Goal: Communication & Community: Answer question/provide support

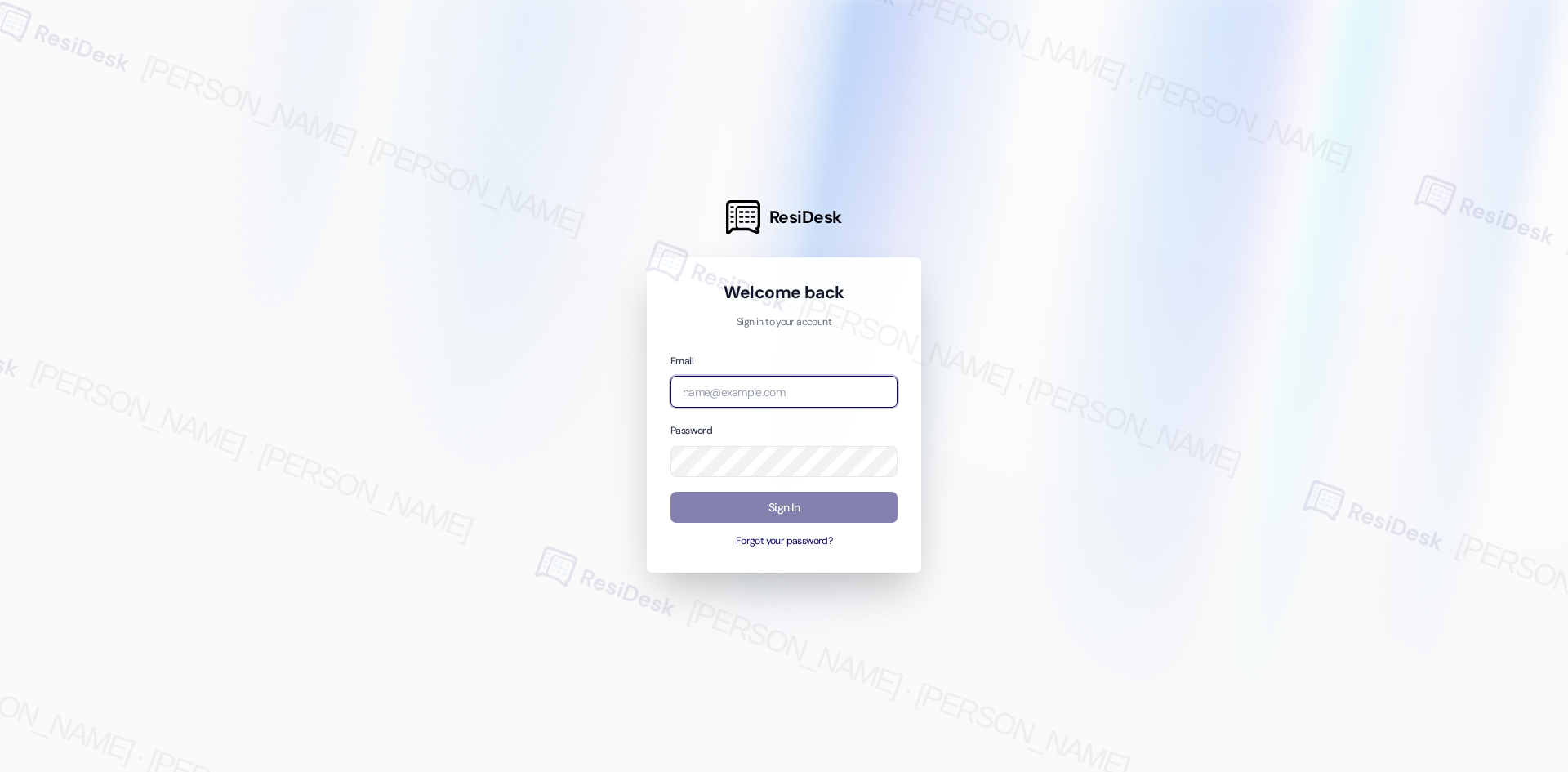
click at [840, 393] on input "email" at bounding box center [784, 391] width 227 height 32
type input "automated-surveys-asset_living-ron.david.dimapilis@asset_living.com"
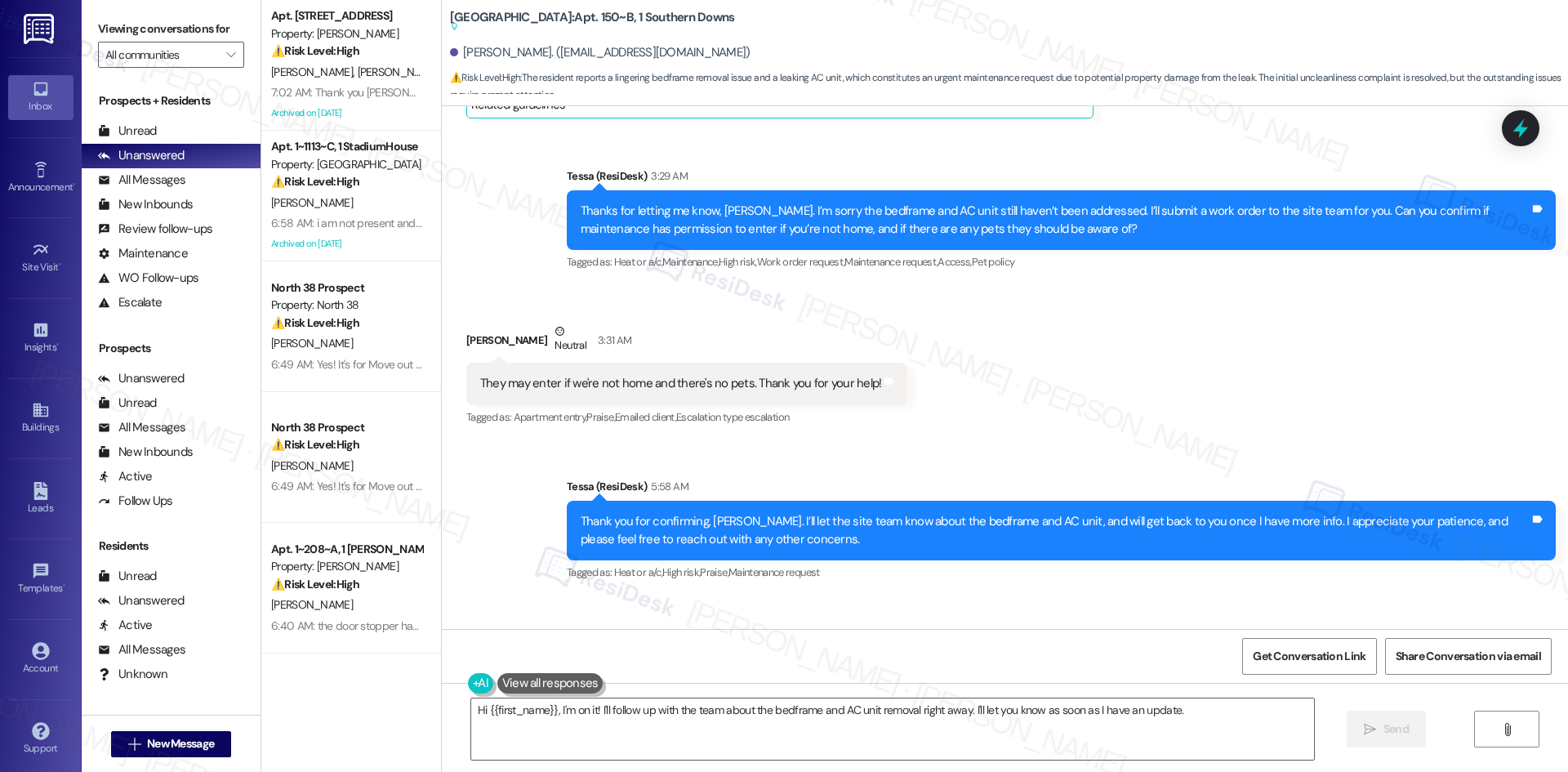
scroll to position [729, 0]
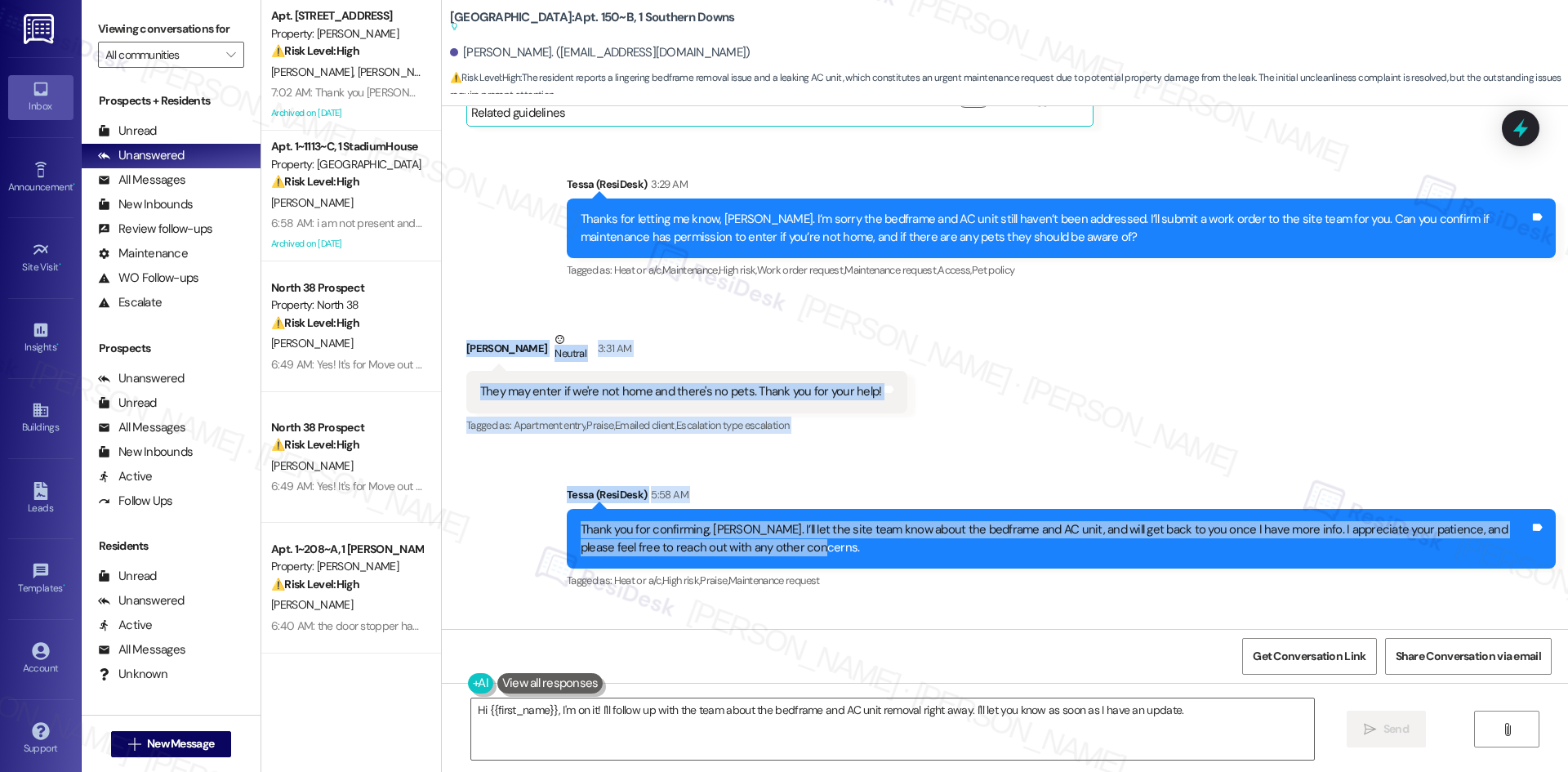
drag, startPoint x: 440, startPoint y: 336, endPoint x: 959, endPoint y: 548, distance: 560.6
click at [959, 548] on div "Lease started Aug 10, 2025 at 8:00 AM Survey, sent via SMS Residesk Automated S…" at bounding box center [1006, 368] width 1127 height 523
copy div "William Kirkley Neutral 3:31 AM They may enter if we're not home and there's no…"
click at [1004, 378] on div "Received via SMS William Kirkley Neutral 3:31 AM They may enter if we're not ho…" at bounding box center [1006, 371] width 1127 height 156
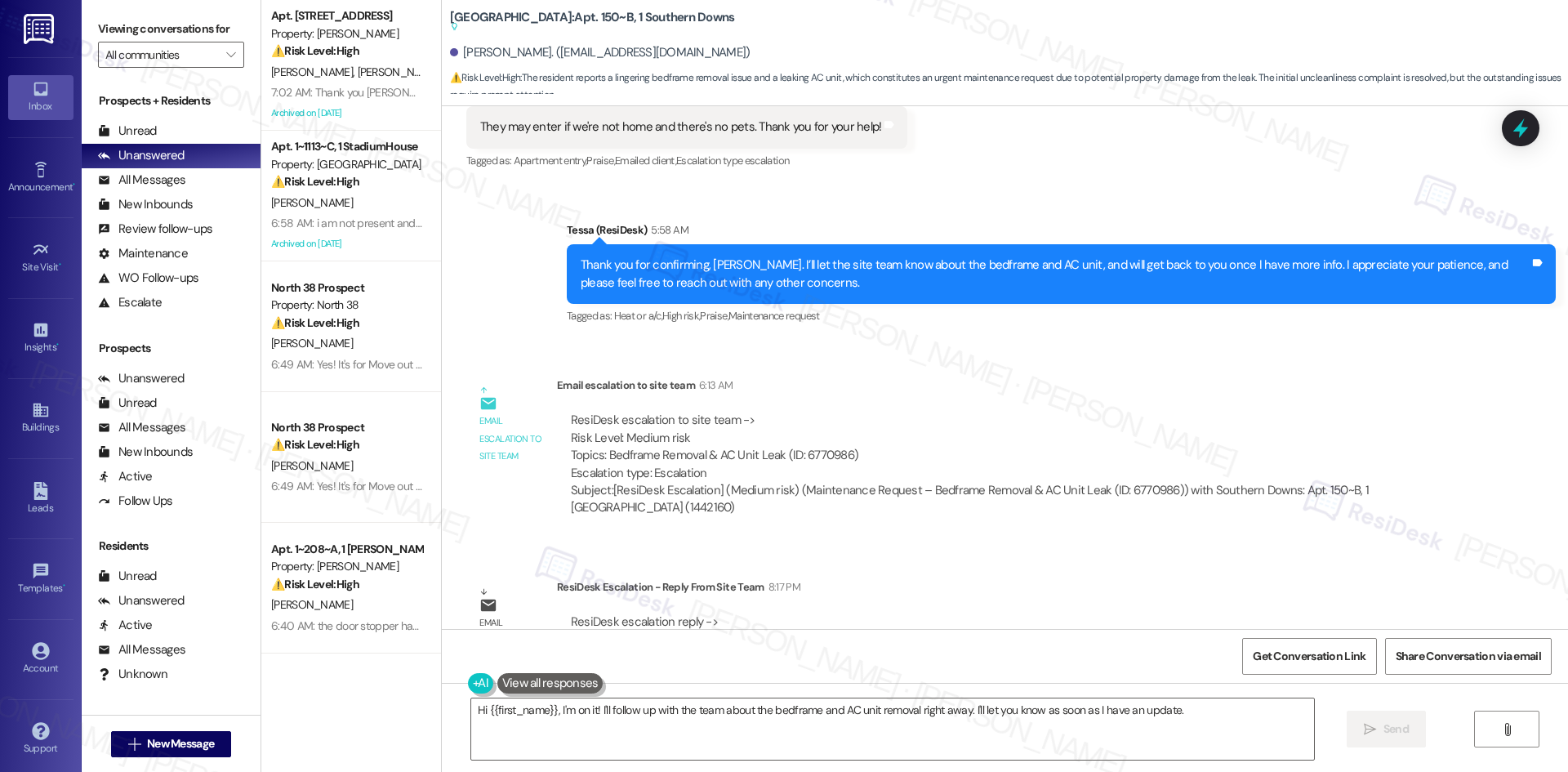
scroll to position [1055, 0]
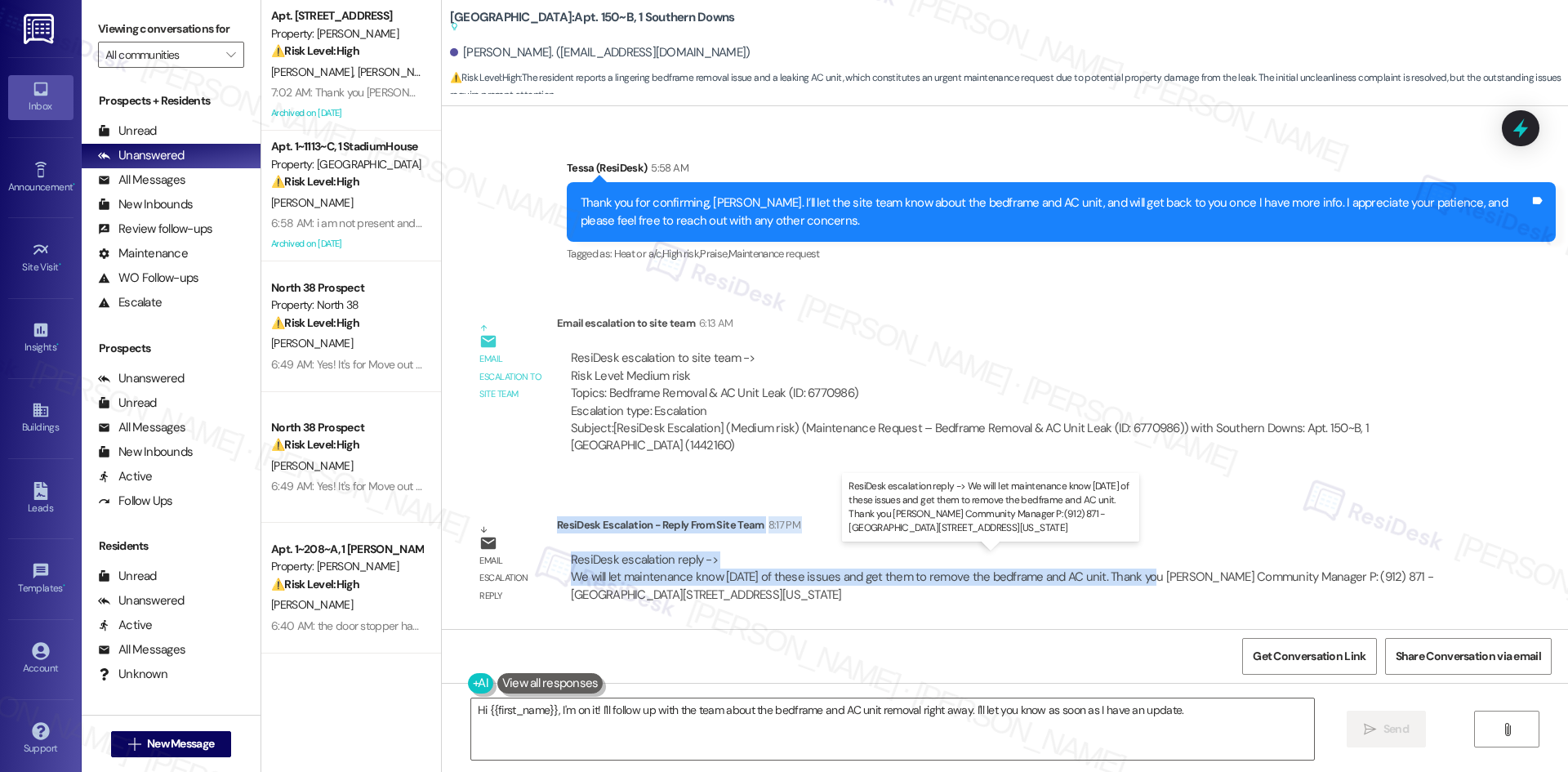
drag, startPoint x: 545, startPoint y: 528, endPoint x: 1136, endPoint y: 575, distance: 592.9
click at [1136, 575] on div "ResiDesk Escalation - Reply From Site Team 8:17 PM ResiDesk escalation reply ->…" at bounding box center [1006, 565] width 898 height 99
copy div "ResiDesk Escalation - Reply From Site Team 8:17 PM ResiDesk escalation reply ->…"
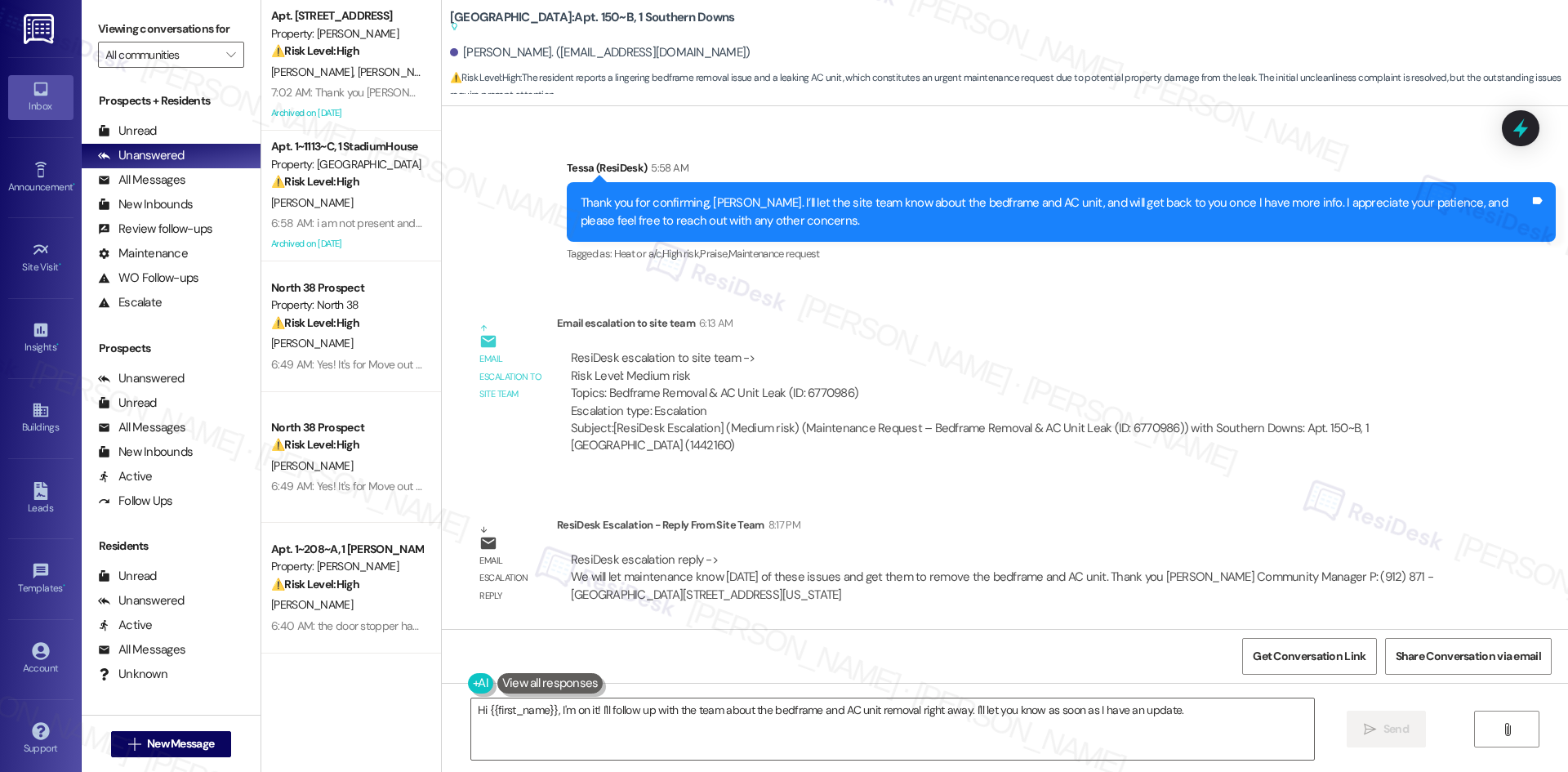
click at [943, 350] on div "ResiDesk escalation to site team -> Risk Level: Medium risk Topics: Bedframe Re…" at bounding box center [1006, 384] width 871 height 70
click at [919, 741] on textarea "Hi {{first_name}}, I'm on it! I'll follow up with the team about the bedframe a…" at bounding box center [893, 728] width 843 height 61
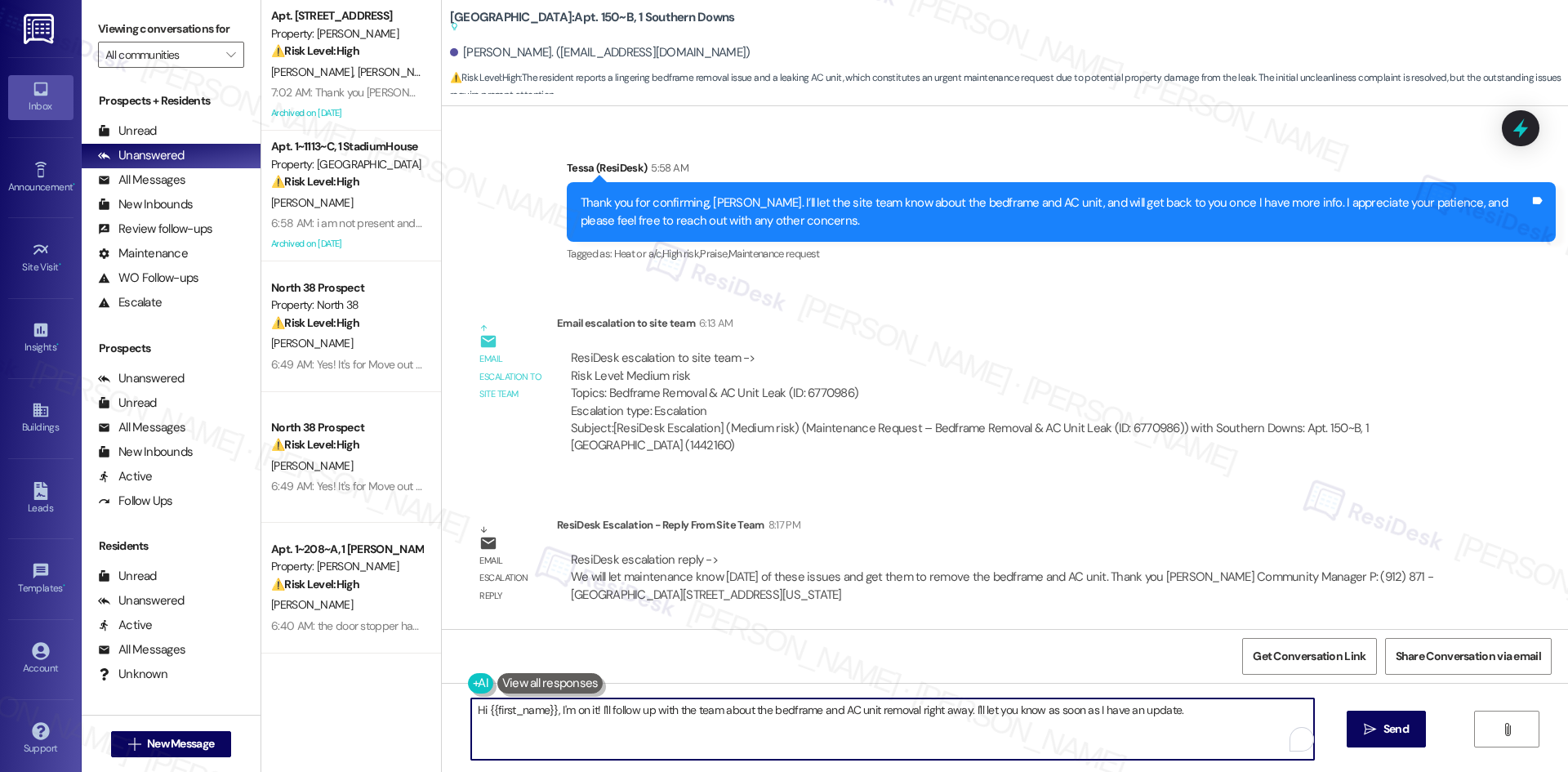
paste textarea "William, thanks for your patience. The site team let us know they’ll have maint…"
type textarea "Hi William, thanks for your patience. The site team let us know they’ll have ma…"
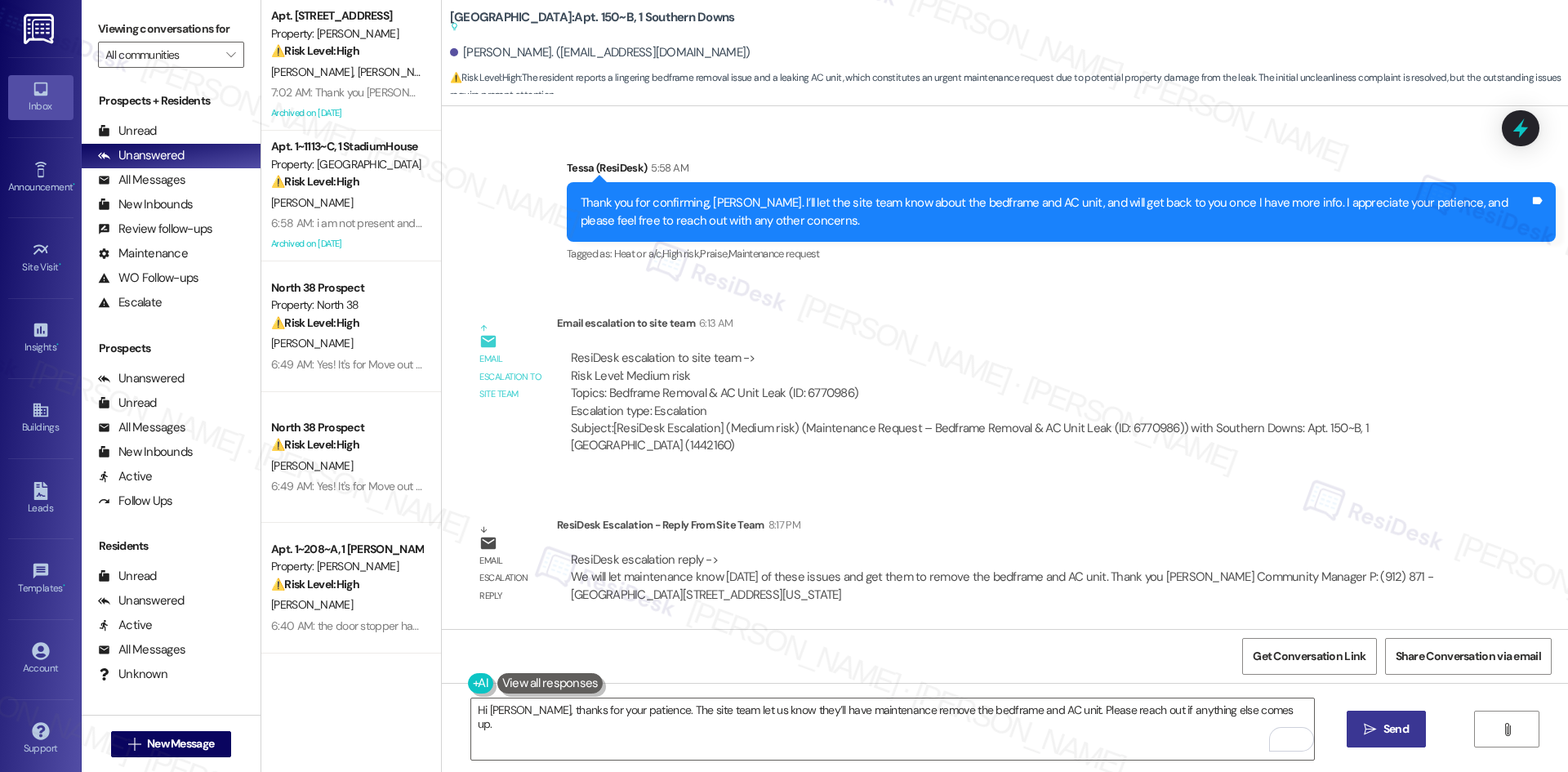
click at [1396, 736] on span "Send" at bounding box center [1396, 729] width 25 height 17
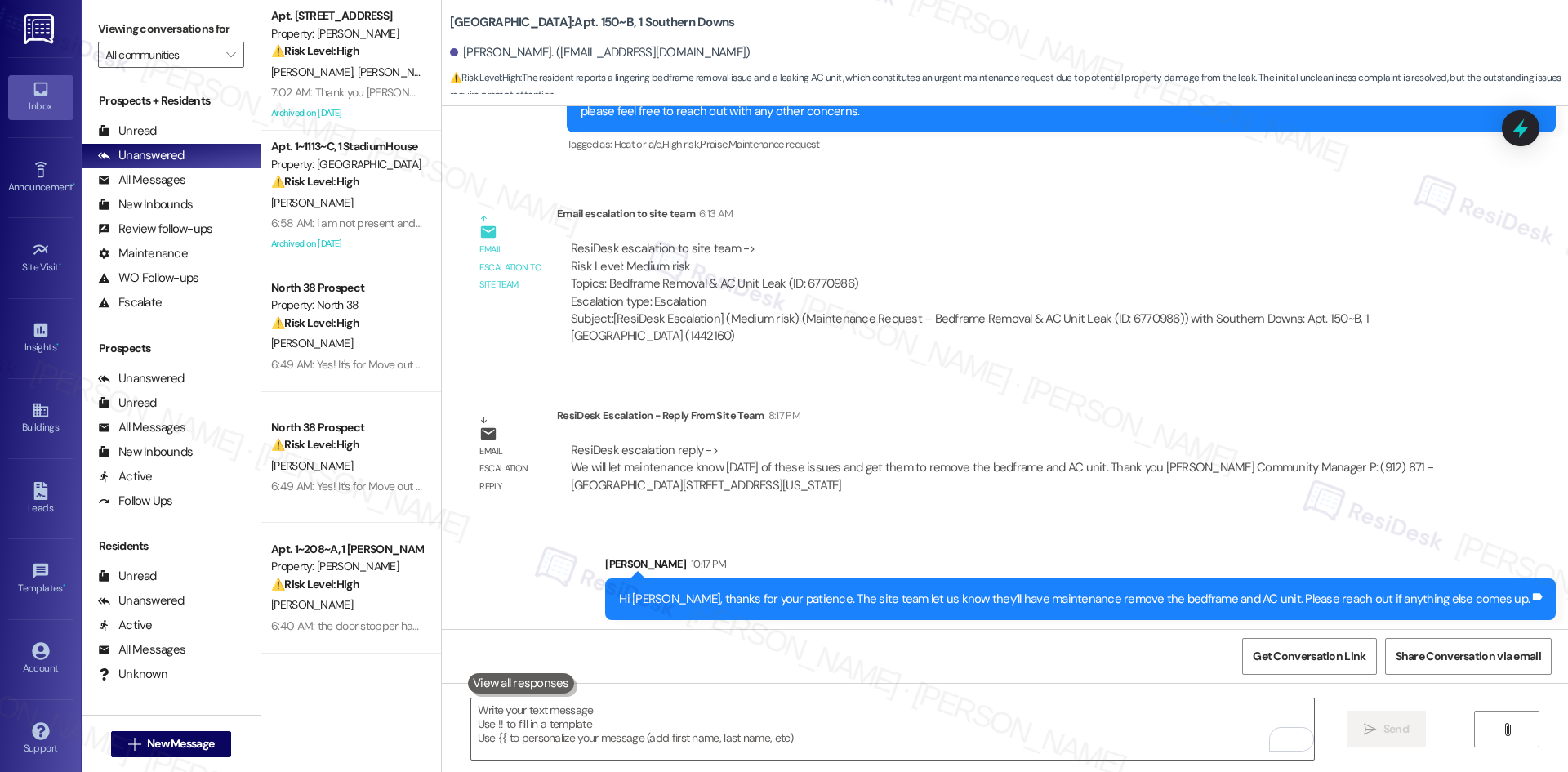
scroll to position [1169, 0]
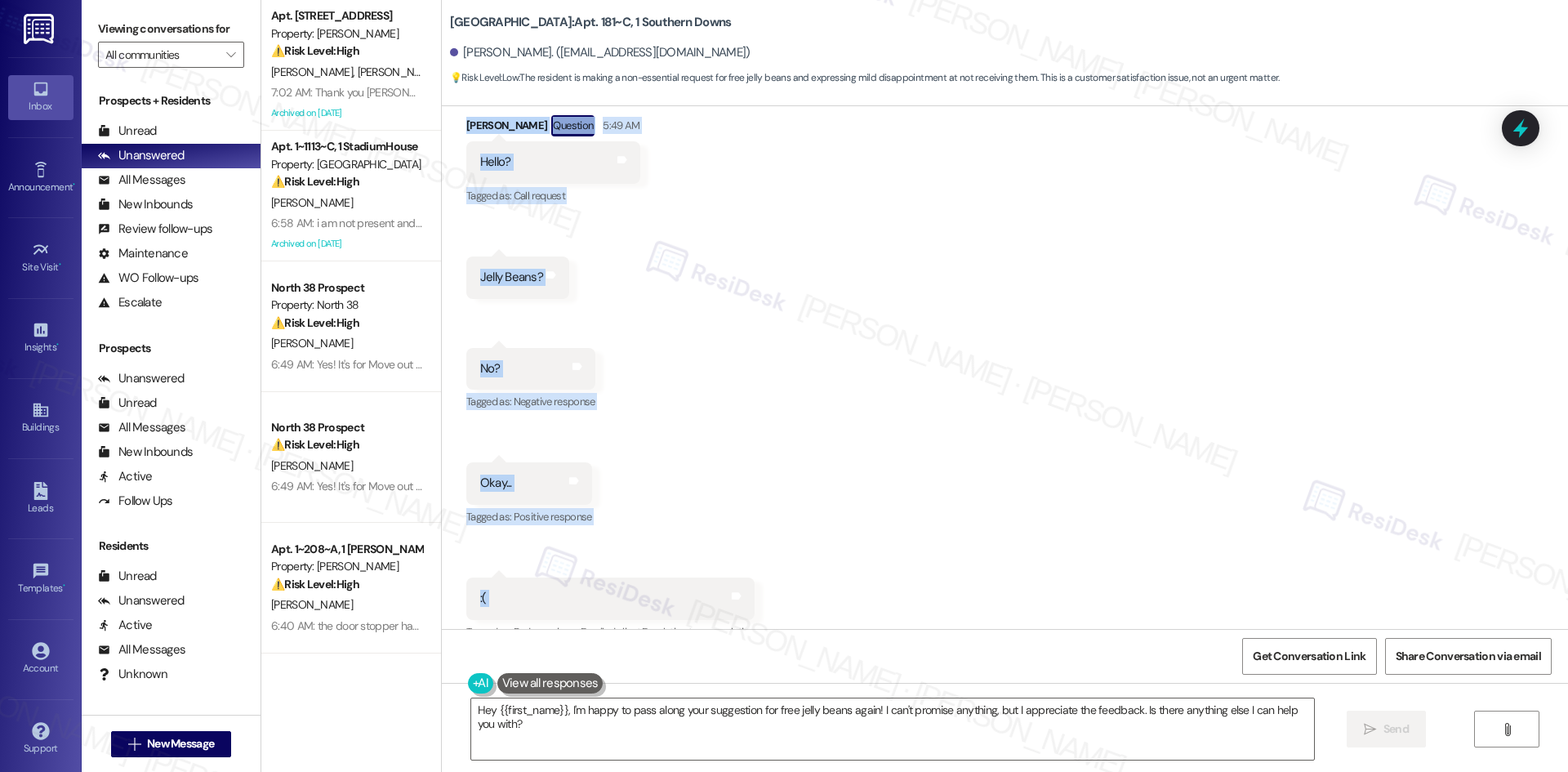
scroll to position [737, 0]
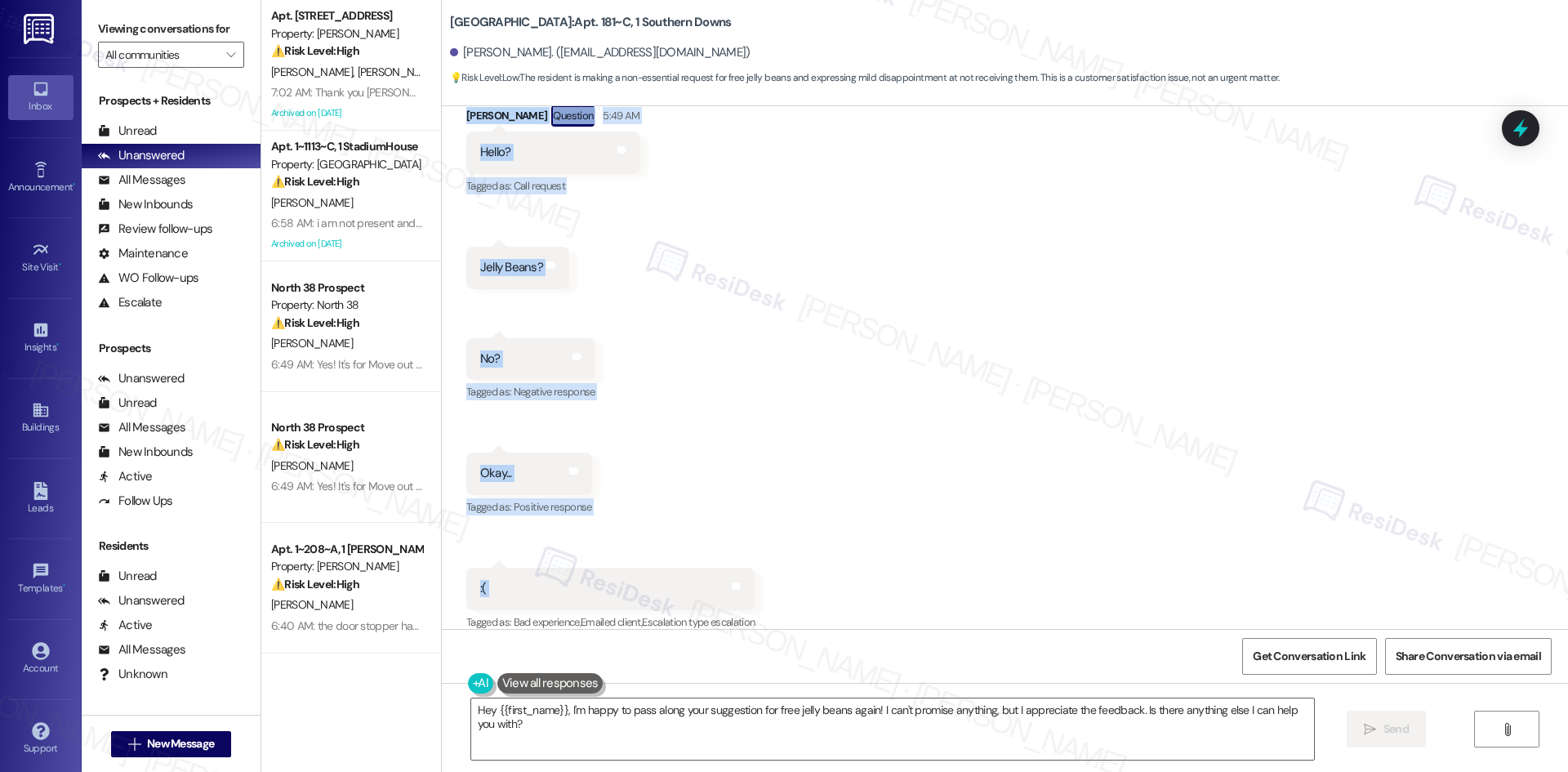
drag, startPoint x: 499, startPoint y: 140, endPoint x: 828, endPoint y: 576, distance: 546.2
click at [828, 576] on div "WO Lease started [DATE] 8:00 AM Show details Survey, sent via SMS Residesk Auto…" at bounding box center [1006, 368] width 1127 height 523
copy div "Residesk Automated Survey [DATE] at 12:39 AM Hi [PERSON_NAME]! We're so glad yo…"
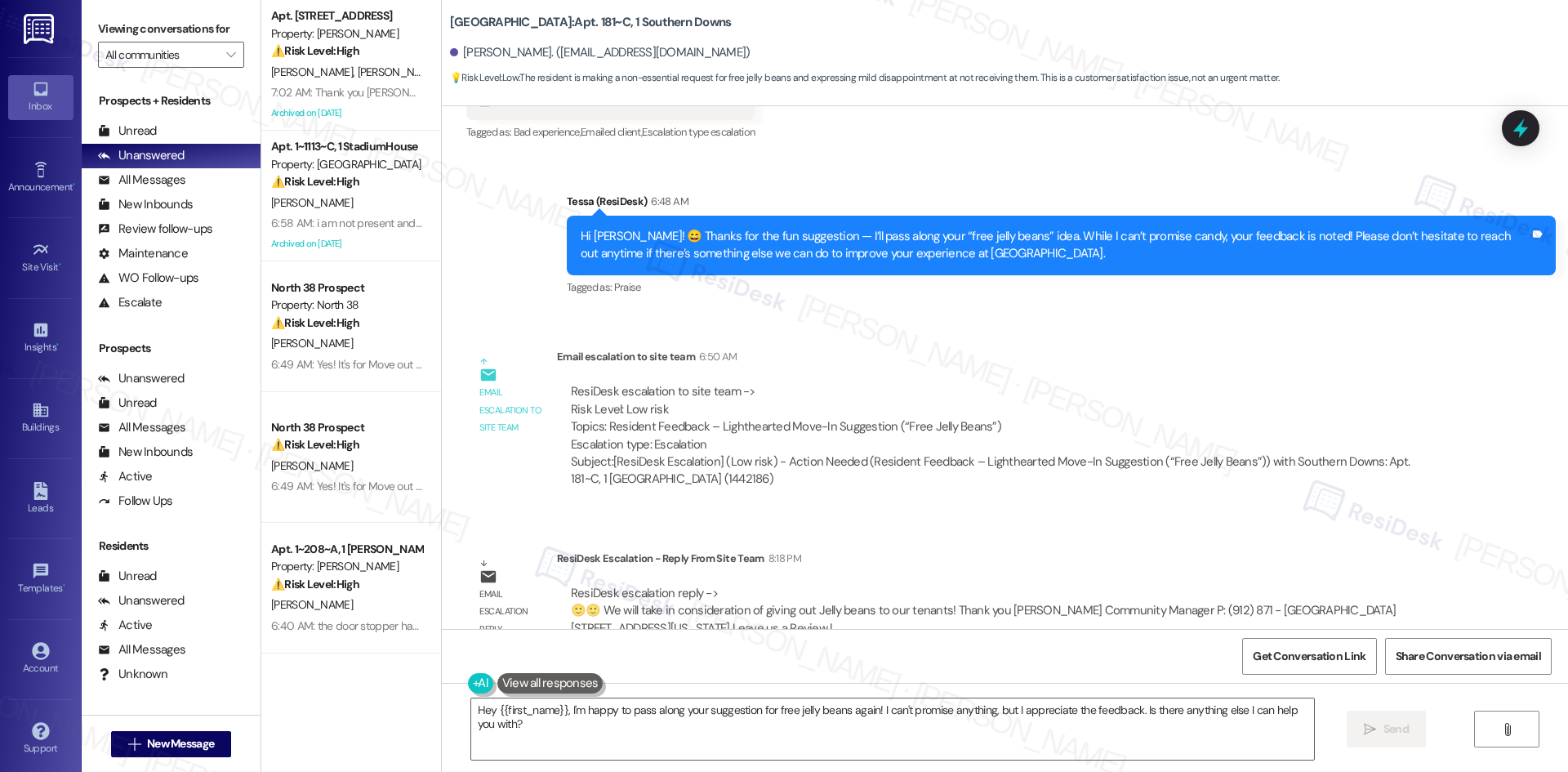
scroll to position [1244, 0]
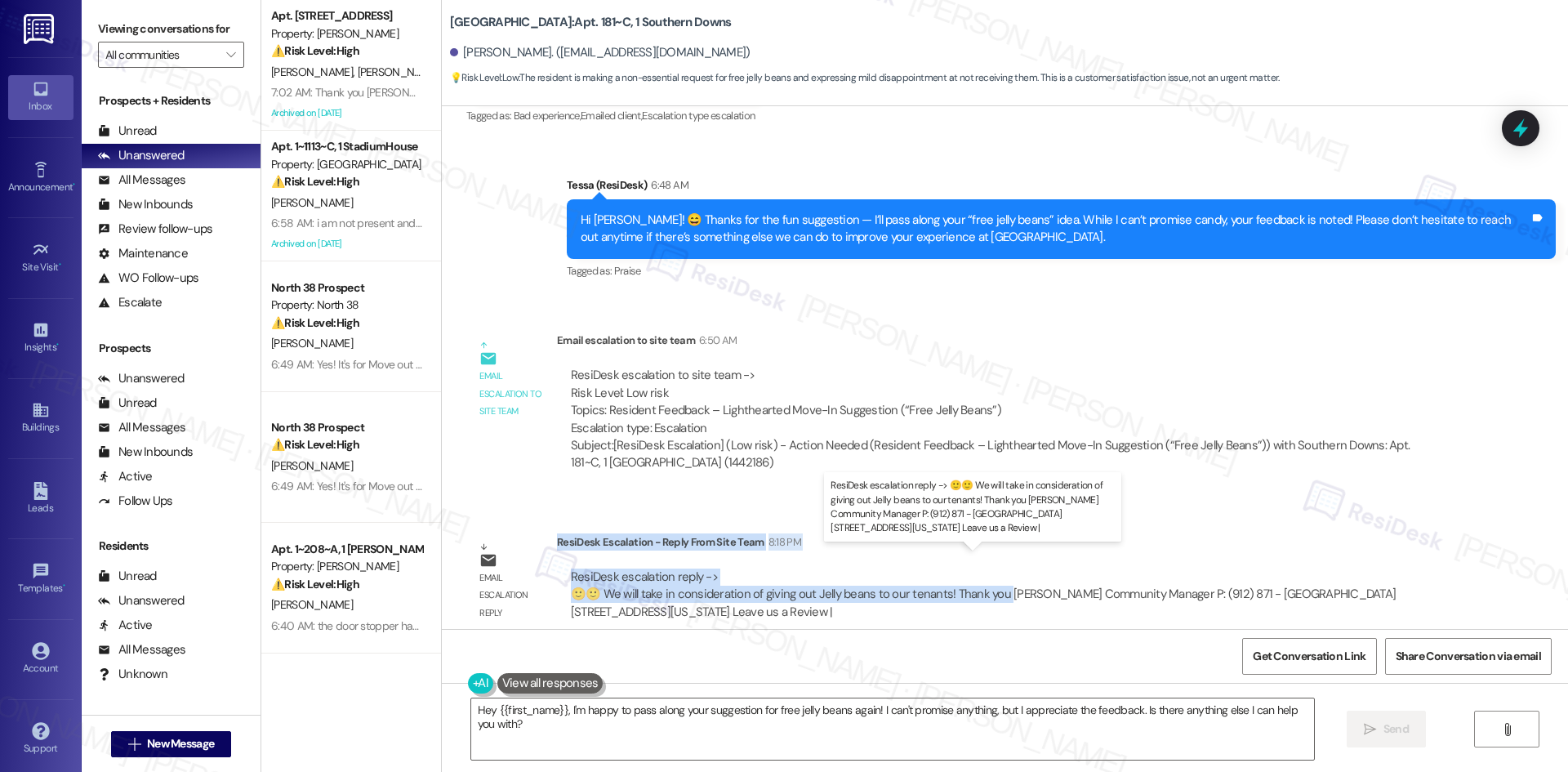
drag, startPoint x: 544, startPoint y: 522, endPoint x: 996, endPoint y: 581, distance: 455.8
click at [996, 581] on div "ResiDesk Escalation - Reply From Site Team 8:18 PM ResiDesk escalation reply ->…" at bounding box center [1006, 583] width 898 height 99
copy div "ResiDesk Escalation - Reply From Site Team 8:18 PM ResiDesk escalation reply ->…"
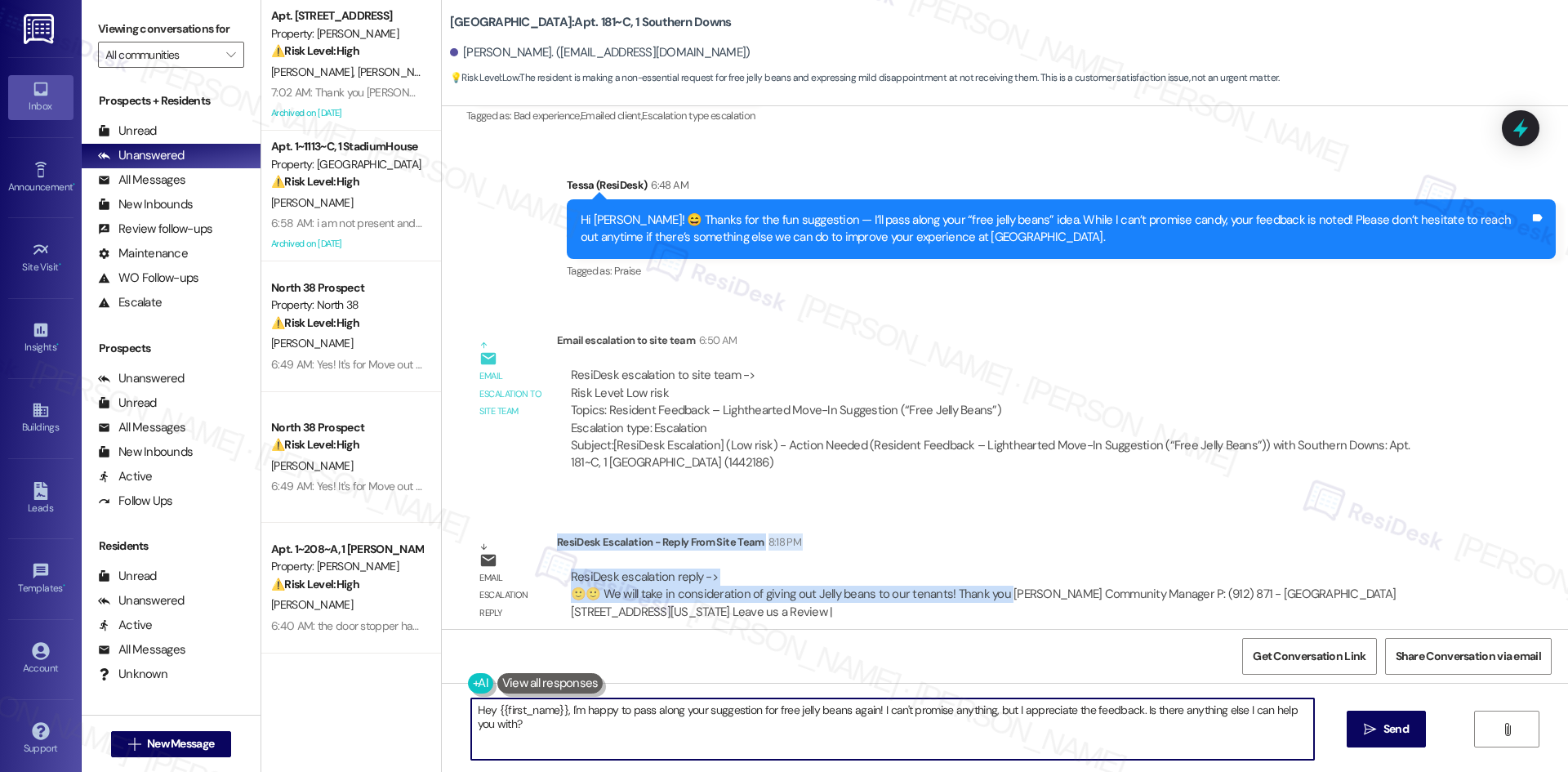
click at [825, 727] on textarea "Hey {{first_name}}, I'm happy to pass along your suggestion for free jelly bean…" at bounding box center [893, 728] width 843 height 61
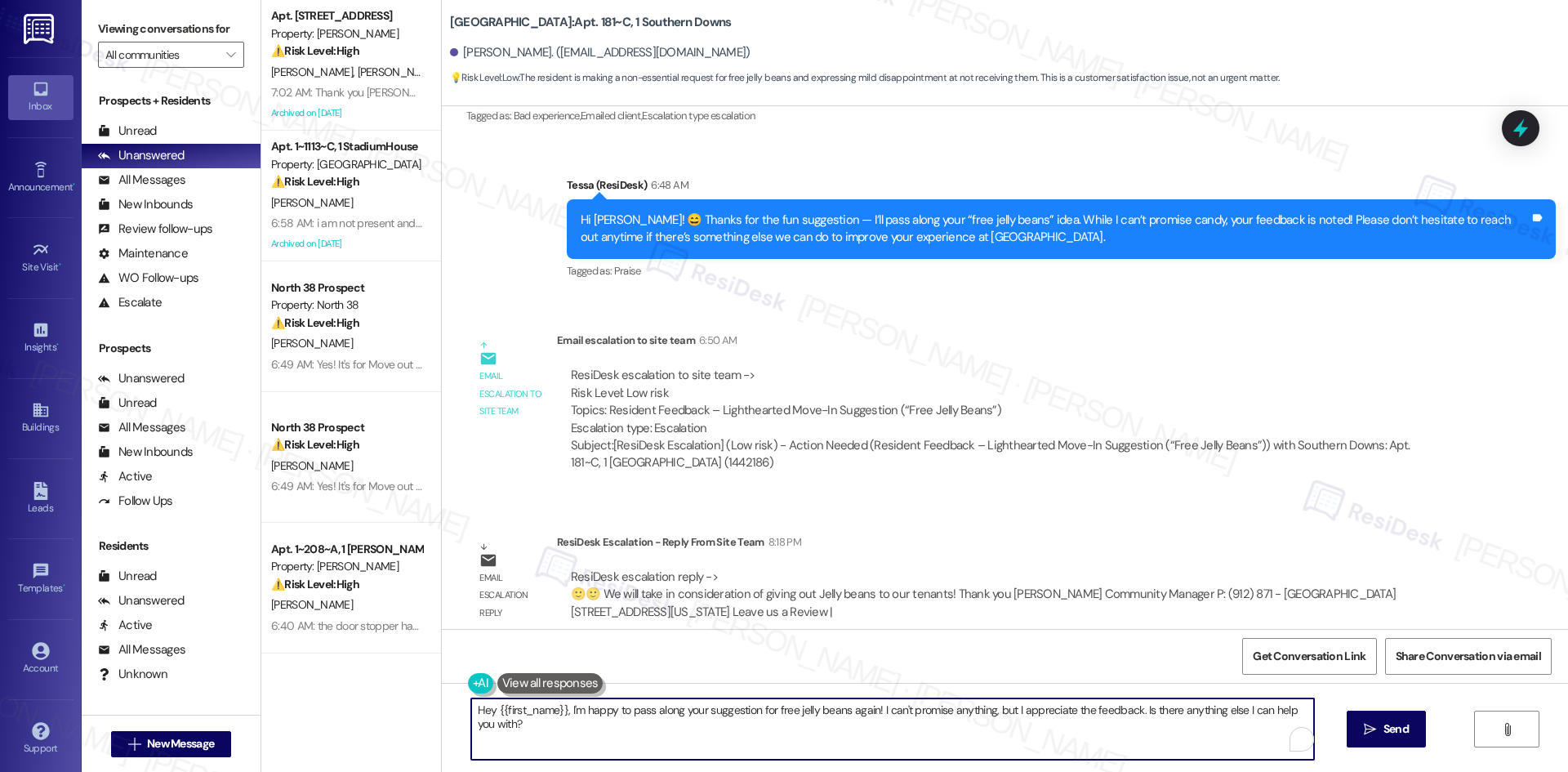
paste textarea "i Kenson, thanks for your patience. The site team said they’ll take your idea i…"
click at [872, 713] on textarea "Hi Kenson, thanks for your patience. The site team said they’ll take your idea …" at bounding box center [893, 728] width 843 height 61
click at [999, 739] on textarea "Hi Kenson, thanks for your patience. The site team said they’ll consider your i…" at bounding box center [893, 728] width 843 height 61
type textarea "Hi Kenson, thanks for your patience. The site team said they’ll consider your i…"
click at [1400, 730] on span "Send" at bounding box center [1396, 729] width 25 height 17
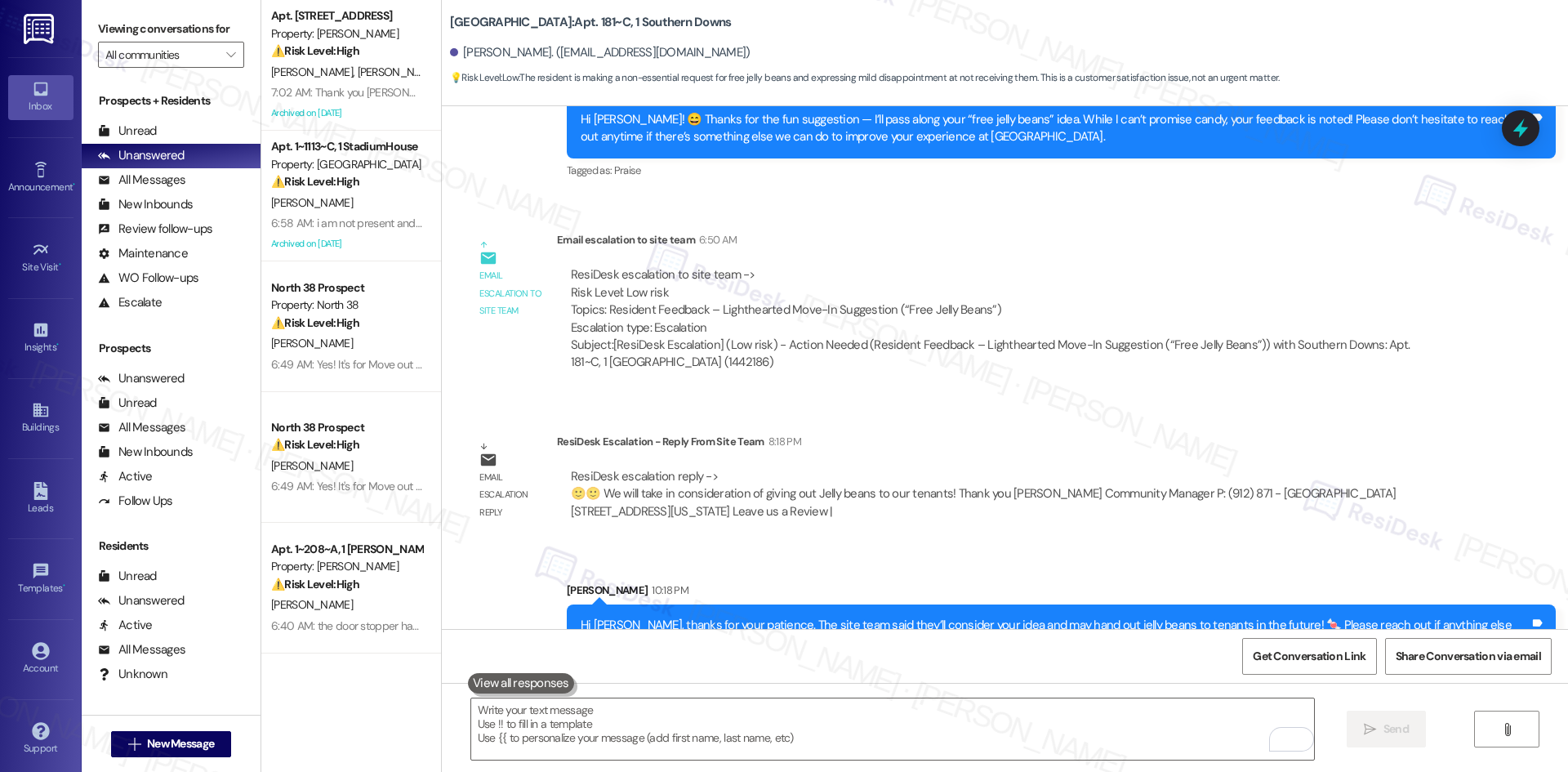
scroll to position [1358, 0]
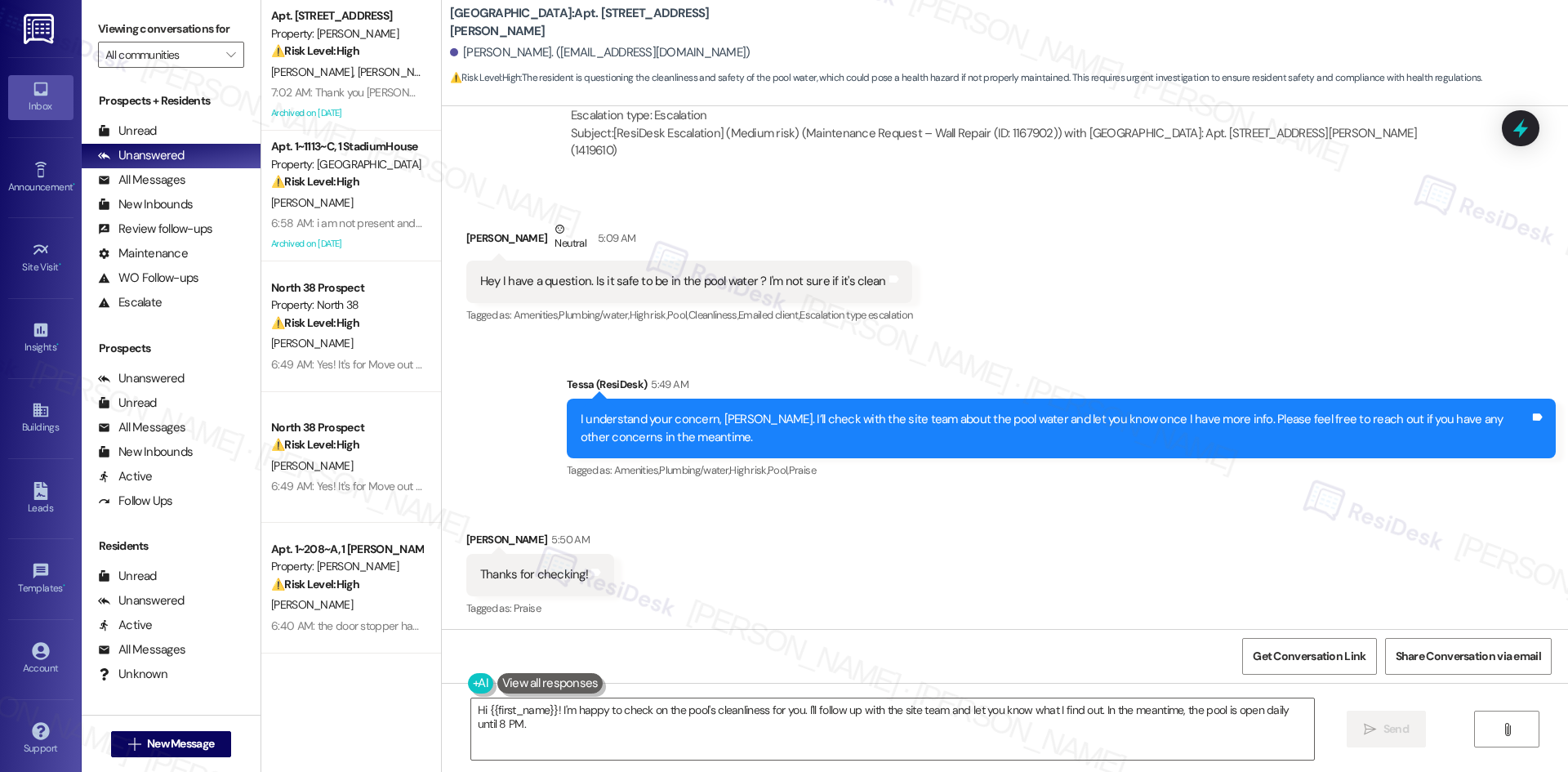
scroll to position [3581, 0]
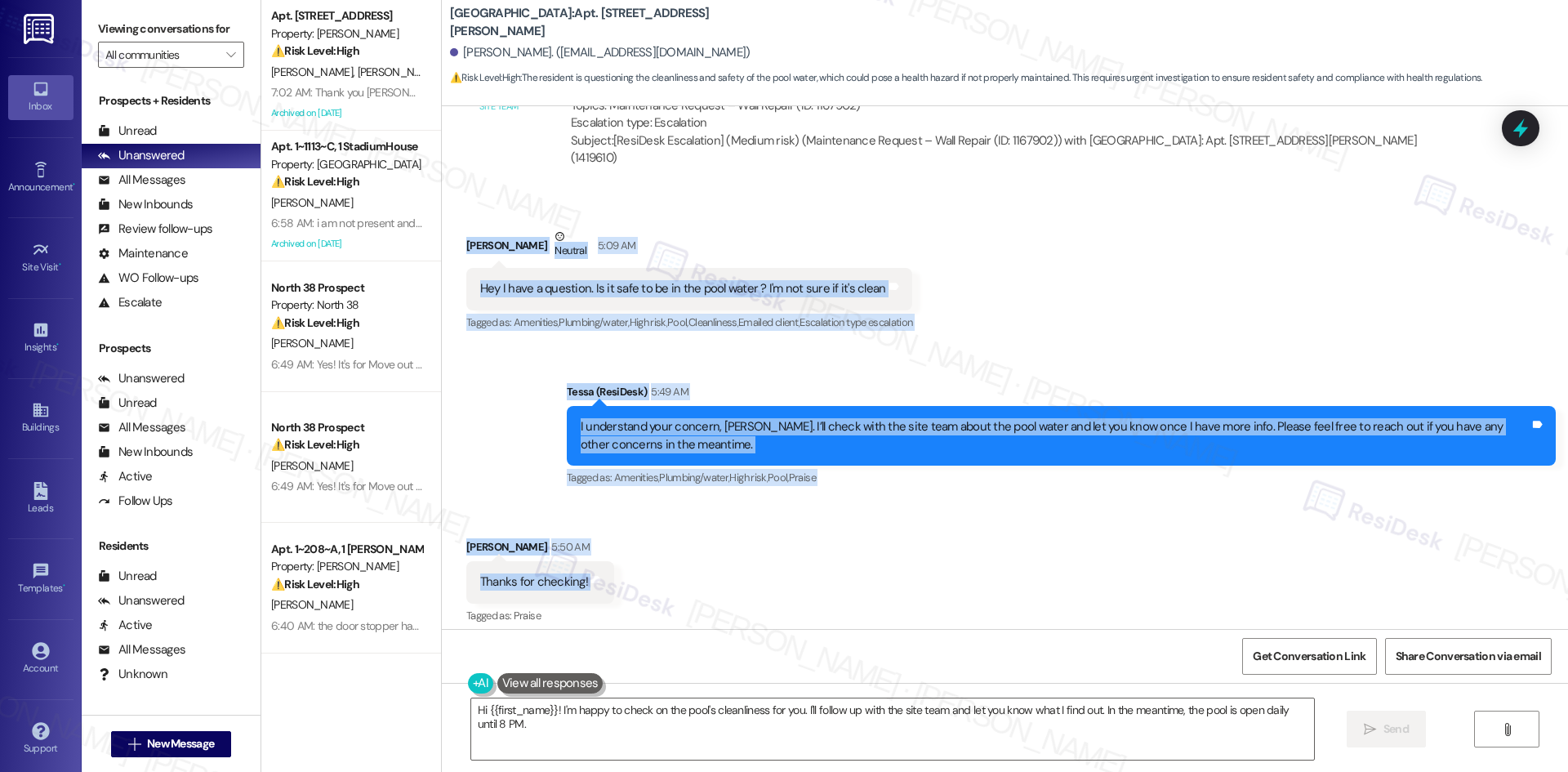
drag, startPoint x: 441, startPoint y: 213, endPoint x: 609, endPoint y: 561, distance: 386.4
click at [609, 561] on div "Lease started Jan 28, 2025 at 8:00 AM Announcement, sent via SMS Tessa (ResiDes…" at bounding box center [1006, 368] width 1127 height 523
copy div "Marilynn Severino Neutral 5:09 AM Hey I have a question. Is it safe to be in th…"
click at [744, 521] on div "Received via SMS Marilynn Severino 5:50 AM Thanks for checking! Tags and notes …" at bounding box center [1006, 571] width 1127 height 138
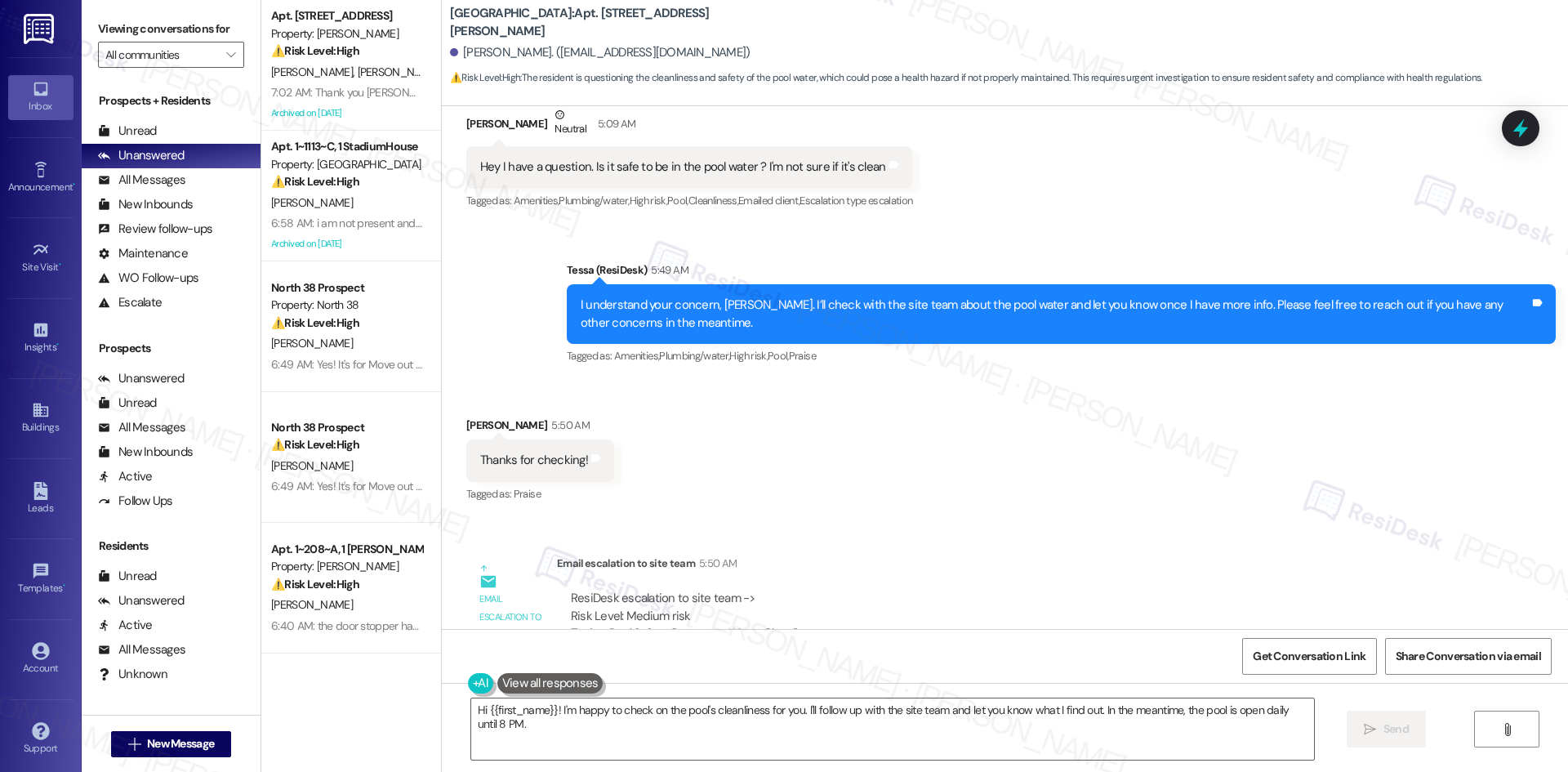
scroll to position [3907, 0]
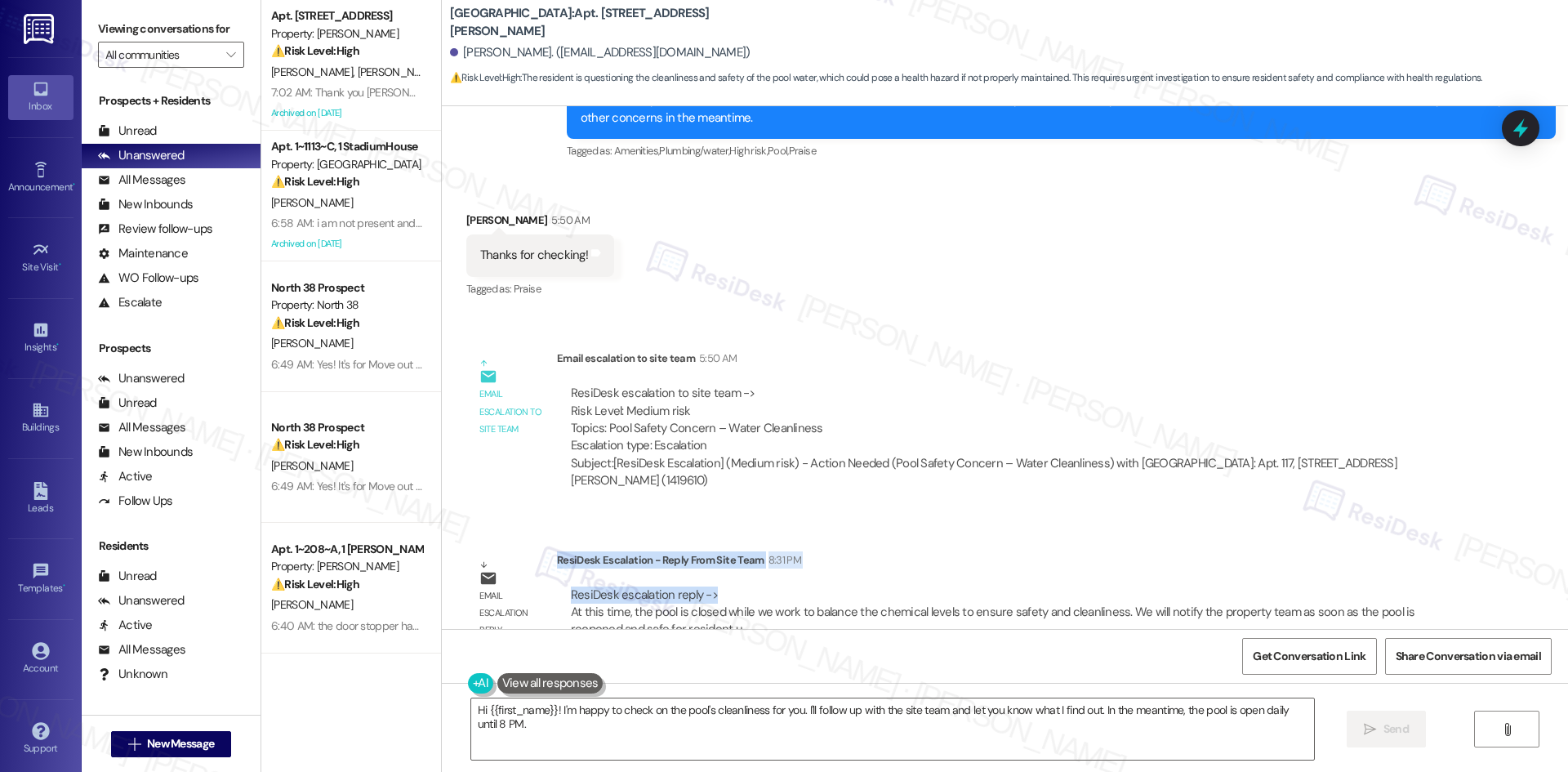
drag, startPoint x: 546, startPoint y: 524, endPoint x: 715, endPoint y: 561, distance: 173.0
click at [715, 561] on div "ResiDesk Escalation - Reply From Site Team 8:31 PM ResiDesk escalation reply ->…" at bounding box center [1006, 601] width 898 height 99
copy div "ResiDesk Escalation - Reply From Site Team 8:31 PM ResiDesk escalation reply ->"
drag, startPoint x: 991, startPoint y: 315, endPoint x: 844, endPoint y: 275, distance: 152.3
click at [991, 314] on div "Lease started Jan 28, 2025 at 8:00 AM Announcement, sent via SMS Tessa (ResiDes…" at bounding box center [1006, 368] width 1127 height 523
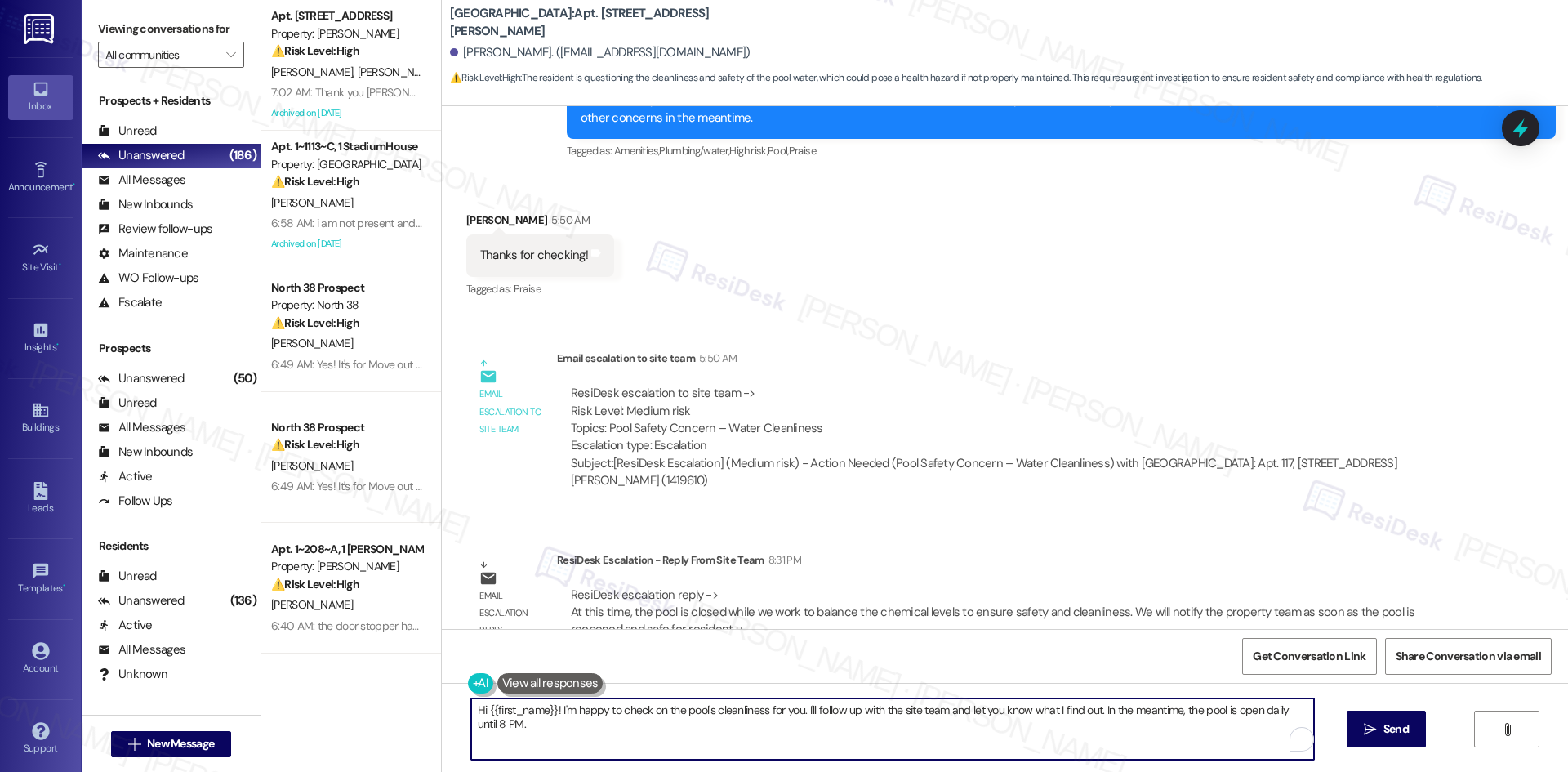
drag, startPoint x: 537, startPoint y: 733, endPoint x: 419, endPoint y: 712, distance: 119.9
click at [419, 712] on div "Apt. 13414, 12330 Research Road Property: Brea Frisco ⚠️ Risk Level: High The r…" at bounding box center [915, 386] width 1307 height 772
paste textarea "Marilynn, thanks for your patience. The site team let us know the pool is curre…"
type textarea "Hi Marilynn, thanks for your patience. The site team let us know the pool is cu…"
click at [1391, 735] on span "Send" at bounding box center [1396, 729] width 25 height 17
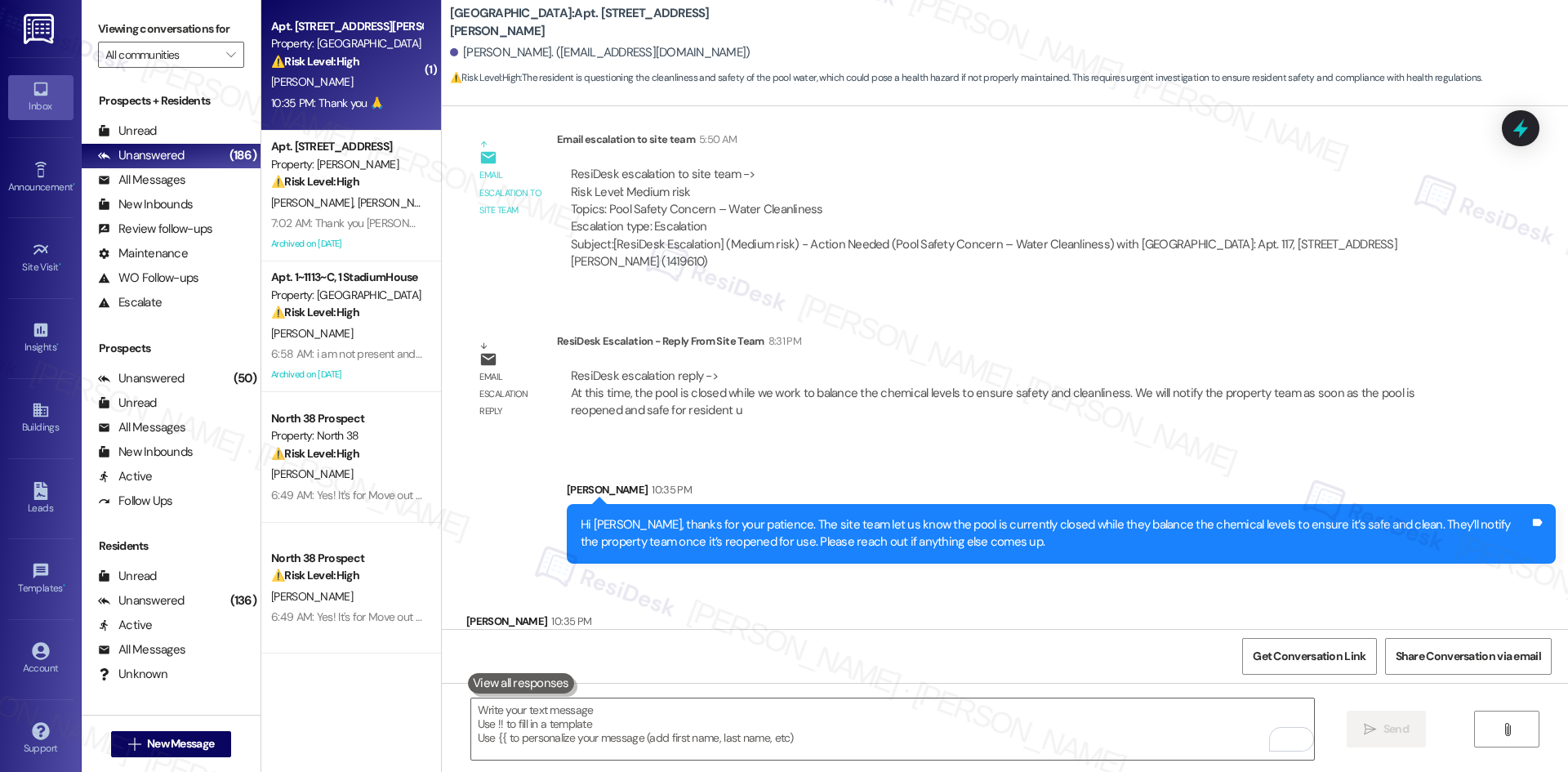
scroll to position [4152, 0]
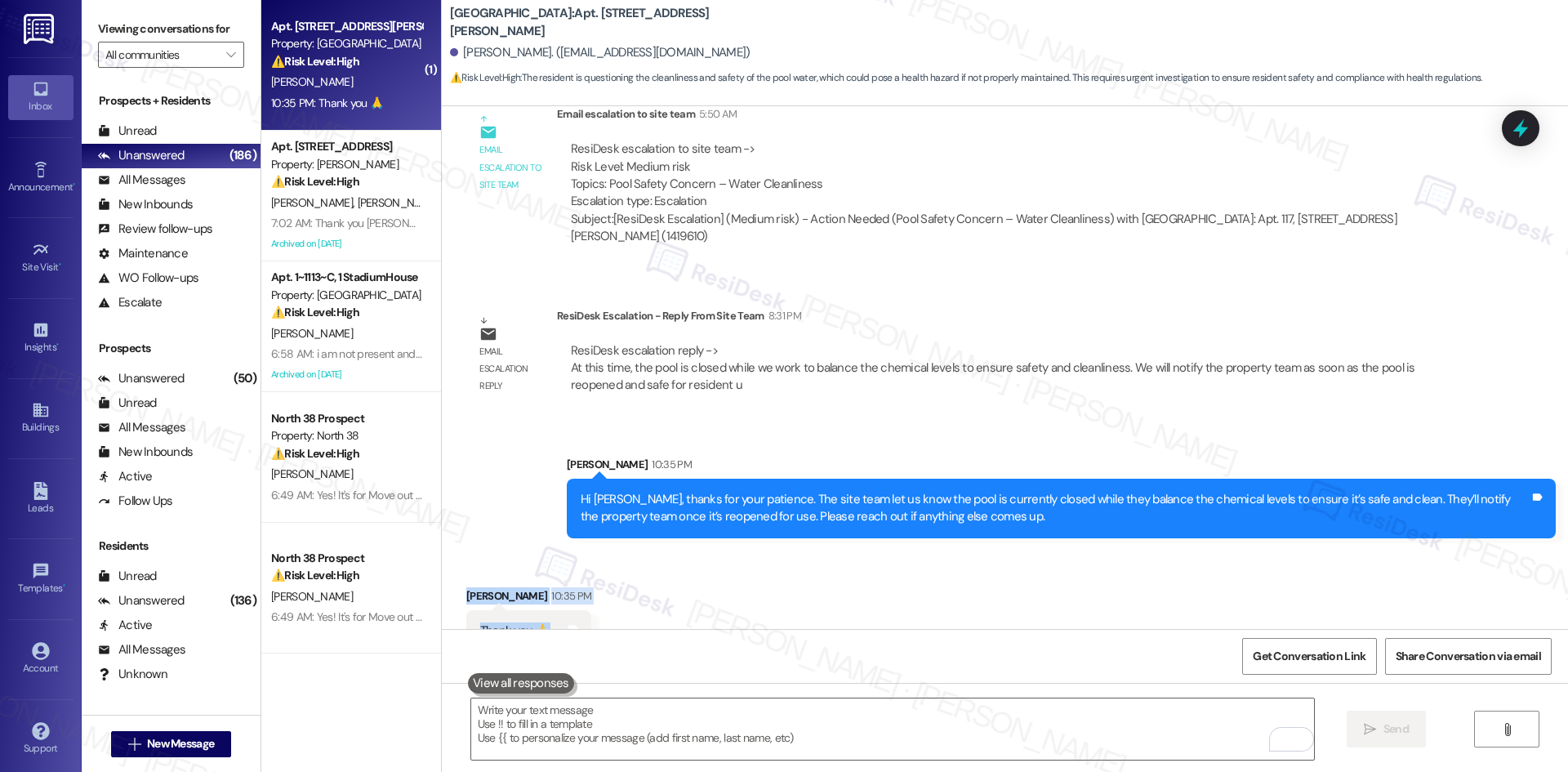
drag, startPoint x: 437, startPoint y: 542, endPoint x: 597, endPoint y: 611, distance: 174.2
click at [597, 611] on div "Received via SMS Marilynn Severino 10:35 PM Thank you 🙏 Tags and notes" at bounding box center [1006, 607] width 1127 height 114
copy div "Marilynn Severino 10:35 PM Thank you 🙏 Tags and notes"
click at [725, 735] on textarea "To enrich screen reader interactions, please activate Accessibility in Grammarl…" at bounding box center [893, 728] width 843 height 61
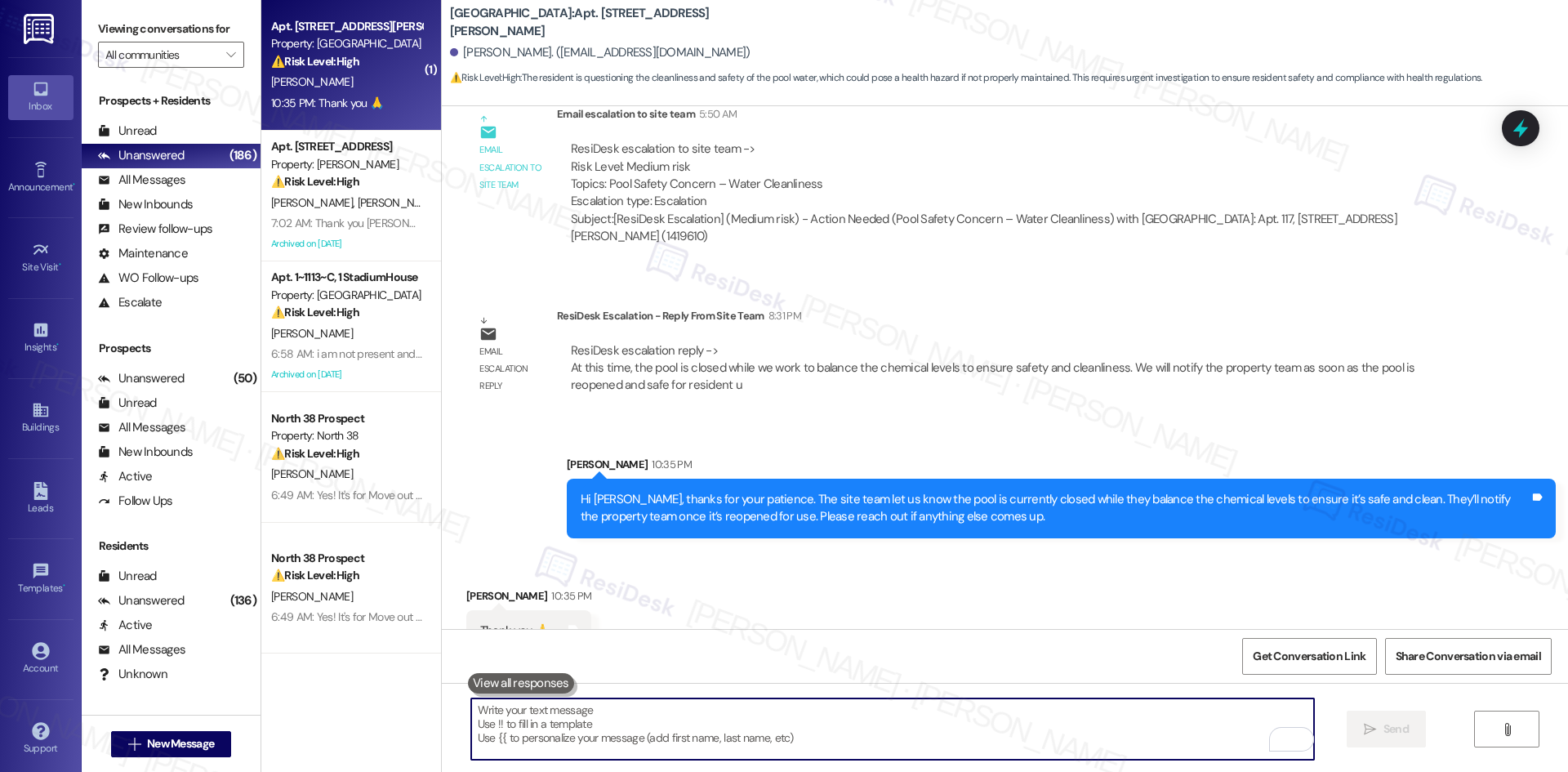
paste textarea "You’re very welcome, Marilynn!"
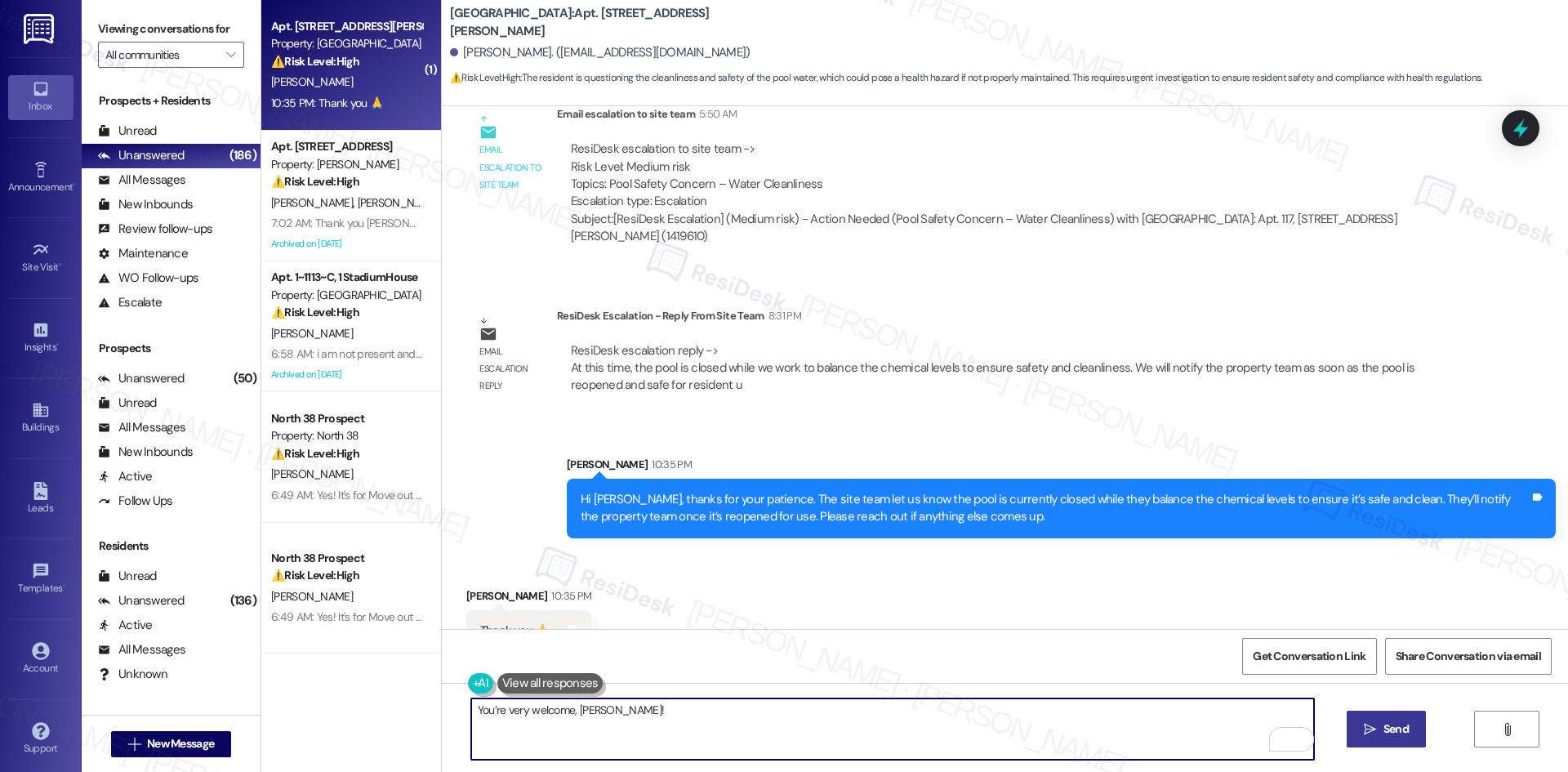
type textarea "You’re very welcome, Marilynn!"
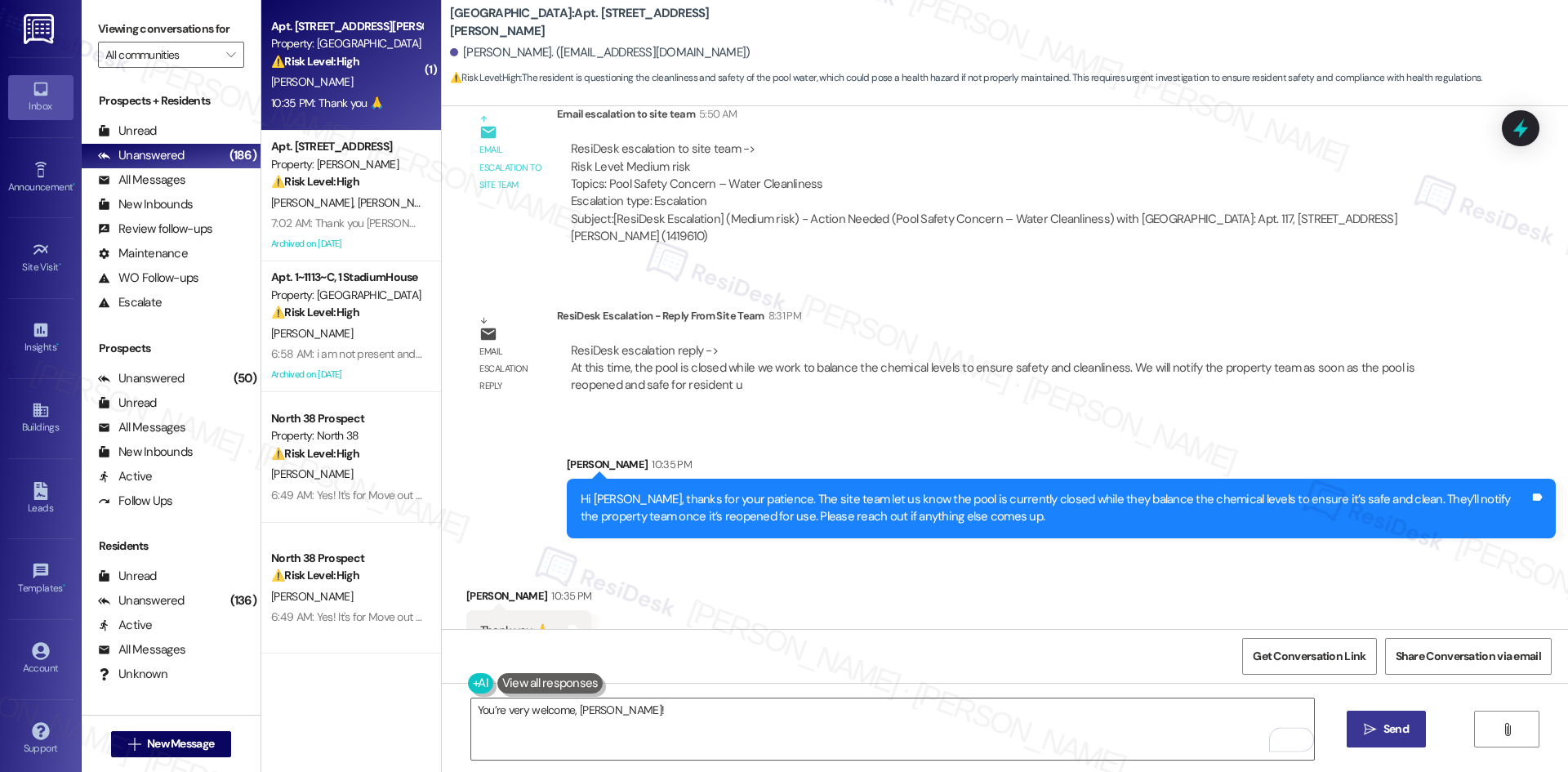
click at [1370, 726] on icon "" at bounding box center [1370, 729] width 12 height 13
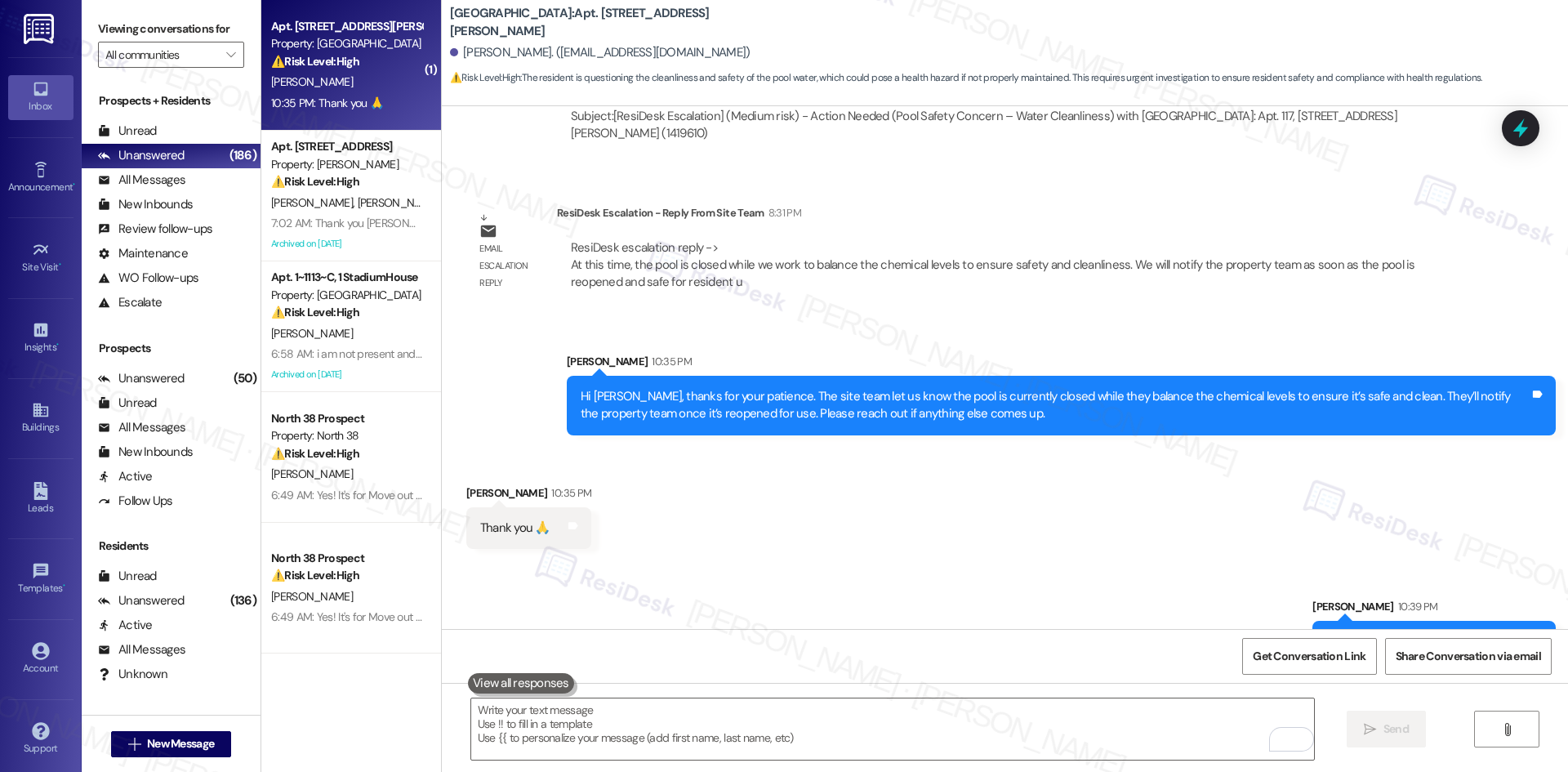
scroll to position [4266, 0]
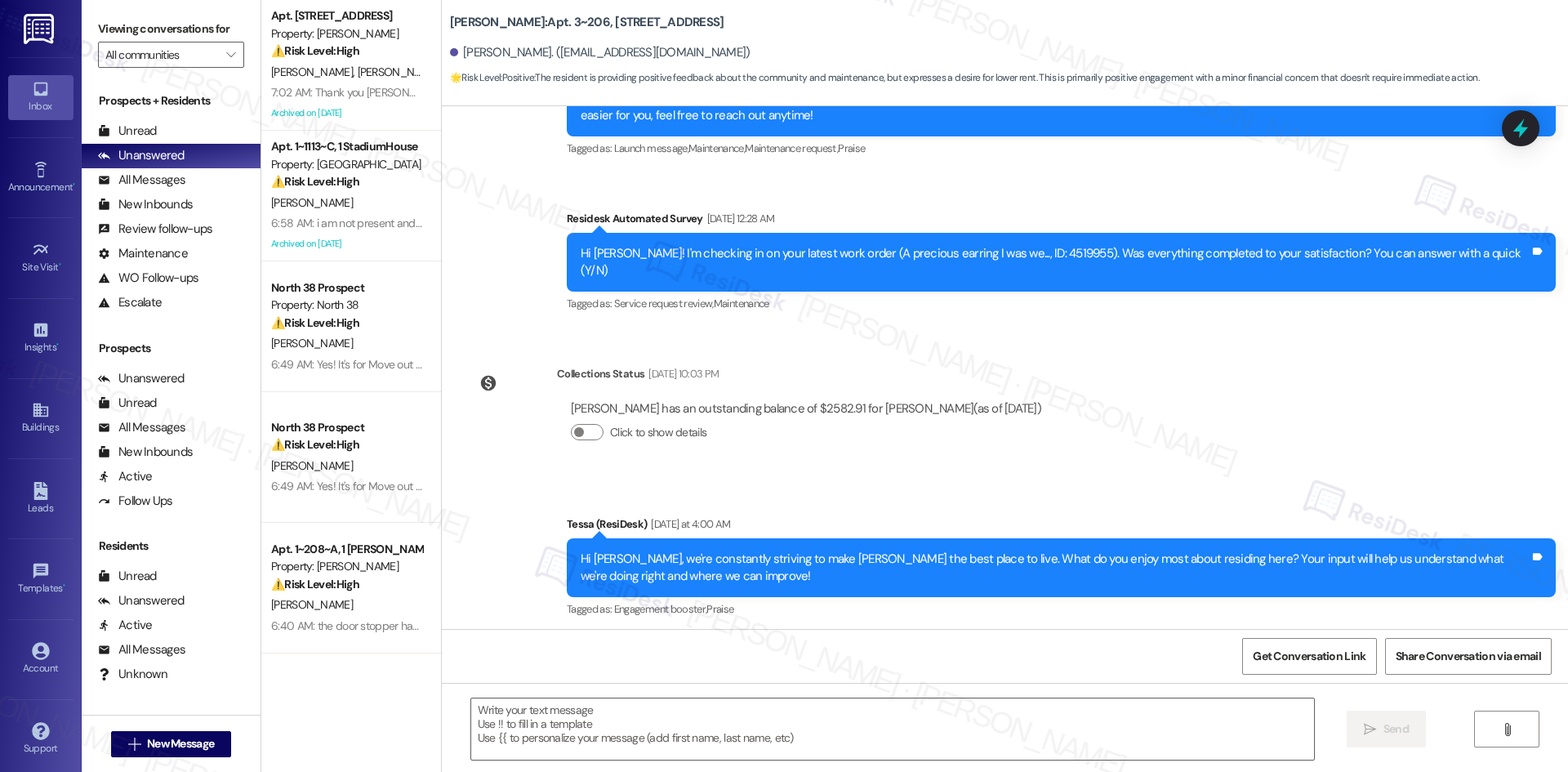
type textarea "Fetching suggested responses. Please feel free to read through the conversation…"
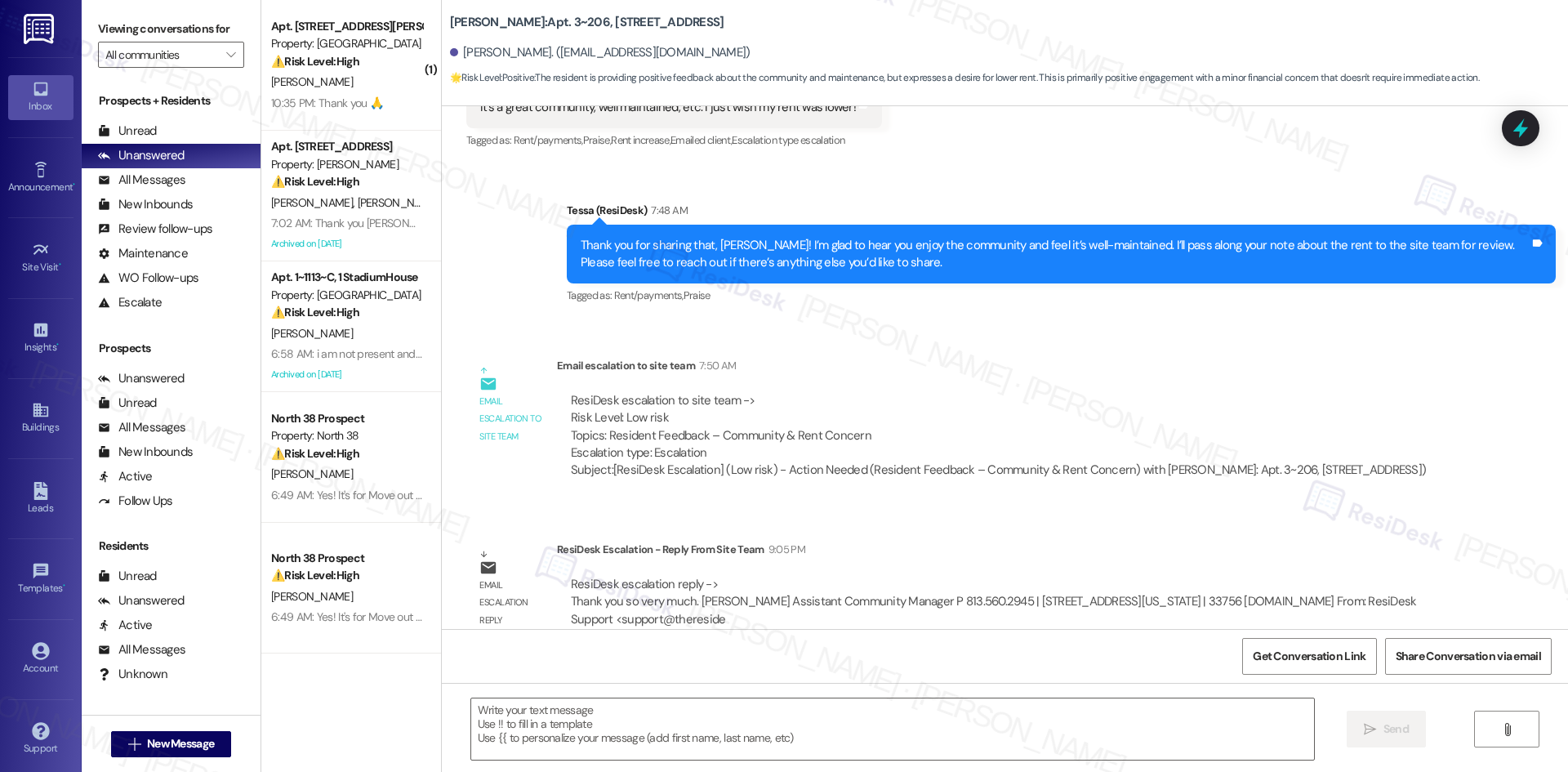
scroll to position [985, 0]
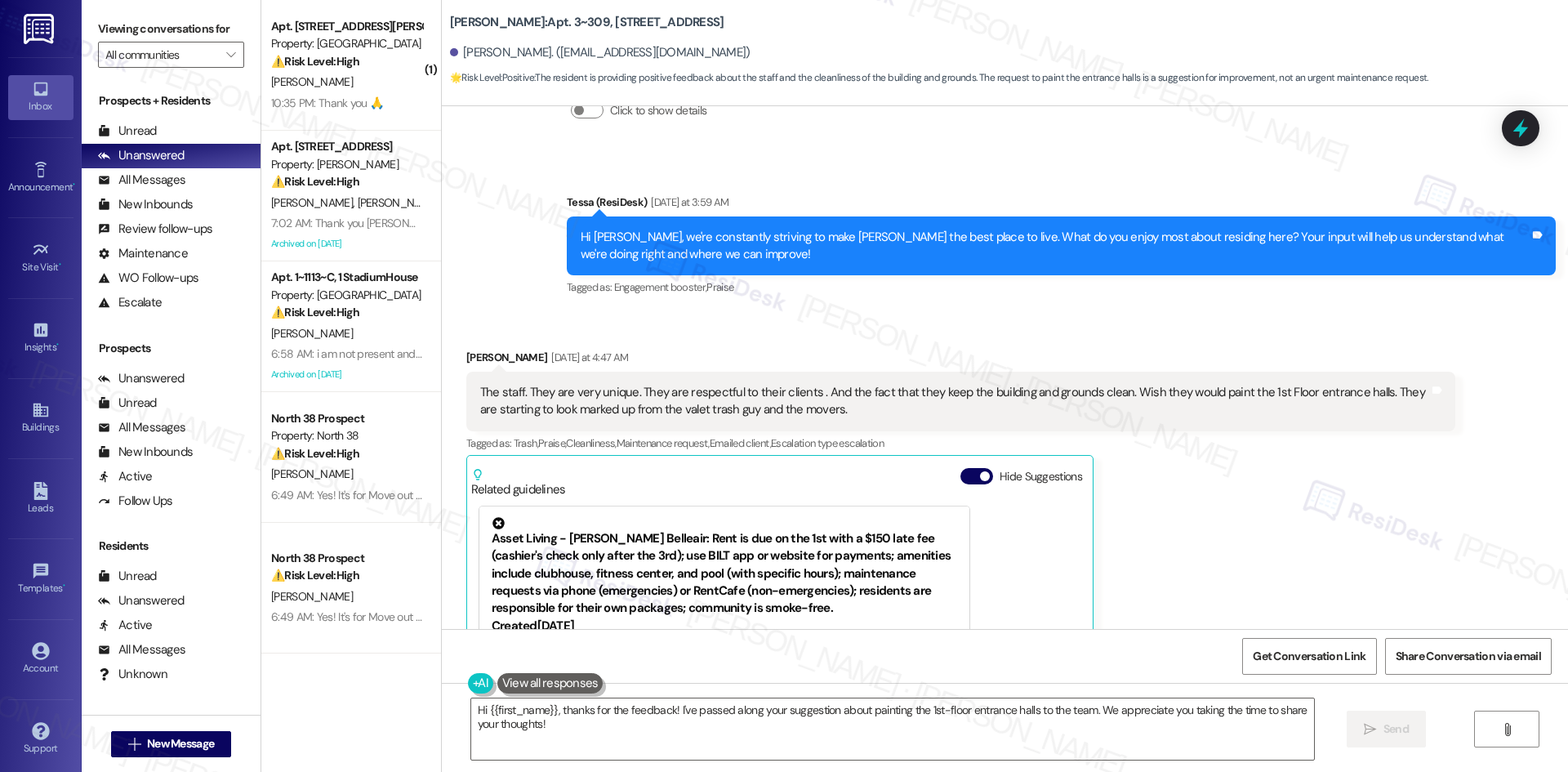
scroll to position [1613, 0]
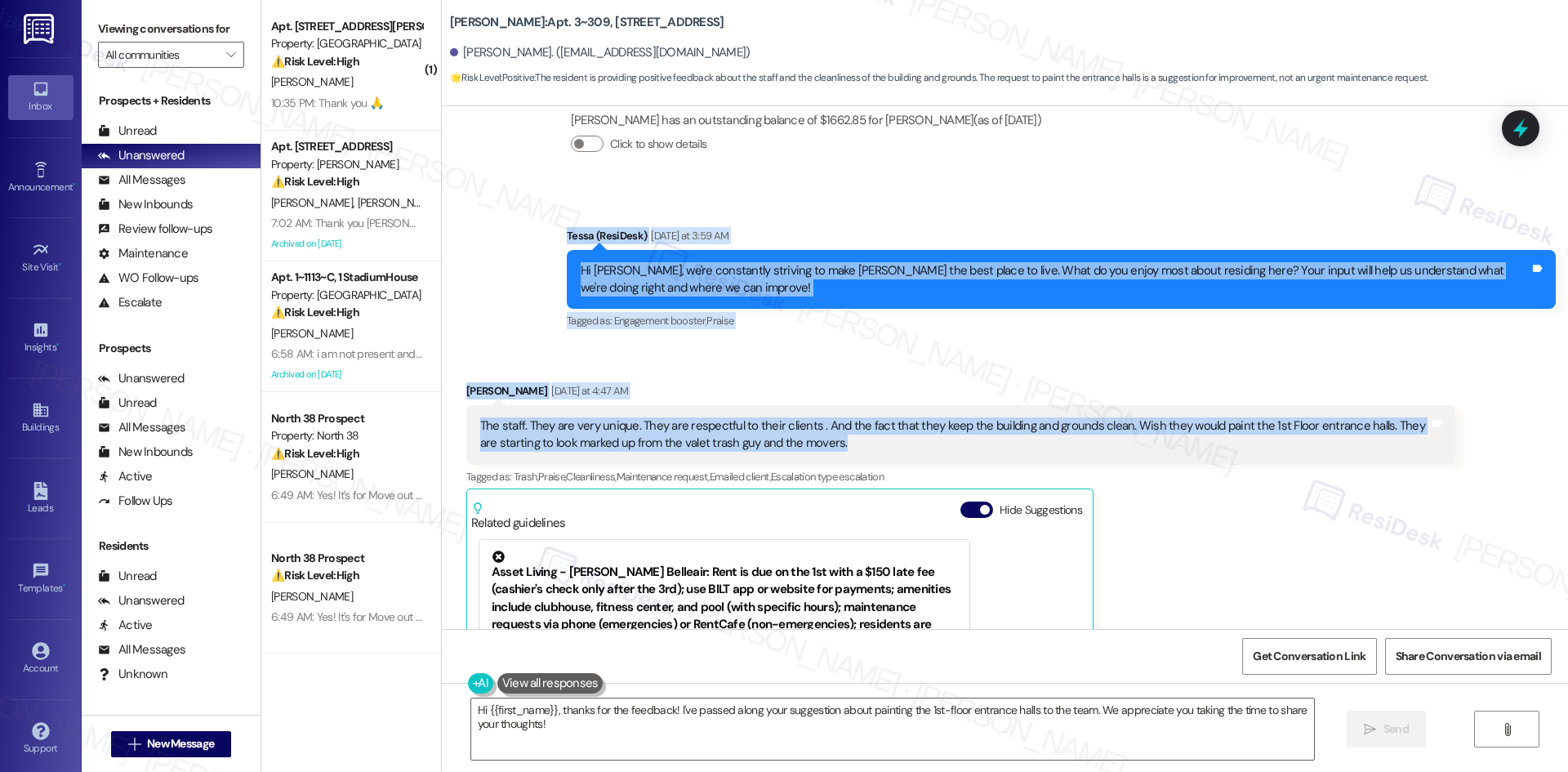
drag, startPoint x: 557, startPoint y: 254, endPoint x: 829, endPoint y: 462, distance: 342.4
click at [829, 462] on div "Lease started [DATE] 8:00 AM Survey, sent via SMS Residesk Automated Survey [DA…" at bounding box center [1006, 368] width 1127 height 523
click at [476, 355] on div "Received via SMS [PERSON_NAME] [DATE] at 4:47 AM The staff. They are very uniqu…" at bounding box center [1006, 603] width 1127 height 513
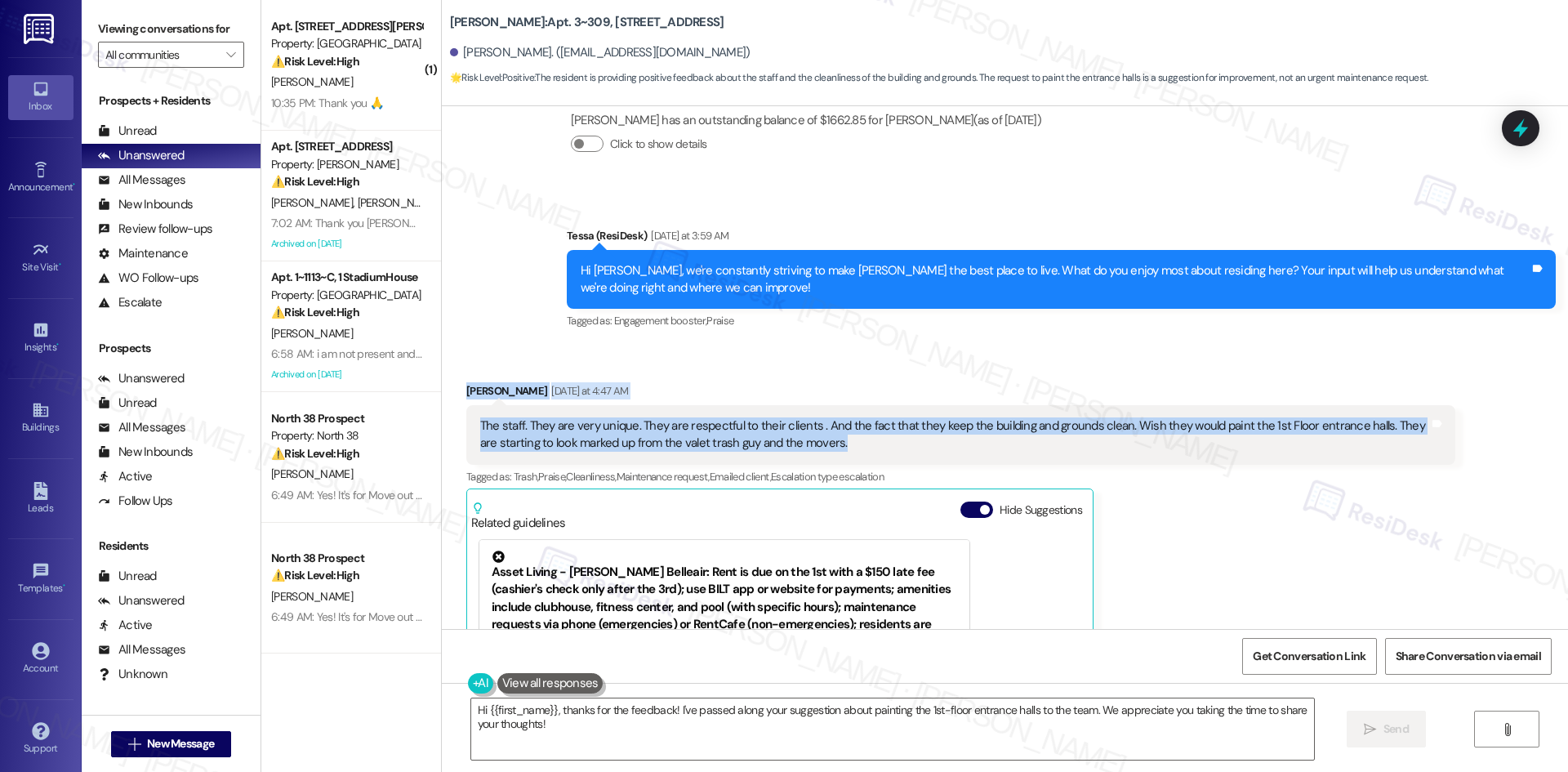
drag, startPoint x: 456, startPoint y: 384, endPoint x: 915, endPoint y: 452, distance: 464.0
click at [915, 452] on div "Received via SMS [PERSON_NAME] [DATE] at 4:47 AM The staff. They are very uniqu…" at bounding box center [961, 615] width 1014 height 489
copy div "[PERSON_NAME] [DATE] at 4:47 AM The staff. They are very unique. They are respe…"
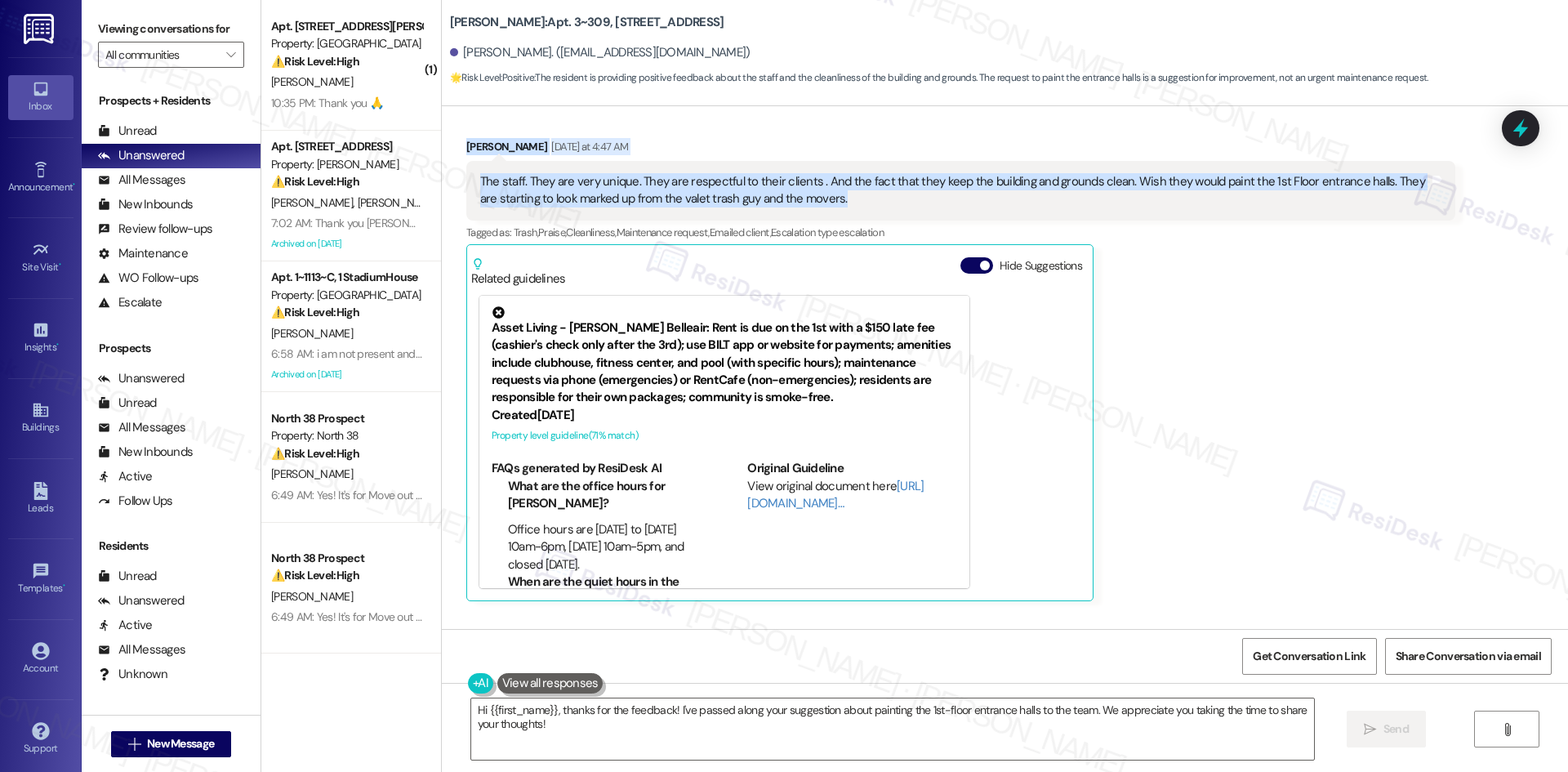
scroll to position [2022, 0]
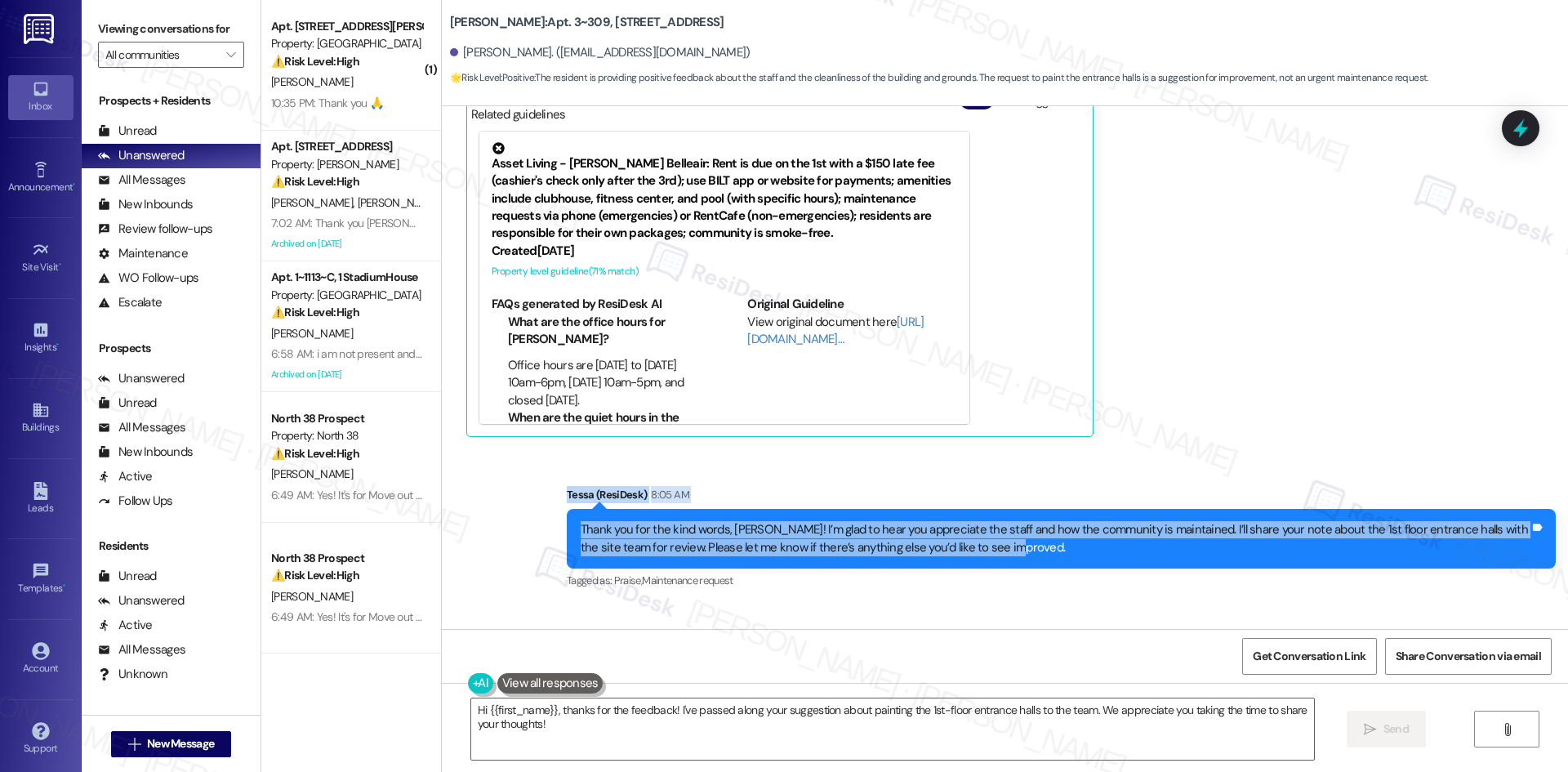
drag, startPoint x: 536, startPoint y: 486, endPoint x: 1042, endPoint y: 554, distance: 510.5
click at [1042, 554] on div "Sent via SMS Tessa (ResiDesk) 8:05 AM Thank you for the kind words, Thomas! I’m…" at bounding box center [1006, 527] width 1127 height 156
copy div "Tessa (ResiDesk) 8:05 AM Thank you for the kind words, Thomas! I’m glad to hear…"
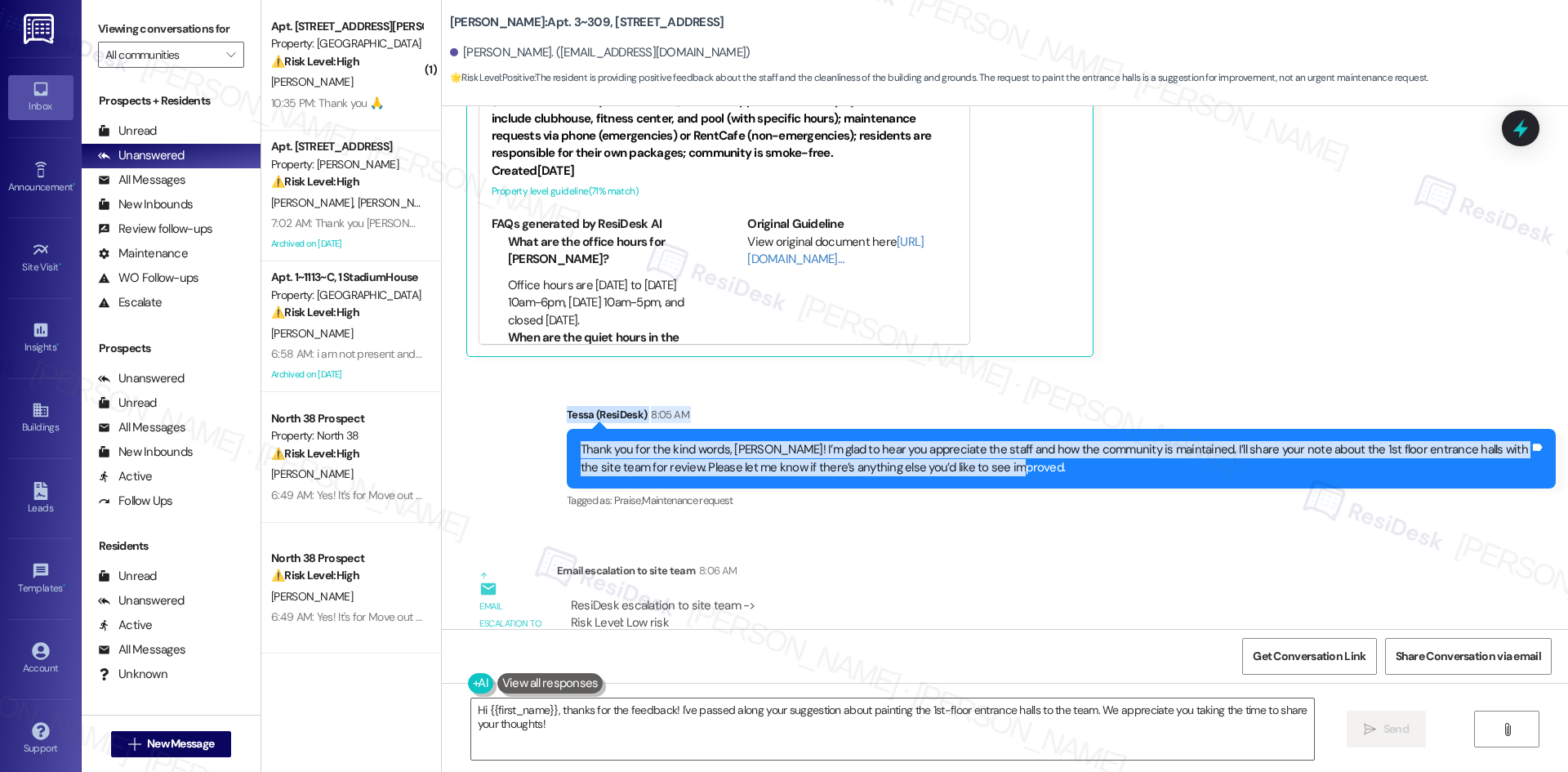
scroll to position [2349, 0]
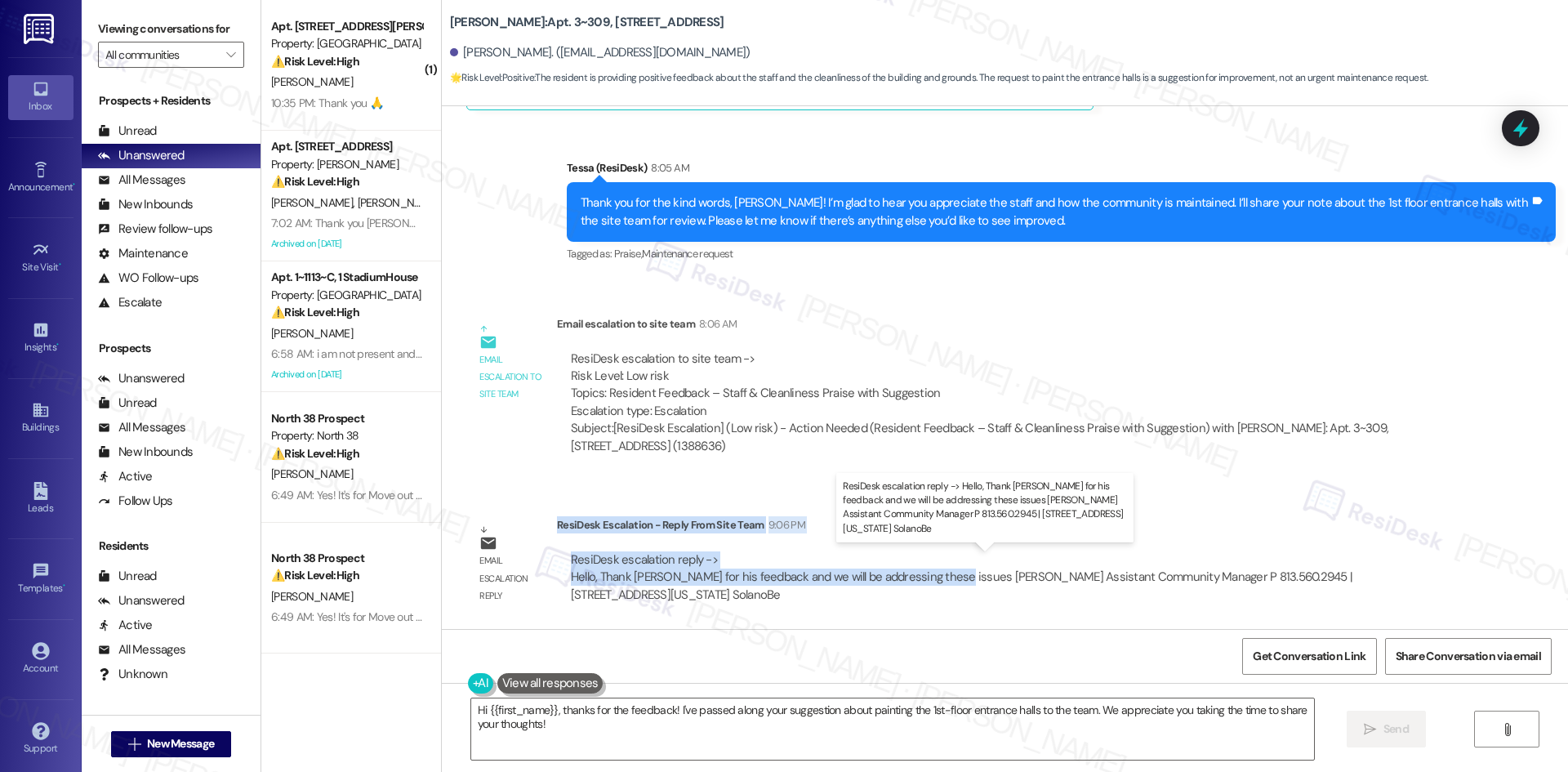
drag, startPoint x: 545, startPoint y: 524, endPoint x: 944, endPoint y: 580, distance: 402.9
click at [944, 580] on div "ResiDesk Escalation - Reply From Site Team 9:06 PM ResiDesk escalation reply ->…" at bounding box center [1006, 565] width 898 height 99
copy div "ResiDesk Escalation - Reply From Site Team 9:06 PM ResiDesk escalation reply ->…"
click at [640, 735] on textarea "Hi {{first_name}}, thanks for the feedback! I've passed along your suggestion a…" at bounding box center [893, 728] width 843 height 61
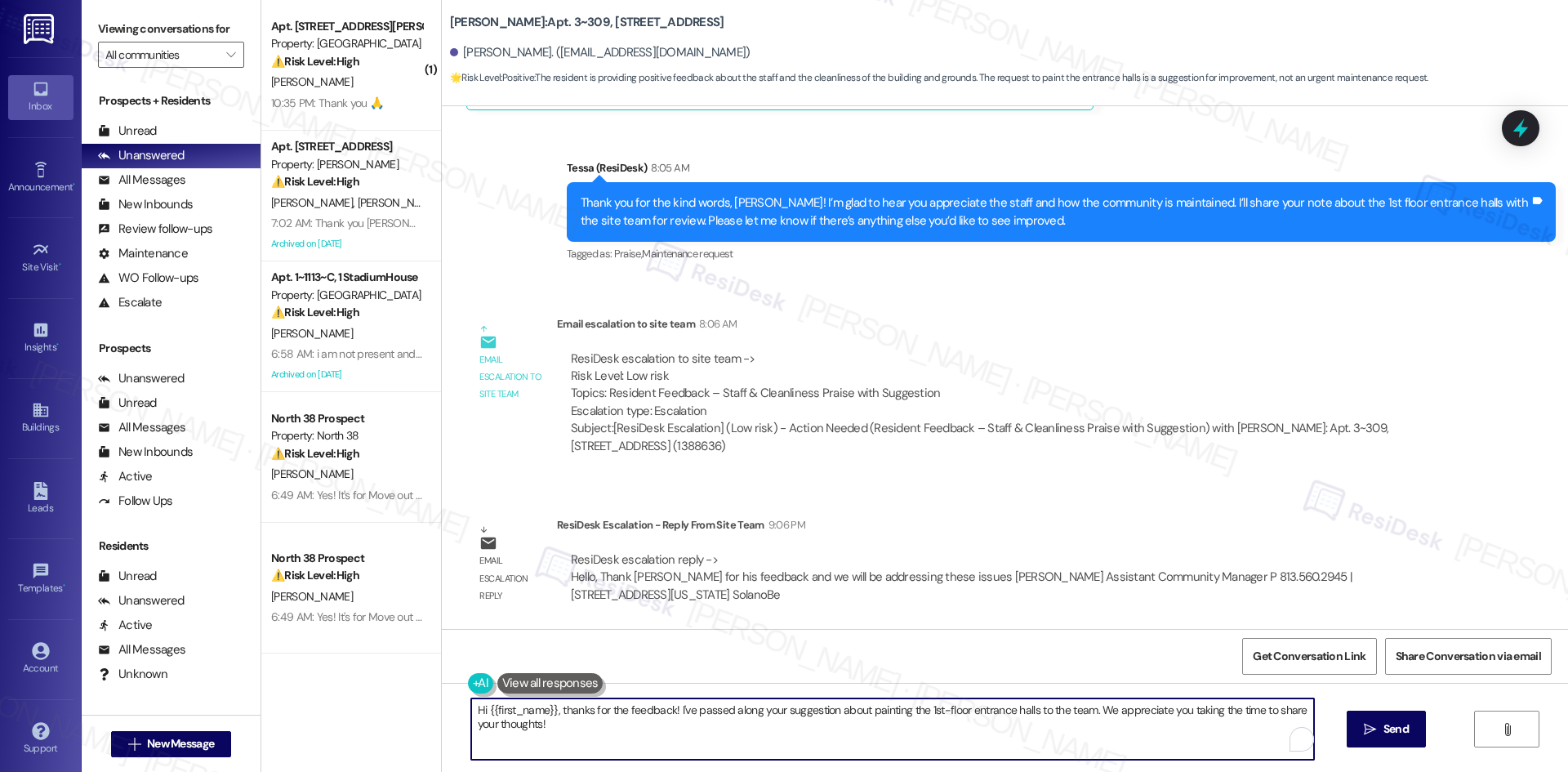
paste textarea "Thomas, thanks for your patience. The site team appreciated your feedback and l…"
type textarea "Hi Thomas, thanks for your patience. The site team appreciated your feedback an…"
click at [1371, 730] on icon "" at bounding box center [1370, 729] width 12 height 13
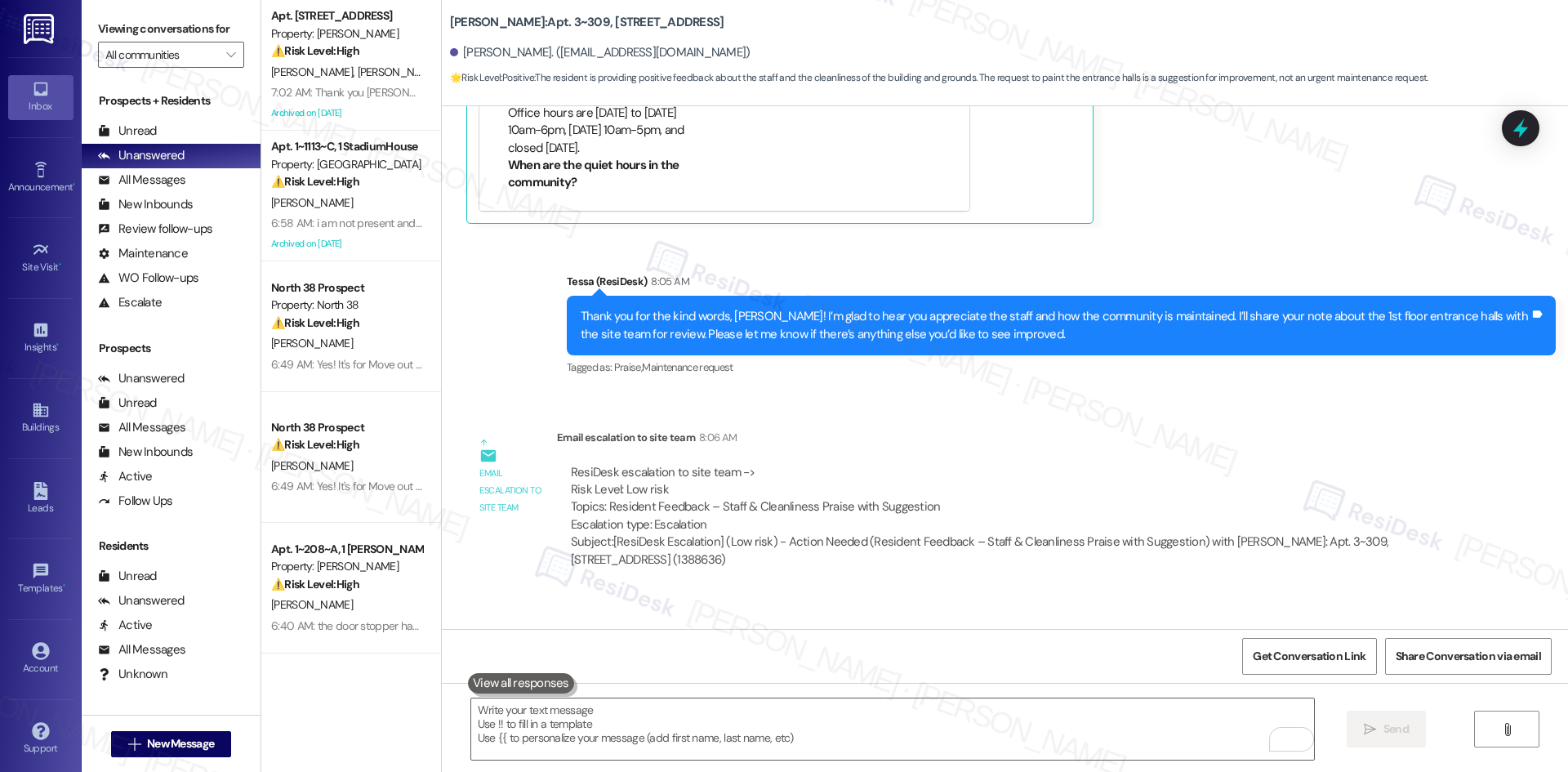
scroll to position [82, 0]
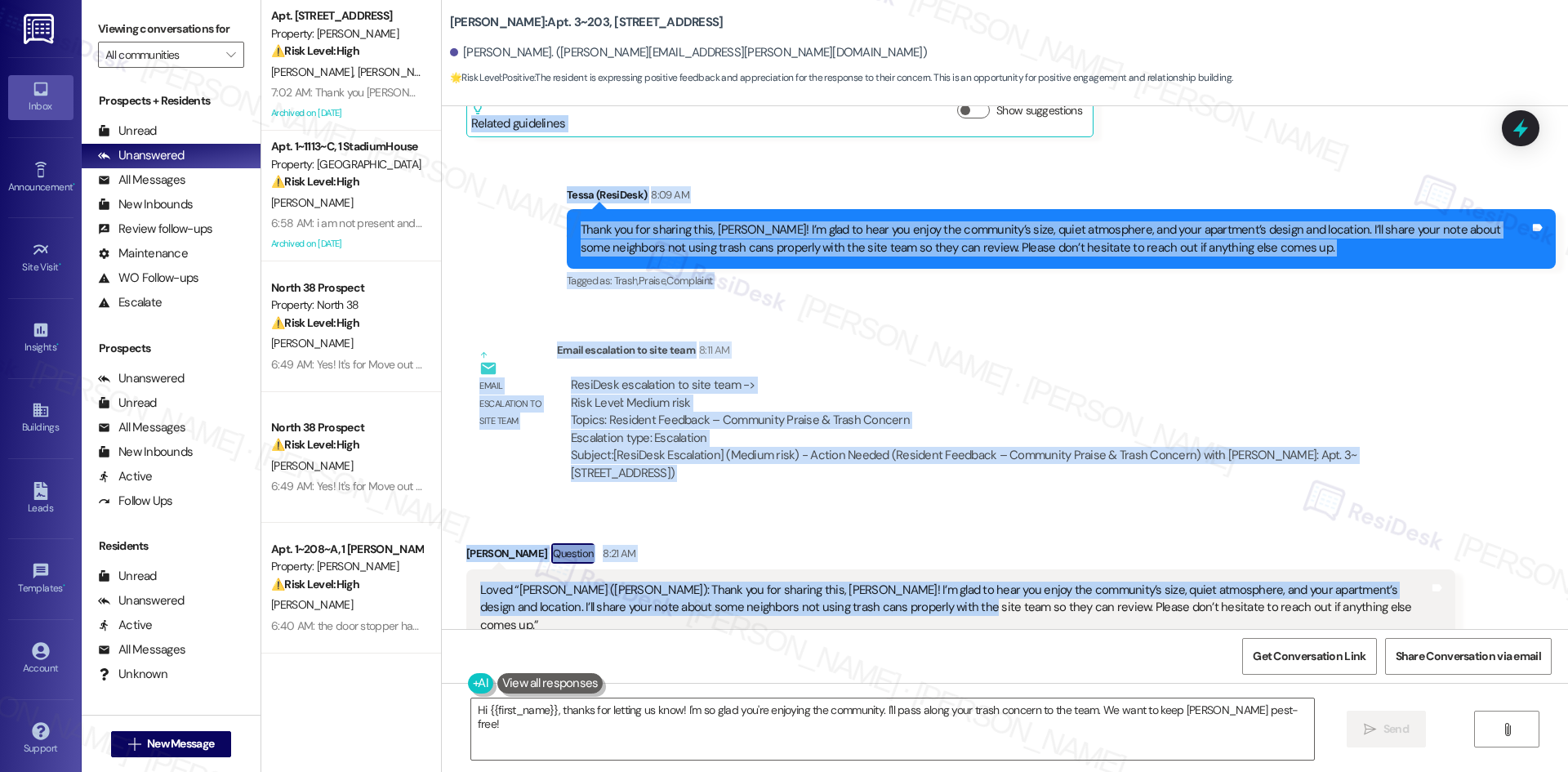
scroll to position [5672, 0]
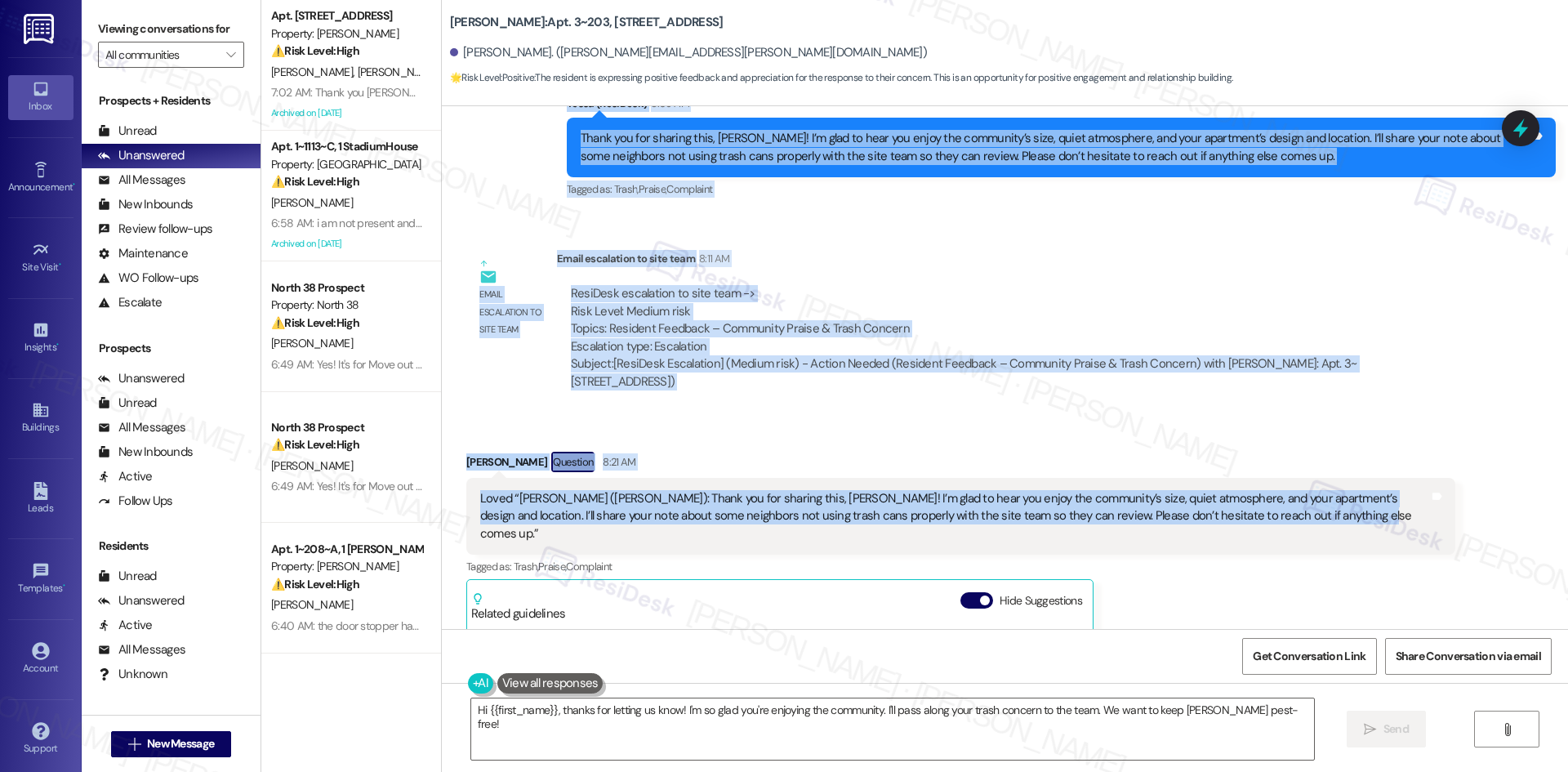
drag, startPoint x: 439, startPoint y: 311, endPoint x: 1301, endPoint y: 487, distance: 879.8
click at [1301, 487] on div "Lease started Jun 16, 2025 at 8:00 AM Survey, sent via SMS Residesk Automated S…" at bounding box center [1006, 368] width 1127 height 523
copy div "Carrie Jackson Question Neutral Yesterday at 4:38 AM Hey Tessa, I think what I …"
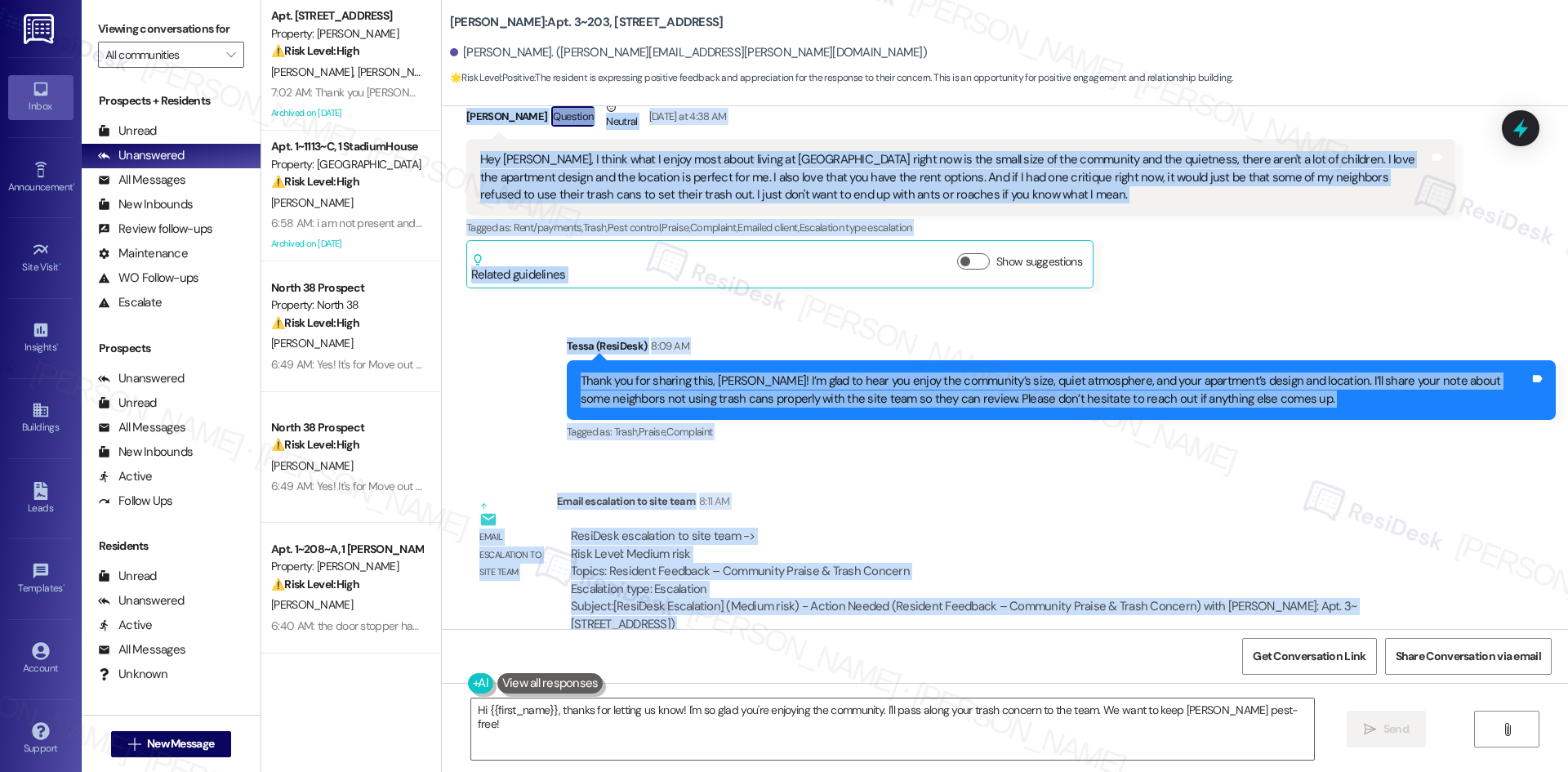
scroll to position [5345, 0]
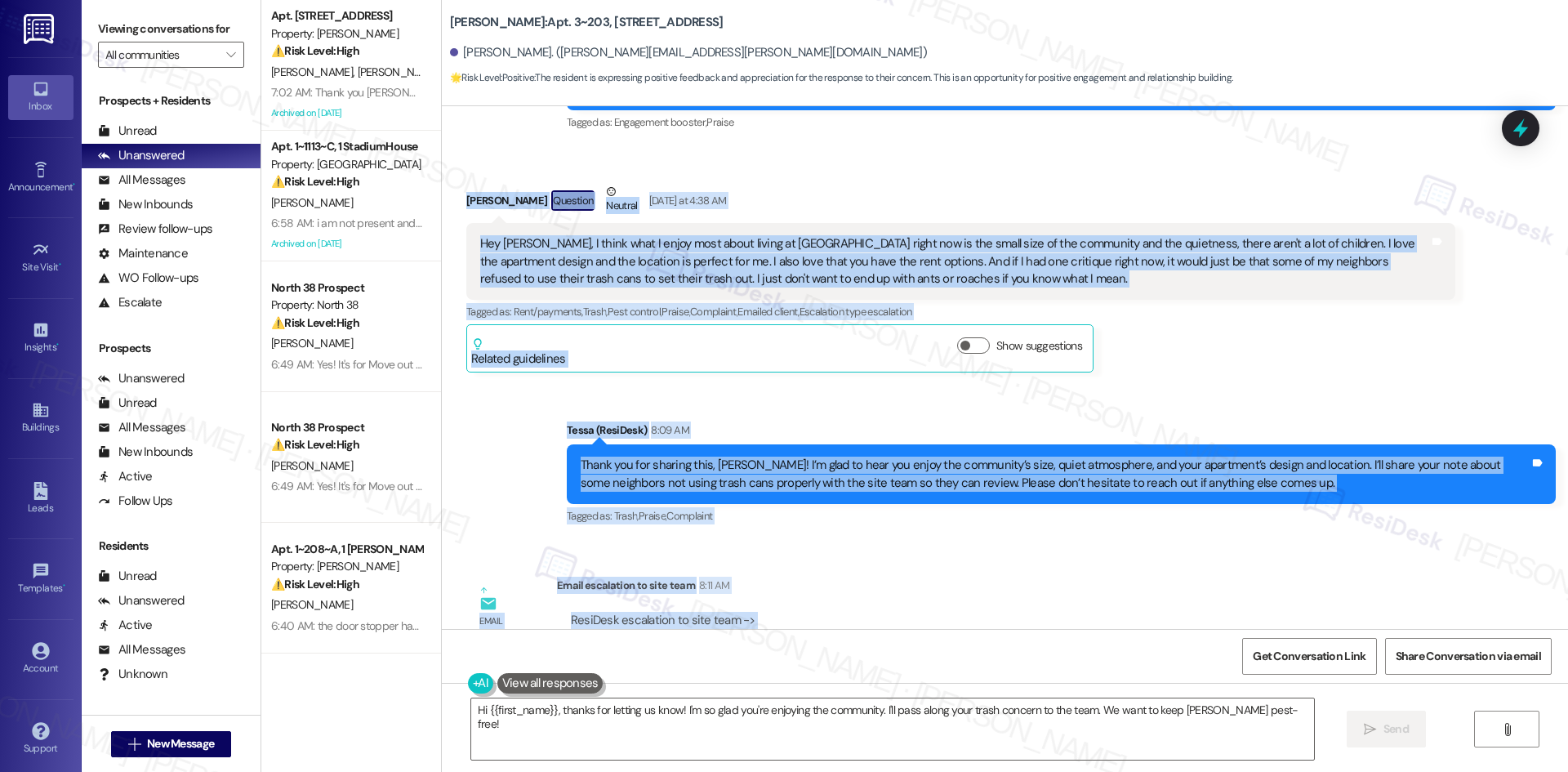
click at [454, 171] on div "Received via SMS Carrie Jackson Question Neutral Yesterday at 4:38 AM Hey Tessa…" at bounding box center [961, 278] width 1014 height 214
drag, startPoint x: 444, startPoint y: 157, endPoint x: 1305, endPoint y: 452, distance: 910.1
click at [1305, 452] on div "Lease started Jun 16, 2025 at 8:00 AM Survey, sent via SMS Residesk Automated S…" at bounding box center [1006, 368] width 1127 height 523
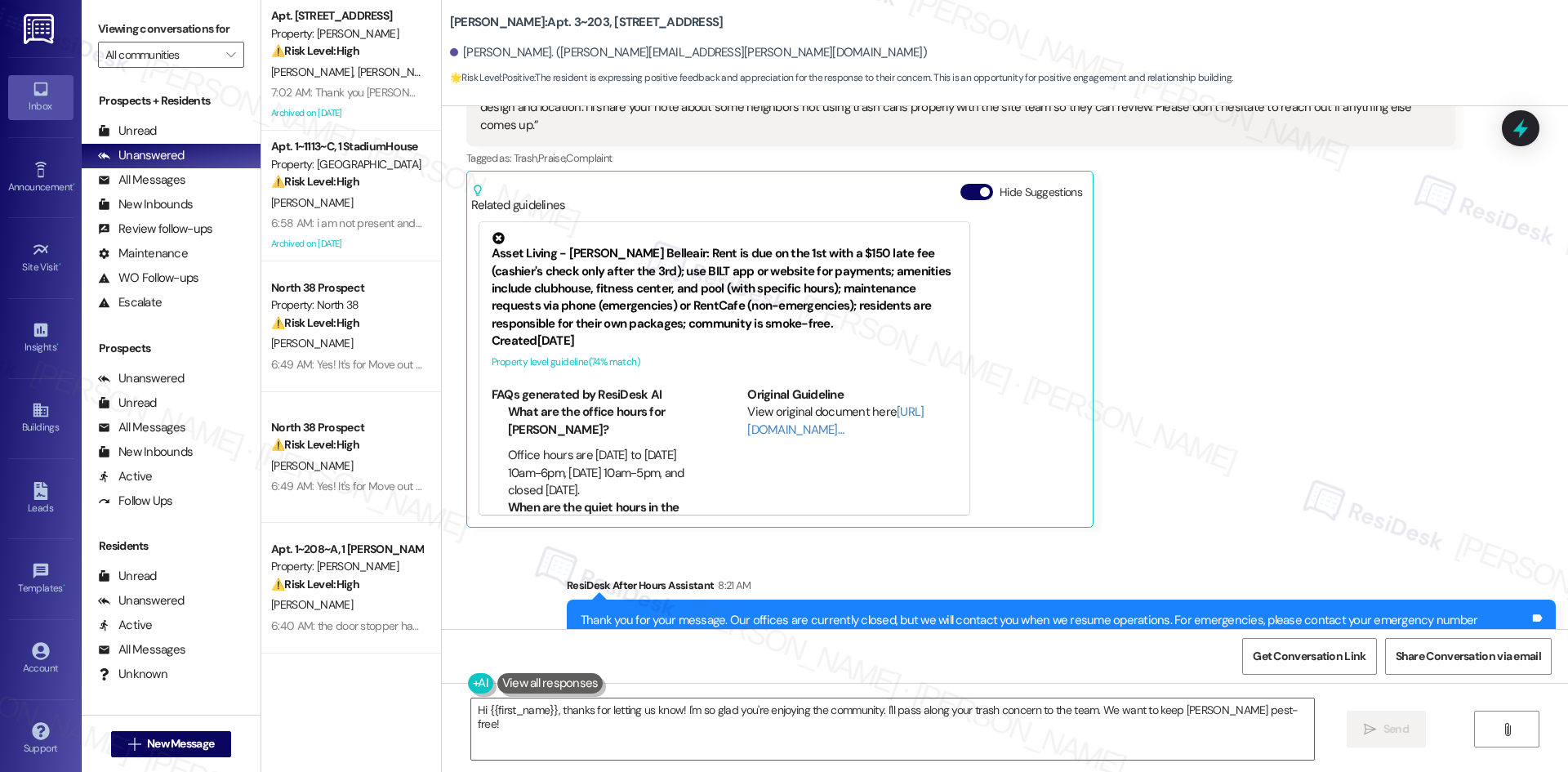
drag, startPoint x: 1248, startPoint y: 450, endPoint x: 1238, endPoint y: 455, distance: 11.2
click at [1248, 450] on div "Carrie Jackson Question 8:21 AM Loved “Tessa (Solano Belleair): Thank you for s…" at bounding box center [960, 286] width 989 height 484
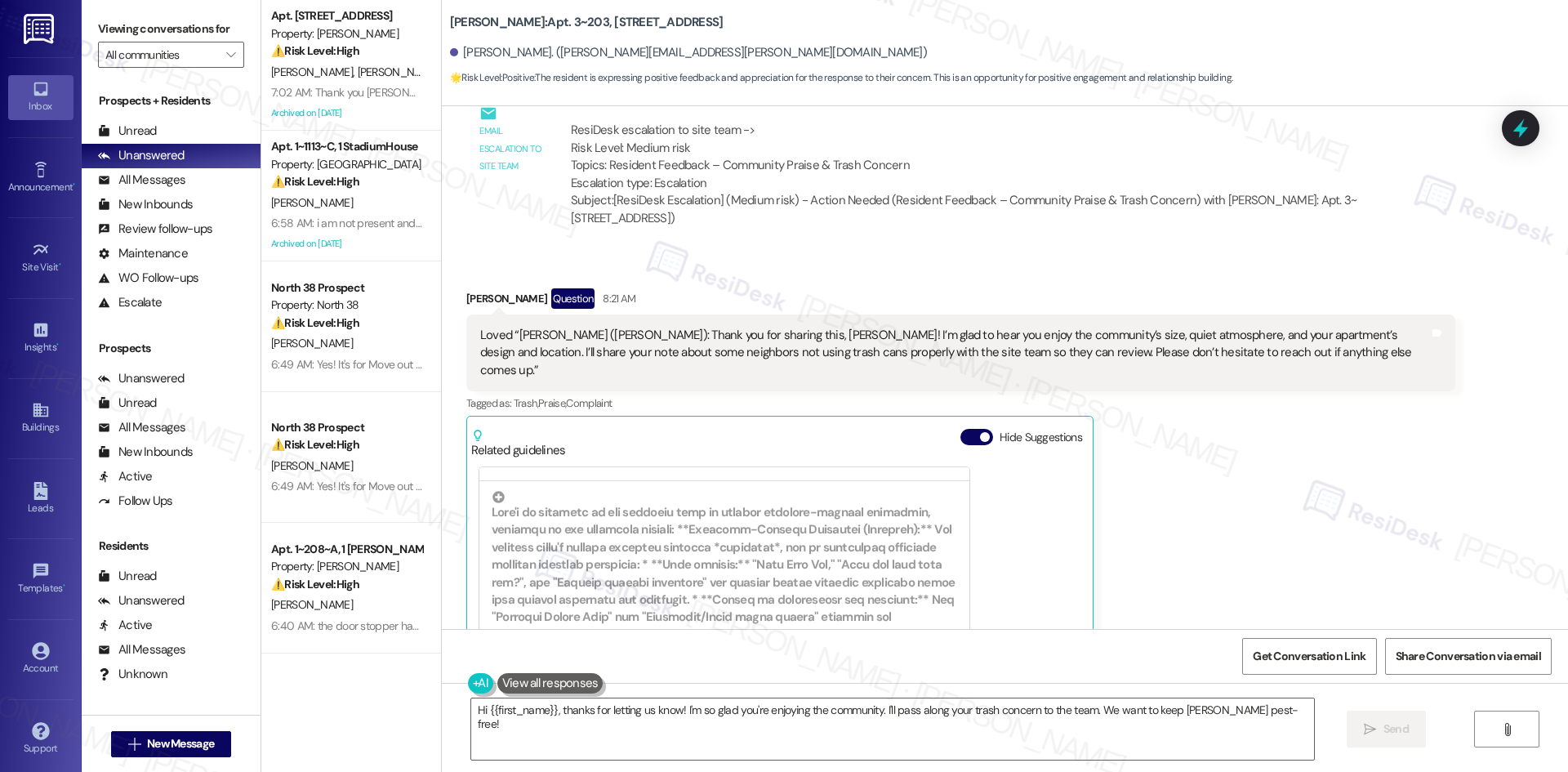
scroll to position [6243, 0]
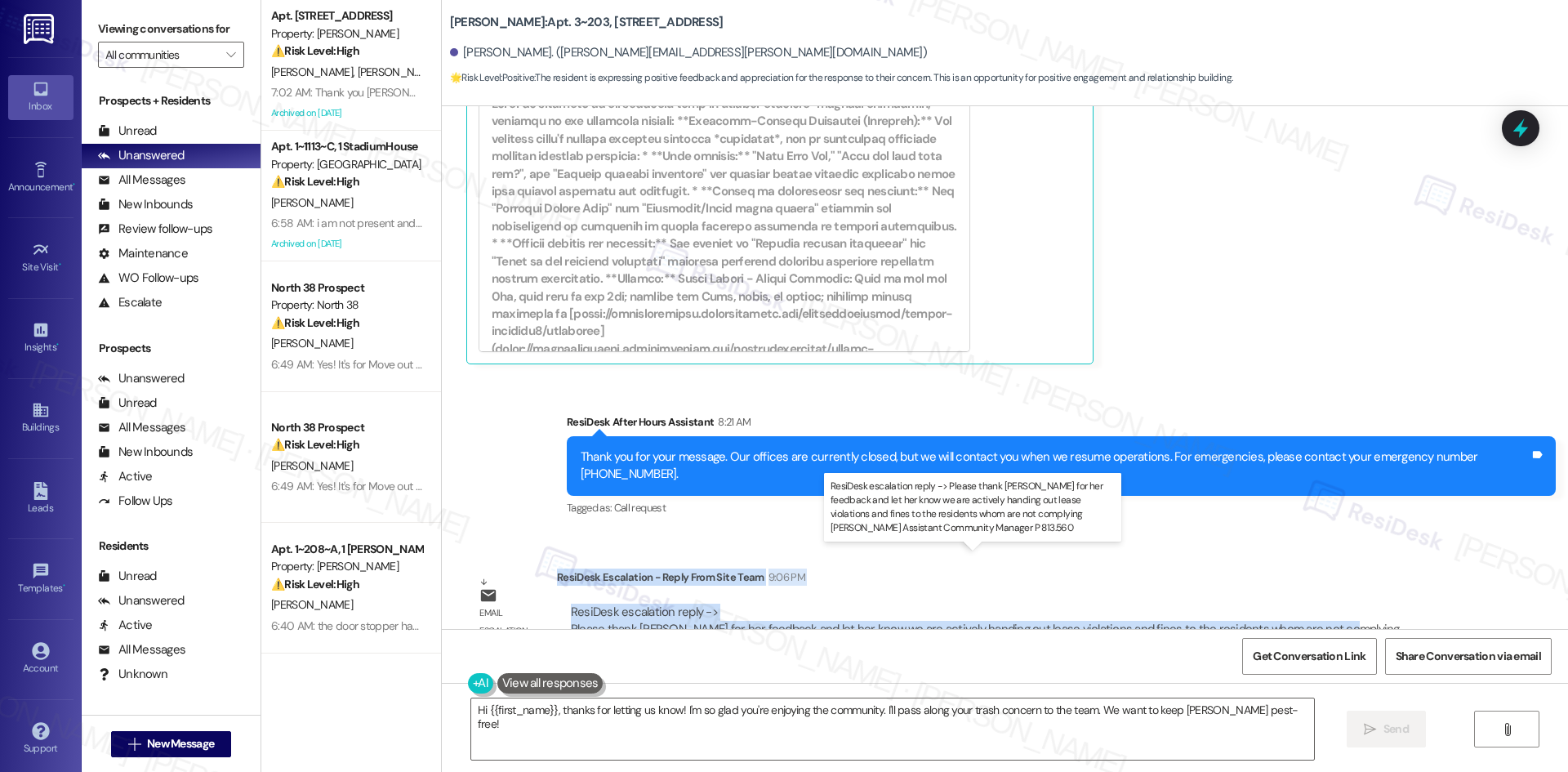
drag, startPoint x: 544, startPoint y: 525, endPoint x: 1310, endPoint y: 584, distance: 768.3
click at [1310, 584] on div "ResiDesk Escalation - Reply From Site Team 9:06 PM ResiDesk escalation reply ->…" at bounding box center [1006, 618] width 898 height 99
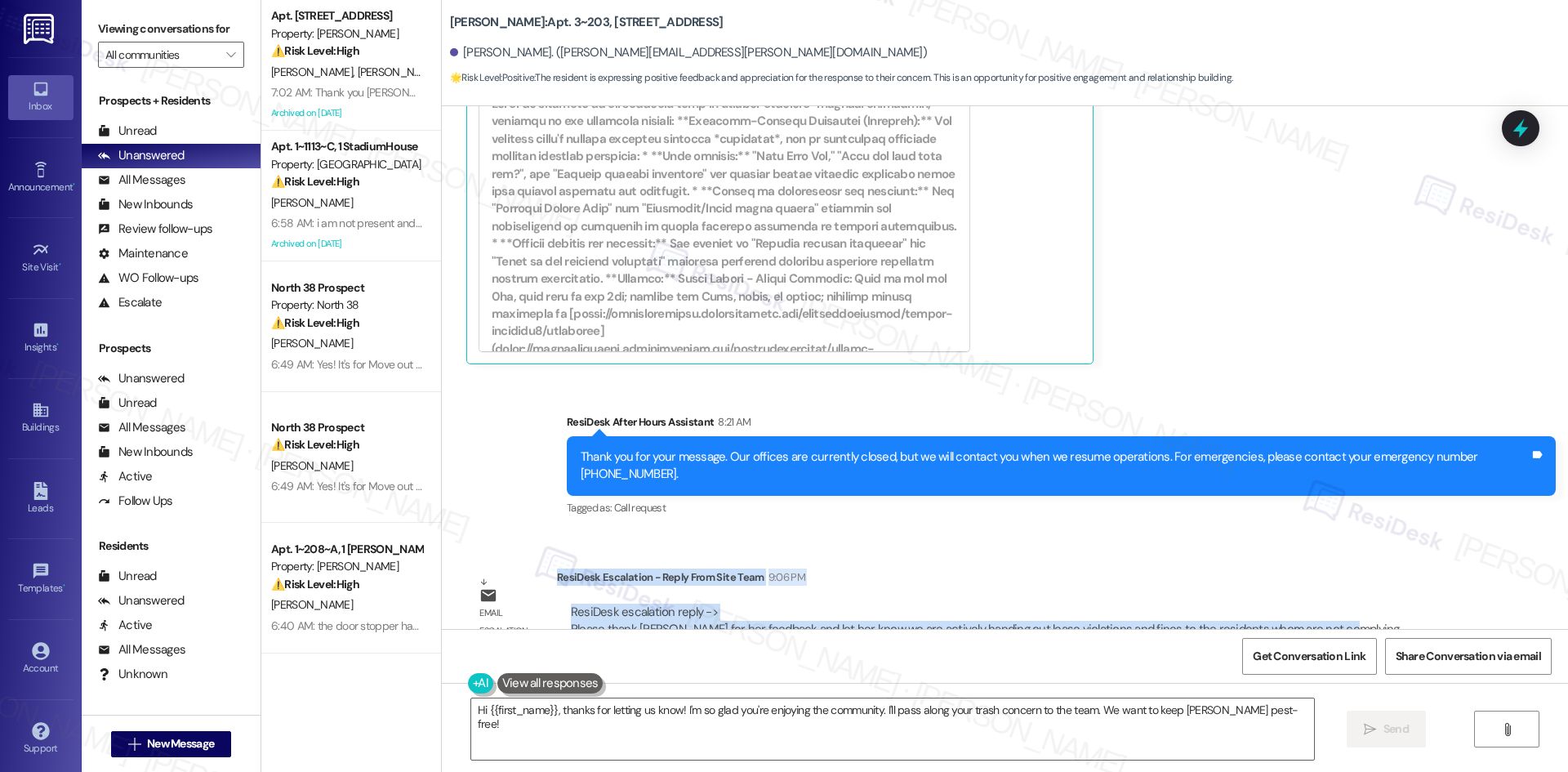
copy div "ResiDesk Escalation - Reply From Site Team 9:06 PM ResiDesk escalation reply ->…"
click at [729, 745] on textarea "Hi {{first_name}}, thanks for letting us know! I'm so glad you're enjoying the …" at bounding box center [893, 728] width 843 height 61
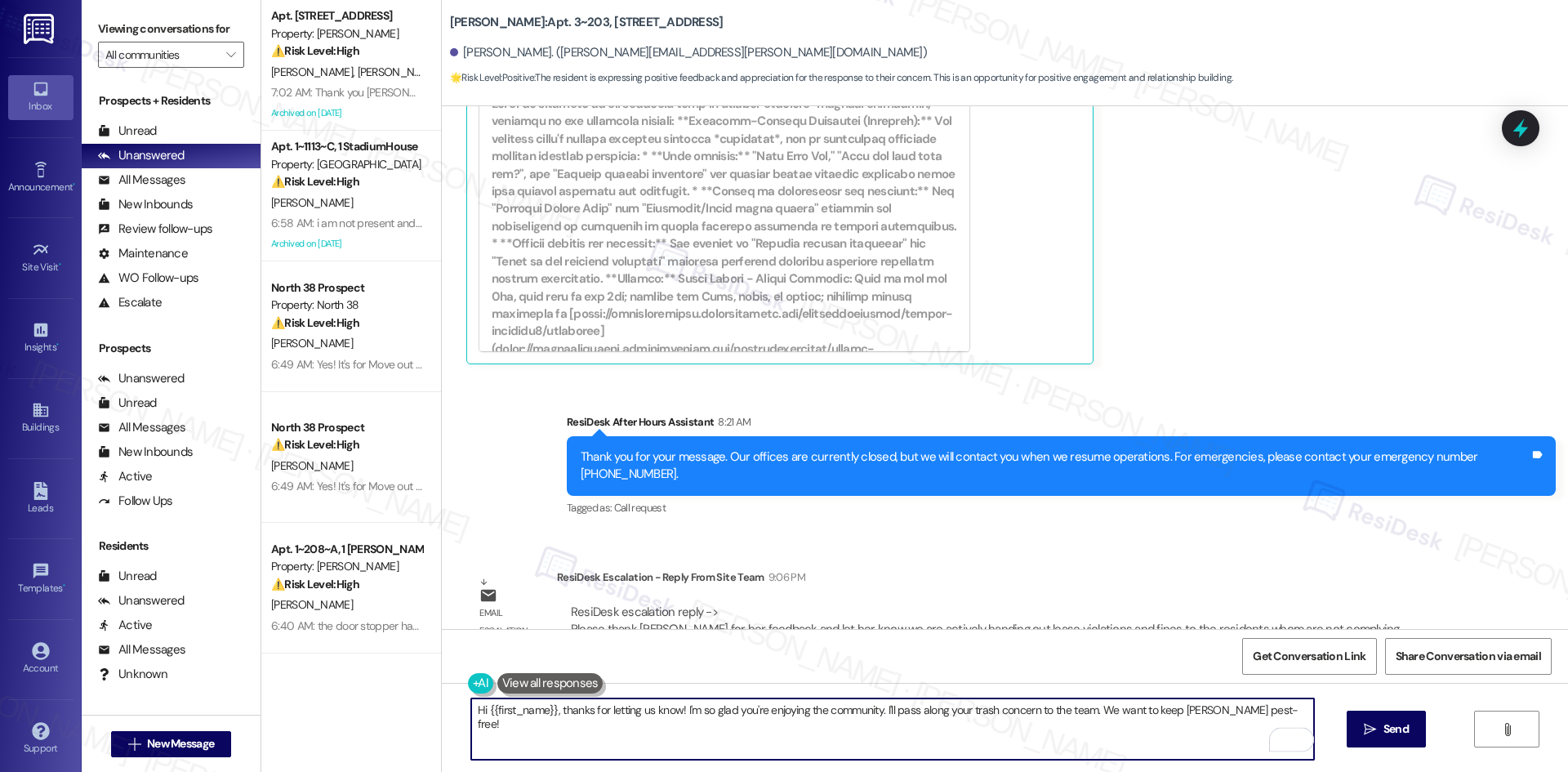
drag, startPoint x: 1304, startPoint y: 706, endPoint x: 429, endPoint y: 697, distance: 875.0
click at [442, 697] on div "Hi {{first_name}}, thanks for letting us know! I'm so glad you're enjoying the …" at bounding box center [1006, 744] width 1127 height 123
paste textarea "Carrie, thanks for your patience. The site team appreciated your feedback and l…"
type textarea "Hi Carrie, thanks for your patience. The site team appreciated your feedback an…"
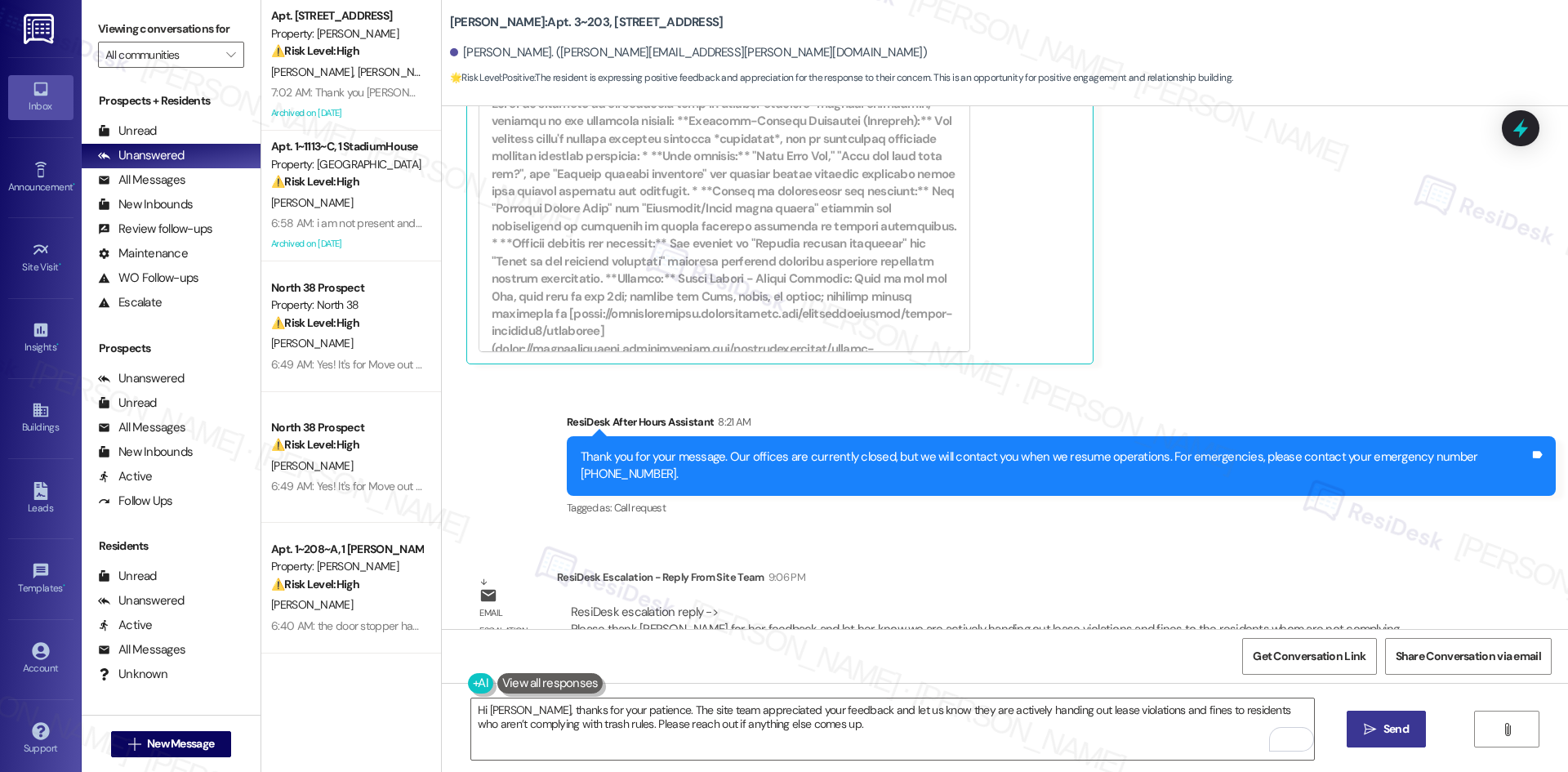
click at [1397, 728] on span "Send" at bounding box center [1396, 729] width 25 height 17
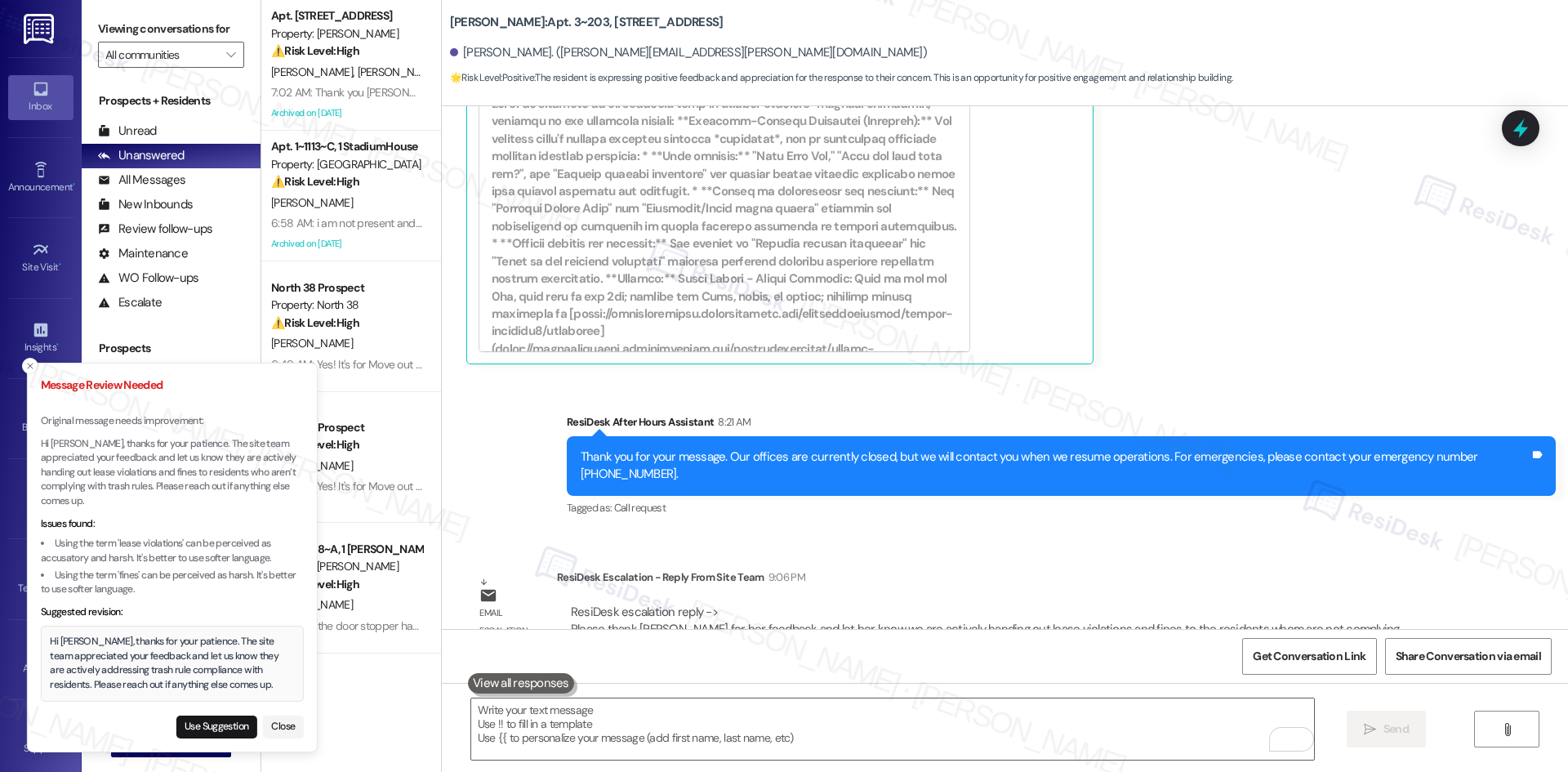
drag, startPoint x: 44, startPoint y: 641, endPoint x: 60, endPoint y: 644, distance: 16.3
click at [60, 644] on div "Hi Carrie, thanks for your patience. The site team appreciated your feedback an…" at bounding box center [172, 663] width 244 height 57
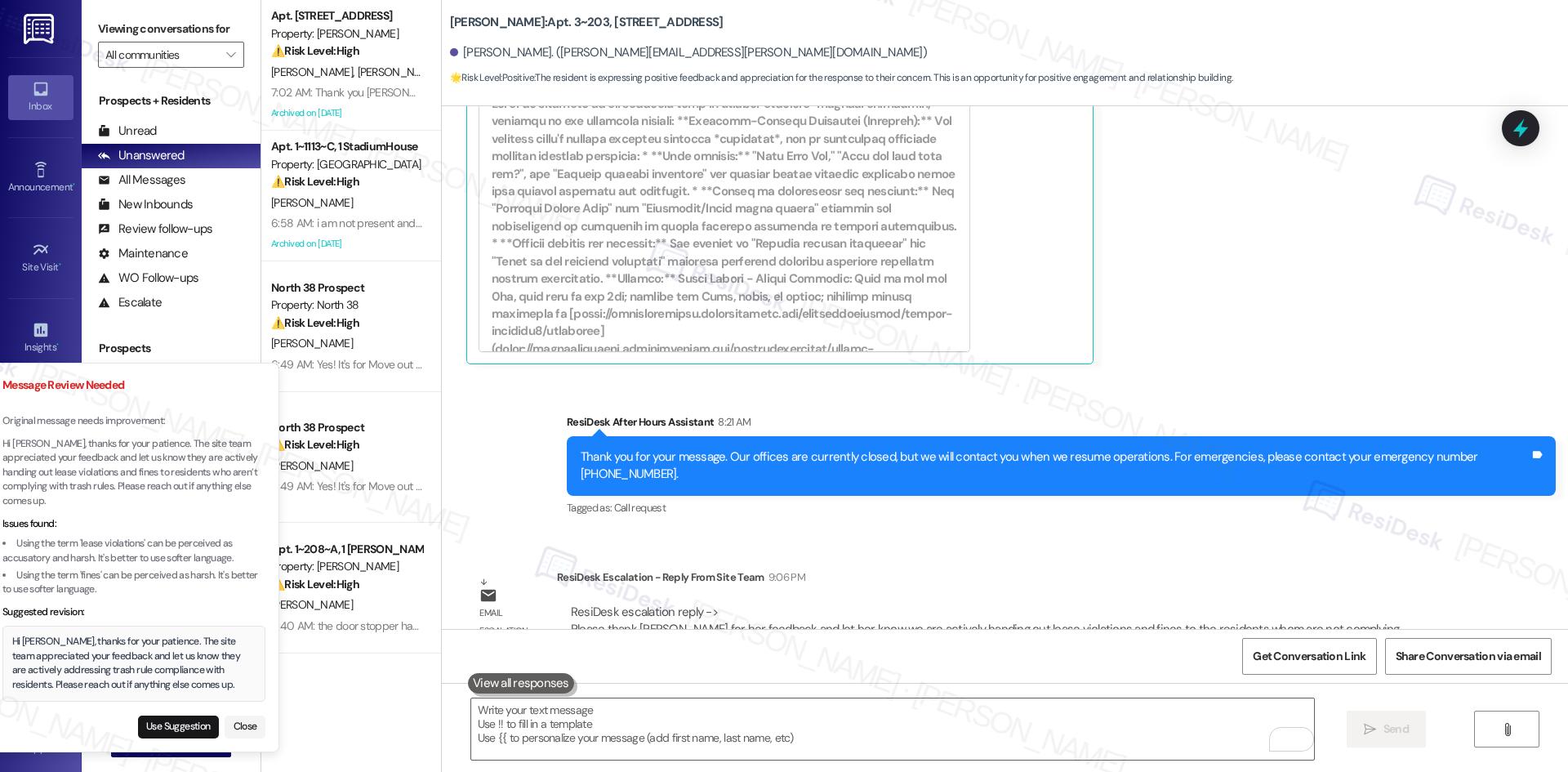
drag, startPoint x: 223, startPoint y: 686, endPoint x: 192, endPoint y: 682, distance: 31.3
click at [192, 682] on div "Hi Carrie, thanks for your patience. The site team appreciated your feedback an…" at bounding box center [134, 663] width 244 height 57
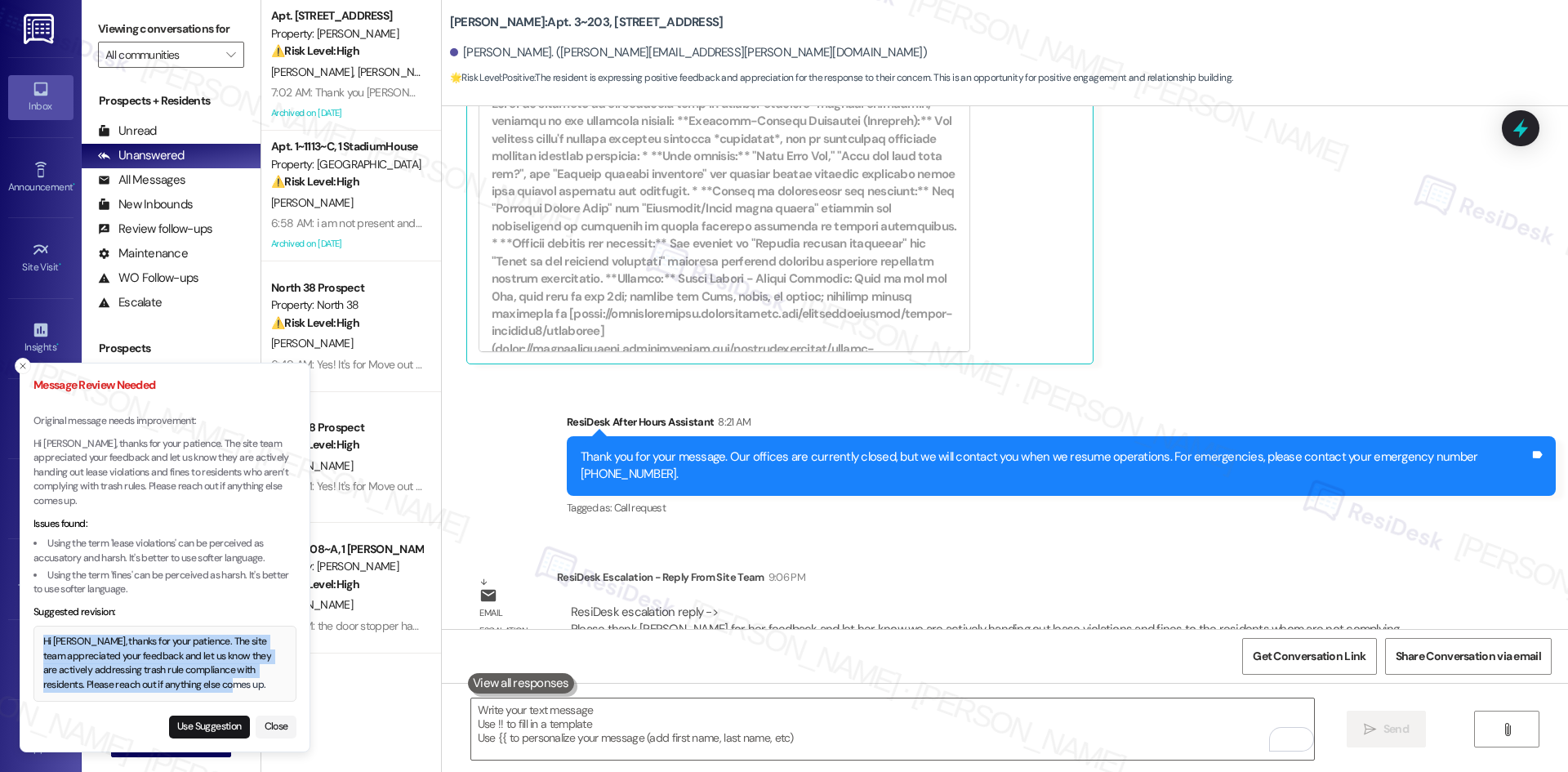
drag, startPoint x: 45, startPoint y: 641, endPoint x: 227, endPoint y: 689, distance: 188.2
click at [227, 689] on div "Hi Carrie, thanks for your patience. The site team appreciated your feedback an…" at bounding box center [166, 663] width 244 height 57
copy div "Hi Carrie, thanks for your patience. The site team appreciated your feedback an…"
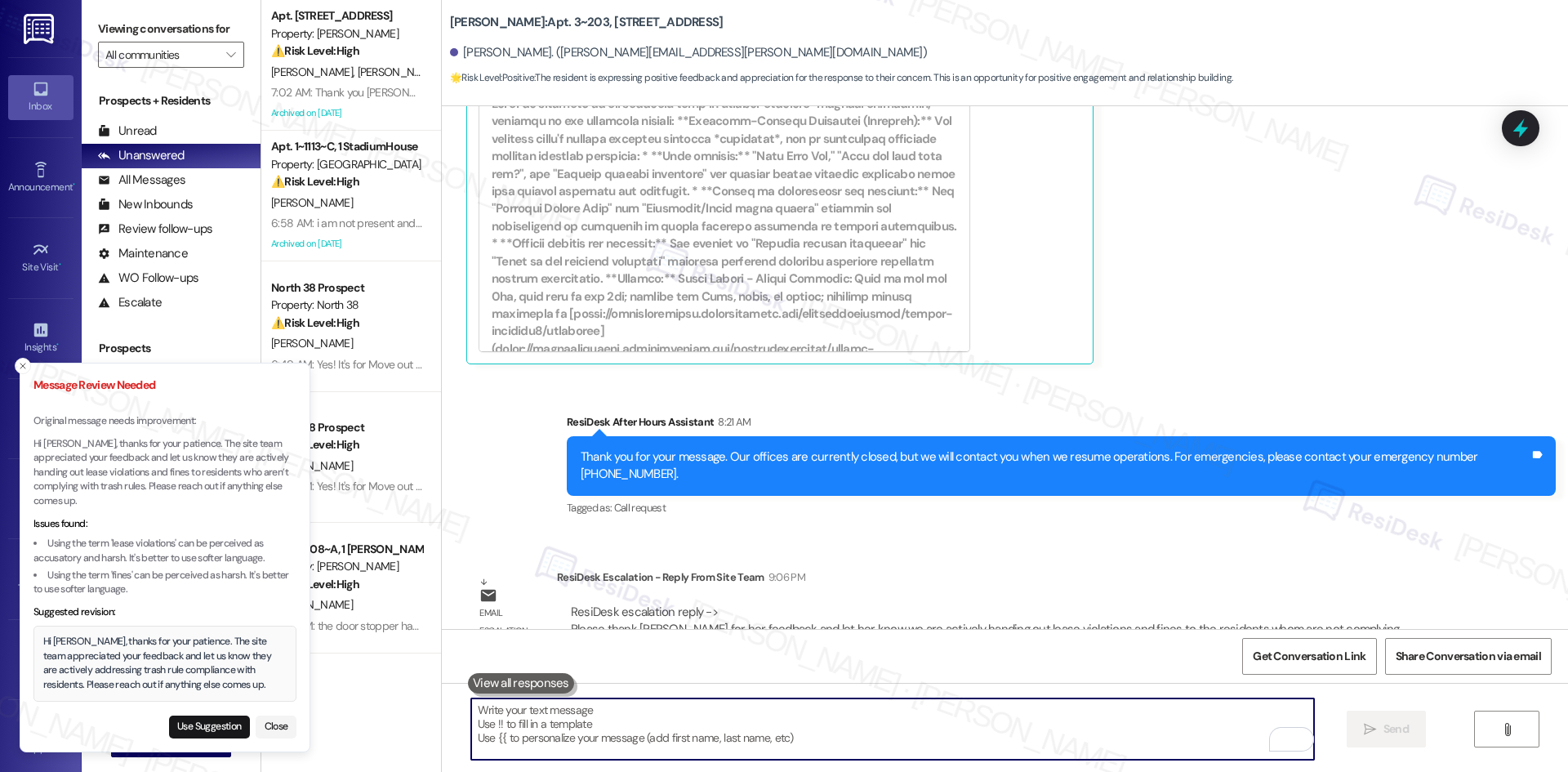
click at [657, 724] on textarea "To enrich screen reader interactions, please activate Accessibility in Grammarl…" at bounding box center [893, 728] width 843 height 61
click at [707, 725] on textarea "To enrich screen reader interactions, please activate Accessibility in Grammarl…" at bounding box center [893, 728] width 843 height 61
paste textarea "Hi Carrie, thanks for your patience. The site team appreciated your feedback an…"
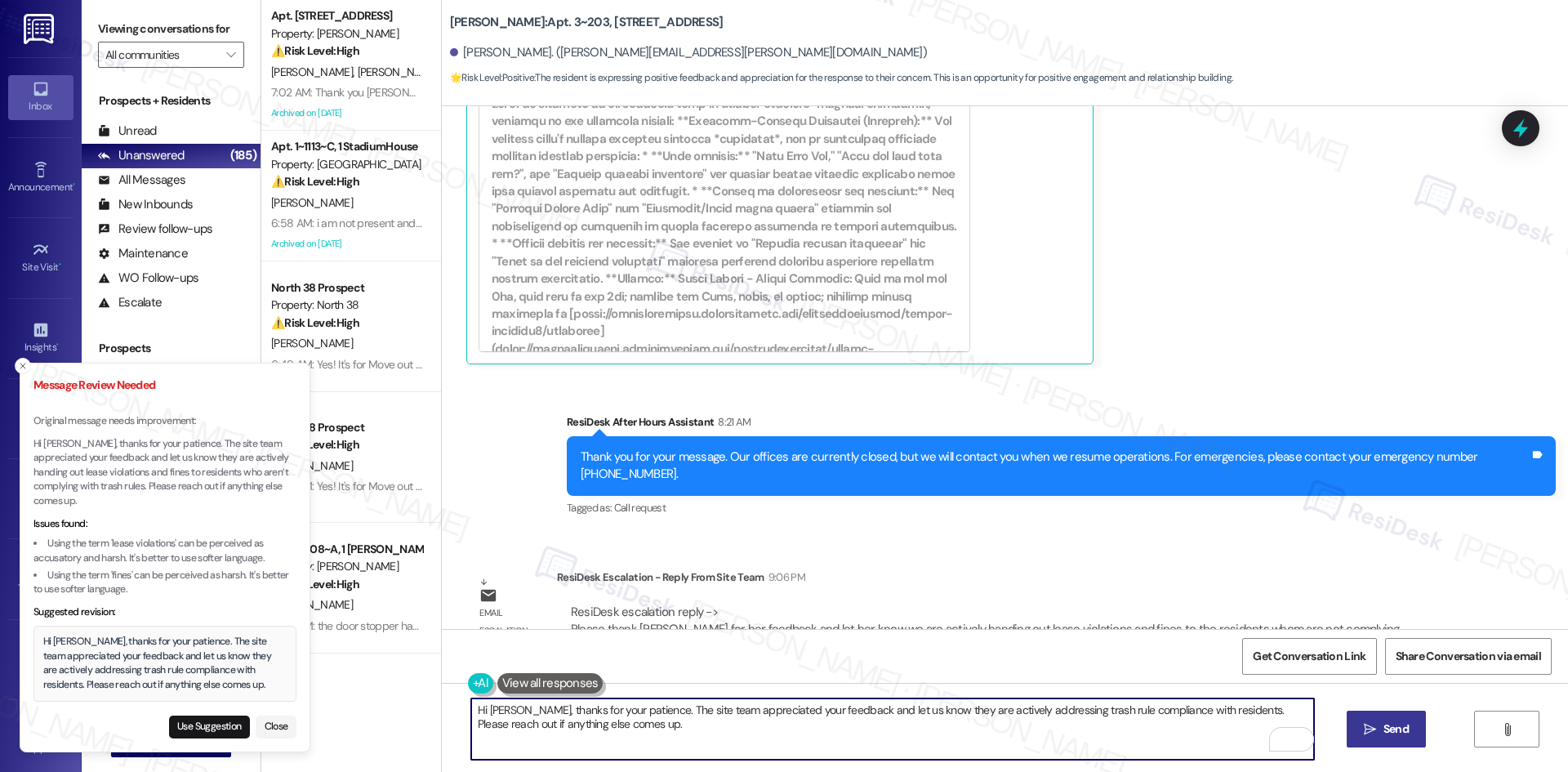
type textarea "Hi Carrie, thanks for your patience. The site team appreciated your feedback an…"
click at [1404, 729] on span "Send" at bounding box center [1396, 729] width 25 height 17
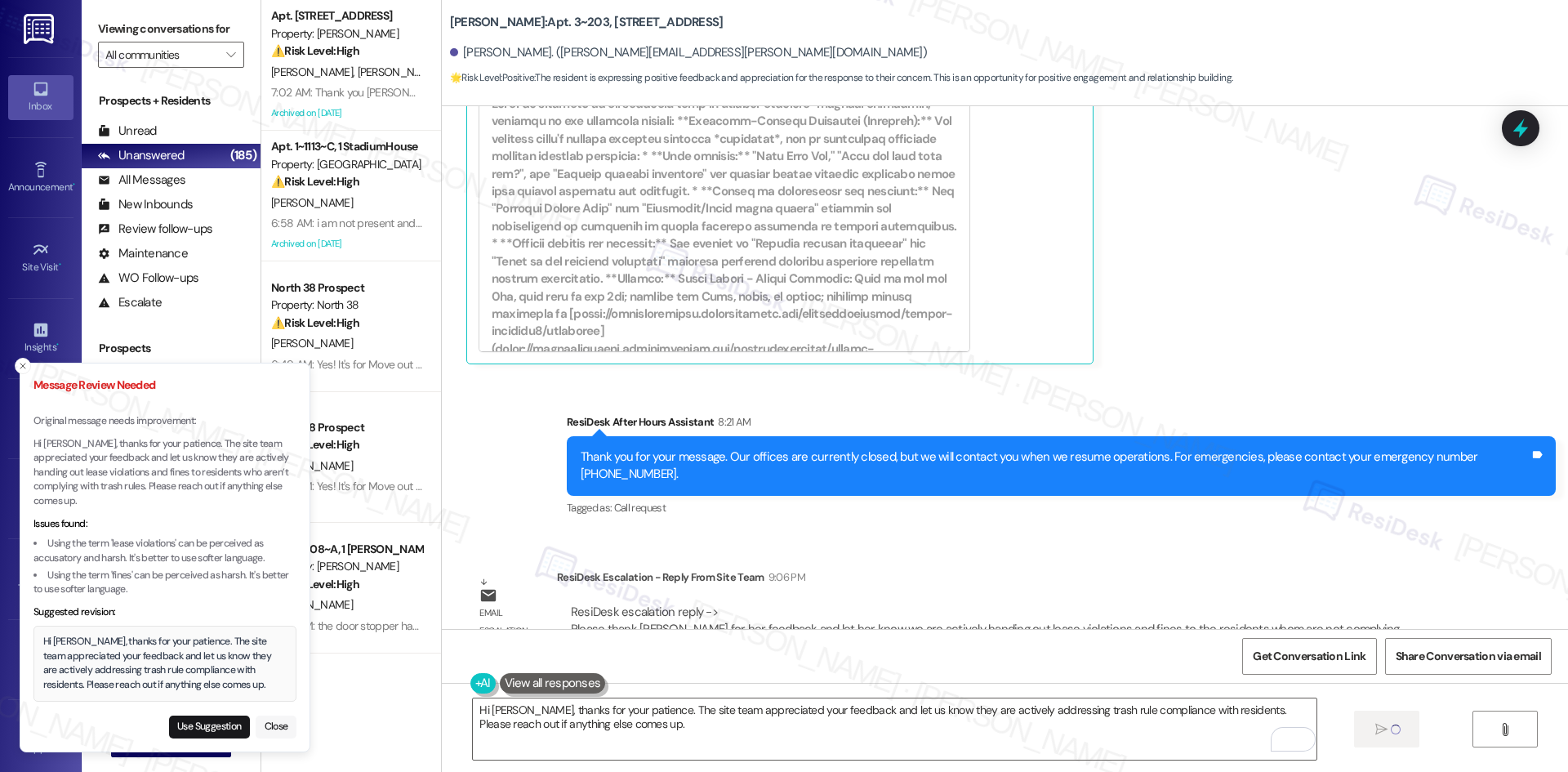
click at [271, 726] on button "Close" at bounding box center [276, 726] width 41 height 23
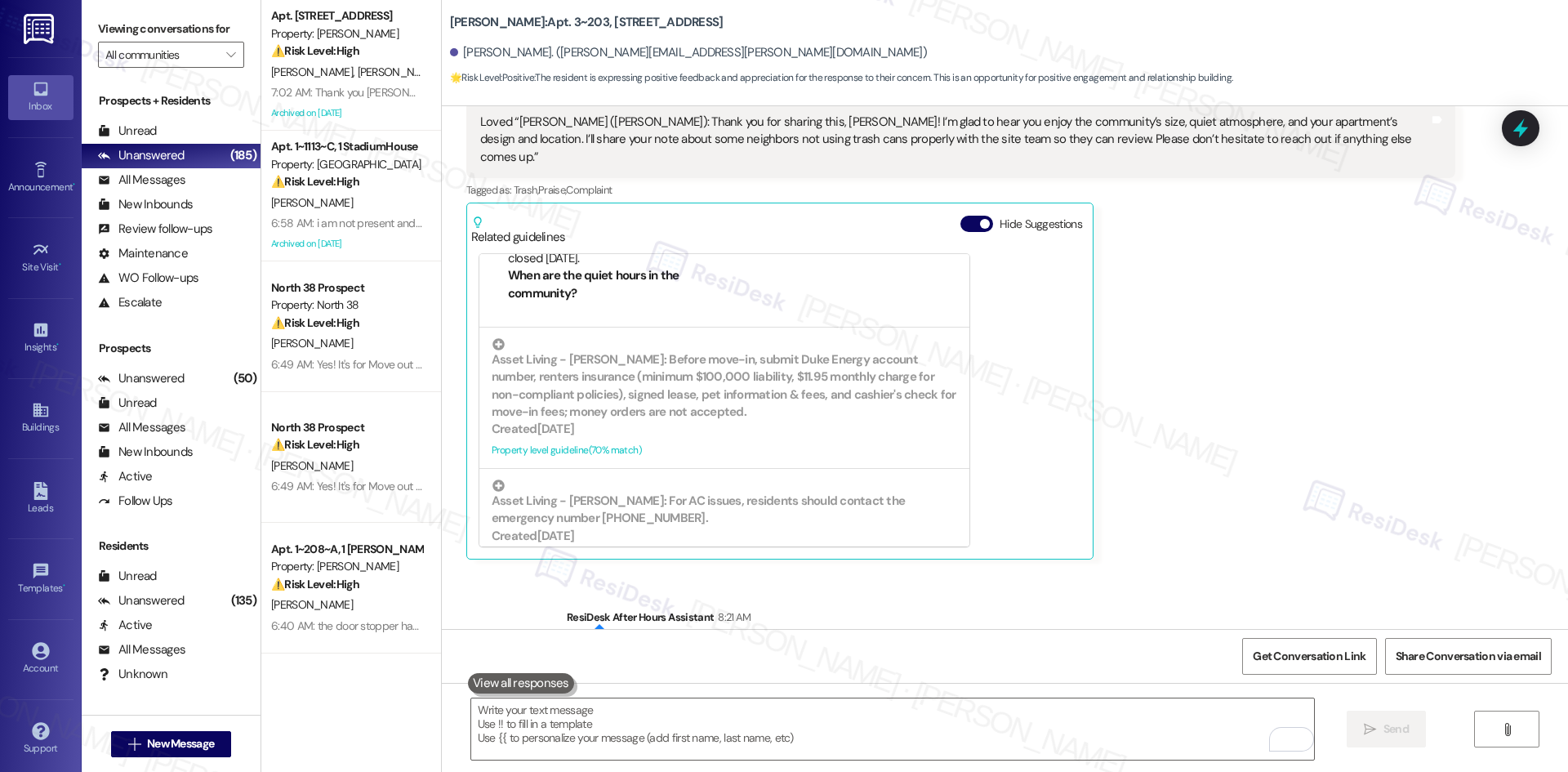
scroll to position [245, 0]
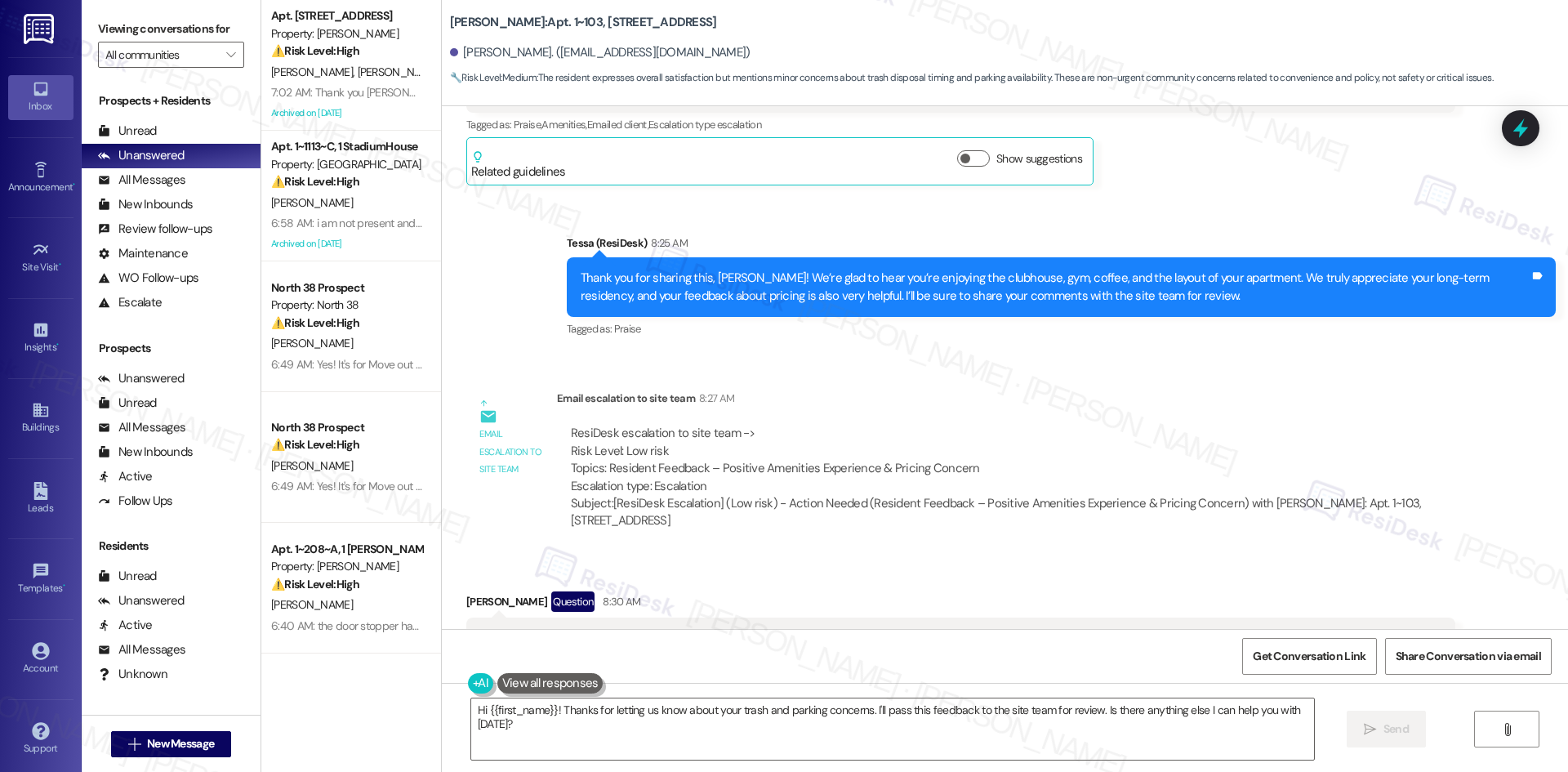
scroll to position [1190, 0]
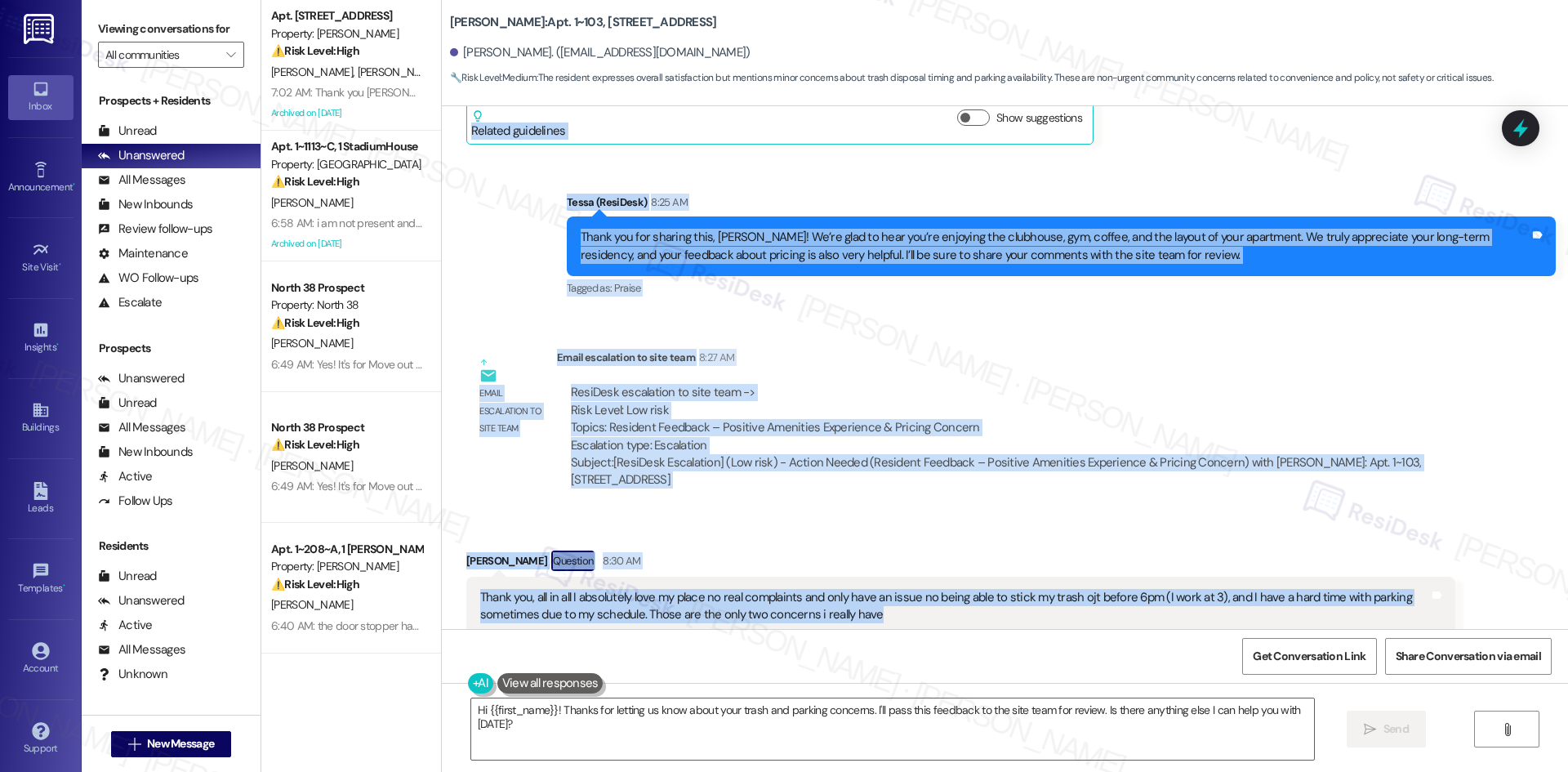
drag, startPoint x: 445, startPoint y: 291, endPoint x: 952, endPoint y: 575, distance: 581.1
click at [952, 575] on div "Lease started [DATE] 8:00 AM Survey, sent via SMS Residesk Automated Survey [DA…" at bounding box center [1006, 368] width 1127 height 523
copy div "Lorem Ipsu Dolorsita co 6:12 AD El's doeiusmodt, i utlabo etdolo mag a 5 enimad…"
click at [867, 538] on div "Received via SMS [PERSON_NAME] Question 8:30 AM Thank you, all in all I absolut…" at bounding box center [961, 784] width 1014 height 492
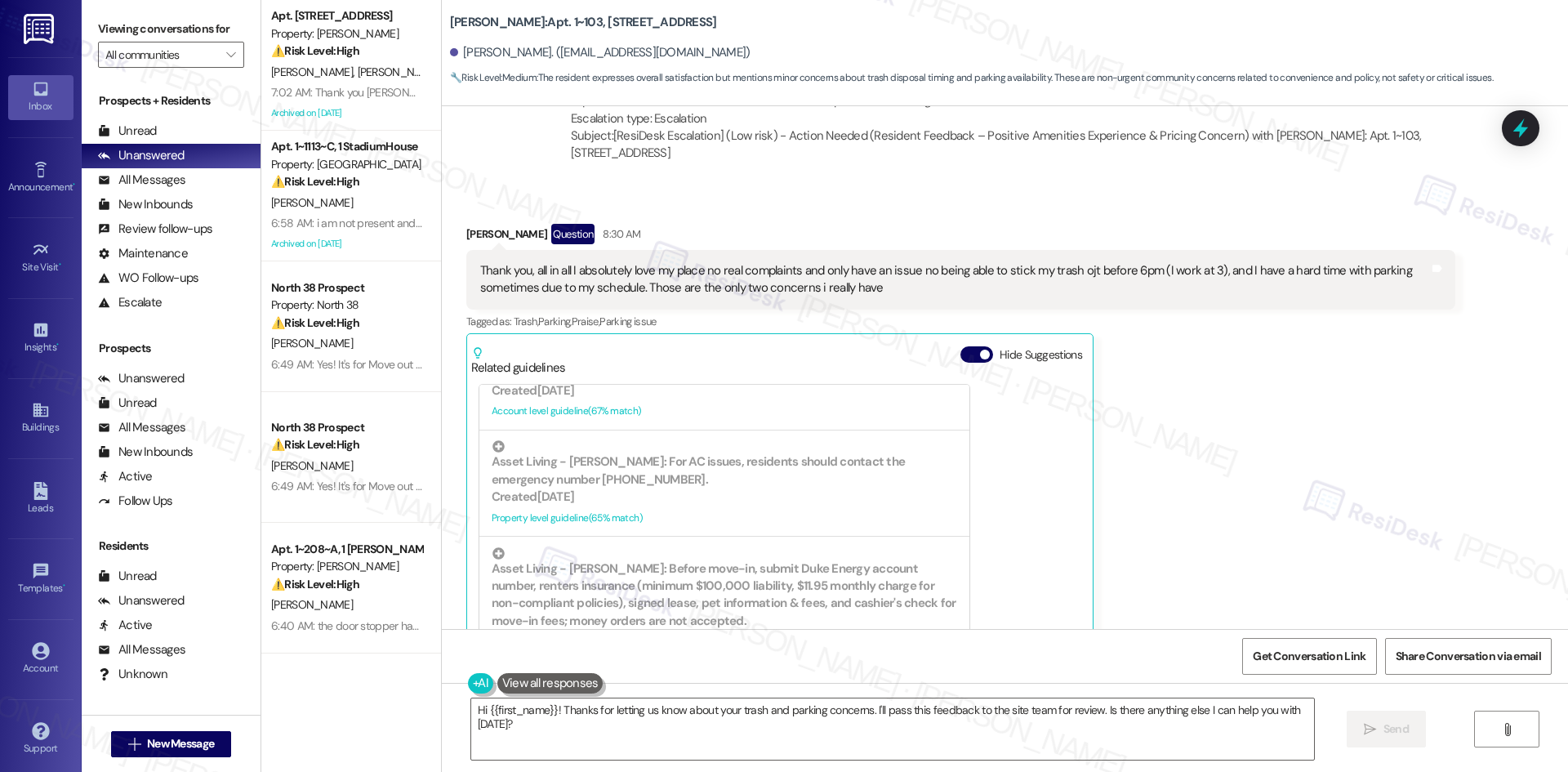
scroll to position [1844, 0]
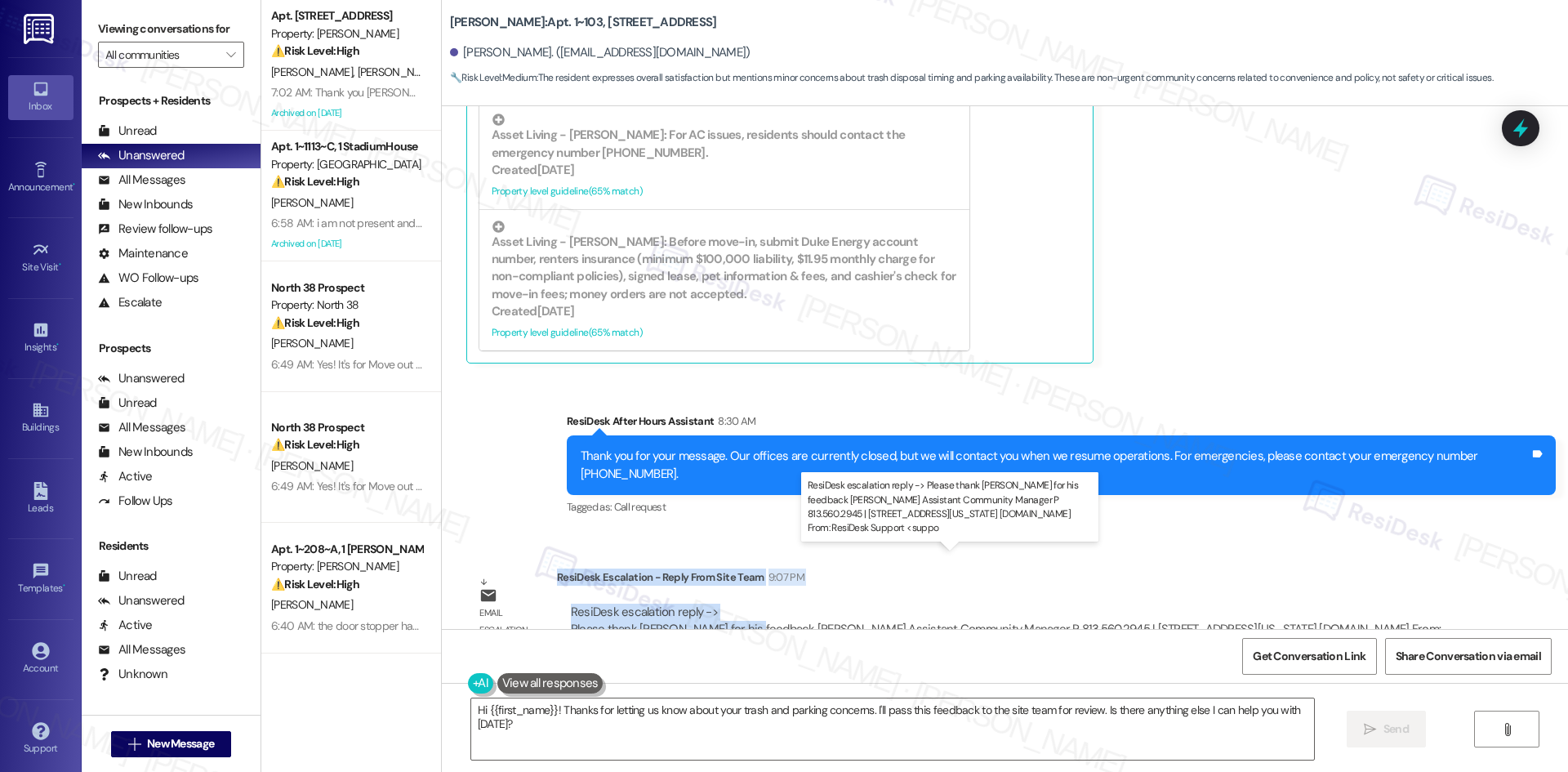
drag, startPoint x: 544, startPoint y: 524, endPoint x: 736, endPoint y: 577, distance: 199.2
click at [736, 577] on div "ResiDesk Escalation - Reply From Site Team 9:07 PM ResiDesk escalation reply ->…" at bounding box center [1006, 618] width 898 height 99
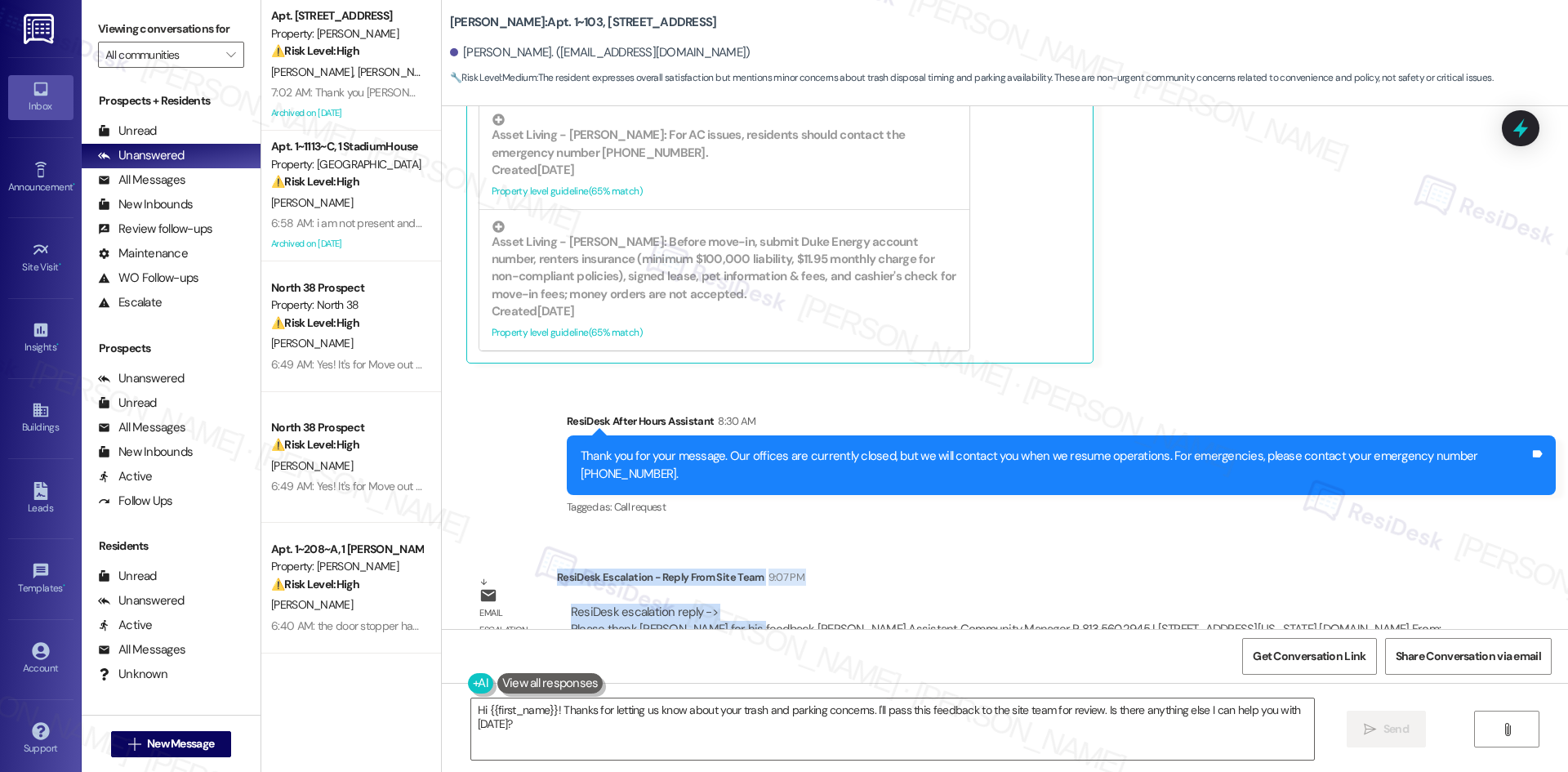
copy div "ResiDesk Escalation - Reply From Site Team 9:07 PM ResiDesk escalation reply ->…"
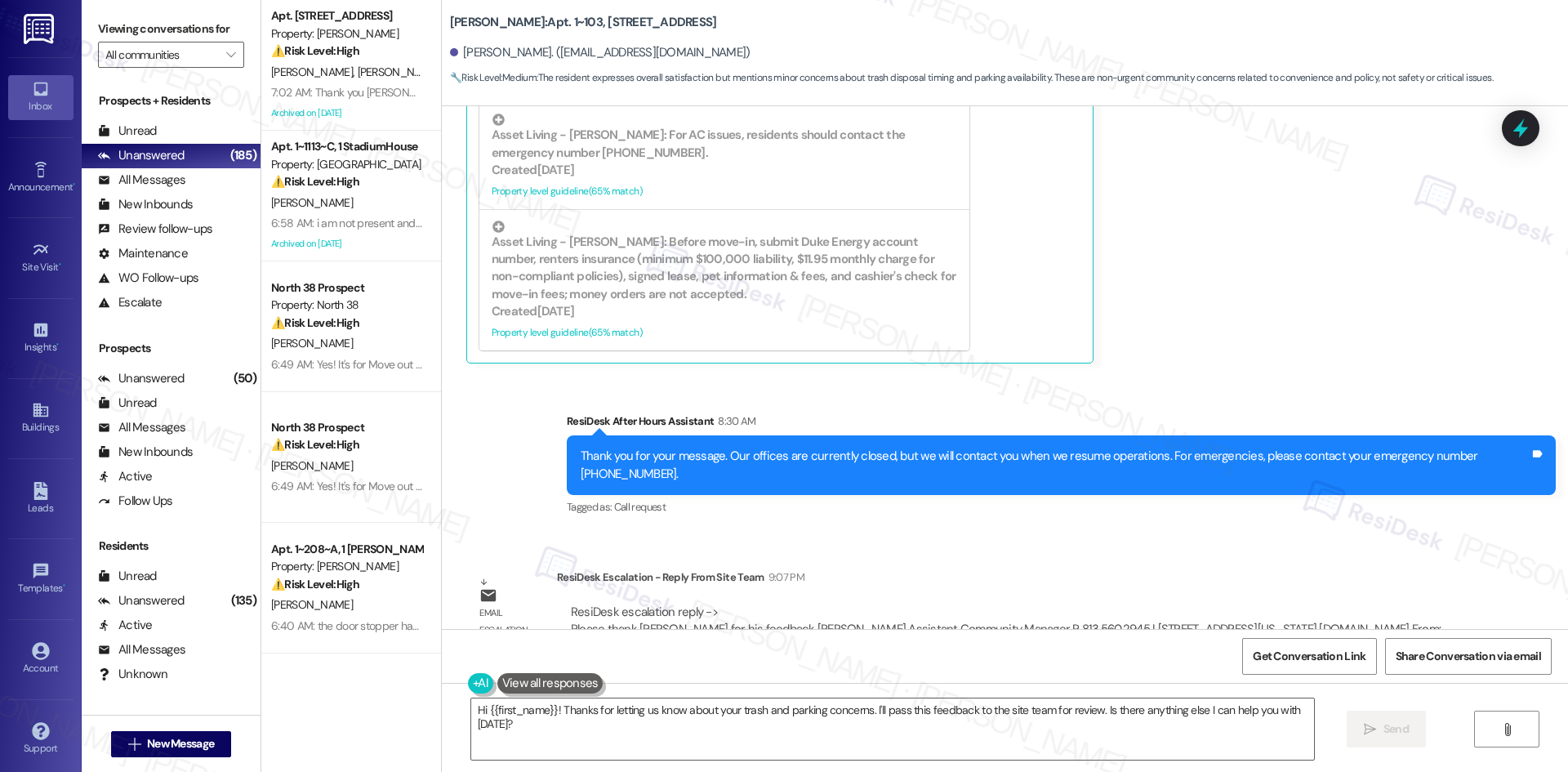
click at [1269, 318] on div "Received via SMS [PERSON_NAME] Question 8:30 AM Thank you, all in all I absolut…" at bounding box center [961, 130] width 1014 height 492
click at [1112, 569] on div "ResiDesk Escalation - Reply From Site Team 9:07 PM" at bounding box center [1006, 580] width 898 height 23
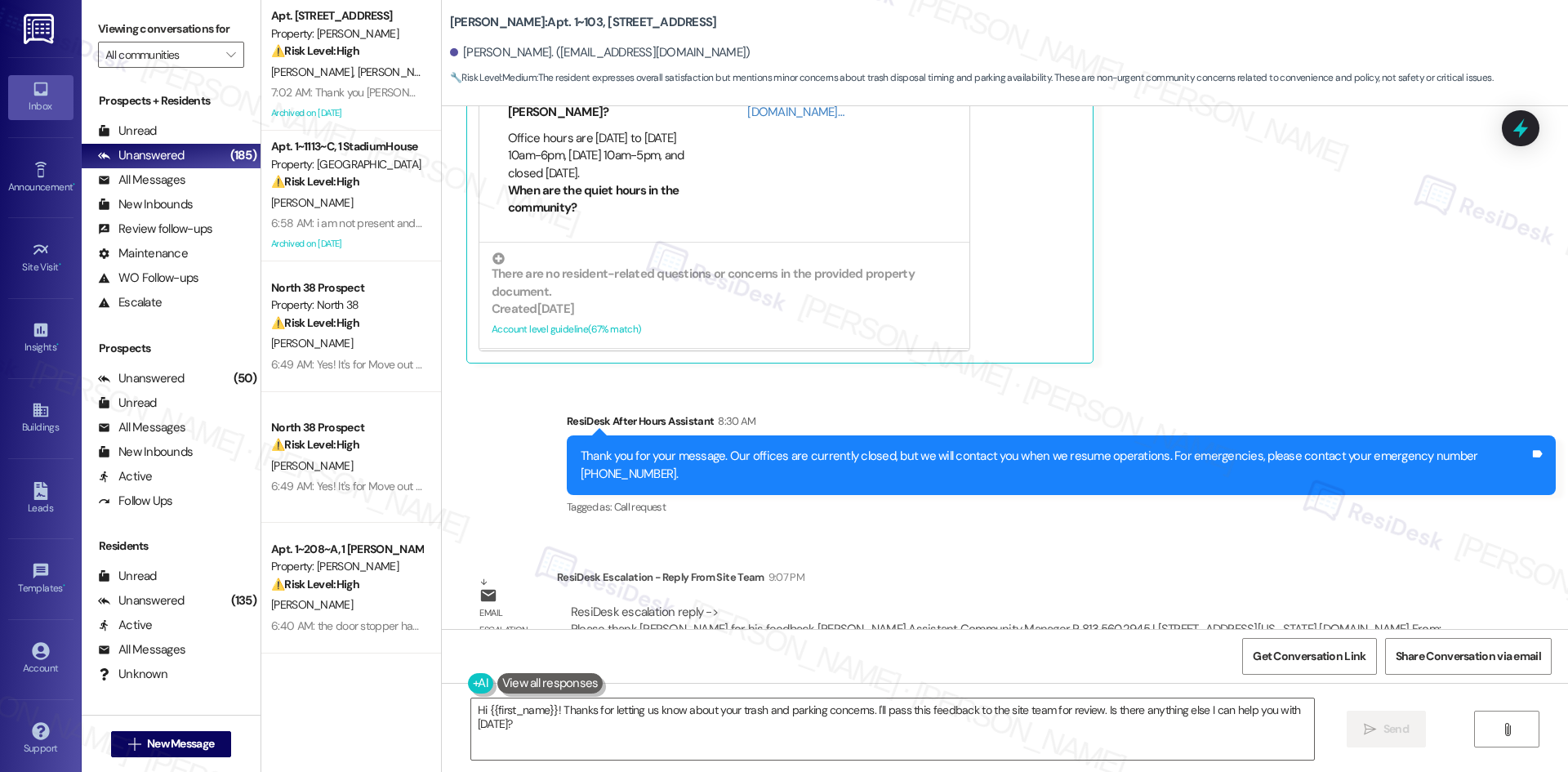
drag, startPoint x: 561, startPoint y: 333, endPoint x: 800, endPoint y: 323, distance: 239.2
click at [564, 376] on div "Sent via SMS ResiDesk After Hours Assistant 8:30 AM Thank you for your message.…" at bounding box center [1006, 453] width 1127 height 156
click at [539, 729] on textarea "Hi {{first_name}}! Thanks for letting us know about your trash and parking conc…" at bounding box center [893, 728] width 843 height 61
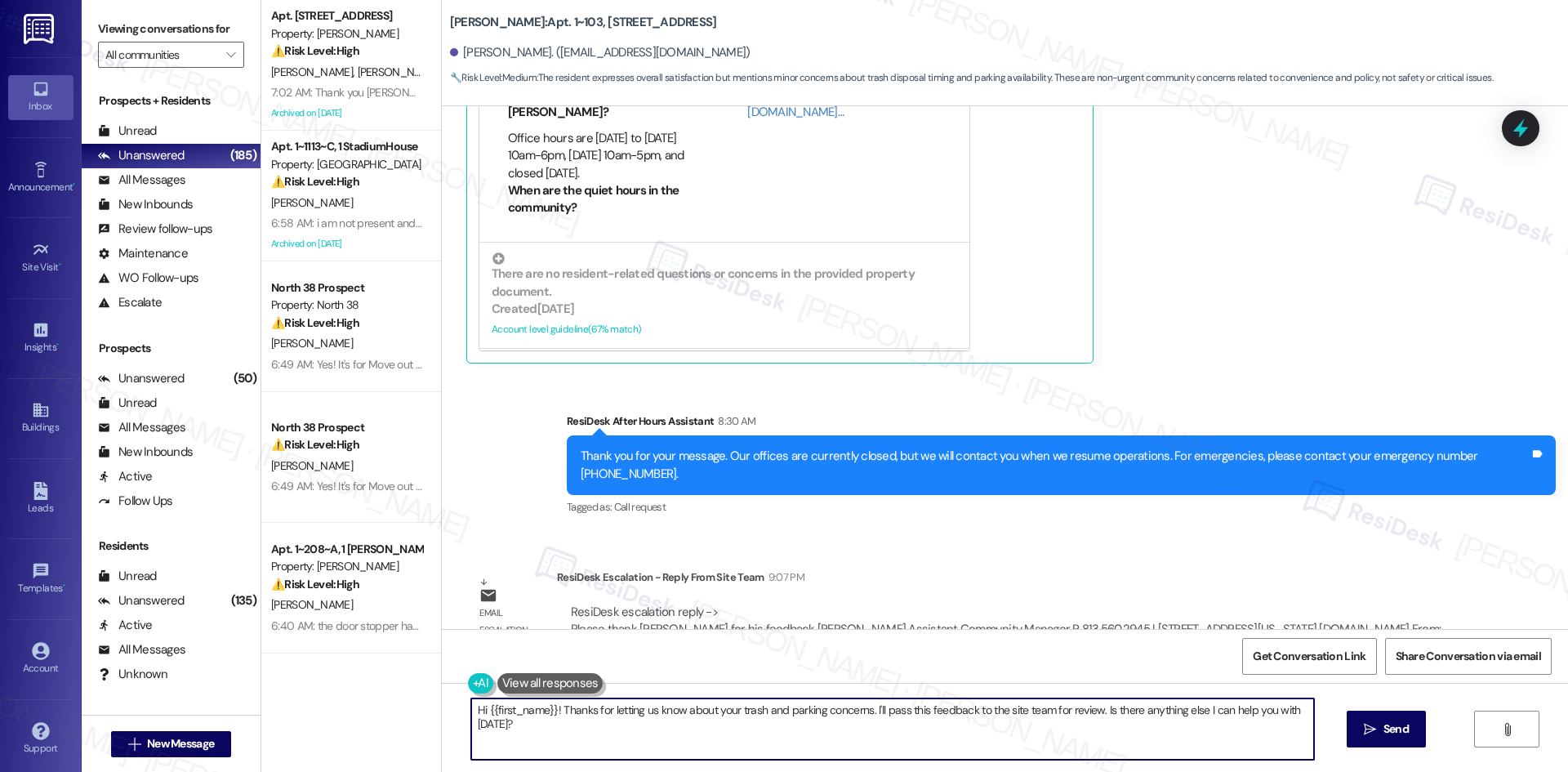
paste textarea "[PERSON_NAME], thanks for your patience and feedback. The site team appreciated…"
type textarea "Hi David, thanks for your patience and feedback. The site team appreciated your…"
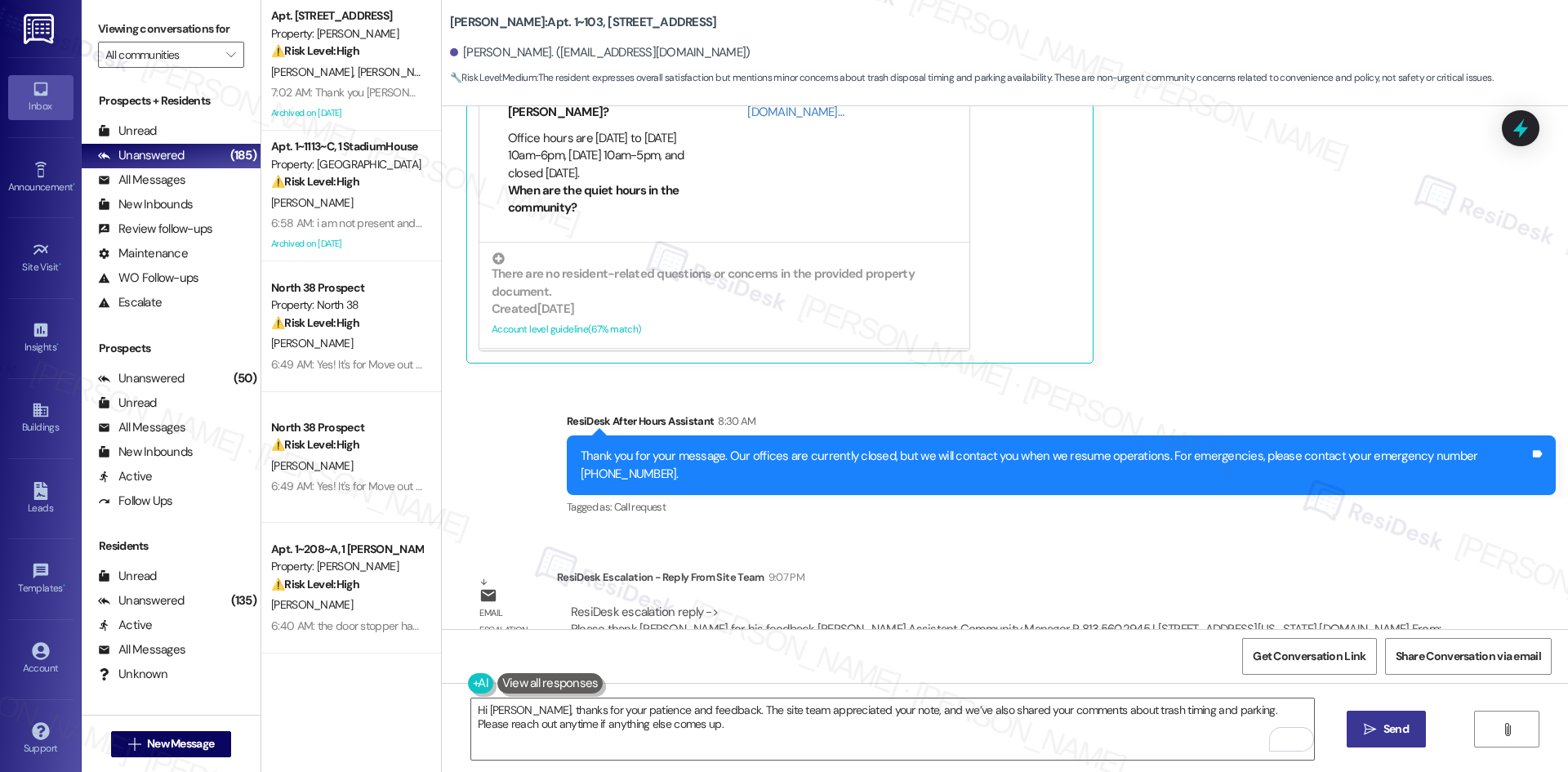
click at [1390, 734] on span "Send" at bounding box center [1396, 729] width 25 height 17
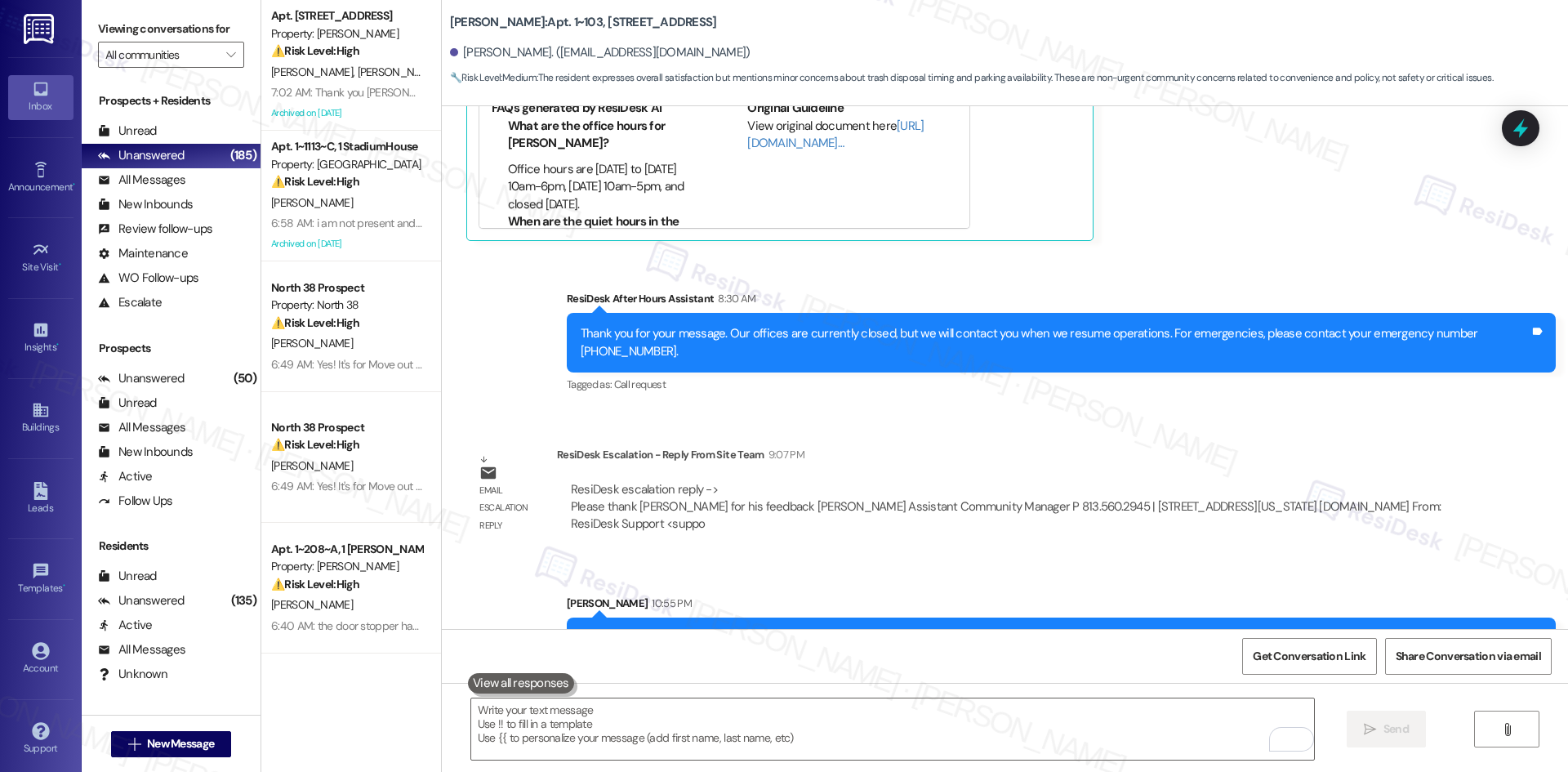
scroll to position [1974, 0]
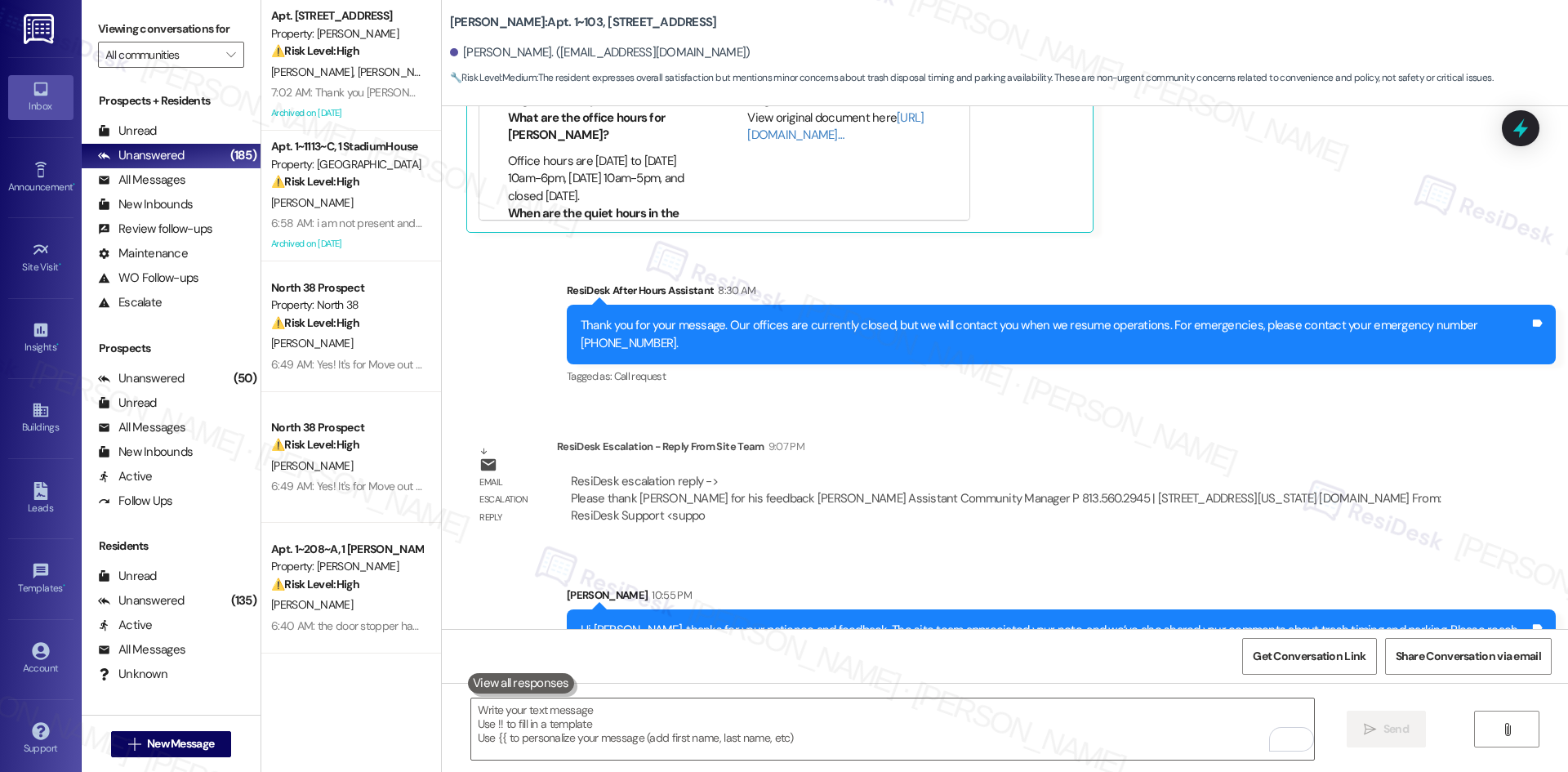
click at [1318, 487] on div "Email escalation reply ResiDesk Escalation - Reply From Site Team 9:07 PM ResiD…" at bounding box center [961, 488] width 1014 height 124
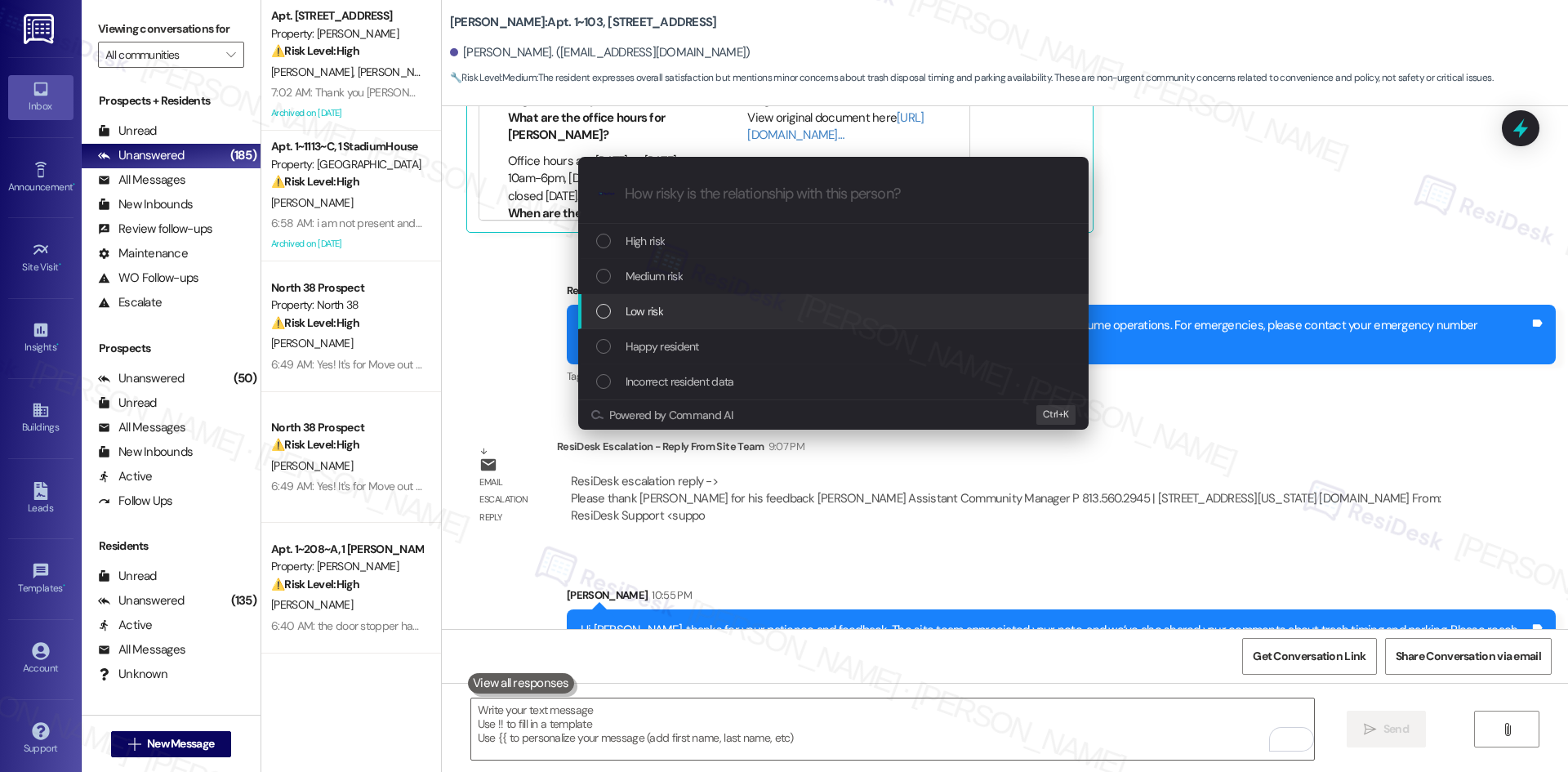
click at [742, 313] on div "Low risk" at bounding box center [835, 311] width 478 height 18
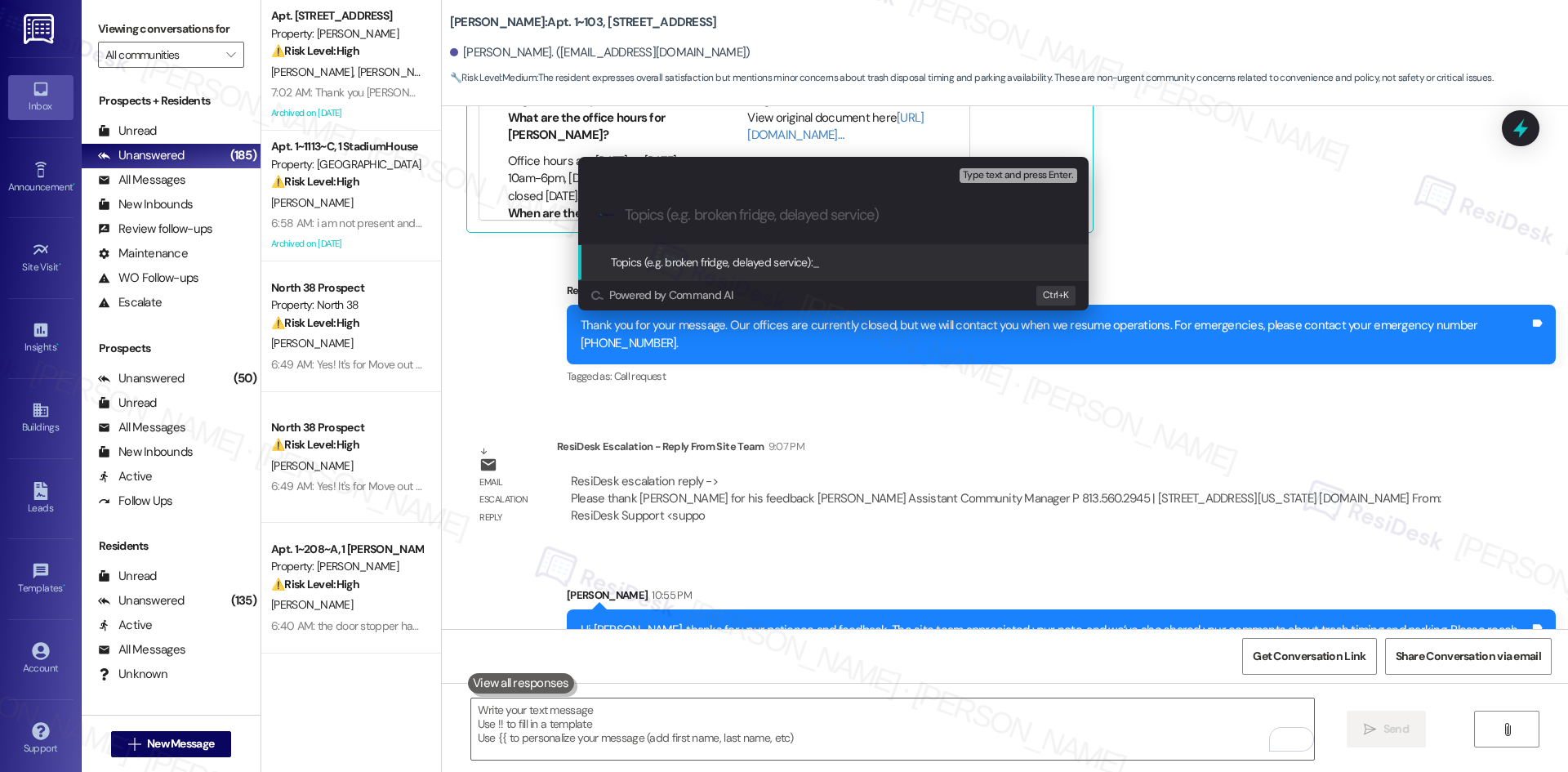
click at [753, 218] on input "Topics (e.g. broken fridge, delayed service)" at bounding box center [846, 215] width 443 height 17
paste input "Resident Feedback – Trash Timing & Parking Concerns"
type input "Resident Feedback – Trash Timing & Parking Concerns"
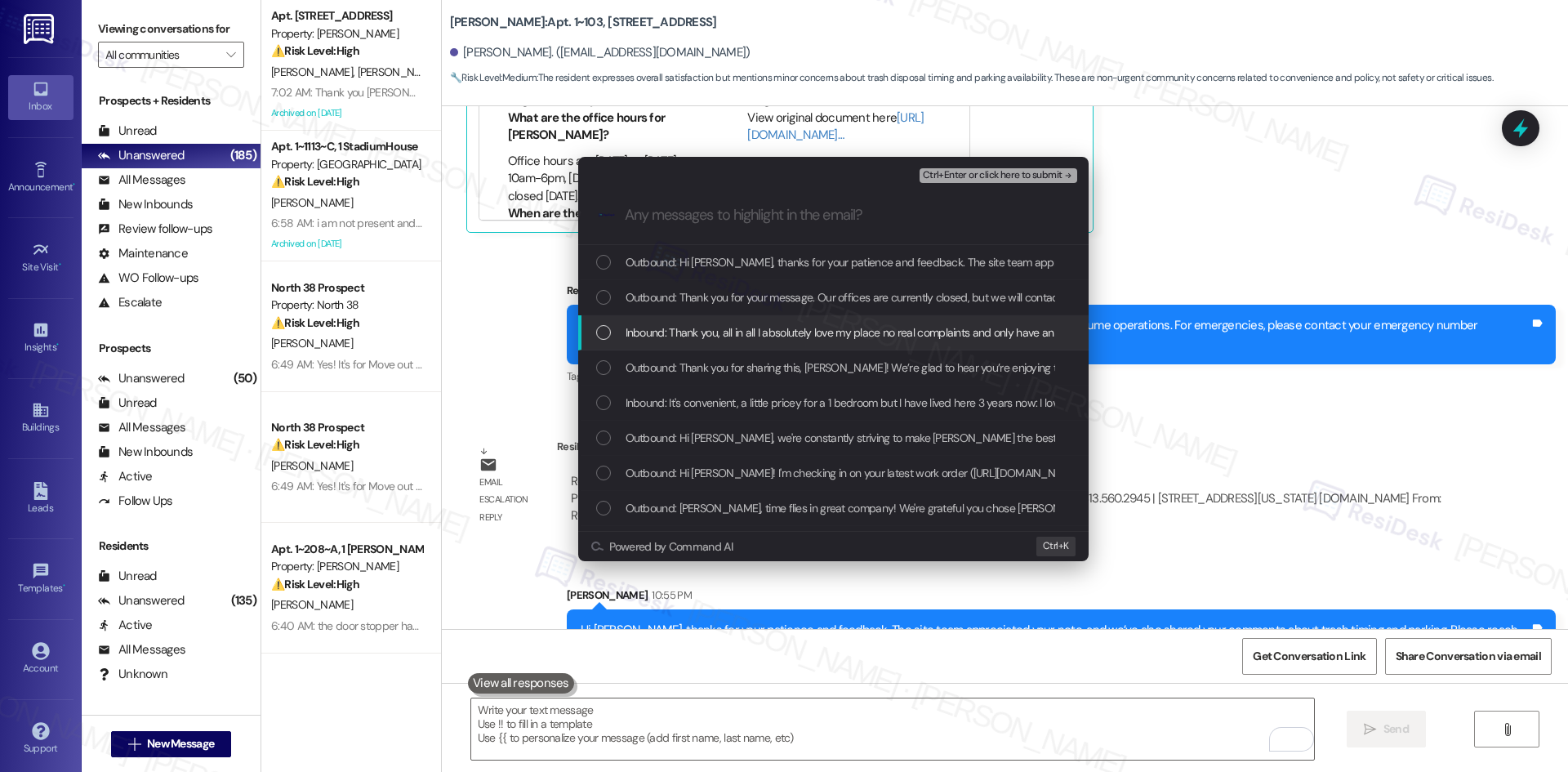
click at [879, 337] on span "Inbound: Thank you, all in all I absolutely love my place no real complaints an…" at bounding box center [1264, 332] width 1278 height 18
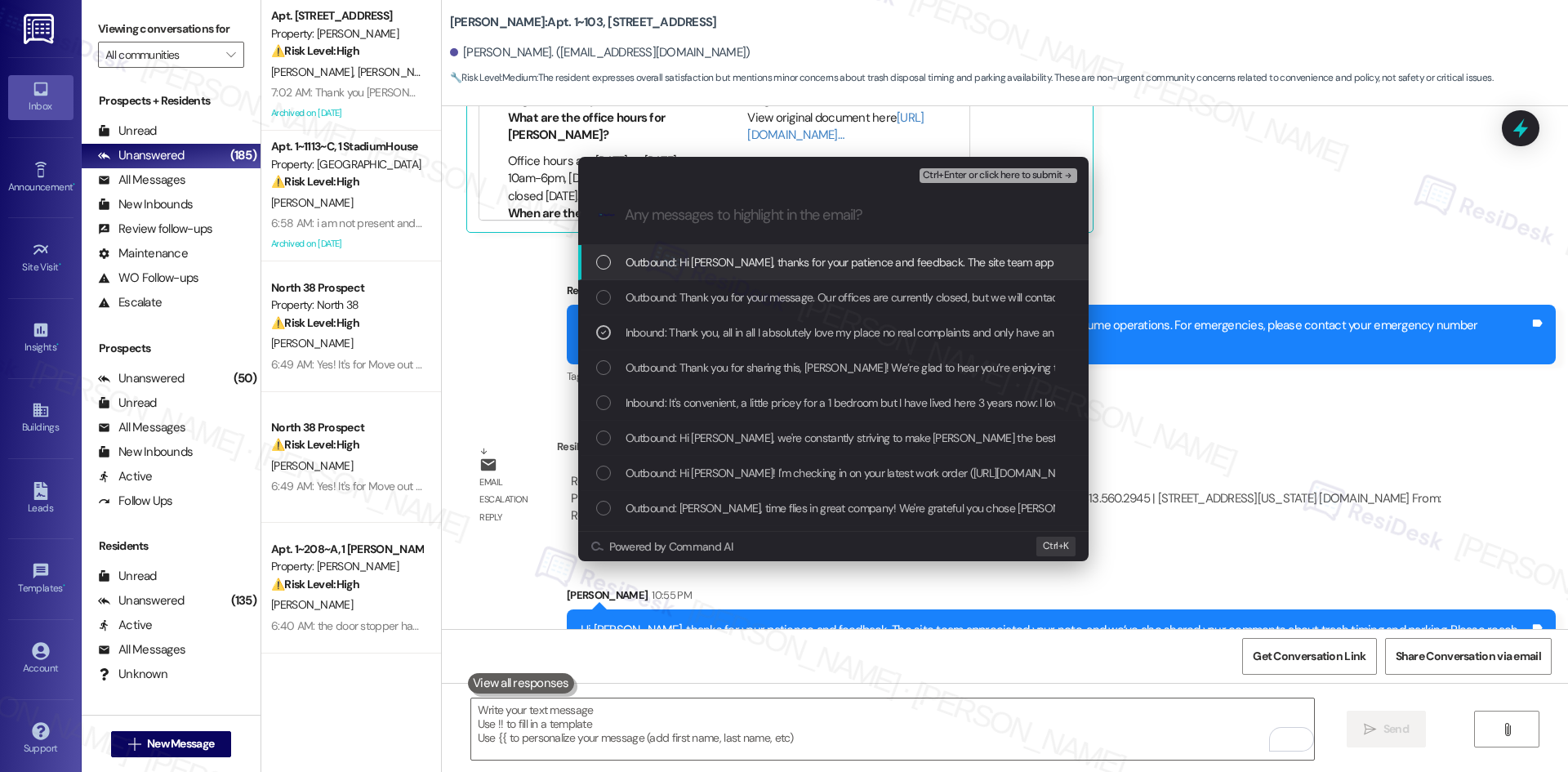
click at [1053, 178] on span "Ctrl+Enter or click here to submit" at bounding box center [992, 176] width 139 height 12
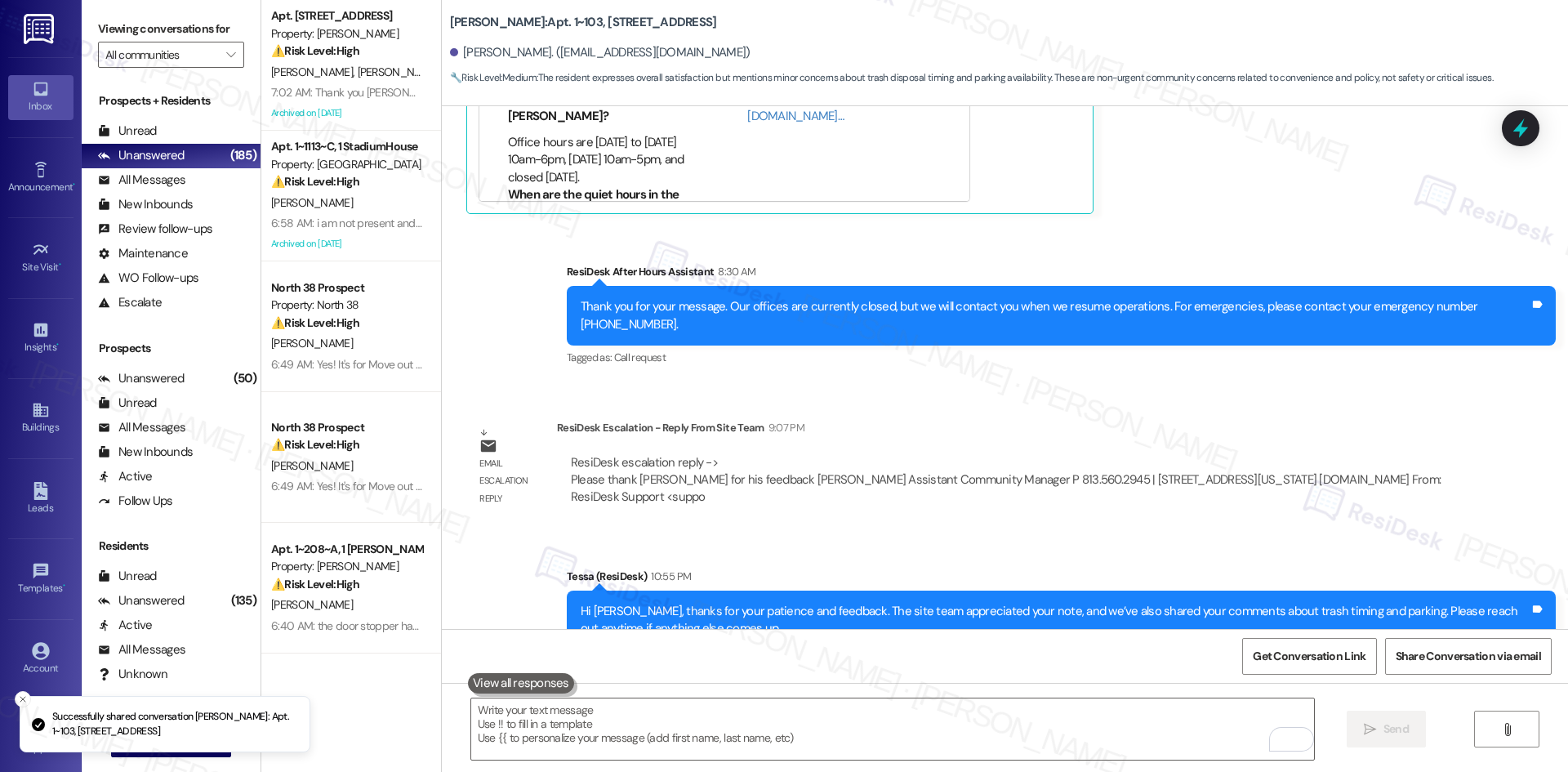
scroll to position [1998, 0]
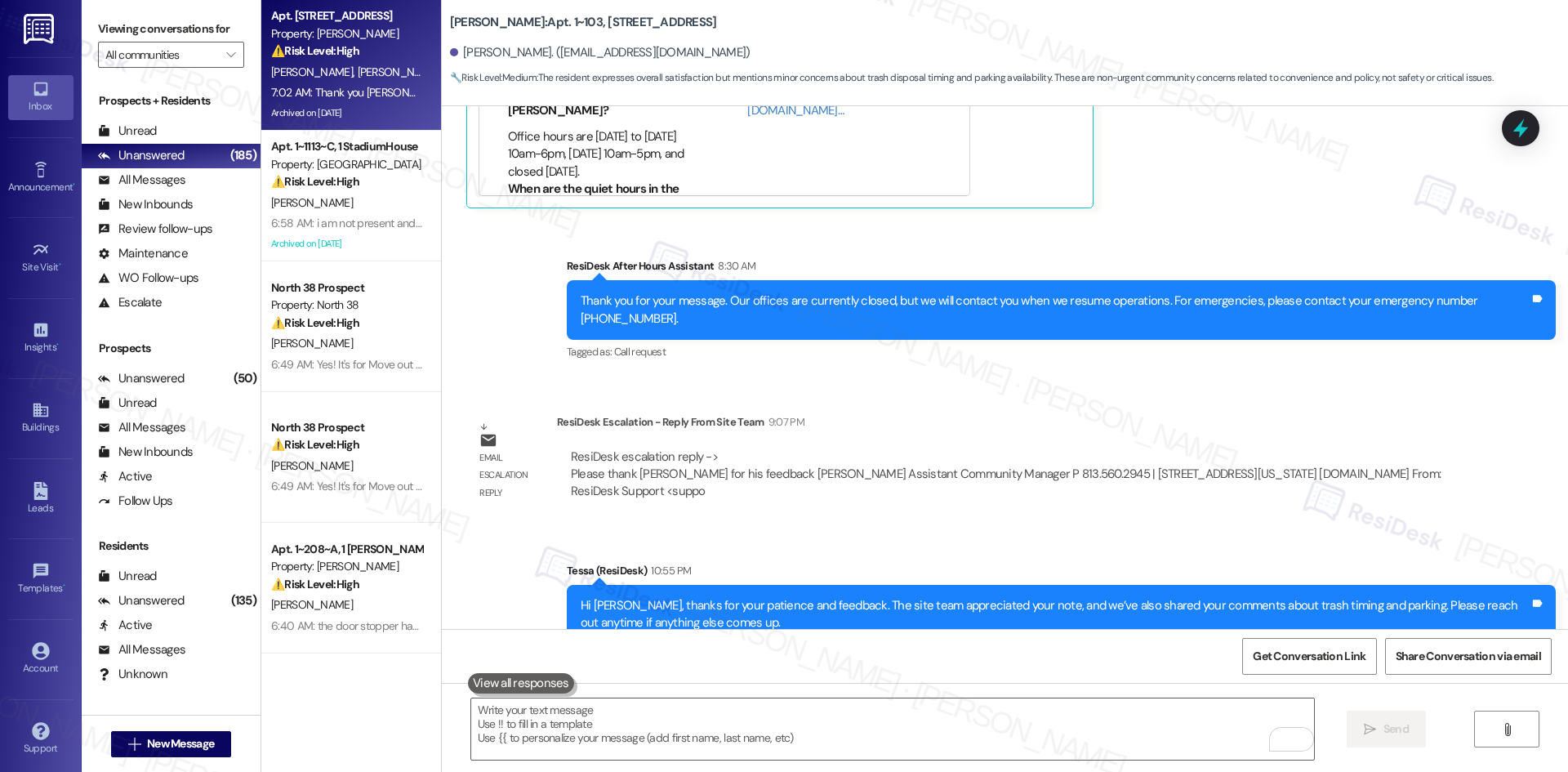
click at [357, 72] on span "J. Noriega" at bounding box center [398, 72] width 82 height 15
type textarea "Fetching suggested responses. Please feel free to read through the conversation…"
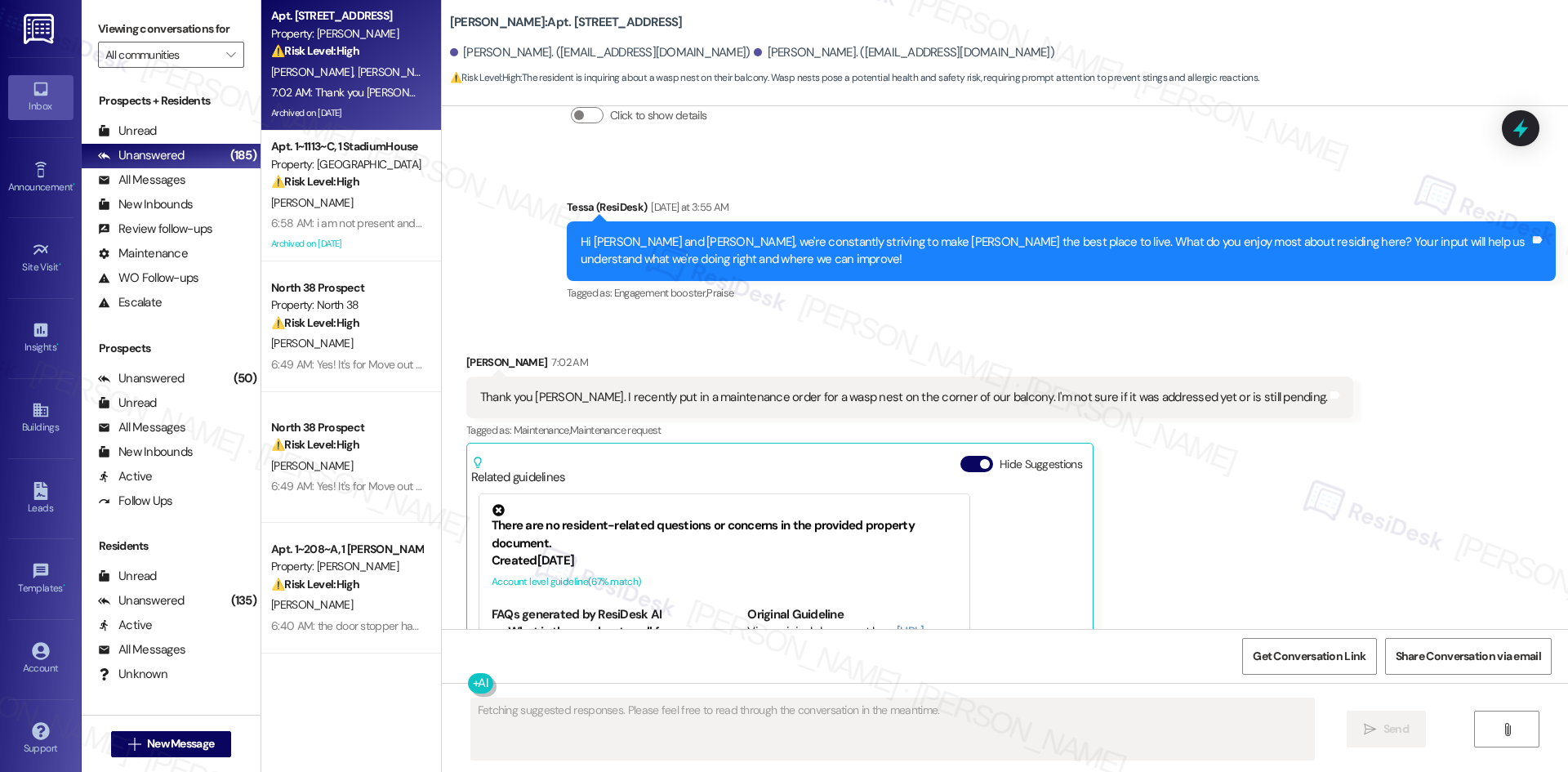
scroll to position [5257, 0]
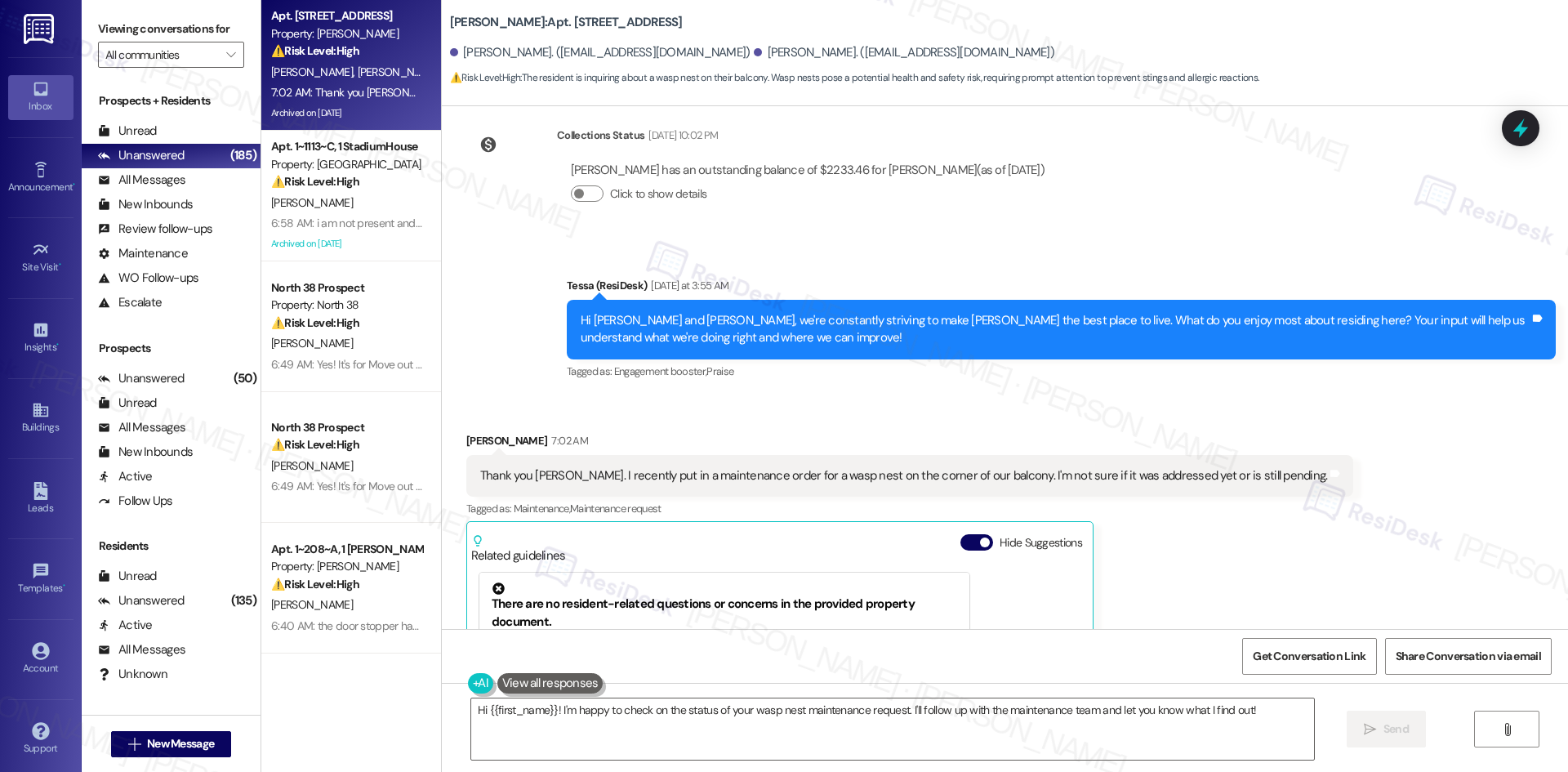
click at [1366, 554] on div "Received via SMS Josh Noriega 7:02 AM Thank you Tessa. I recently put in a main…" at bounding box center [1006, 643] width 1127 height 495
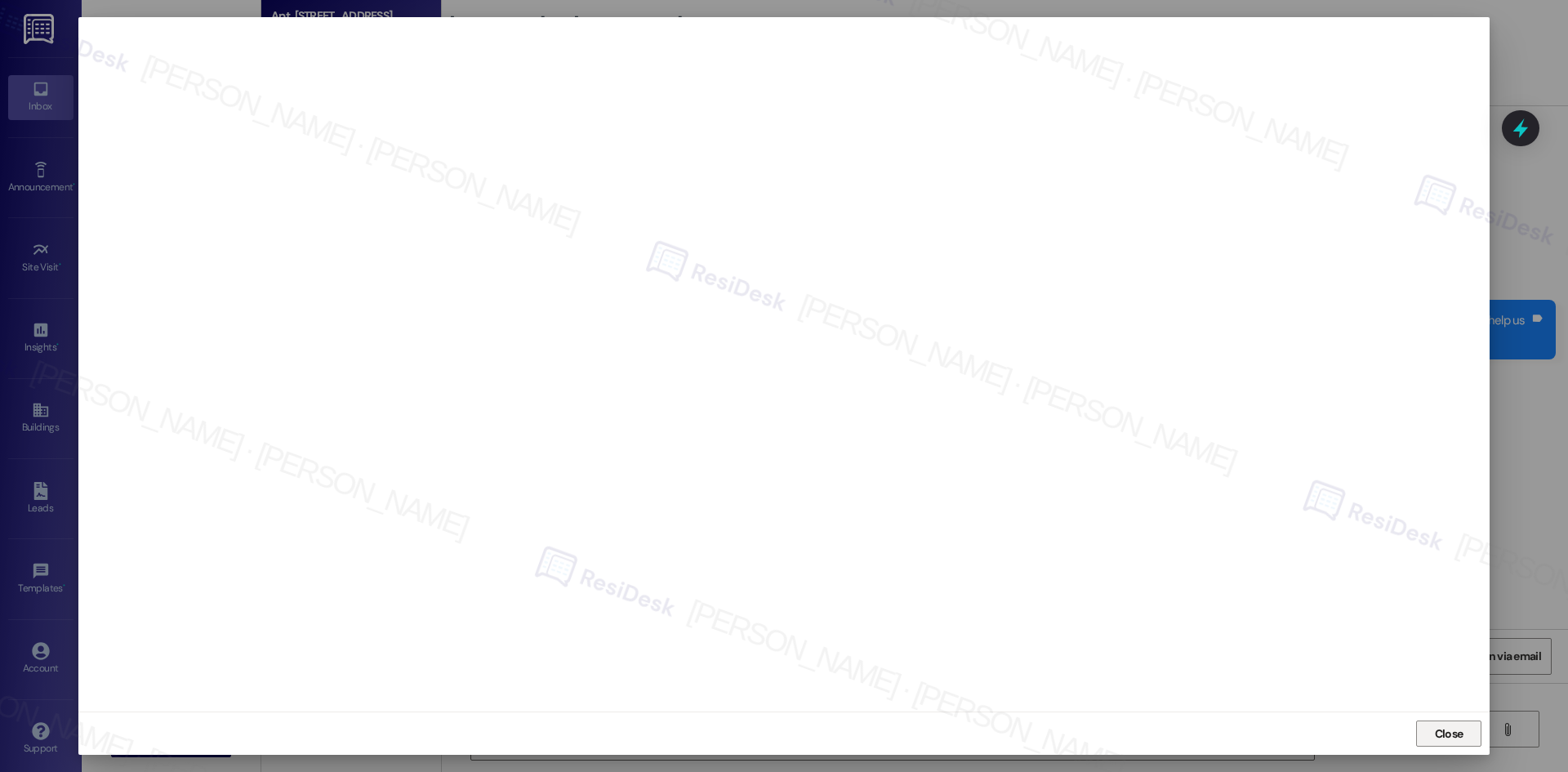
click at [1465, 736] on span "Close" at bounding box center [1449, 734] width 35 height 17
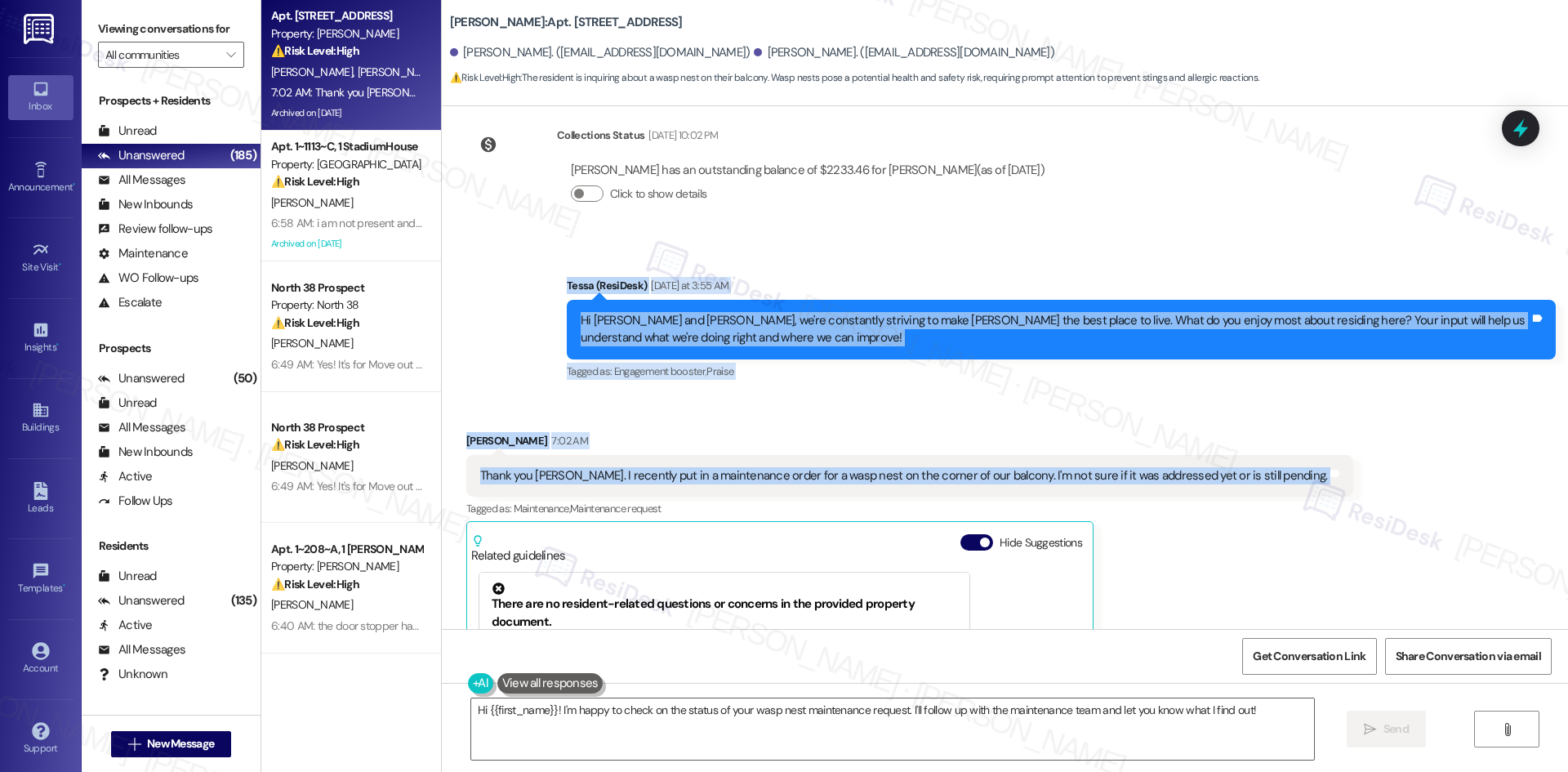
drag, startPoint x: 541, startPoint y: 252, endPoint x: 1338, endPoint y: 458, distance: 823.2
click at [1338, 458] on div "Lease started Apr 27, 2024 at 8:00 AM Survey, sent via SMS Residesk Automated S…" at bounding box center [1006, 368] width 1127 height 523
copy div "Tessa (ResiDesk) Yesterday at 3:55 AM Hi Sarah and Josh, we're constantly striv…"
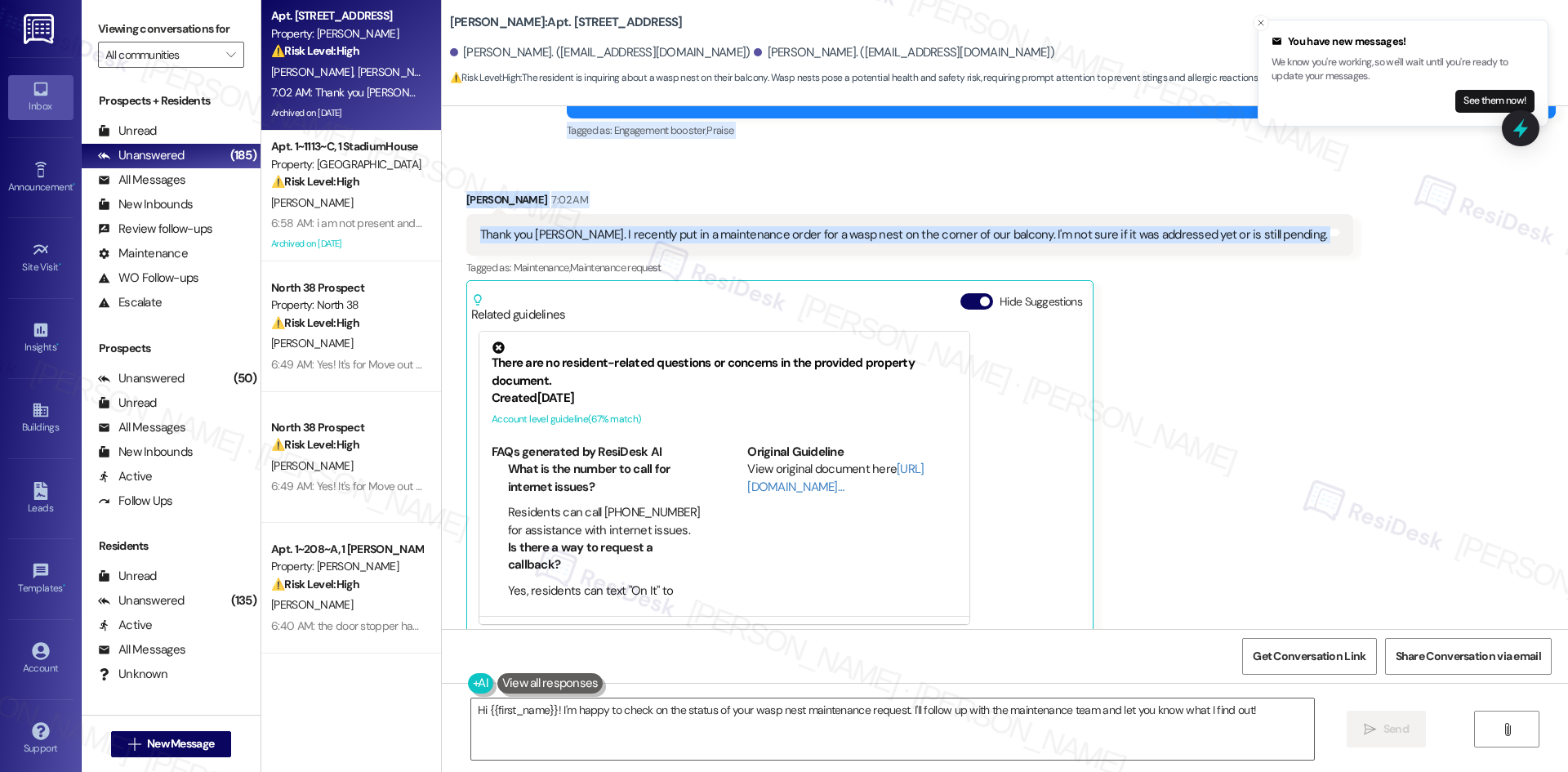
scroll to position [5502, 0]
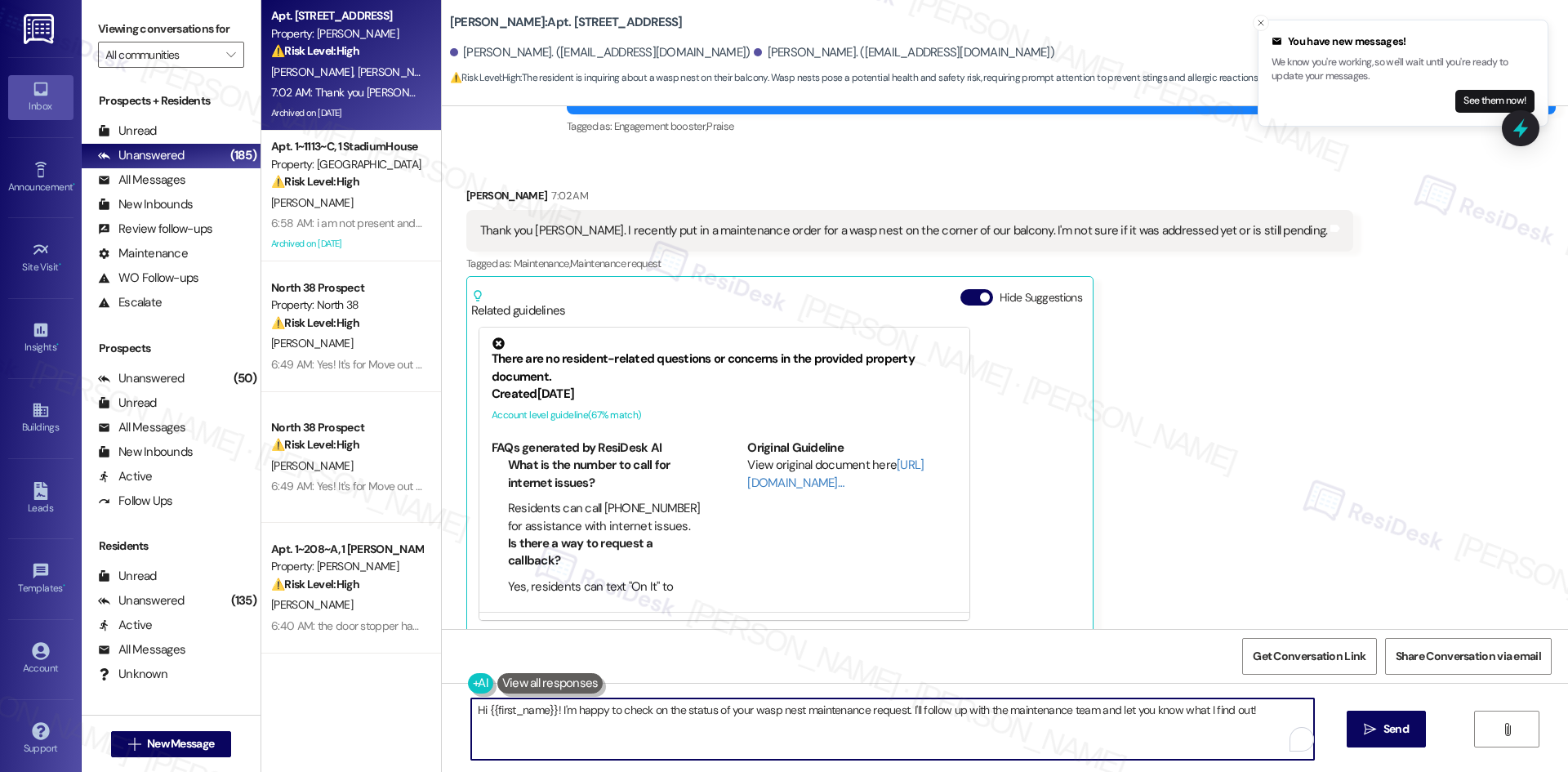
drag, startPoint x: 1256, startPoint y: 710, endPoint x: 399, endPoint y: 711, distance: 857.0
click at [399, 711] on div "Apt. 13414, 12330 Research Road Property: Brea Frisco ⚠️ Risk Level: High The r…" at bounding box center [915, 386] width 1307 height 772
paste textarea "Josh, thanks for letting us know. Could you share the work order number for the…"
type textarea "Hi Josh, thanks for letting us know. Could you share the work order number for …"
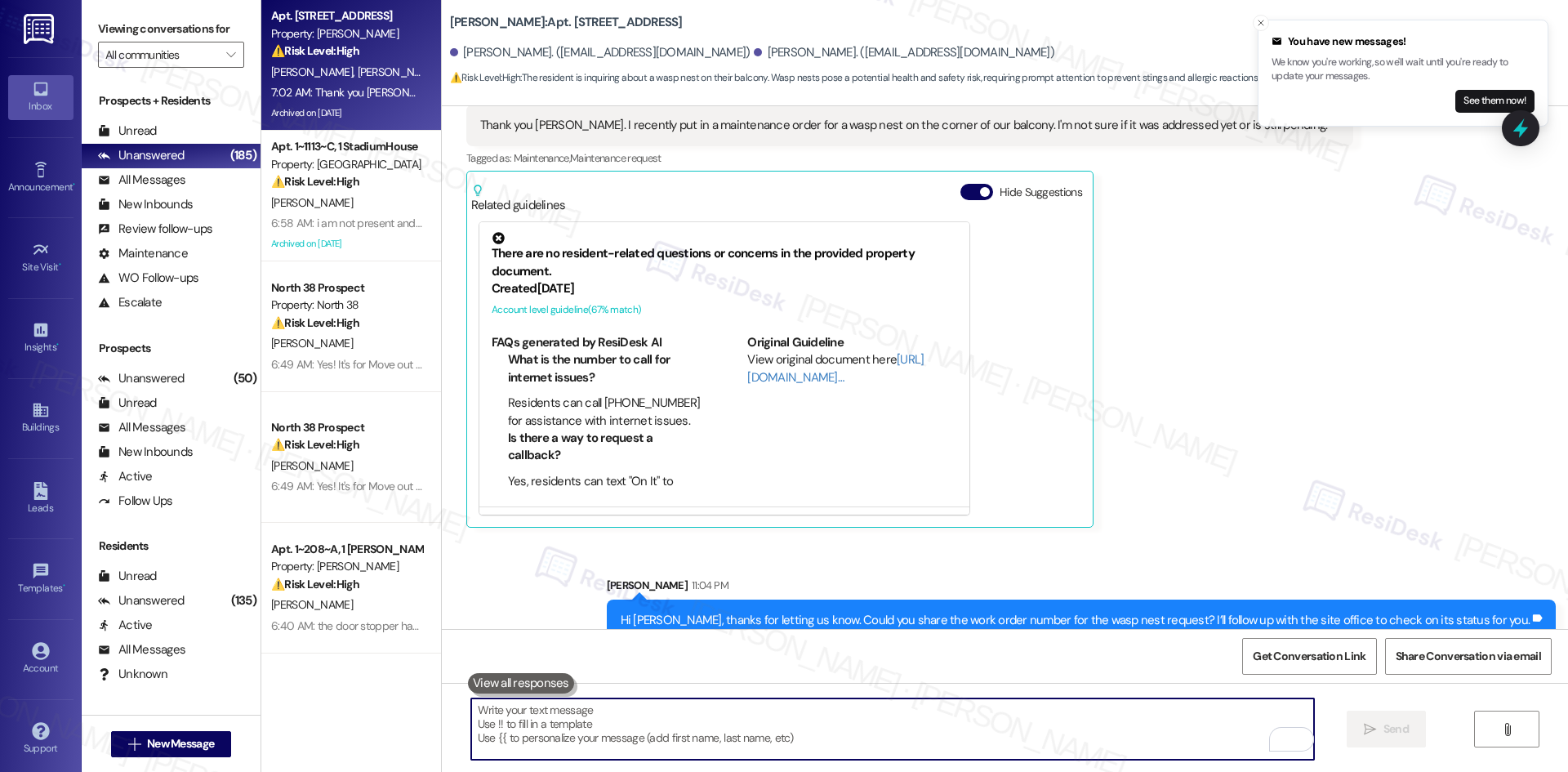
scroll to position [5616, 0]
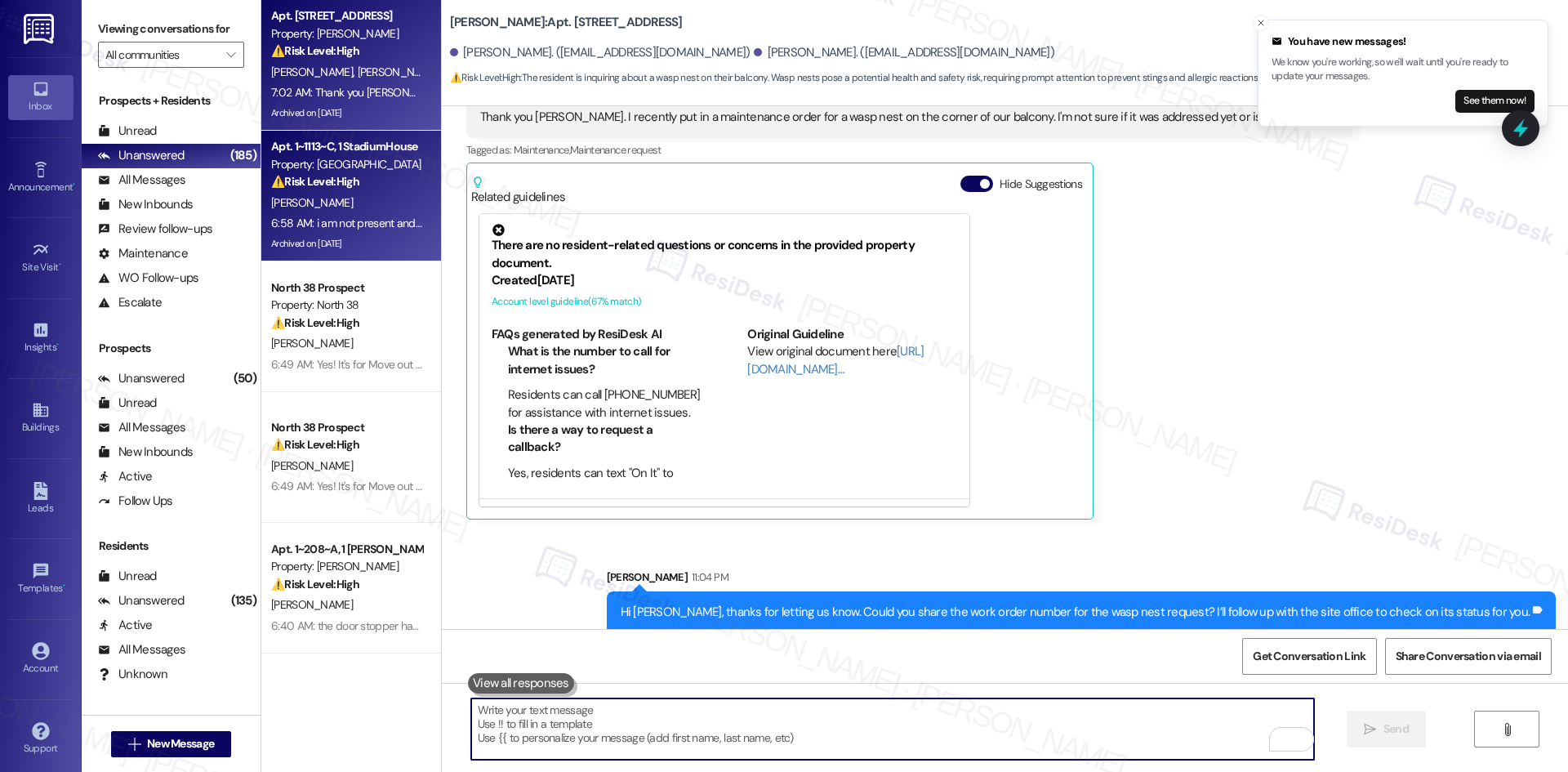
click at [360, 198] on div "[PERSON_NAME]" at bounding box center [347, 203] width 155 height 20
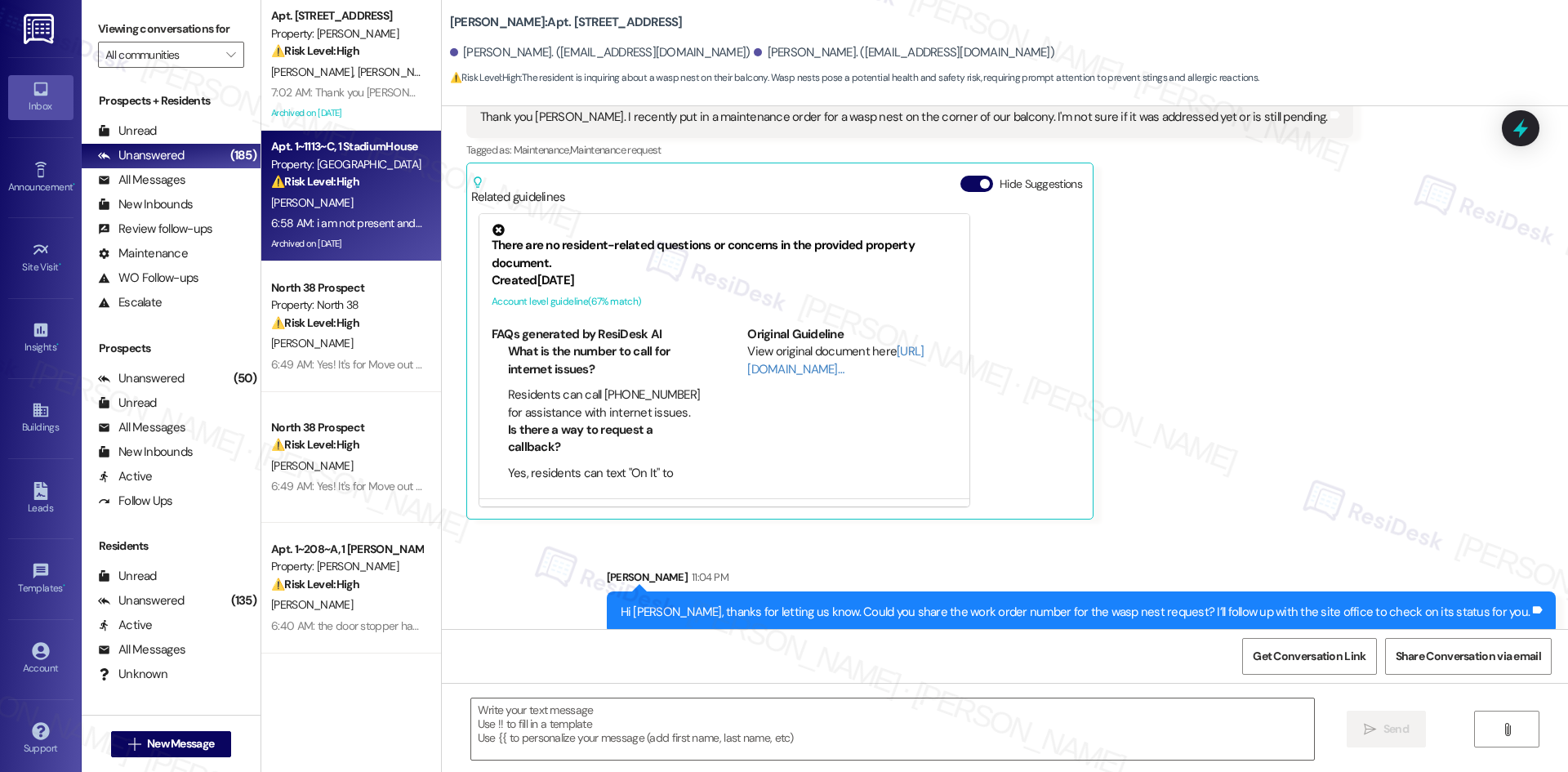
type textarea "Fetching suggested responses. Please feel free to read through the conversation…"
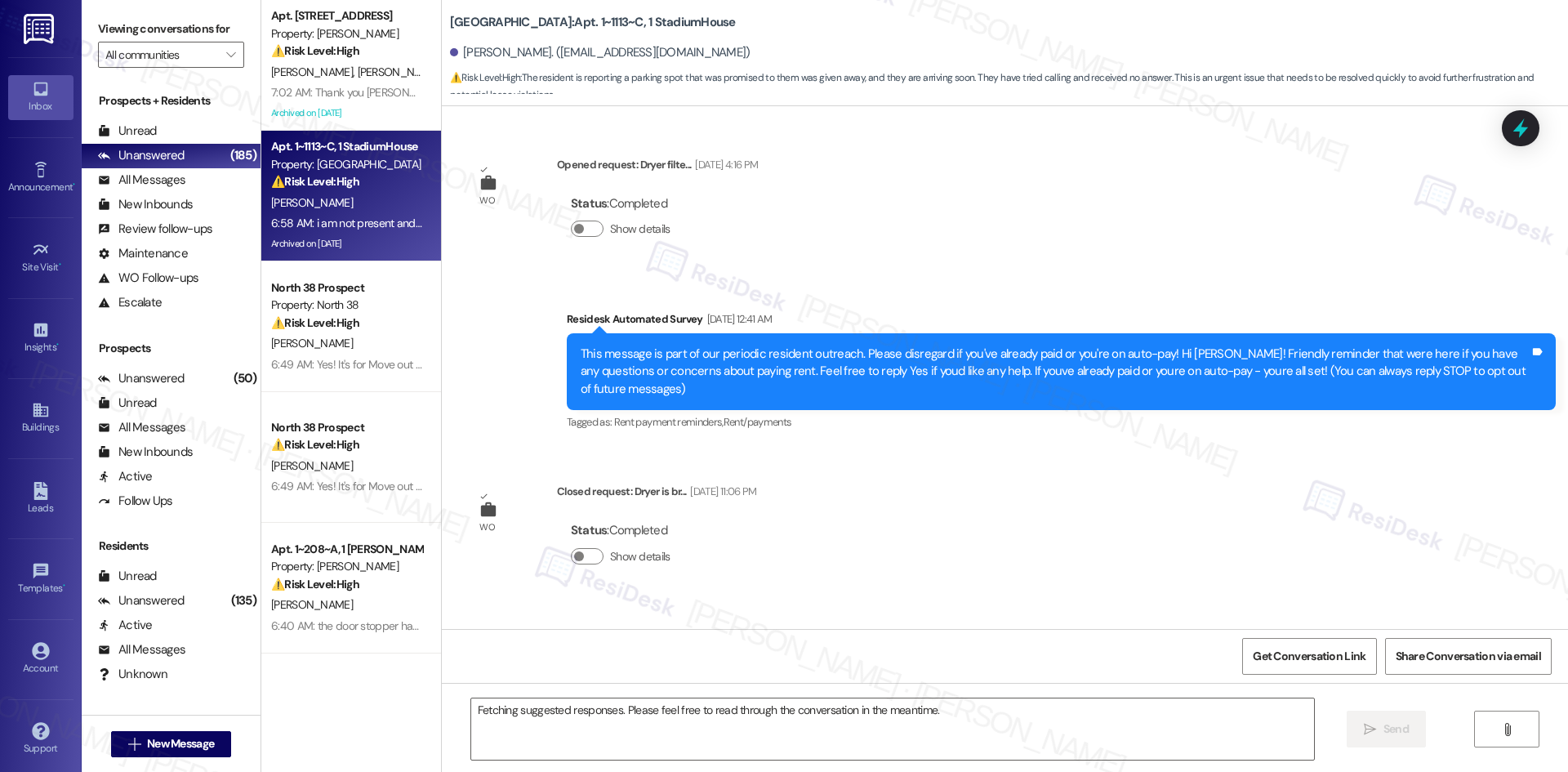
scroll to position [20777, 0]
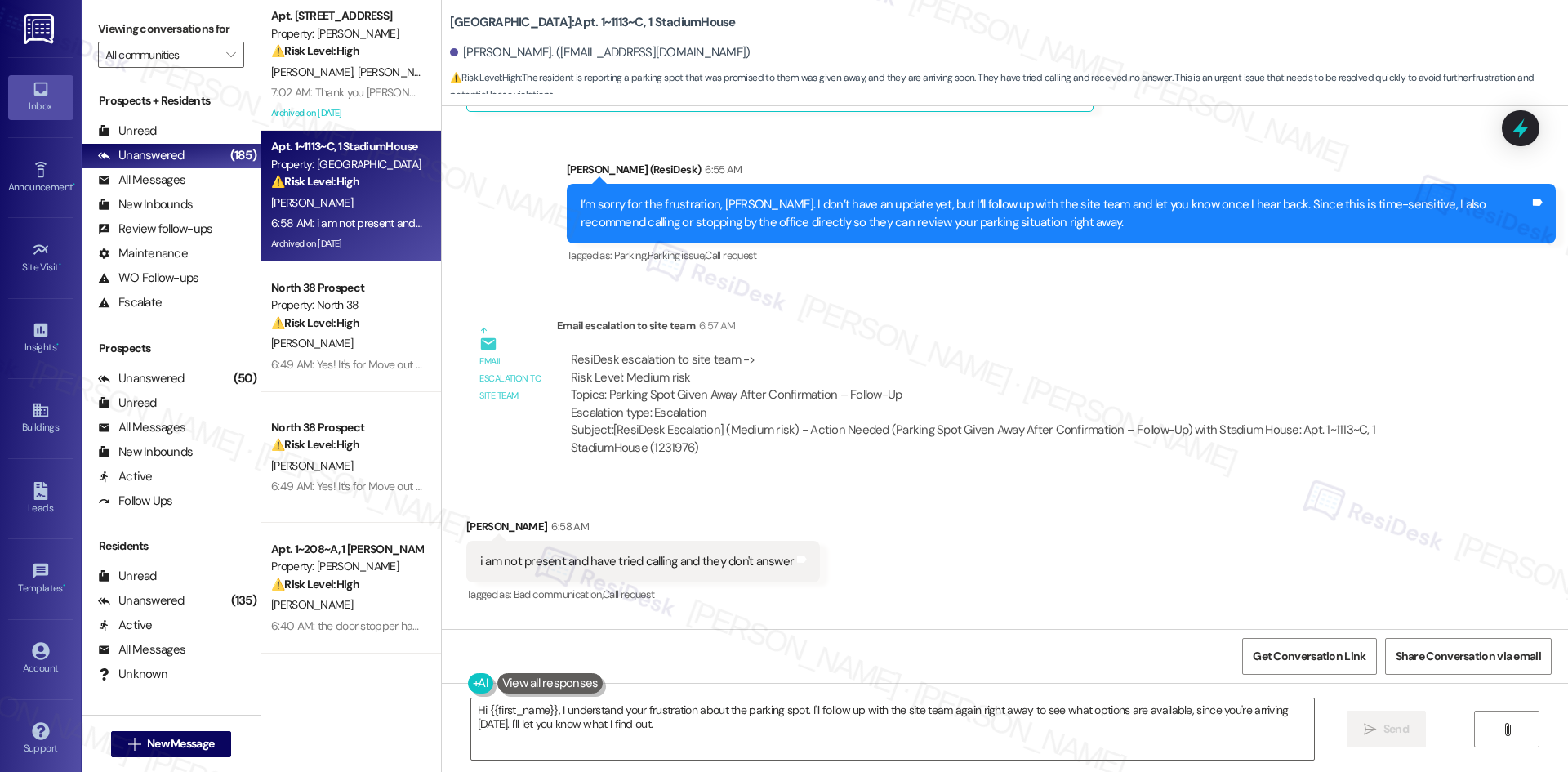
click at [485, 315] on div "Email escalation to site team Email escalation to site team 6:57 AM ResiDesk es…" at bounding box center [961, 393] width 1014 height 177
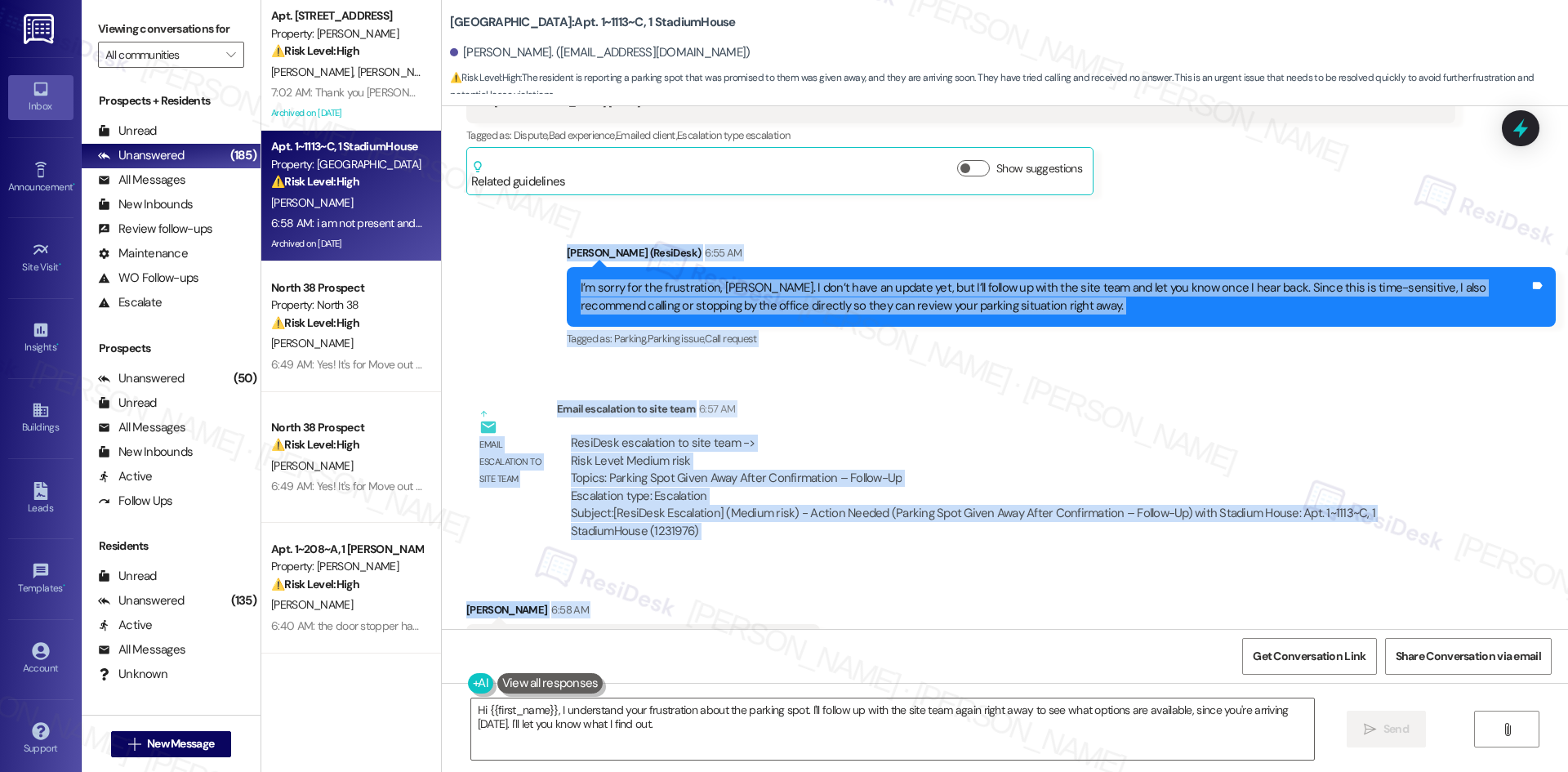
scroll to position [20696, 0]
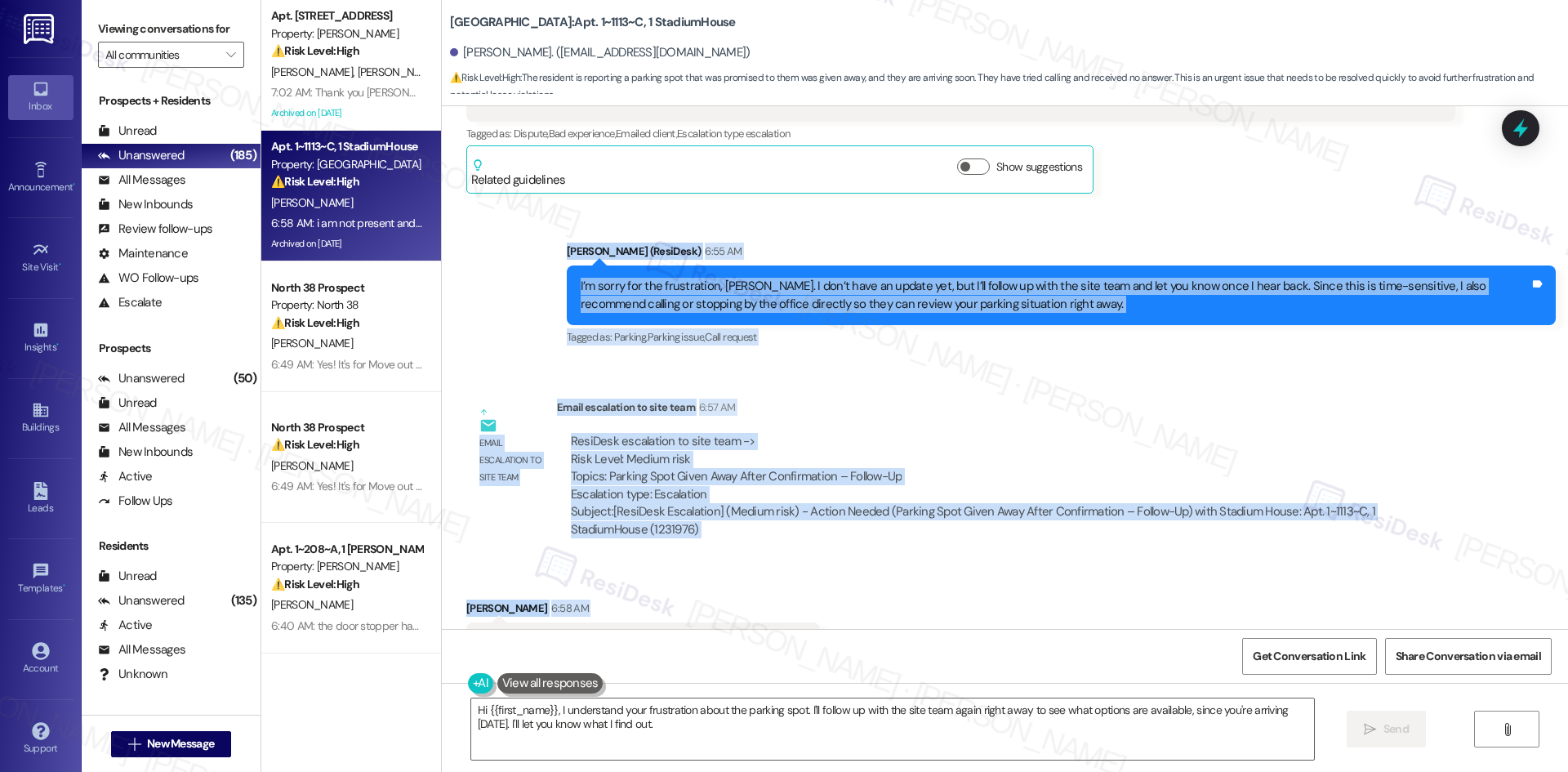
drag, startPoint x: 500, startPoint y: 401, endPoint x: 817, endPoint y: 500, distance: 332.1
click at [817, 500] on div "WO Opened request: Dryer filte... Aug 16, 2024 at 4:16 PM Status : Completed Sh…" at bounding box center [1006, 368] width 1127 height 523
copy div "Sarah (ResiDesk) 6:55 AM I’m sorry for the frustration, Julia. I don’t have an …"
click at [539, 726] on textarea "Hi {{first_name}}, I understand your frustration about the parking spot. I'll f…" at bounding box center [893, 728] width 843 height 61
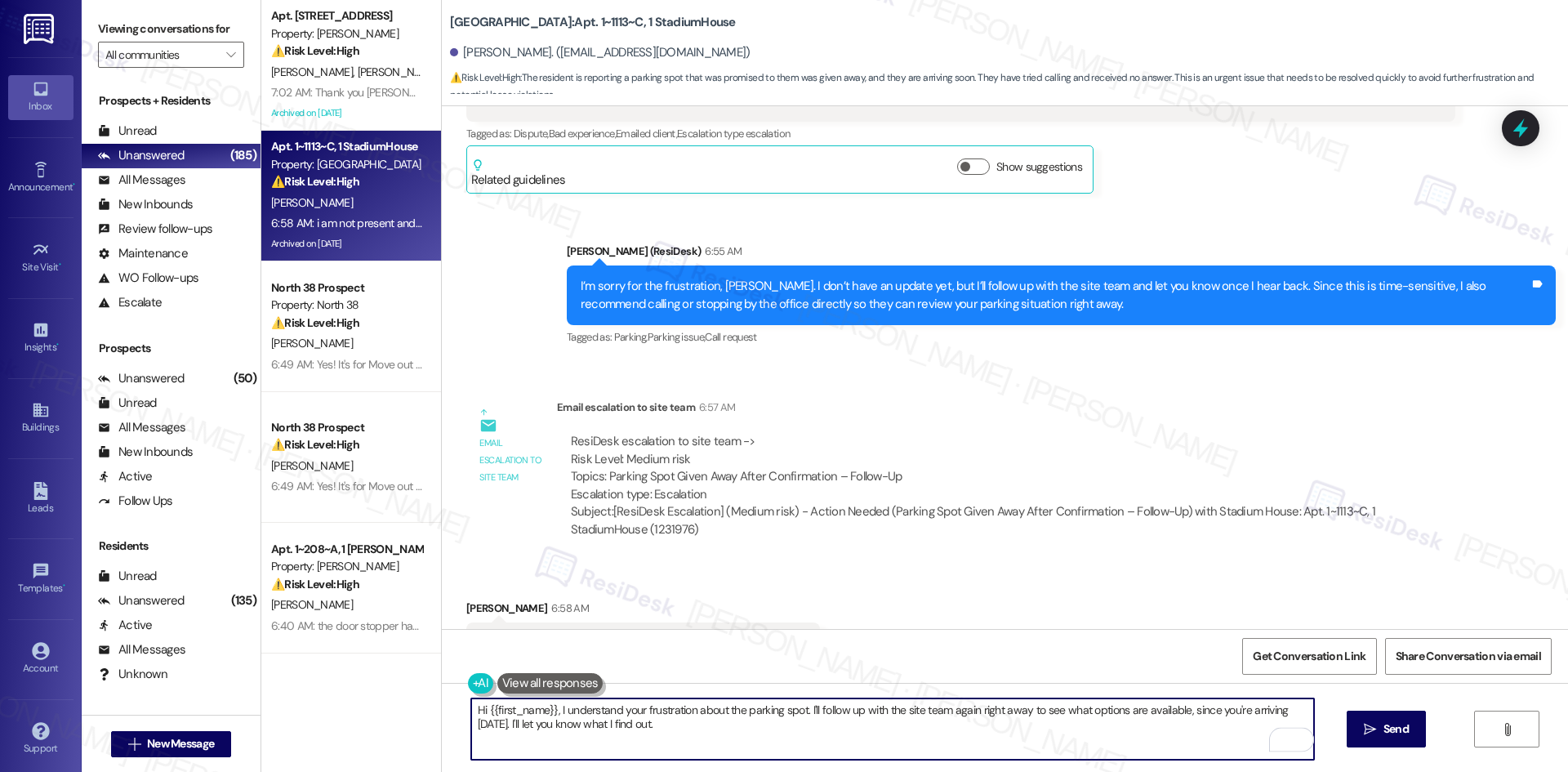
drag, startPoint x: 549, startPoint y: 707, endPoint x: 417, endPoint y: 710, distance: 132.0
click at [417, 710] on div "Apt. 13414, 12330 Research Road Property: Brea Frisco ⚠️ Risk Level: High The r…" at bounding box center [915, 386] width 1307 height 772
click at [718, 736] on textarea "I understand your frustration about the parking spot. I'll follow up with the s…" at bounding box center [893, 728] width 843 height 61
drag, startPoint x: 714, startPoint y: 711, endPoint x: 1237, endPoint y: 713, distance: 523.0
click at [1237, 713] on textarea "I understand your frustration about the parking spot. I'll follow up with the s…" at bounding box center [893, 728] width 843 height 61
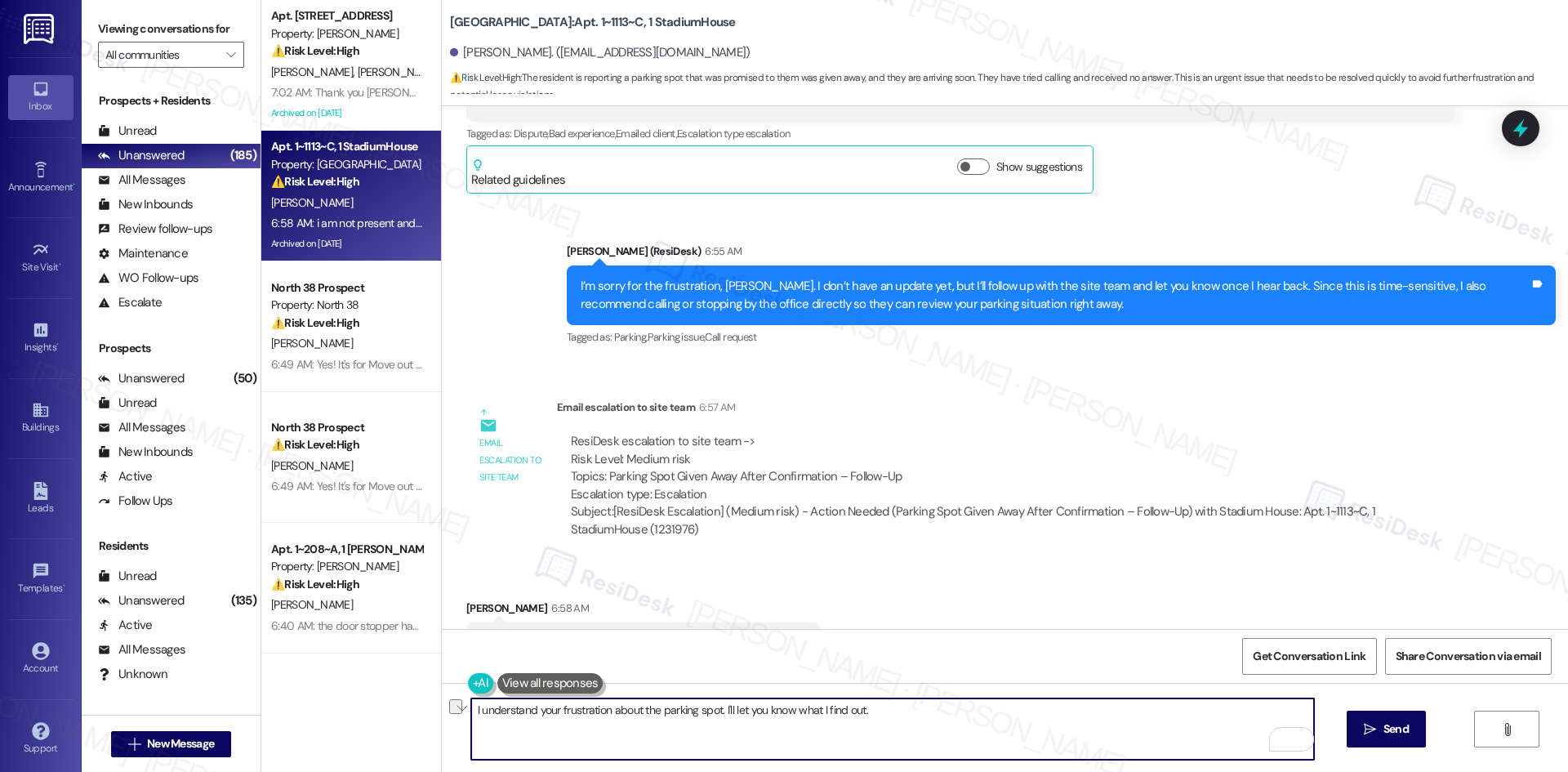
drag, startPoint x: 870, startPoint y: 713, endPoint x: 714, endPoint y: 726, distance: 156.5
click at [714, 726] on textarea "I understand your frustration about the parking spot. I'll let you know what I …" at bounding box center [893, 728] width 843 height 61
paste textarea "’ve forwarded your concern to the site team and will get back to you as soon as…"
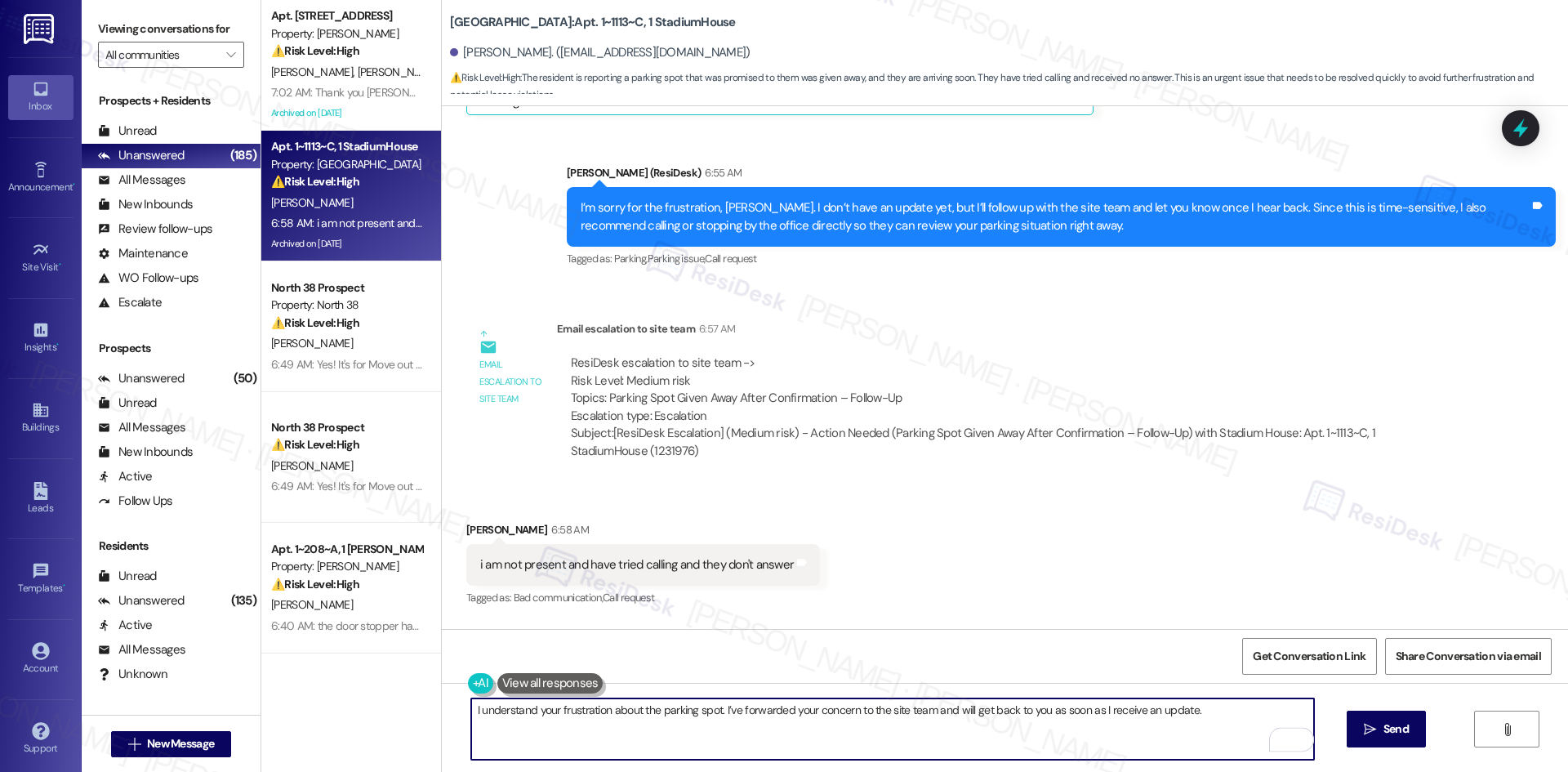
scroll to position [20777, 0]
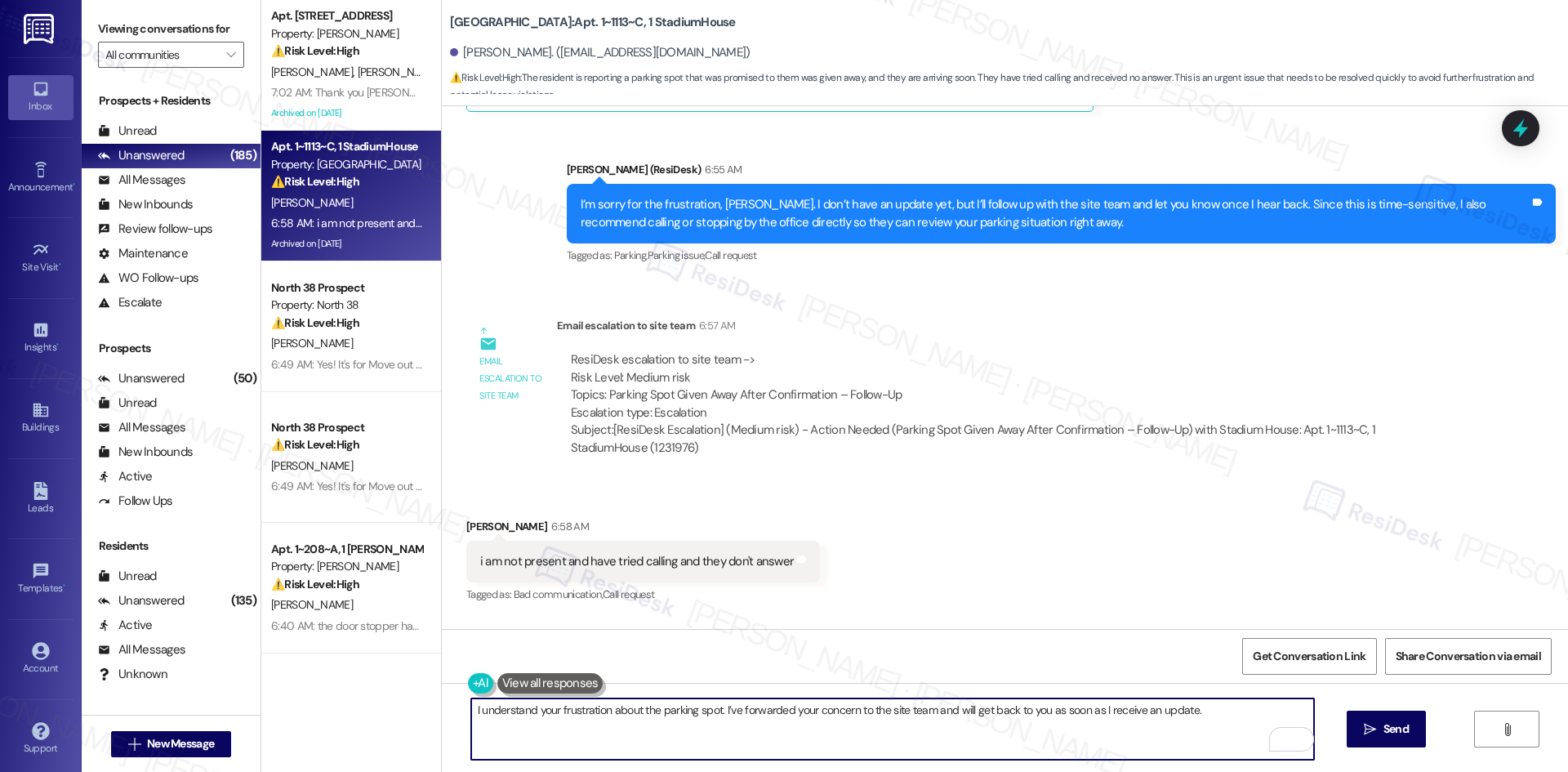
click at [1148, 747] on textarea "I understand your frustration about the parking spot. I’ve forwarded your conce…" at bounding box center [893, 728] width 843 height 61
click at [928, 708] on textarea "I understand your frustration about the parking spot. I’ve forwarded your conce…" at bounding box center [893, 728] width 843 height 61
click at [952, 717] on textarea "I understand your frustration about the parking spot. I’ve forwarded your conce…" at bounding box center [893, 728] width 843 height 61
click at [1026, 711] on textarea "I understand your frustration about the parking spot. I’ve forwarded your conce…" at bounding box center [893, 728] width 843 height 61
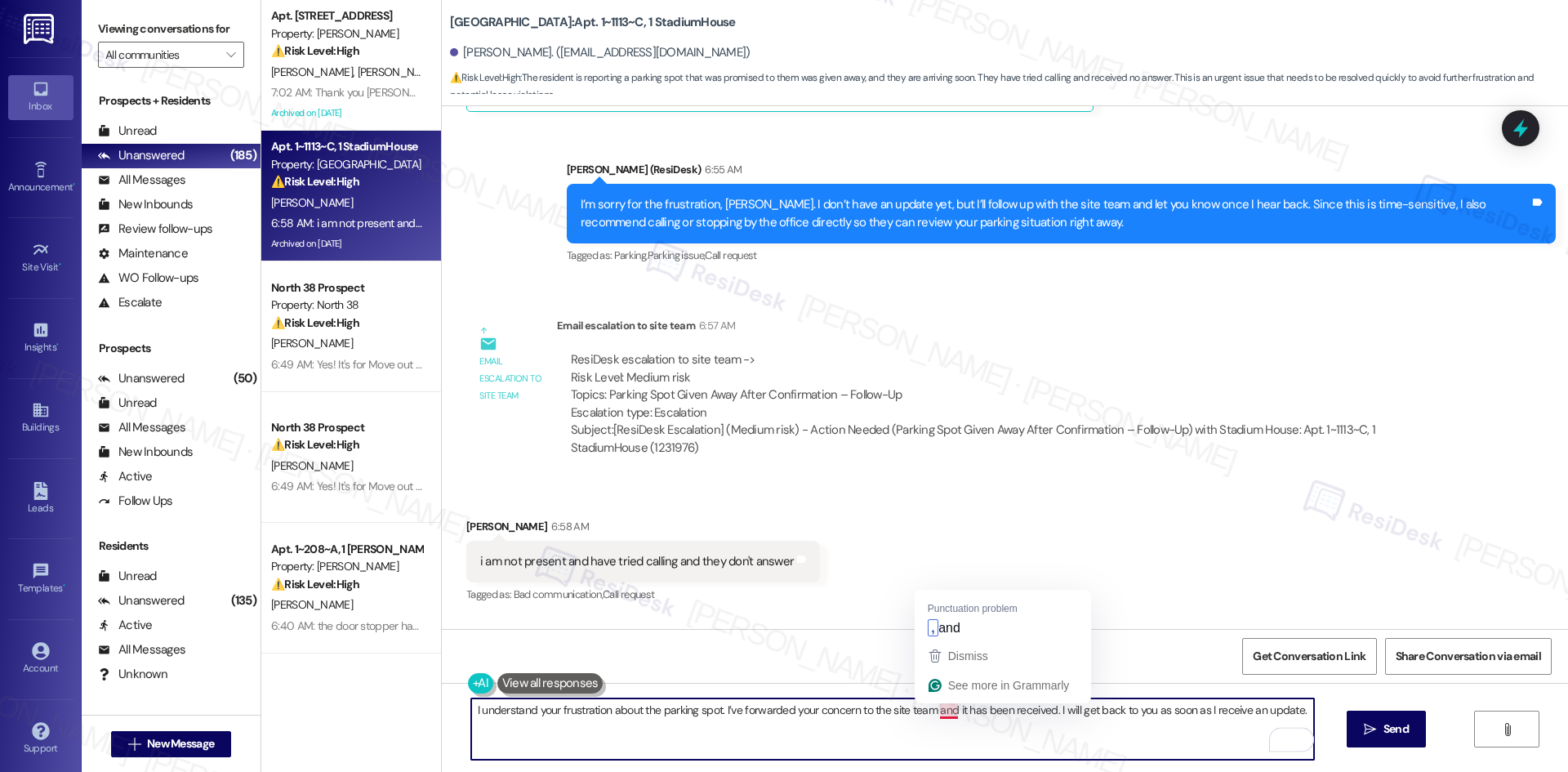
click at [941, 715] on textarea "I understand your frustration about the parking spot. I’ve forwarded your conce…" at bounding box center [893, 728] width 843 height 61
click at [953, 712] on textarea "I understand your frustration about the parking spot. I’ve forwarded your conce…" at bounding box center [893, 728] width 843 height 61
click at [956, 713] on textarea "I understand your frustration about the parking spot. I’ve forwarded your conce…" at bounding box center [893, 728] width 843 height 61
click at [1009, 738] on textarea "I understand your frustration about the parking spot. I’ve forwarded your conce…" at bounding box center [893, 728] width 843 height 61
click at [947, 714] on textarea "I understand your frustration about the parking spot. I’ve forwarded your conce…" at bounding box center [893, 728] width 843 height 61
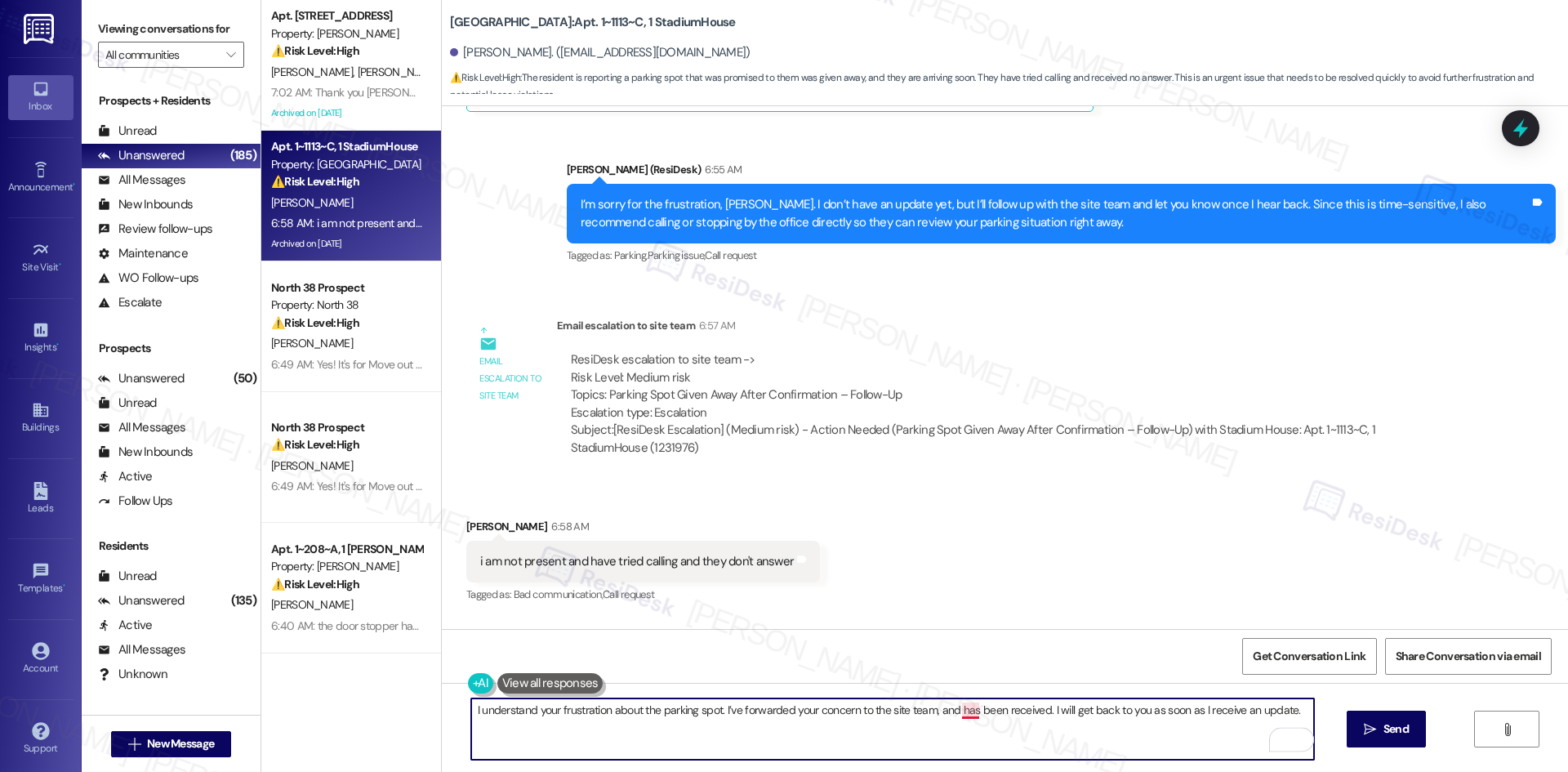
click at [959, 714] on textarea "I understand your frustration about the parking spot. I’ve forwarded your conce…" at bounding box center [893, 728] width 843 height 61
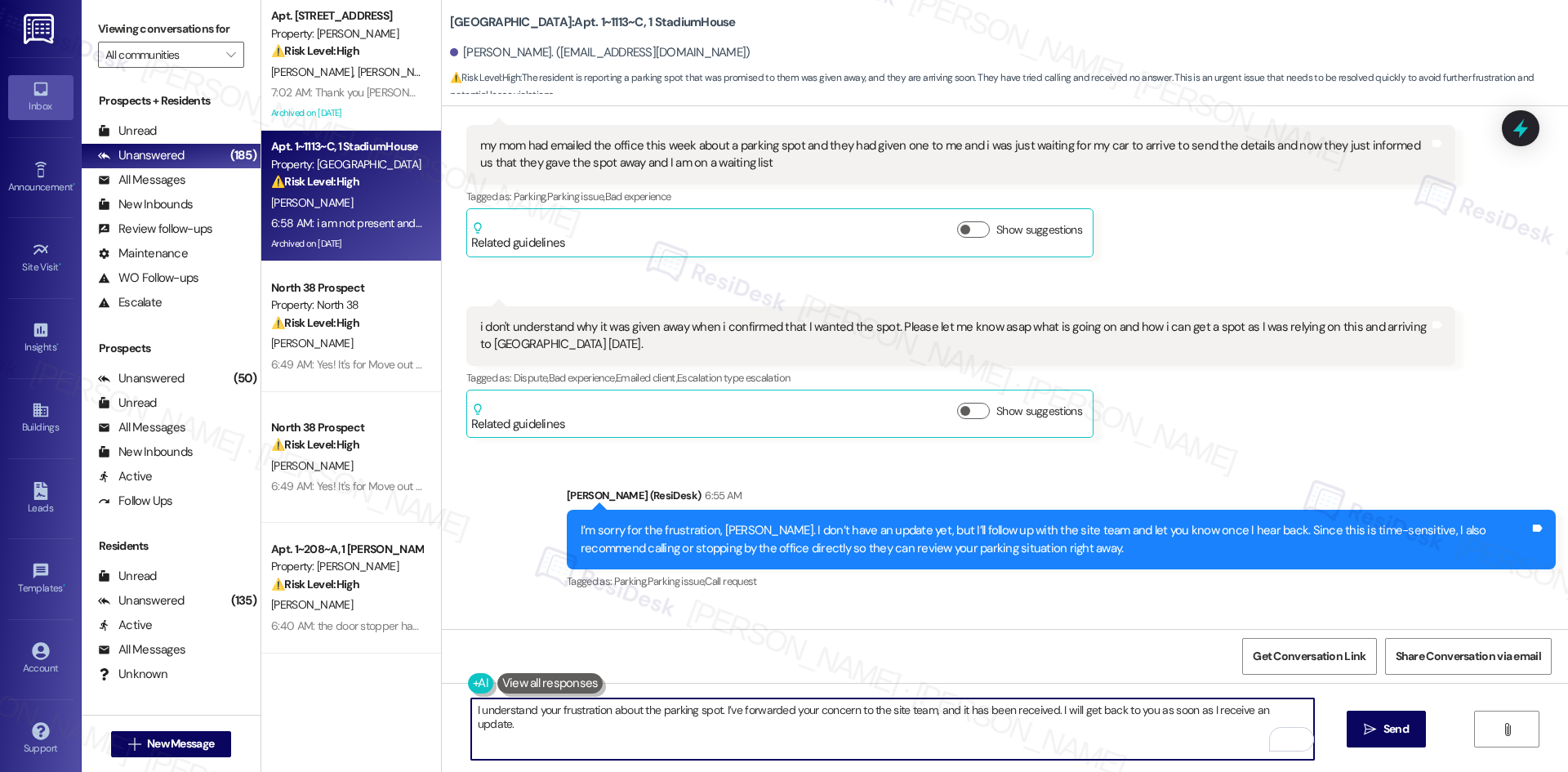
scroll to position [20450, 0]
click at [1301, 706] on textarea "I understand your frustration about the parking spot. I’ve forwarded your conce…" at bounding box center [893, 728] width 843 height 61
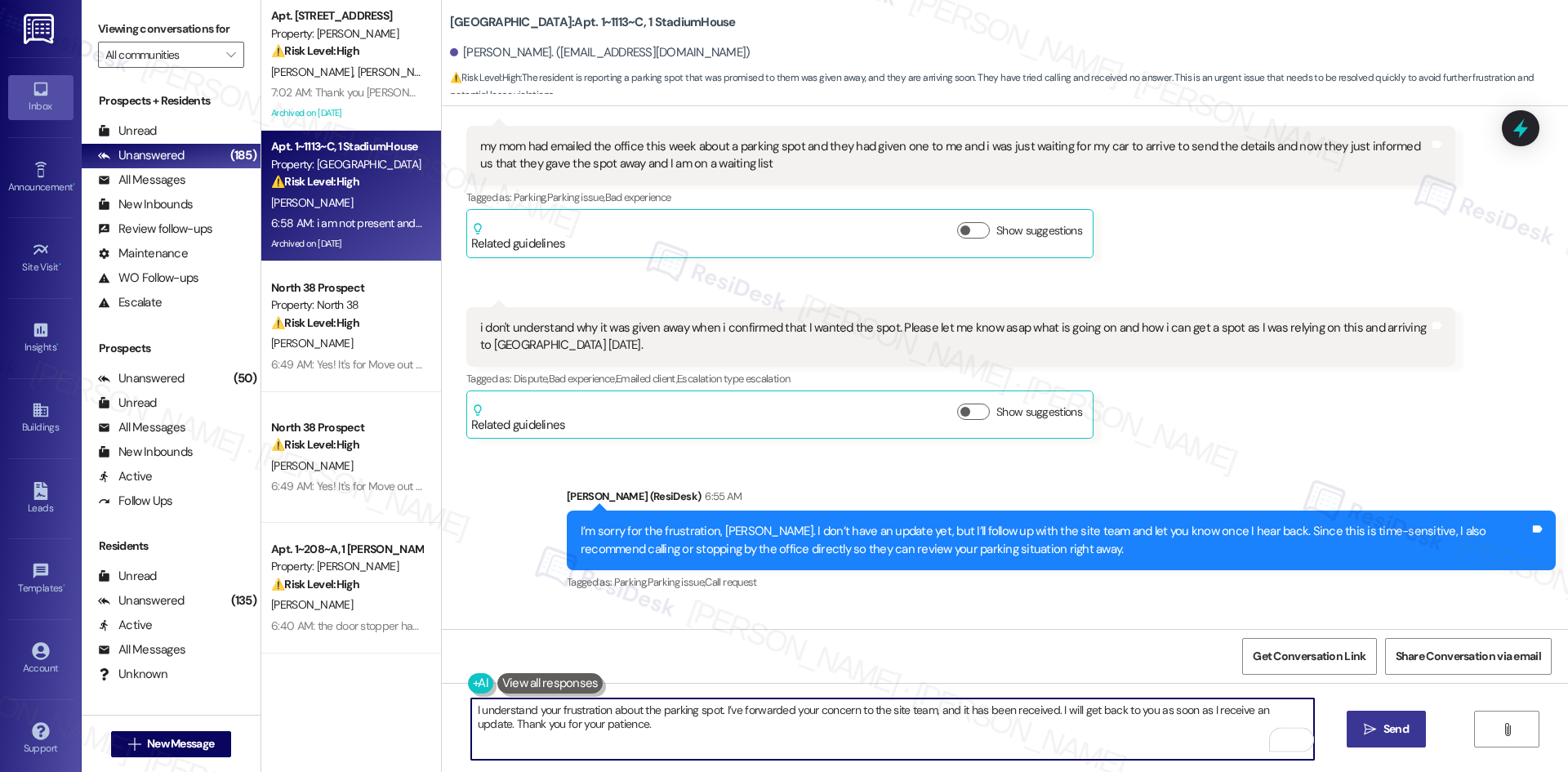
type textarea "I understand your frustration about the parking spot. I’ve forwarded your conce…"
click at [1411, 728] on button " Send" at bounding box center [1386, 729] width 79 height 36
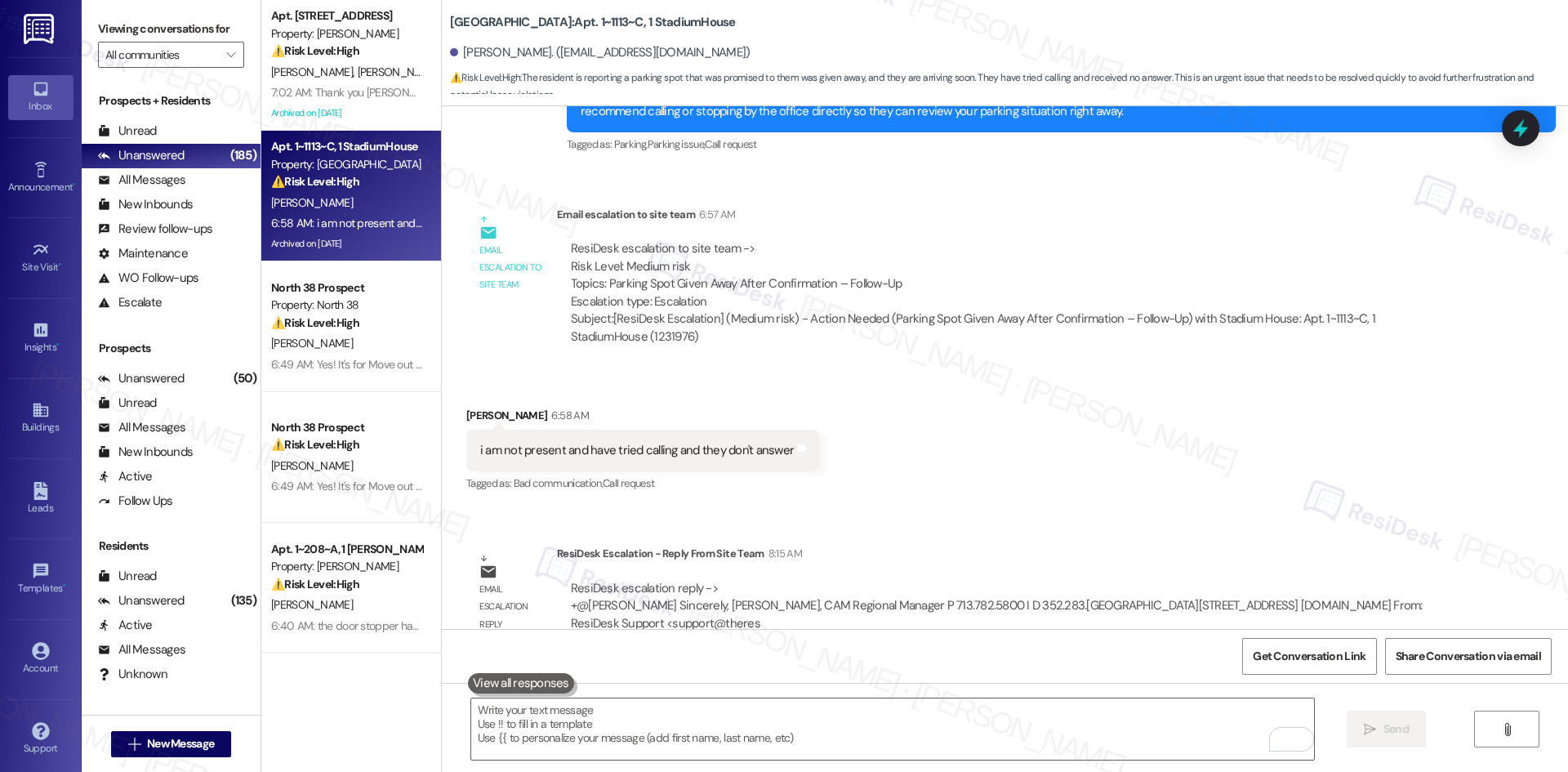
scroll to position [20908, 0]
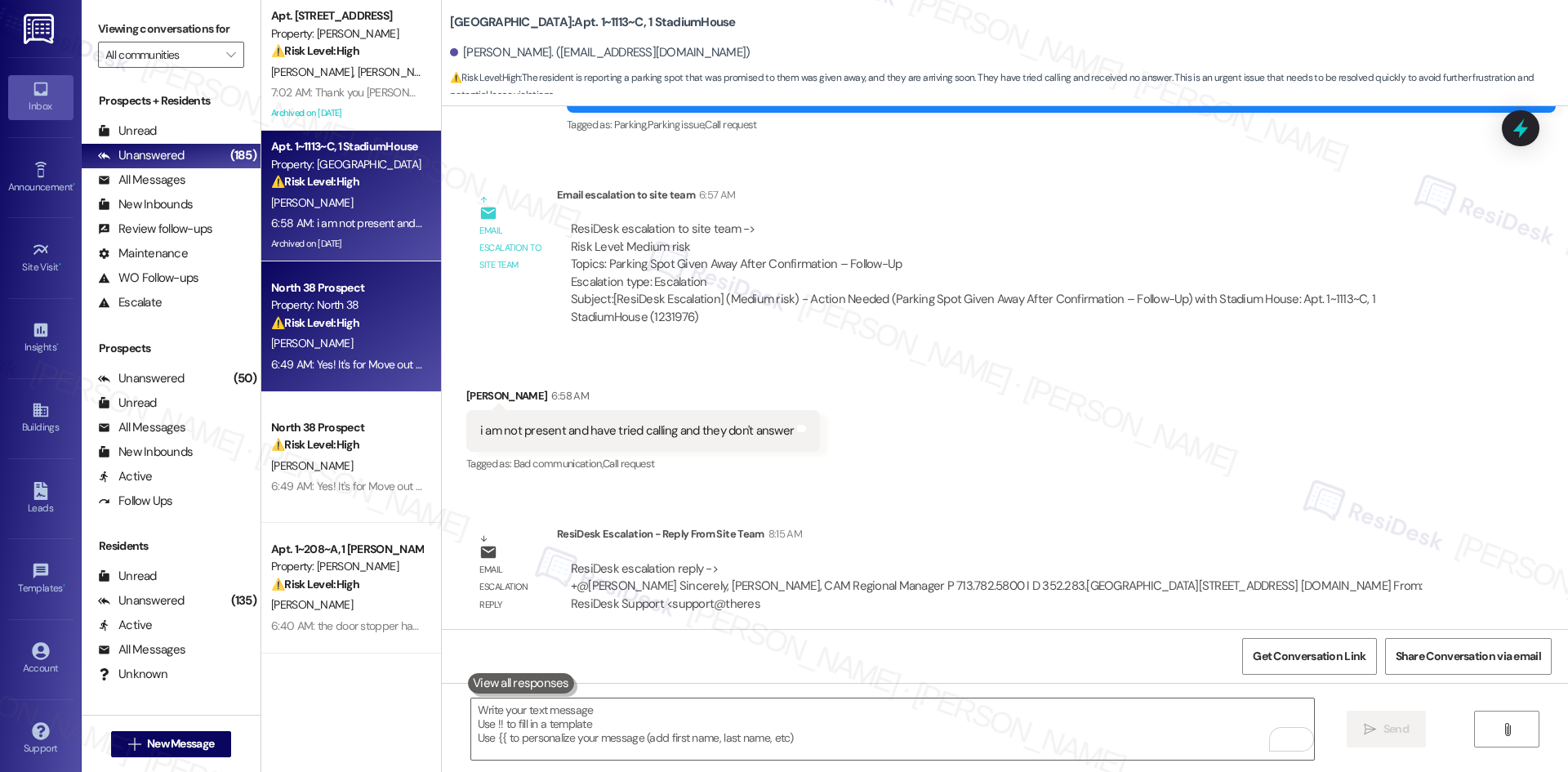
click at [363, 330] on div "⚠️ Risk Level: High The resident is giving permission for their mother to discu…" at bounding box center [347, 323] width 151 height 17
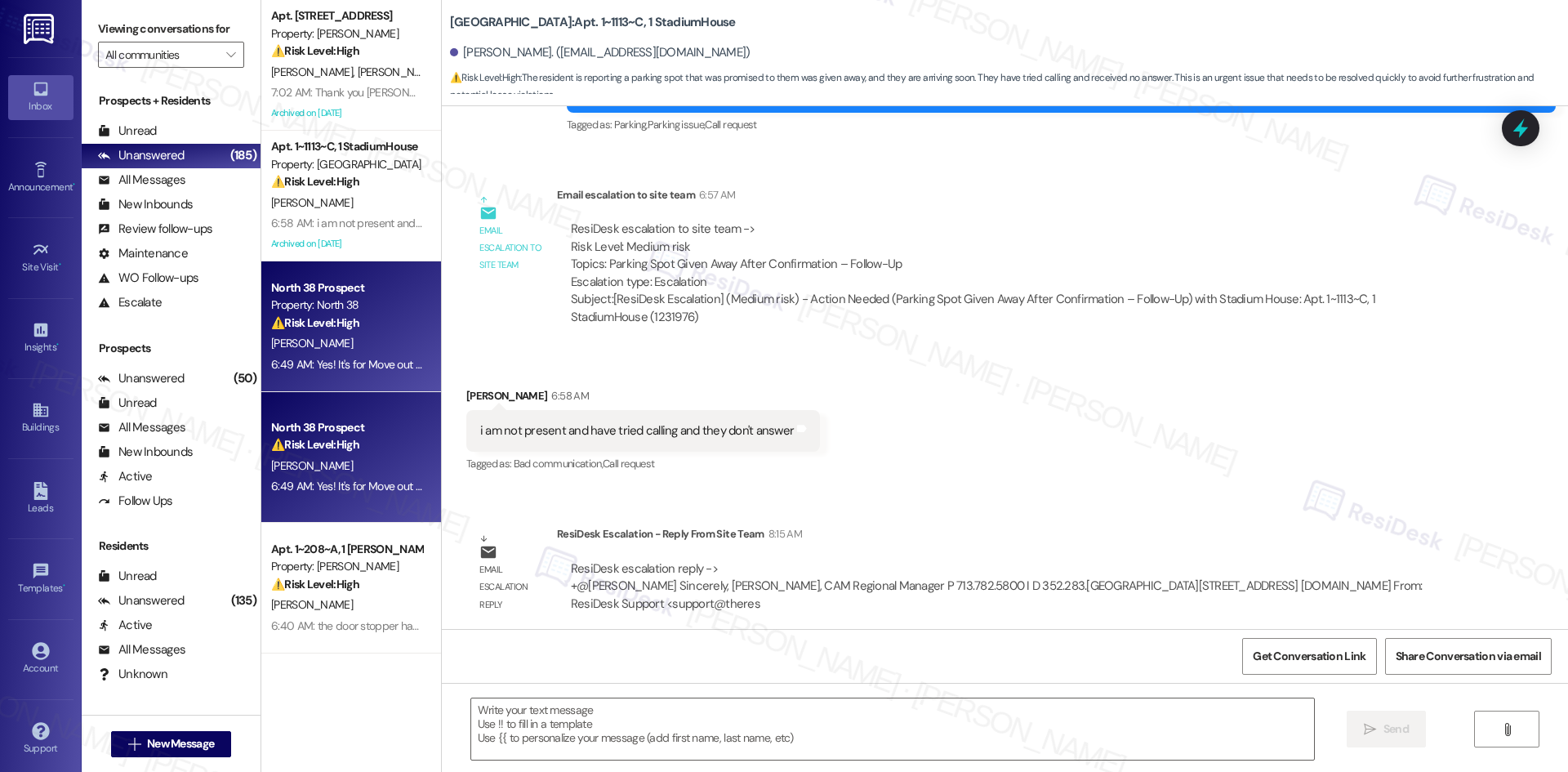
type textarea "Fetching suggested responses. Please feel free to read through the conversation…"
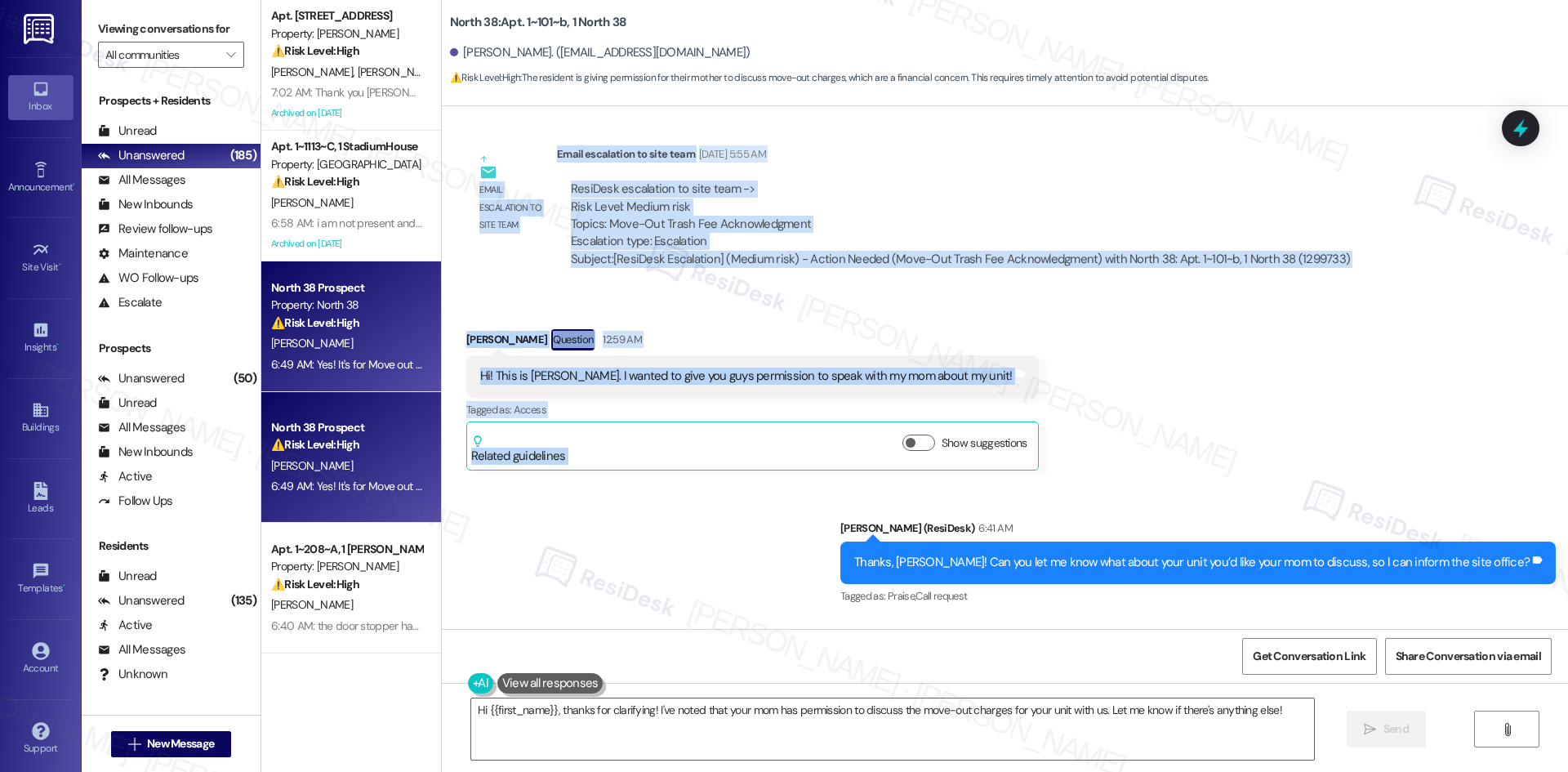
scroll to position [3317, 0]
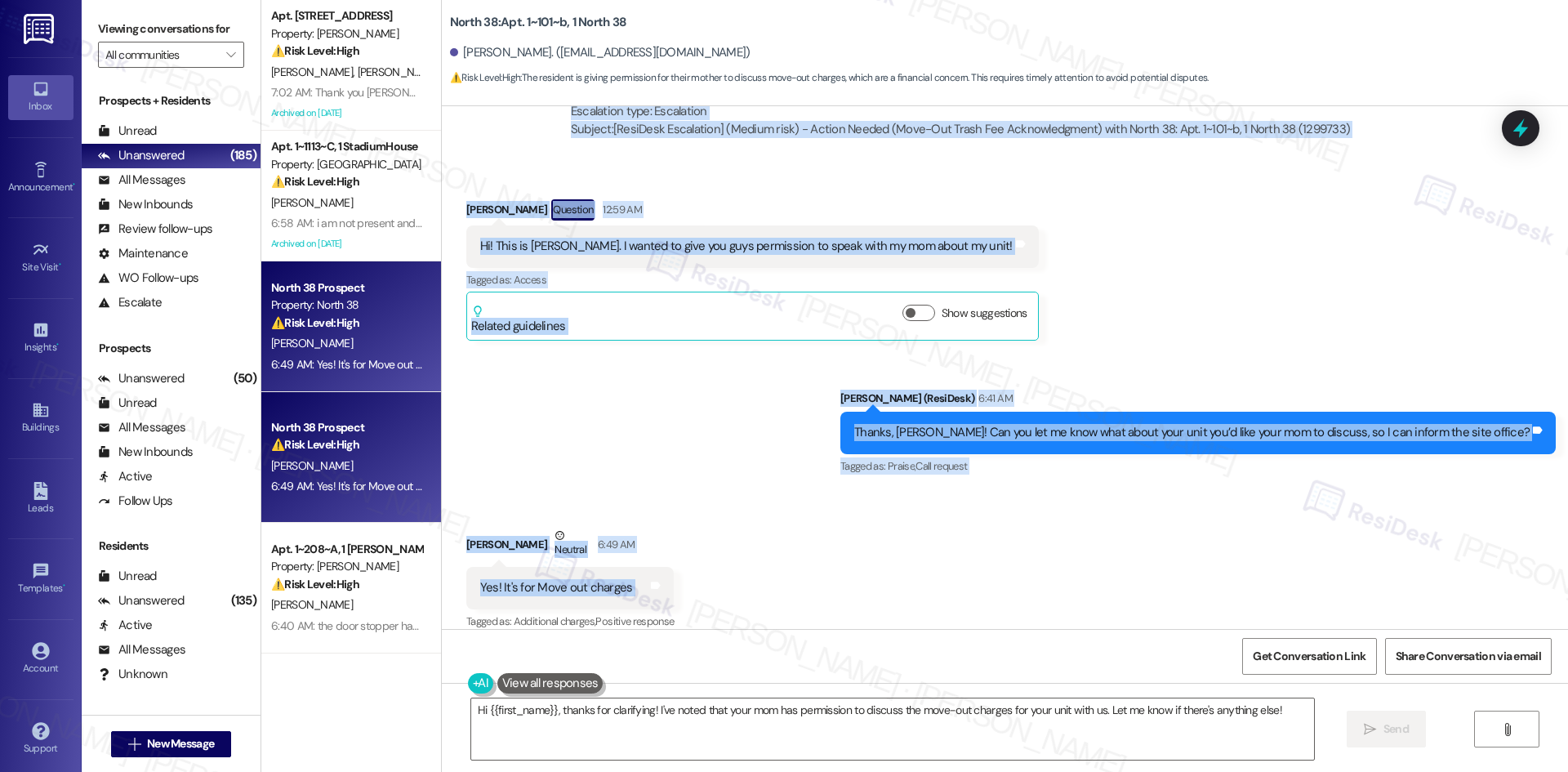
drag, startPoint x: 442, startPoint y: 293, endPoint x: 824, endPoint y: 570, distance: 471.9
click at [824, 570] on div "Lease started Aug 18, 2024 at 8:00 AM Survey, sent via SMS Residesk Automated S…" at bounding box center [1006, 368] width 1127 height 523
copy div "Kendall Hennigan Question Jul 29, 2025 at 2:41 AM Hi! Not sure why my phone isn…"
drag, startPoint x: 697, startPoint y: 402, endPoint x: 702, endPoint y: 411, distance: 10.3
click at [697, 402] on div "Sent via SMS Sarah (ResiDesk) 6:41 AM Thanks, Kendall! Can you let me know what…" at bounding box center [1006, 422] width 1127 height 138
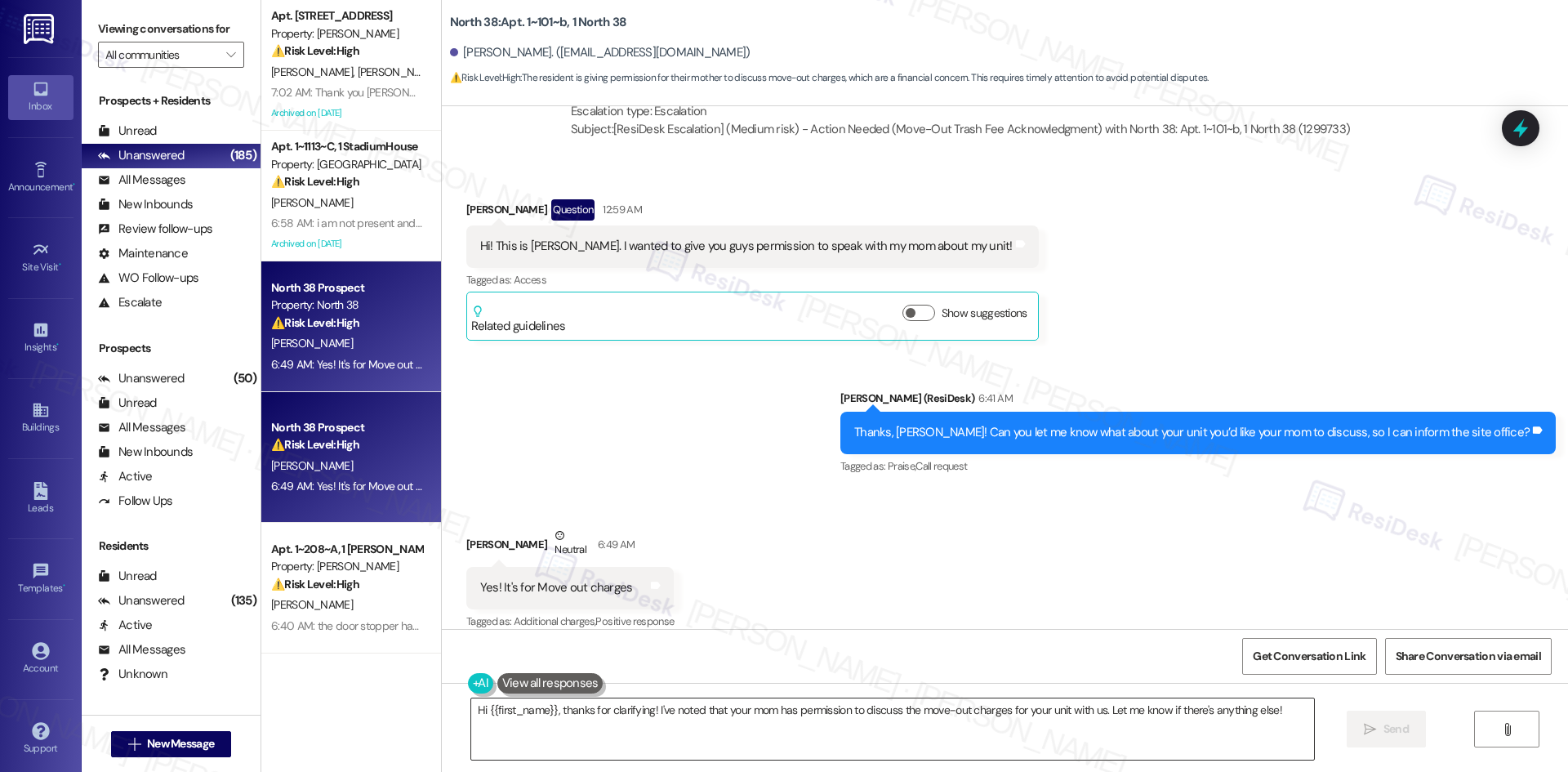
click at [643, 726] on textarea "Hi {{first_name}}, thanks for clarifying! I've noted that your mom has permissi…" at bounding box center [893, 728] width 843 height 61
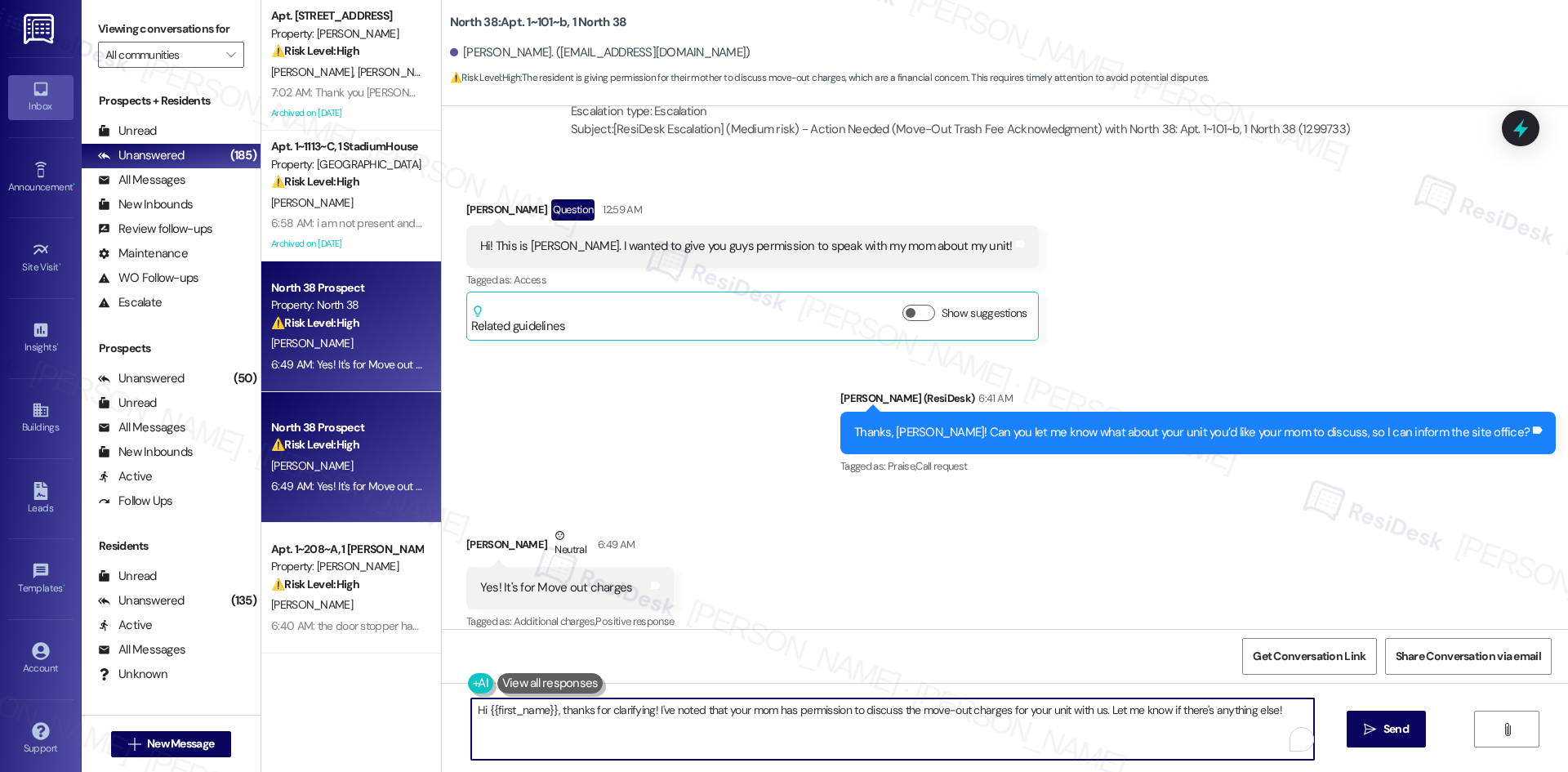
paste textarea "I understand your concern. I’ll follow up with the site team about your request…"
type textarea "I understand your concern. I’ll follow up with the site team about your request…"
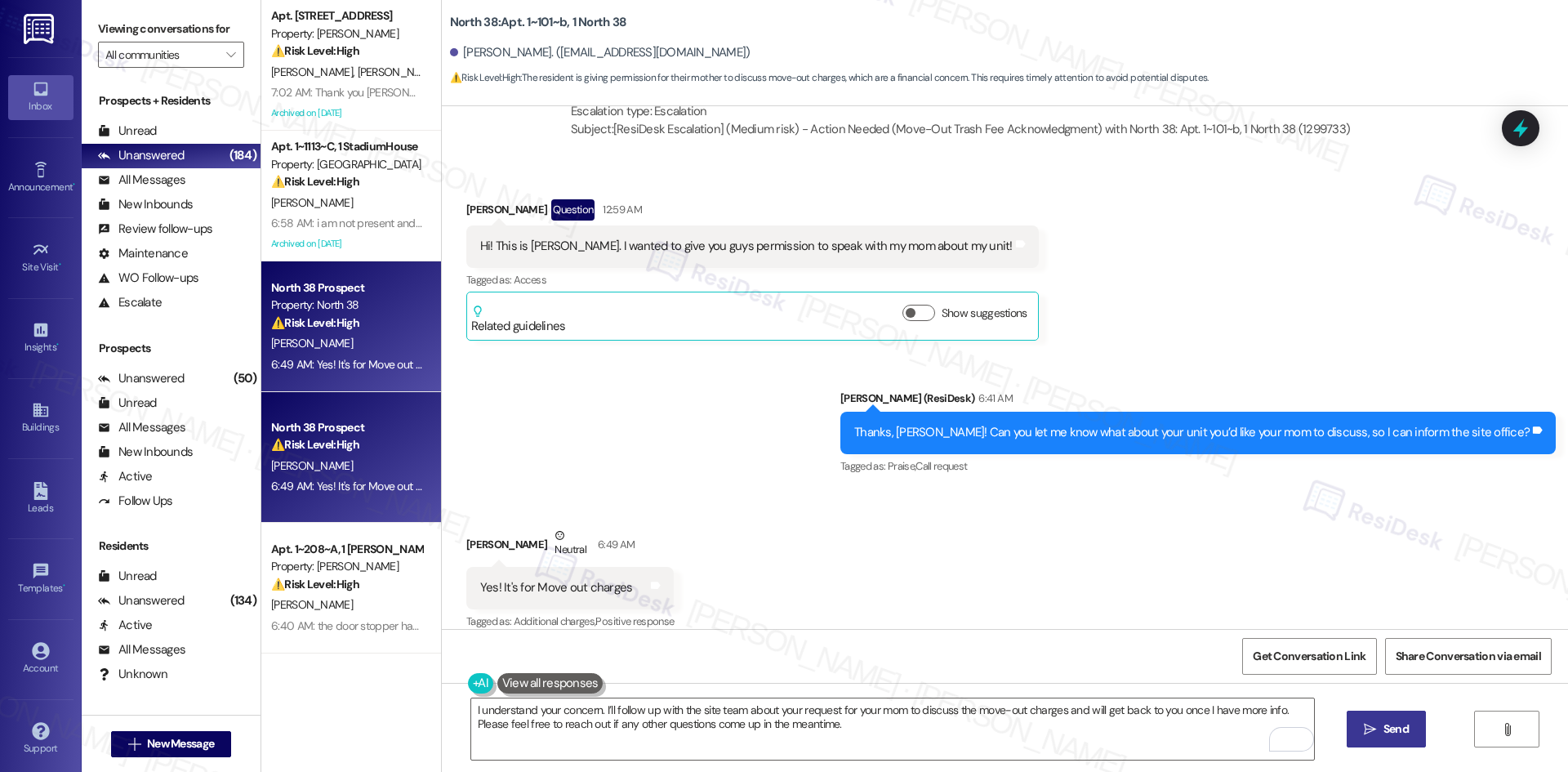
click at [1394, 733] on span "Send" at bounding box center [1396, 729] width 25 height 17
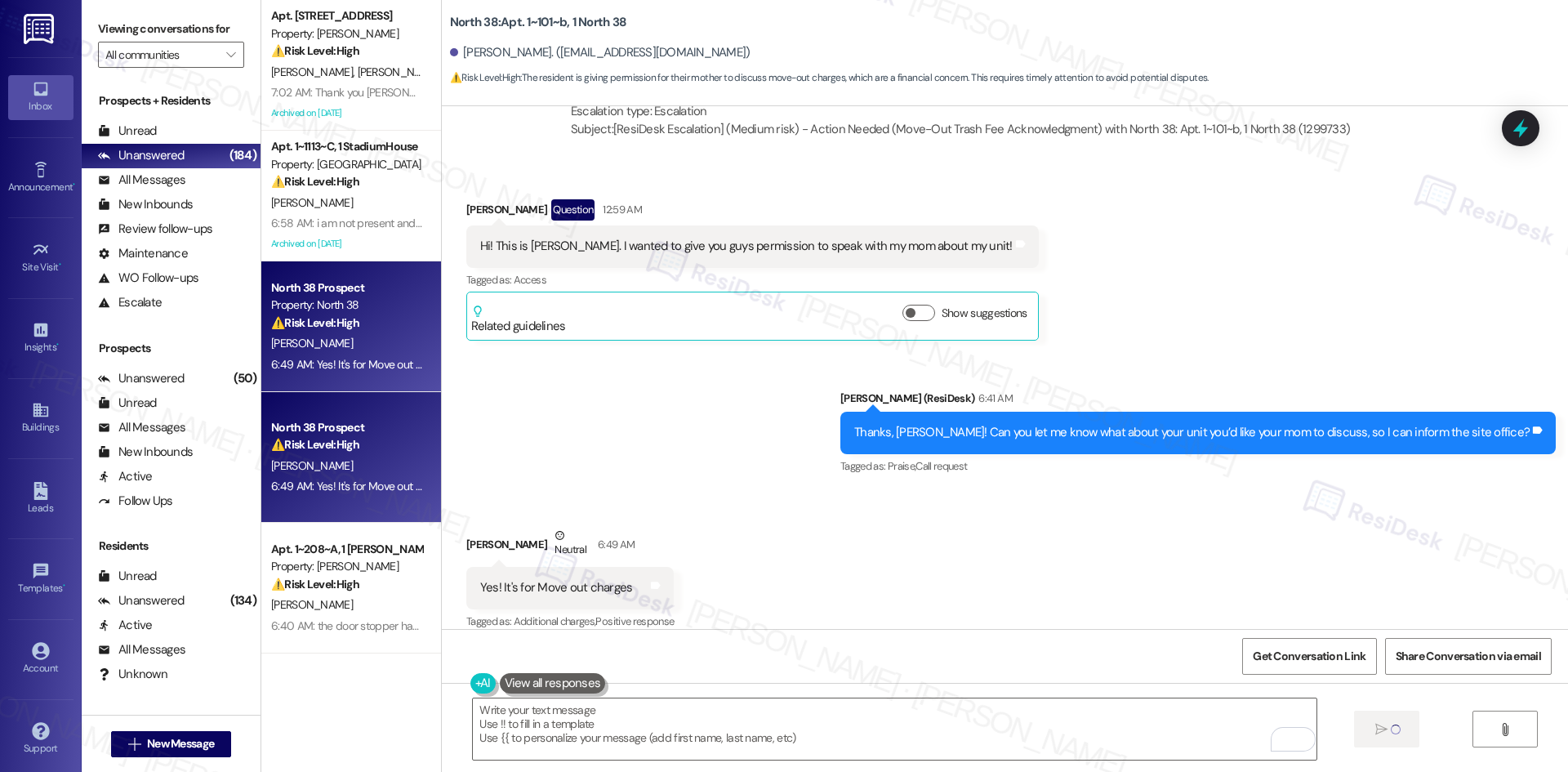
scroll to position [3317, 0]
click at [739, 394] on div "Sent via SMS Sarah (ResiDesk) 6:41 AM Thanks, Kendall! Can you let me know what…" at bounding box center [1006, 423] width 1127 height 138
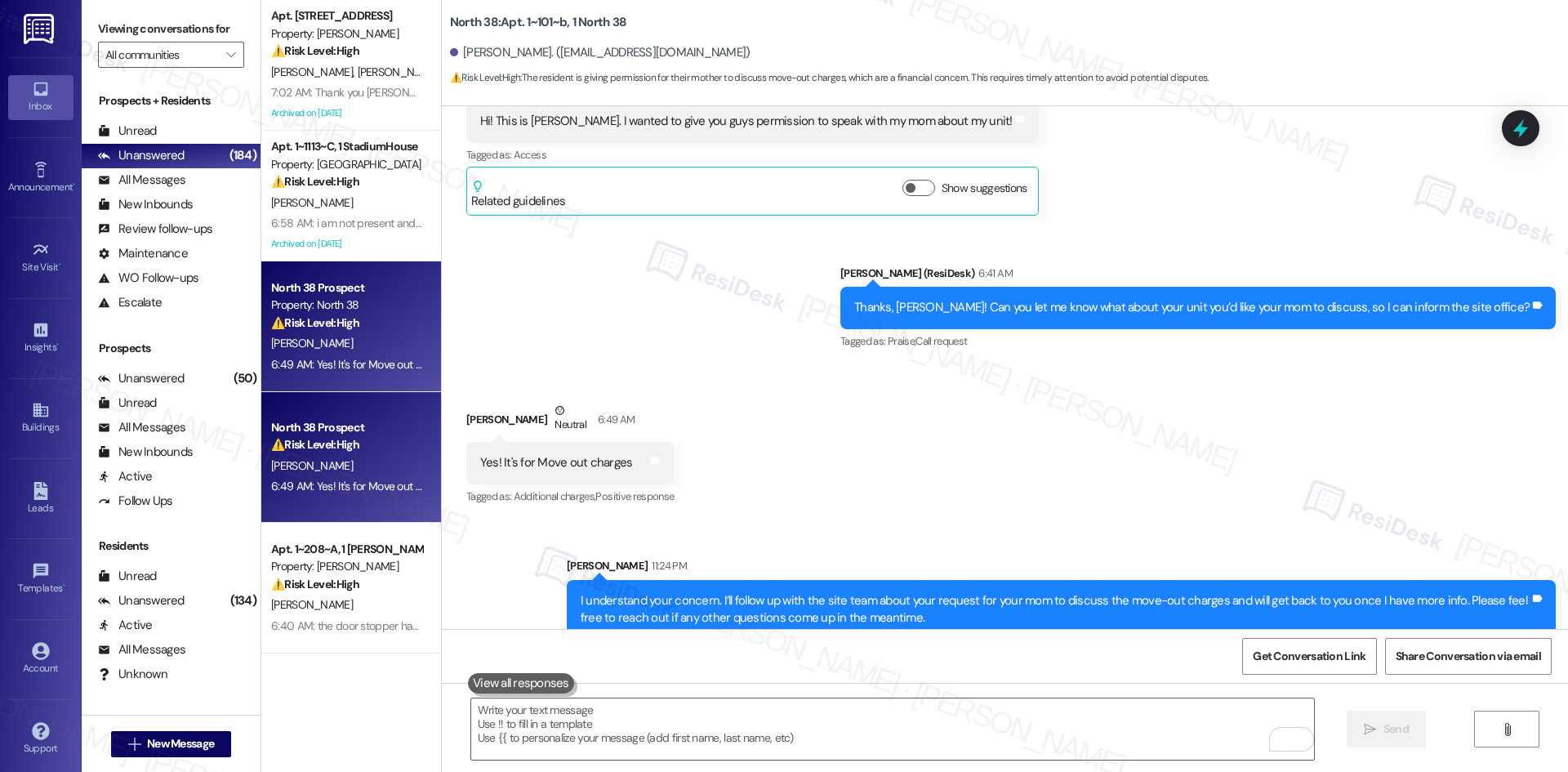
scroll to position [3449, 0]
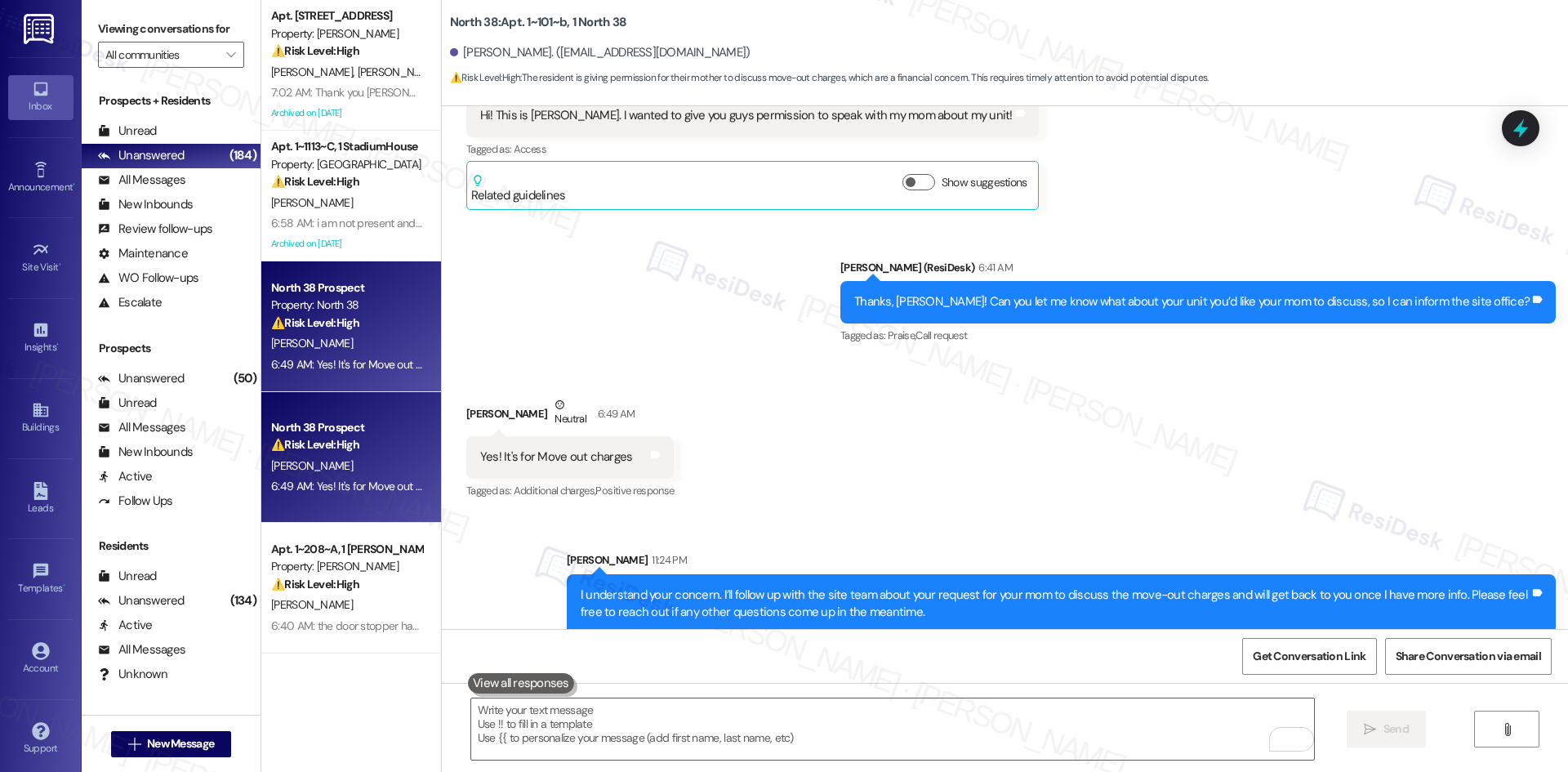
click at [1075, 490] on div "Received via SMS Kendall Hennigan Neutral 6:49 AM Yes! It's for Move out charge…" at bounding box center [1006, 437] width 1127 height 156
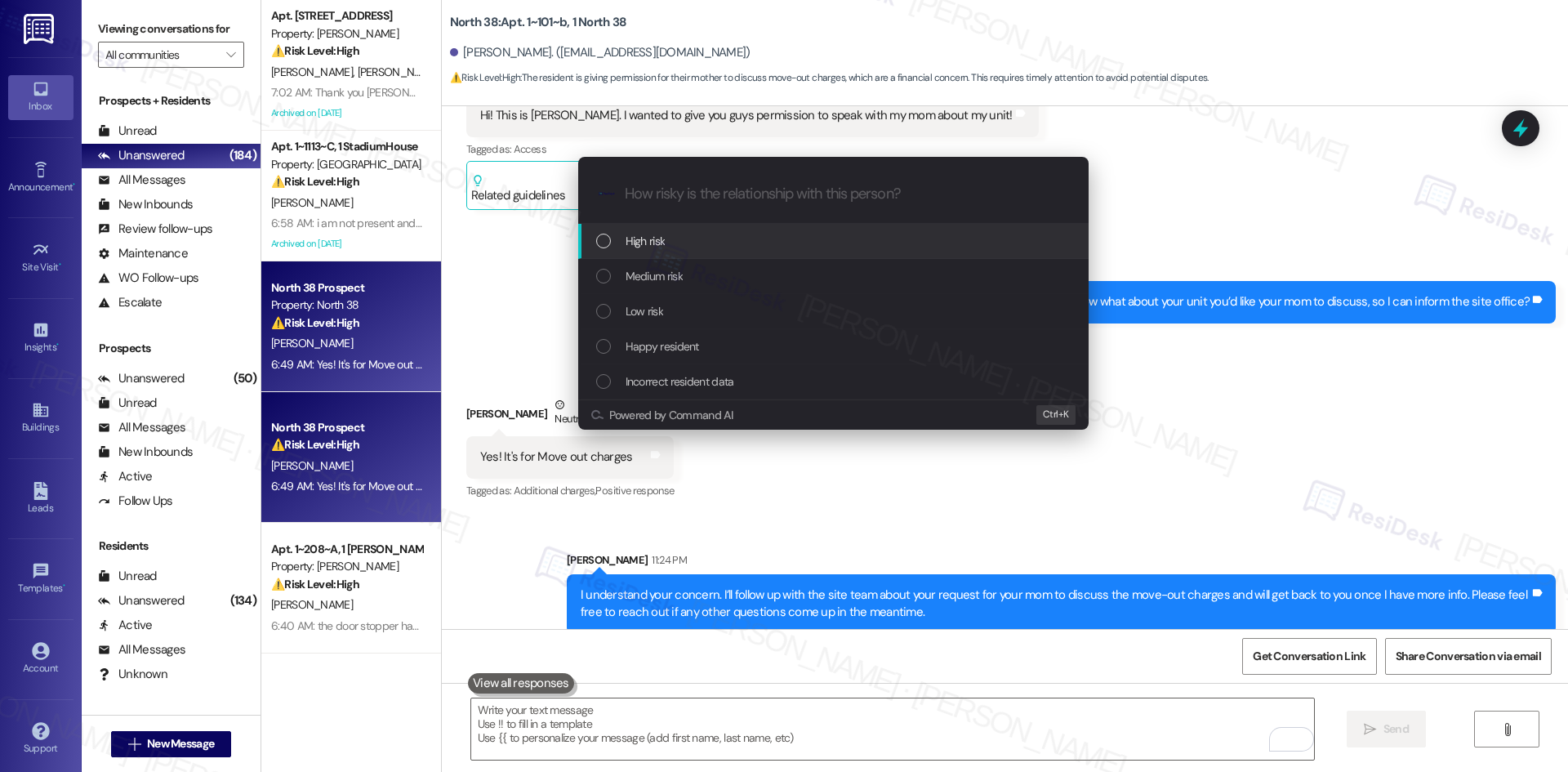
click at [688, 260] on div "Medium risk" at bounding box center [833, 276] width 511 height 36
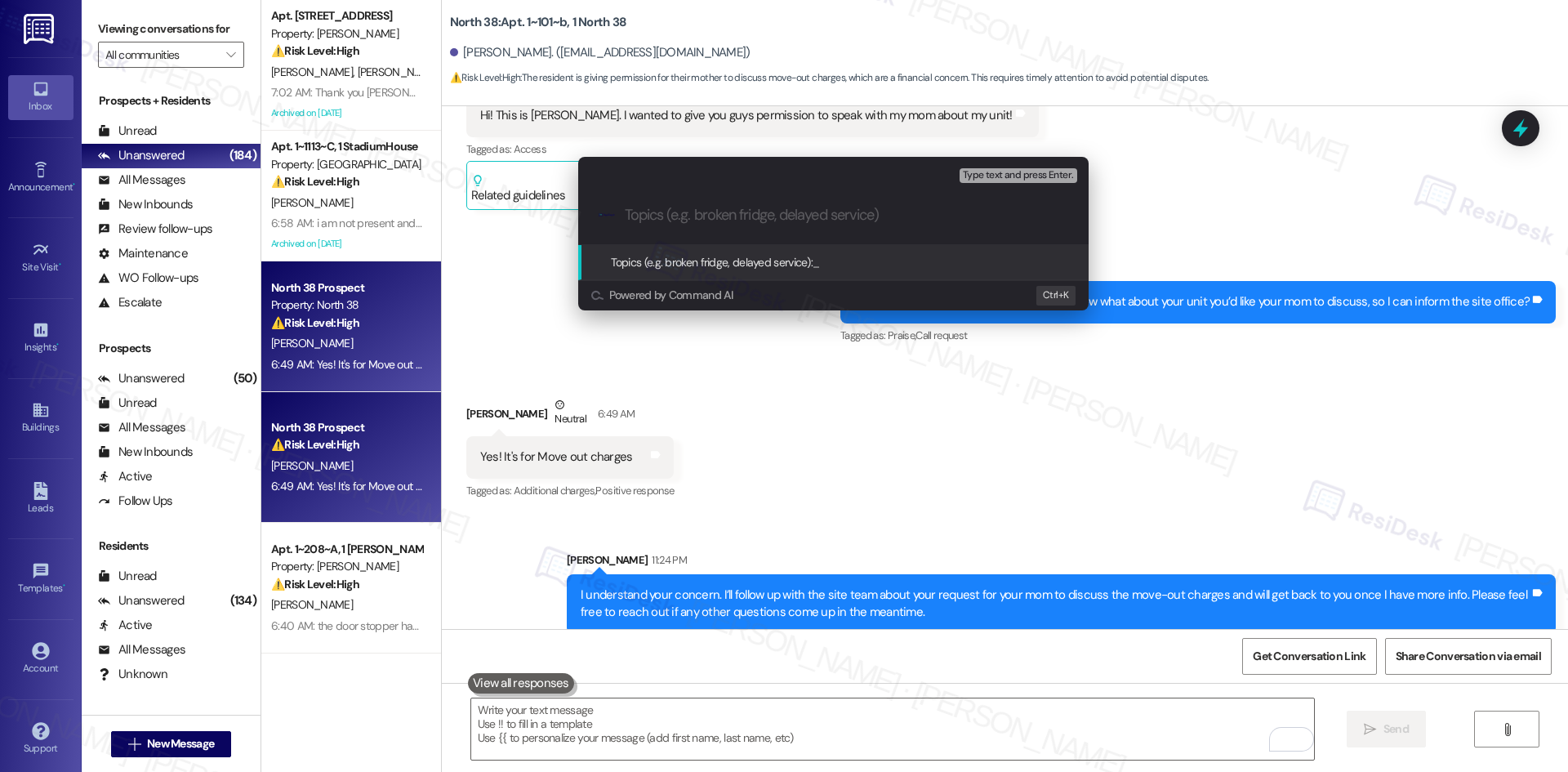
click at [778, 213] on input "Topics (e.g. broken fridge, delayed service)" at bounding box center [846, 215] width 443 height 17
paste input "Resident Request – Permission for Parent to Discuss Move-Out Charges"
type input "Resident Request – Permission for Parent to Discuss Move-Out Charges"
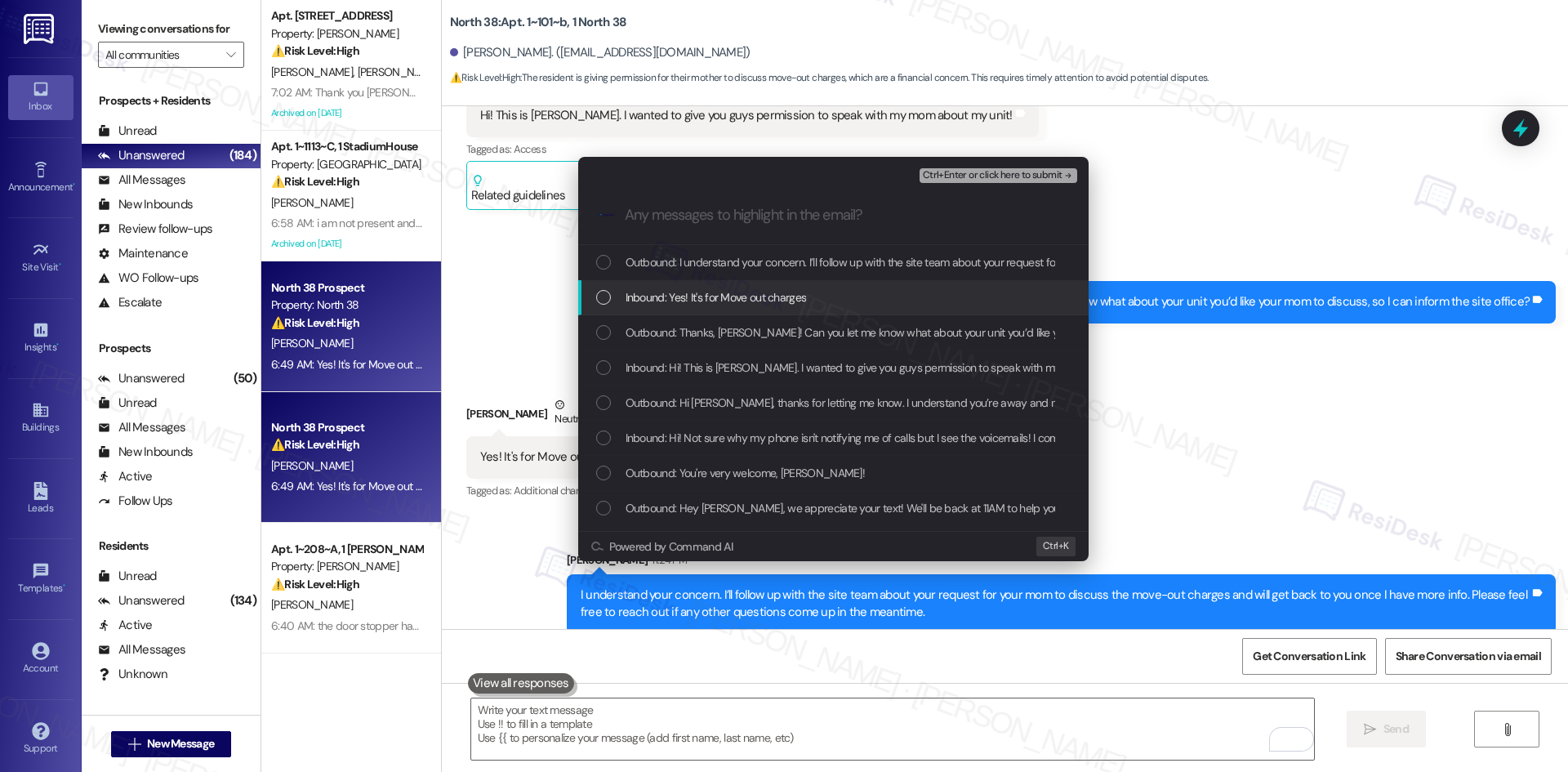
click at [793, 299] on span "Inbound: Yes! It's for Move out charges" at bounding box center [715, 298] width 181 height 18
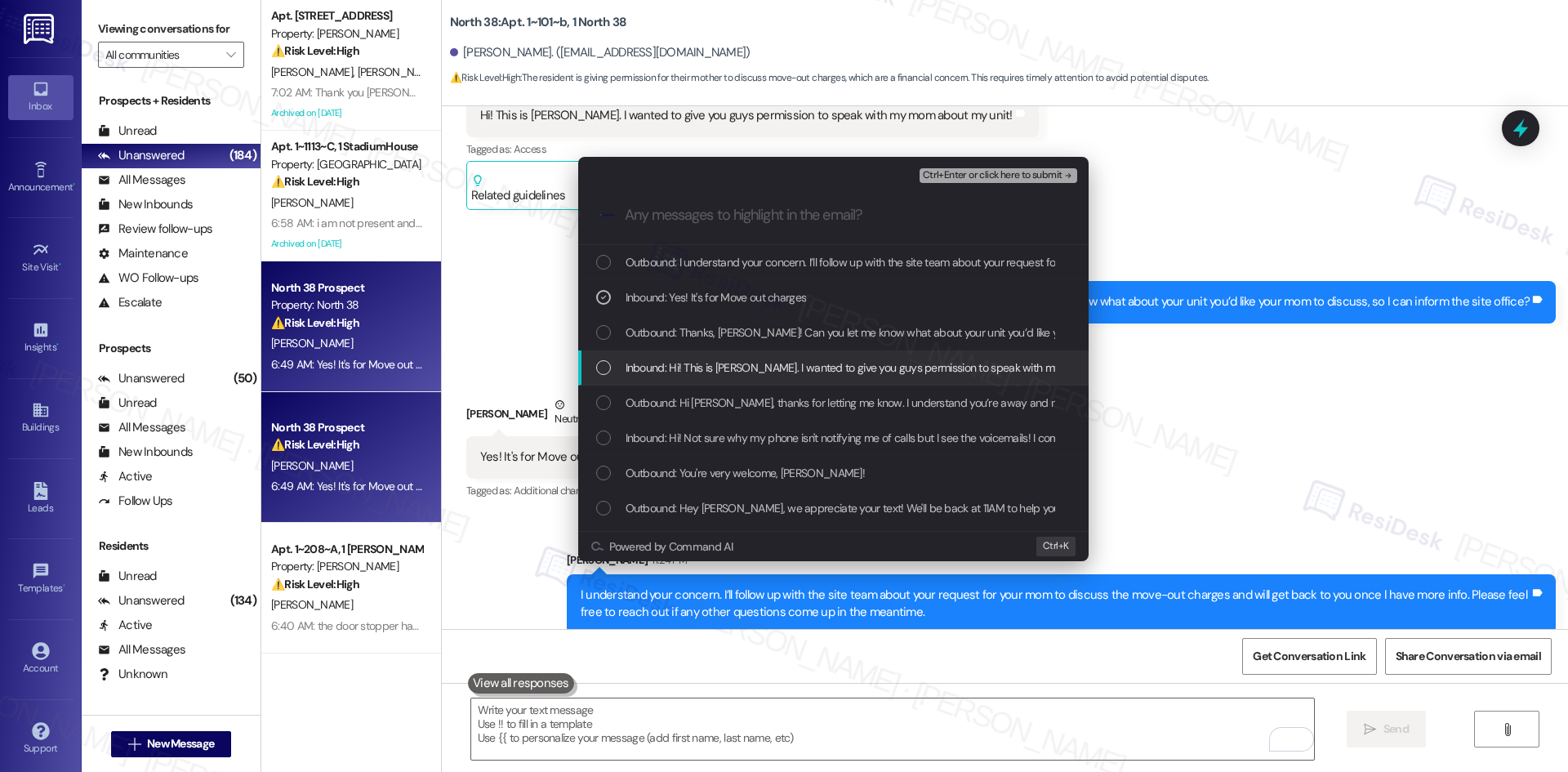
click at [814, 367] on span "Inbound: Hi! This is Kendall Hennigan. I wanted to give you guys permission to …" at bounding box center [892, 368] width 533 height 18
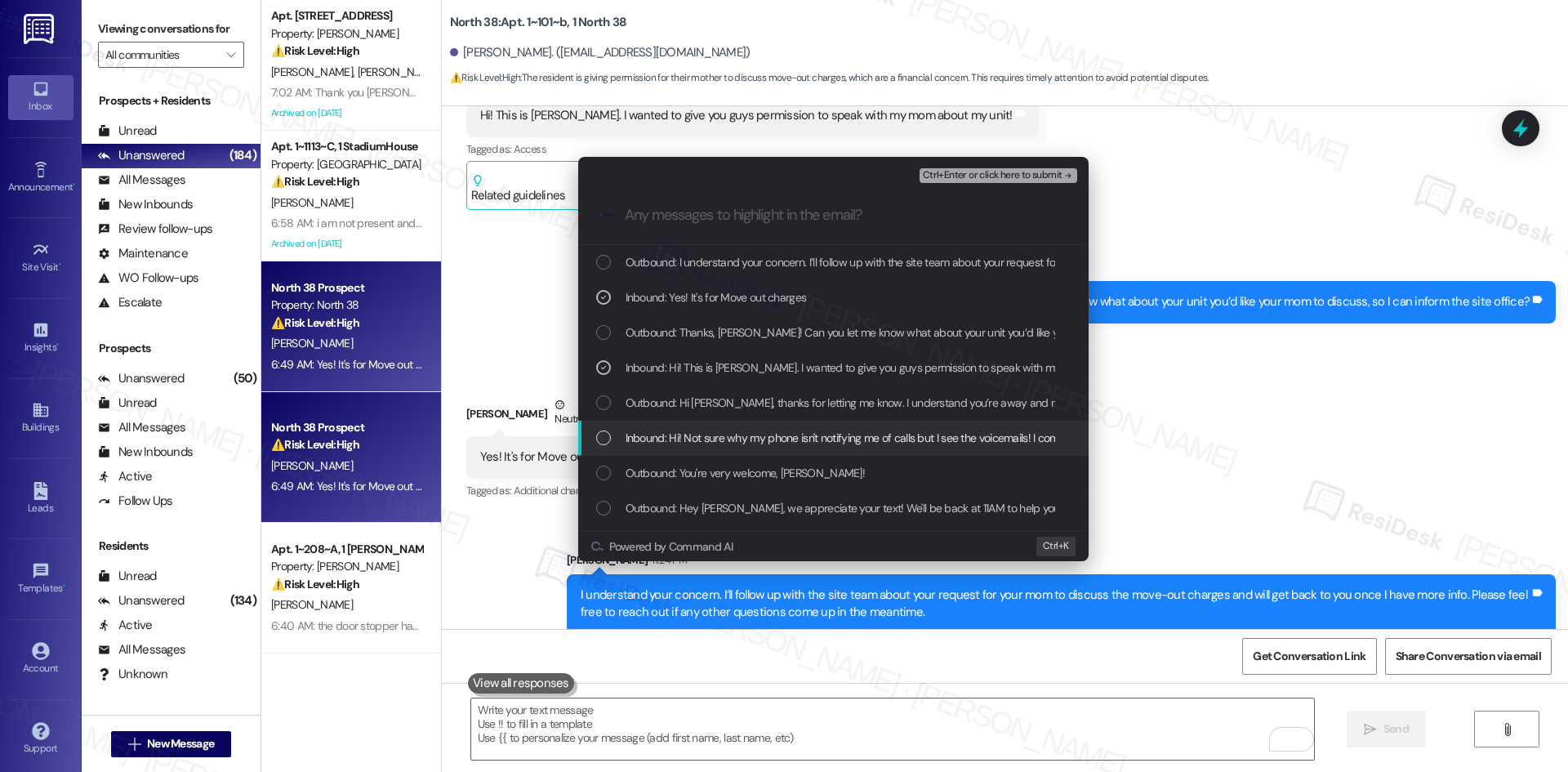
click at [840, 429] on span "Inbound: Hi! Not sure why my phone isn't notifying me of calls but I see the vo…" at bounding box center [1300, 438] width 1351 height 18
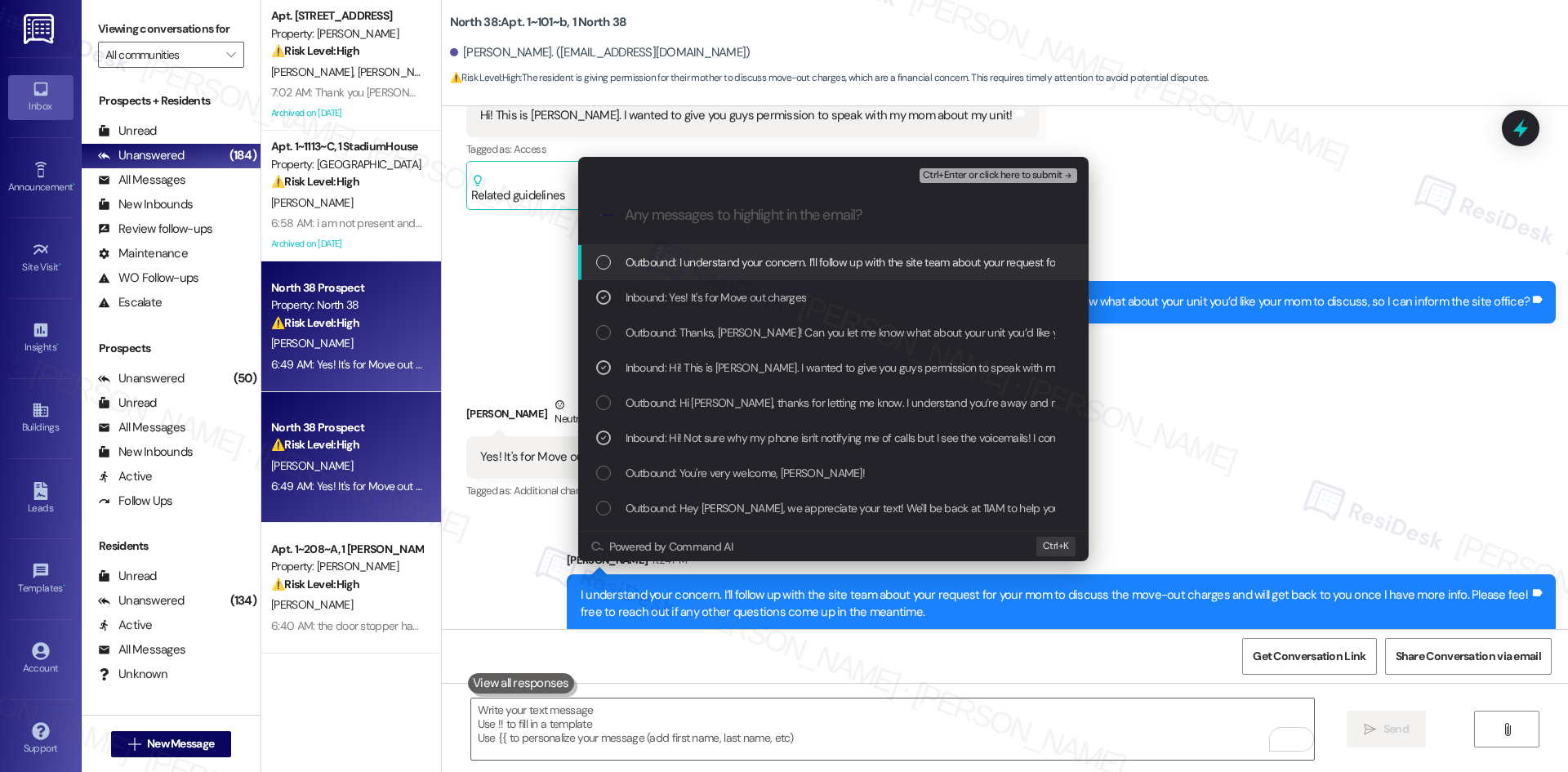
click at [1037, 173] on span "Ctrl+Enter or click here to submit" at bounding box center [992, 176] width 139 height 12
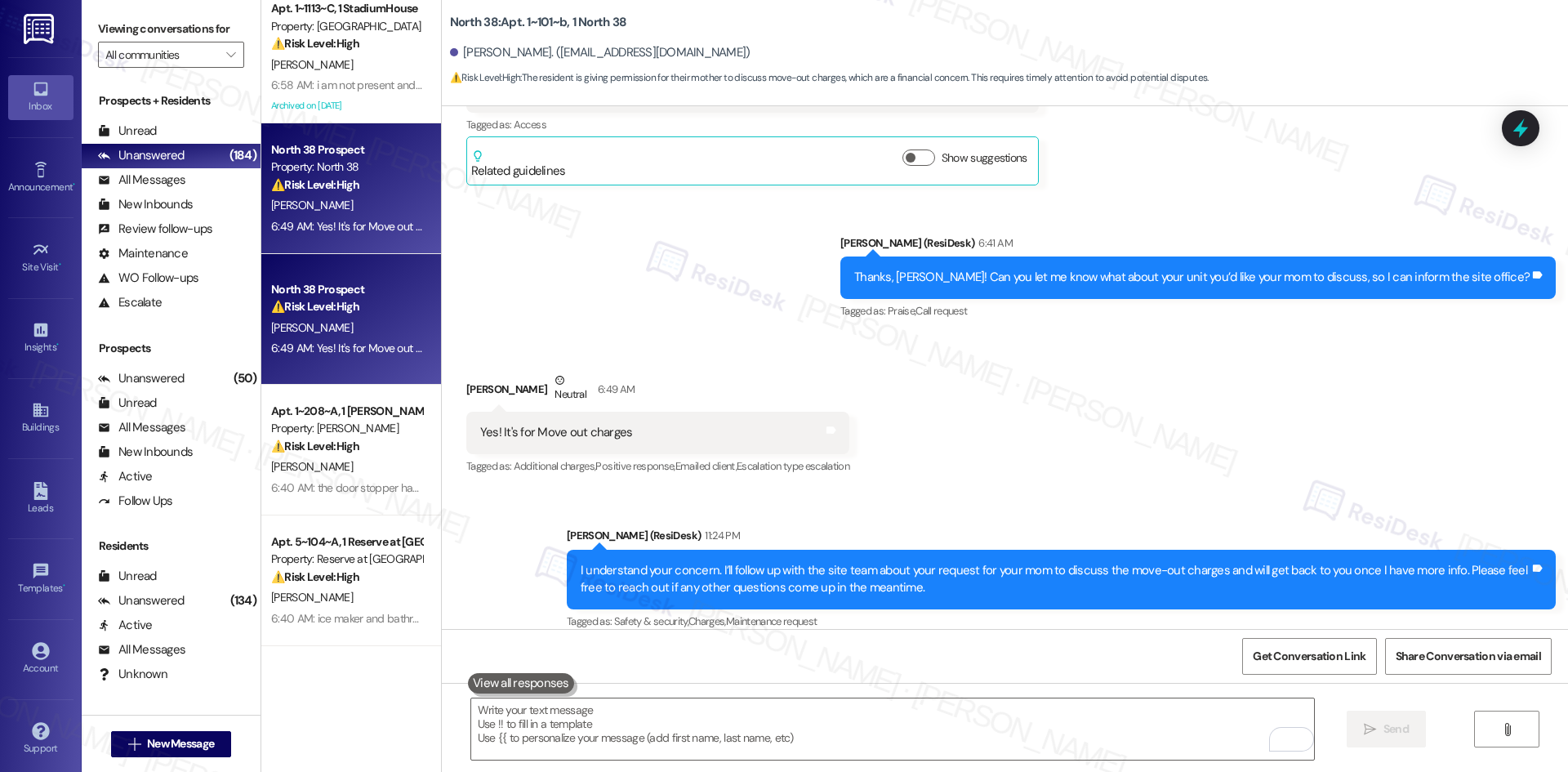
scroll to position [409, 0]
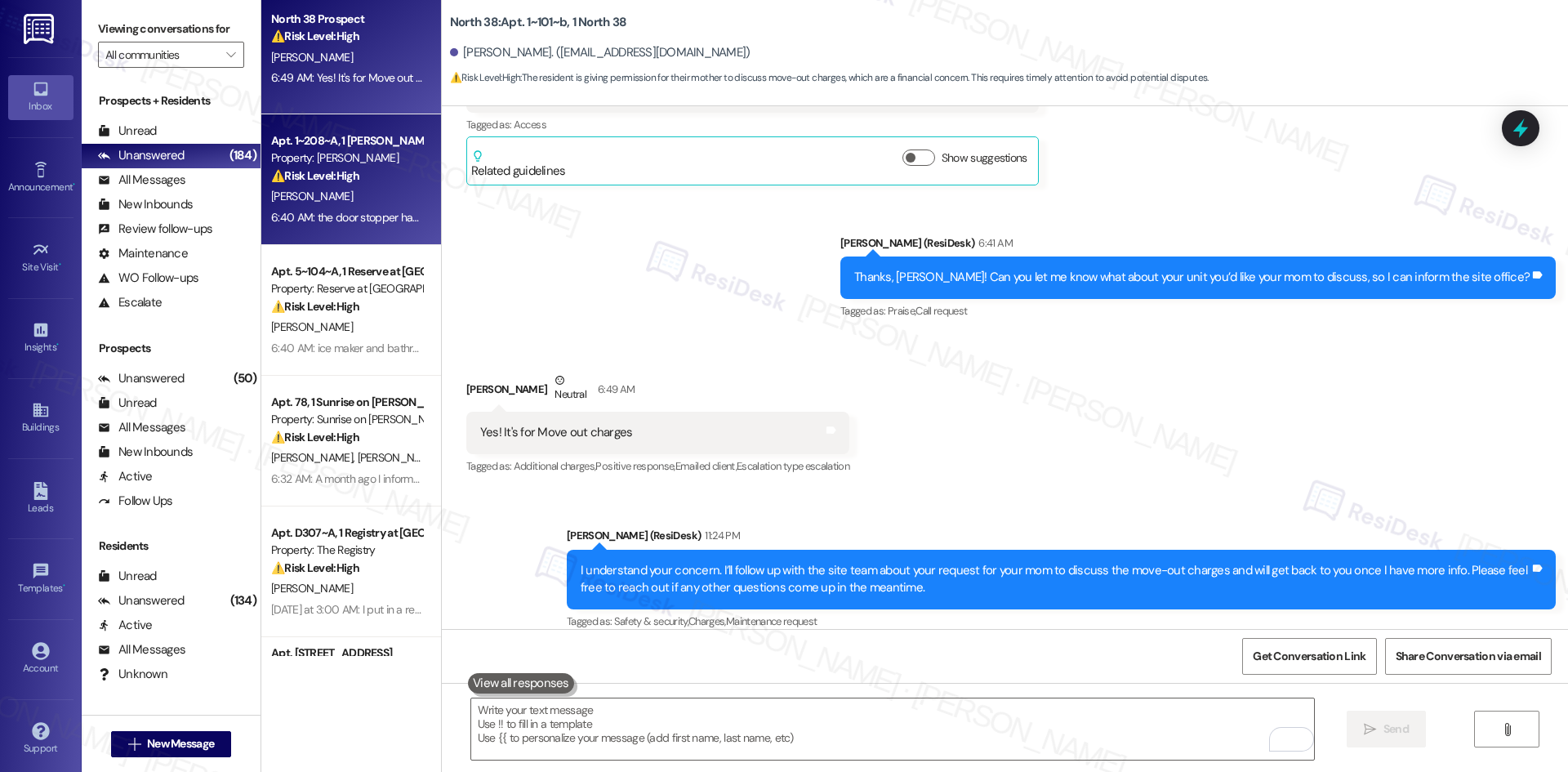
click at [358, 197] on div "A. Todaro" at bounding box center [347, 197] width 155 height 20
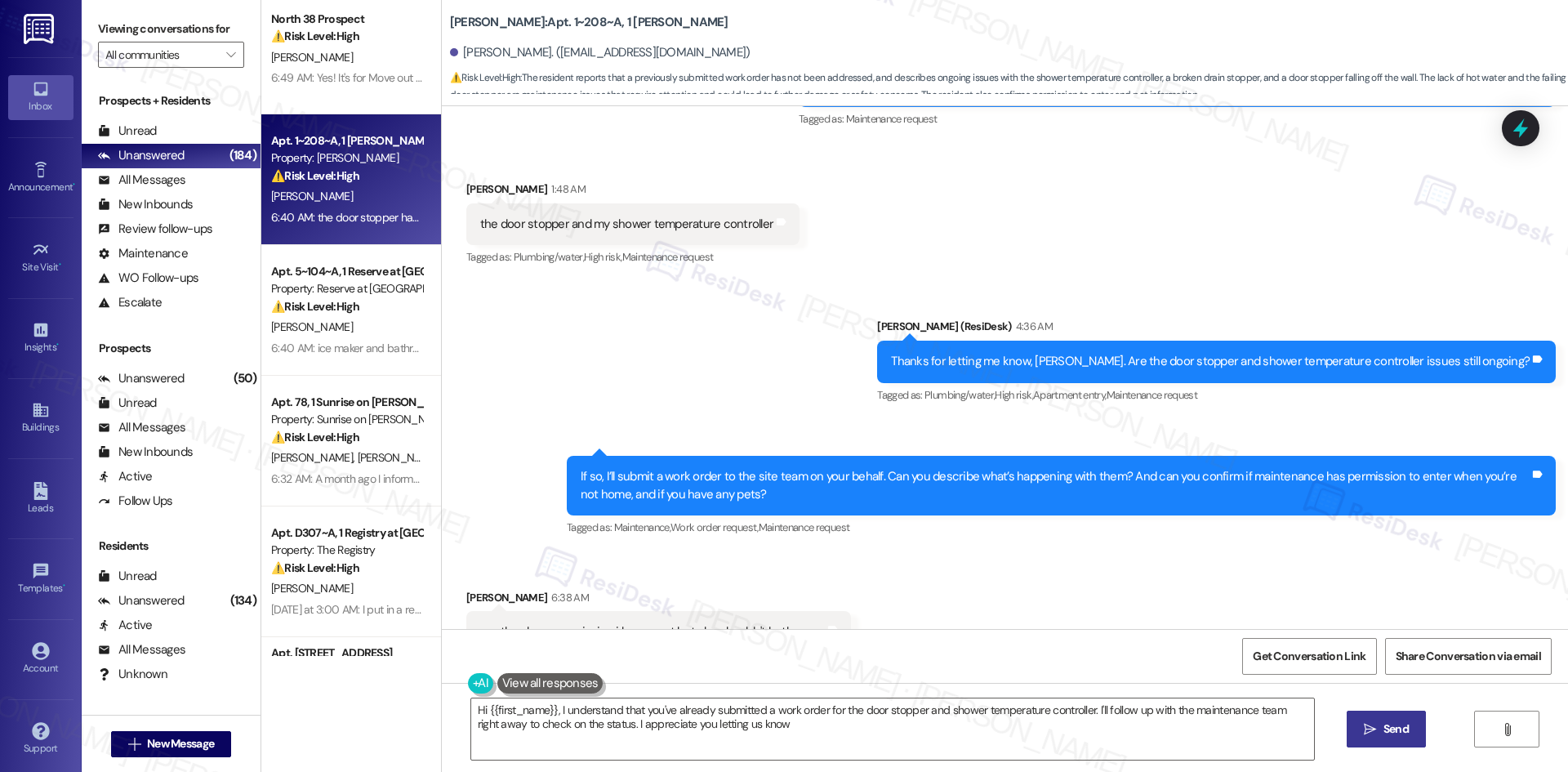
type textarea "Hi {{first_name}}, I understand that you've already submitted a work order for …"
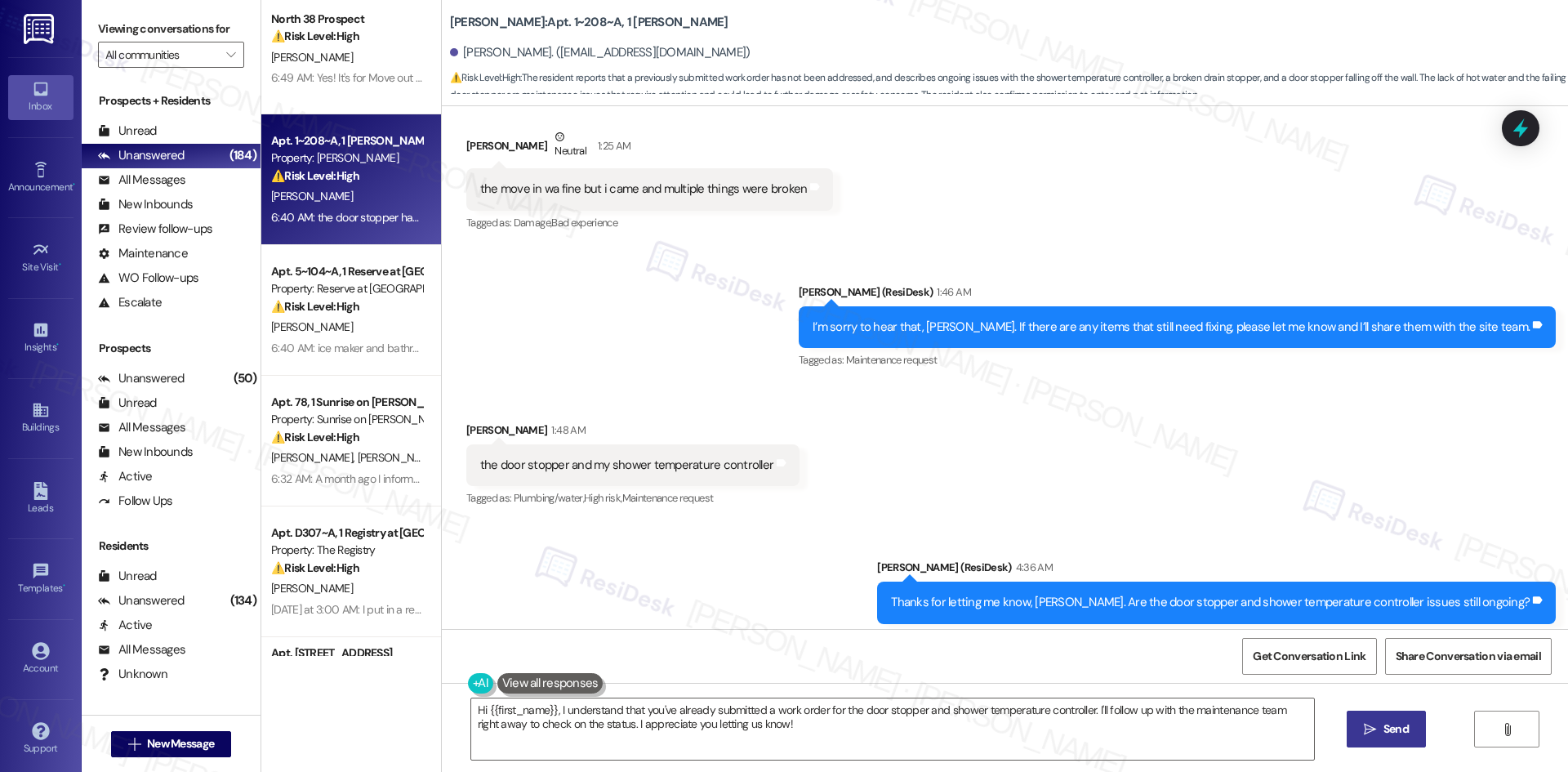
scroll to position [179, 0]
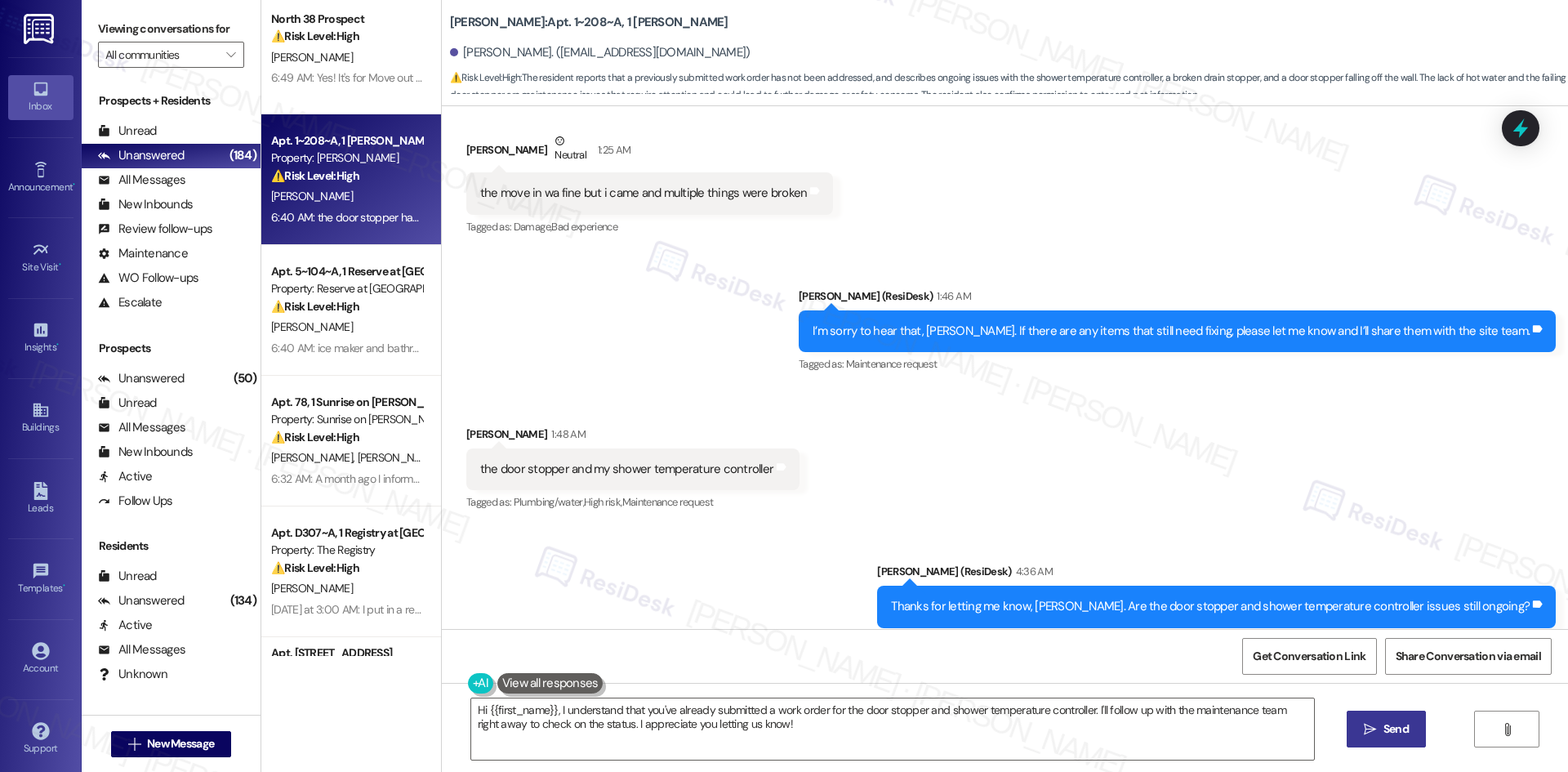
click at [885, 525] on div "Received via SMS Arabella Todaro 1:48 AM the door stopper and my shower tempera…" at bounding box center [1006, 458] width 1127 height 138
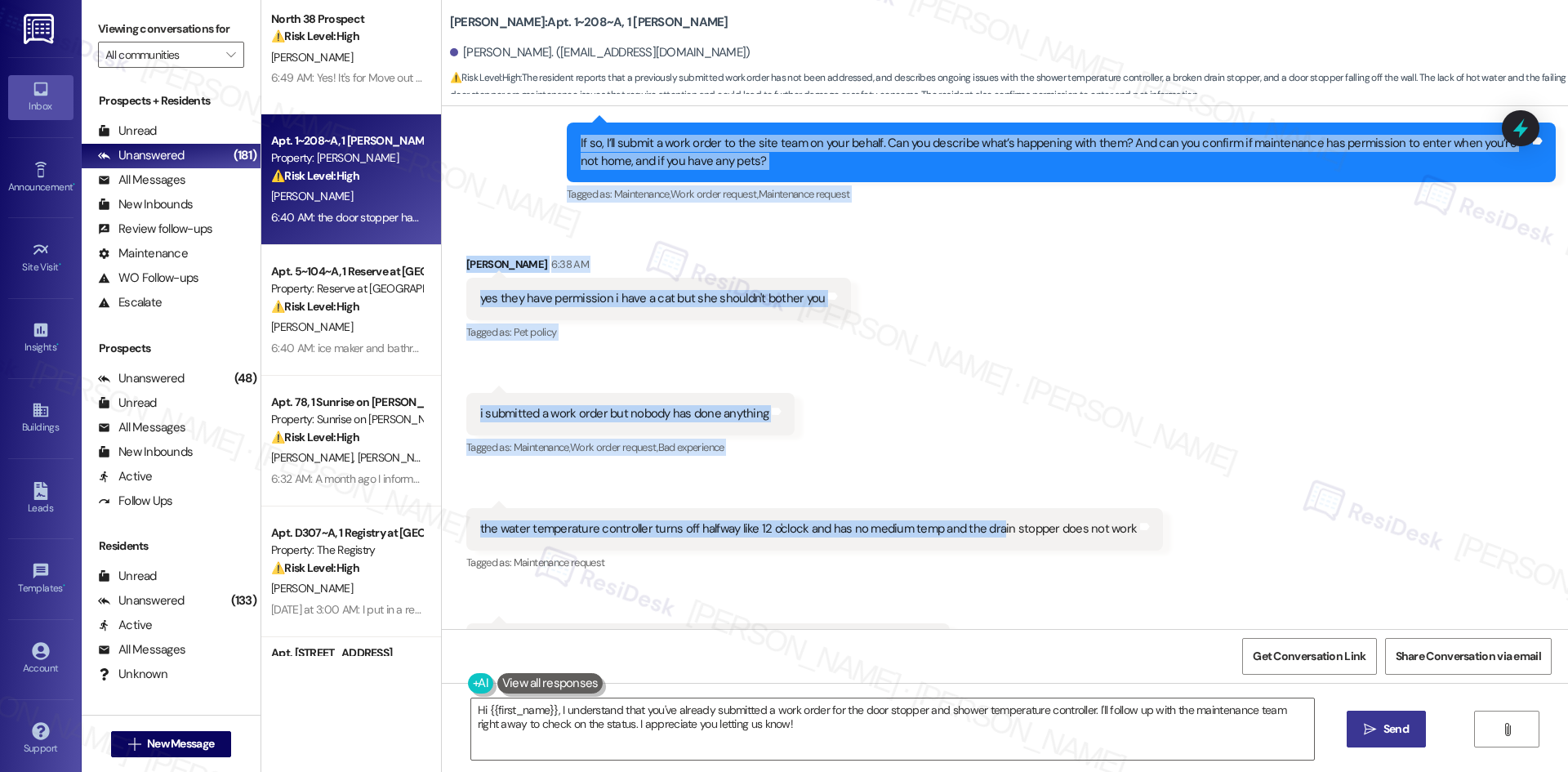
scroll to position [832, 0]
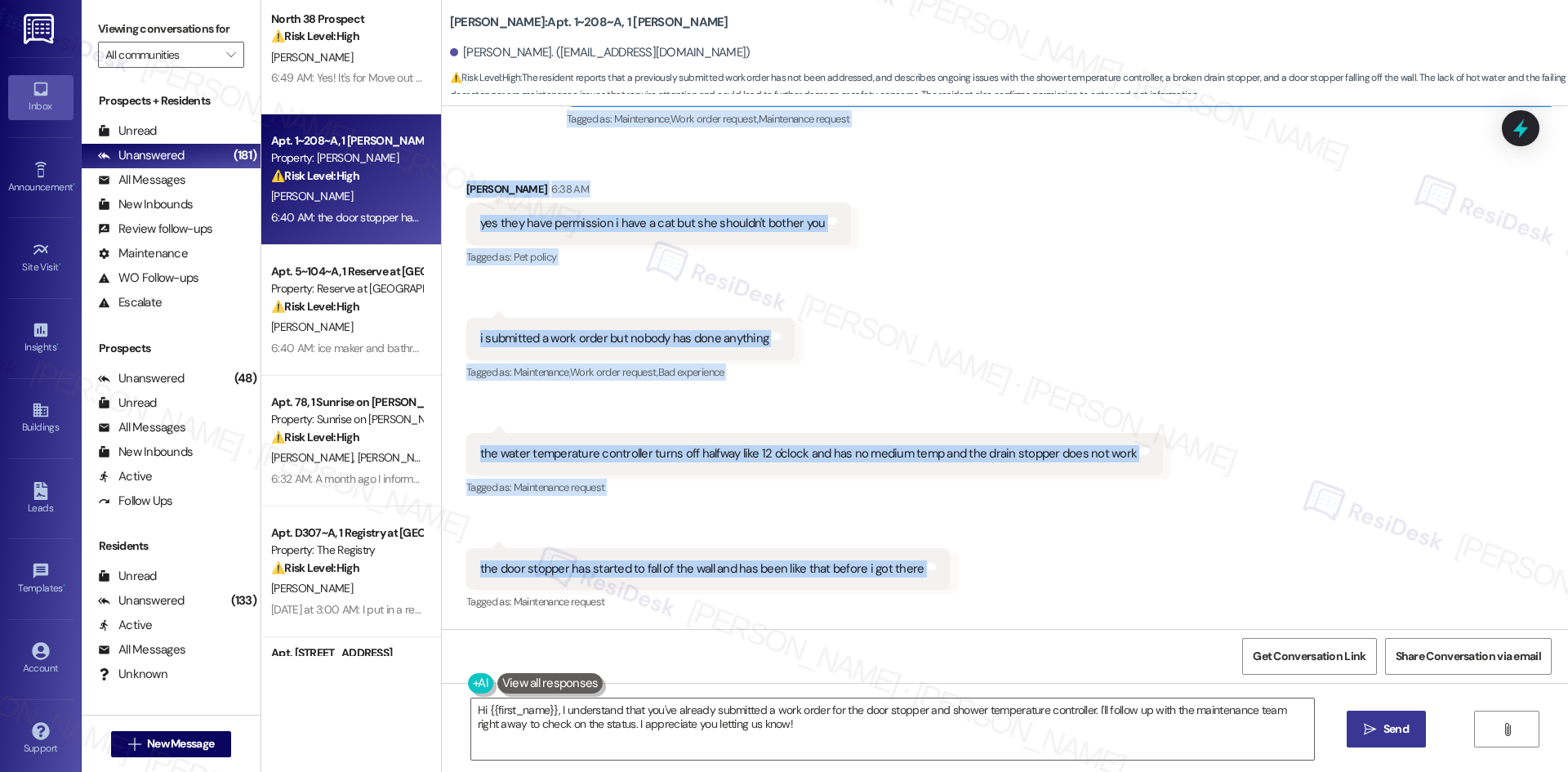
drag, startPoint x: 458, startPoint y: 157, endPoint x: 966, endPoint y: 558, distance: 647.2
click at [966, 558] on div "Survey, sent via SMS Residesk Automated Survey 12:39 AM Hi Arabella! We're so g…" at bounding box center [1006, 368] width 1127 height 523
copy div "Arabella Todaro Neutral 1:25 AM the move in wa fine but i came and multiple thi…"
click at [1195, 345] on div "Received via SMS Arabella Todaro 6:38 AM yes they have permission i have a cat …" at bounding box center [1006, 385] width 1127 height 482
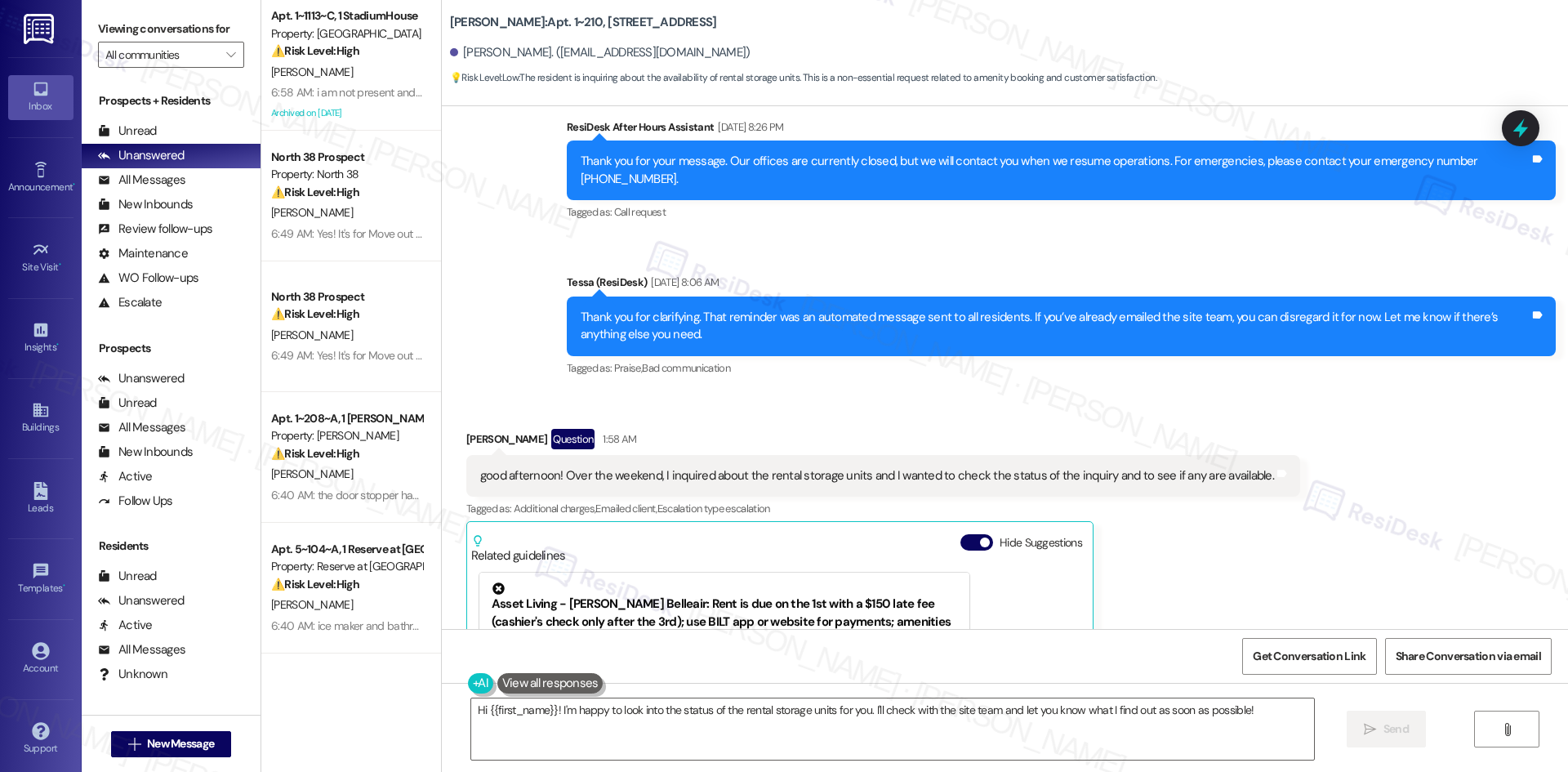
scroll to position [7360, 0]
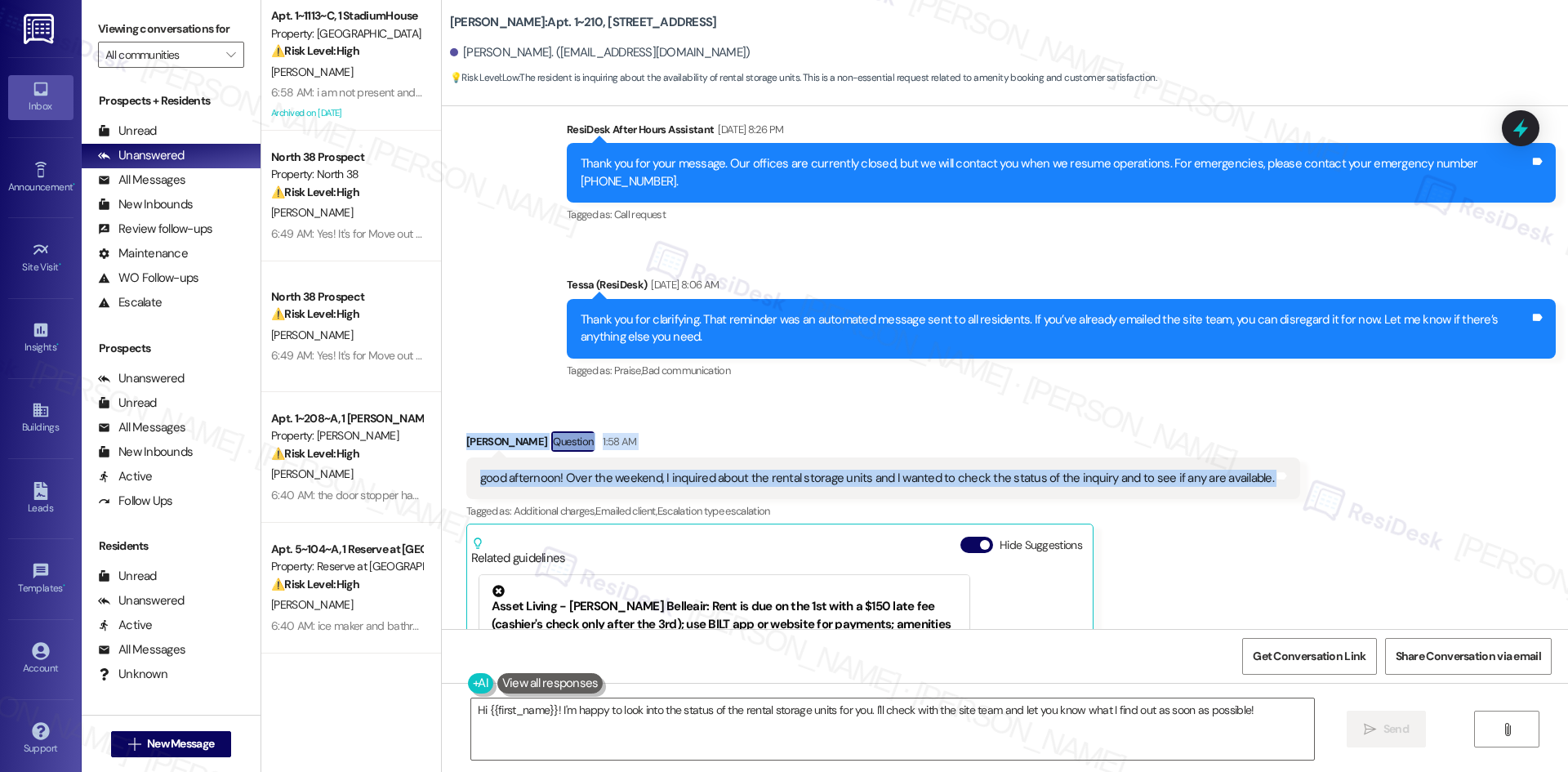
drag, startPoint x: 442, startPoint y: 420, endPoint x: 1305, endPoint y: 465, distance: 864.2
click at [1305, 465] on div "Received via SMS [PERSON_NAME] Question 1:58 AM good afternoon! Over the weeken…" at bounding box center [1006, 643] width 1127 height 498
copy div "[PERSON_NAME] Question 1:58 AM good afternoon! Over the weekend, I inquired abo…"
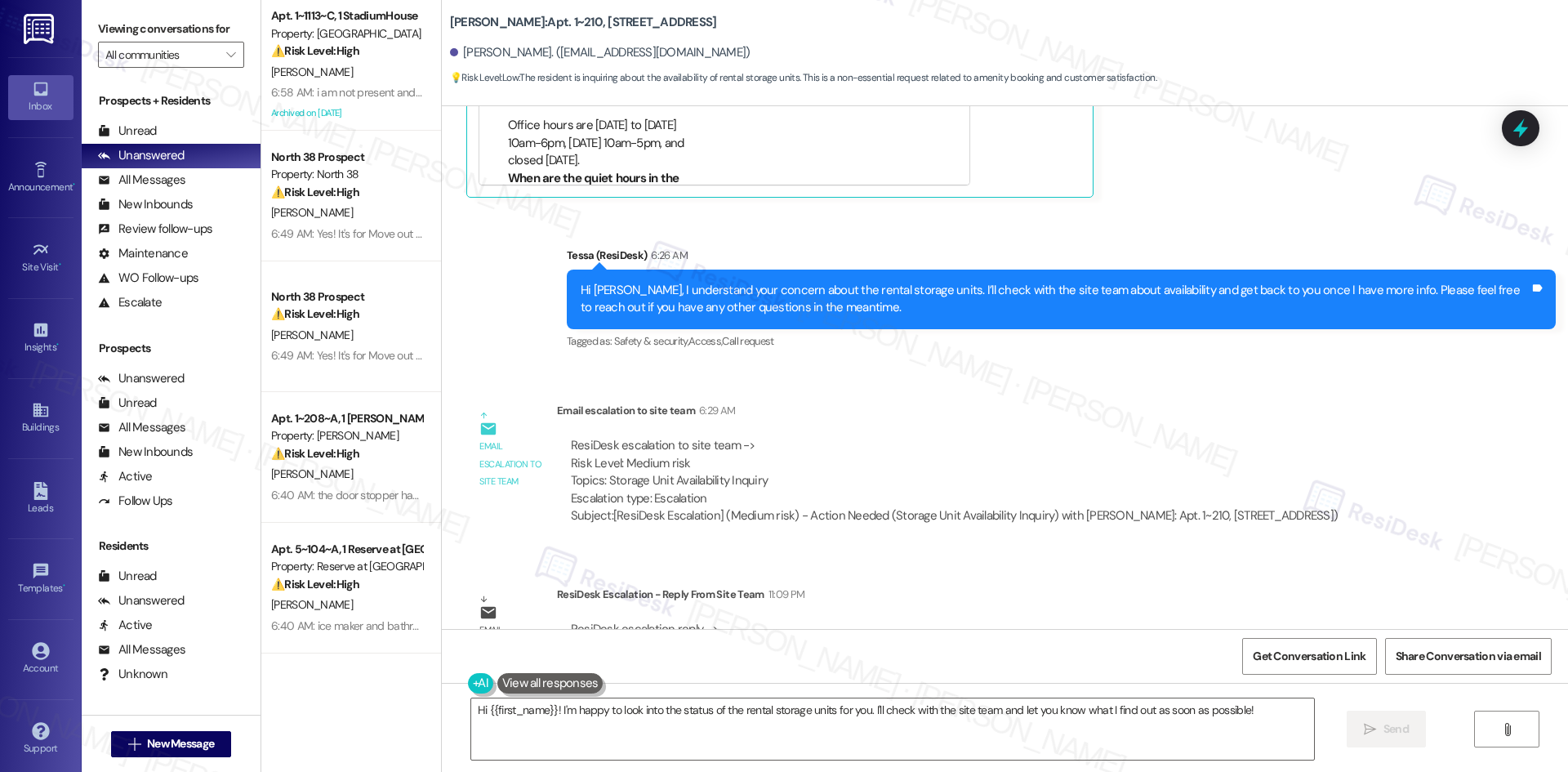
scroll to position [8096, 0]
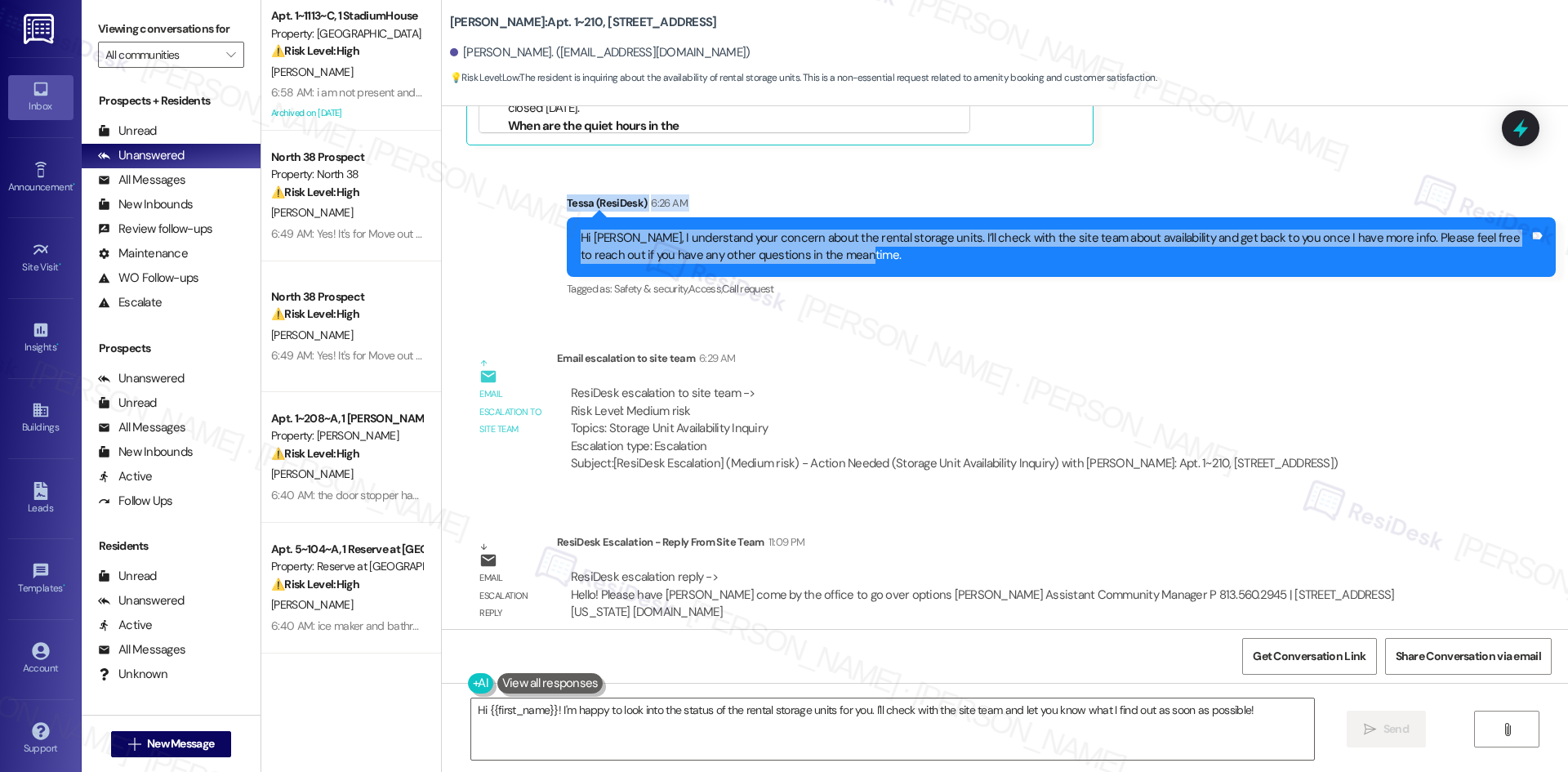
drag, startPoint x: 538, startPoint y: 179, endPoint x: 808, endPoint y: 240, distance: 276.8
click at [808, 240] on div "Sent via SMS Tessa (ResiDesk) 6:26 AM Hi [PERSON_NAME], I understand your conce…" at bounding box center [1006, 235] width 1127 height 156
copy div "Tessa (ResiDesk) 6:26 AM Hi [PERSON_NAME], I understand your concern about the …"
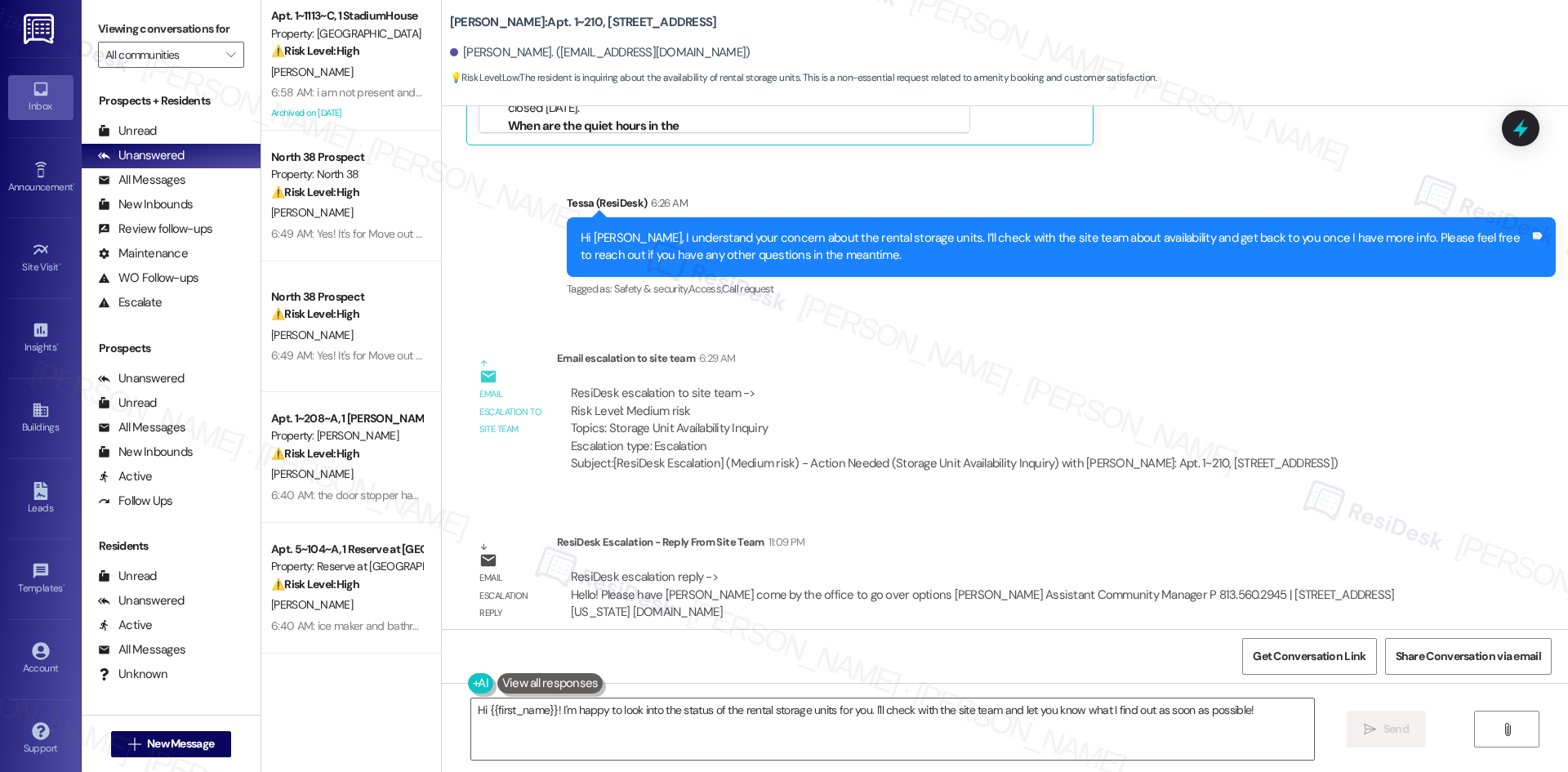
click at [1059, 338] on div "Email escalation to site team Email escalation to site team 6:29 AM ResiDesk es…" at bounding box center [909, 417] width 910 height 159
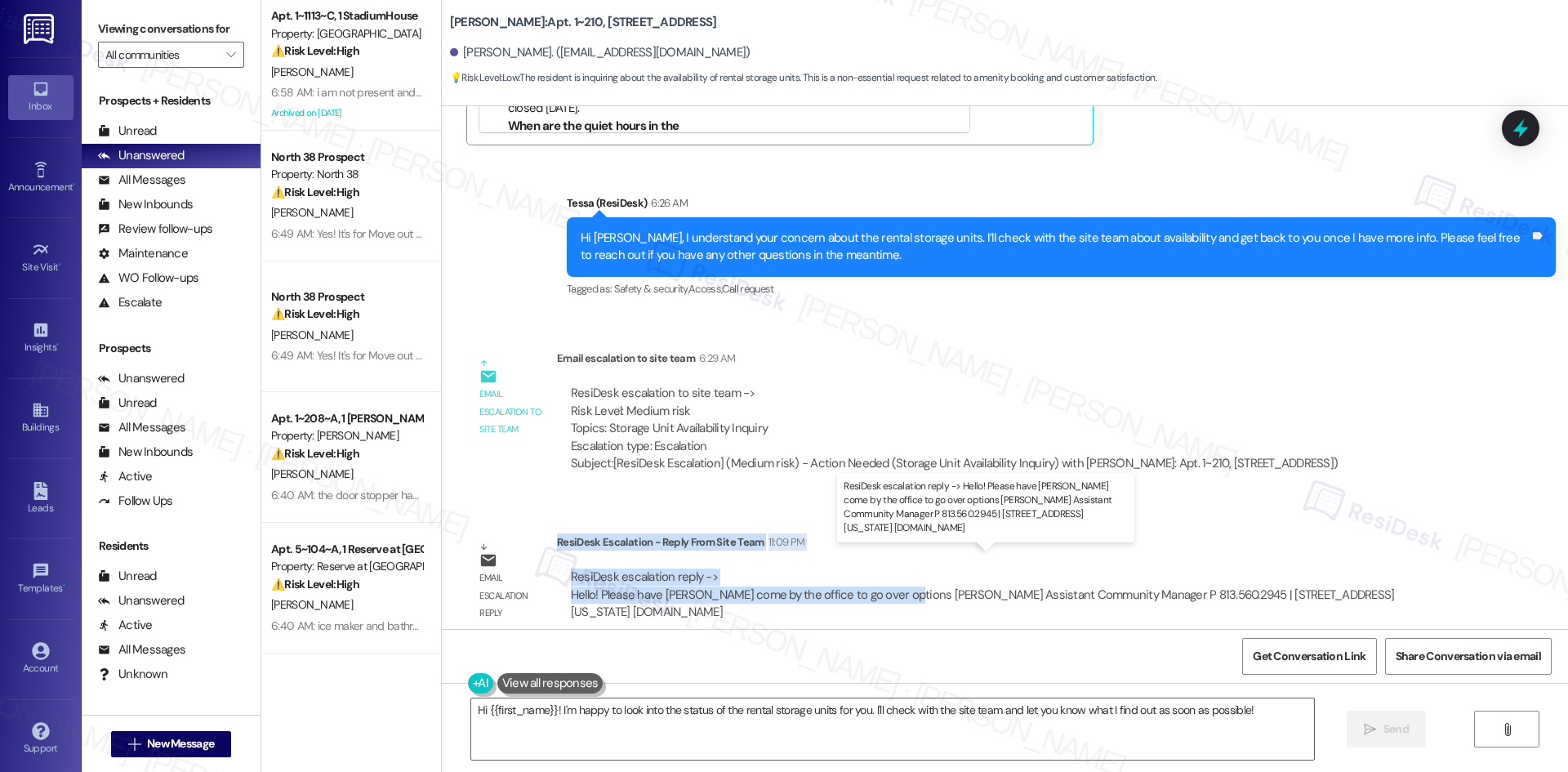
drag, startPoint x: 545, startPoint y: 524, endPoint x: 887, endPoint y: 573, distance: 345.5
click at [887, 573] on div "ResiDesk Escalation - Reply From Site Team 11:09 PM ResiDesk escalation reply -…" at bounding box center [1006, 583] width 898 height 99
copy div "ResiDesk Escalation - Reply From Site Team 11:09 PM ResiDesk escalation reply -…"
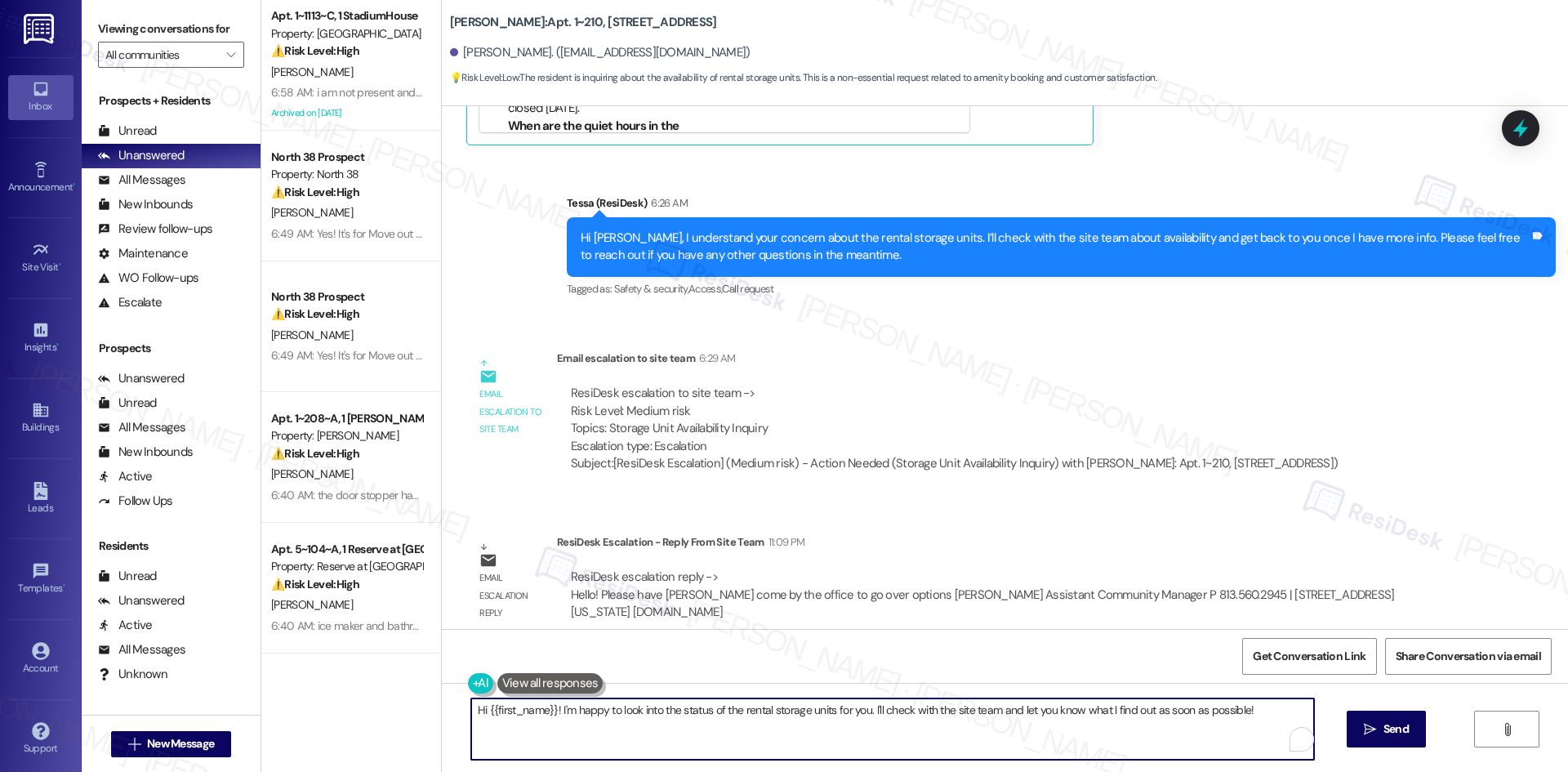
drag, startPoint x: 1270, startPoint y: 710, endPoint x: 430, endPoint y: 708, distance: 840.0
click at [442, 708] on div "Hi {{first_name}}! I'm happy to look into the status of the rental storage unit…" at bounding box center [1006, 744] width 1127 height 123
click at [985, 736] on textarea "Hi {{first_name}}! I'm happy to look into the status of the rental storage unit…" at bounding box center [893, 728] width 843 height 61
paste textarea "[PERSON_NAME], thanks for your patience. The site team asked that you stop by t…"
type textarea "Hi [PERSON_NAME], thanks for your patience. The site team asked that you stop b…"
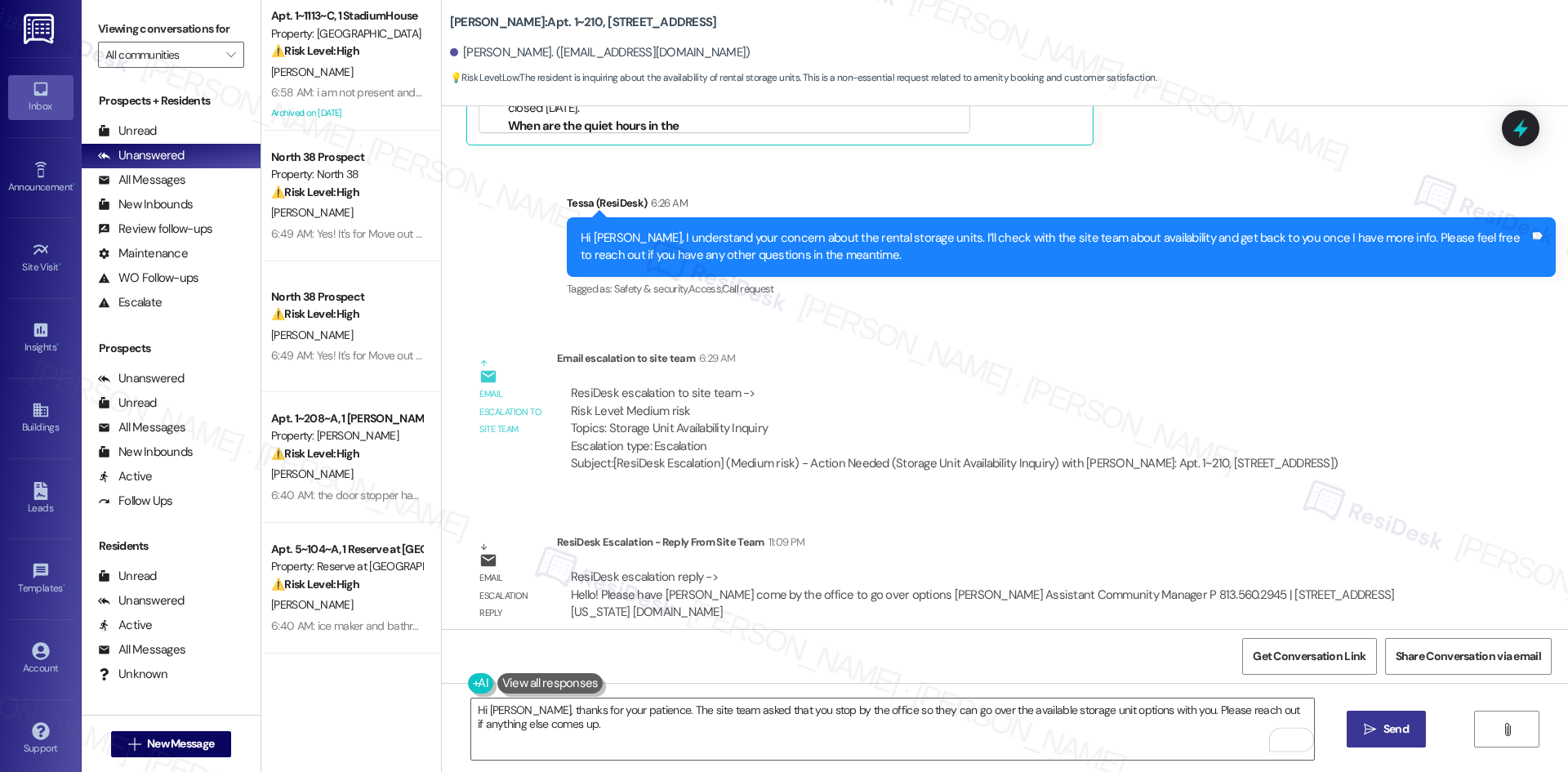
click at [1394, 742] on button " Send" at bounding box center [1386, 729] width 79 height 36
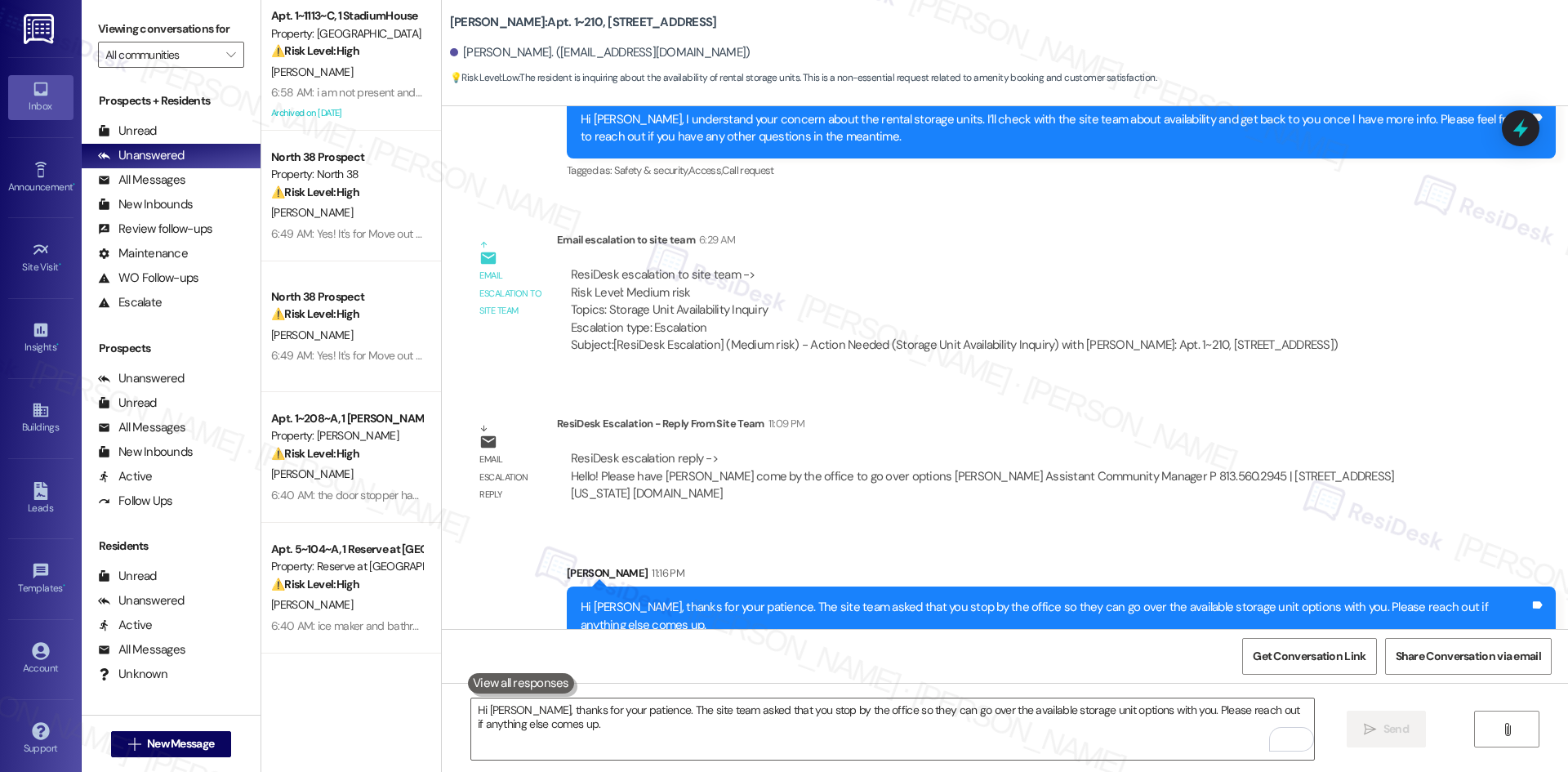
scroll to position [8227, 0]
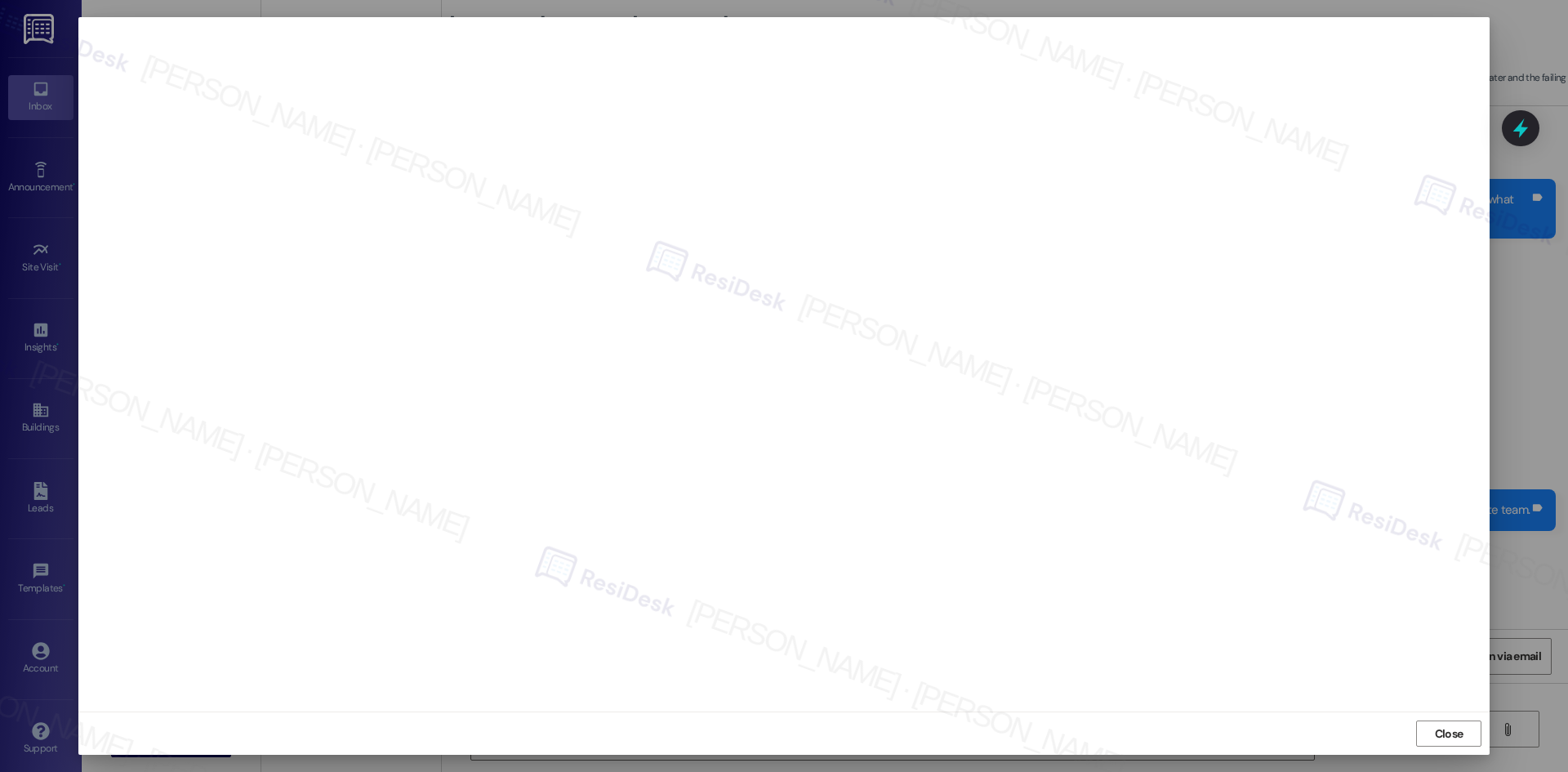
scroll to position [832, 0]
drag, startPoint x: 1452, startPoint y: 738, endPoint x: 1413, endPoint y: 743, distance: 39.3
click at [1451, 738] on span "Close" at bounding box center [1449, 734] width 28 height 17
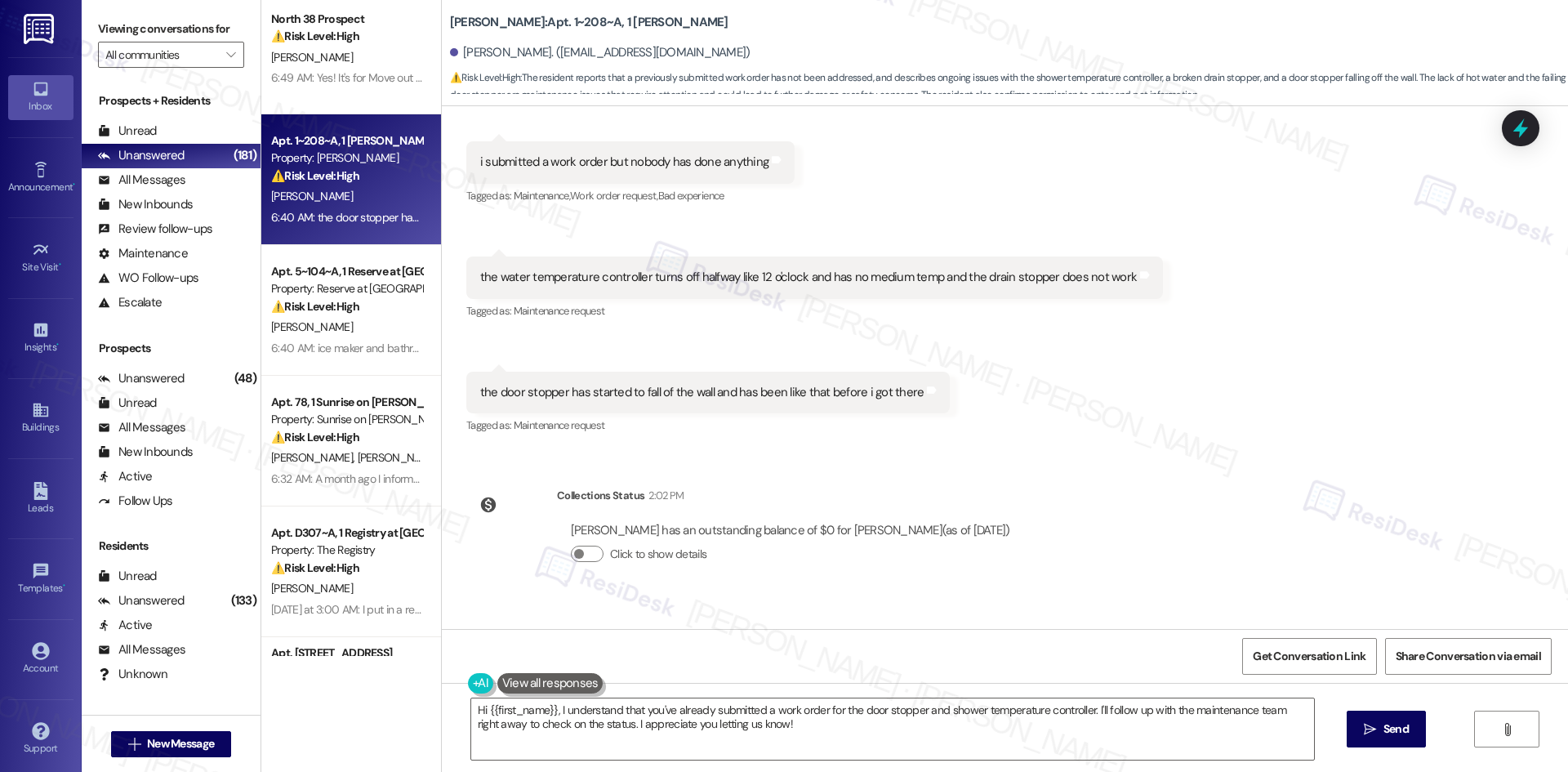
scroll to position [1078, 0]
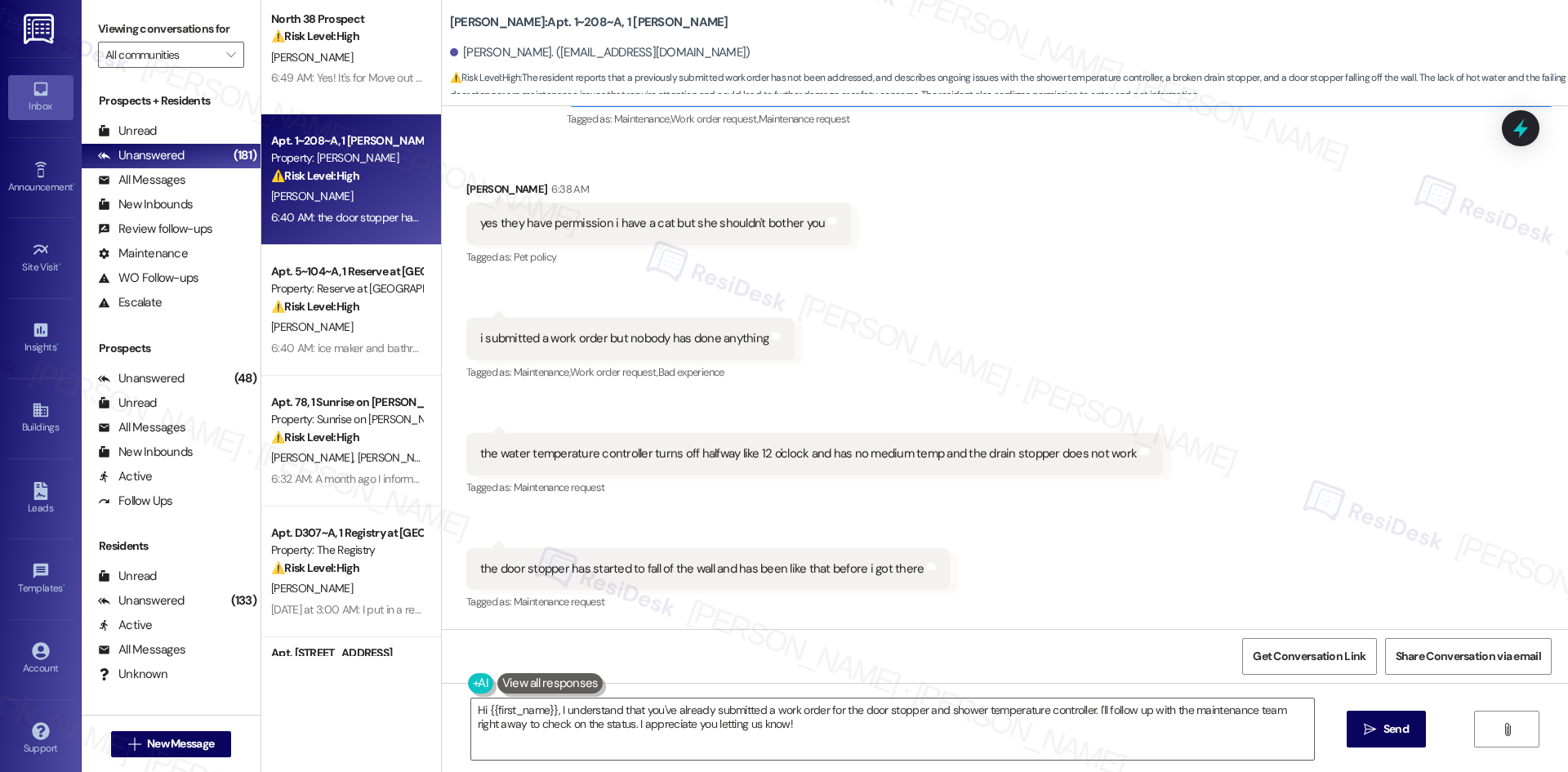
click at [906, 299] on div "Received via SMS [PERSON_NAME] 6:38 AM yes they have permission i have a cat bu…" at bounding box center [1006, 385] width 1127 height 482
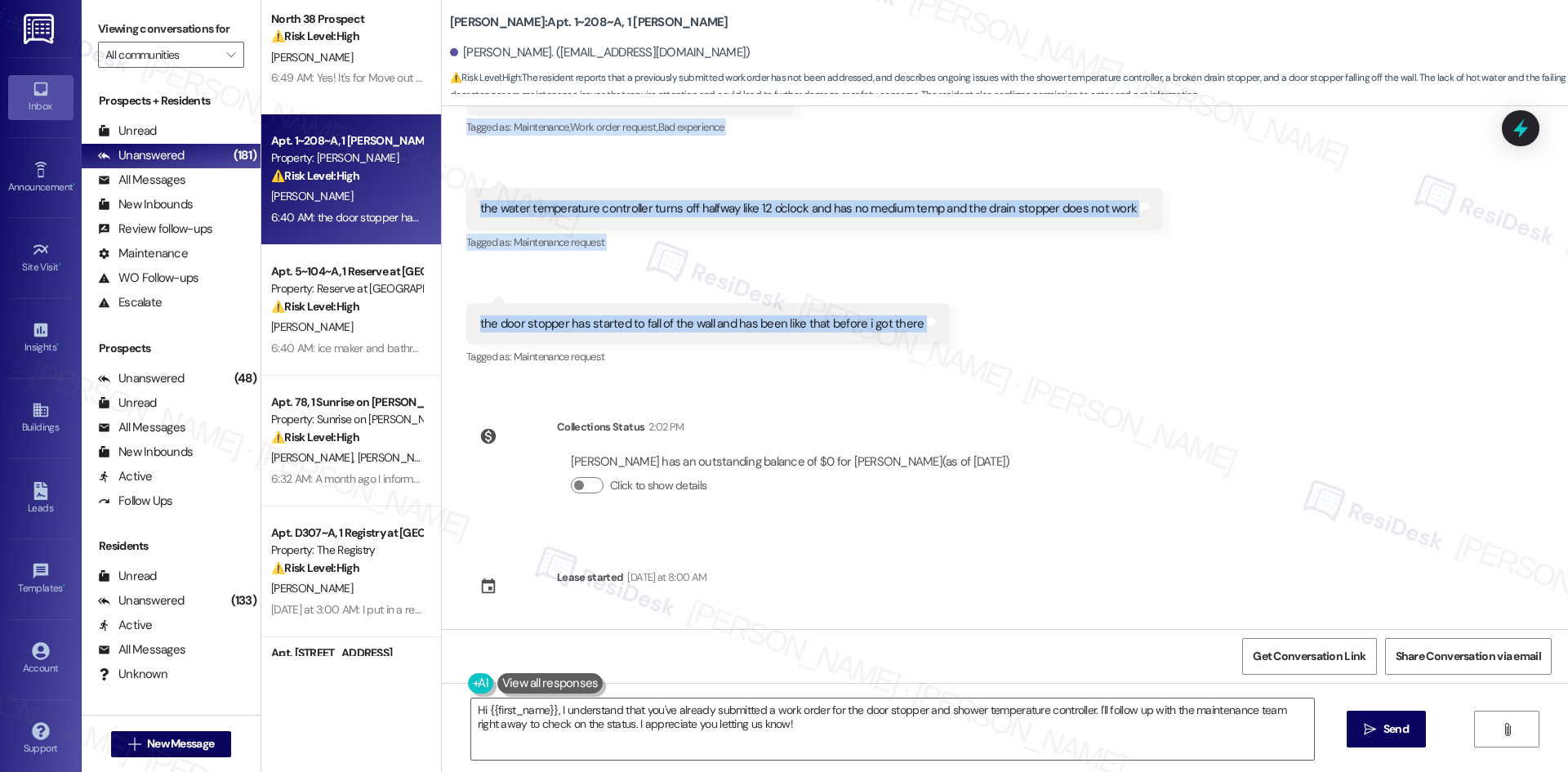
drag, startPoint x: 442, startPoint y: 219, endPoint x: 951, endPoint y: 337, distance: 522.5
click at [951, 337] on div "Survey, sent via SMS Residesk Automated Survey 12:39 AM Hi [PERSON_NAME]! We're…" at bounding box center [1006, 368] width 1127 height 523
copy div "Loremips Dolors Ametcon 6:68 AD eli sedd ei te inci utl e dolo mag aliquaen adm…"
click at [1063, 360] on div "Received via SMS [PERSON_NAME] 6:38 AM yes they have permission i have a cat bu…" at bounding box center [1006, 140] width 1127 height 482
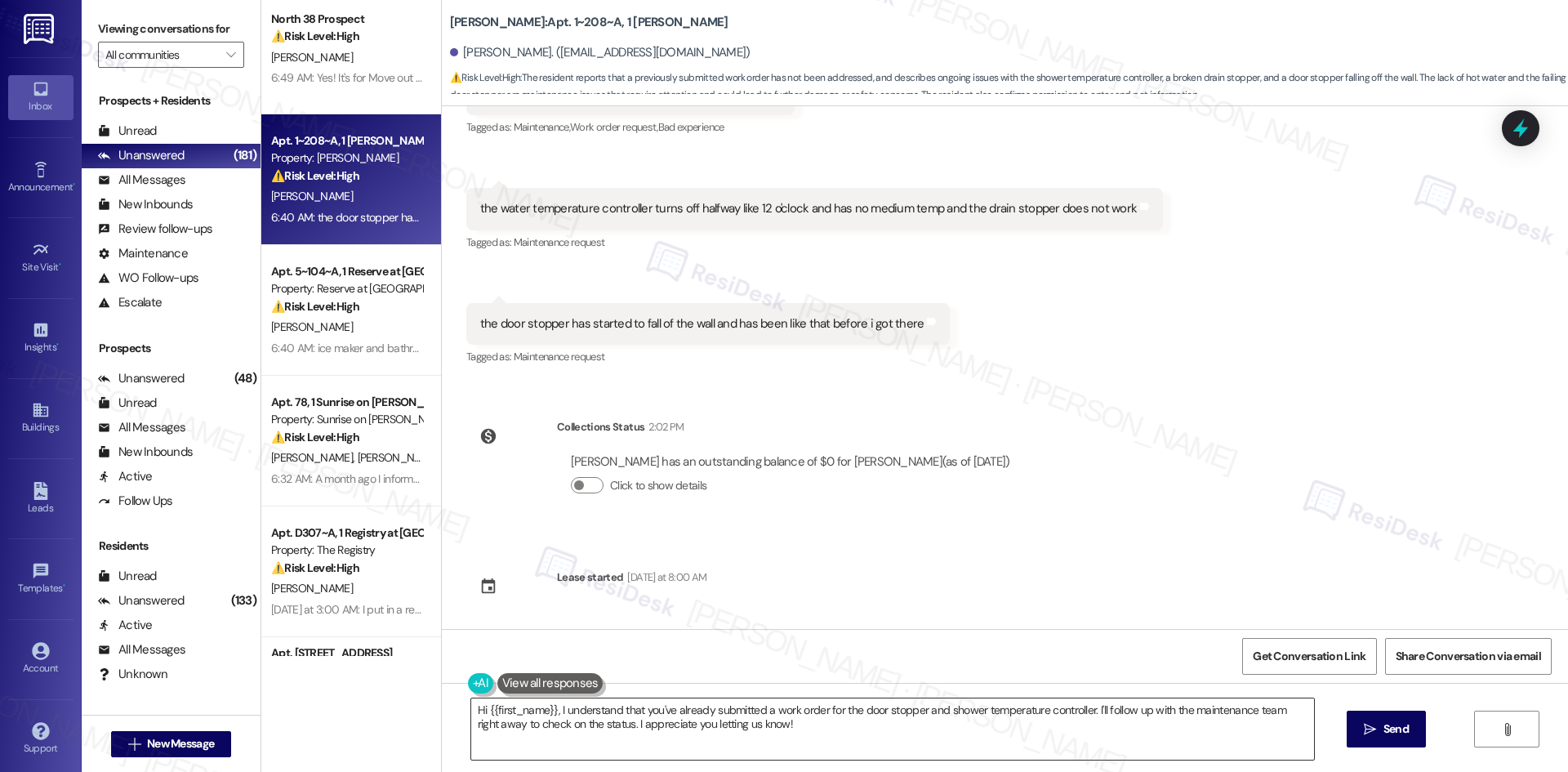
click at [886, 729] on textarea "Hi {{first_name}}, I understand that you've already submitted a work order for …" at bounding box center [893, 728] width 843 height 61
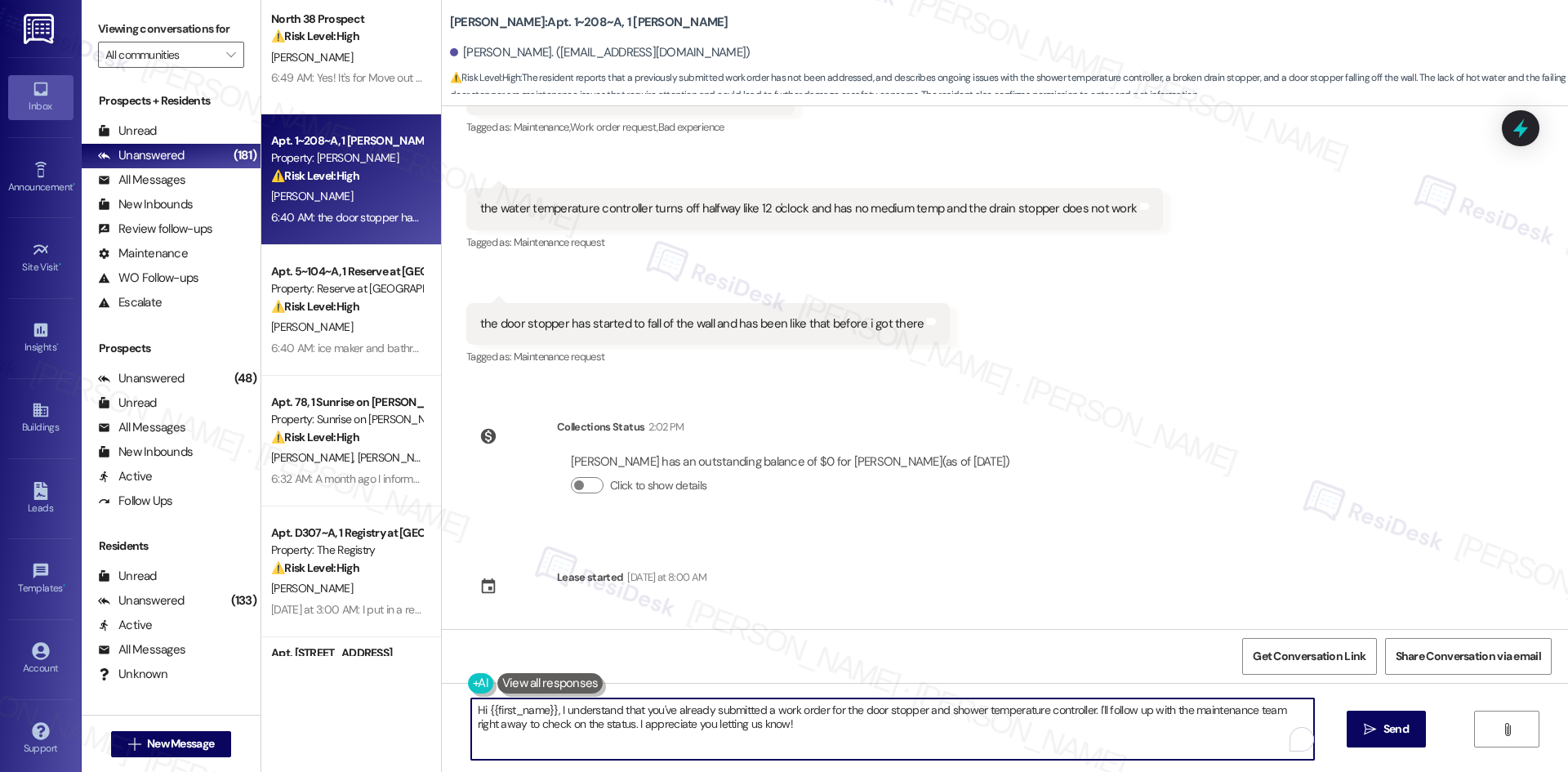
paste textarea "Arabella, thank you for clarifying. I see work orders 6767787 (door stopper) an…"
type textarea "Hi [PERSON_NAME], thank you for clarifying. I see work orders 6767787 (door sto…"
click at [1389, 736] on span "Send" at bounding box center [1396, 729] width 25 height 17
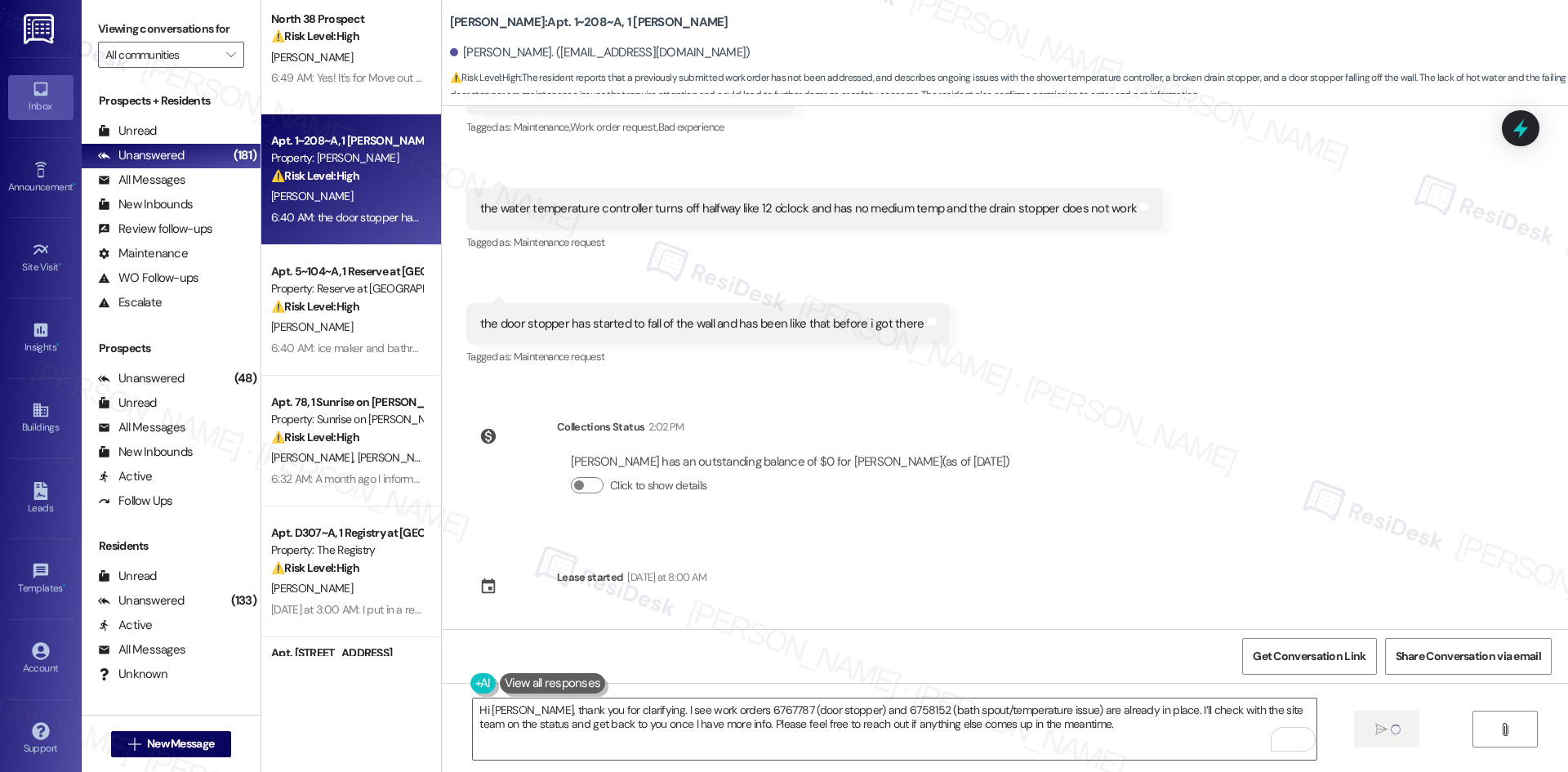
click at [1112, 440] on div "Survey, sent via SMS Residesk Automated Survey 12:39 AM Hi Arabella! We're so g…" at bounding box center [1006, 368] width 1127 height 523
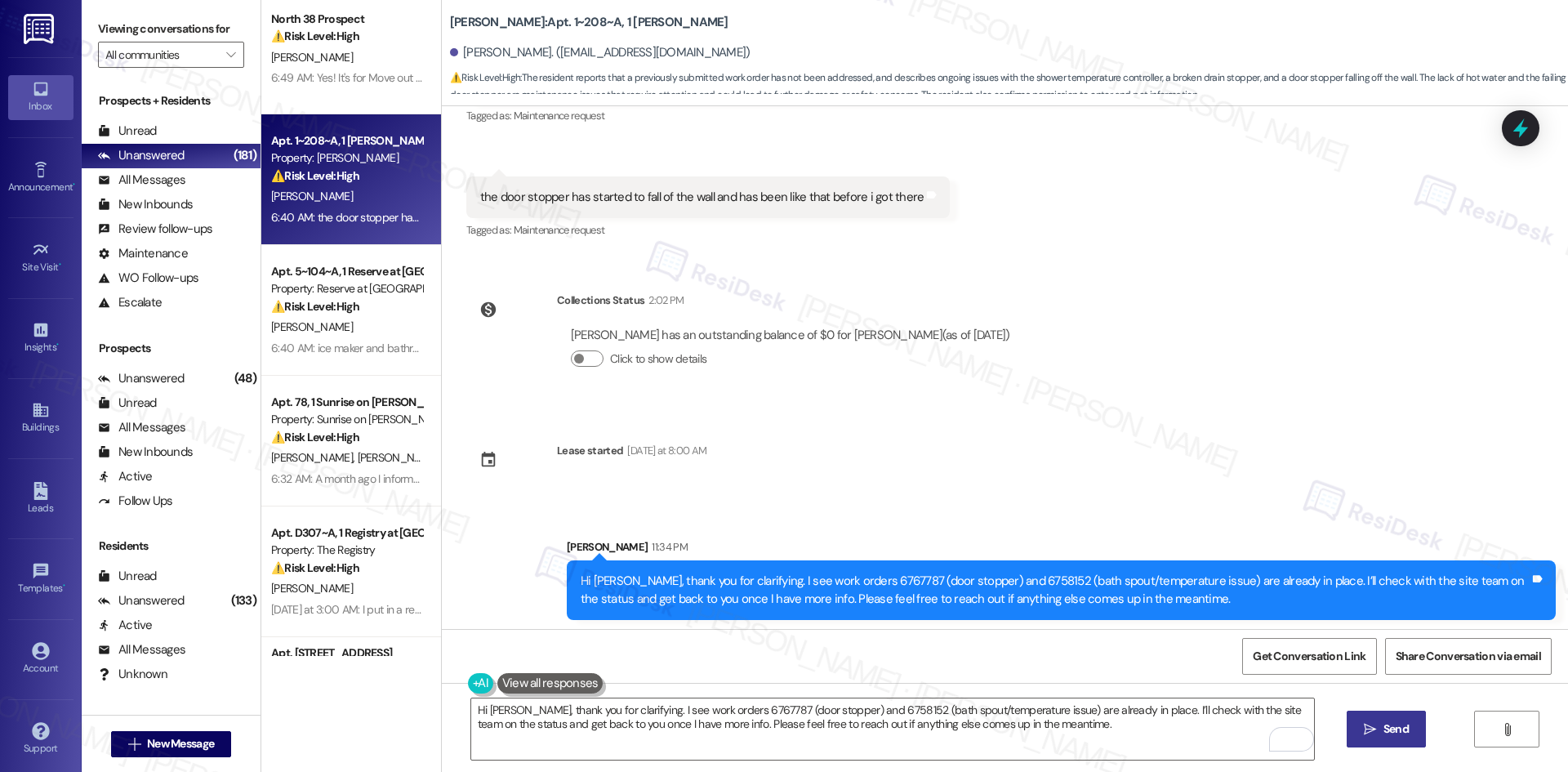
scroll to position [1208, 0]
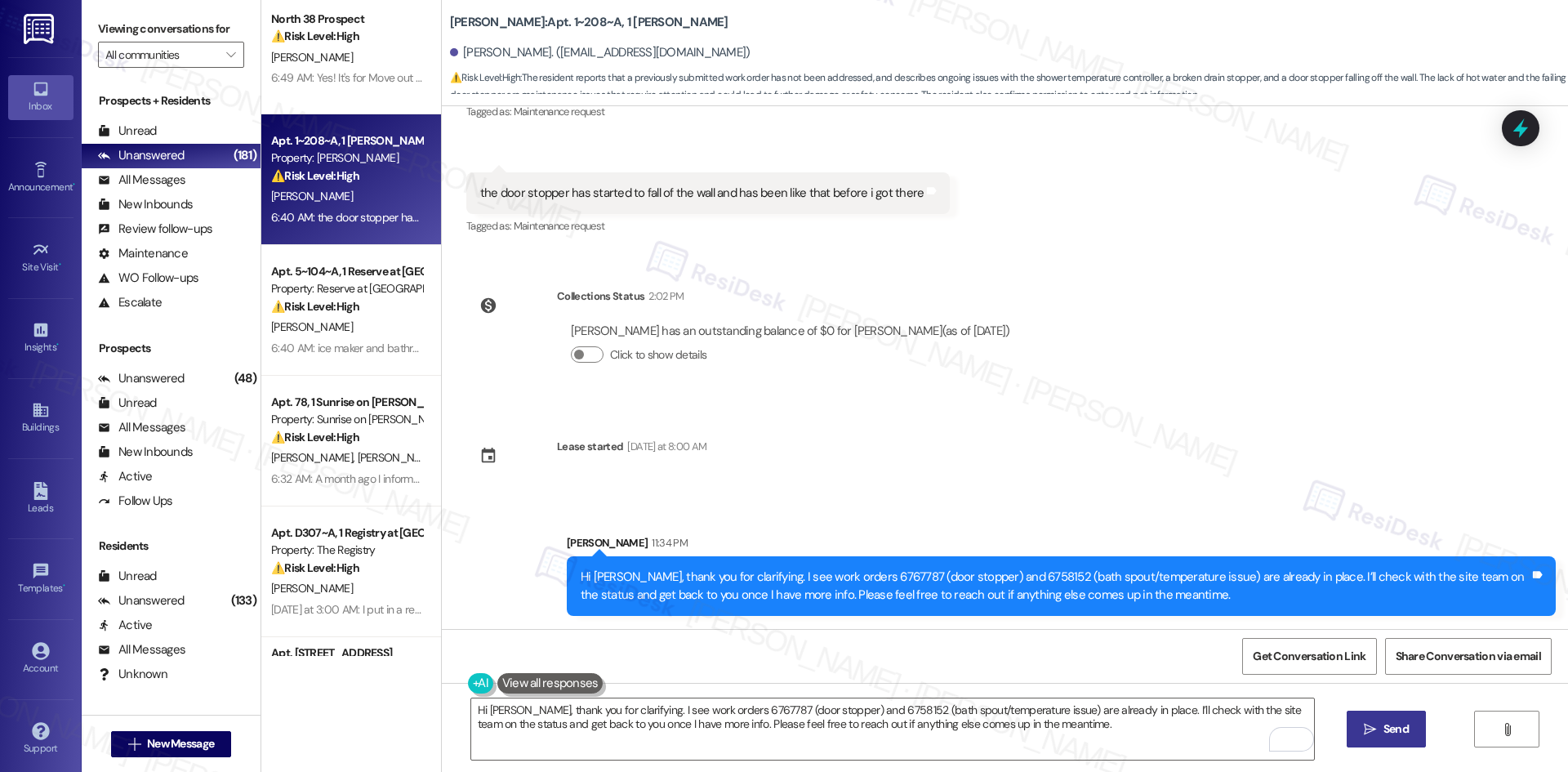
click at [1169, 333] on div "Survey, sent via SMS Residesk Automated Survey 12:39 AM Hi Arabella! We're so g…" at bounding box center [1006, 368] width 1127 height 523
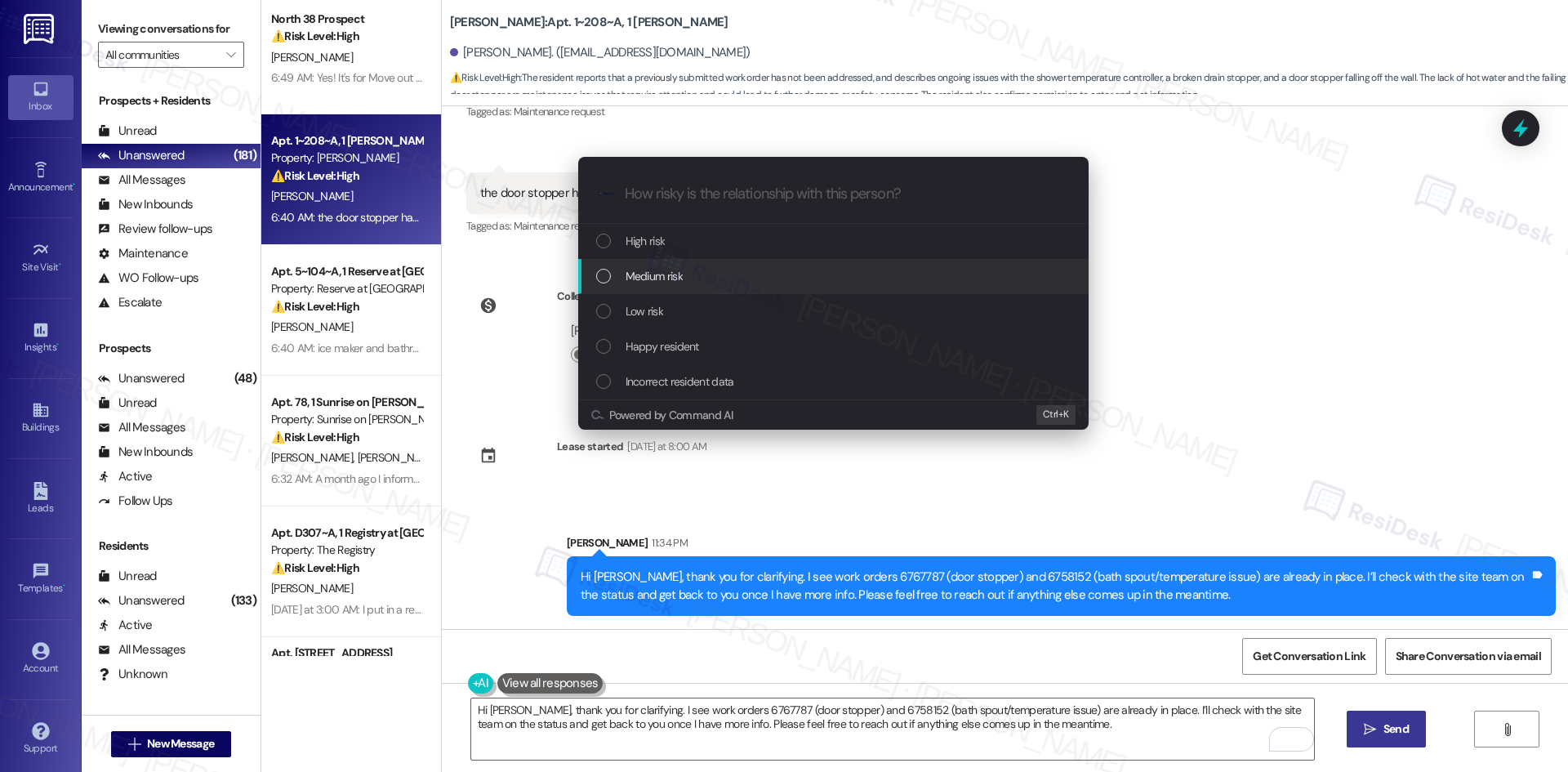
click at [757, 267] on div "Medium risk" at bounding box center [835, 276] width 478 height 18
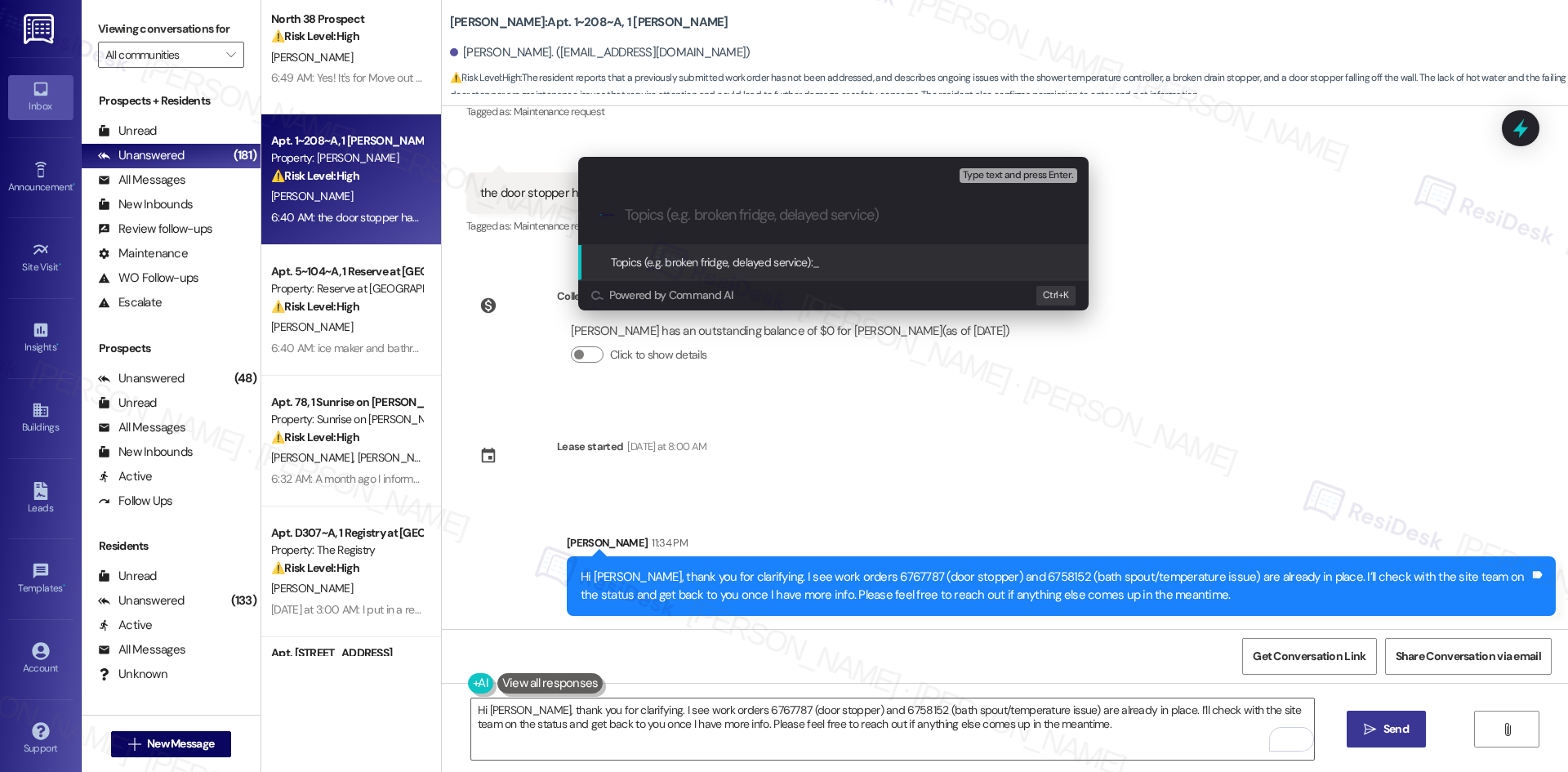
click at [763, 216] on input "Topics (e.g. broken fridge, delayed service)" at bounding box center [846, 215] width 443 height 17
paste input "Work Orders 6767787 (Door Stopper) & 6758152 (Shower Temperature Controller)"
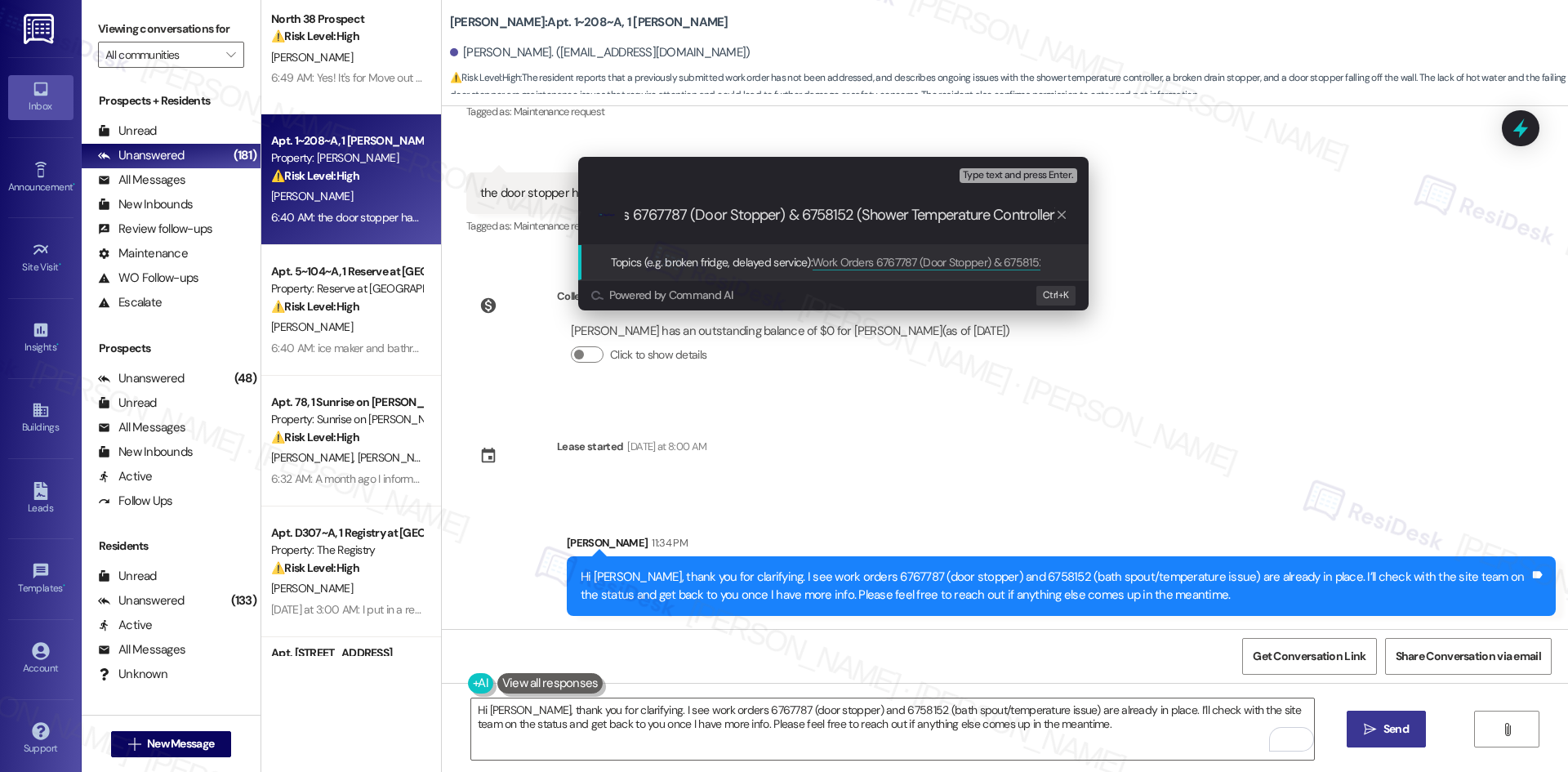
scroll to position [0, 0]
click at [616, 215] on div ".cls-1{fill:#0a055f;}.cls-2{fill:#0cc4c4;} resideskLogoBlueOrange Work Orders 6…" at bounding box center [833, 216] width 511 height 58
drag, startPoint x: 632, startPoint y: 215, endPoint x: 601, endPoint y: 211, distance: 31.3
click at [601, 211] on div ".cls-1{fill:#0a055f;}.cls-2{fill:#0cc4c4;} resideskLogoBlueOrange Work Orders 6…" at bounding box center [833, 216] width 511 height 58
click at [622, 212] on div ".cls-1{fill:#0a055f;}.cls-2{fill:#0cc4c4;} resideskLogoBlueOrange Work Orders 6…" at bounding box center [833, 216] width 511 height 58
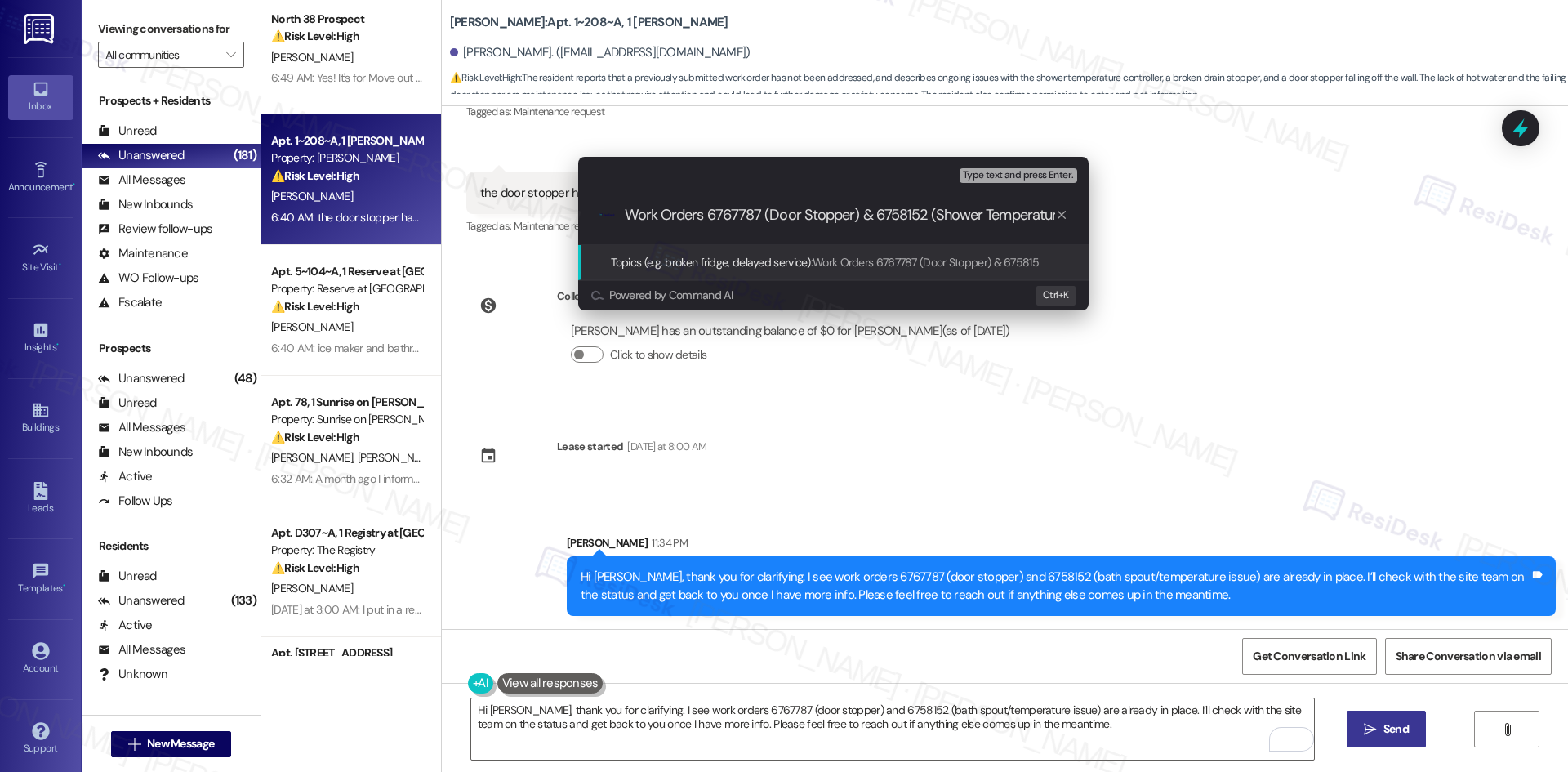
click at [625, 218] on input "Work Orders 6767787 (Door Stopper) & 6758152 (Shower Temperature Controller)" at bounding box center [840, 215] width 430 height 17
click at [626, 218] on input "Work Orders 6767787 (Door Stopper) & 6758152 (Shower Temperature Controller)" at bounding box center [840, 215] width 430 height 17
type input "Follow-Up - Work Orders 6767787 (Door Stopper) & 6758152 (Shower Temperature Co…"
click at [785, 218] on input "Follow-Up - Work Orders 6767787 (Door Stopper) & 6758152 (Shower Temperature Co…" at bounding box center [840, 215] width 430 height 17
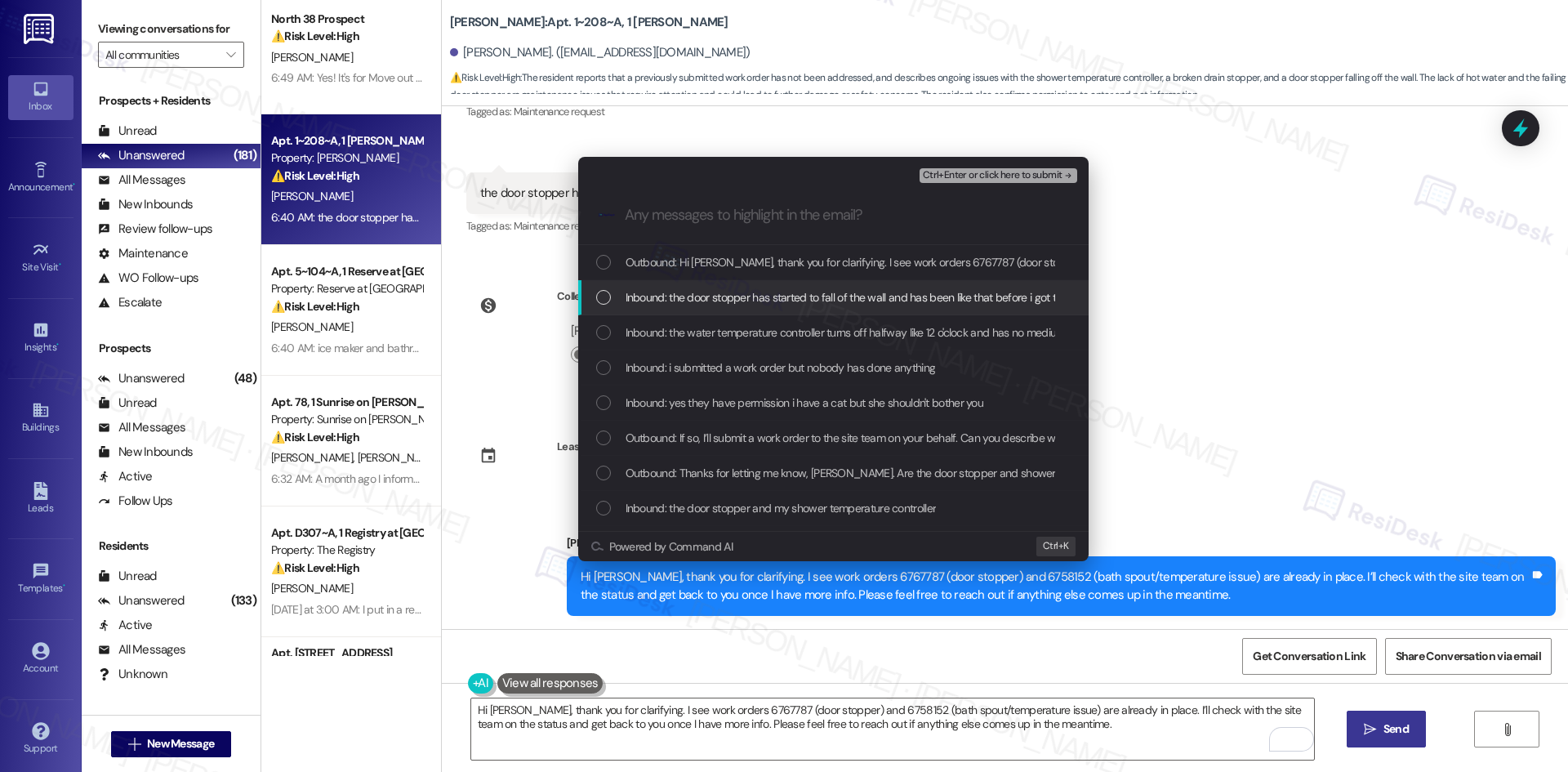
click at [768, 292] on span "Inbound: the door stopper has started to fall of the wall and has been like tha…" at bounding box center [851, 298] width 452 height 18
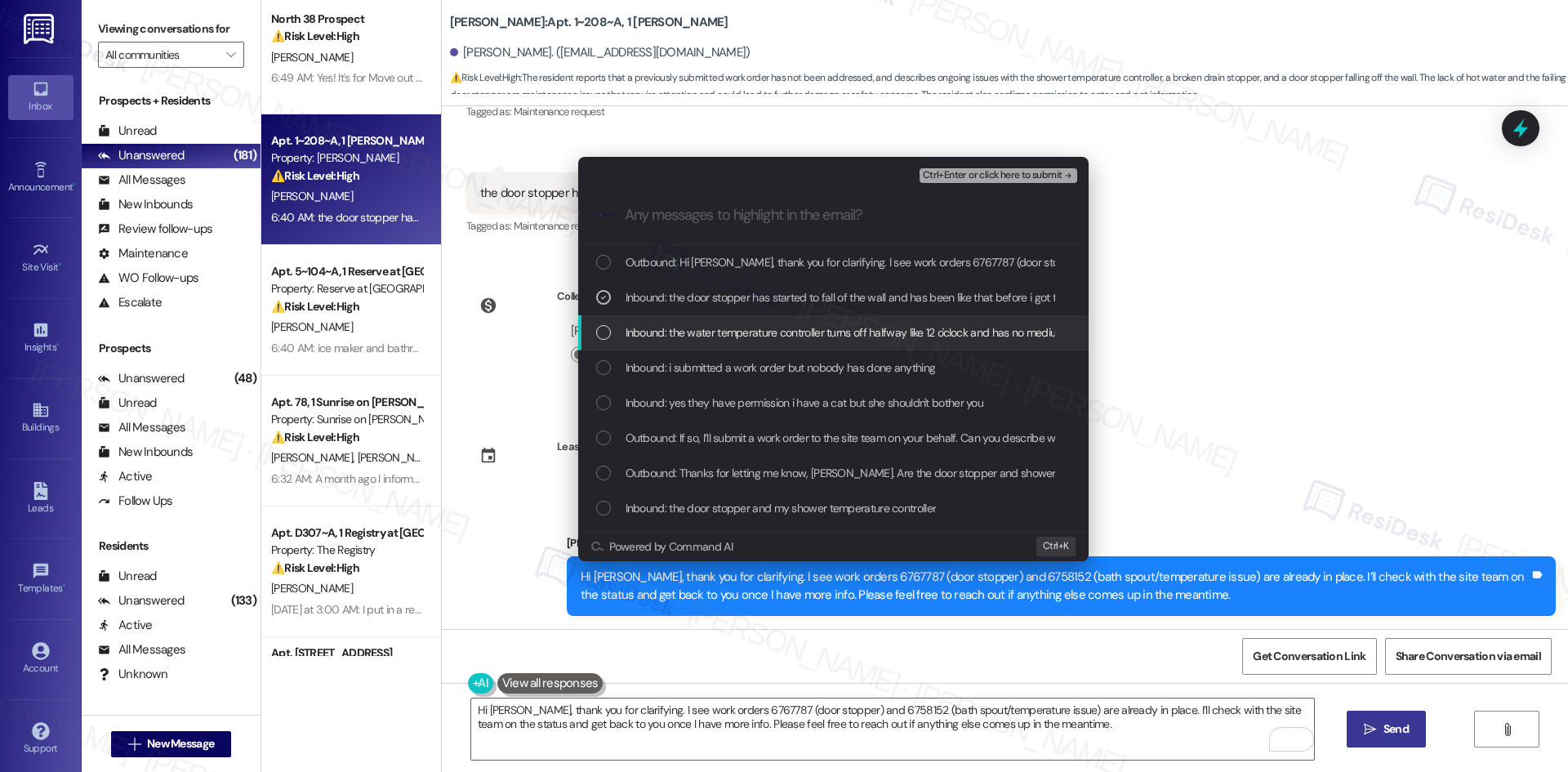
click at [828, 328] on span "Inbound: the water temperature controller turns off halfway like 12 o'clock and…" at bounding box center [947, 332] width 645 height 18
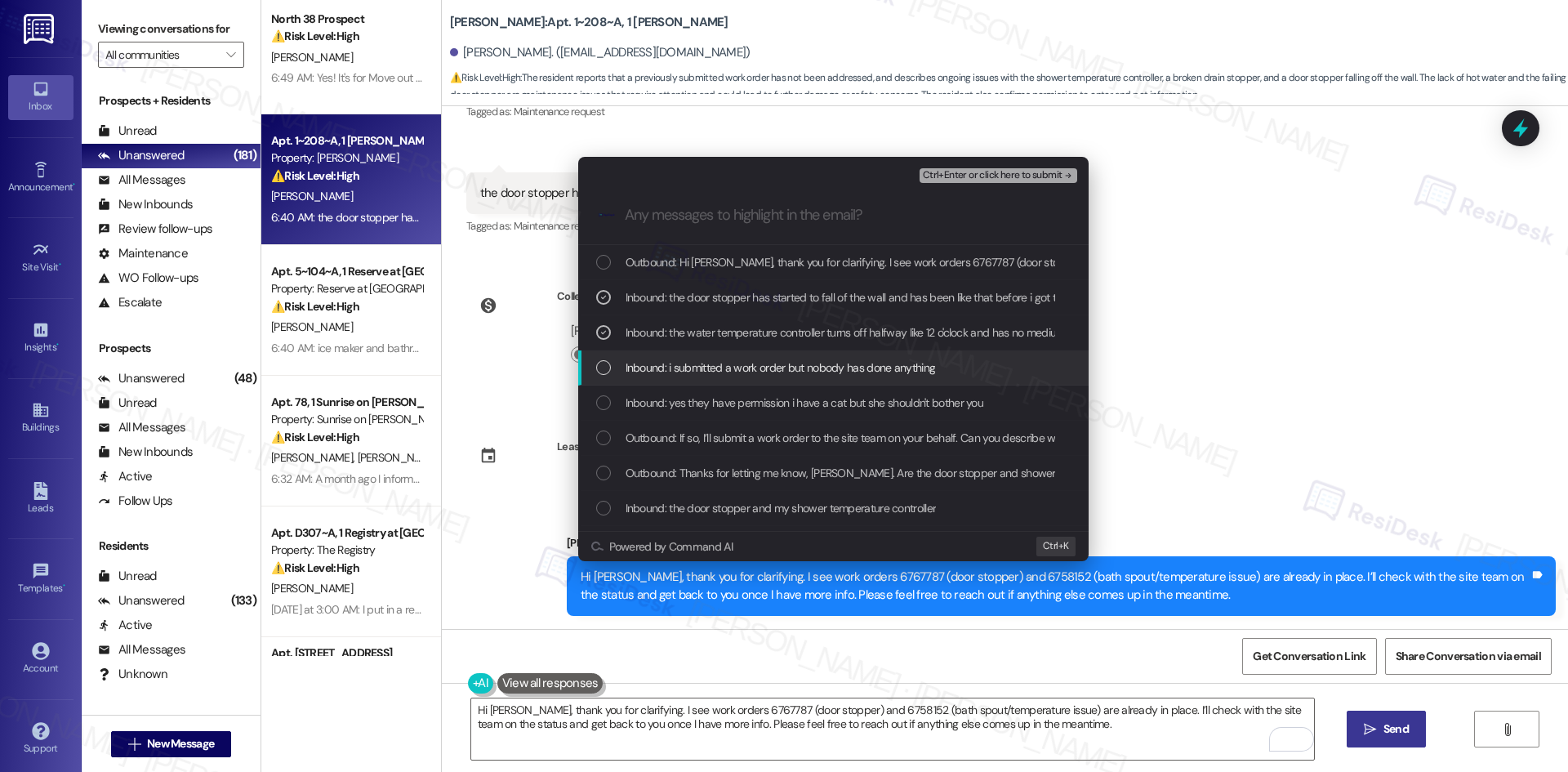
click at [832, 362] on span "Inbound: i submitted a work order but nobody has done anything" at bounding box center [780, 368] width 310 height 18
click at [898, 396] on span "Inbound: yes they have permission i have a cat but she shouldn't bother you" at bounding box center [804, 403] width 359 height 18
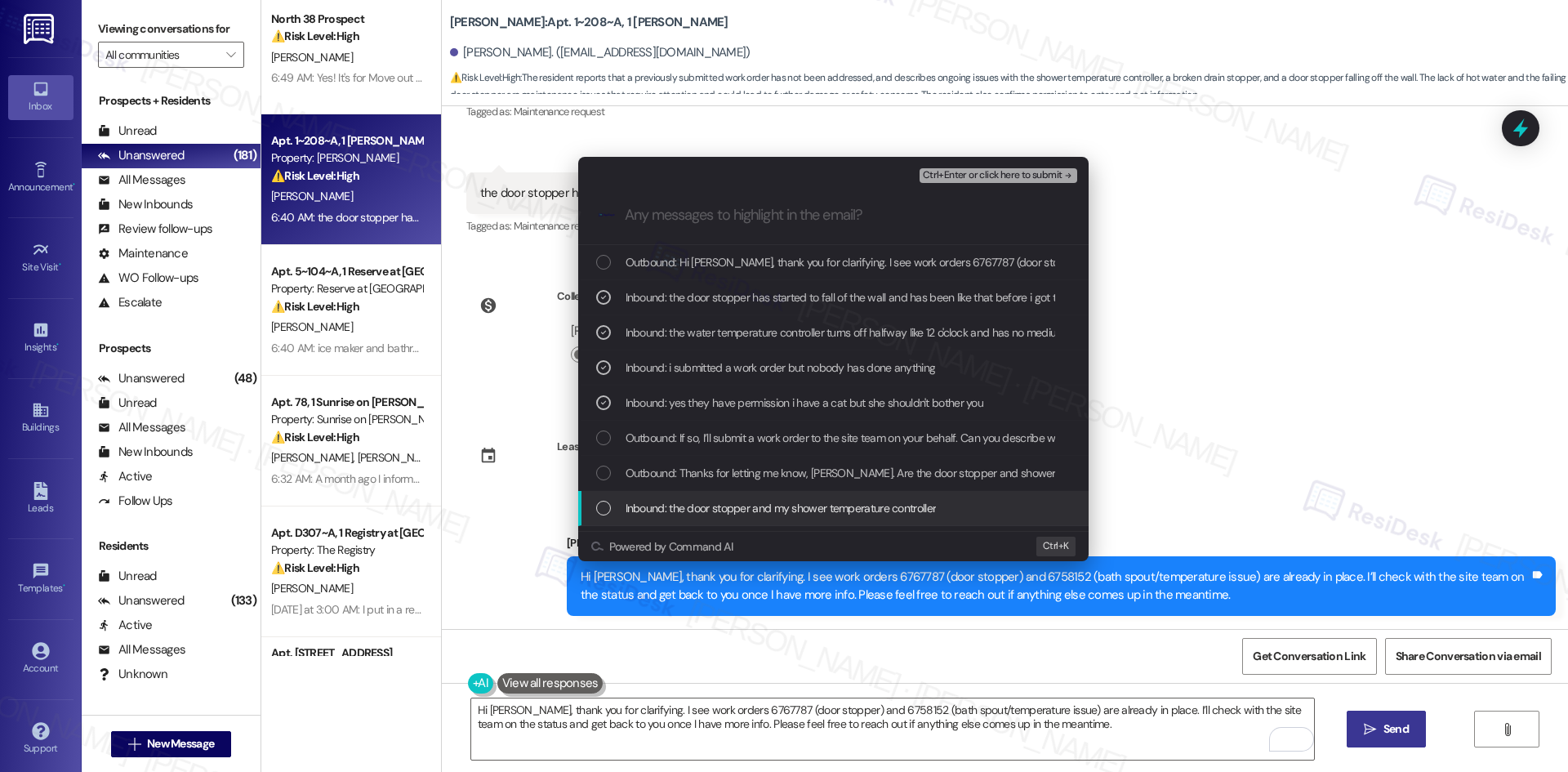
click at [886, 510] on span "Inbound: the door stopper and my shower temperature controller" at bounding box center [781, 508] width 311 height 18
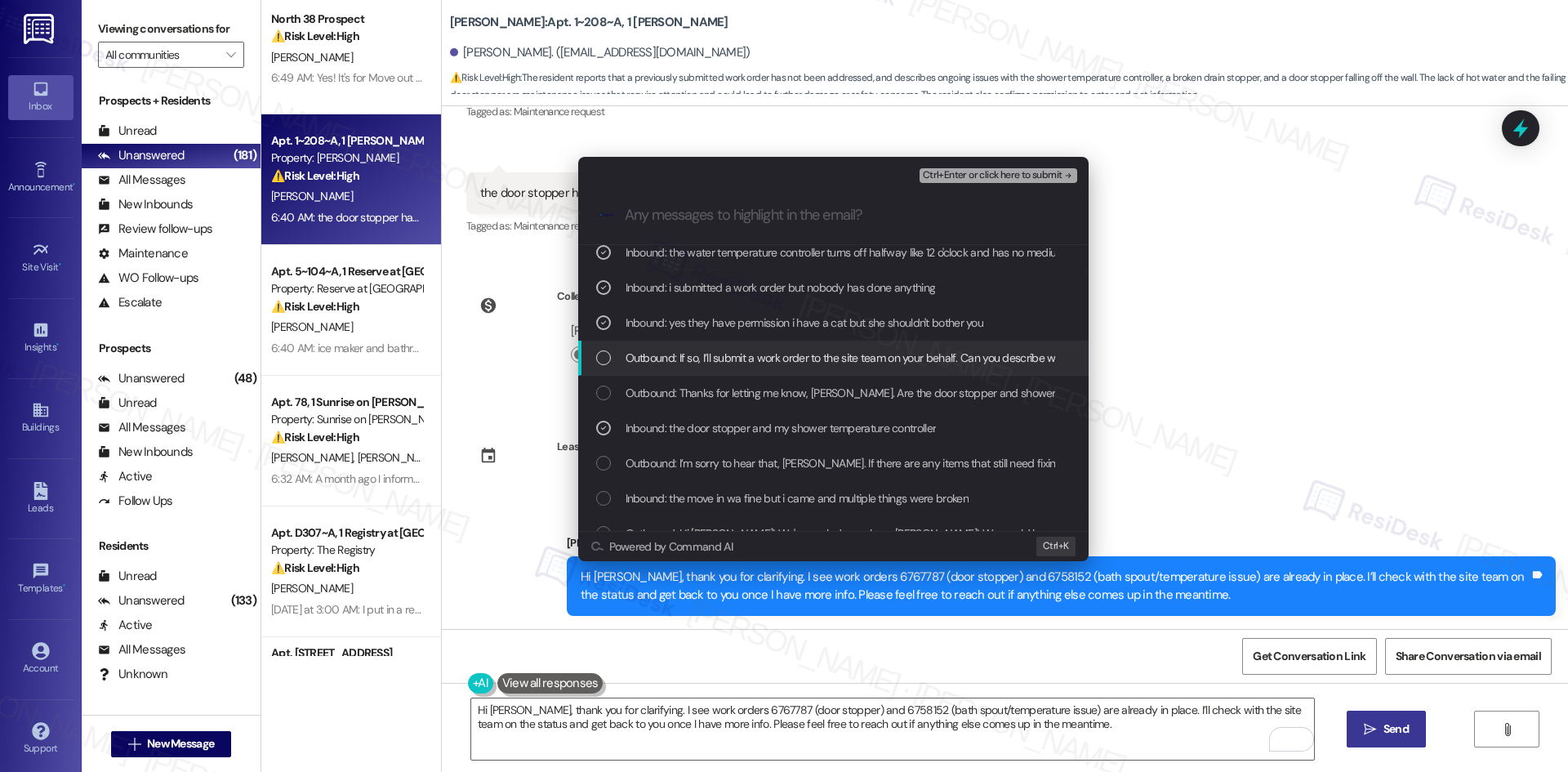
scroll to position [82, 0]
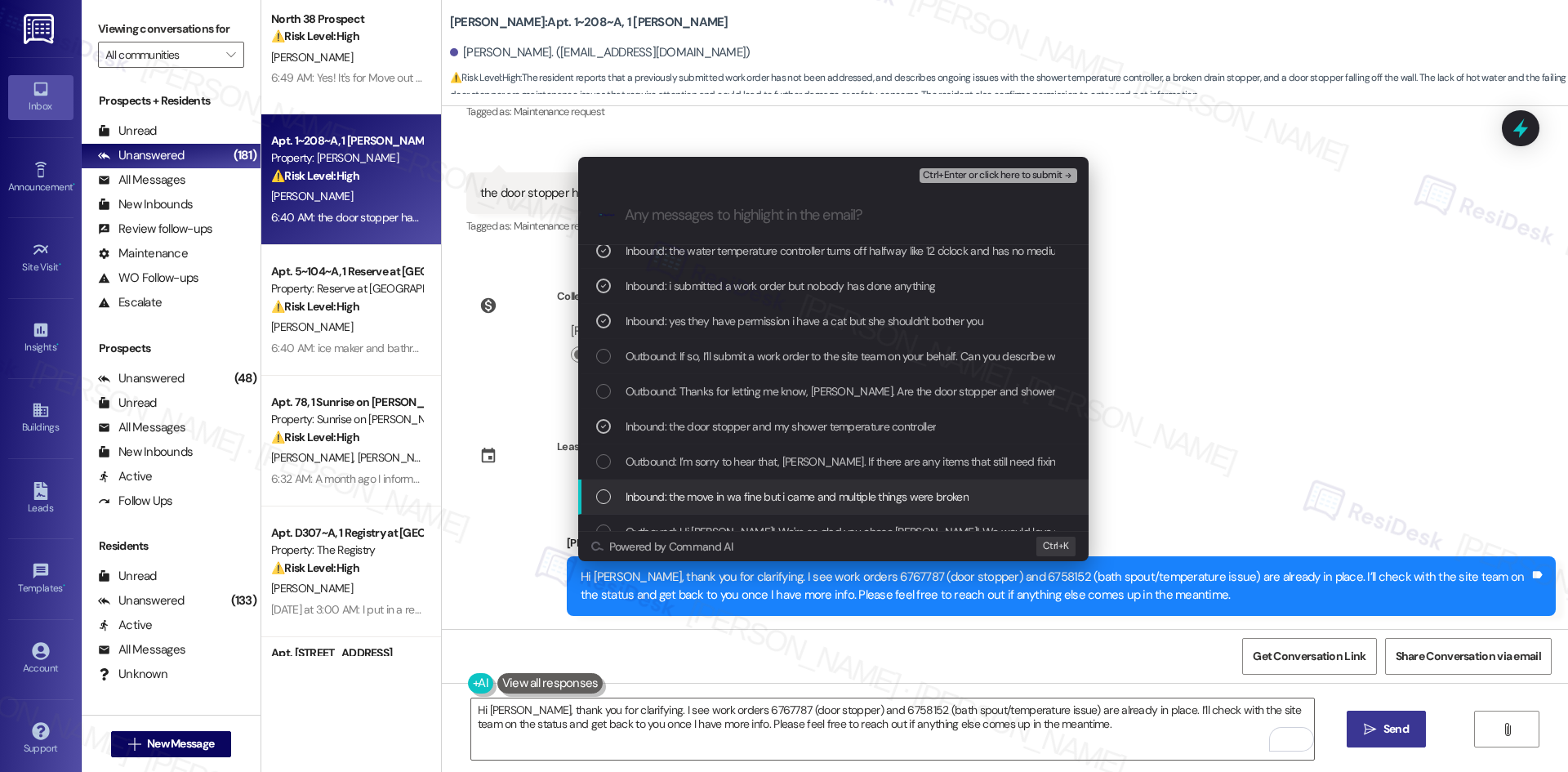
click at [885, 502] on span "Inbound: the move in wa fine but i came and multiple things were broken" at bounding box center [796, 497] width 343 height 18
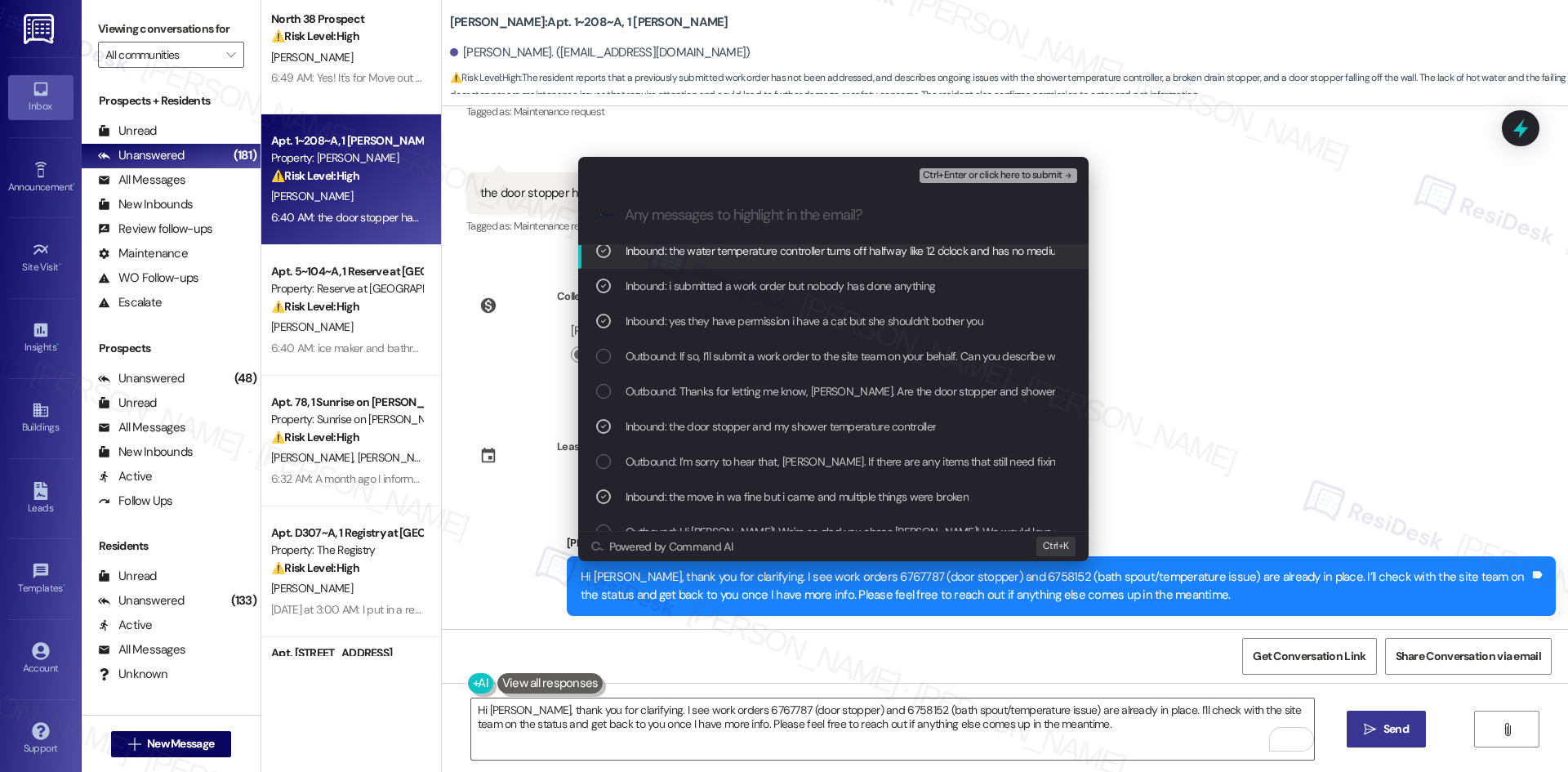
click at [1056, 171] on span "Ctrl+Enter or click here to submit" at bounding box center [992, 176] width 139 height 12
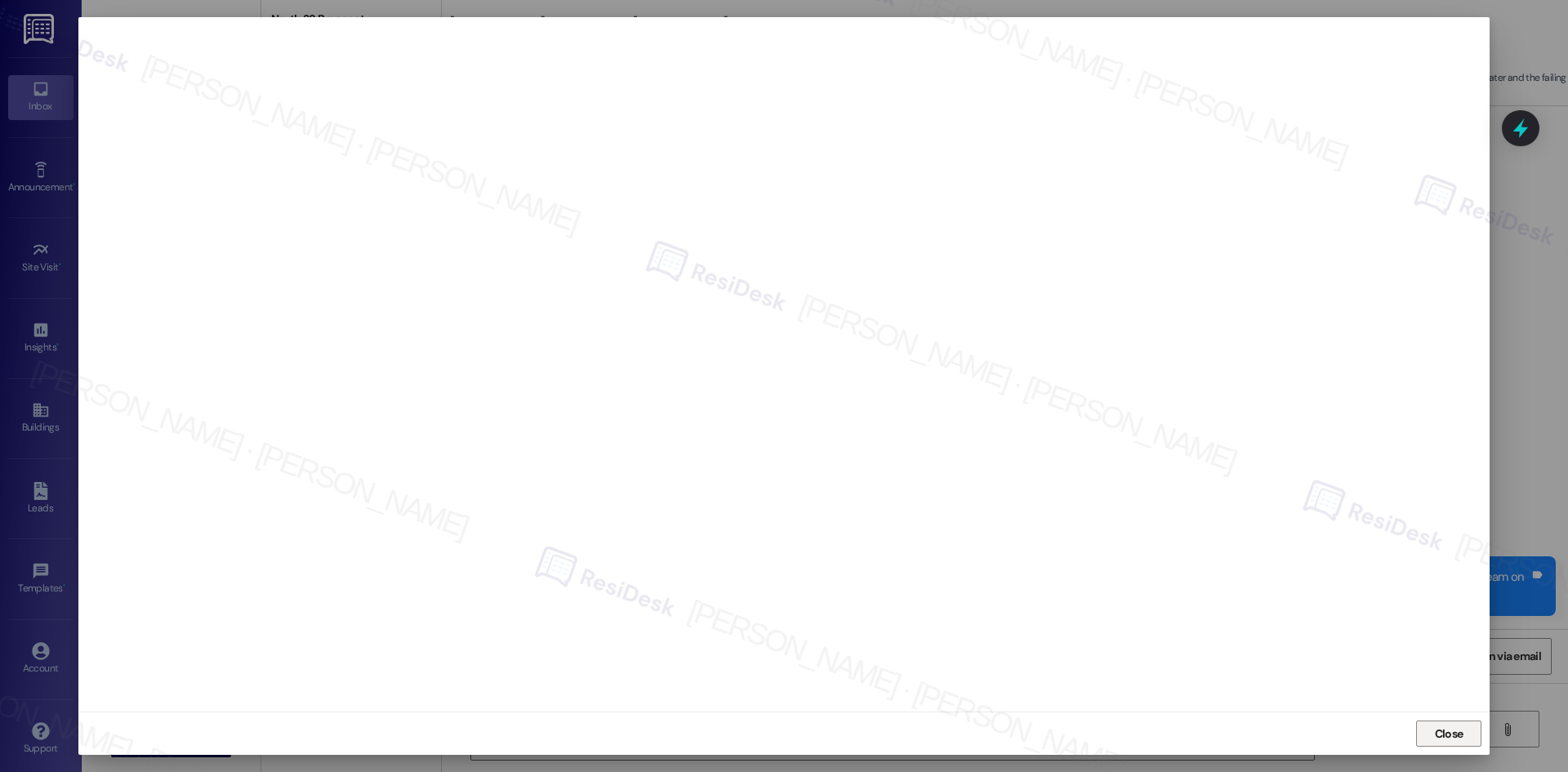
click at [1444, 730] on span "Close" at bounding box center [1449, 734] width 28 height 17
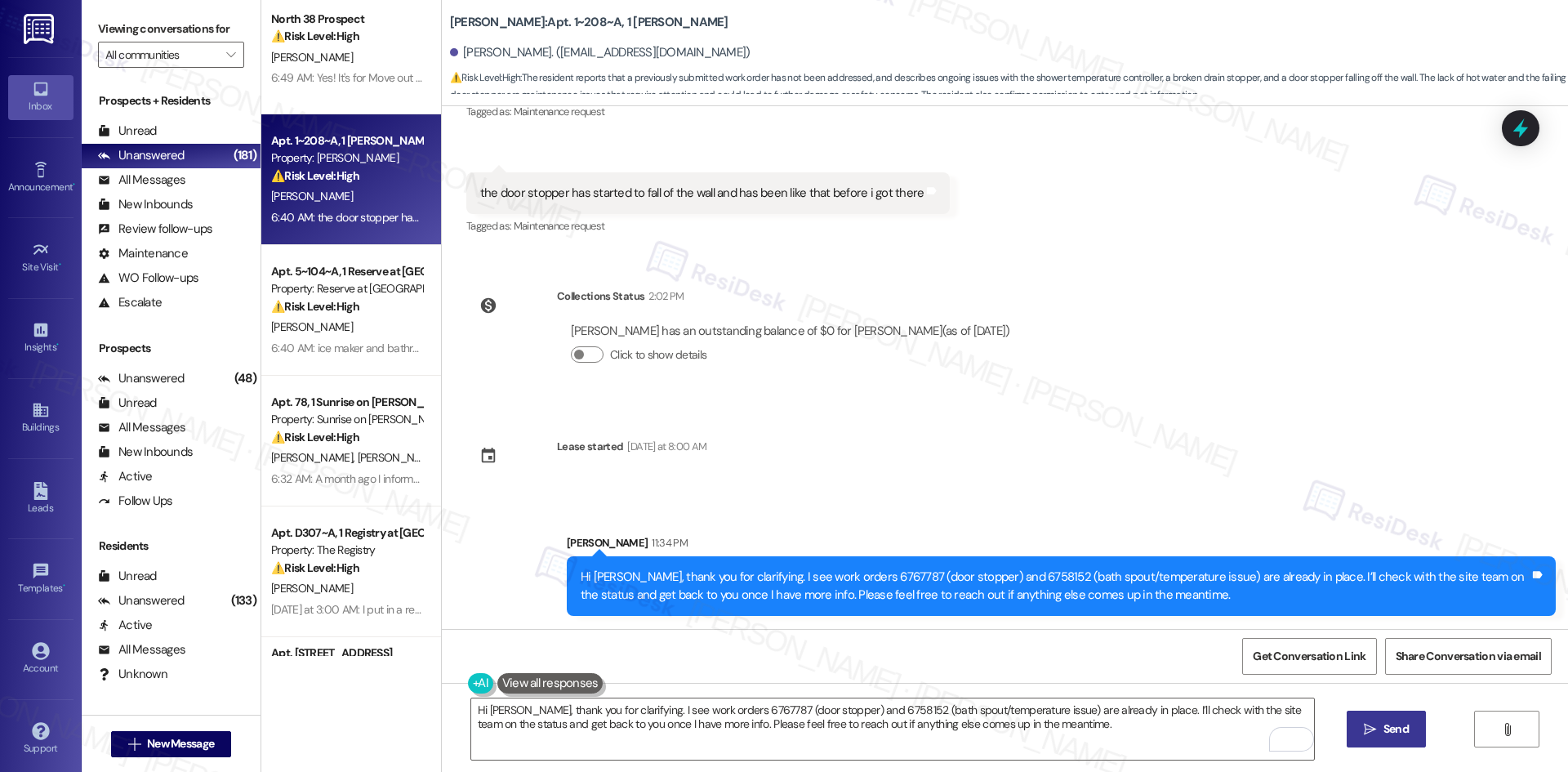
click at [1421, 510] on div "Sent via SMS Sarah 11:34 PM Hi Arabella, thank you for clarifying. I see work o…" at bounding box center [1006, 564] width 1127 height 131
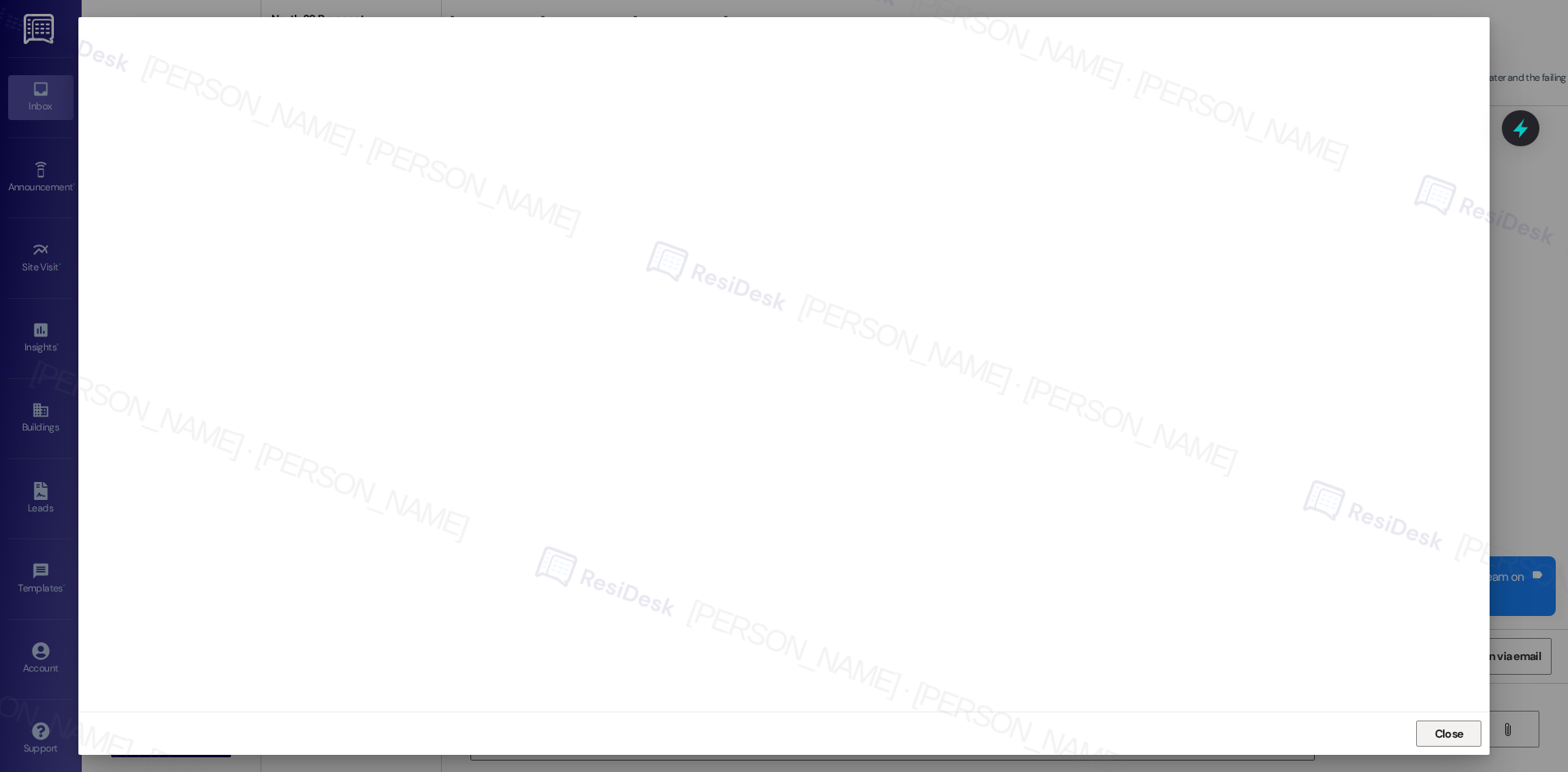
click at [1462, 730] on span "Close" at bounding box center [1449, 734] width 28 height 17
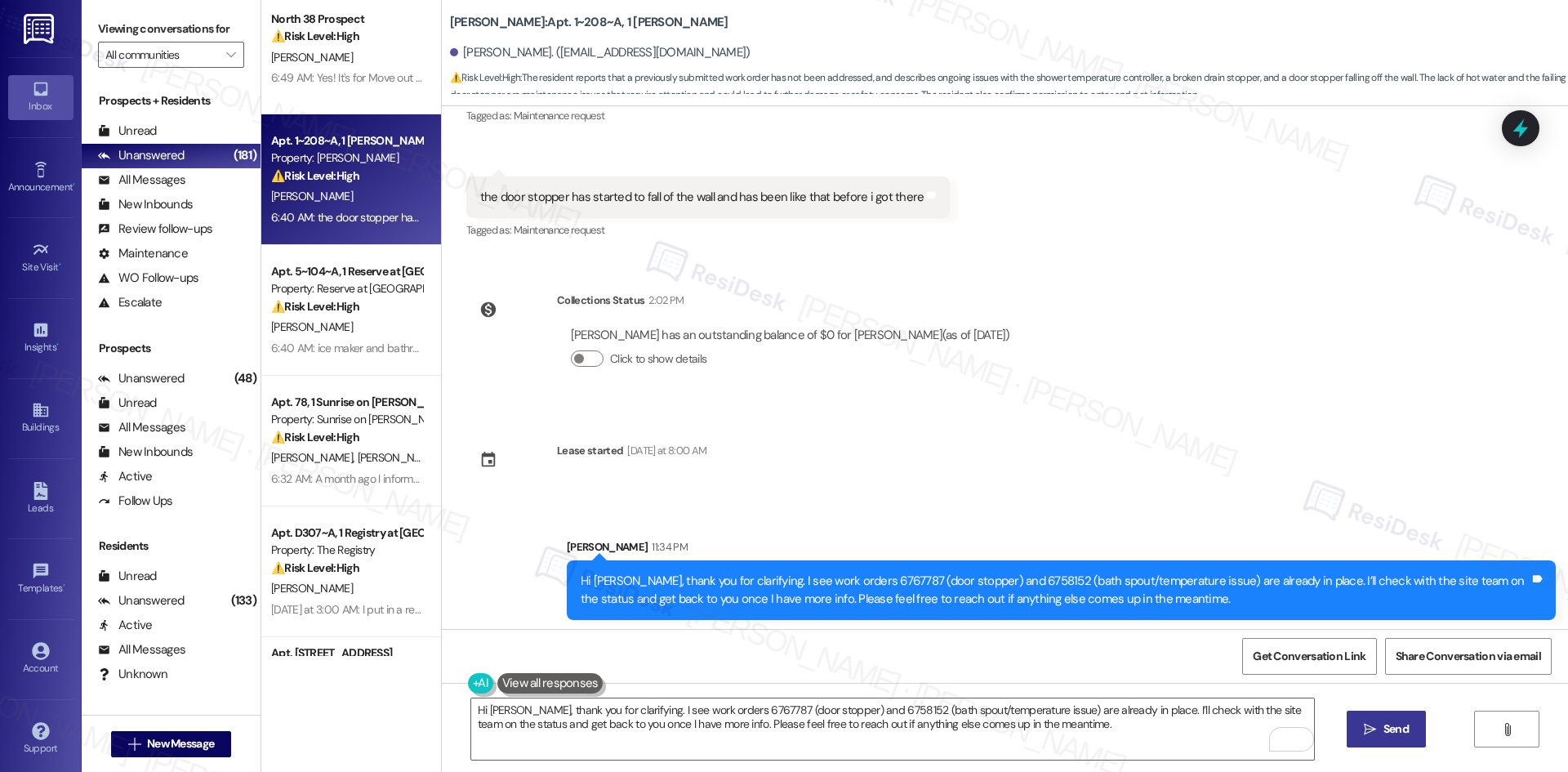
scroll to position [1208, 0]
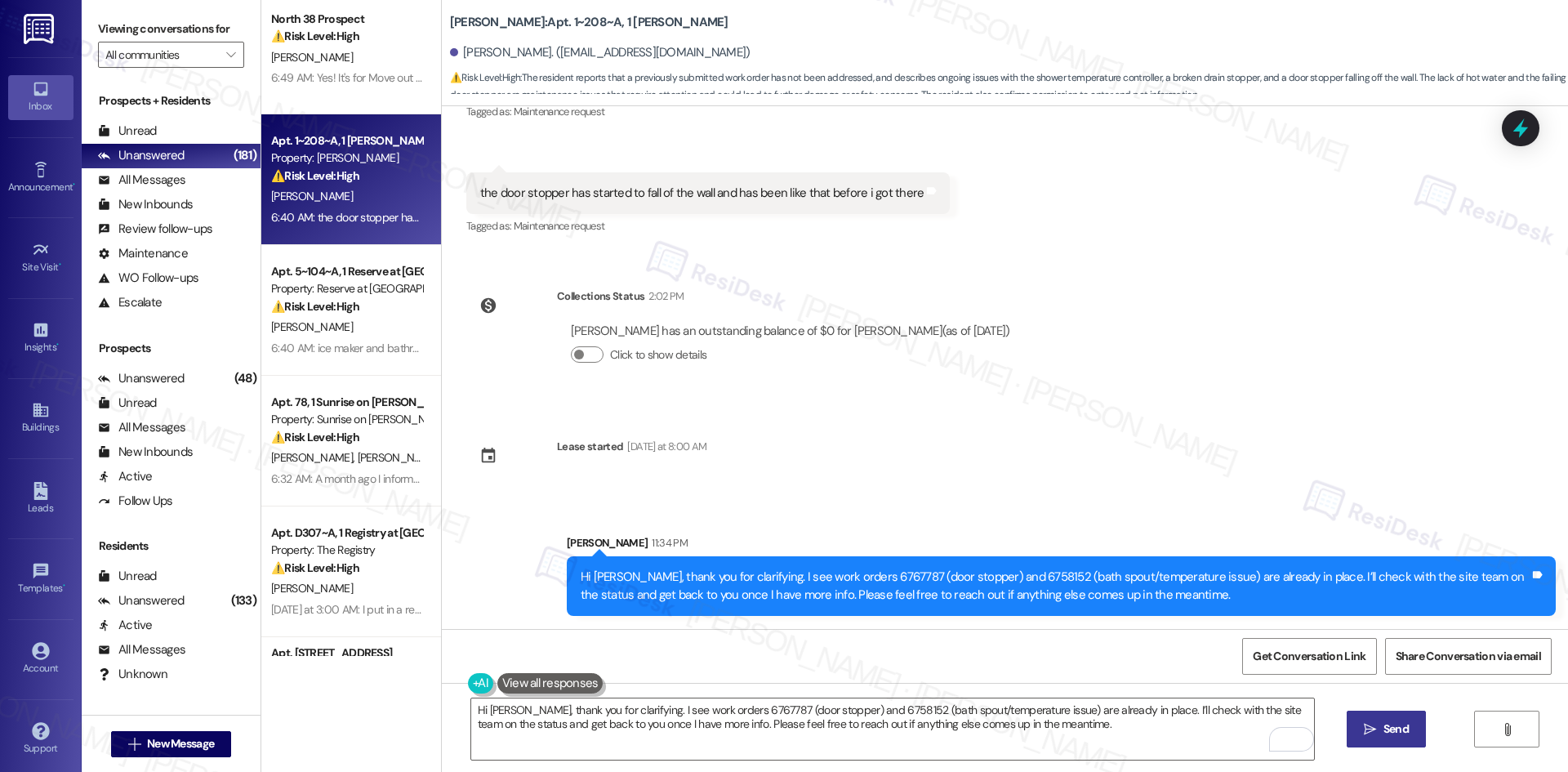
click at [1222, 402] on div "Survey, sent via SMS Residesk Automated Survey 12:39 AM Hi Arabella! We're so g…" at bounding box center [1006, 368] width 1127 height 523
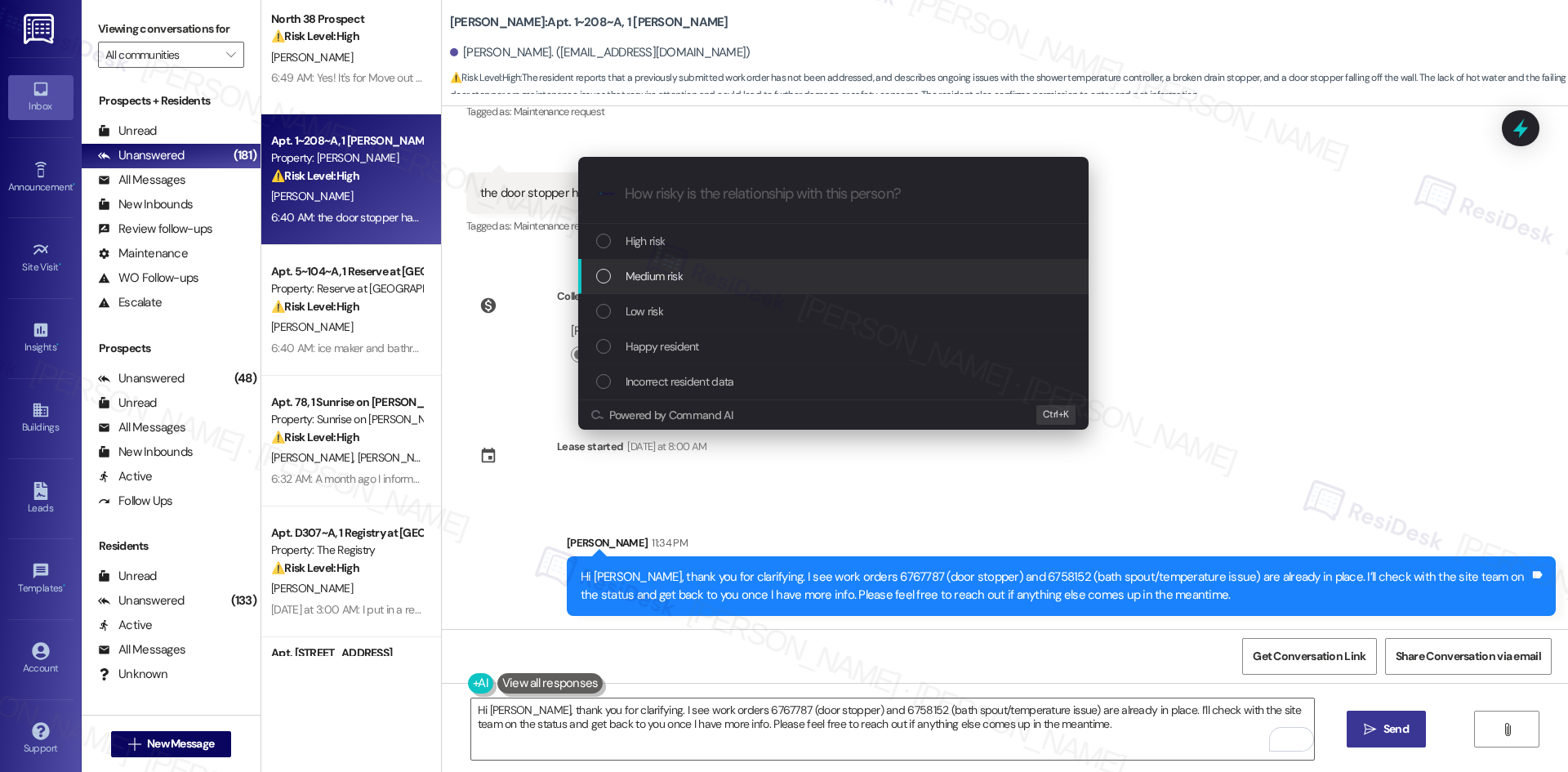
click at [665, 278] on span "Medium risk" at bounding box center [653, 276] width 57 height 18
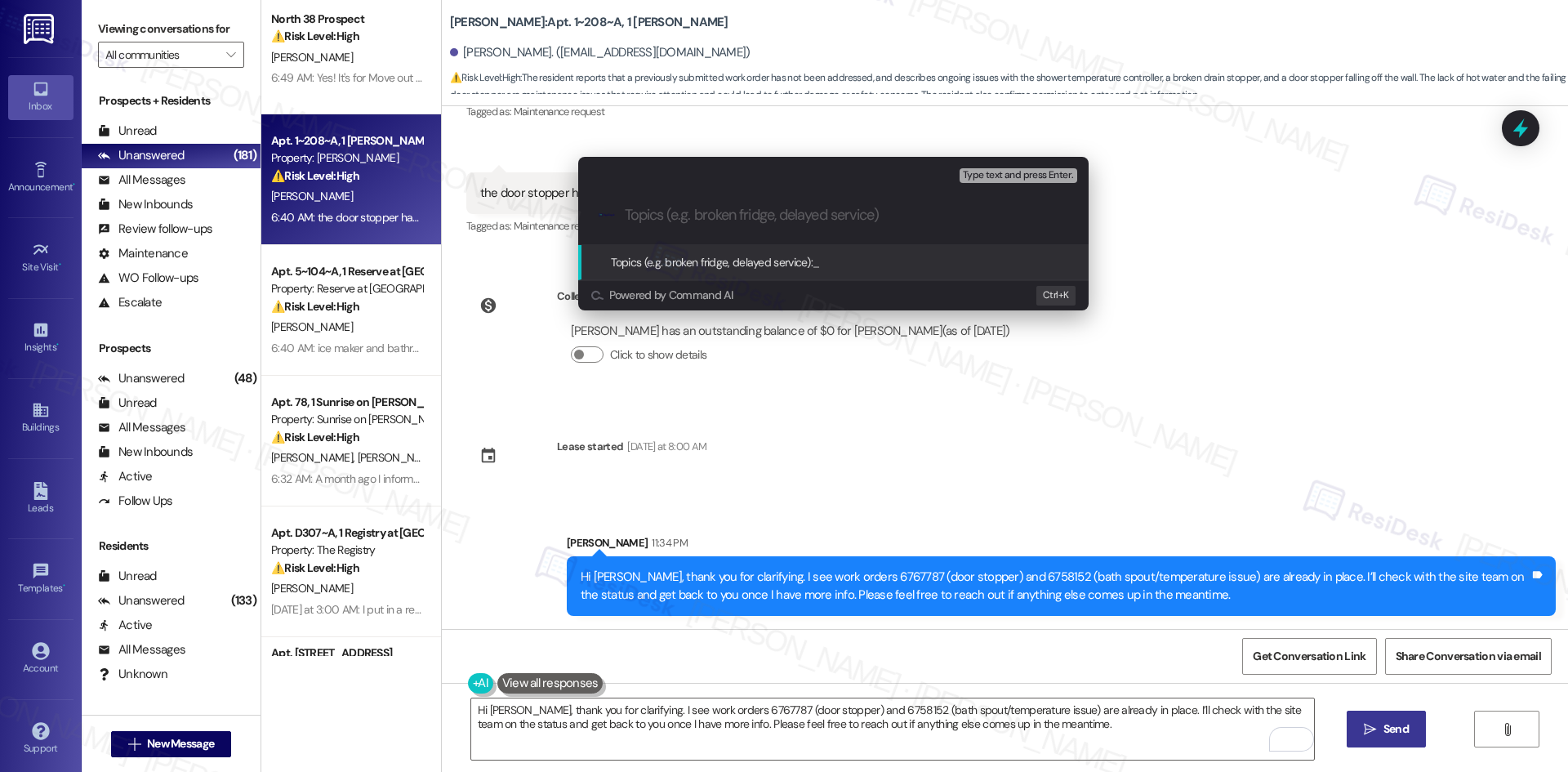
click at [764, 223] on input "Topics (e.g. broken fridge, delayed service)" at bounding box center [846, 215] width 443 height 17
paste input "Work Orders 6767787 (Door Stopper) & 6758152 (Shower Temperature Controller) – …"
type input "Work Orders 6767787 (Door Stopper) & 6758152 (Shower Temperature Controller) – …"
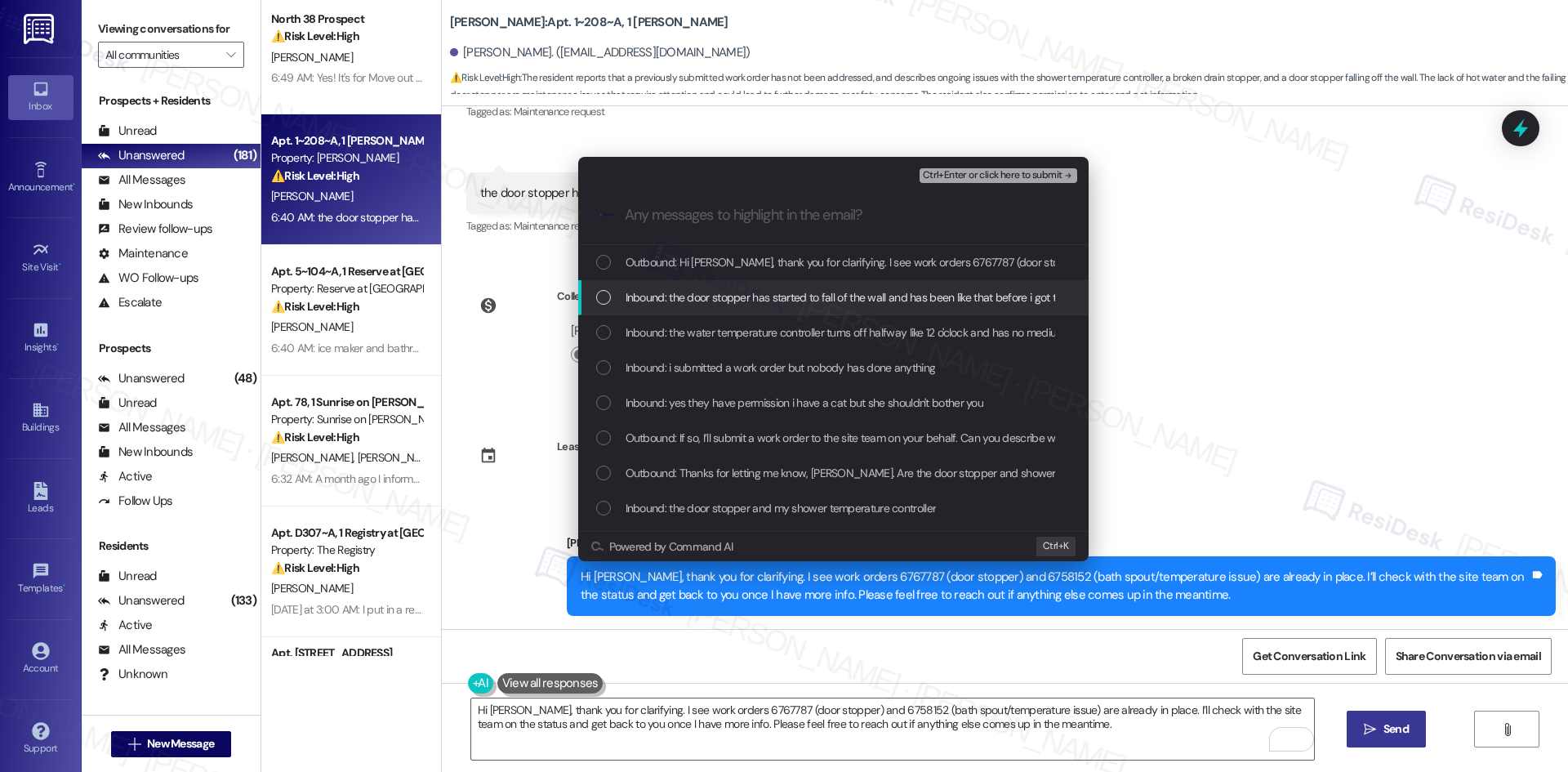
click at [799, 293] on span "Inbound: the door stopper has started to fall of the wall and has been like tha…" at bounding box center [851, 298] width 452 height 18
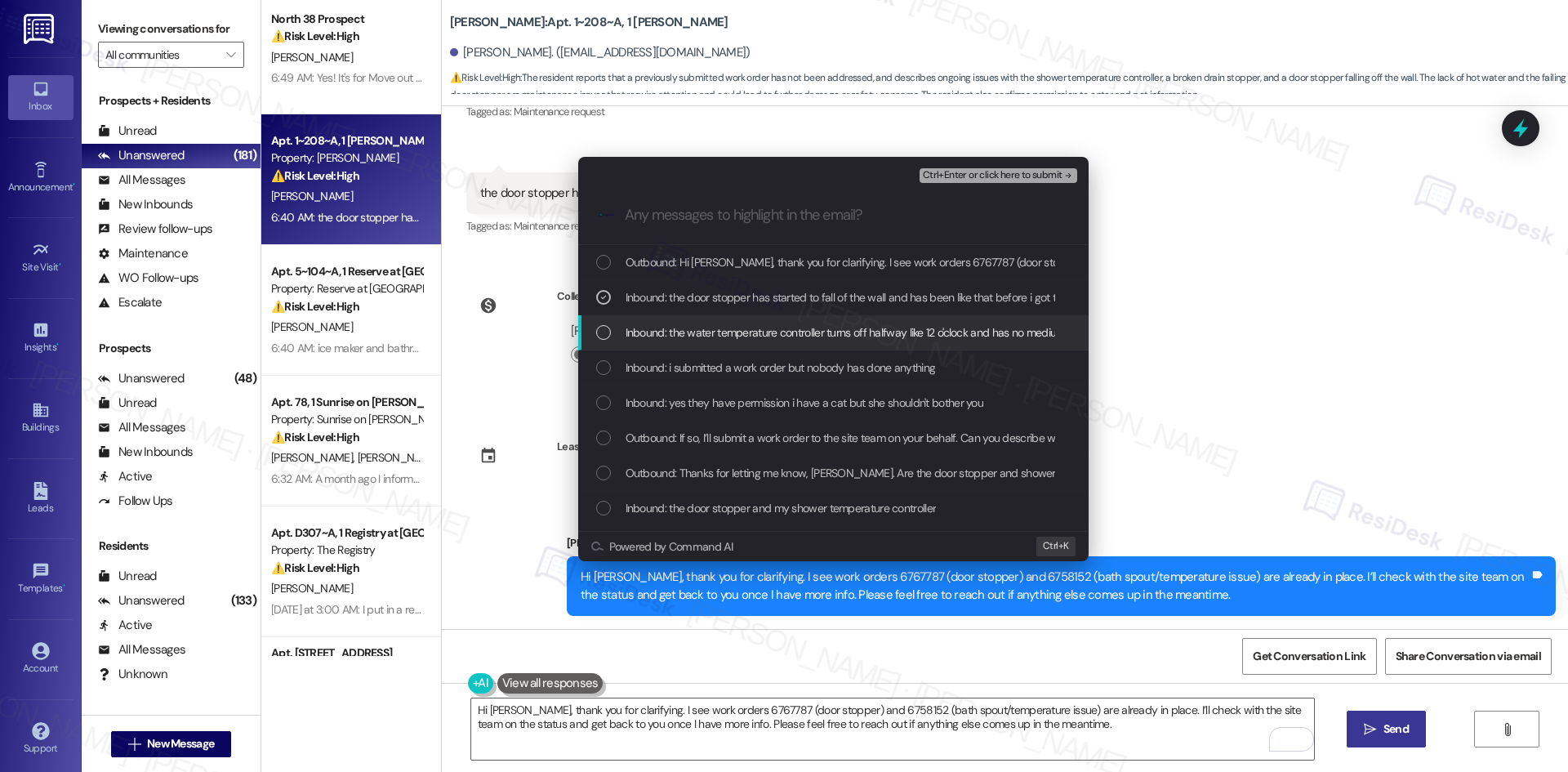
click at [770, 340] on span "Inbound: the water temperature controller turns off halfway like 12 o'clock and…" at bounding box center [947, 332] width 645 height 18
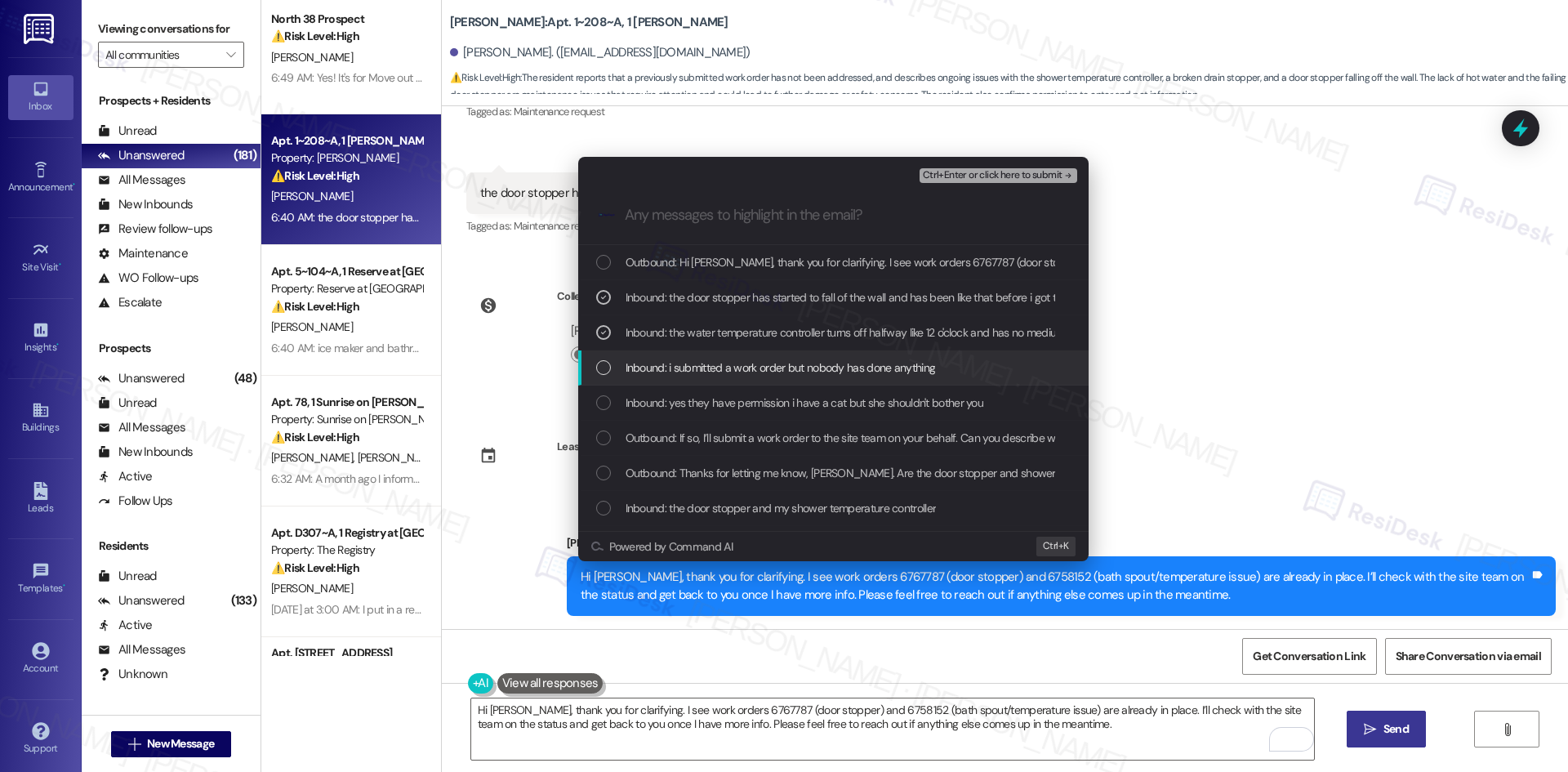
click at [761, 371] on span "Inbound: i submitted a work order but nobody has done anything" at bounding box center [780, 368] width 310 height 18
click at [767, 404] on span "Inbound: yes they have permission i have a cat but she shouldn't bother you" at bounding box center [804, 403] width 359 height 18
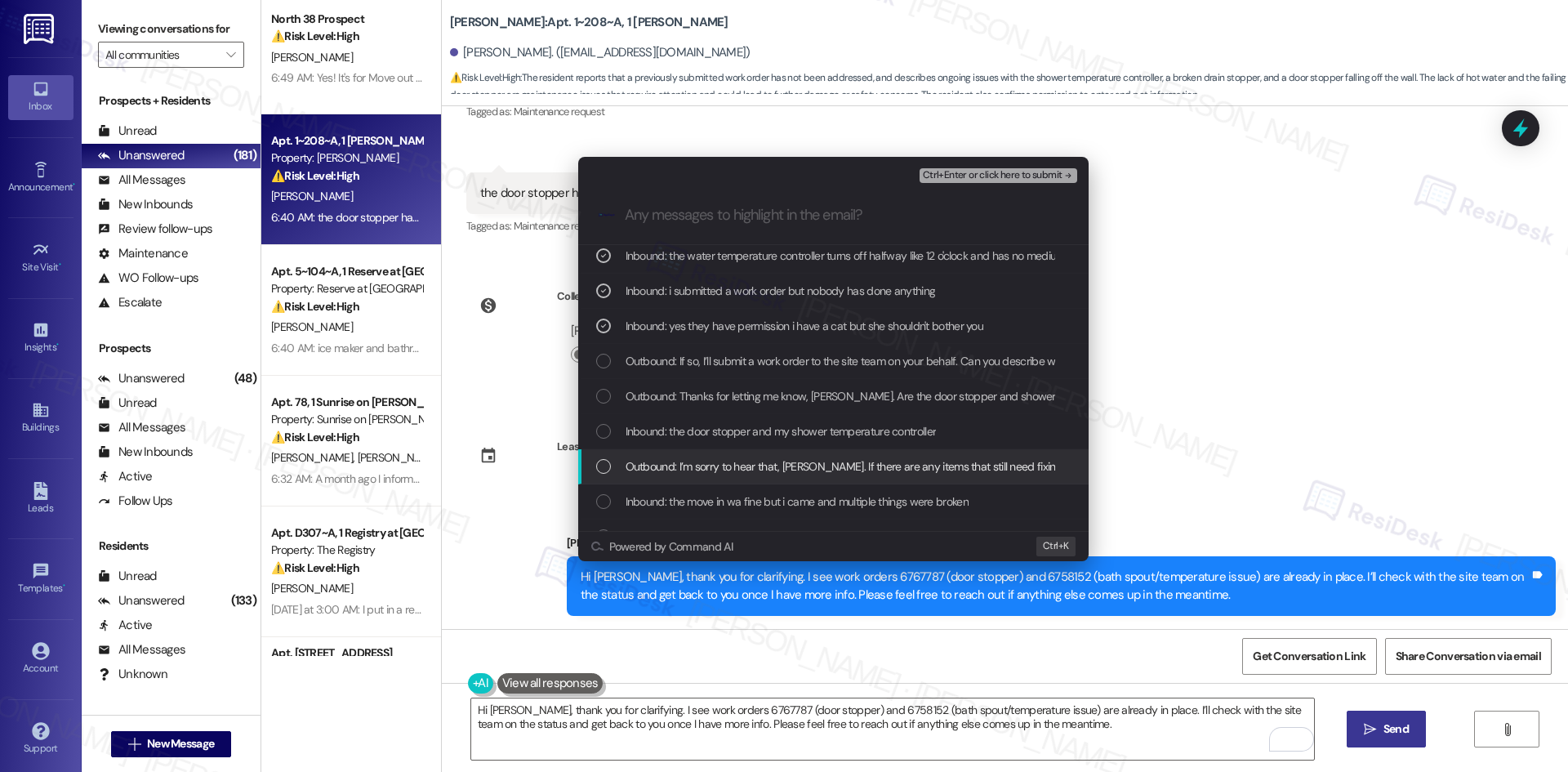
scroll to position [82, 0]
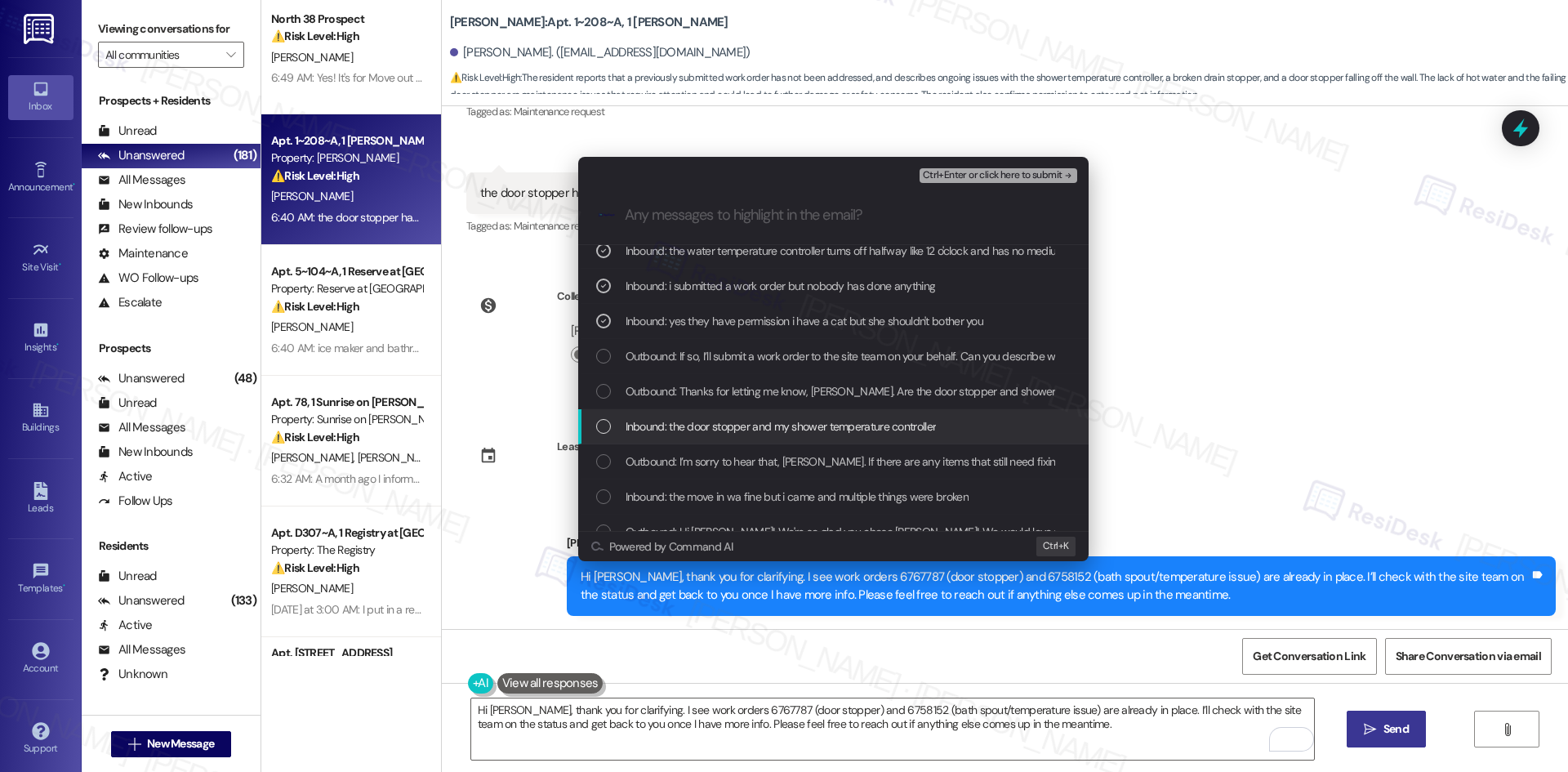
click at [771, 426] on span "Inbound: the door stopper and my shower temperature controller" at bounding box center [781, 427] width 311 height 18
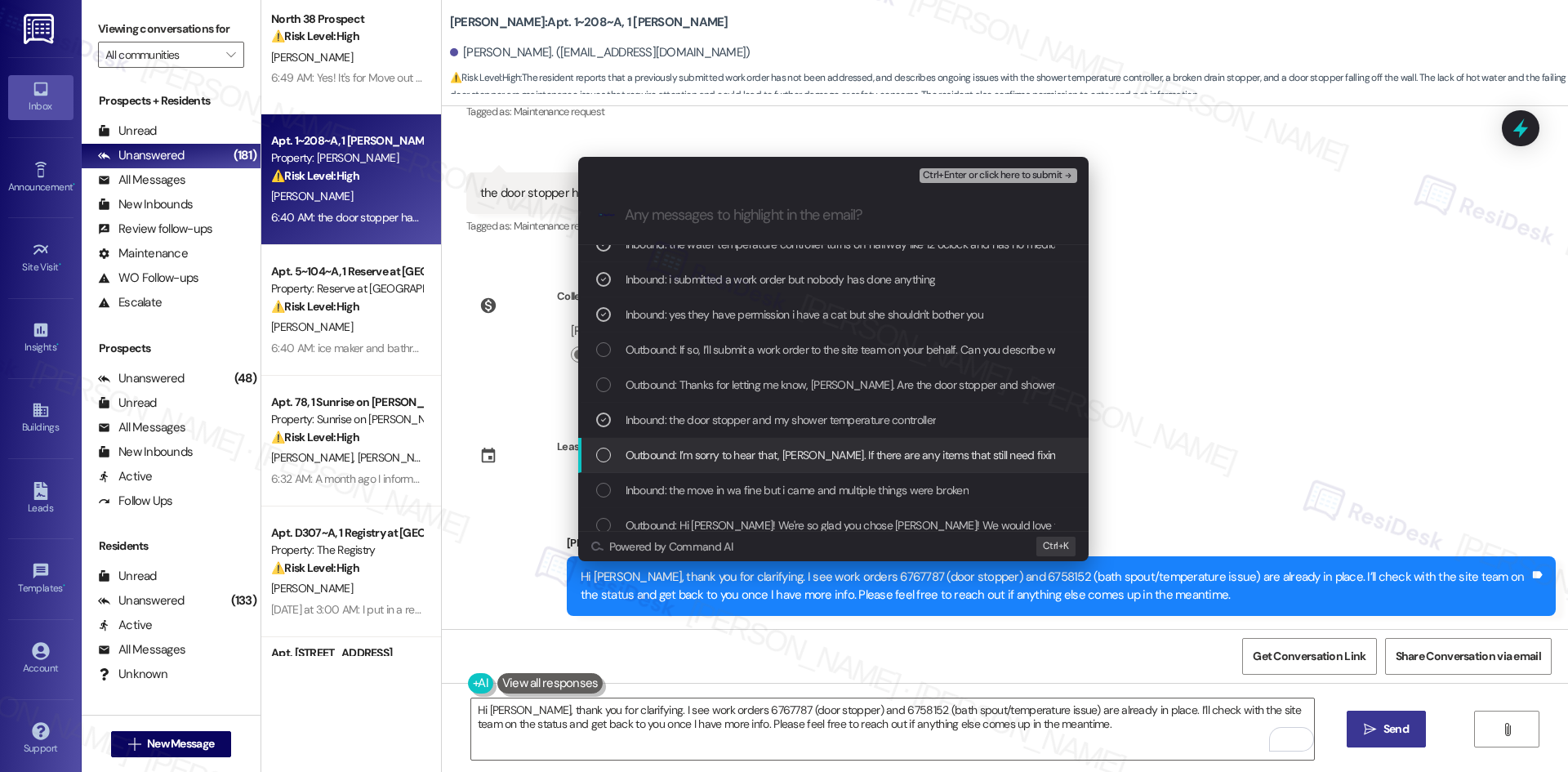
scroll to position [100, 0]
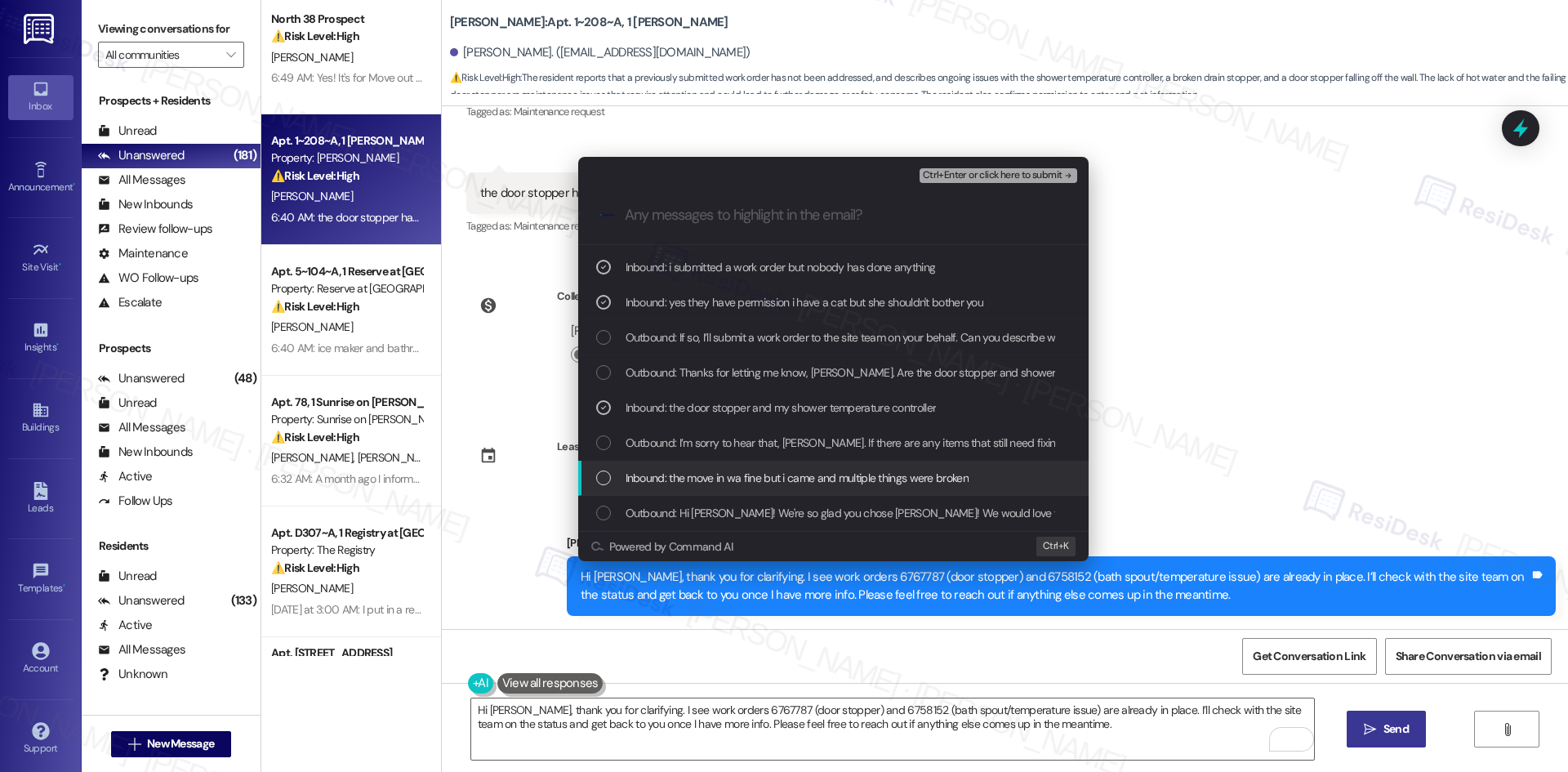
click at [814, 482] on span "Inbound: the move in wa fine but i came and multiple things were broken" at bounding box center [796, 478] width 343 height 18
click at [1063, 176] on icon "remove-block-ctrl+enter-or click here to submit" at bounding box center [1068, 176] width 12 height 12
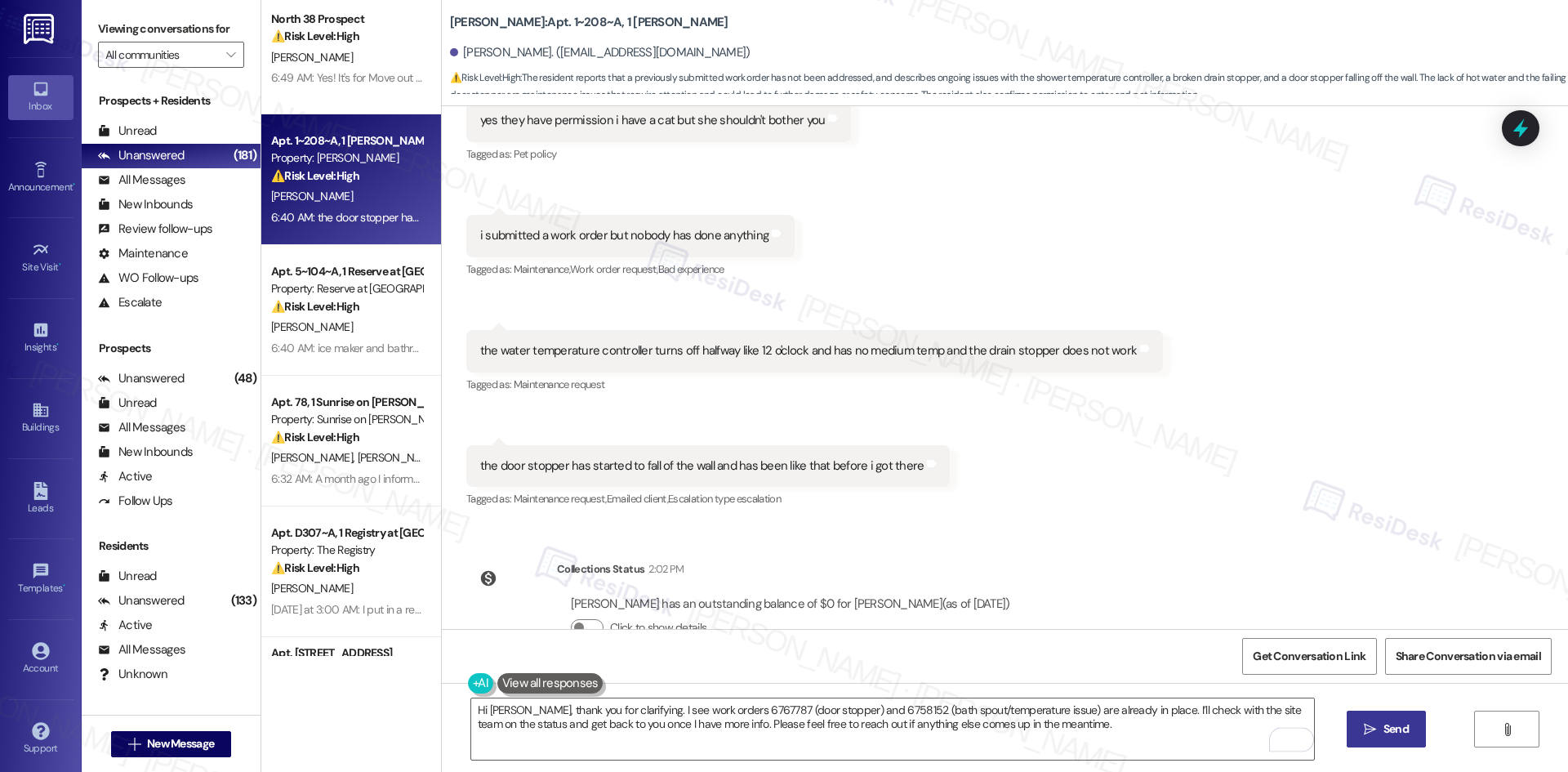
scroll to position [1233, 0]
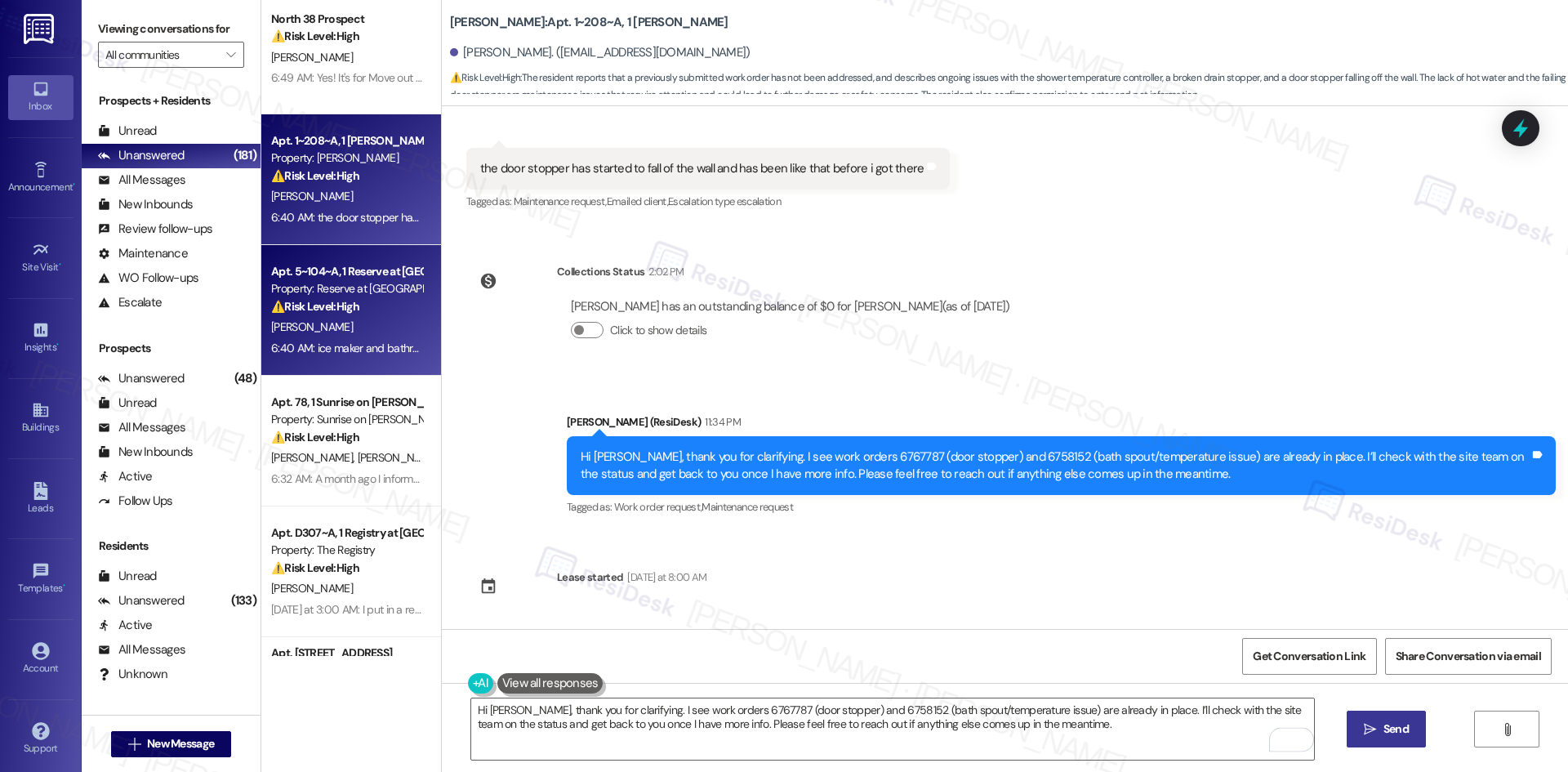
click at [393, 318] on div "[PERSON_NAME]" at bounding box center [347, 327] width 155 height 20
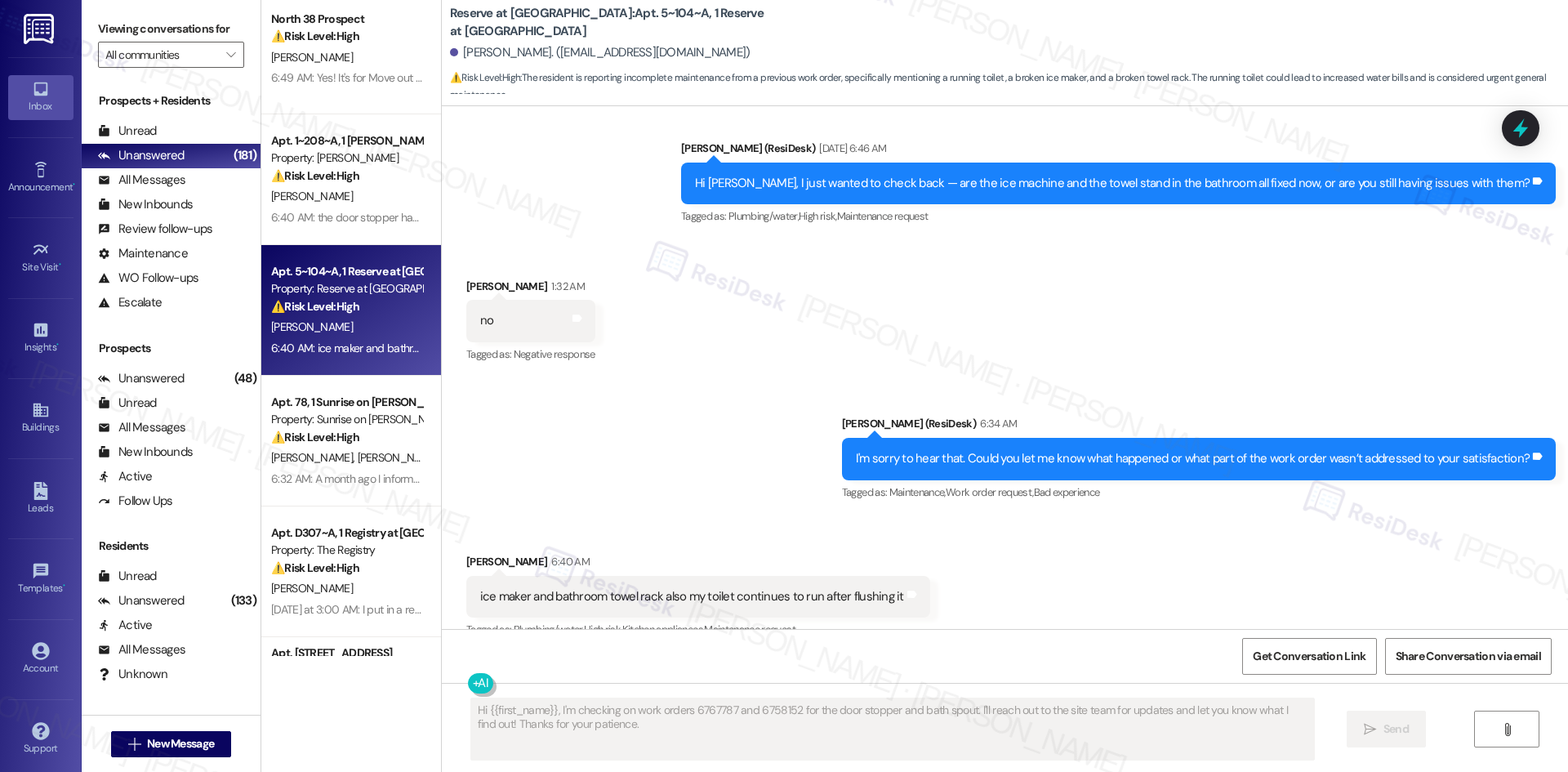
scroll to position [1888, 0]
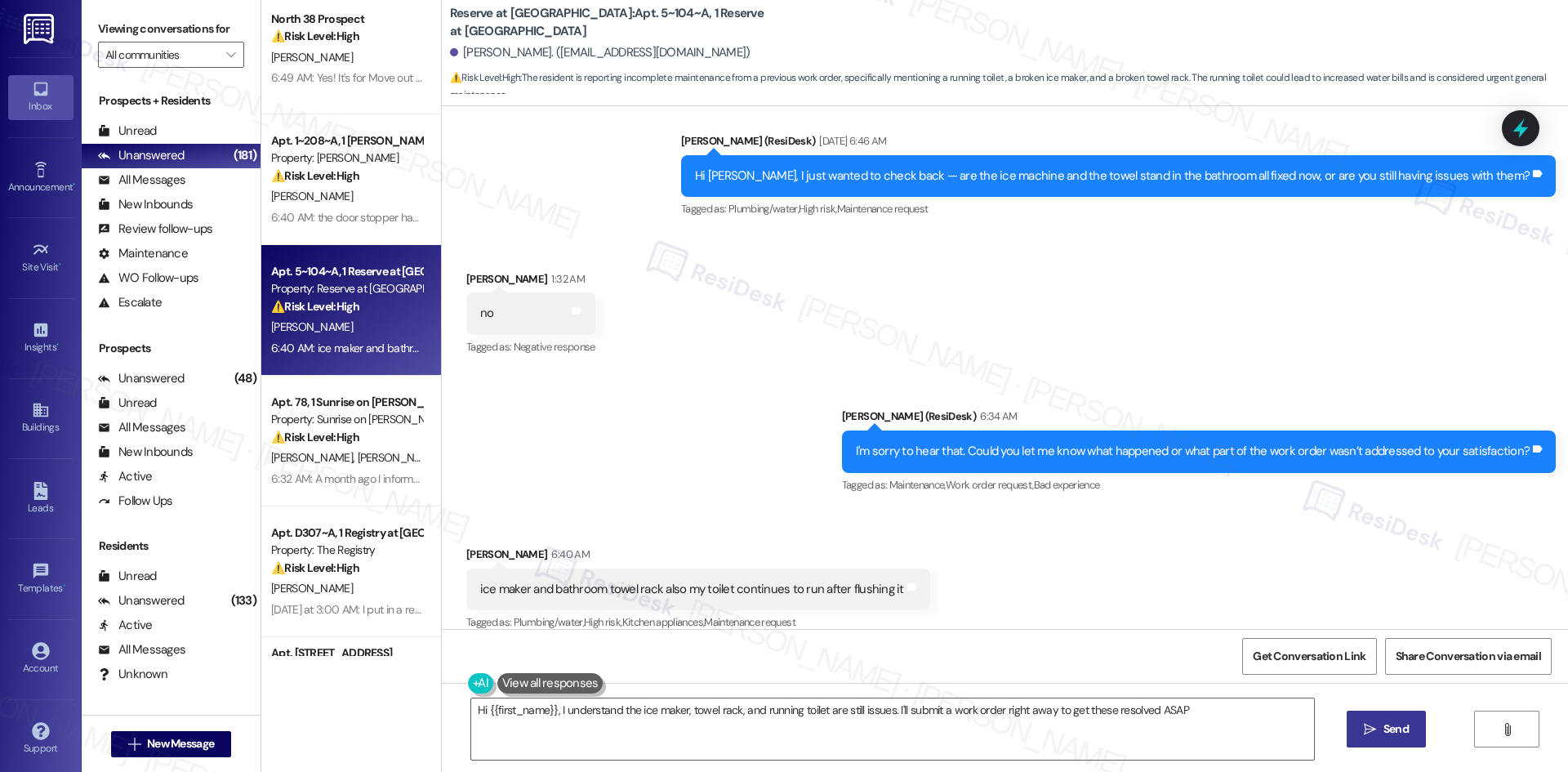
type textarea "Hi {{first_name}}, I understand the ice maker, towel rack, and running toilet a…"
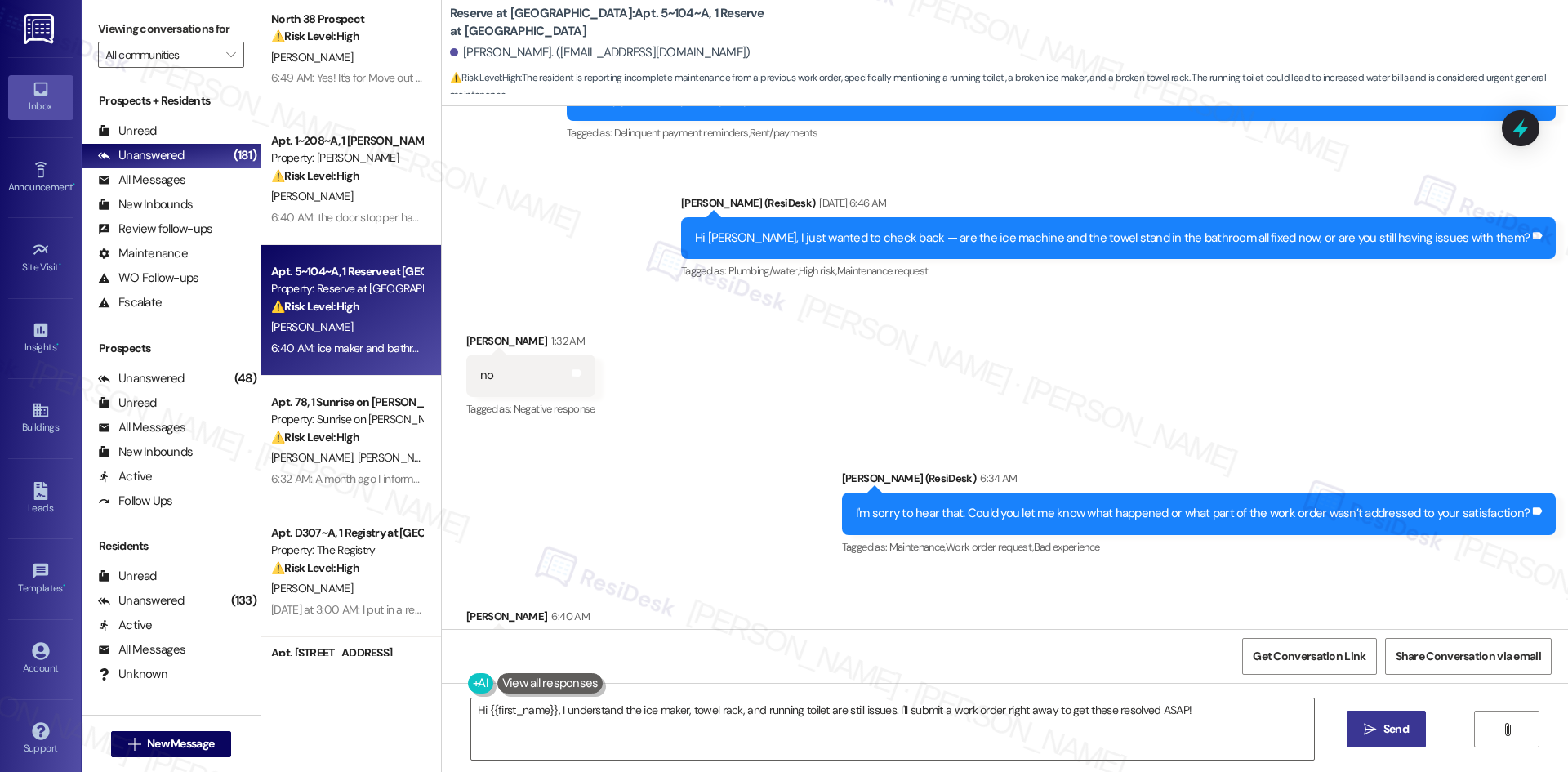
scroll to position [1712, 0]
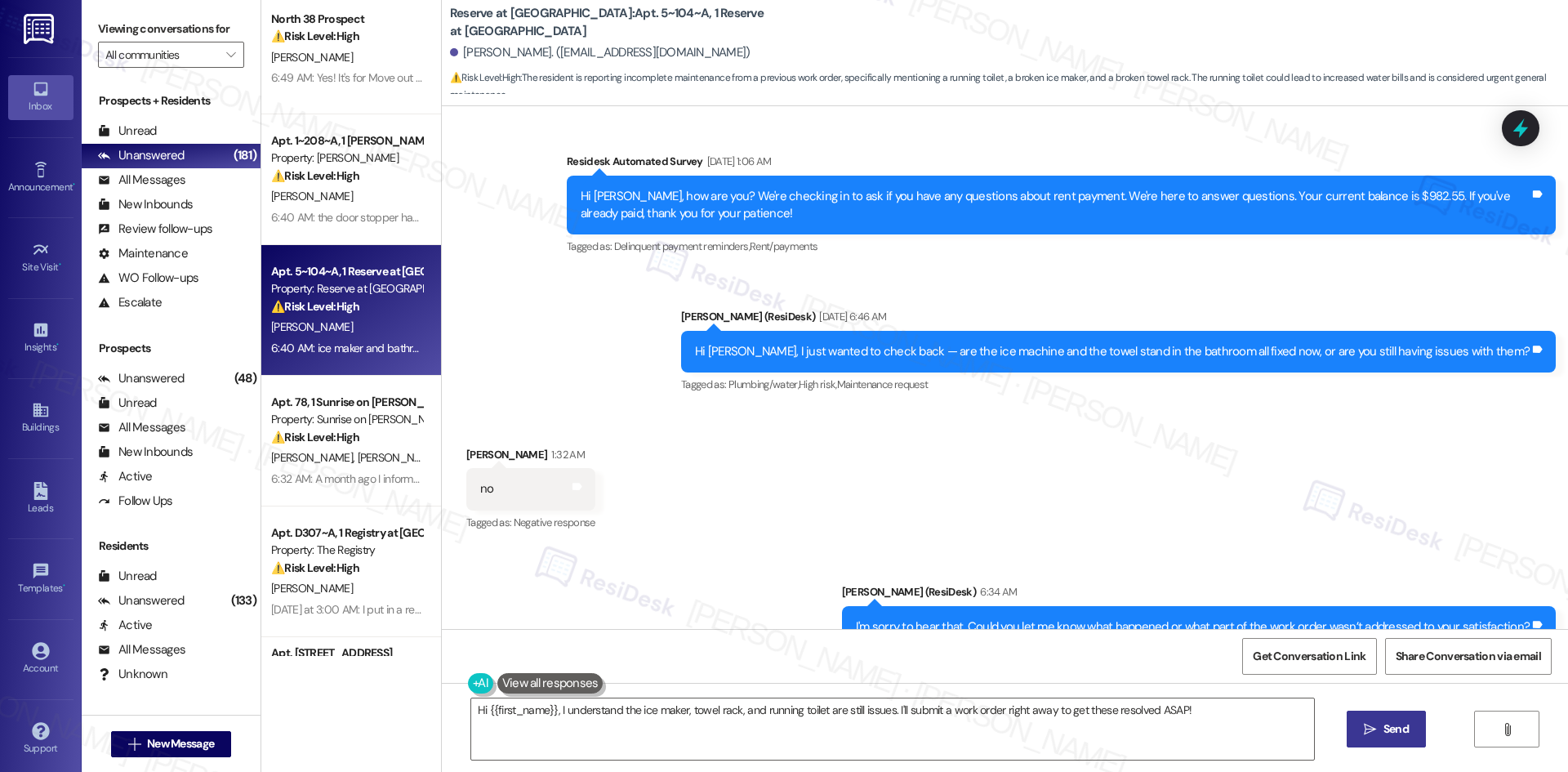
click at [1206, 471] on div "Received via SMS Jashad Presley 1:32 AM no Tags and notes Tagged as: Negative r…" at bounding box center [1006, 479] width 1127 height 138
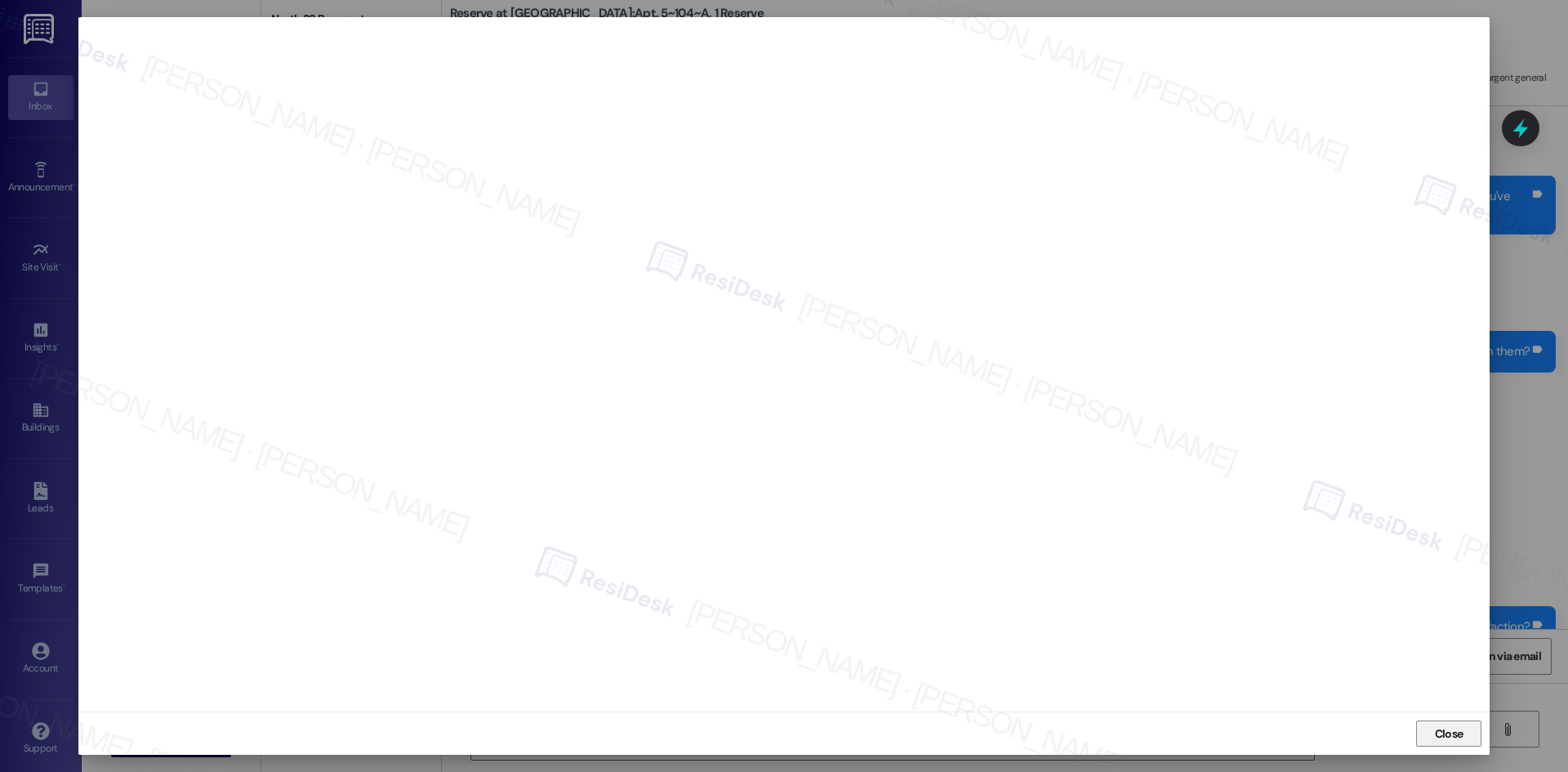
click at [1433, 728] on span "Close" at bounding box center [1449, 734] width 35 height 17
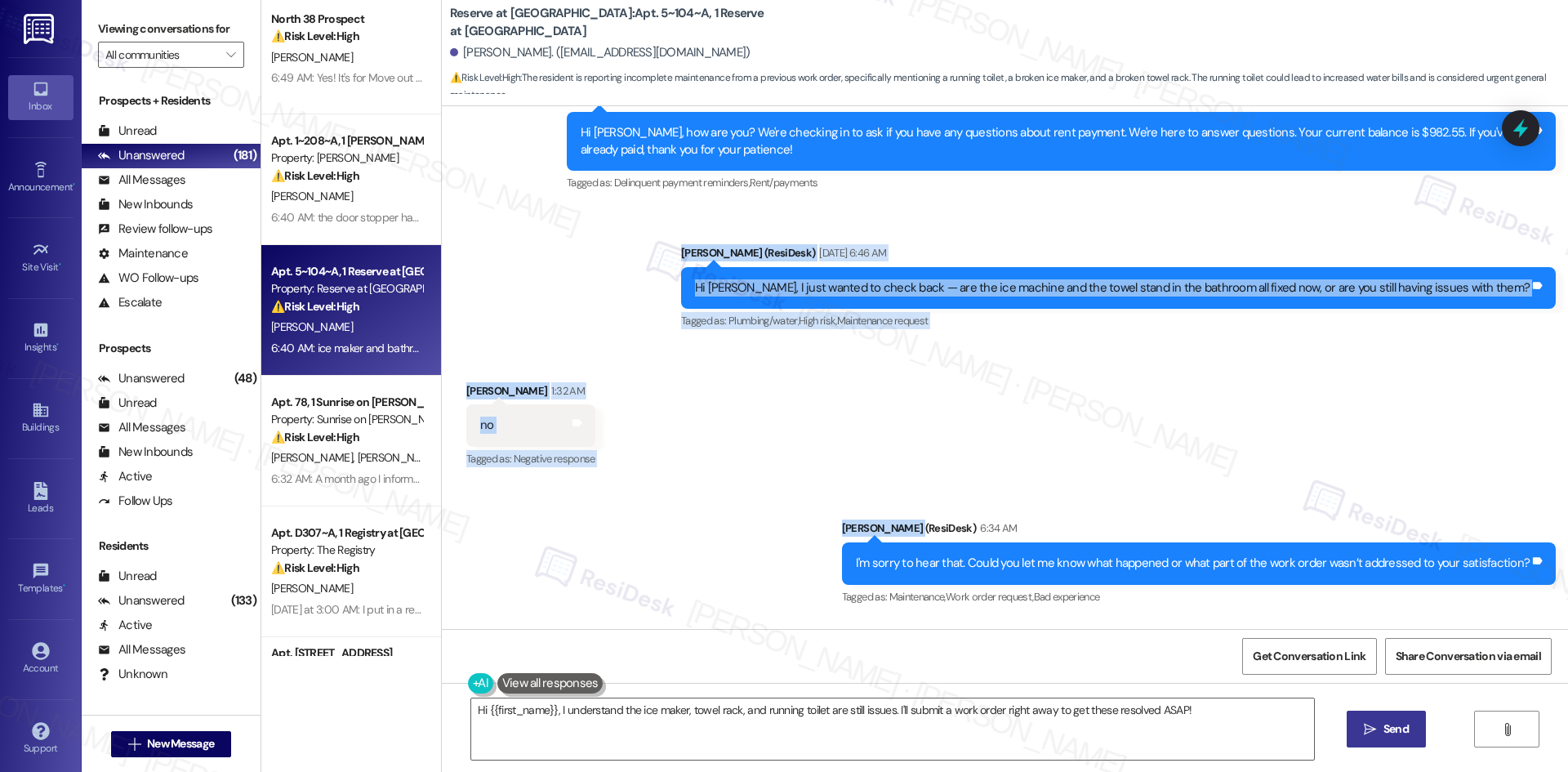
scroll to position [2039, 0]
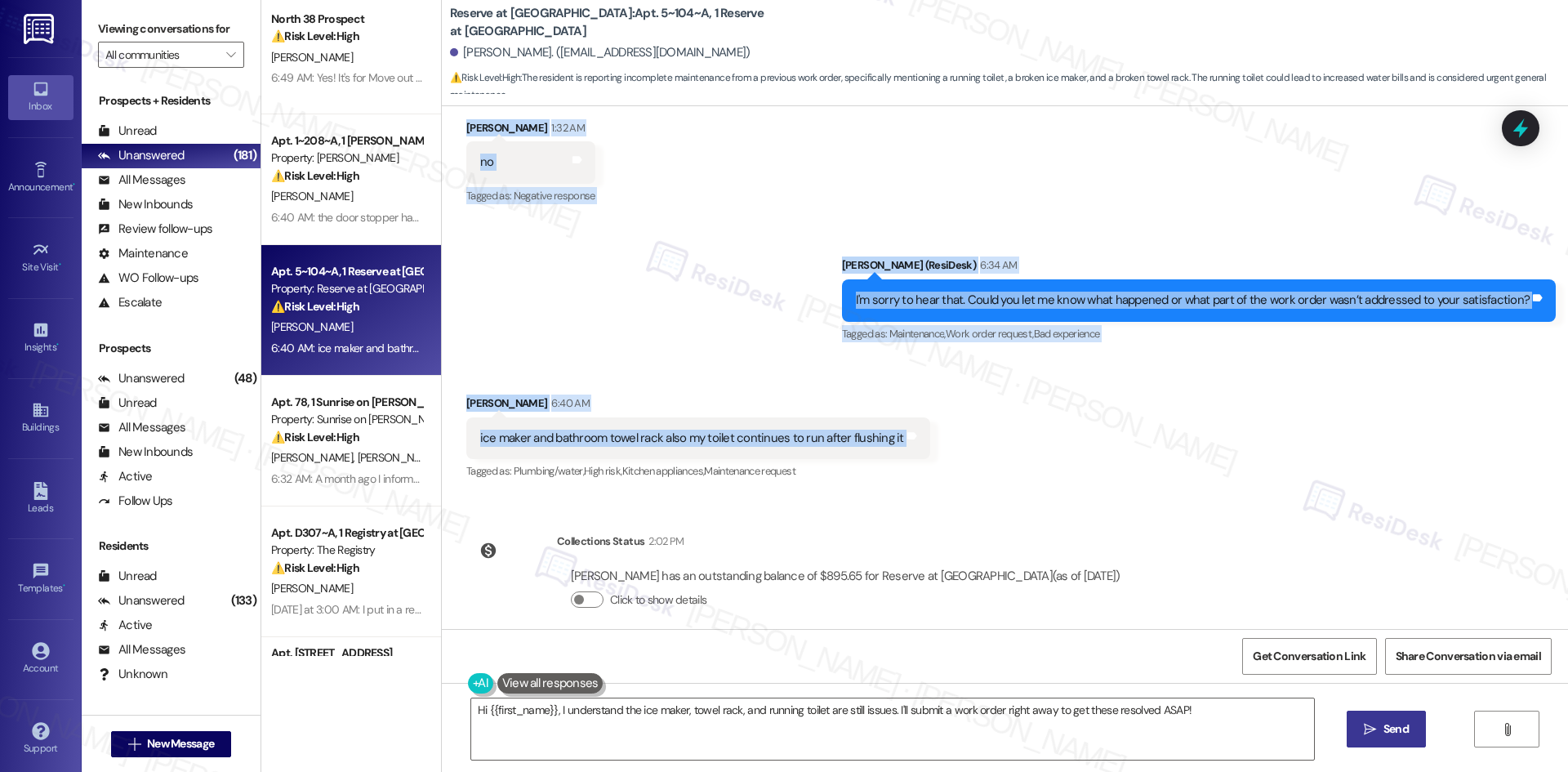
drag, startPoint x: 703, startPoint y: 285, endPoint x: 936, endPoint y: 434, distance: 276.6
click at [936, 434] on div "WO Opened request: Resident sa... Jun 26, 2025 at 5:48 PM Status : Completed Sh…" at bounding box center [1006, 368] width 1127 height 523
copy div "Sarah (ResiDesk) Aug 12, 2025 at 6:46 AM Hi Jashad, I just wanted to check back…"
click at [639, 325] on div "Sent via SMS Sarah (ResiDesk) 6:34 AM I'm sorry to hear that. Could you let me …" at bounding box center [1006, 289] width 1127 height 138
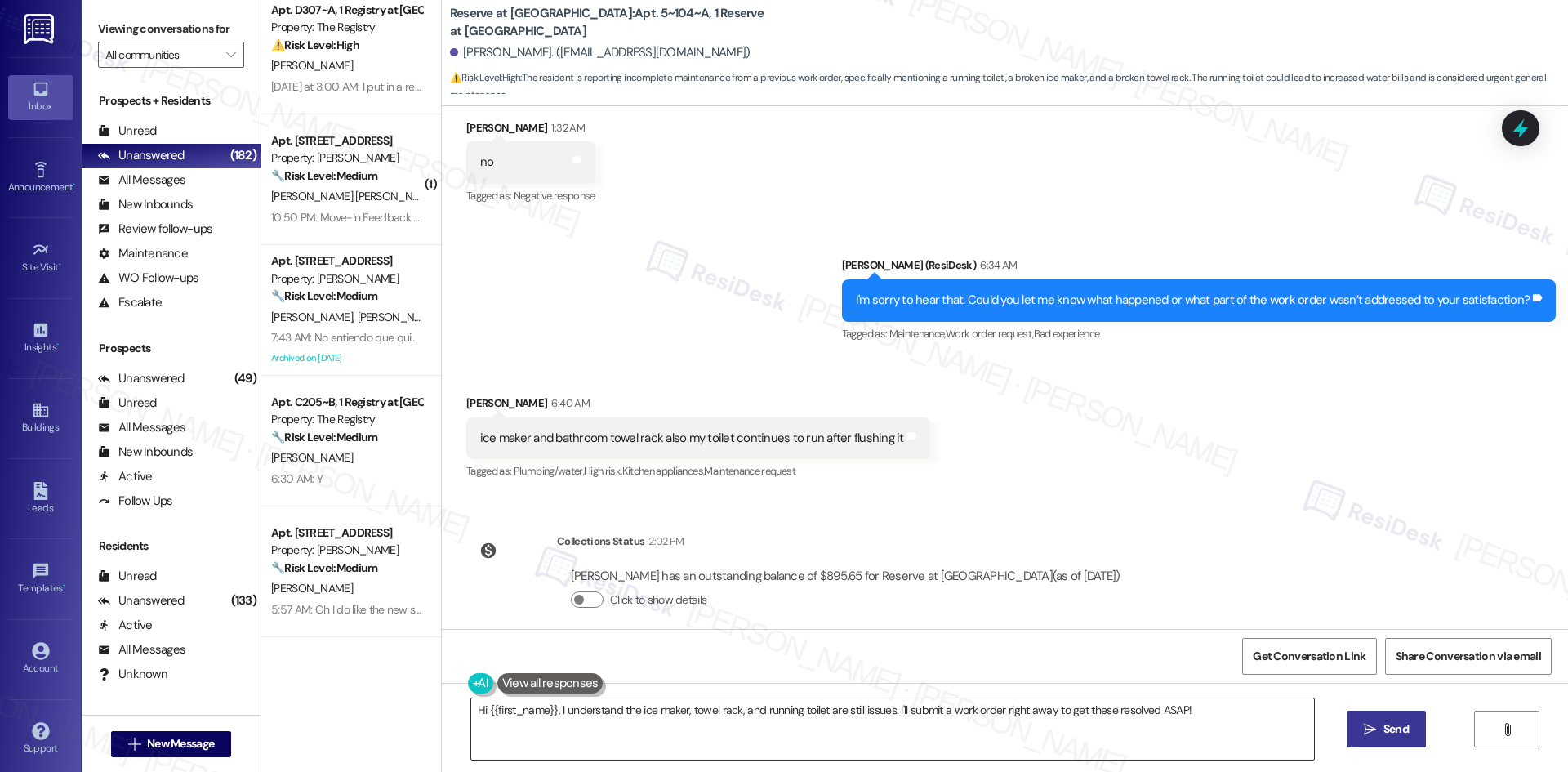
click at [779, 729] on textarea "Hi {{first_name}}, I understand the ice maker, towel rack, and running toilet a…" at bounding box center [893, 728] width 843 height 61
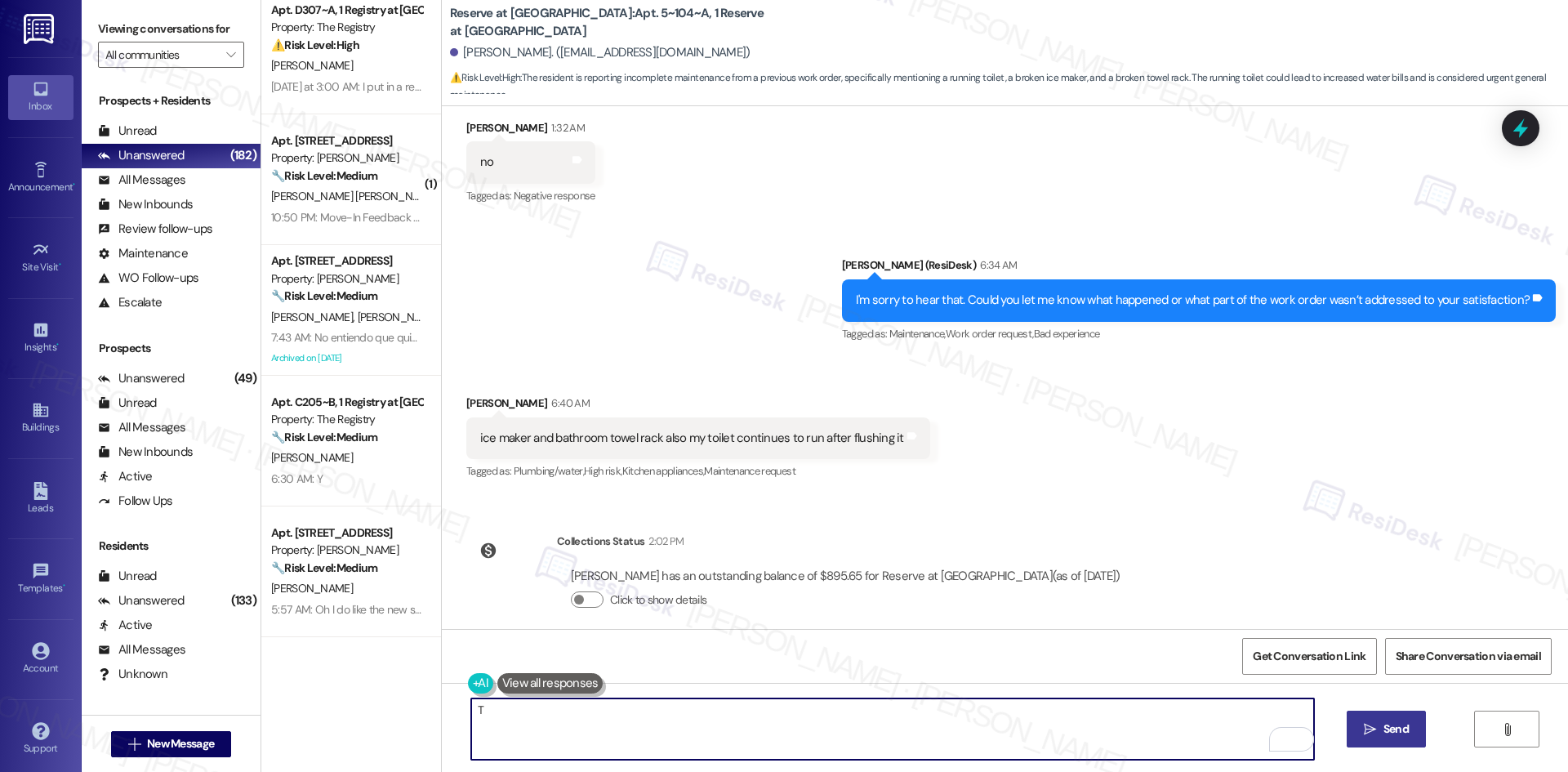
paste textarea "hank you for clarifying. Could you describe what’s happening with the ice maker…"
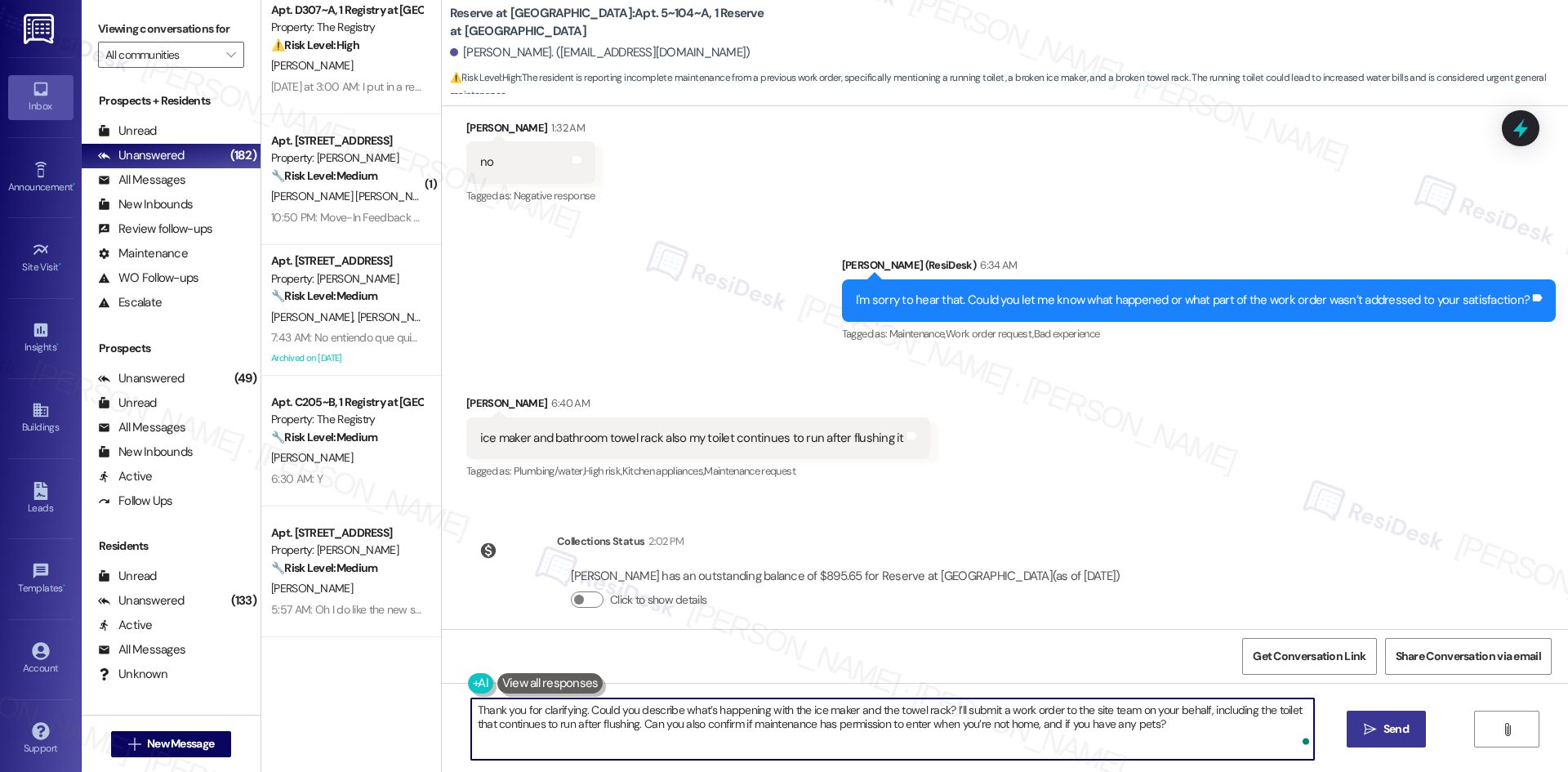
type textarea "Thank you for clarifying. Could you describe what’s happening with the ice make…"
click at [1391, 730] on span "Send" at bounding box center [1396, 729] width 25 height 17
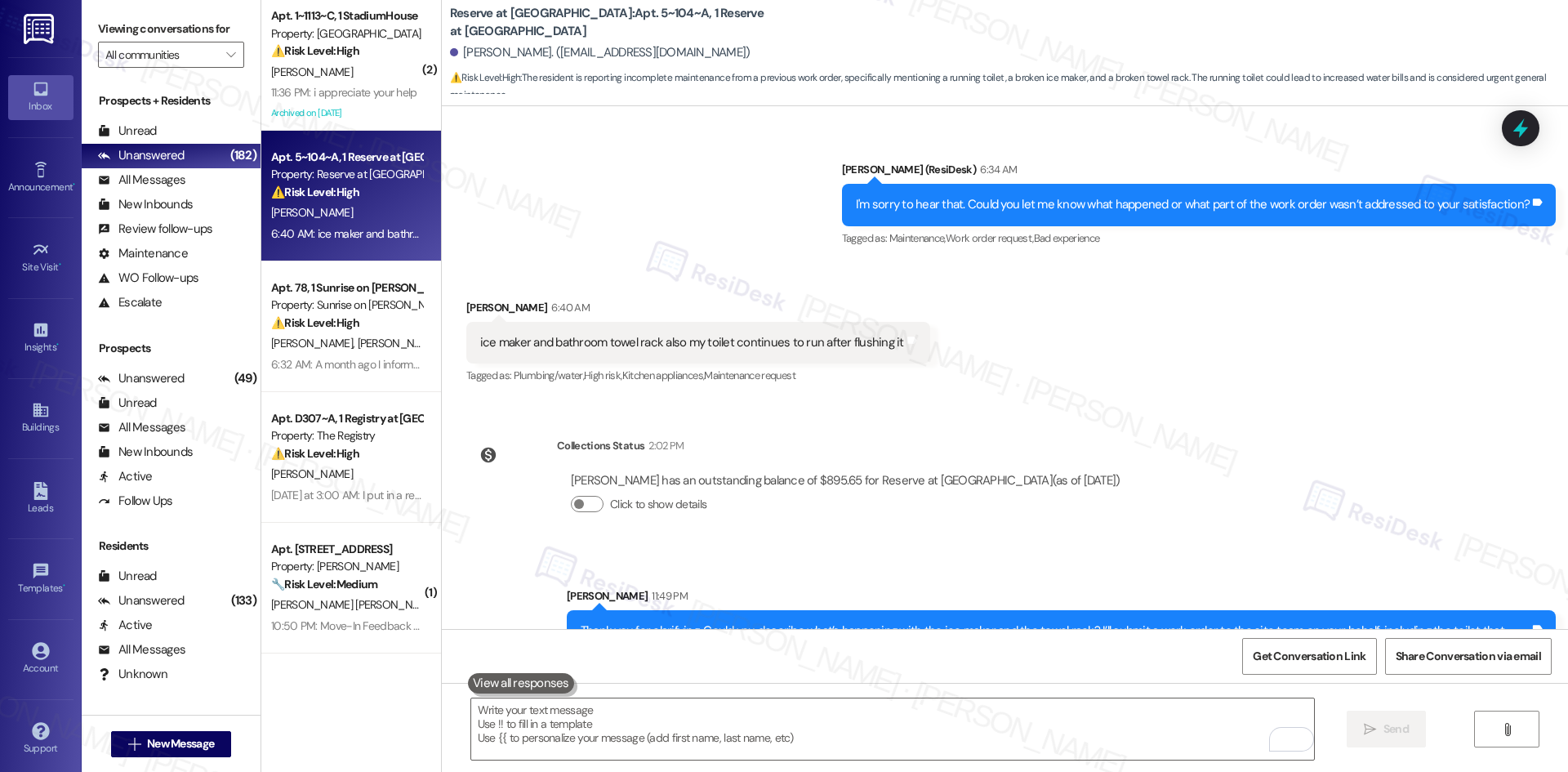
scroll to position [2170, 0]
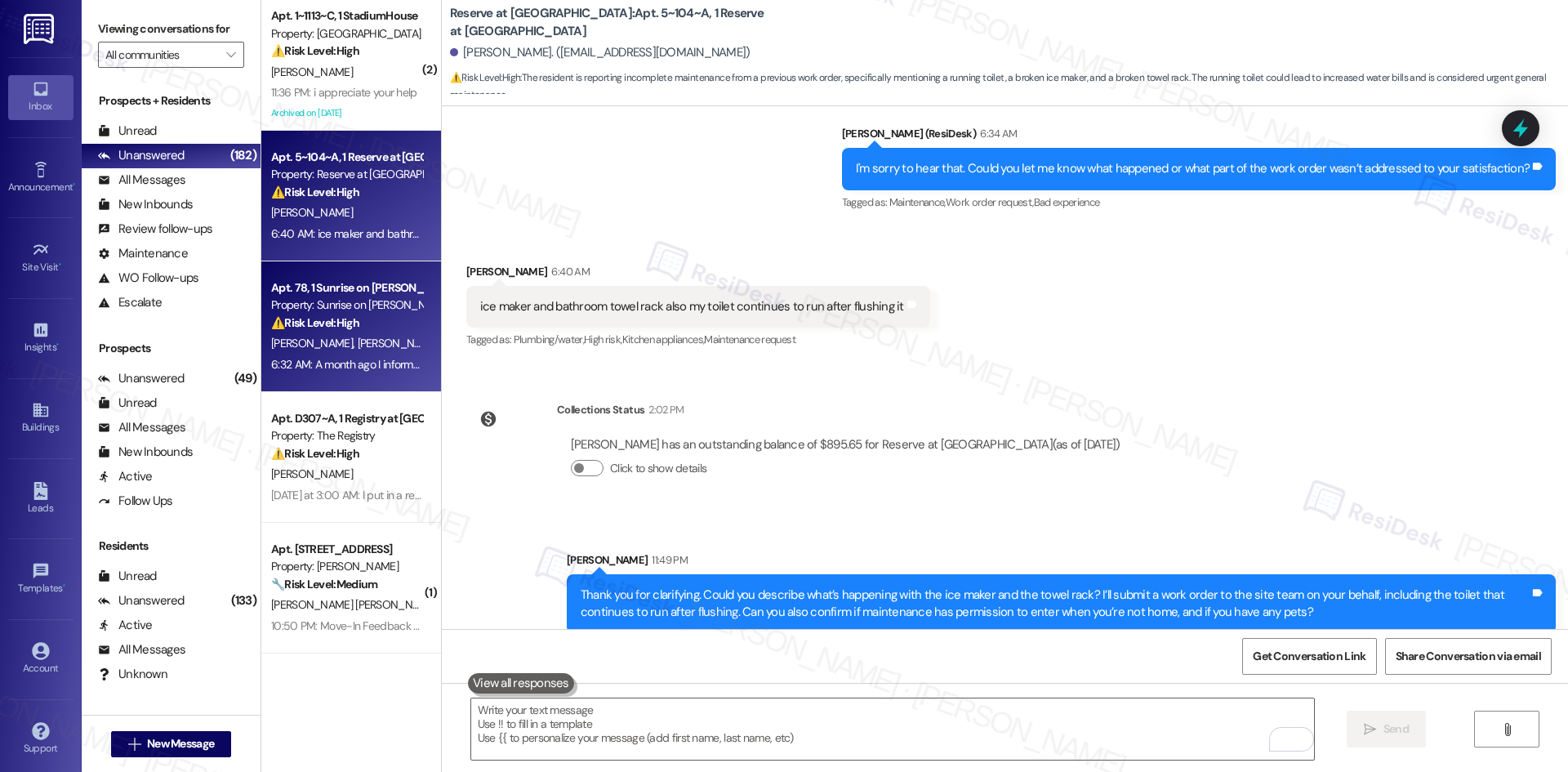
click at [331, 315] on strong "⚠️ Risk Level: High" at bounding box center [315, 322] width 88 height 15
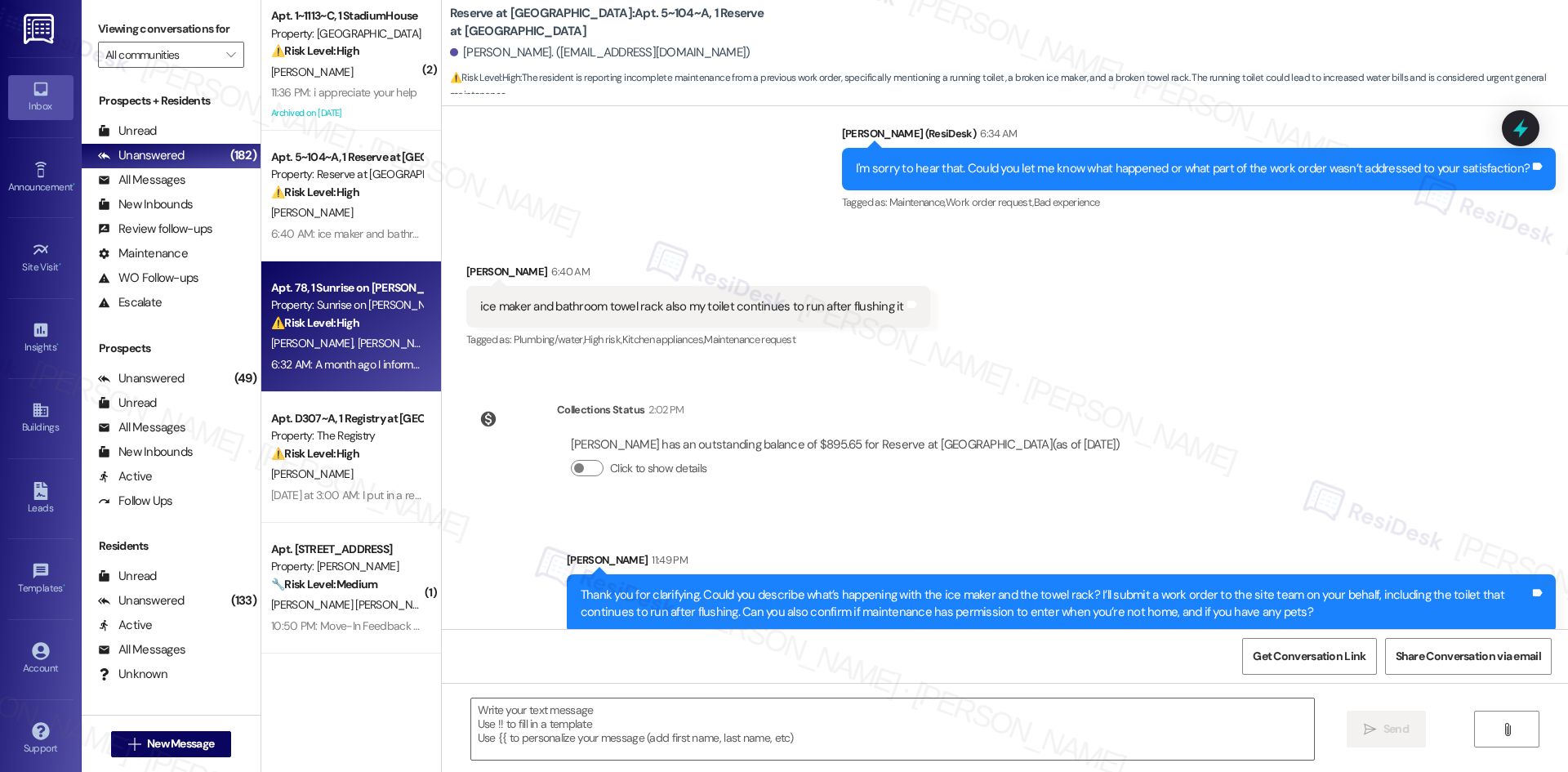
type textarea "Fetching suggested responses. Please feel free to read through the conversation…"
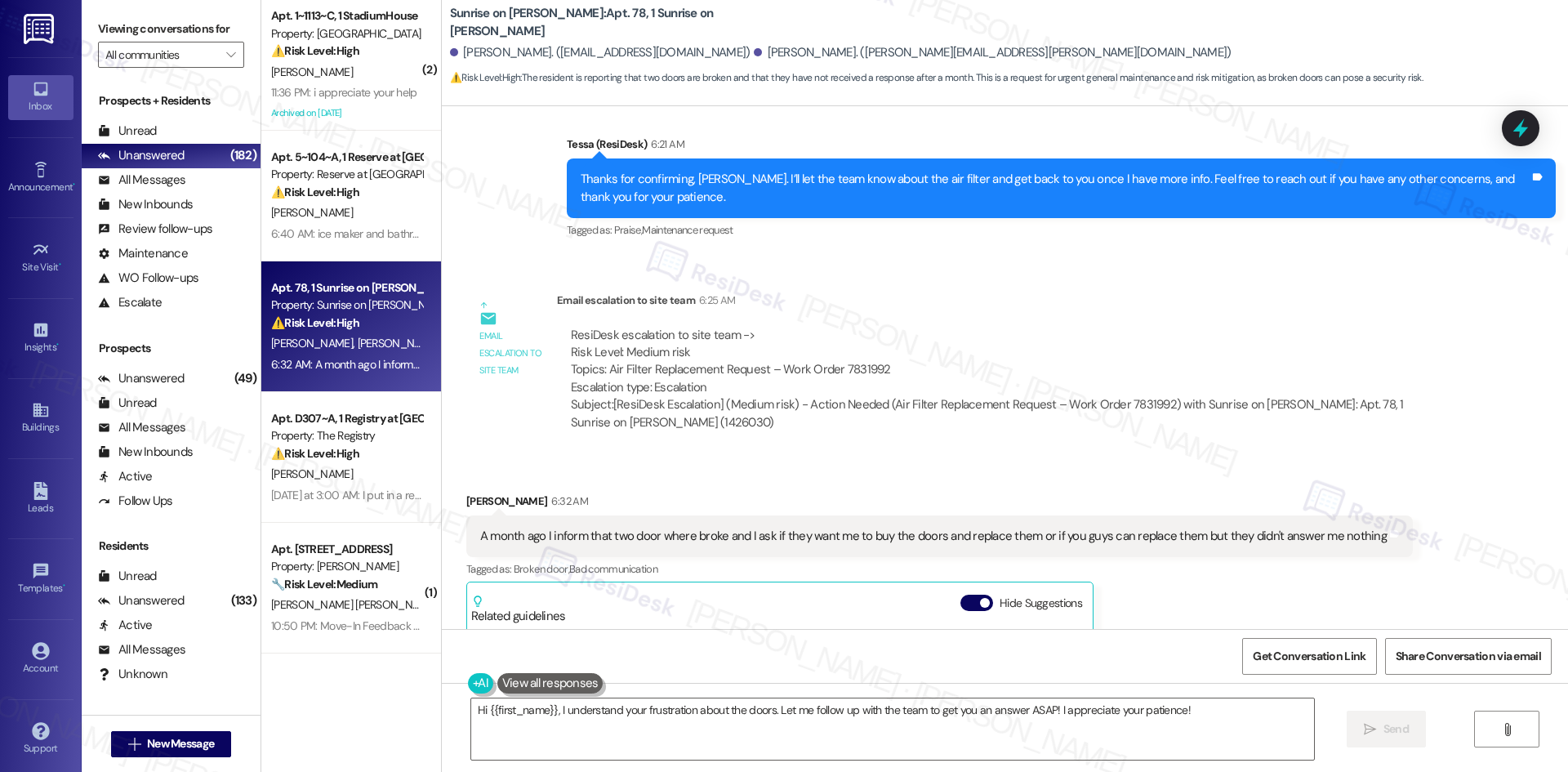
scroll to position [2901, 0]
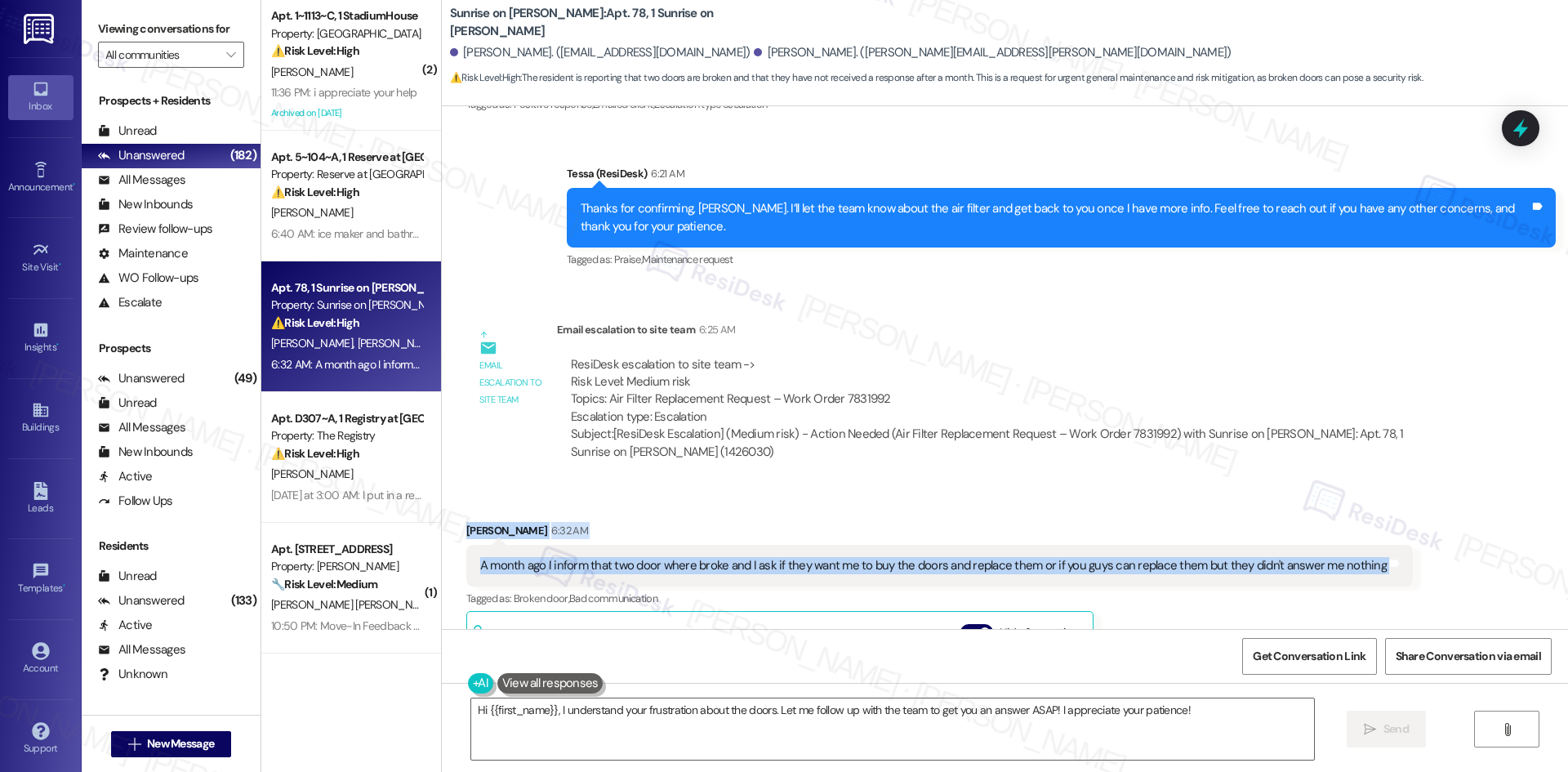
drag, startPoint x: 452, startPoint y: 512, endPoint x: 1413, endPoint y: 548, distance: 961.7
click at [1413, 548] on div "Received via SMS Guadalupe Campos 6:32 AM A month ago I inform that two door wh…" at bounding box center [1006, 728] width 1127 height 487
copy div "Guadalupe Campos 6:32 AM A month ago I inform that two door where broke and I a…"
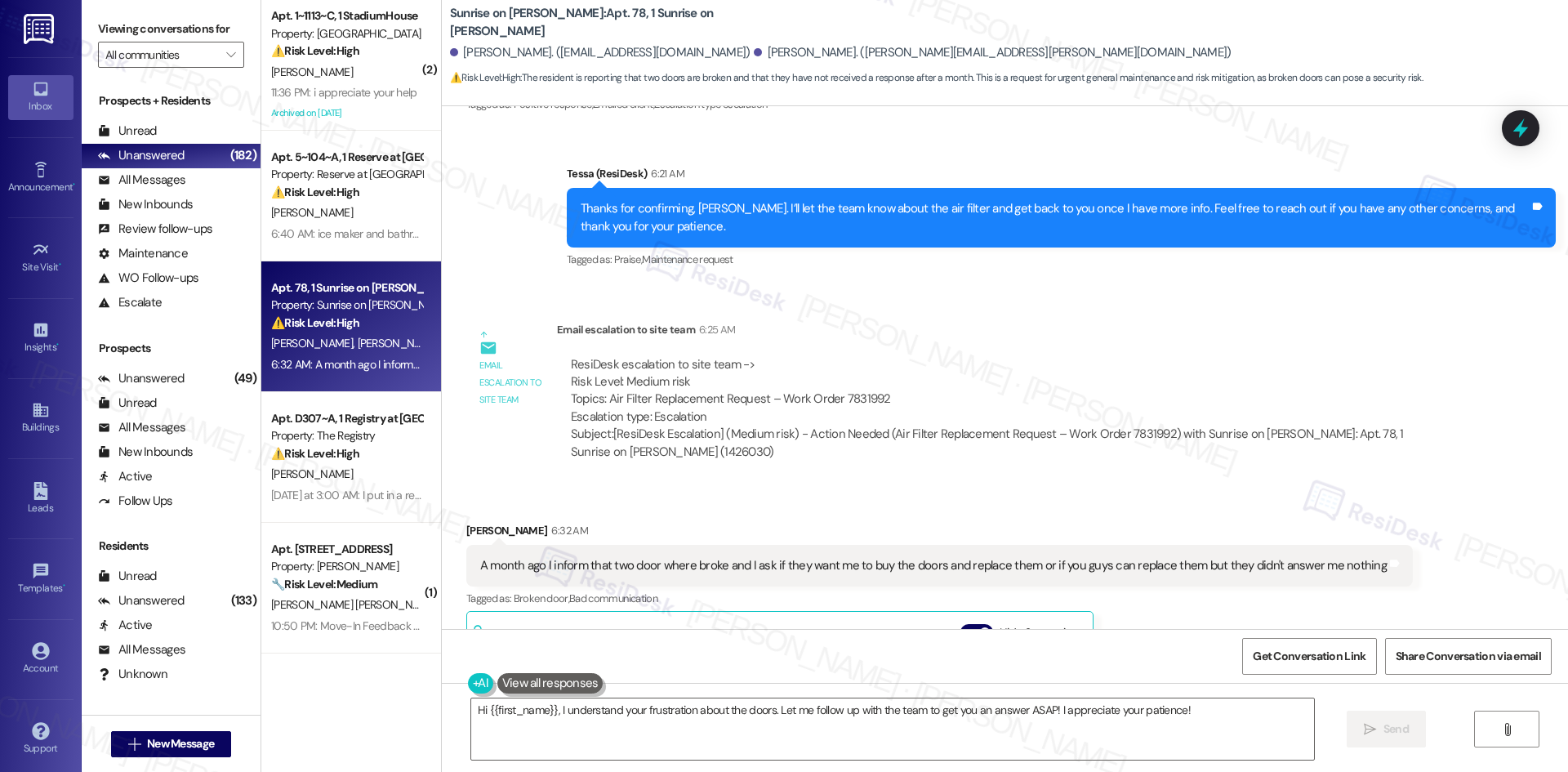
drag, startPoint x: 863, startPoint y: 356, endPoint x: 857, endPoint y: 381, distance: 25.7
click at [863, 356] on div "ResiDesk escalation to site team -> Risk Level: Medium risk Topics: Air Filter …" at bounding box center [1006, 391] width 871 height 70
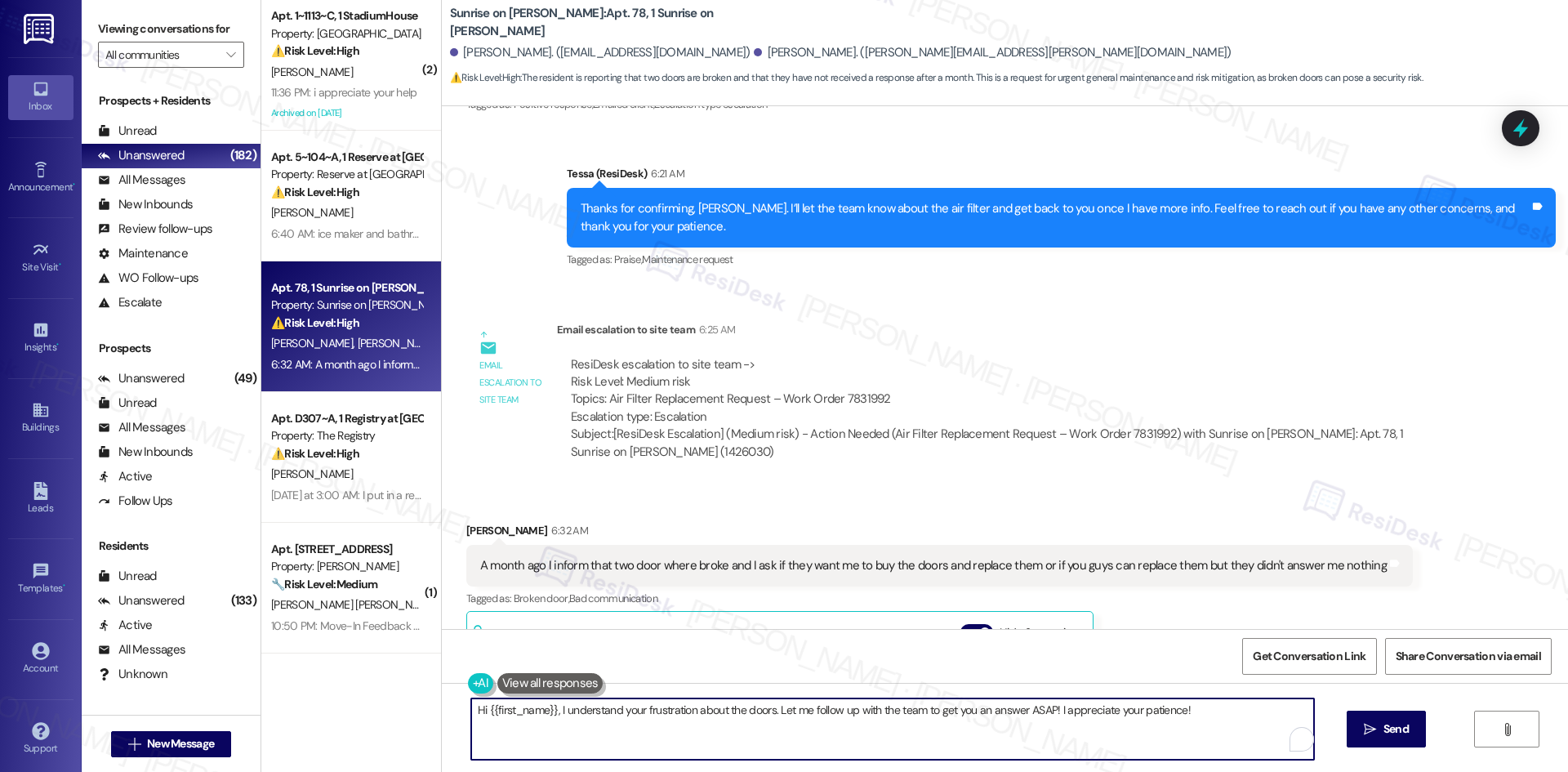
click at [703, 730] on textarea "Hi {{first_name}}, I understand your frustration about the doors. Let me follow…" at bounding box center [893, 728] width 843 height 61
paste textarea "hank you for letting me know. I’ll check with the site team regarding the broke…"
type textarea "Thank you for letting me know. I’ll check with the site team regarding the brok…"
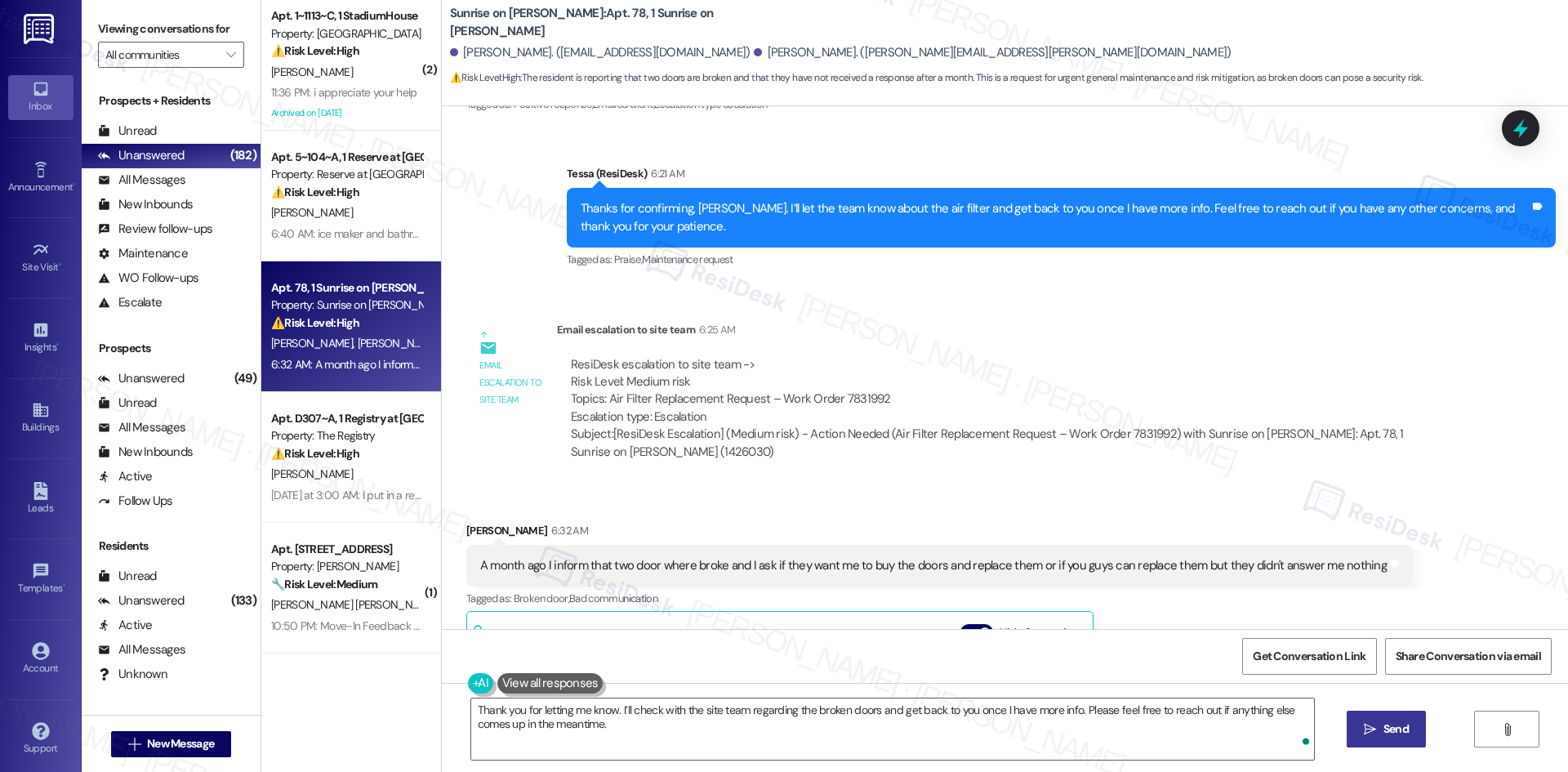
click at [1388, 722] on span "Send" at bounding box center [1396, 729] width 25 height 17
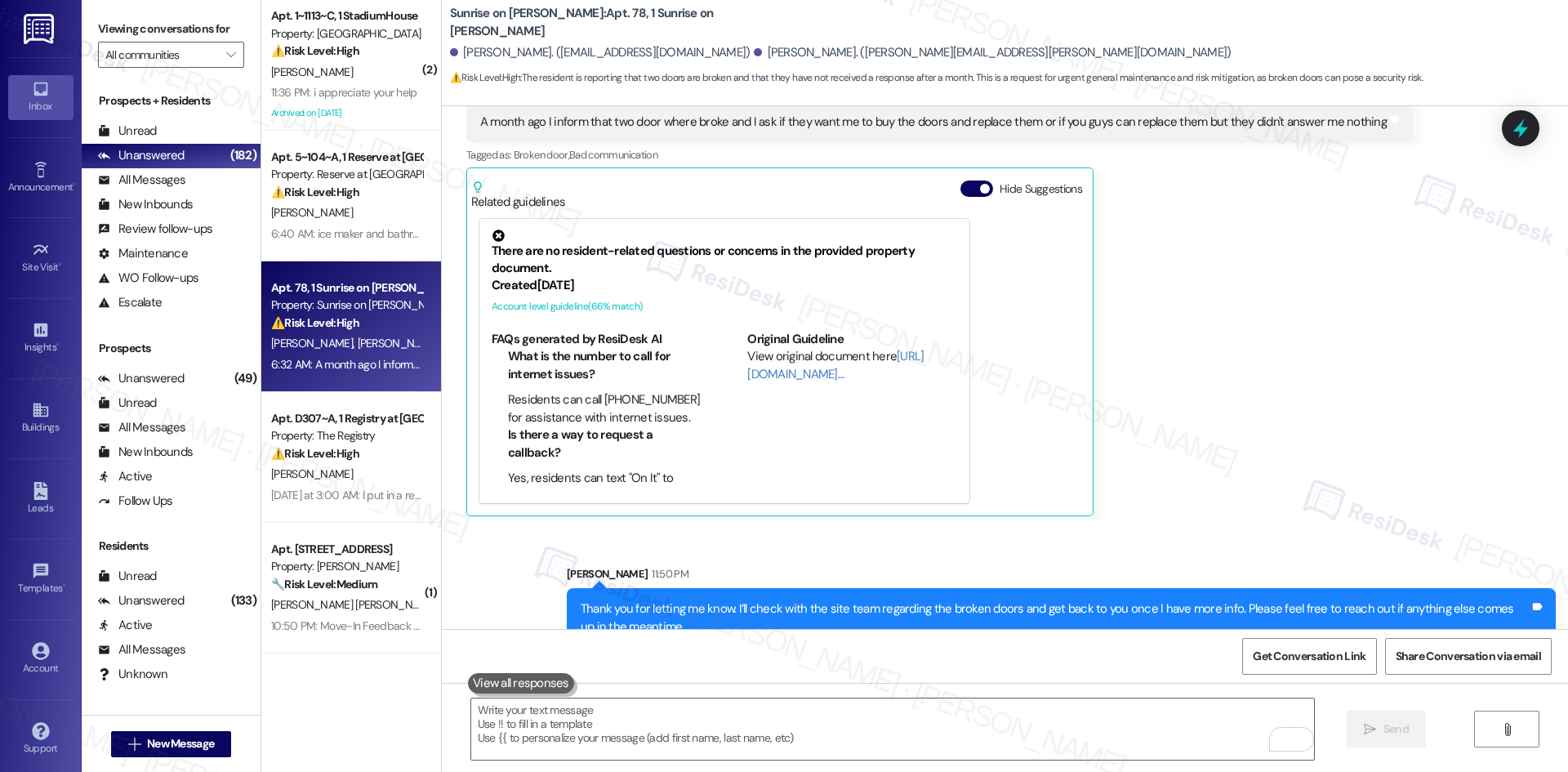
scroll to position [3359, 0]
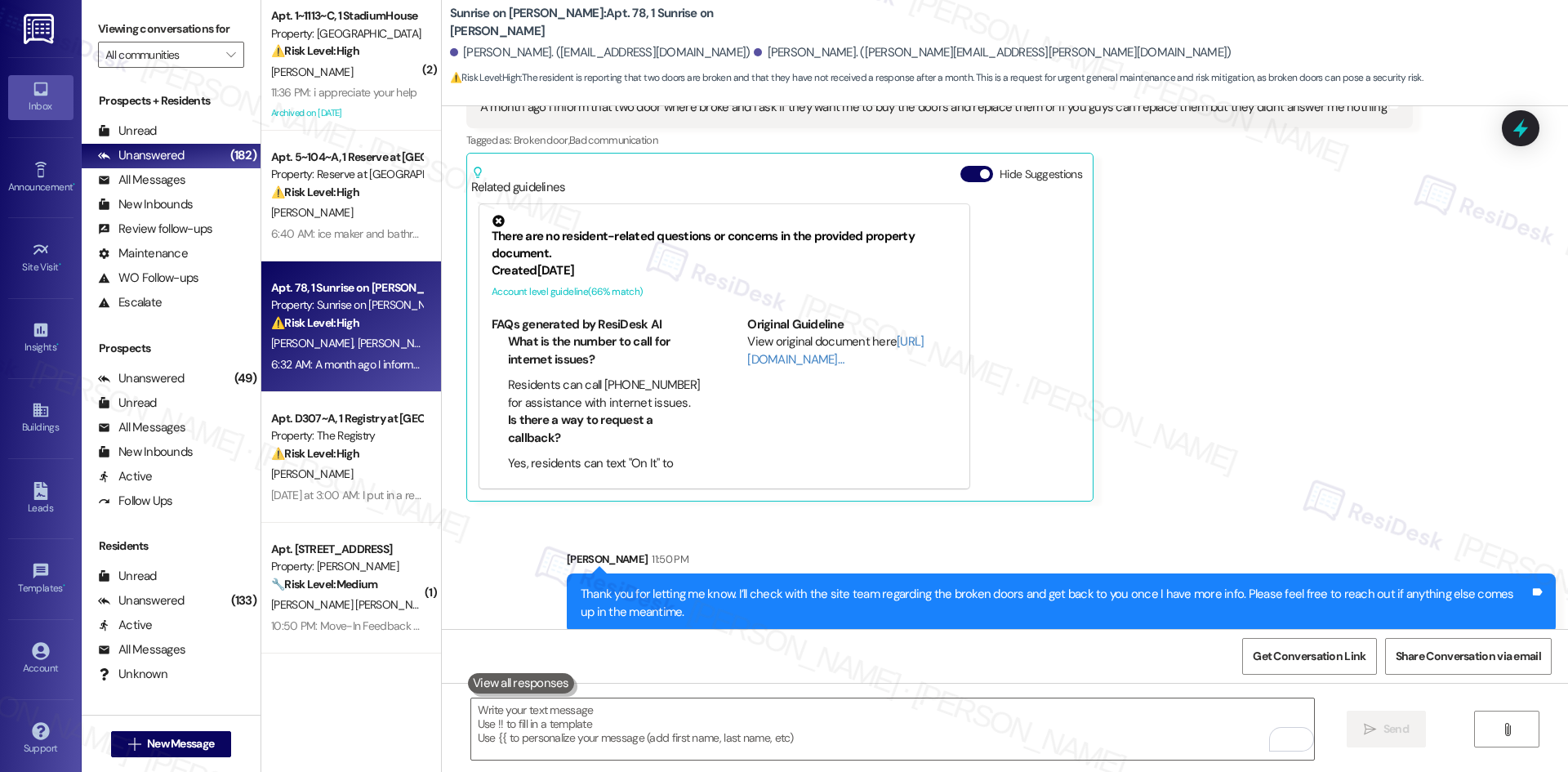
click at [1344, 415] on div "Guadalupe Campos 6:32 AM A month ago I inform that two door where broke and I a…" at bounding box center [939, 282] width 946 height 438
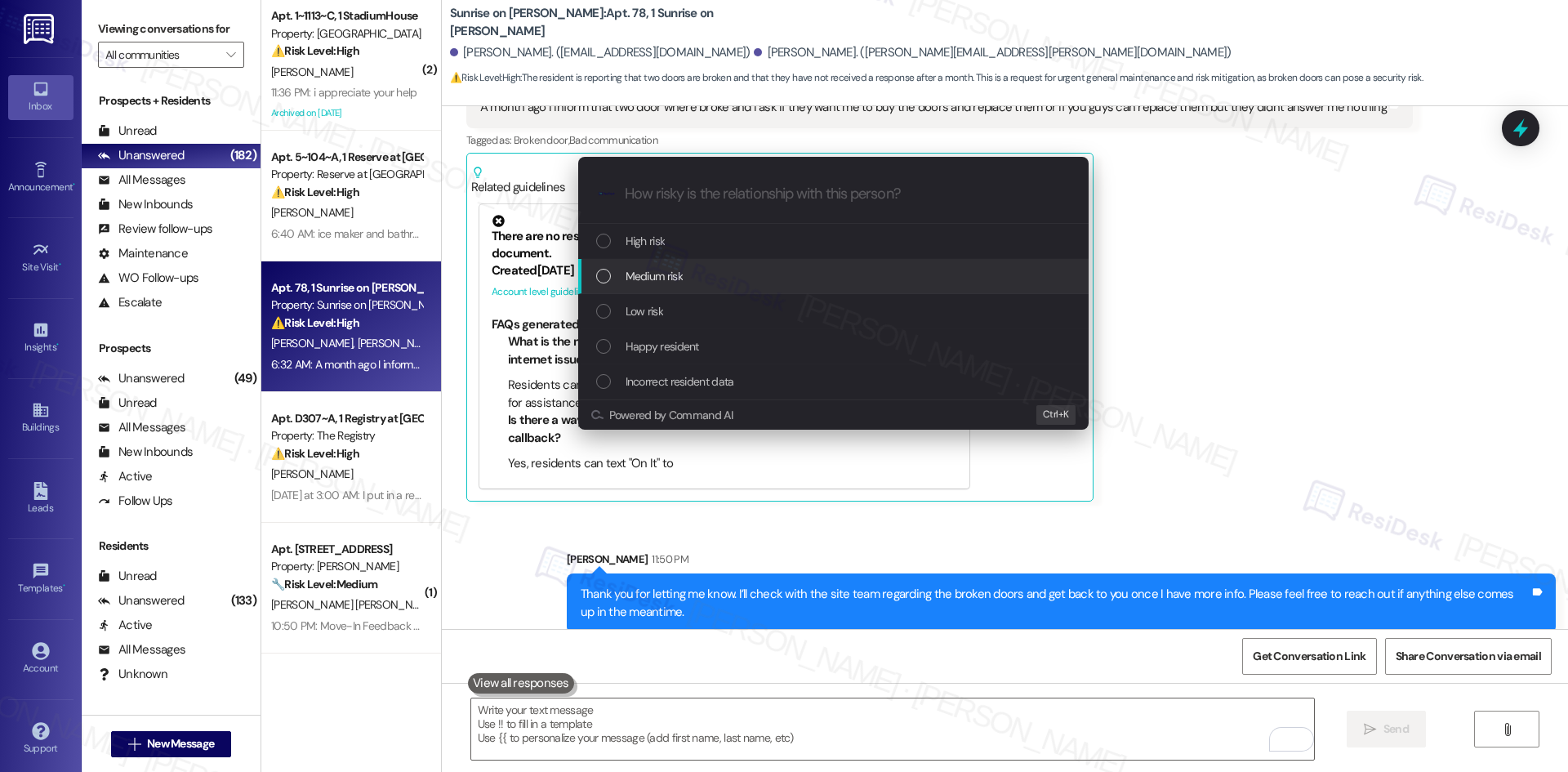
click at [709, 280] on div "Medium risk" at bounding box center [835, 276] width 478 height 18
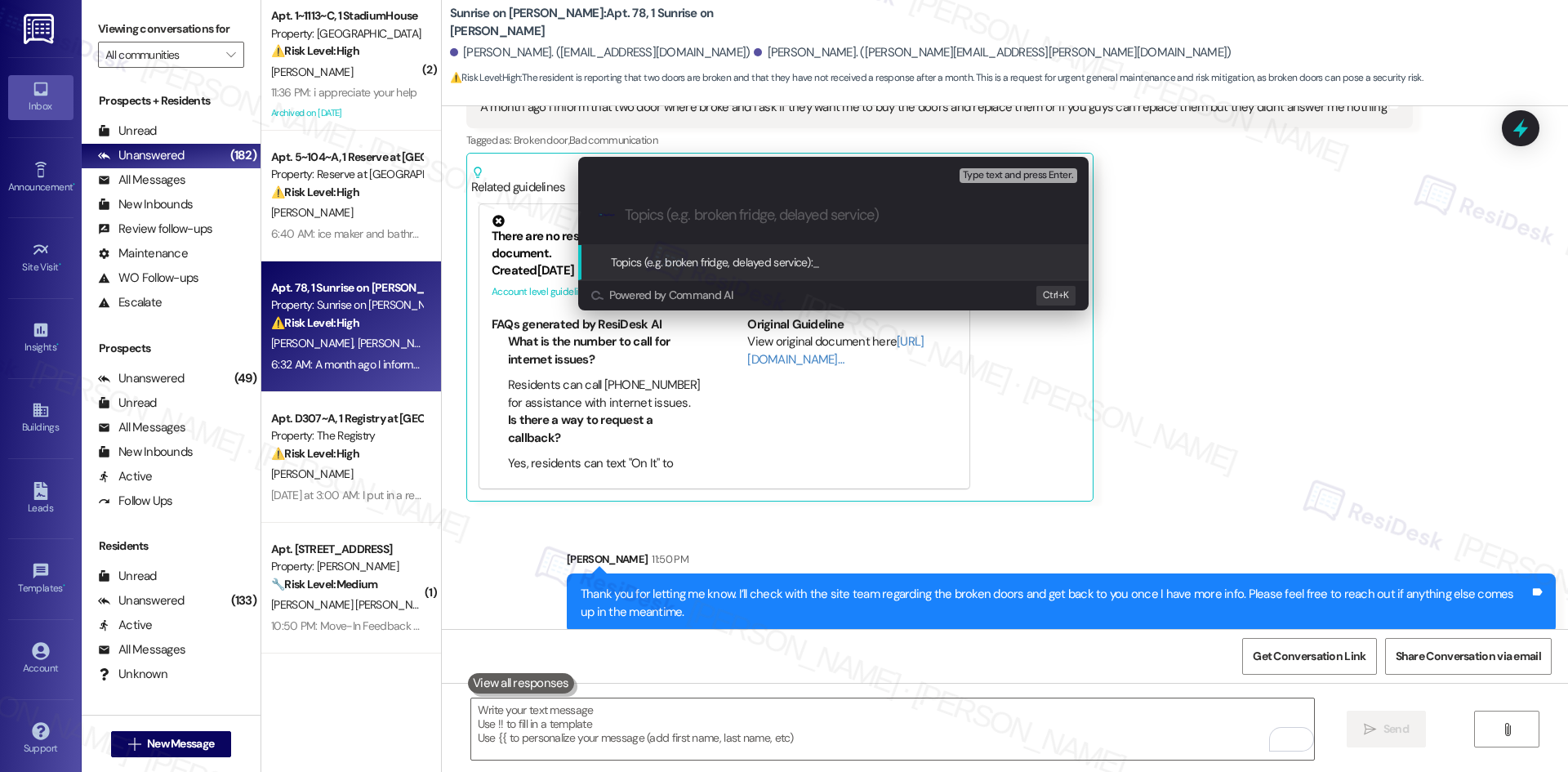
click at [764, 223] on input "Topics (e.g. broken fridge, delayed service)" at bounding box center [846, 215] width 443 height 17
paste input "Resident Maintenance Concern – Broken Doors"
type input "Resident Maintenance Concern – Broken Doors"
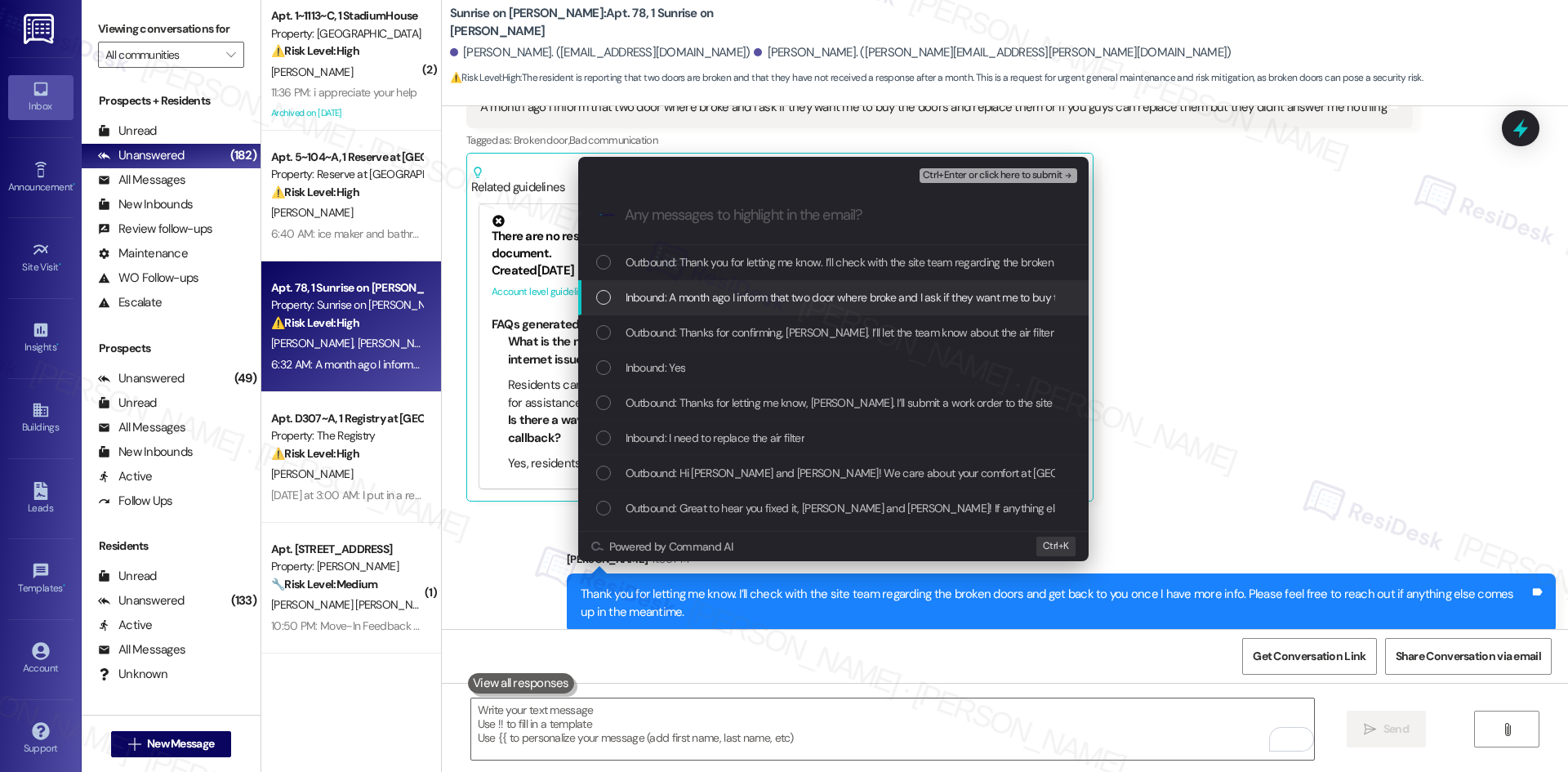
click at [810, 300] on span "Inbound: A month ago I inform that two door where broke and I ask if they want …" at bounding box center [1064, 298] width 878 height 18
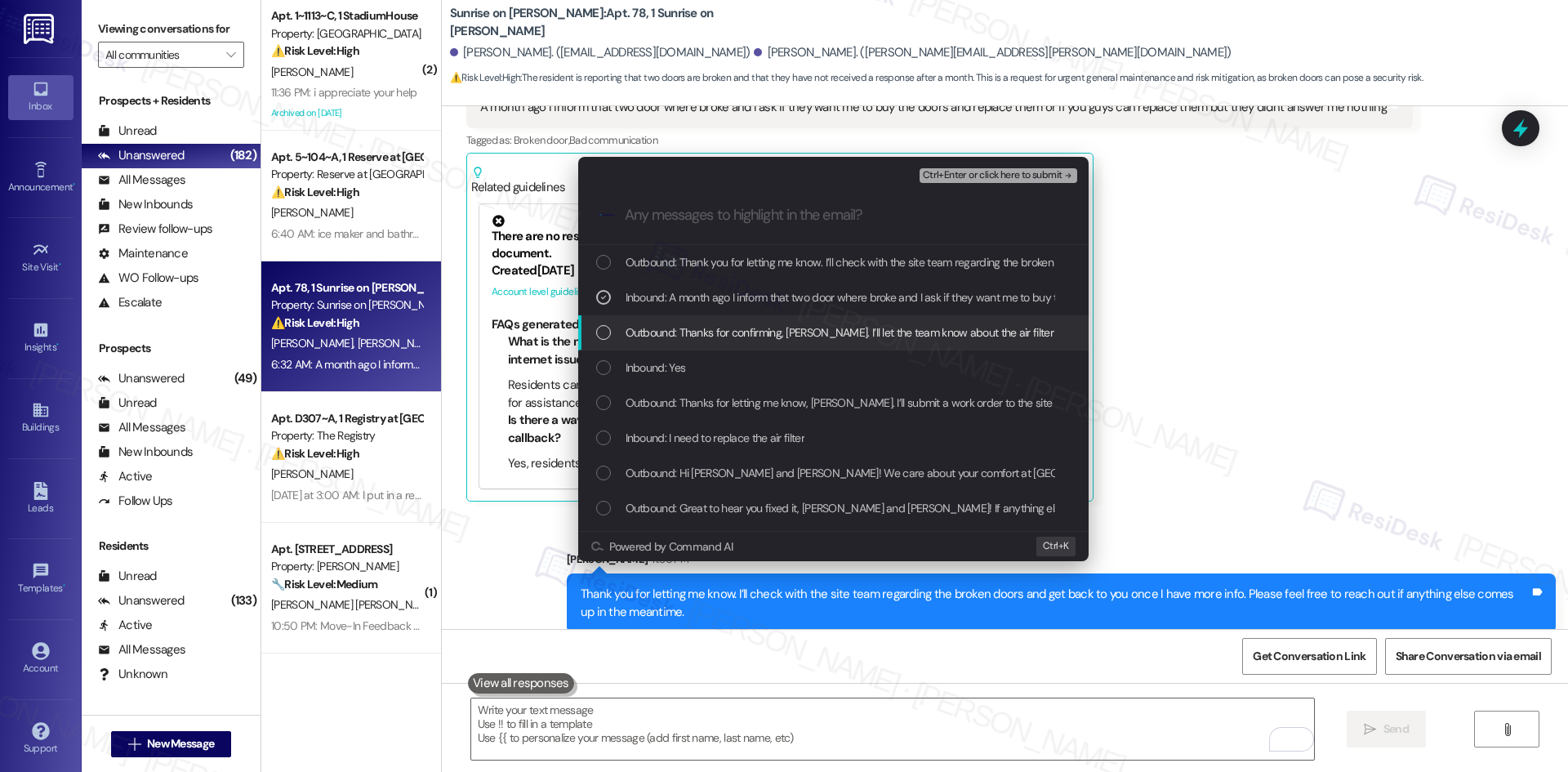
click at [1308, 288] on div "Escalate Conversation Medium risk Resident Maintenance Concern – Broken Doors I…" at bounding box center [784, 386] width 1568 height 772
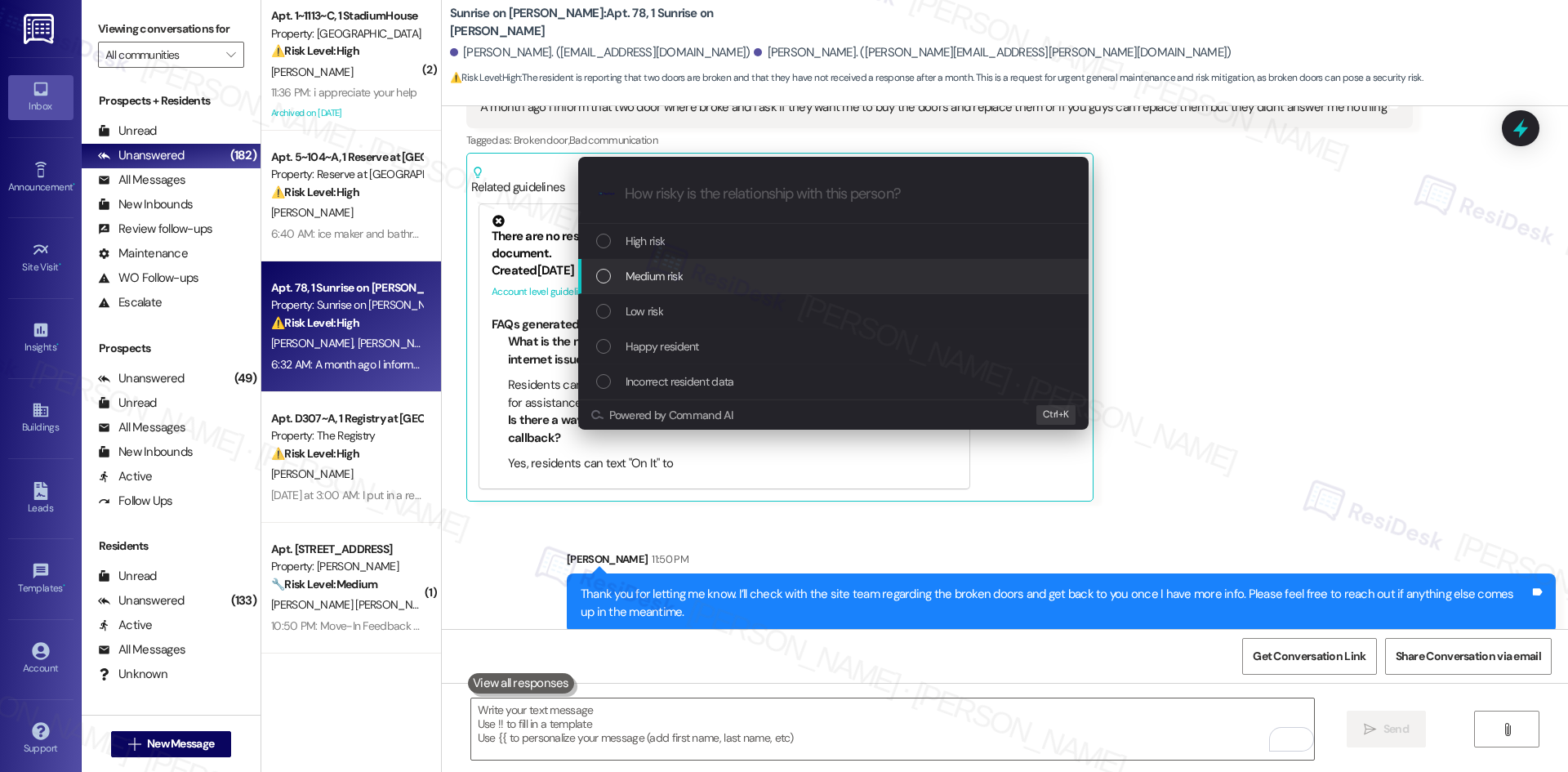
click at [701, 272] on div "Medium risk" at bounding box center [835, 276] width 478 height 18
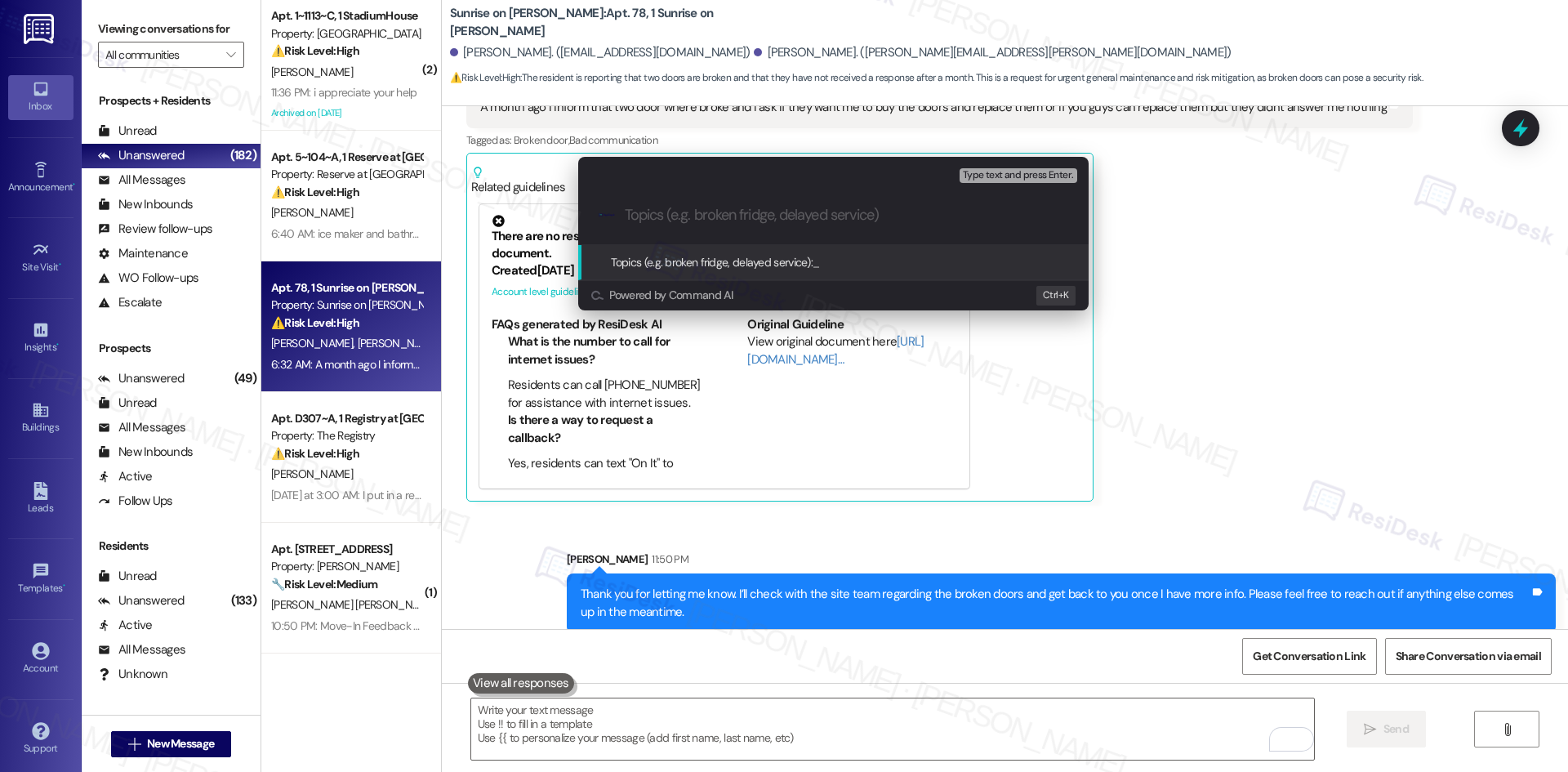
paste input "Resident Inquiry – Broken Doors"
type input "Resident Inquiry – Broken Doors"
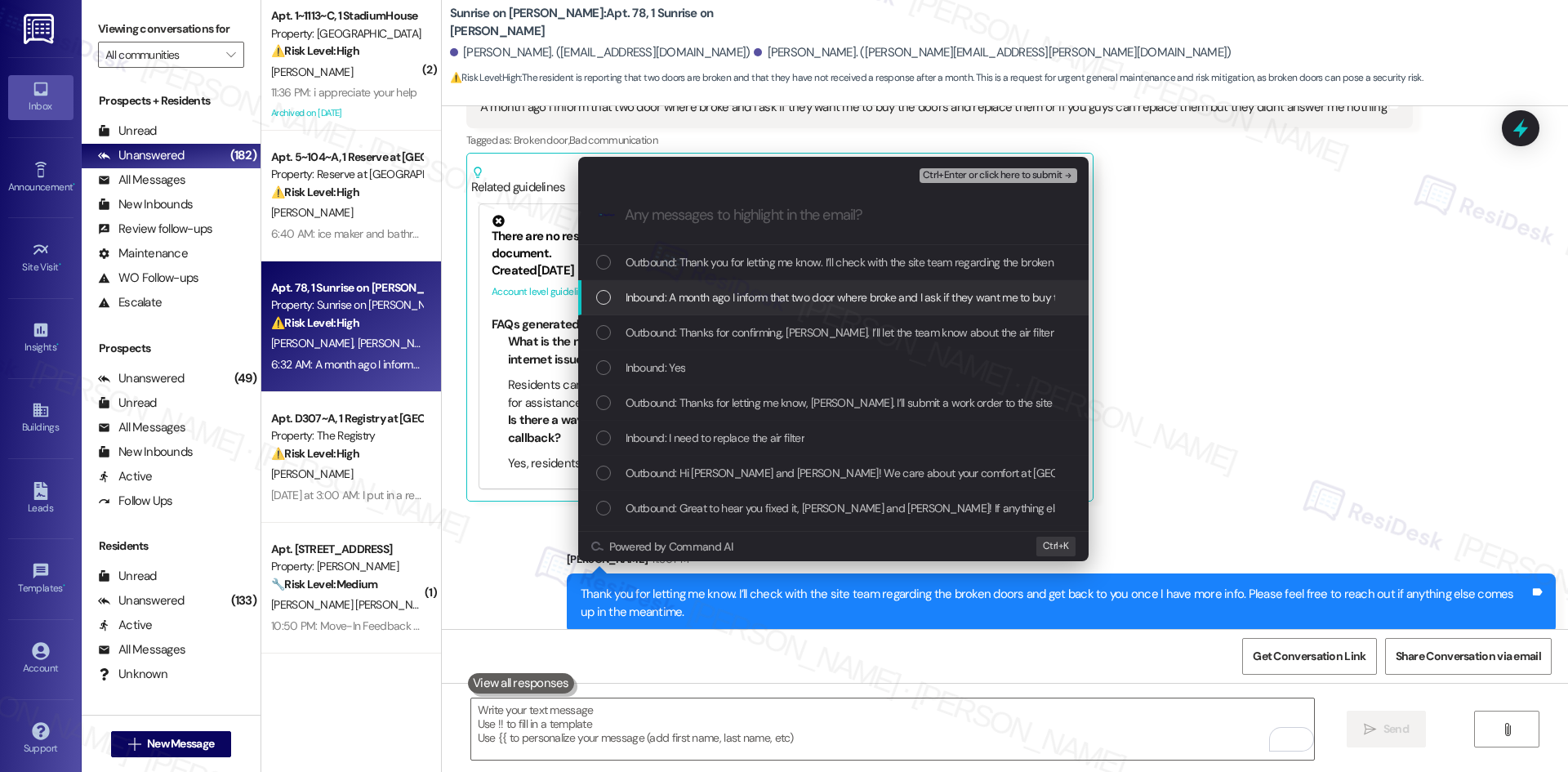
click at [818, 298] on span "Inbound: A month ago I inform that two door where broke and I ask if they want …" at bounding box center [1064, 298] width 878 height 18
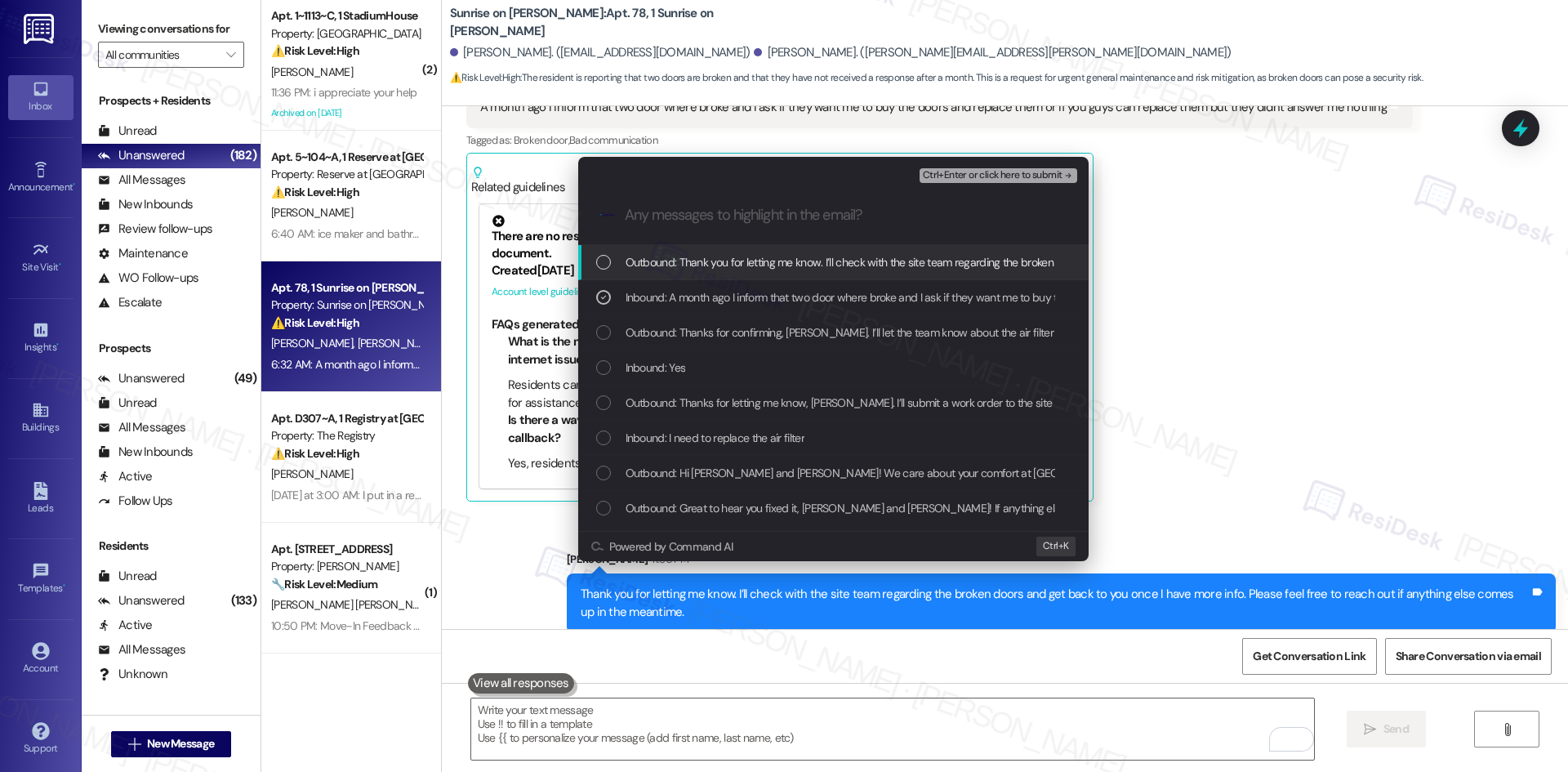
click at [1016, 177] on span "Ctrl+Enter or click here to submit" at bounding box center [992, 176] width 139 height 12
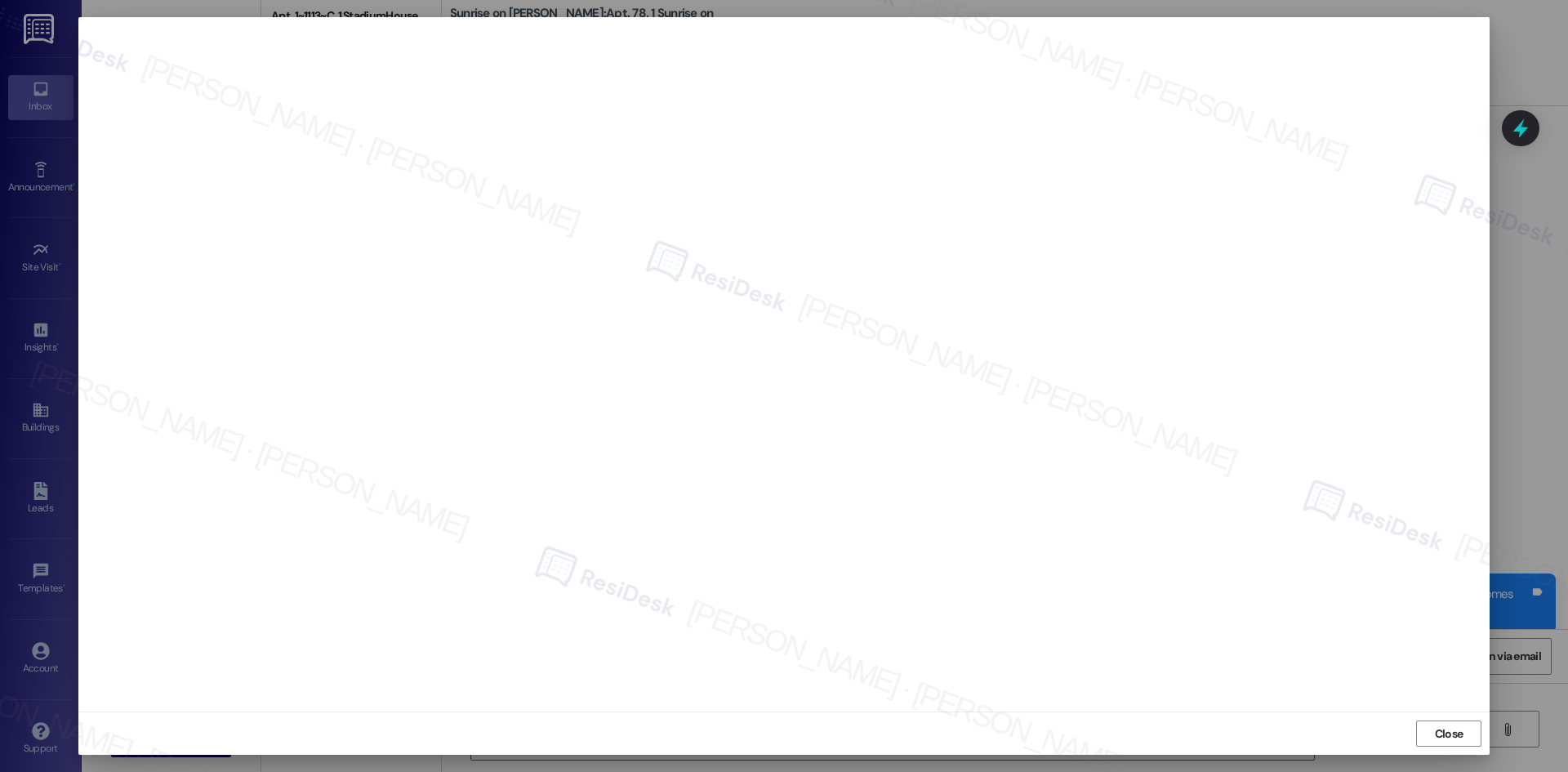
drag, startPoint x: 1453, startPoint y: 732, endPoint x: 1432, endPoint y: 731, distance: 21.0
click at [1453, 733] on span "Close" at bounding box center [1449, 734] width 28 height 17
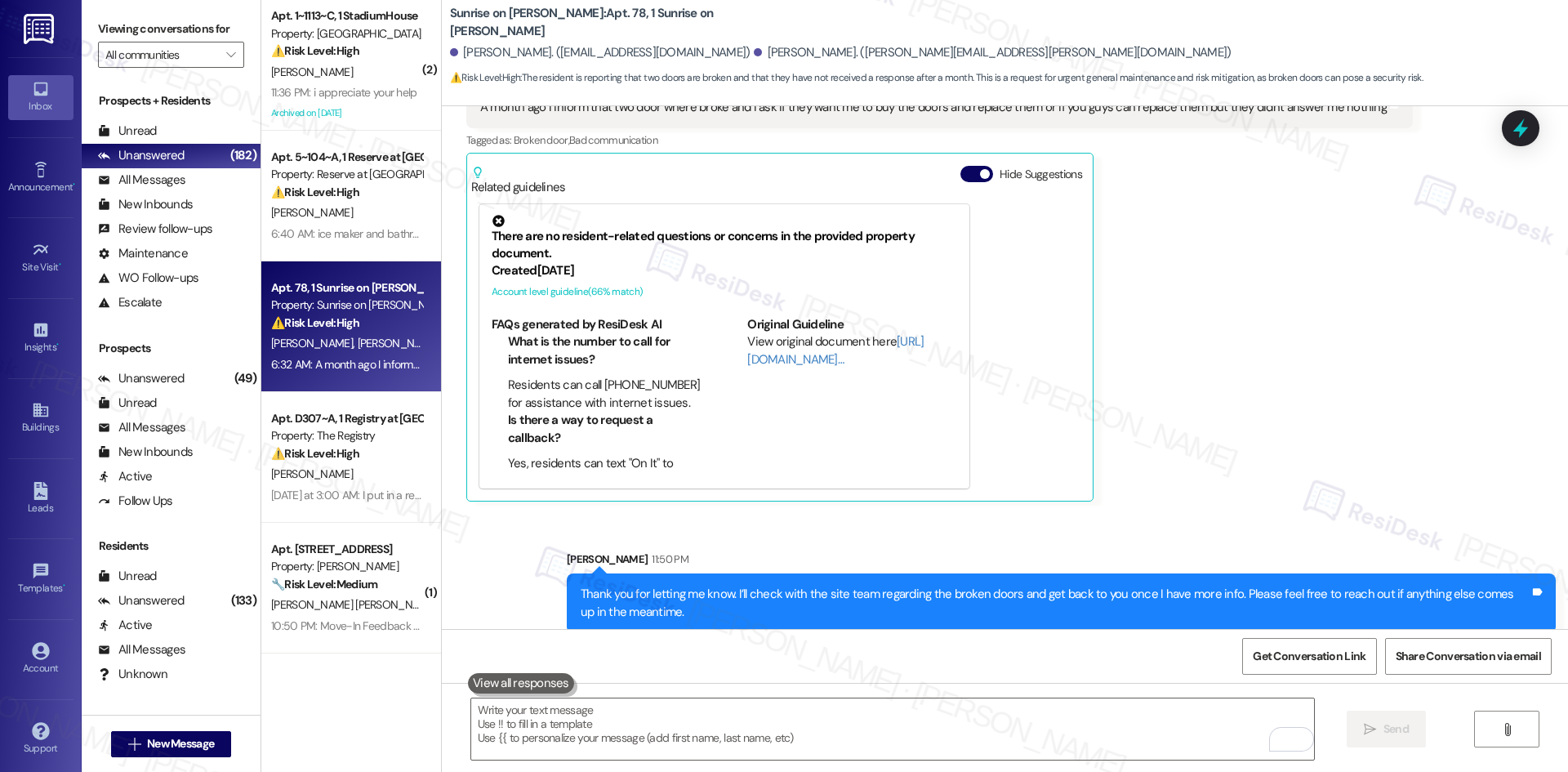
click at [1286, 513] on div "Sent via SMS Sarah 11:50 PM Thank you for letting me know. I’ll check with the …" at bounding box center [1006, 579] width 1127 height 131
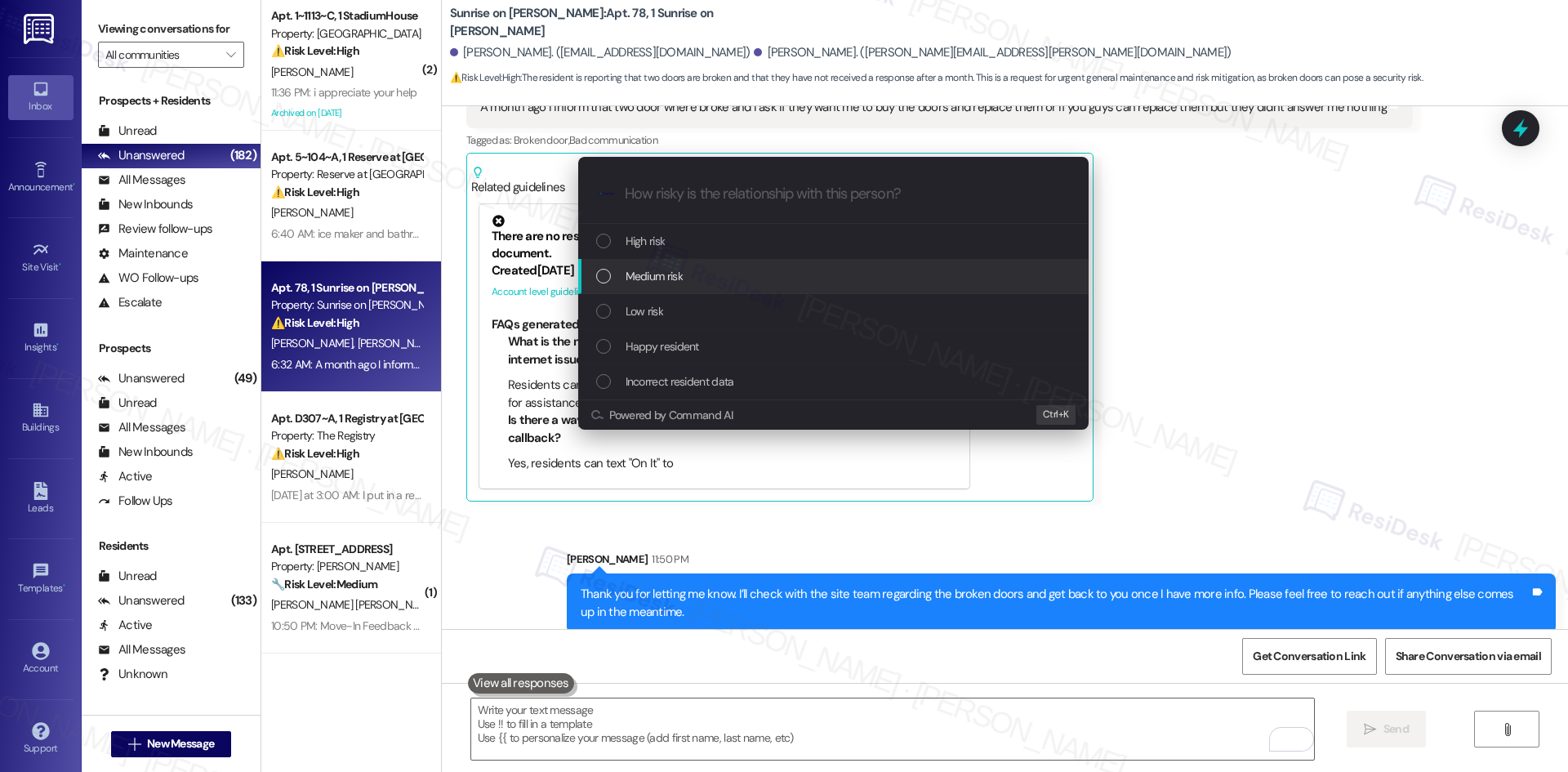
click at [715, 280] on div "Medium risk" at bounding box center [835, 276] width 478 height 18
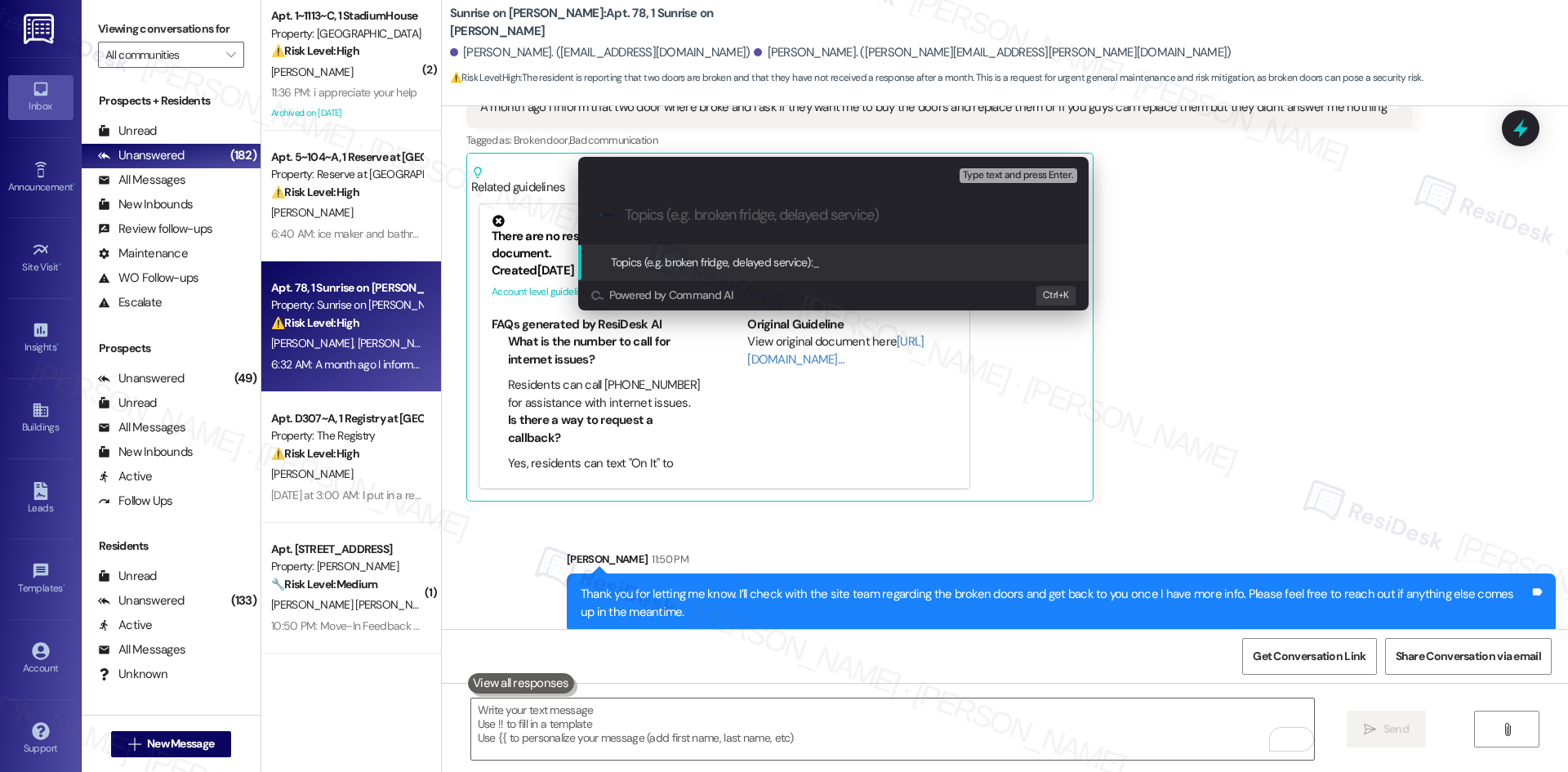
click at [841, 208] on input "Topics (e.g. broken fridge, delayed service)" at bounding box center [846, 215] width 443 height 17
click at [832, 214] on input "Topics (e.g. broken fridge, delayed service)" at bounding box center [846, 215] width 443 height 17
paste input "Resident Inquiry – Broken Doors"
type input "Resident Inquiry – Broken Doors"
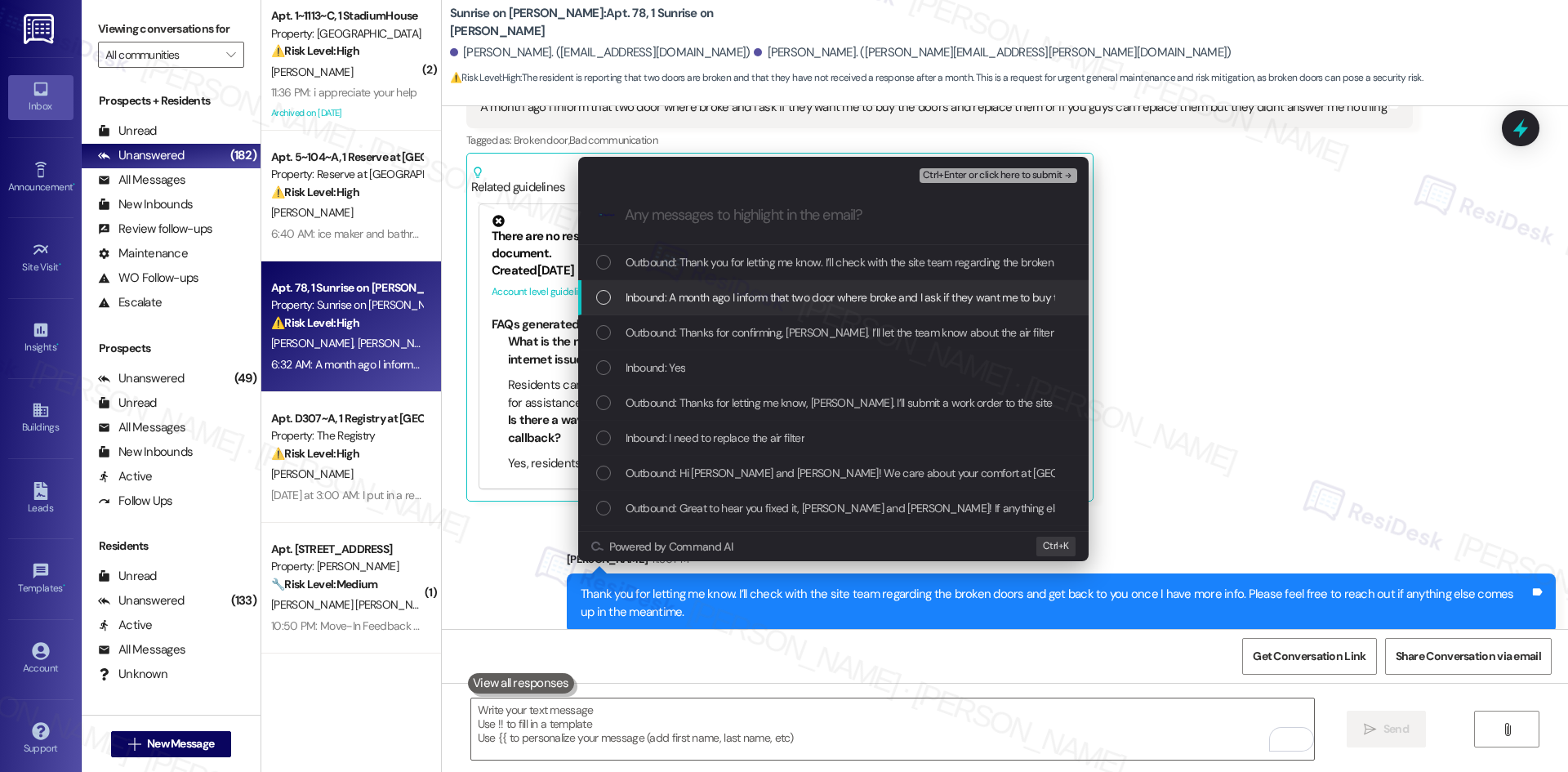
click at [766, 298] on span "Inbound: A month ago I inform that two door where broke and I ask if they want …" at bounding box center [1064, 298] width 878 height 18
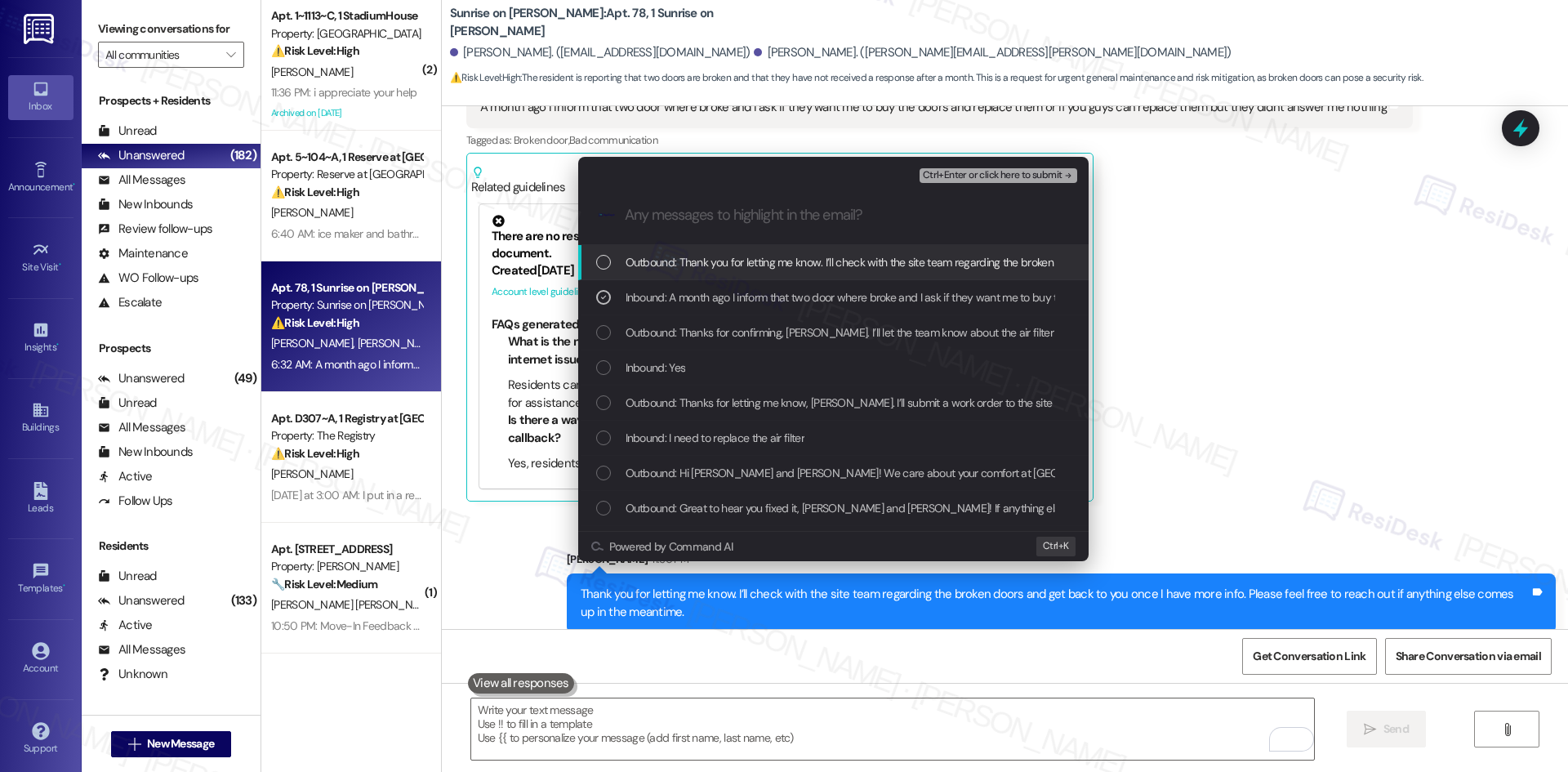
click at [1010, 180] on span "Ctrl+Enter or click here to submit" at bounding box center [992, 176] width 139 height 12
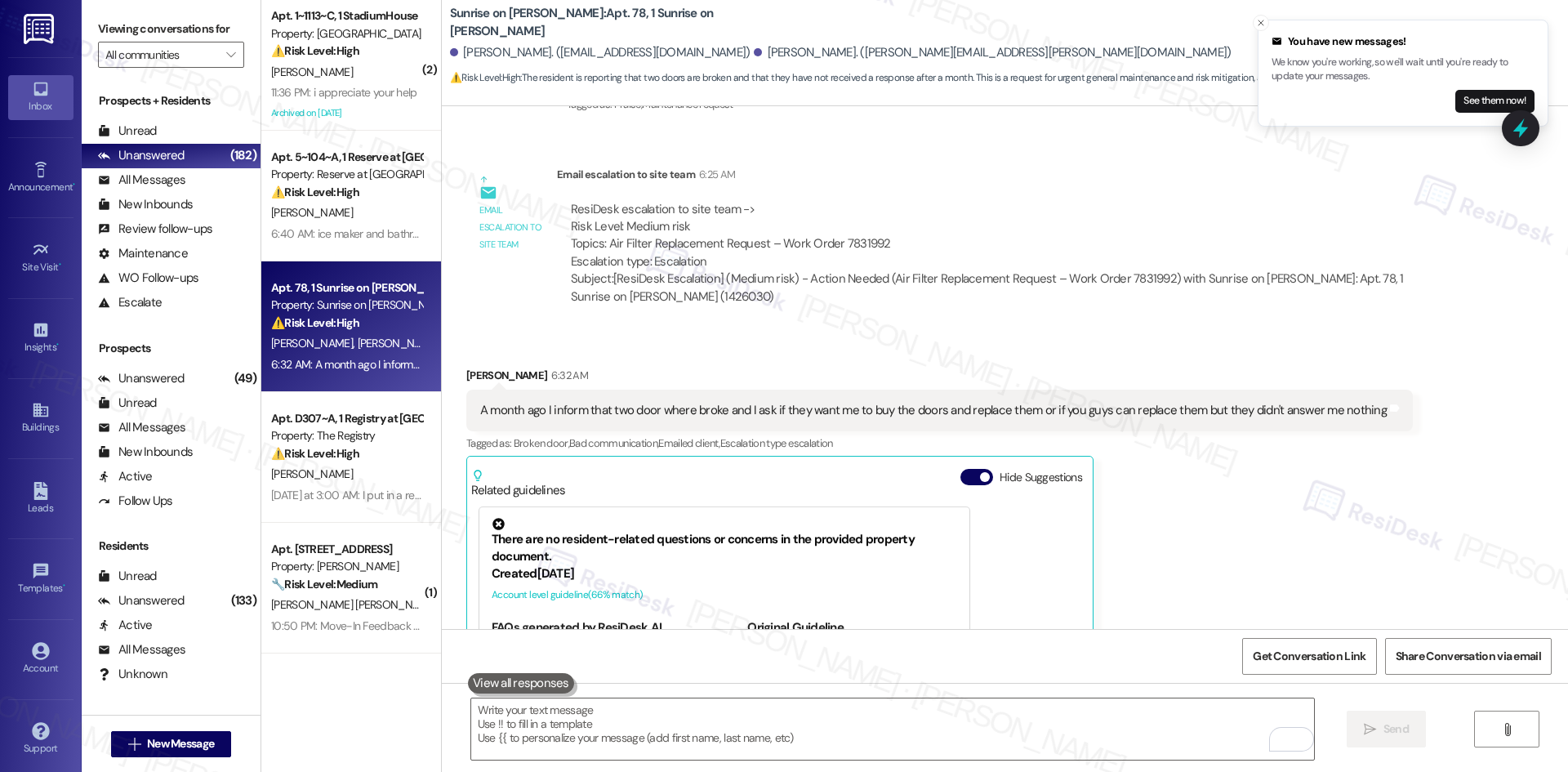
scroll to position [3383, 0]
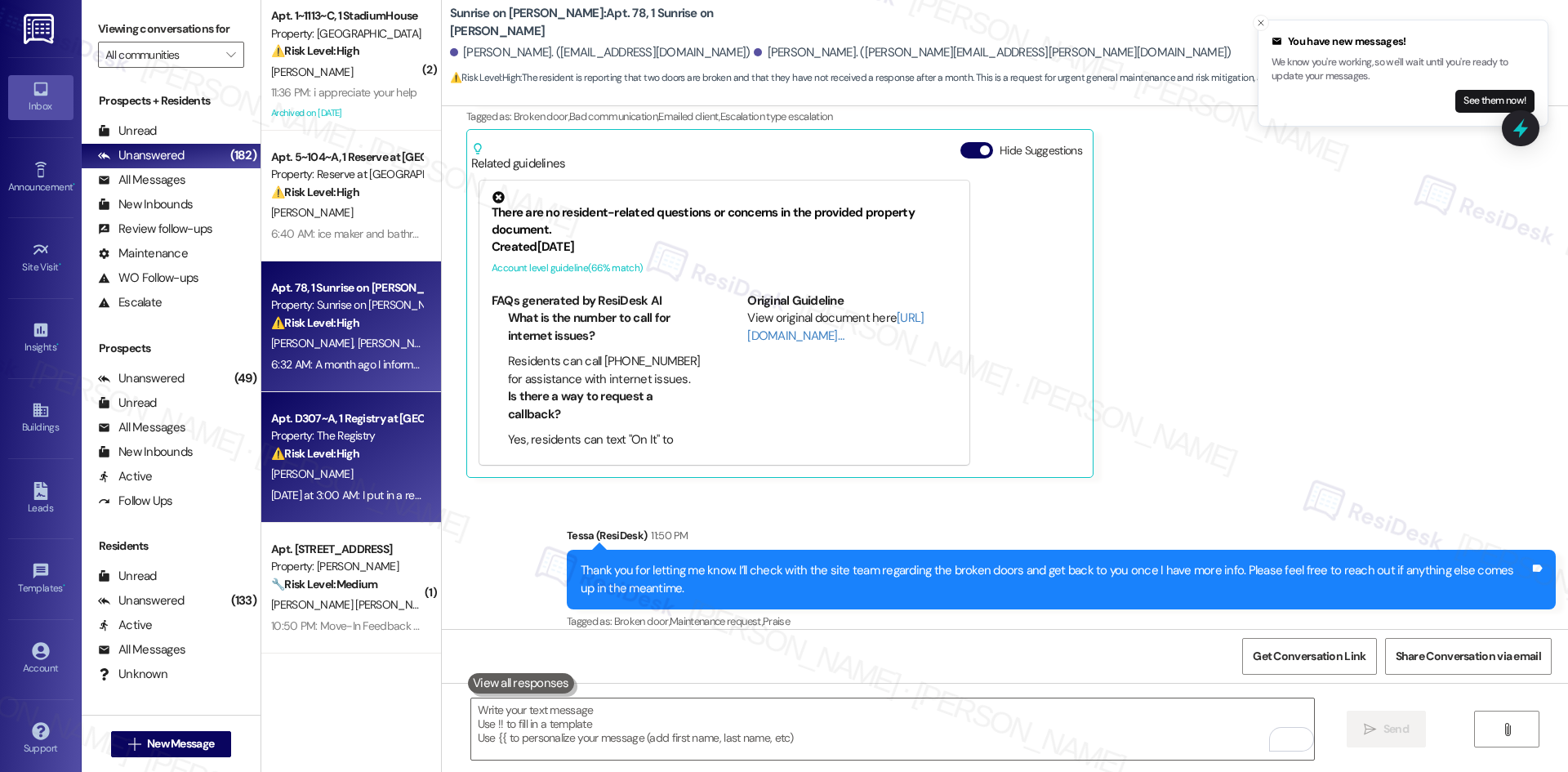
click at [339, 471] on div "N. Schintgen" at bounding box center [347, 474] width 155 height 20
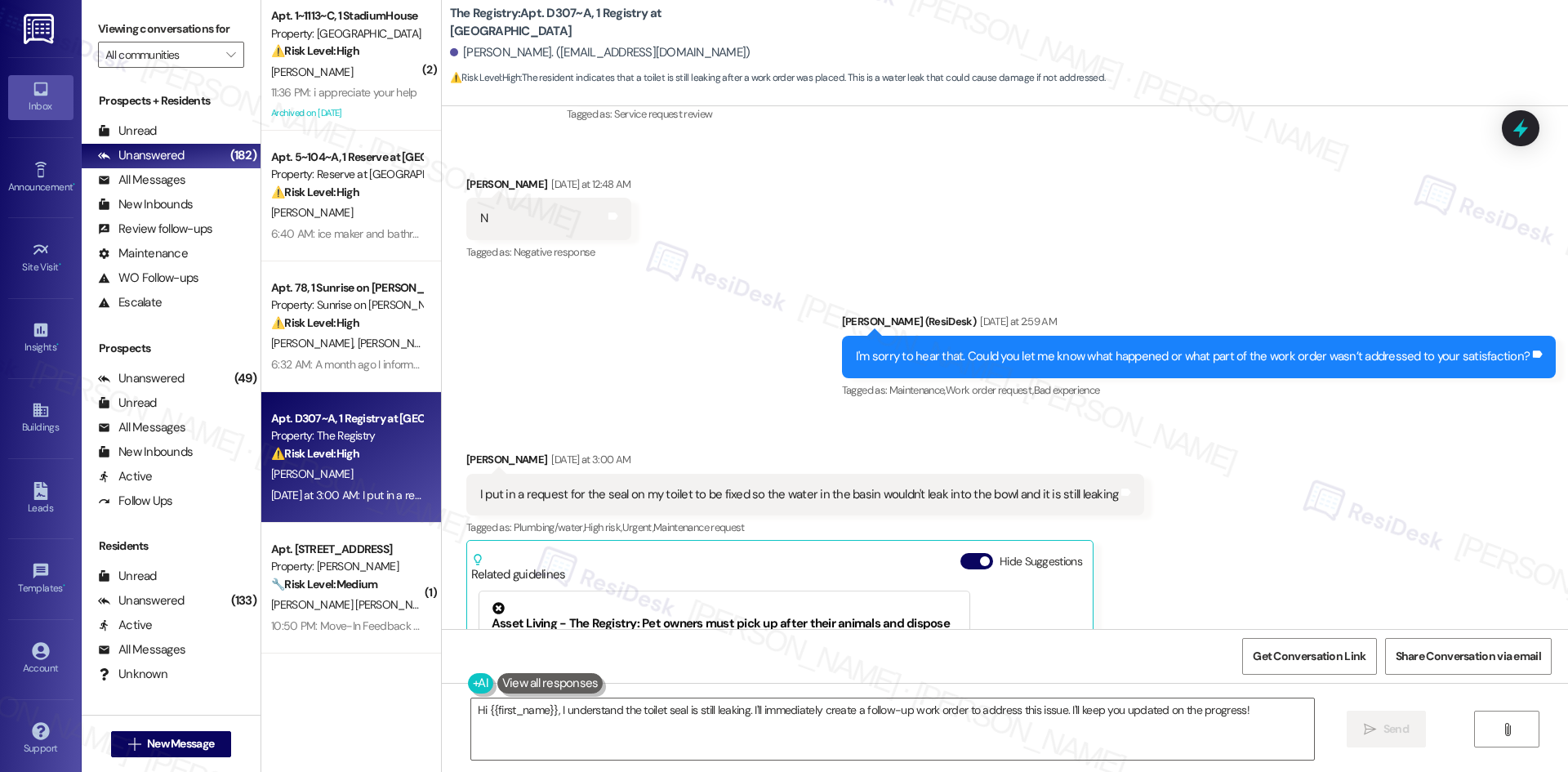
scroll to position [198, 0]
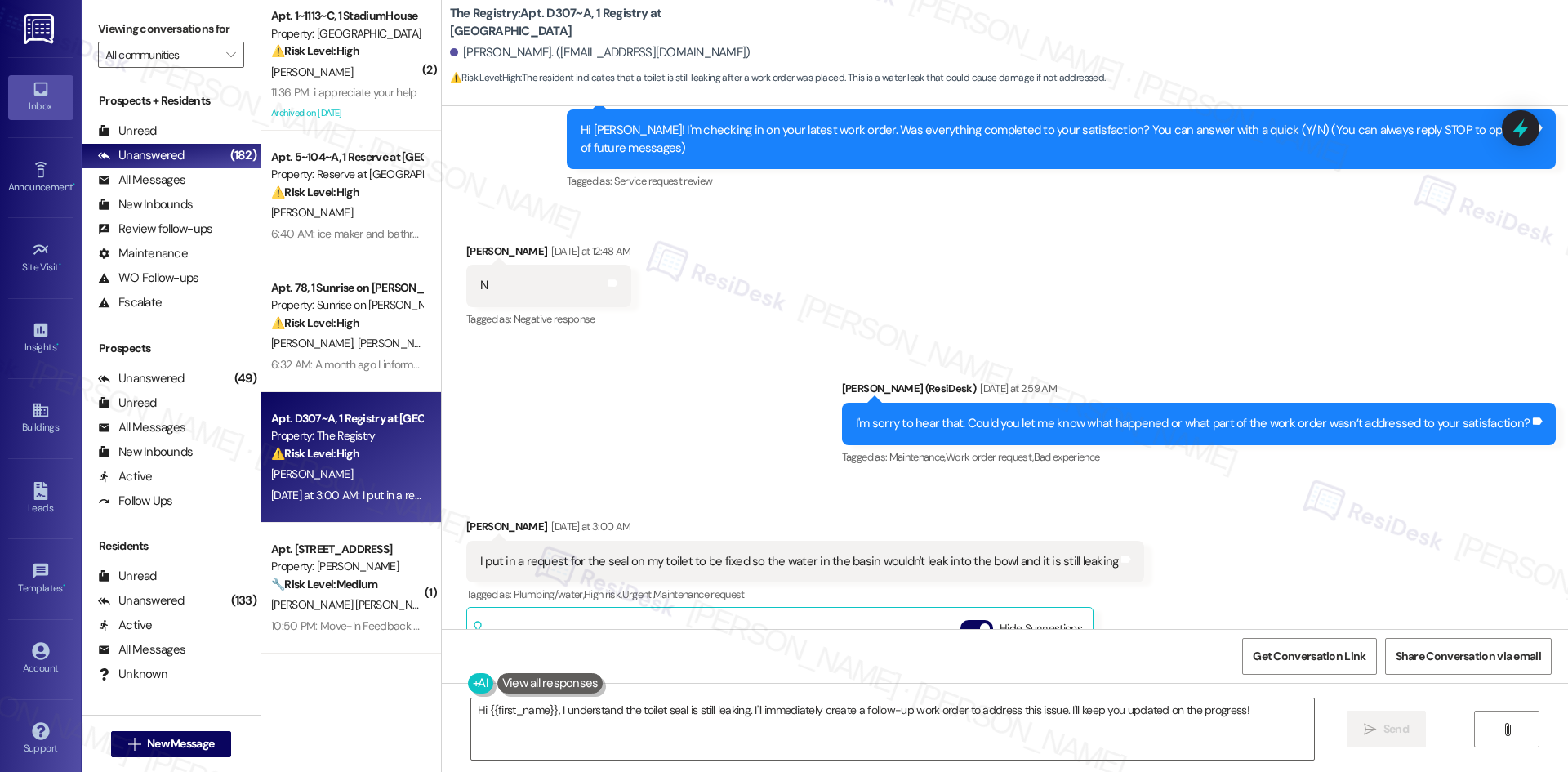
click at [1258, 499] on div "Received via SMS Niklas Schintgen Yesterday at 3:00 AM I put in a request for t…" at bounding box center [1006, 725] width 1127 height 487
click at [1261, 521] on div "Received via SMS Niklas Schintgen Yesterday at 3:00 AM I put in a request for t…" at bounding box center [1006, 725] width 1127 height 487
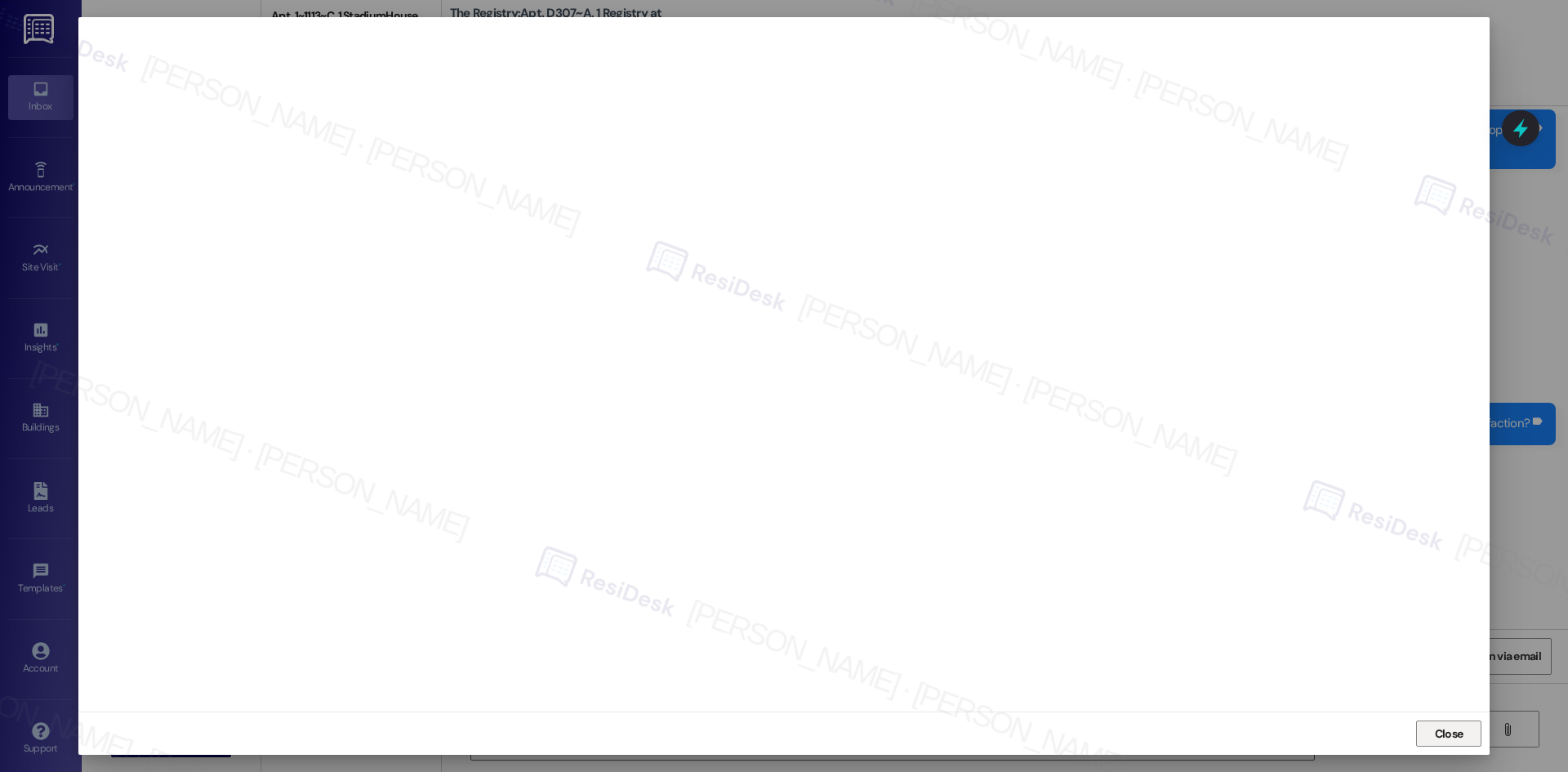
click at [1439, 735] on span "Close" at bounding box center [1449, 734] width 28 height 17
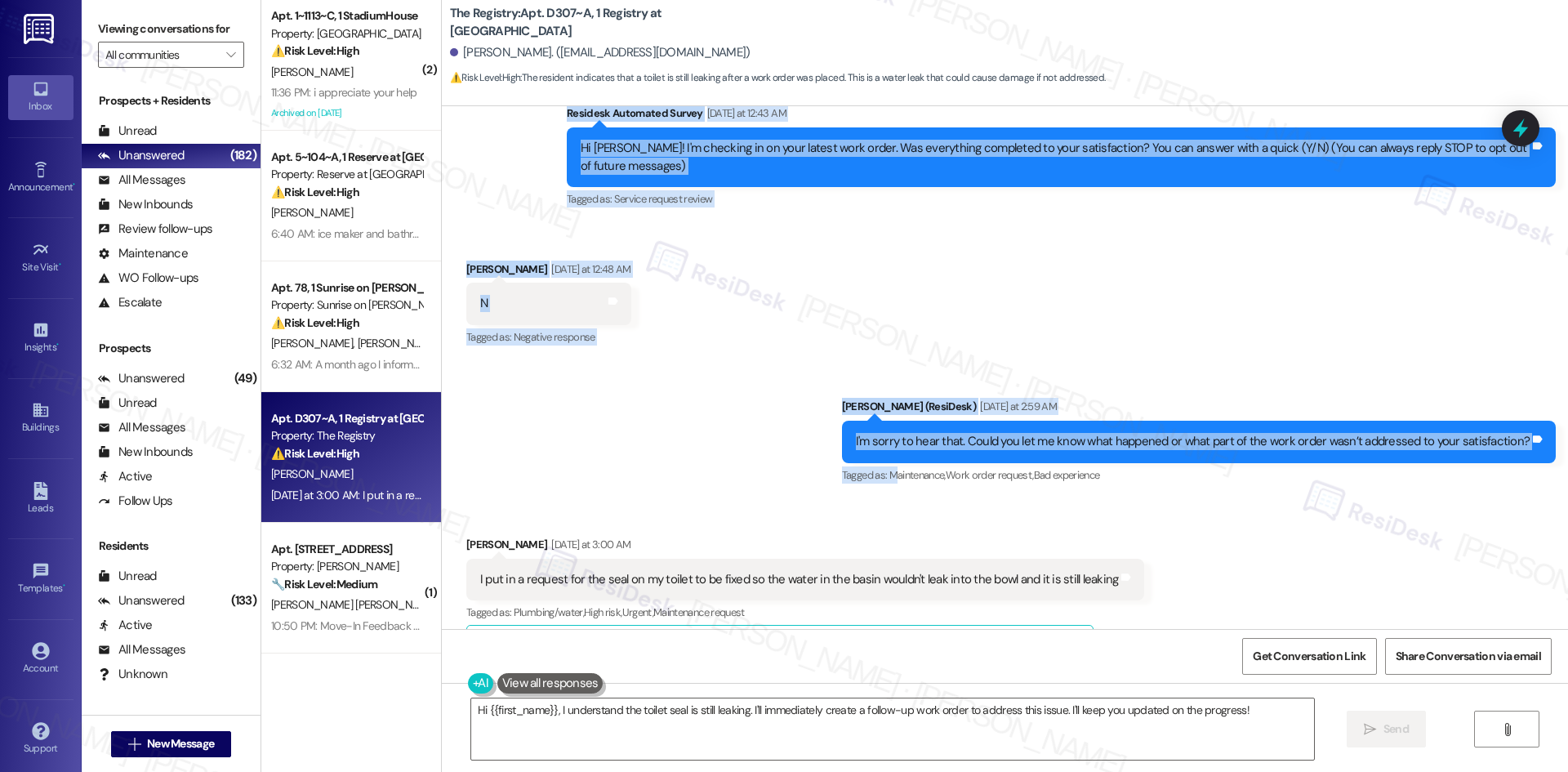
scroll to position [279, 0]
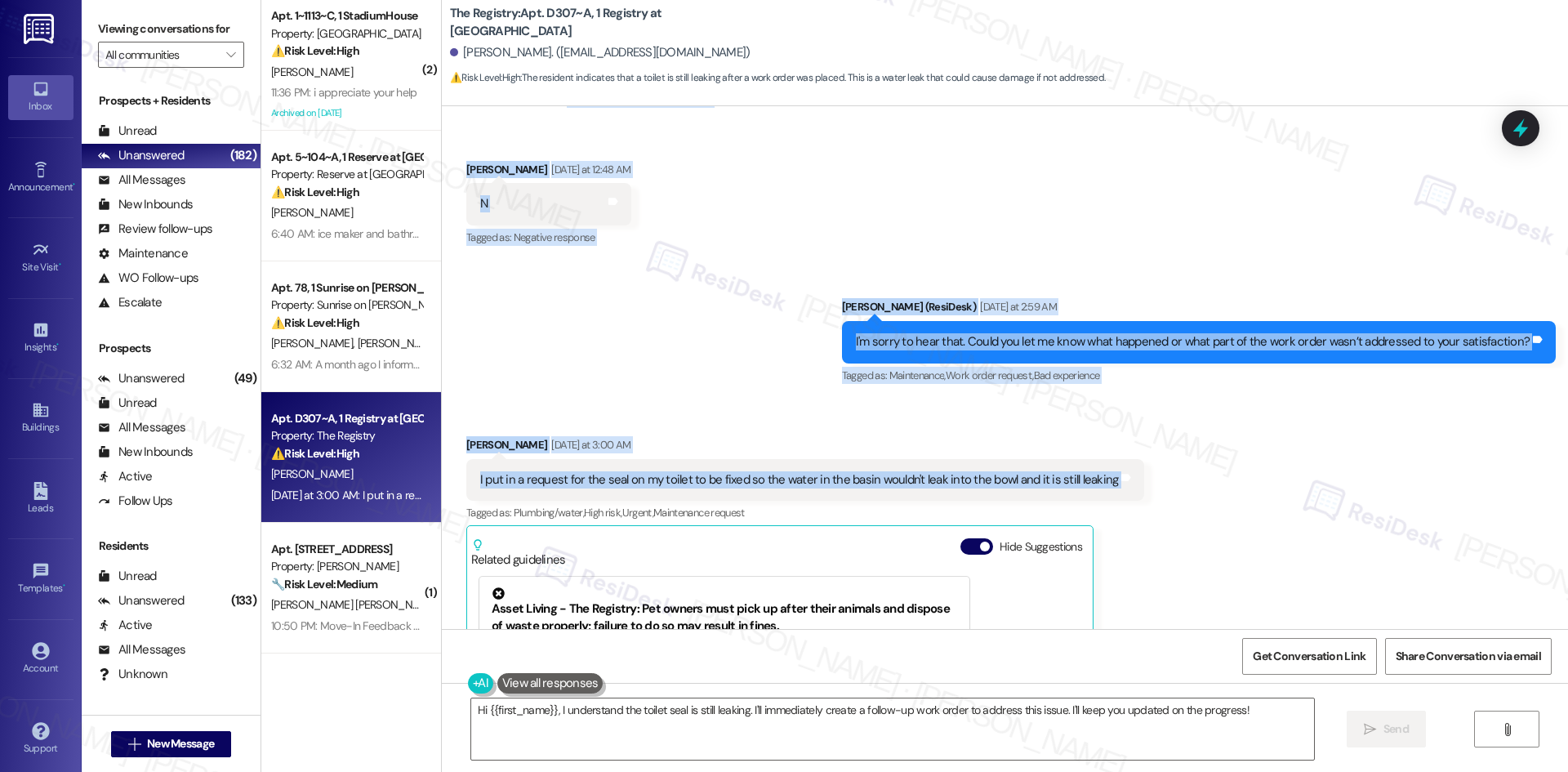
drag, startPoint x: 521, startPoint y: 244, endPoint x: 1135, endPoint y: 493, distance: 662.6
click at [1135, 493] on div "WO Lease started Aug 08, 2025 at 8:00 AM Show details Survey, sent via SMS Resi…" at bounding box center [1006, 368] width 1127 height 523
copy div "Residesk Automated Survey Yesterday at 12:43 AM Hi Niklas! I'm checking in on y…"
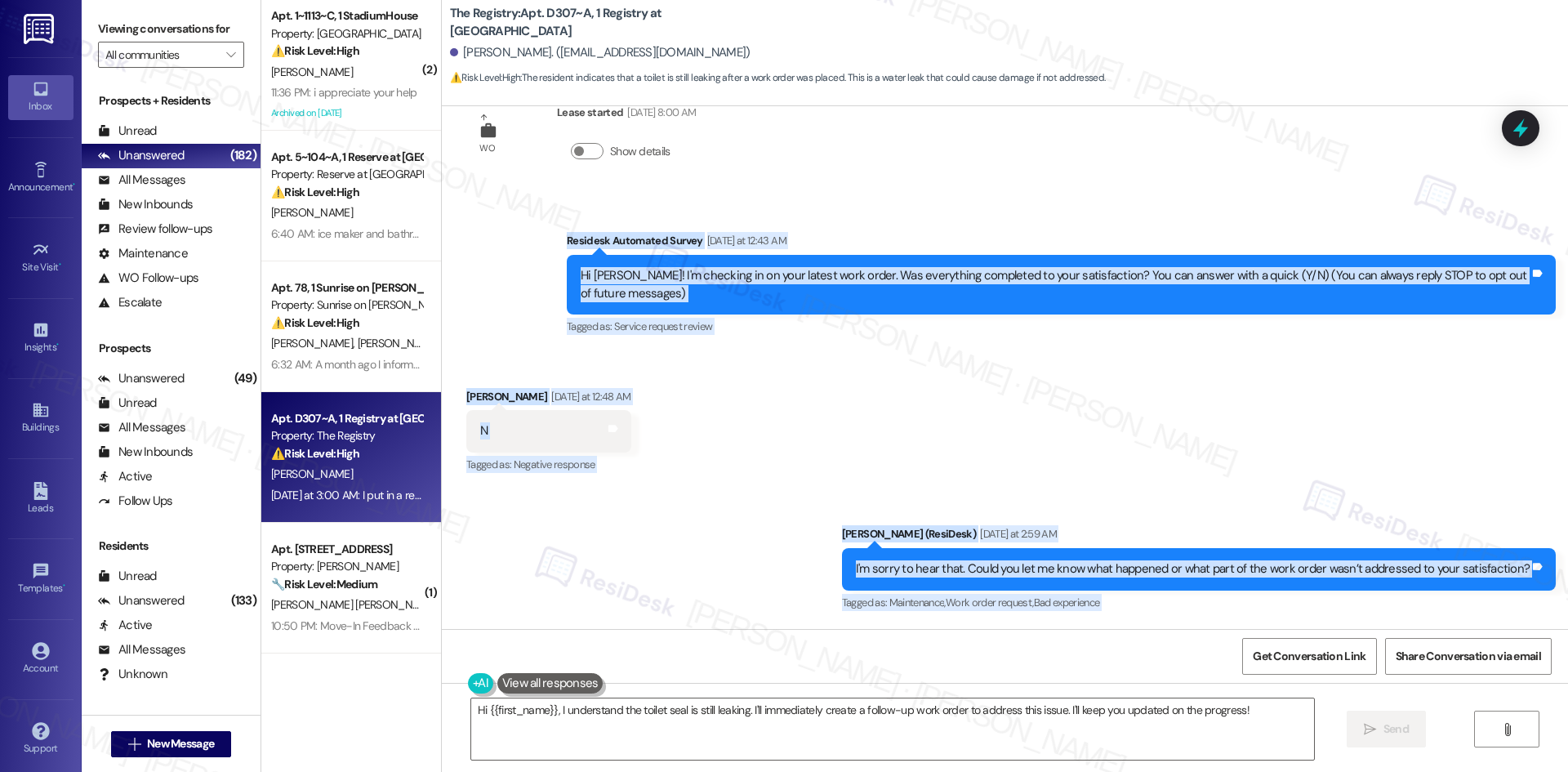
scroll to position [35, 0]
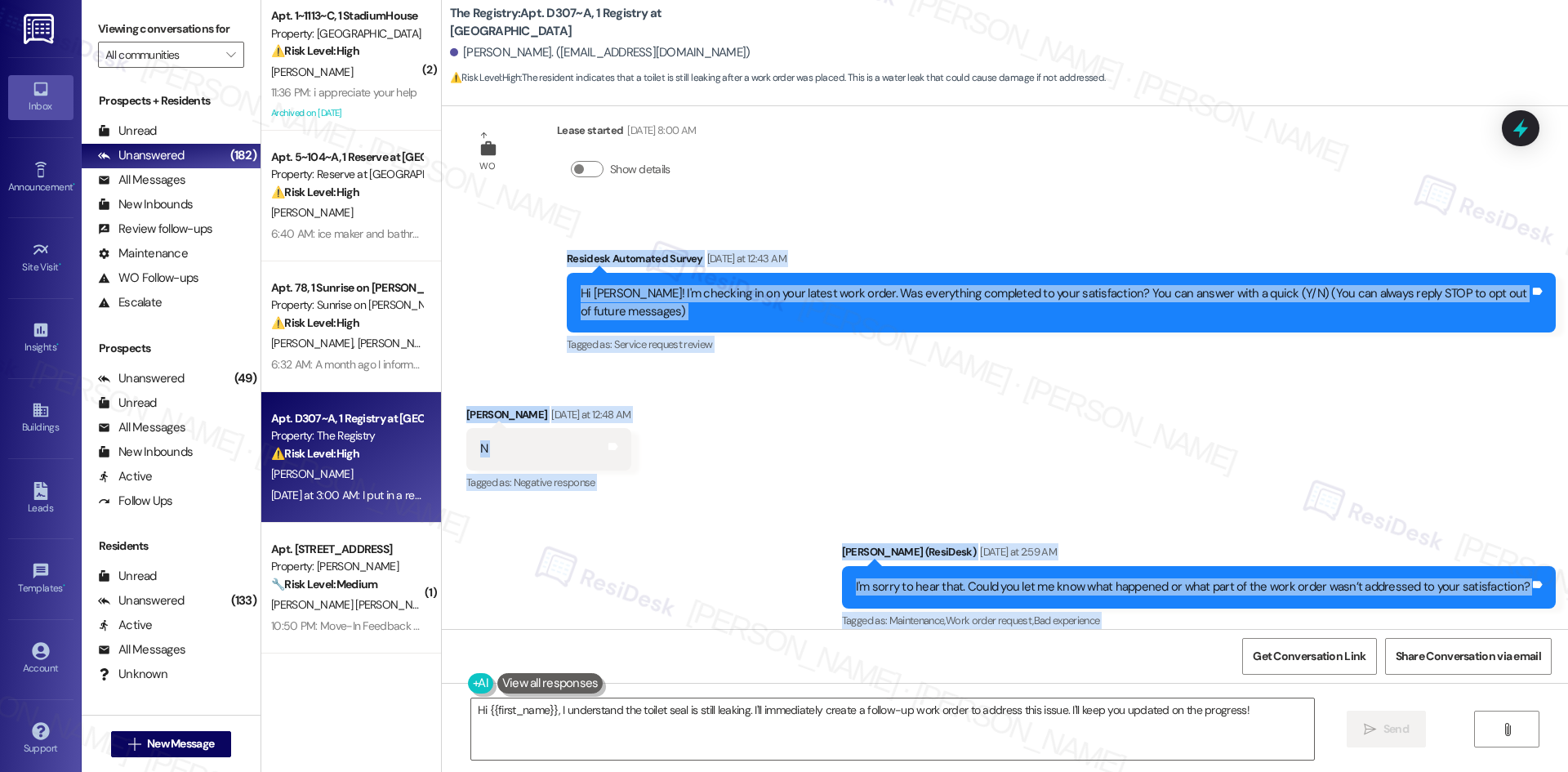
click at [1168, 450] on div "Received via SMS Niklas Schintgen Yesterday at 12:48 AM N Tags and notes Tagged…" at bounding box center [1006, 439] width 1127 height 138
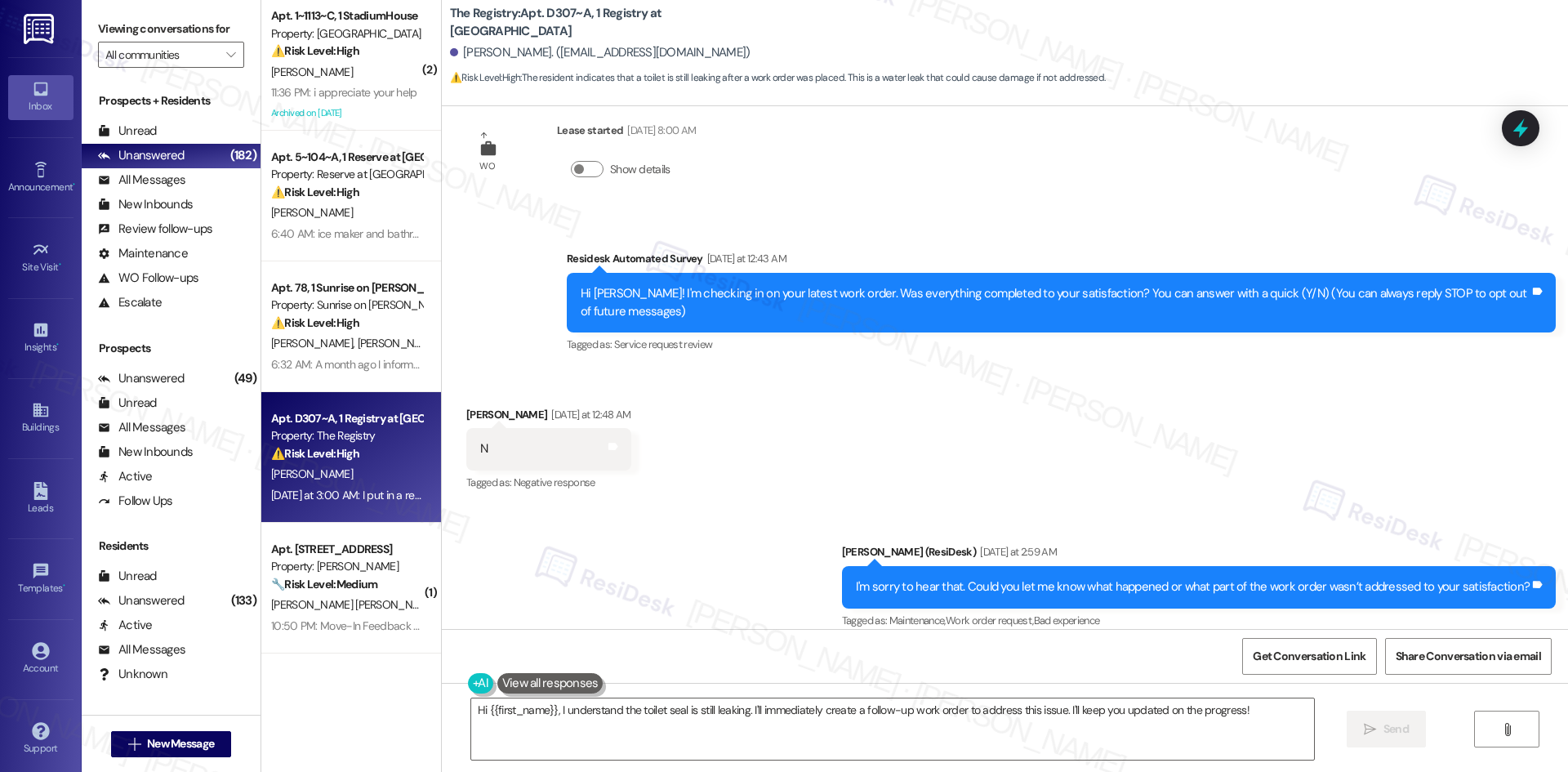
click at [1168, 450] on div "Received via SMS Niklas Schintgen Yesterday at 12:48 AM N Tags and notes Tagged…" at bounding box center [1006, 439] width 1127 height 138
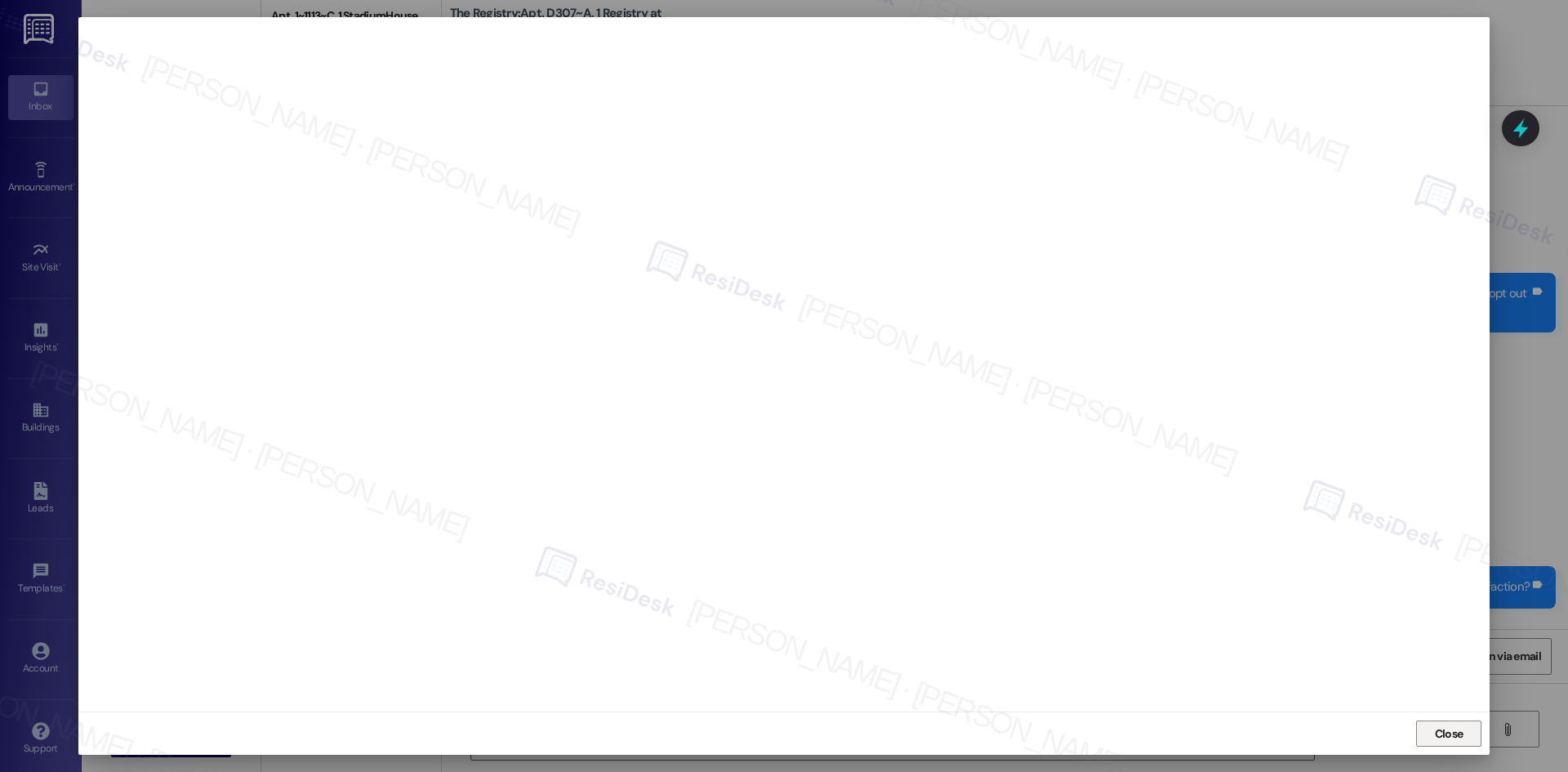
click at [1462, 741] on span "Close" at bounding box center [1449, 734] width 28 height 17
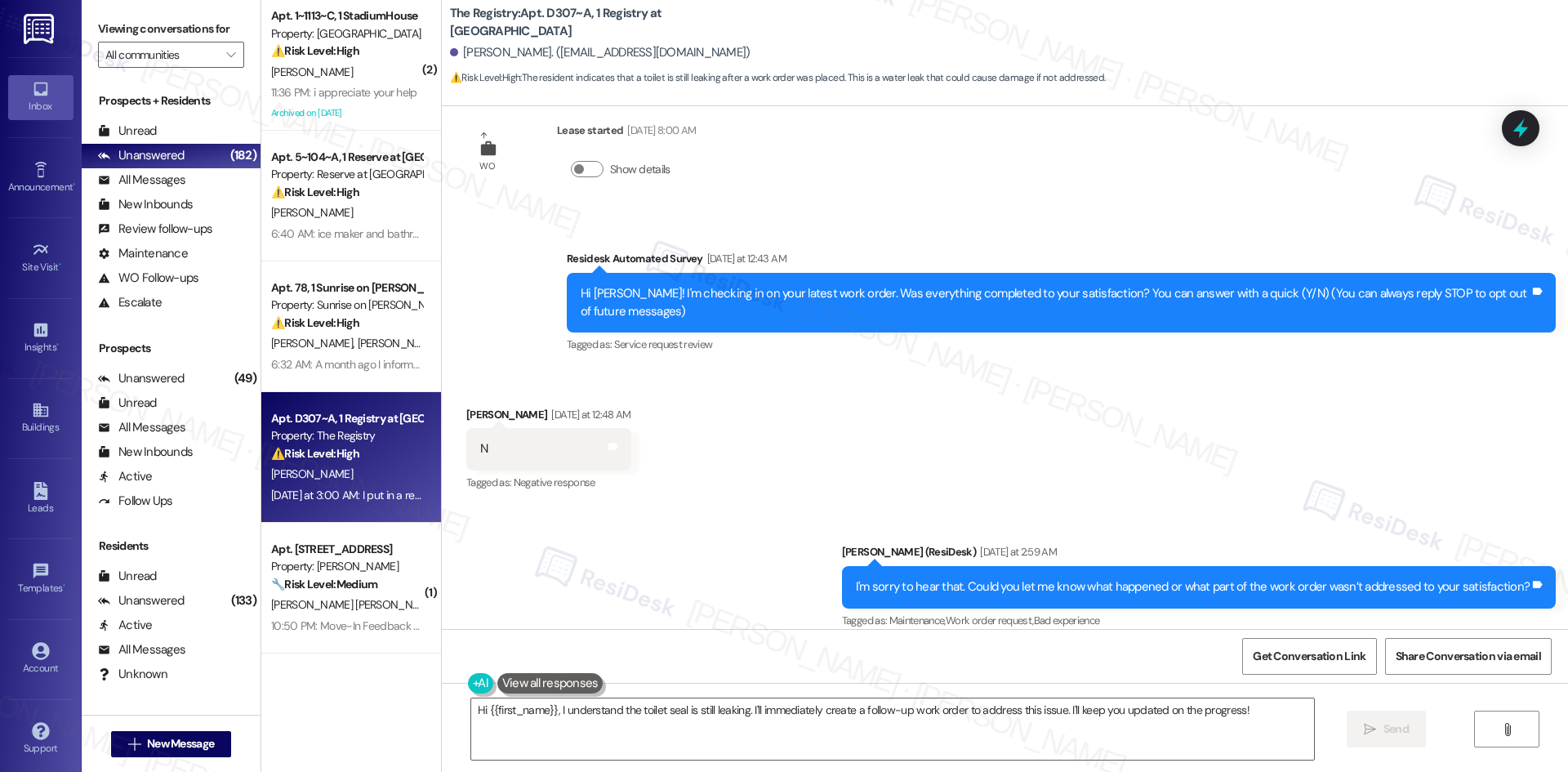
click at [513, 238] on div "Survey, sent via SMS Residesk Automated Survey Yesterday at 12:43 AM Hi Niklas!…" at bounding box center [1006, 290] width 1127 height 156
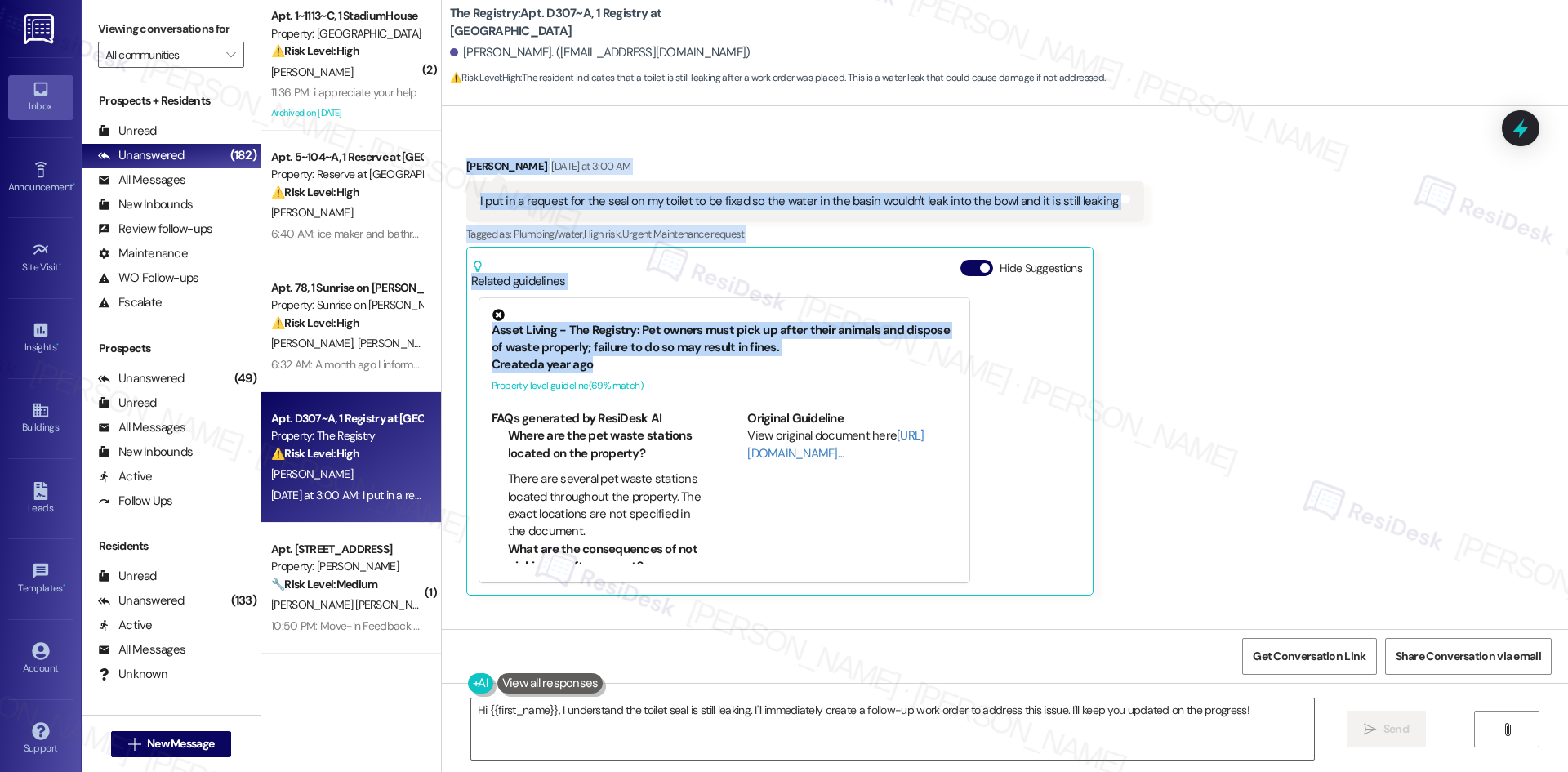
scroll to position [524, 0]
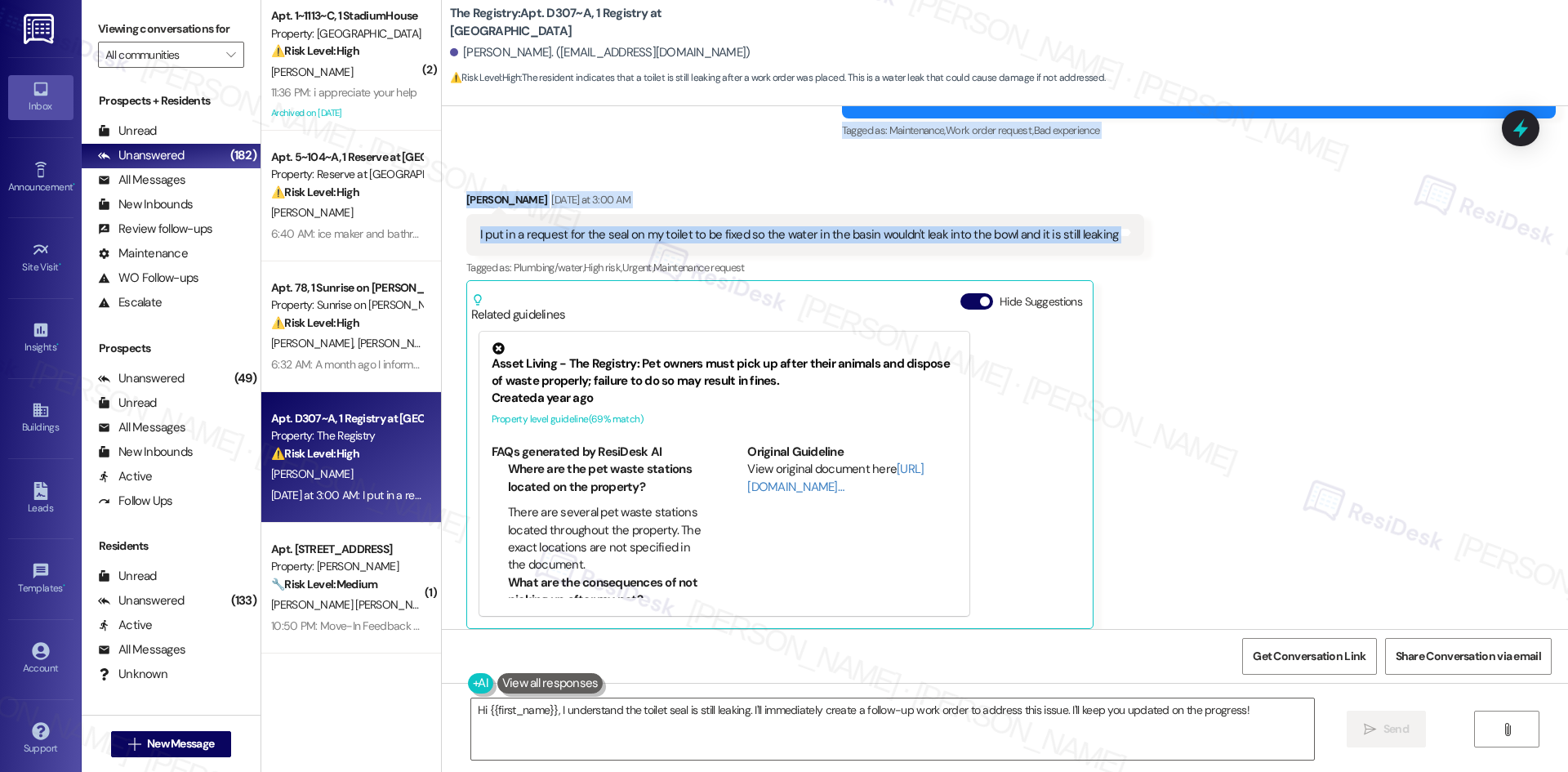
drag, startPoint x: 725, startPoint y: 369, endPoint x: 1160, endPoint y: 245, distance: 452.3
click at [1160, 245] on div "WO Lease started Aug 08, 2025 at 8:00 AM Show details Survey, sent via SMS Resi…" at bounding box center [1006, 368] width 1127 height 523
copy div "Residesk Automated Survey Yesterday at 12:43 AM Hi Niklas! I'm checking in on y…"
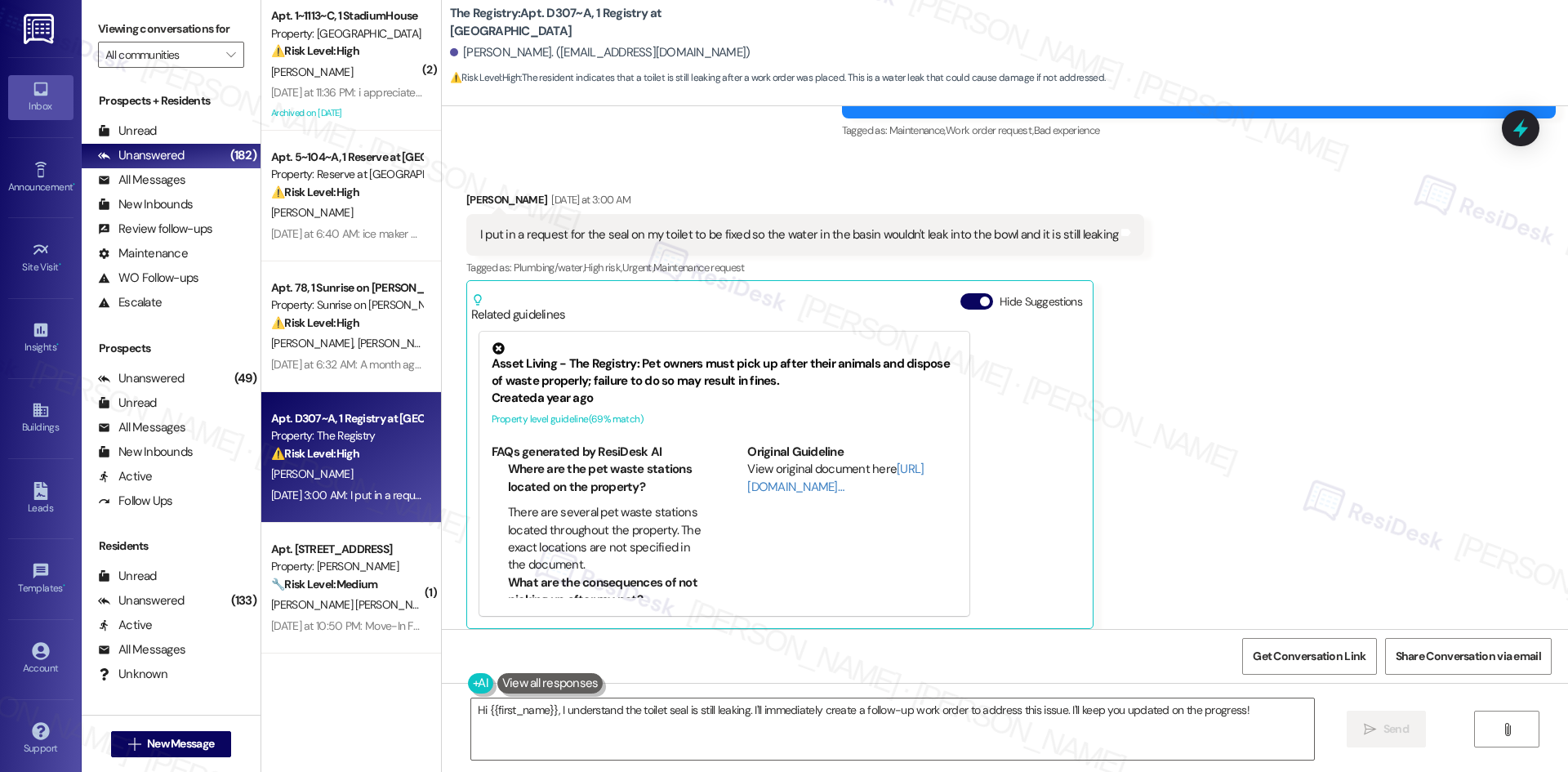
drag, startPoint x: 1120, startPoint y: 307, endPoint x: 1098, endPoint y: 480, distance: 174.4
click at [1121, 308] on div "Received via SMS Niklas Schintgen Yesterday at 3:00 AM I put in a request for t…" at bounding box center [805, 411] width 703 height 462
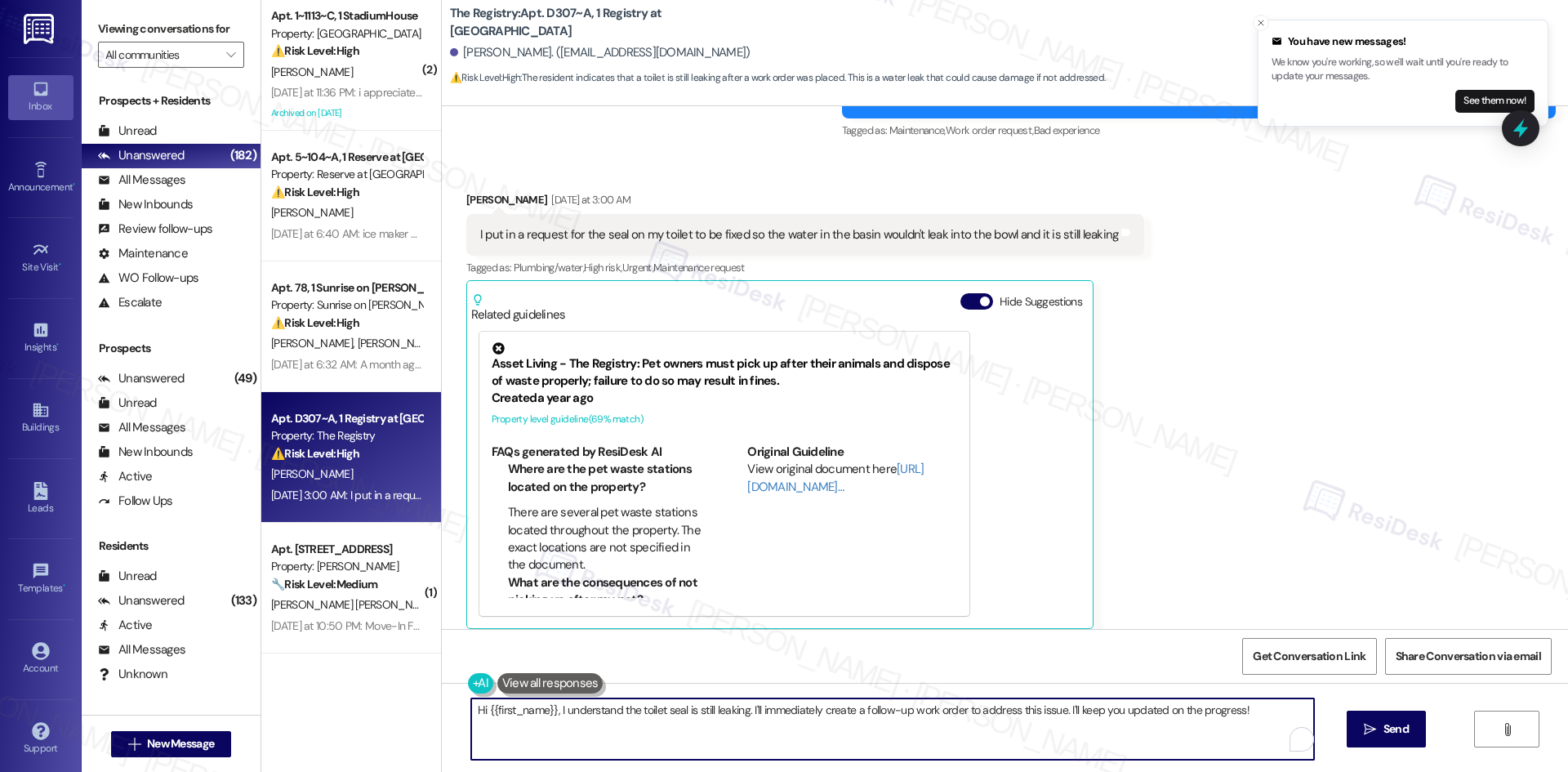
click at [1000, 716] on textarea "Hi {{first_name}}, I understand the toilet seal is still leaking. I'll immediat…" at bounding box center [893, 728] width 843 height 61
paste textarea "Niklas, I’m sorry the issue is still ongoing. I see work order 6751126 for the …"
type textarea "Hi Niklas, I’m sorry the issue is still ongoing. I see work order 6751126 for t…"
click at [1395, 740] on button " Send" at bounding box center [1386, 729] width 79 height 36
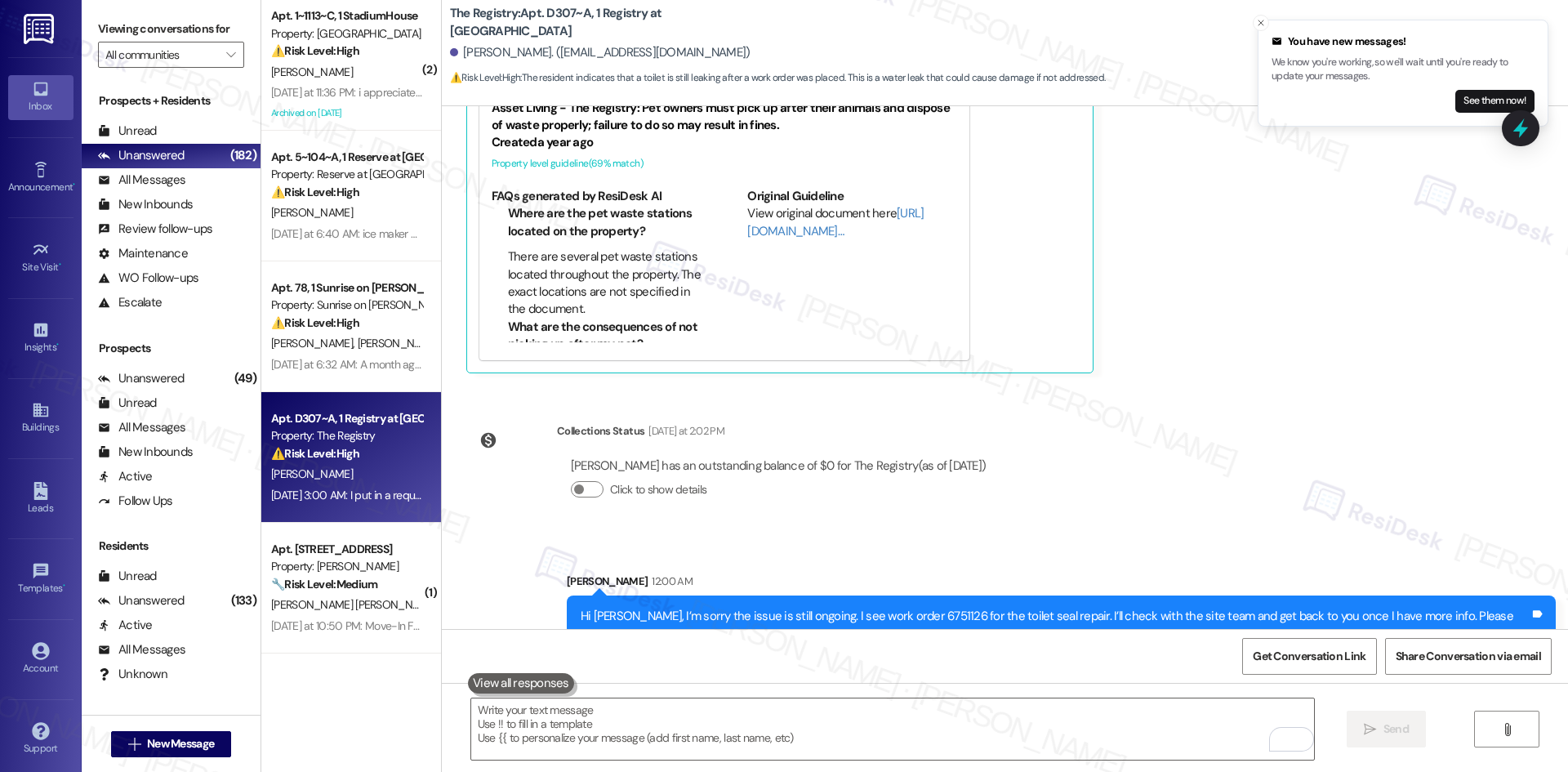
scroll to position [819, 0]
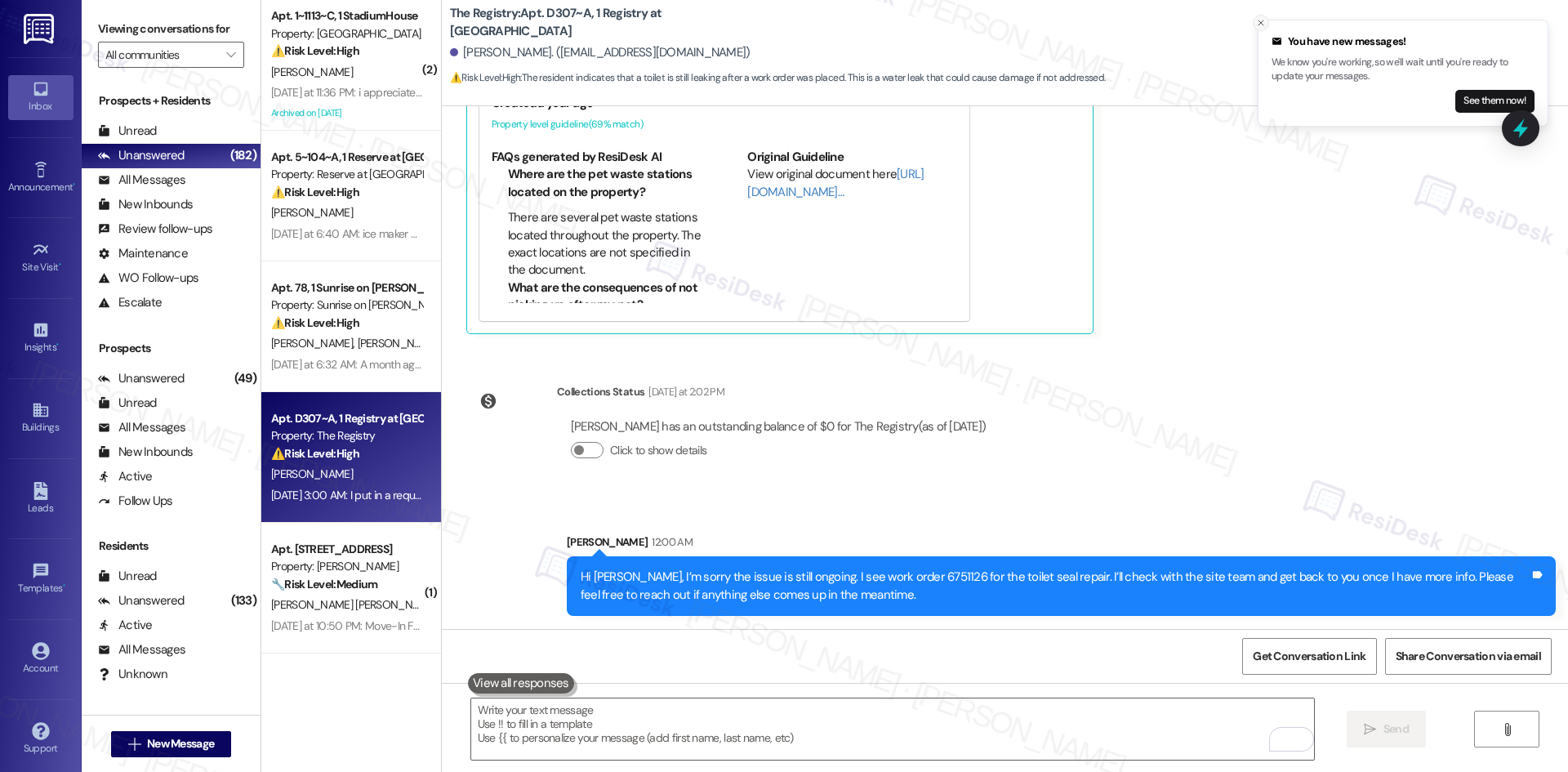
click at [1263, 25] on line "Close toast" at bounding box center [1260, 22] width 5 height 5
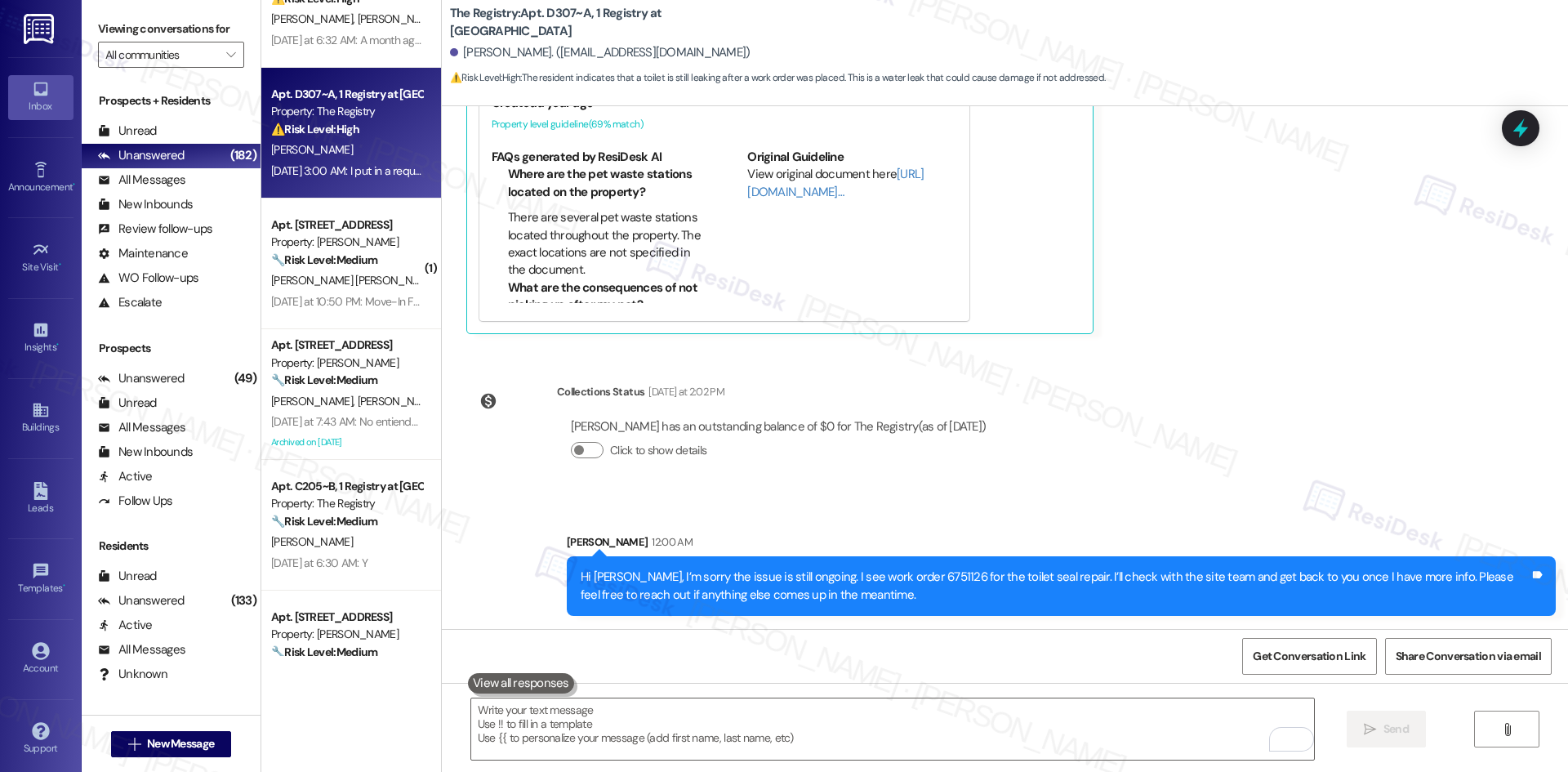
scroll to position [327, 0]
click at [1270, 446] on div "WO Lease started Aug 08, 2025 at 8:00 AM Show details Survey, sent via SMS Resi…" at bounding box center [1006, 368] width 1127 height 523
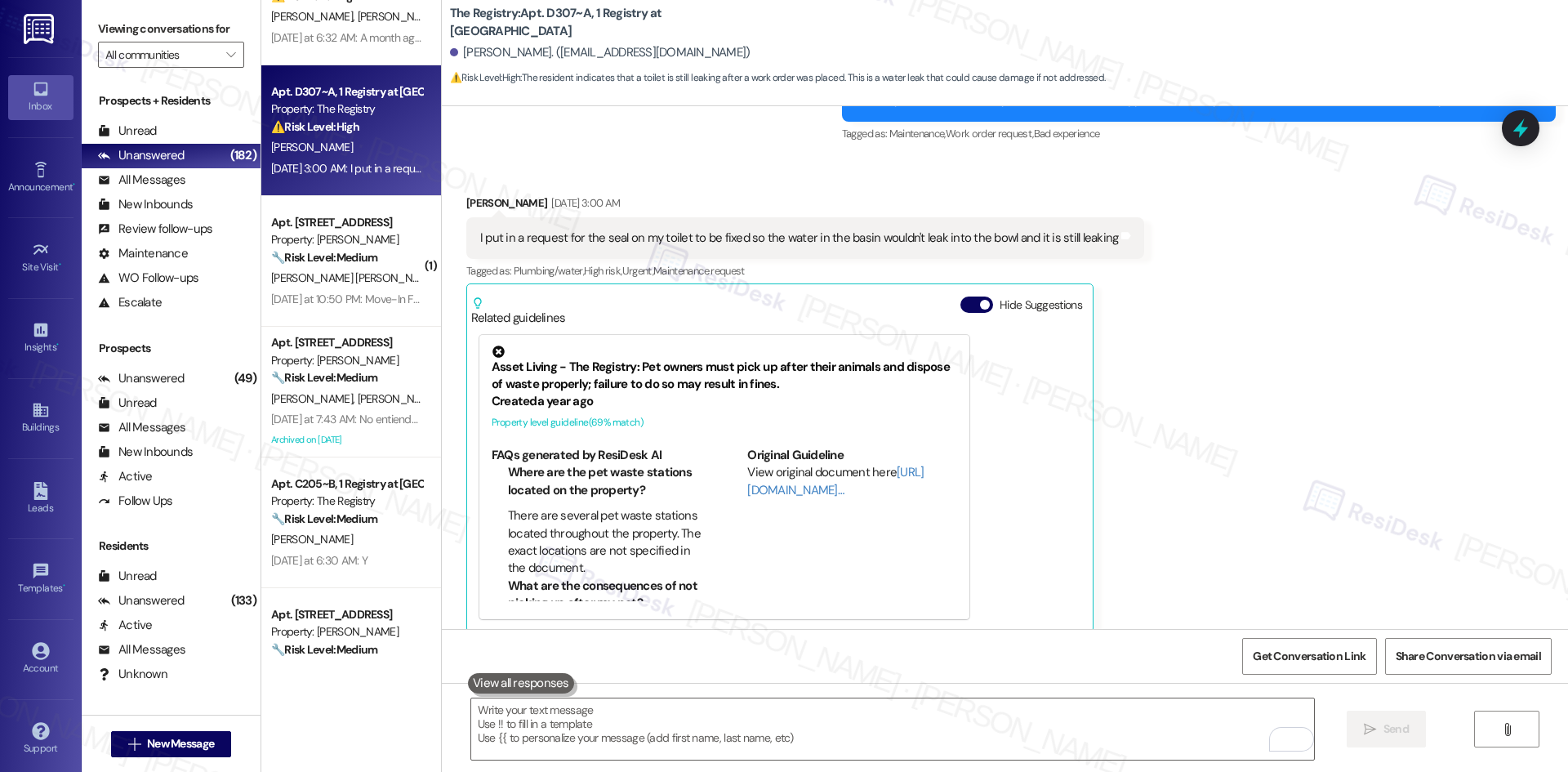
scroll to position [493, 0]
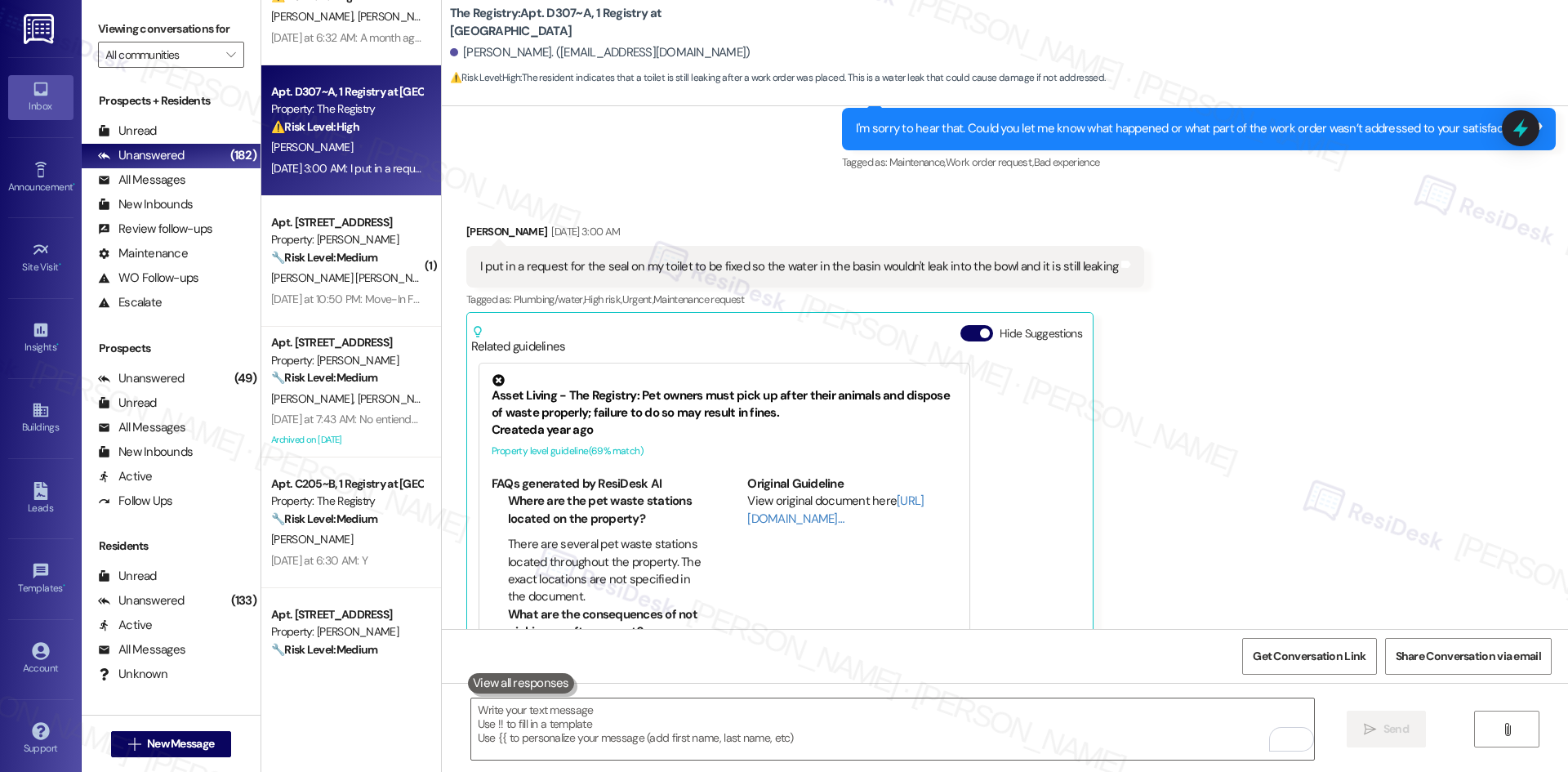
click at [1241, 462] on div "Received via SMS Niklas Schintgen Aug 19, 2025 at 3:00 AM I put in a request fo…" at bounding box center [1006, 430] width 1127 height 487
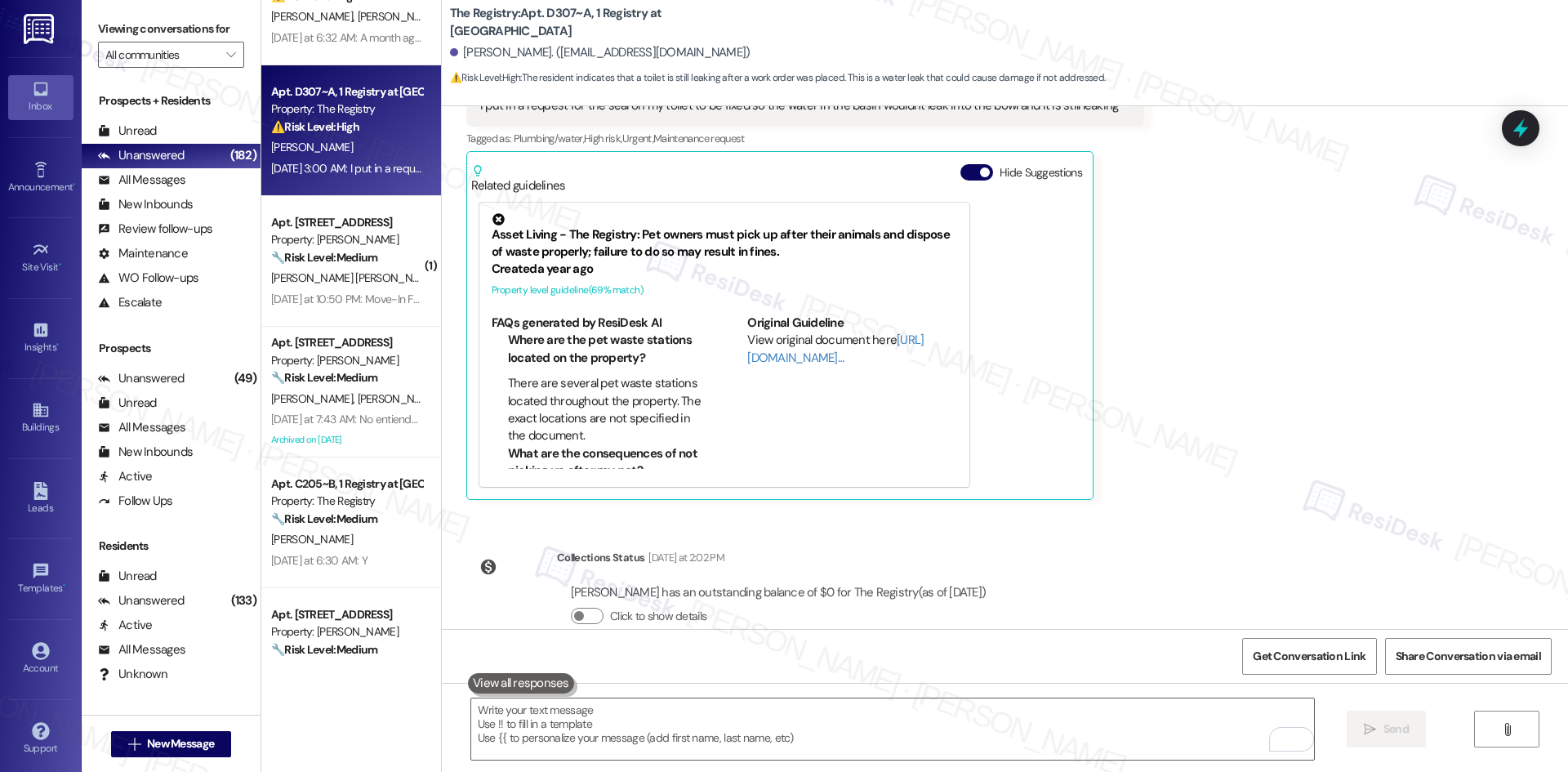
scroll to position [819, 0]
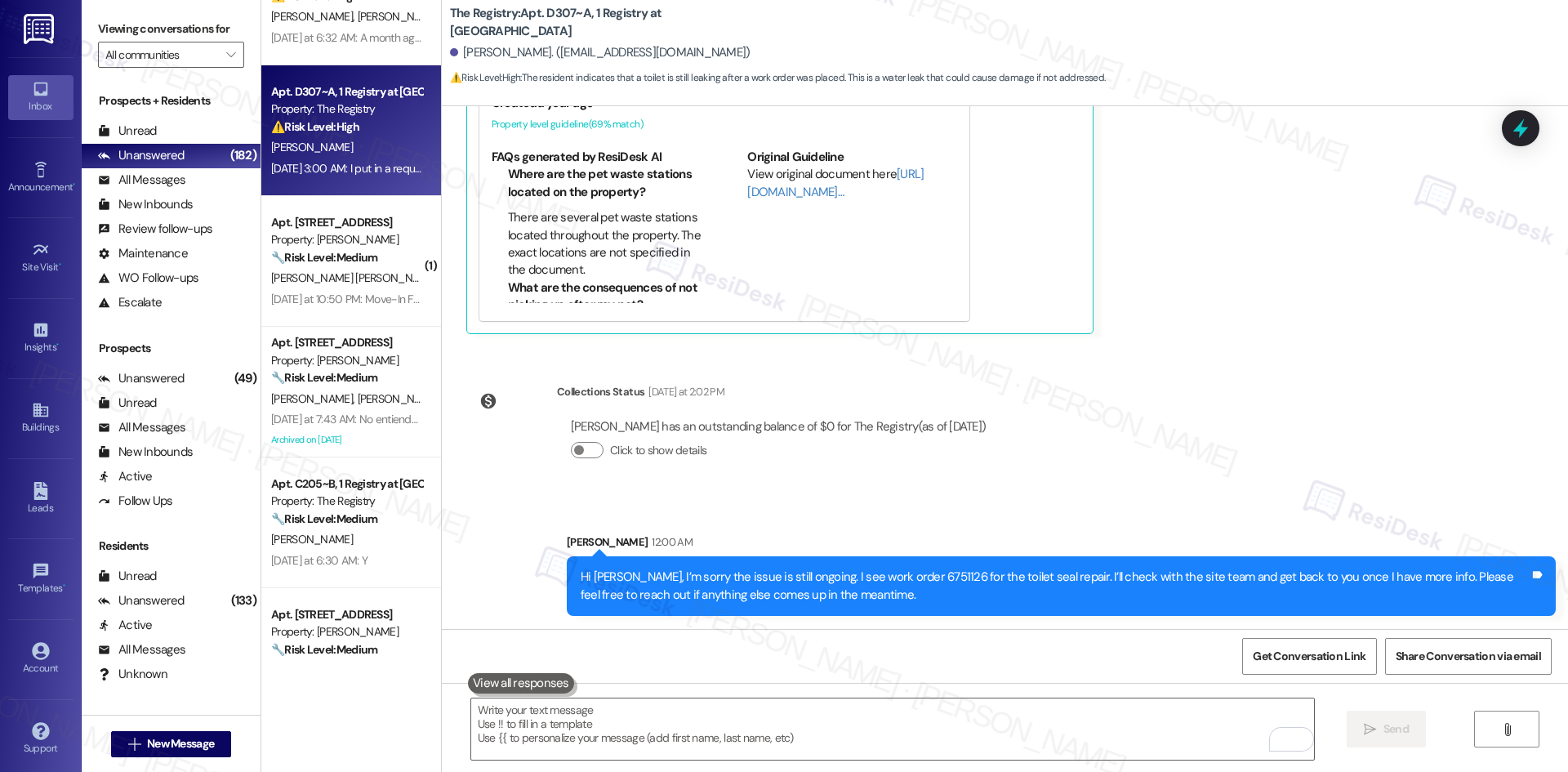
click at [1296, 289] on div "Received via SMS Niklas Schintgen Aug 19, 2025 at 3:00 AM I put in a request fo…" at bounding box center [1006, 103] width 1127 height 487
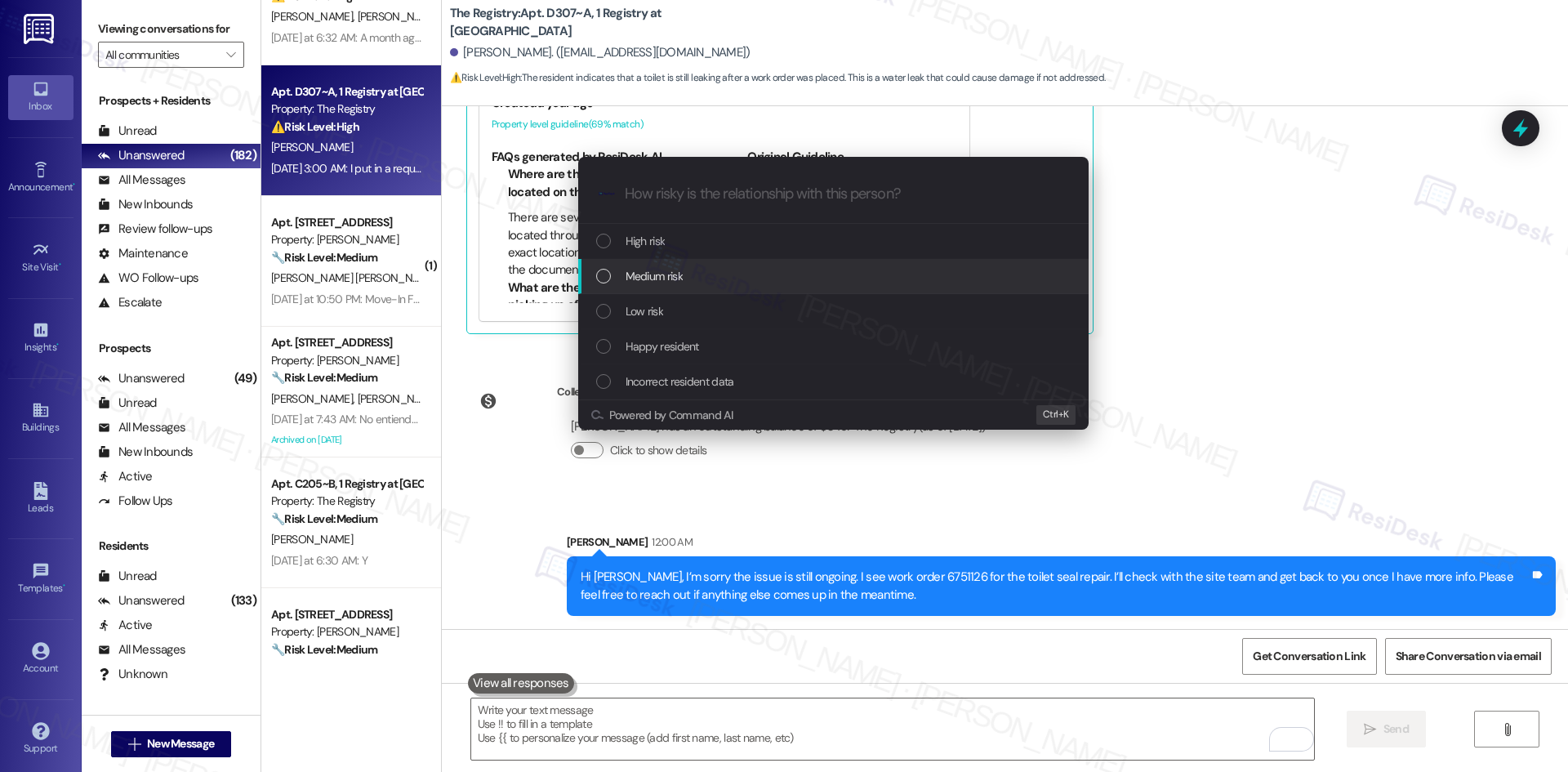
click at [757, 276] on div "Medium risk" at bounding box center [835, 276] width 478 height 18
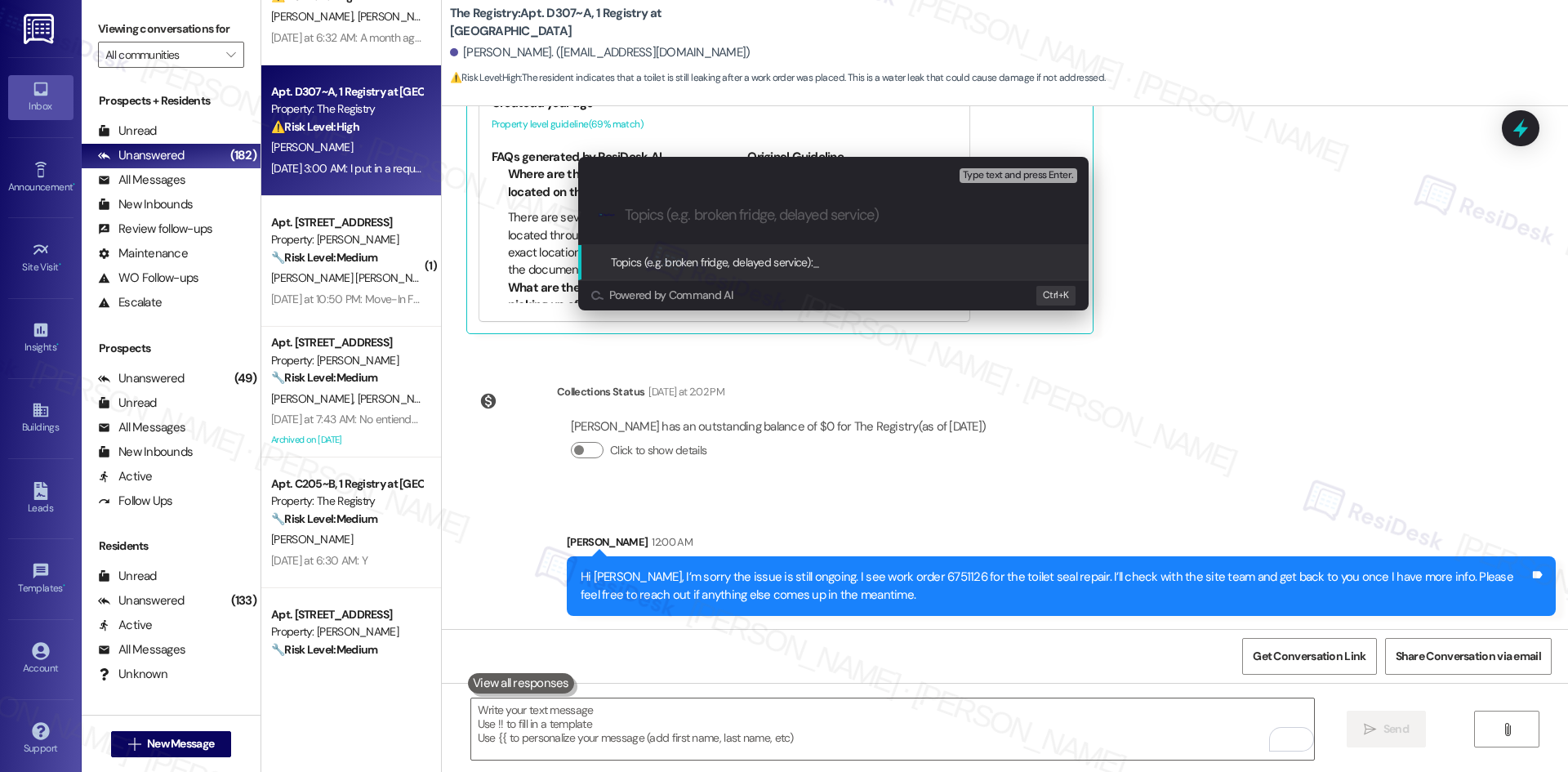
click at [736, 229] on div ".cls-1{fill:#0a055f;}.cls-2{fill:#0cc4c4;} resideskLogoBlueOrange" at bounding box center [833, 216] width 511 height 58
click at [721, 202] on div ".cls-1{fill:#0a055f;}.cls-2{fill:#0cc4c4;} resideskLogoBlueOrange" at bounding box center [833, 216] width 511 height 58
click at [723, 209] on input "Topics (e.g. broken fridge, delayed service)" at bounding box center [846, 215] width 443 height 17
paste input "Work Order 6751126 – Resident Follow-Up on Toilet Seal Repair"
type input "Work Order 6751126 – Resident Follow-Up on Toilet Seal Repair"
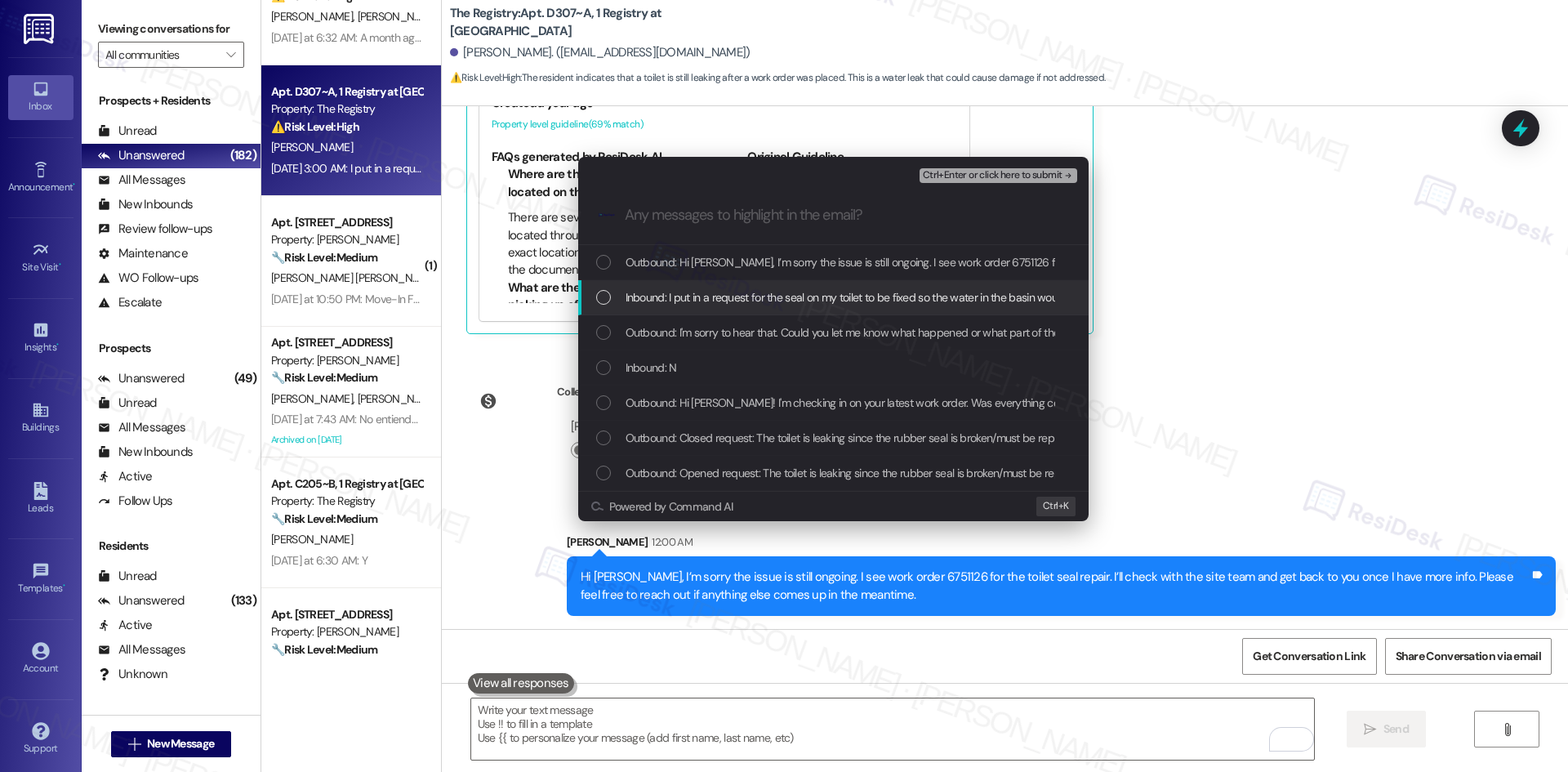
click at [808, 299] on span "Inbound: I put in a request for the seal on my toilet to be fixed so the water …" at bounding box center [939, 298] width 628 height 18
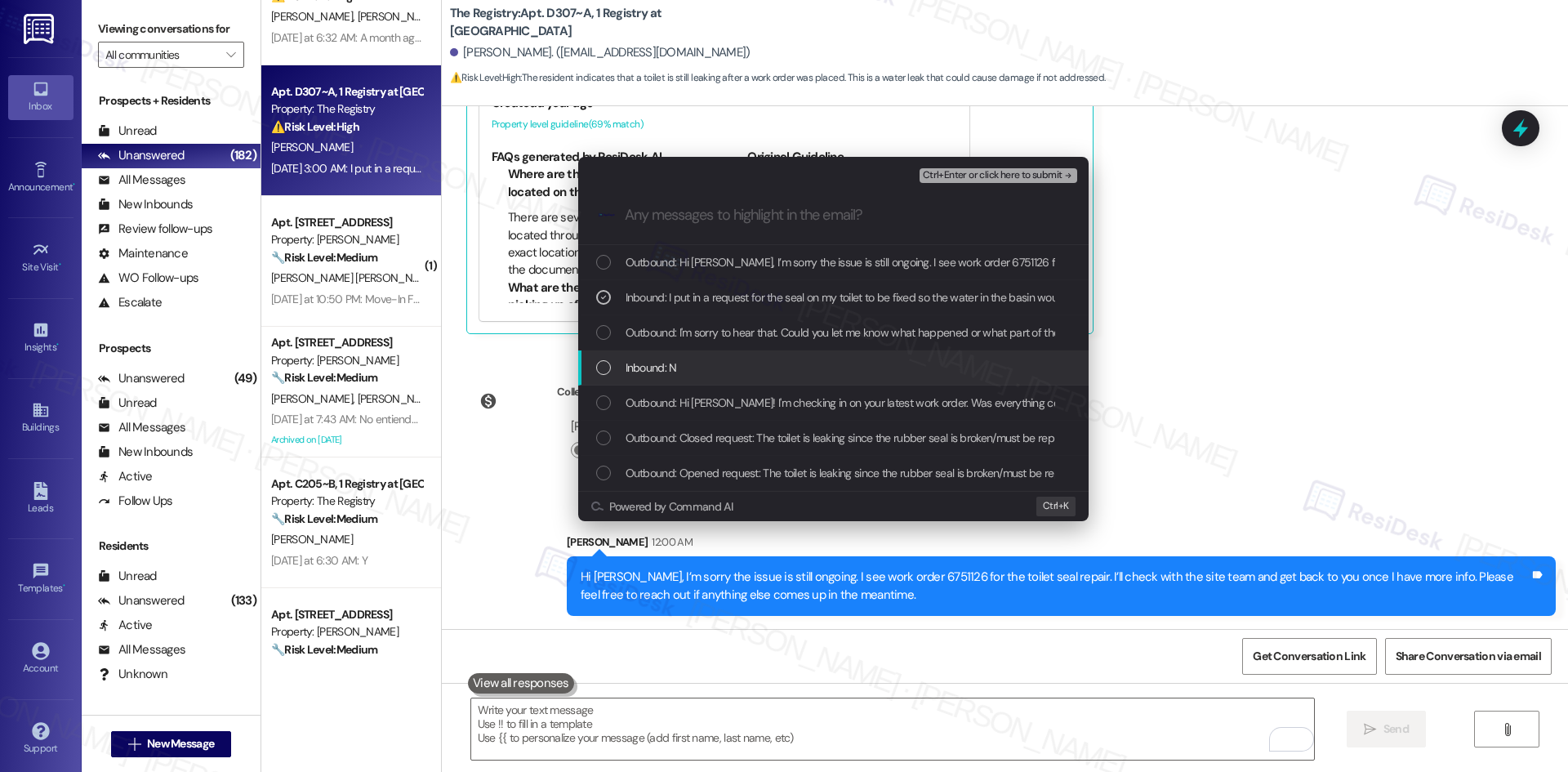
click at [779, 367] on div "Inbound: N" at bounding box center [835, 368] width 478 height 18
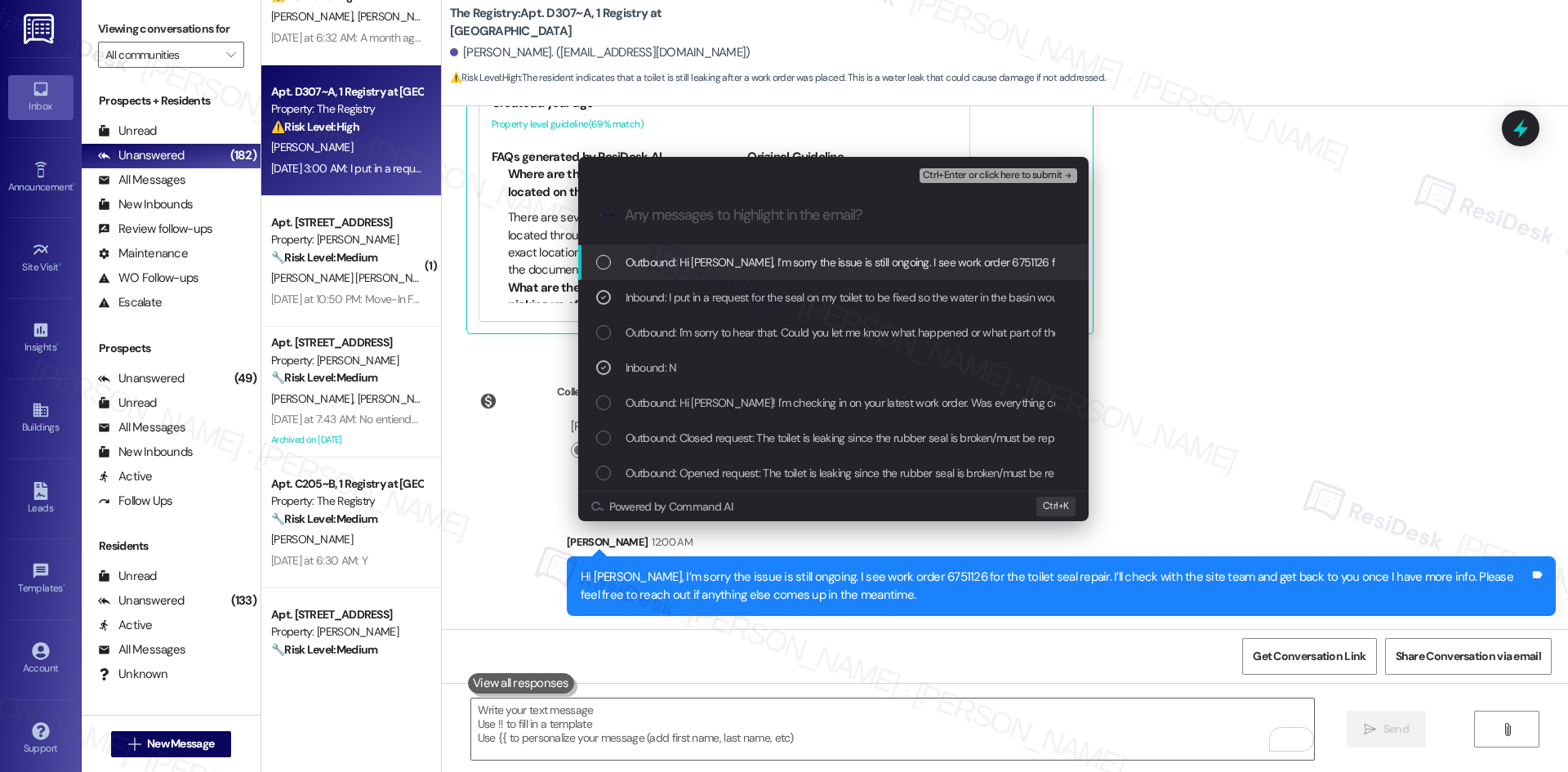
click at [1049, 174] on span "Ctrl+Enter or click here to submit" at bounding box center [992, 176] width 139 height 12
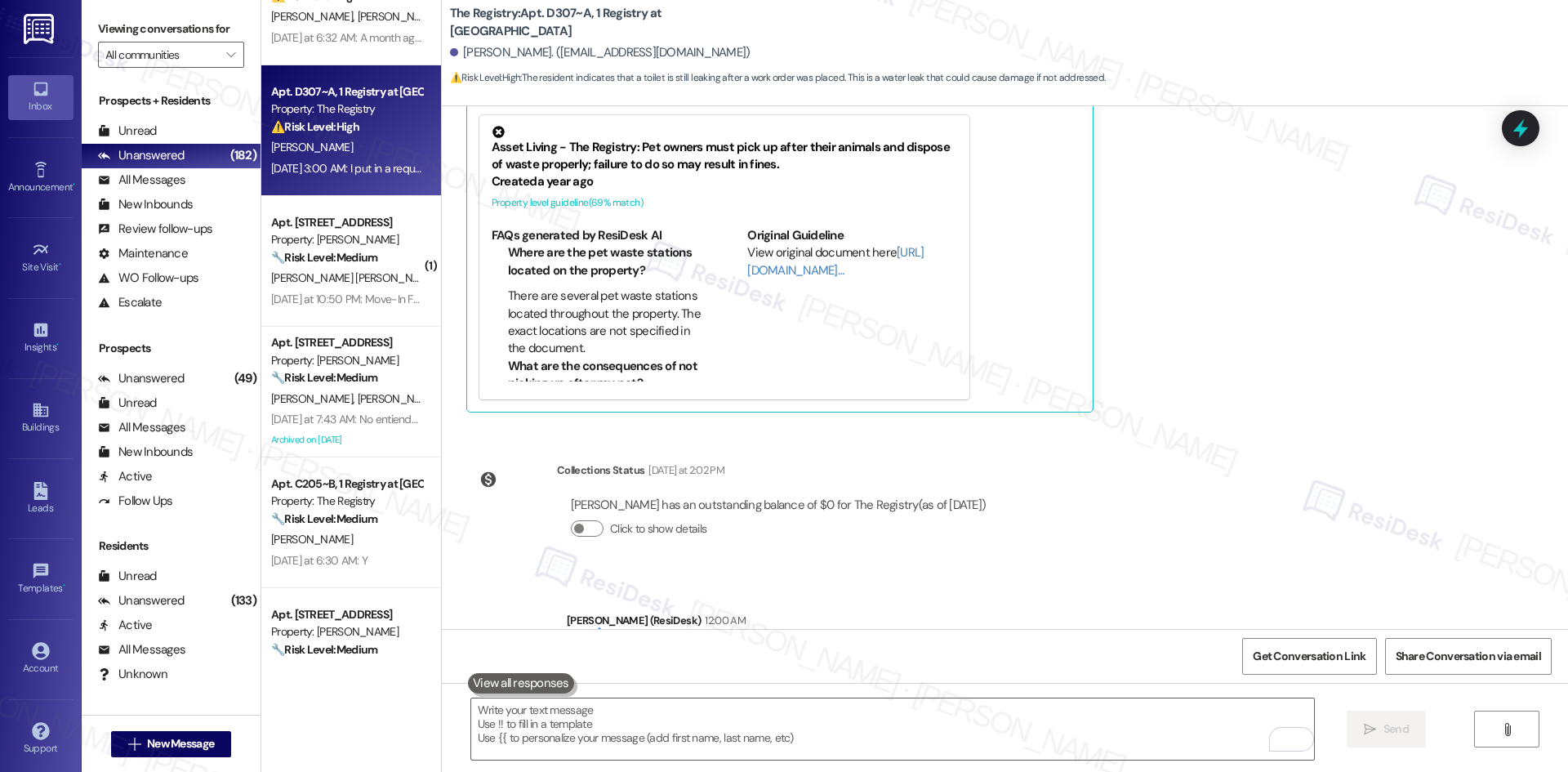
scroll to position [843, 0]
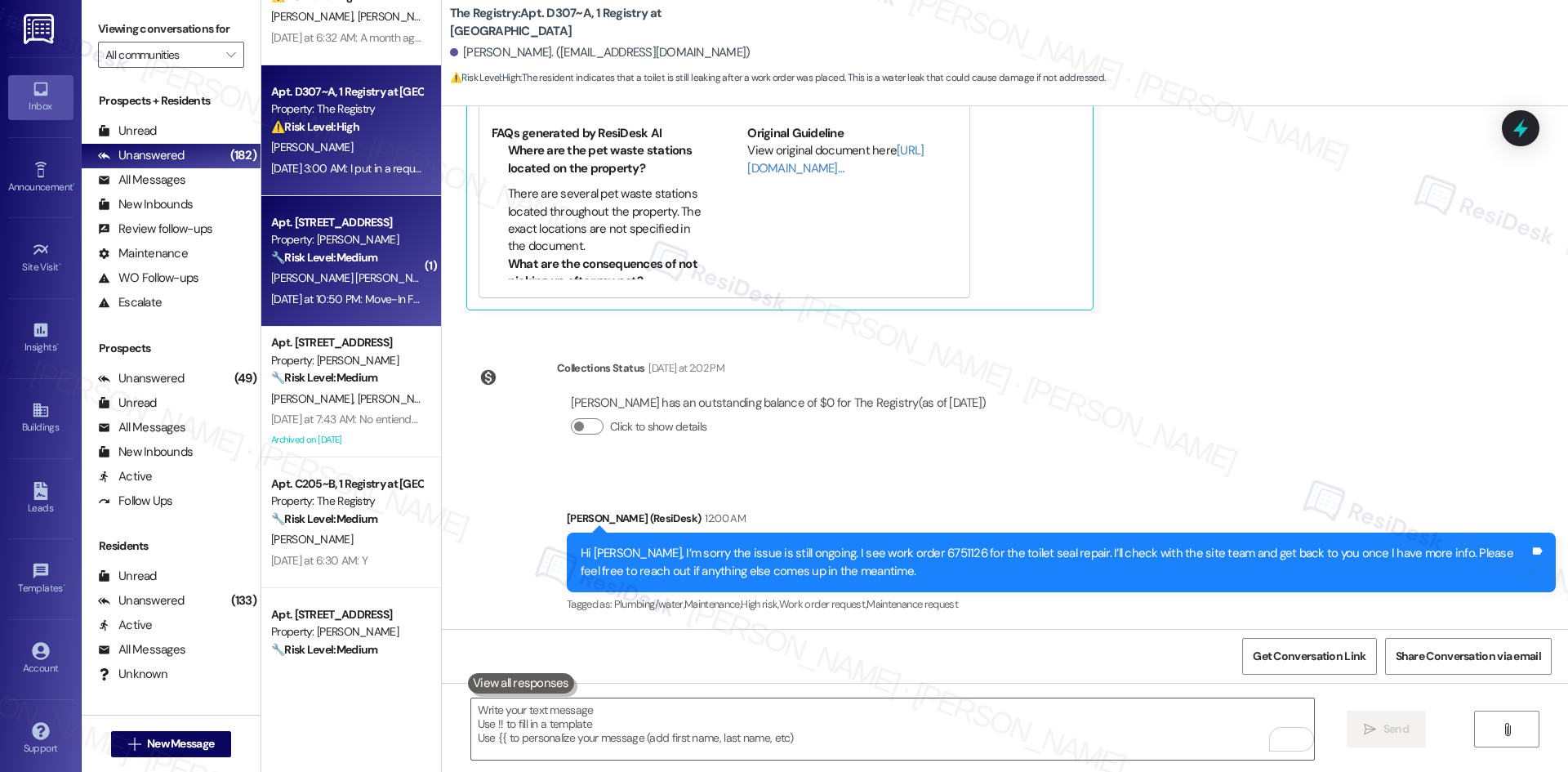
click at [370, 262] on div "🔧 Risk Level: Medium The resident is providing move-in feedback, including issu…" at bounding box center [347, 258] width 151 height 17
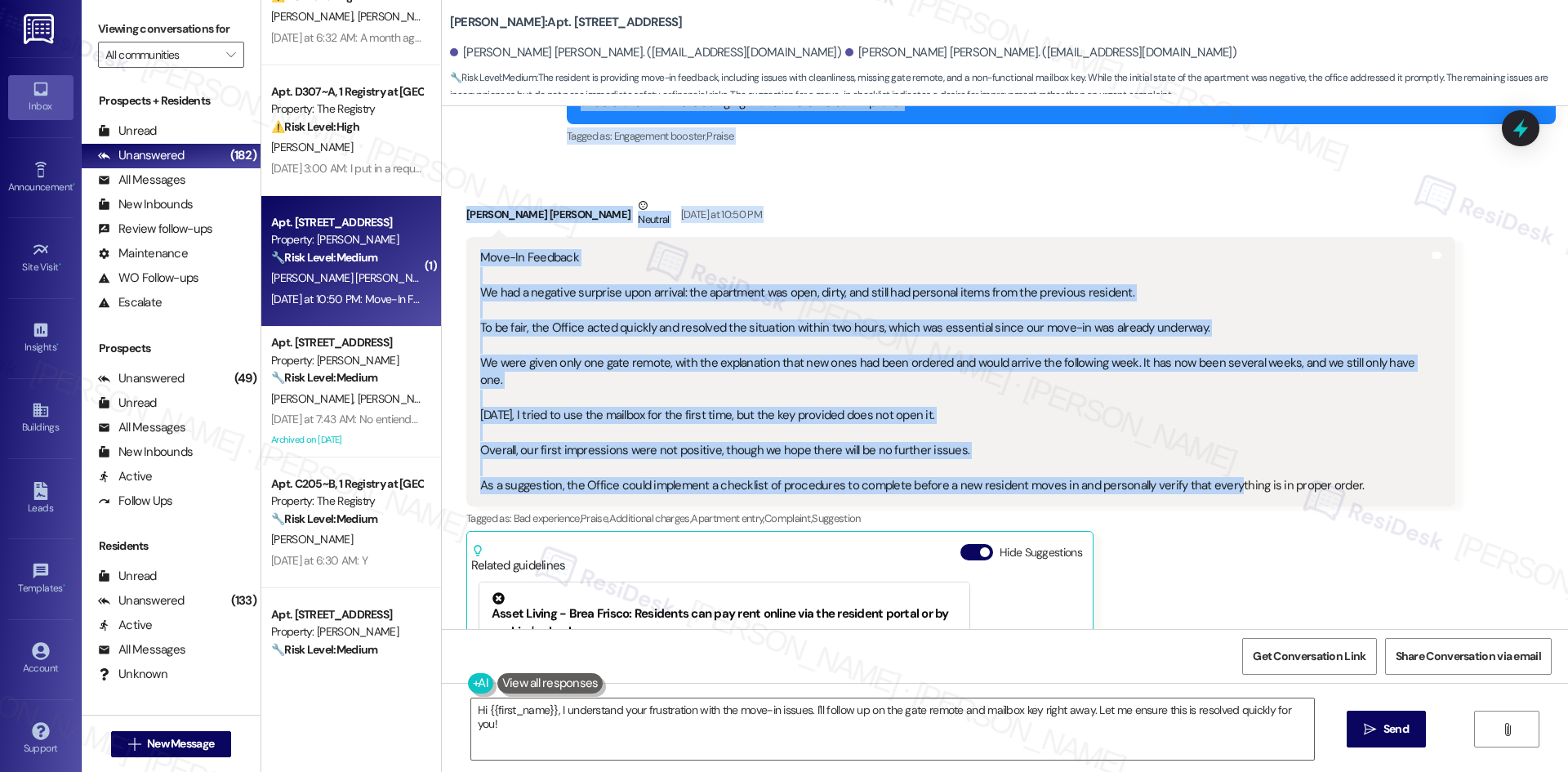
scroll to position [376, 0]
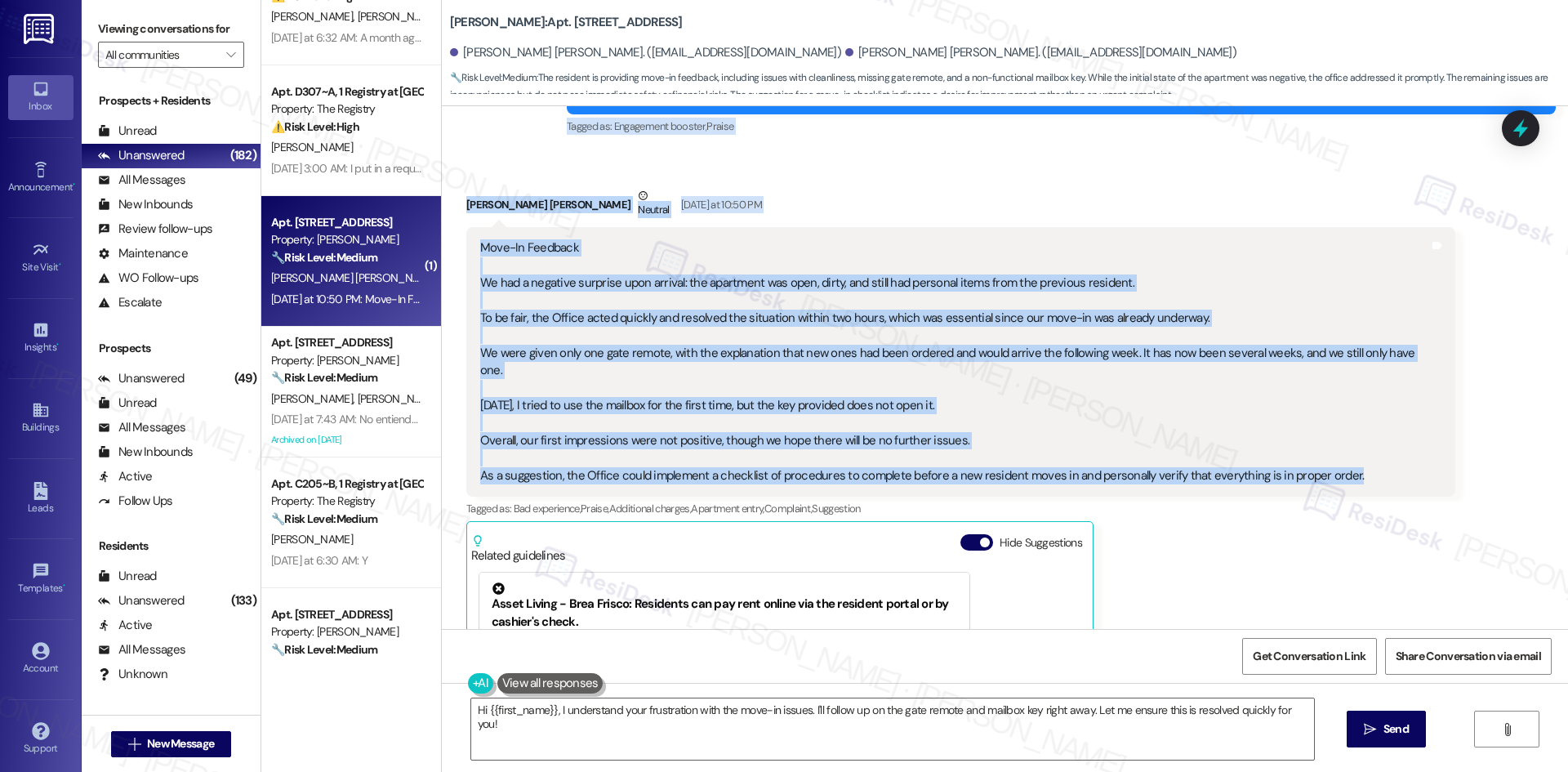
drag, startPoint x: 522, startPoint y: 279, endPoint x: 1337, endPoint y: 455, distance: 833.8
click at [1337, 455] on div "Lease started Aug 08, 2025 at 8:00 AM Survey, sent via SMS Residesk Automated S…" at bounding box center [1006, 368] width 1127 height 523
copy div "Tessa (ResiDesk) Aug 19, 2025 at 3:55 AM Hi Adriana and Hugo Jose, we're consta…"
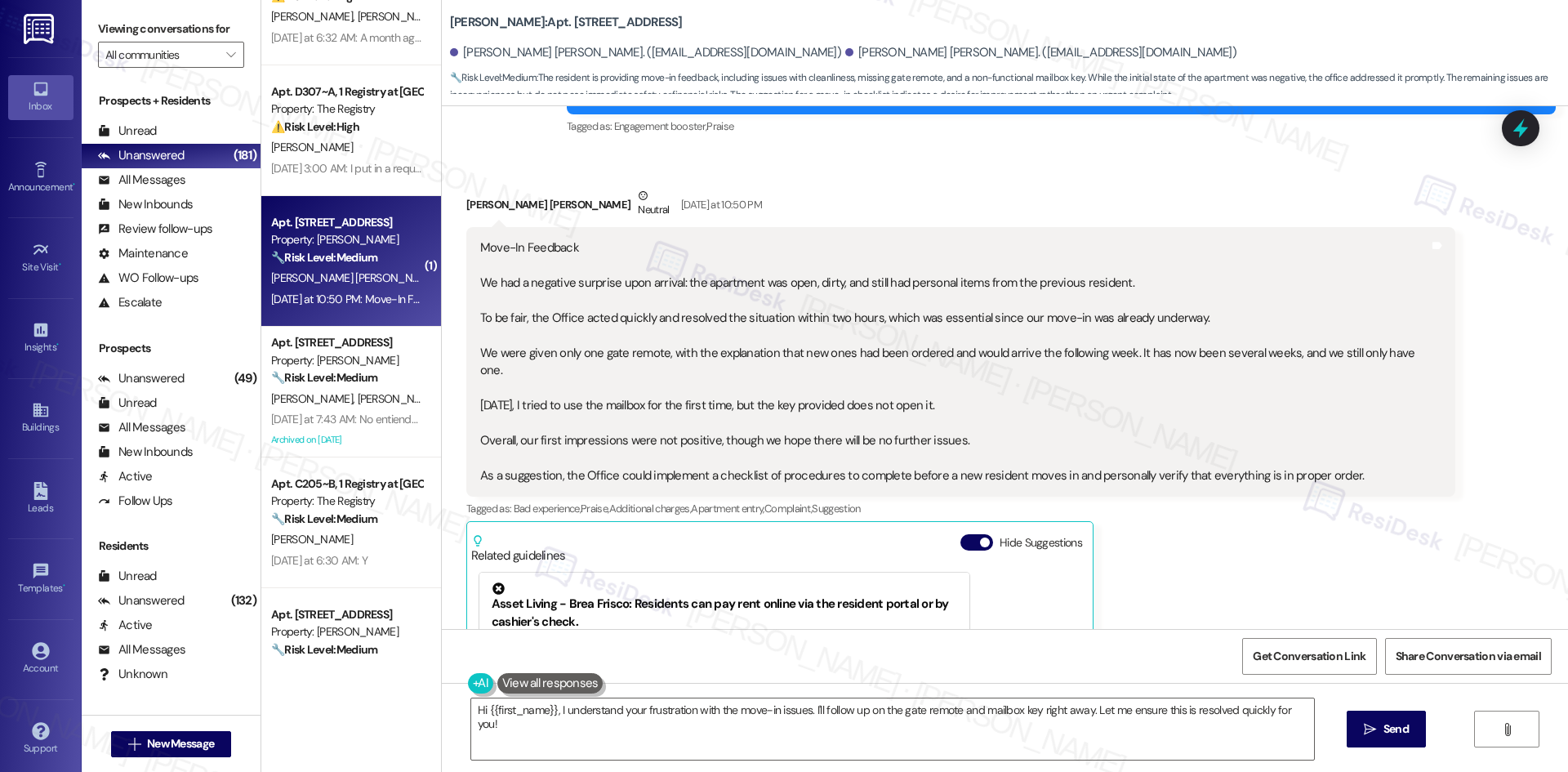
click at [1444, 408] on div "Received via SMS Hugo Jose Cabral Da Silva Neutral Yesterday at 10:50 PM Move-I…" at bounding box center [1006, 520] width 1127 height 740
click at [1461, 321] on div "Received via SMS Hugo Jose Cabral Da Silva Neutral Yesterday at 10:50 PM Move-I…" at bounding box center [1006, 520] width 1127 height 740
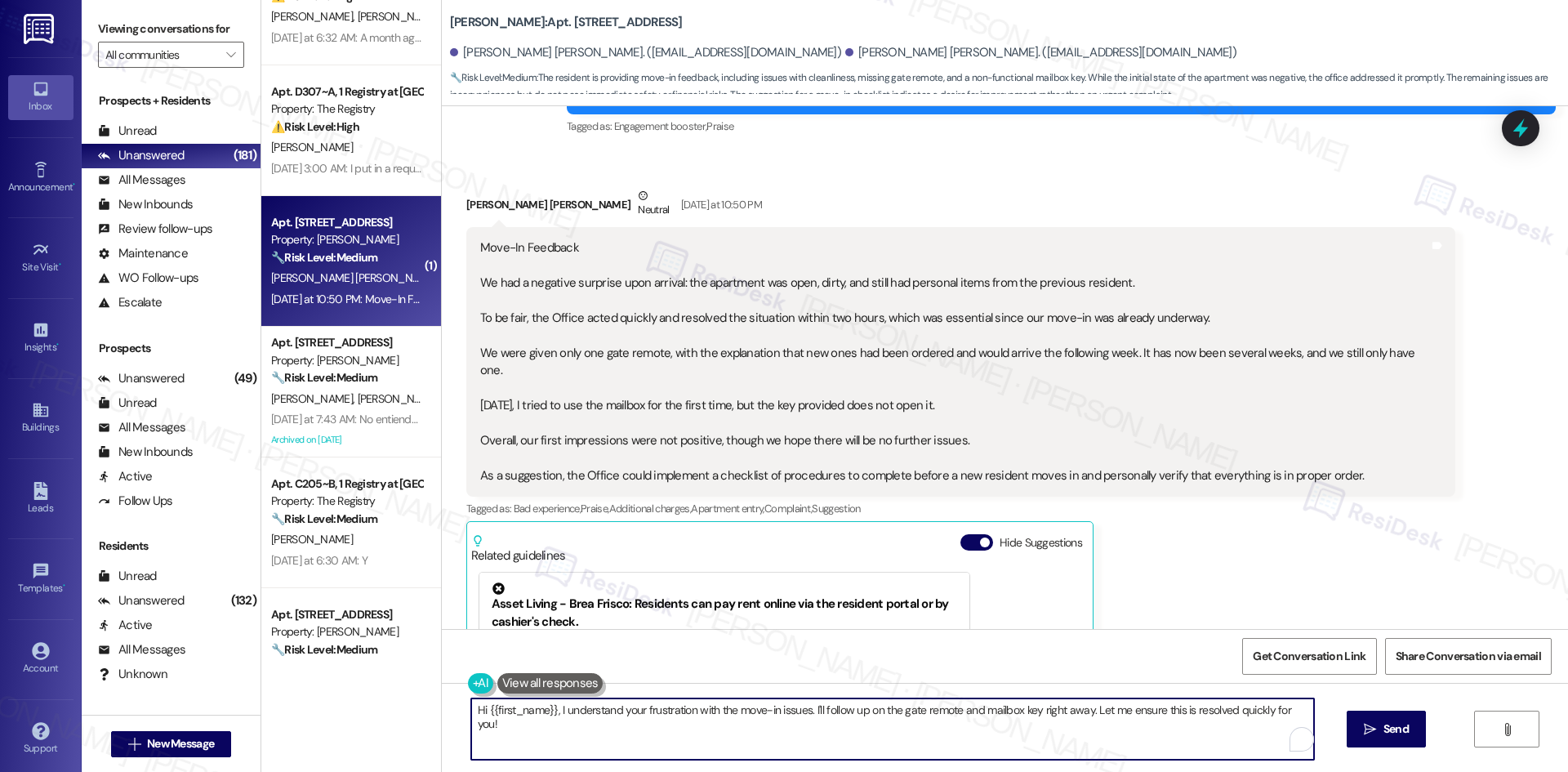
click at [962, 713] on textarea "Hi {{first_name}}, I understand your frustration with the move-in issues. I'll …" at bounding box center [893, 728] width 843 height 61
paste textarea "Hugo, thank you for sharing your feedback. I understand the concerns you faced …"
type textarea "Hi Hugo, thank you for sharing your feedback. I understand the concerns you fac…"
click at [857, 714] on textarea "Hi Hugo, thank you for sharing your feedback. I understand the concerns you fac…" at bounding box center [893, 728] width 843 height 61
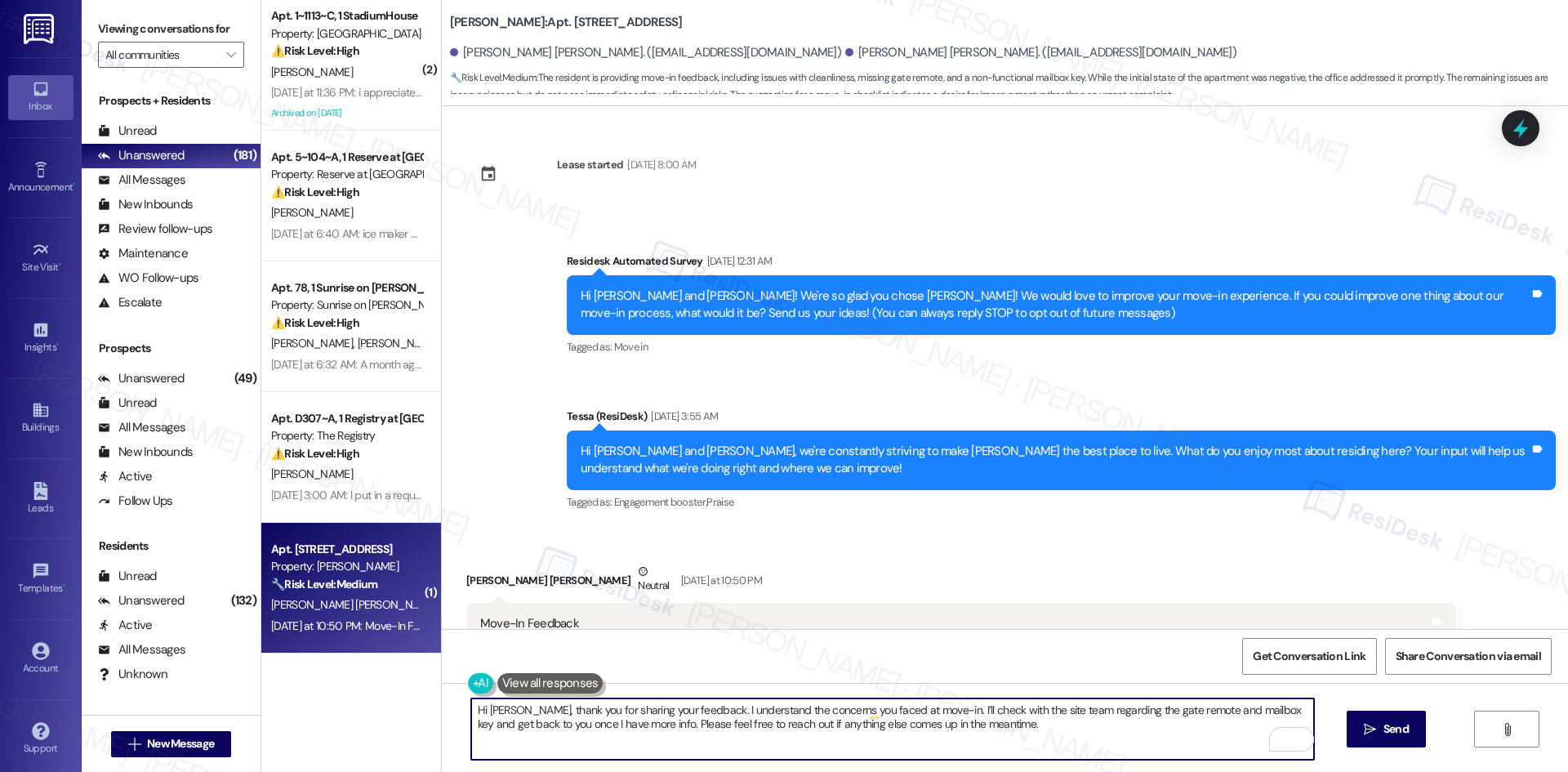
scroll to position [376, 0]
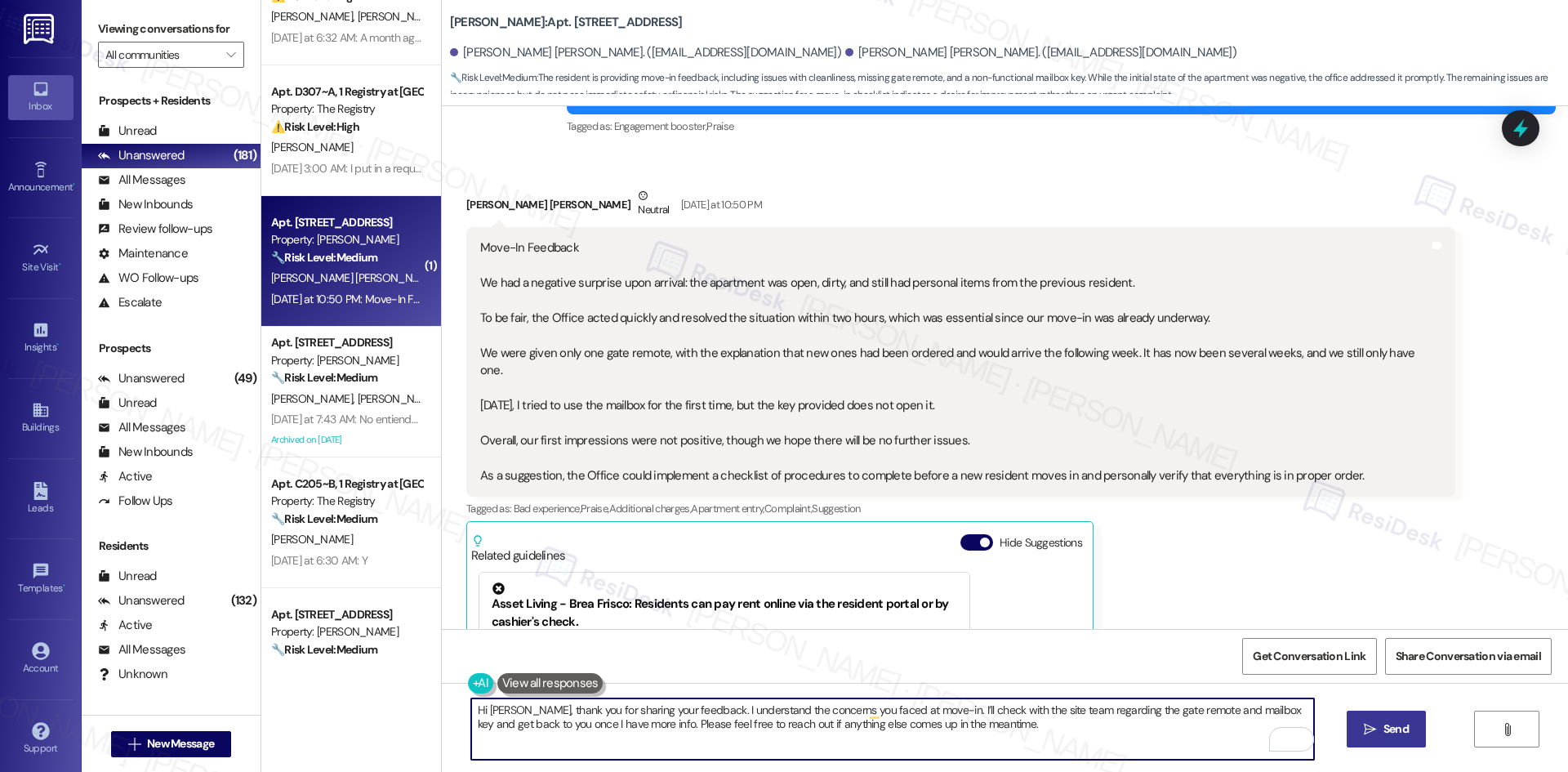
type textarea "Hi [PERSON_NAME], thank you for sharing your feedback. I understand the concern…"
click at [1377, 736] on span " Send" at bounding box center [1386, 729] width 52 height 17
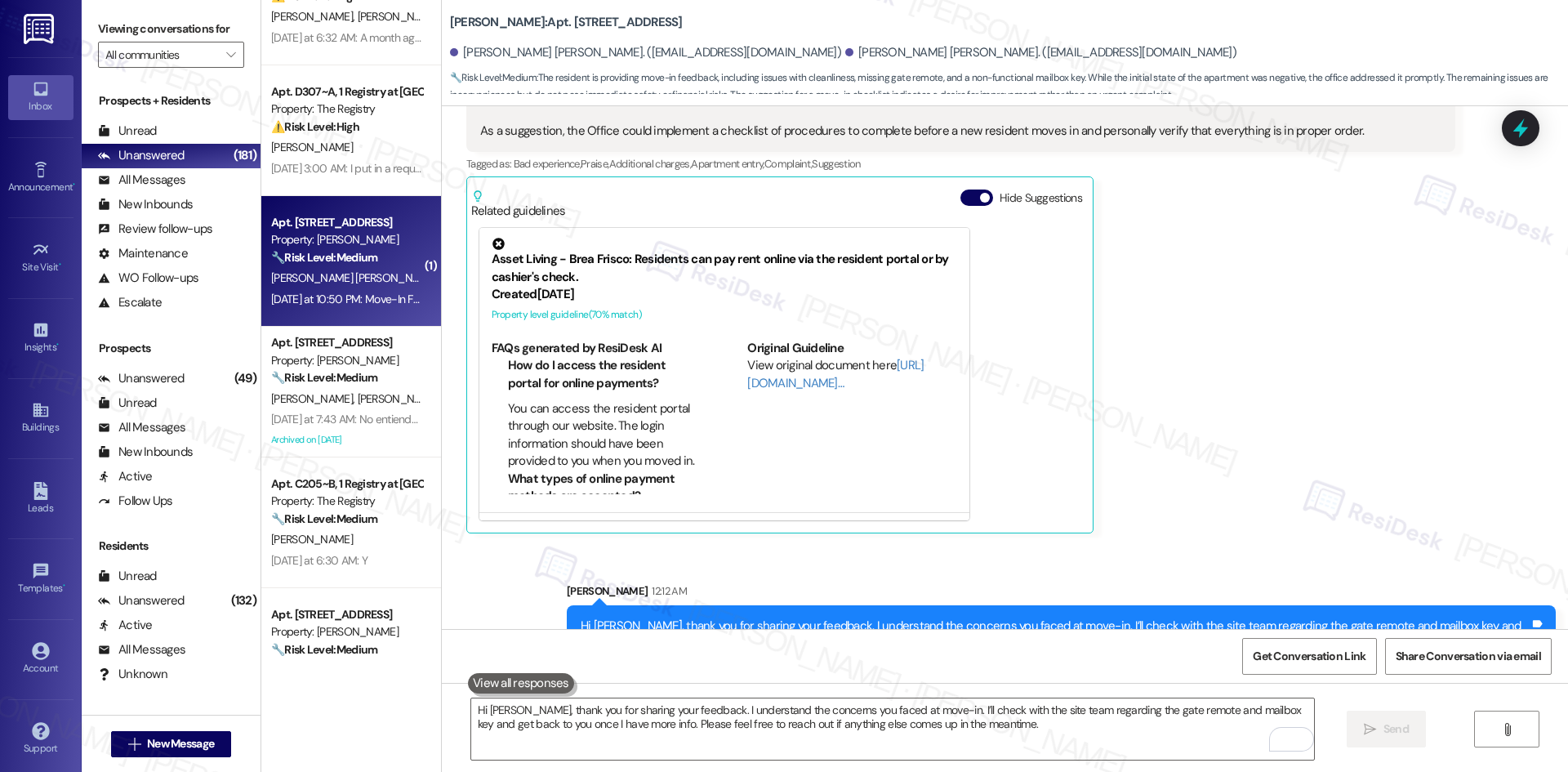
scroll to position [752, 0]
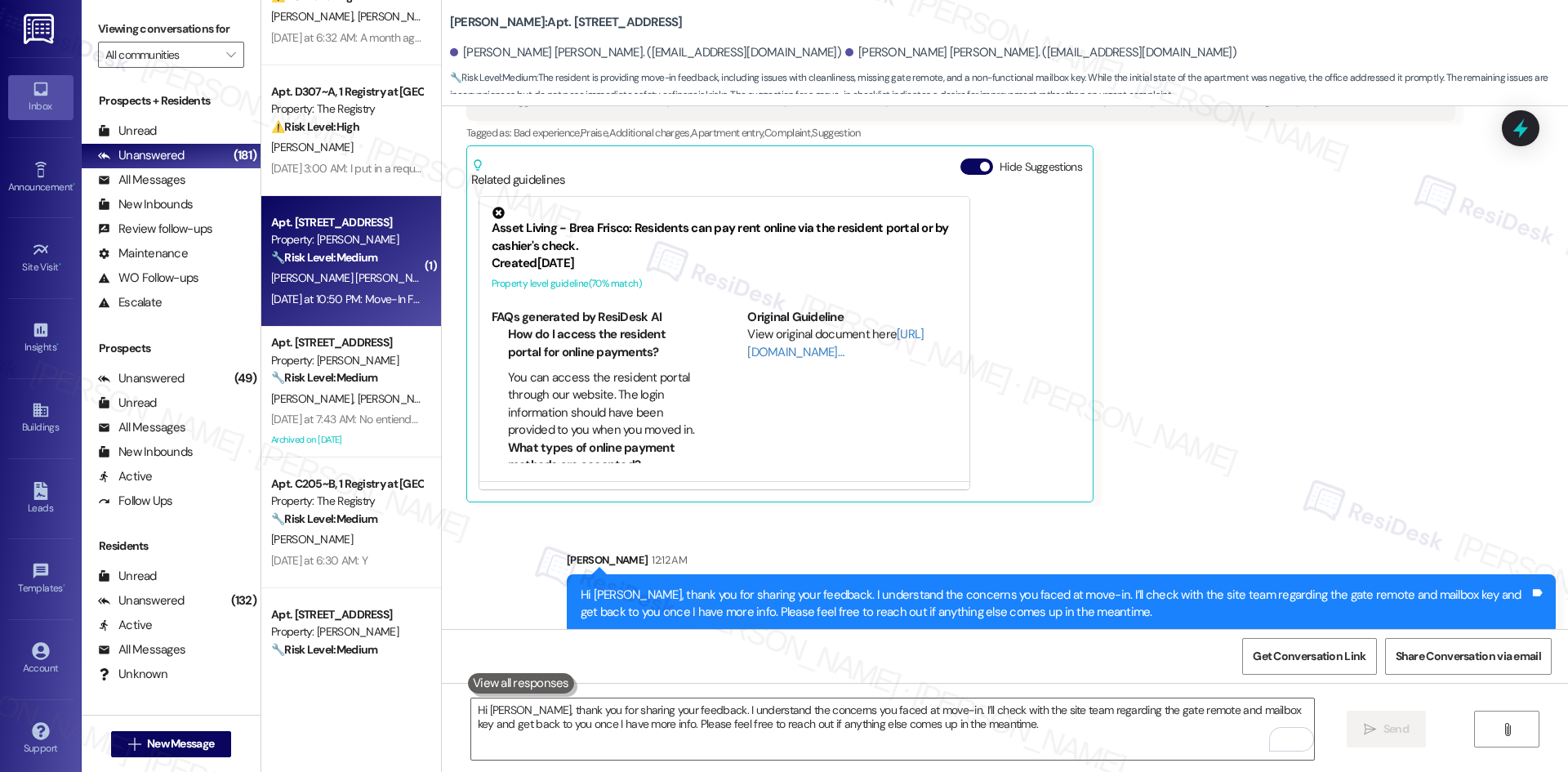
click at [1312, 514] on div "Sent via SMS [PERSON_NAME] 12:12 AM Hi [PERSON_NAME], thank you for sharing you…" at bounding box center [1006, 580] width 1127 height 131
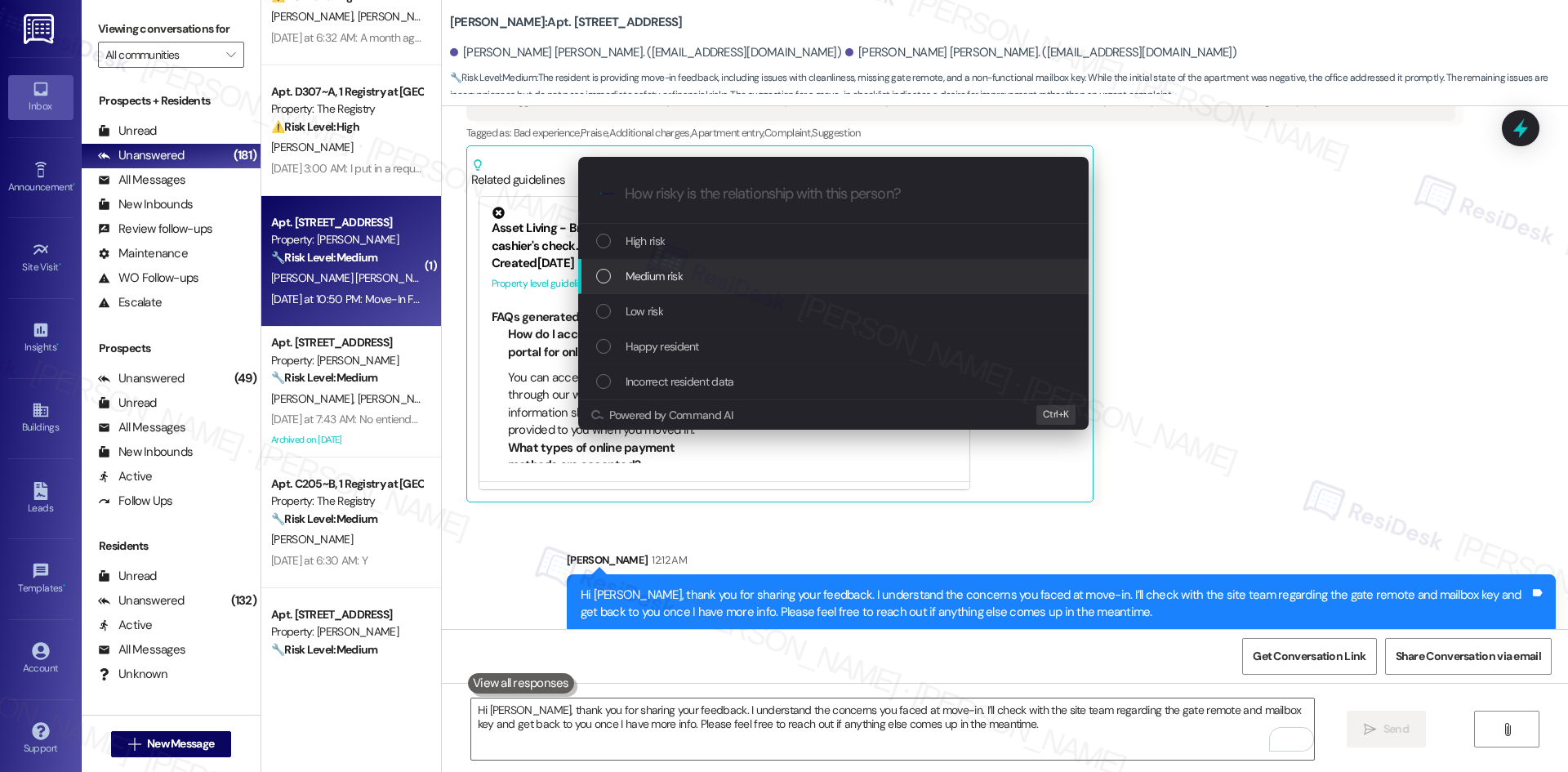
click at [667, 274] on span "Medium risk" at bounding box center [653, 276] width 57 height 18
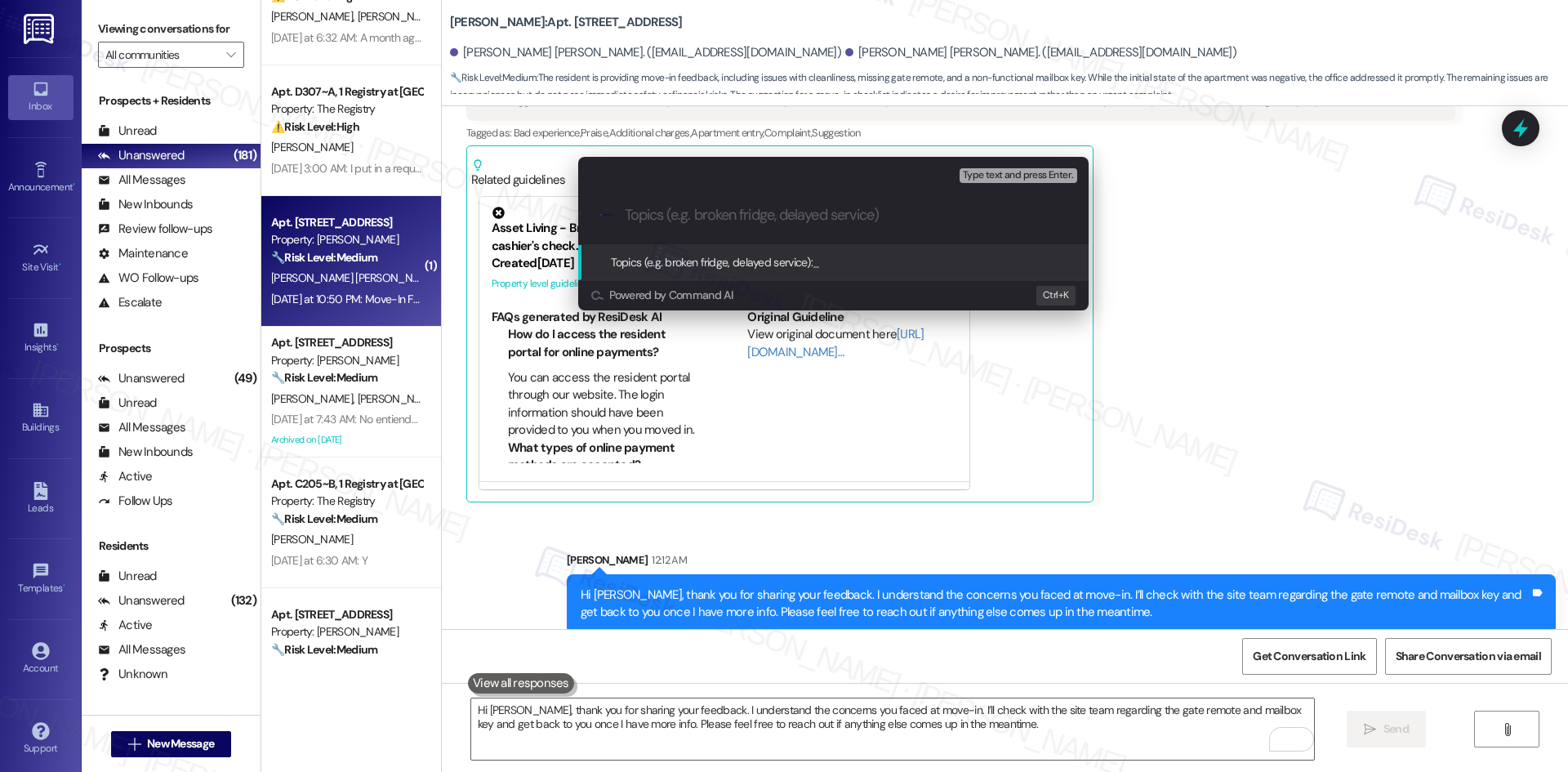
click at [1209, 402] on div "Escalate Conversation Medium risk Topics (e.g. broken fridge, delayed service) …" at bounding box center [784, 386] width 1568 height 772
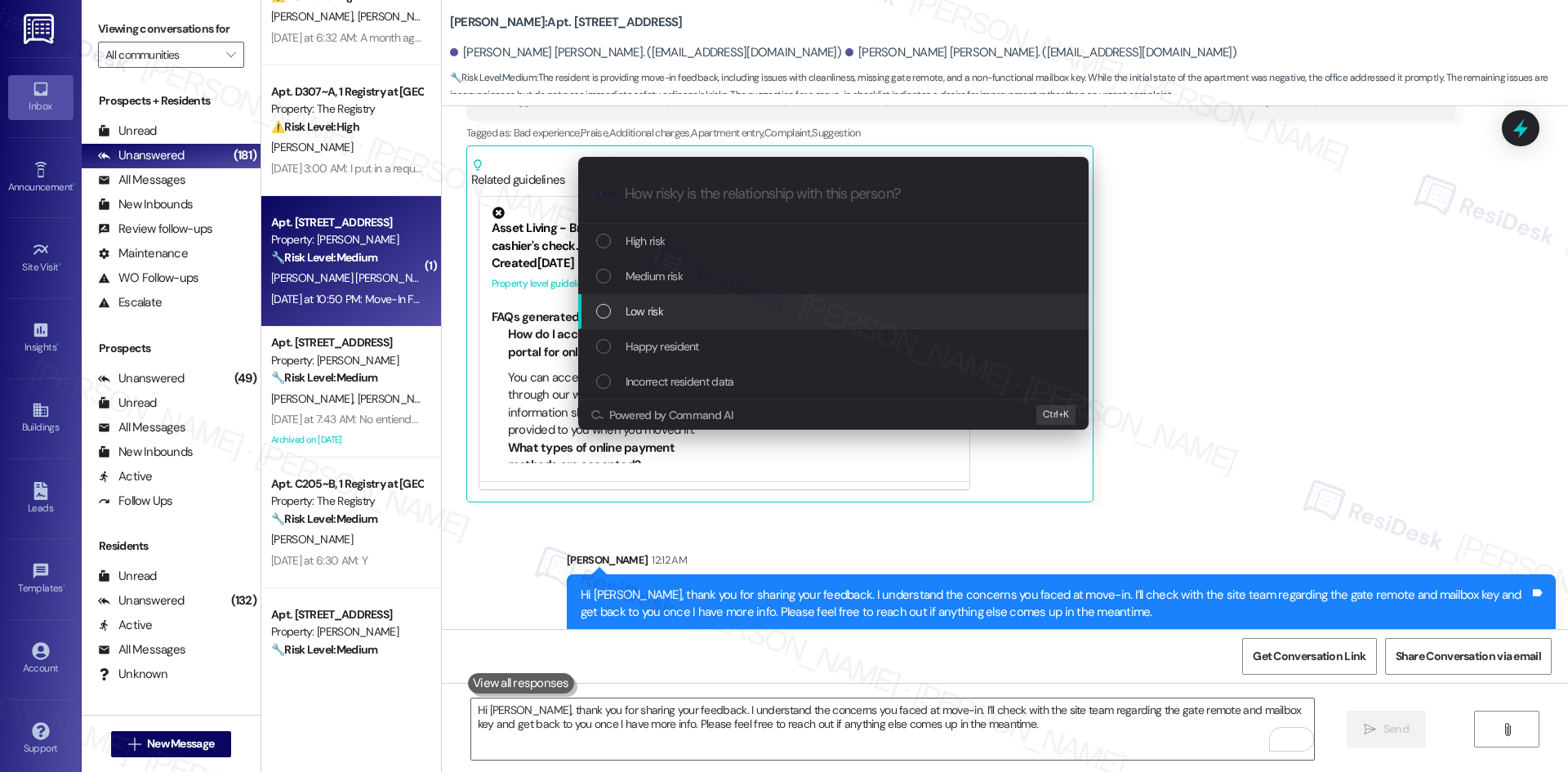
click at [665, 297] on div "Low risk" at bounding box center [833, 311] width 511 height 36
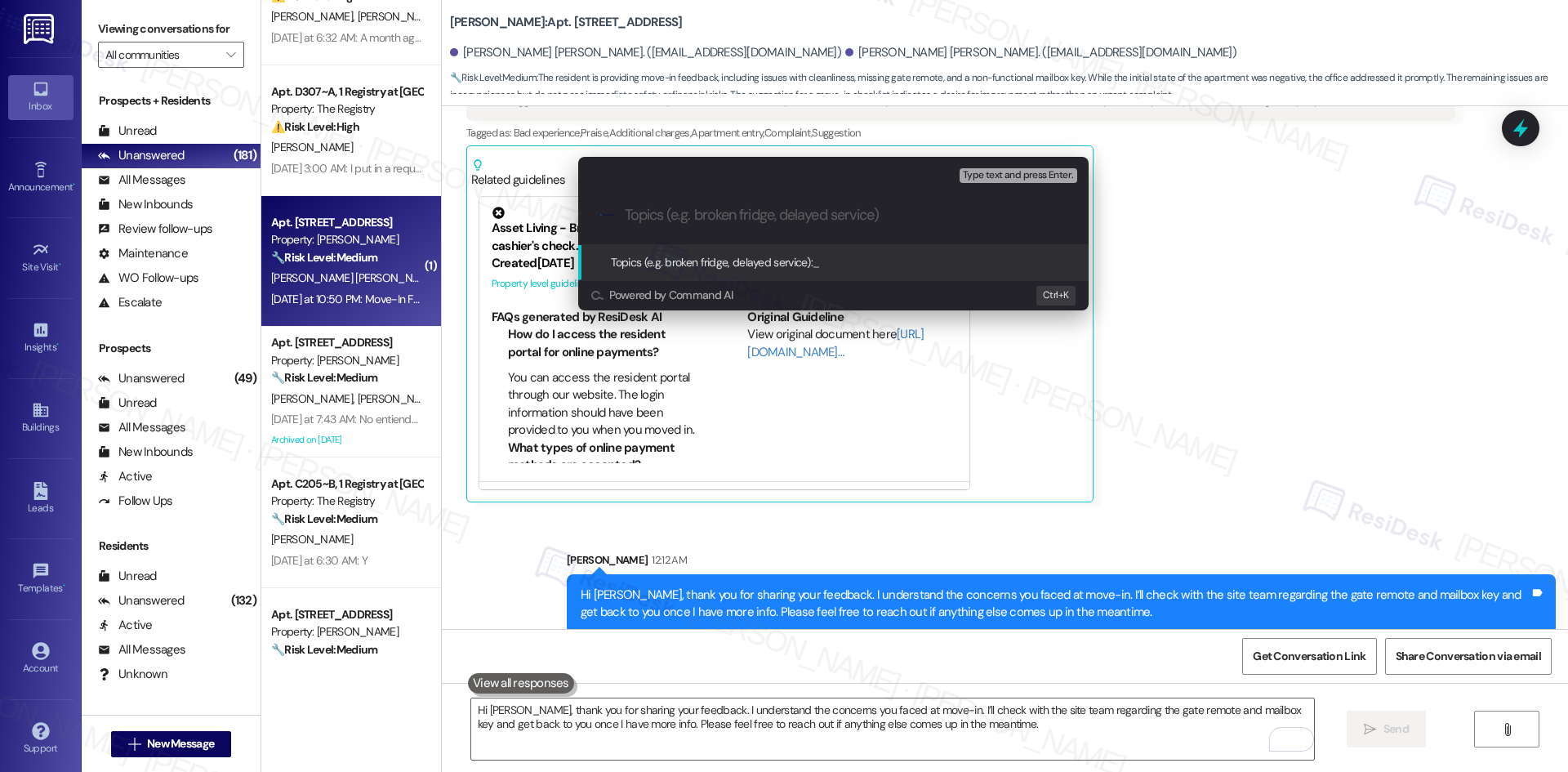
click at [670, 216] on input "Topics (e.g. broken fridge, delayed service)" at bounding box center [846, 215] width 443 height 17
paste input "Move-In Feedback – Cleanliness, Gate Remote, Mailbox Key"
type input "Move-In Feedback – Cleanliness, Gate Remote, Mailbox Key"
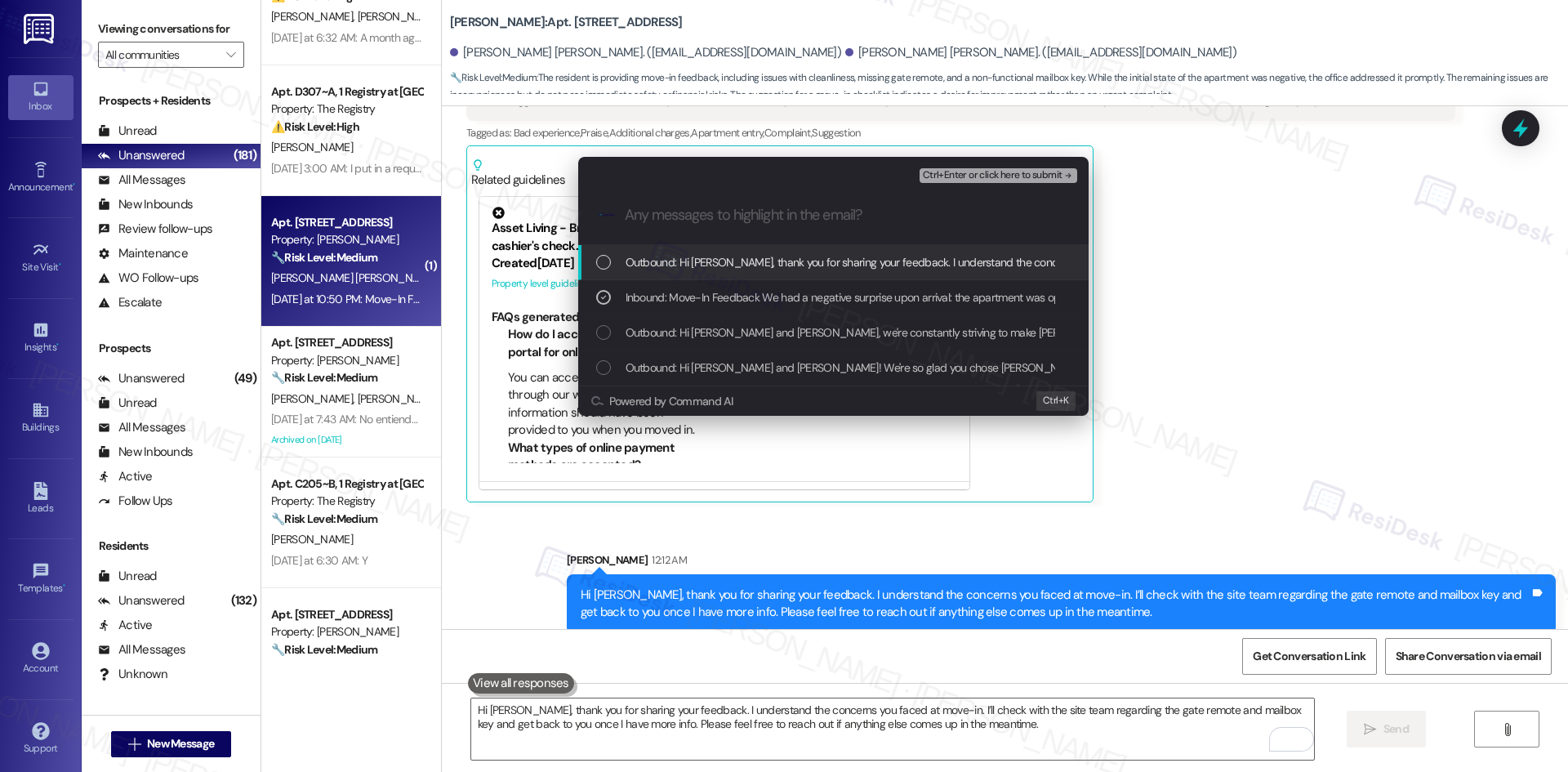
click at [1037, 173] on span "Ctrl+Enter or click here to submit" at bounding box center [992, 176] width 139 height 12
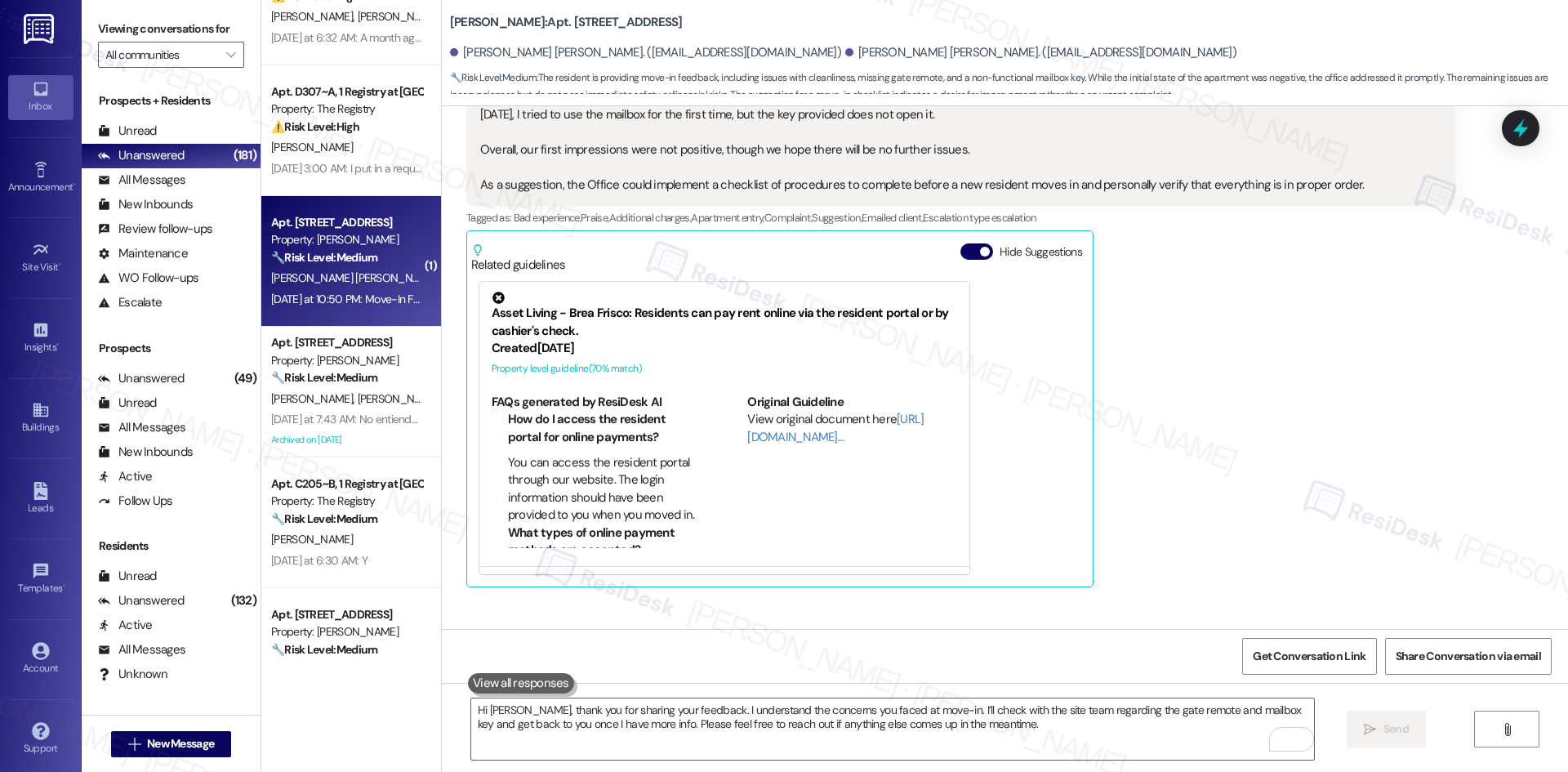
scroll to position [777, 0]
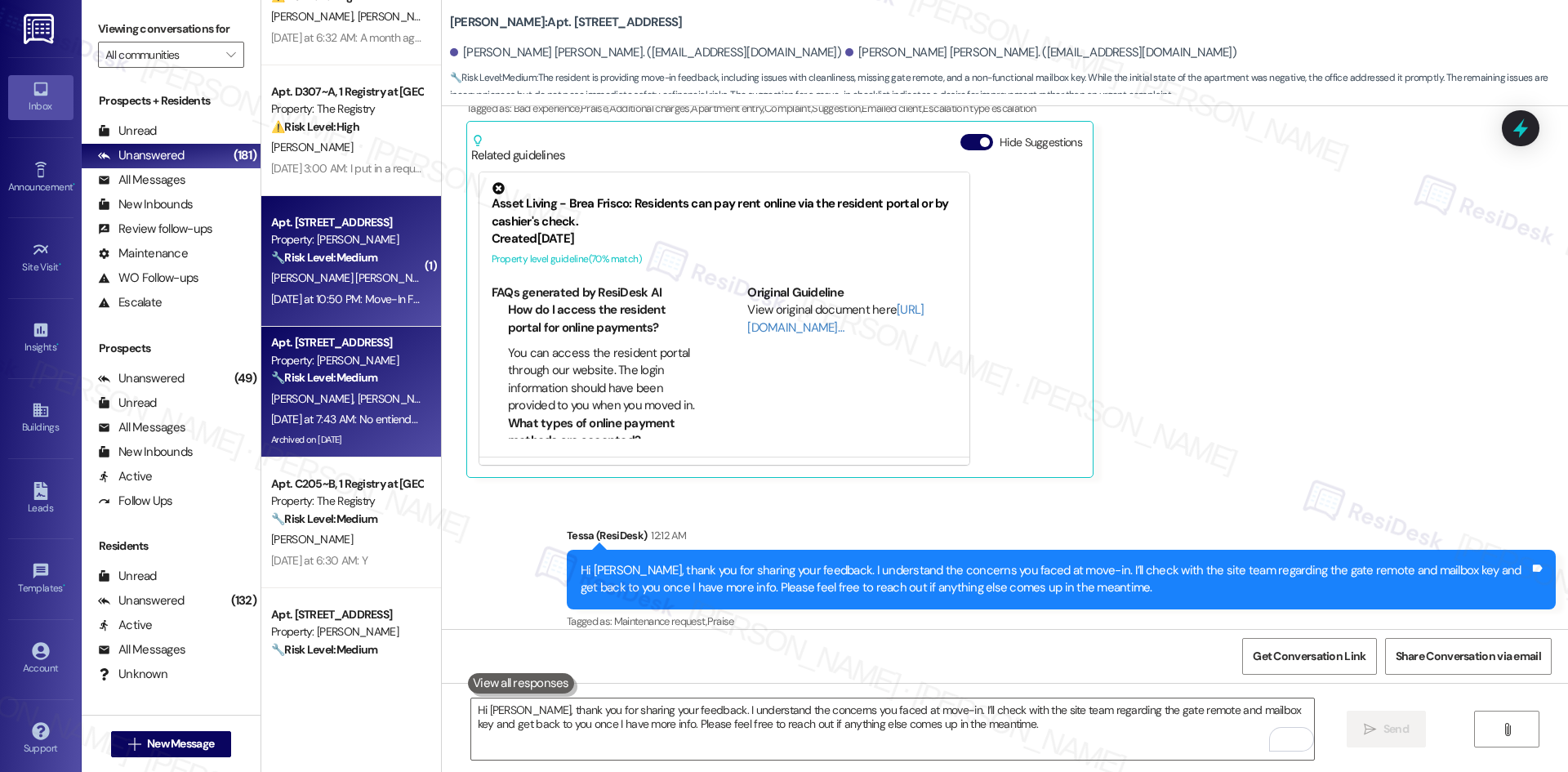
click at [356, 394] on div "[PERSON_NAME] [PERSON_NAME]" at bounding box center [347, 399] width 155 height 20
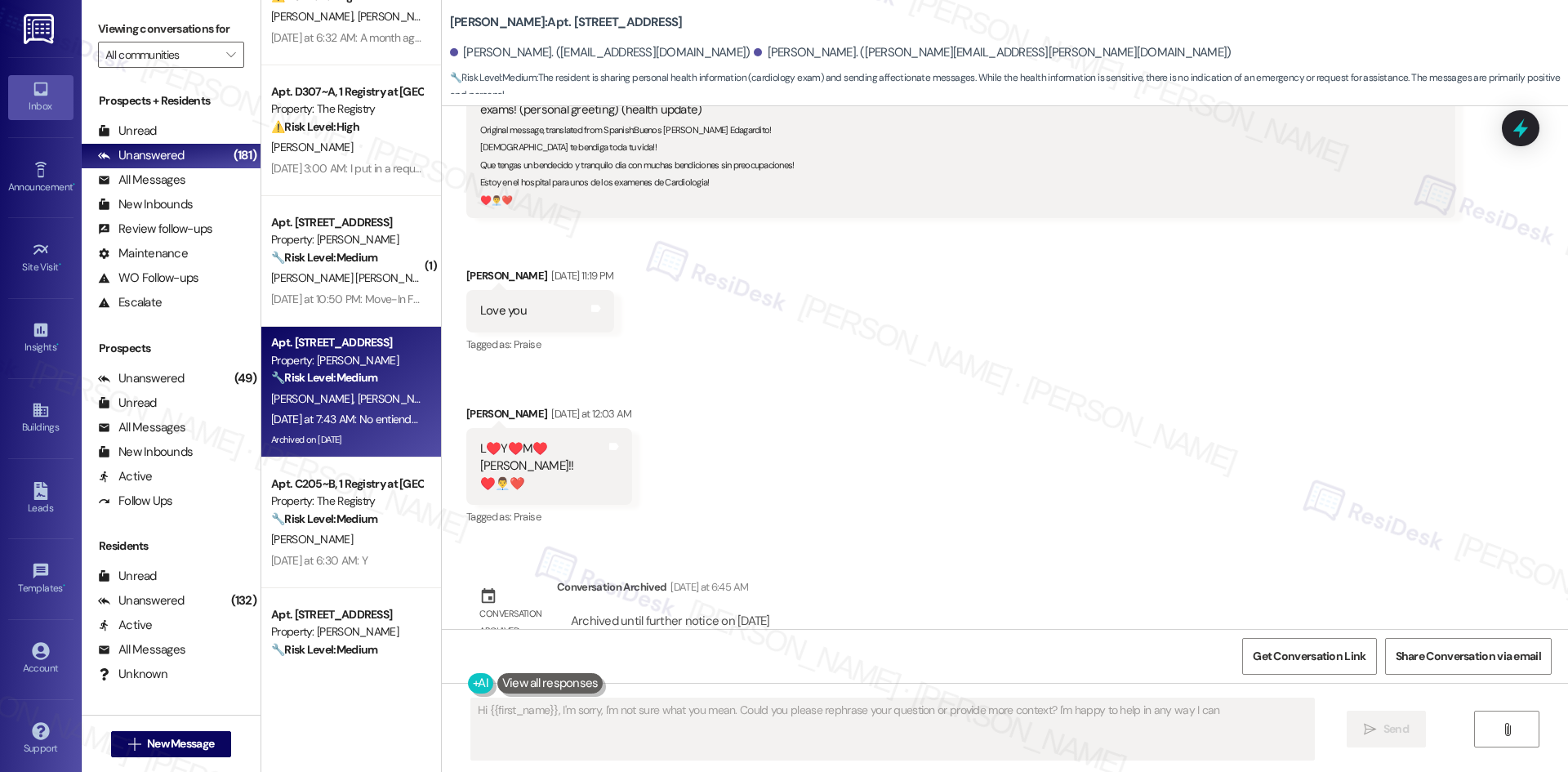
type textarea "Hi {{first_name}}, I'm sorry, I'm not sure what you mean. Could you please reph…"
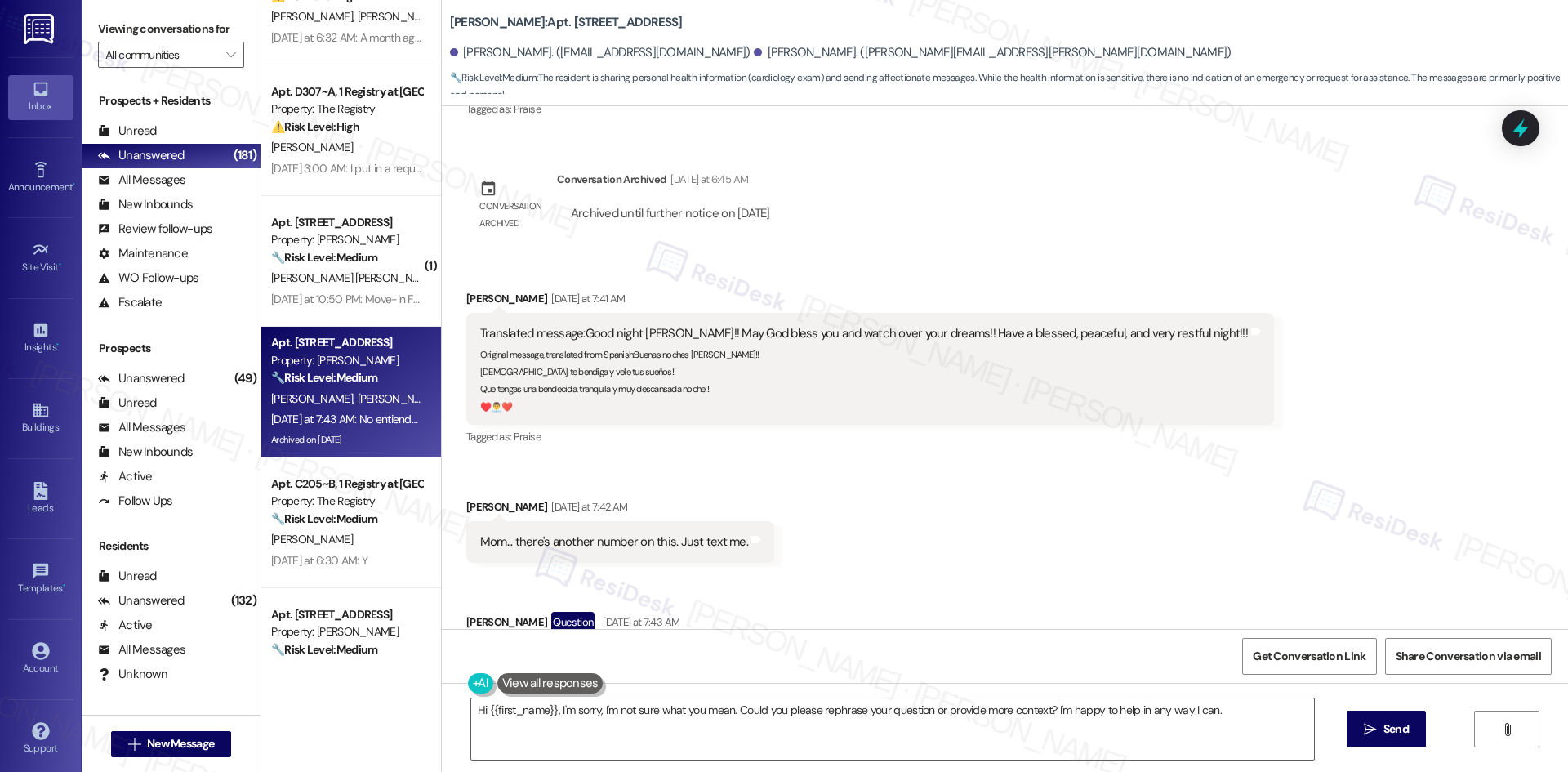
scroll to position [1978, 0]
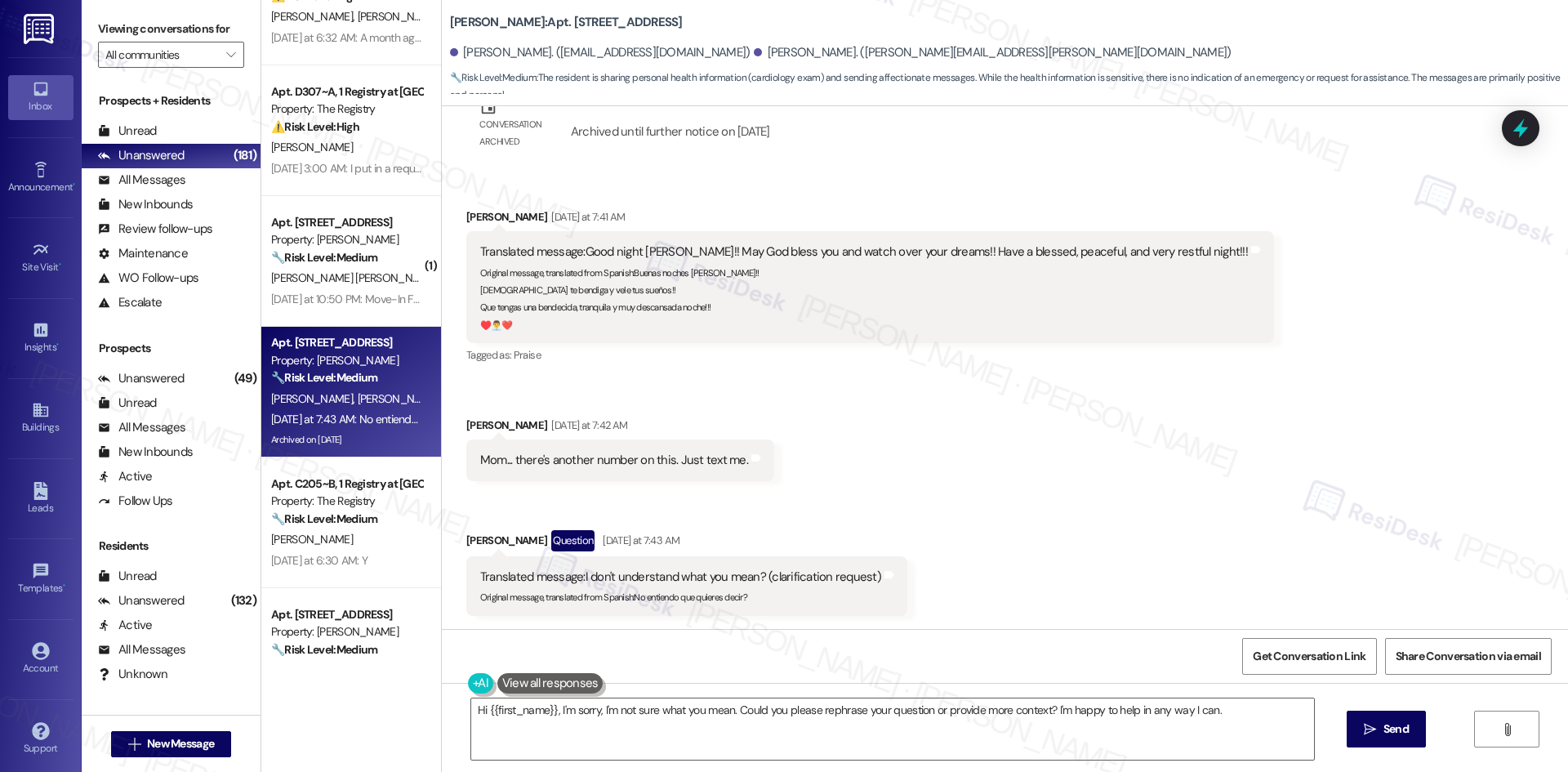
click at [1318, 452] on div "Received via SMS [PERSON_NAME] [DATE] at 7:41 AM Translated message: Good night…" at bounding box center [1006, 400] width 1127 height 457
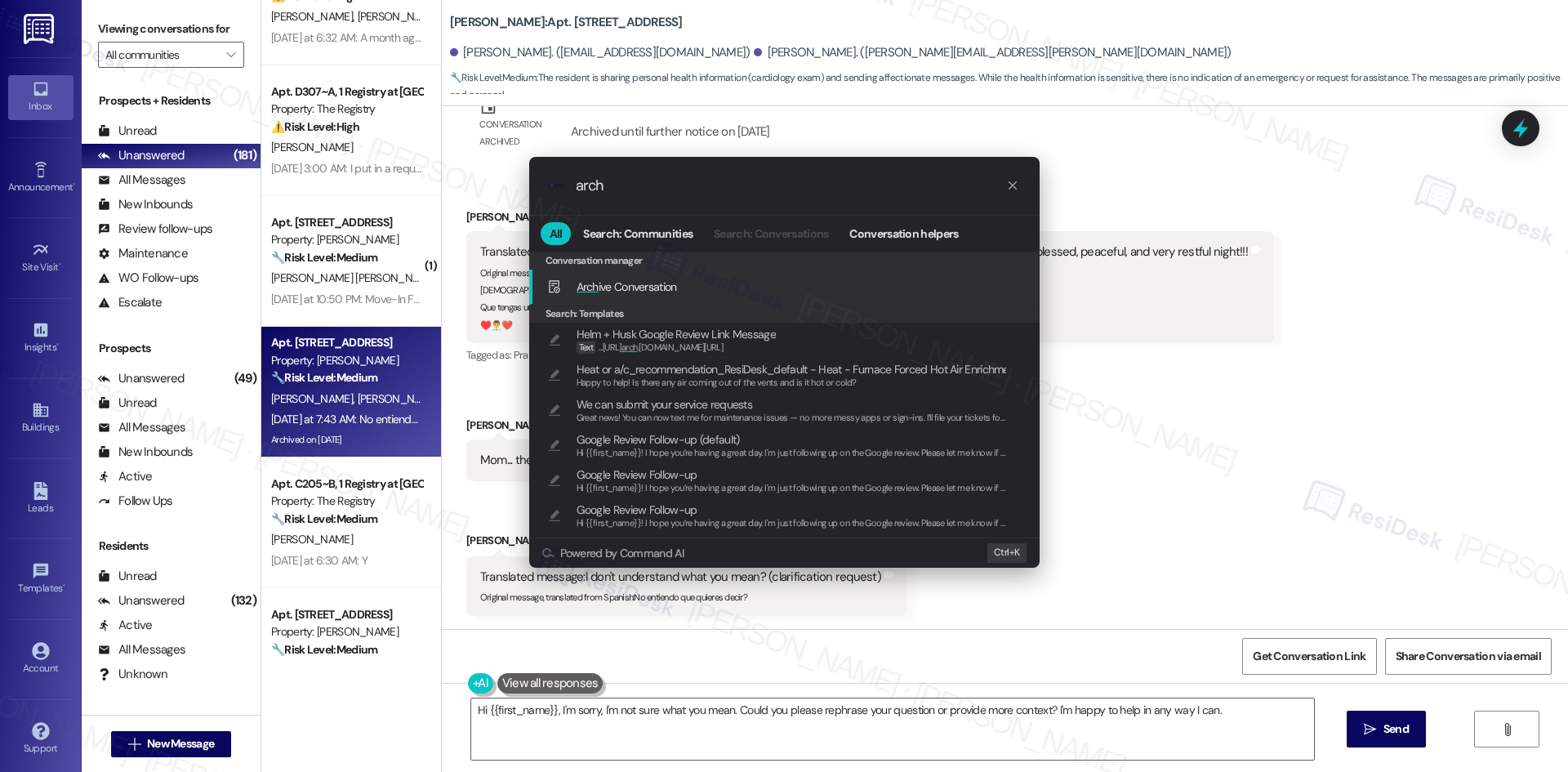
type input "arch"
click at [671, 288] on span "Arch ive Conversation" at bounding box center [627, 287] width 100 height 15
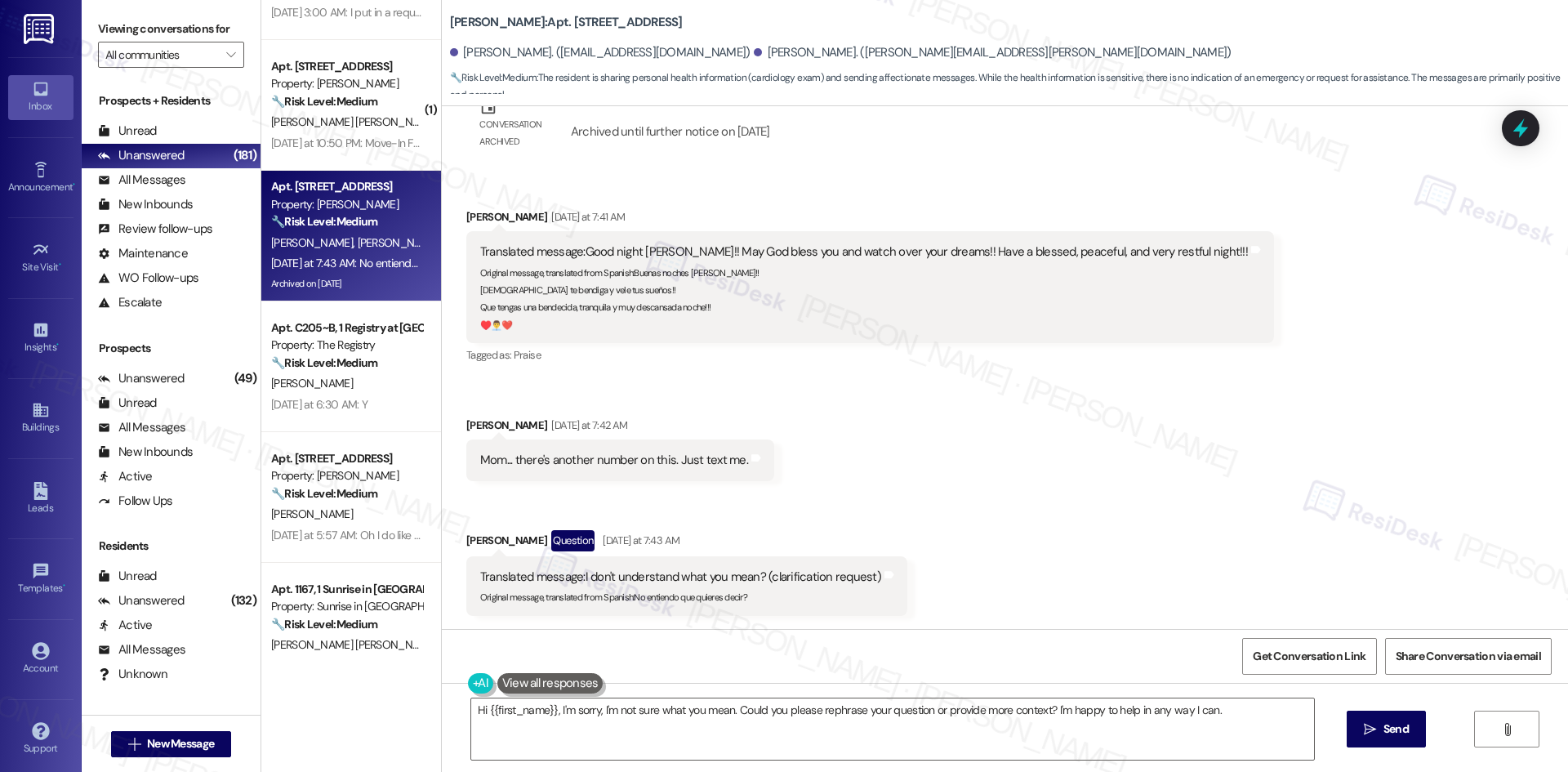
scroll to position [490, 0]
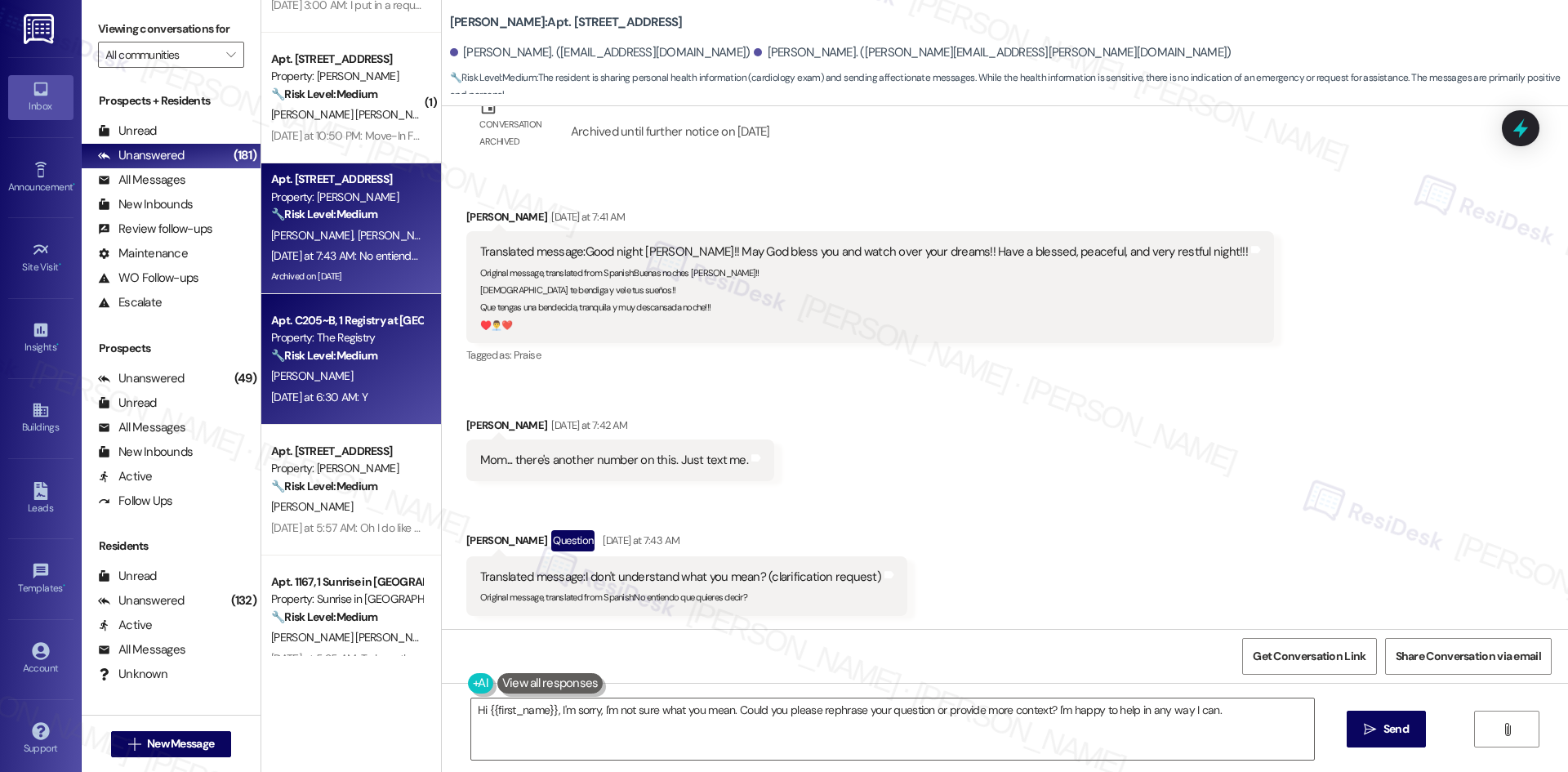
click at [344, 375] on div "[PERSON_NAME]" at bounding box center [347, 376] width 155 height 20
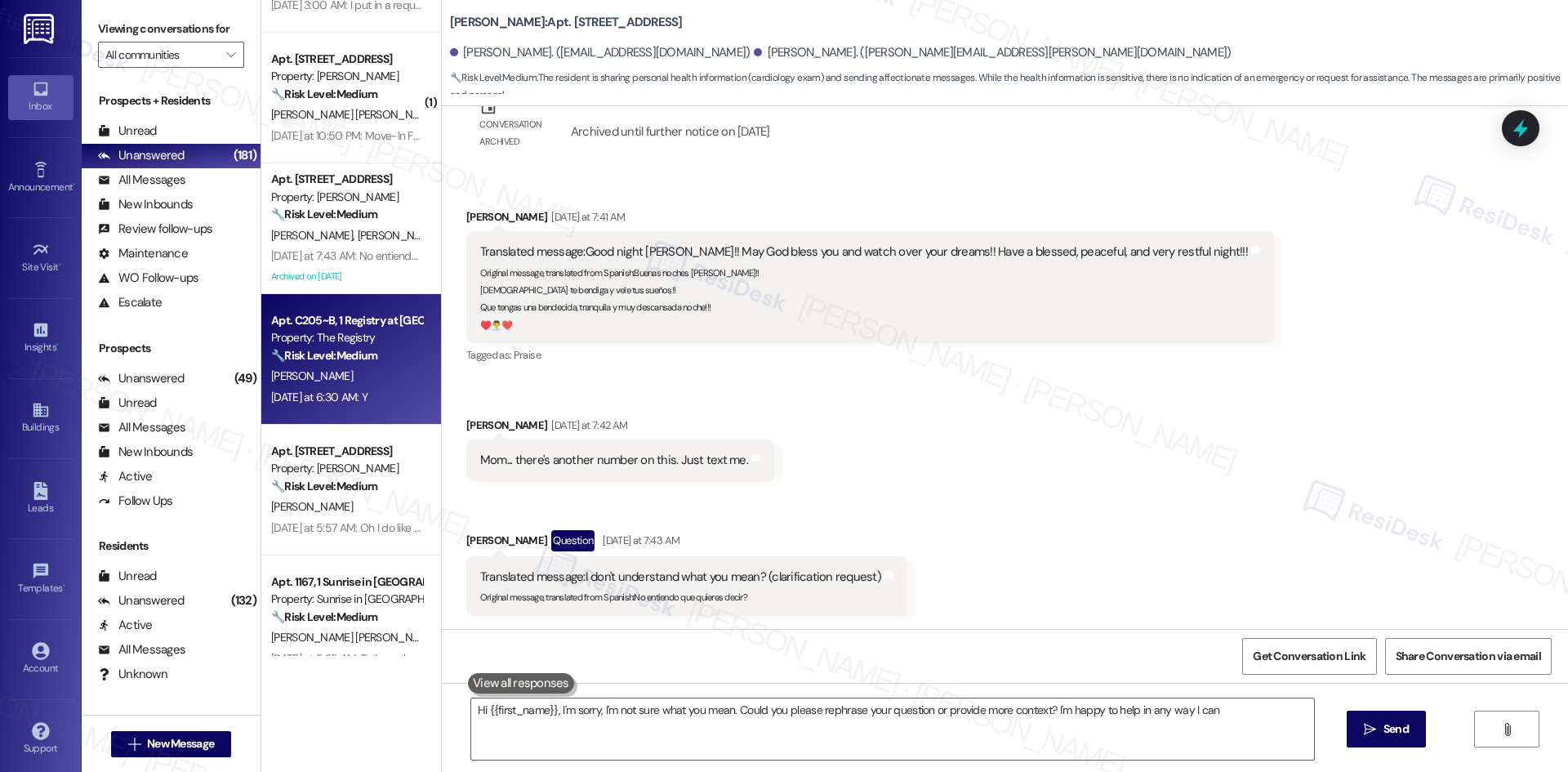
type textarea "Hi {{first_name}}, I'm sorry, I'm not sure what you mean. Could you please reph…"
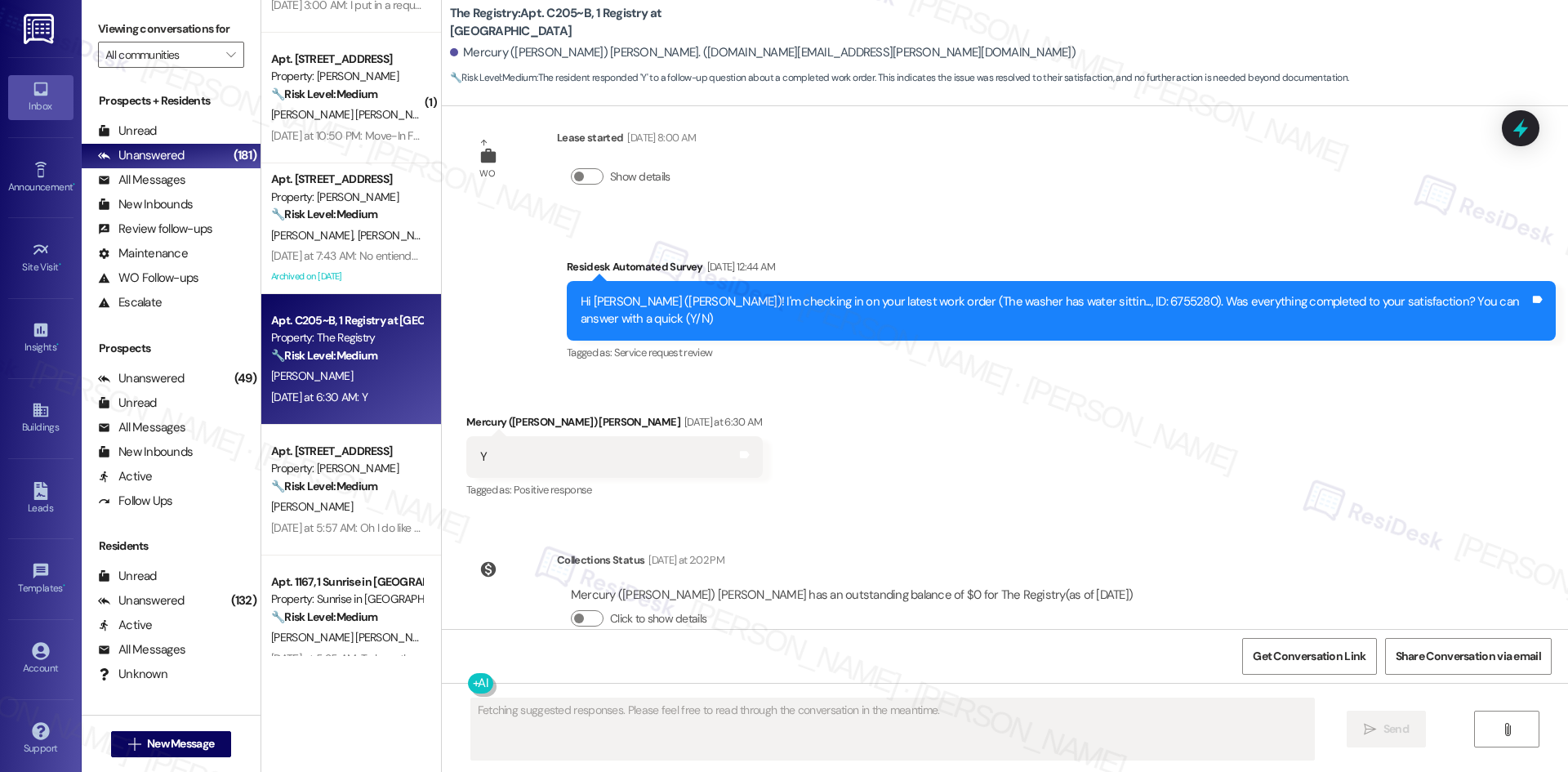
scroll to position [1242, 0]
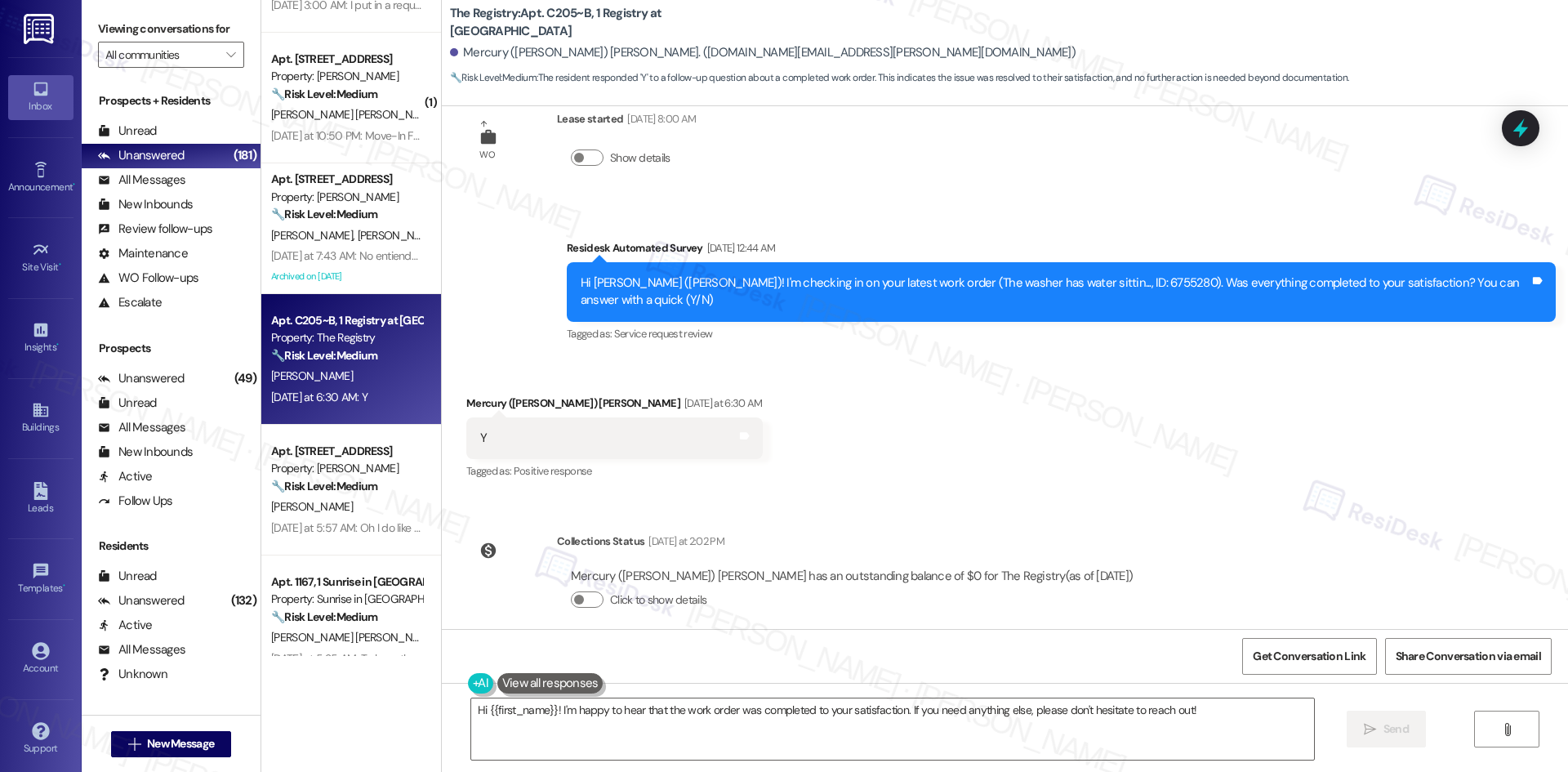
click at [1324, 391] on div "Received via SMS Mercury ([PERSON_NAME]) [PERSON_NAME] [DATE] at 6:30 AM Y Tags…" at bounding box center [1006, 427] width 1127 height 138
click at [821, 387] on div "Received via SMS Mercury ([PERSON_NAME]) [PERSON_NAME] [DATE] at 6:30 AM Y Tags…" at bounding box center [1006, 427] width 1127 height 138
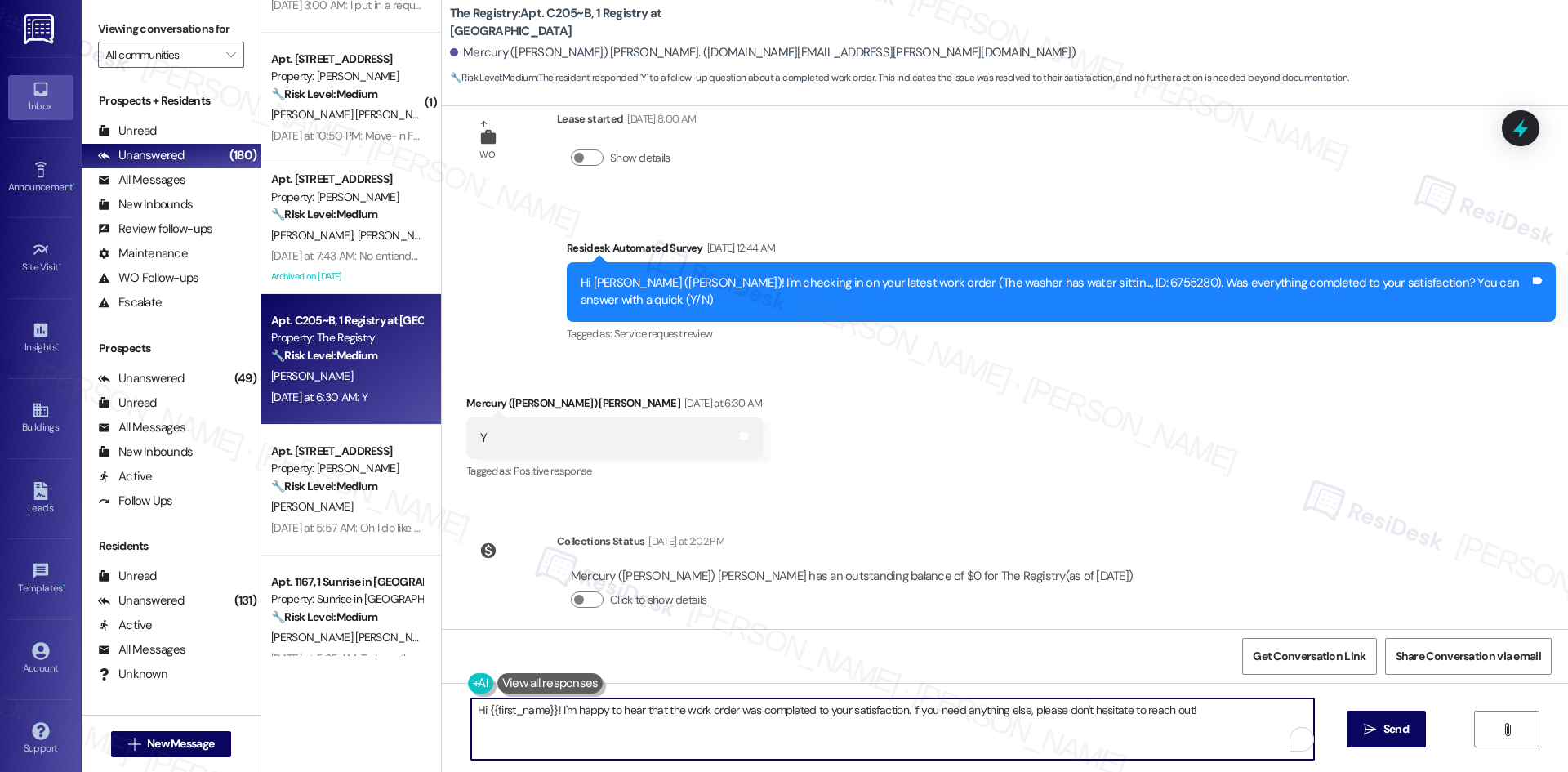
click at [844, 706] on textarea "Hi {{first_name}}! I'm happy to hear that the work order was completed to your …" at bounding box center [893, 728] width 843 height 61
click at [857, 725] on textarea "Hi {{first_name}}! I'm happy to hear that the work order was completed to your …" at bounding box center [893, 728] width 843 height 61
paste textarea "Thank you for confirming! I’m glad to hear everything was completed to your sat…"
click at [966, 734] on textarea "Thank you for confirming! I’m glad to hear everything was completed to your sat…" at bounding box center [893, 728] width 843 height 61
type textarea "Thank you for confirming! I’m glad to hear everything was completed to your sat…"
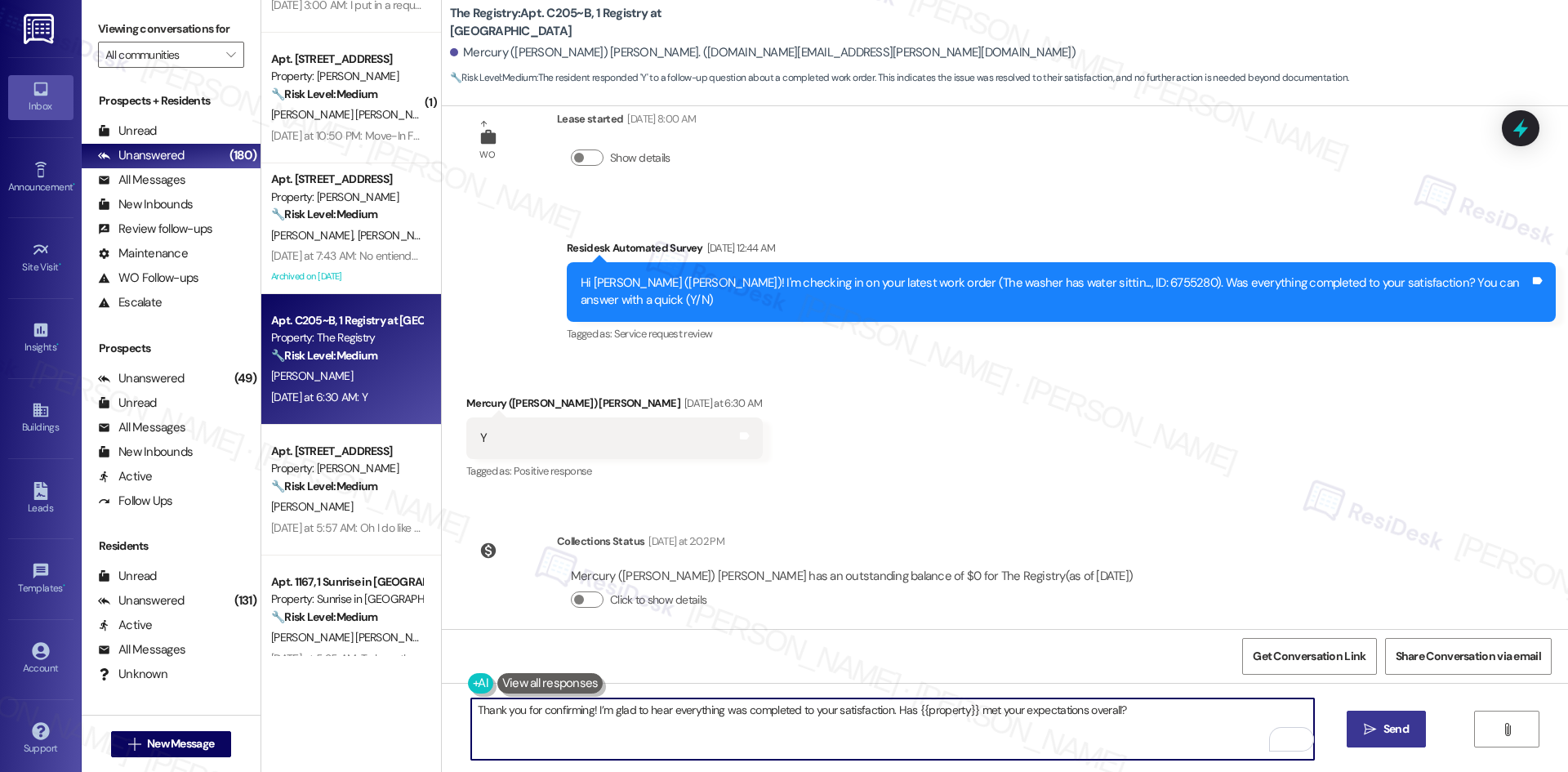
click at [1387, 733] on span "Send" at bounding box center [1396, 729] width 25 height 17
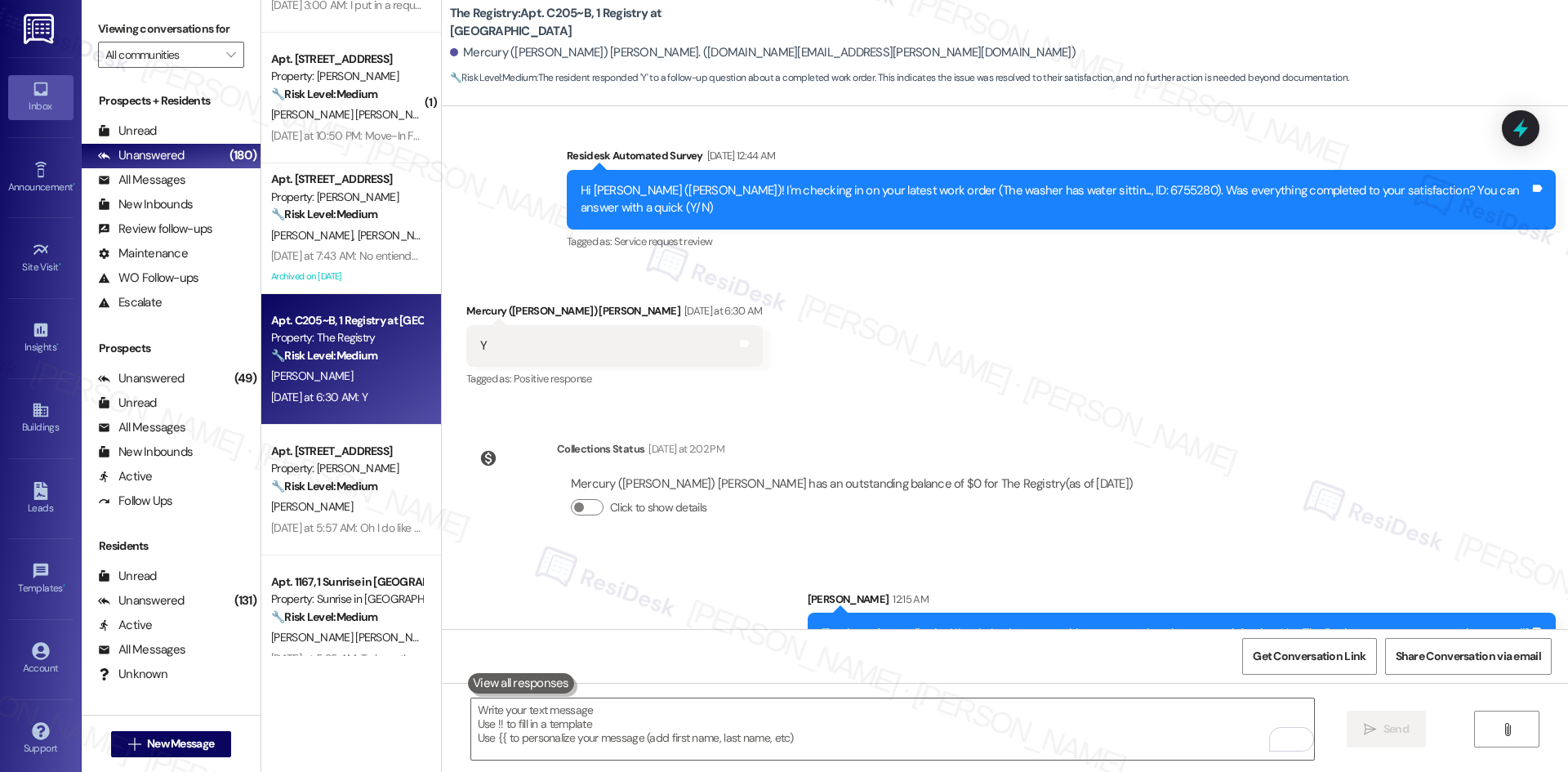
scroll to position [1356, 0]
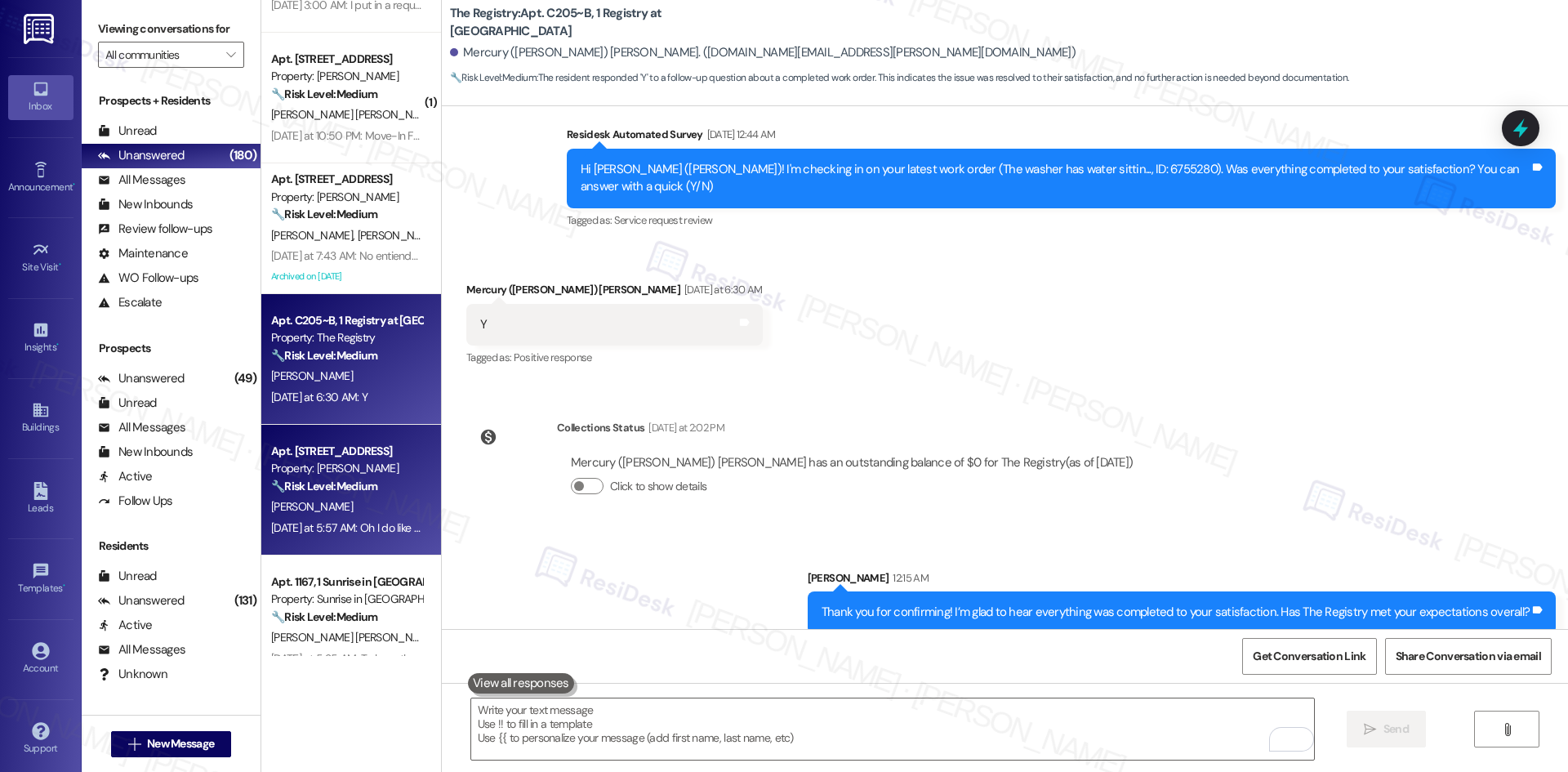
click at [298, 490] on strong "🔧 Risk Level: Medium" at bounding box center [324, 486] width 106 height 15
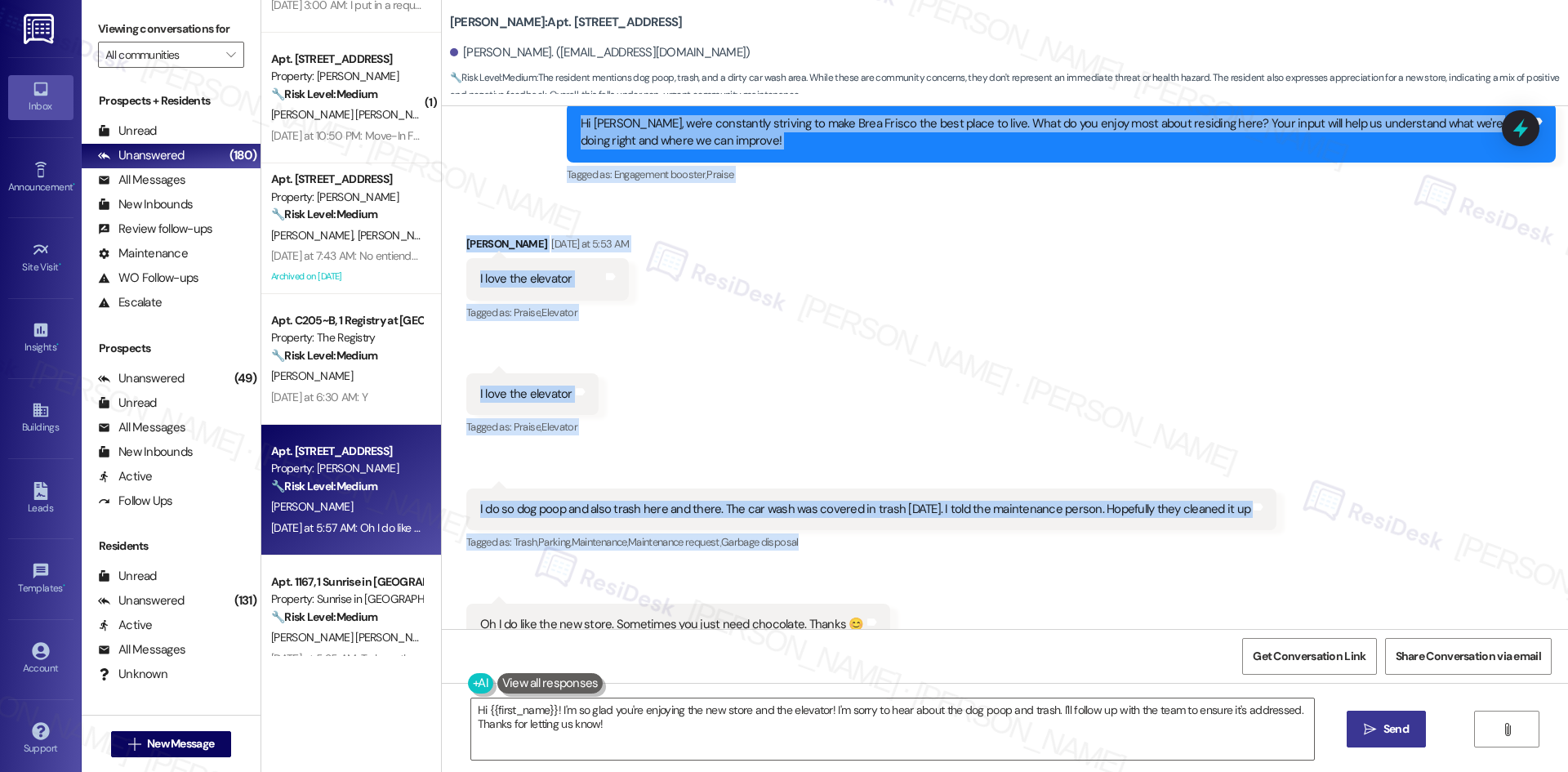
scroll to position [2169, 0]
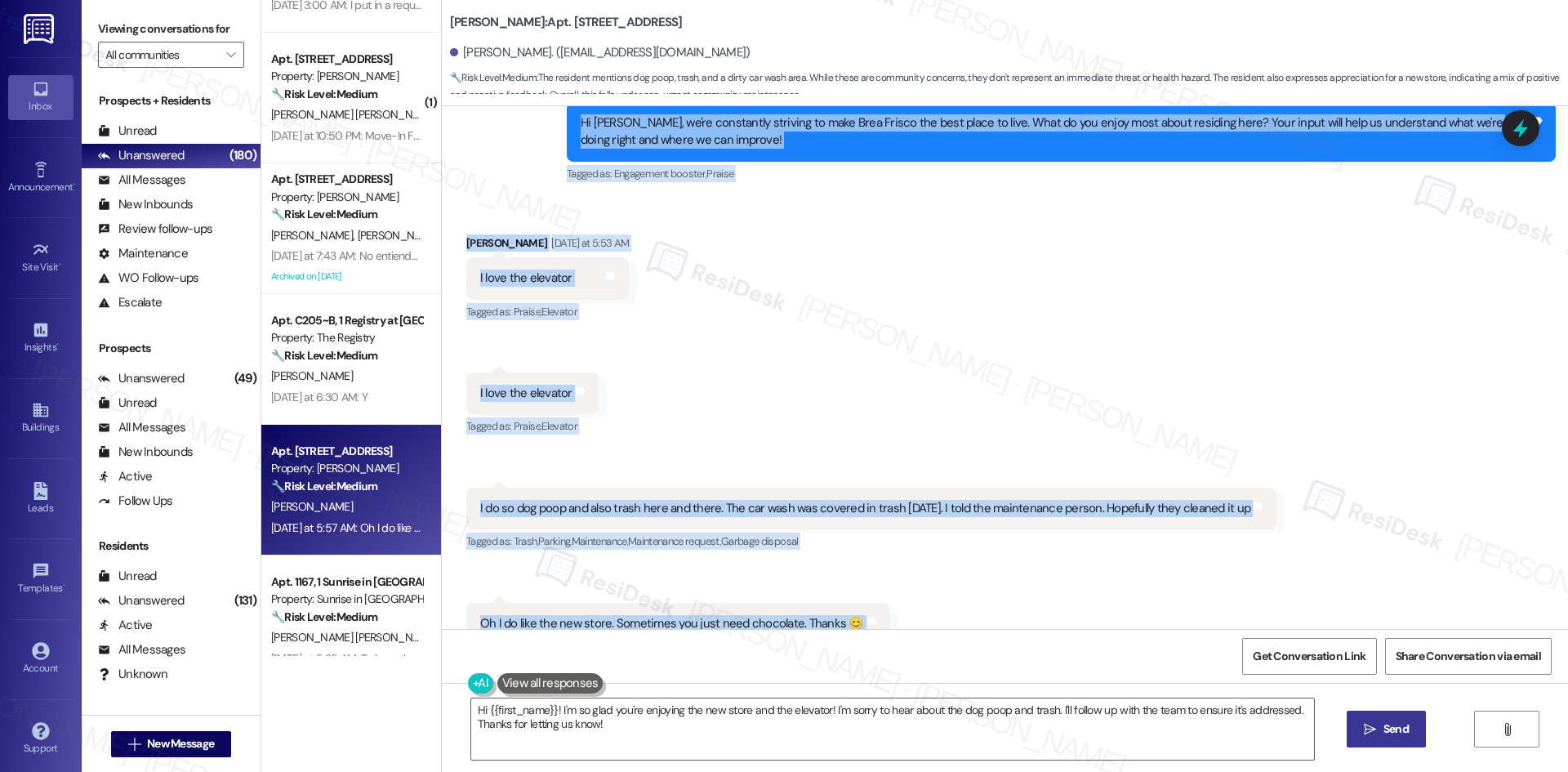
drag, startPoint x: 557, startPoint y: 289, endPoint x: 945, endPoint y: 582, distance: 486.2
click at [945, 582] on div "Lease started [DATE] 8:00 AM Survey, sent via SMS Residesk Automated Survey [DA…" at bounding box center [1006, 368] width 1127 height 523
copy div "Tessa (ResiDesk) [DATE] 3:56 AM Hi [PERSON_NAME], we're constantly striving to …"
click at [784, 313] on div "Received via SMS [PERSON_NAME] [DATE] at 5:53 AM I love the elevator Tags and n…" at bounding box center [1006, 439] width 1127 height 482
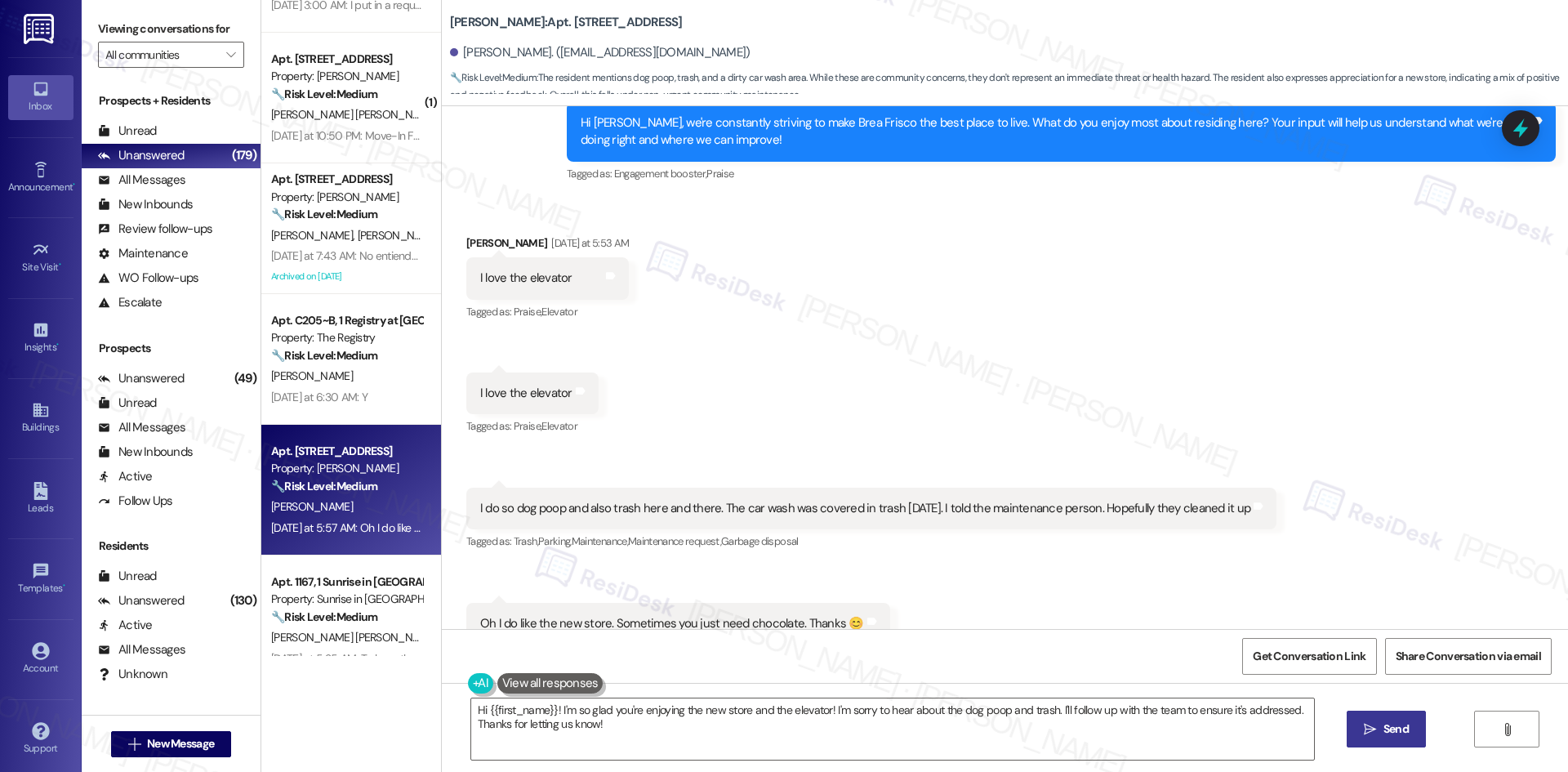
click at [725, 313] on div "Received via SMS [PERSON_NAME] [DATE] at 5:53 AM I love the elevator Tags and n…" at bounding box center [1006, 439] width 1127 height 482
click at [744, 759] on textarea "Hi {{first_name}}! I'm so glad you're enjoying the new store and the elevator! …" at bounding box center [893, 728] width 843 height 61
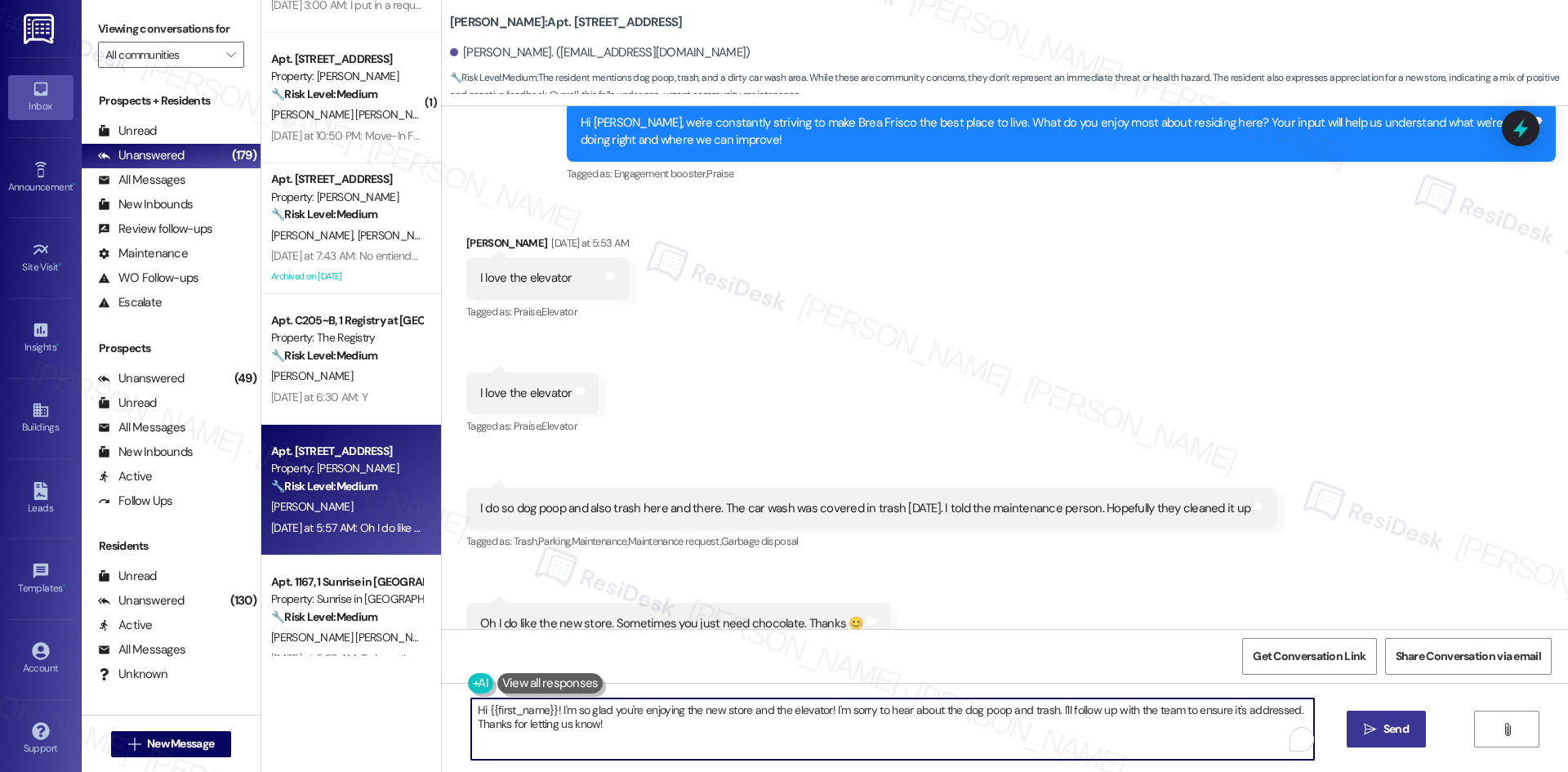
click at [736, 745] on textarea "Hi {{first_name}}! I'm so glad you're enjoying the new store and the elevator! …" at bounding box center [893, 728] width 843 height 61
paste textarea "[PERSON_NAME] you for sharing your feedback! I’m glad to hear you enjoy the ele…"
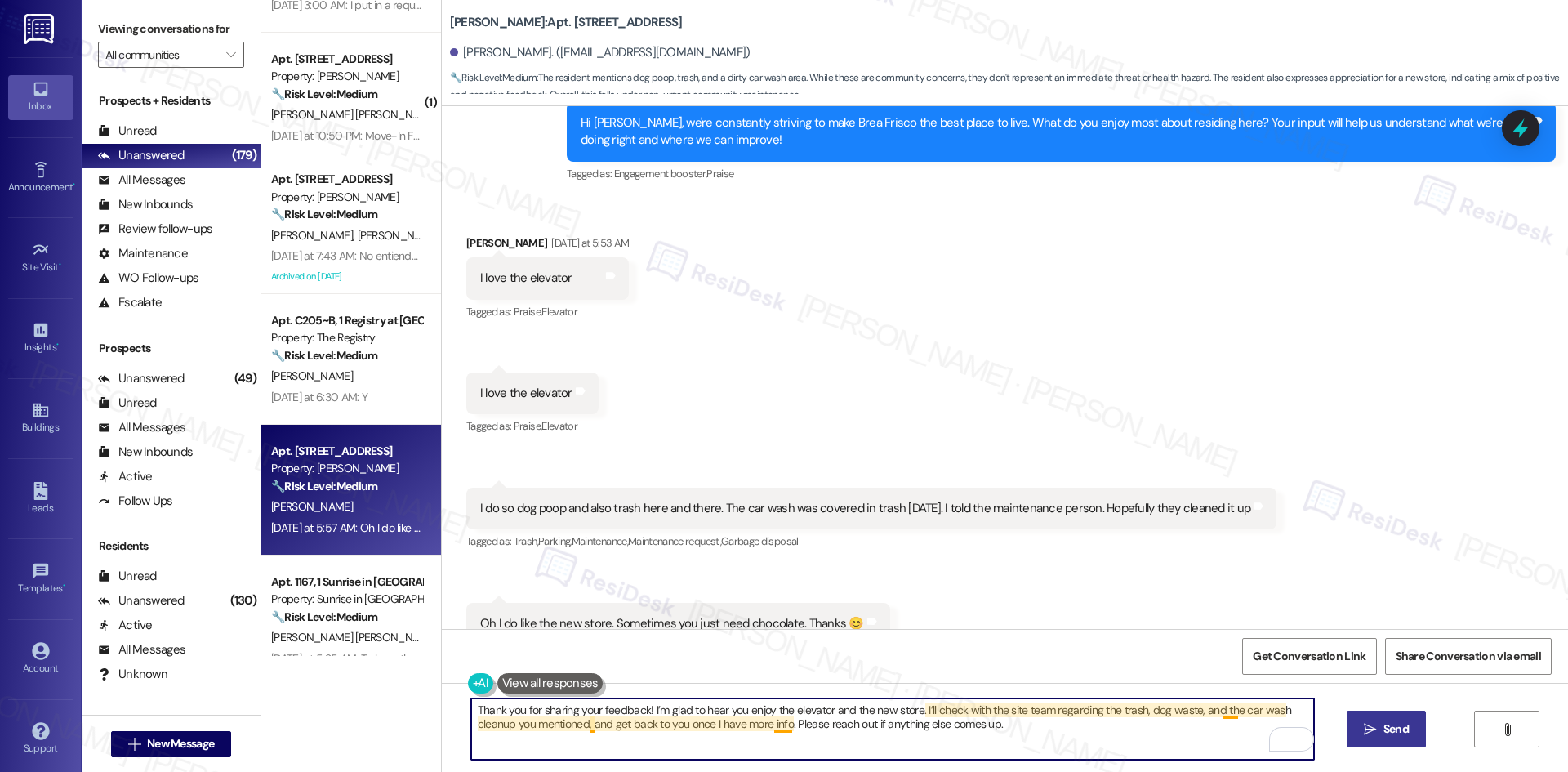
click at [1219, 713] on textarea "Thank you for sharing your feedback! I’m glad to hear you enjoy the elevator an…" at bounding box center [893, 728] width 843 height 61
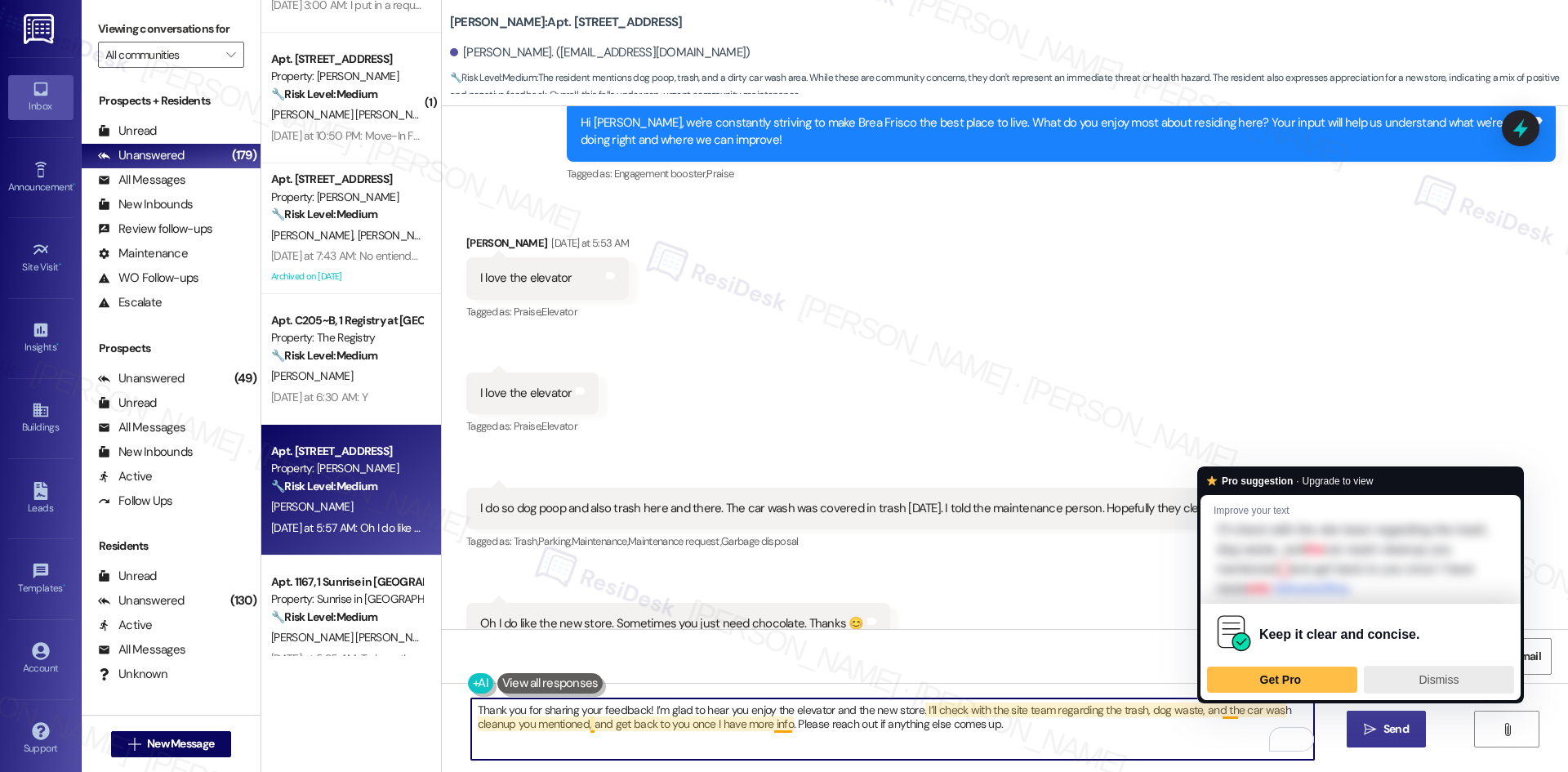
click at [1456, 683] on span "Dismiss" at bounding box center [1439, 679] width 40 height 13
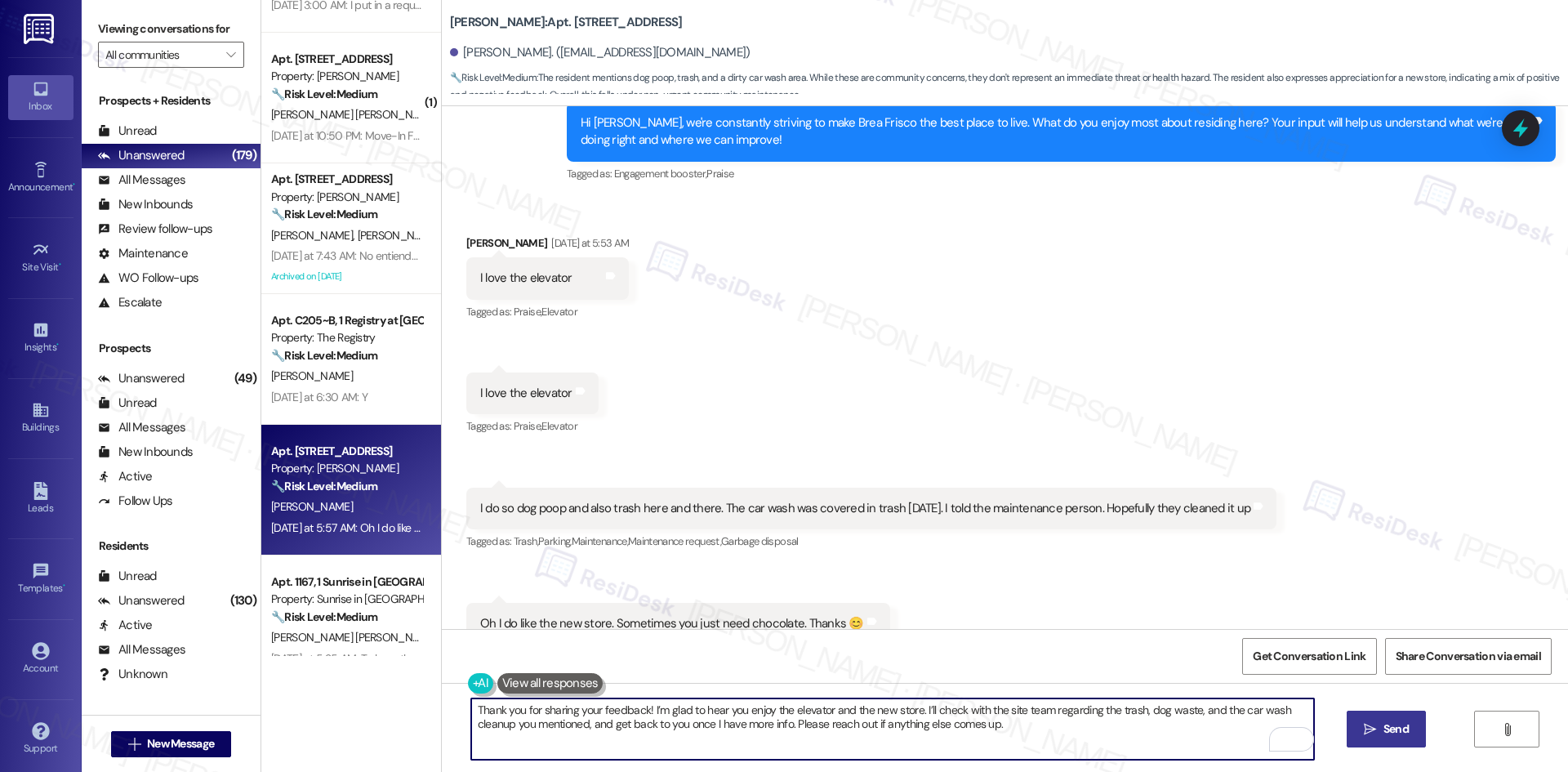
type textarea "Thank you for sharing your feedback! I’m glad to hear you enjoy the elevator an…"
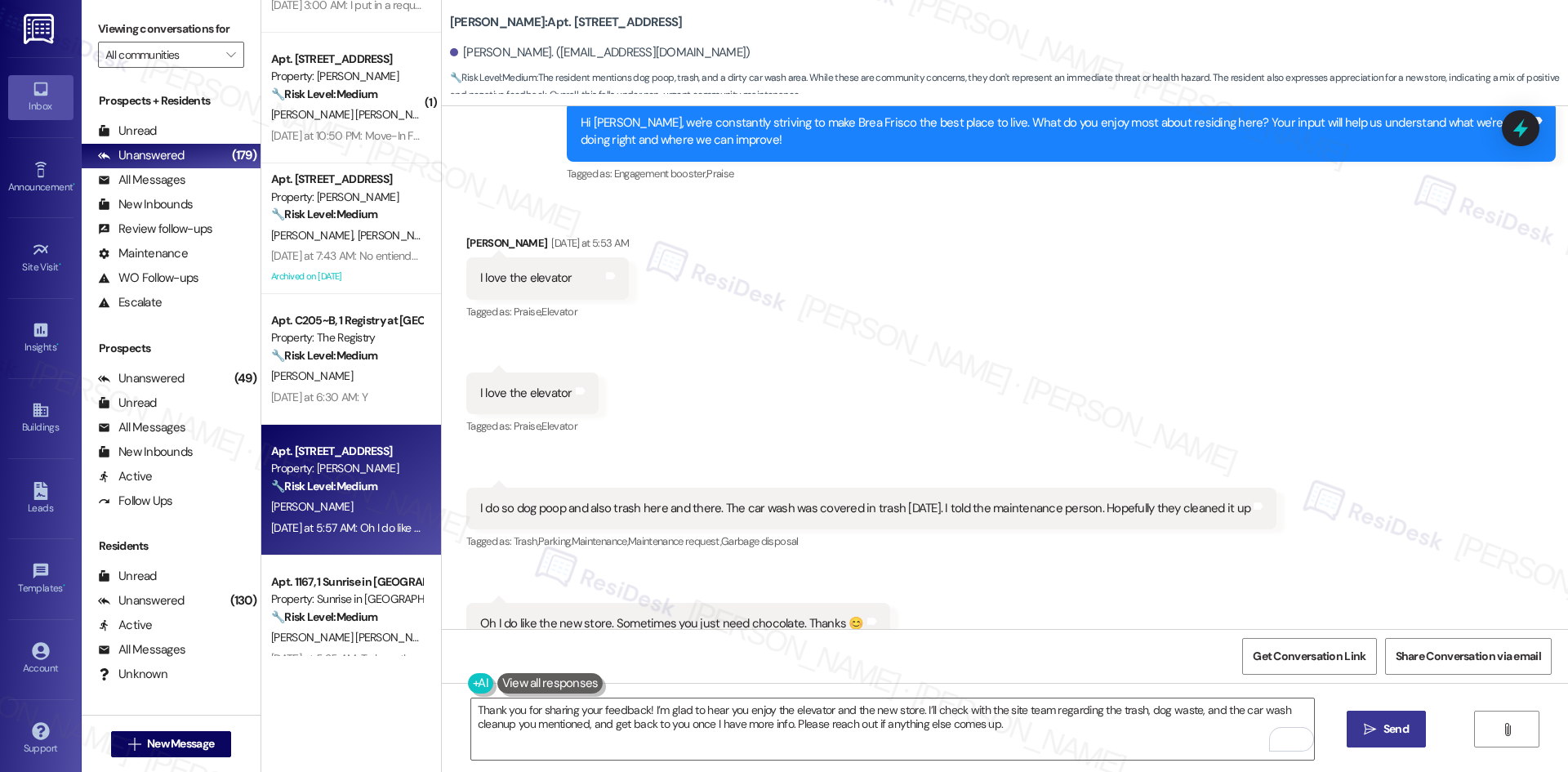
click at [1386, 734] on span "Send" at bounding box center [1396, 729] width 25 height 17
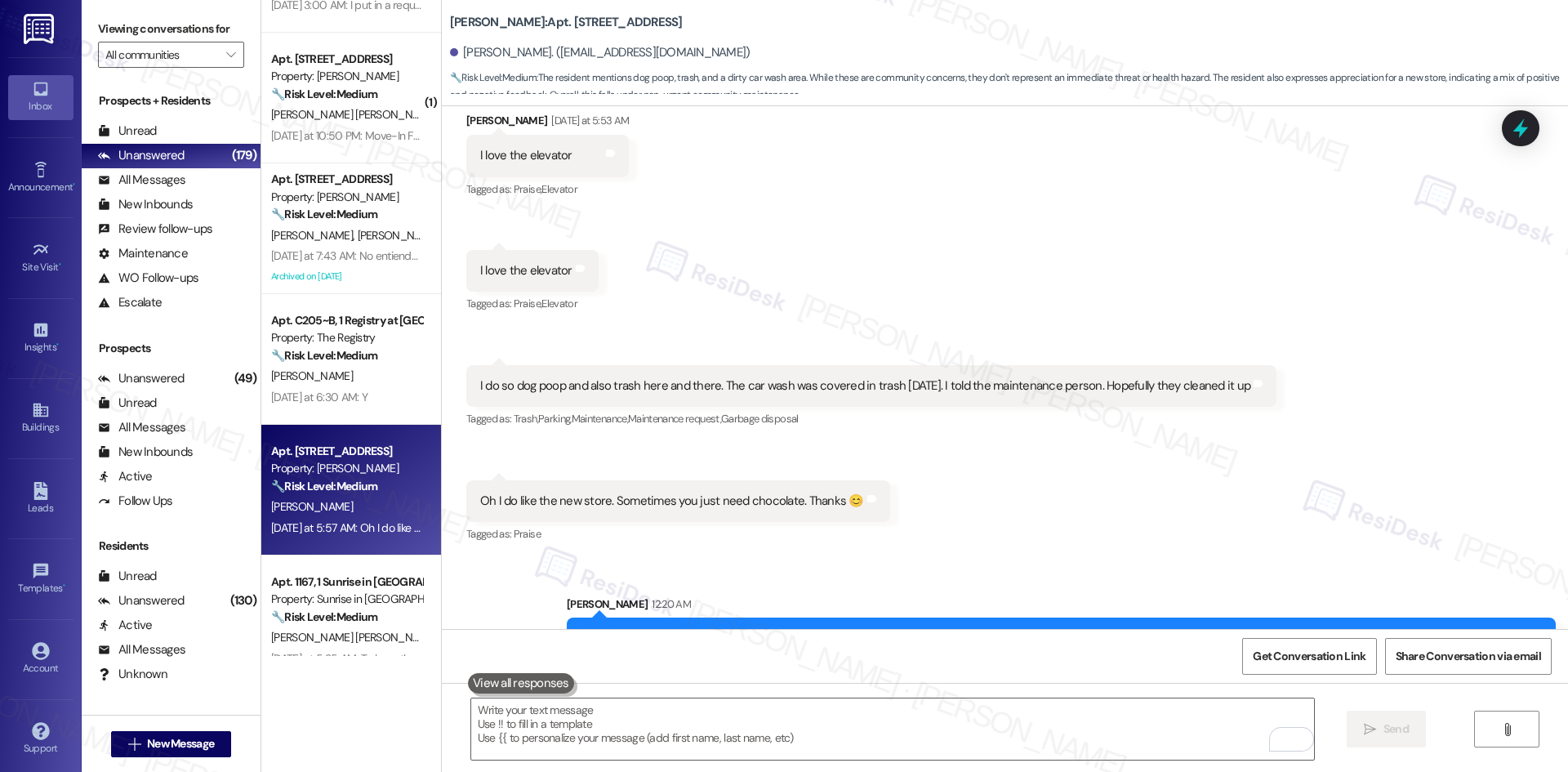
scroll to position [2301, 0]
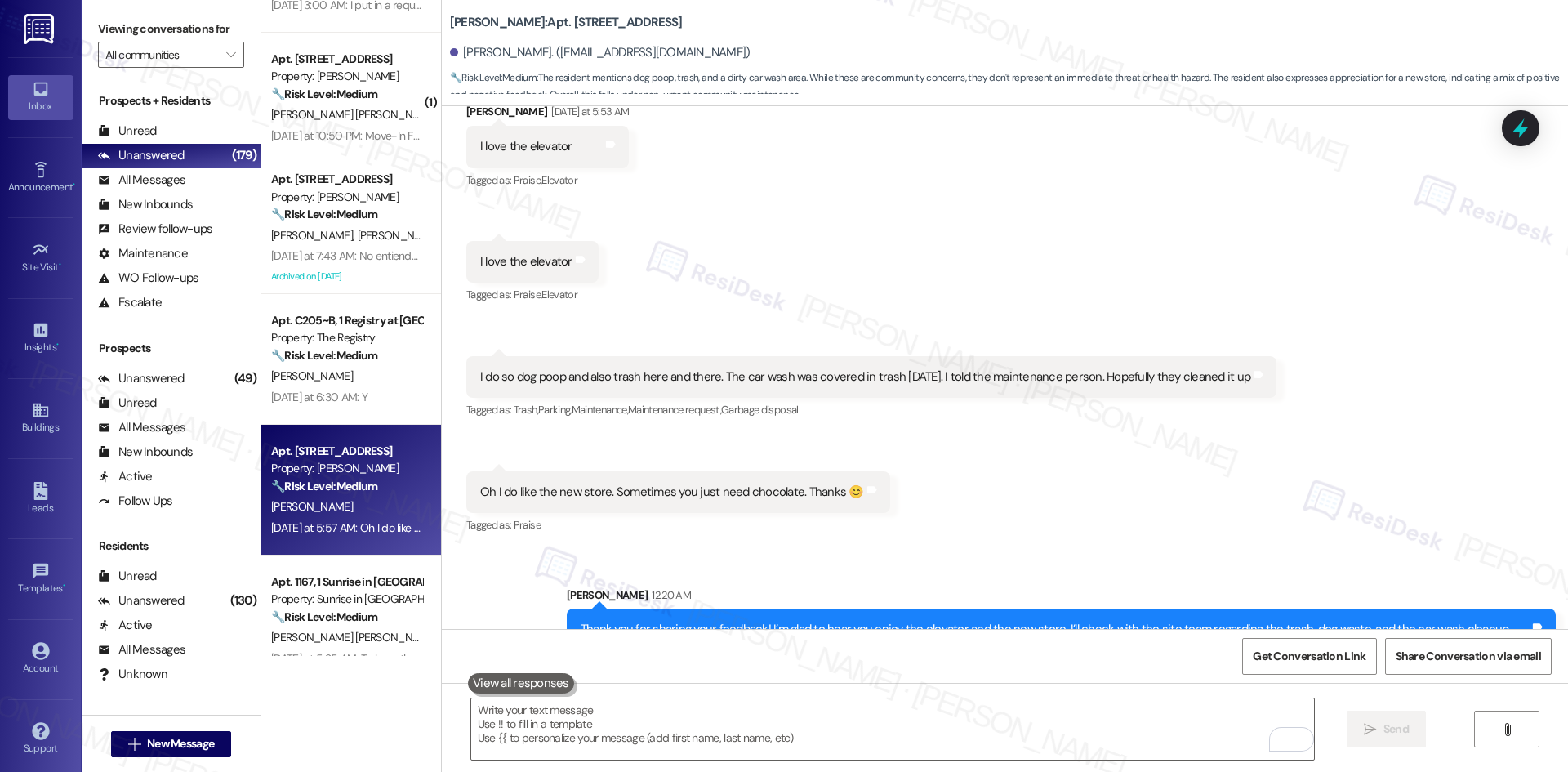
click at [1150, 478] on div "Received via SMS [PERSON_NAME] [DATE] at 5:53 AM I love the elevator Tags and n…" at bounding box center [1006, 308] width 1127 height 482
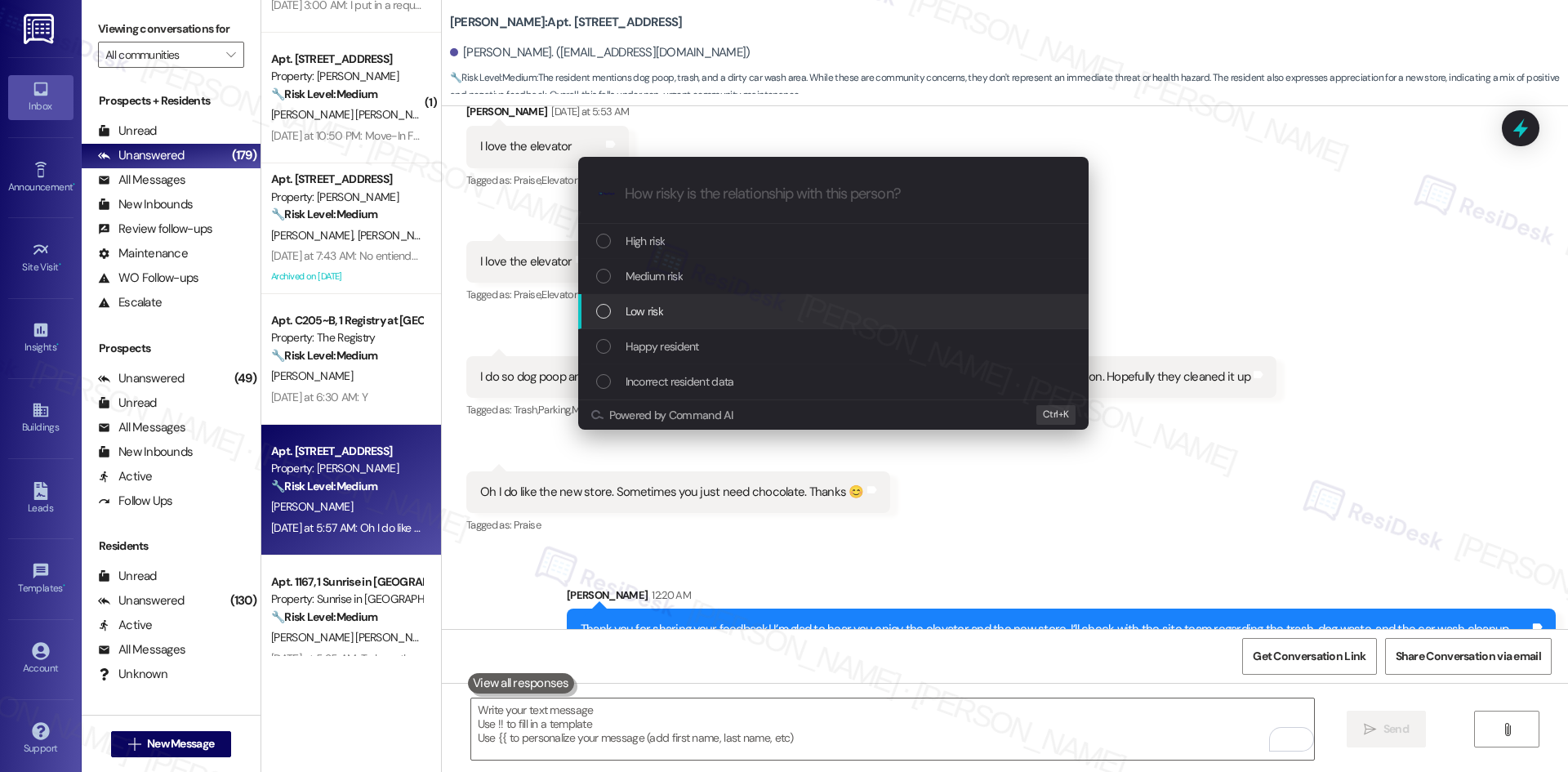
click at [697, 315] on div "Low risk" at bounding box center [835, 311] width 478 height 18
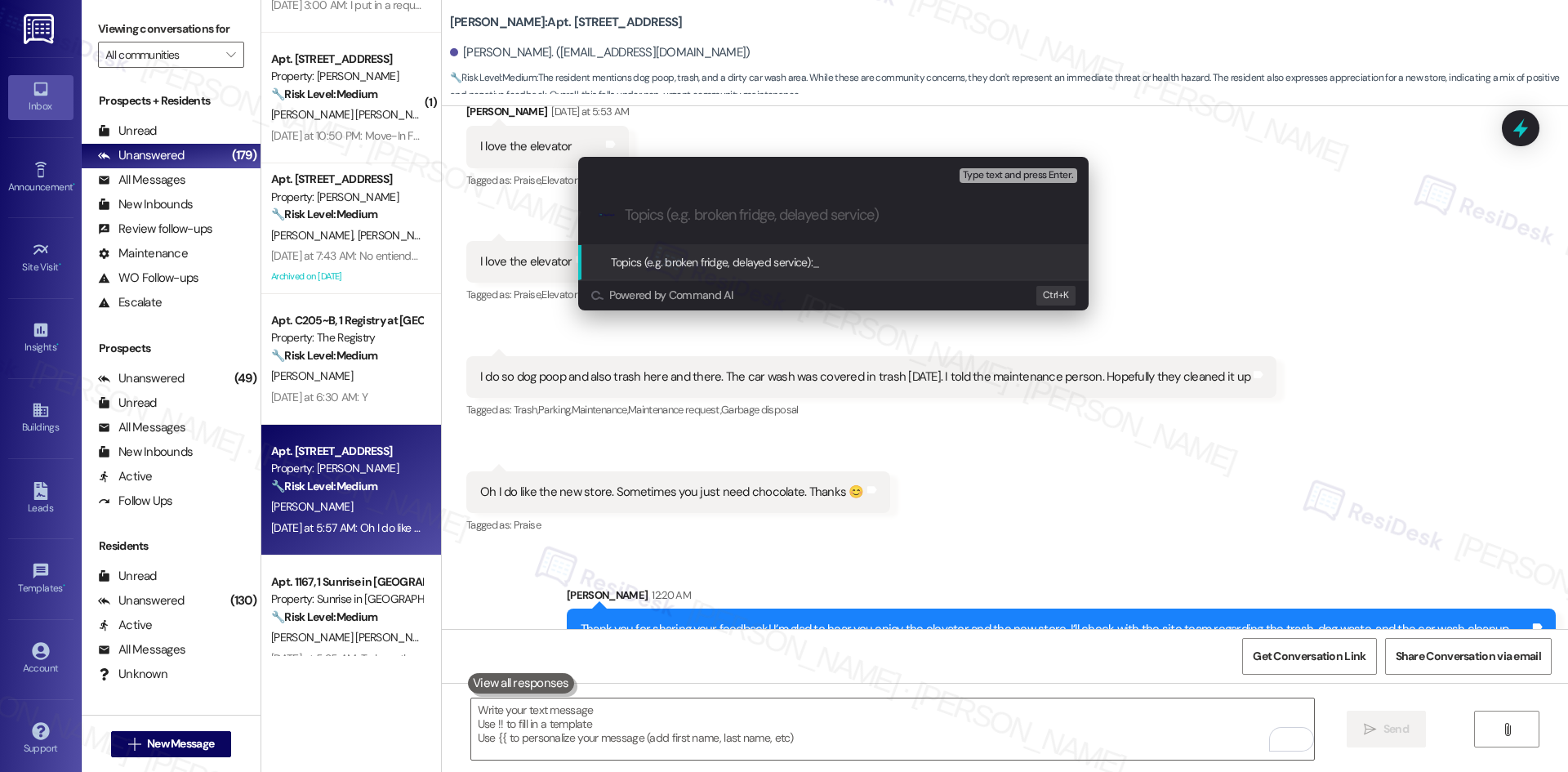
click at [728, 218] on input "Topics (e.g. broken fridge, delayed service)" at bounding box center [846, 215] width 443 height 17
paste input "Resident Feedback – Praise for Amenities, Trash & Car Wash Cleanliness"
type input "Resident Feedback – Praise for Amenities, Trash & Car Wash Cleanliness"
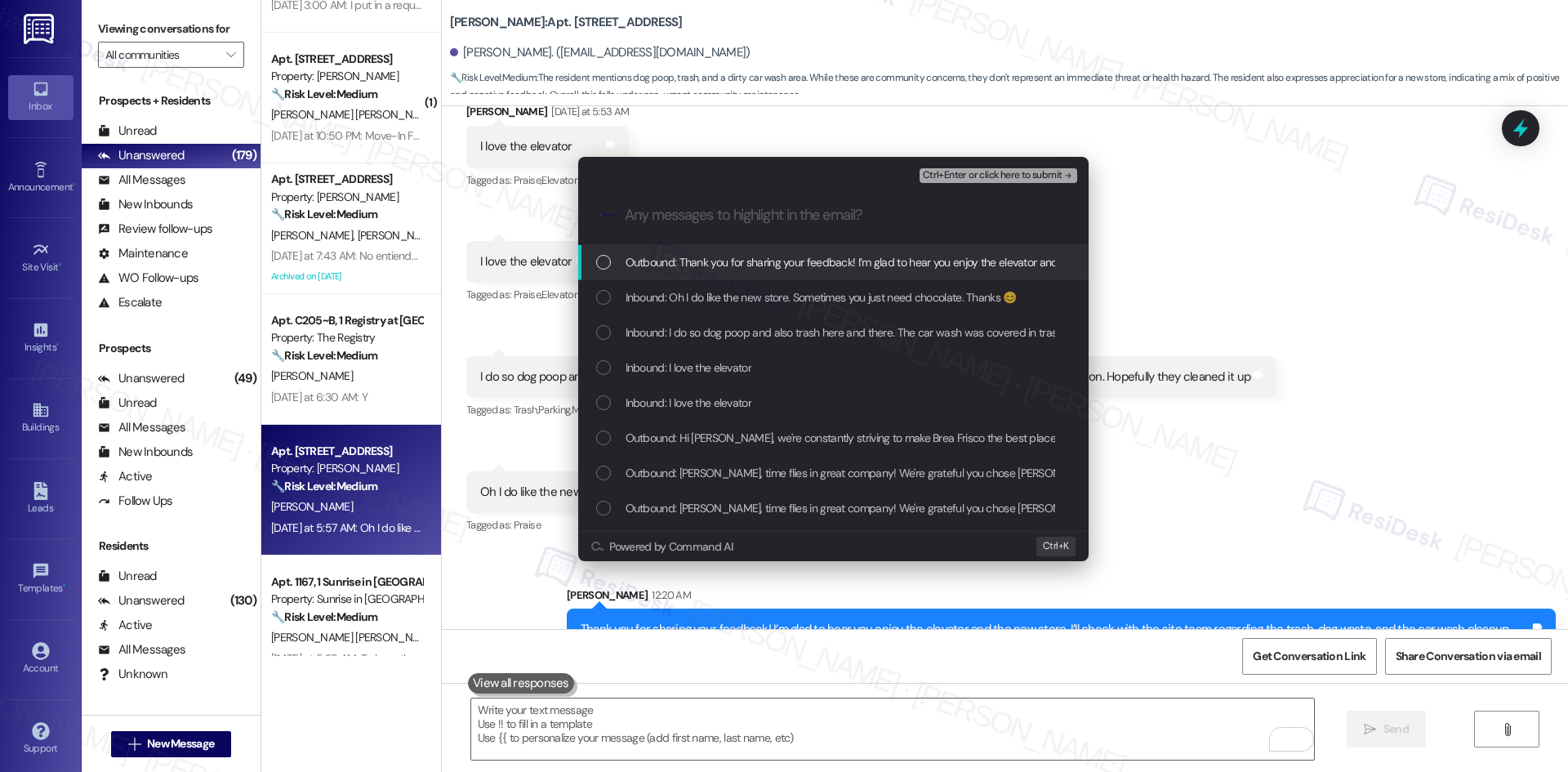
scroll to position [0, 0]
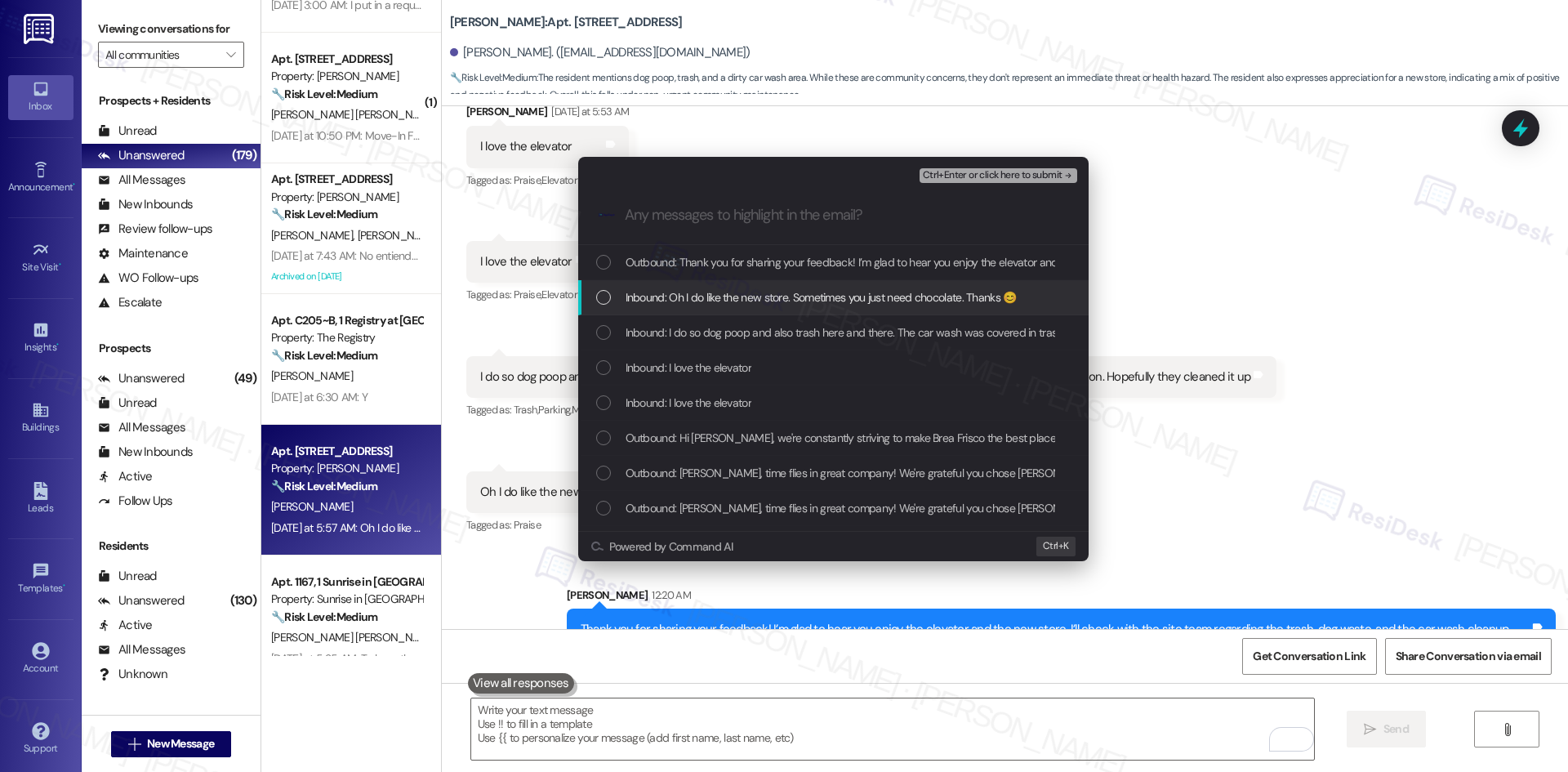
click at [780, 290] on span "Inbound: Oh I do like the new store. Sometimes you just need chocolate. Thanks 😊" at bounding box center [821, 298] width 391 height 18
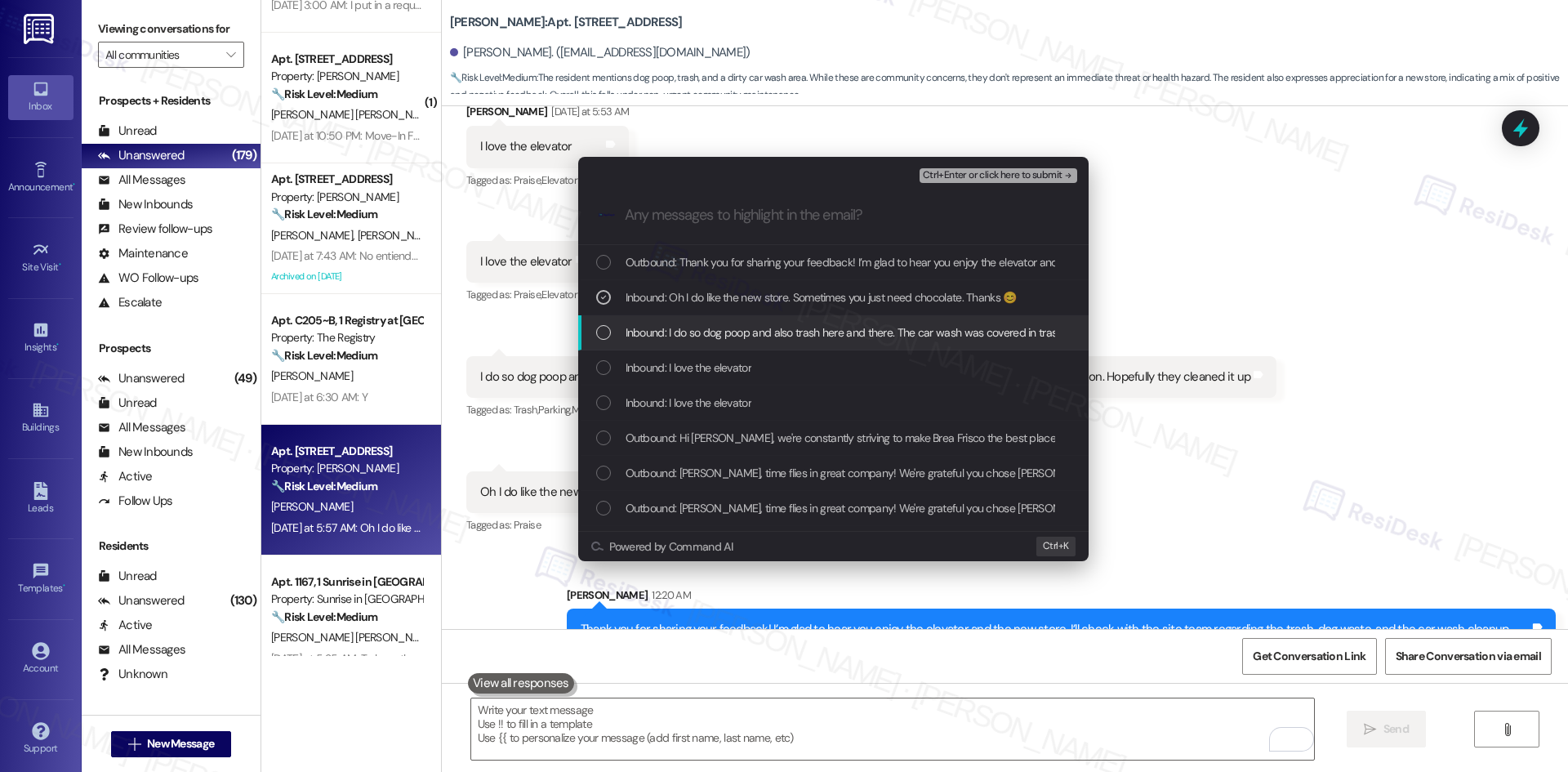
click at [786, 332] on span "Inbound: I do so dog poop and also trash here and there. The car wash was cover…" at bounding box center [1003, 332] width 755 height 18
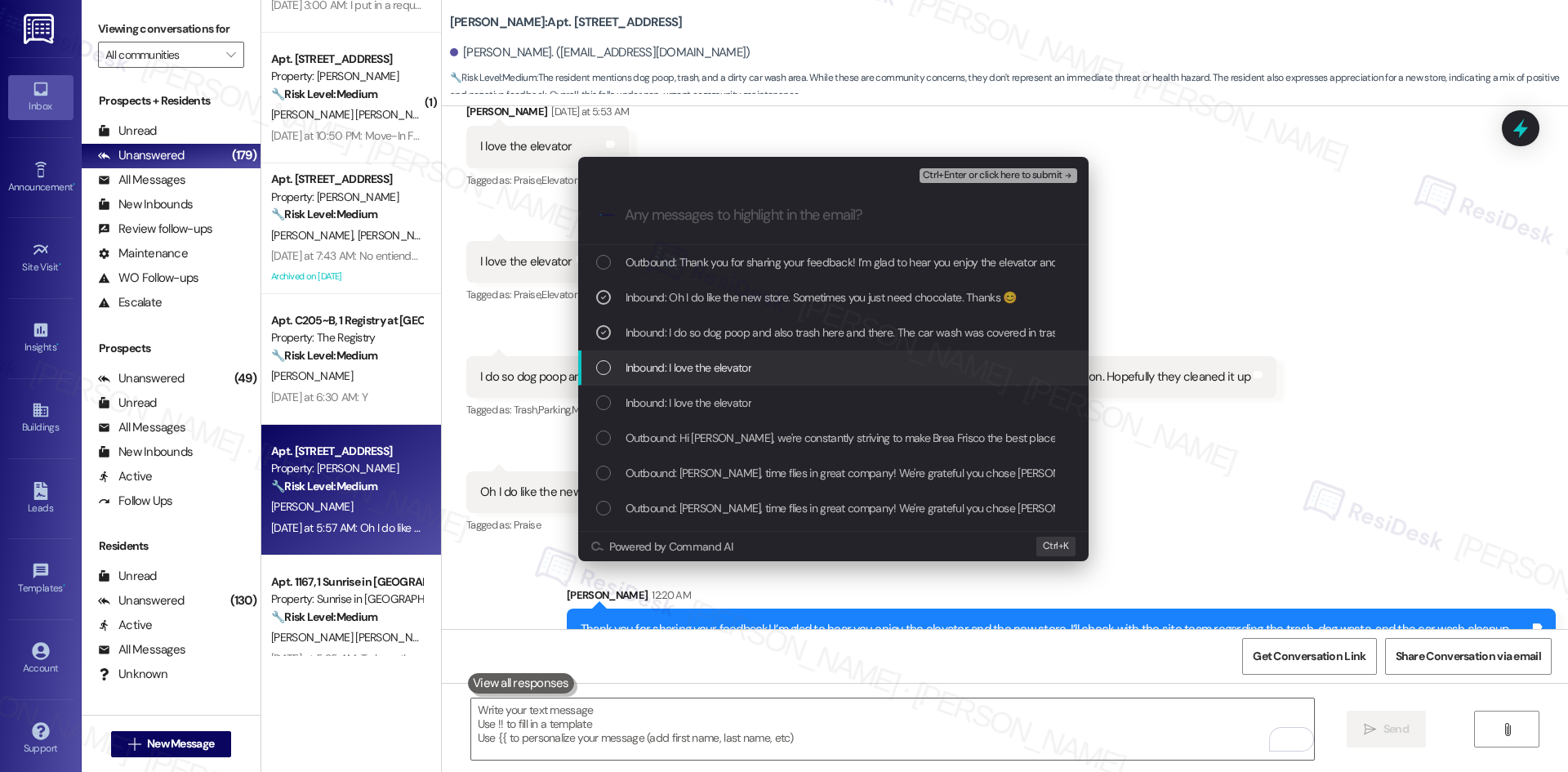
click at [753, 367] on div "Inbound: I love the elevator" at bounding box center [835, 368] width 478 height 18
click at [728, 399] on span "Inbound: I love the elevator" at bounding box center [688, 403] width 126 height 18
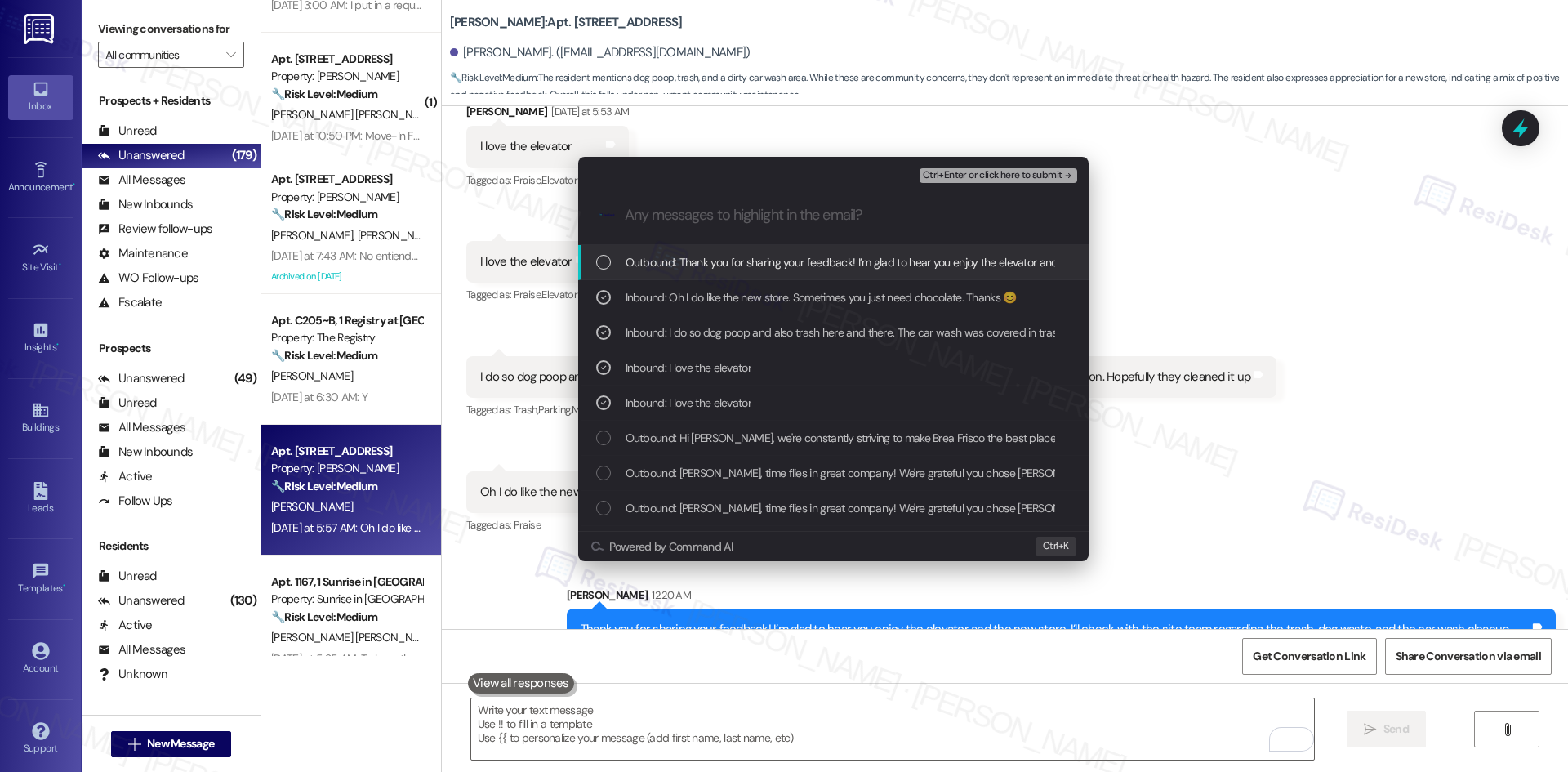
click at [1045, 173] on span "Ctrl+Enter or click here to submit" at bounding box center [992, 176] width 139 height 12
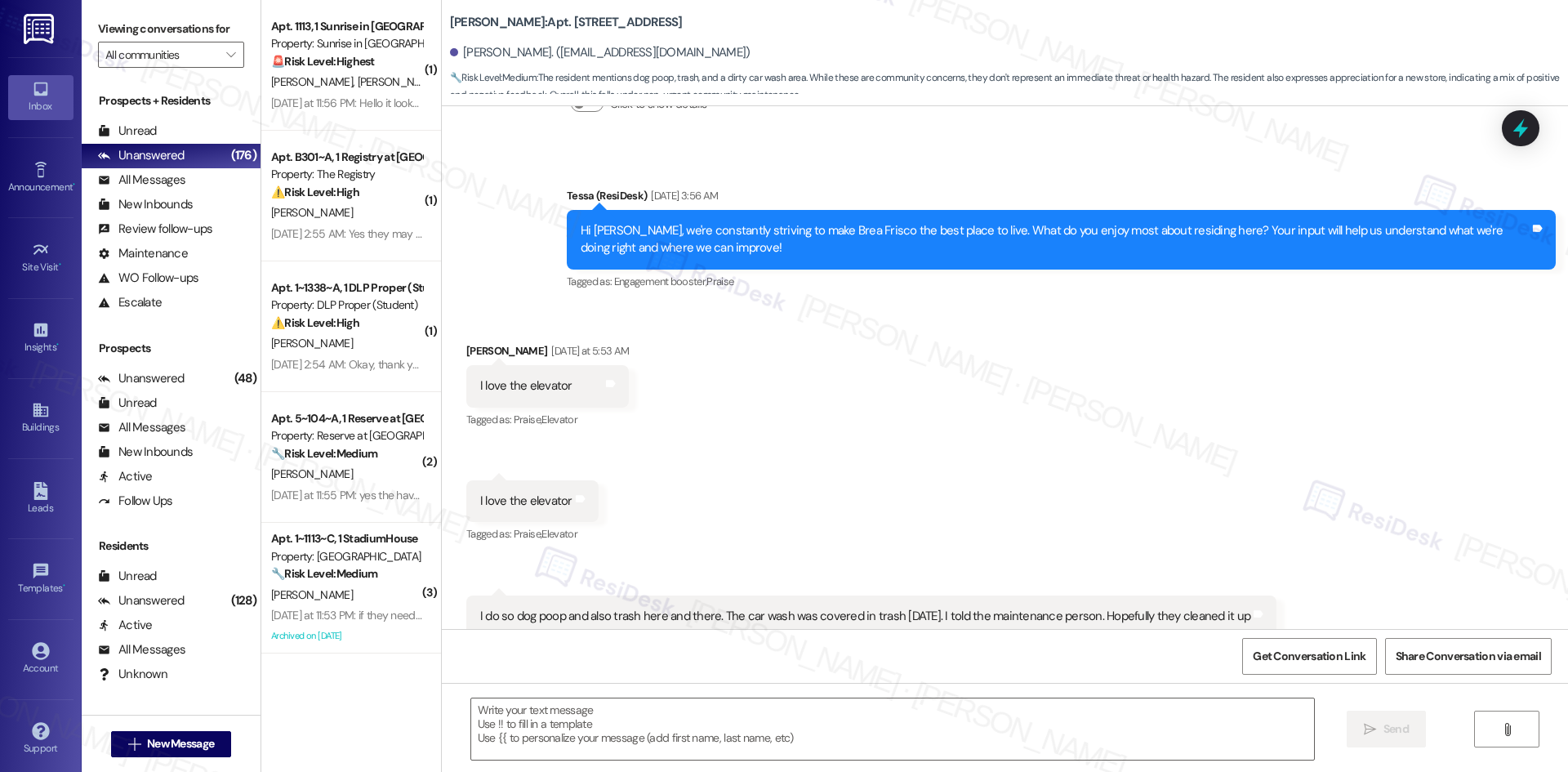
scroll to position [2169, 0]
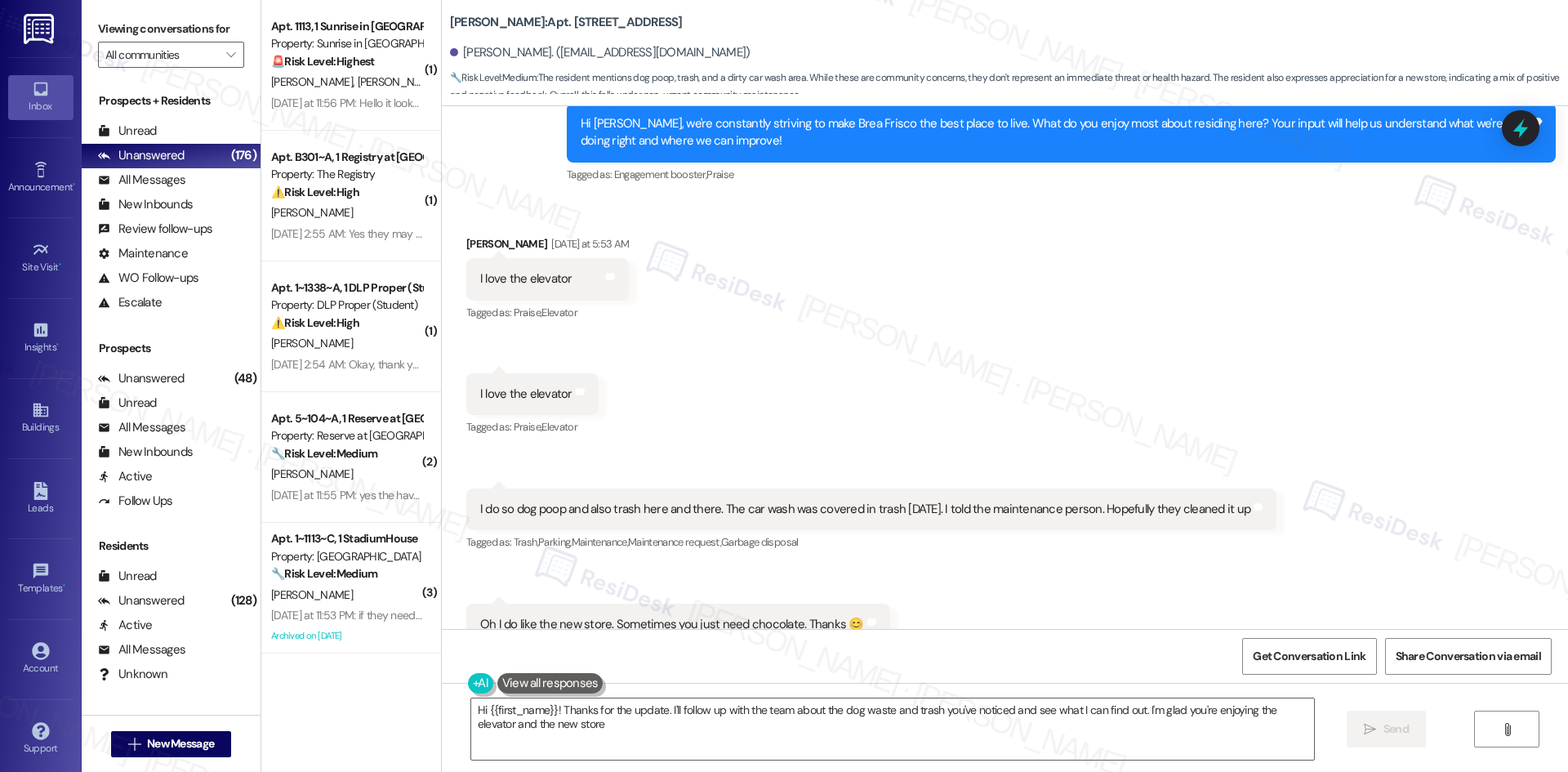
type textarea "Hi {{first_name}}! Thanks for the update. I'll follow up with the team about th…"
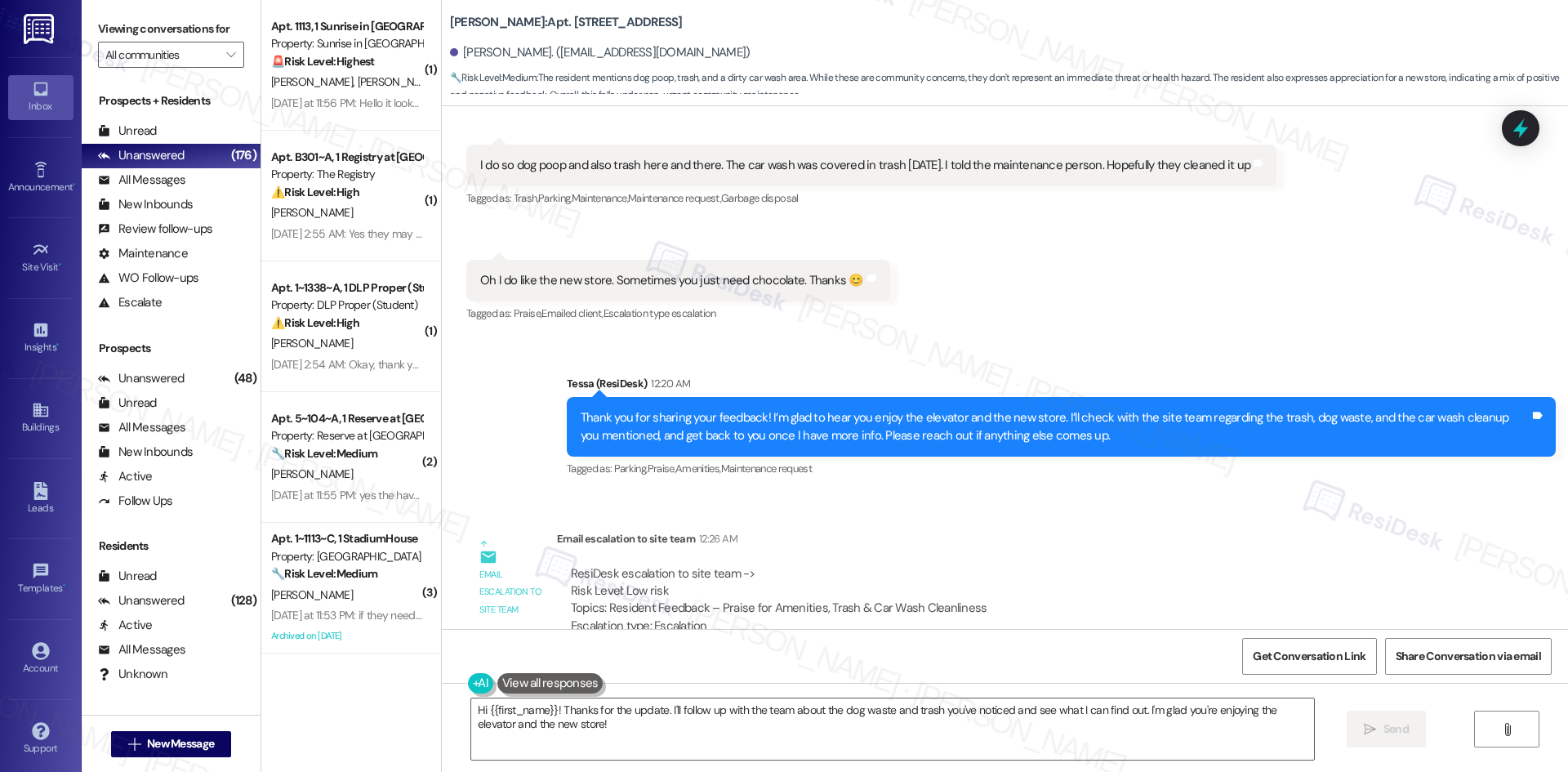
scroll to position [2526, 0]
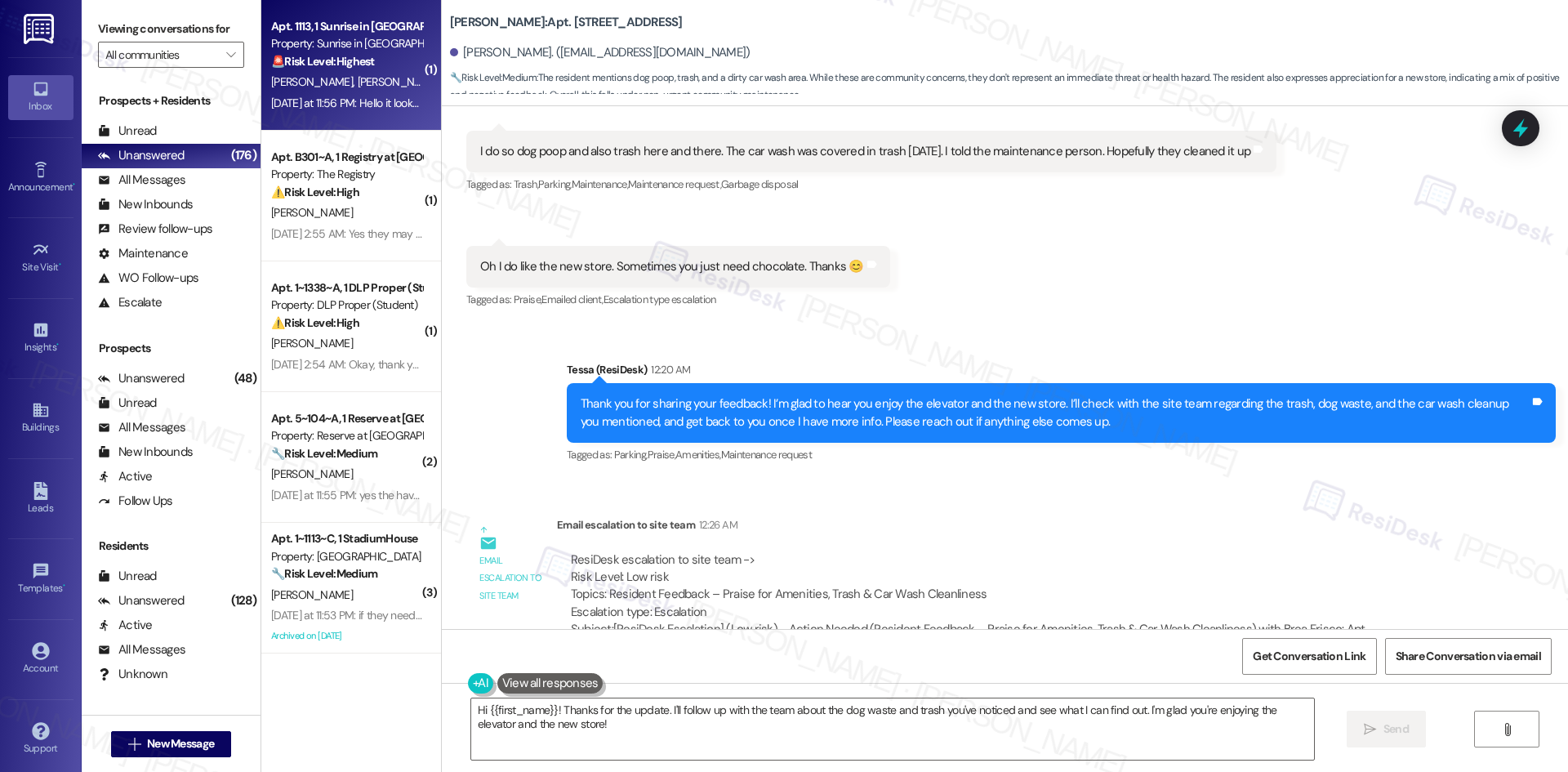
click at [298, 73] on div "[PERSON_NAME] [PERSON_NAME]" at bounding box center [347, 82] width 155 height 20
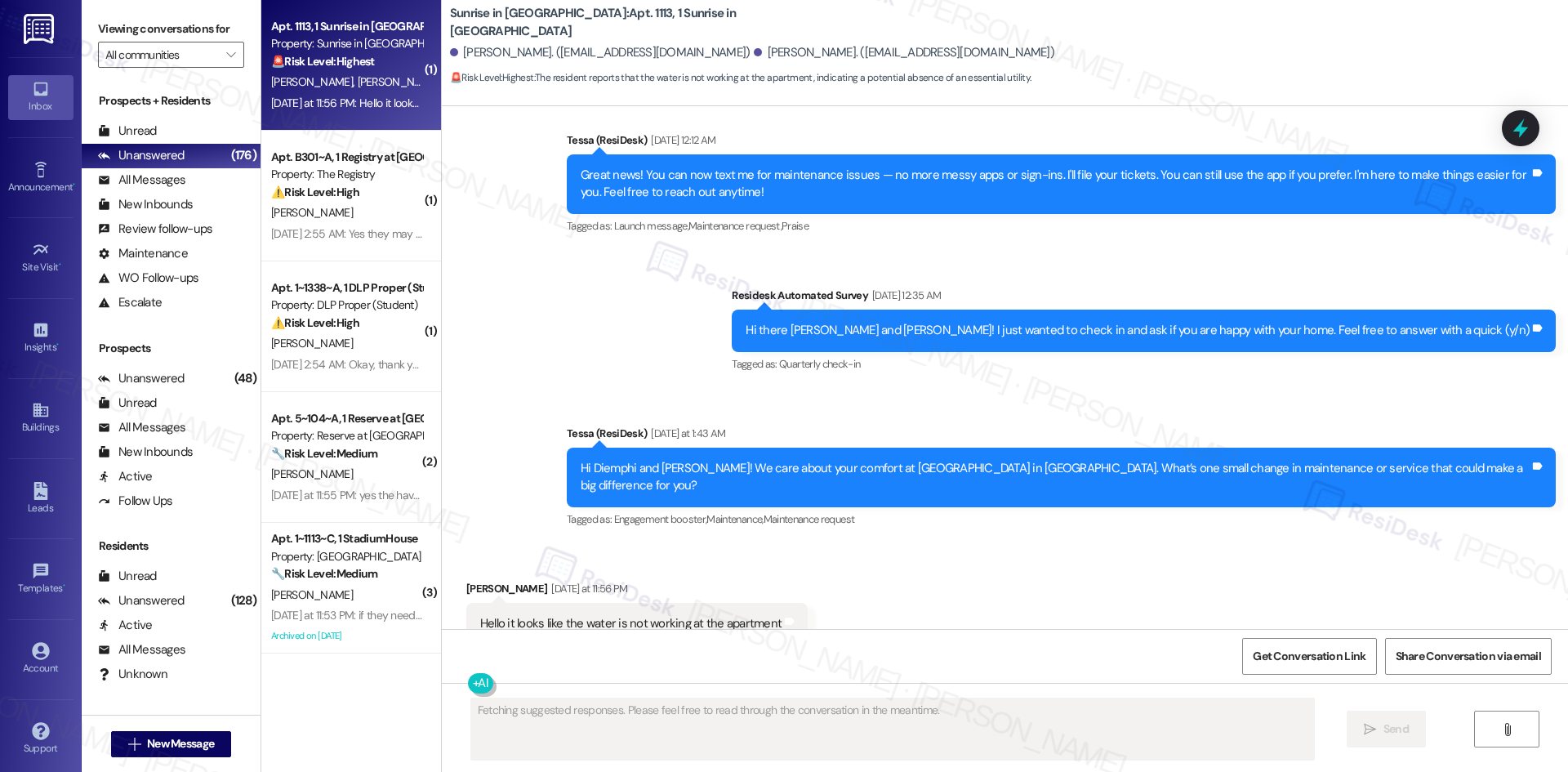
scroll to position [1631, 0]
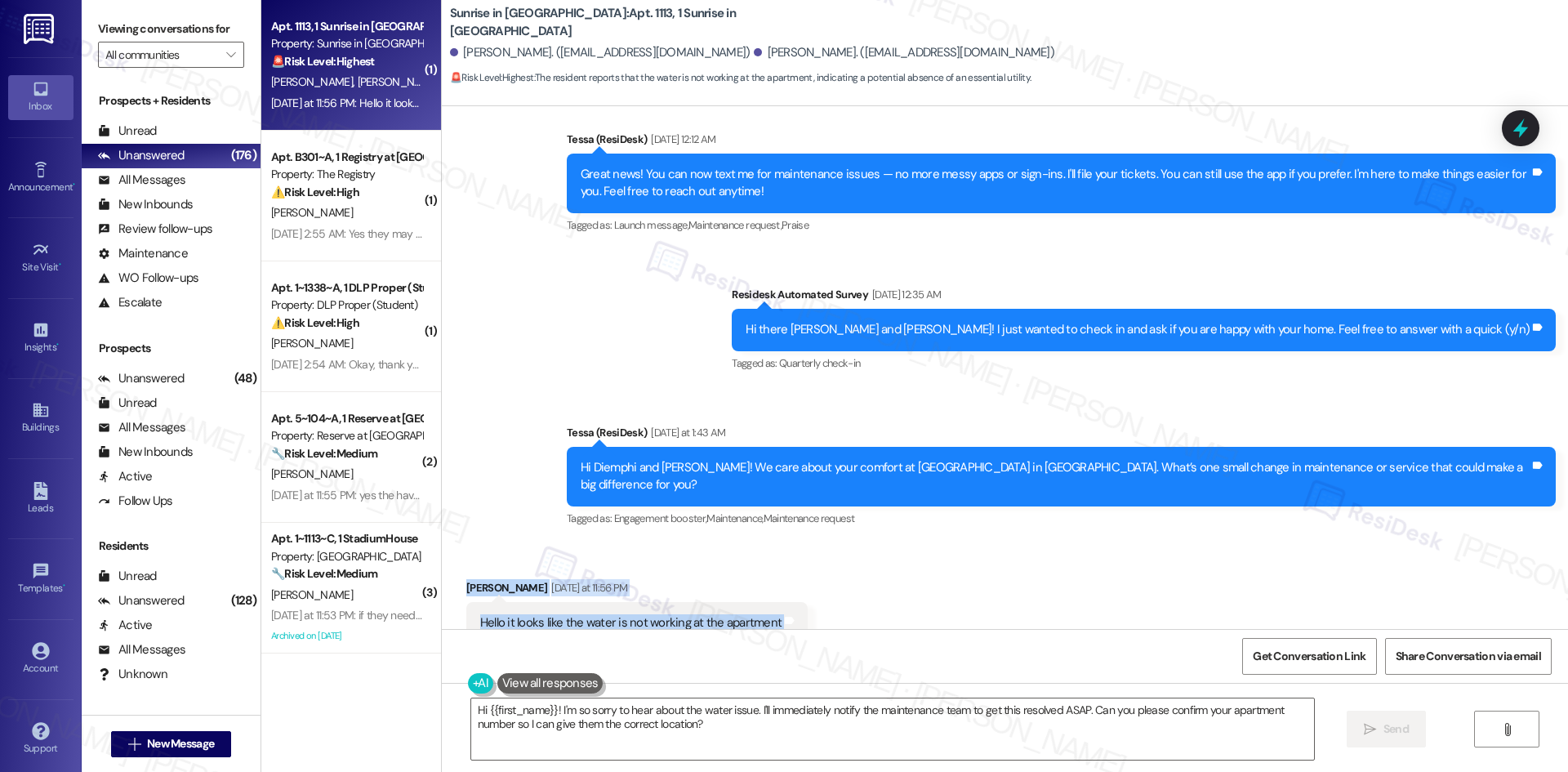
drag, startPoint x: 437, startPoint y: 527, endPoint x: 869, endPoint y: 582, distance: 435.5
click at [869, 582] on div "Received via SMS [PERSON_NAME] [DATE] at 11:56 PM Hello it looks like the water…" at bounding box center [1006, 612] width 1127 height 138
copy div "[PERSON_NAME] [DATE] at 11:56 PM Hello it looks like the water is not working a…"
click at [680, 424] on div "Tessa (ResiDesk) [DATE] at 1:43 AM" at bounding box center [1061, 435] width 989 height 23
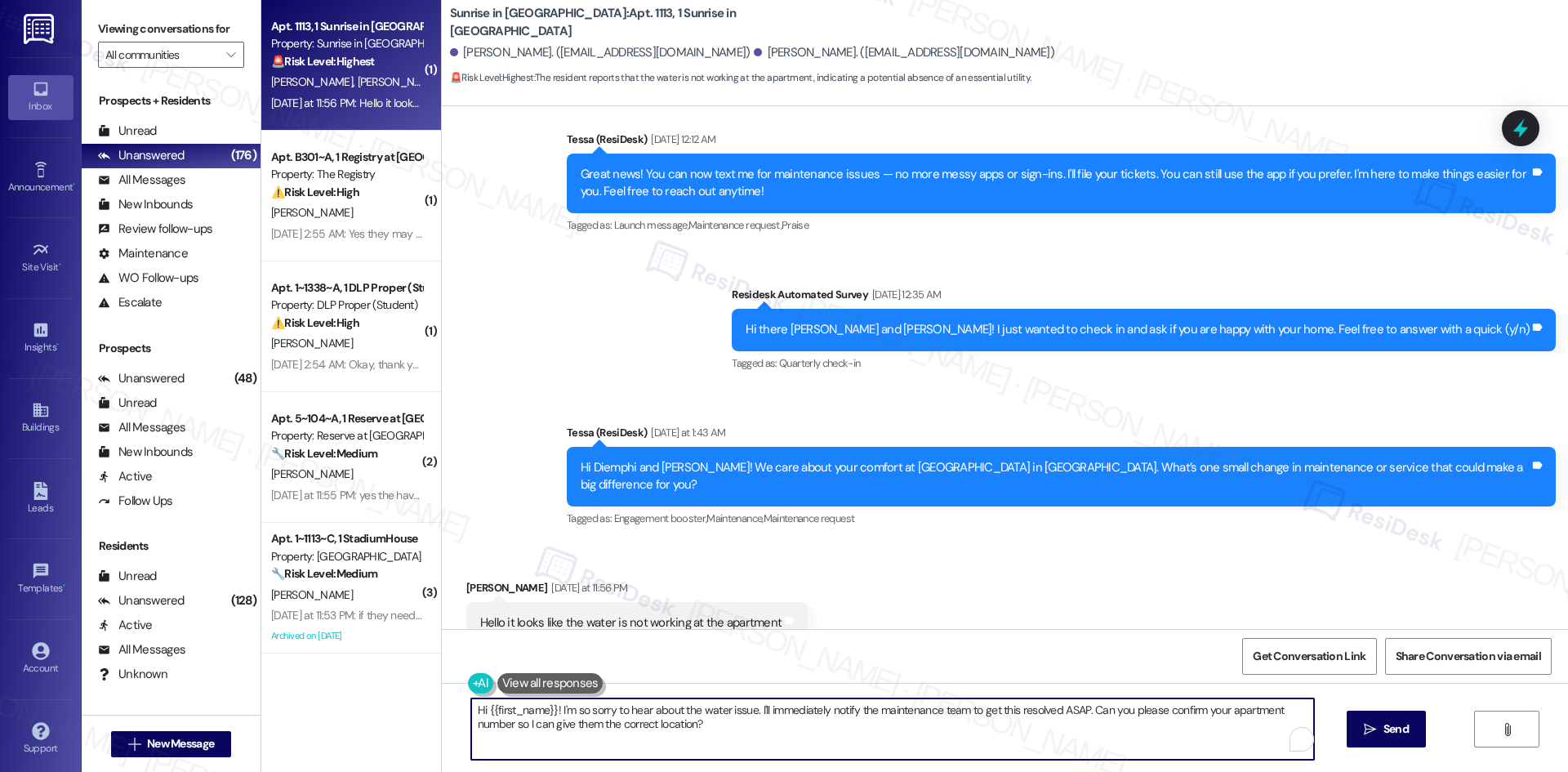
click at [741, 740] on textarea "Hi {{first_name}}! I'm so sorry to hear about the water issue. I'll immediately…" at bounding box center [893, 728] width 843 height 61
paste textarea "[PERSON_NAME], I just wanted to check back—are you still experiencing issues wi…"
type textarea "Hi [PERSON_NAME], I just wanted to check back—are you still experiencing issues…"
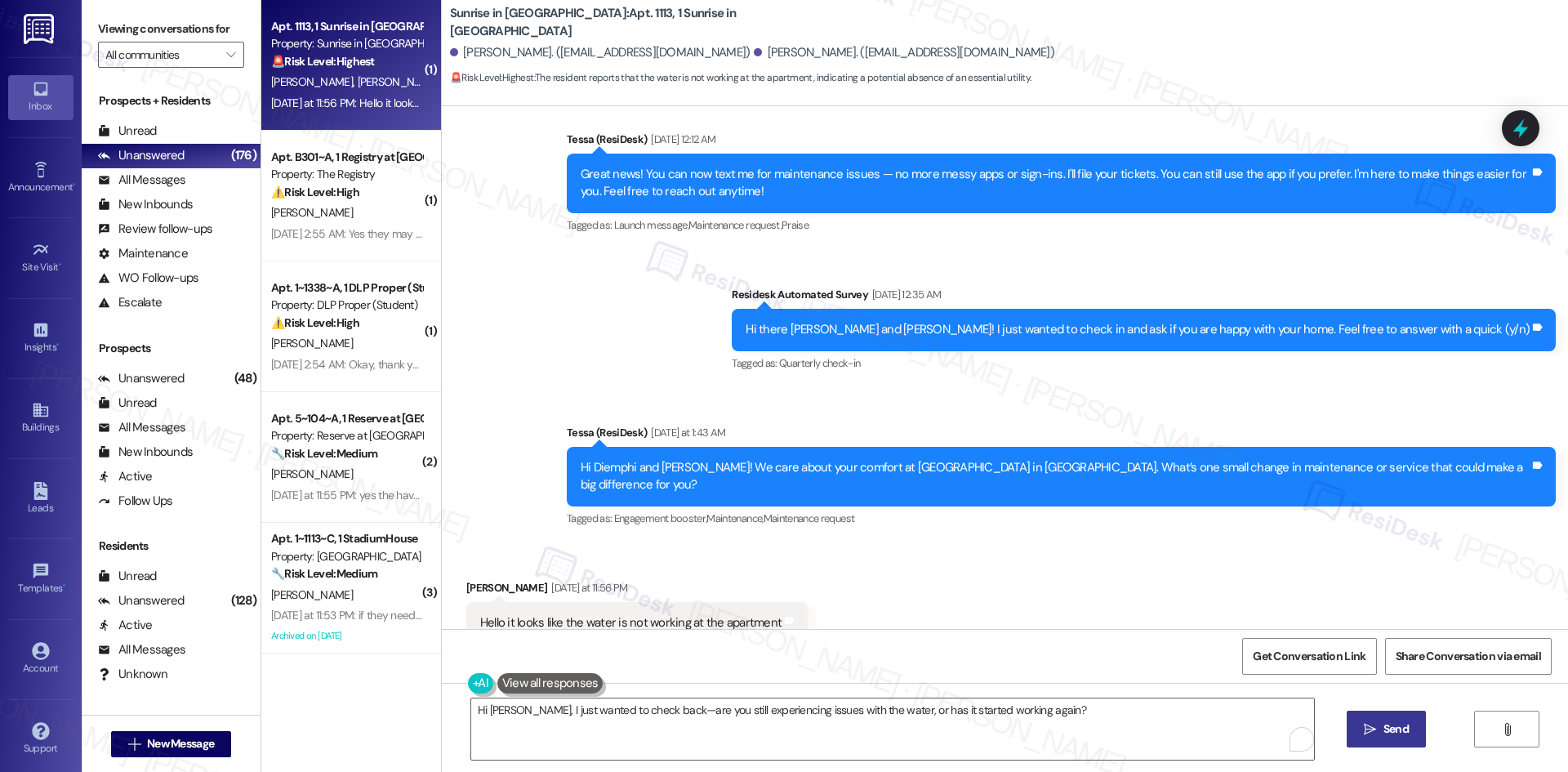
click at [1401, 721] on span "Send" at bounding box center [1396, 729] width 25 height 17
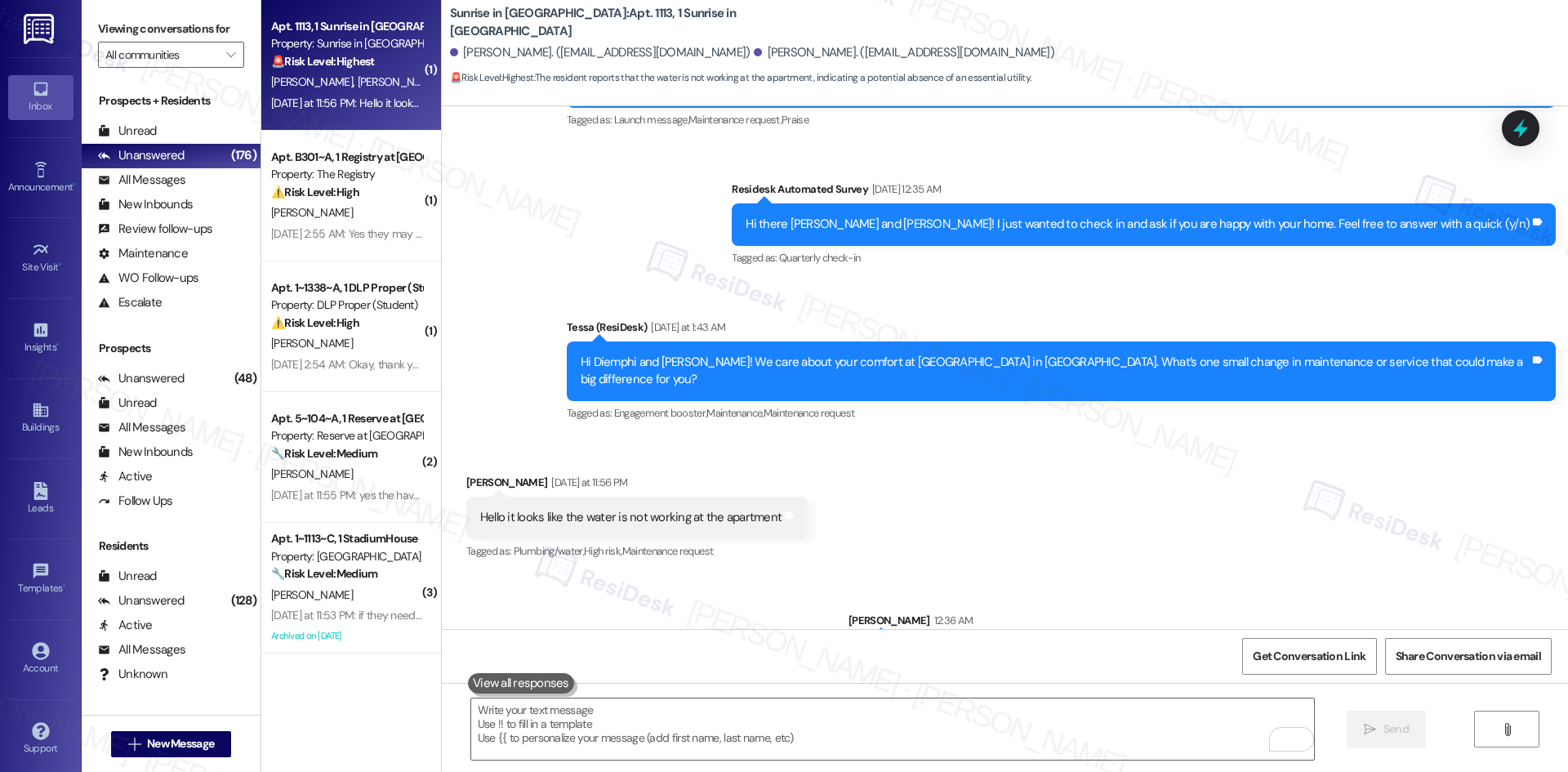
scroll to position [1745, 0]
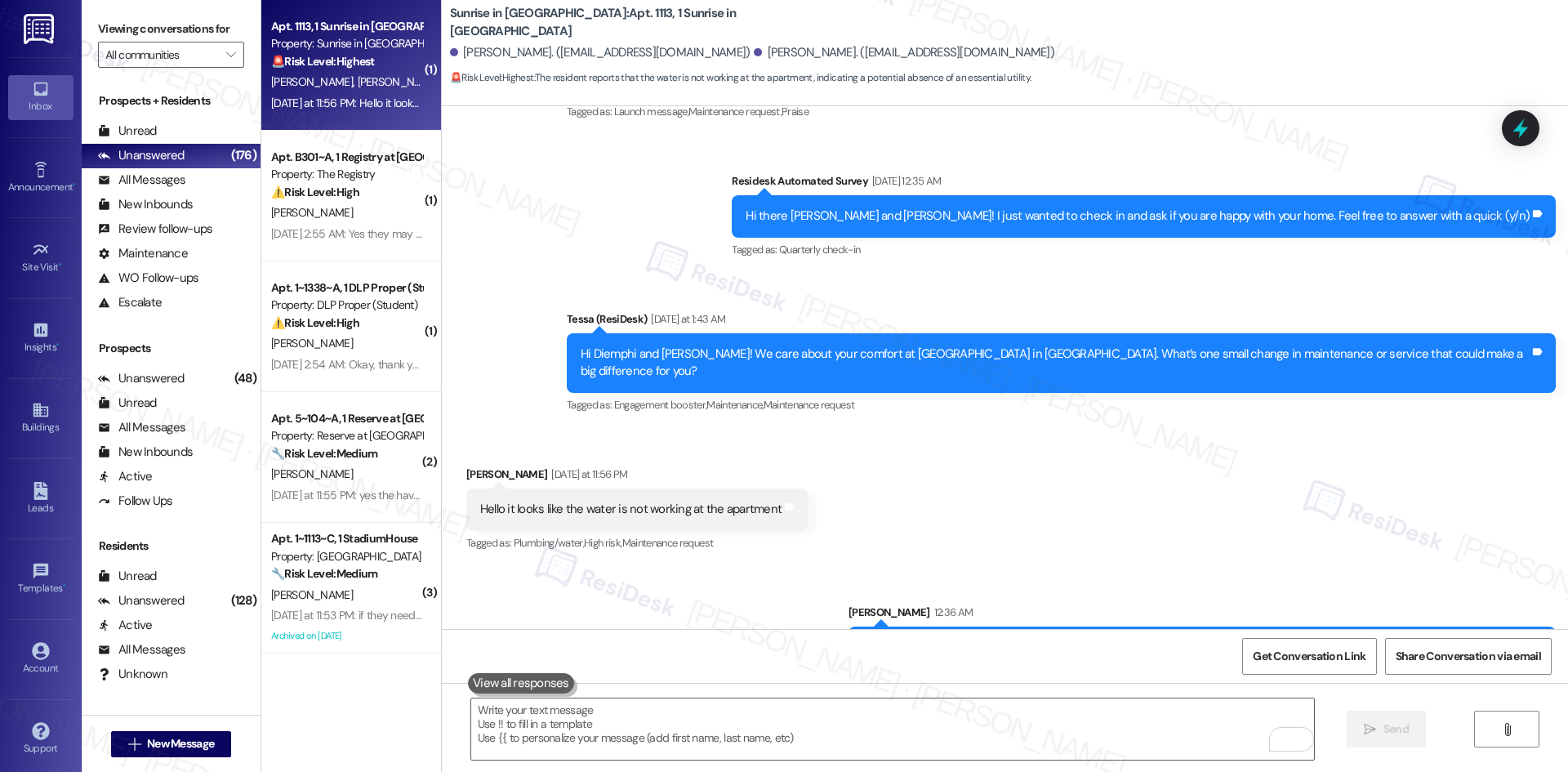
click at [609, 355] on div "Sent via SMS Tessa (ResiDesk) [DATE] 7:51 AM You're welcome, [PERSON_NAME]! Tag…" at bounding box center [1006, 136] width 1127 height 586
drag, startPoint x: 485, startPoint y: 432, endPoint x: 834, endPoint y: 460, distance: 350.1
click at [834, 460] on div "Received via SMS [PERSON_NAME] [DATE] at 11:56 PM Hello it looks like the water…" at bounding box center [1006, 498] width 1127 height 138
copy div "[PERSON_NAME] [DATE] at 11:56 PM Hello it looks like the water is not working a…"
click at [582, 330] on div "Sent via SMS Tessa (ResiDesk) [DATE] 7:51 AM You're welcome, [PERSON_NAME]! Tag…" at bounding box center [1006, 136] width 1127 height 586
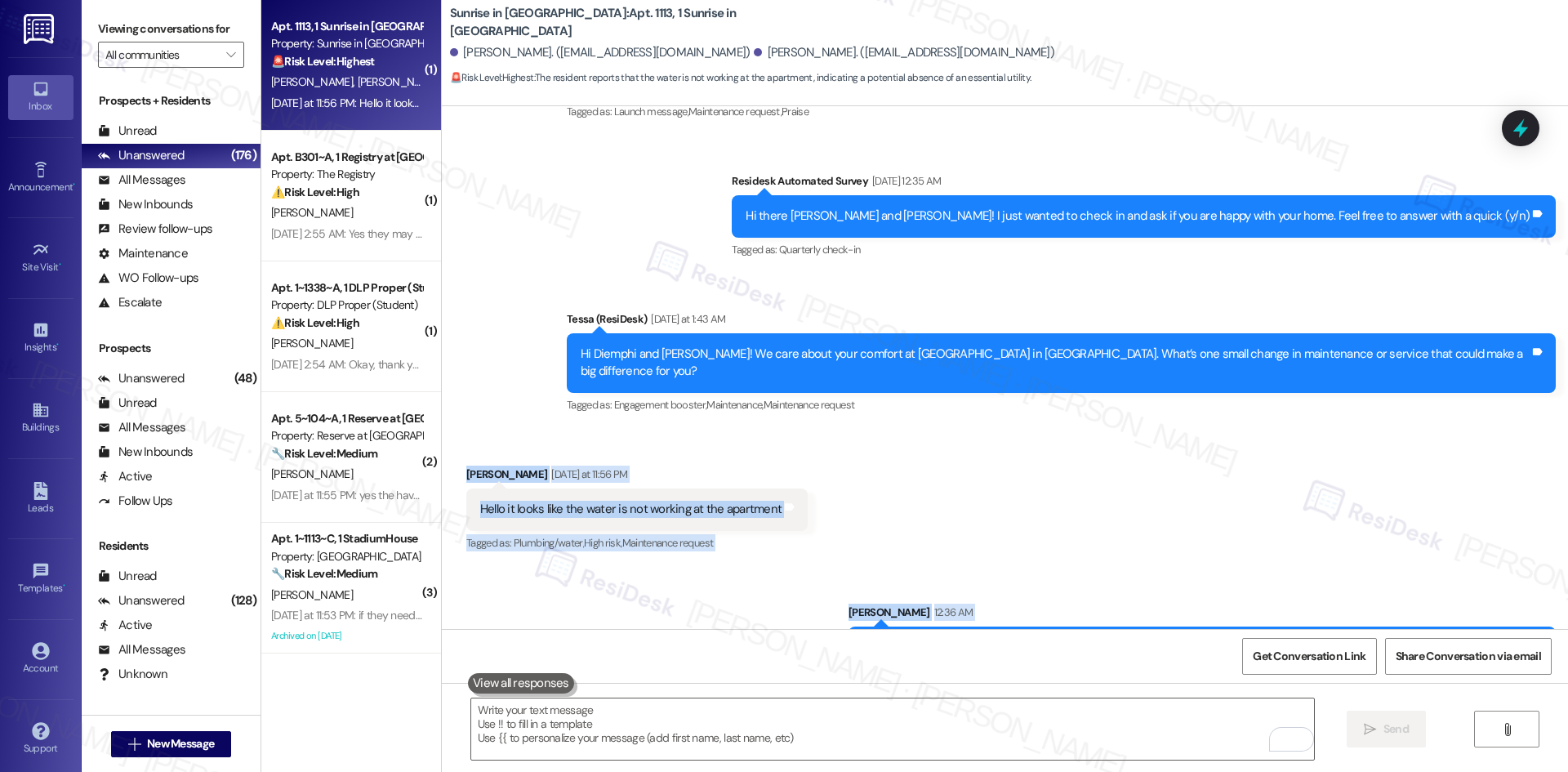
drag, startPoint x: 535, startPoint y: 442, endPoint x: 1551, endPoint y: 602, distance: 1028.5
click at [1551, 602] on div "WO Opened request: Light in Gu... [DATE] 5:27 AM Status : Completed Show detail…" at bounding box center [1006, 368] width 1127 height 523
copy div "[PERSON_NAME] [DATE] at 11:56 PM Hello it looks like the water is not working a…"
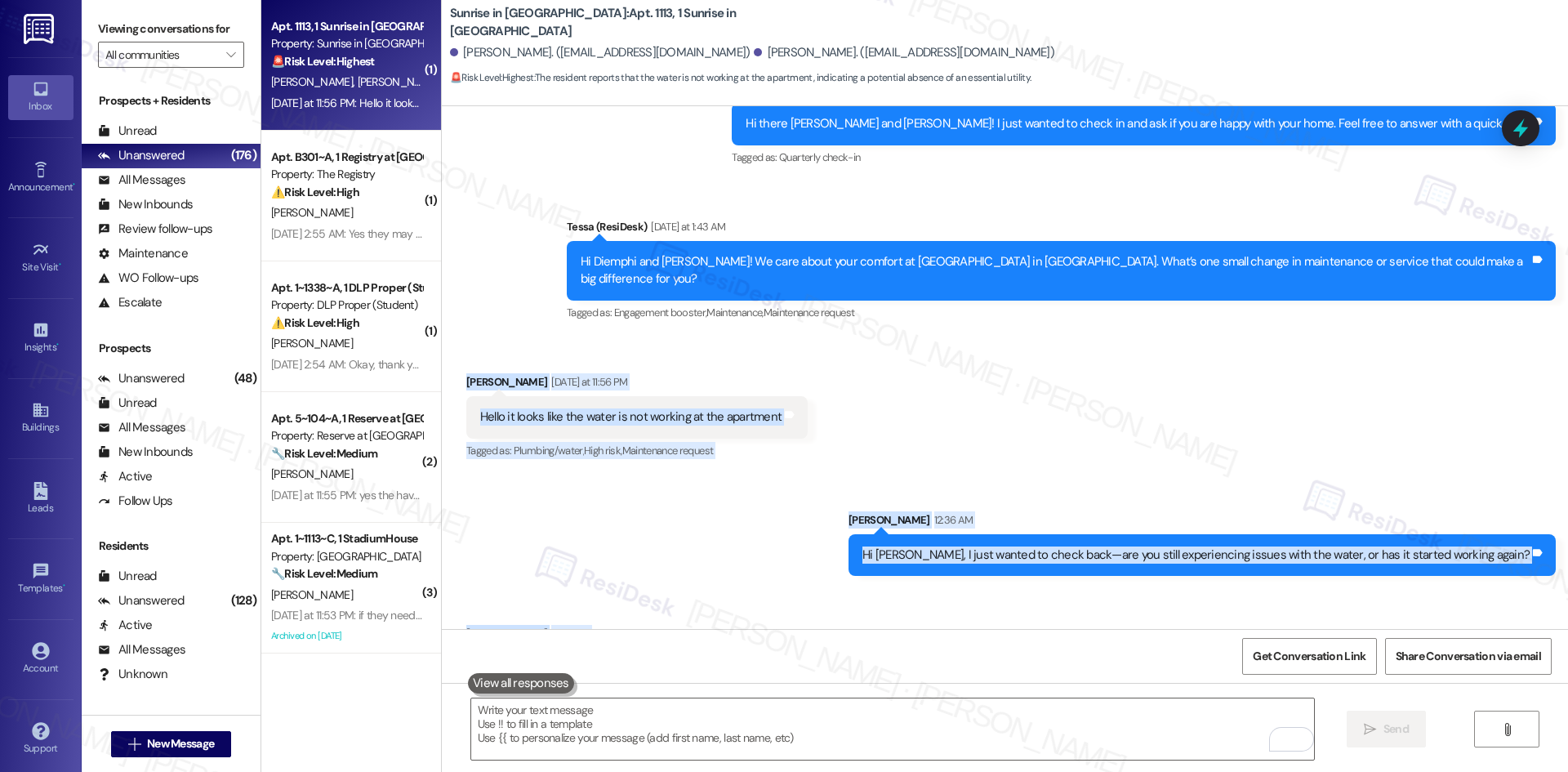
scroll to position [1858, 0]
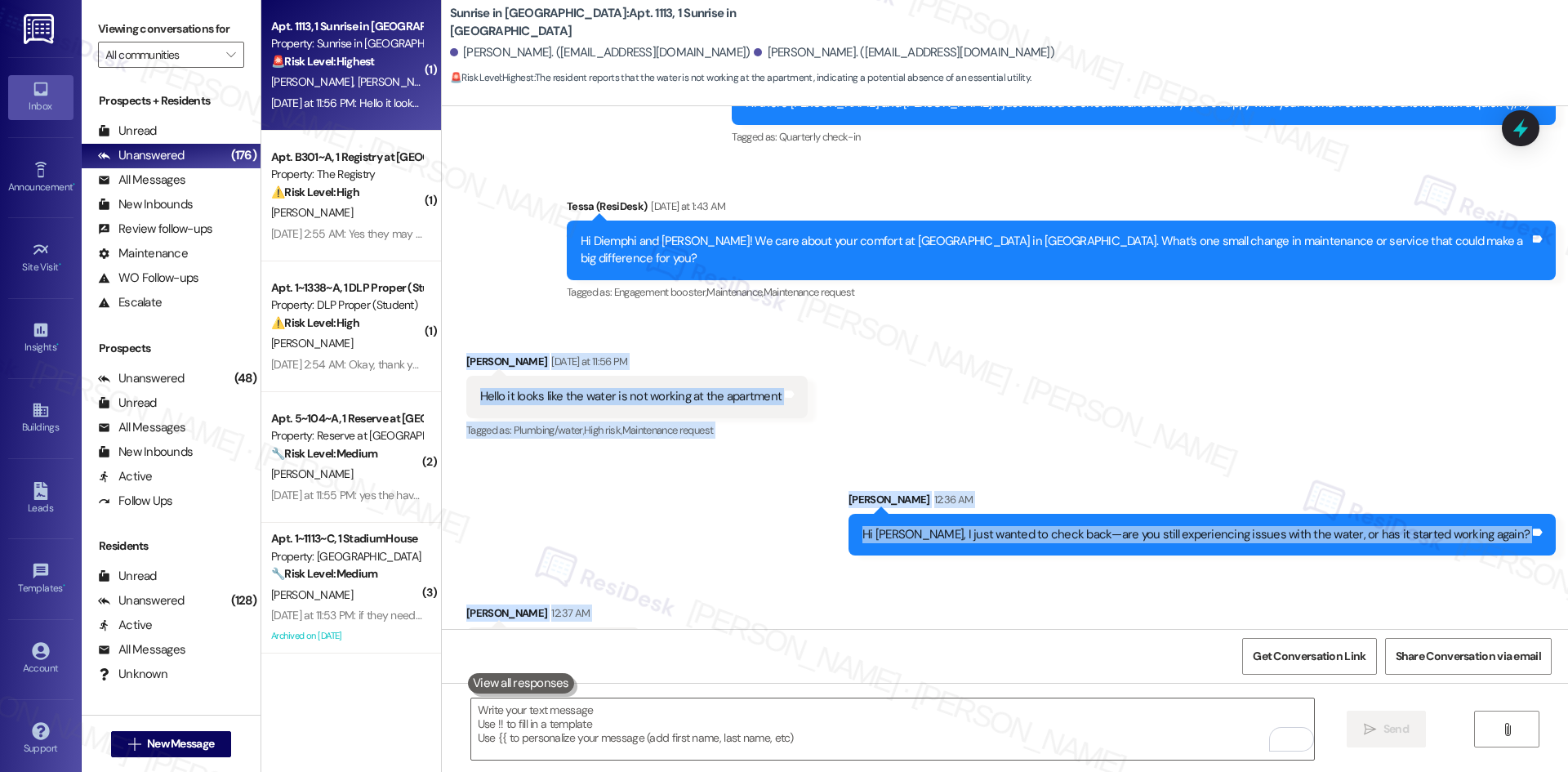
click at [1041, 316] on div "Received via SMS [PERSON_NAME] [DATE] at 11:56 PM Hello it looks like the water…" at bounding box center [1006, 385] width 1127 height 138
drag, startPoint x: 445, startPoint y: 297, endPoint x: 642, endPoint y: 604, distance: 364.8
click at [642, 604] on div "WO Opened request: Light in Gu... [DATE] 5:27 AM Status : Completed Show detail…" at bounding box center [1006, 368] width 1127 height 523
copy div "[PERSON_NAME] [DATE] at 11:56 PM Hello it looks like the water is not working a…"
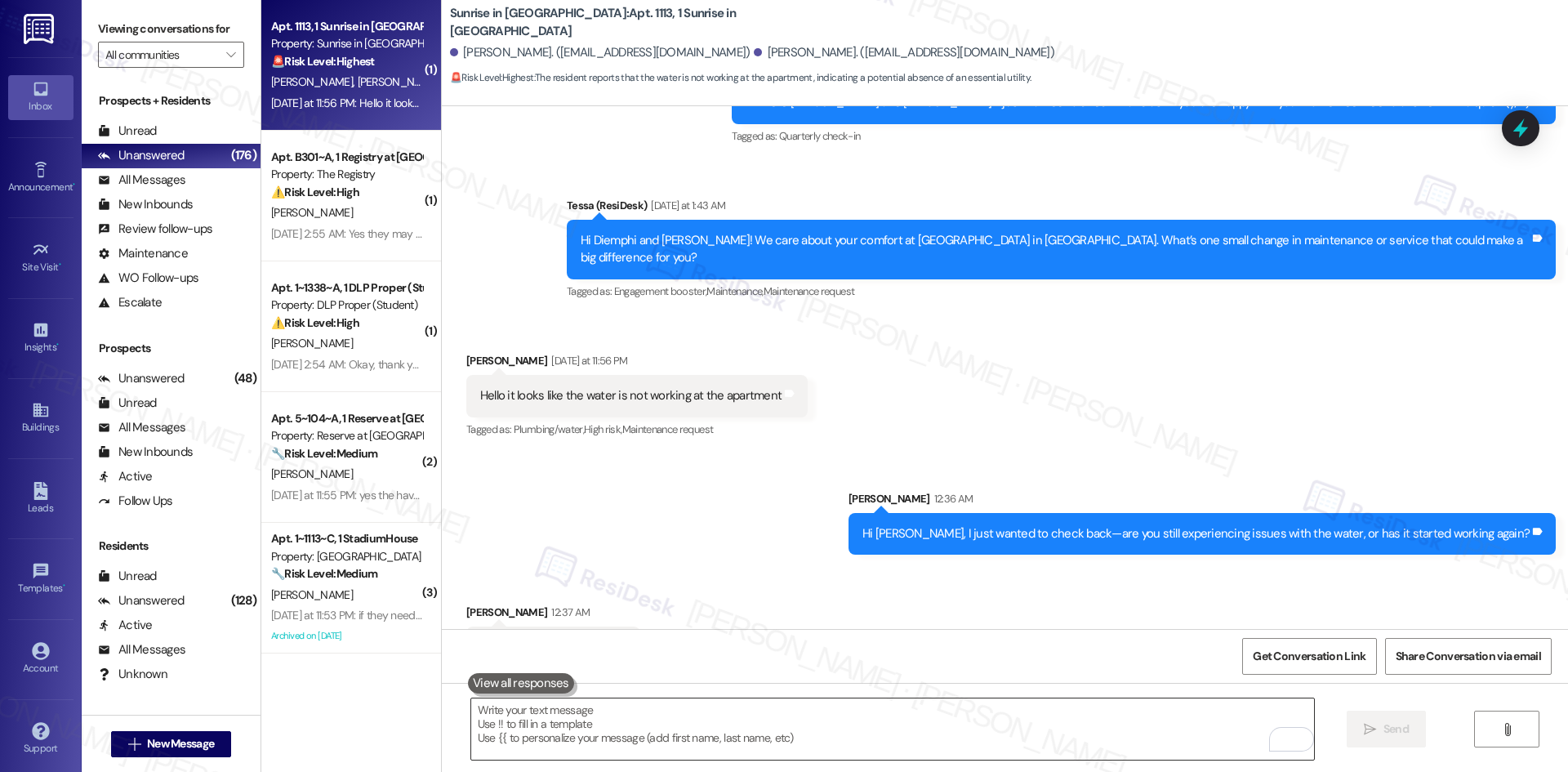
click at [667, 741] on textarea "To enrich screen reader interactions, please activate Accessibility in Grammarl…" at bounding box center [893, 728] width 843 height 61
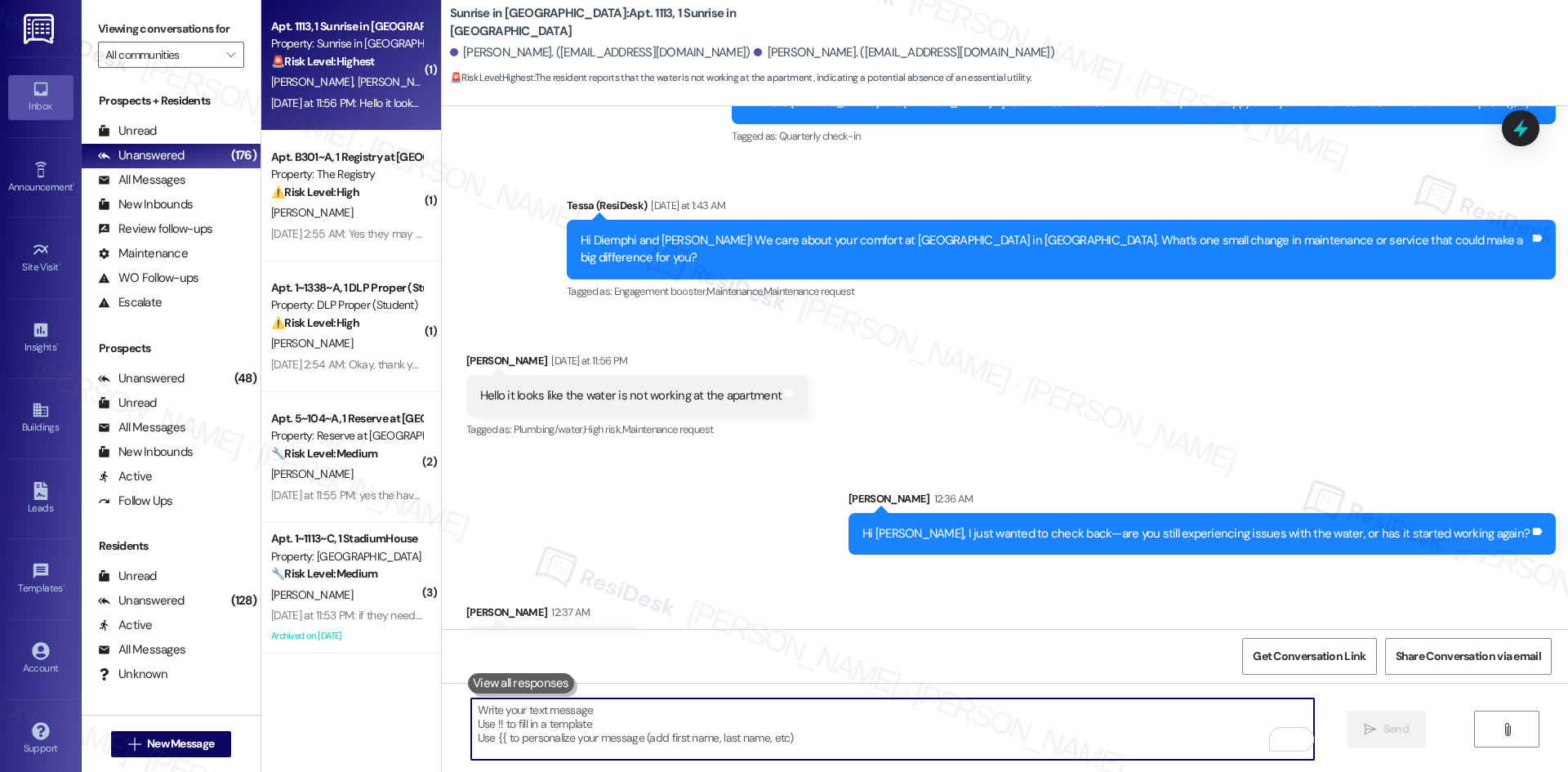
paste textarea "Glad to hear it’s working again, [PERSON_NAME]! Please reach out if anything el…"
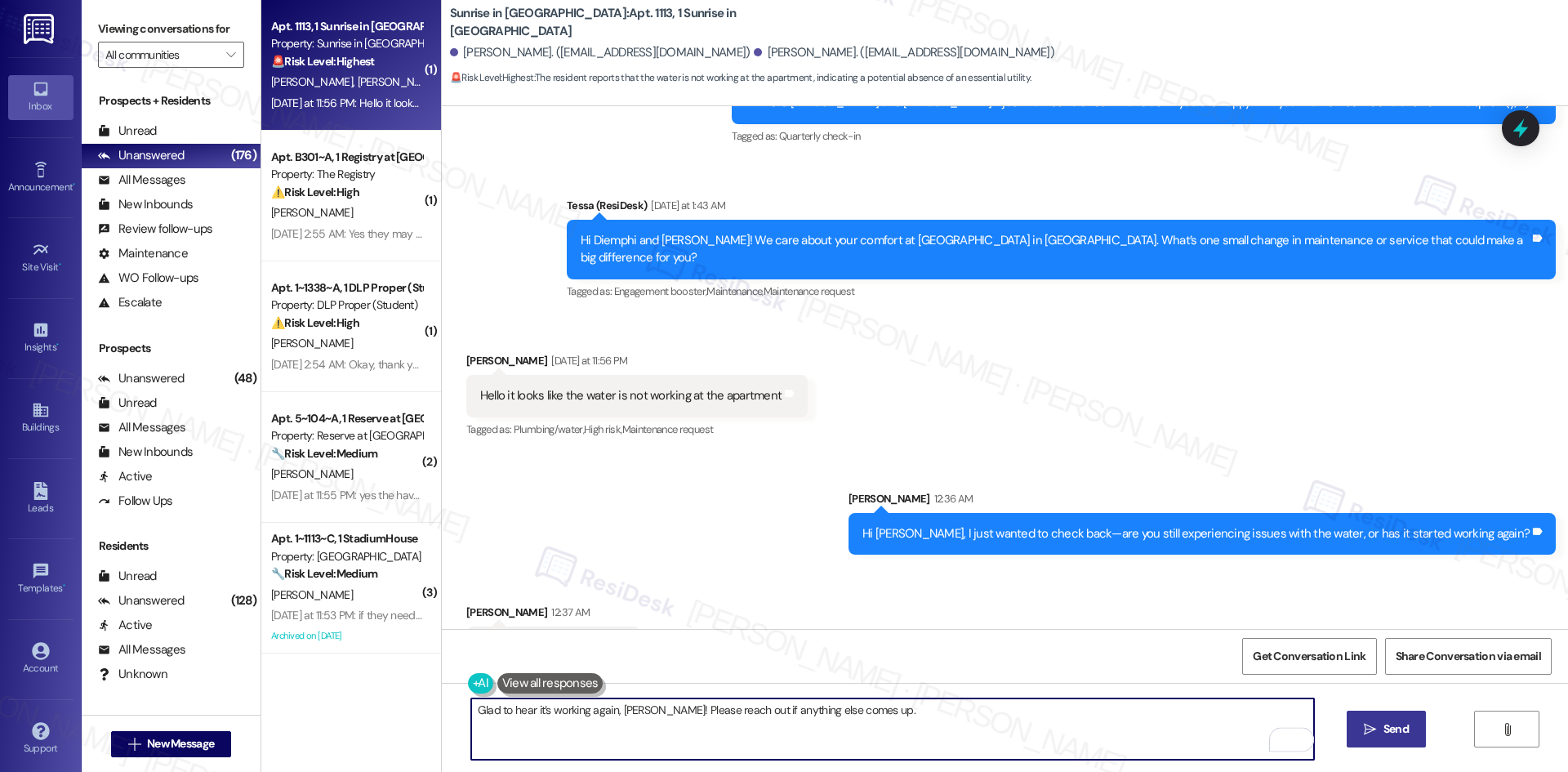
type textarea "Glad to hear it’s working again, [PERSON_NAME]! Please reach out if anything el…"
click at [1391, 733] on span "Send" at bounding box center [1396, 729] width 25 height 17
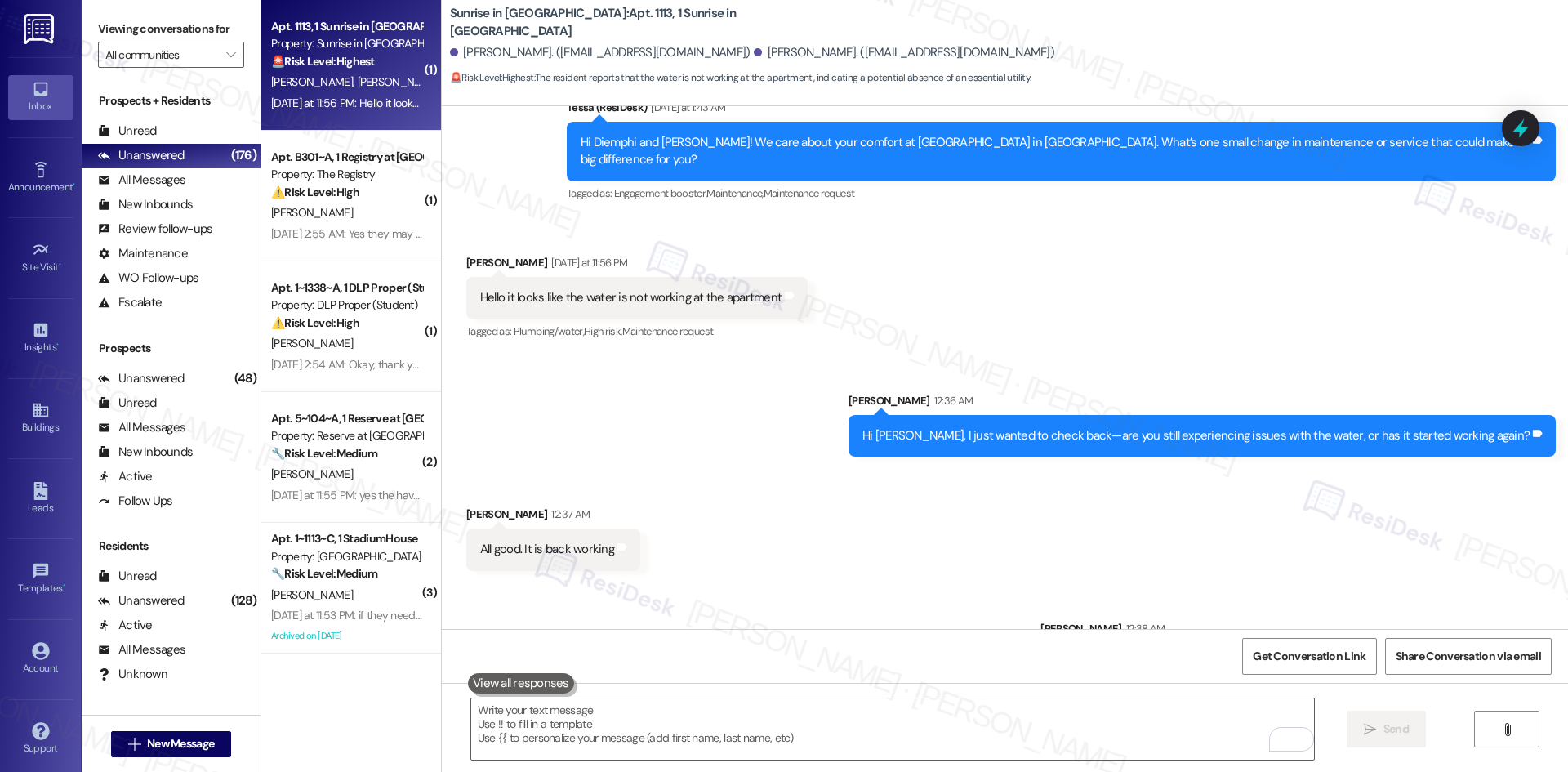
scroll to position [1973, 0]
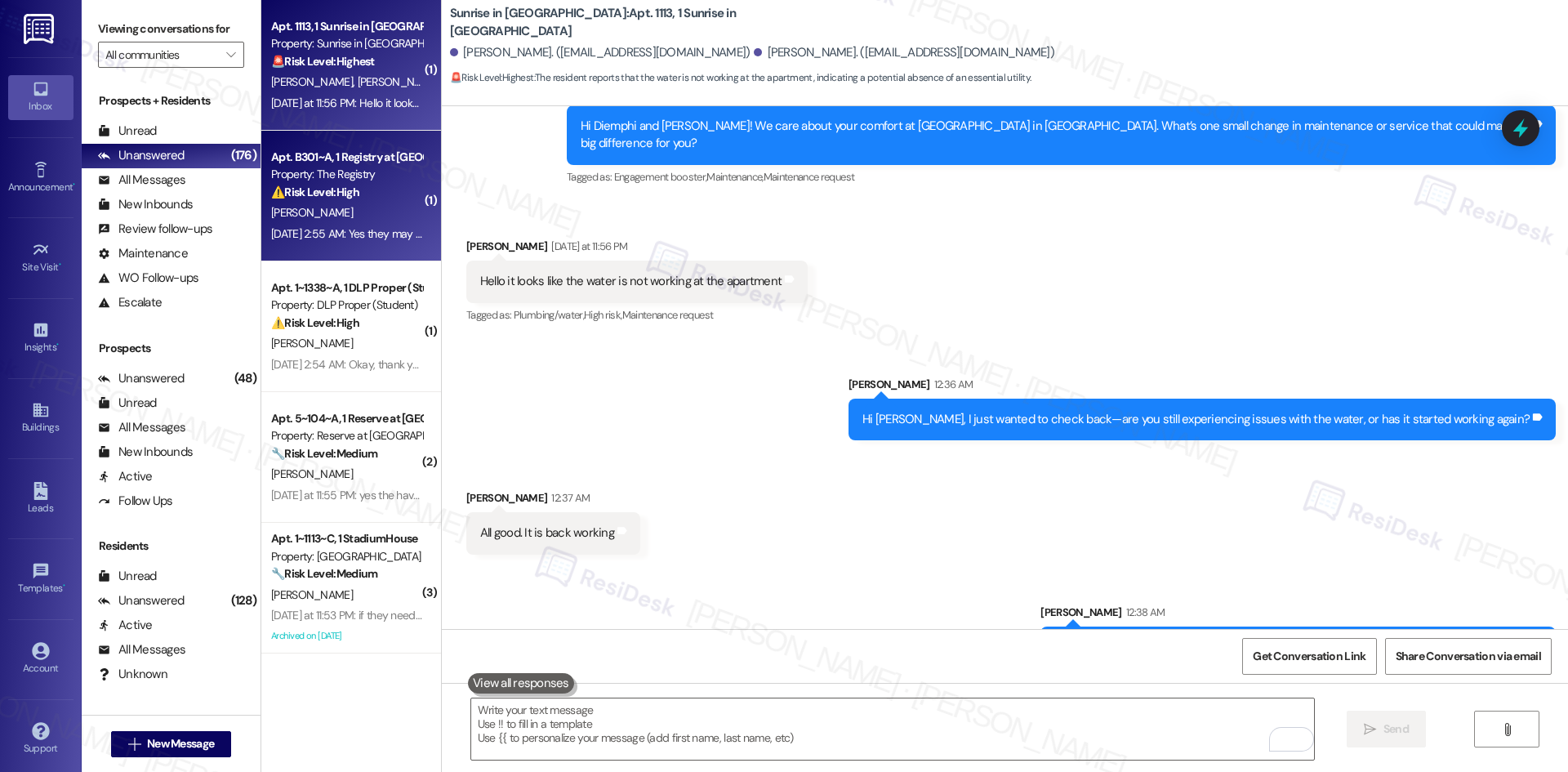
click at [318, 190] on strong "⚠️ Risk Level: High" at bounding box center [315, 192] width 88 height 15
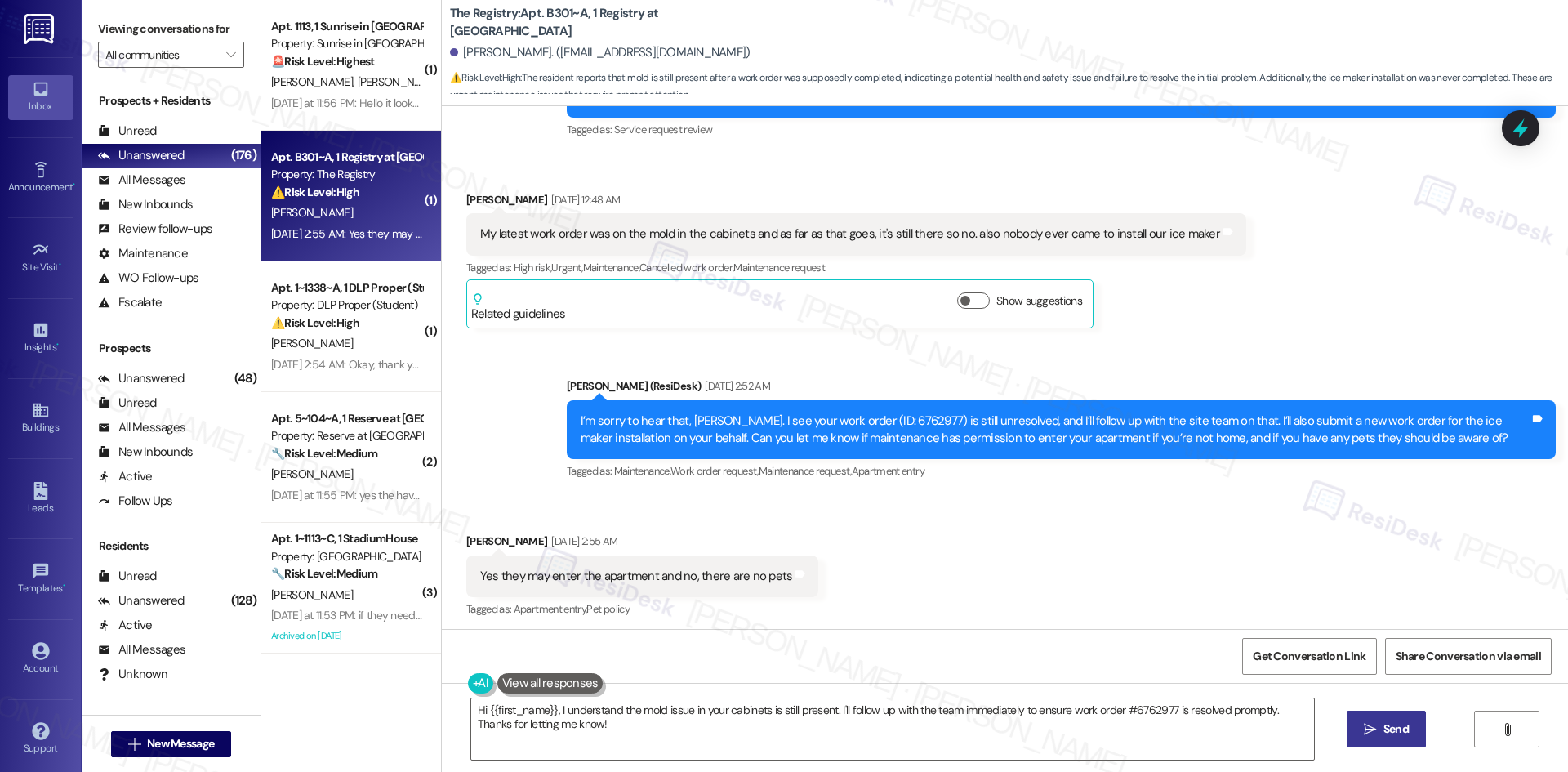
scroll to position [255, 0]
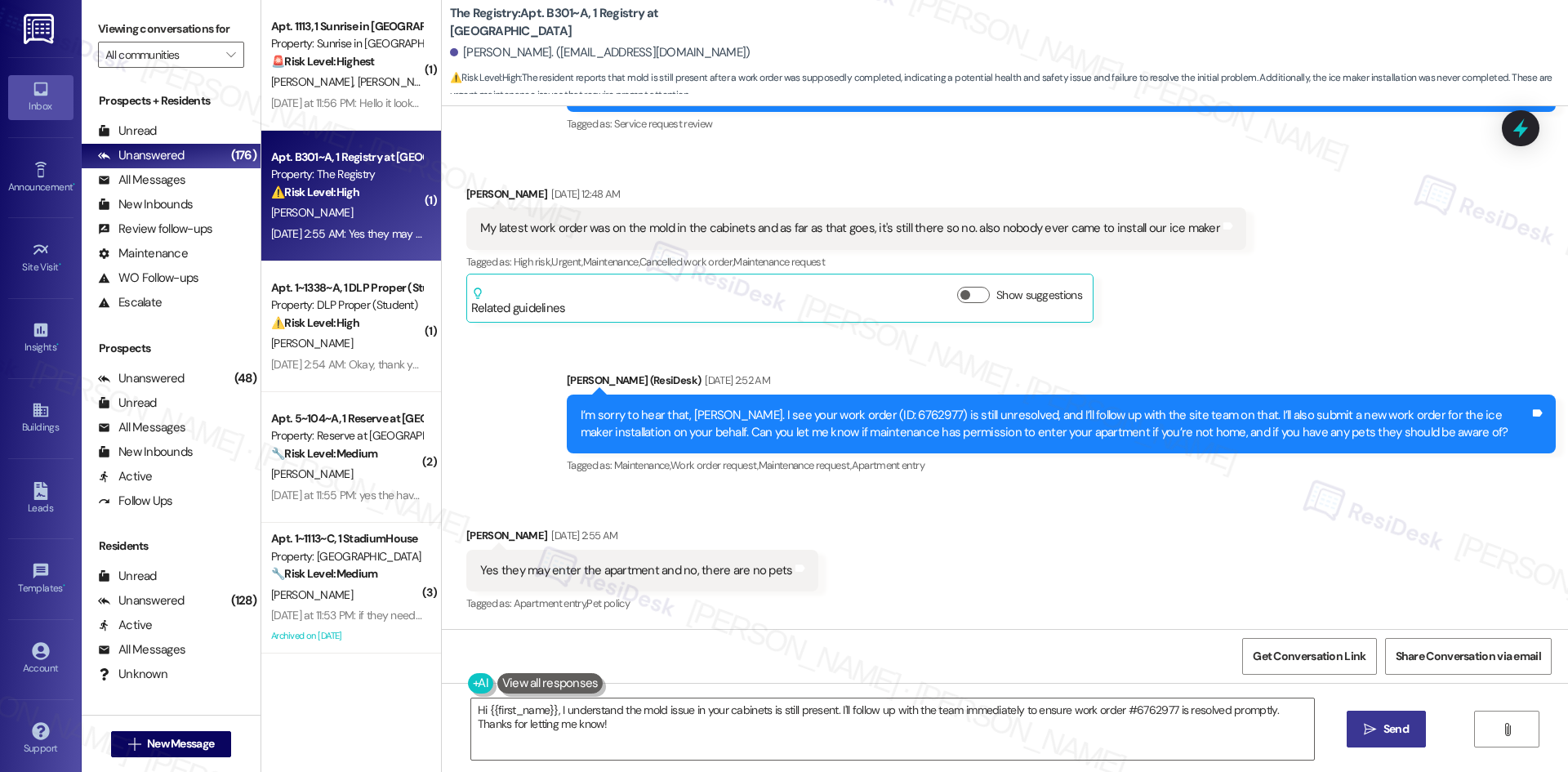
click at [1250, 540] on div "Received via SMS [PERSON_NAME] [DATE] 2:55 AM Yes they may enter the apartment …" at bounding box center [1006, 559] width 1127 height 138
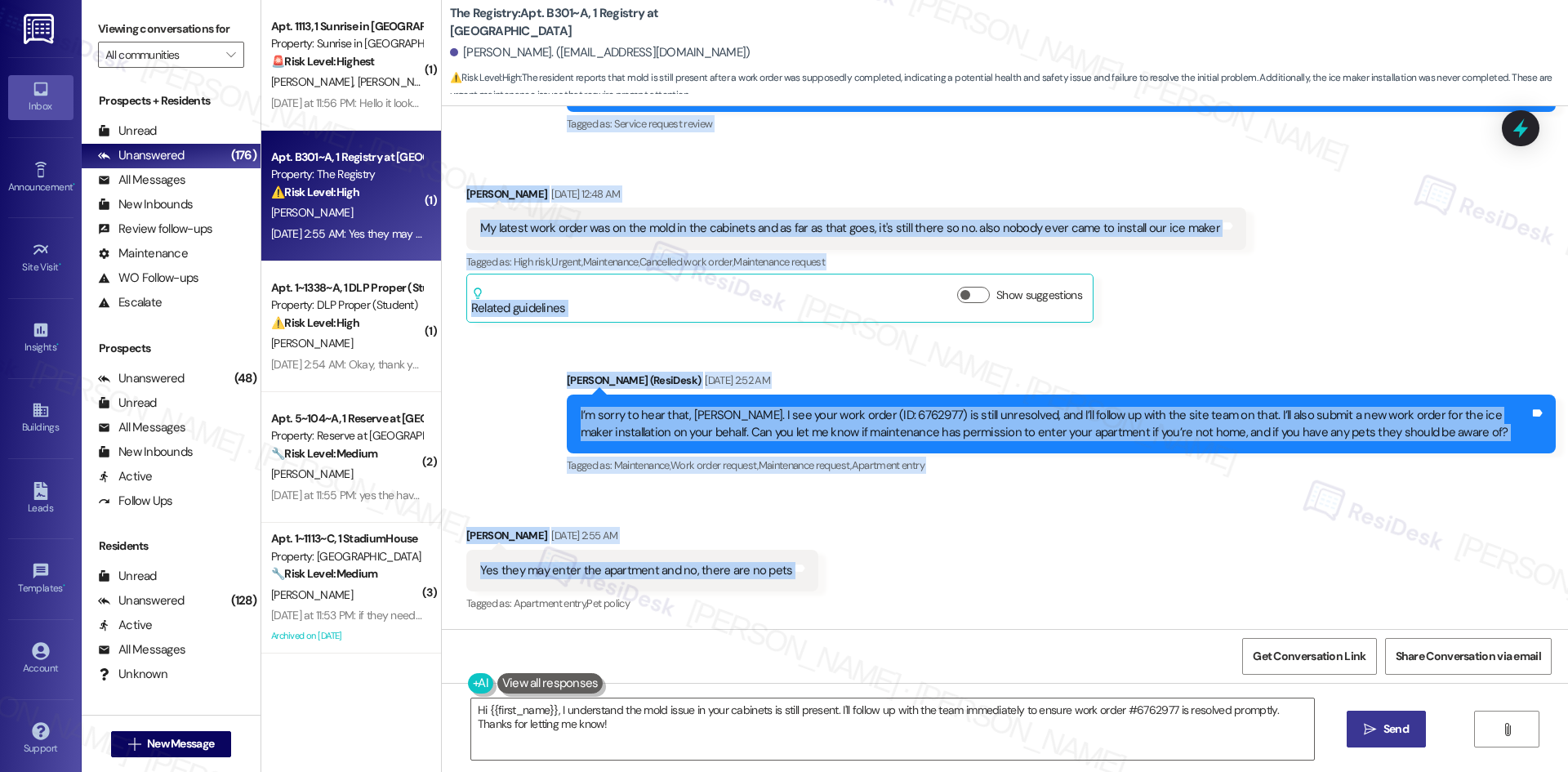
drag, startPoint x: 521, startPoint y: 290, endPoint x: 848, endPoint y: 567, distance: 428.6
click at [848, 567] on div "WO Lease started [DATE] 8:00 AM Show details Survey, sent via SMS Residesk Auto…" at bounding box center [1006, 368] width 1127 height 523
copy div "Residesk Automated Survey [DATE] 12:43 AM Hi [PERSON_NAME]! I'm checking in on …"
drag, startPoint x: 1244, startPoint y: 312, endPoint x: 1209, endPoint y: 412, distance: 105.9
click at [1244, 312] on div "Received via SMS [PERSON_NAME] [DATE] 12:48 AM My latest work order was on the …" at bounding box center [1006, 241] width 1127 height 187
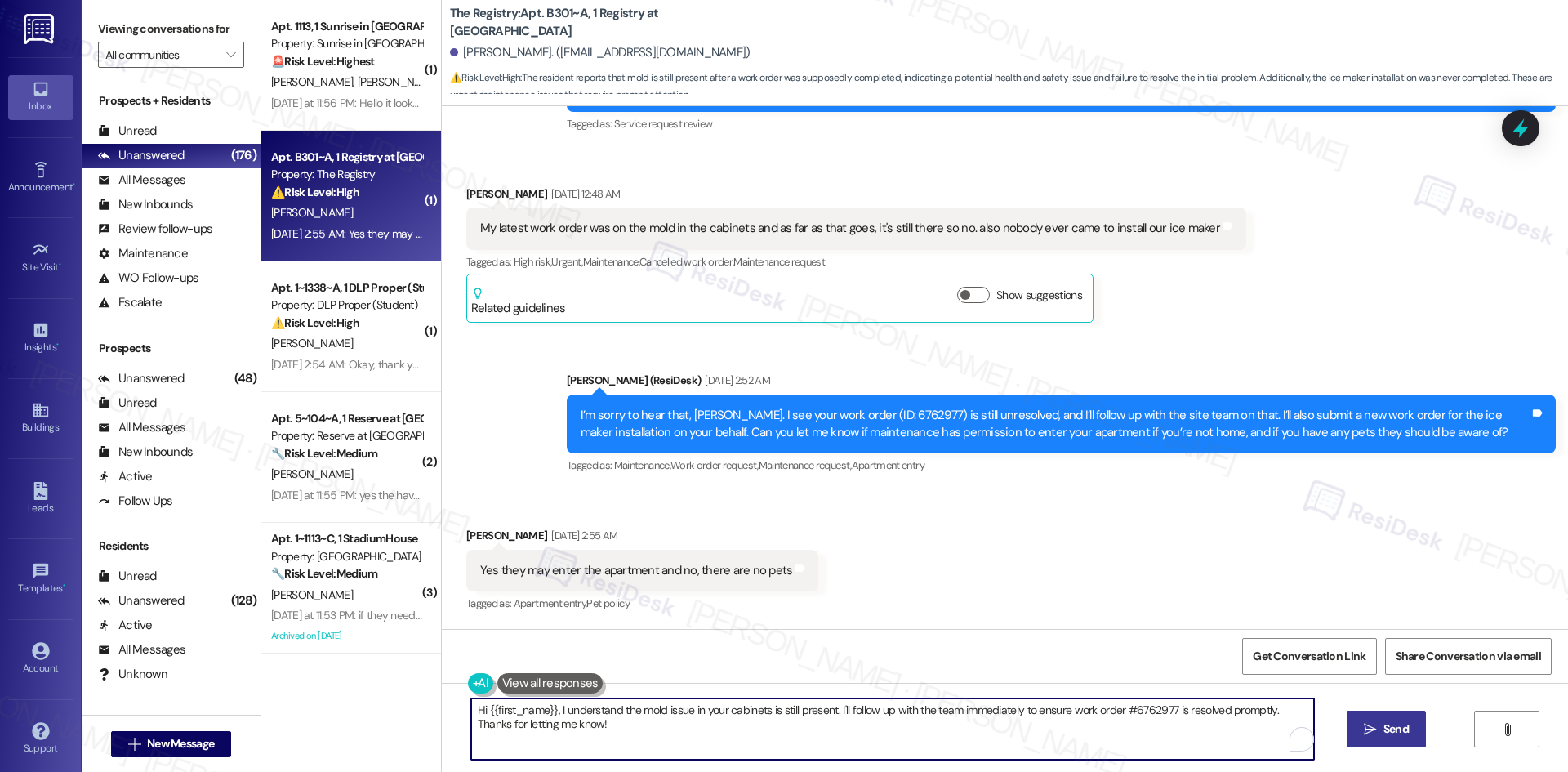
drag, startPoint x: 594, startPoint y: 732, endPoint x: 450, endPoint y: 709, distance: 145.8
click at [462, 709] on div "Hi {{first_name}}, I understand the mold issue in your cabinets is still presen…" at bounding box center [885, 728] width 845 height 63
paste textarea "Thank you for confirming, [PERSON_NAME]. I’ll let the site team know about the …"
click at [1264, 709] on textarea "Thank you for confirming, [PERSON_NAME]. I’ll let the site team know about the …" at bounding box center [893, 728] width 843 height 61
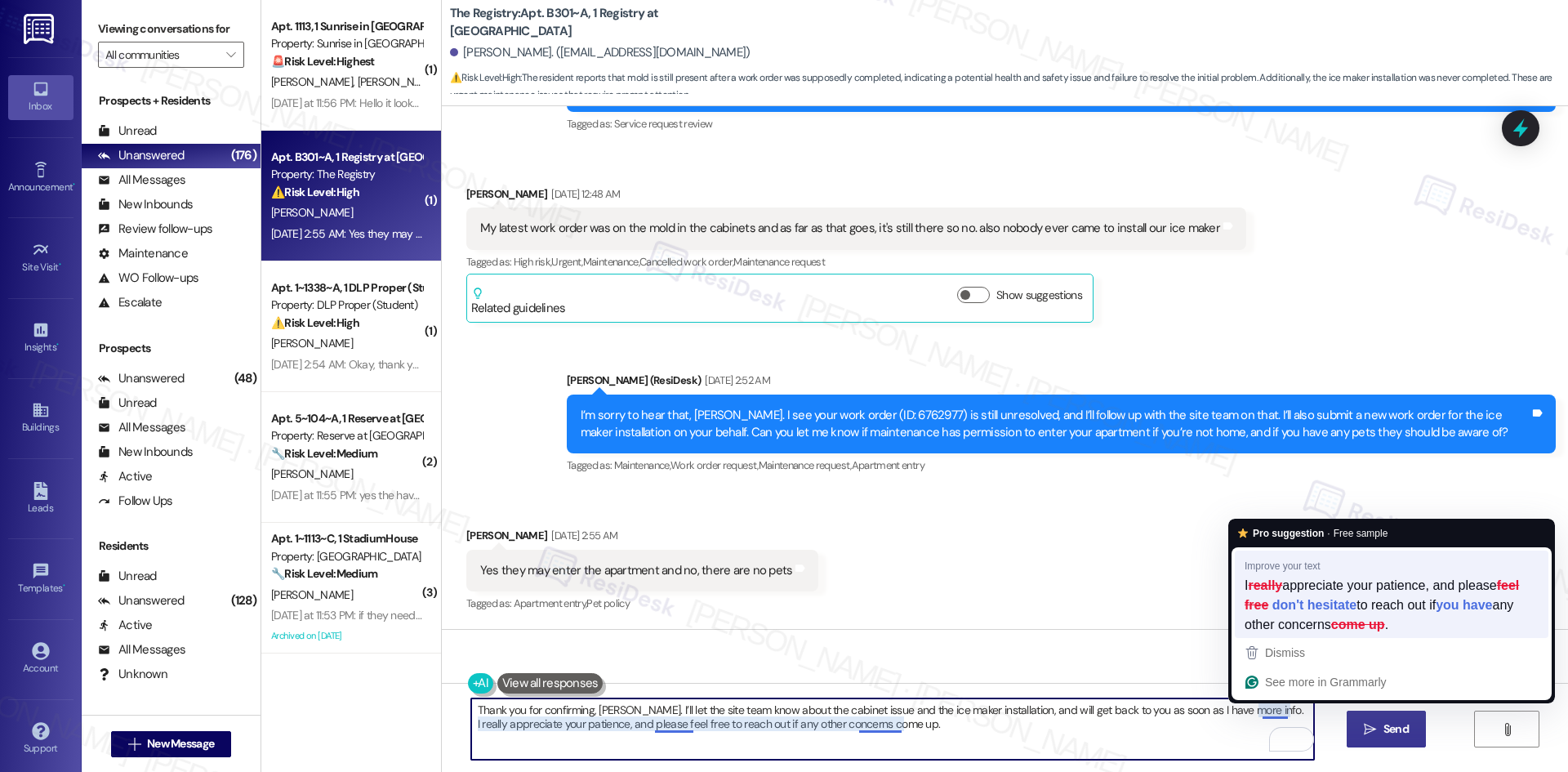
type textarea "Thank you for confirming, [PERSON_NAME]. I’ll let the site team know about the …"
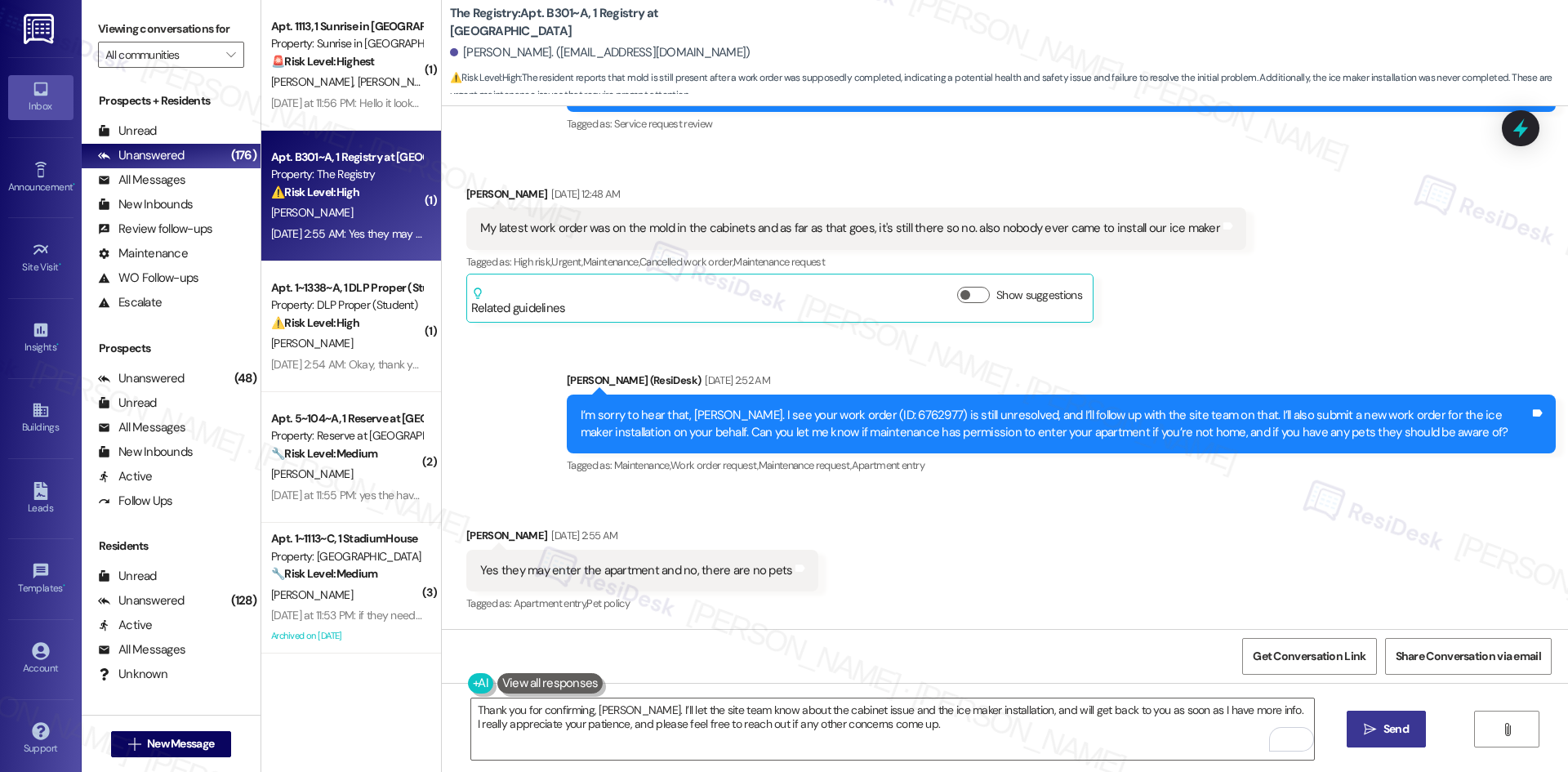
click at [1390, 744] on button " Send" at bounding box center [1386, 729] width 79 height 36
click at [1029, 604] on div "Received via SMS Michael Hein Aug 19, 2025 at 2:55 AM Yes they may enter the ap…" at bounding box center [1006, 559] width 1127 height 138
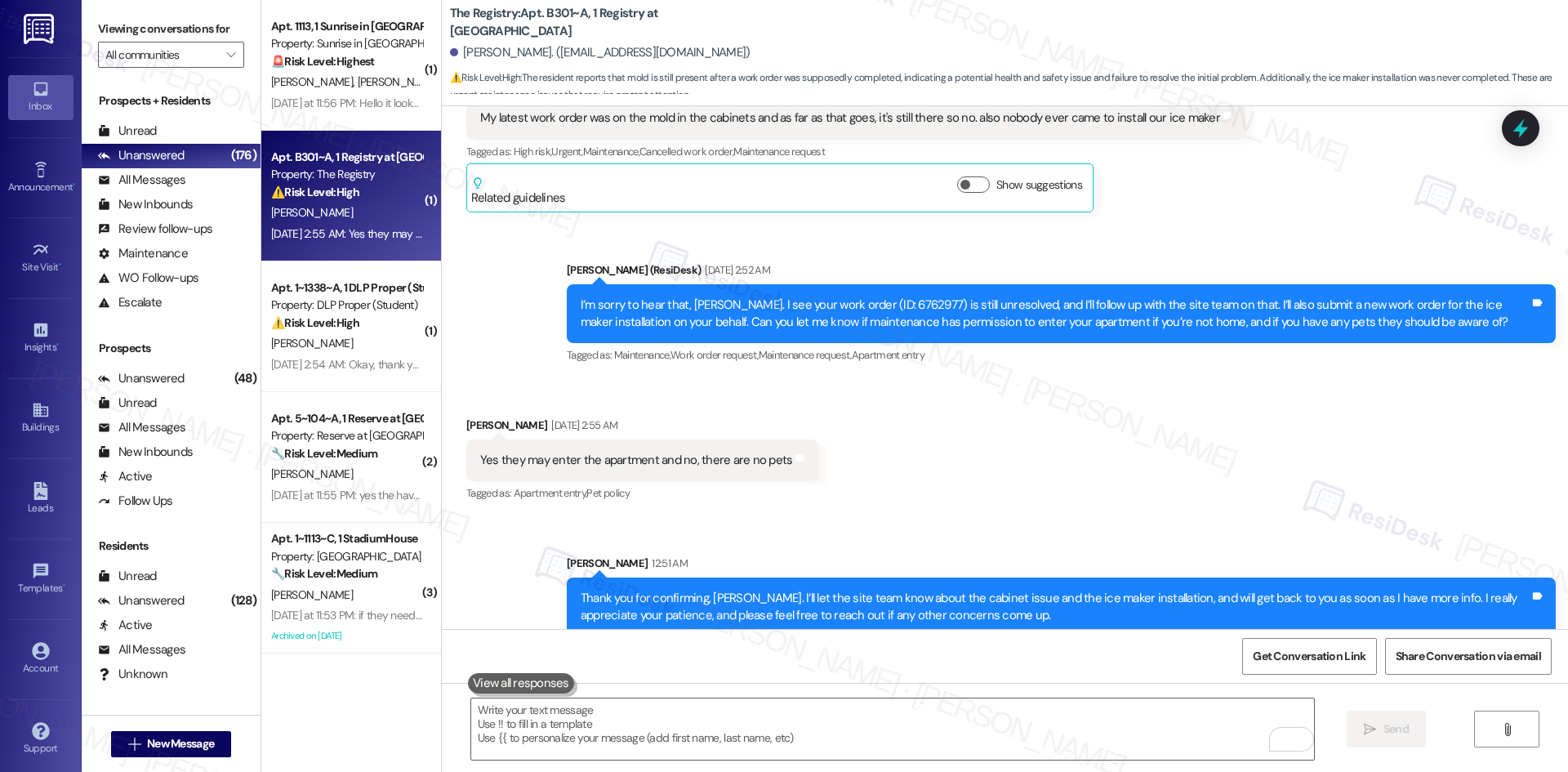
scroll to position [386, 0]
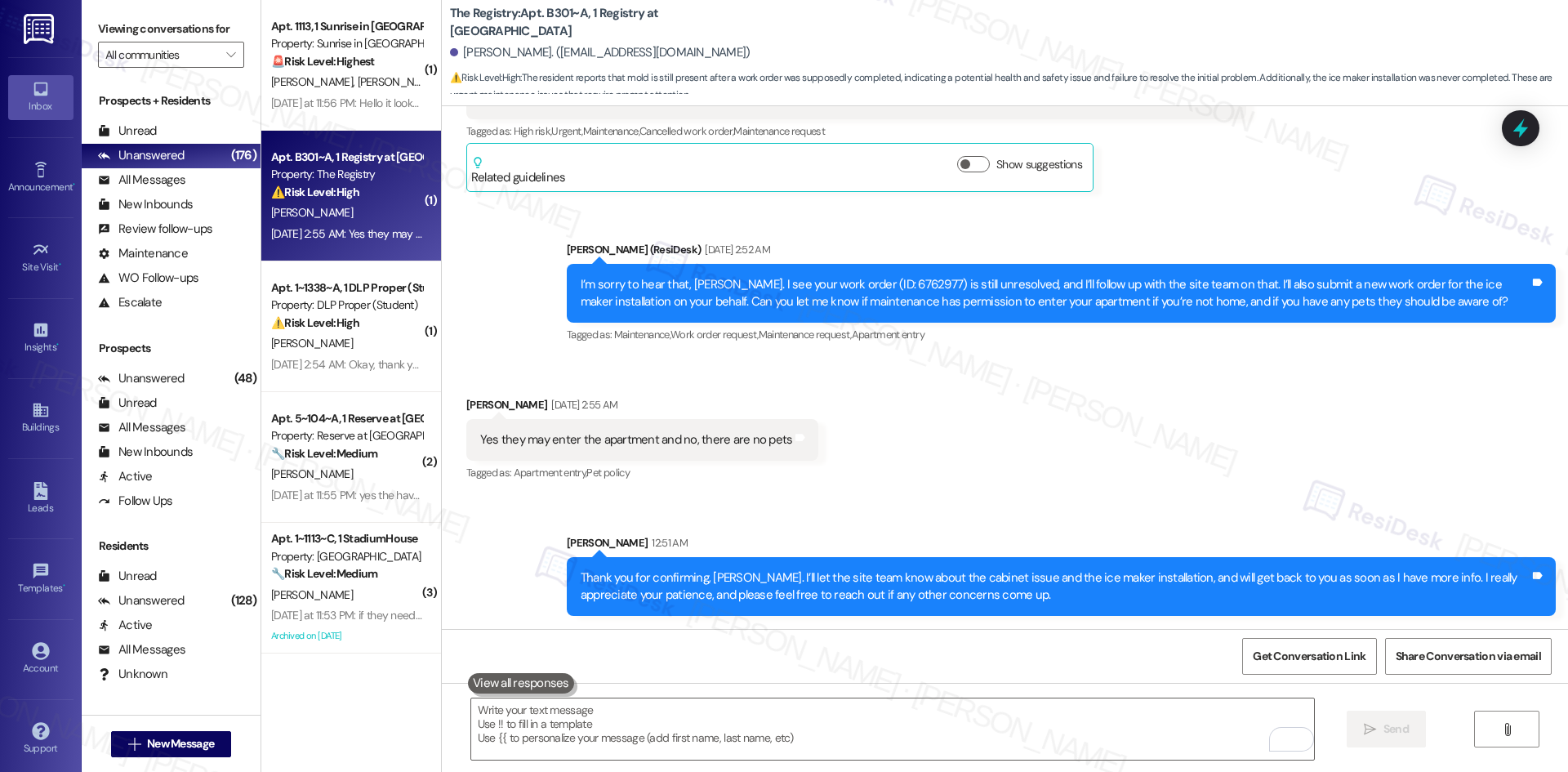
click at [1013, 432] on div "Received via SMS Michael Hein Aug 19, 2025 at 2:55 AM Yes they may enter the ap…" at bounding box center [1006, 429] width 1127 height 138
click at [1040, 471] on div "Received via SMS Michael Hein Aug 19, 2025 at 2:55 AM Yes they may enter the ap…" at bounding box center [1006, 429] width 1127 height 138
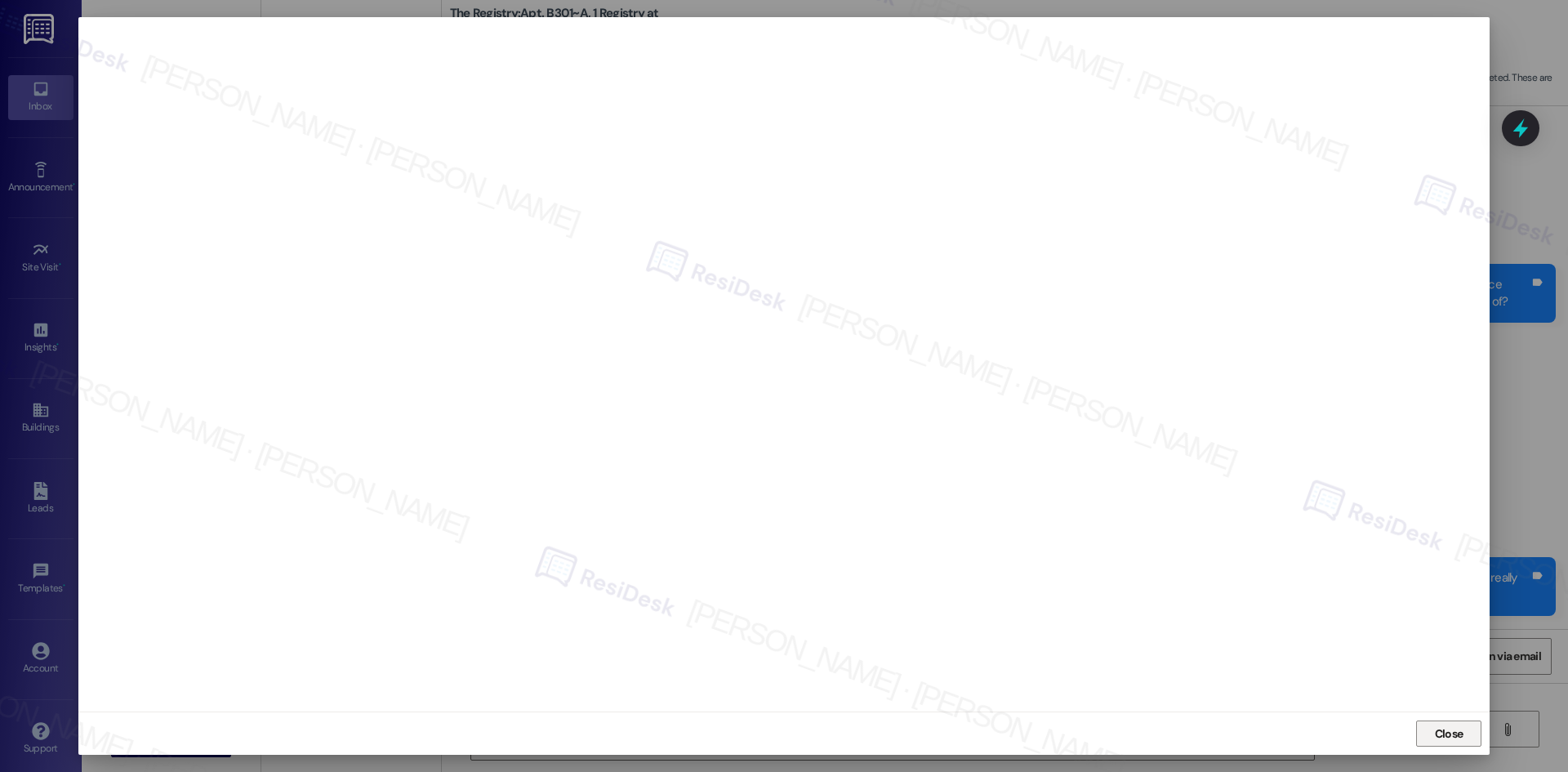
click at [1436, 732] on span "Close" at bounding box center [1449, 734] width 28 height 17
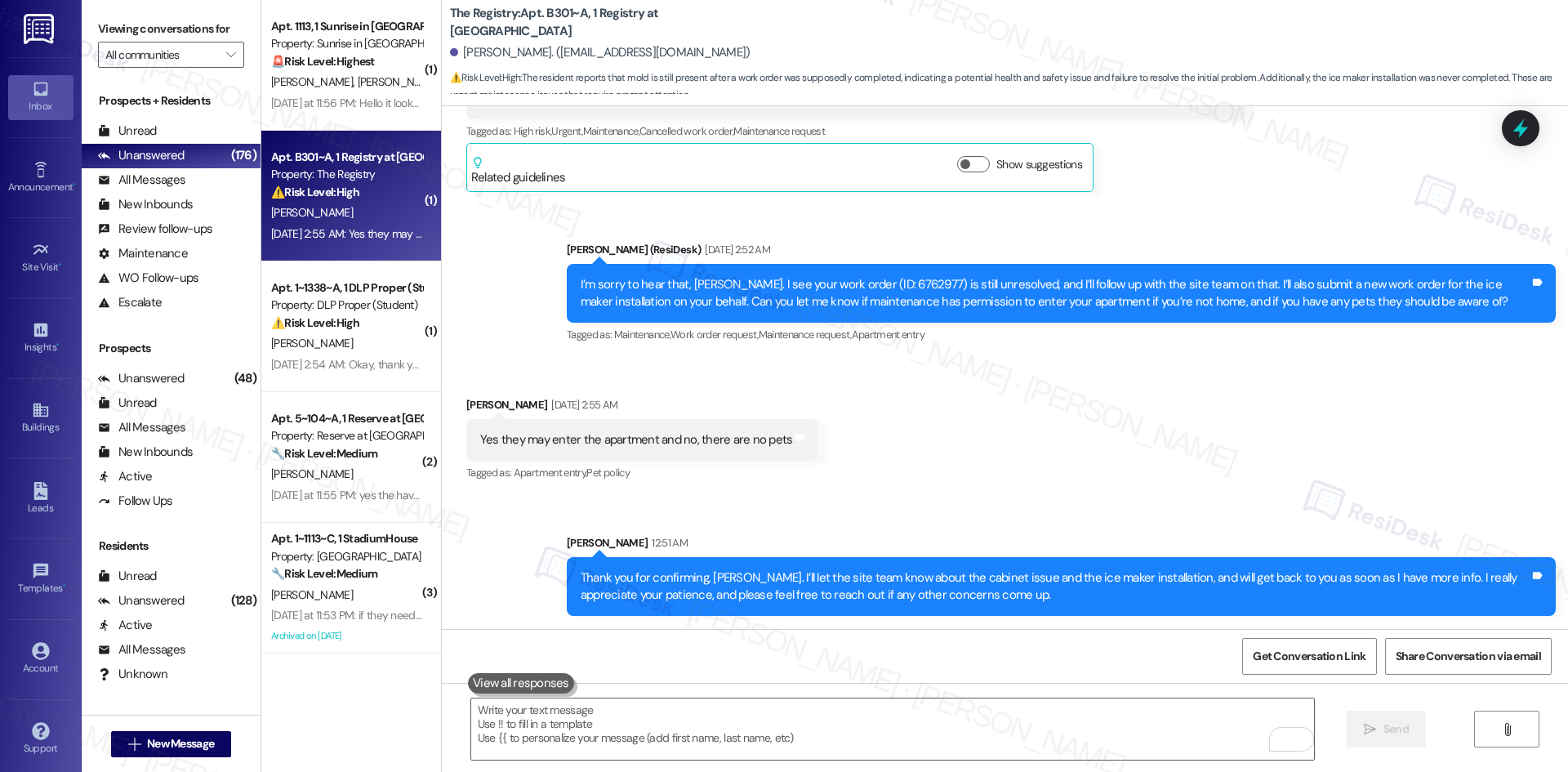
click at [1138, 493] on div "Received via SMS Michael Hein Aug 19, 2025 at 2:55 AM Yes they may enter the ap…" at bounding box center [1006, 429] width 1127 height 138
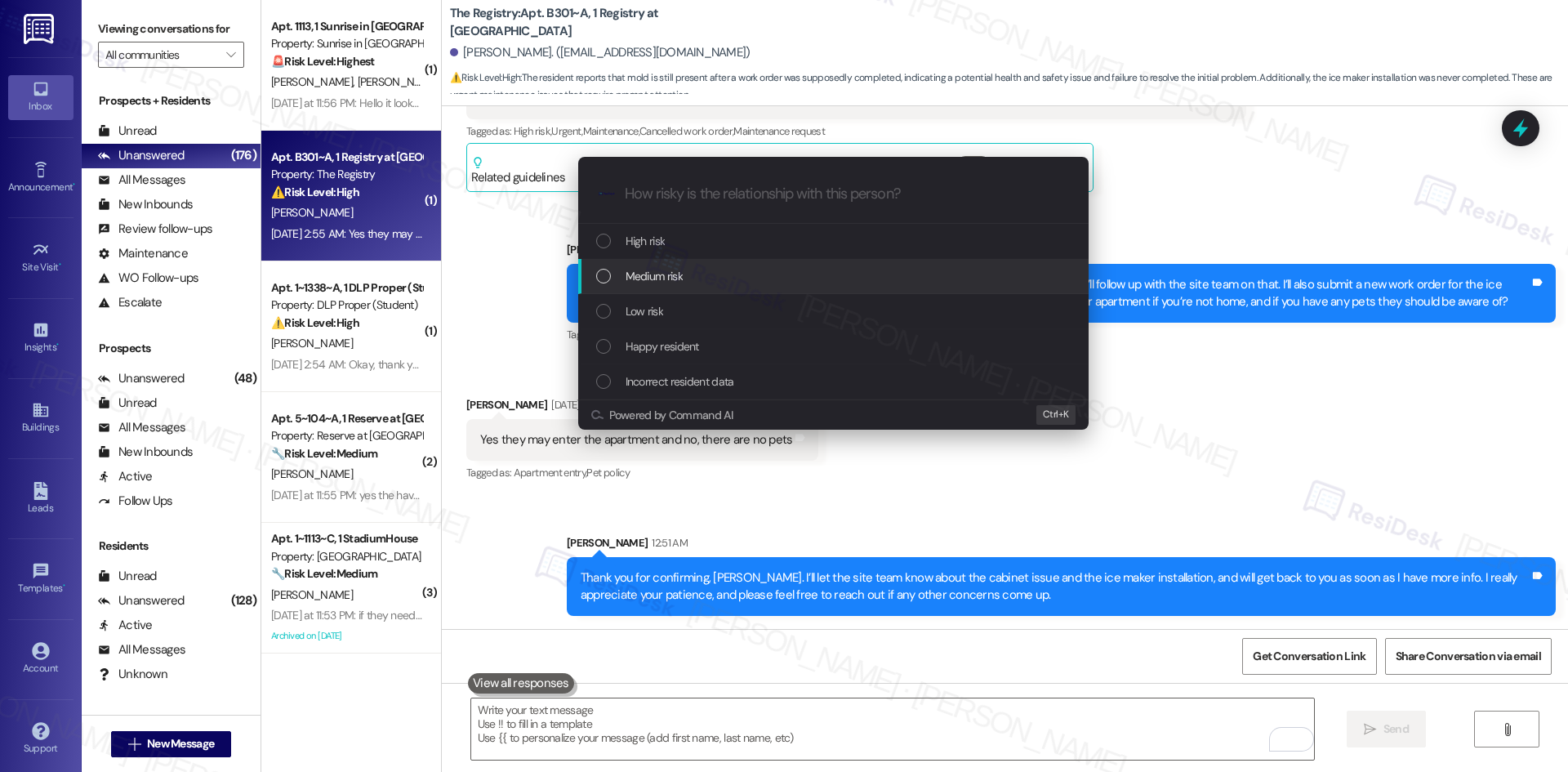
click at [689, 279] on div "Medium risk" at bounding box center [835, 276] width 478 height 18
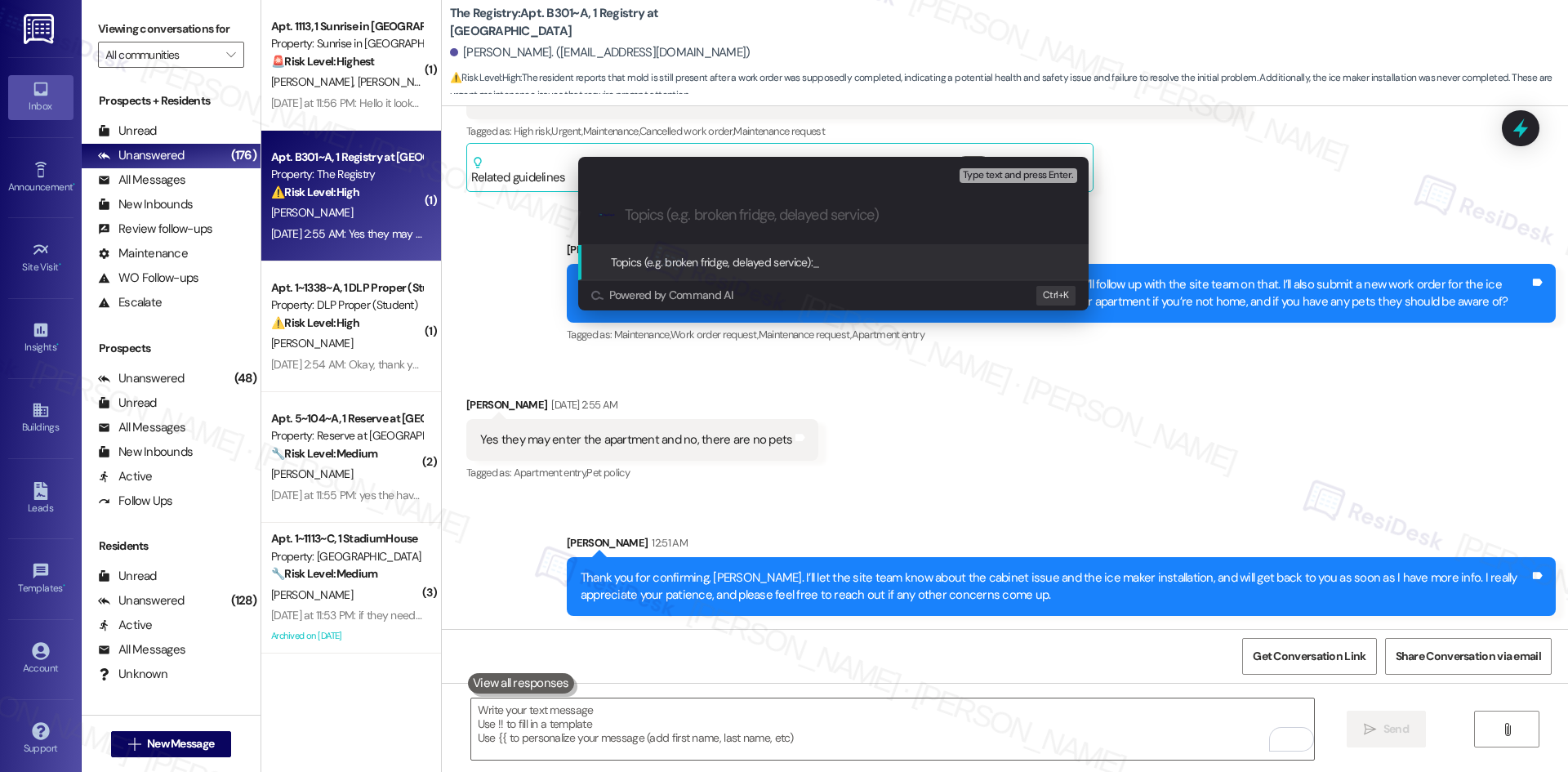
click at [776, 213] on input "Topics (e.g. broken fridge, delayed service)" at bounding box center [846, 215] width 443 height 17
paste input "Work Orders 6762977 (Cabinet Issue) & 6753680 (Ice Maker Installation) – Reside…"
type input "Work Orders 6762977 (Cabinet Issue) & 6753680 (Ice Maker Installation) – Reside…"
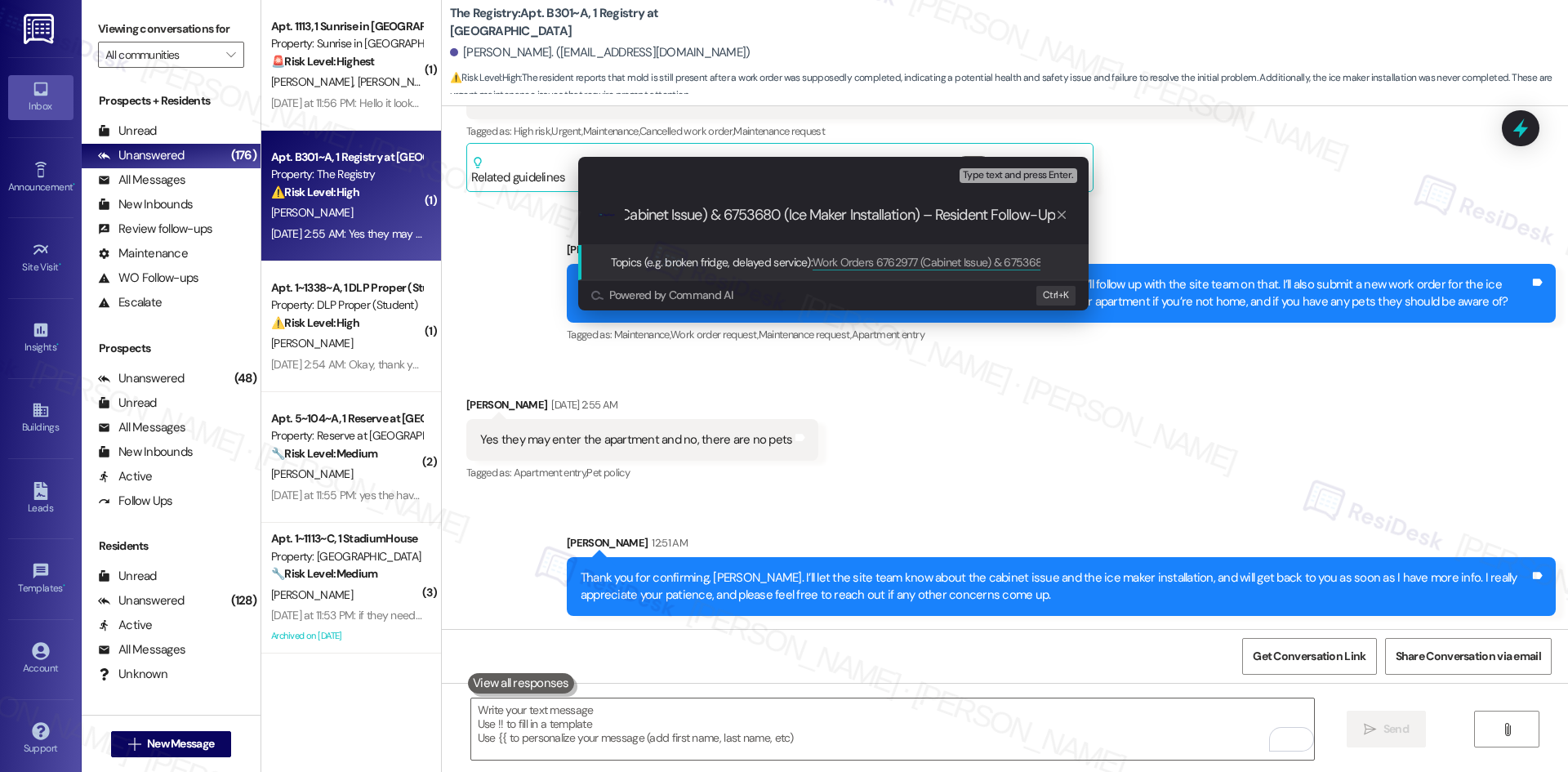
scroll to position [0, 0]
drag, startPoint x: 724, startPoint y: 212, endPoint x: 560, endPoint y: 211, distance: 164.0
click at [560, 211] on div "Escalate Conversation Medium risk Topics (e.g. broken fridge, delayed service) …" at bounding box center [834, 233] width 551 height 187
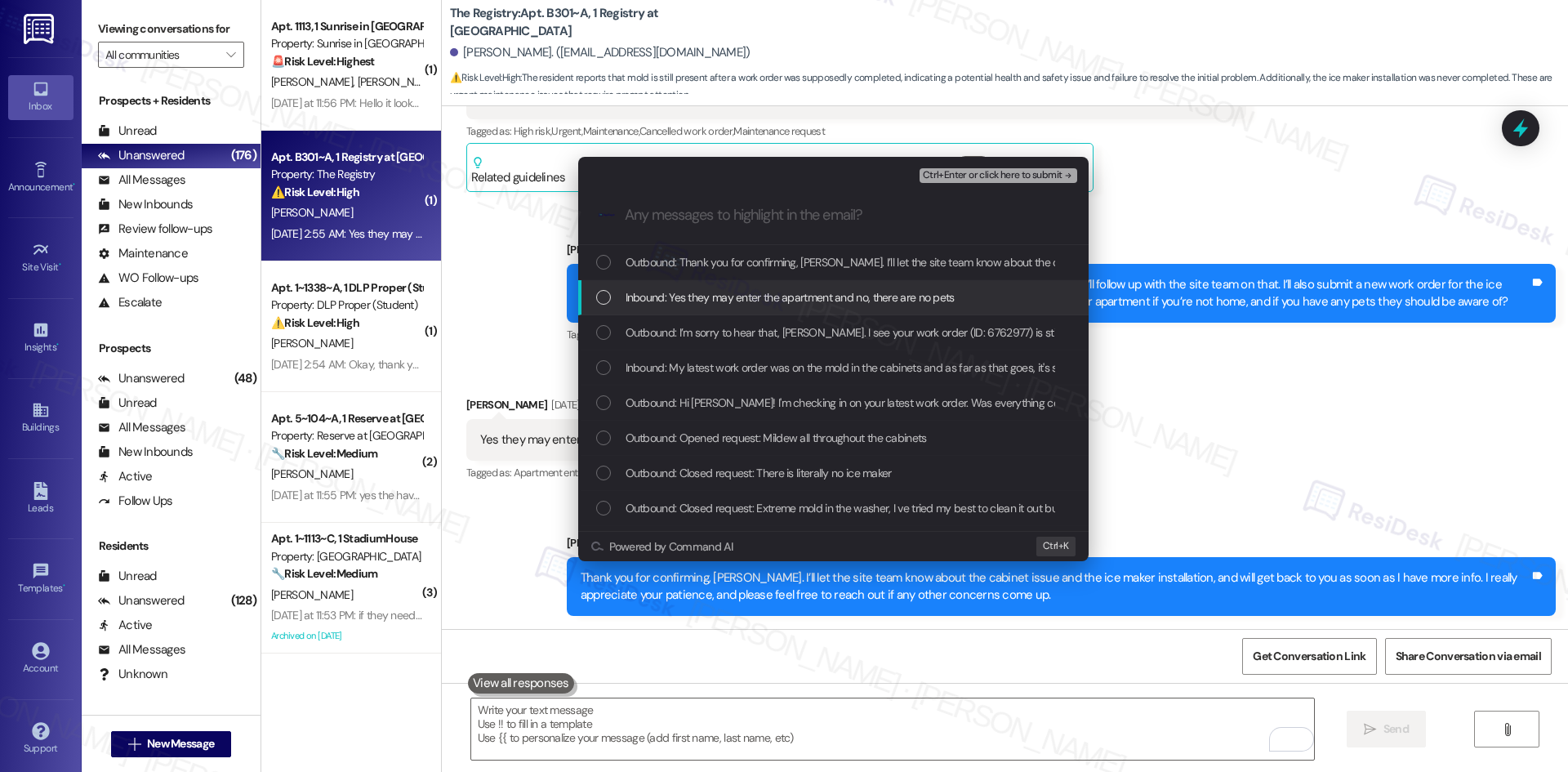
click at [748, 305] on span "Inbound: Yes they may enter the apartment and no, there are no pets" at bounding box center [790, 298] width 329 height 18
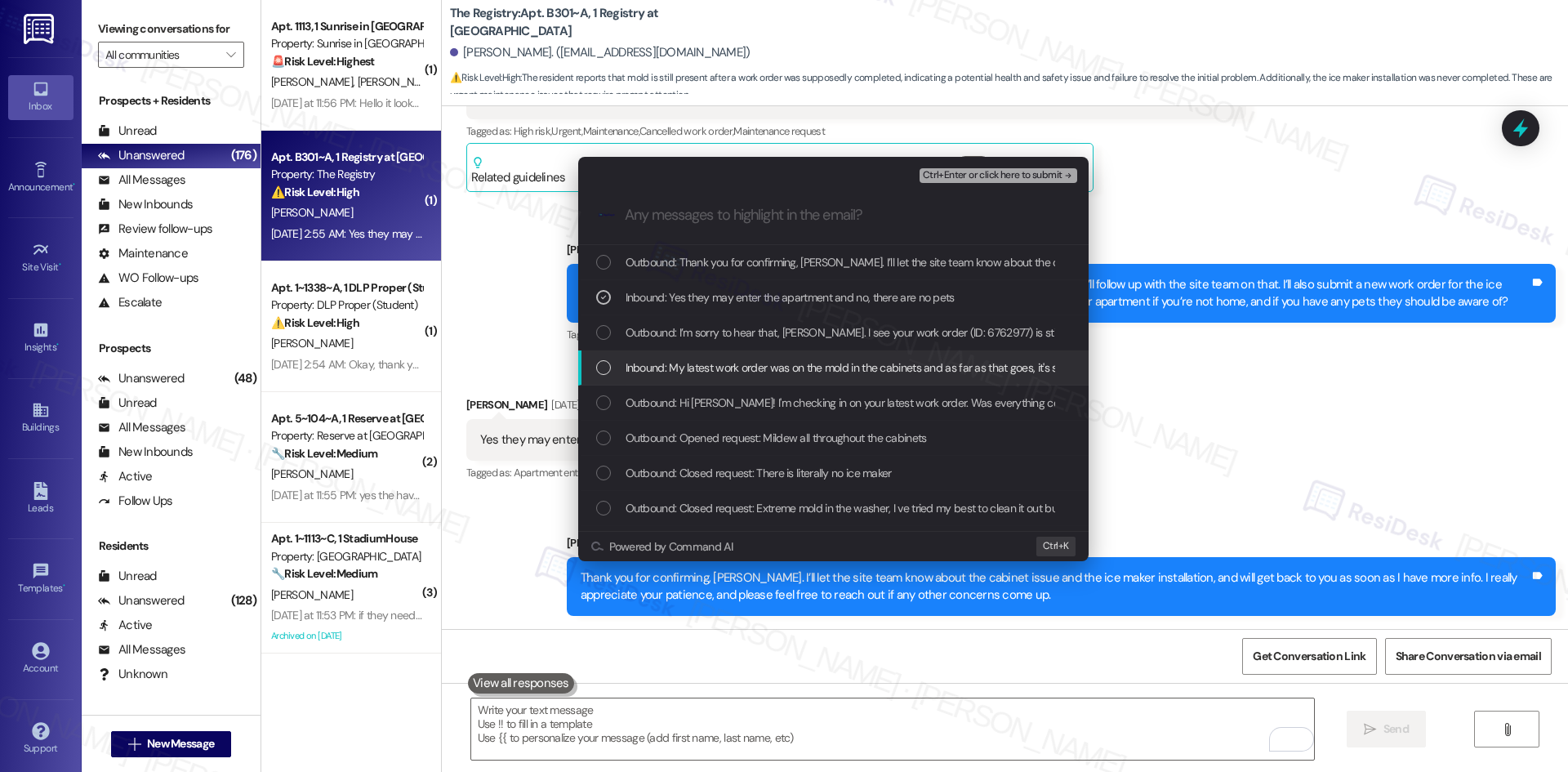
click at [756, 366] on span "Inbound: My latest work order was on the mold in the cabinets and as far as tha…" at bounding box center [986, 368] width 721 height 18
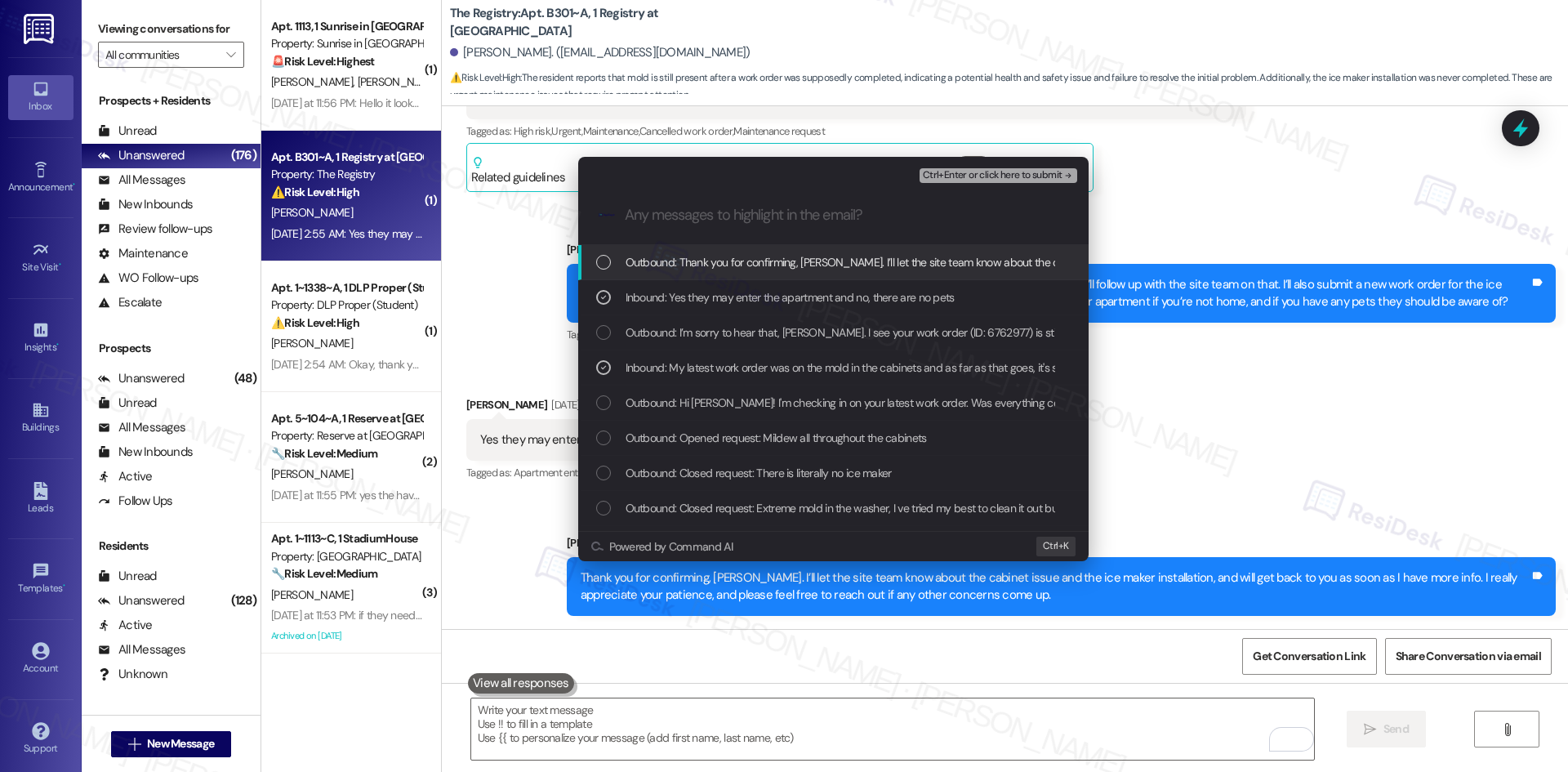
click at [1030, 176] on span "Ctrl+Enter or click here to submit" at bounding box center [992, 176] width 139 height 12
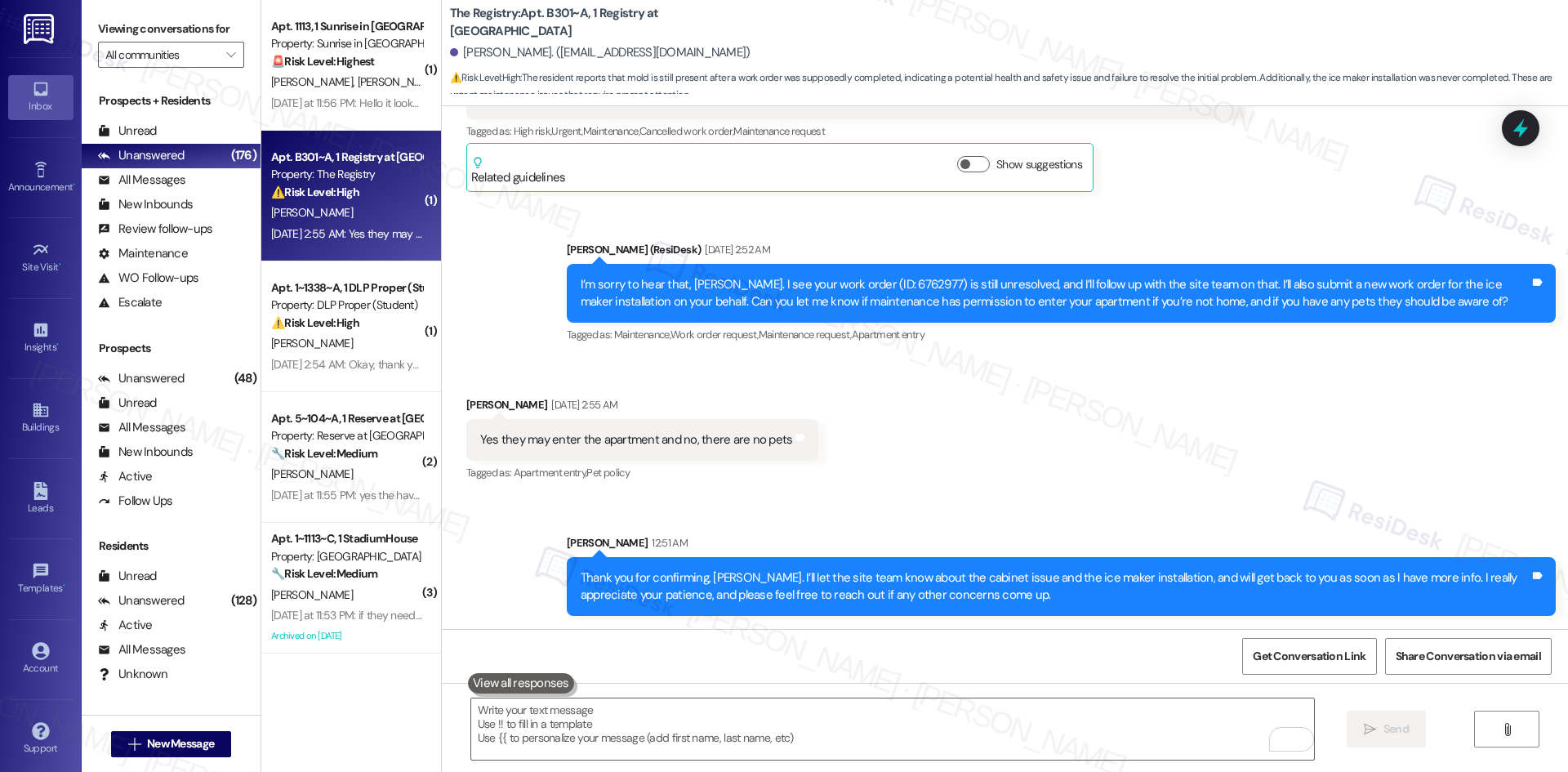
click at [1075, 463] on div "Received via SMS Michael Hein Aug 19, 2025 at 2:55 AM Yes they may enter the ap…" at bounding box center [1006, 429] width 1127 height 138
click at [1067, 468] on div "Received via SMS Michael Hein Aug 19, 2025 at 2:55 AM Yes they may enter the ap…" at bounding box center [1006, 429] width 1127 height 138
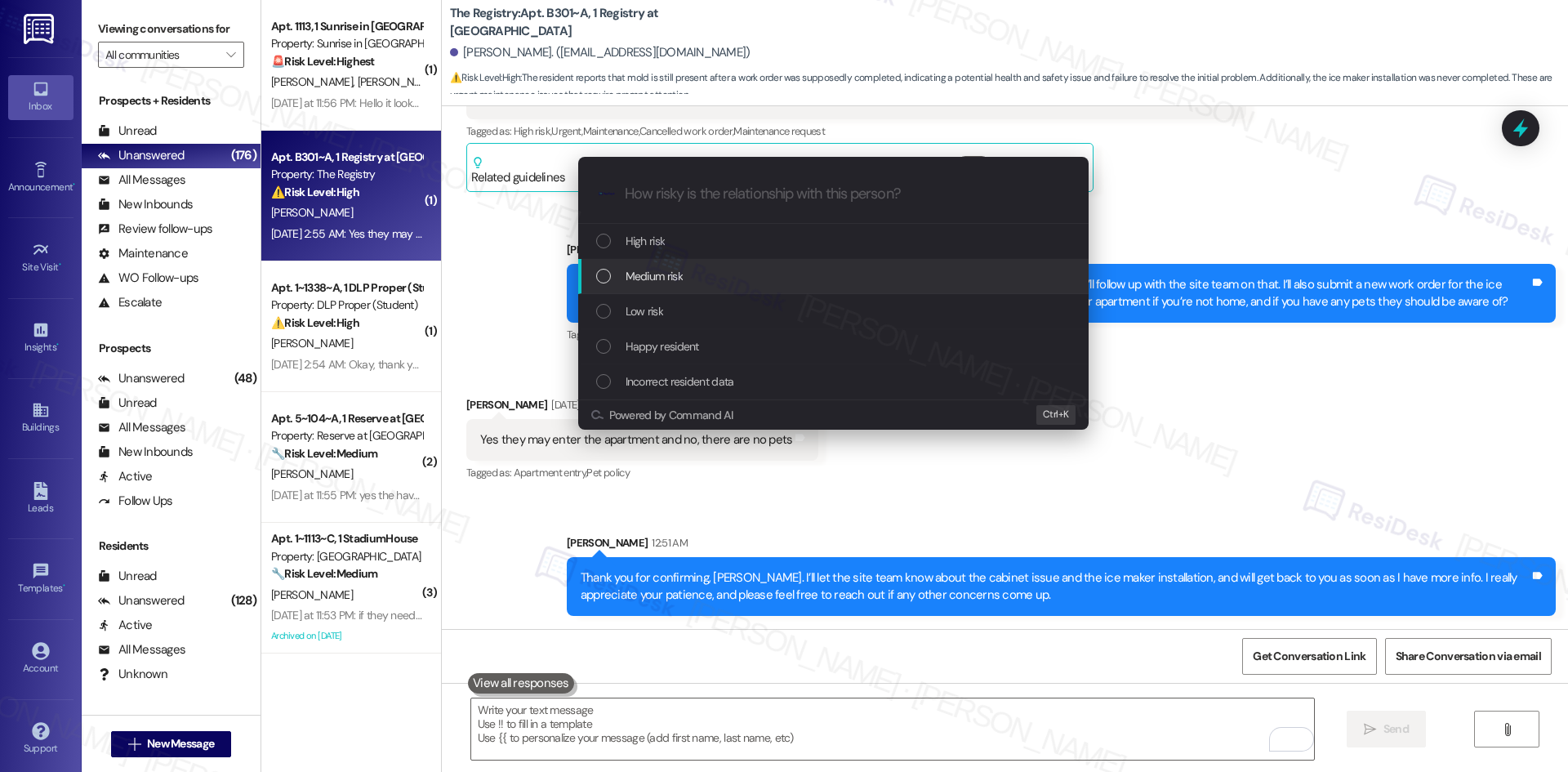
click at [683, 270] on div "Medium risk" at bounding box center [835, 276] width 478 height 18
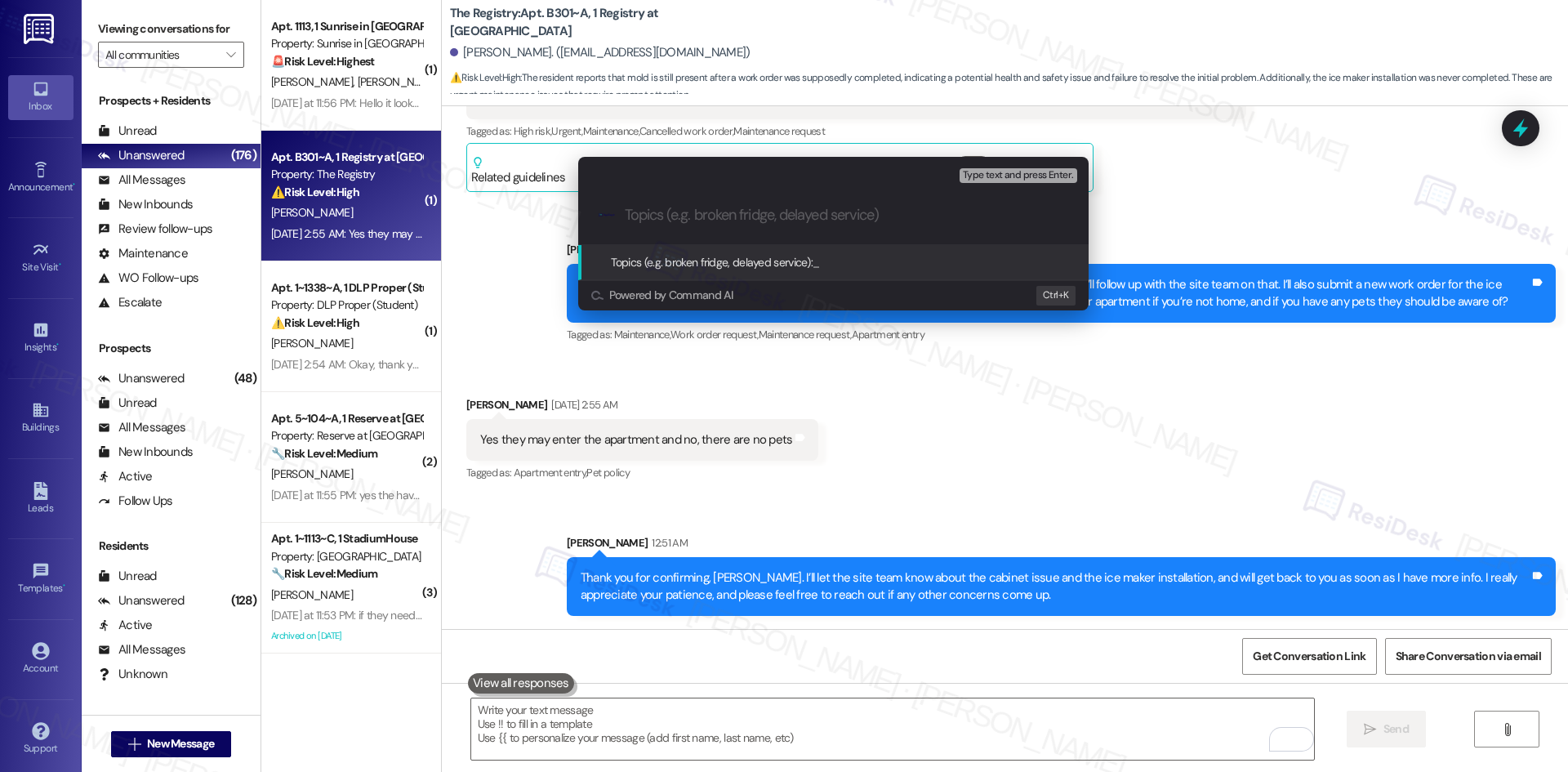
click at [673, 216] on input "Topics (e.g. broken fridge, delayed service)" at bounding box center [846, 215] width 443 height 17
paste input "Work Orders 6762977 (Cabinet Issue) & 6753680 (Ice Maker Installation) – Reside…"
type input "Work Orders 6762977 (Cabinet Issue) & 6753680 (Ice Maker Installation) – Reside…"
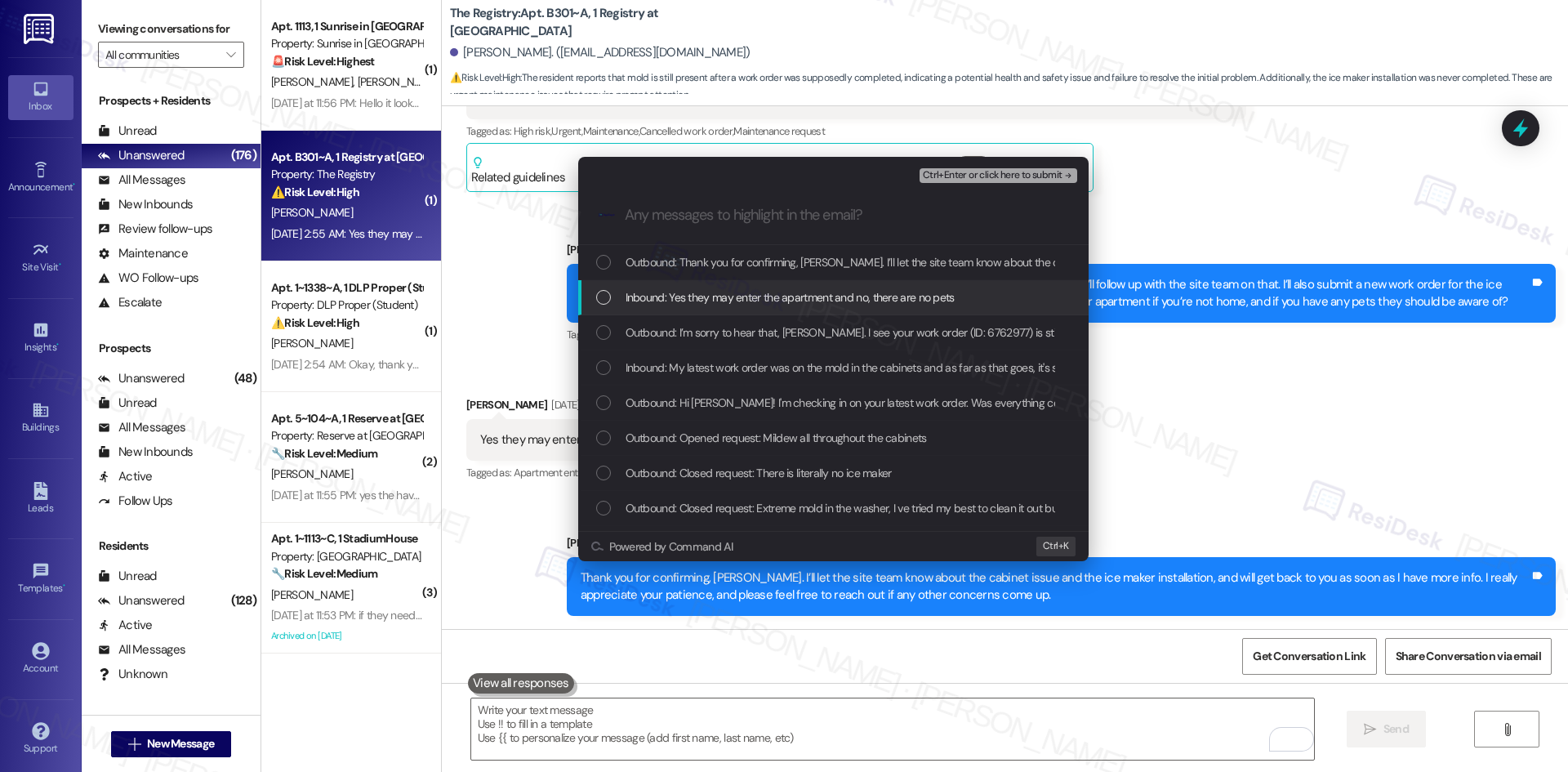
click at [768, 296] on span "Inbound: Yes they may enter the apartment and no, there are no pets" at bounding box center [790, 298] width 329 height 18
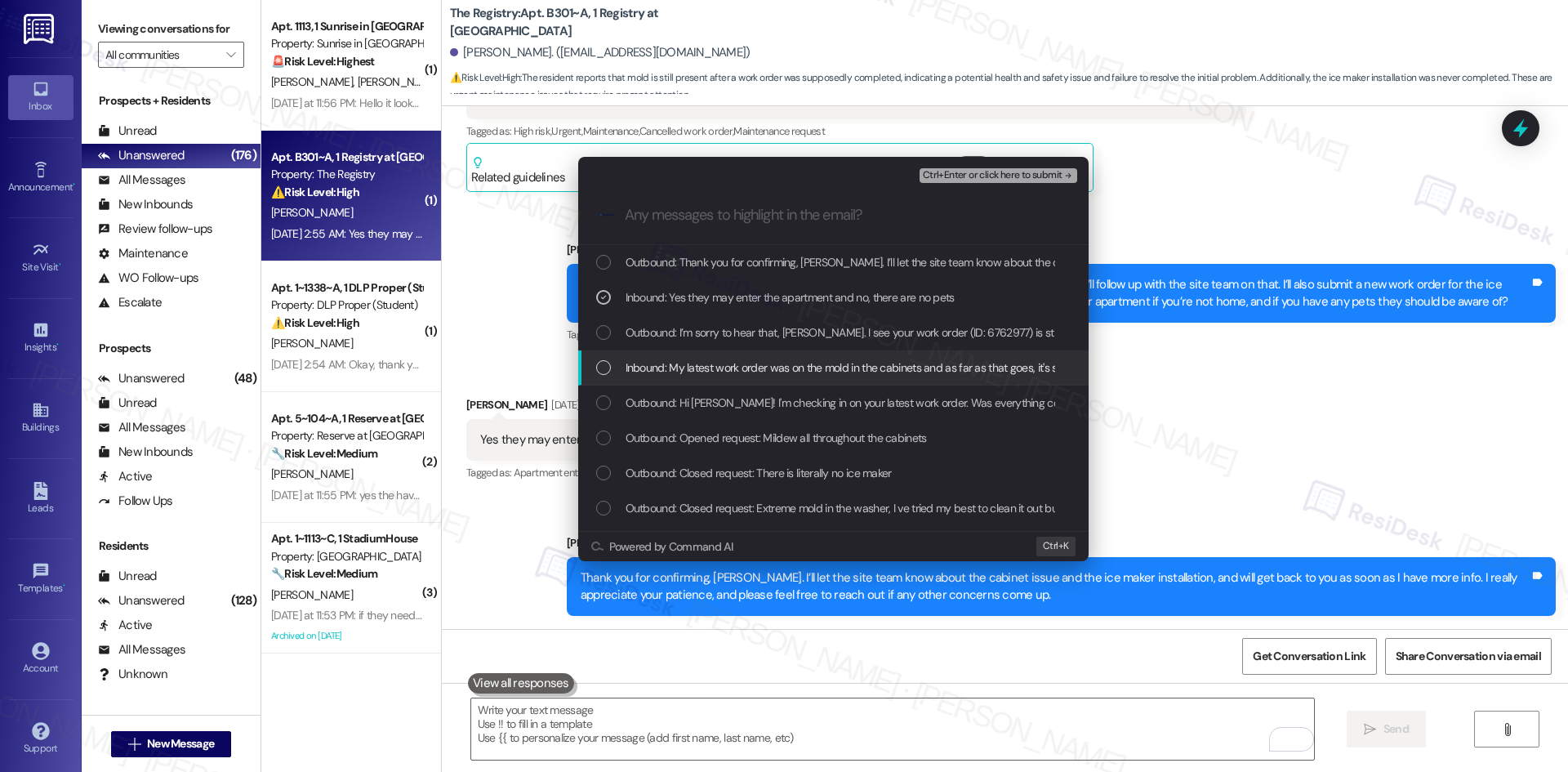
click at [951, 363] on span "Inbound: My latest work order was on the mold in the cabinets and as far as tha…" at bounding box center [986, 368] width 721 height 18
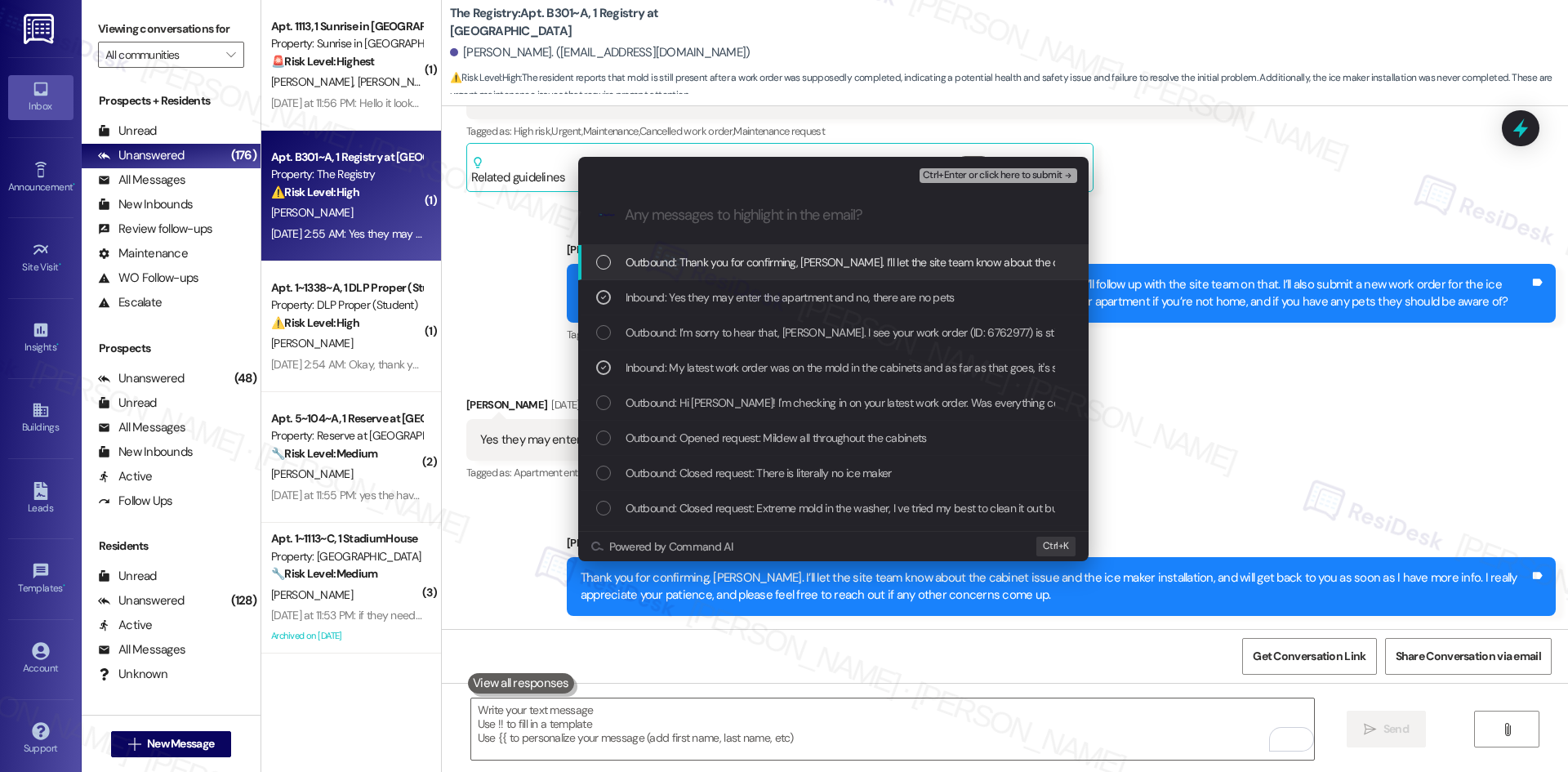
click at [1057, 171] on span "Ctrl+Enter or click here to submit" at bounding box center [992, 176] width 139 height 12
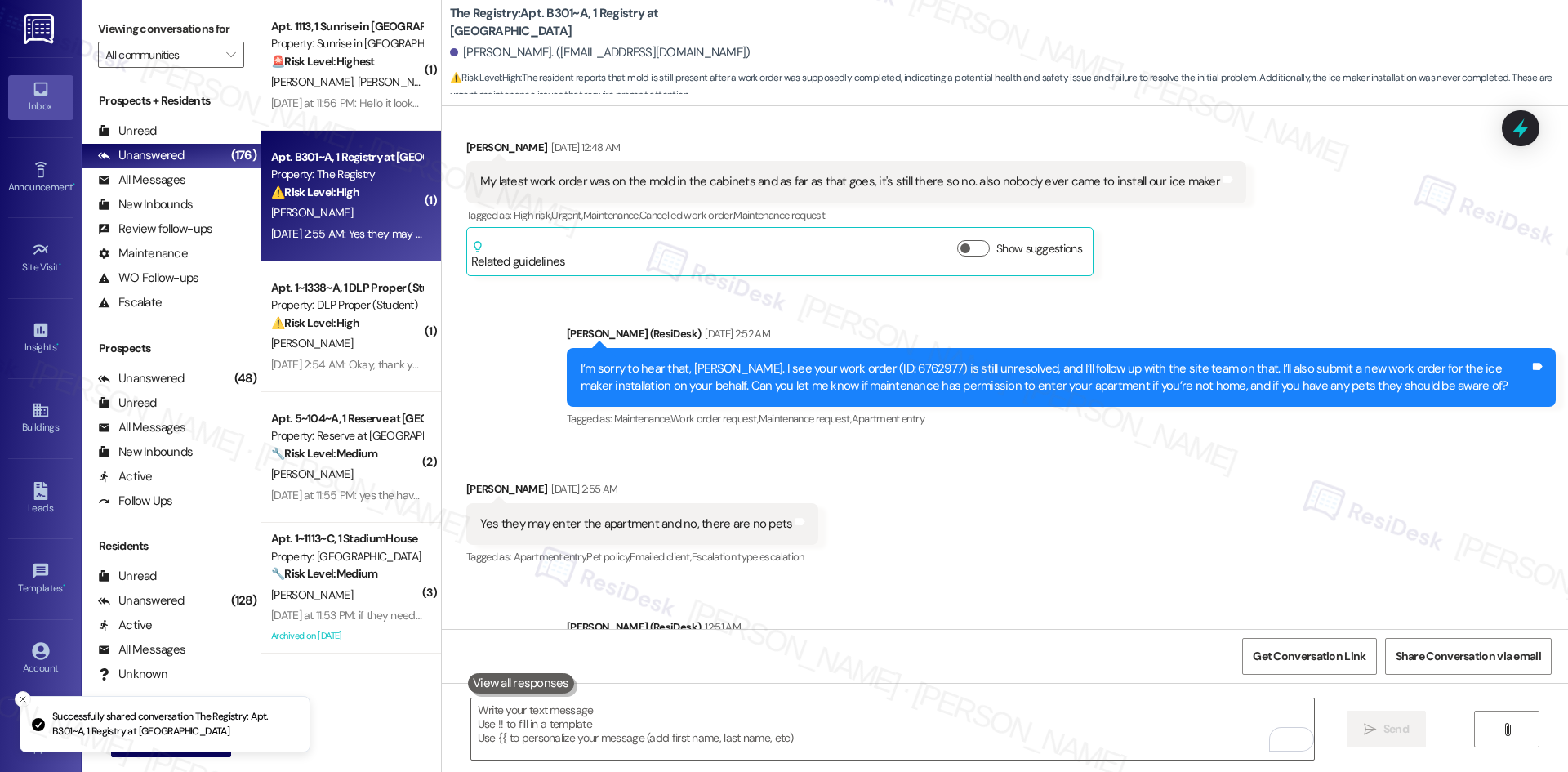
scroll to position [411, 0]
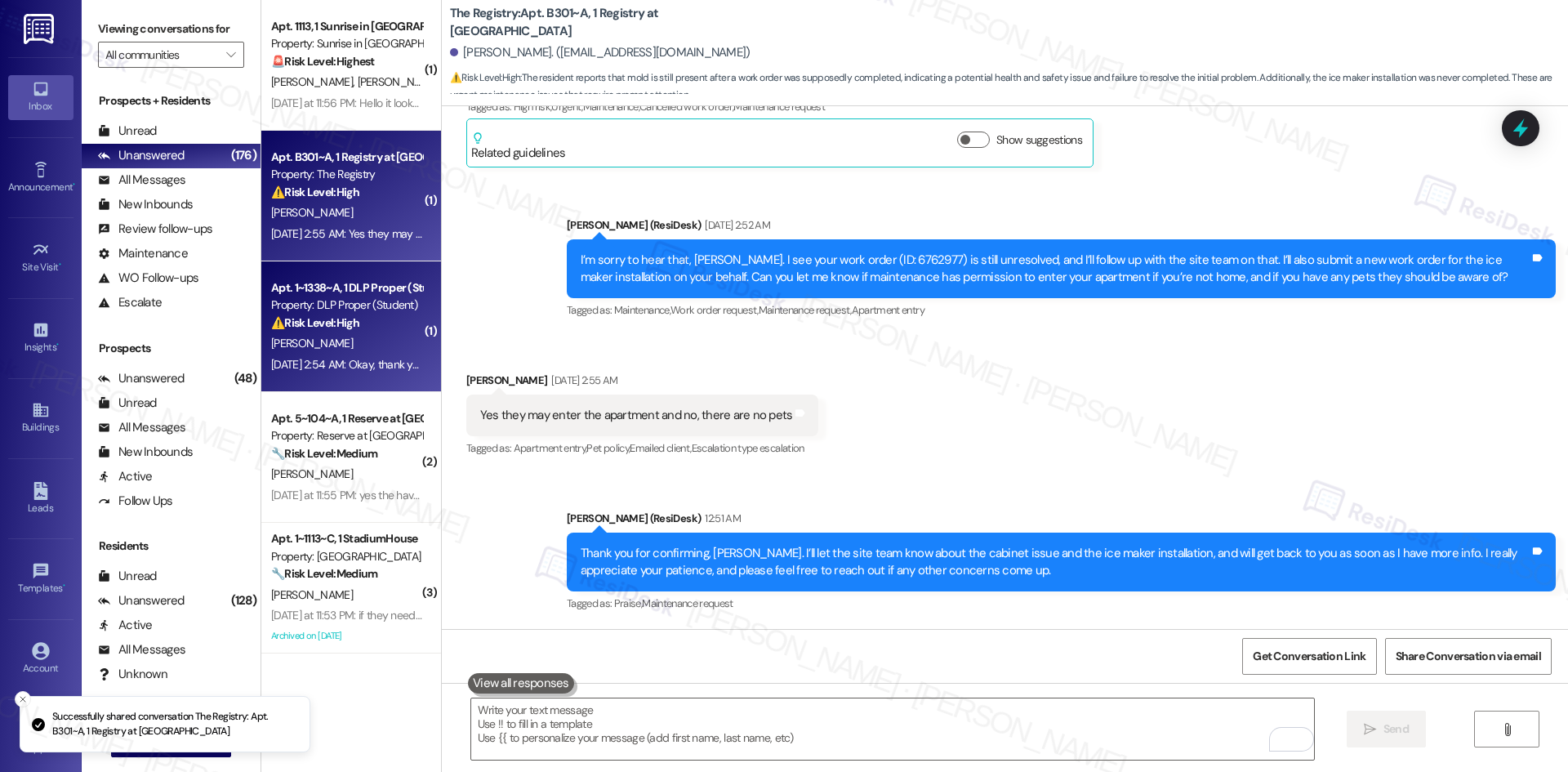
click at [356, 347] on div "[PERSON_NAME]" at bounding box center [347, 343] width 155 height 20
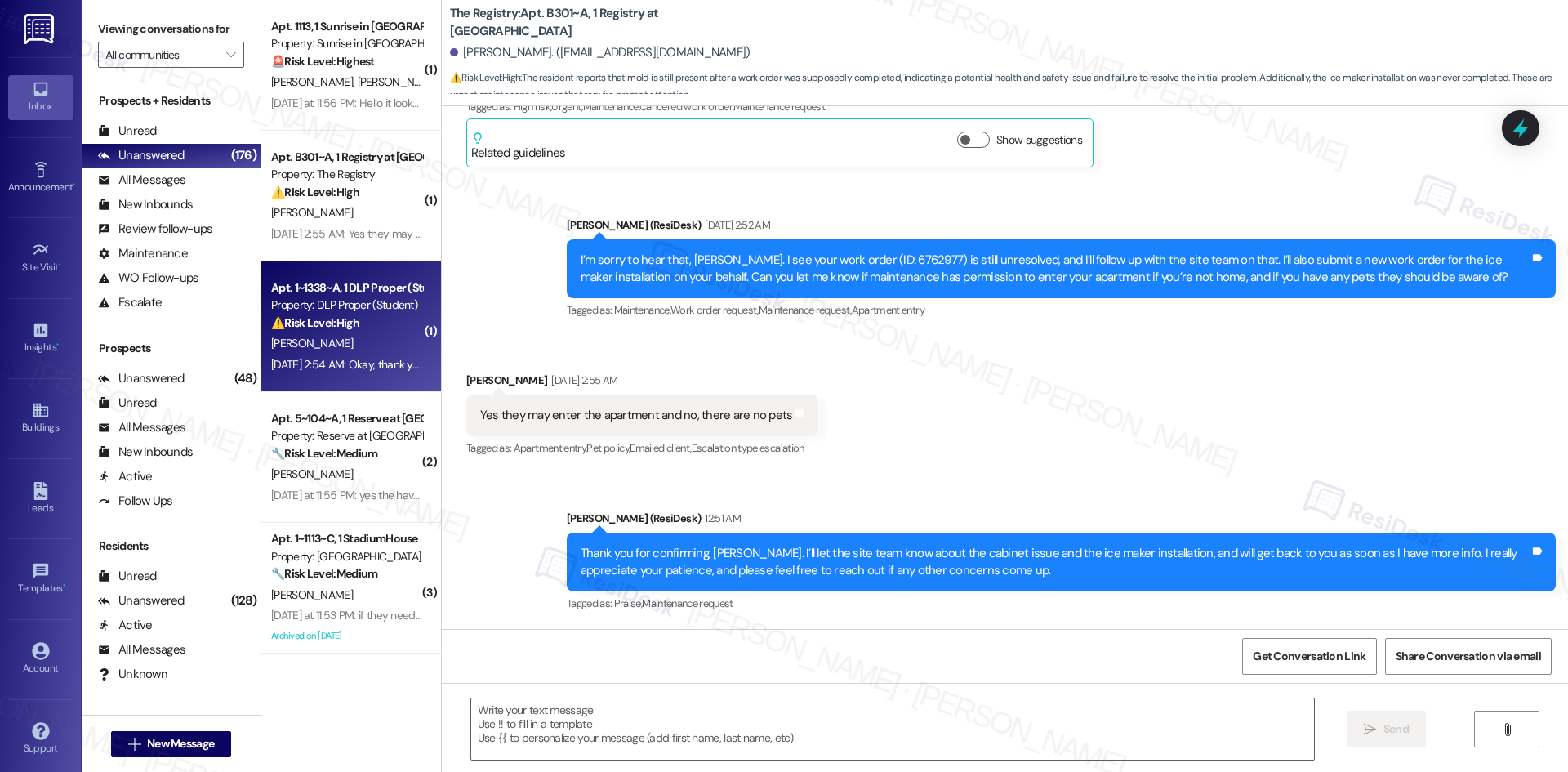
type textarea "Fetching suggested responses. Please feel free to read through the conversation…"
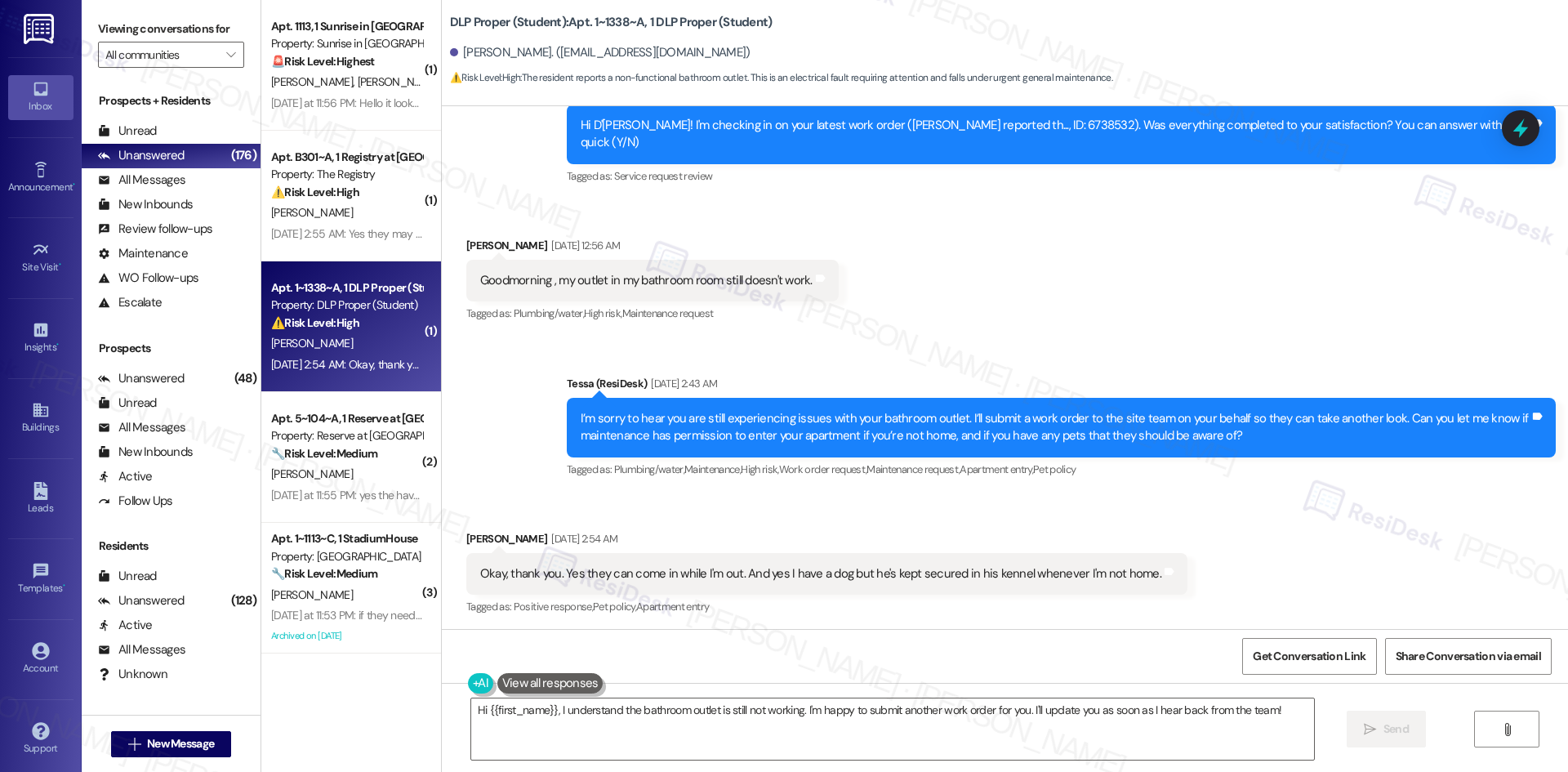
scroll to position [11261, 0]
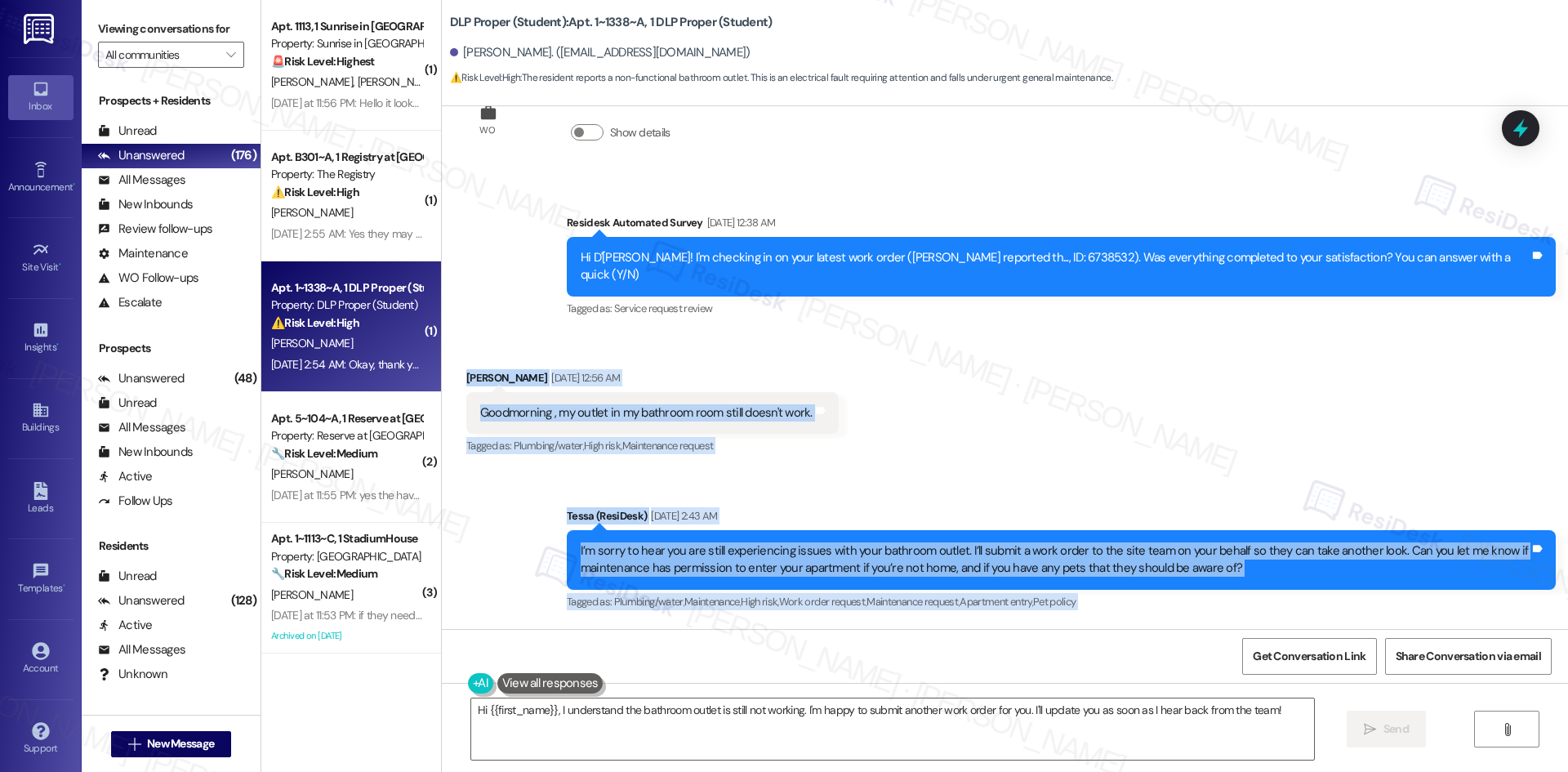
drag, startPoint x: 435, startPoint y: 246, endPoint x: 1220, endPoint y: 597, distance: 859.9
click at [1220, 597] on div "WO Opened request: Good mornin... [DATE] 1:18 AM Status : Completed Show detail…" at bounding box center [1006, 368] width 1127 height 523
copy div "L'Ipsum Dolorsi Ame 35, 4488 co 60:70 AD Elitseddoei , te incidi ut la etdolore…"
click at [864, 471] on div "Sent via SMS Tessa (ResiDesk) [DATE] 2:43 AM I’m sorry to hear you are still ex…" at bounding box center [1006, 548] width 1127 height 156
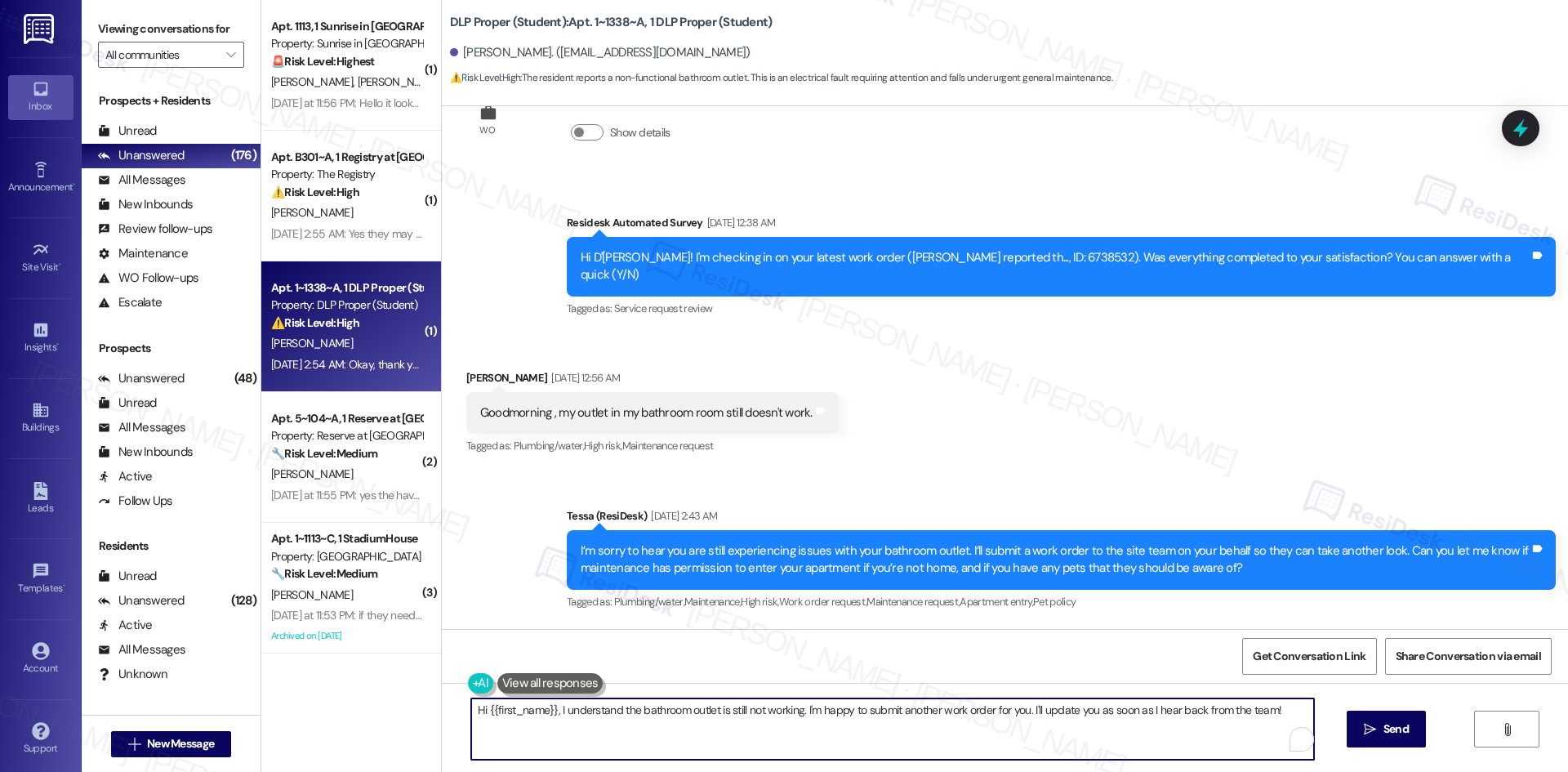
drag, startPoint x: 883, startPoint y: 732, endPoint x: 904, endPoint y: 725, distance: 22.1
click at [883, 731] on textarea "Hi {{first_name}}, I understand the bathroom outlet is still not working. I'm h…" at bounding box center [893, 728] width 843 height 61
paste textarea "Thank you for confirming, D’[PERSON_NAME]. I’ll let the site team know about th…"
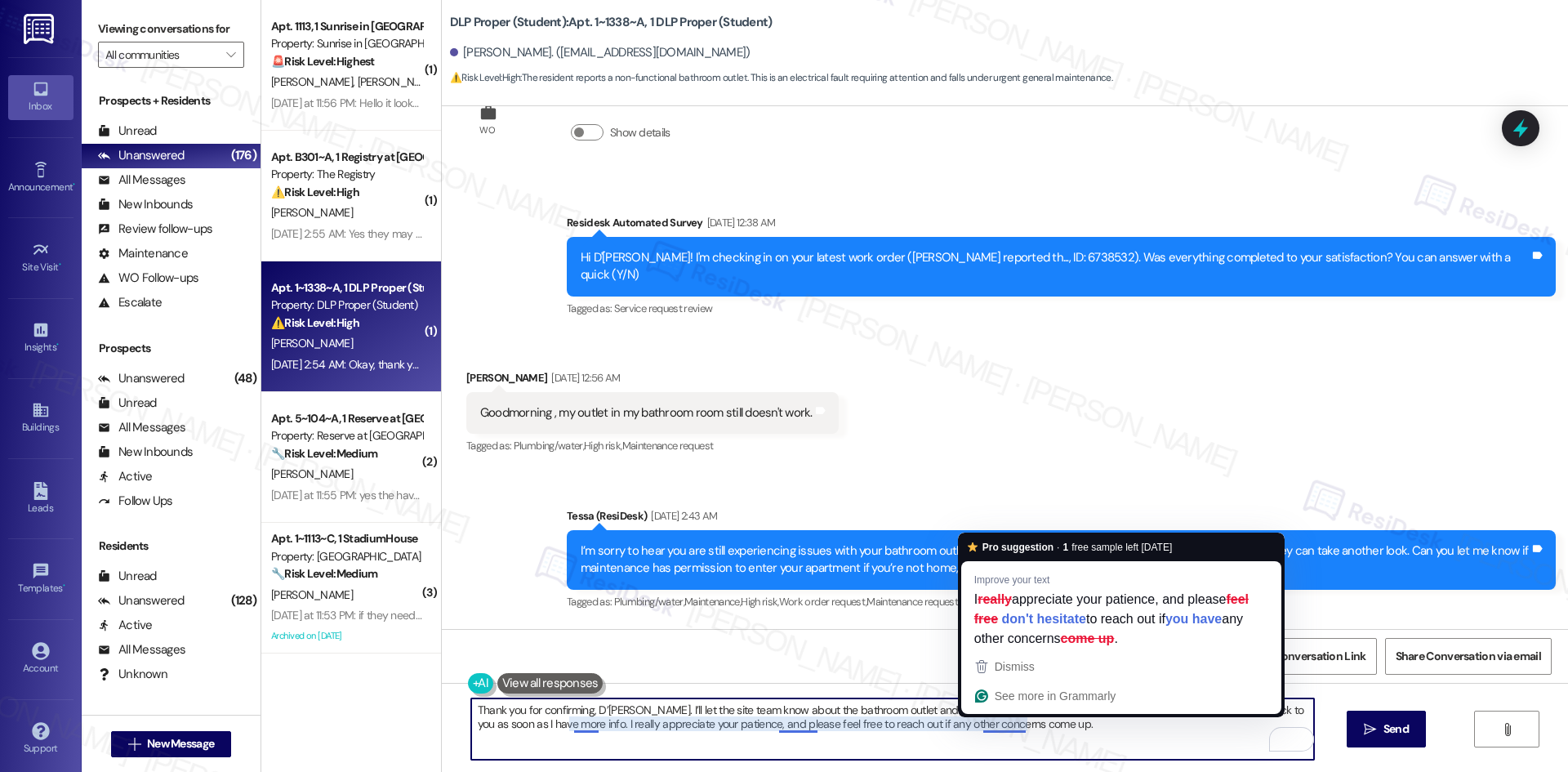
click at [989, 727] on textarea "Thank you for confirming, D’[PERSON_NAME]. I’ll let the site team know about th…" at bounding box center [893, 728] width 843 height 61
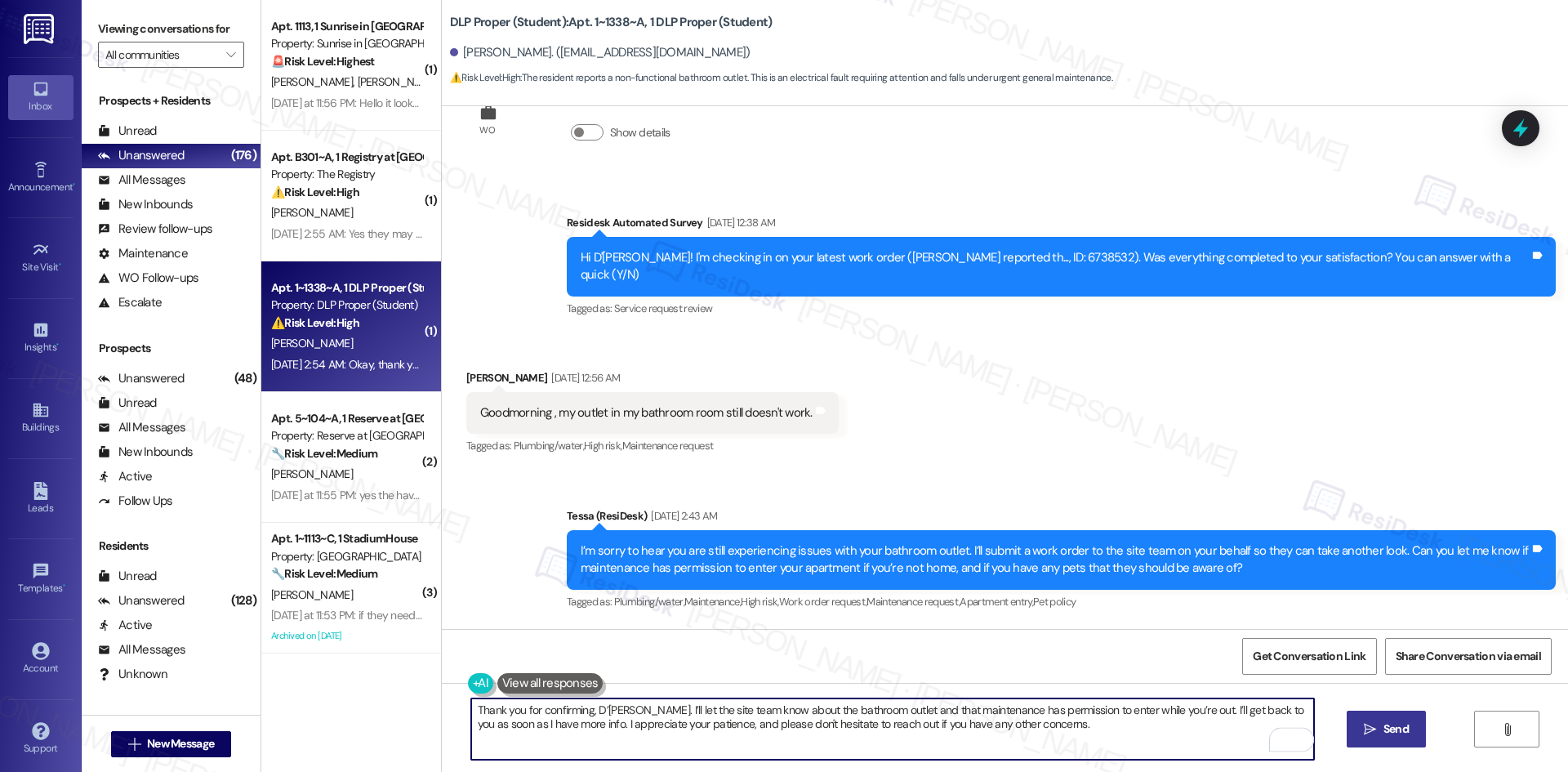
type textarea "Thank you for confirming, D’[PERSON_NAME]. I’ll let the site team know about th…"
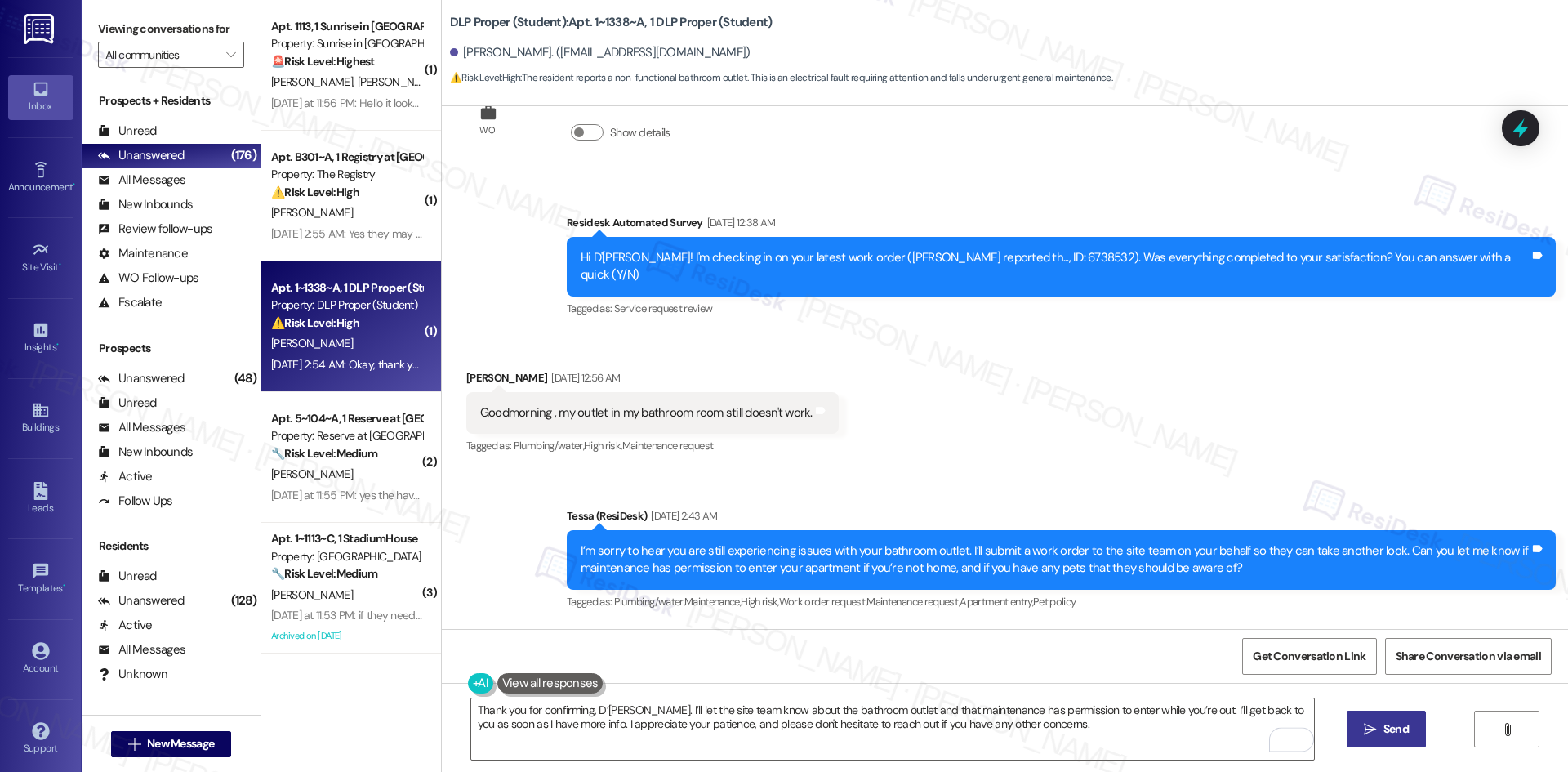
click at [1381, 726] on span "Send" at bounding box center [1396, 729] width 32 height 17
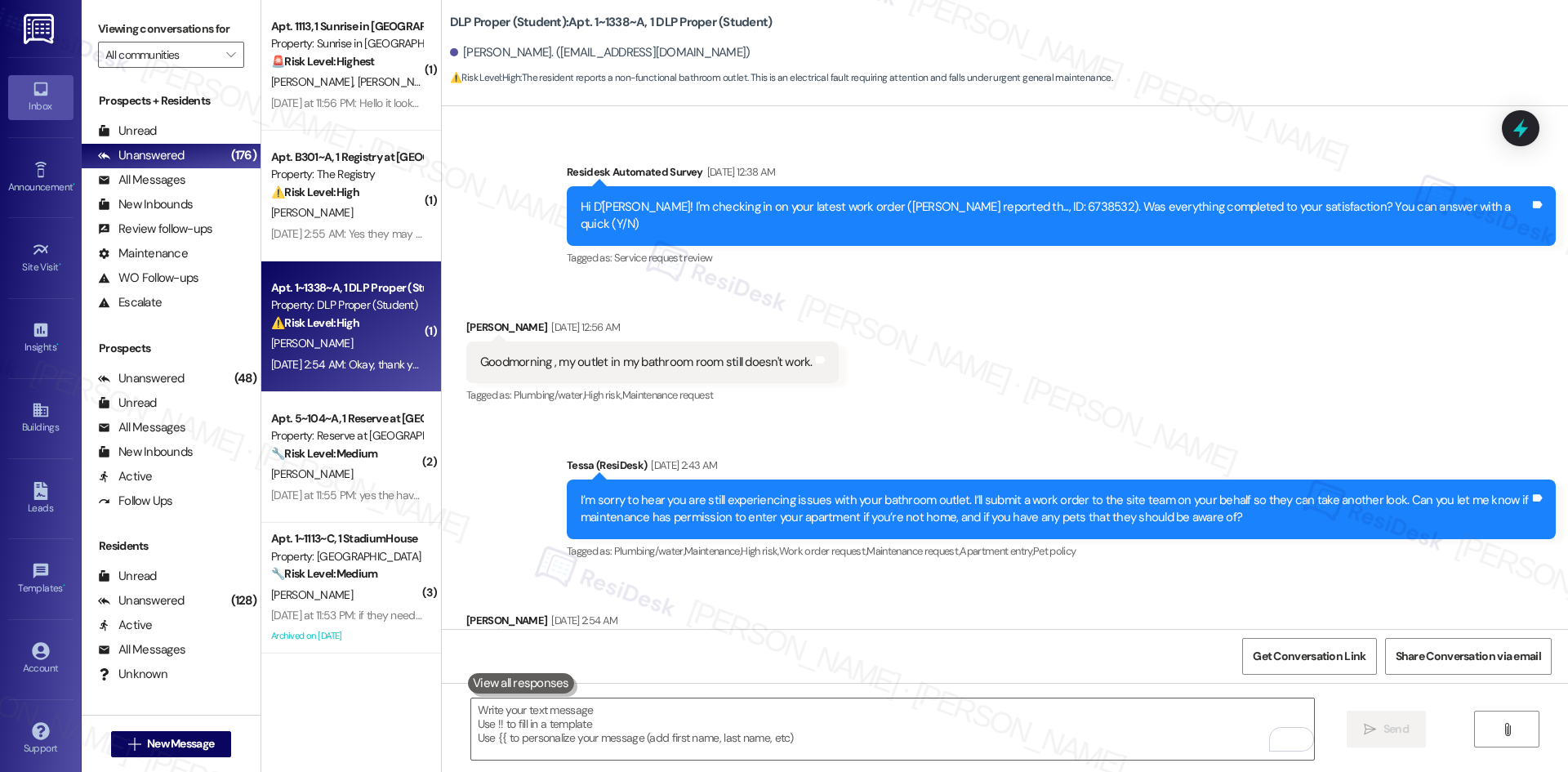
scroll to position [11555, 0]
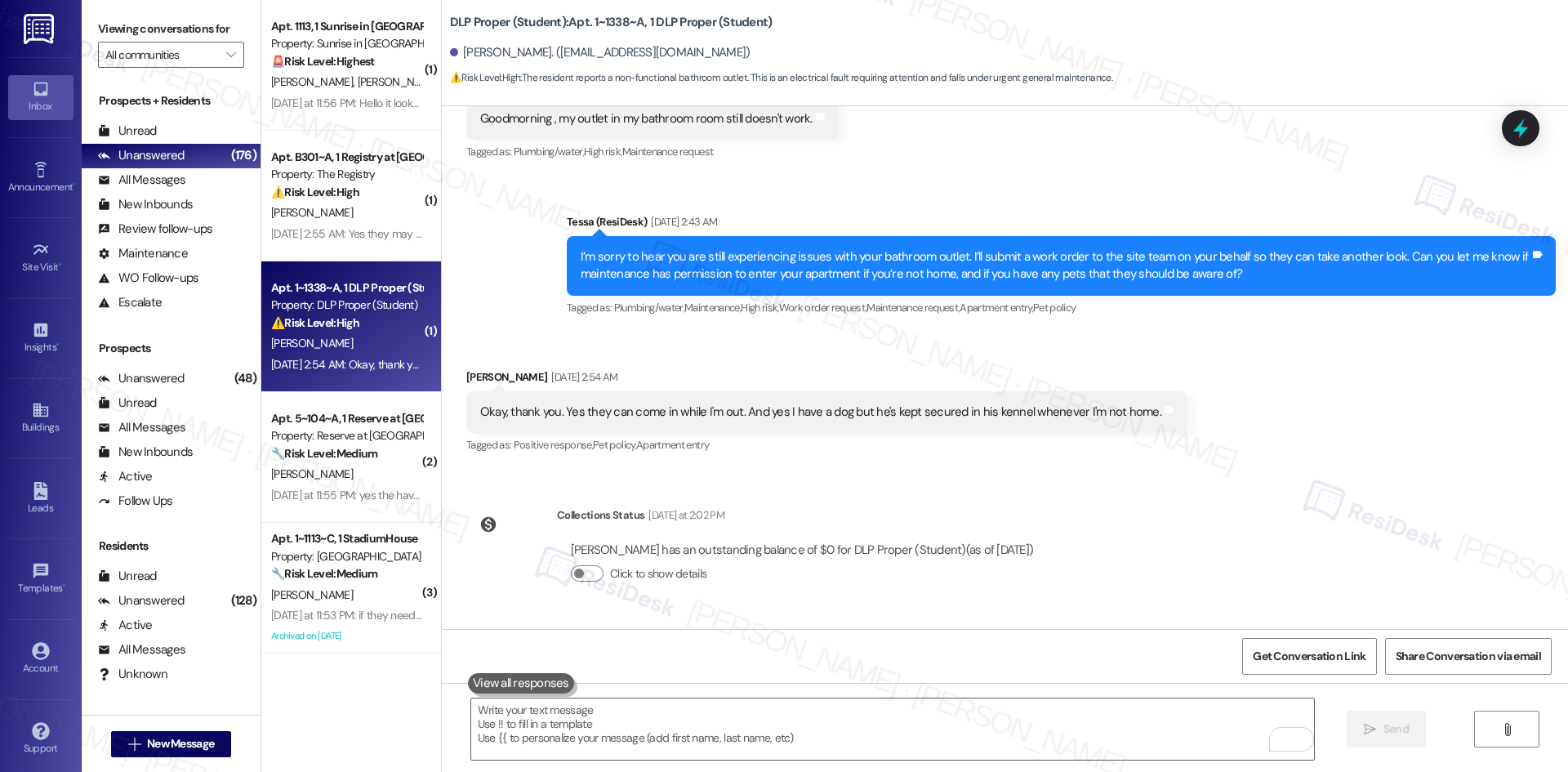
click at [1287, 384] on div "WO Opened request: Good mornin... [DATE] 1:18 AM Status : Completed Show detail…" at bounding box center [1006, 368] width 1127 height 523
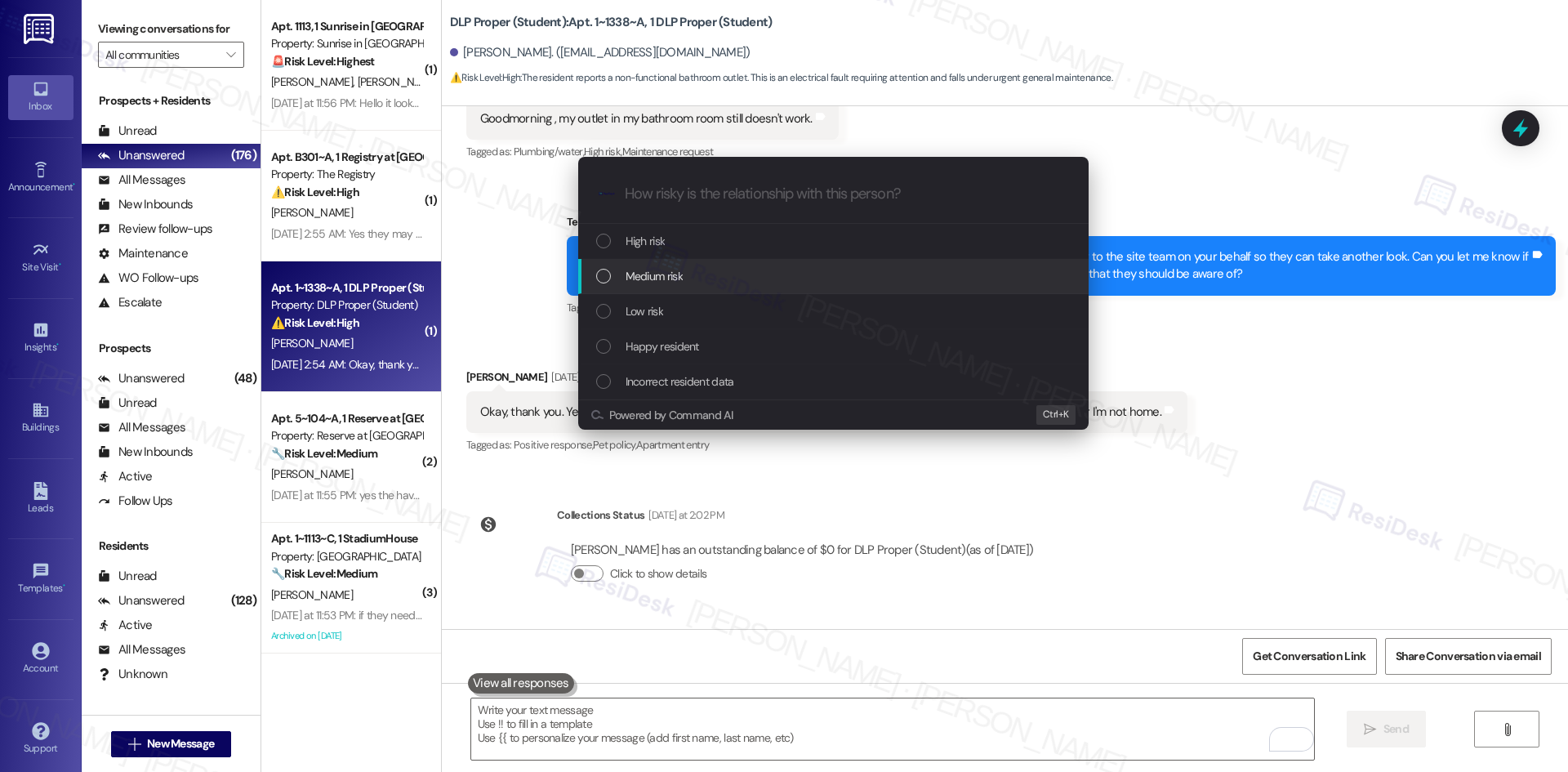
click at [735, 281] on div "Medium risk" at bounding box center [835, 276] width 478 height 18
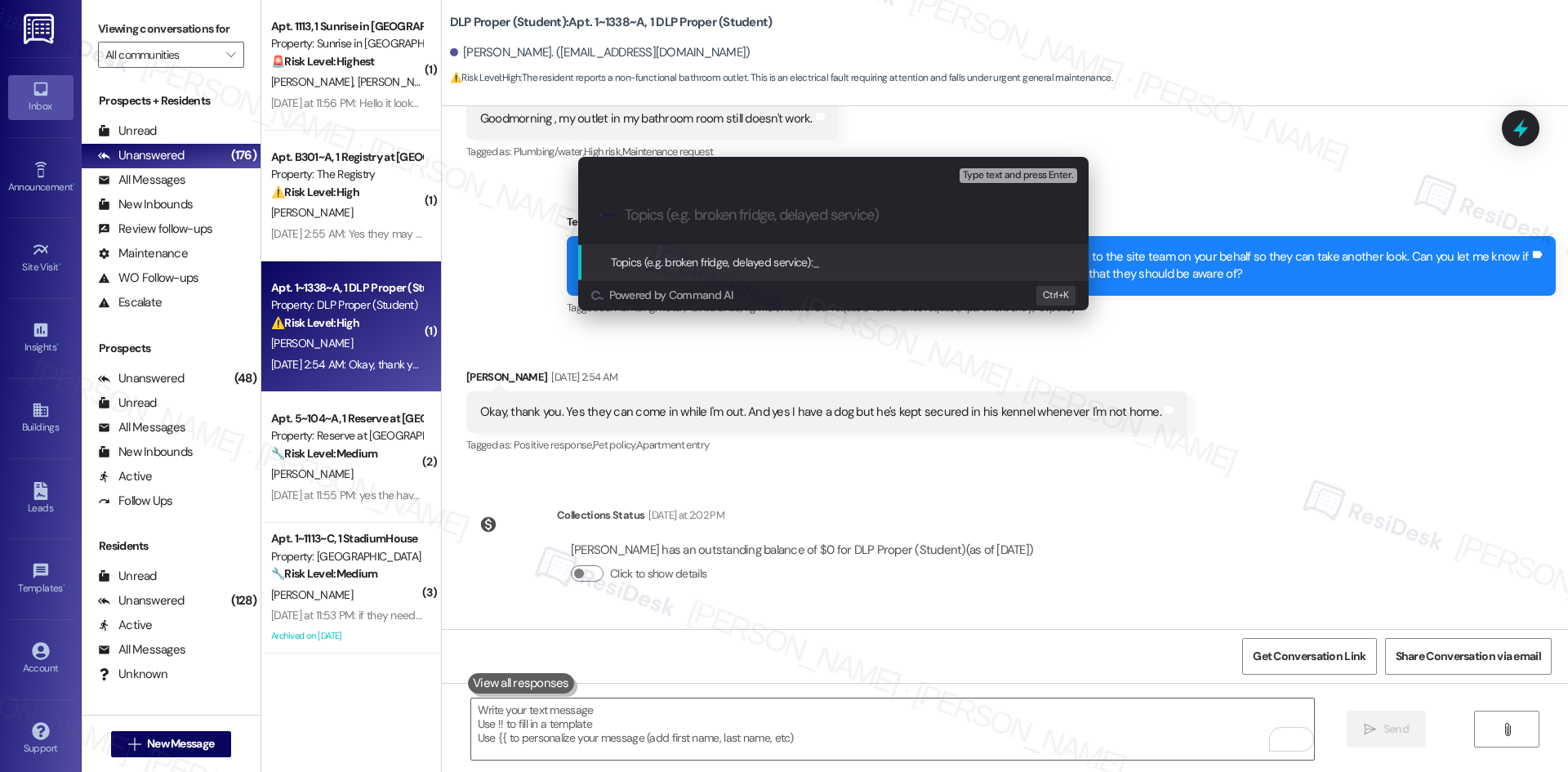
click at [819, 489] on div "Escalate Conversation Medium risk Topics (e.g. broken fridge, delayed service) …" at bounding box center [784, 386] width 1568 height 772
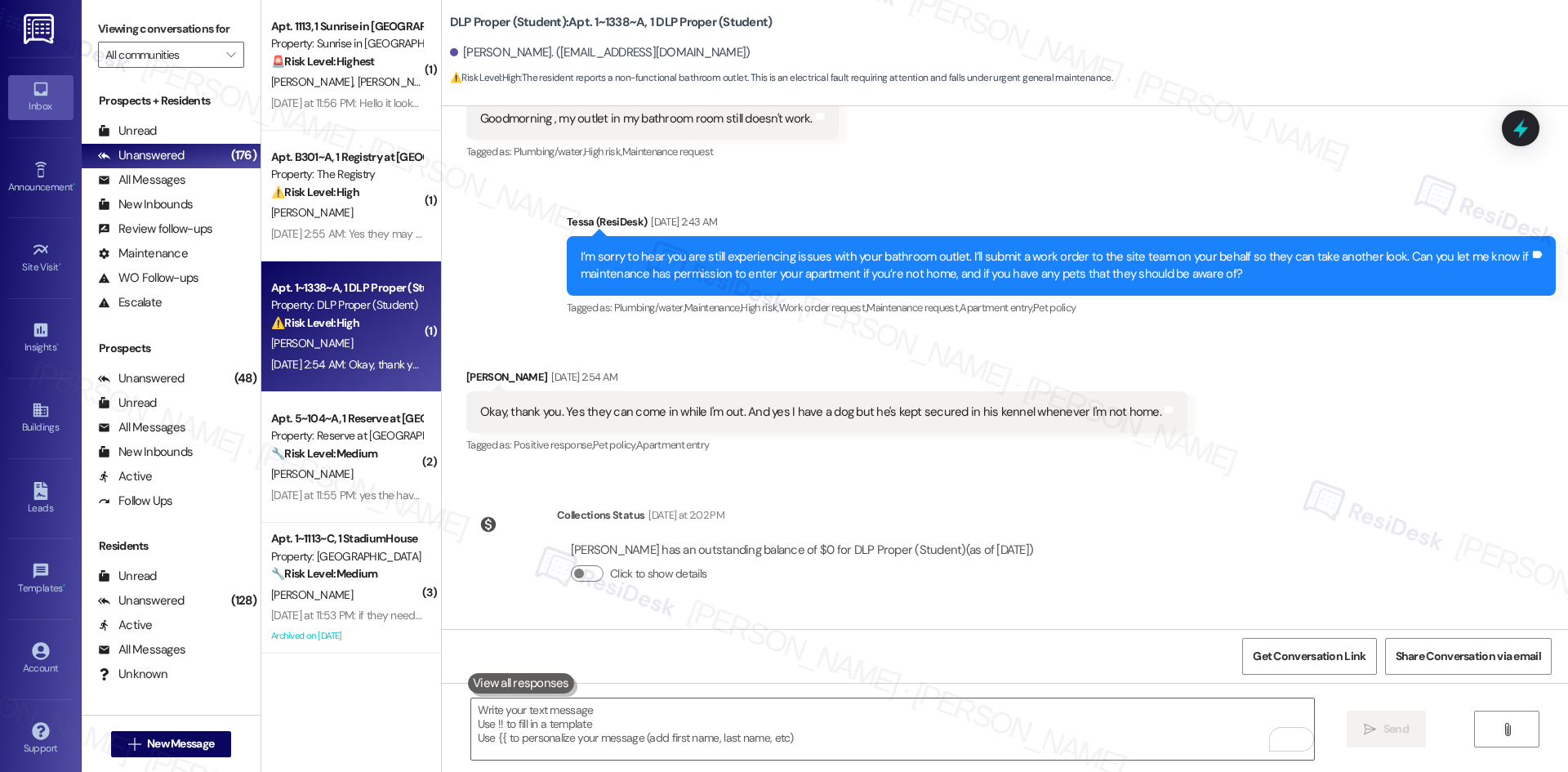
click at [1395, 416] on div "WO Opened request: Good mornin... [DATE] 1:18 AM Status : Completed Show detail…" at bounding box center [1006, 368] width 1127 height 523
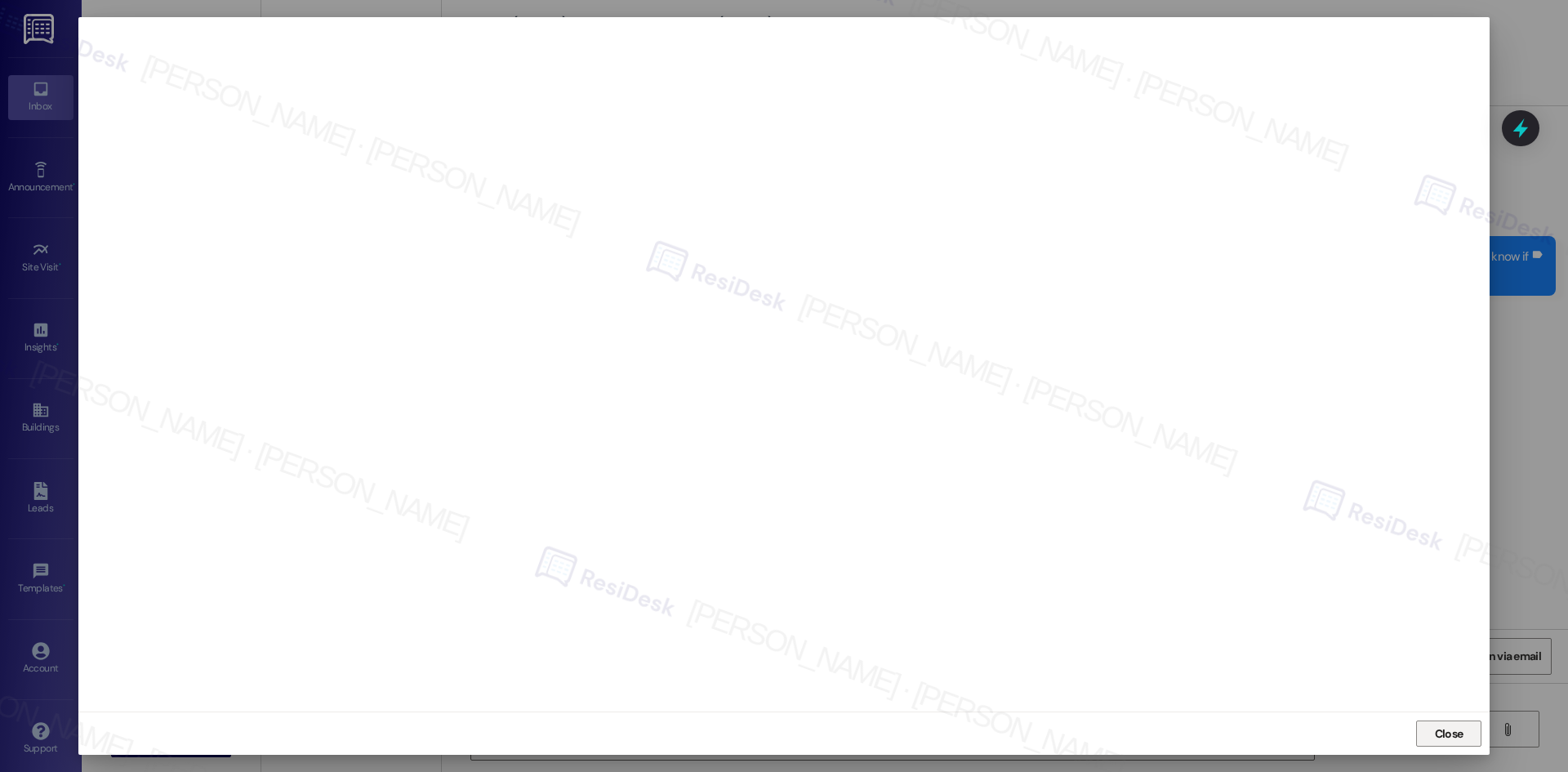
click at [1448, 746] on span "Close" at bounding box center [1449, 733] width 35 height 25
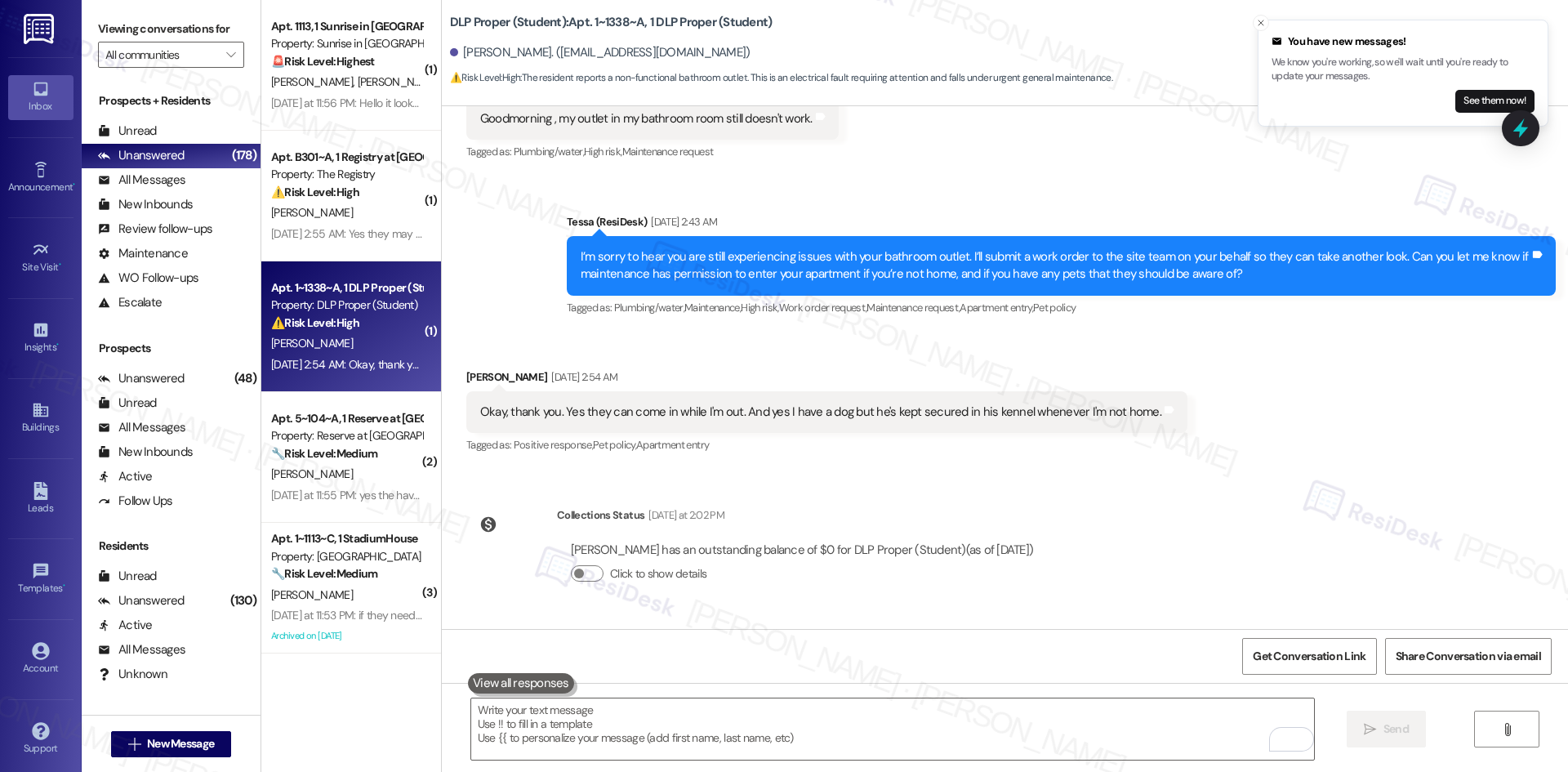
click at [1326, 430] on div "WO Opened request: Good mornin... [DATE] 1:18 AM Status : Completed Show detail…" at bounding box center [1006, 368] width 1127 height 523
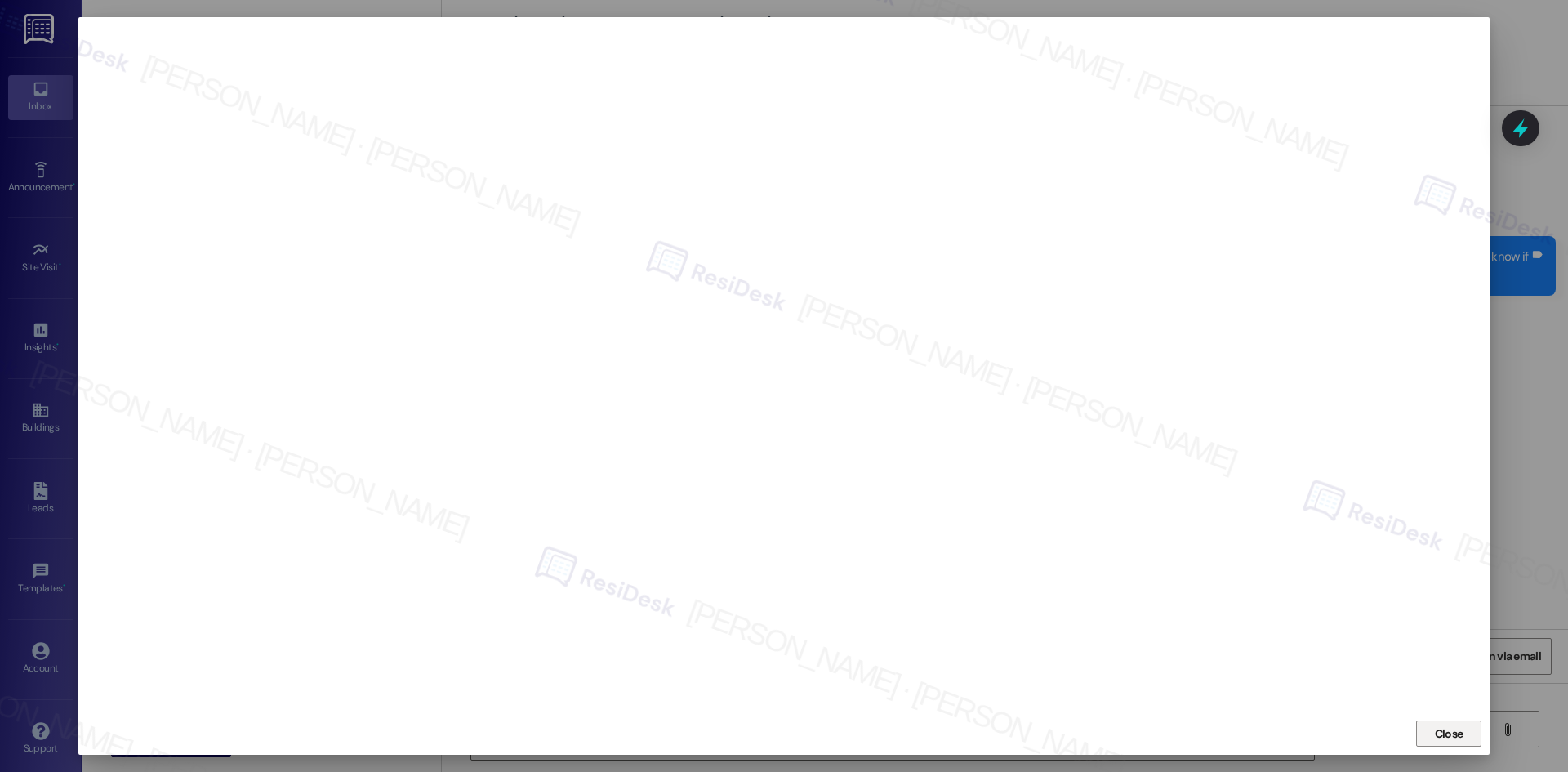
click at [1461, 731] on span "Close" at bounding box center [1449, 734] width 28 height 17
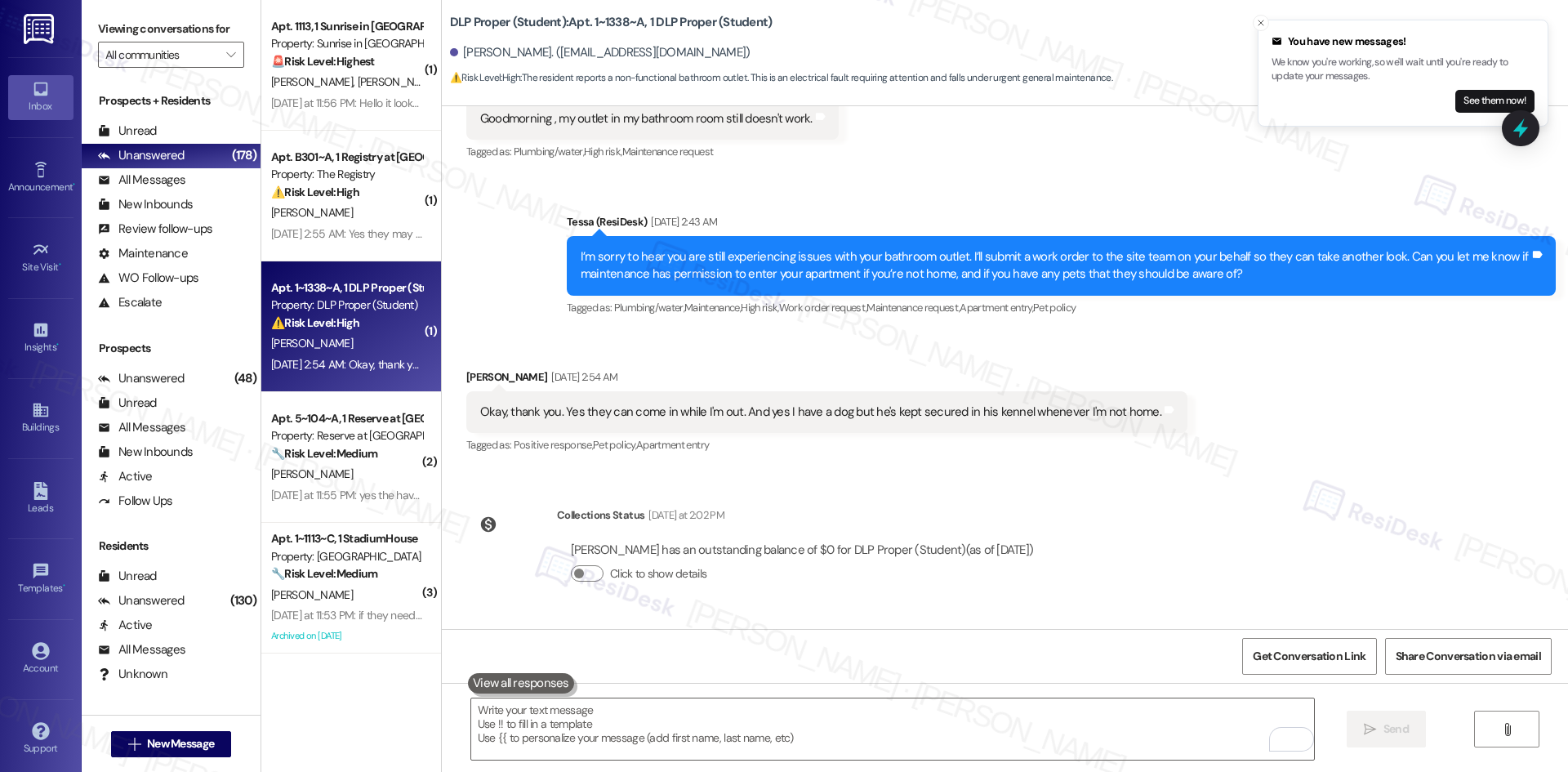
click at [1341, 416] on div "WO Opened request: Good mornin... [DATE] 1:18 AM Status : Completed Show detail…" at bounding box center [1006, 368] width 1127 height 523
click at [1341, 418] on div "WO Opened request: Good mornin... [DATE] 1:18 AM Status : Completed Show detail…" at bounding box center [1006, 368] width 1127 height 523
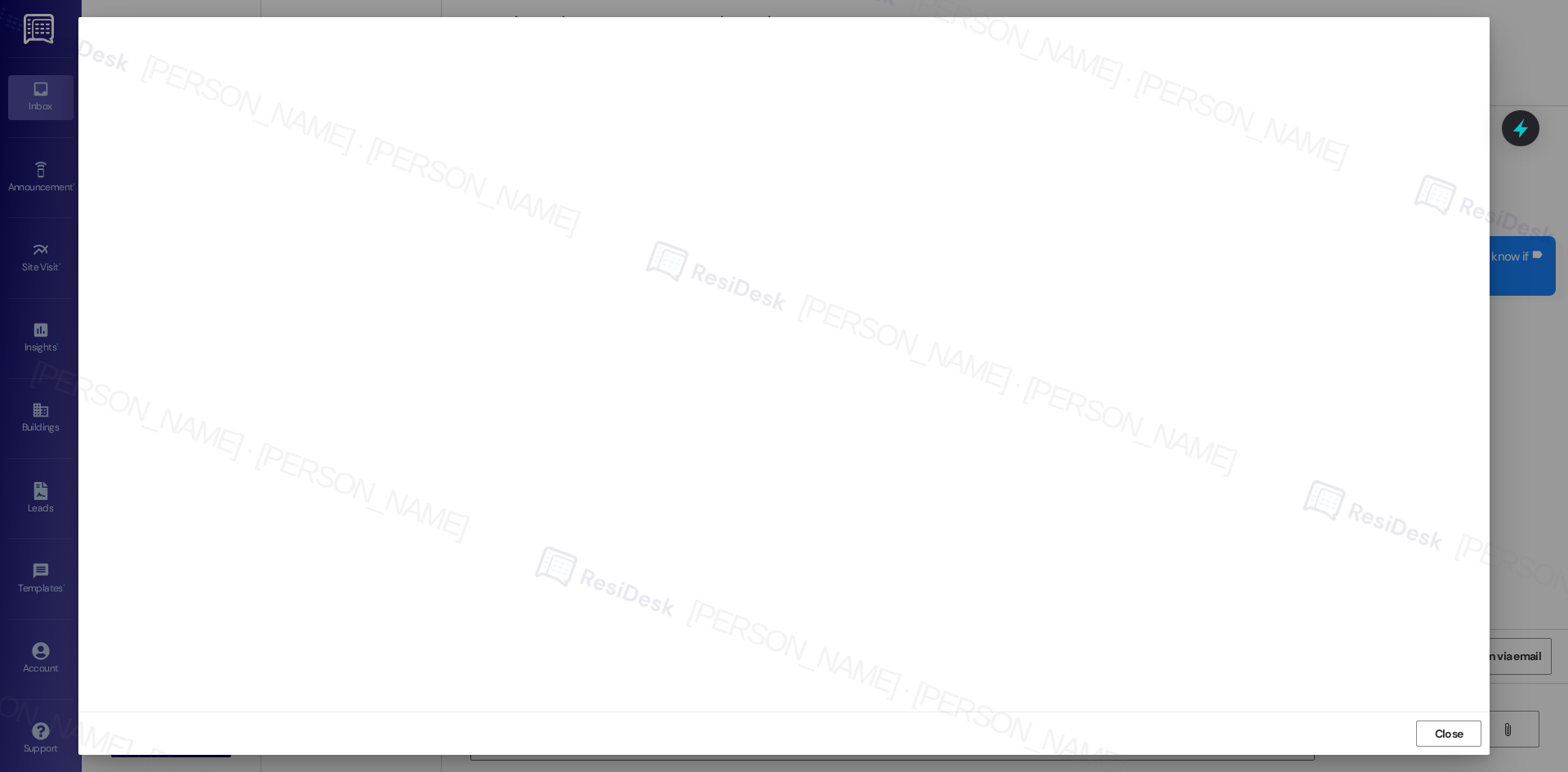
drag, startPoint x: 1442, startPoint y: 736, endPoint x: 1390, endPoint y: 692, distance: 68.1
click at [1442, 736] on span "Close" at bounding box center [1449, 734] width 28 height 17
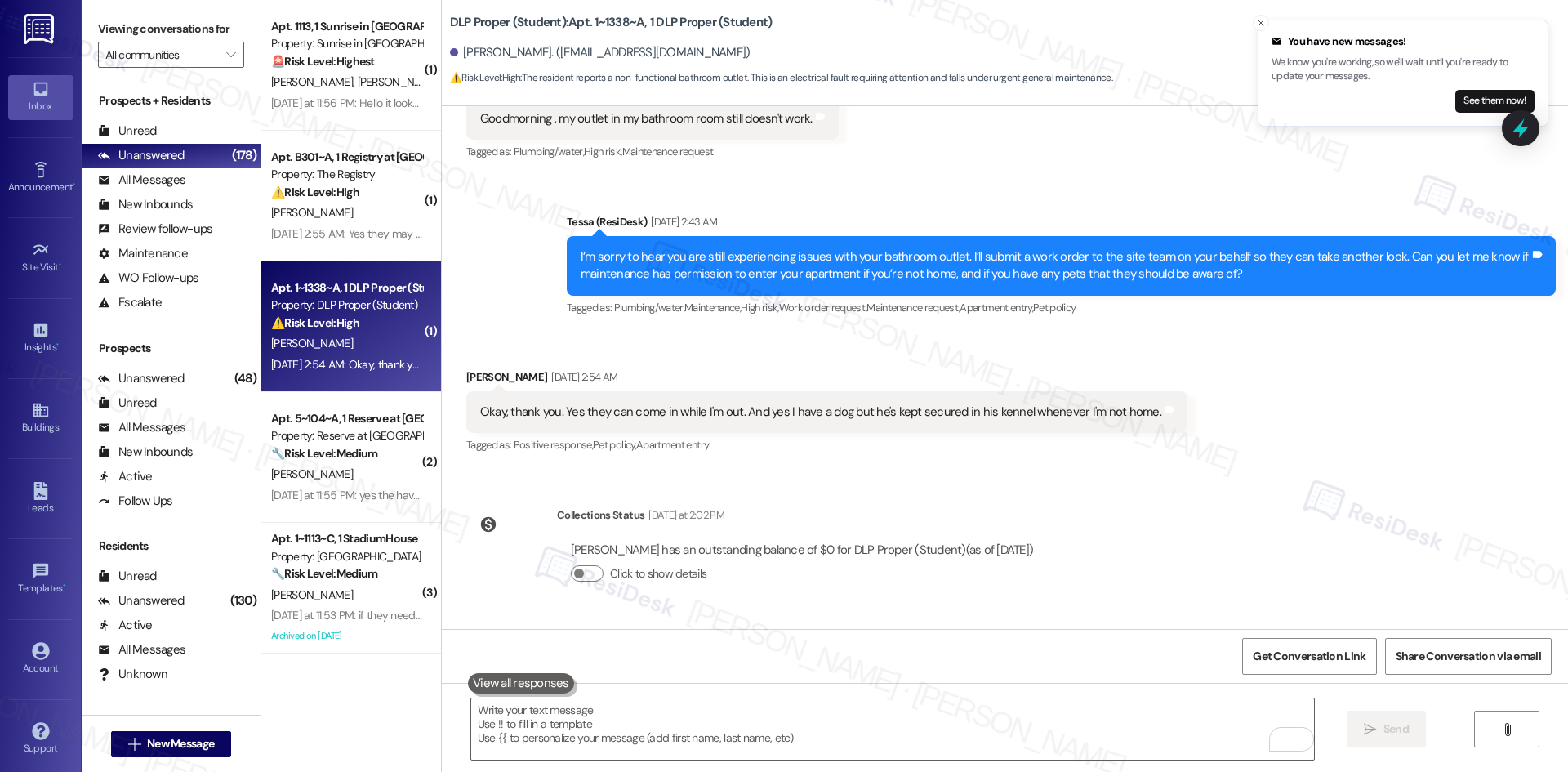
click at [1413, 620] on div "Sent via SMS Sarah 12:56 AM Thank you for confirming, D’Erica. I’ll let the sit…" at bounding box center [1006, 686] width 1127 height 131
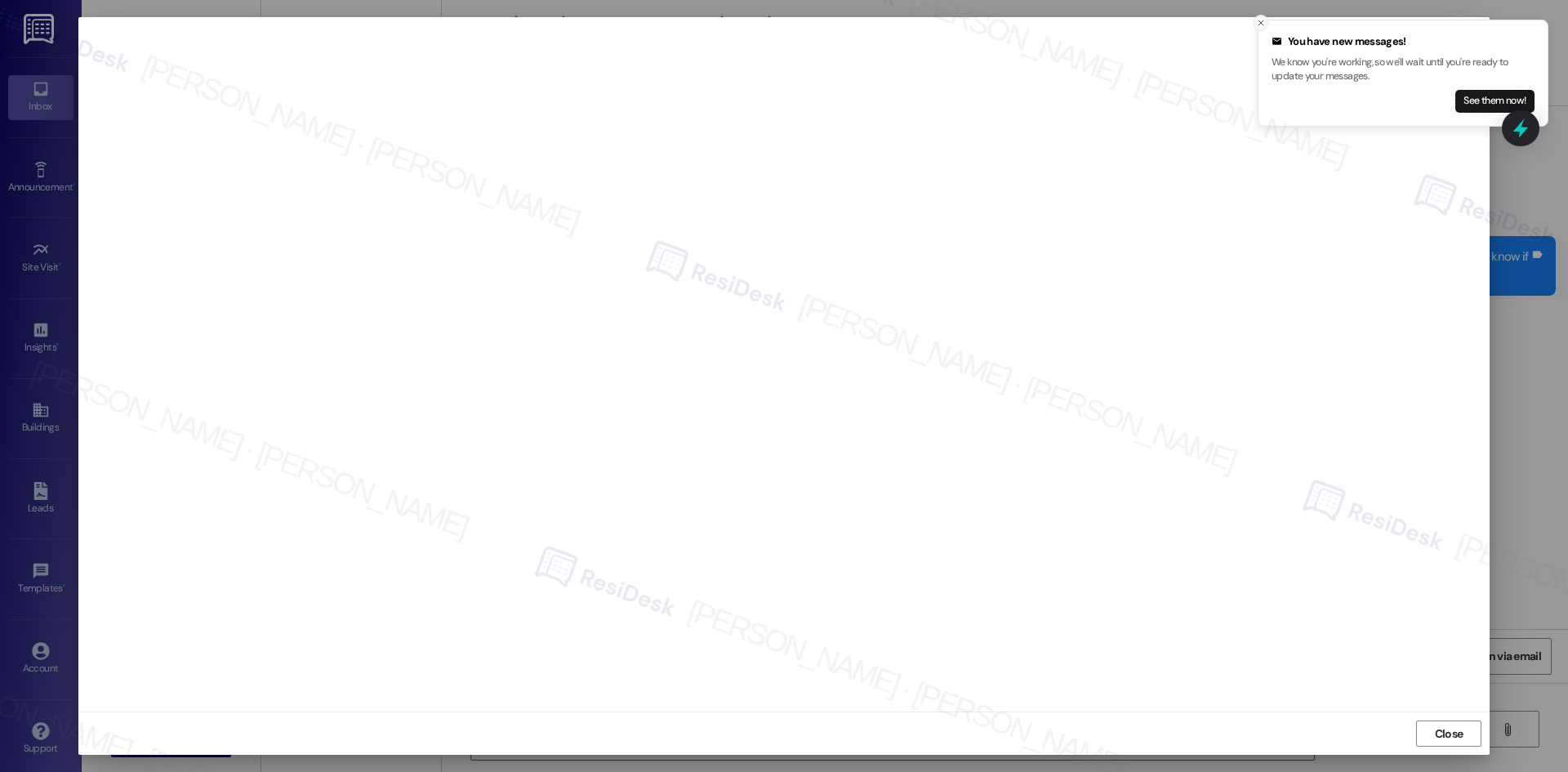
click at [1259, 23] on icon "Close toast" at bounding box center [1260, 23] width 10 height 10
click at [1284, 718] on div "Close" at bounding box center [784, 734] width 1411 height 44
click at [1461, 736] on span "Close" at bounding box center [1449, 734] width 28 height 17
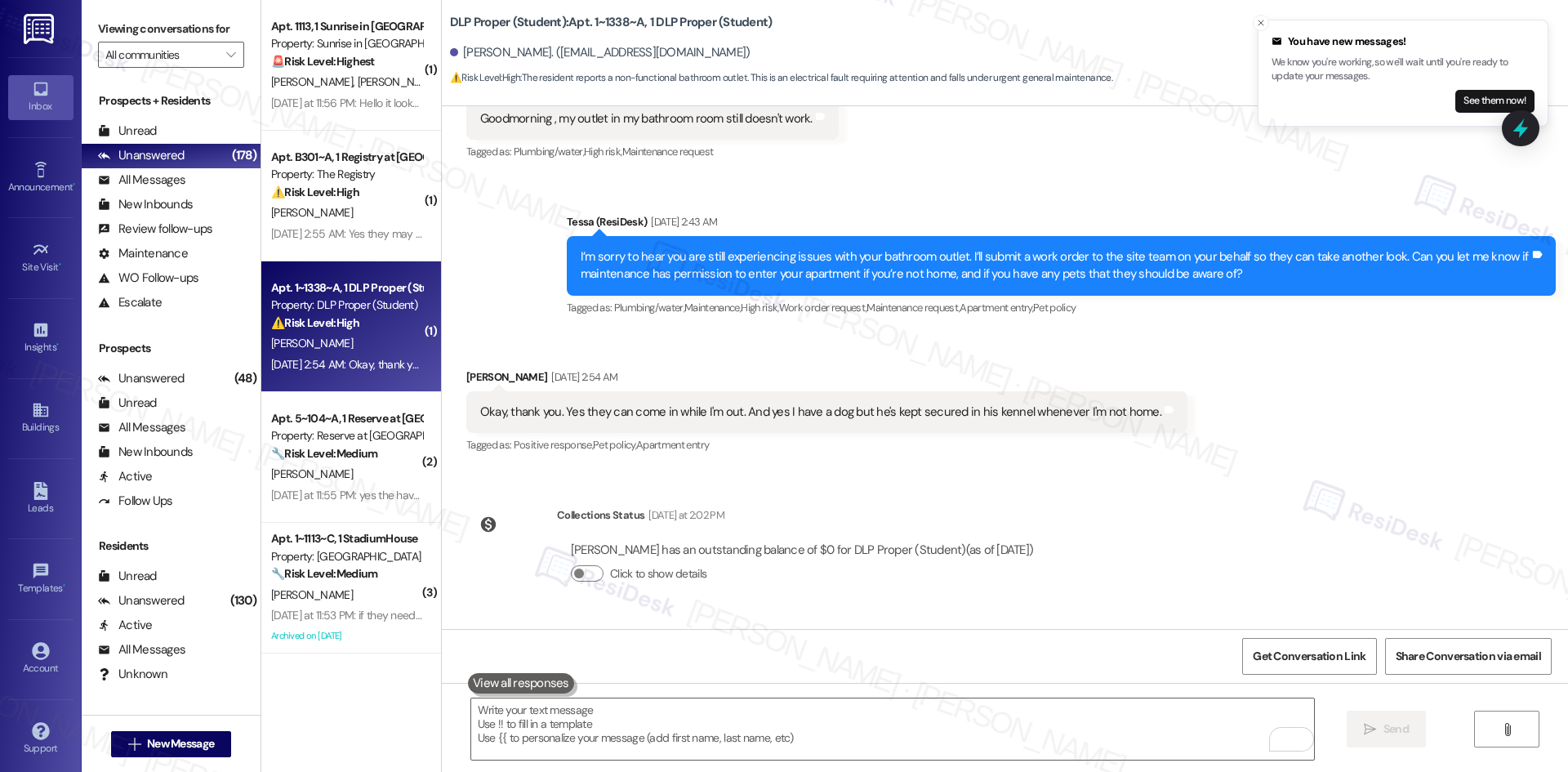
click at [1214, 458] on div "WO Opened request: Good mornin... May 09, 2023 at 1:18 AM Status : Completed Sh…" at bounding box center [1006, 368] width 1127 height 523
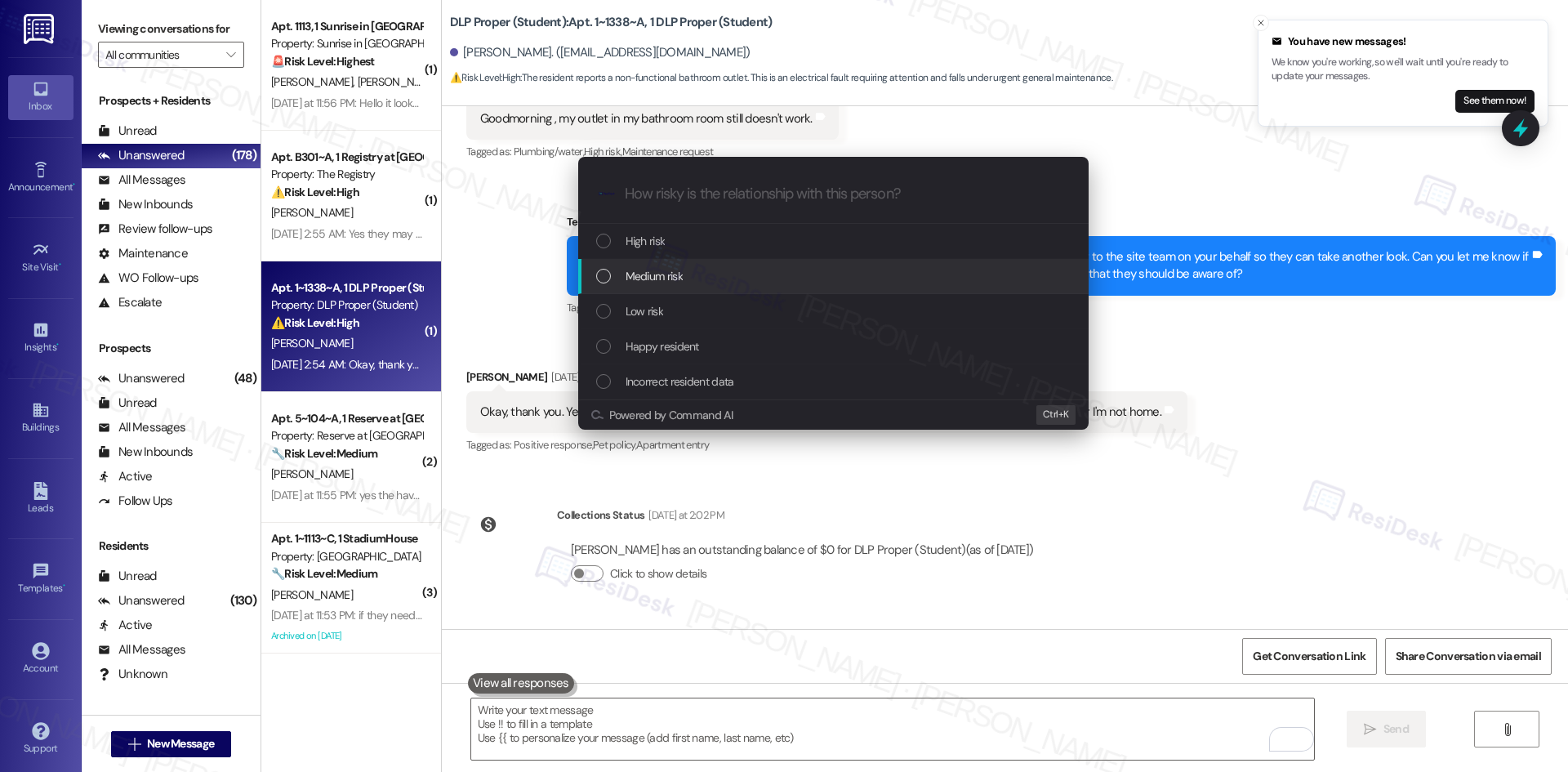
click at [697, 268] on div "Medium risk" at bounding box center [835, 276] width 478 height 18
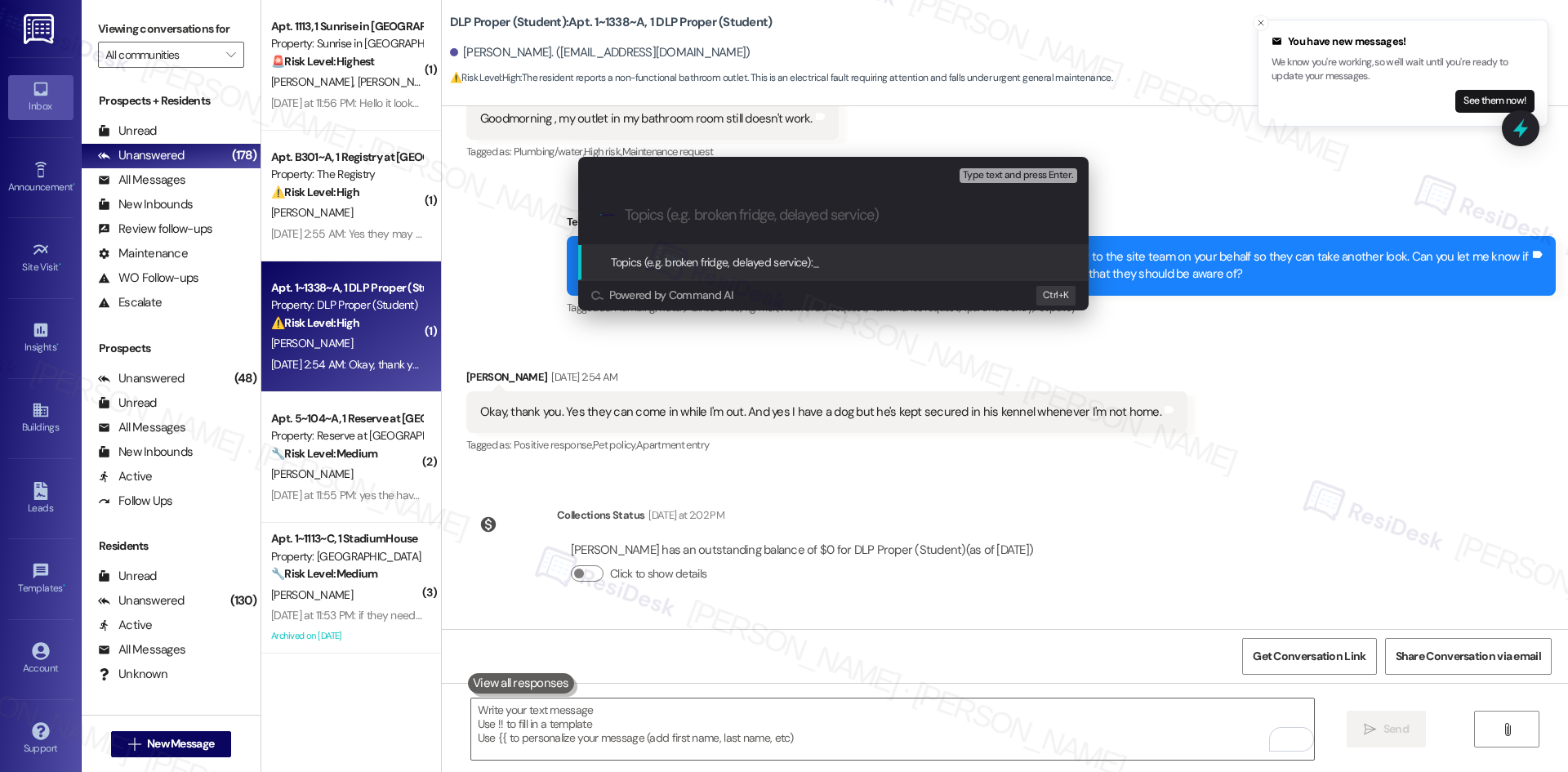
click at [679, 211] on input "Topics (e.g. broken fridge, delayed service)" at bounding box center [846, 215] width 443 height 17
paste input "Work Order 6772887 – Bathroom Outlet Not Working"
type input "Work Order 6772887 – Bathroom Outlet Not Working"
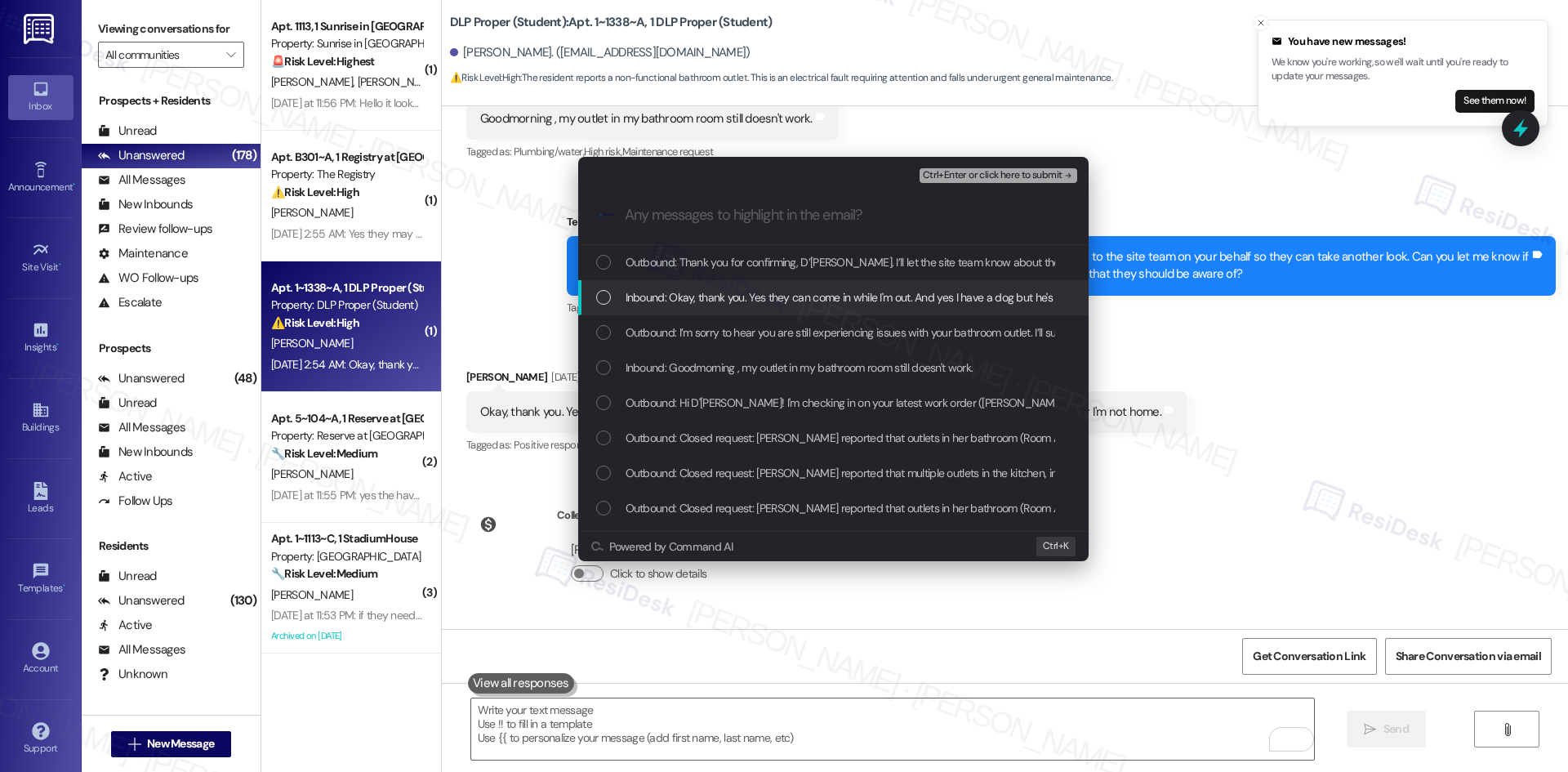
click at [862, 299] on span "Inbound: Okay, thank you. Yes they can come in while I'm out. And yes I have a …" at bounding box center [957, 298] width 665 height 18
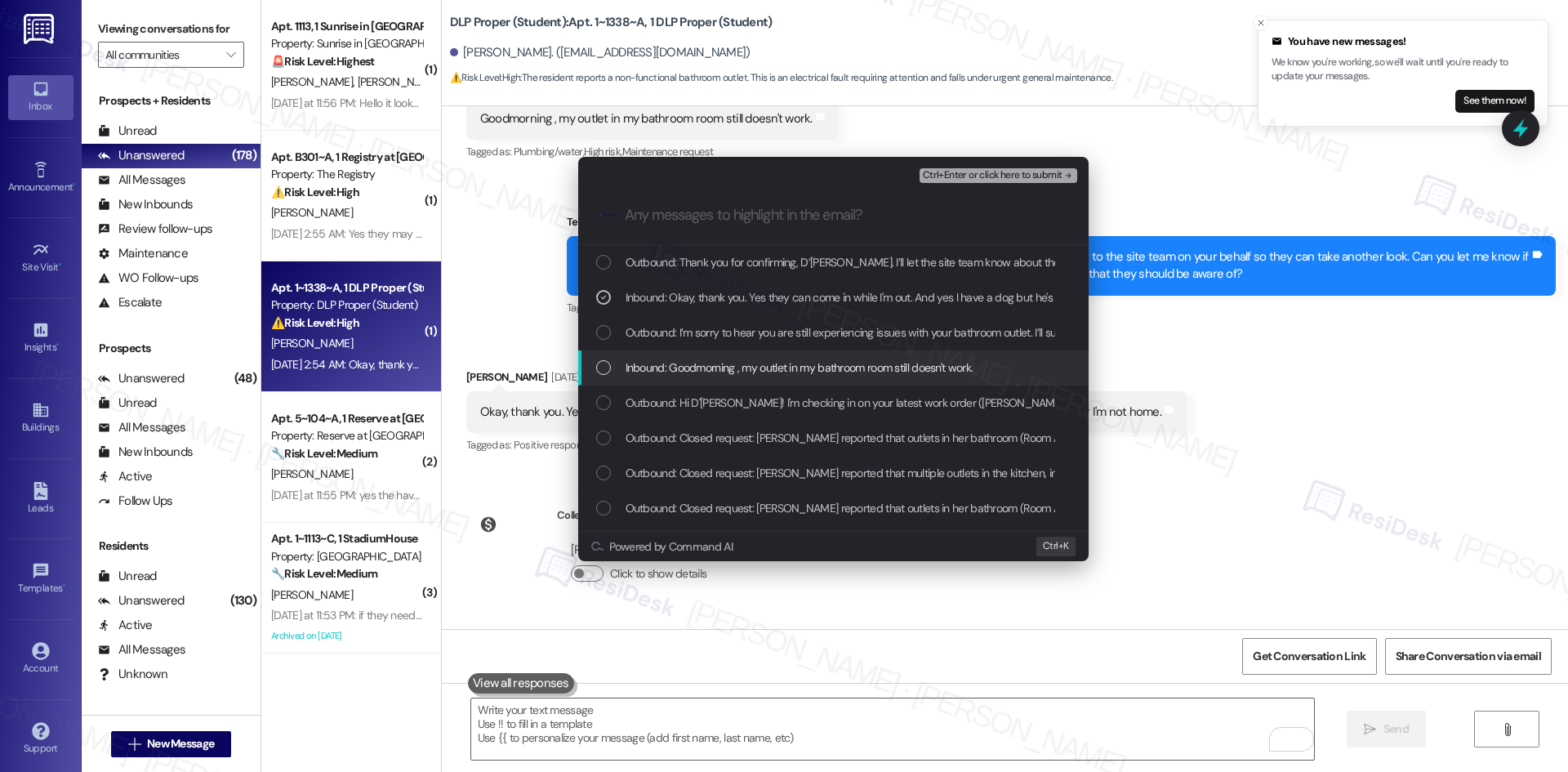
click at [906, 371] on span "Inbound: Goodmorning , my outlet in my bathroom room still doesn't work." at bounding box center [799, 368] width 348 height 18
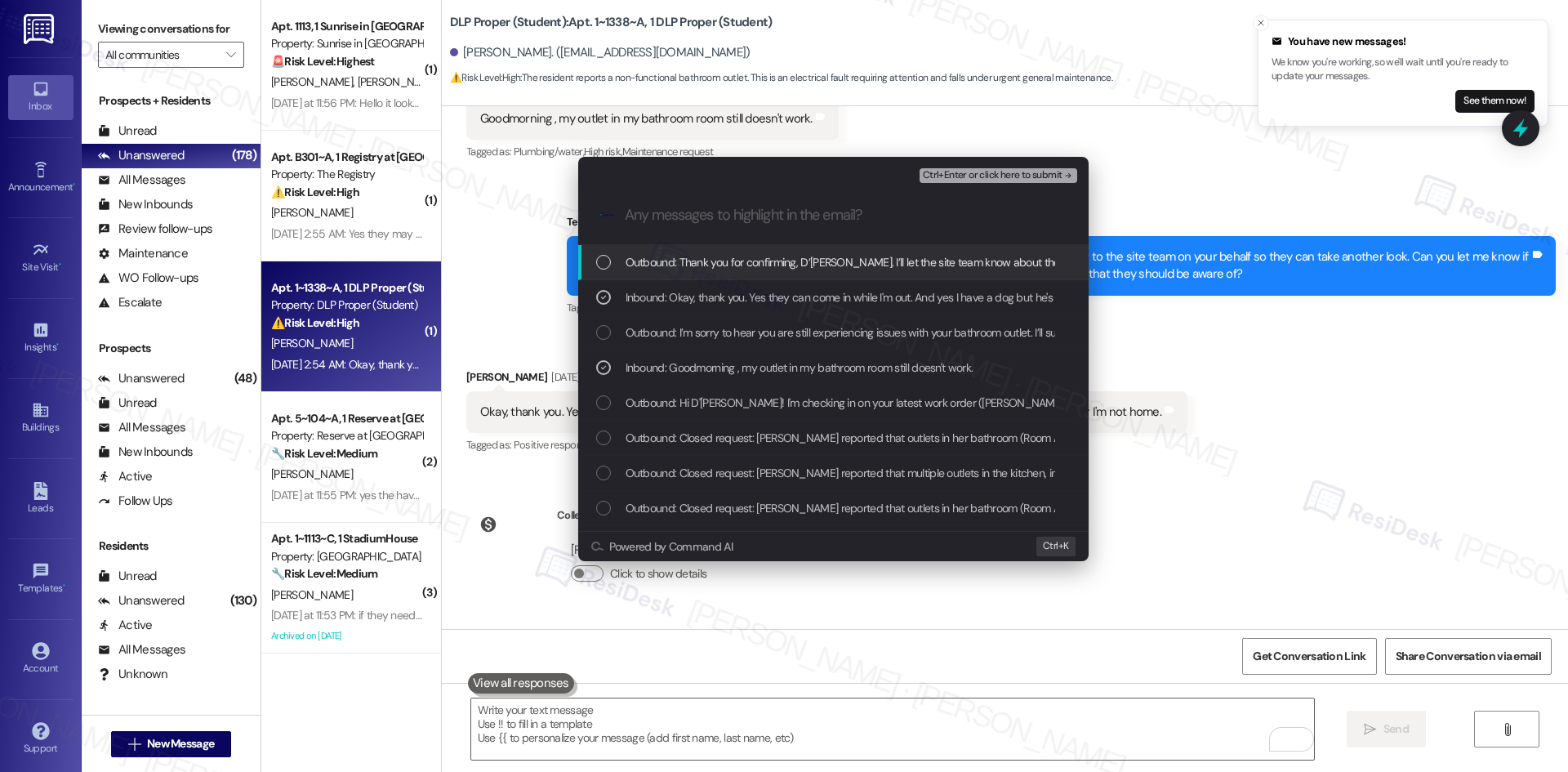
click at [1047, 174] on span "Ctrl+Enter or click here to submit" at bounding box center [992, 176] width 139 height 12
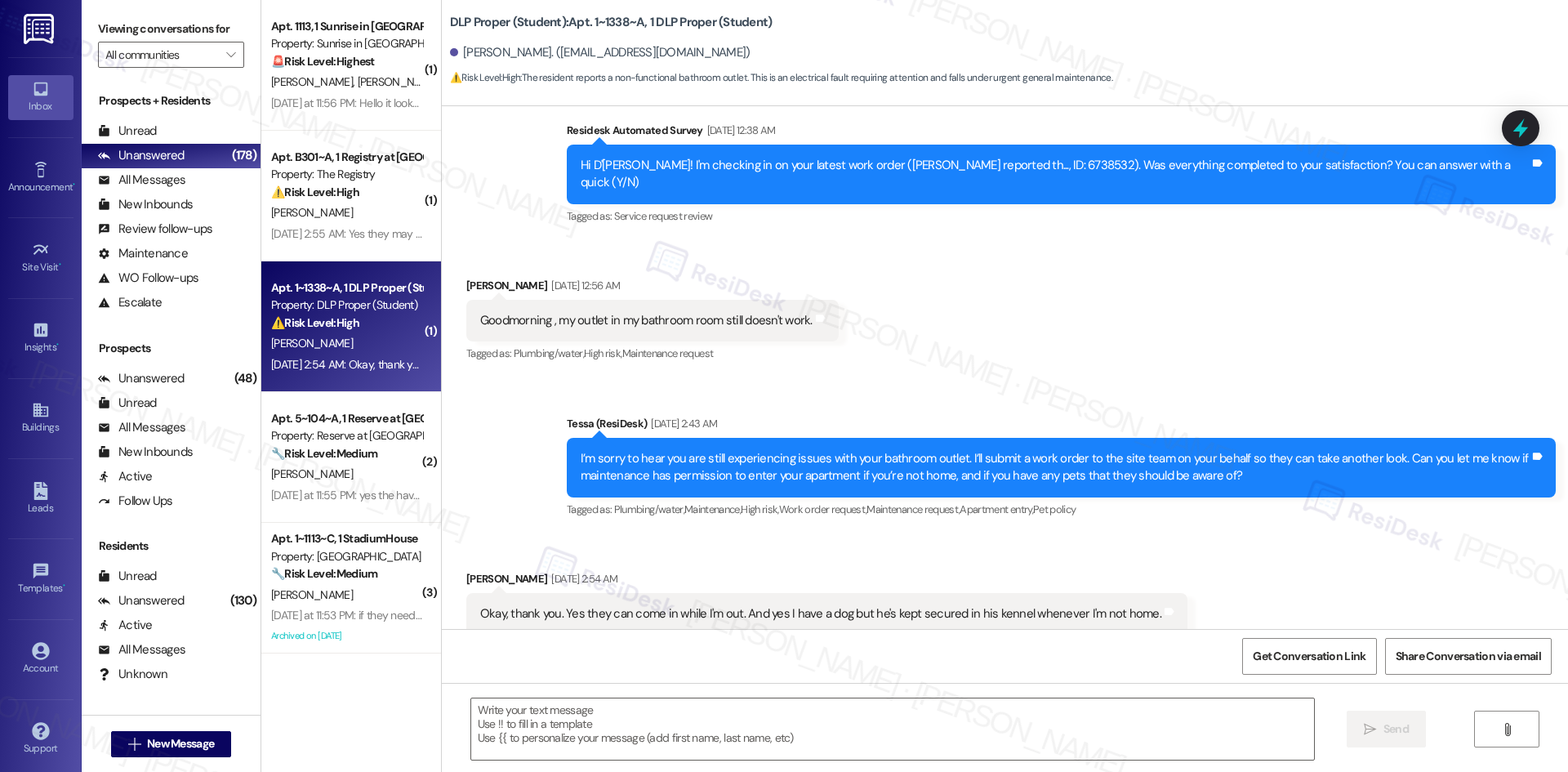
type textarea "Fetching suggested responses. Please feel free to read through the conversation…"
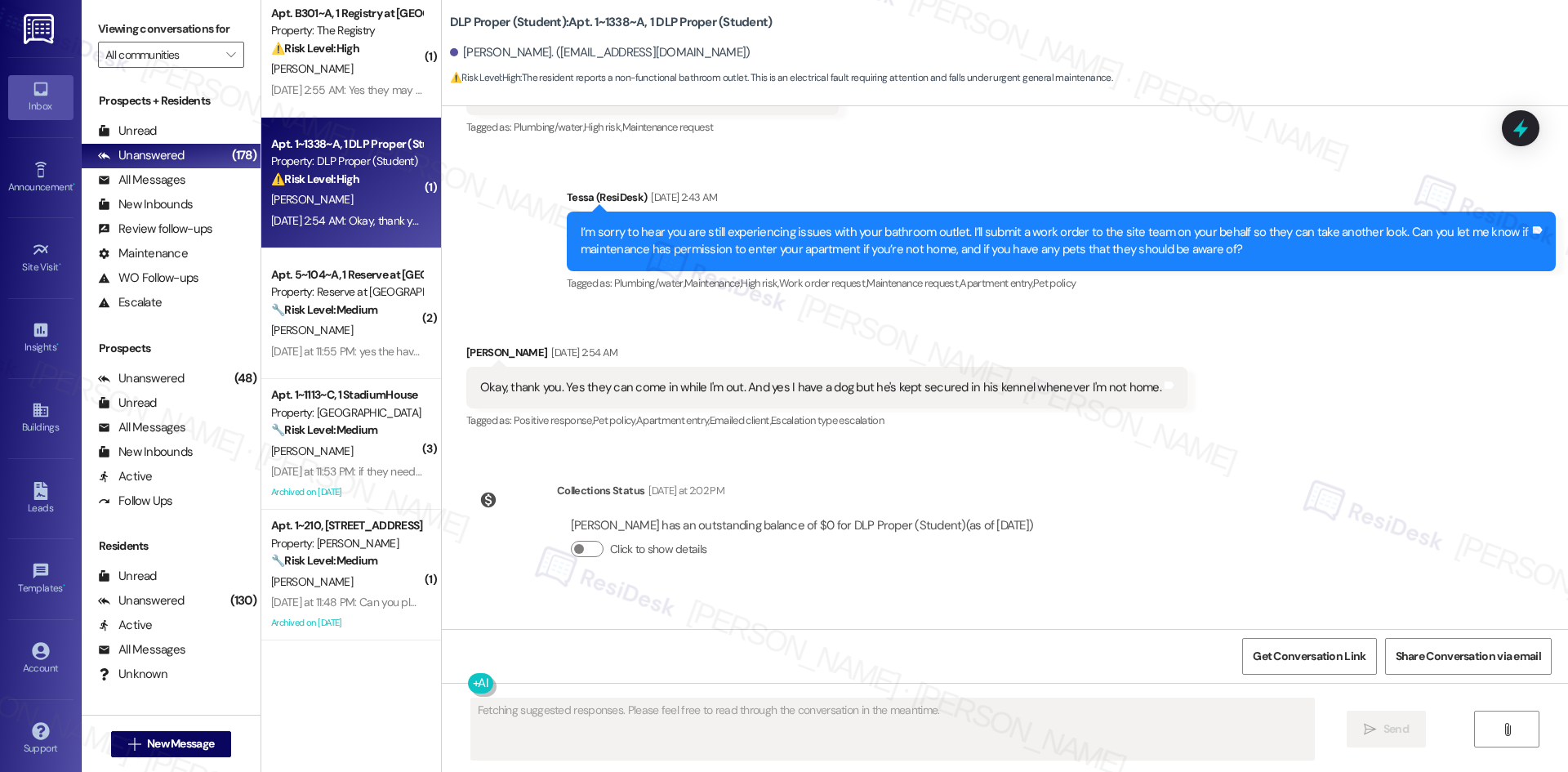
scroll to position [163, 0]
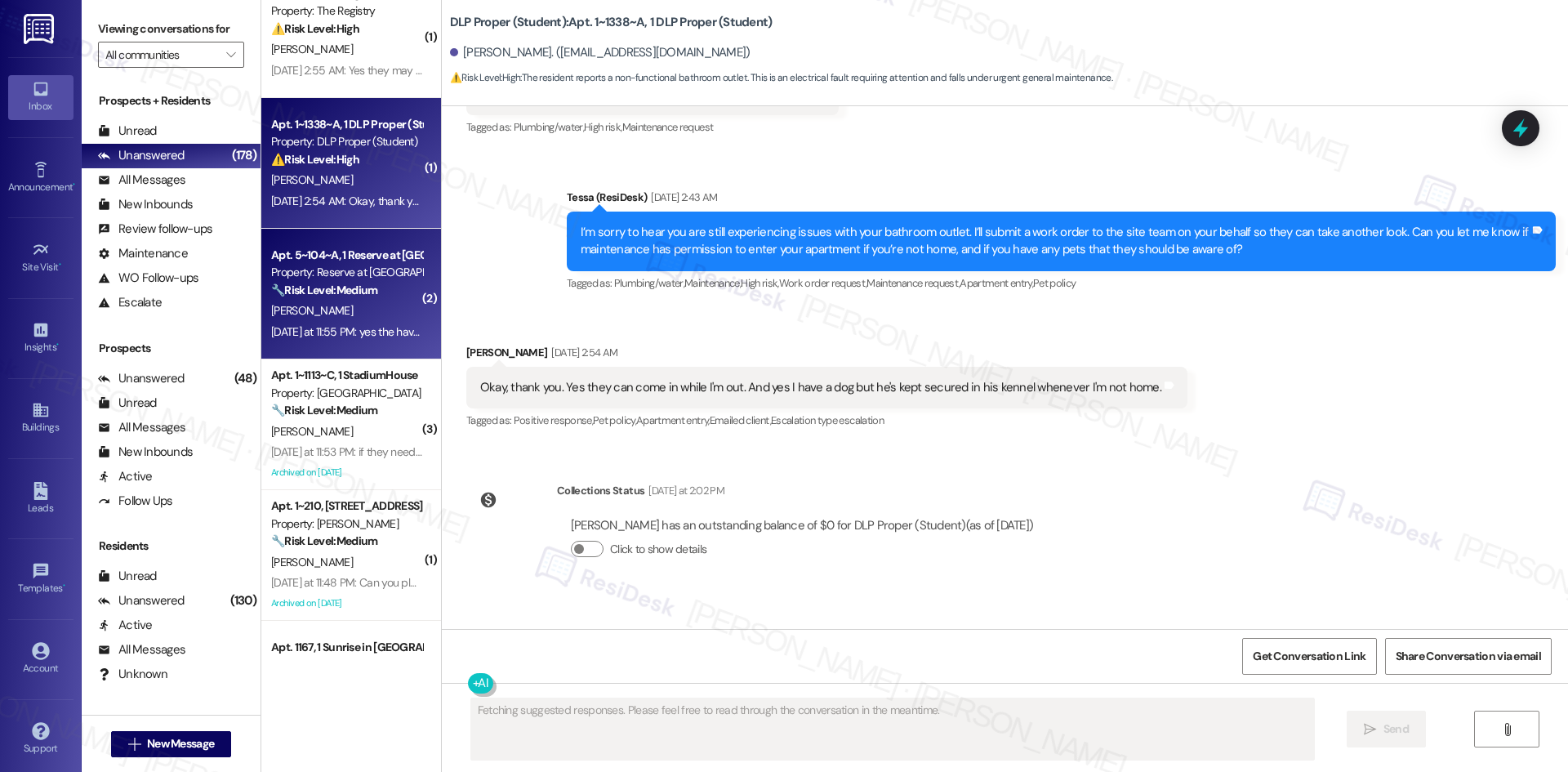
click at [309, 301] on div "[PERSON_NAME]" at bounding box center [347, 310] width 155 height 20
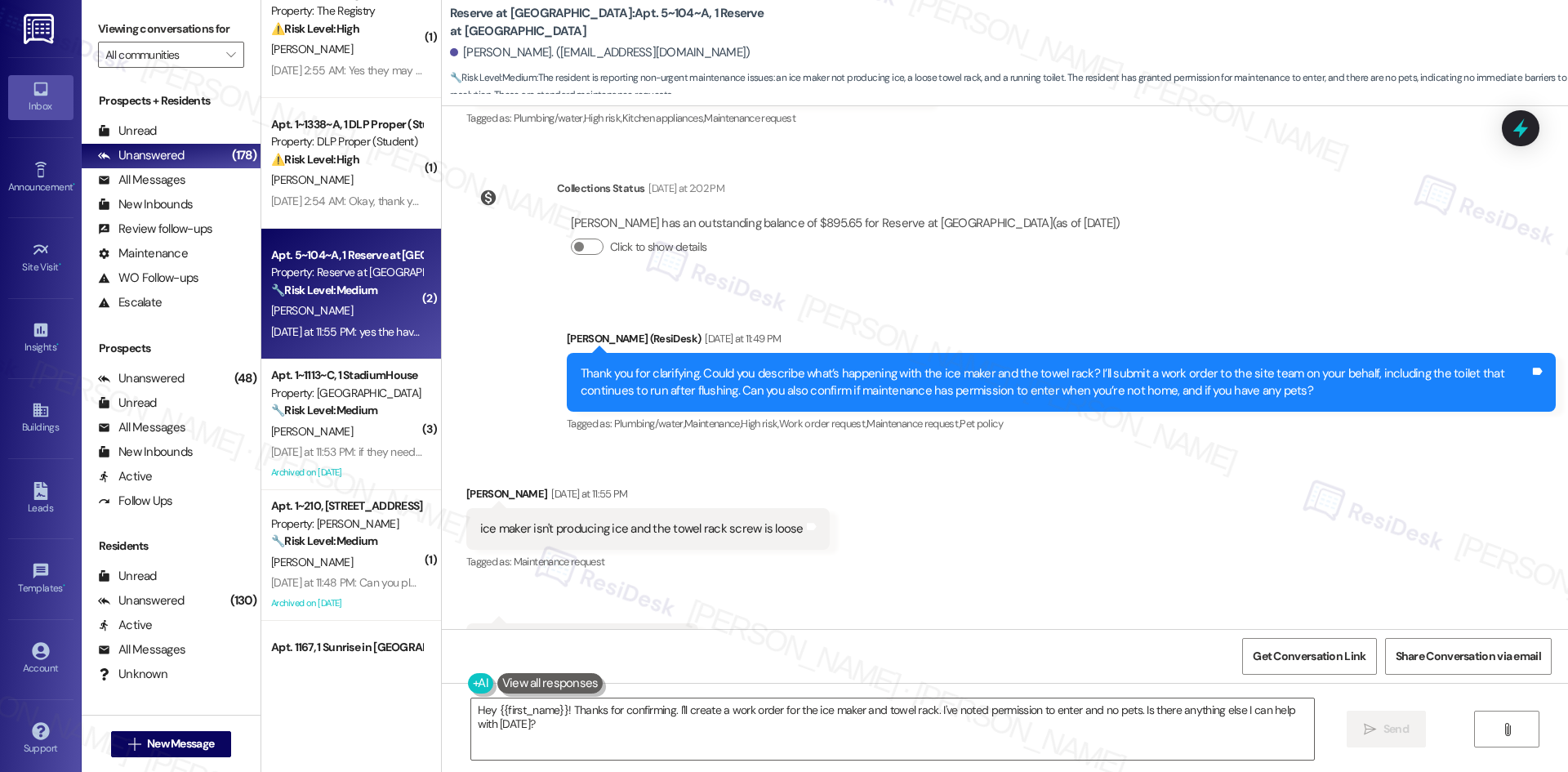
scroll to position [2448, 0]
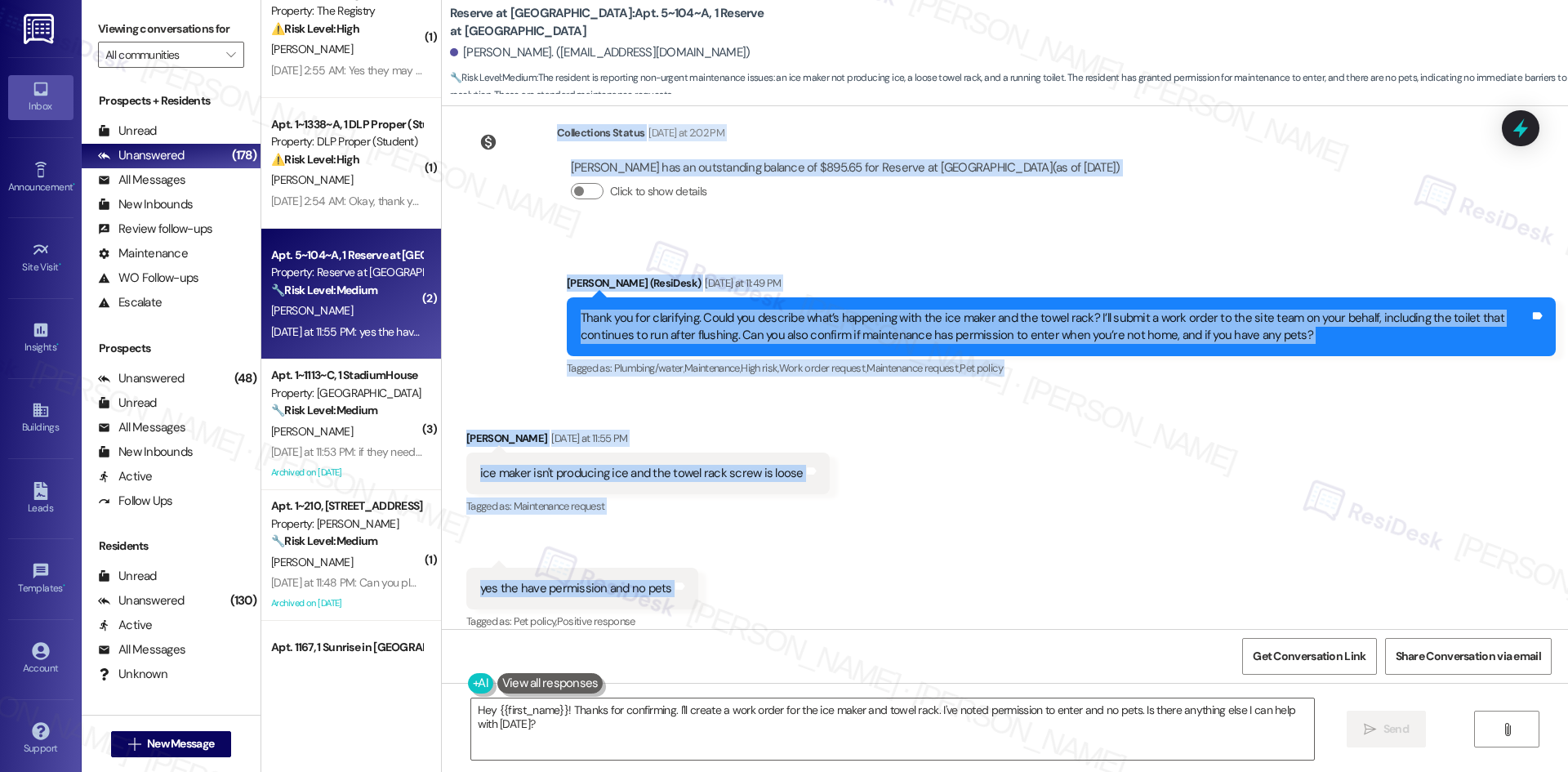
drag, startPoint x: 710, startPoint y: 211, endPoint x: 729, endPoint y: 578, distance: 367.5
click at [729, 578] on div "WO Opened request: Resident sa... Jun 26, 2025 at 5:48 PM Status : Completed Sh…" at bounding box center [1006, 368] width 1127 height 523
copy div "Sarah (ResiDesk) Aug 12, 2025 at 6:46 AM Hi Jashad, I just wanted to check back…"
click at [937, 404] on div "Received via SMS Jashad Presley Yesterday at 11:55 PM ice maker isn't producing…" at bounding box center [1006, 520] width 1127 height 253
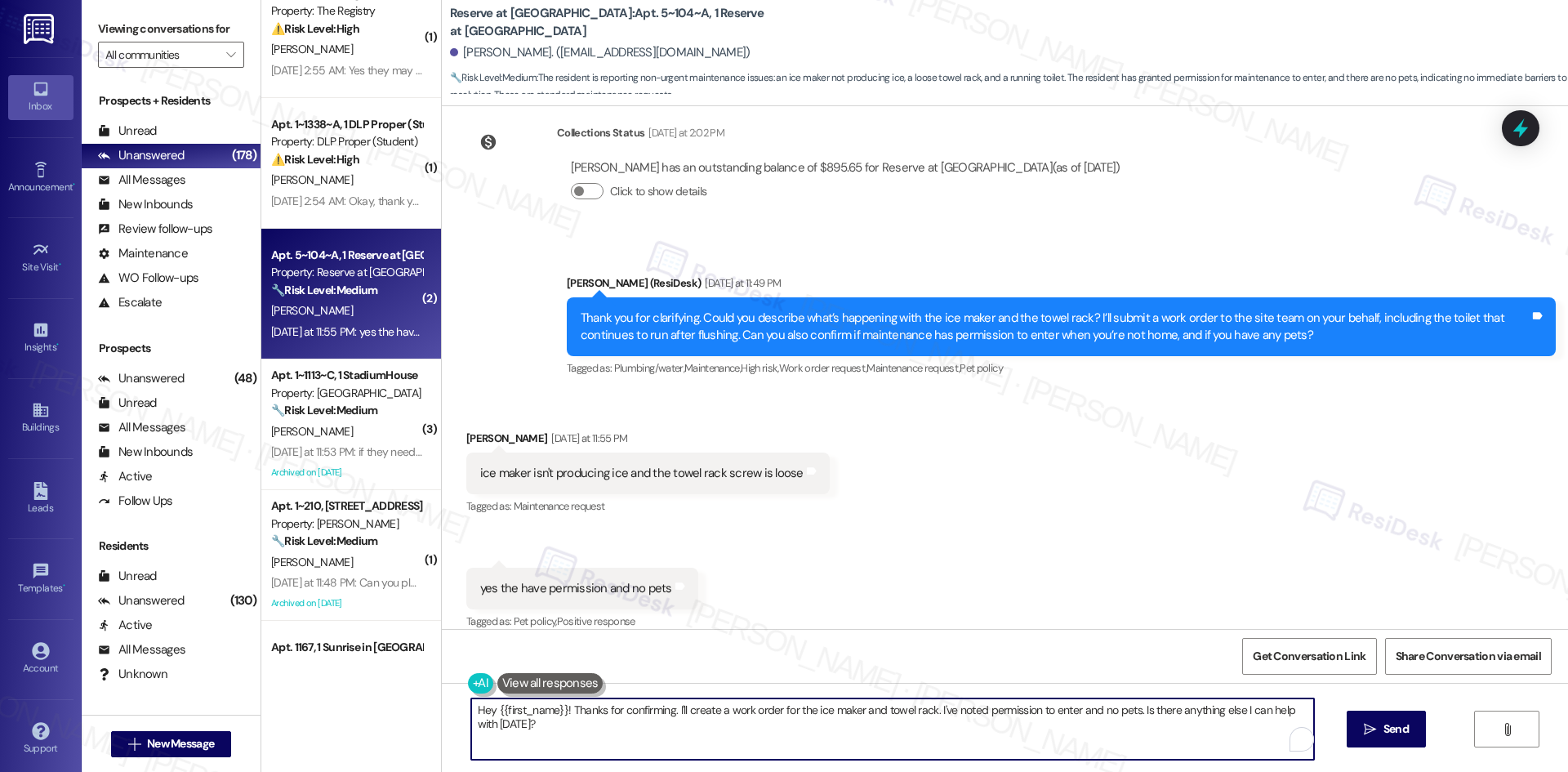
click at [784, 723] on textarea "Hey {{first_name}}! Thanks for confirming. I'll create a work order for the ice…" at bounding box center [893, 728] width 843 height 61
paste textarea "Thank you for clarifying, [PERSON_NAME]. I’ll let the site team know about the …"
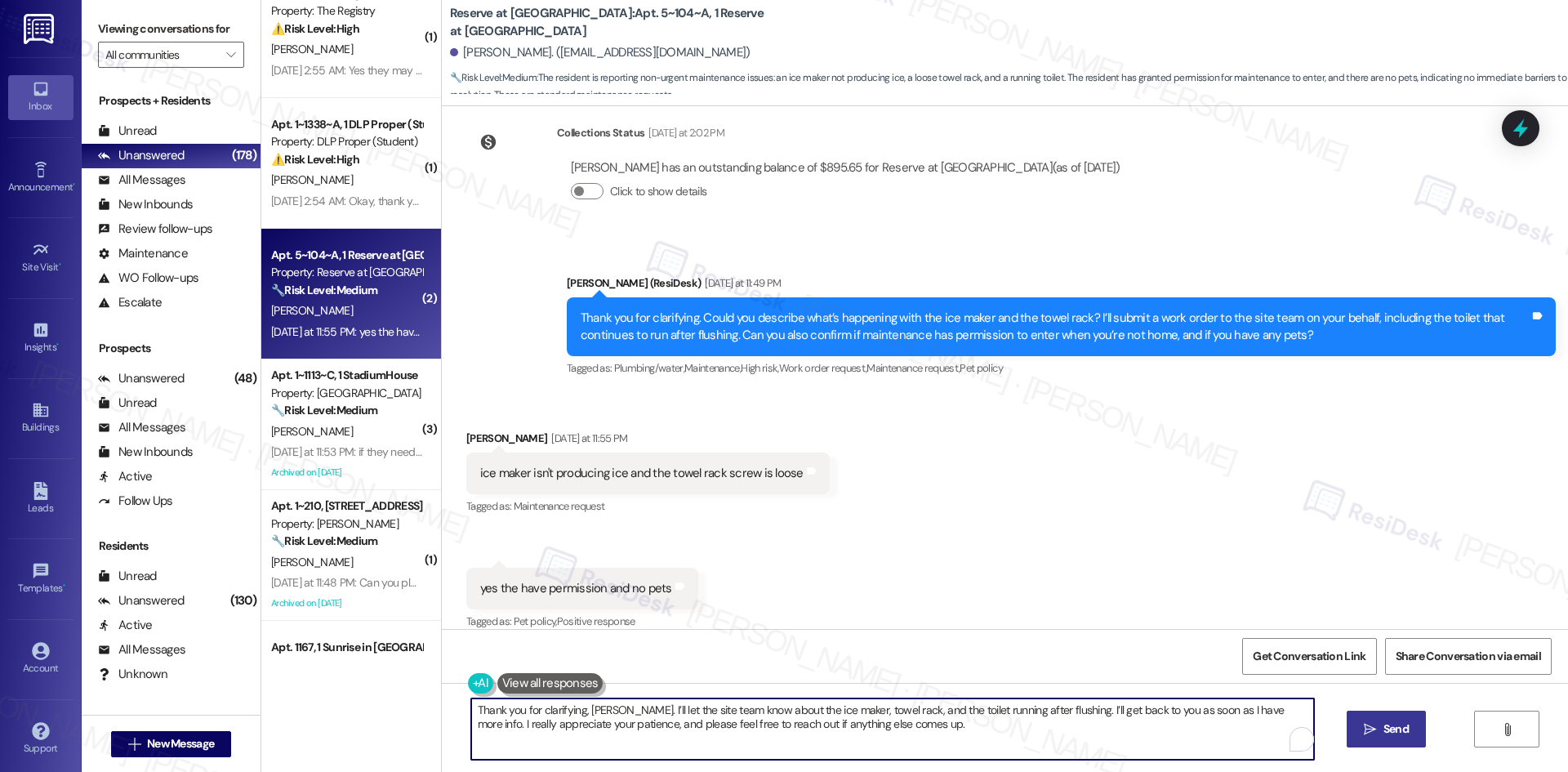
type textarea "Thank you for clarifying, [PERSON_NAME]. I’ll let the site team know about the …"
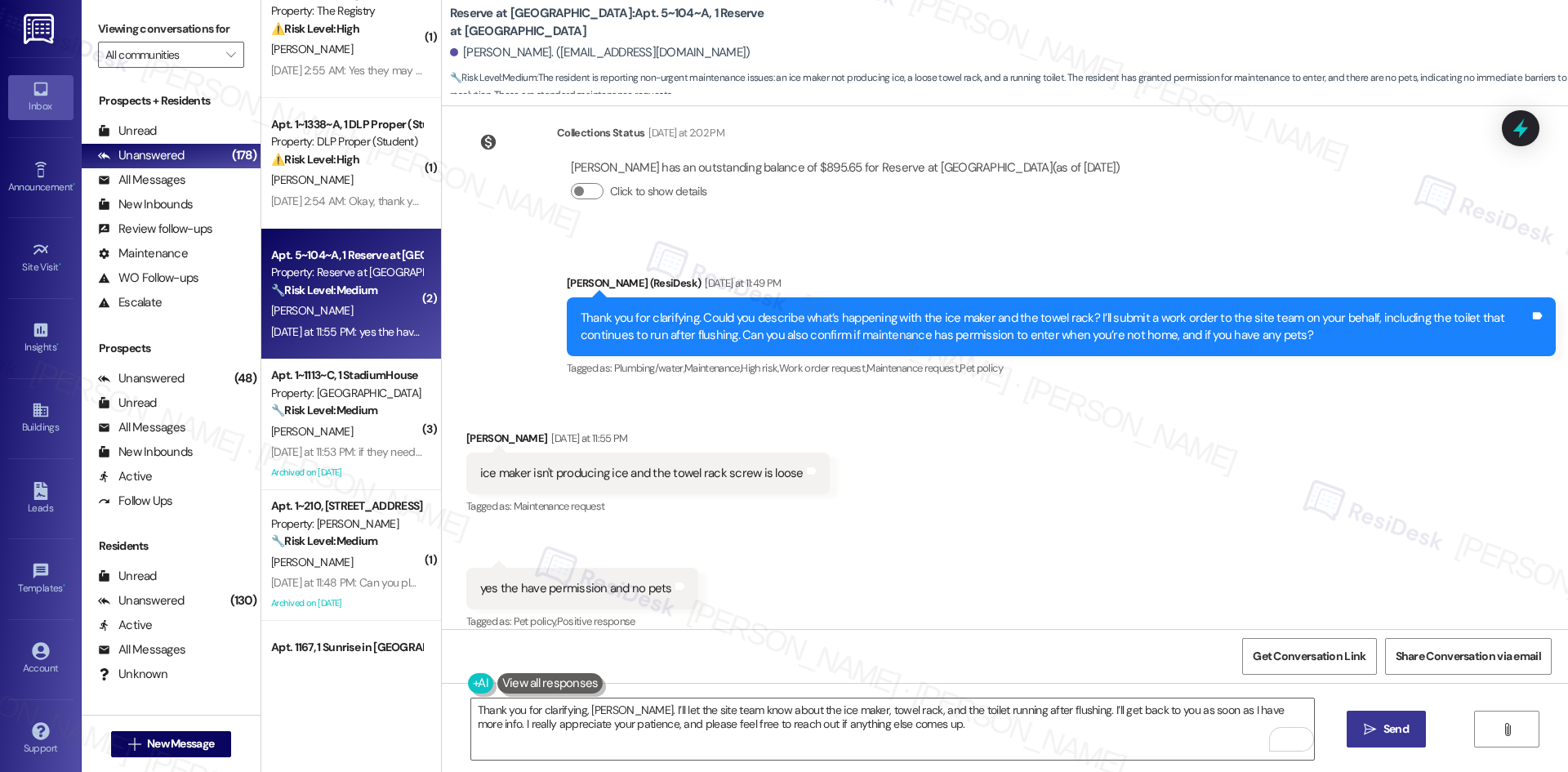
click at [1383, 731] on span "Send" at bounding box center [1396, 729] width 25 height 17
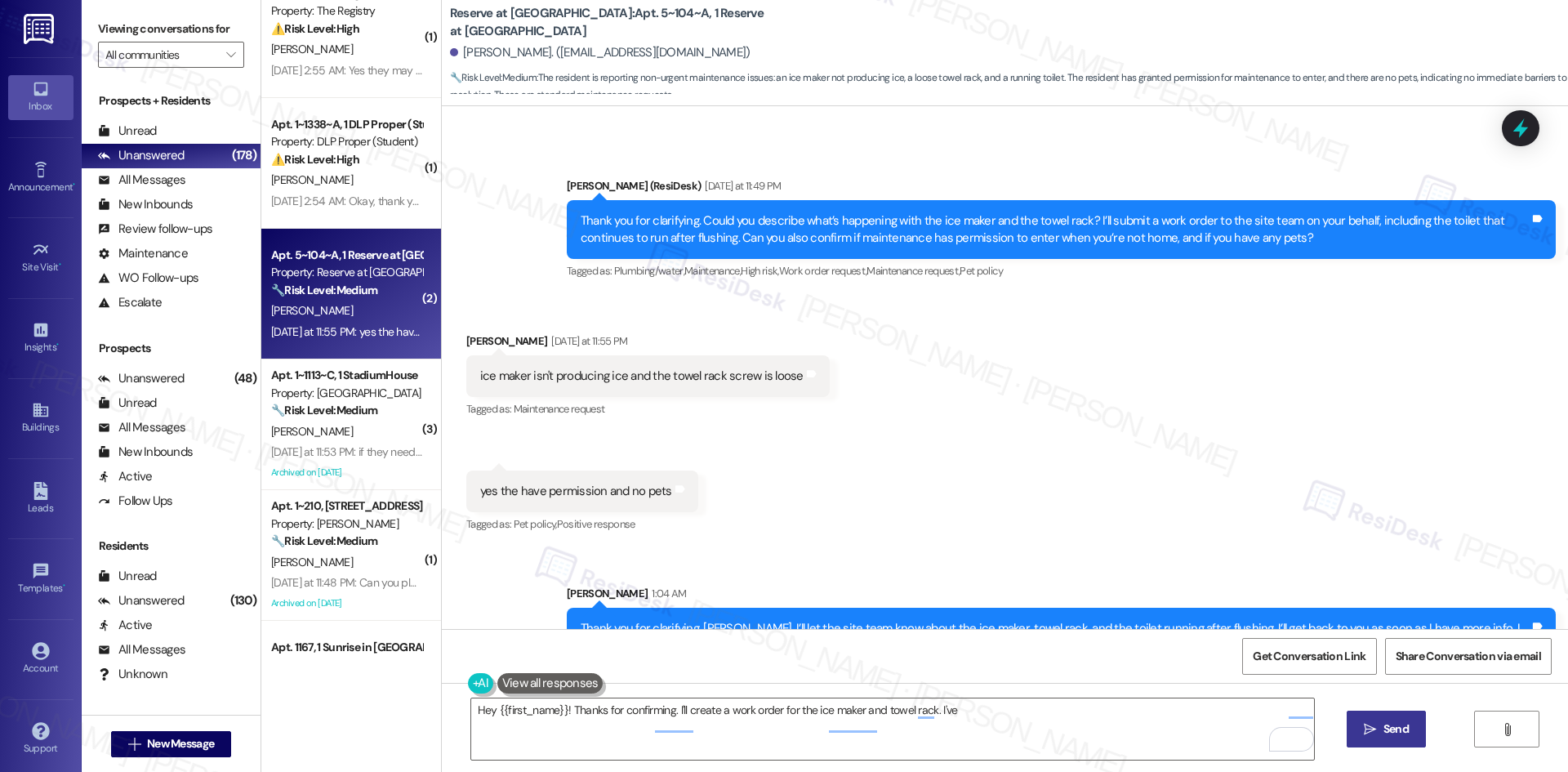
scroll to position [2579, 0]
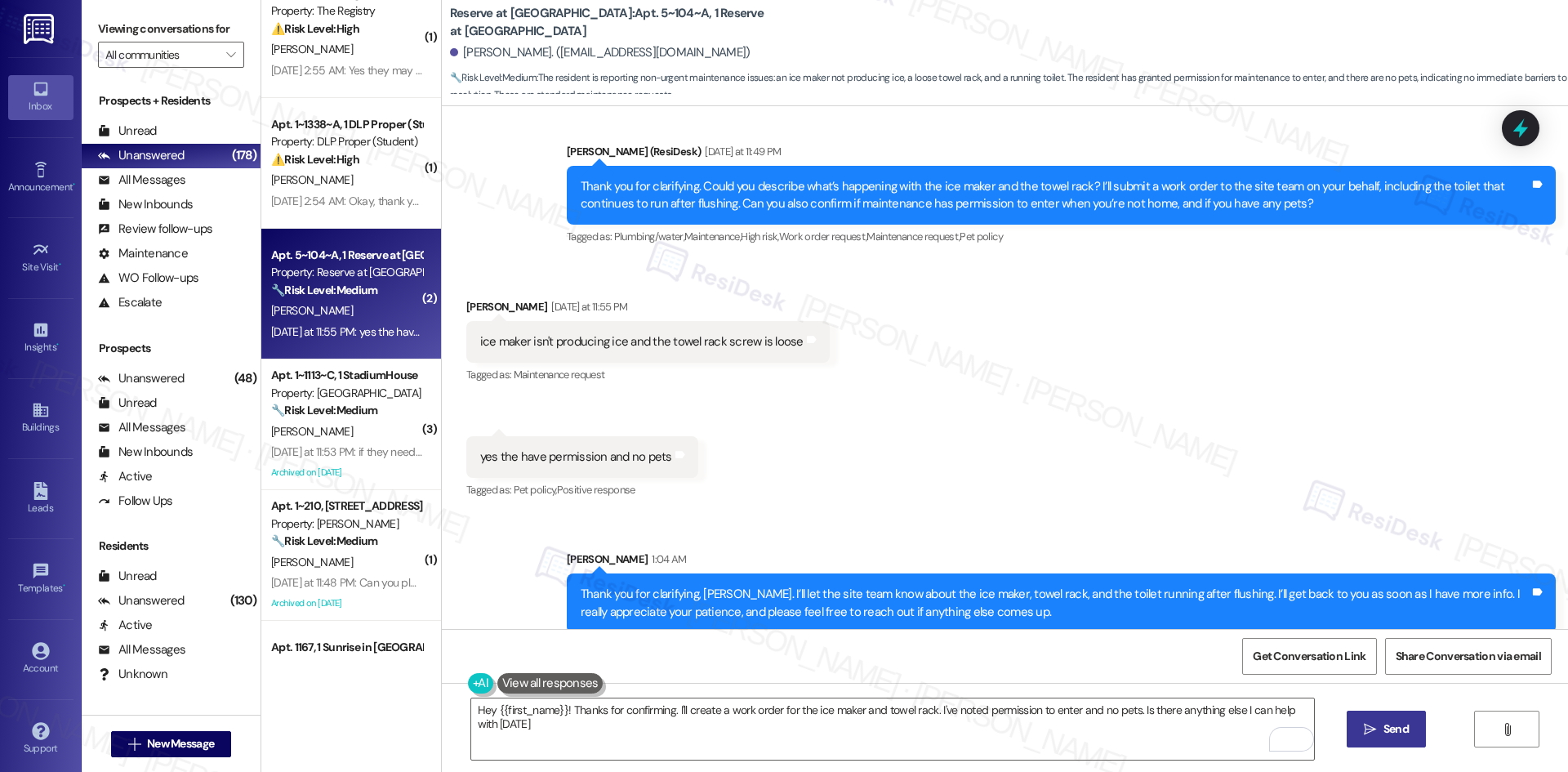
type textarea "Hey {{first_name}}! Thanks for confirming. I'll create a work order for the ice…"
click at [1141, 430] on div "Received via SMS Jashad Presley Yesterday at 11:55 PM ice maker isn't producing…" at bounding box center [1006, 388] width 1127 height 253
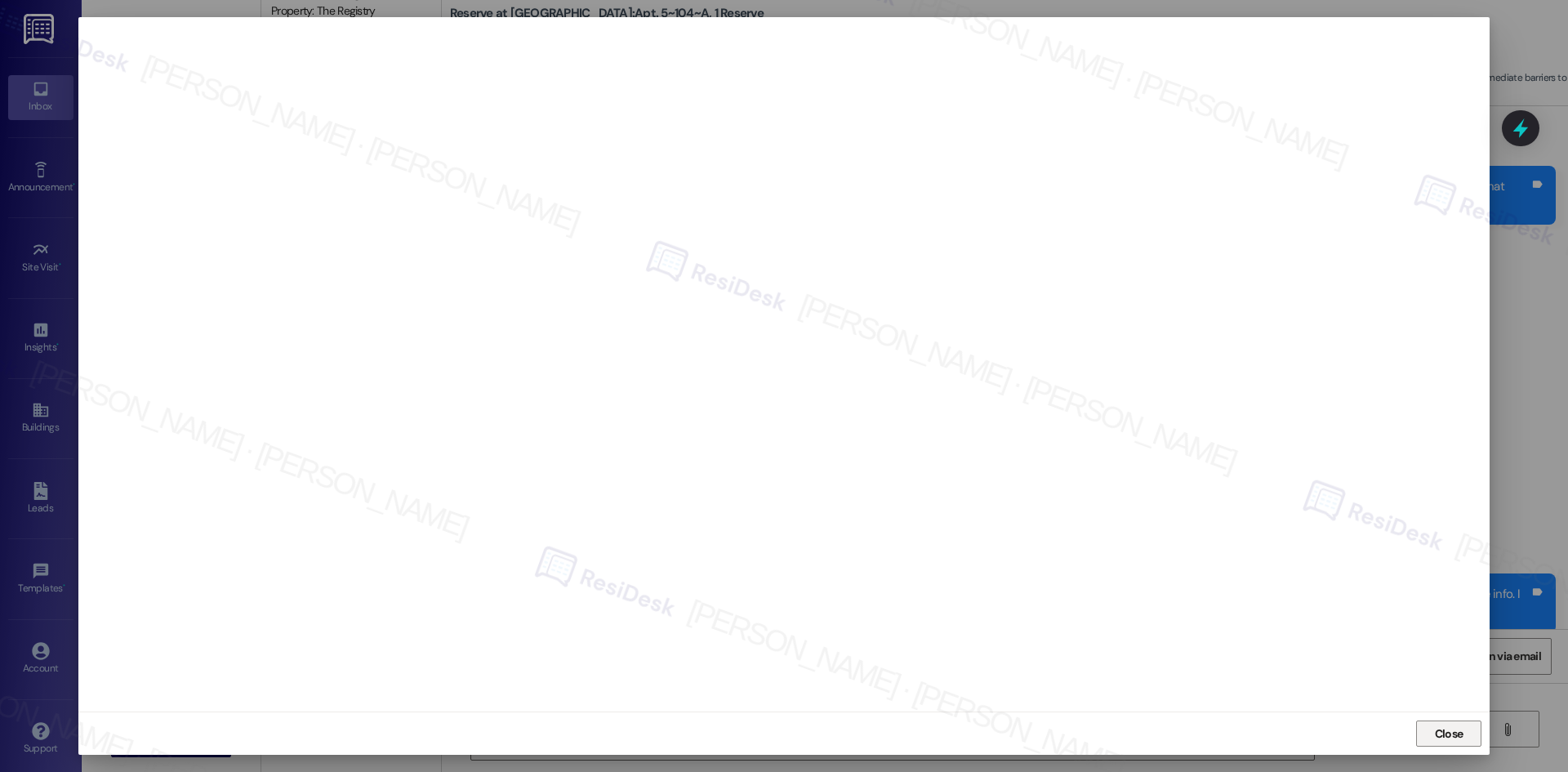
click at [1453, 736] on span "Close" at bounding box center [1449, 734] width 28 height 17
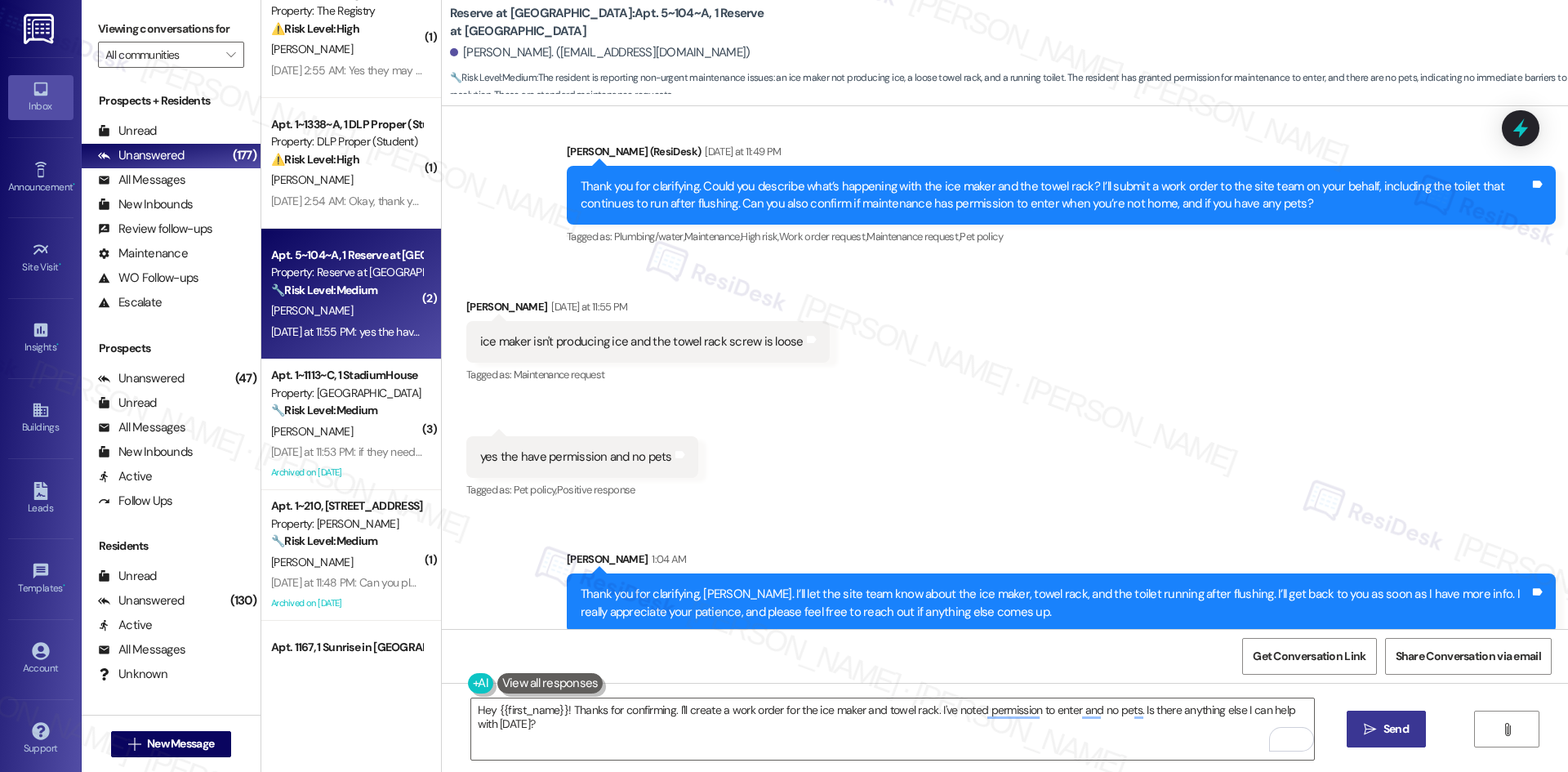
click at [1349, 496] on div "Received via SMS Jashad Presley Yesterday at 11:55 PM ice maker isn't producing…" at bounding box center [1006, 388] width 1127 height 253
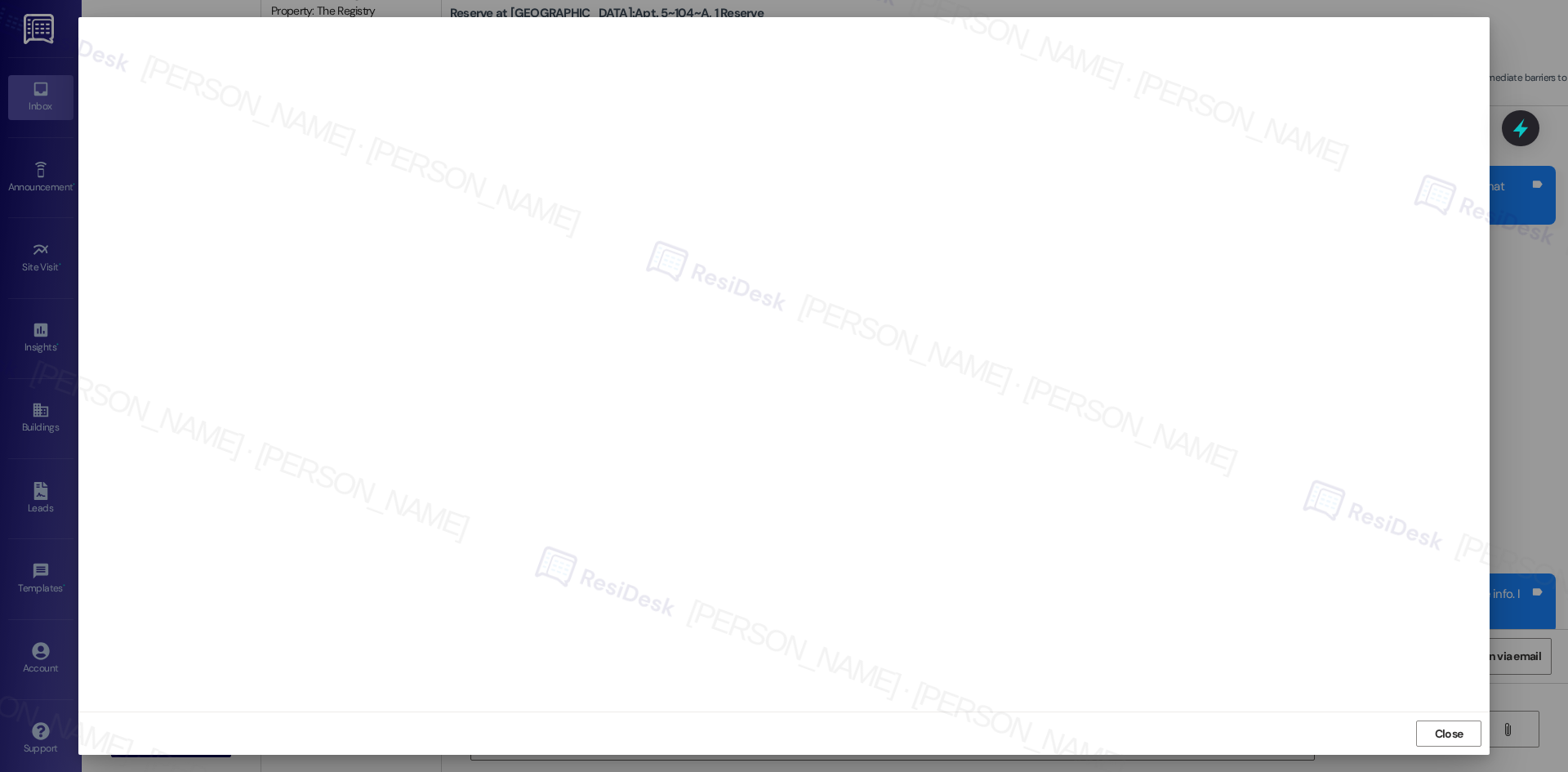
click at [1468, 719] on div "Close" at bounding box center [784, 734] width 1411 height 44
click at [1464, 735] on span "Close" at bounding box center [1449, 734] width 35 height 17
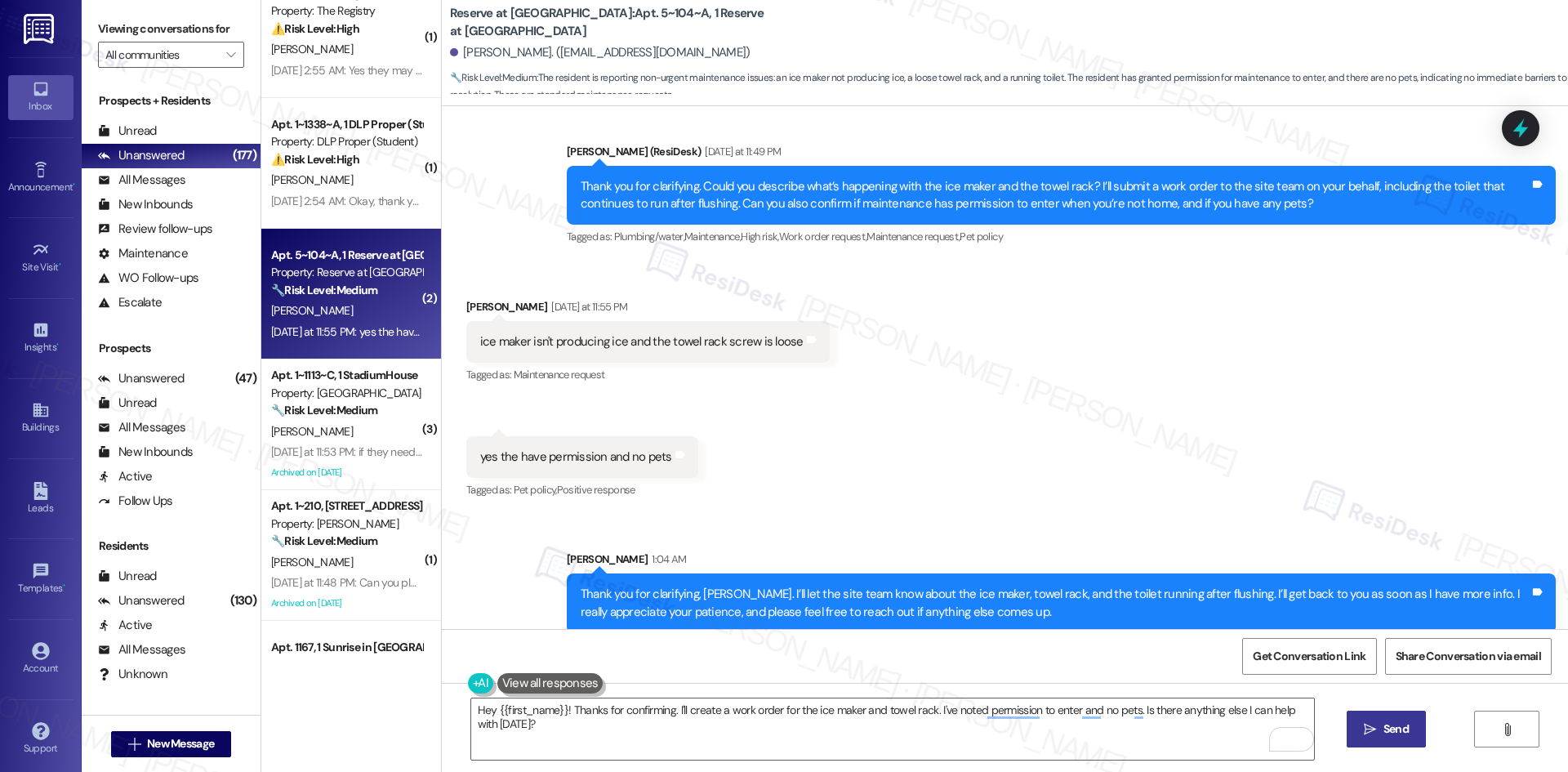
click at [1107, 374] on div "Received via SMS Jashad Presley Yesterday at 11:55 PM ice maker isn't producing…" at bounding box center [1006, 388] width 1127 height 253
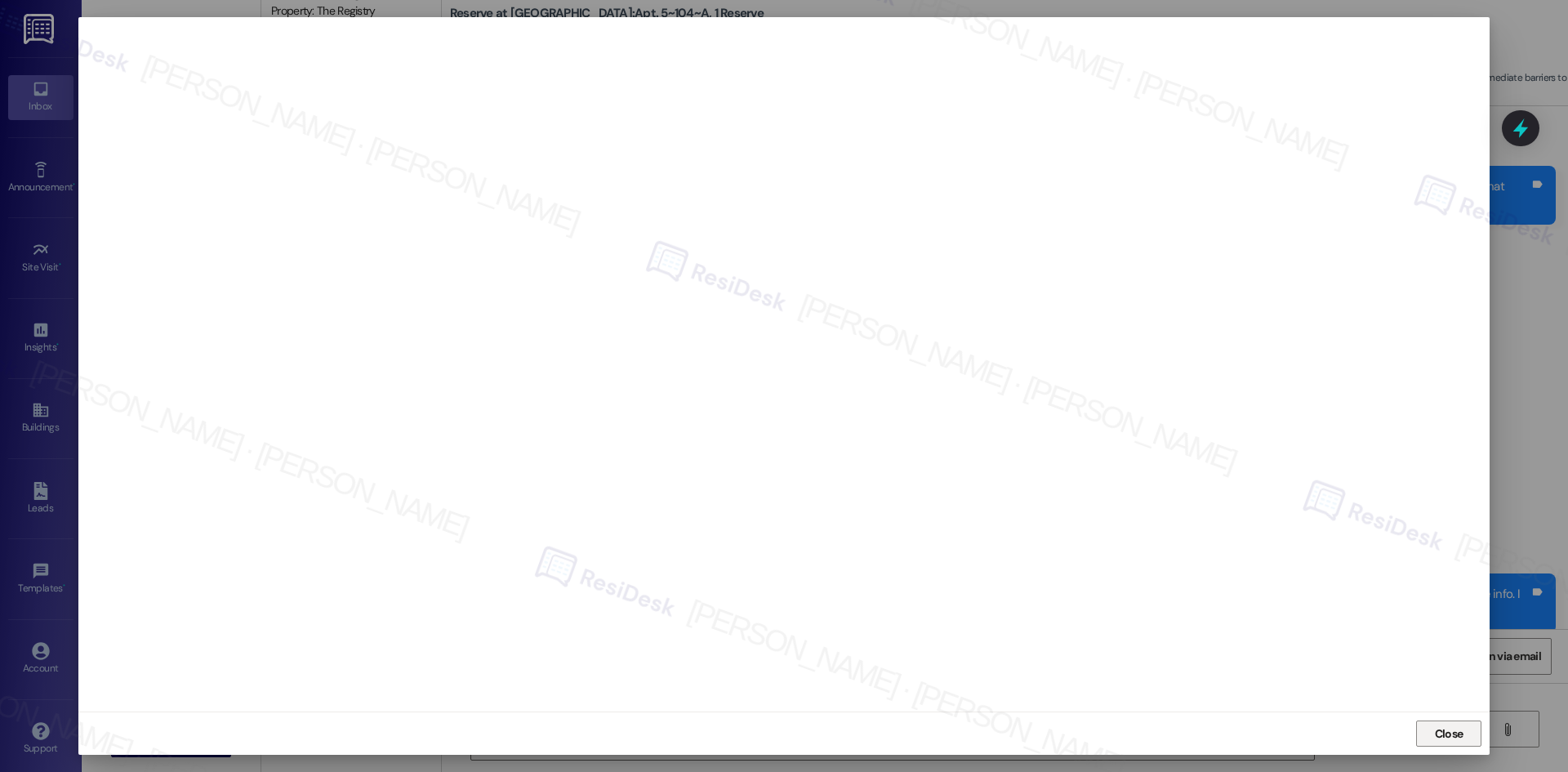
click at [1446, 735] on span "Close" at bounding box center [1449, 734] width 28 height 17
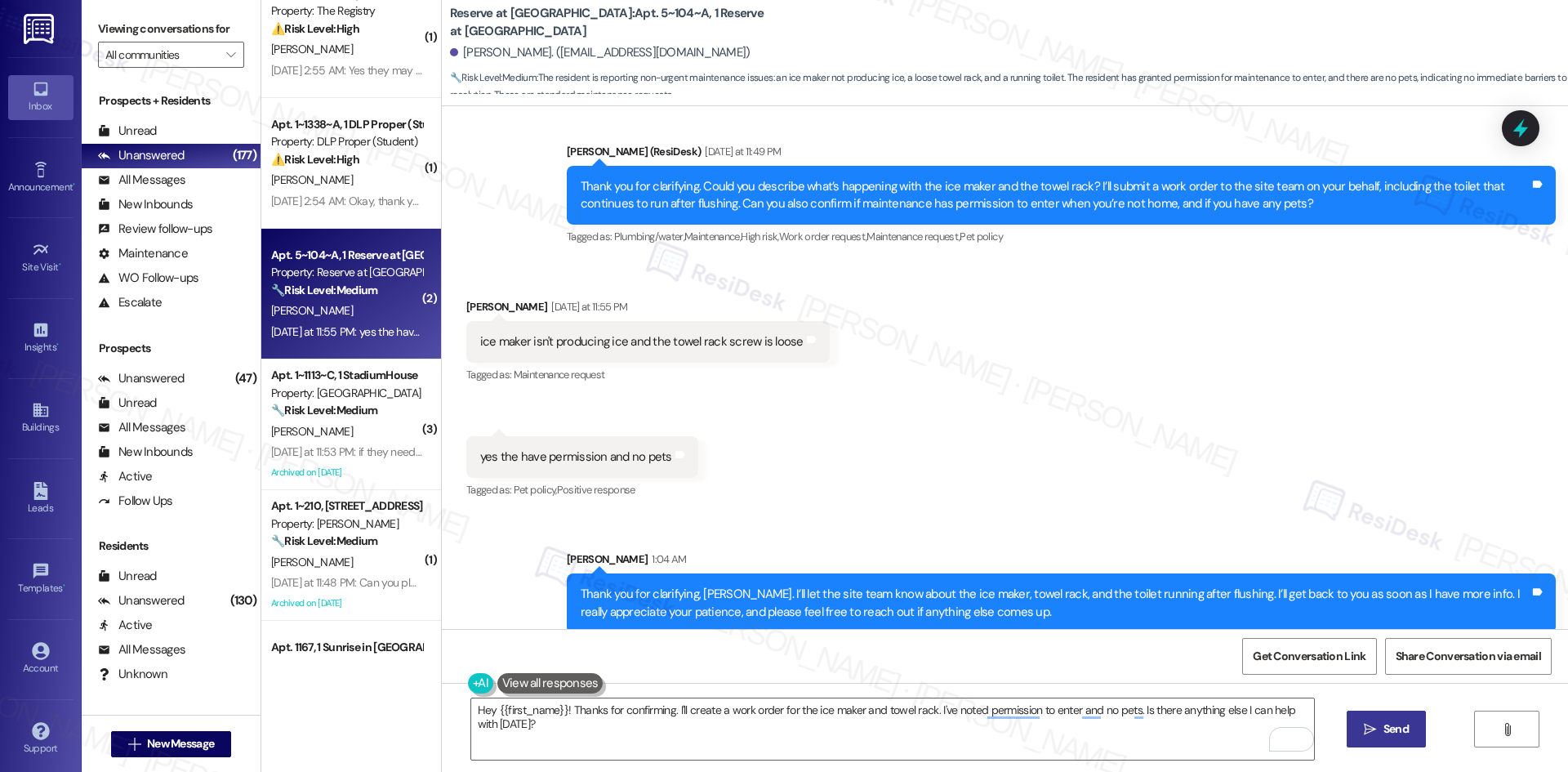
click at [1213, 442] on div "Received via SMS Jashad Presley Yesterday at 11:55 PM ice maker isn't producing…" at bounding box center [1006, 388] width 1127 height 253
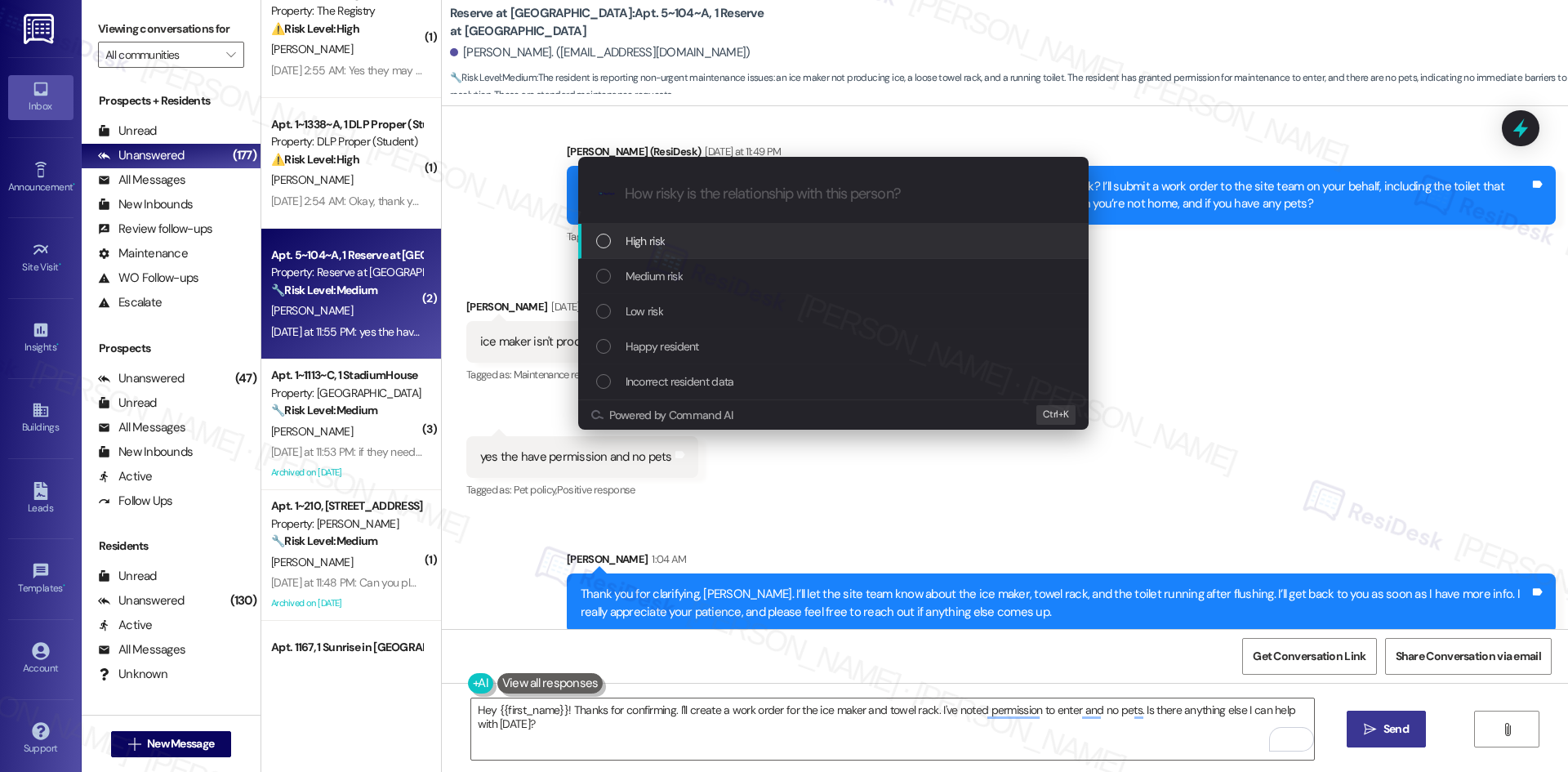
click at [712, 239] on div "High risk" at bounding box center [835, 241] width 478 height 18
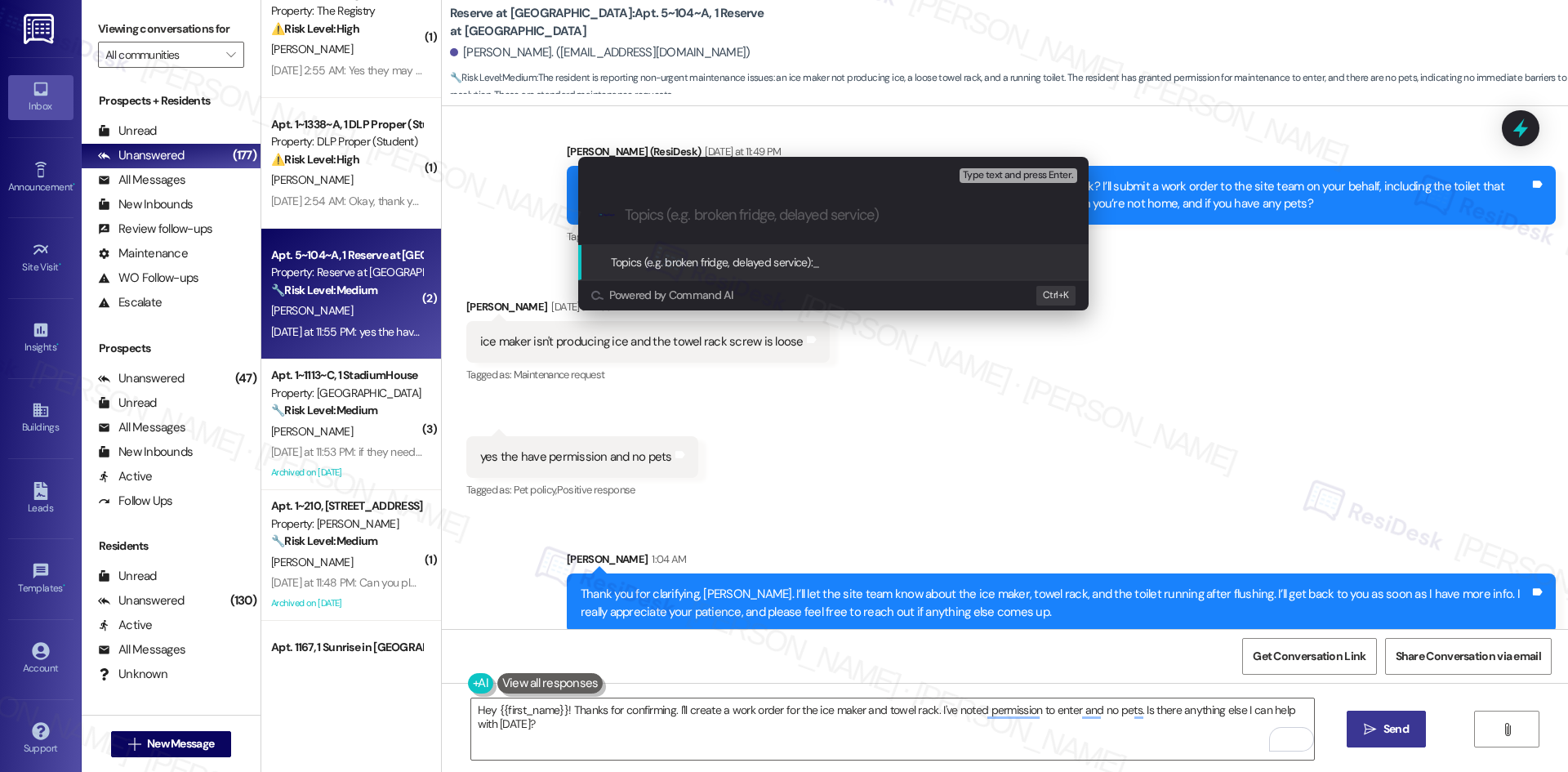
click at [720, 218] on input "Topics (e.g. broken fridge, delayed service)" at bounding box center [846, 215] width 443 height 17
paste input "Work Orders 6772908 (Ice Maker), 6772918 (Towel Rack), 6772929 (Toilet)"
type input "Work Orders 6772908 (Ice Maker), 6772918 (Towel Rack), 6772929 (Toilet)"
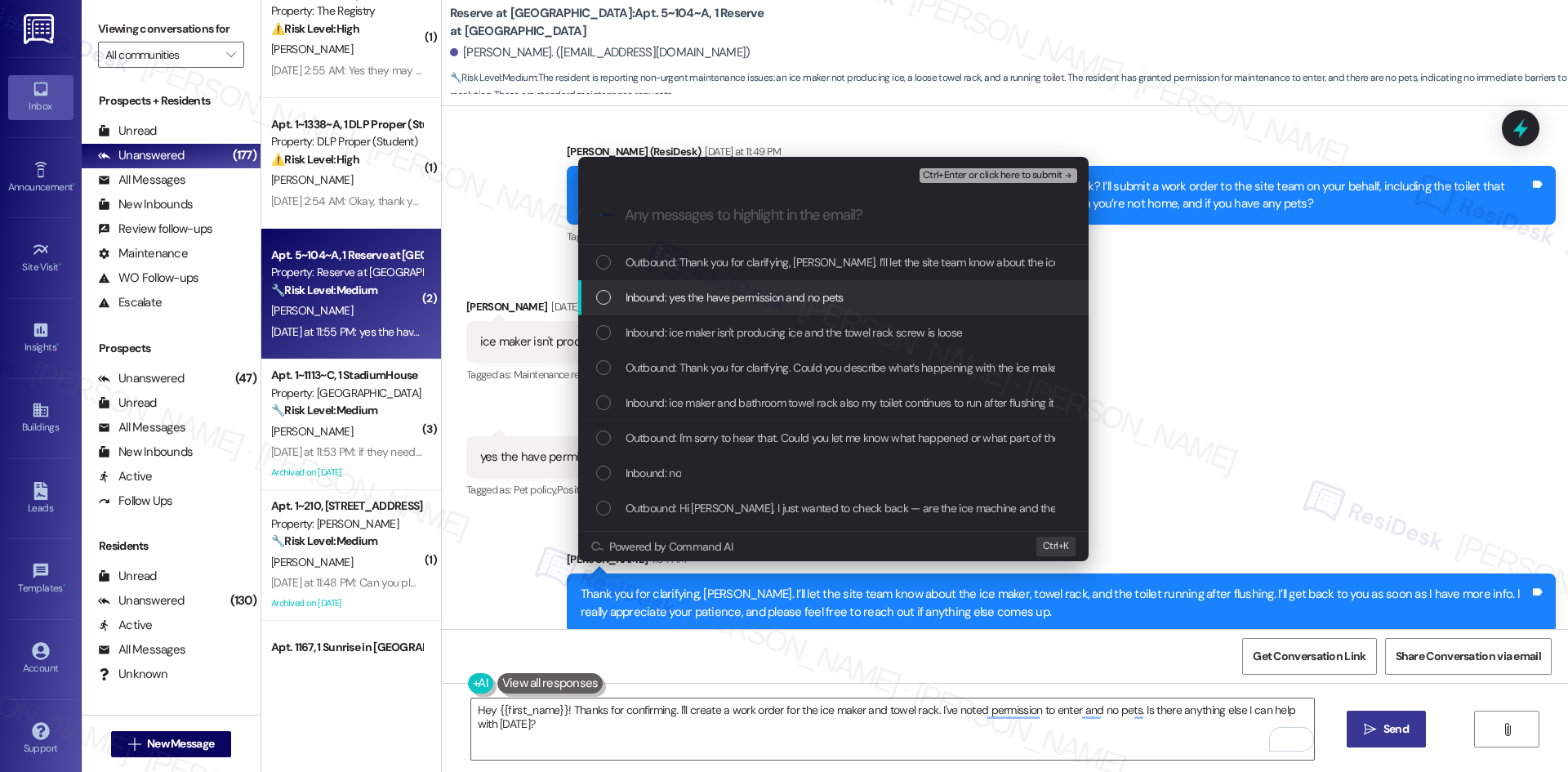
click at [738, 290] on span "Inbound: yes the have permission and no pets" at bounding box center [734, 298] width 218 height 18
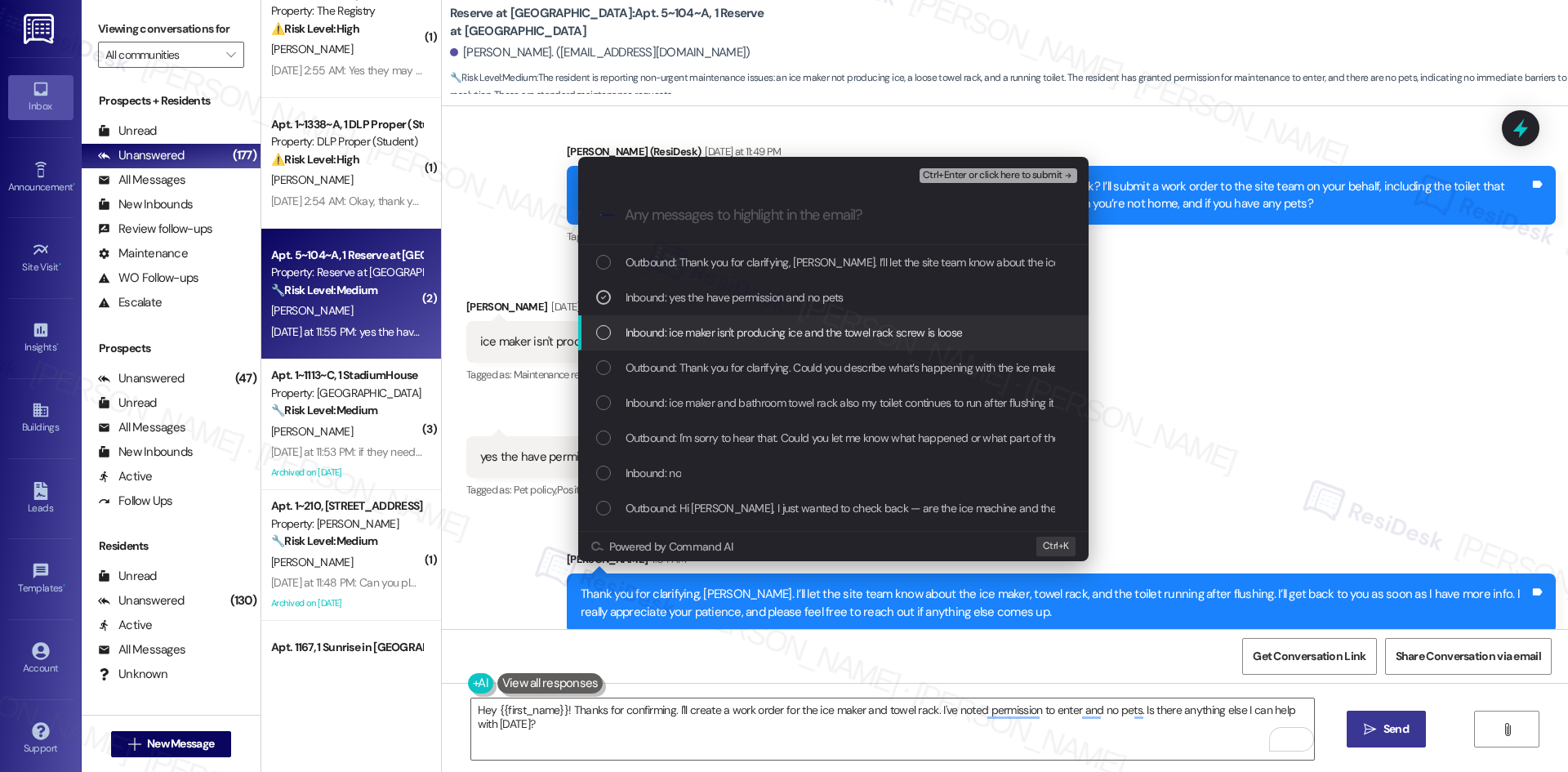
click at [756, 330] on span "Inbound: ice maker isn't producing ice and the towel rack screw is loose" at bounding box center [794, 332] width 338 height 18
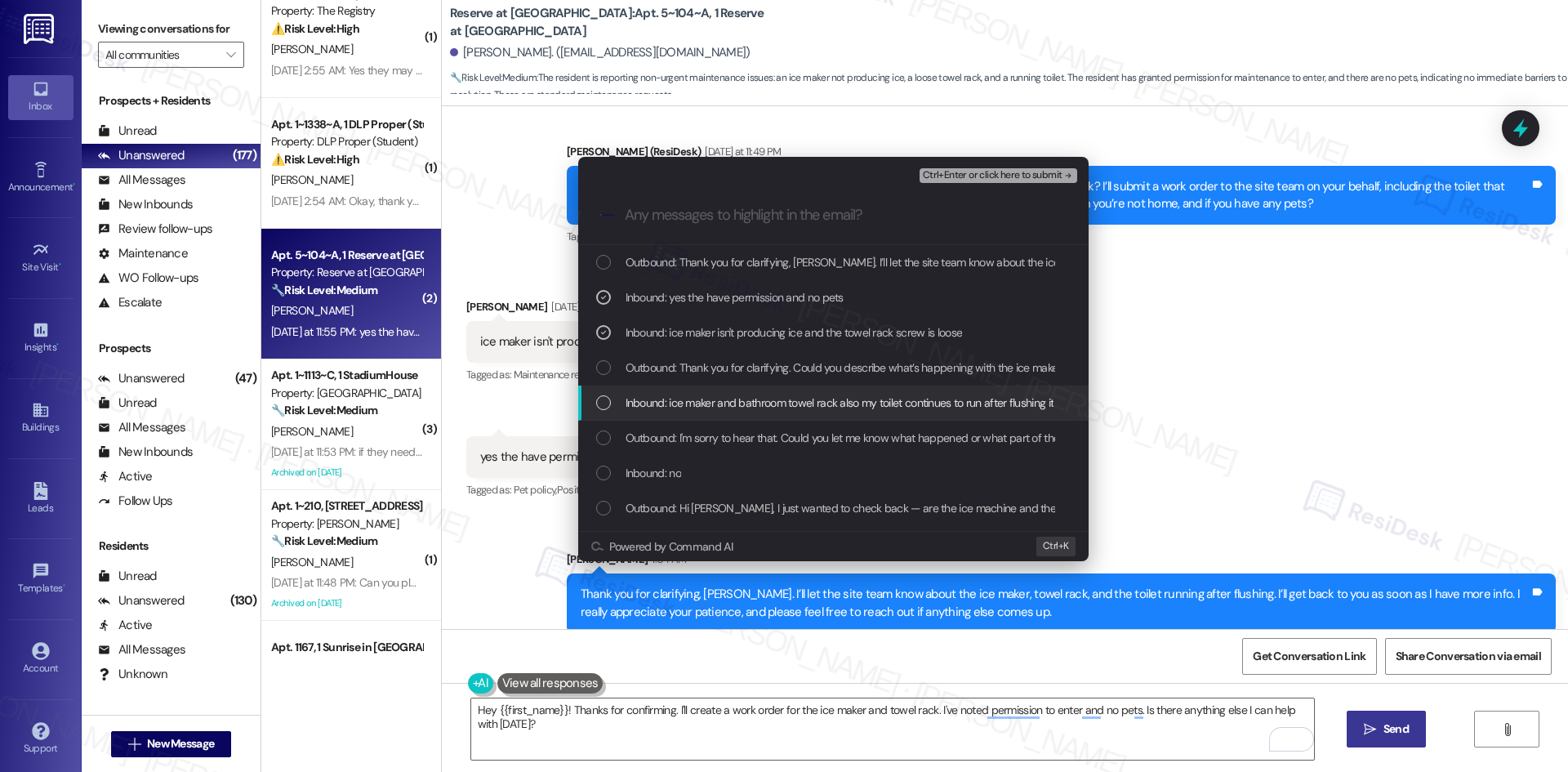
click at [776, 401] on span "Inbound: ice maker and bathroom towel rack also my toilet continues to run afte…" at bounding box center [839, 403] width 429 height 18
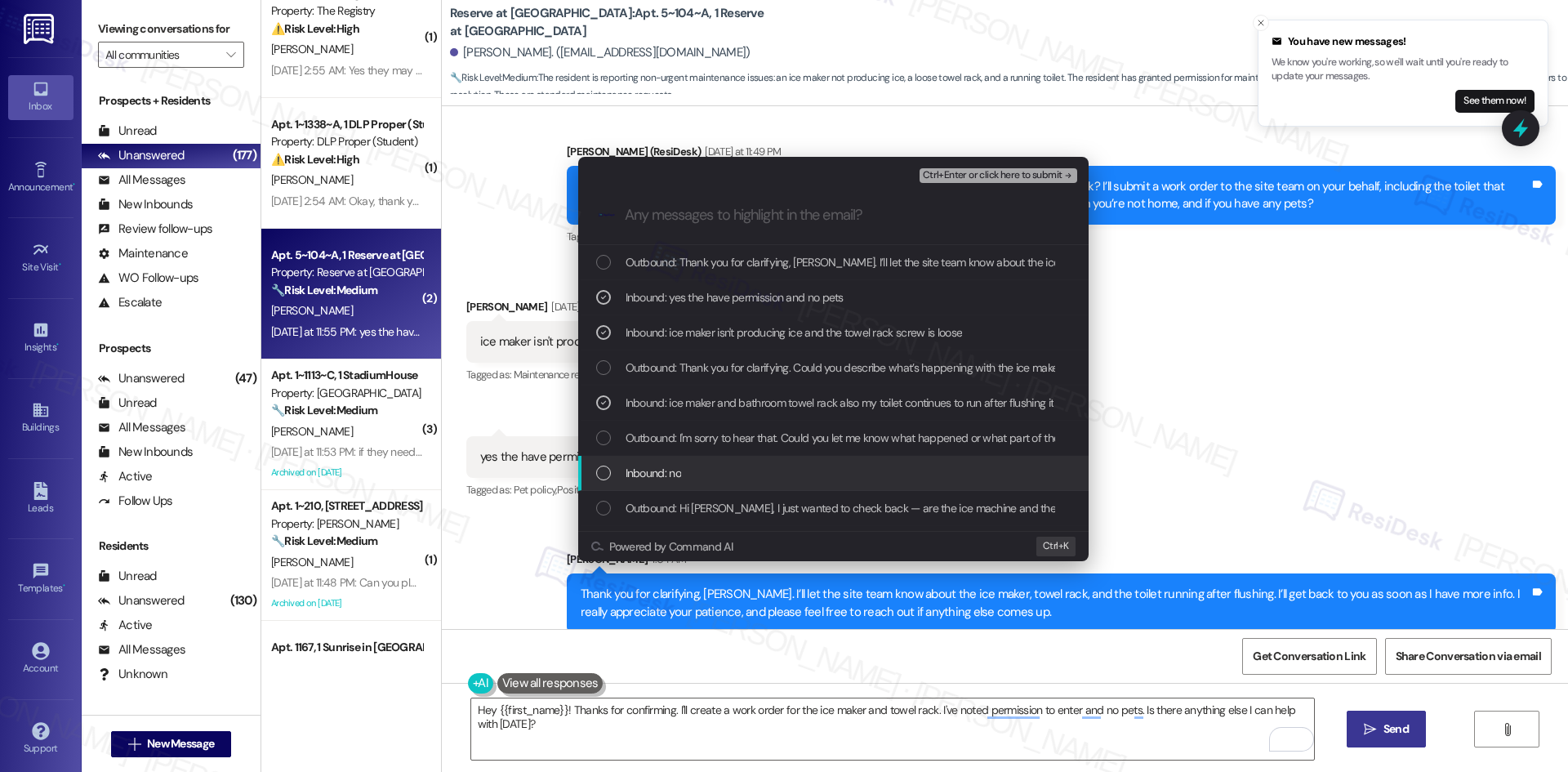
click at [780, 473] on div "Inbound: no" at bounding box center [835, 473] width 478 height 18
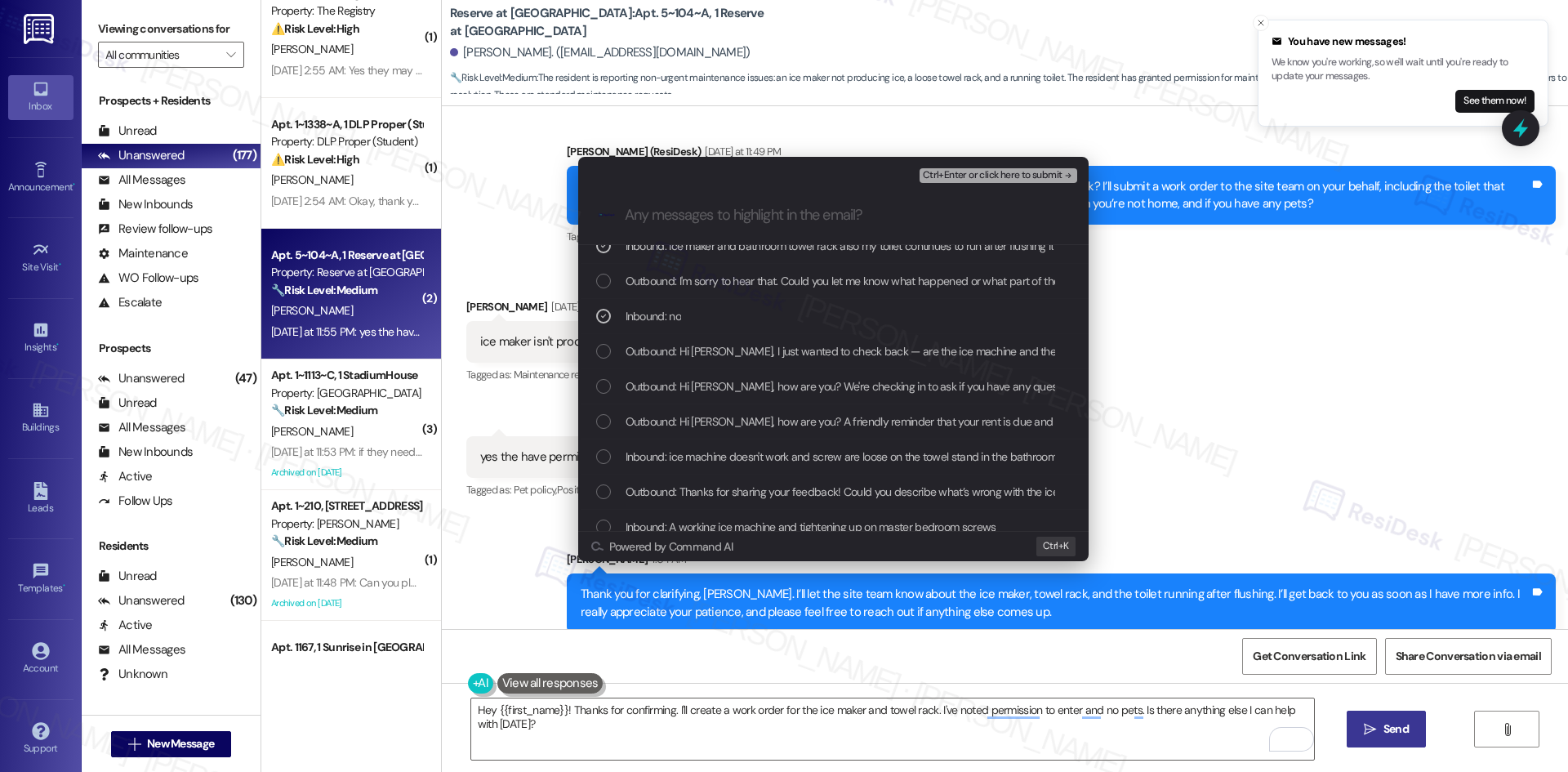
scroll to position [163, 0]
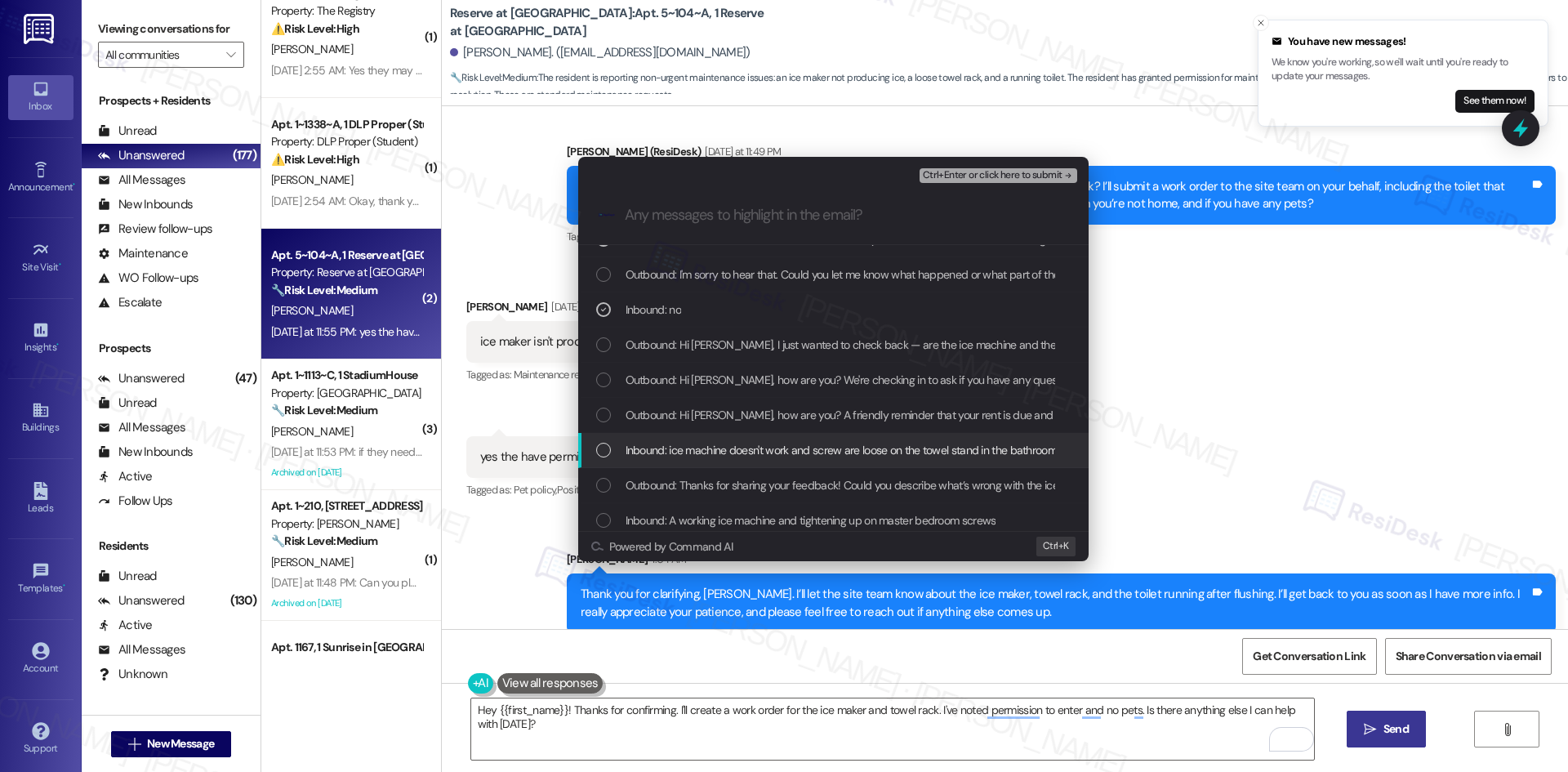
click at [947, 454] on span "Inbound: ice machine doesn't work and screw are loose on the towel stand in the…" at bounding box center [841, 451] width 431 height 18
click at [926, 522] on span "Inbound: A working ice machine and tightening up on master bedroom screws" at bounding box center [810, 521] width 370 height 18
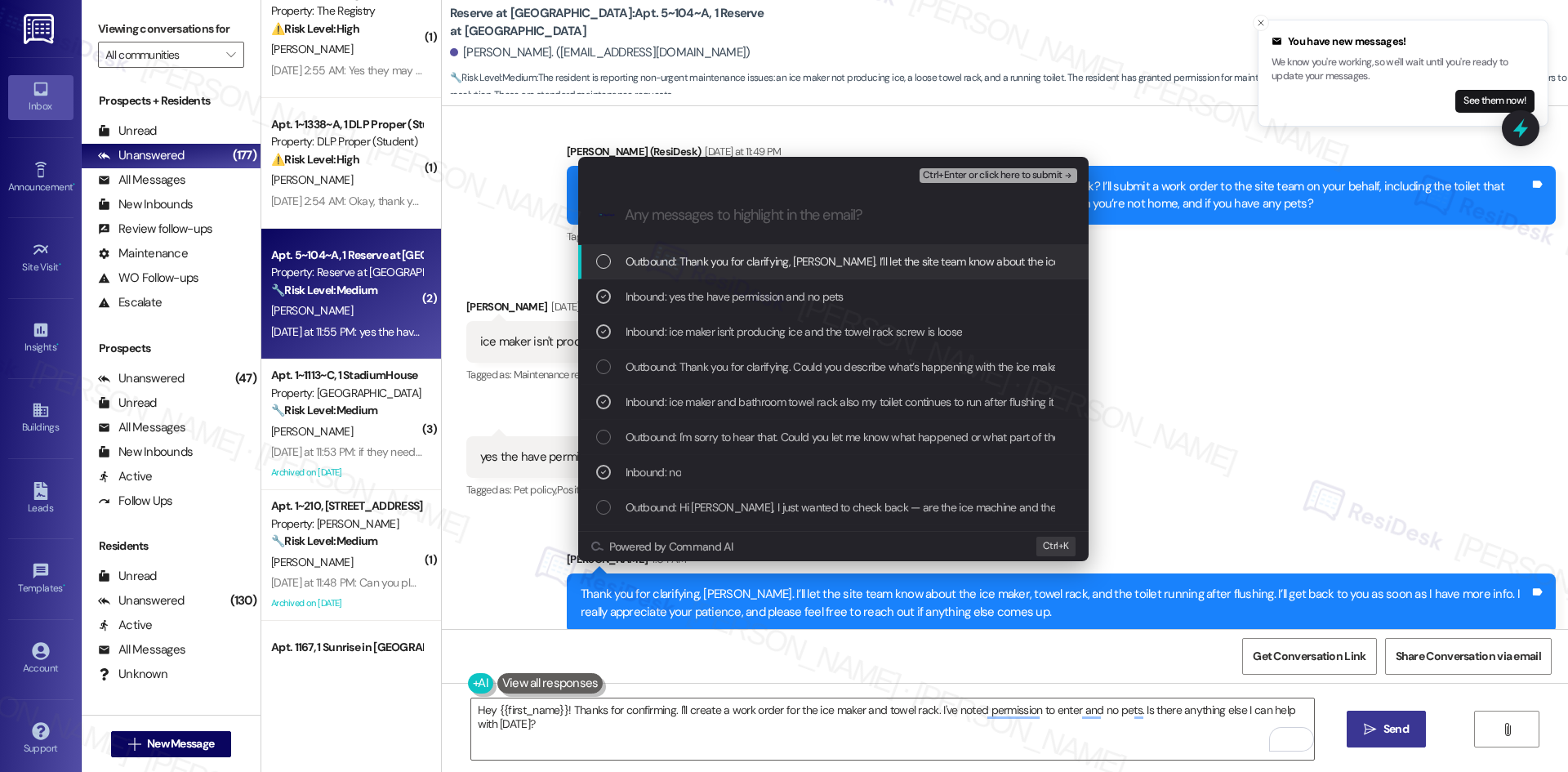
scroll to position [0, 0]
click at [1047, 176] on span "Ctrl+Enter or click here to submit" at bounding box center [992, 176] width 139 height 12
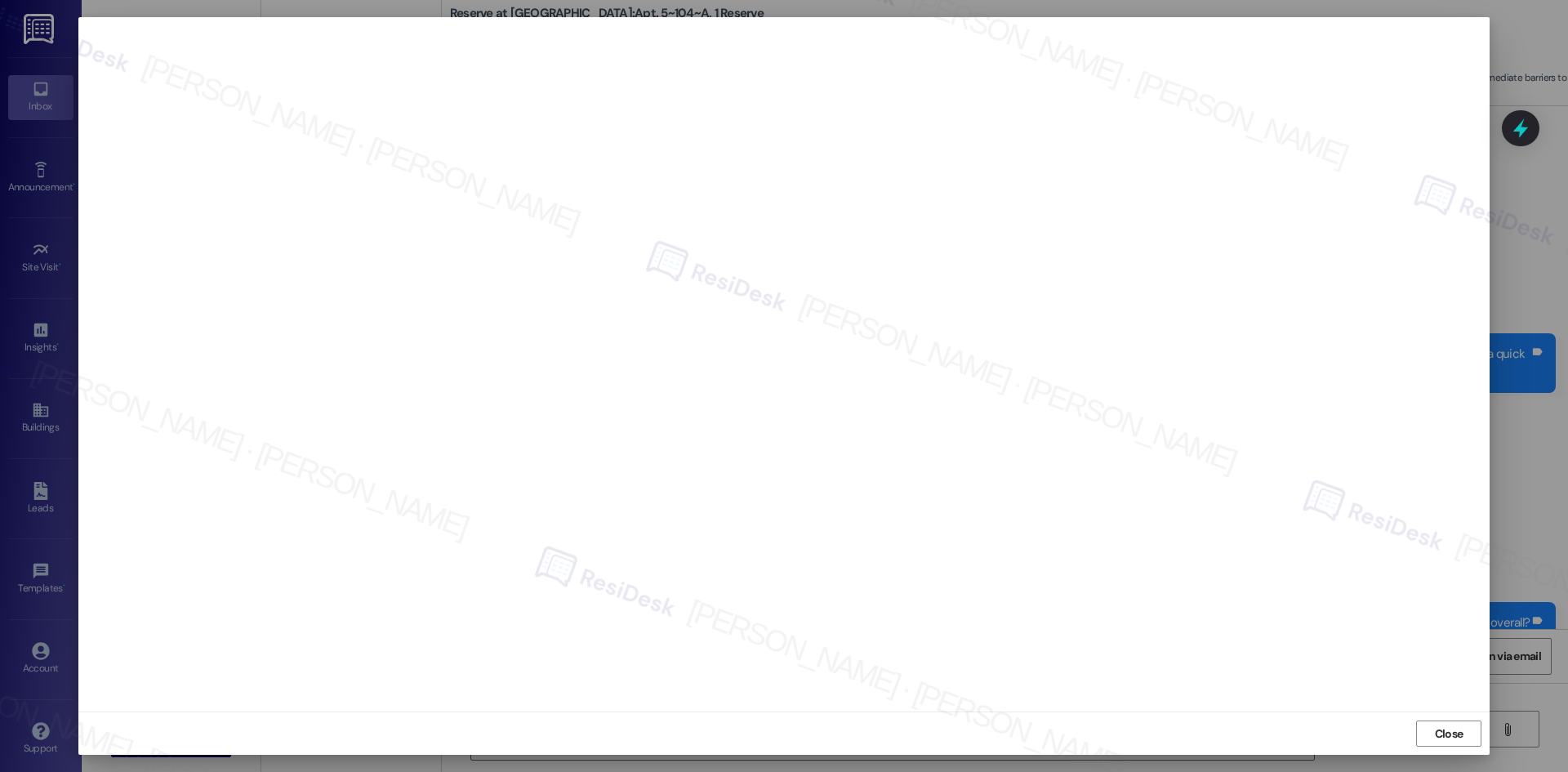
scroll to position [2579, 0]
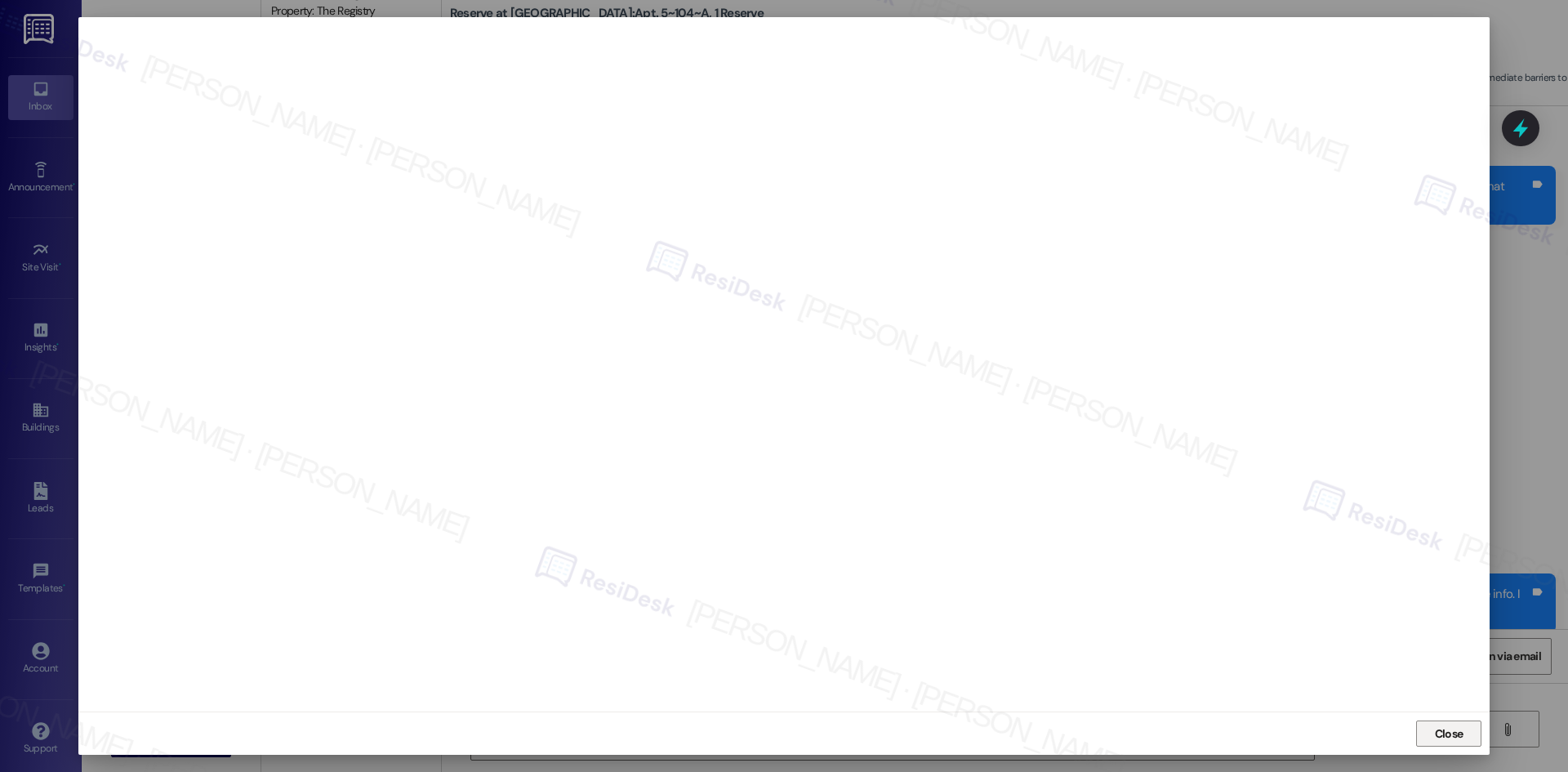
click at [1433, 734] on span "Close" at bounding box center [1449, 734] width 35 height 17
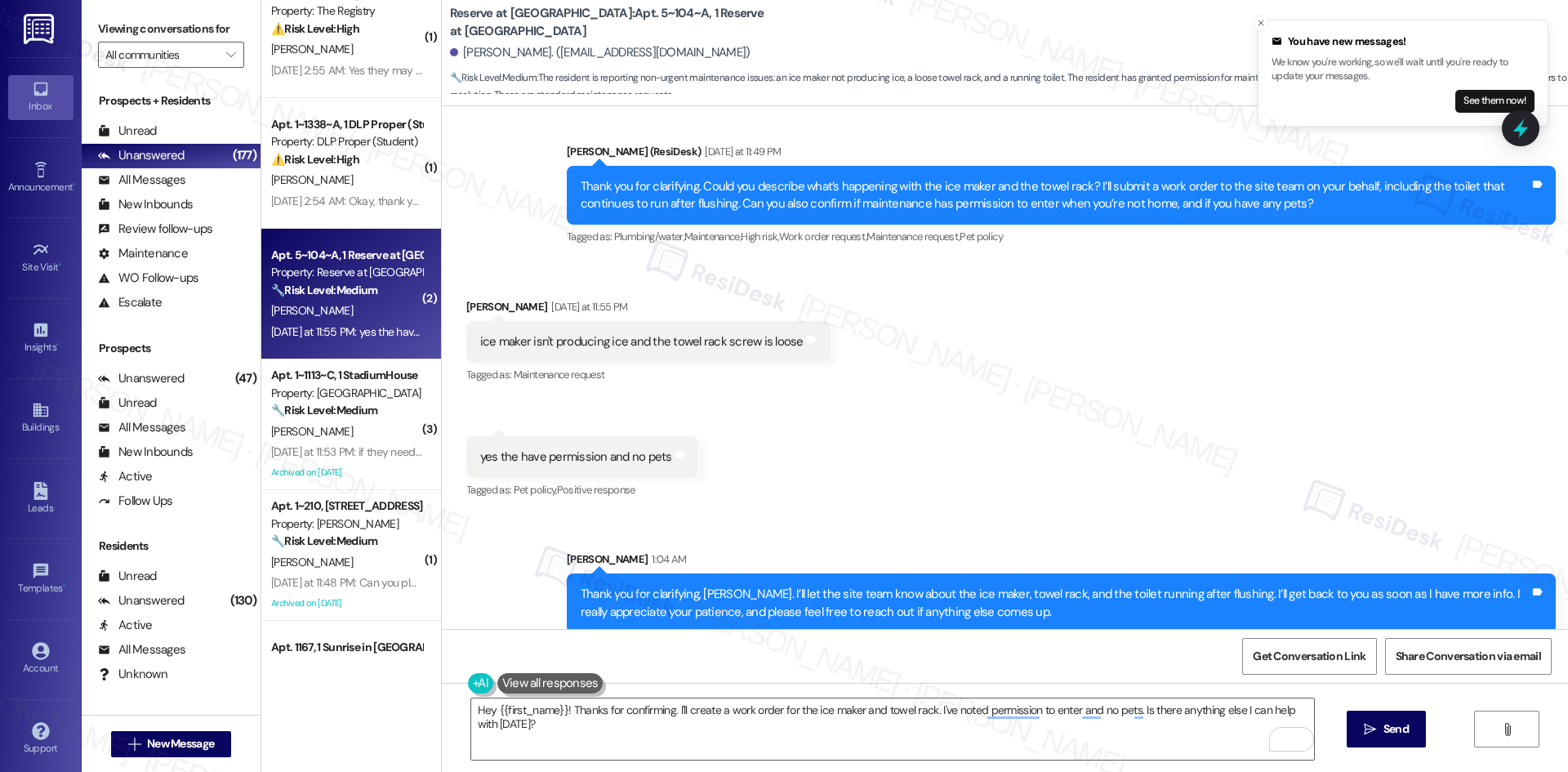
click at [1381, 513] on div "Sent via SMS [PERSON_NAME] 1:04 AM Thank you for clarifying, [PERSON_NAME]. I’l…" at bounding box center [1006, 579] width 1127 height 131
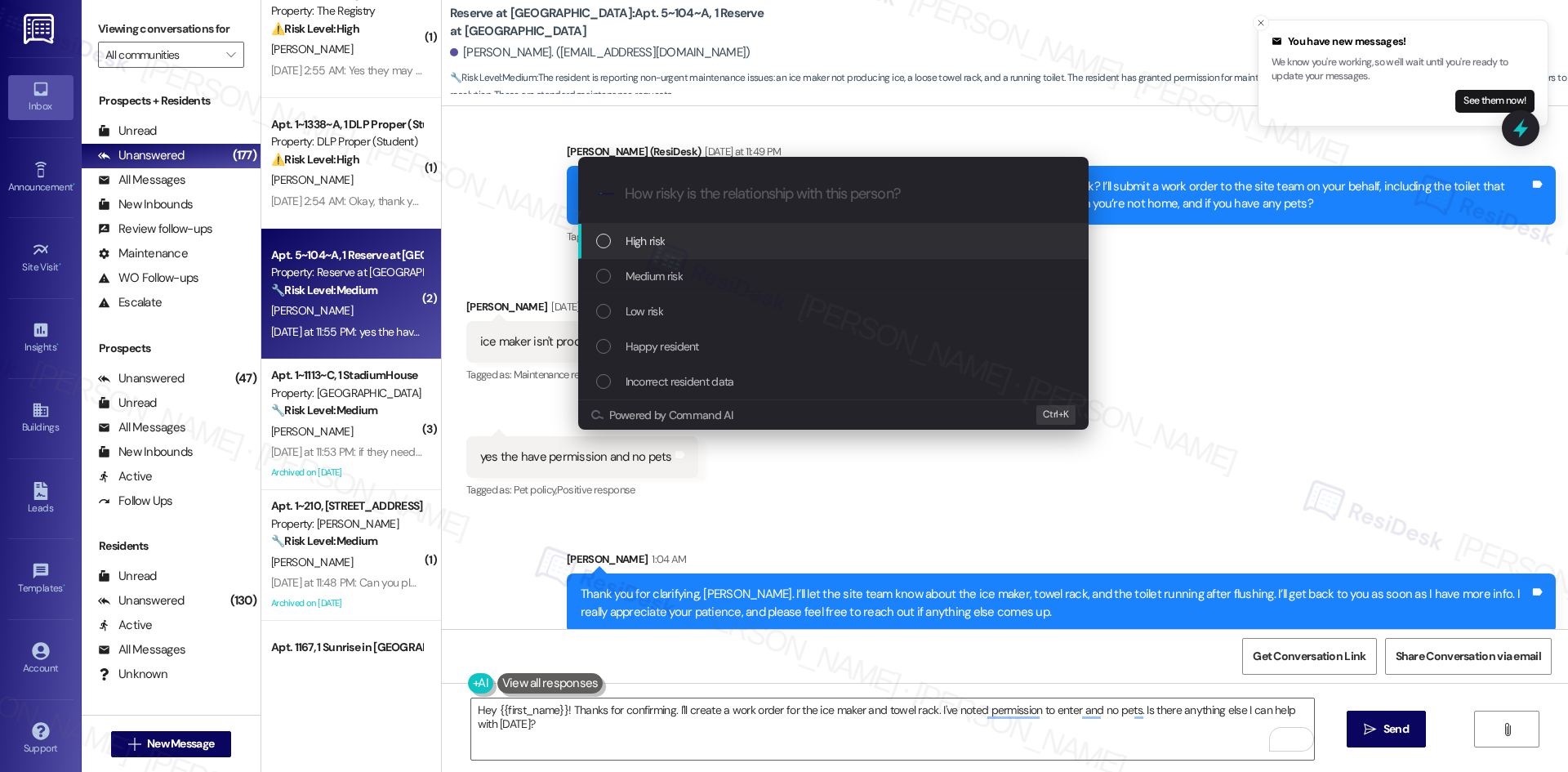
click at [703, 243] on div "High risk" at bounding box center [835, 241] width 478 height 18
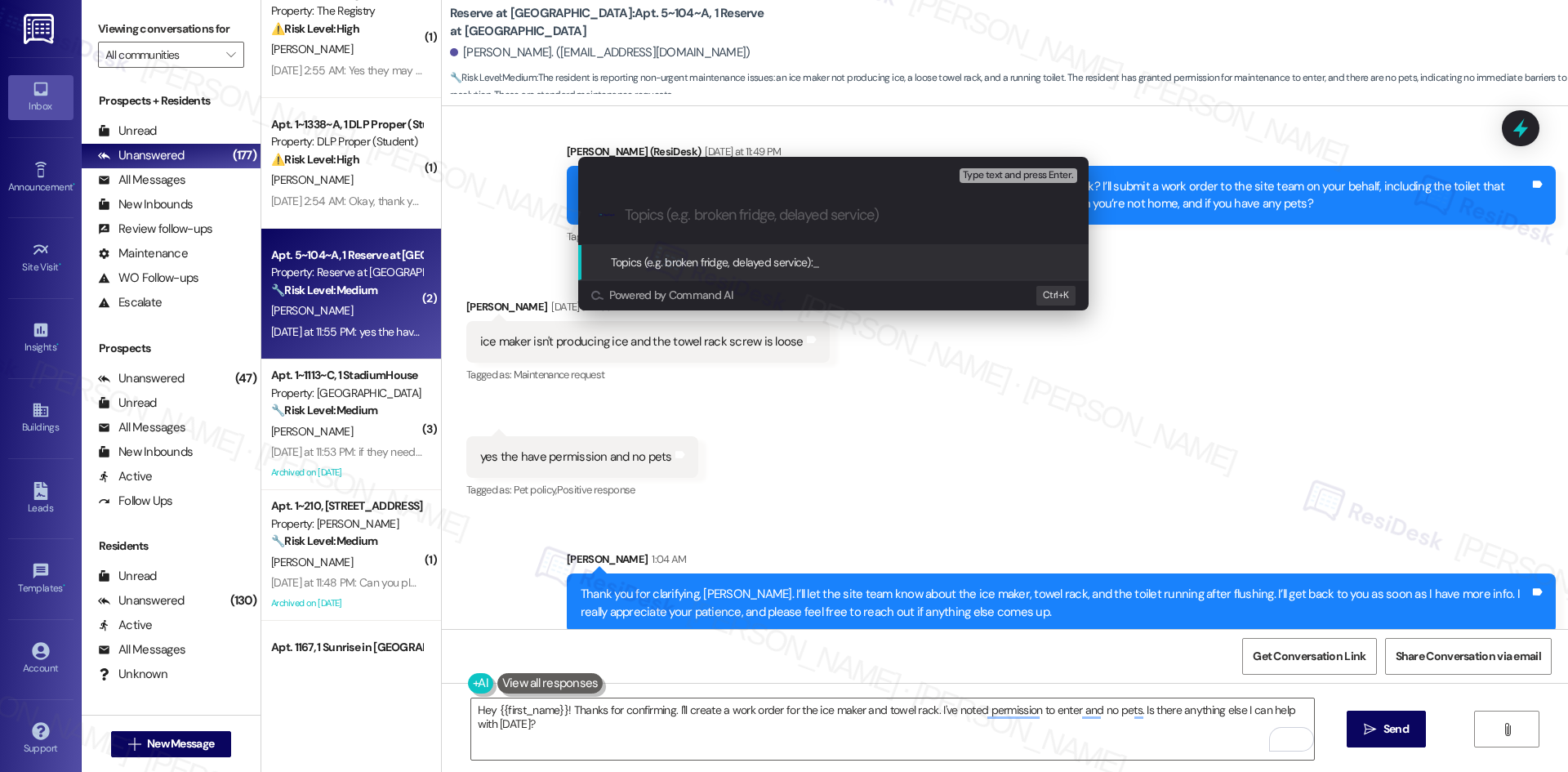
click at [772, 211] on input "Topics (e.g. broken fridge, delayed service)" at bounding box center [846, 215] width 443 height 17
paste input "Work Orders 6772908 (Ice Maker), 6772918 (Towel Rack), 6772929 (Toilet)"
type input "Work Orders 6772908 (Ice Maker), 6772918 (Towel Rack), 6772929 (Toilet)"
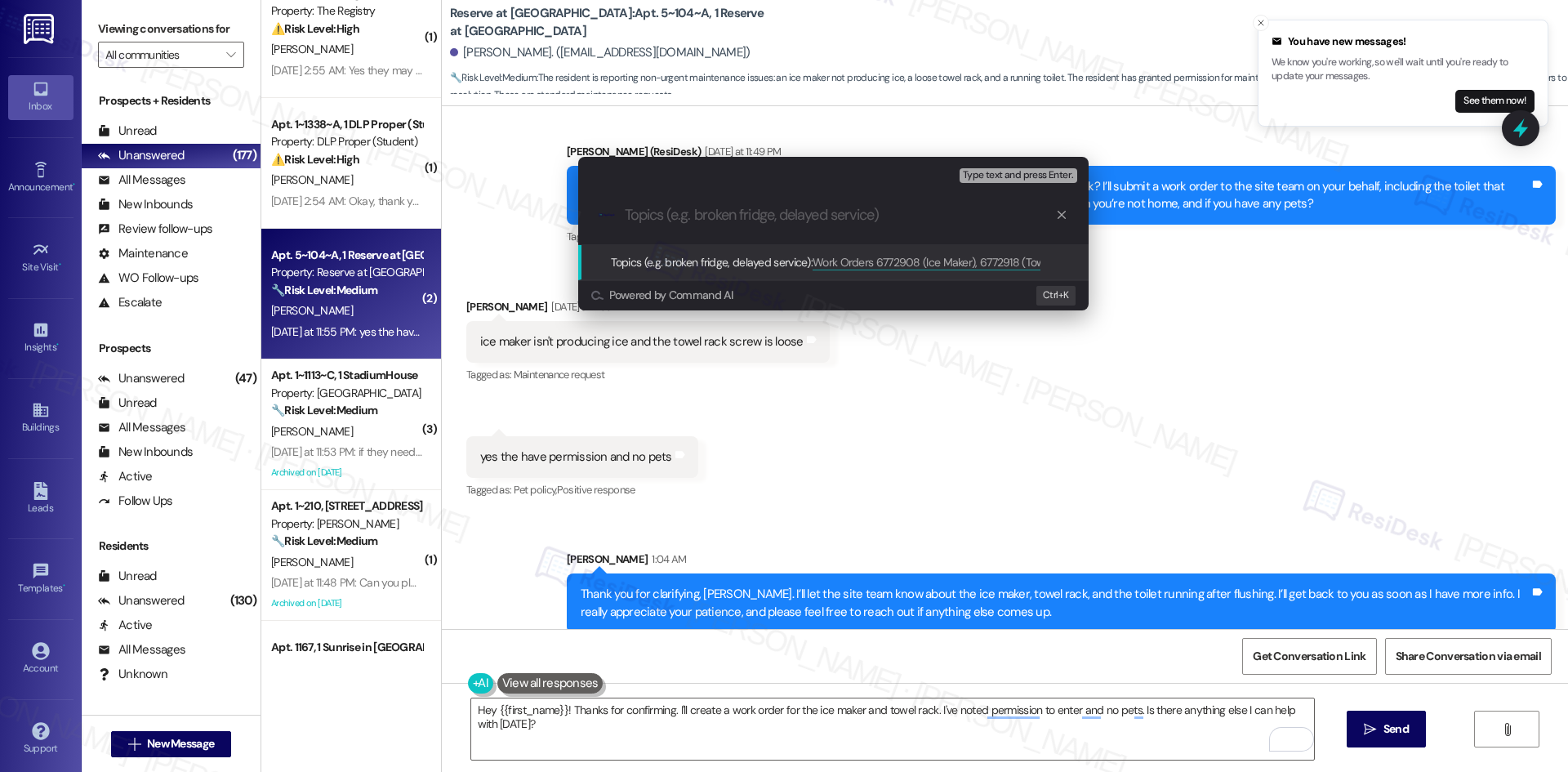
scroll to position [0, 0]
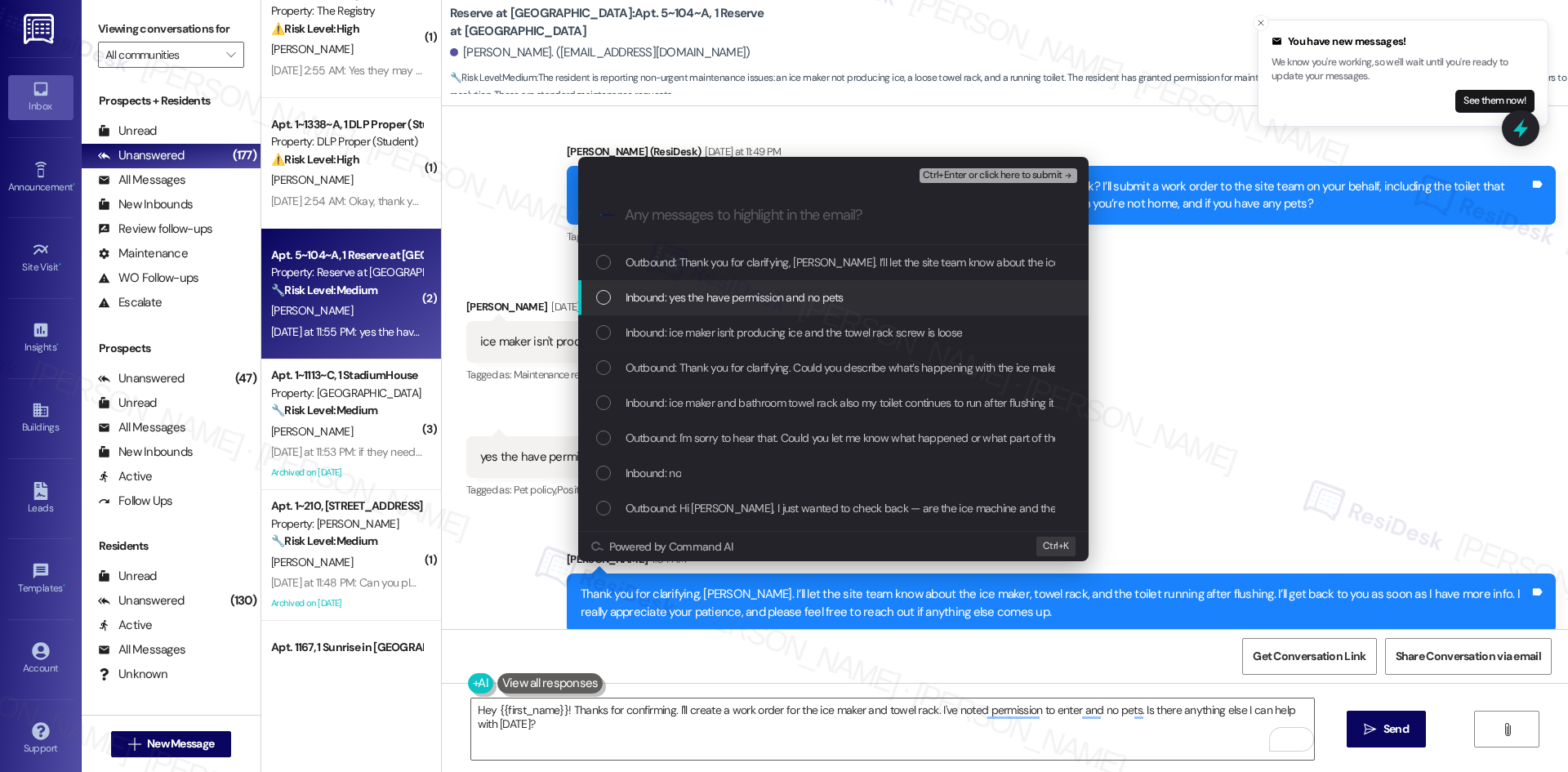
click at [794, 294] on span "Inbound: yes the have permission and no pets" at bounding box center [734, 298] width 218 height 18
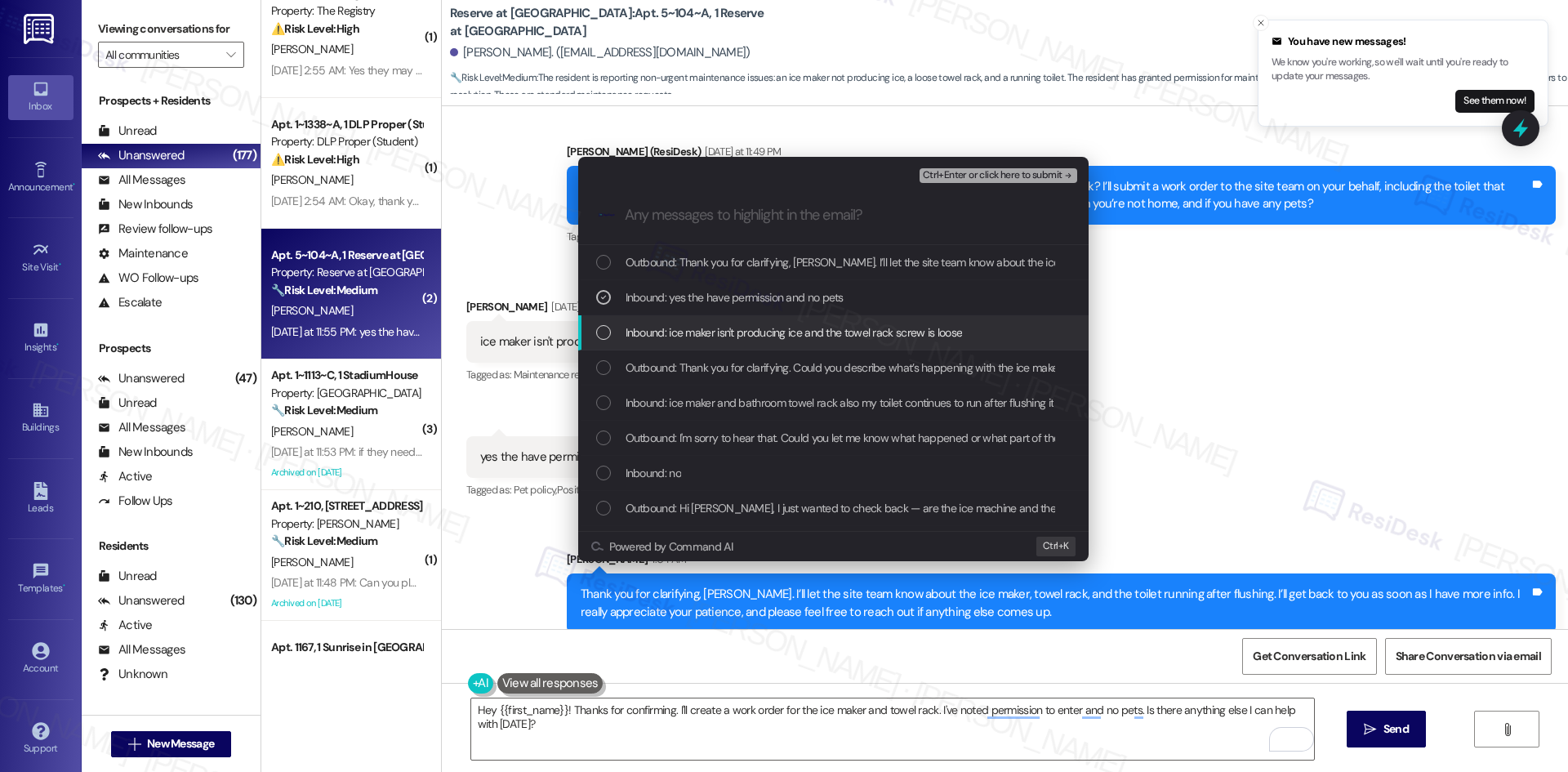
click at [799, 340] on span "Inbound: ice maker isn't producing ice and the towel rack screw is loose" at bounding box center [794, 332] width 338 height 18
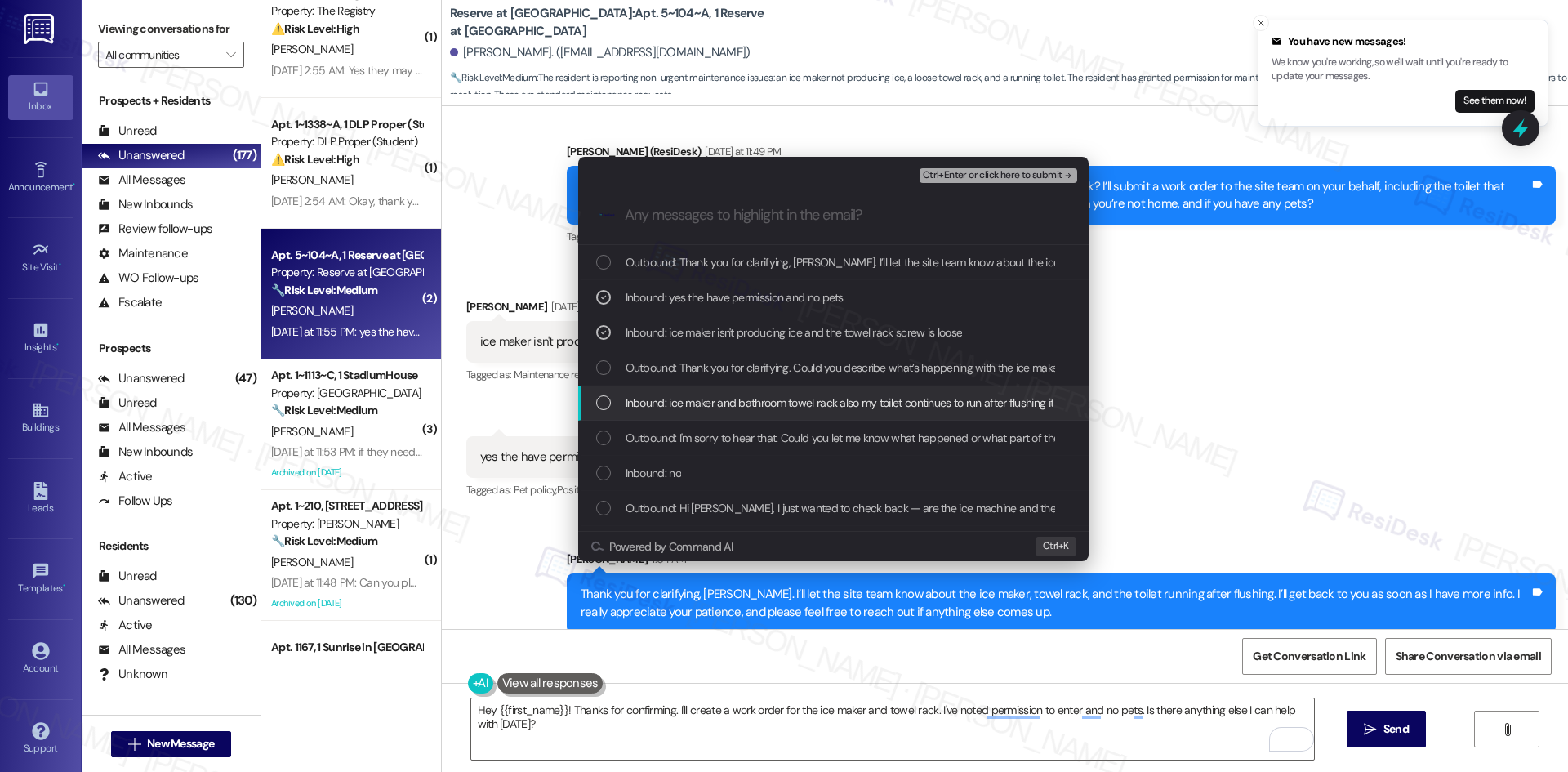
click at [825, 403] on span "Inbound: ice maker and bathroom towel rack also my toilet continues to run afte…" at bounding box center [839, 403] width 429 height 18
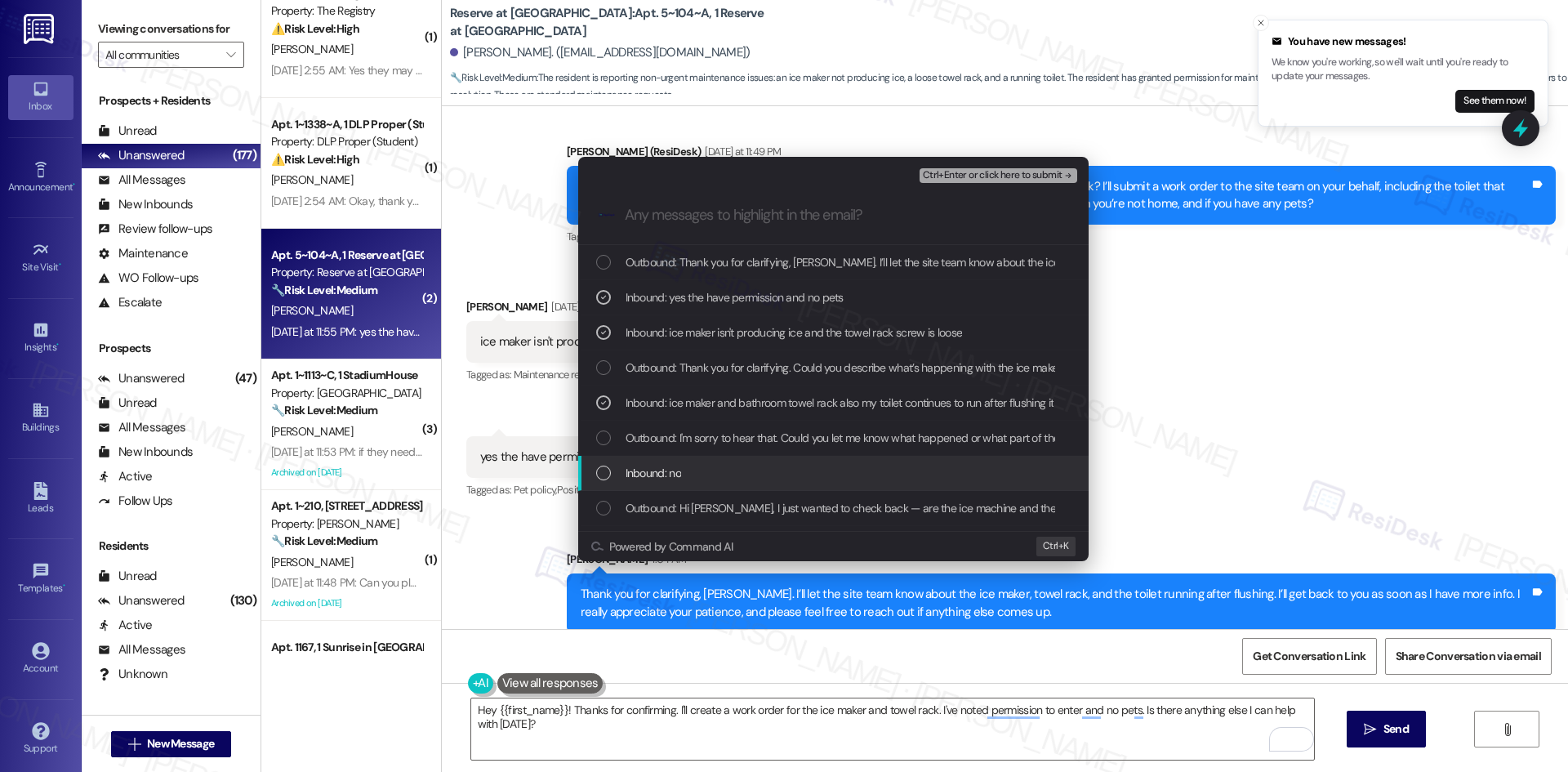
click at [765, 465] on div "Inbound: no" at bounding box center [835, 473] width 478 height 18
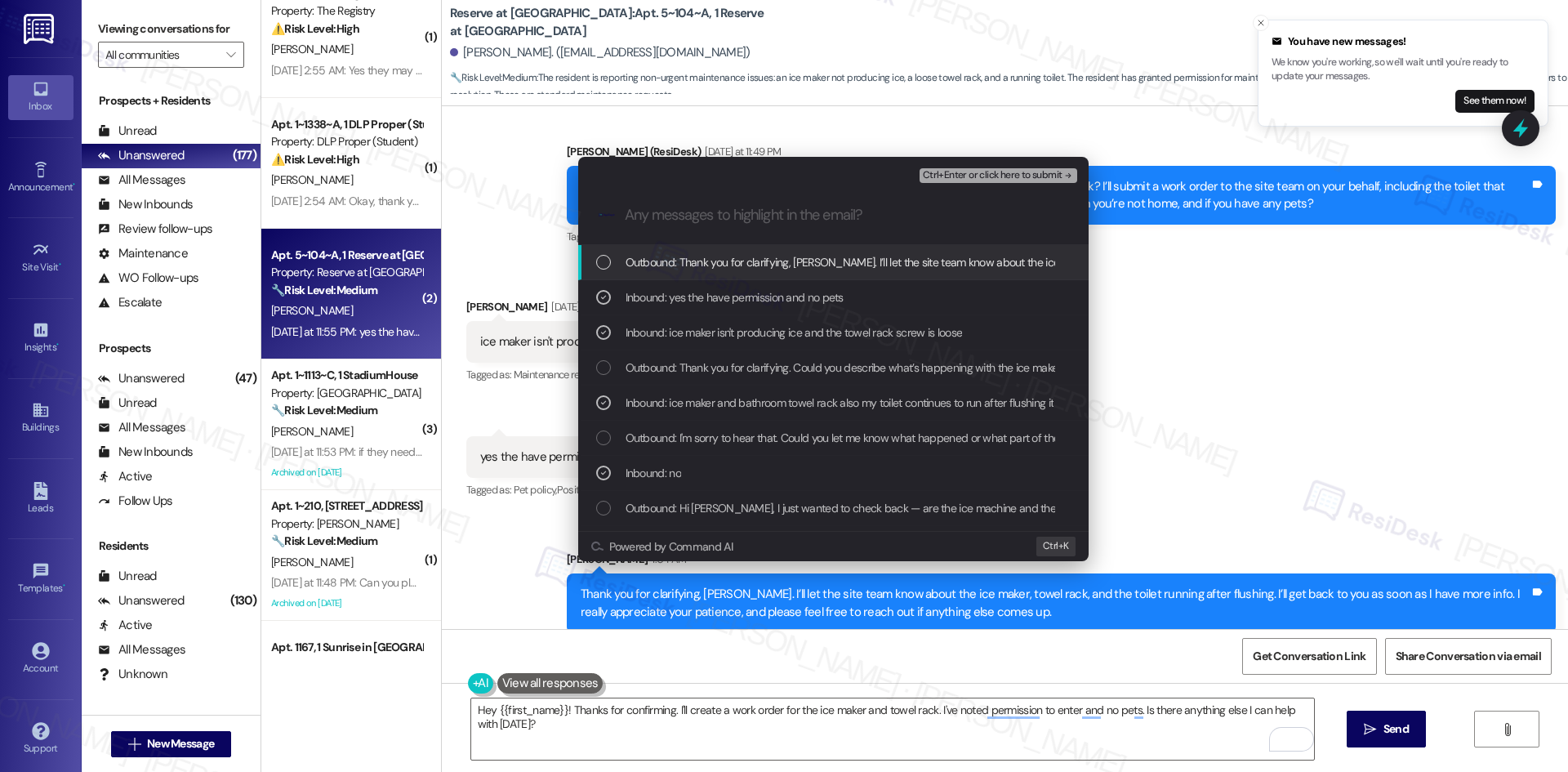
click at [1055, 175] on span "Ctrl+Enter or click here to submit" at bounding box center [992, 176] width 139 height 12
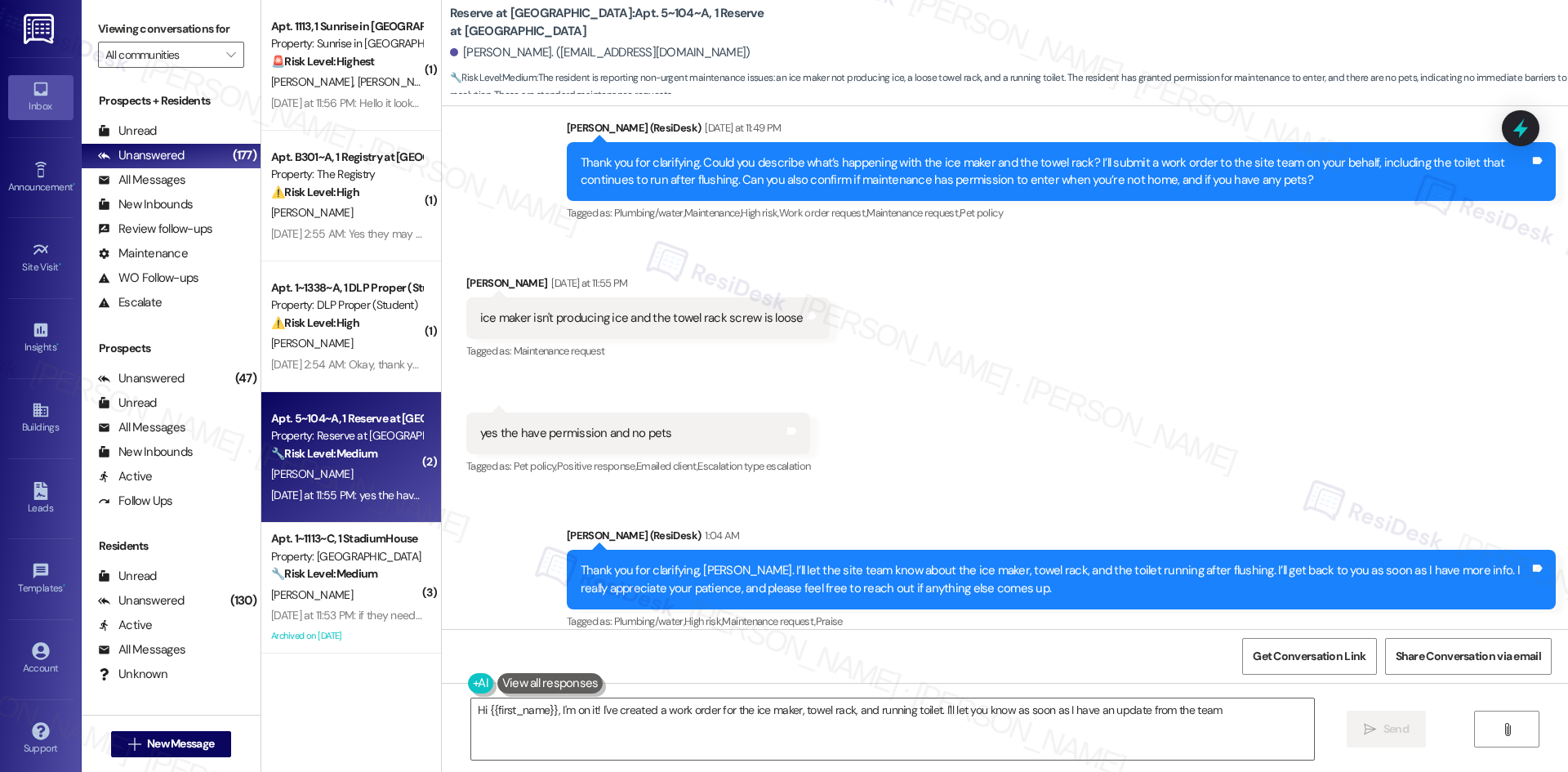
type textarea "Hi {{first_name}}, I'm on it! I've created a work order for the ice maker, towe…"
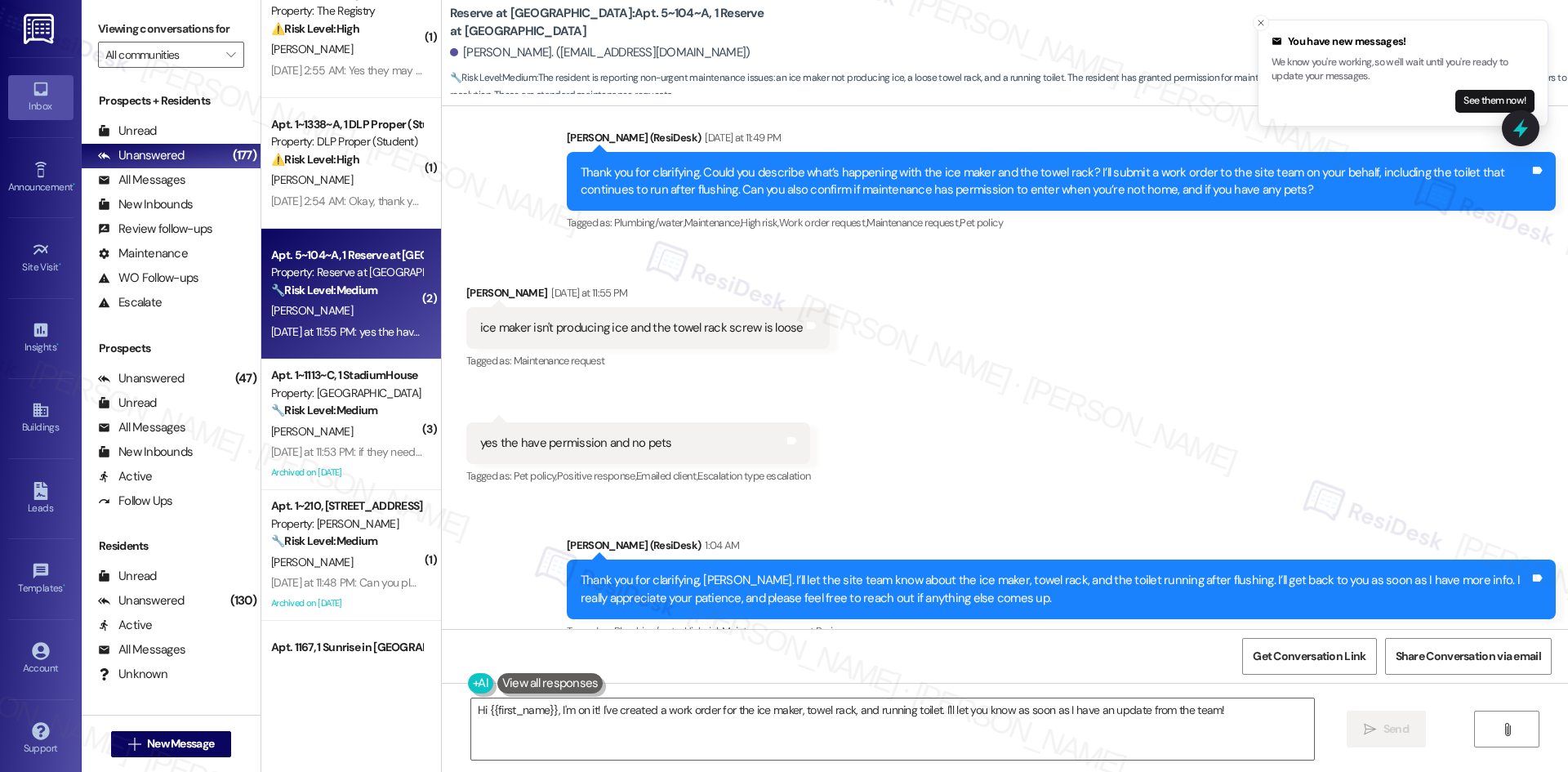
scroll to position [2603, 0]
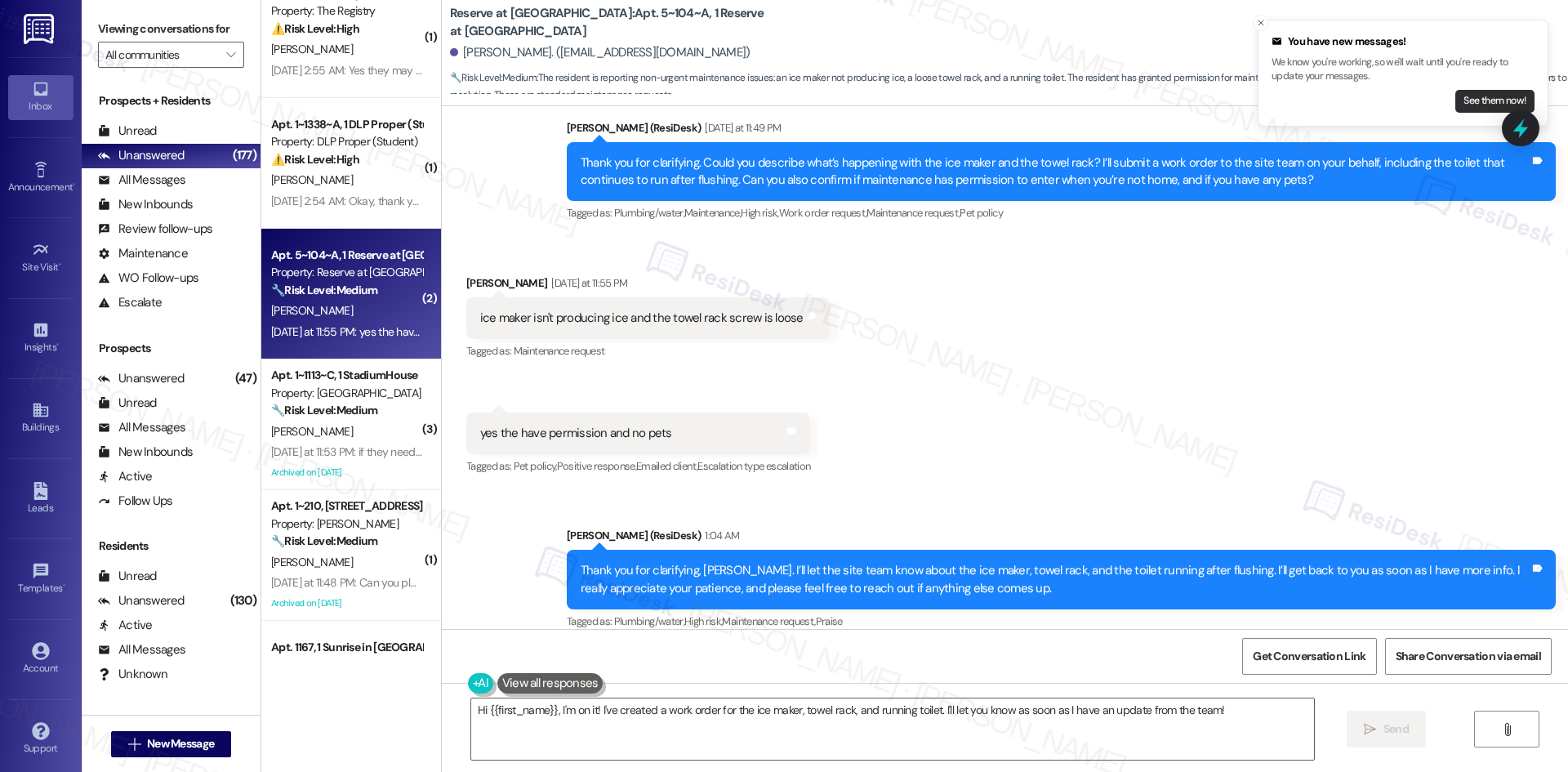
click at [1487, 100] on button "See them now!" at bounding box center [1494, 101] width 79 height 23
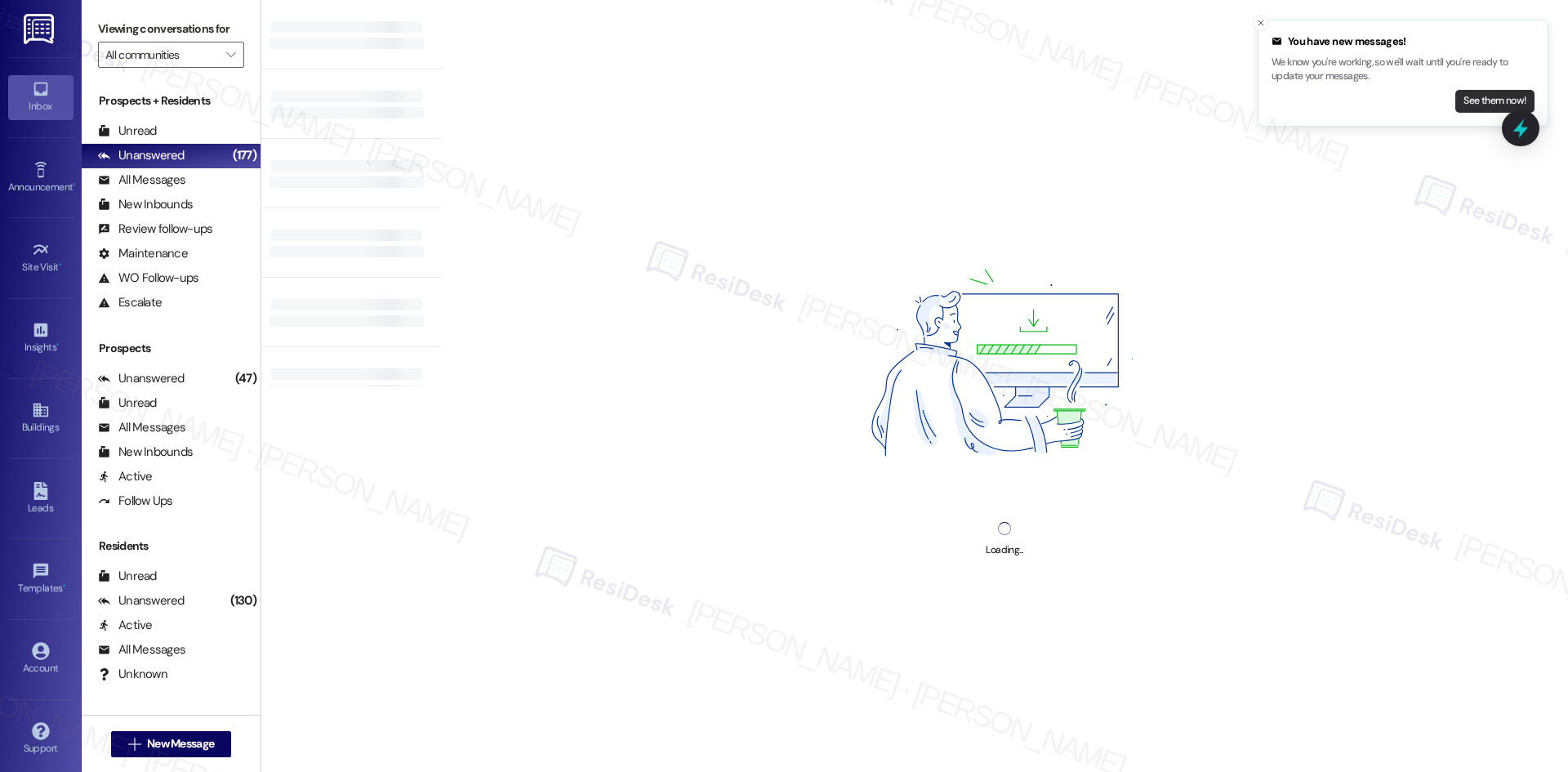
click at [1486, 101] on button "See them now!" at bounding box center [1494, 101] width 79 height 23
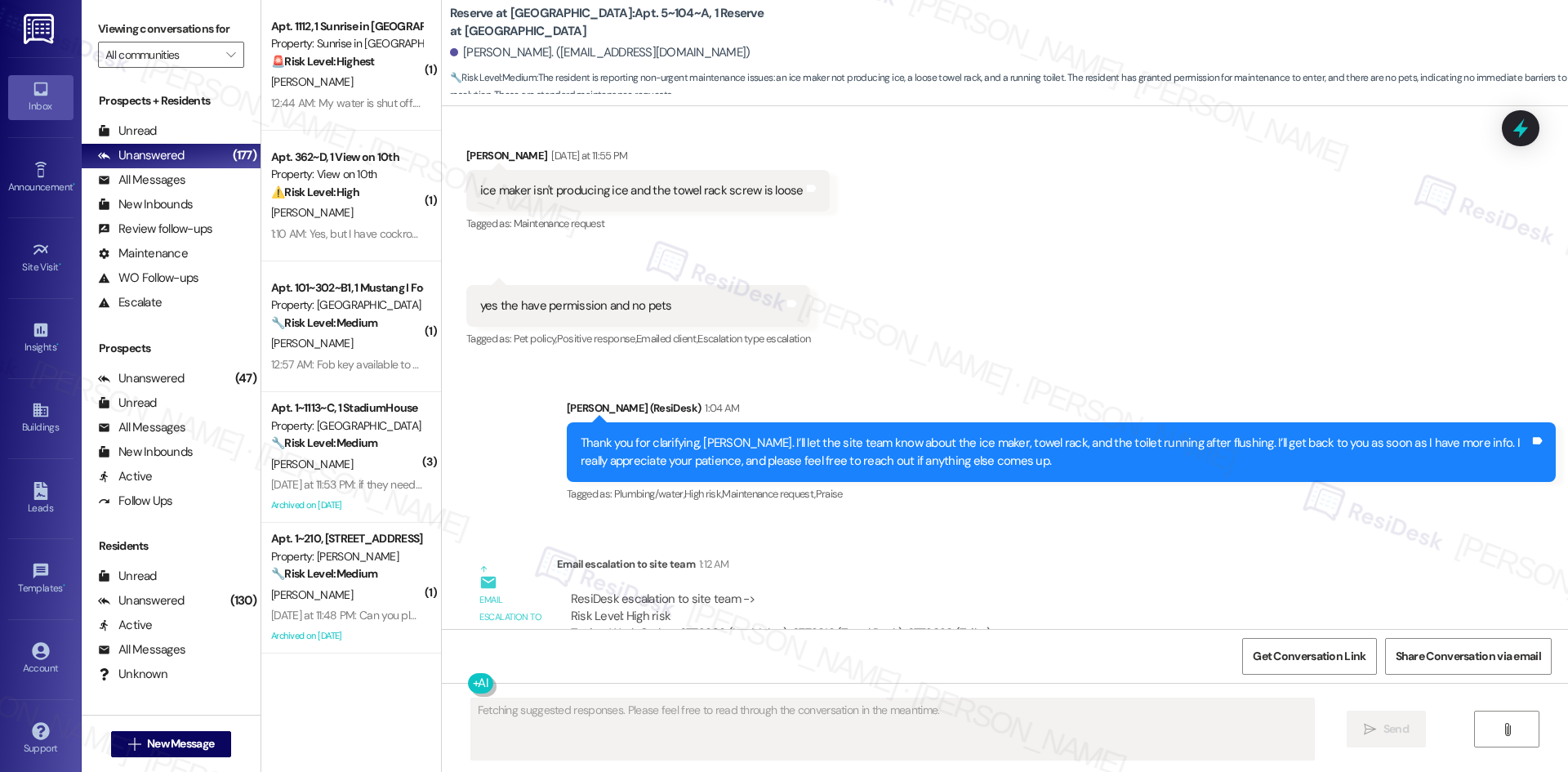
scroll to position [2805, 0]
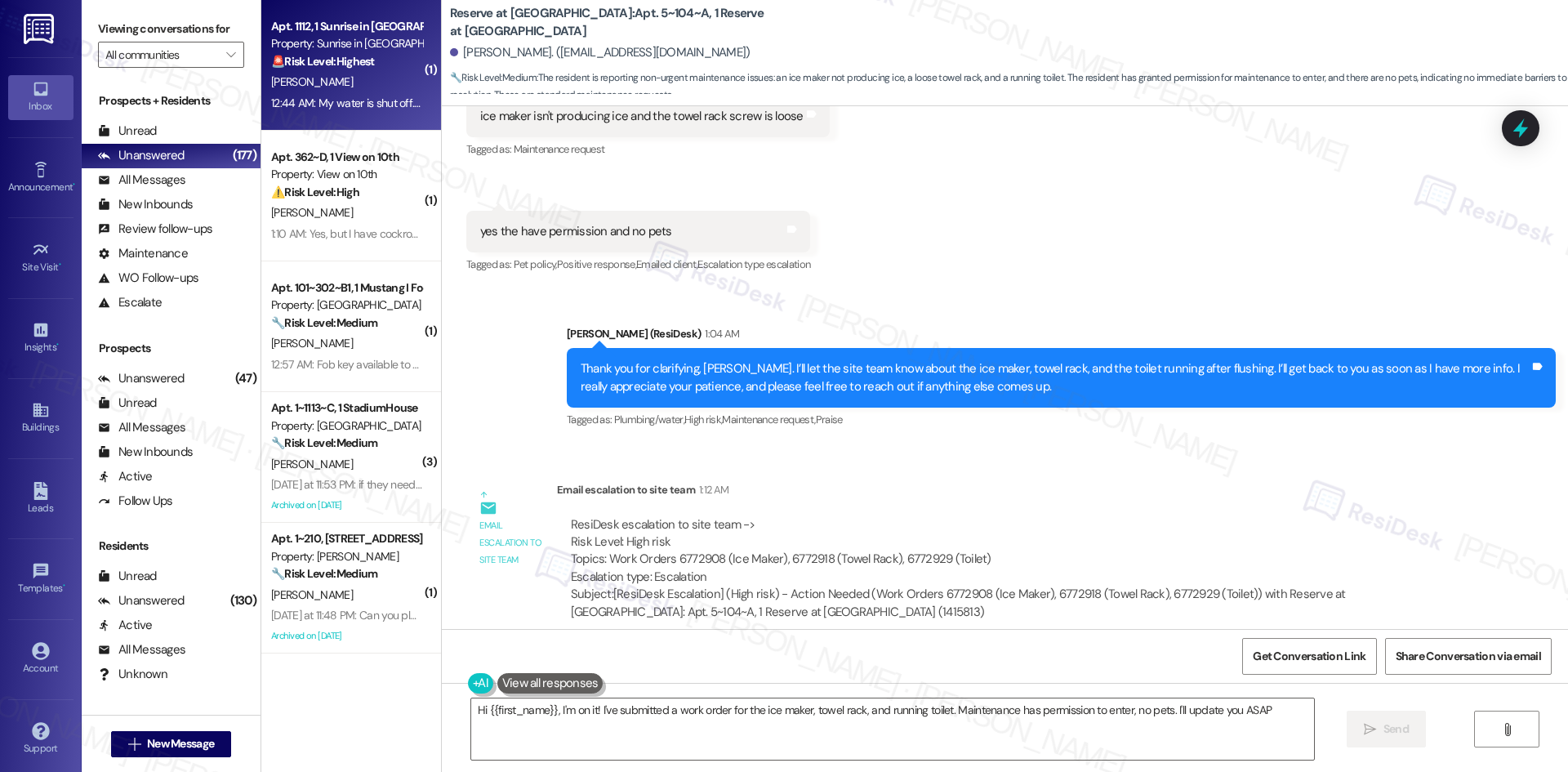
type textarea "Hi {{first_name}}, I'm on it! I've submitted a work order for the ice maker, to…"
click at [345, 86] on div "[PERSON_NAME]" at bounding box center [347, 82] width 155 height 20
type textarea "Fetching suggested responses. Please feel free to read through the conversation…"
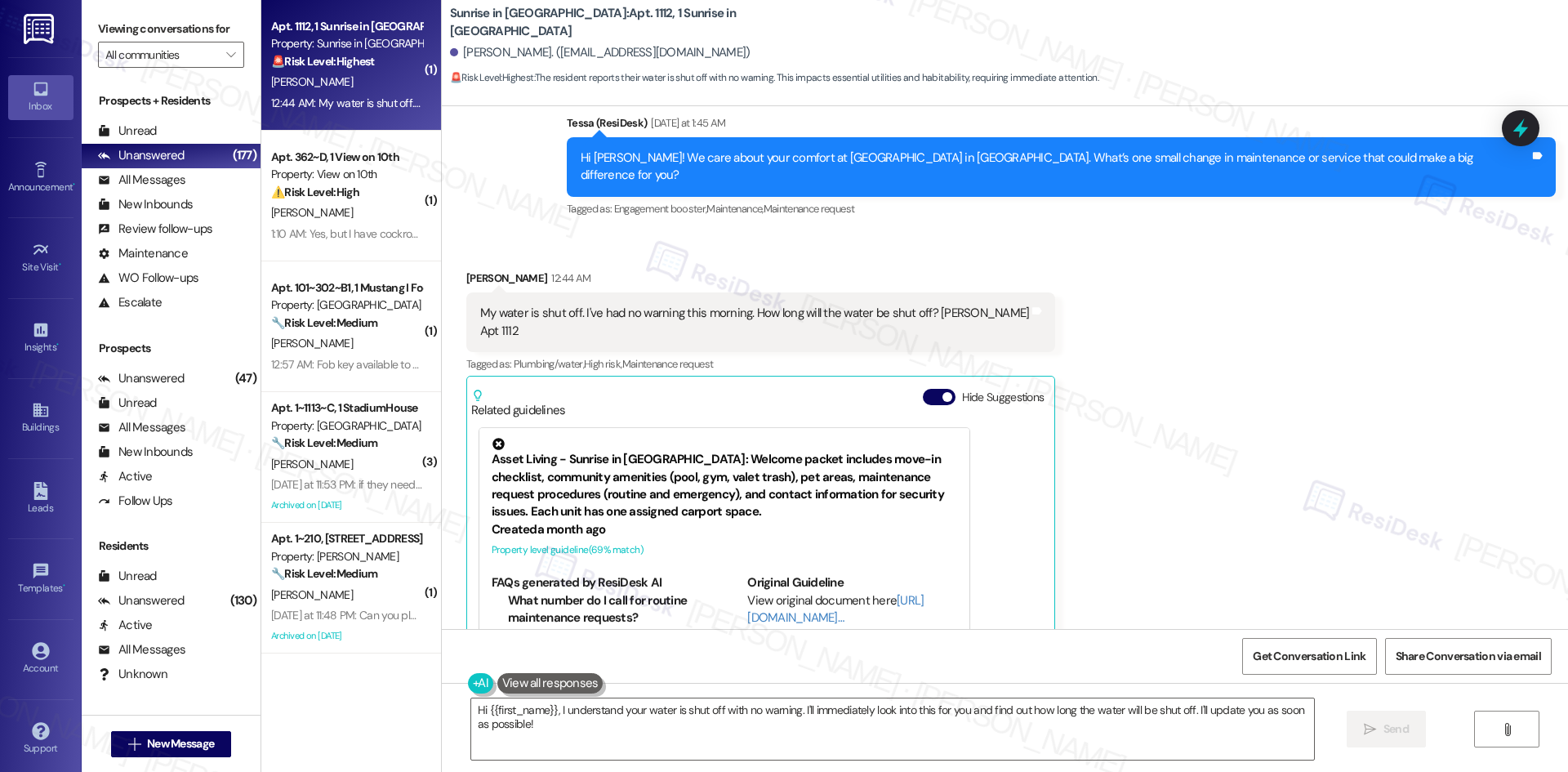
scroll to position [393, 0]
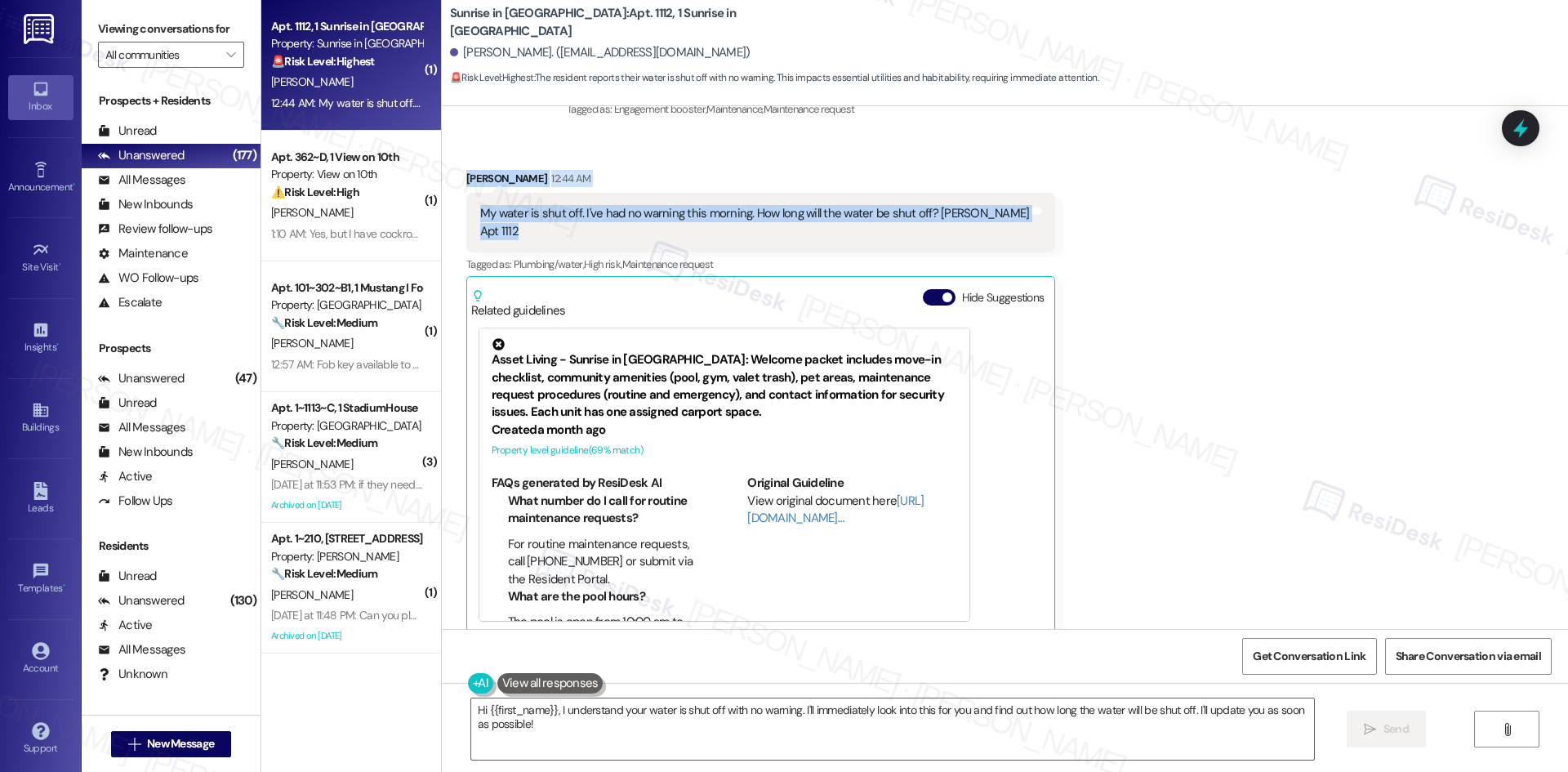
drag, startPoint x: 451, startPoint y: 151, endPoint x: 669, endPoint y: 230, distance: 231.9
click at [644, 223] on div "Received via SMS [PERSON_NAME] 12:44 AM My water is shut off. I've had no warni…" at bounding box center [761, 401] width 614 height 489
copy div "[PERSON_NAME] 12:44 AM My water is shut off. I've had no warning this morning. …"
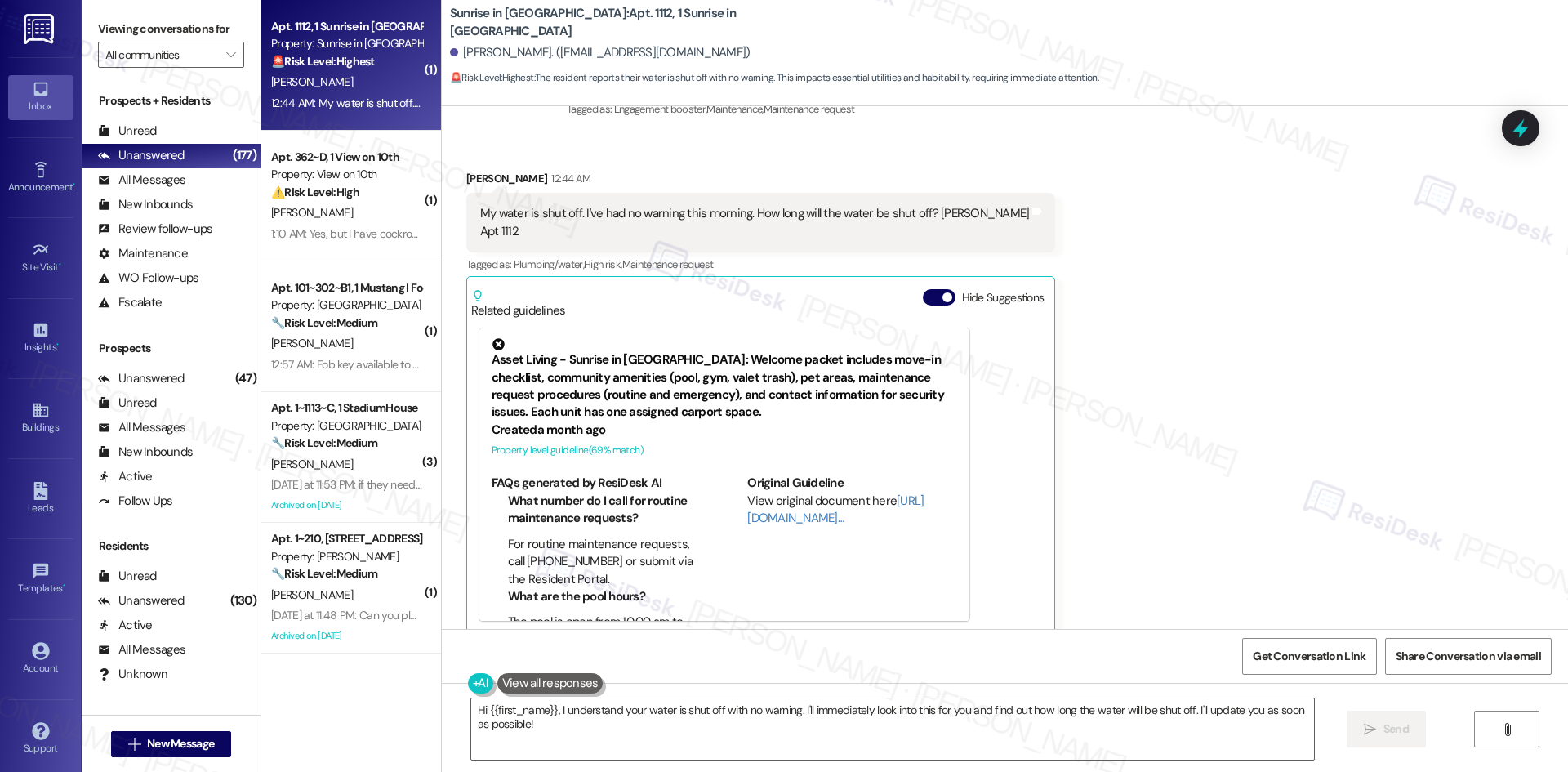
click at [1079, 322] on div "Received via SMS [PERSON_NAME] 12:44 AM My water is shut off. I've had no warni…" at bounding box center [1006, 390] width 1127 height 513
click at [832, 724] on textarea "Hi {{first_name}}, I understand your water is shut off with no warning. I'll im…" at bounding box center [893, 728] width 843 height 61
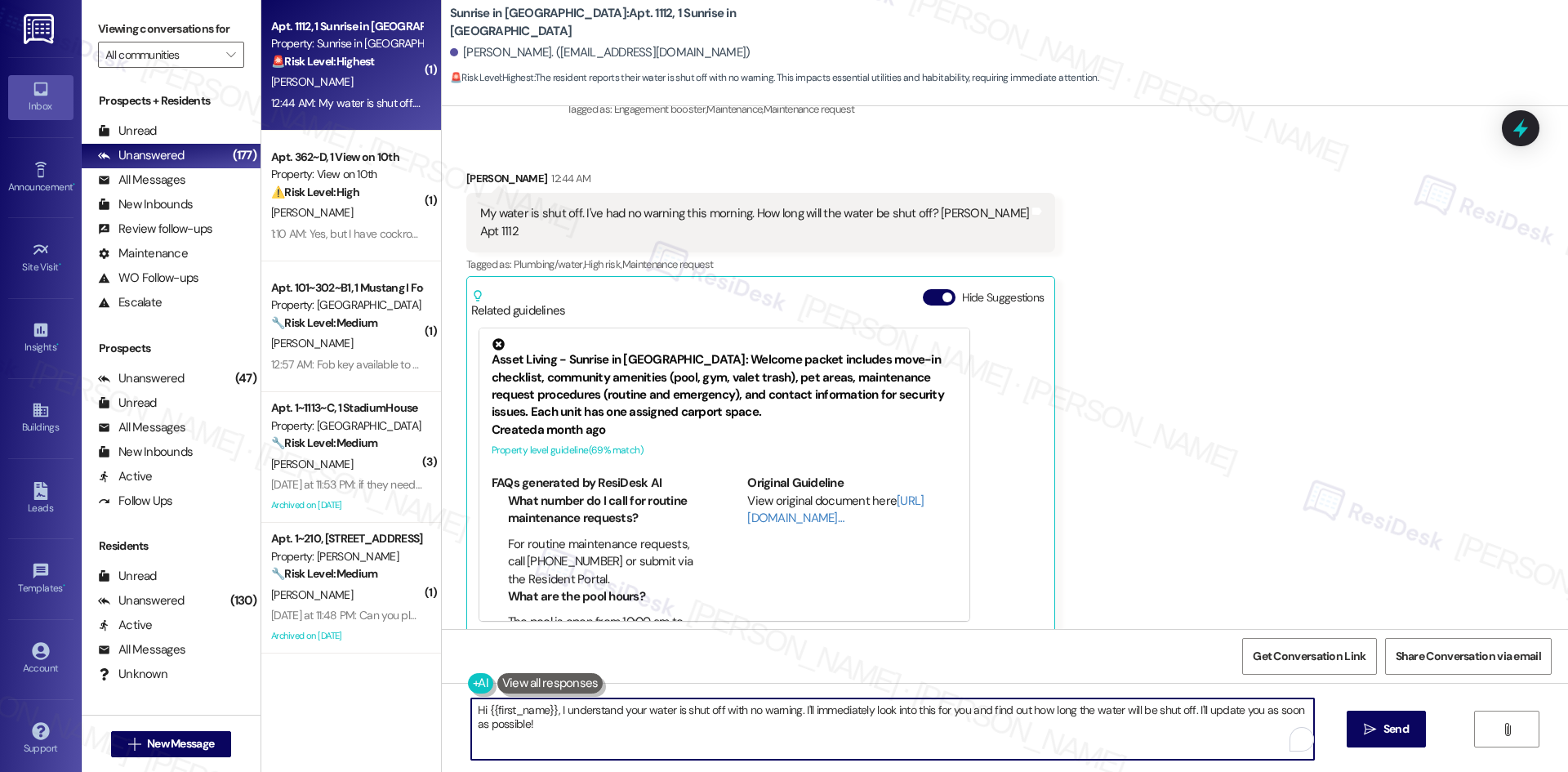
paste textarea "[PERSON_NAME], I just wanted to check back—do you still have no water, or has i…"
type textarea "Hi [PERSON_NAME], I just wanted to check back—do you still have no water, or ha…"
click at [1383, 726] on span "Send" at bounding box center [1396, 729] width 25 height 17
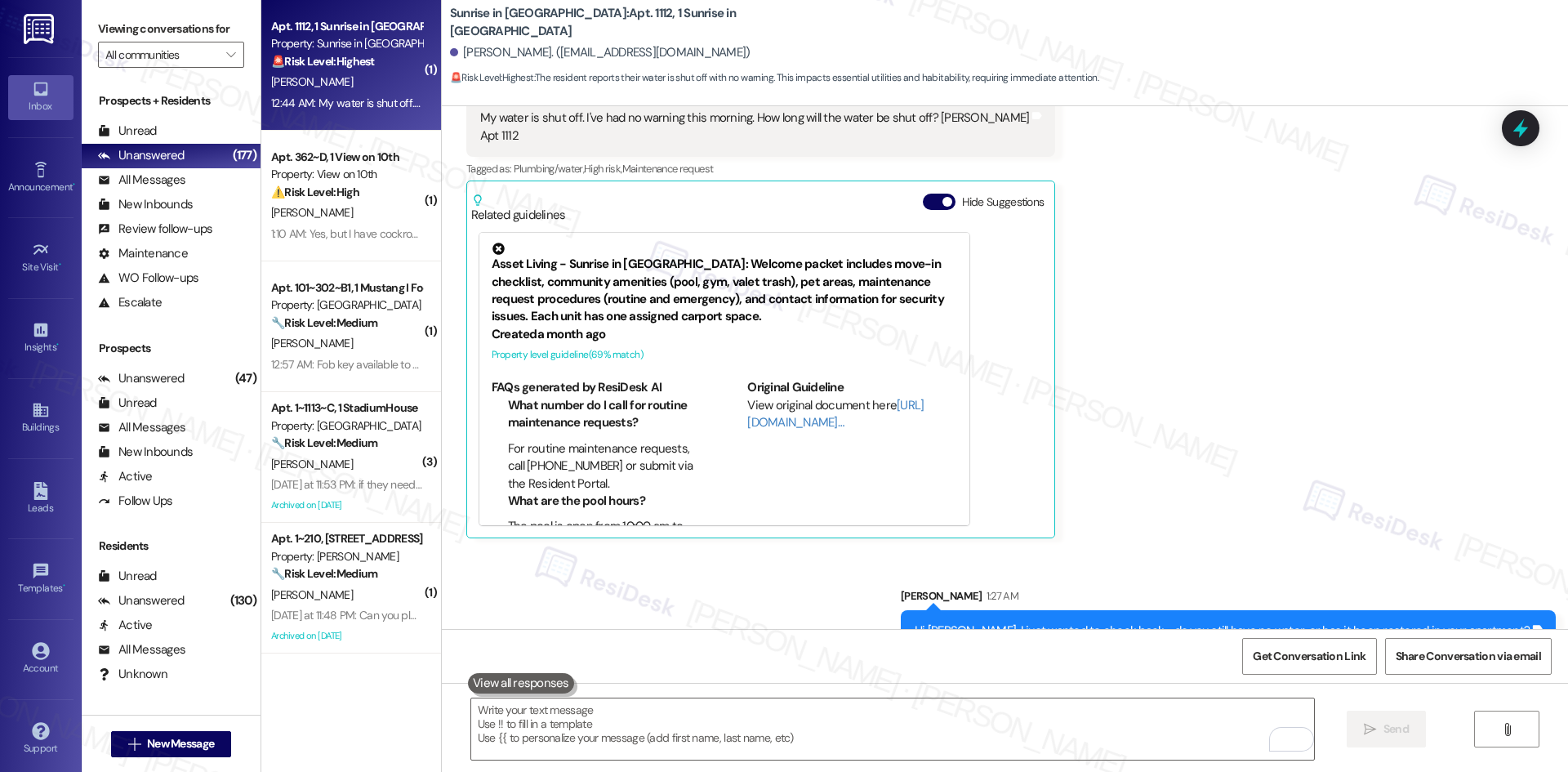
scroll to position [507, 0]
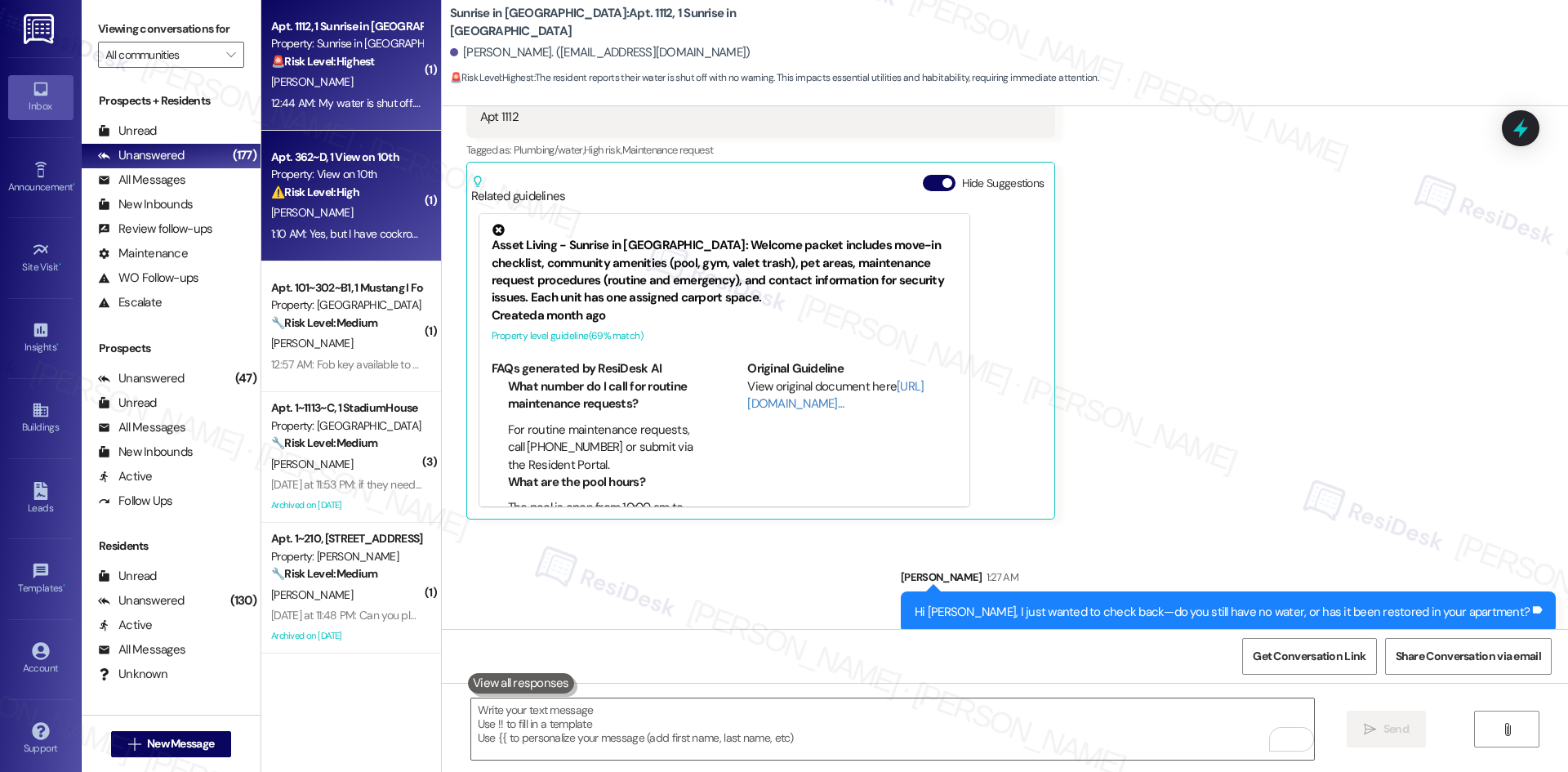
click at [374, 218] on div "[PERSON_NAME]" at bounding box center [347, 213] width 155 height 20
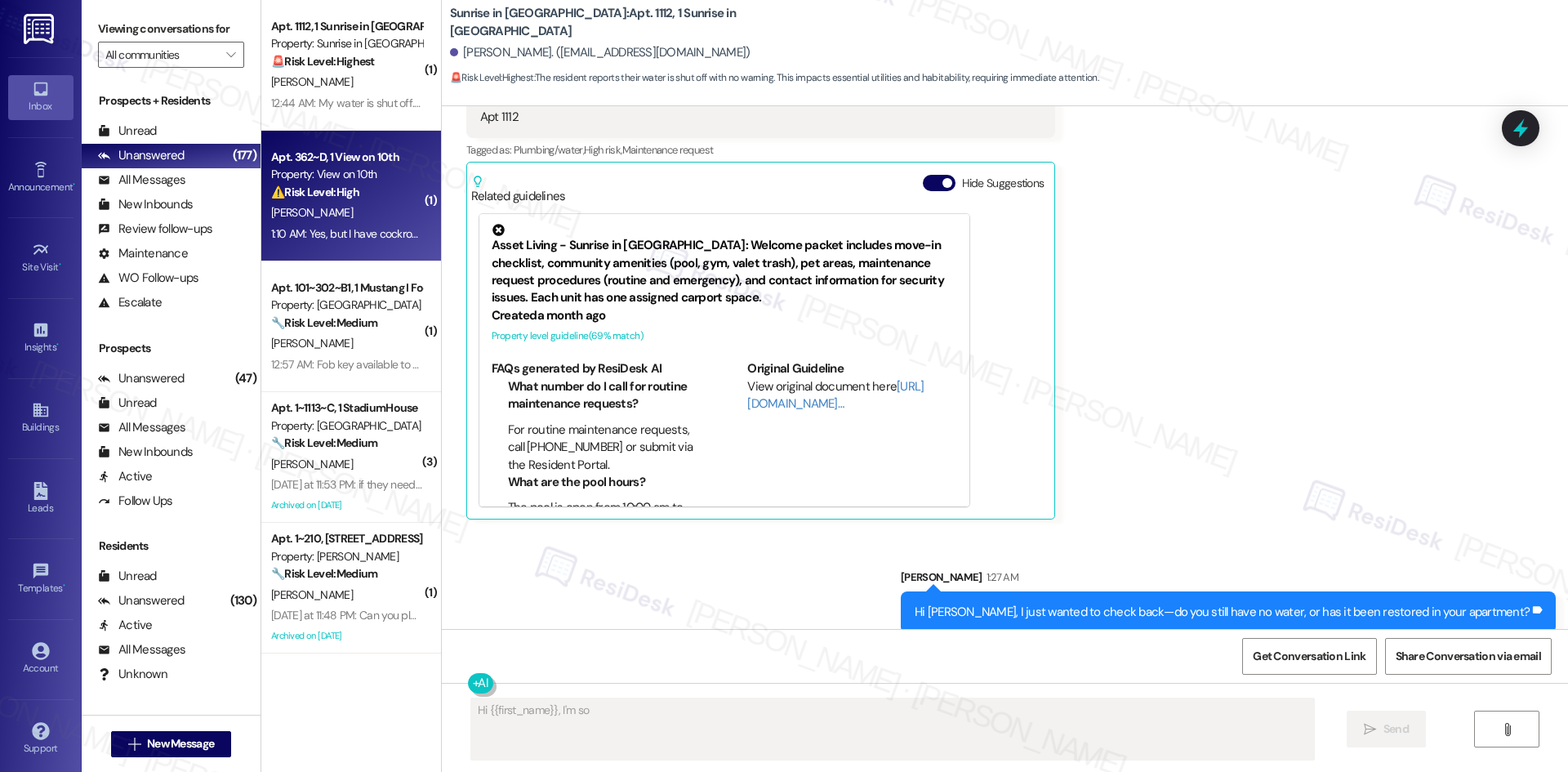
scroll to position [13, 0]
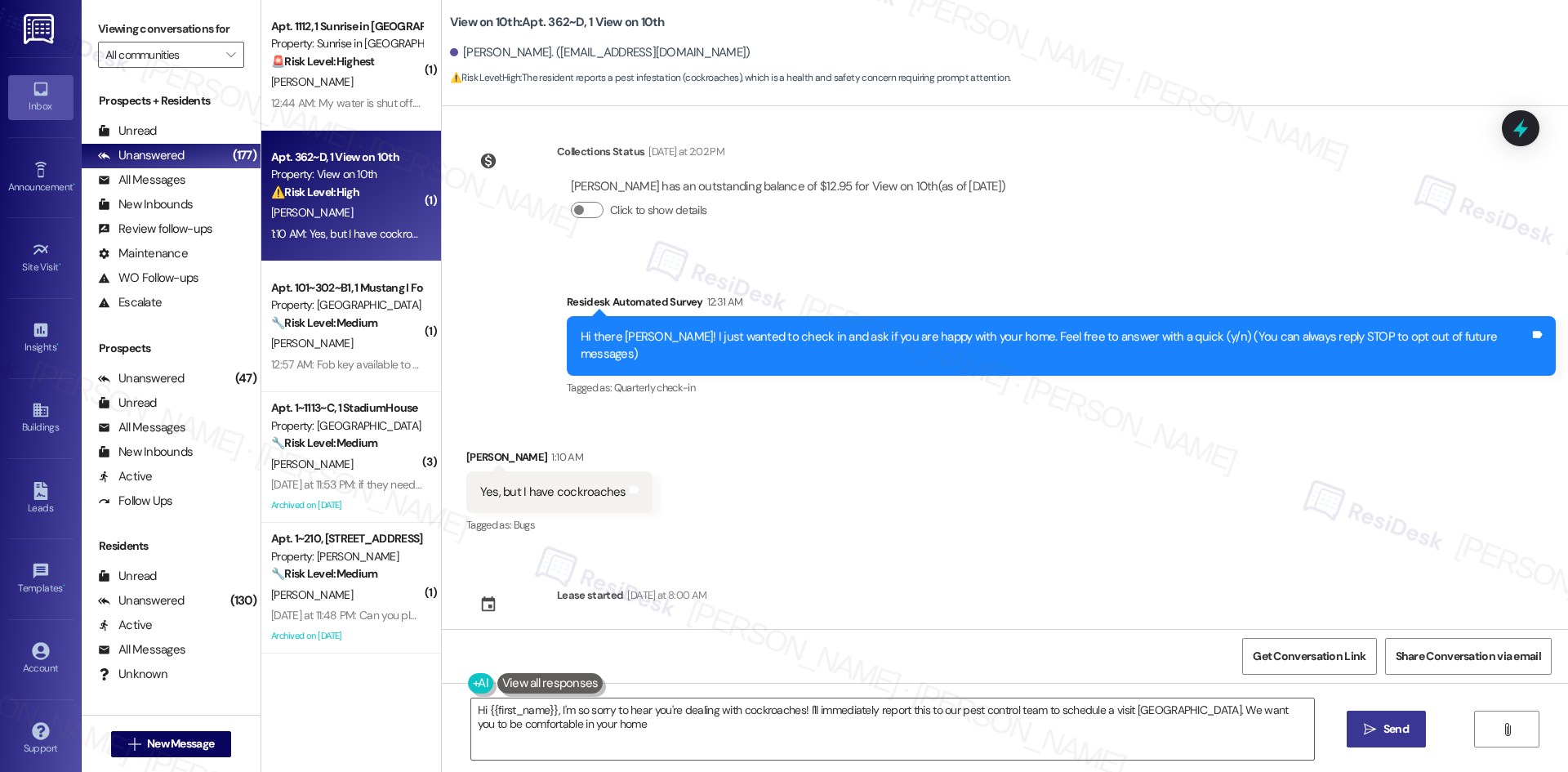
type textarea "Hi {{first_name}}, I'm so sorry to hear you're dealing with cockroaches! I'll i…"
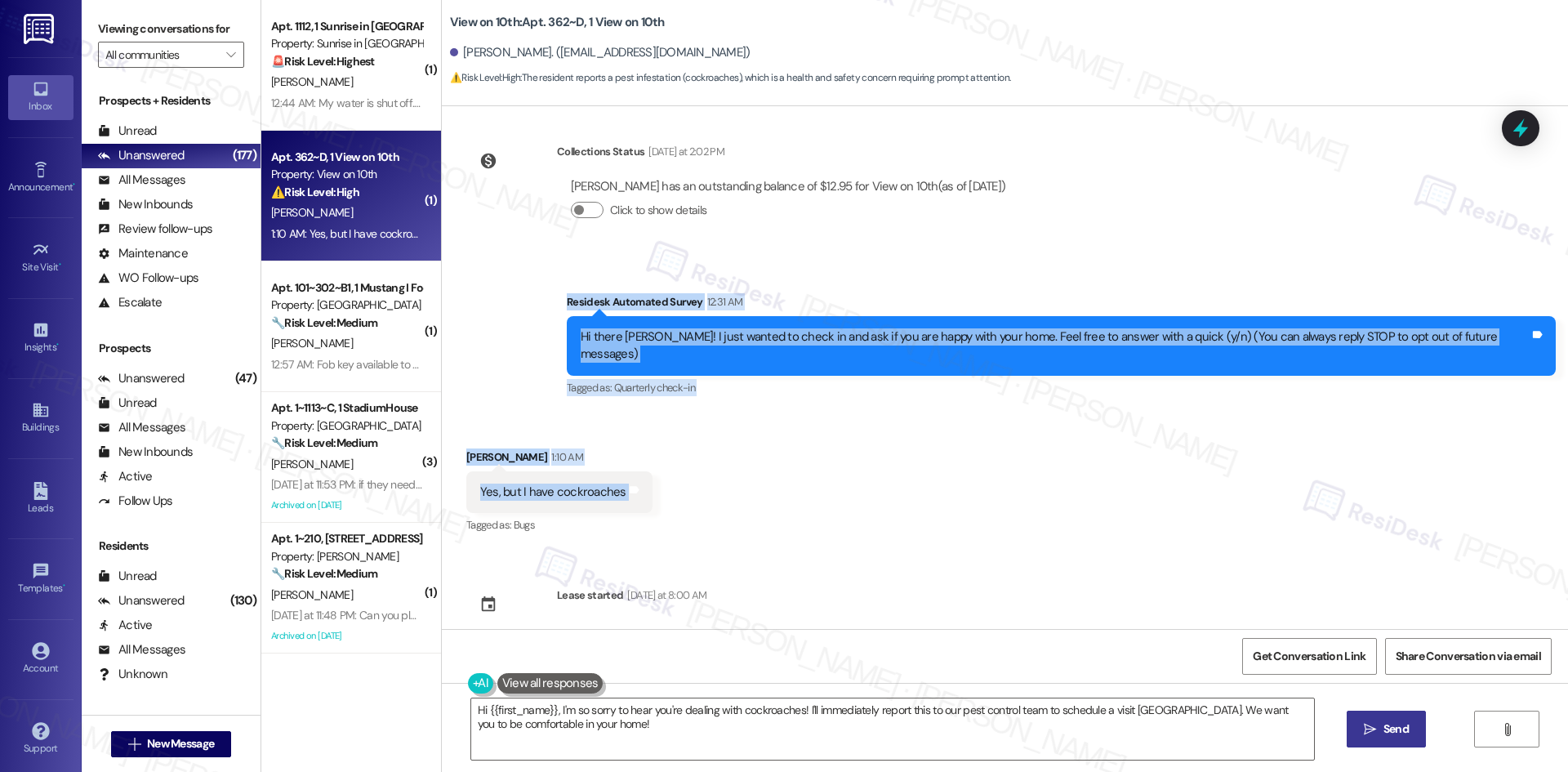
drag, startPoint x: 596, startPoint y: 299, endPoint x: 714, endPoint y: 474, distance: 211.1
click at [714, 474] on div "Collections Status [DATE] at 2:02 PM [PERSON_NAME] has an outstanding balance o…" at bounding box center [1006, 368] width 1127 height 523
copy div "Residesk Automated Survey 12:31 AM Hi there [PERSON_NAME]! I just wanted to che…"
click at [466, 472] on div "Yes, but I have cockroaches Tags and notes" at bounding box center [559, 493] width 187 height 42
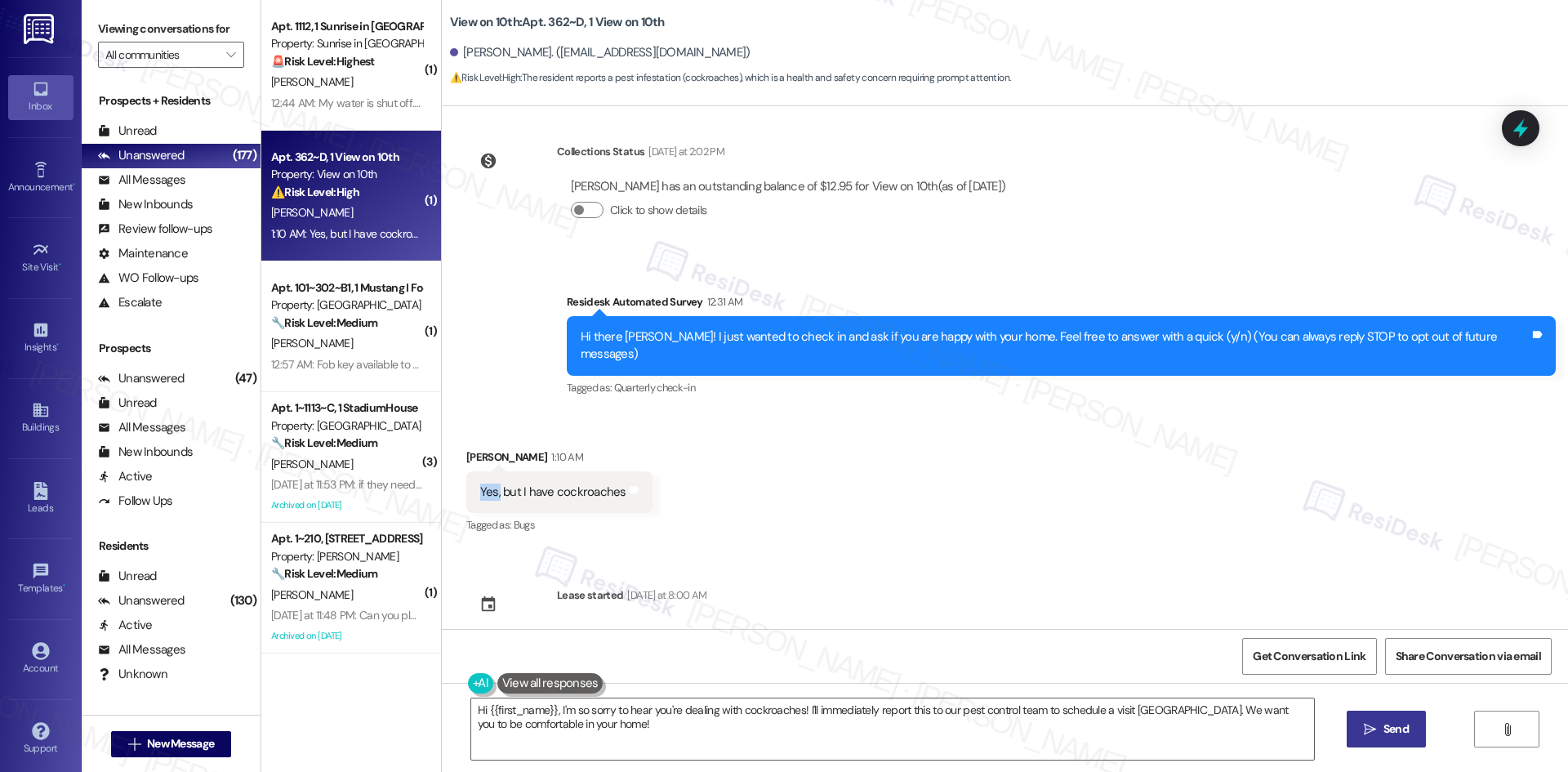
drag, startPoint x: 456, startPoint y: 461, endPoint x: 488, endPoint y: 464, distance: 32.1
click at [485, 472] on div "Yes, but I have cockroaches Tags and notes" at bounding box center [559, 493] width 187 height 42
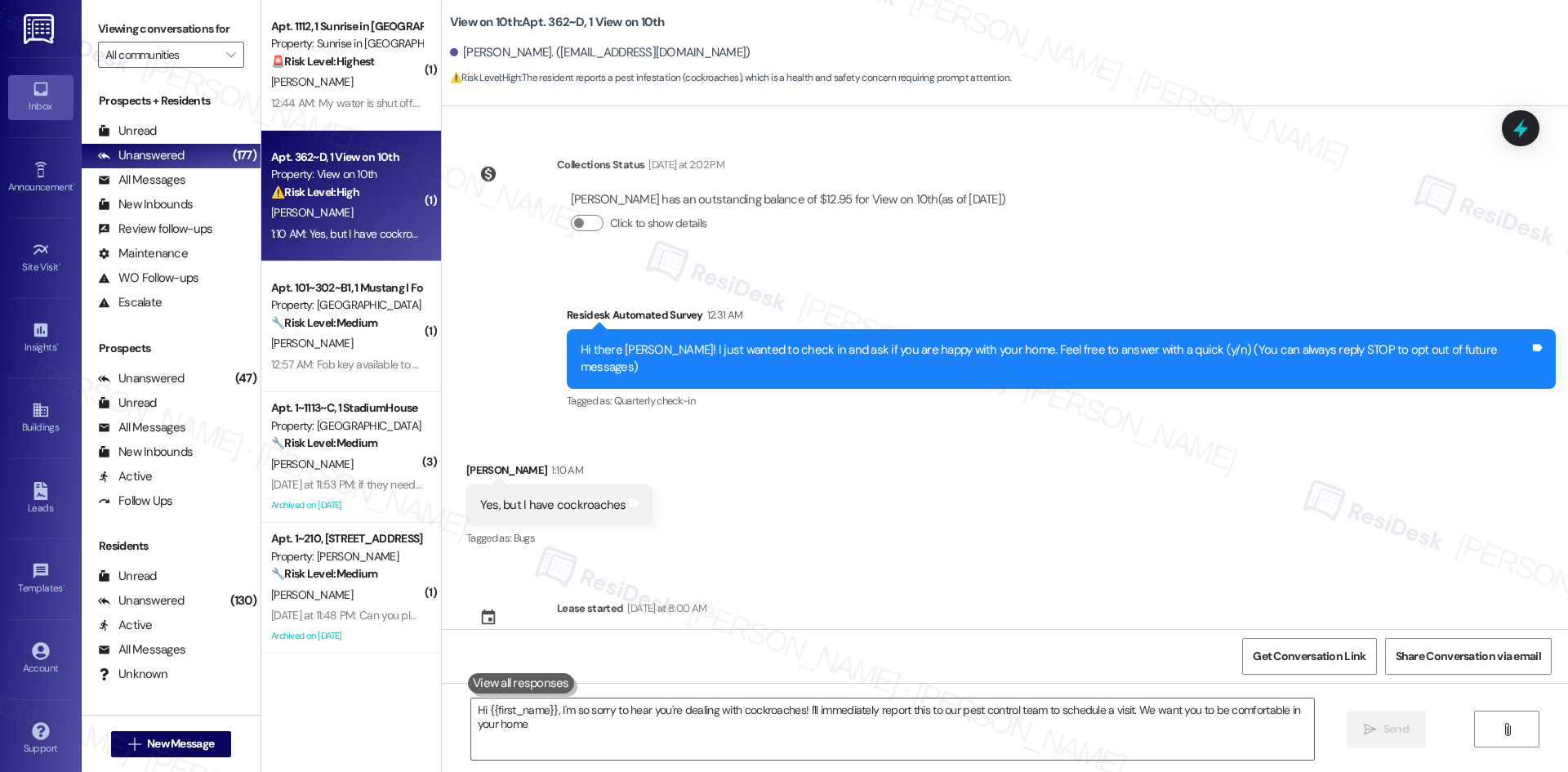
type textarea "Hi {{first_name}}, I'm so sorry to hear you're dealing with cockroaches! I'll i…"
drag, startPoint x: 463, startPoint y: 471, endPoint x: 683, endPoint y: 490, distance: 220.8
click at [662, 489] on div "Received via SMS [PERSON_NAME] 1:10 AM Yes, but I have cockroaches Tags and not…" at bounding box center [1006, 494] width 1127 height 138
copy div "Yes, but I have cockroaches Tags and notes"
click at [868, 488] on div "Received via SMS [PERSON_NAME] 1:10 AM Yes, but I have cockroaches Tags and not…" at bounding box center [1006, 494] width 1127 height 138
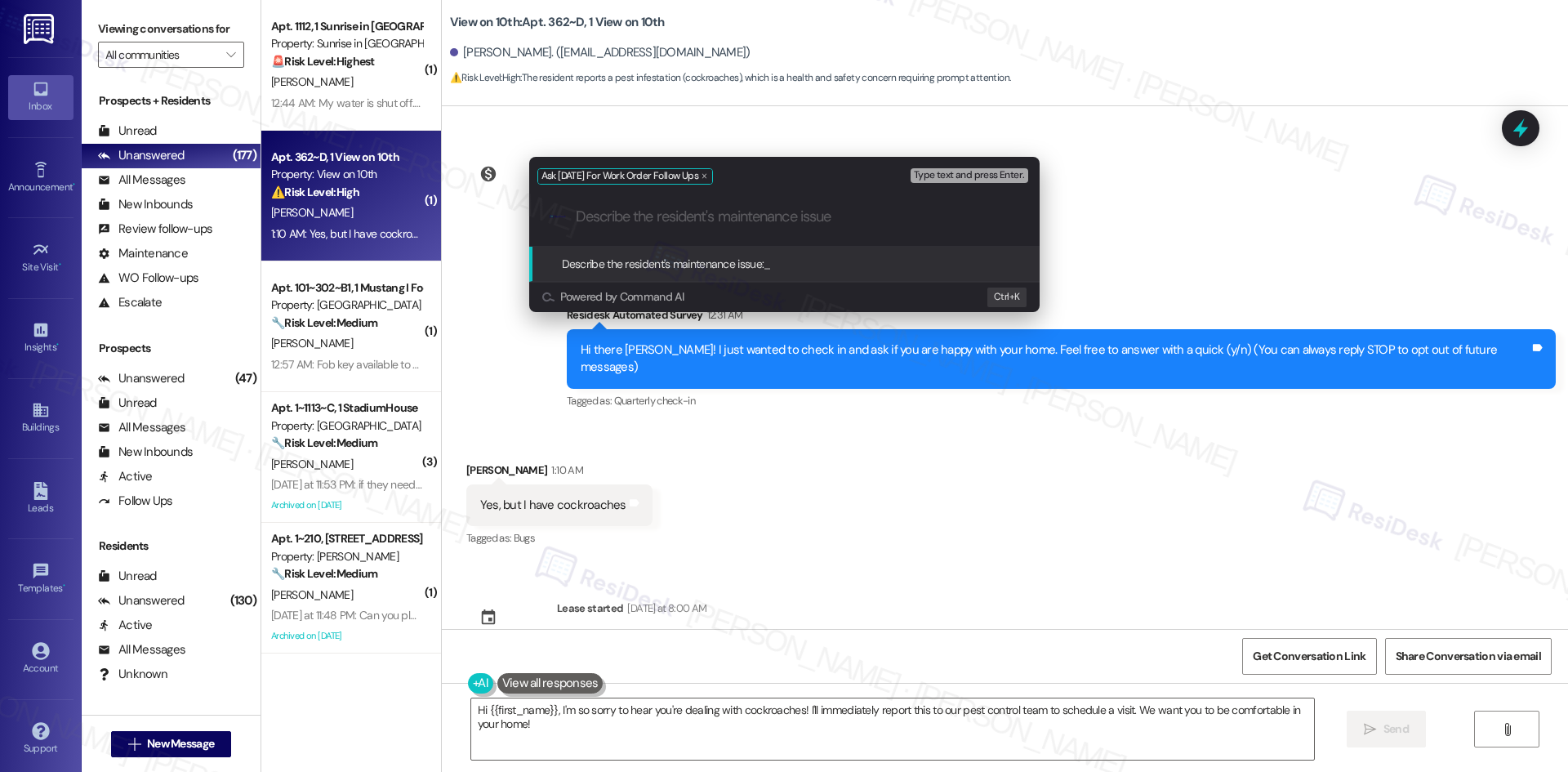
paste input "Yes, but I have cockroaches"
type input "Yes, but I have cockroaches"
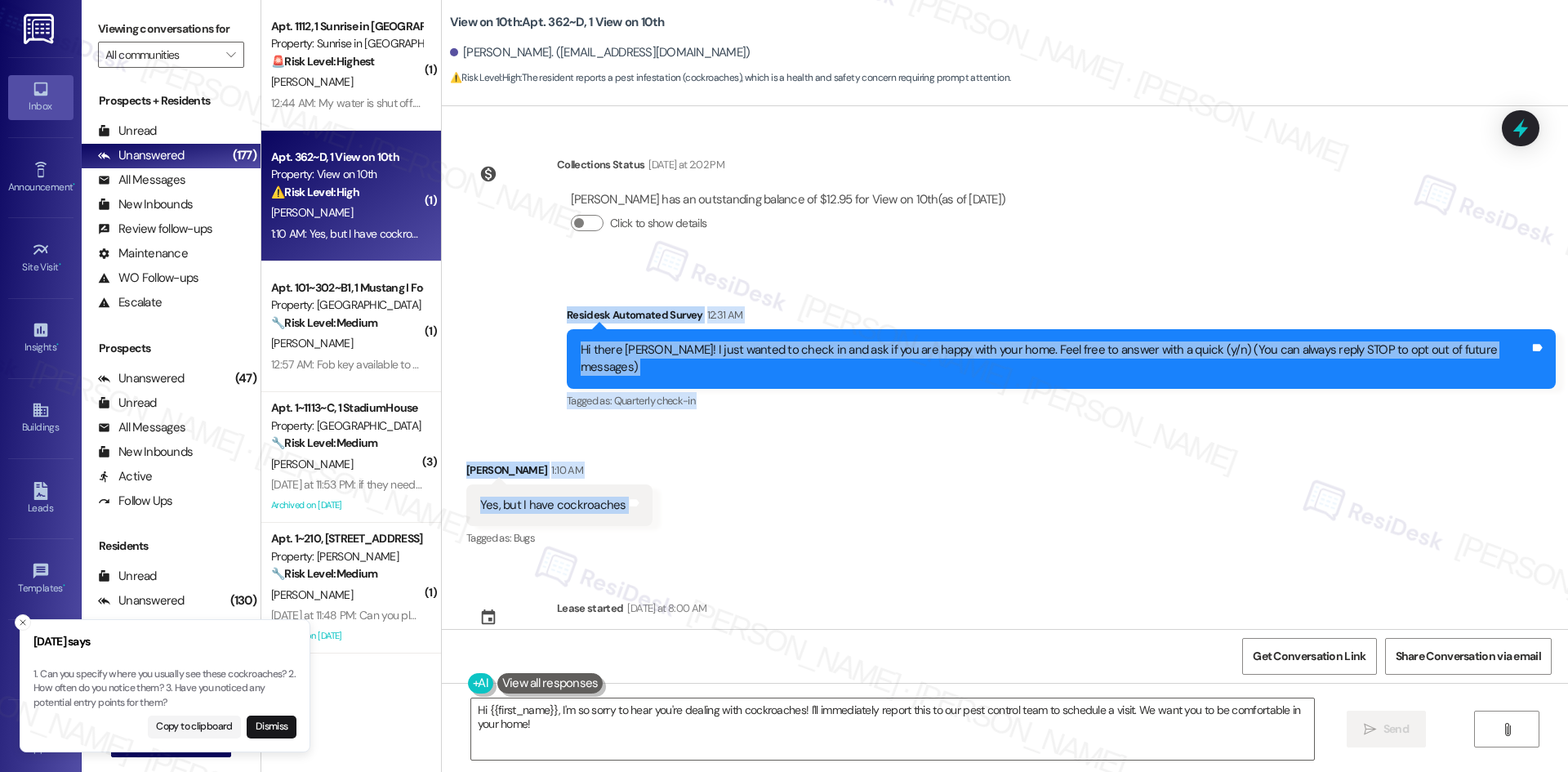
drag, startPoint x: 602, startPoint y: 362, endPoint x: 749, endPoint y: 503, distance: 203.7
click at [749, 503] on div "Collections Status [DATE] at 2:02 PM [PERSON_NAME] has an outstanding balance o…" at bounding box center [1006, 368] width 1127 height 523
copy div "Residesk Automated Survey 12:31 AM Hi there [PERSON_NAME]! I just wanted to che…"
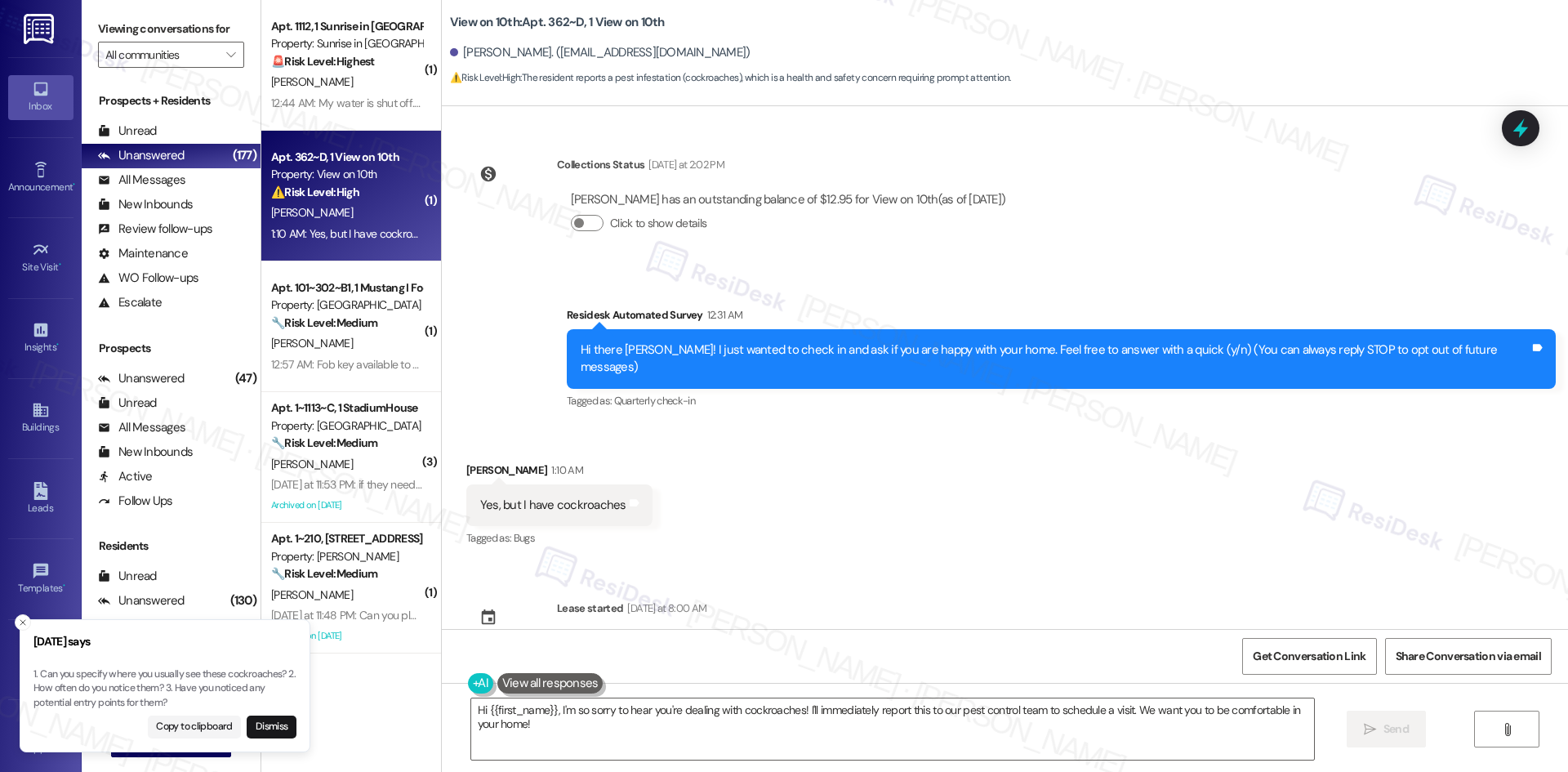
click at [742, 538] on div "Received via SMS [PERSON_NAME] 1:10 AM Yes, but I have cockroaches Tags and not…" at bounding box center [1006, 494] width 1127 height 138
drag, startPoint x: 39, startPoint y: 674, endPoint x: 55, endPoint y: 673, distance: 16.0
click at [55, 673] on p "1. Can you specify where you usually see these cockroaches? 2. How often do you…" at bounding box center [171, 689] width 263 height 44
click at [49, 673] on p "1. Can you specify where you usually see these cockroaches? 2. How often do you…" at bounding box center [168, 689] width 263 height 44
click at [123, 671] on p "1. Can you specify where you usually see these cockroaches? 2. How often do you…" at bounding box center [165, 689] width 263 height 44
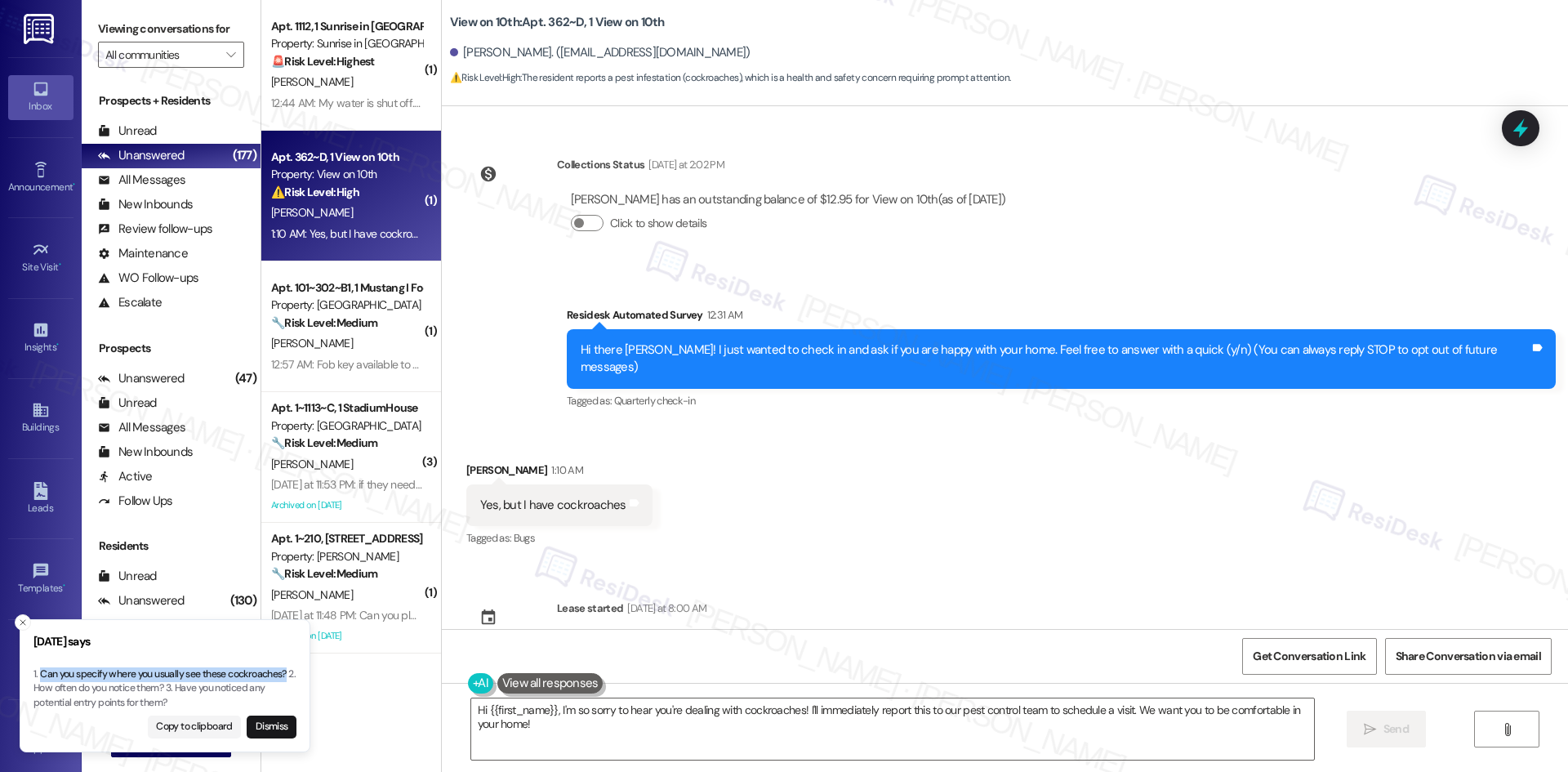
drag, startPoint x: 290, startPoint y: 674, endPoint x: 40, endPoint y: 676, distance: 250.0
click at [40, 676] on p "1. Can you specify where you usually see these cockroaches? 2. How often do you…" at bounding box center [165, 689] width 263 height 44
copy p "Can you specify where you usually see these cockroaches?"
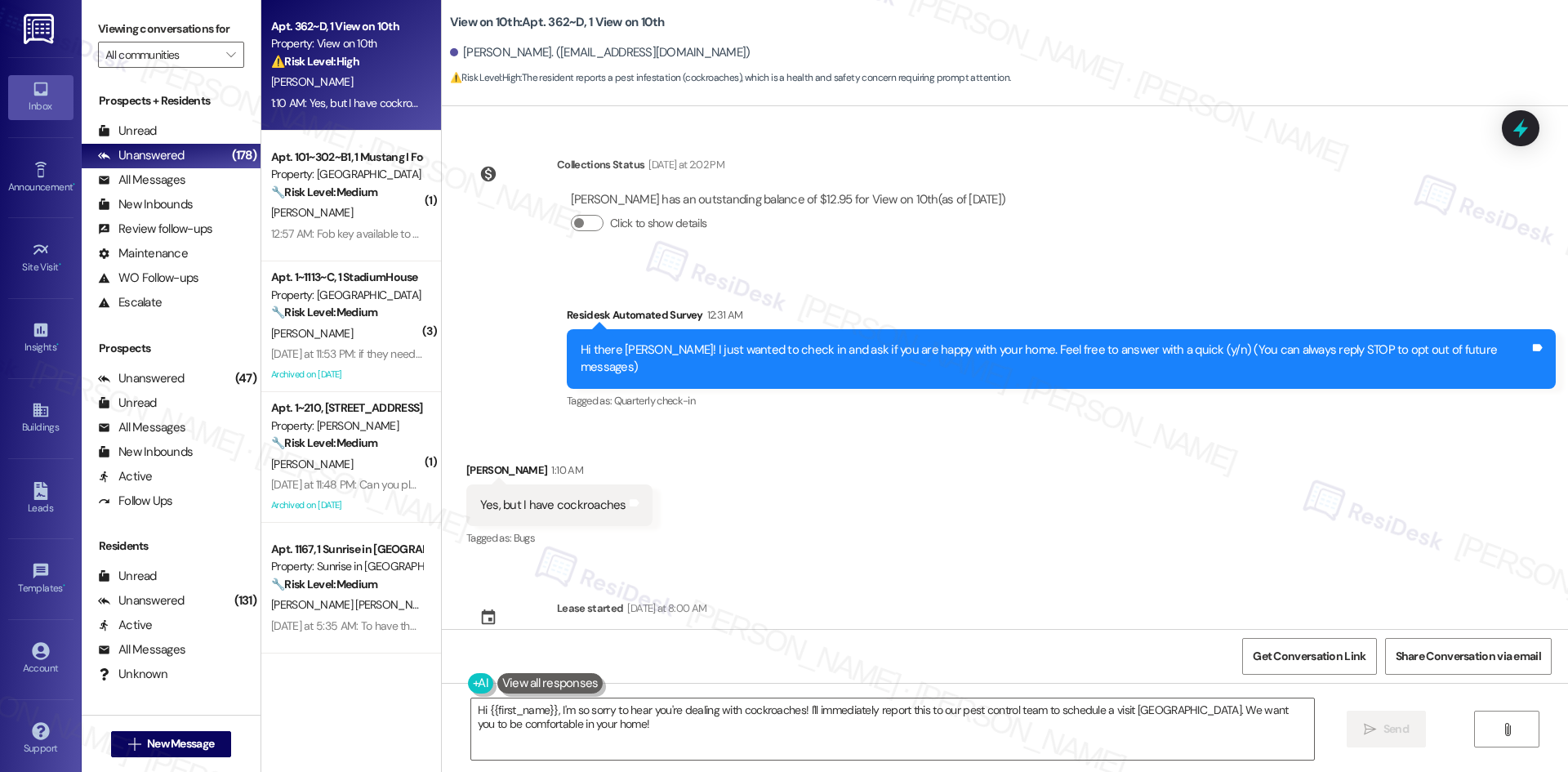
click at [1358, 236] on div "Collections Status [DATE] at 2:02 PM [PERSON_NAME] has an outstanding balance o…" at bounding box center [1006, 368] width 1127 height 523
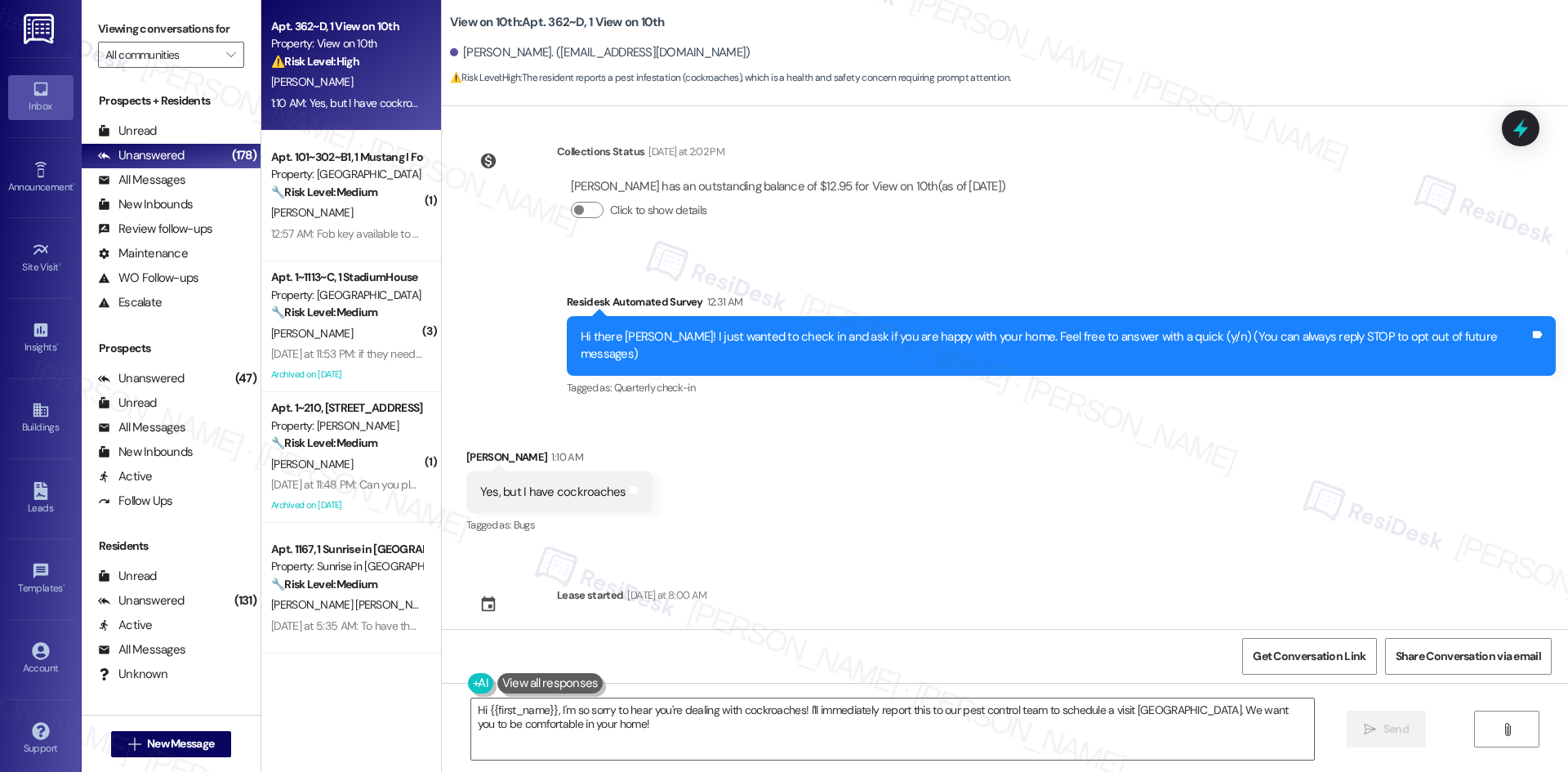
click at [1022, 286] on div "Survey, sent via SMS Residesk Automated Survey 12:31 AM Hi there [PERSON_NAME]!…" at bounding box center [1061, 347] width 1014 height 131
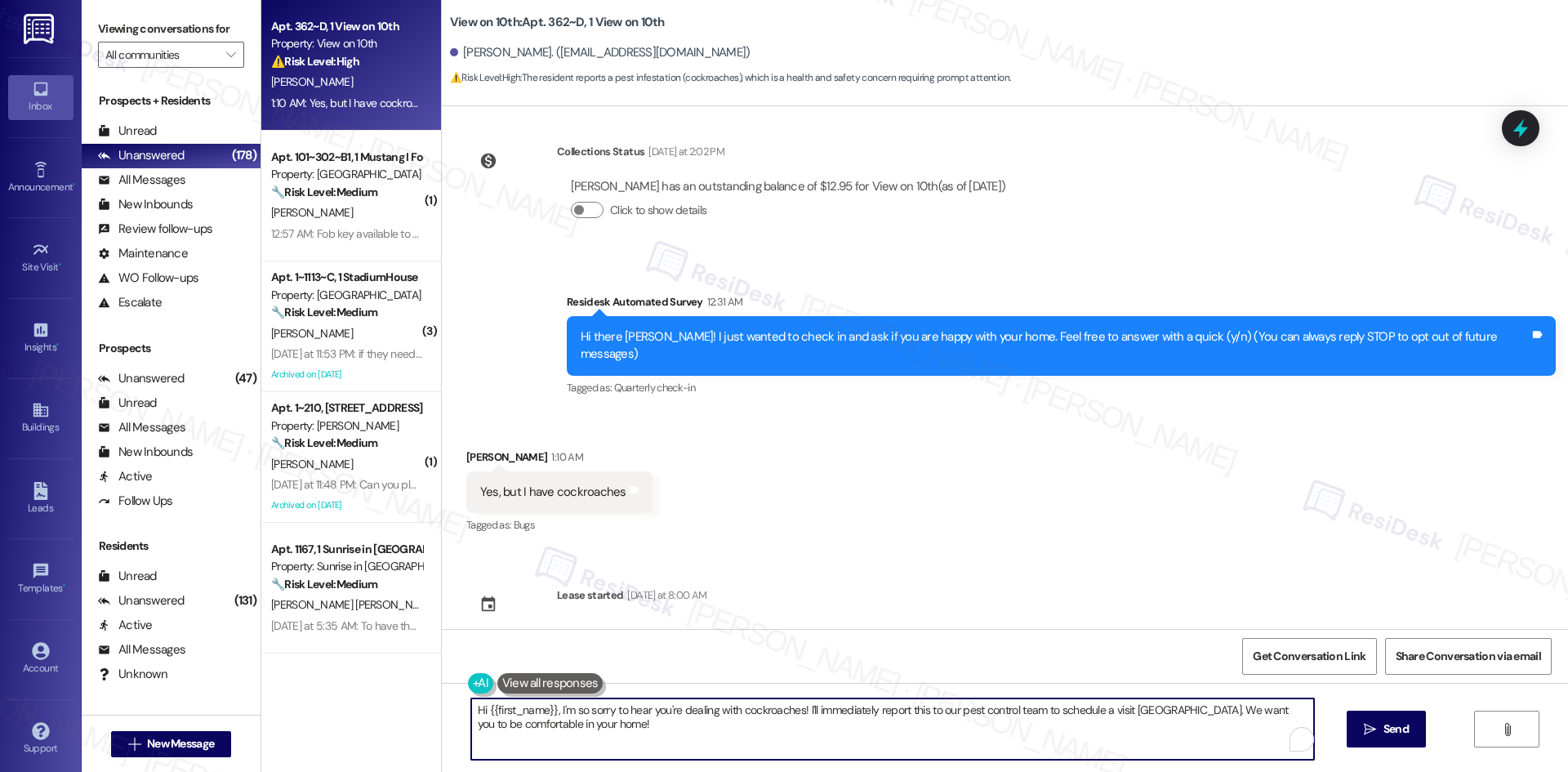
click at [957, 725] on textarea "Hi {{first_name}}, I'm so sorry to hear you're dealing with cockroaches! I'll i…" at bounding box center [893, 728] width 843 height 61
paste textarea "[PERSON_NAME], I’m sorry to hear you’ve been seeing cockroaches. Could you let …"
type textarea "Hi [PERSON_NAME], I’m sorry to hear you’ve been seeing cockroaches. Could you l…"
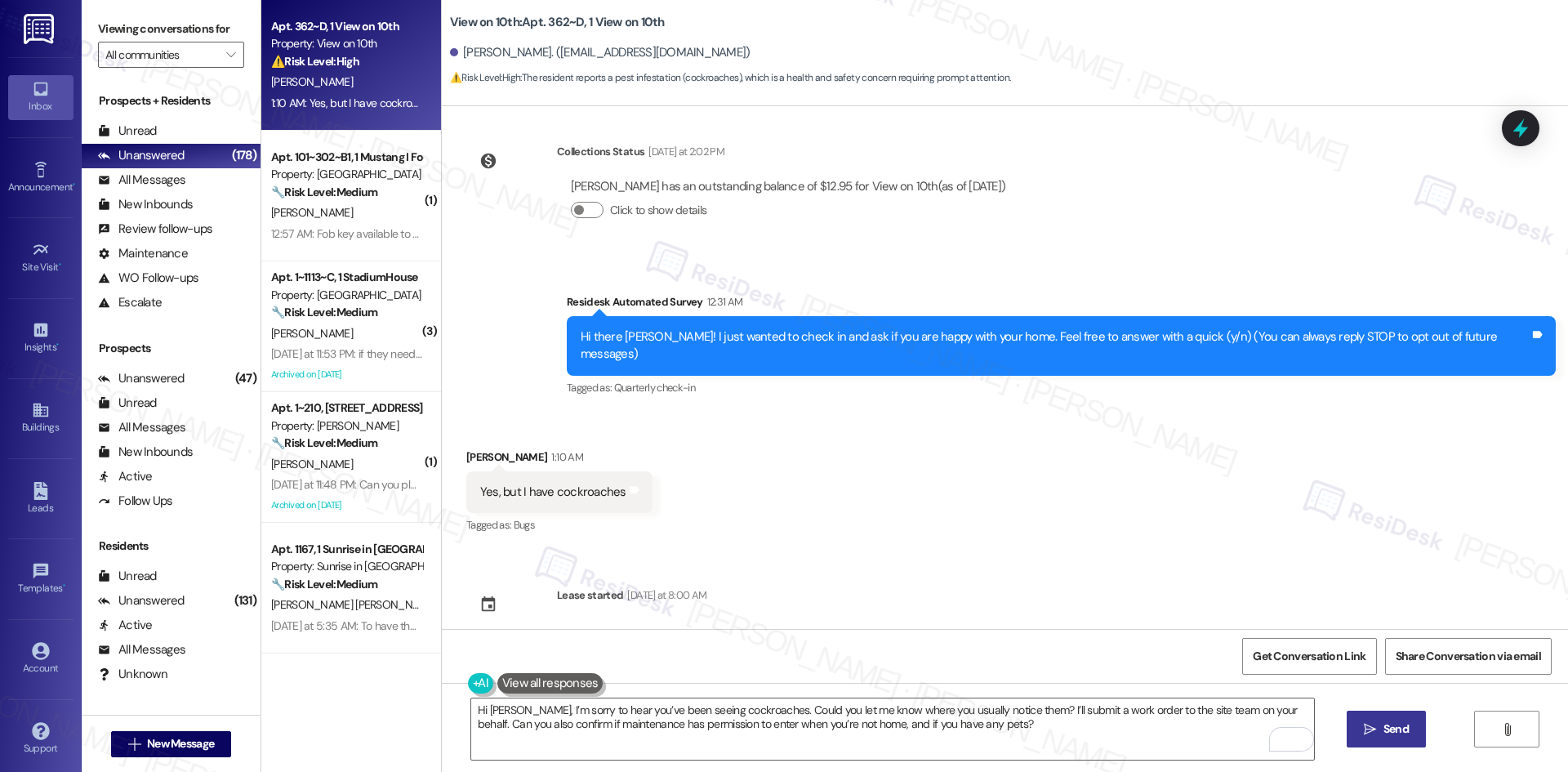
click at [1383, 736] on span "Send" at bounding box center [1396, 729] width 25 height 17
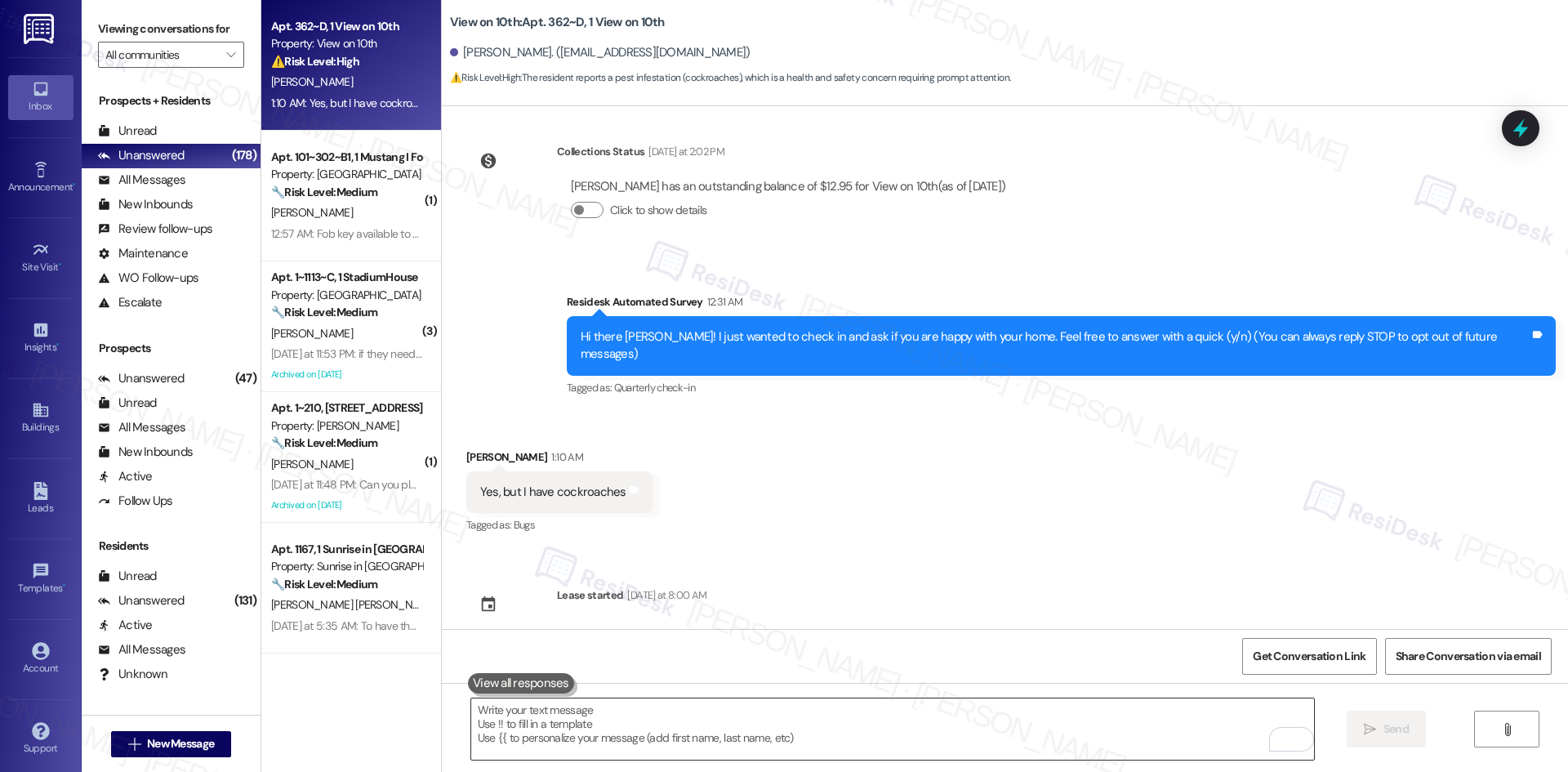
click at [773, 721] on textarea "To enrich screen reader interactions, please activate Accessibility in Grammarl…" at bounding box center [893, 728] width 843 height 61
click at [885, 566] on div "Collections Status [DATE] at 2:02 PM [PERSON_NAME] has an outstanding balance o…" at bounding box center [1006, 368] width 1127 height 523
click at [841, 739] on textarea "To enrich screen reader interactions, please activate Accessibility in Grammarl…" at bounding box center [893, 728] width 843 height 61
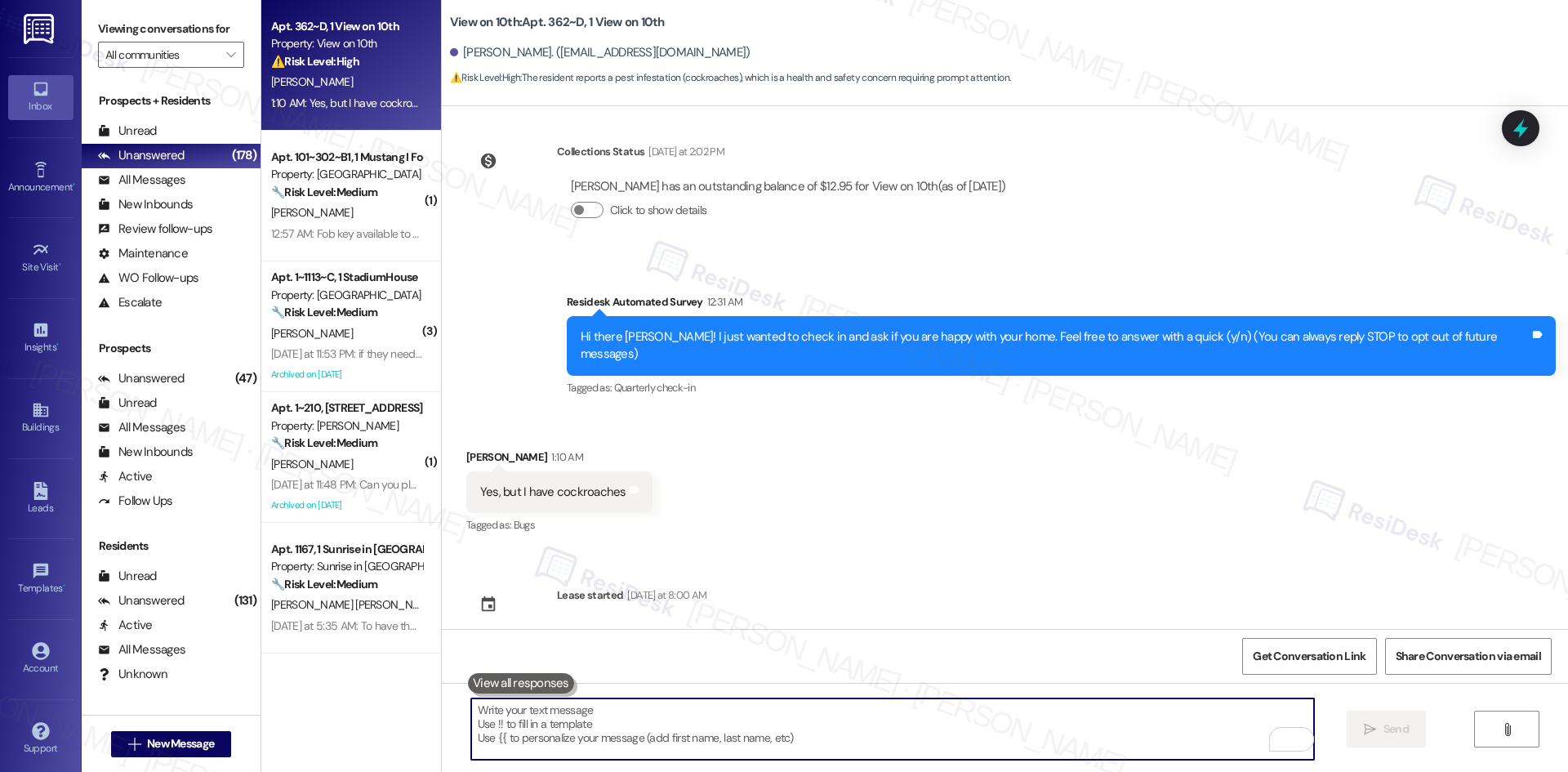
paste textarea "Hi [PERSON_NAME], I’m sorry to hear you’ve been seeing cockroaches. Could you l…"
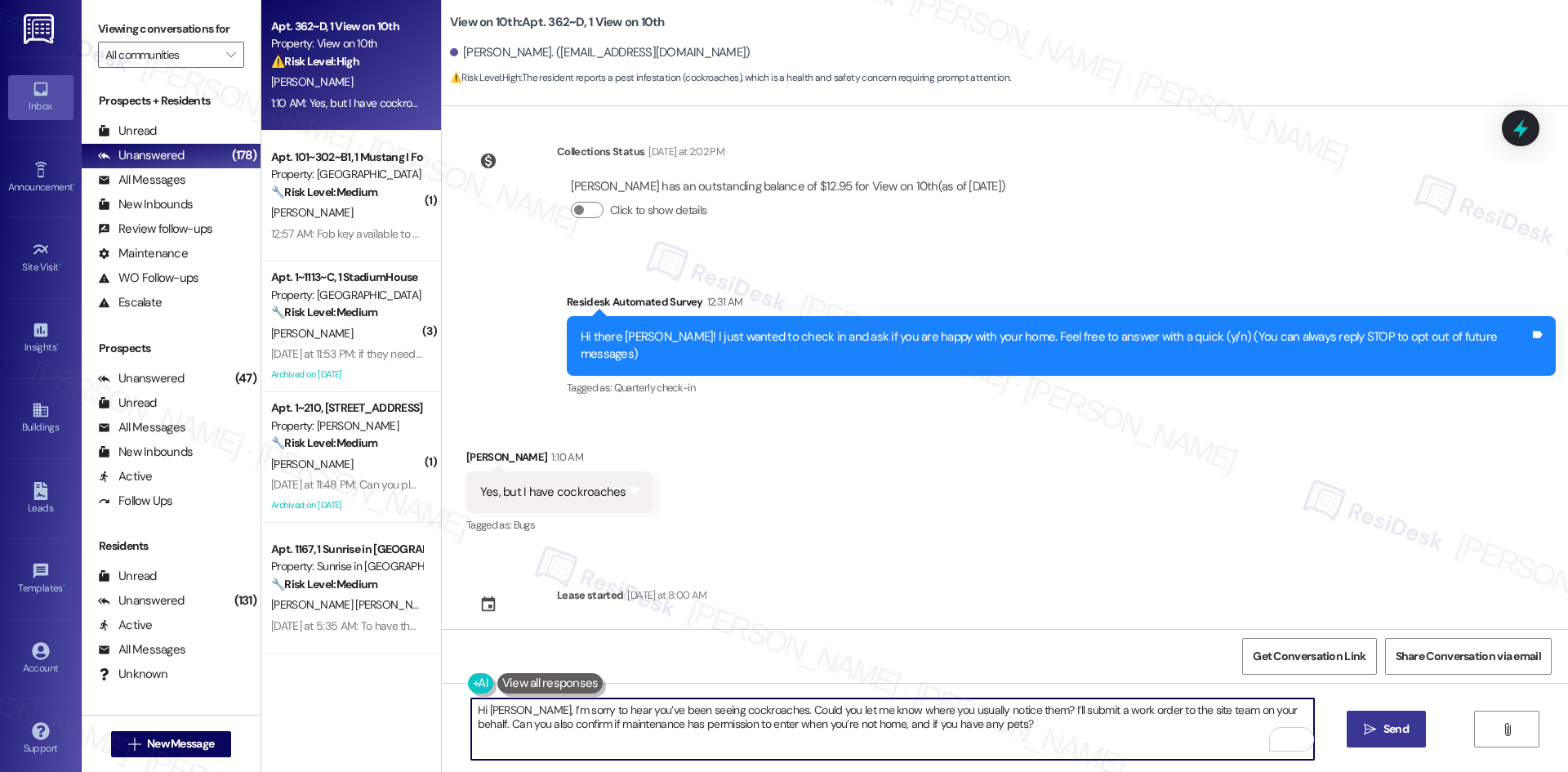
type textarea "Hi [PERSON_NAME], I’m sorry to hear you’ve been seeing cockroaches. Could you l…"
click at [1386, 734] on span "Send" at bounding box center [1396, 729] width 25 height 17
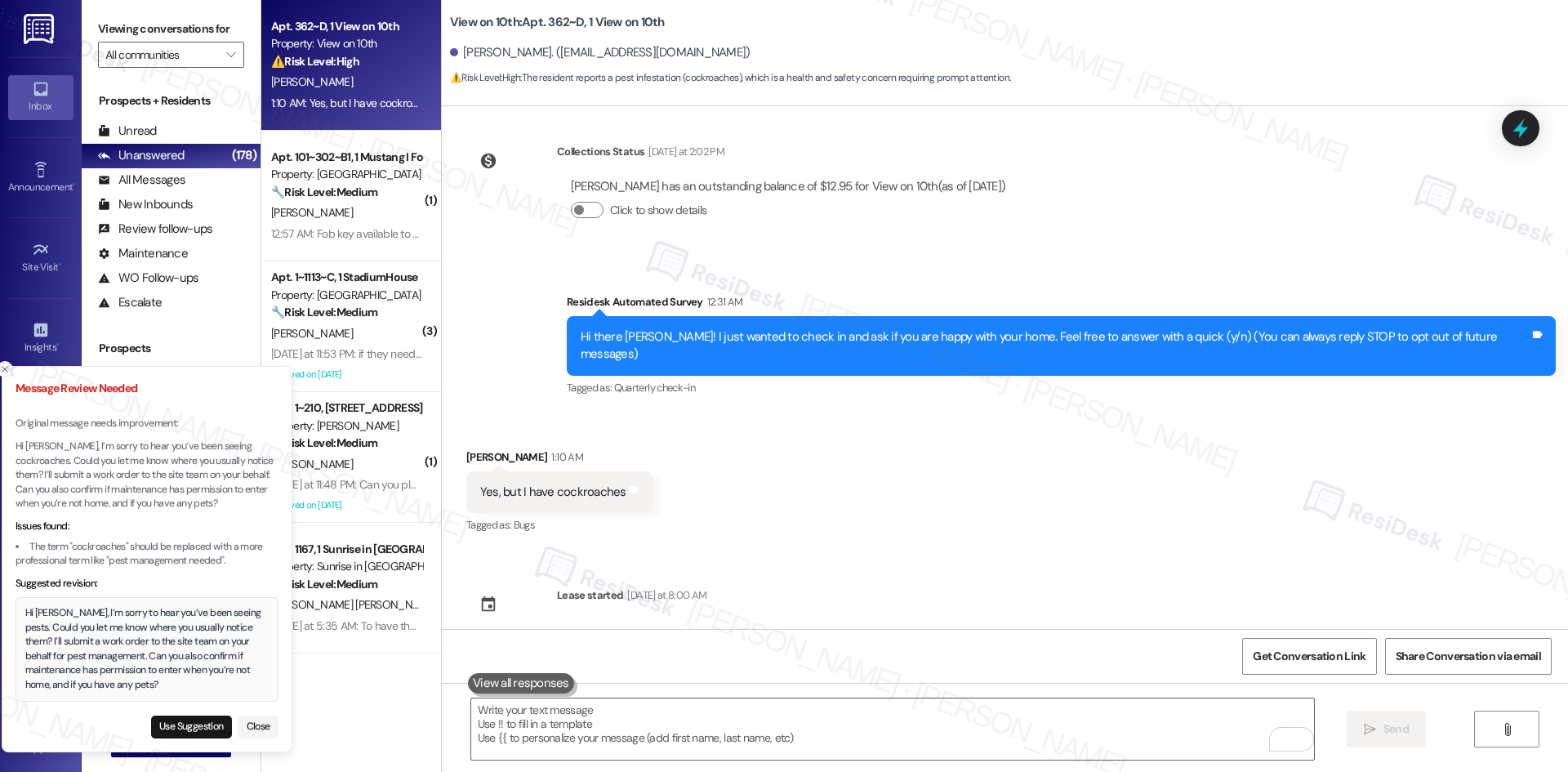
drag, startPoint x: 109, startPoint y: 682, endPoint x: 92, endPoint y: 681, distance: 17.0
click at [92, 681] on div "Hi [PERSON_NAME], I’m sorry to hear you’ve been seeing pests. Could you let me …" at bounding box center [147, 649] width 244 height 86
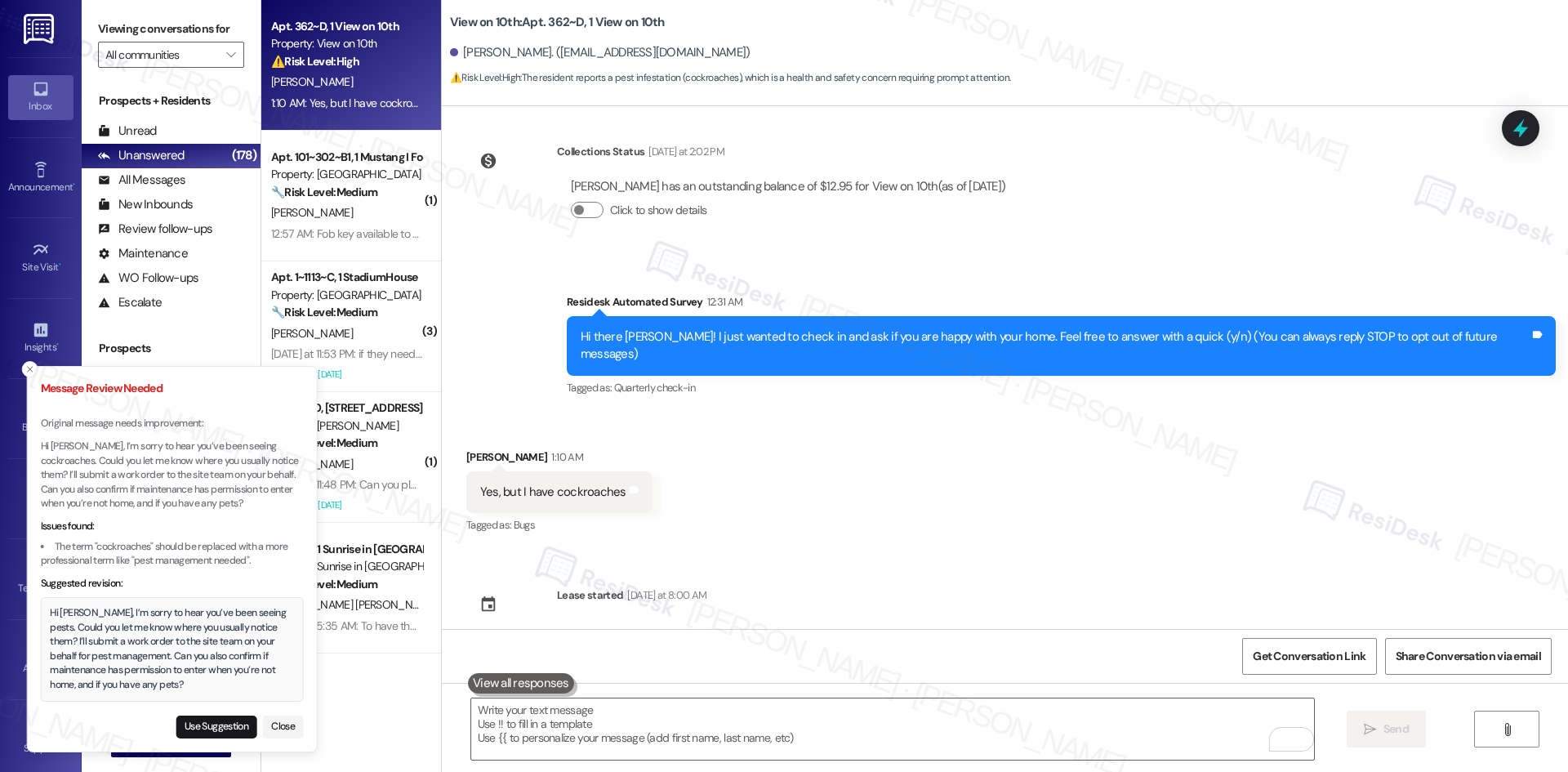
drag, startPoint x: 44, startPoint y: 614, endPoint x: 62, endPoint y: 635, distance: 27.7
click at [62, 636] on div "Hi [PERSON_NAME], I’m sorry to hear you’ve been seeing pests. Could you let me …" at bounding box center [172, 649] width 244 height 86
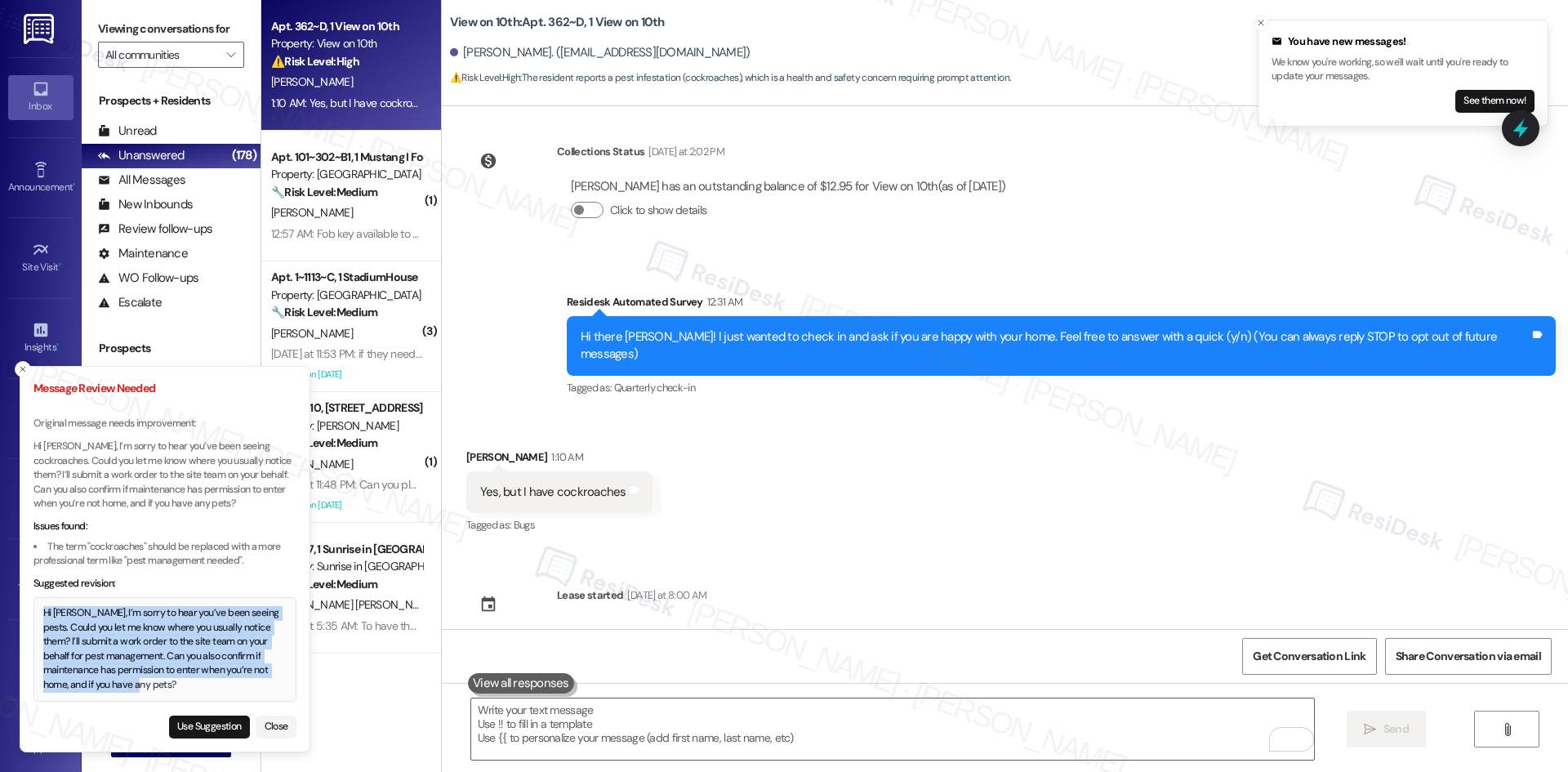
drag, startPoint x: 45, startPoint y: 614, endPoint x: 108, endPoint y: 685, distance: 94.9
click at [108, 685] on div "Hi [PERSON_NAME], I’m sorry to hear you’ve been seeing pests. Could you let me …" at bounding box center [166, 649] width 244 height 86
copy div "Hi [PERSON_NAME], I’m sorry to hear you’ve been seeing pests. Could you let me …"
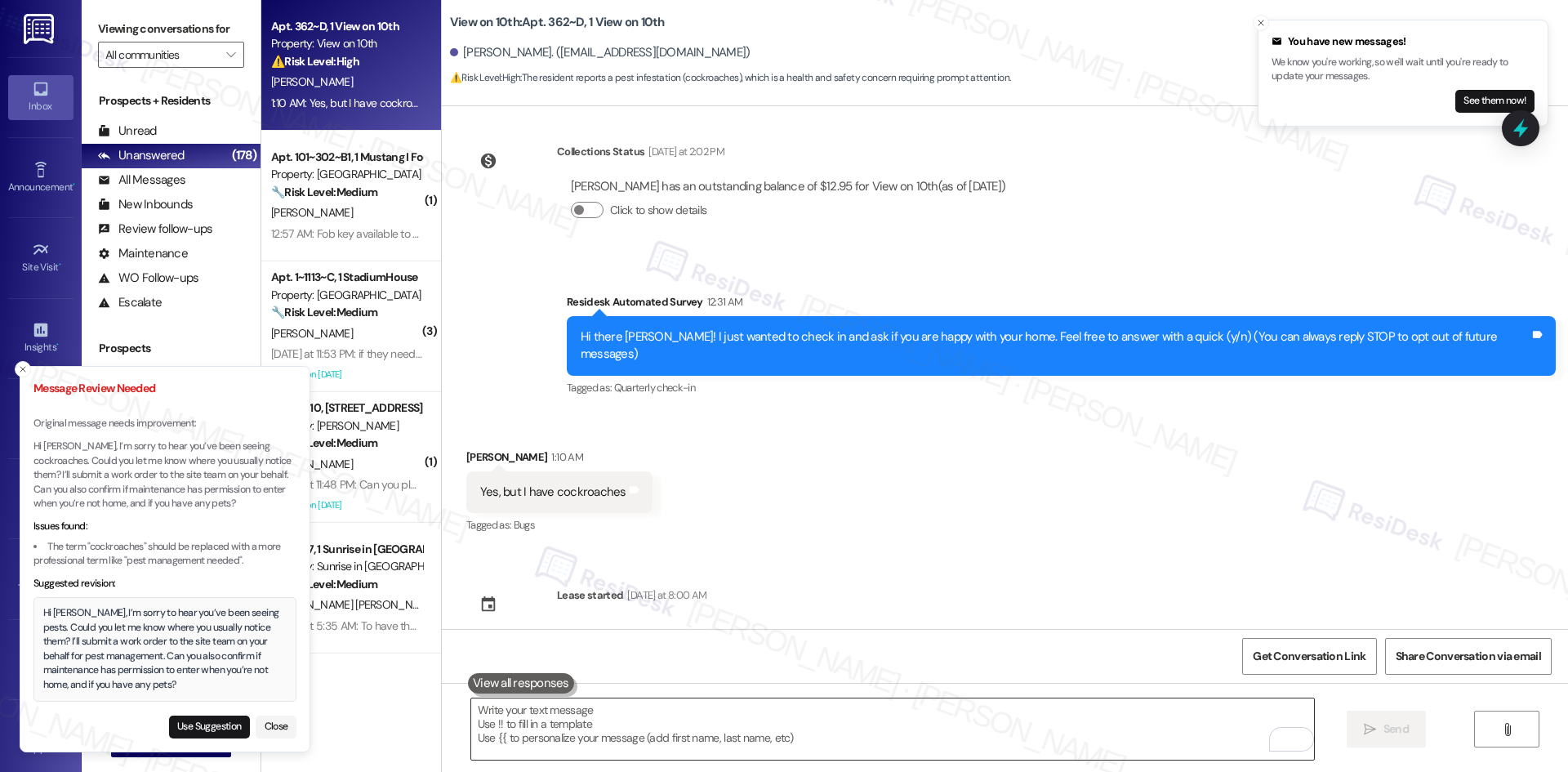
click at [677, 728] on textarea "To enrich screen reader interactions, please activate Accessibility in Grammarl…" at bounding box center [893, 728] width 843 height 61
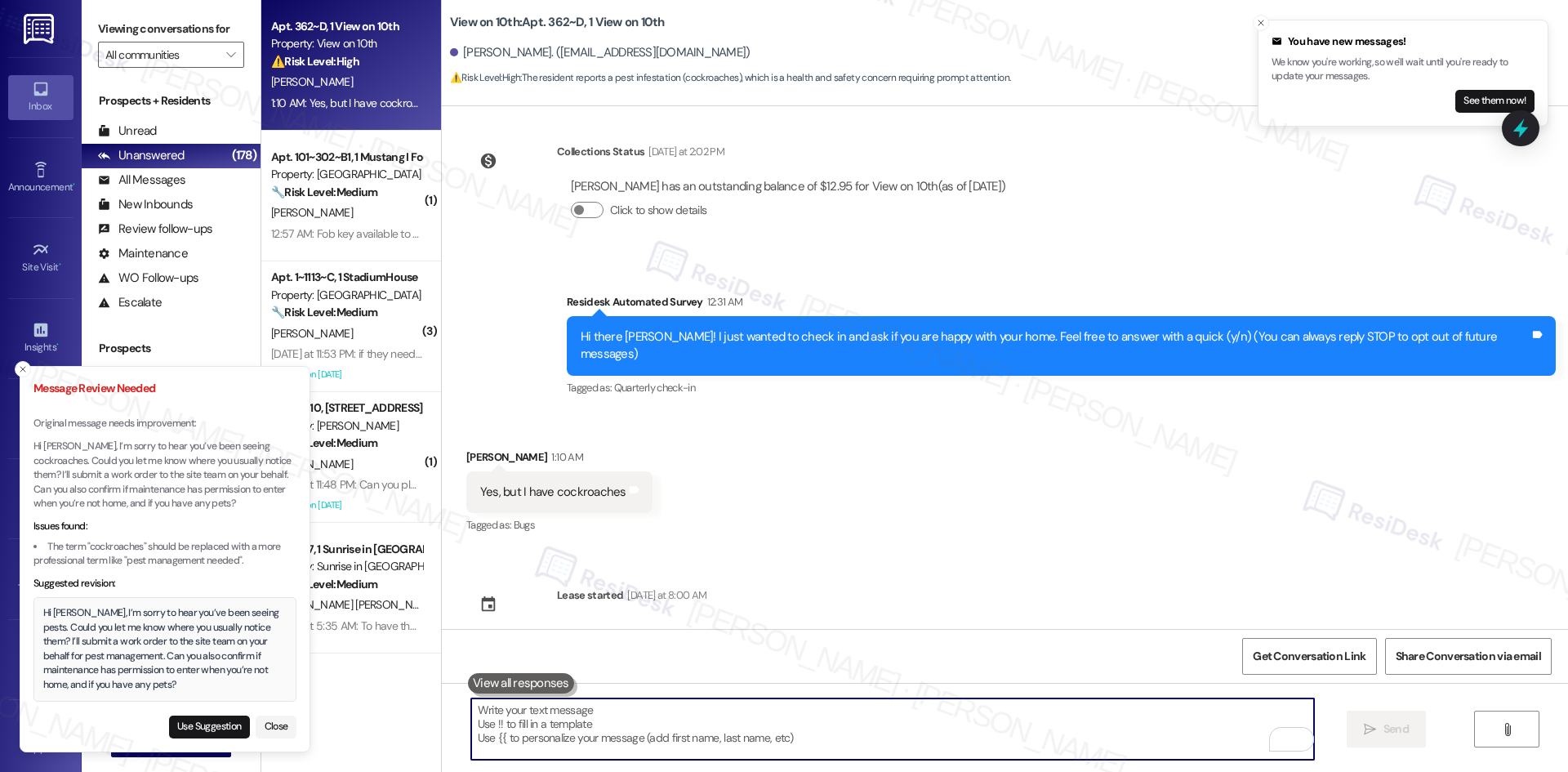
paste textarea "Hi [PERSON_NAME], I’m sorry to hear you’ve been seeing pests. Could you let me …"
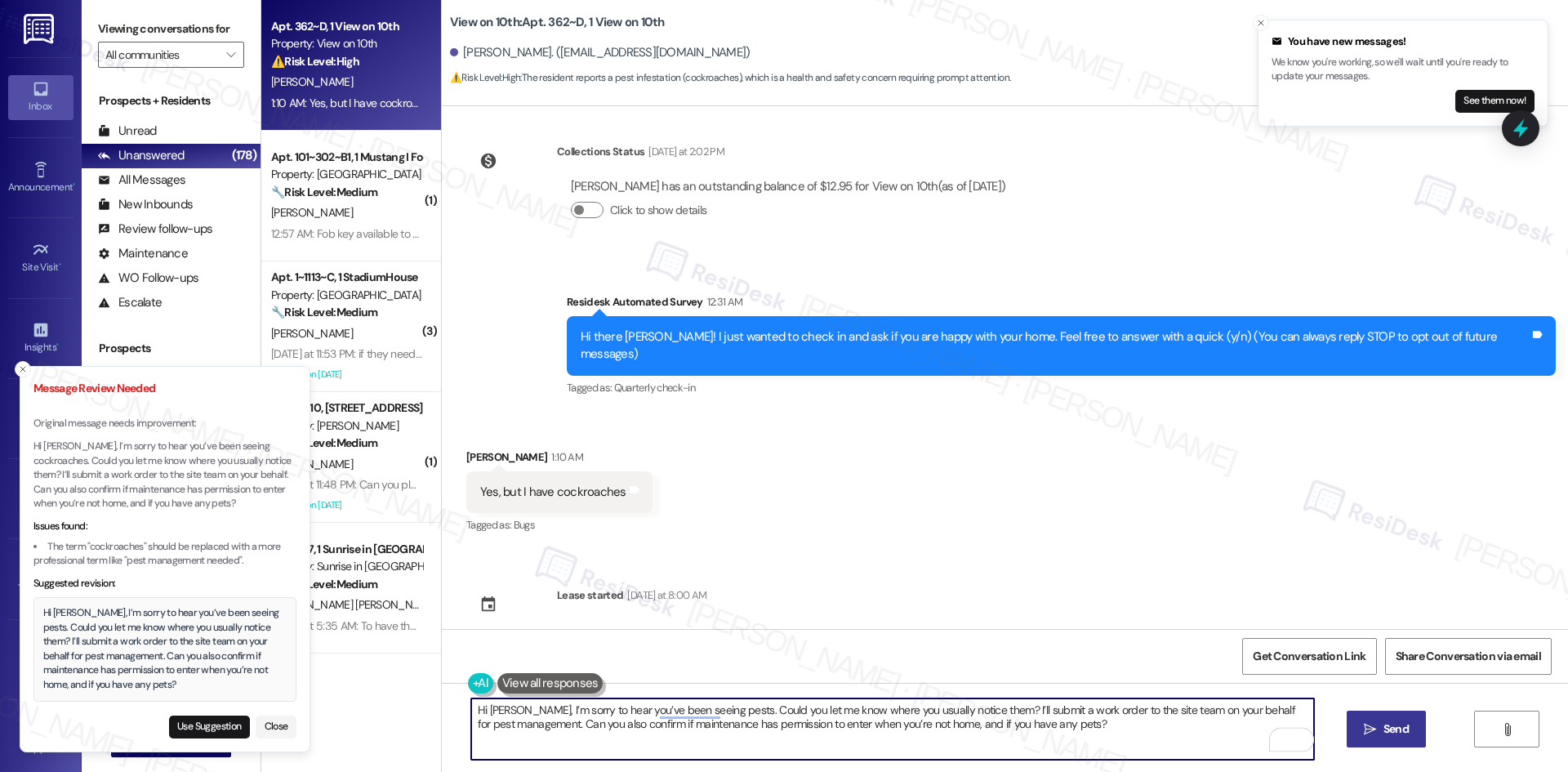
type textarea "Hi [PERSON_NAME], I’m sorry to hear you’ve been seeing pests. Could you let me …"
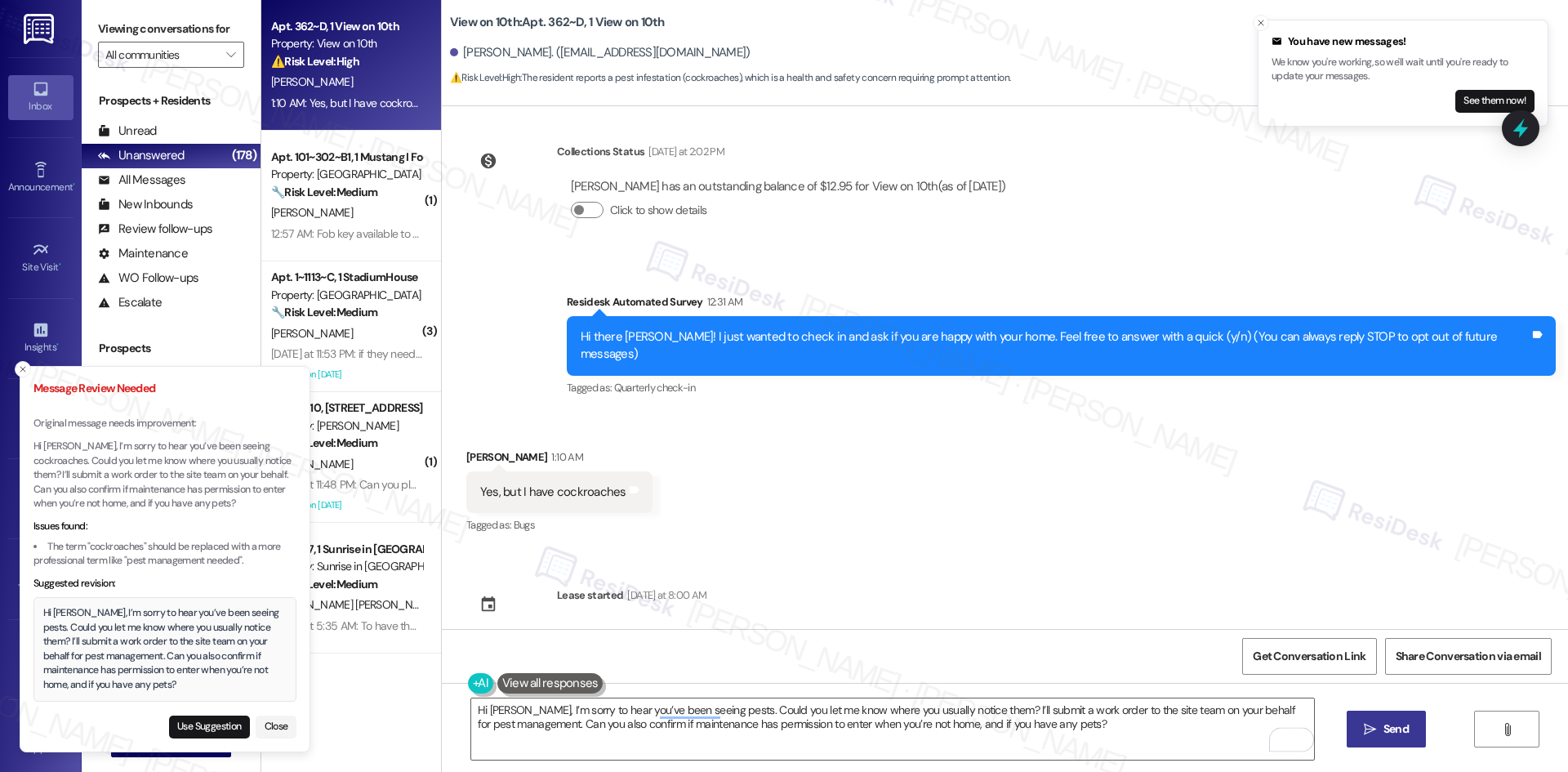
click at [1404, 731] on span "Send" at bounding box center [1396, 729] width 25 height 17
click at [23, 369] on line "Close toast" at bounding box center [22, 369] width 5 height 5
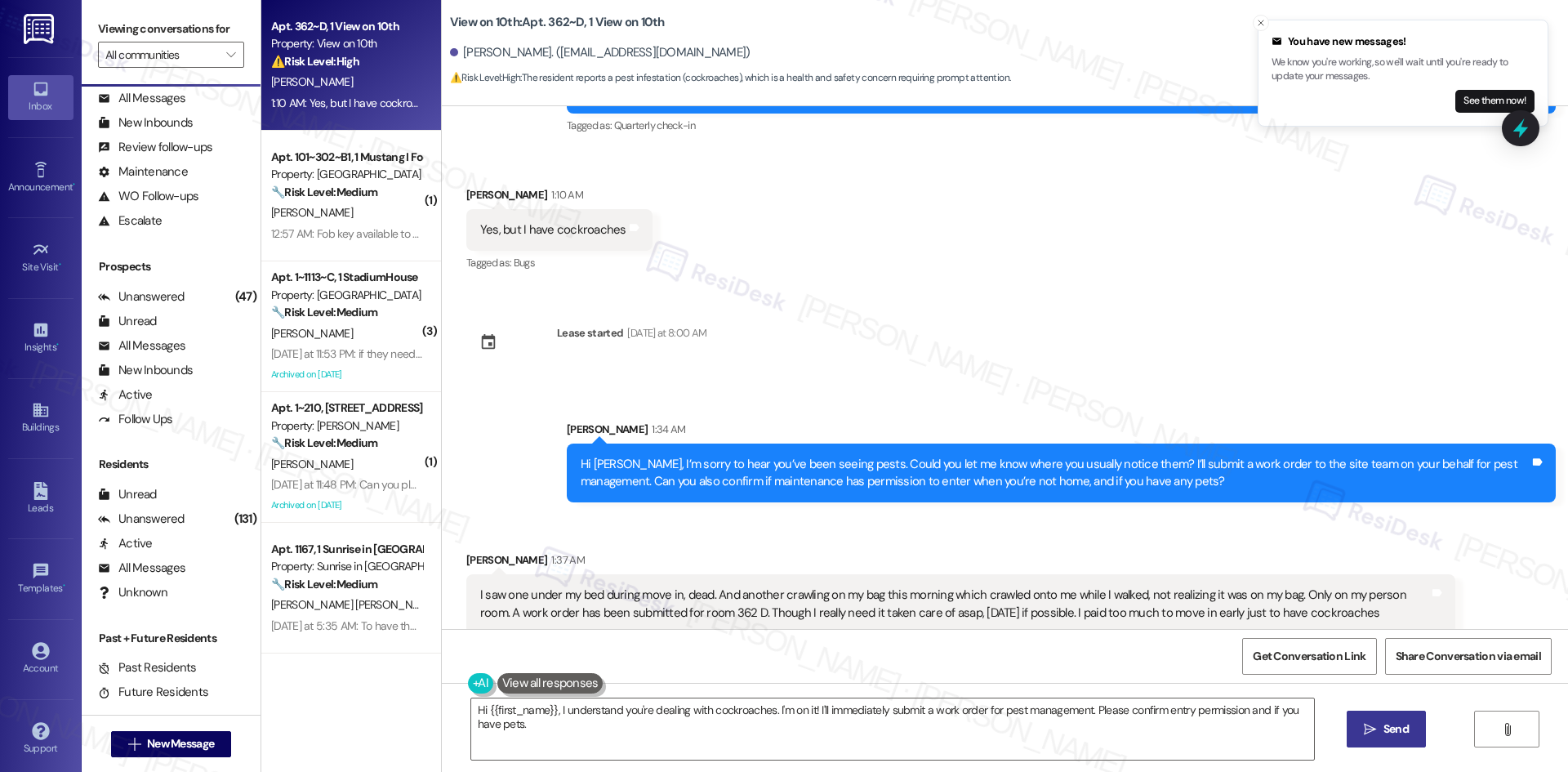
scroll to position [276, 0]
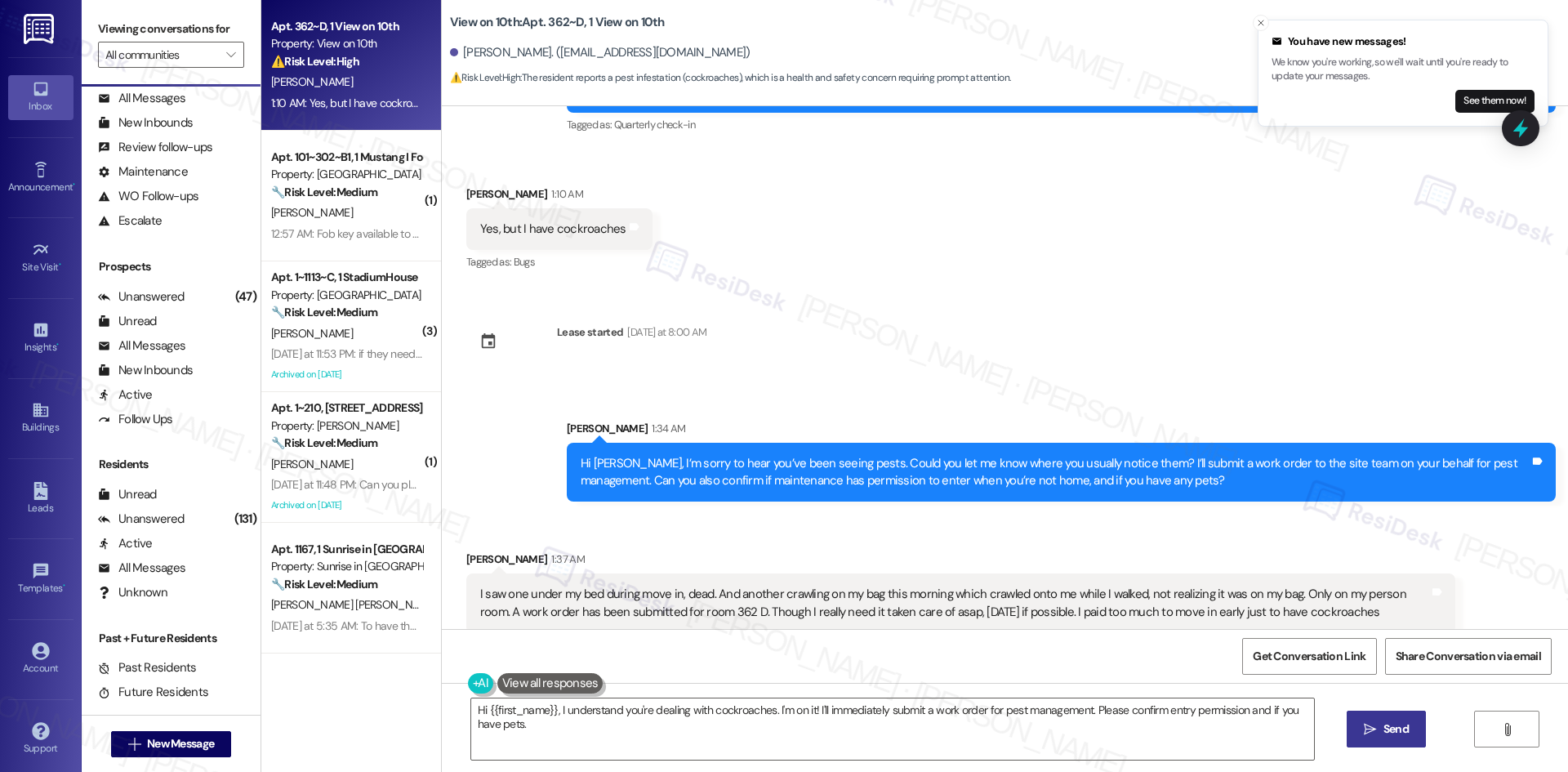
click at [1008, 362] on div "Collections Status [DATE] at 2:02 PM [PERSON_NAME] has an outstanding balance o…" at bounding box center [1006, 368] width 1127 height 523
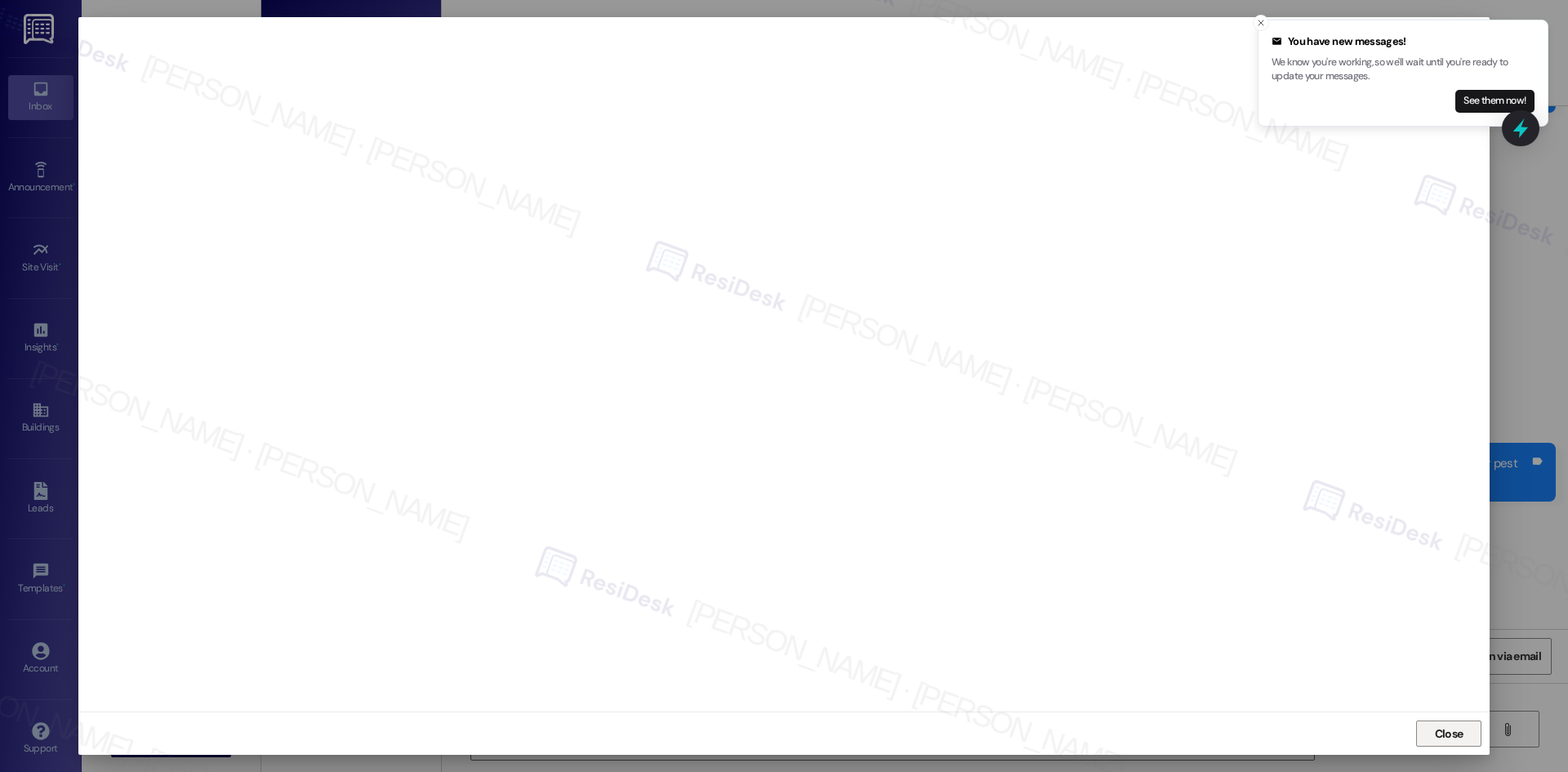
click at [1442, 733] on span "Close" at bounding box center [1449, 734] width 28 height 17
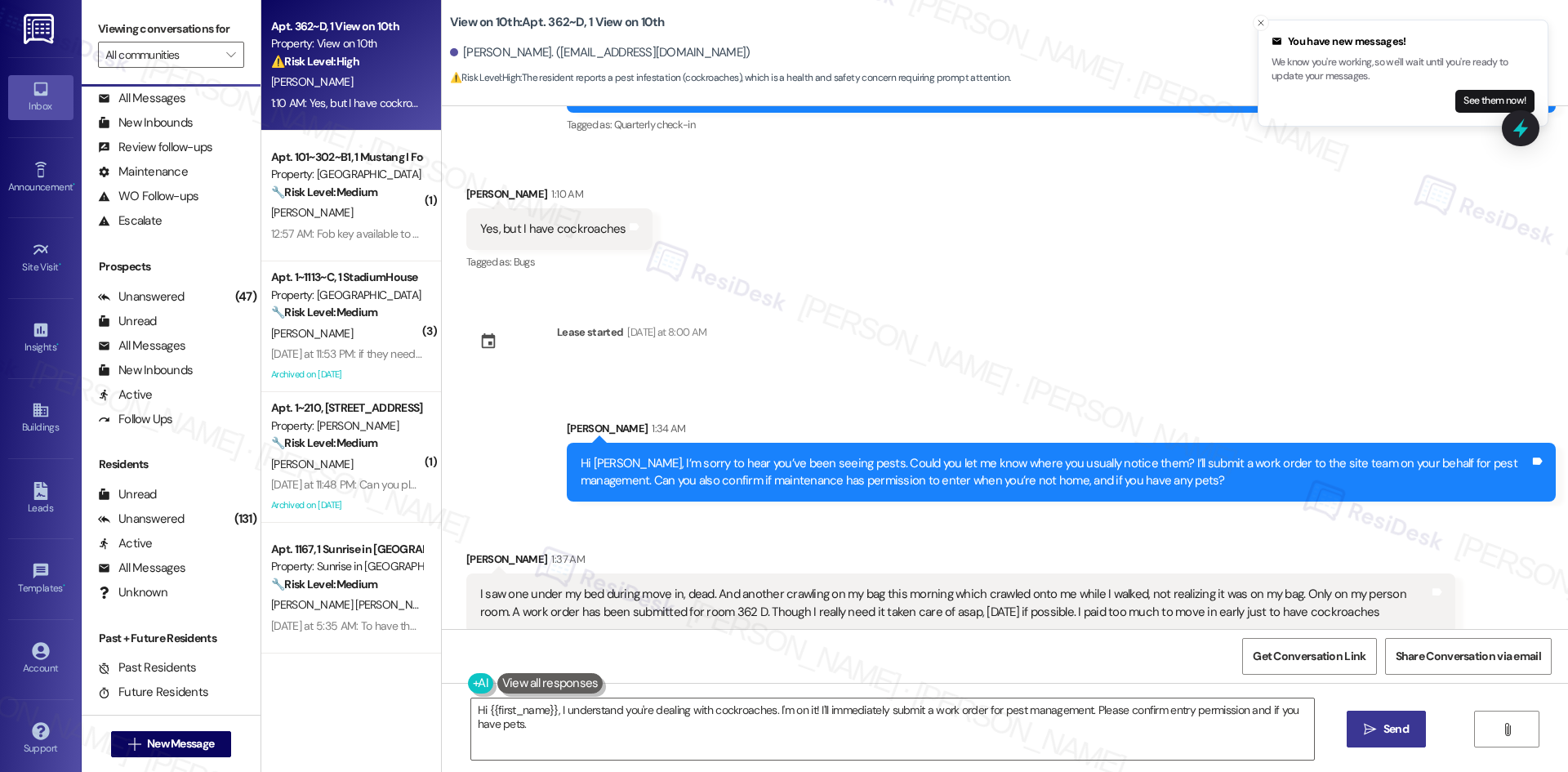
click at [1324, 346] on div "Collections Status [DATE] at 2:02 PM [PERSON_NAME] has an outstanding balance o…" at bounding box center [1006, 368] width 1127 height 523
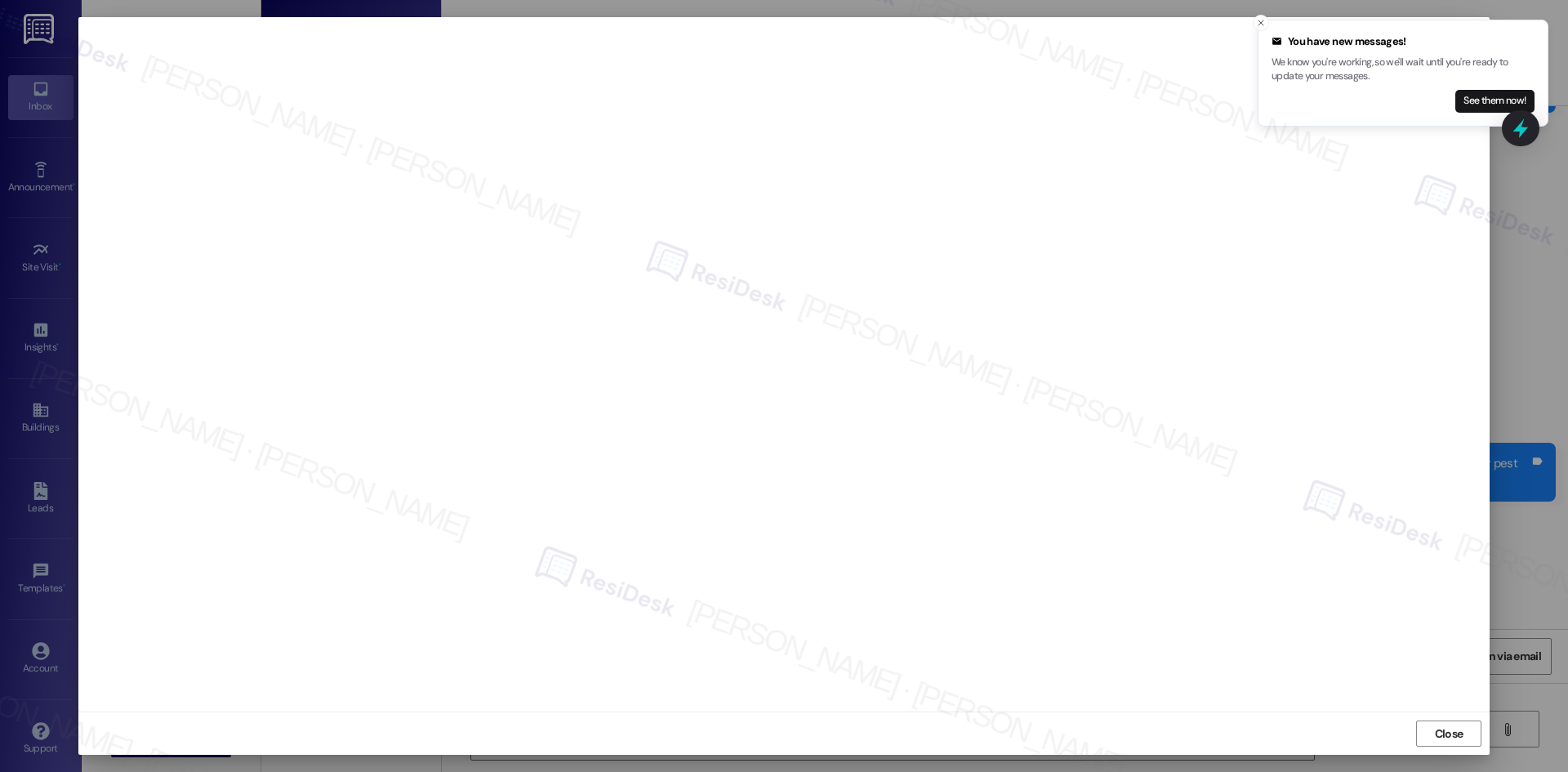
scroll to position [275, 0]
click at [1449, 733] on span "Close" at bounding box center [1449, 734] width 28 height 17
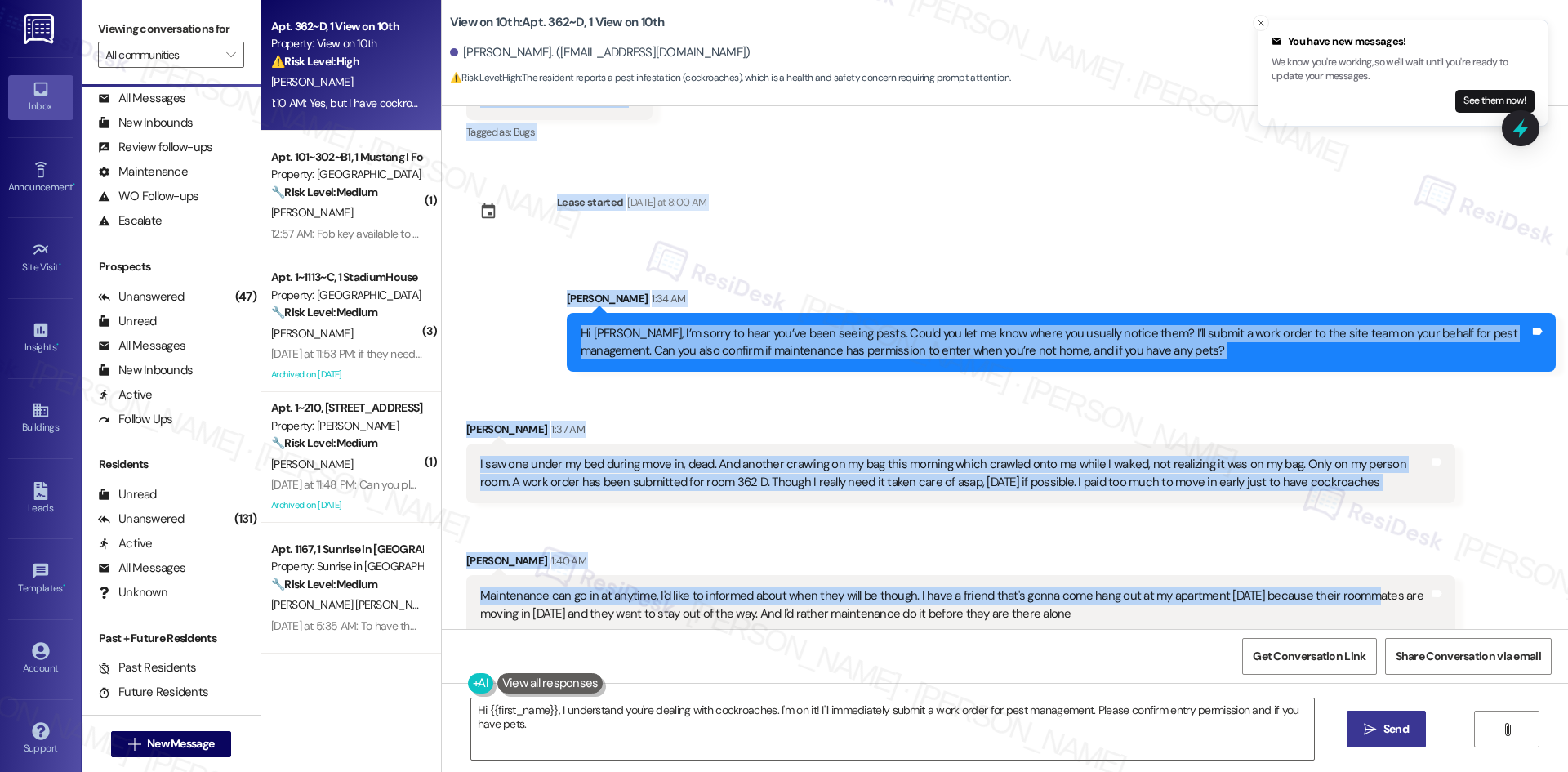
scroll to position [408, 0]
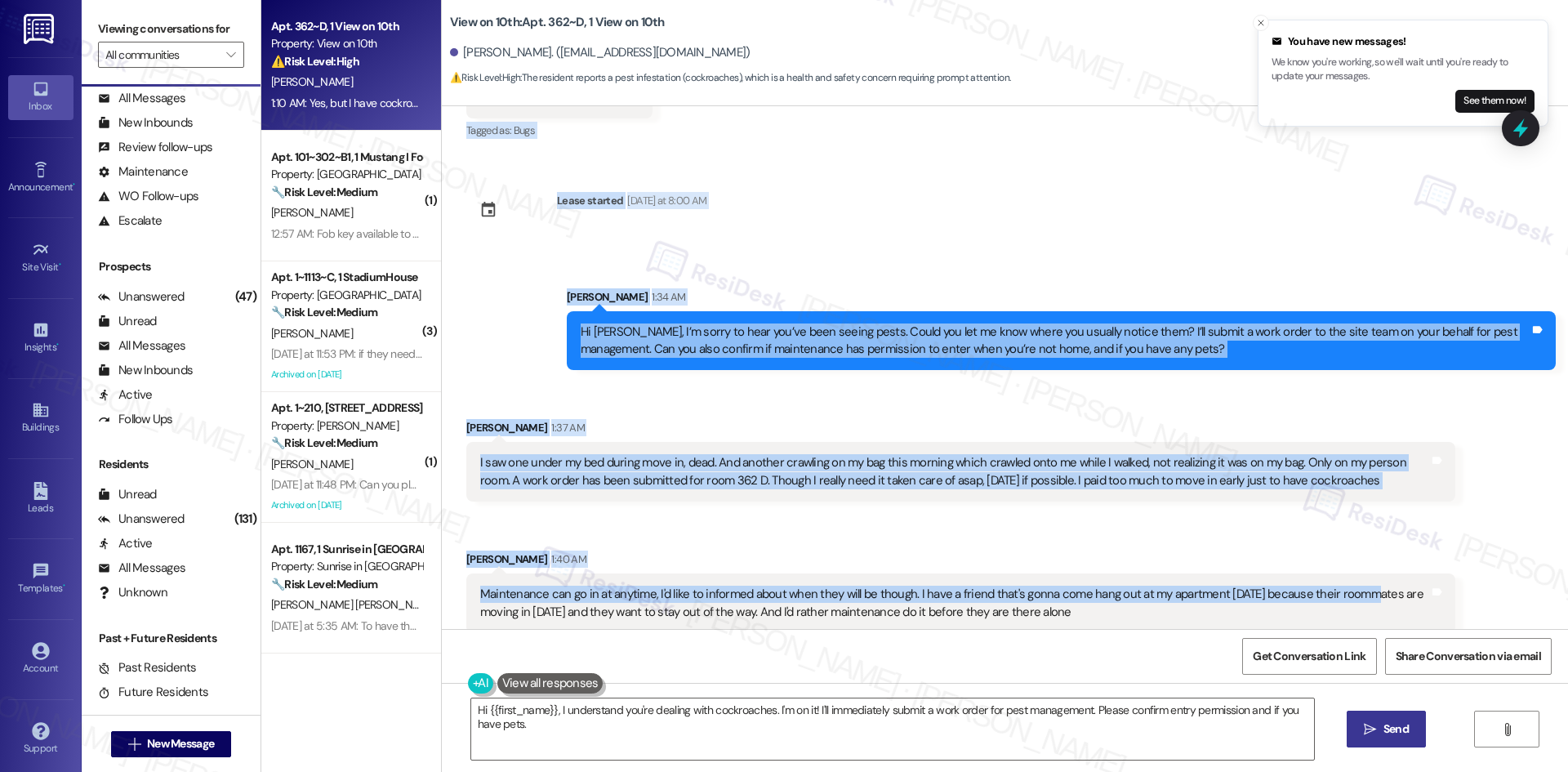
drag, startPoint x: 582, startPoint y: 281, endPoint x: 1327, endPoint y: 610, distance: 814.4
click at [1327, 610] on div "Collections Status [DATE] at 2:02 PM [PERSON_NAME] has an outstanding balance o…" at bounding box center [1006, 368] width 1127 height 523
copy div "Loremips Dolorsita Consec 29:70 AD El seddo Eiusm! T inci utlabo et dolor ma al…"
click at [956, 498] on div "Received via SMS [PERSON_NAME] 1:37 AM I saw one under my bed during move in, d…" at bounding box center [1006, 513] width 1127 height 263
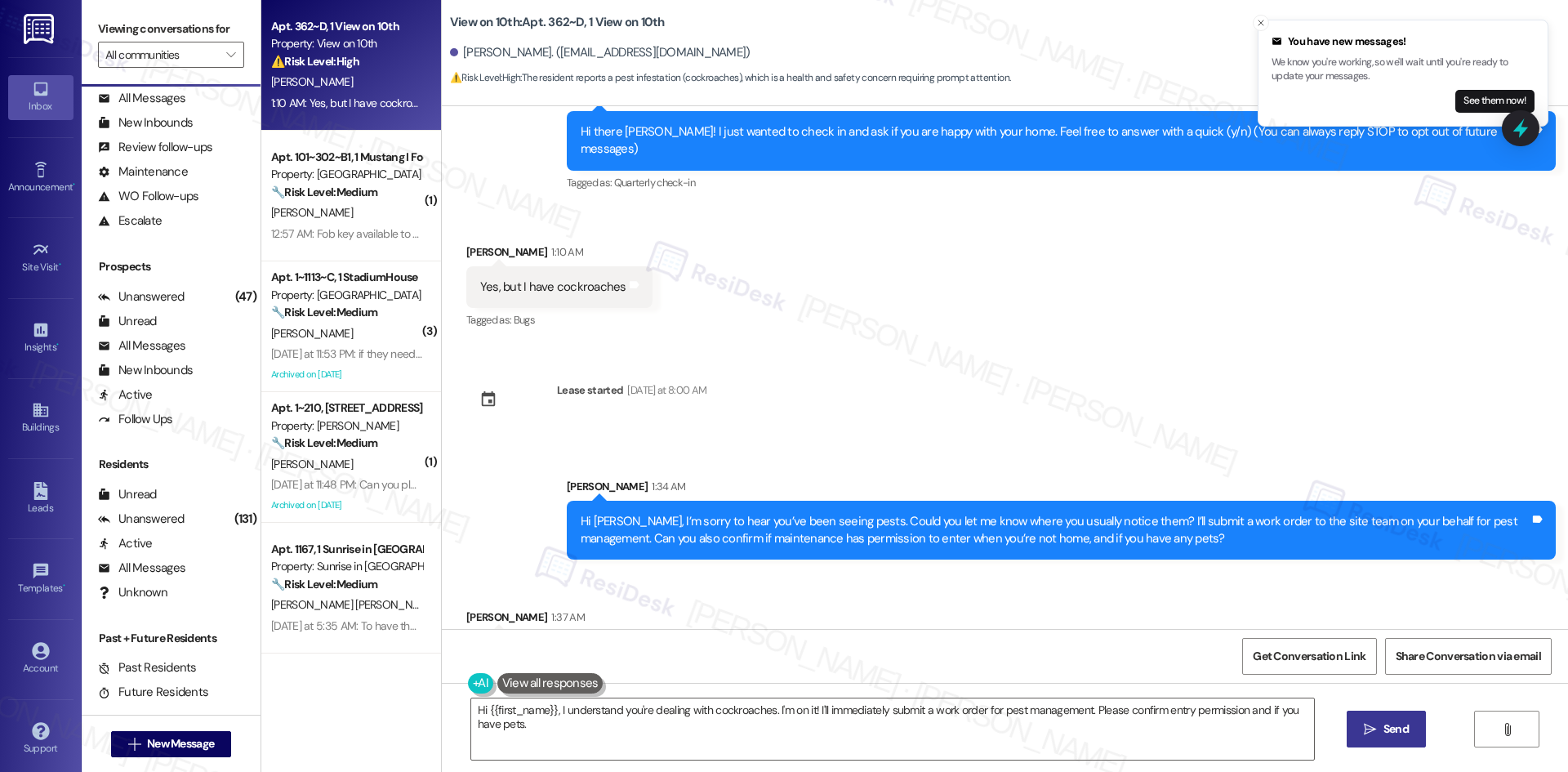
scroll to position [163, 0]
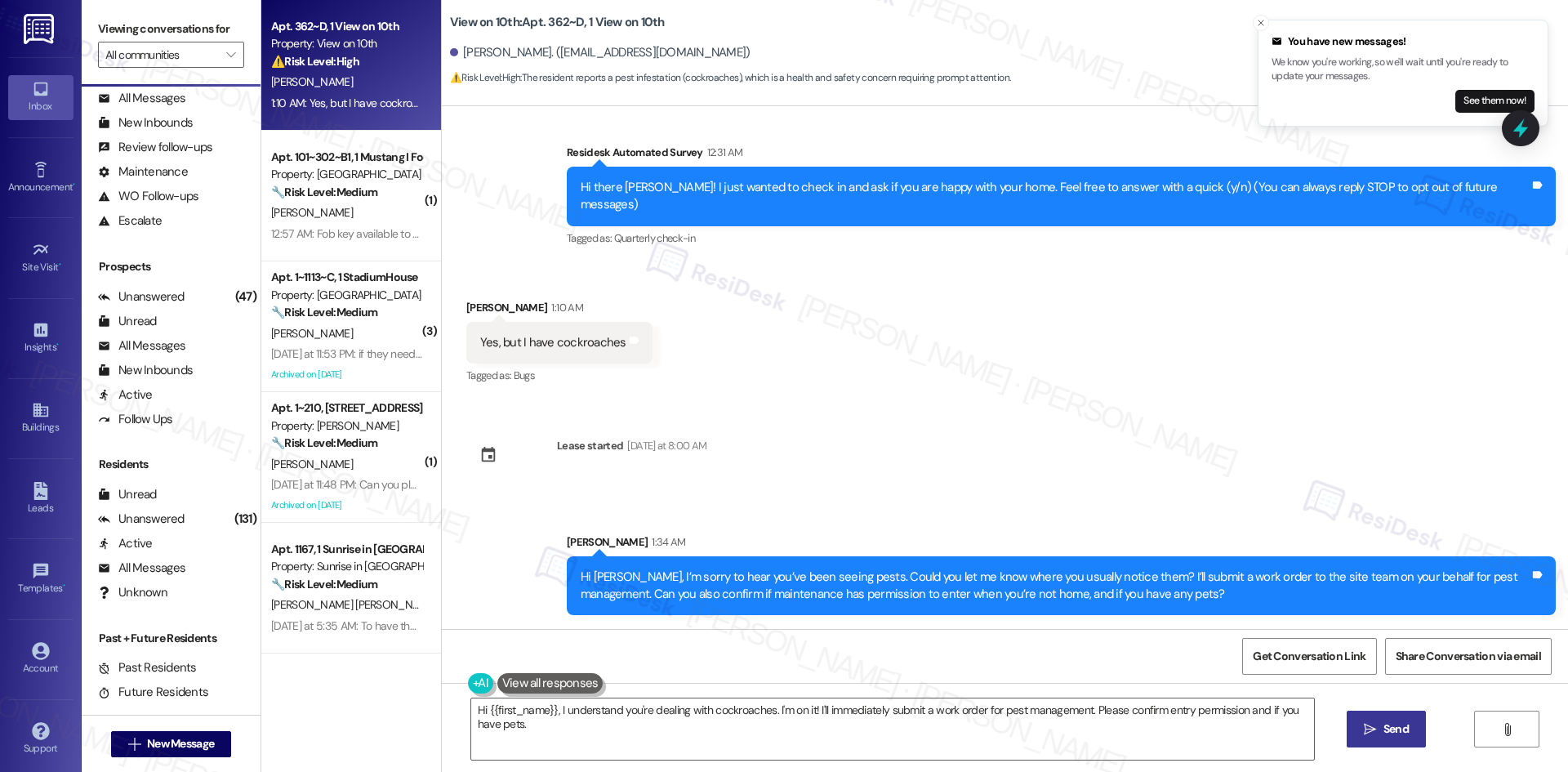
click at [750, 341] on div "Received via SMS [PERSON_NAME] 1:10 AM Yes, but I have cockroaches Tags and not…" at bounding box center [1006, 331] width 1127 height 138
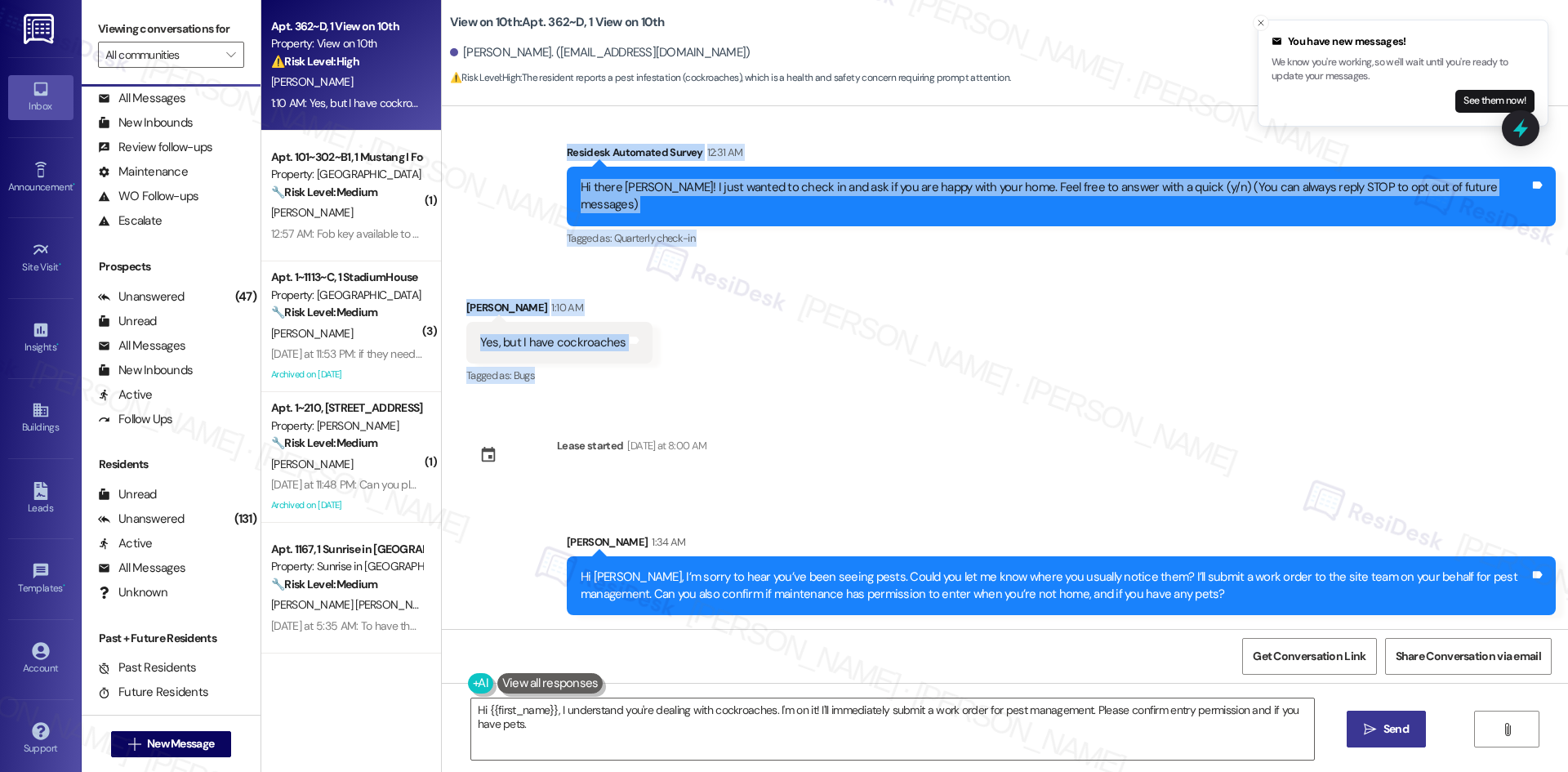
drag, startPoint x: 572, startPoint y: 147, endPoint x: 753, endPoint y: 374, distance: 290.3
click at [753, 374] on div "Collections Status [DATE] at 2:02 PM [PERSON_NAME] has an outstanding balance o…" at bounding box center [1006, 368] width 1127 height 523
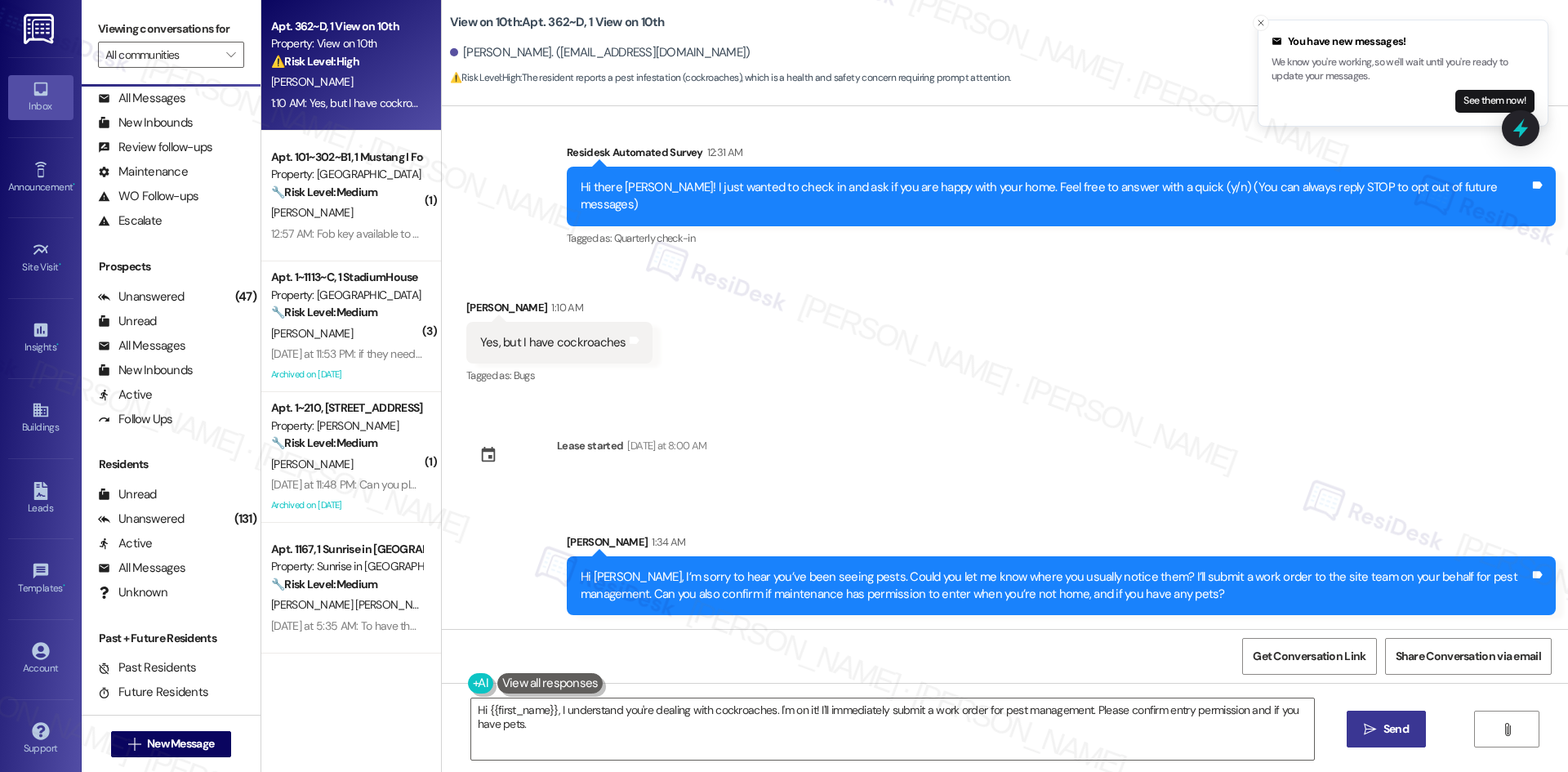
drag, startPoint x: 864, startPoint y: 498, endPoint x: 865, endPoint y: 529, distance: 31.0
click at [865, 498] on div "Sent via SMS [PERSON_NAME] 1:34 AM Hi [PERSON_NAME], I’m sorry to hear you’ve b…" at bounding box center [1006, 563] width 1127 height 131
click at [807, 726] on textarea "Hi {{first_name}}, I understand you're dealing with cockroaches. I'm on it! I'l…" at bounding box center [893, 728] width 843 height 61
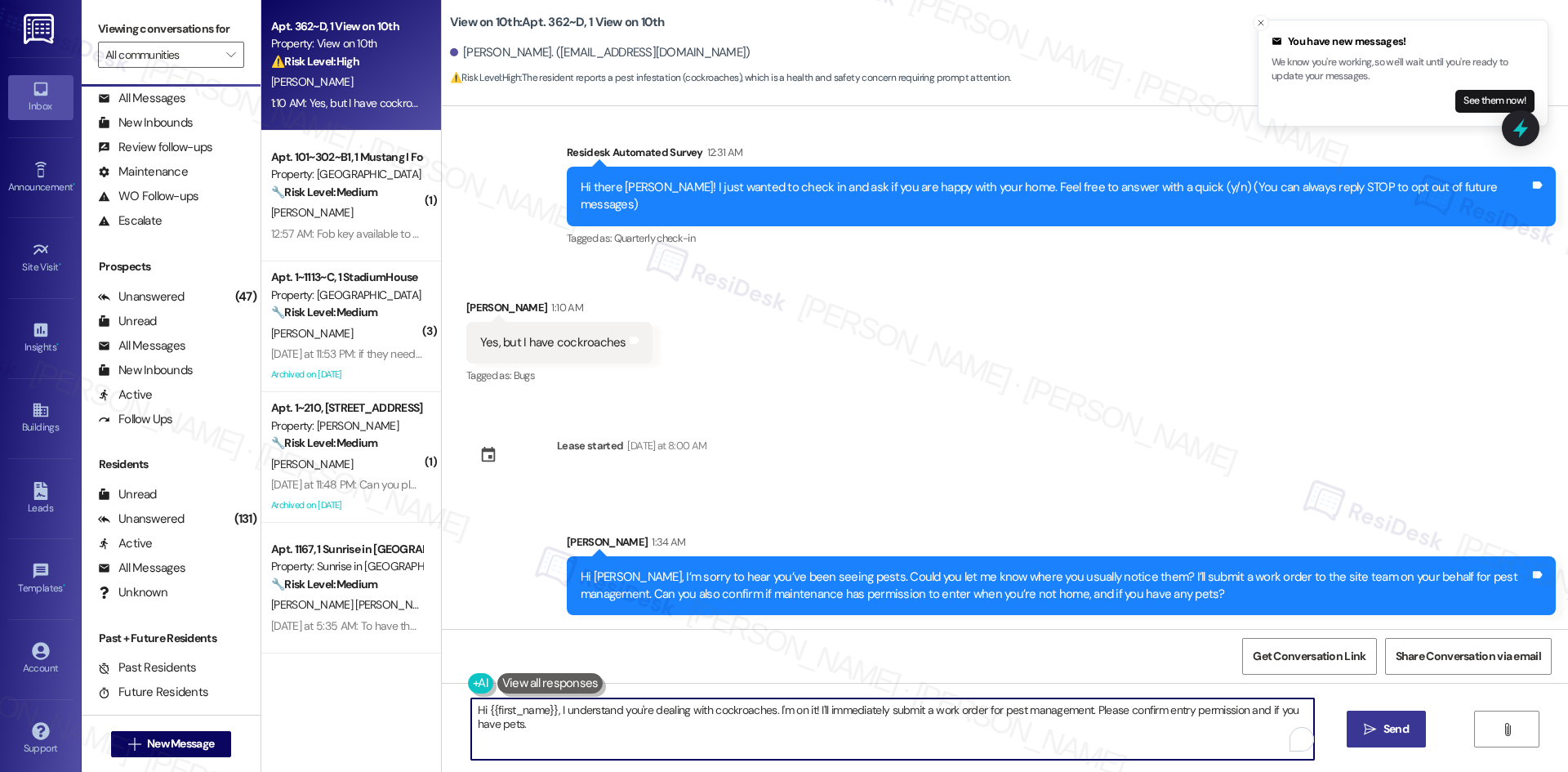
paste textarea "Thank you for clarifying, [PERSON_NAME]. Can you share the work order number yo…"
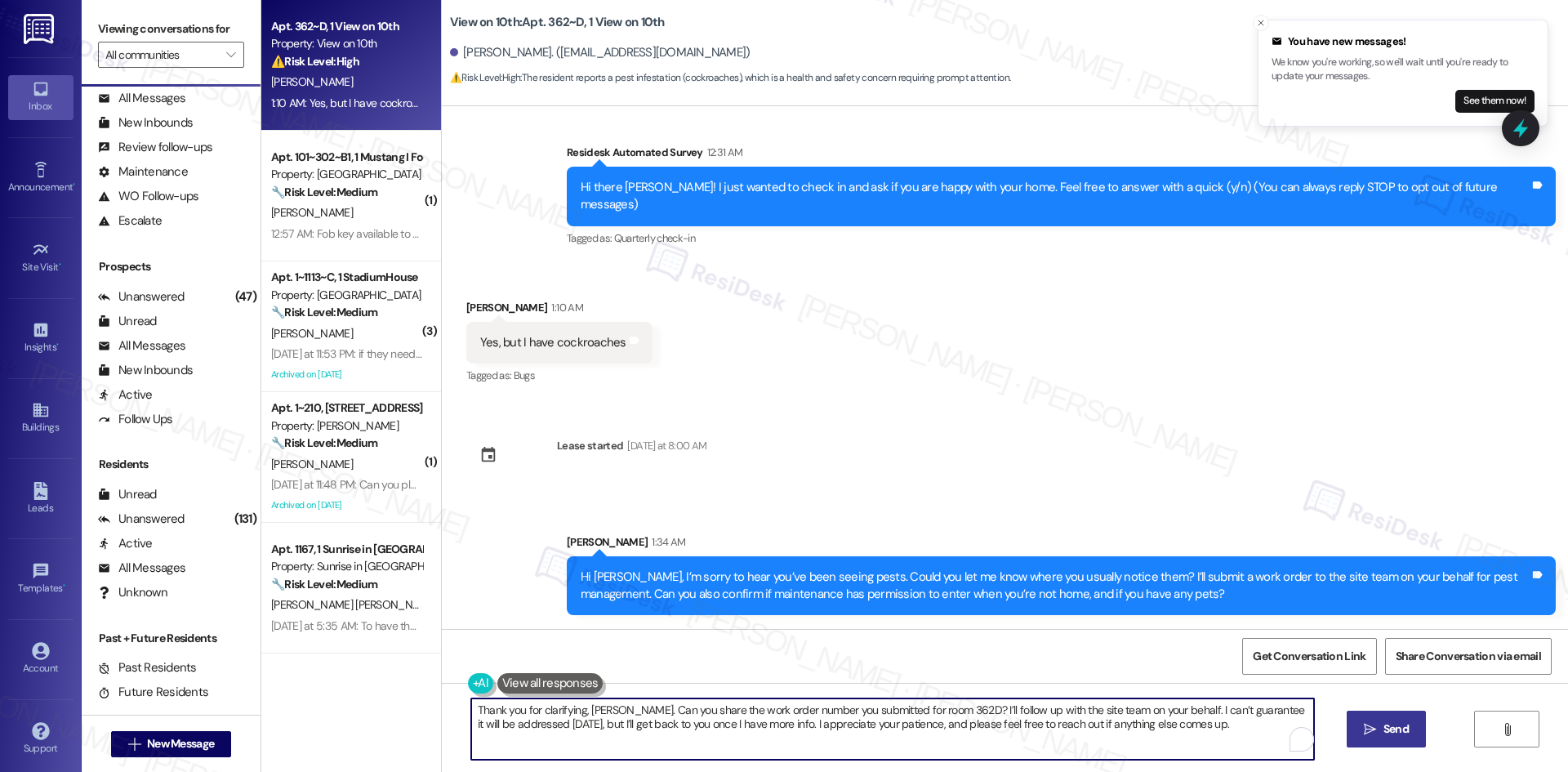
type textarea "Thank you for clarifying, [PERSON_NAME]. Can you share the work order number yo…"
click at [1395, 730] on span "Send" at bounding box center [1396, 729] width 25 height 17
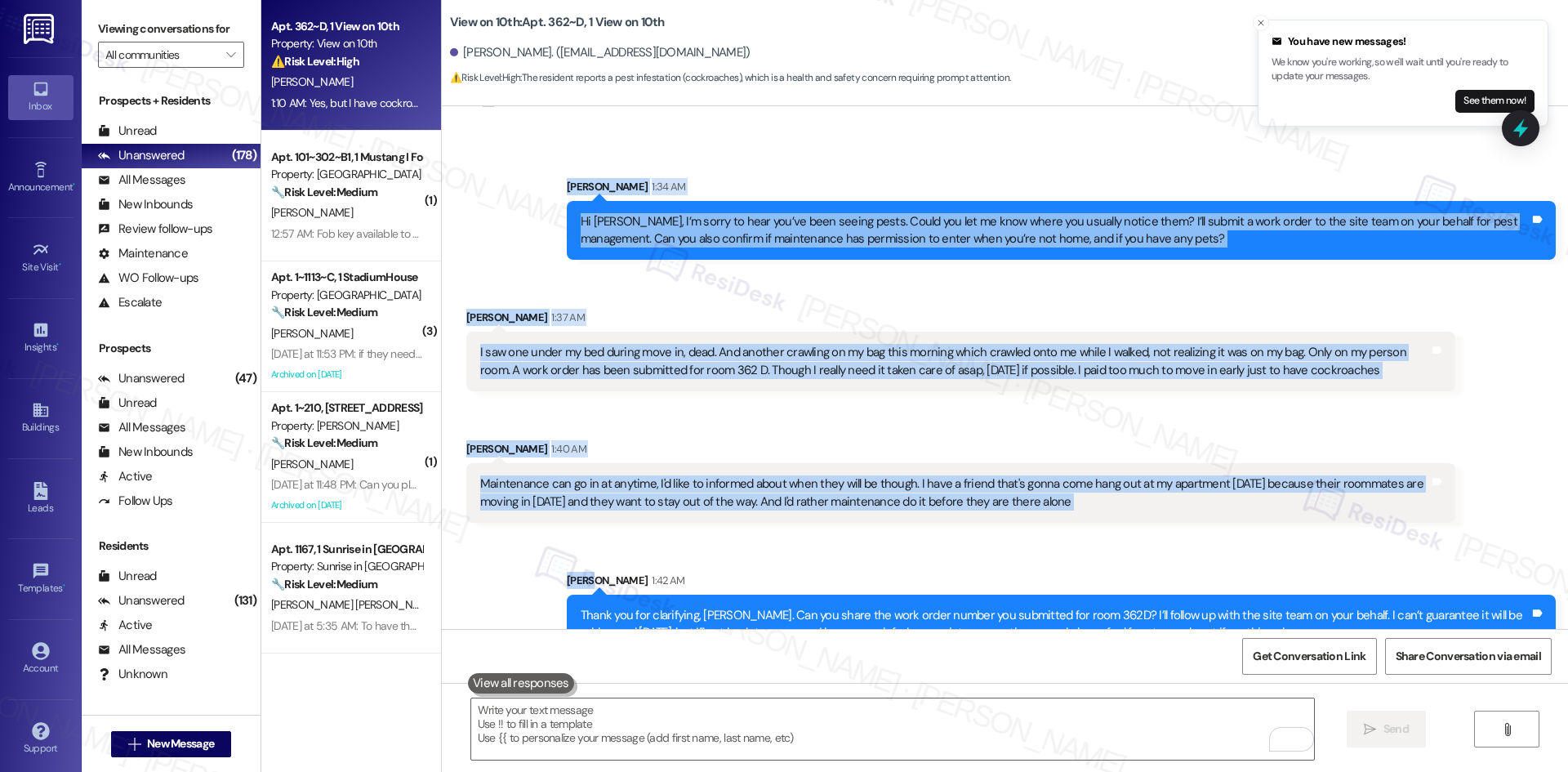
scroll to position [653, 0]
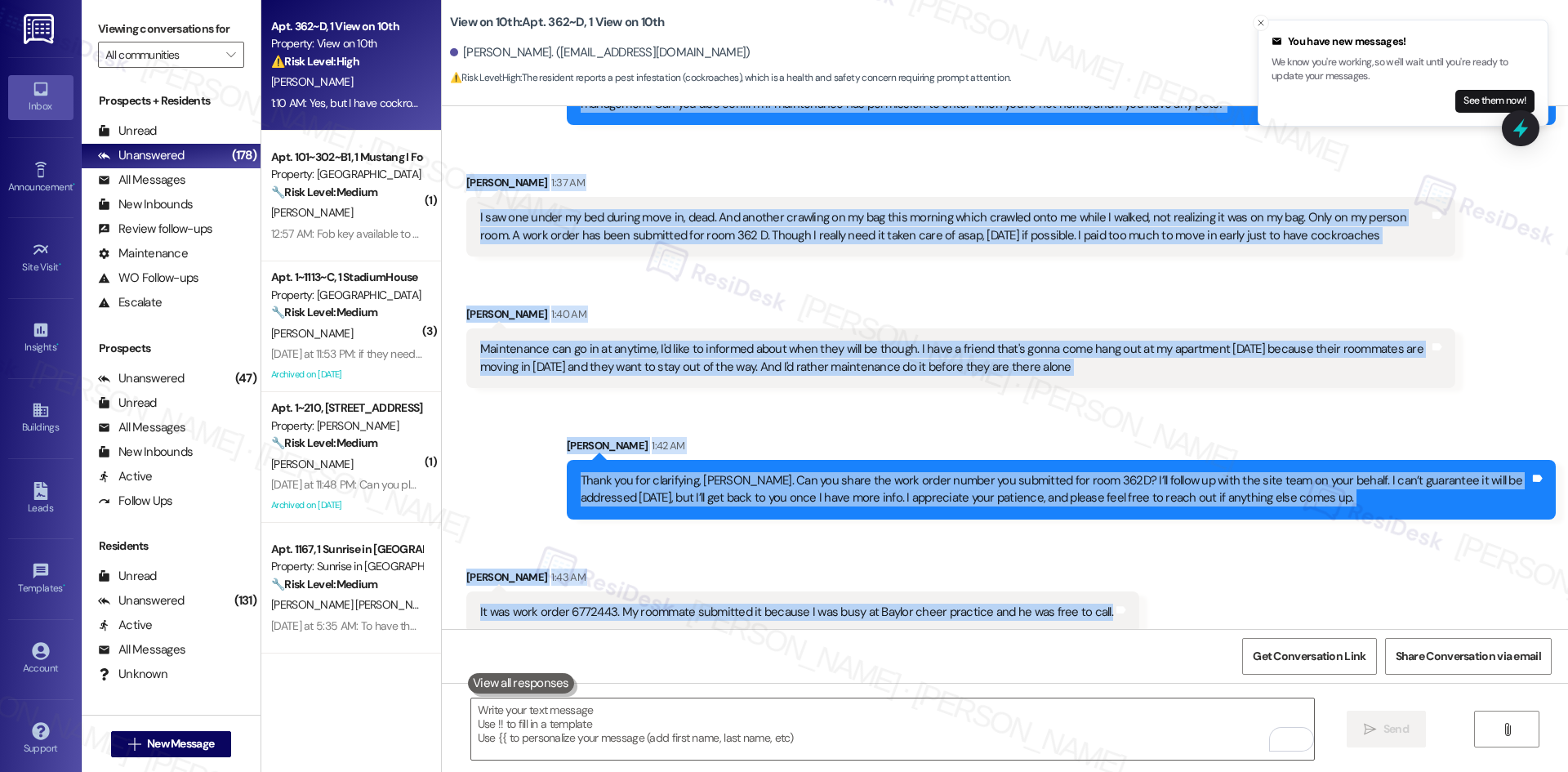
drag, startPoint x: 590, startPoint y: 305, endPoint x: 1237, endPoint y: 615, distance: 717.4
click at [1237, 615] on div "Collections Status [DATE] at 2:02 PM [PERSON_NAME] has an outstanding balance o…" at bounding box center [1006, 368] width 1127 height 523
copy div "Loremips Dolorsita Consec 29:70 AD El seddo Eiusm! T inci utlabo et dolor ma al…"
drag, startPoint x: 620, startPoint y: 278, endPoint x: 638, endPoint y: 292, distance: 22.8
click at [620, 293] on div "Received via SMS [PERSON_NAME] 1:40 AM Maintenance can go in at anytime, I'd li…" at bounding box center [961, 347] width 1014 height 107
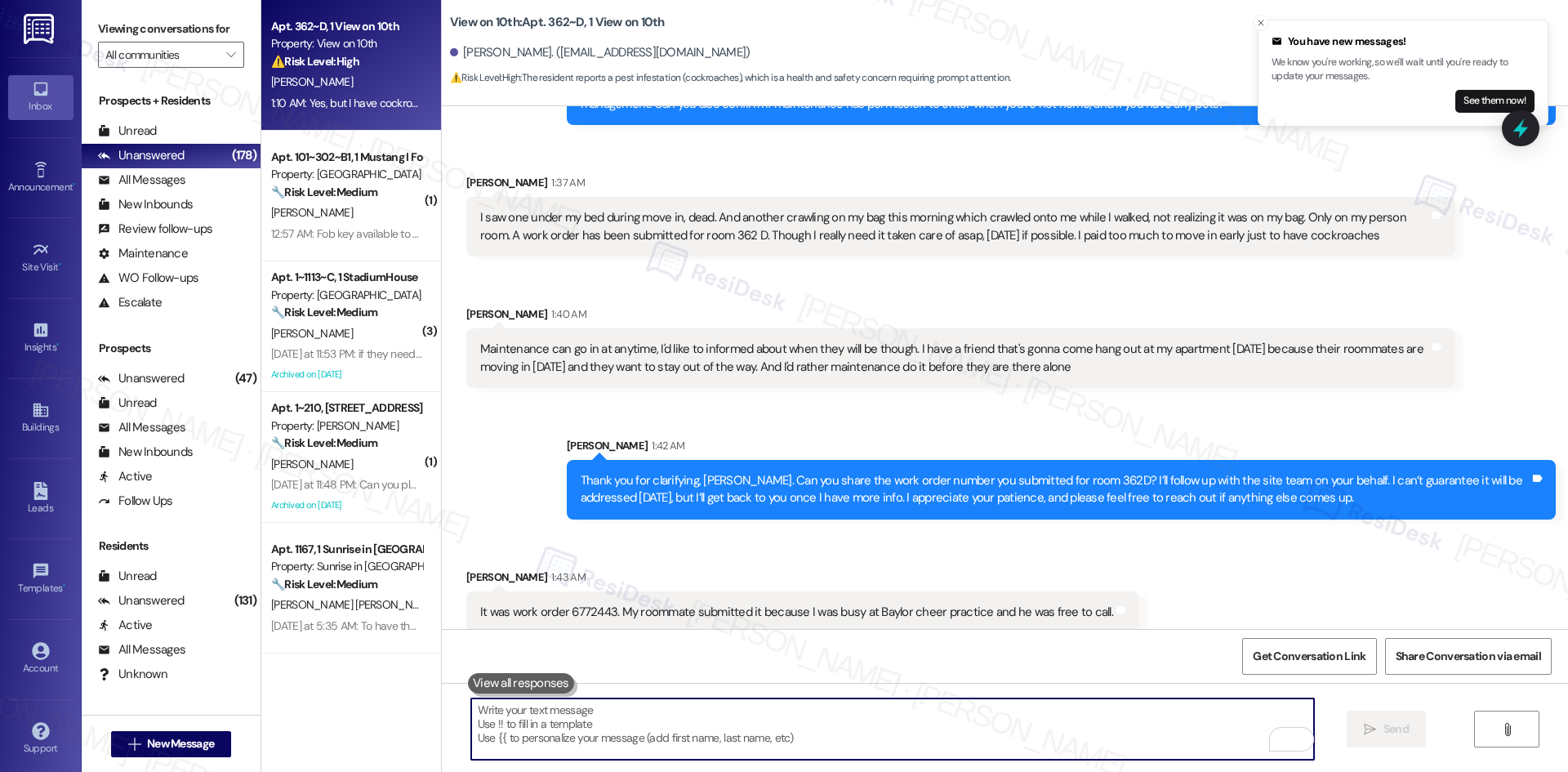
click at [840, 716] on textarea "To enrich screen reader interactions, please activate Accessibility in Grammarl…" at bounding box center [893, 728] width 843 height 61
paste textarea "Thank you for confirming the work order number, [PERSON_NAME]. I’ll follow up w…"
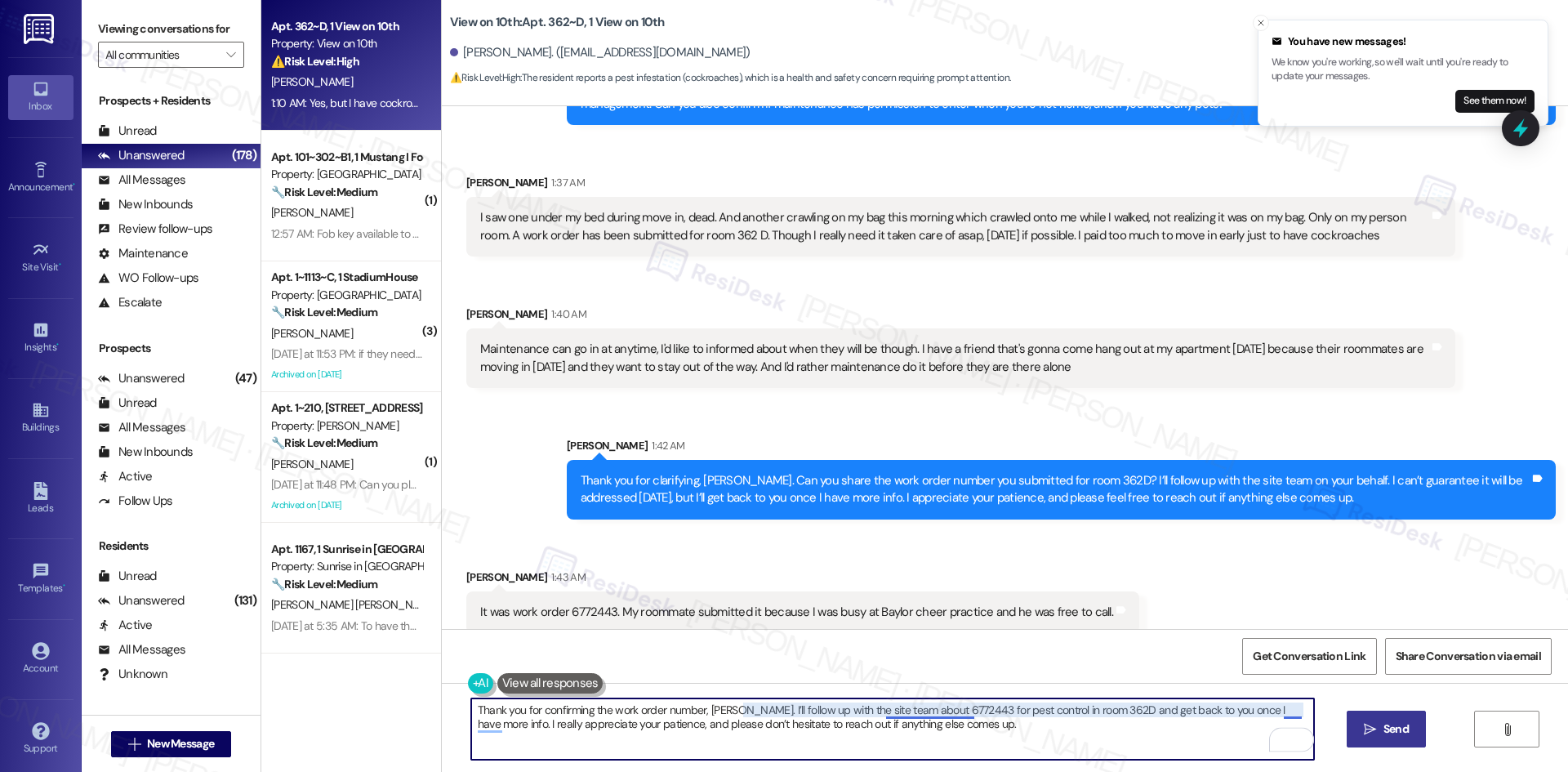
click at [948, 716] on textarea "Thank you for confirming the work order number, [PERSON_NAME]. I’ll follow up w…" at bounding box center [893, 728] width 843 height 61
click at [996, 737] on textarea "Thank you for confirming the work order number, [PERSON_NAME]. I’ll follow up w…" at bounding box center [893, 728] width 843 height 61
type textarea "Thank you for confirming the work order number, [PERSON_NAME]. I’ll follow up w…"
click at [1381, 726] on span "Send" at bounding box center [1396, 729] width 32 height 17
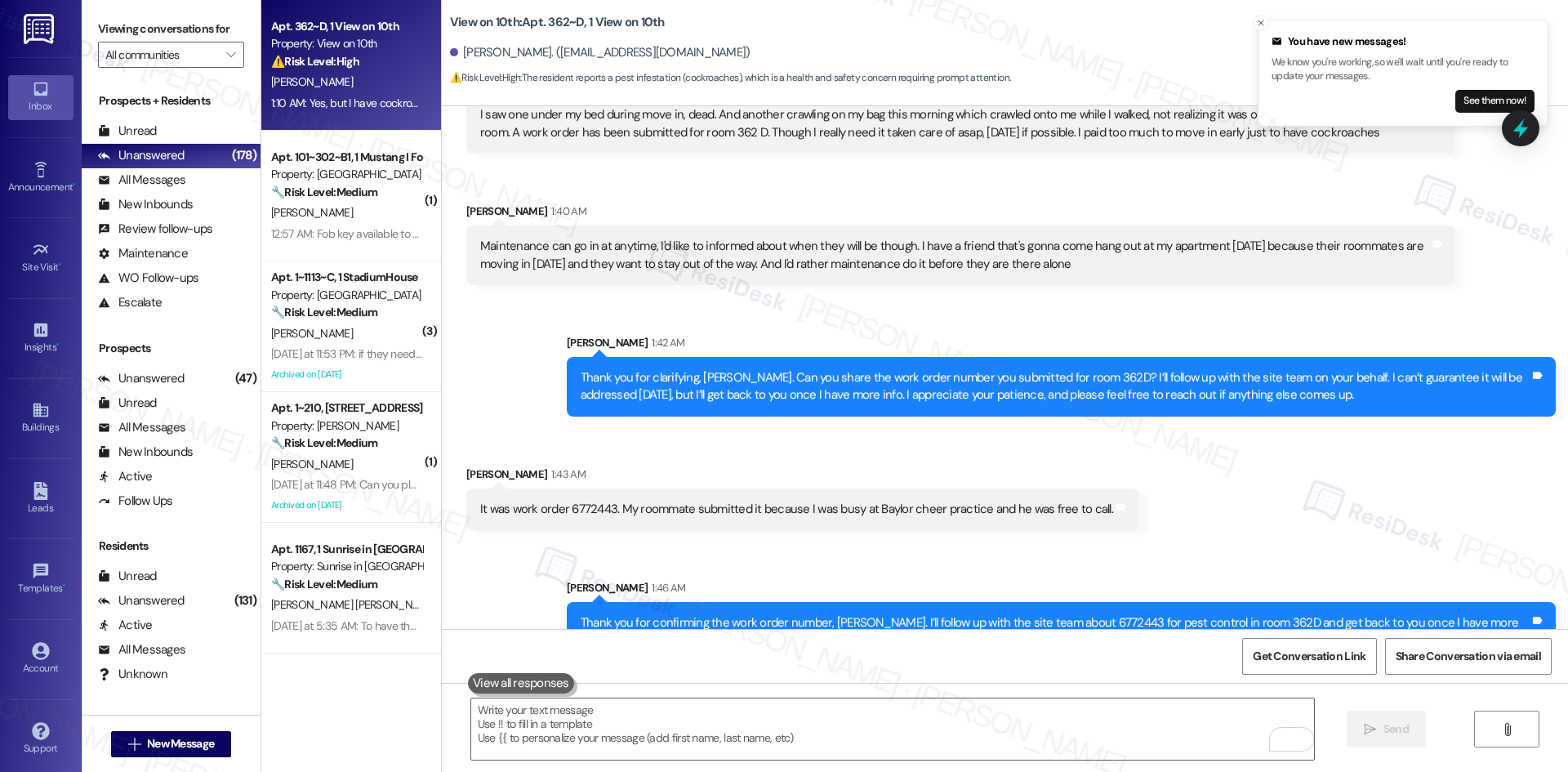
scroll to position [784, 0]
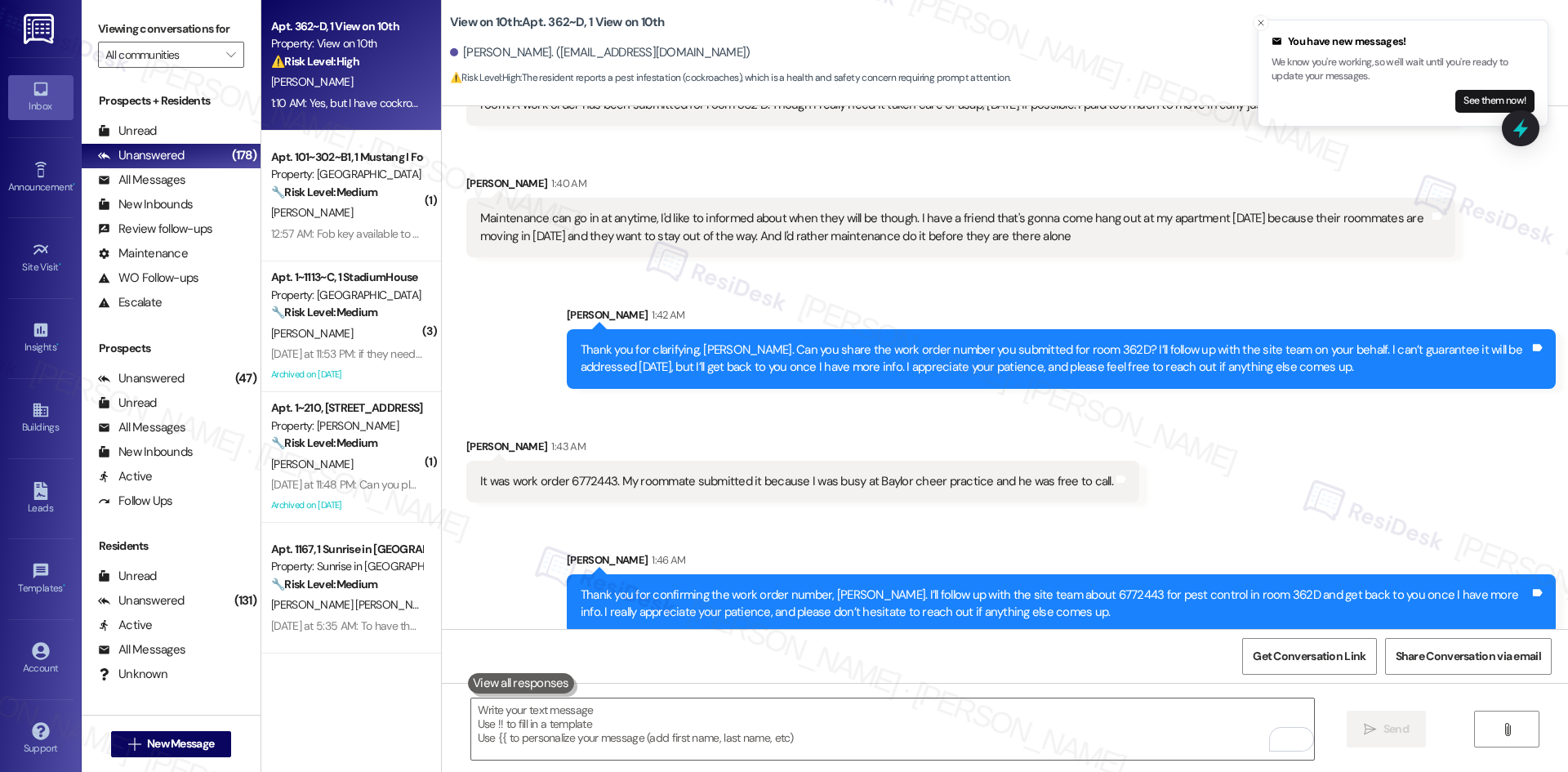
click at [1236, 462] on div "Received via SMS [PERSON_NAME] 1:43 AM It was work order 6772443. My roommate s…" at bounding box center [1006, 458] width 1127 height 114
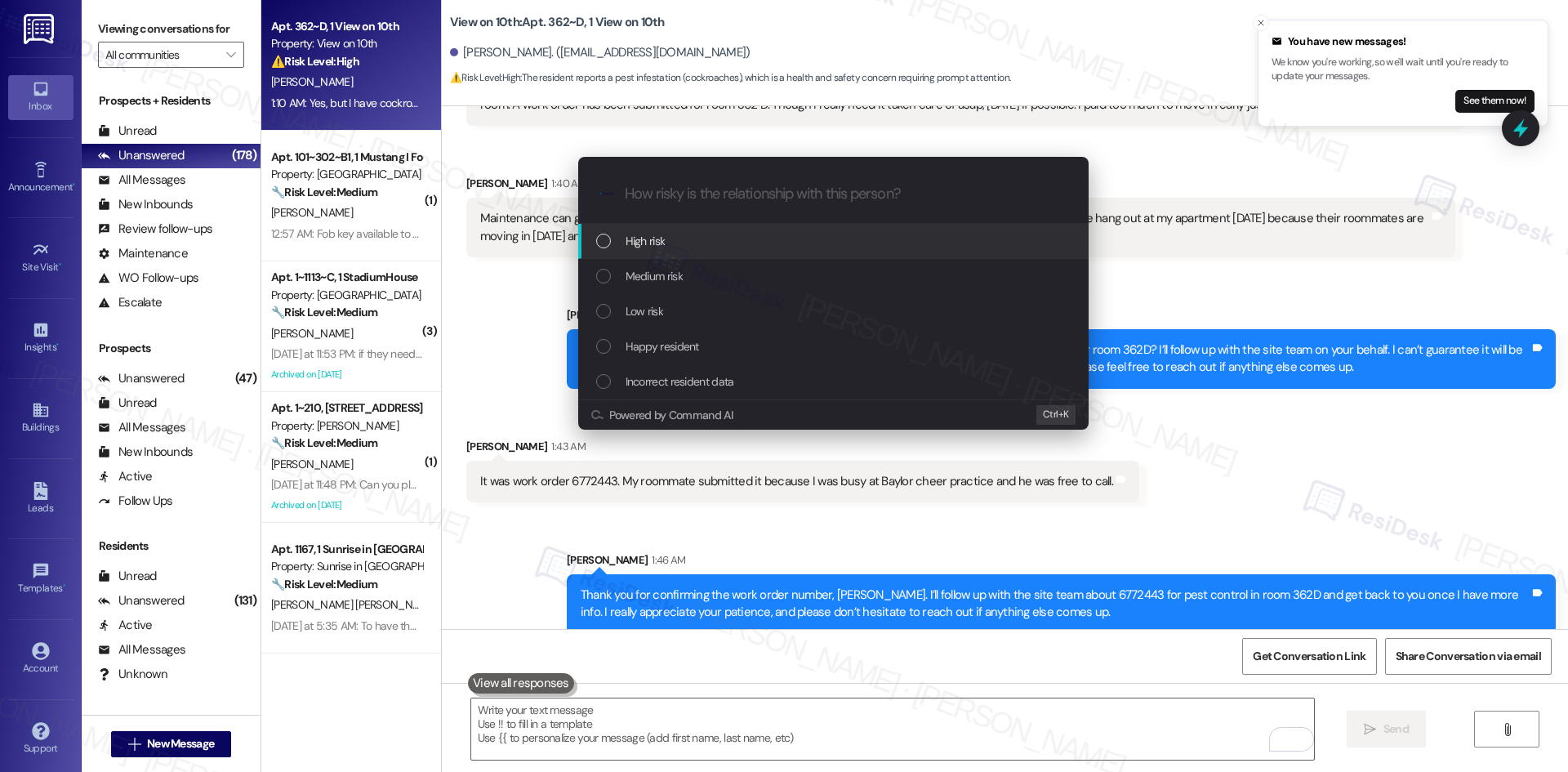
click at [693, 243] on div "High risk" at bounding box center [835, 241] width 478 height 18
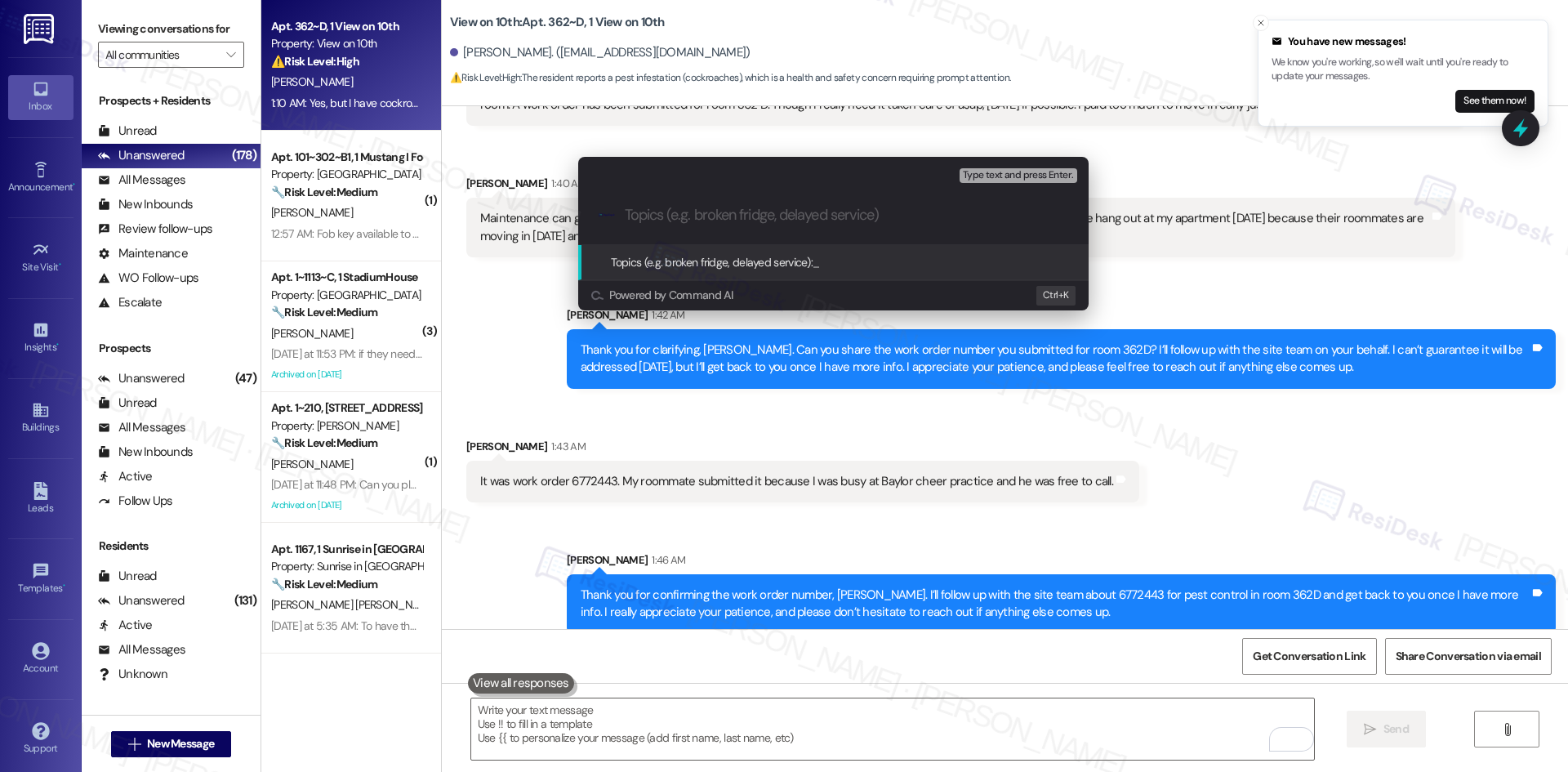
click at [696, 218] on input "Topics (e.g. broken fridge, delayed service)" at bounding box center [846, 215] width 443 height 17
paste input "Work Order 6772443 – Pest Concern in Room 362D"
type input "Work Order 6772443 – Pest Concern in Room 362D"
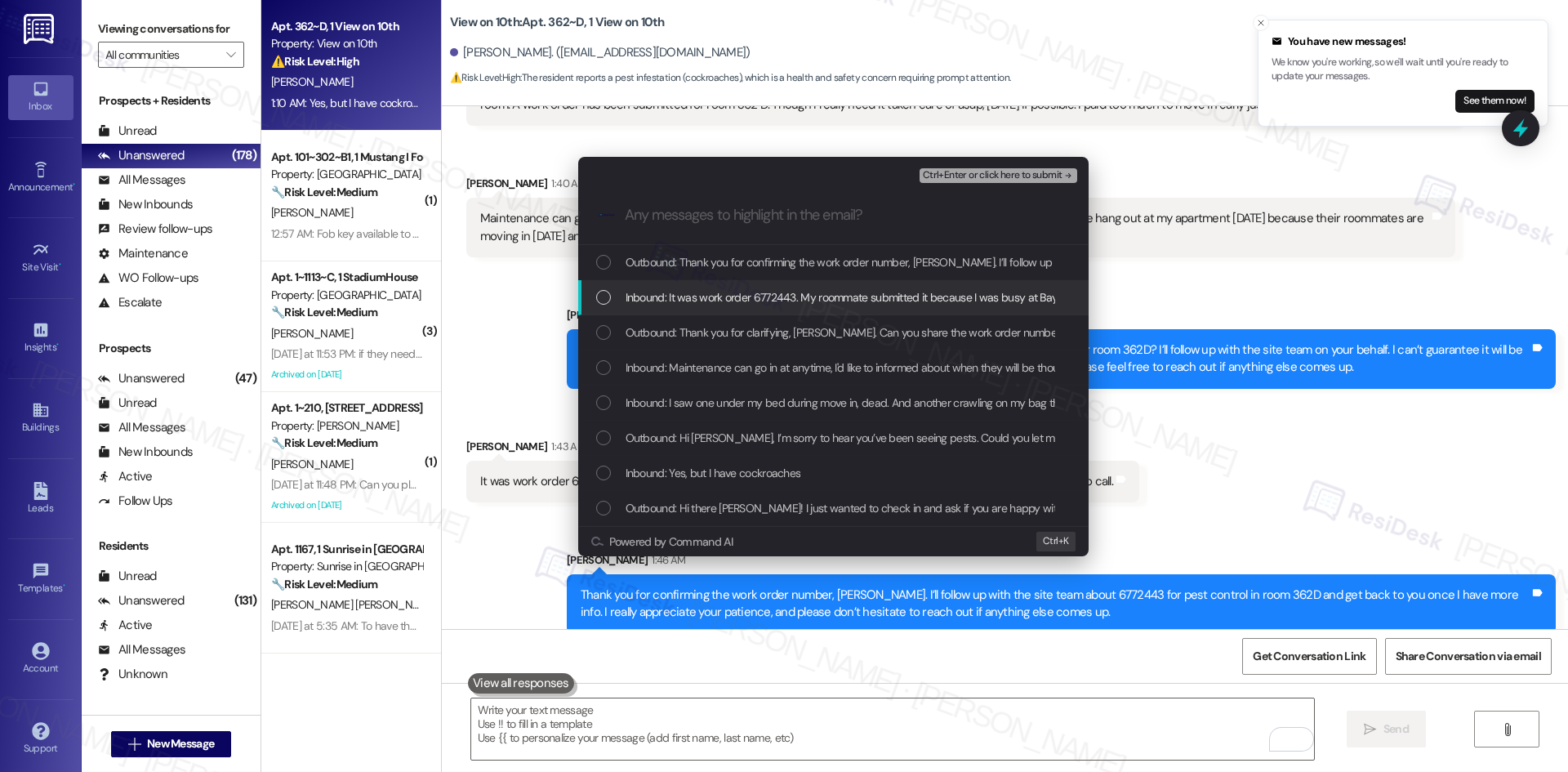
click at [814, 299] on span "Inbound: It was work order 6772443. My roommate submitted it because I was busy…" at bounding box center [939, 298] width 629 height 18
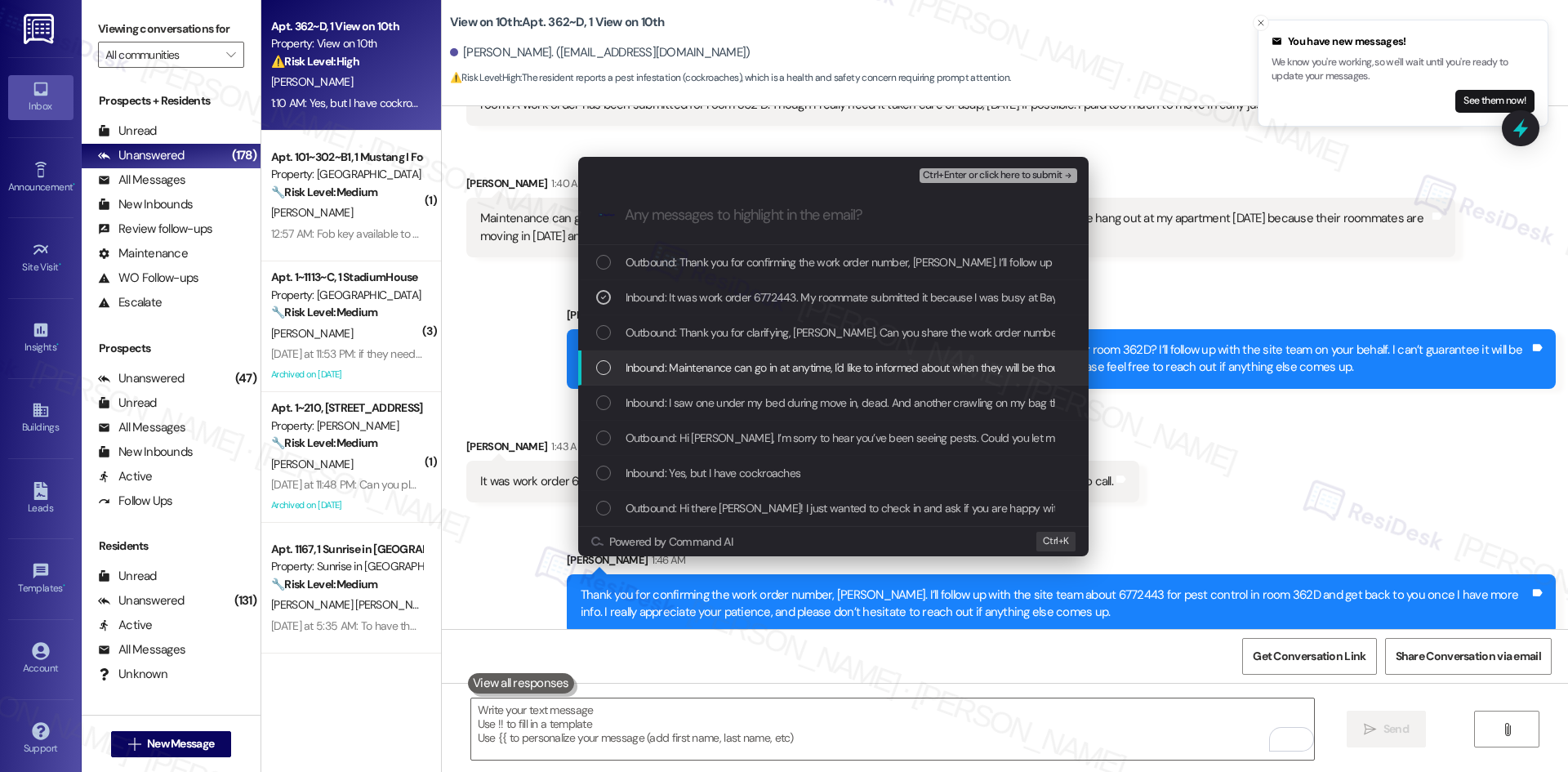
click at [826, 363] on span "Inbound: Maintenance can go in at anytime, I'd like to informed about when they…" at bounding box center [1353, 368] width 1457 height 18
click at [840, 399] on span "Inbound: I saw one under my bed during move in, dead. And another crawling on m…" at bounding box center [1491, 403] width 1731 height 18
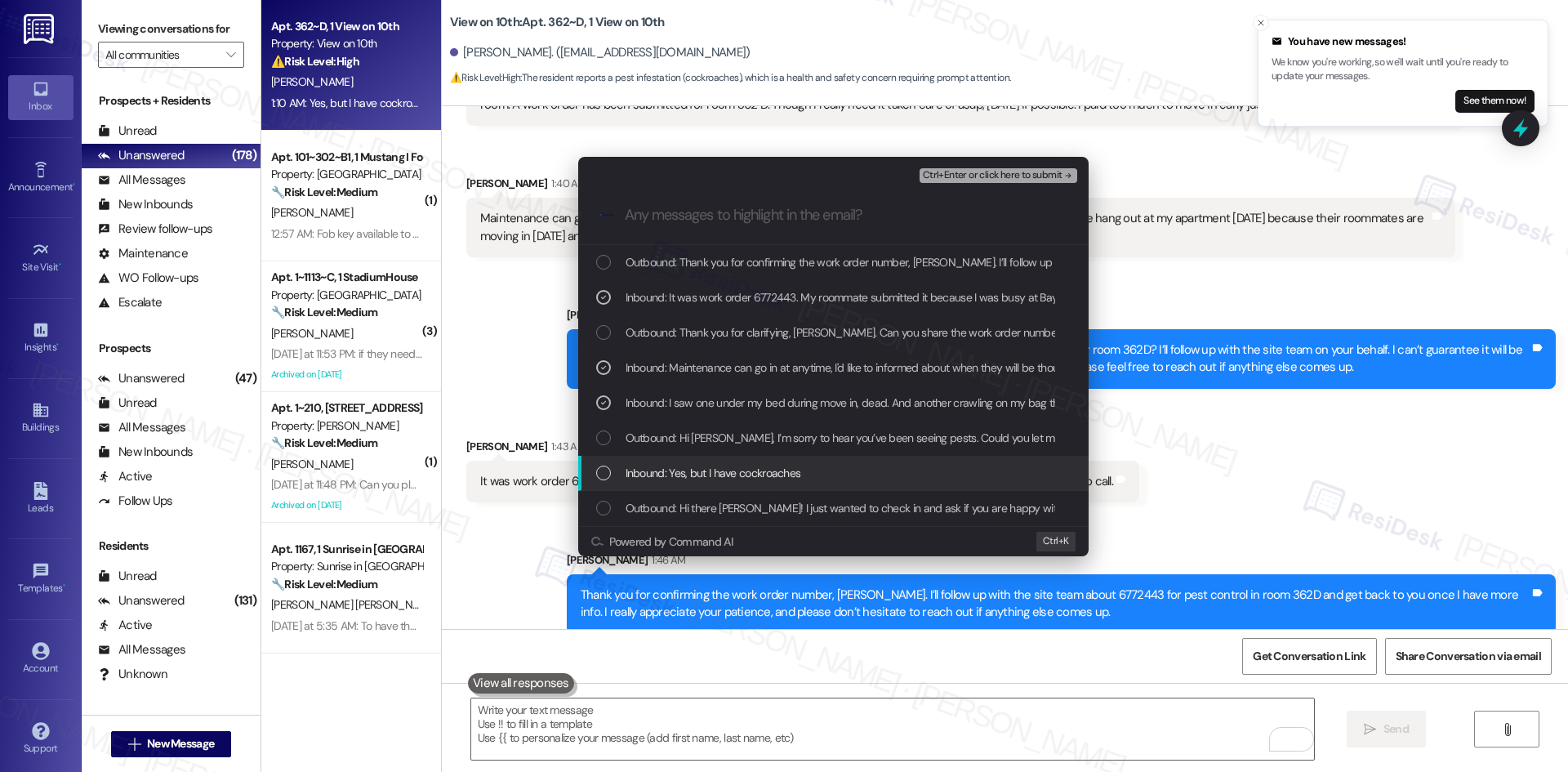
click at [795, 471] on span "Inbound: Yes, but I have cockroaches" at bounding box center [713, 473] width 176 height 18
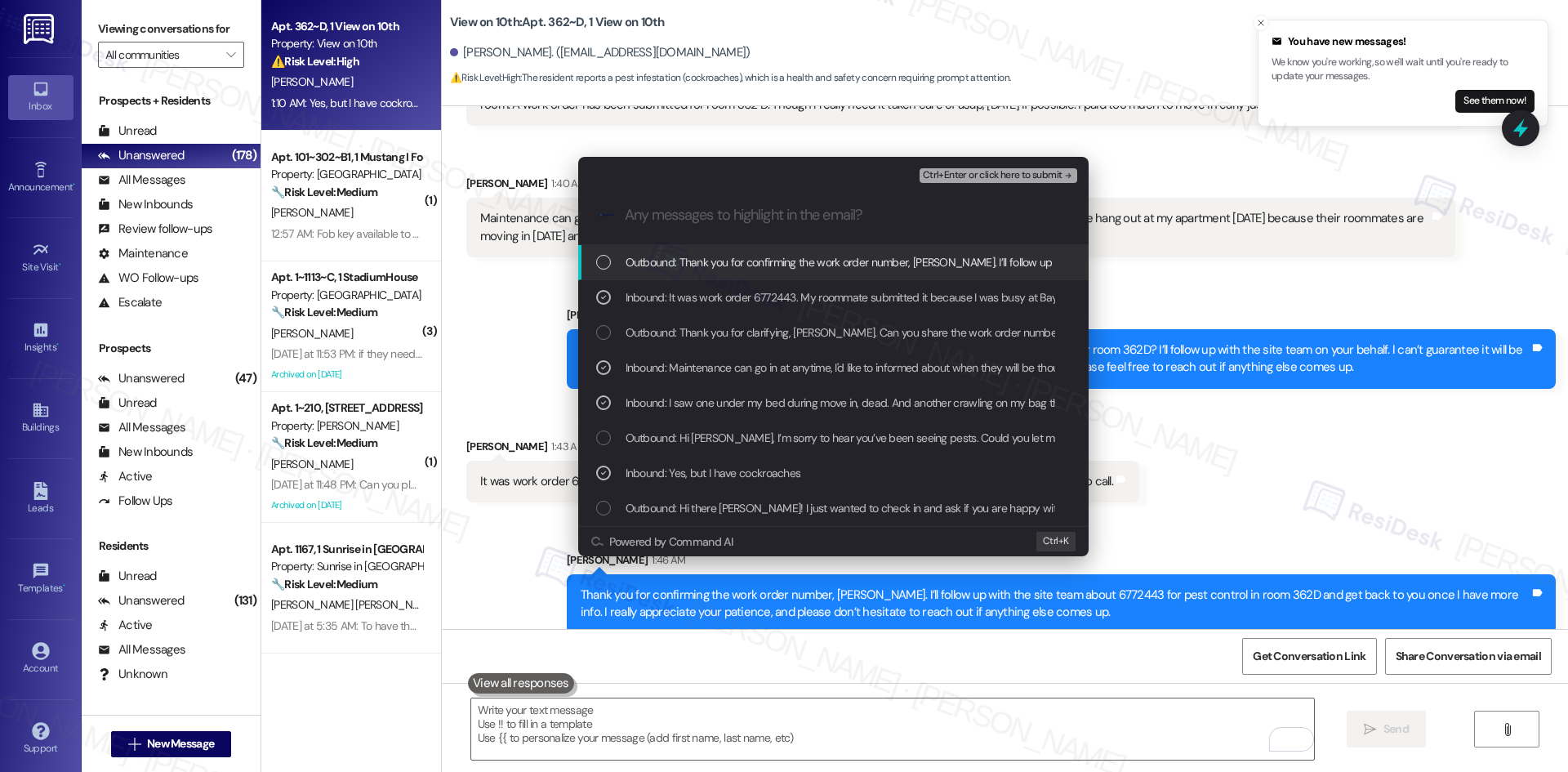
click at [1026, 172] on span "Ctrl+Enter or click here to submit" at bounding box center [992, 176] width 139 height 12
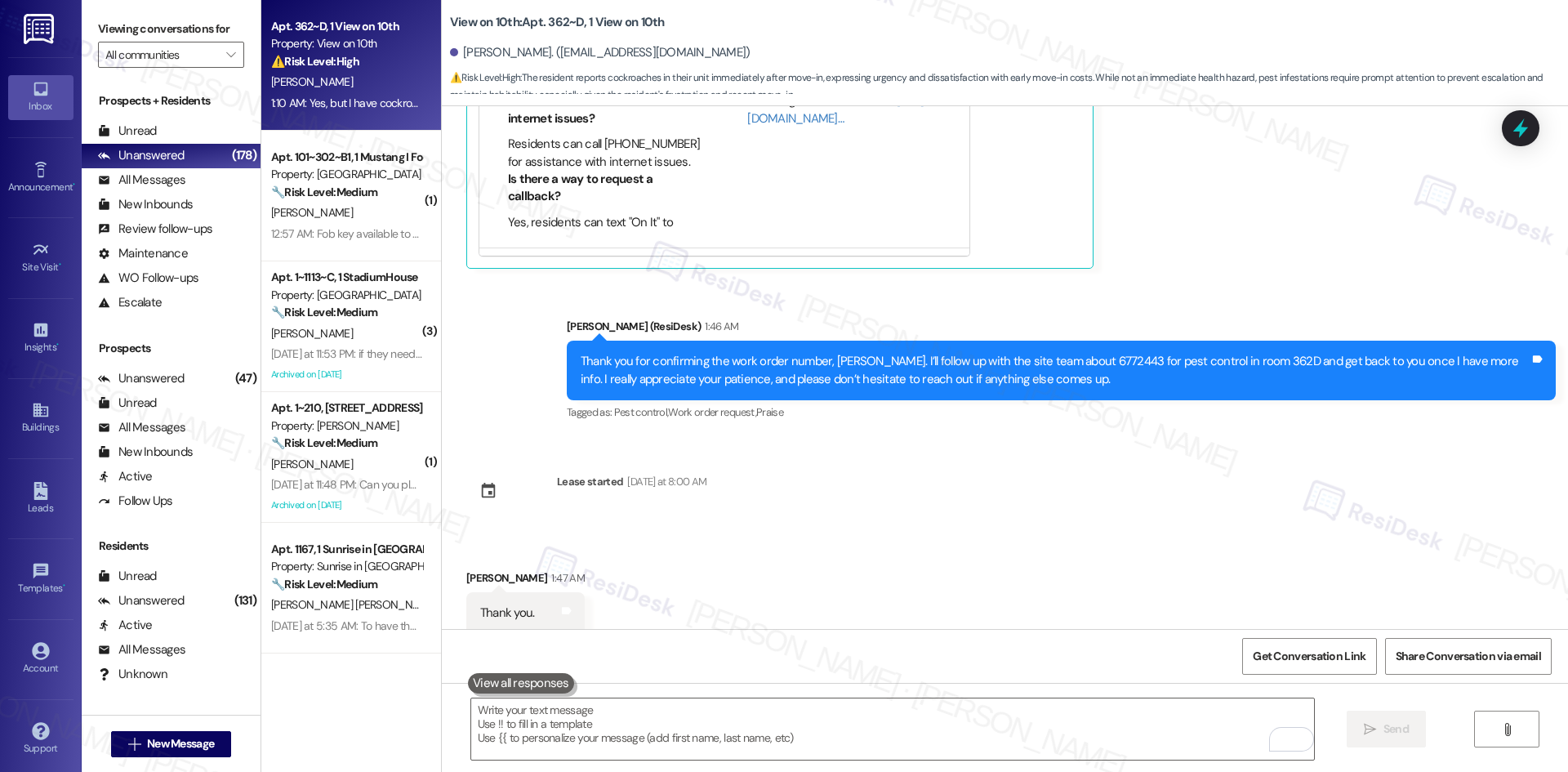
scroll to position [1442, 0]
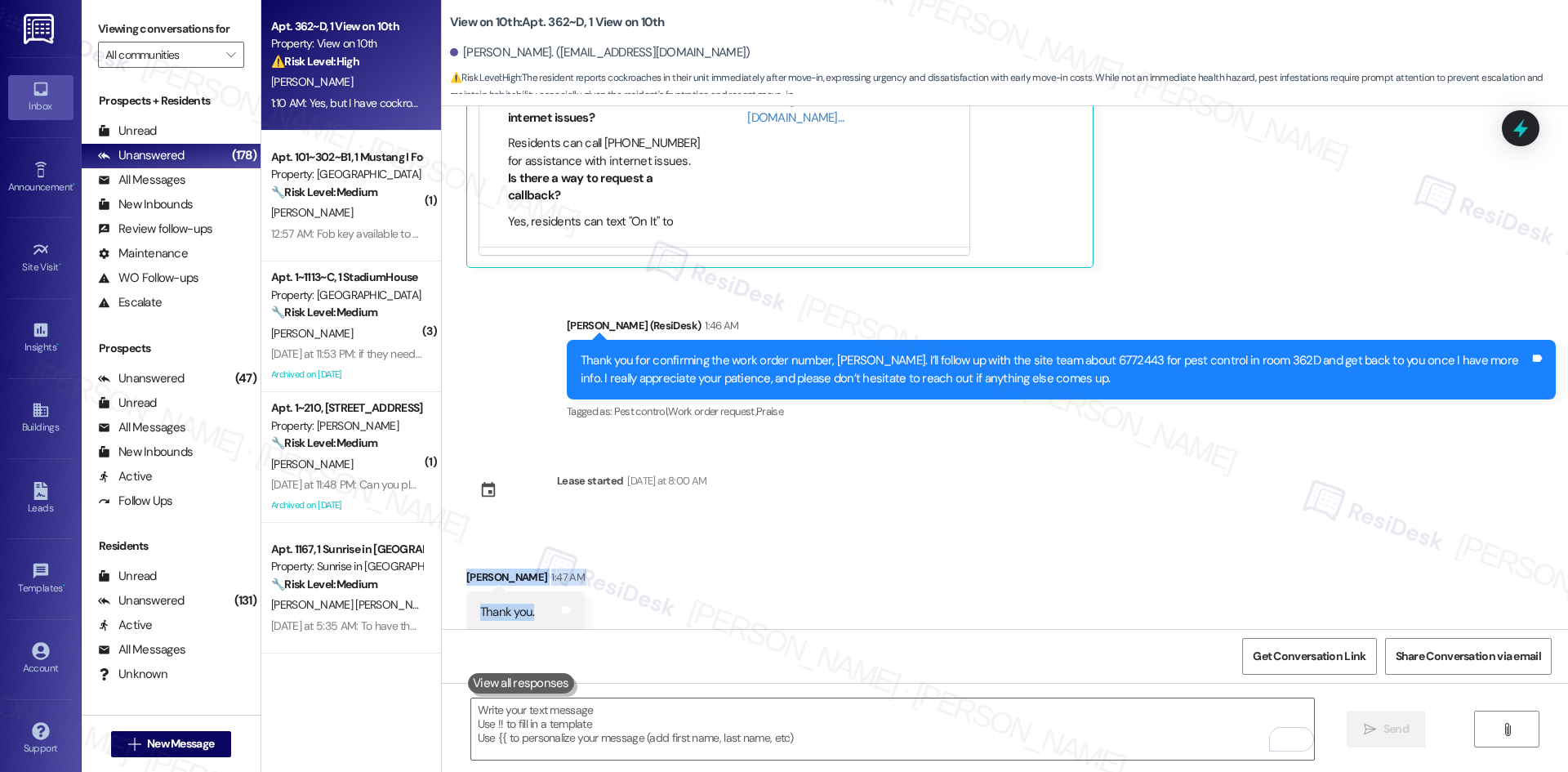
drag, startPoint x: 447, startPoint y: 543, endPoint x: 531, endPoint y: 600, distance: 101.5
click at [531, 600] on div "Received via SMS [PERSON_NAME] 1:47 AM Thank you. Tags and notes" at bounding box center [525, 601] width 143 height 89
copy div "[PERSON_NAME] 1:47 AM Thank you."
click at [698, 729] on textarea "To enrich screen reader interactions, please activate Accessibility in Grammarl…" at bounding box center [893, 728] width 843 height 61
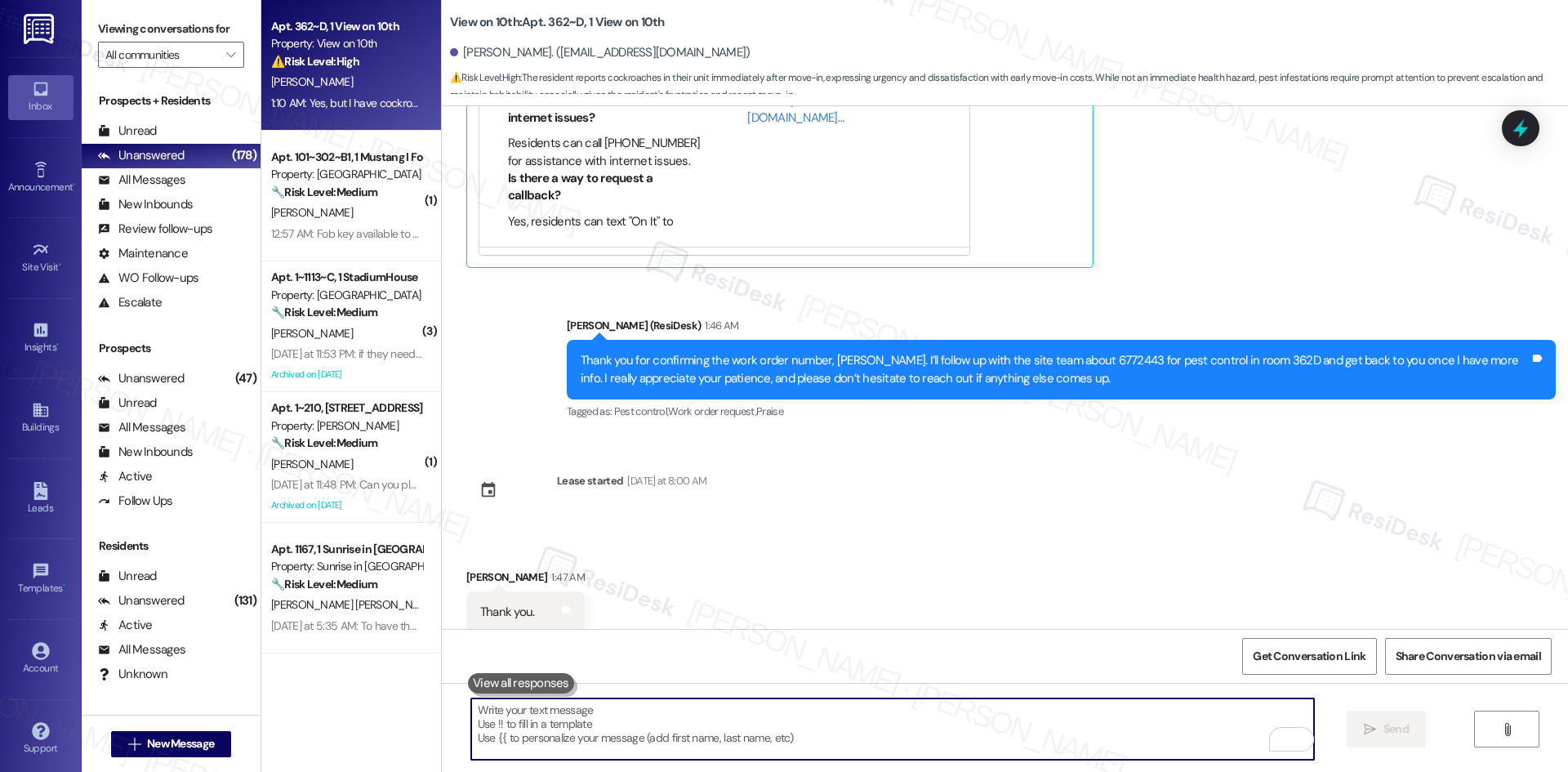
paste textarea "You’re very welcome, [PERSON_NAME]!"
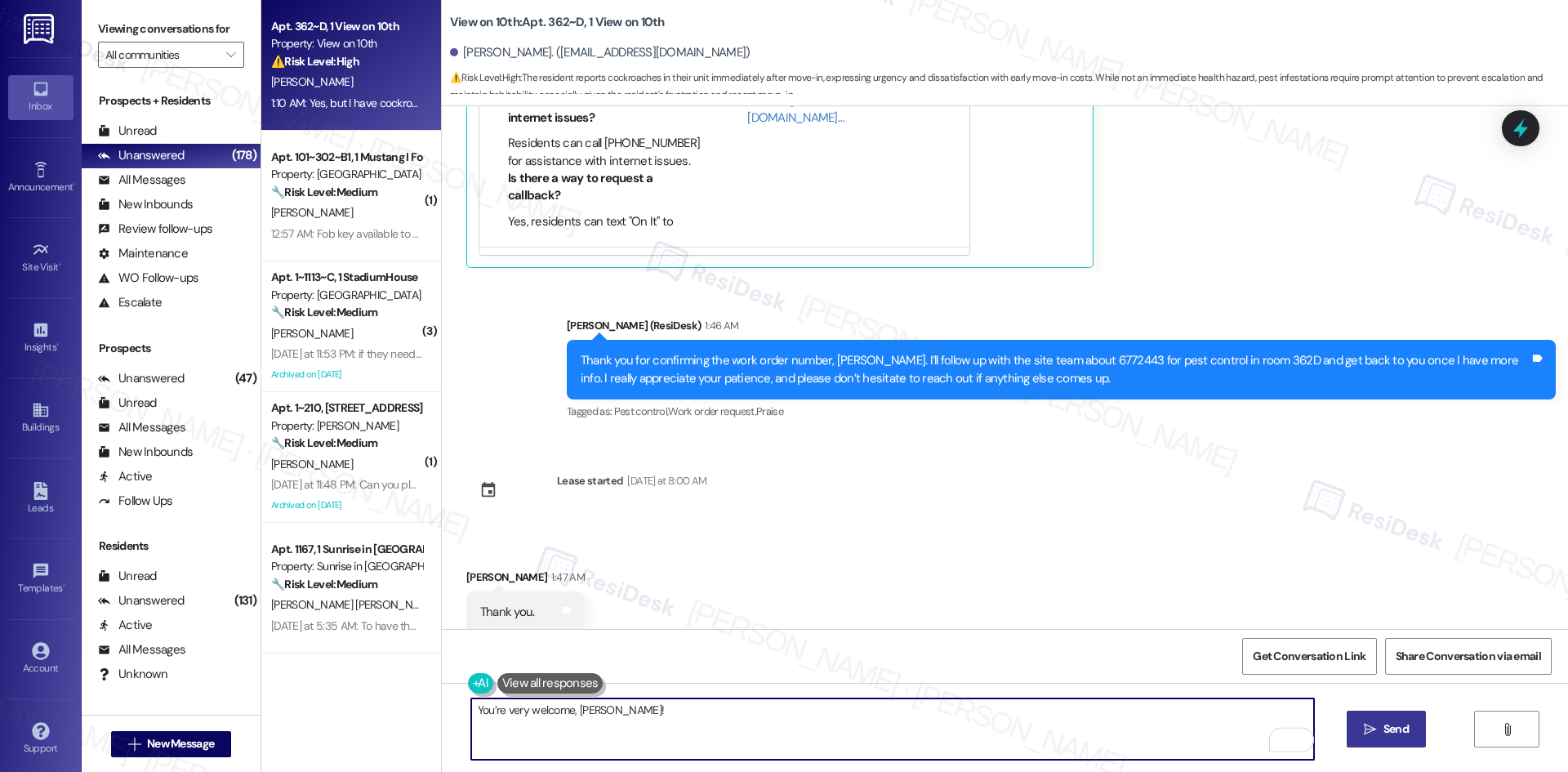
type textarea "You’re very welcome, [PERSON_NAME]!"
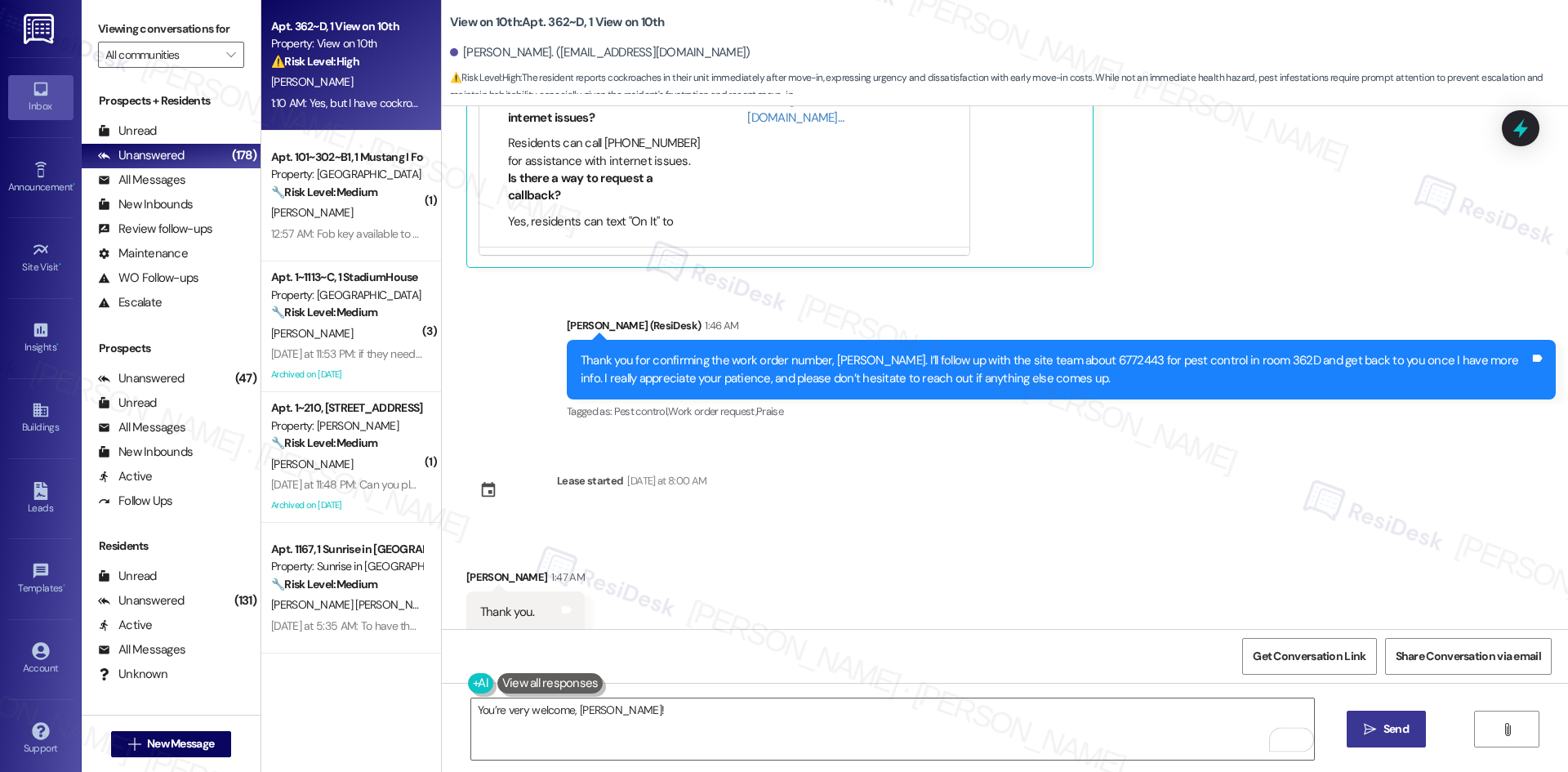
click at [1399, 740] on button " Send" at bounding box center [1386, 729] width 79 height 36
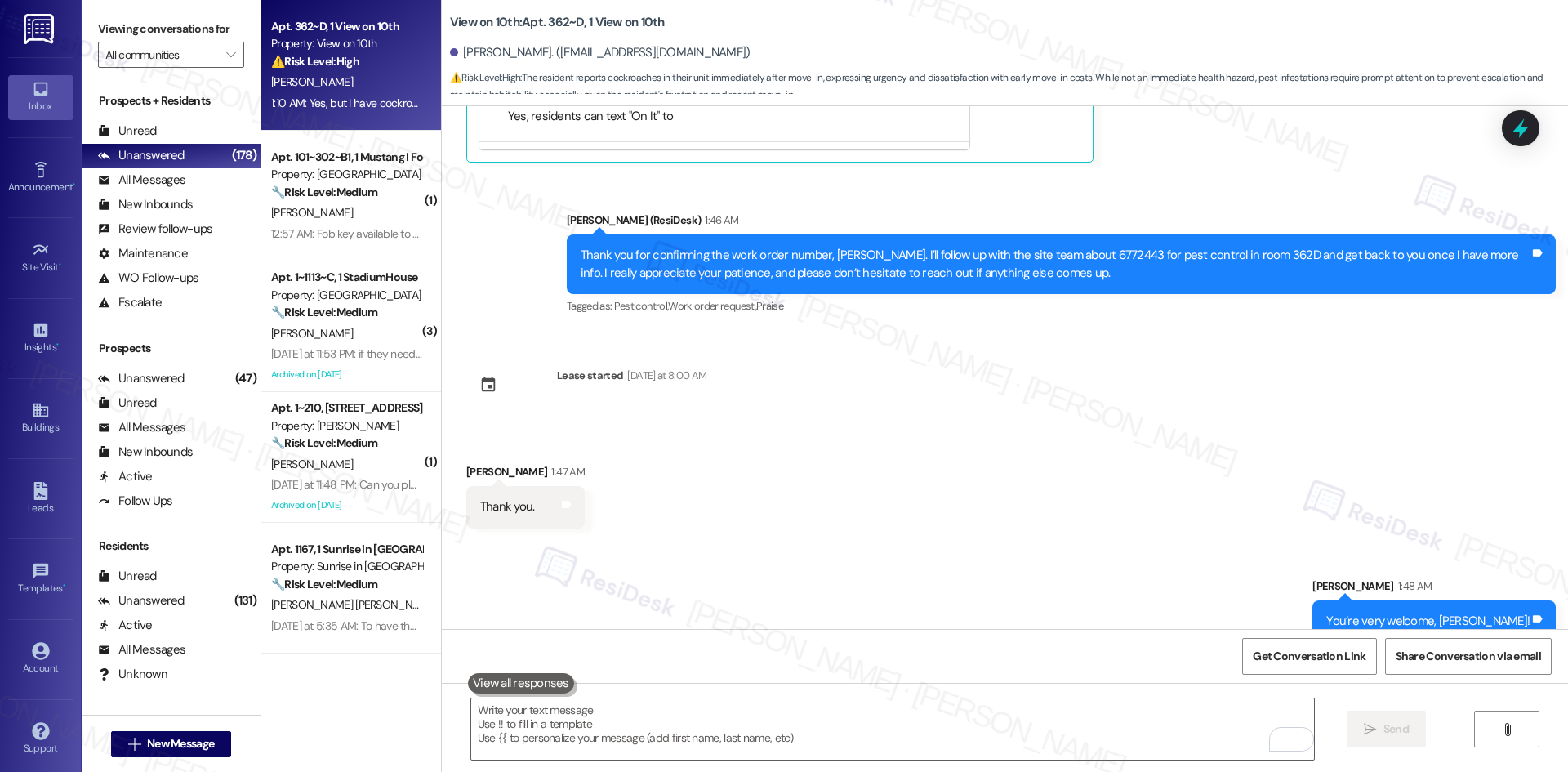
scroll to position [1557, 0]
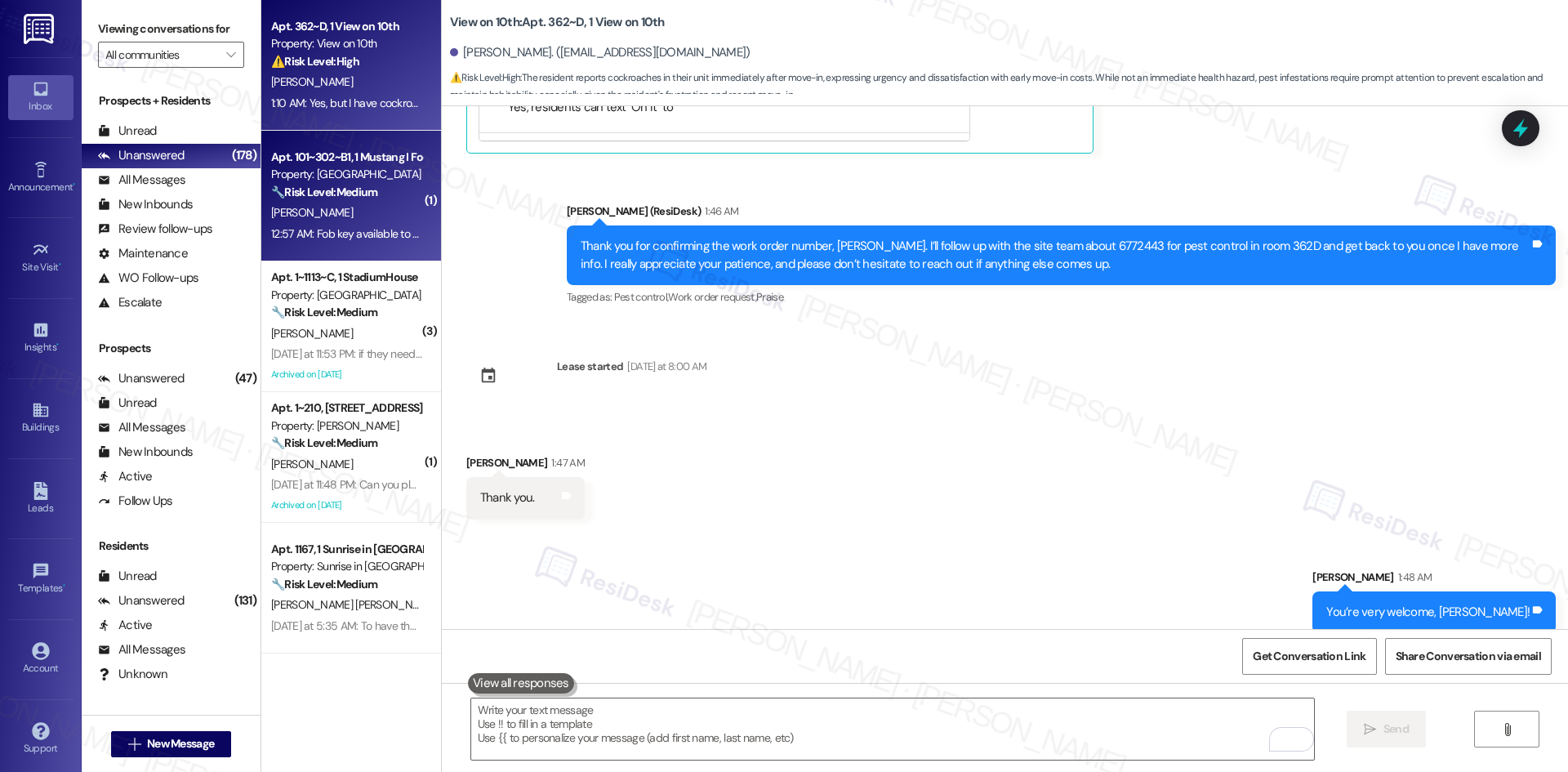
click at [283, 200] on div "🔧 Risk Level: Medium The resident is suggesting that fob keys should be availab…" at bounding box center [347, 192] width 151 height 17
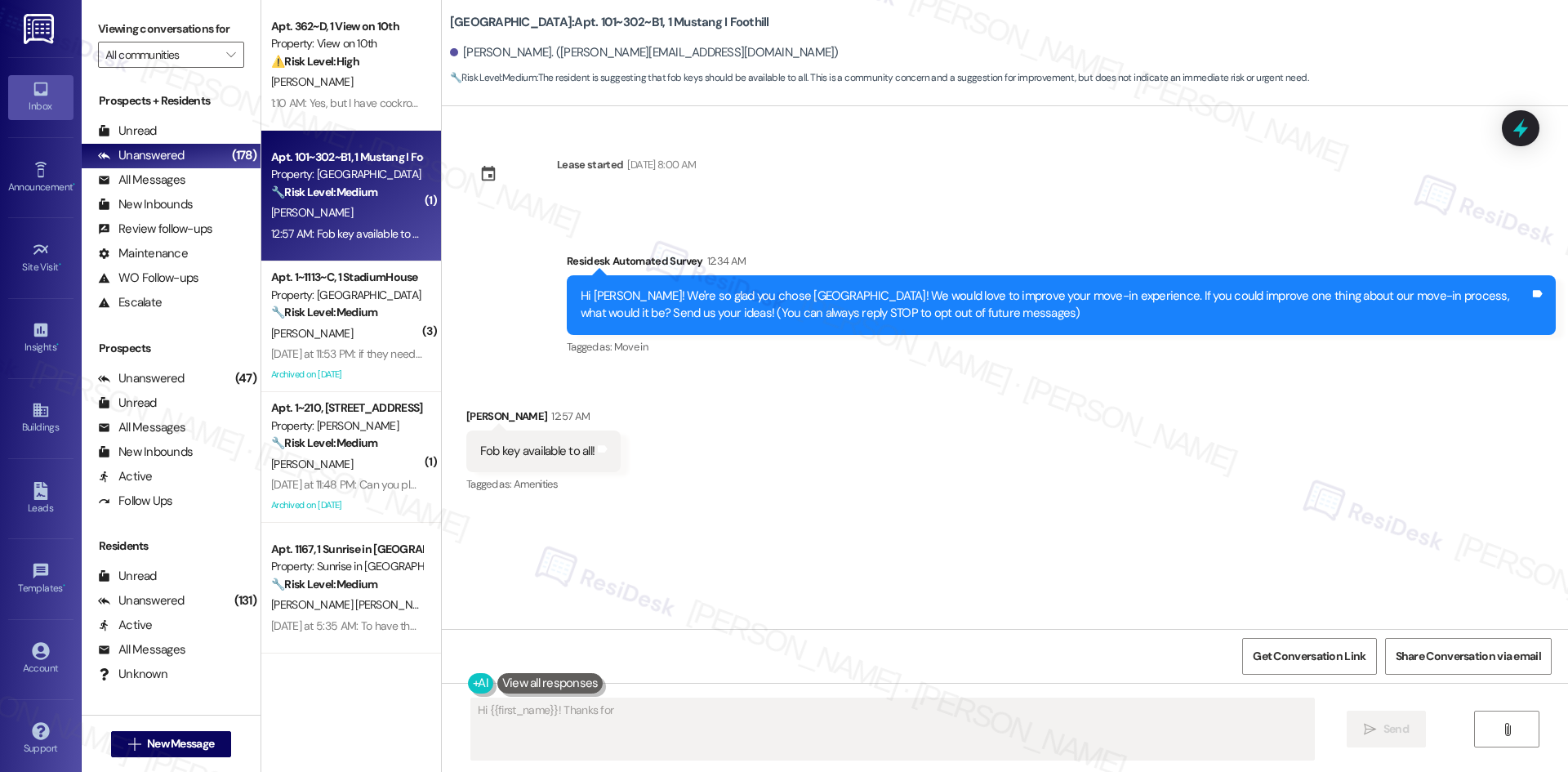
scroll to position [0, 0]
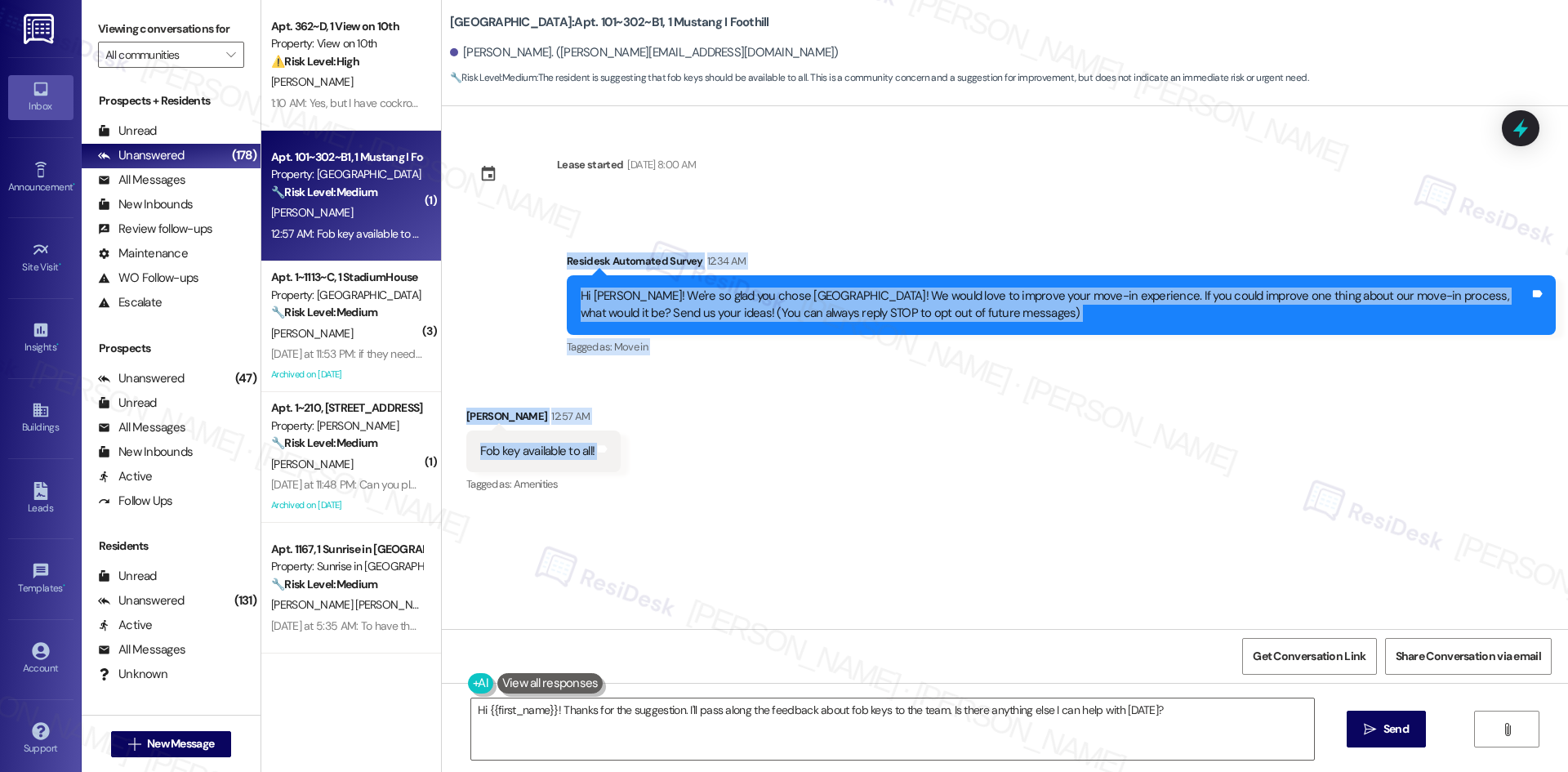
drag, startPoint x: 539, startPoint y: 252, endPoint x: 671, endPoint y: 442, distance: 231.4
click at [671, 442] on div "Lease started [DATE] 8:00 AM Survey, sent via SMS Residesk Automated Survey 12:…" at bounding box center [1006, 368] width 1127 height 523
click at [918, 216] on div "Survey, sent via SMS Residesk Automated Survey 12:34 AM Hi [PERSON_NAME]! We're…" at bounding box center [1006, 293] width 1127 height 156
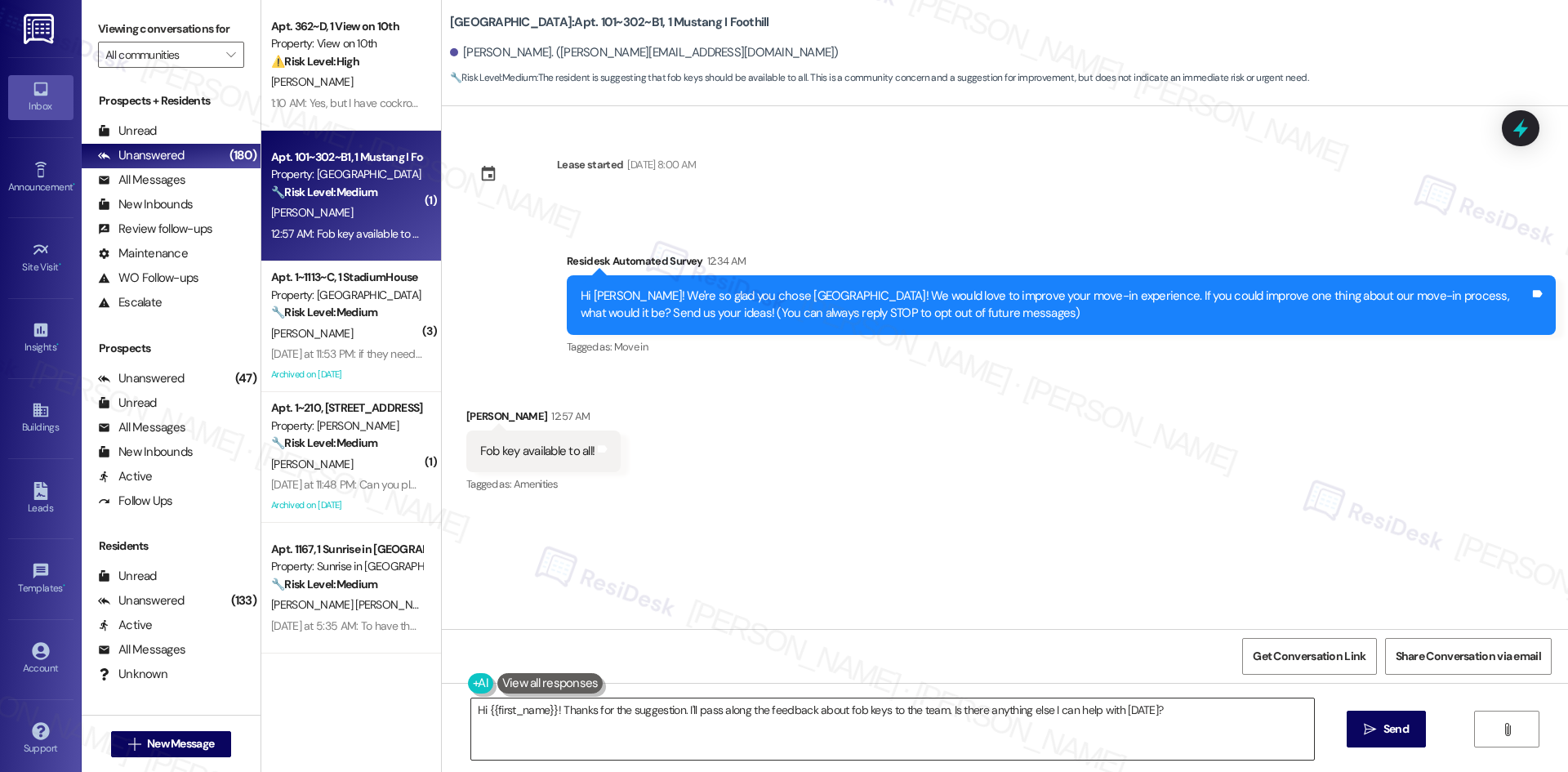
click at [885, 745] on textarea "Hi {{first_name}}! Thanks for the suggestion. I'll pass along the feedback abou…" at bounding box center [893, 728] width 843 height 61
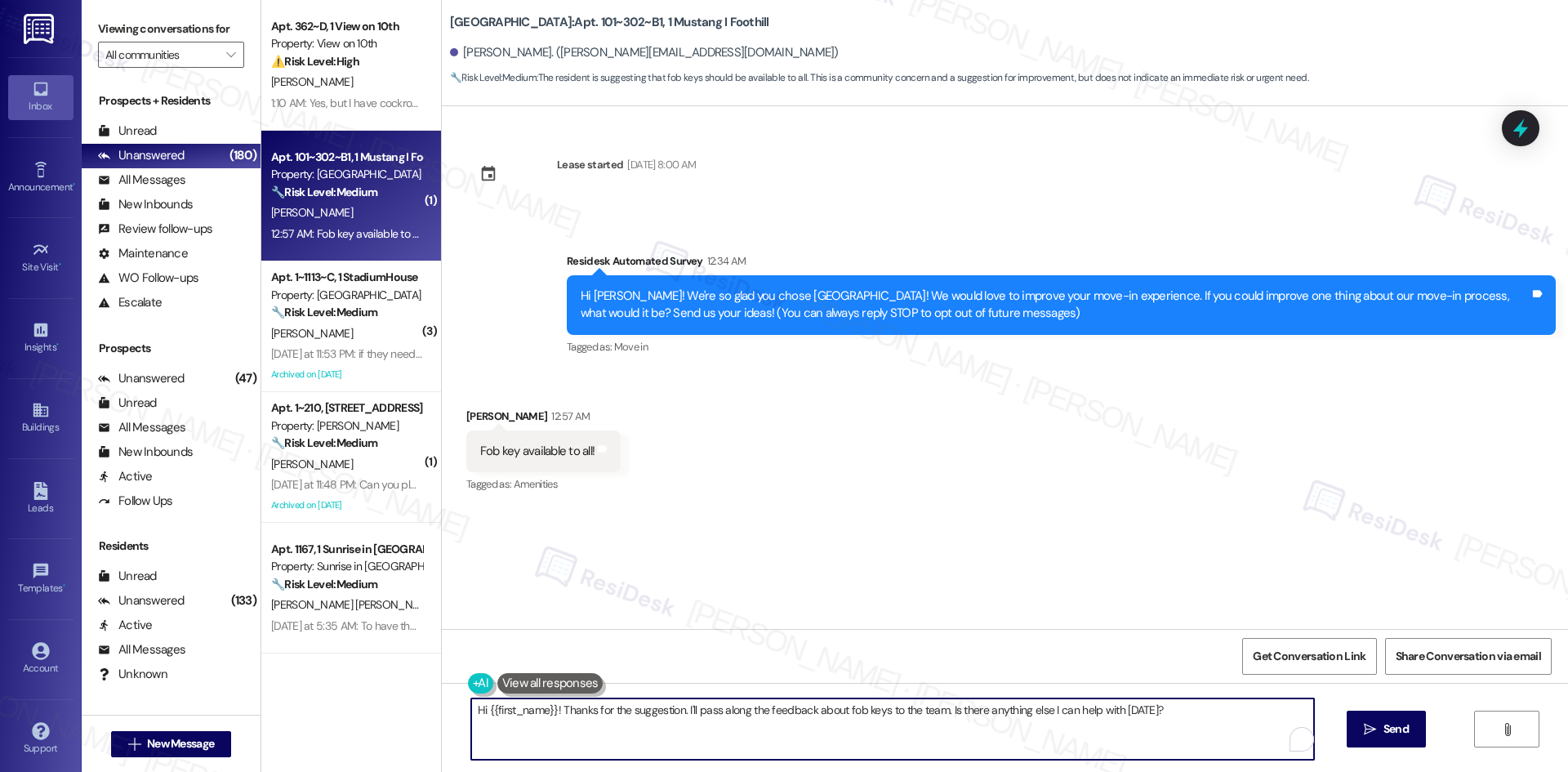
paste textarea "Thanks, [PERSON_NAME] — I really appreciate your feedback! I’ll forward your su…"
type textarea "Thanks, [PERSON_NAME] — I really appreciate your feedback! I’ll forward your su…"
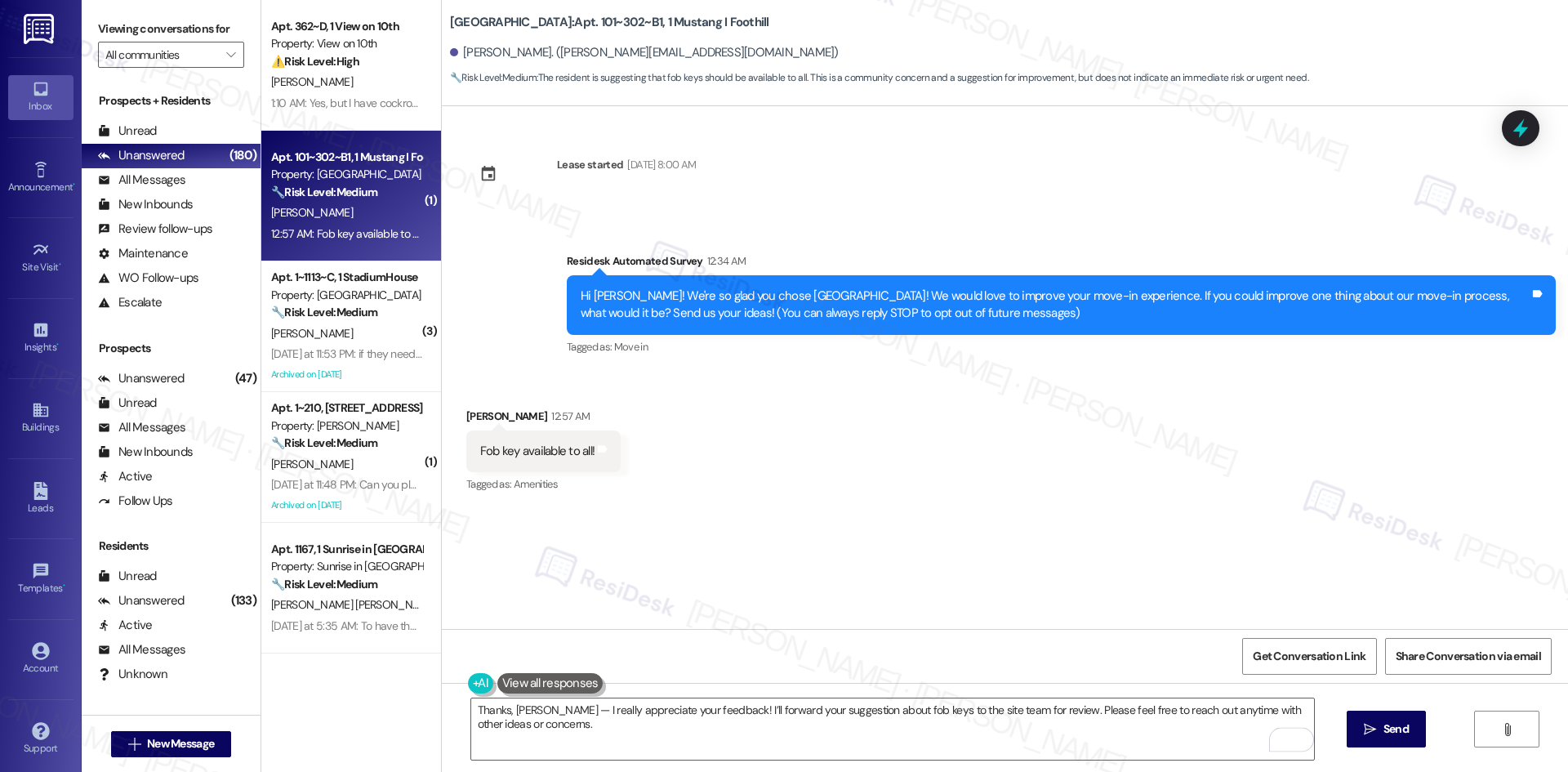
click at [1395, 729] on span "Send" at bounding box center [1396, 729] width 25 height 17
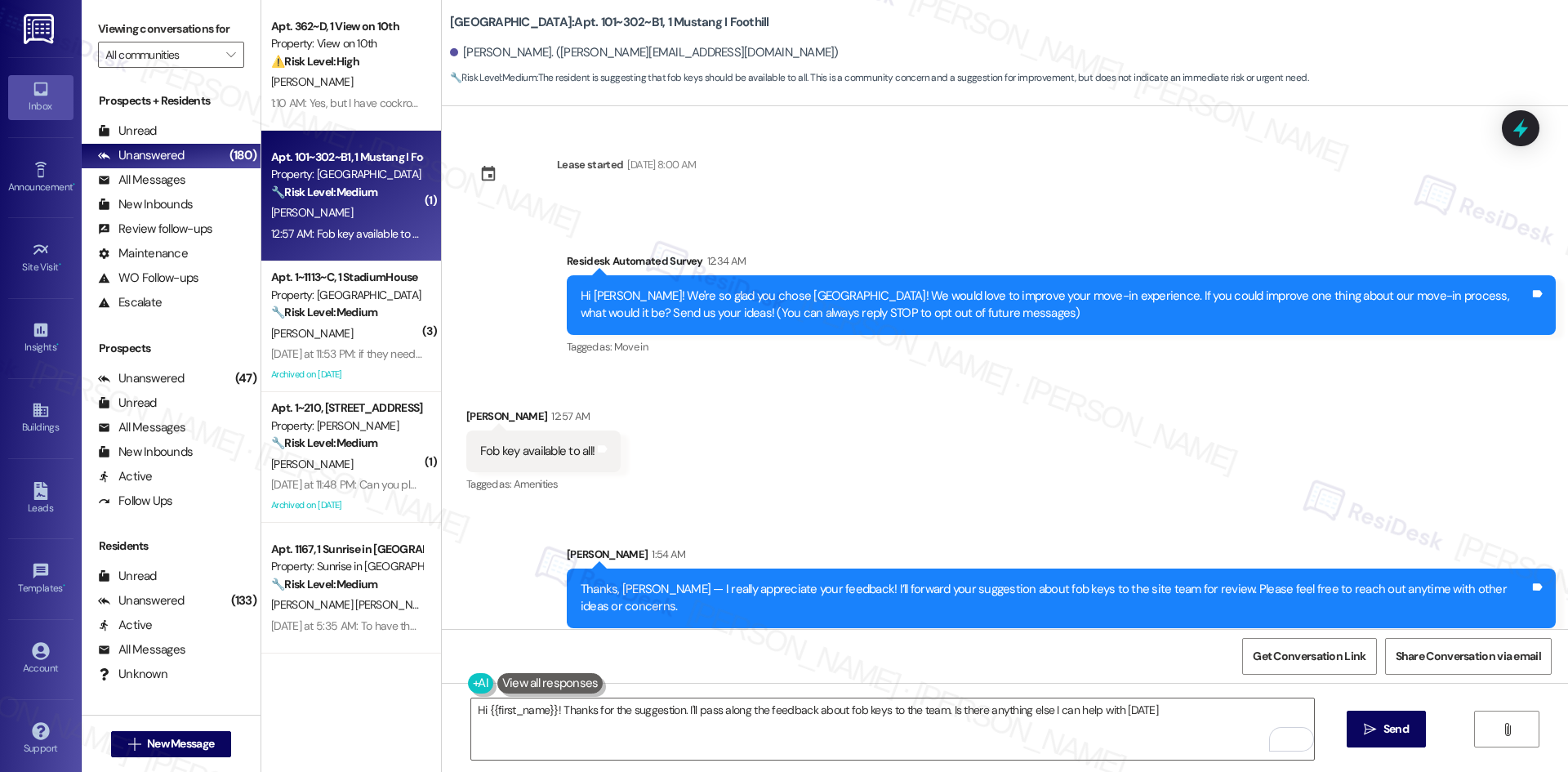
type textarea "Hi {{first_name}}! Thanks for the suggestion. I'll pass along the feedback abou…"
click at [1090, 492] on div "Received via SMS [PERSON_NAME] 12:57 AM Fob key available to all! Tags and note…" at bounding box center [1006, 440] width 1127 height 138
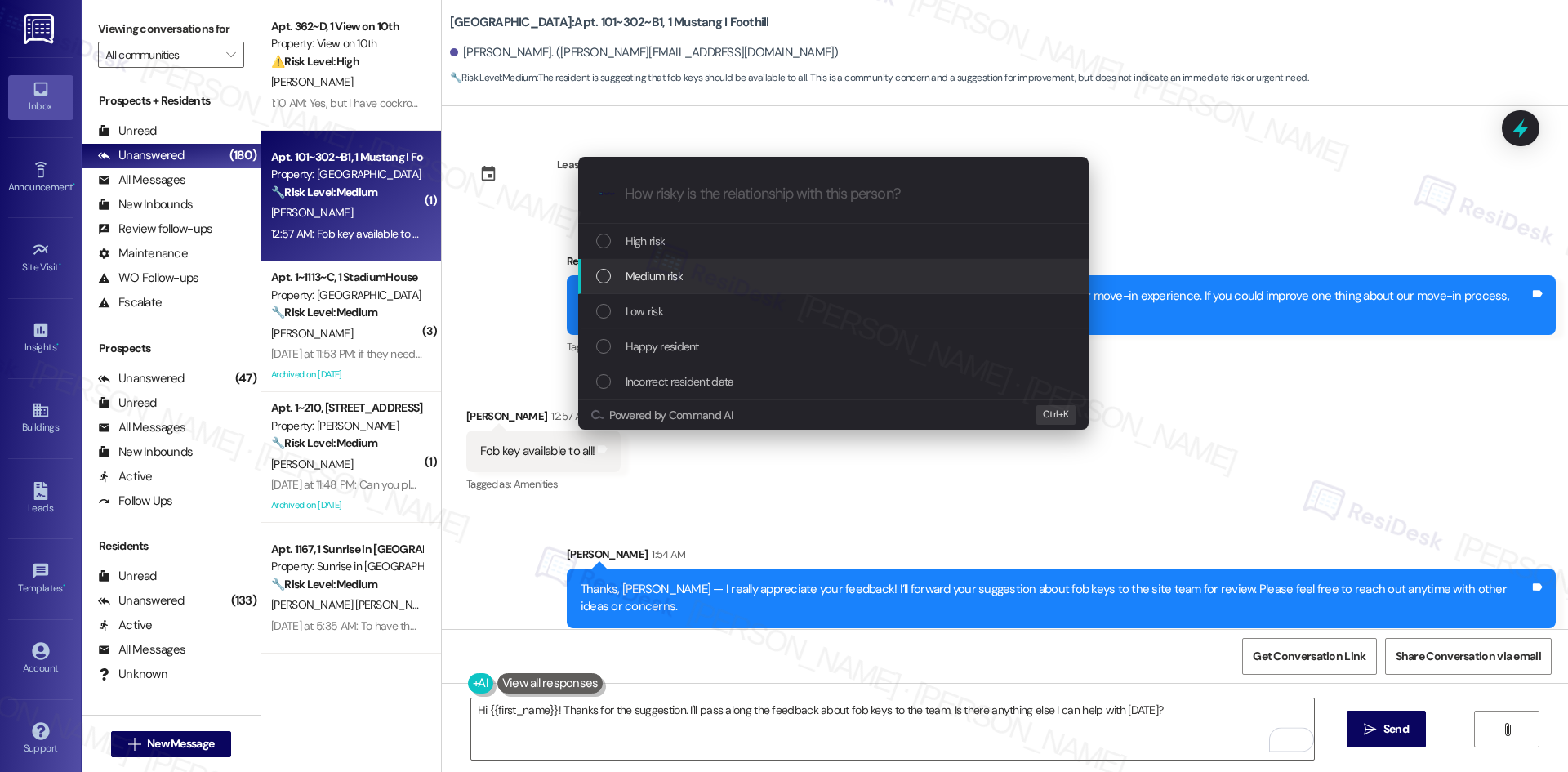
click at [731, 274] on div "Medium risk" at bounding box center [835, 276] width 478 height 18
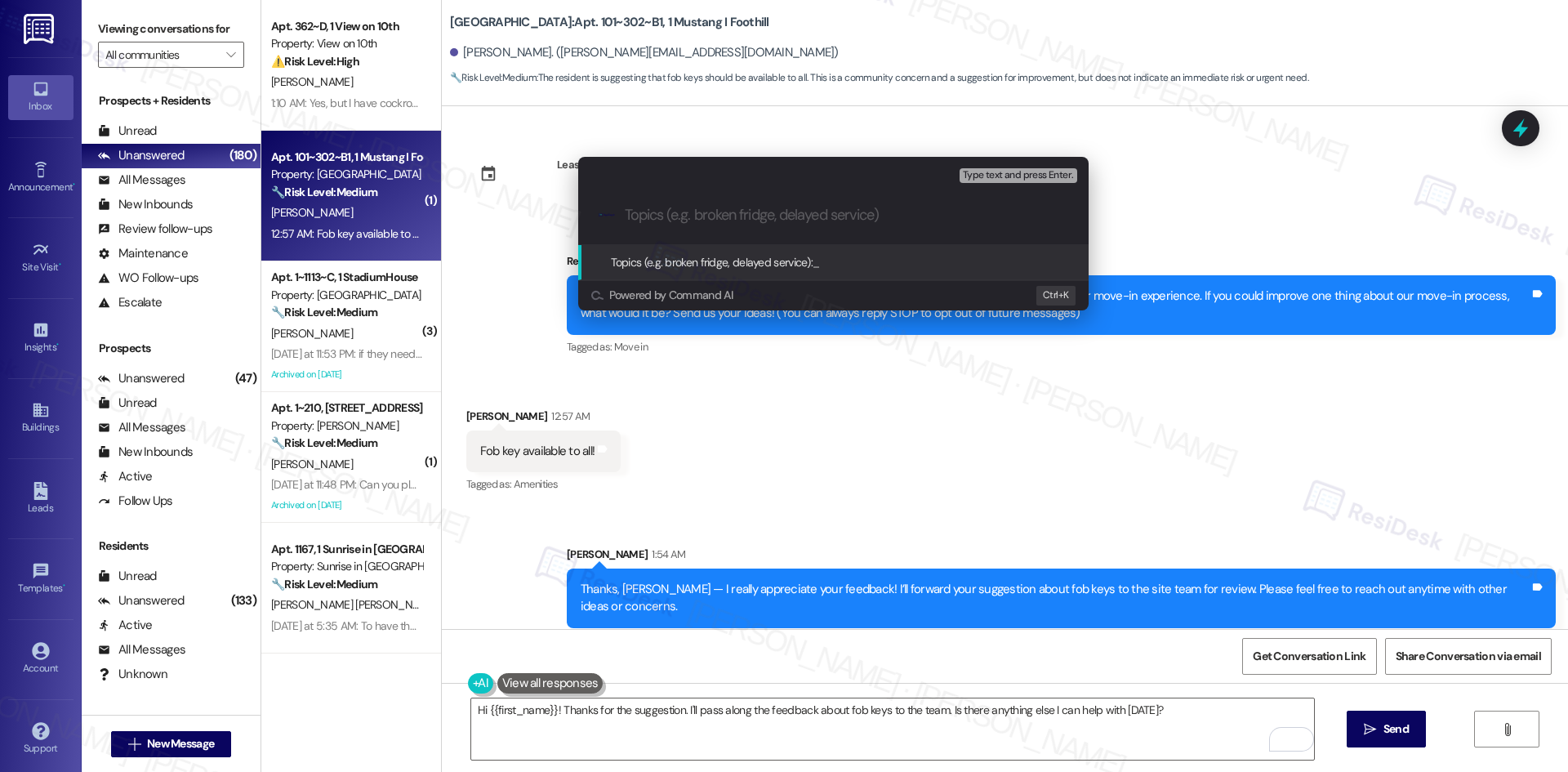
click at [756, 220] on input "Topics (e.g. broken fridge, delayed service)" at bounding box center [846, 215] width 443 height 17
paste input "Resident Feedback – Suggestion for Fob Key Access"
type input "Resident Feedback – Suggestion for Fob Key Access"
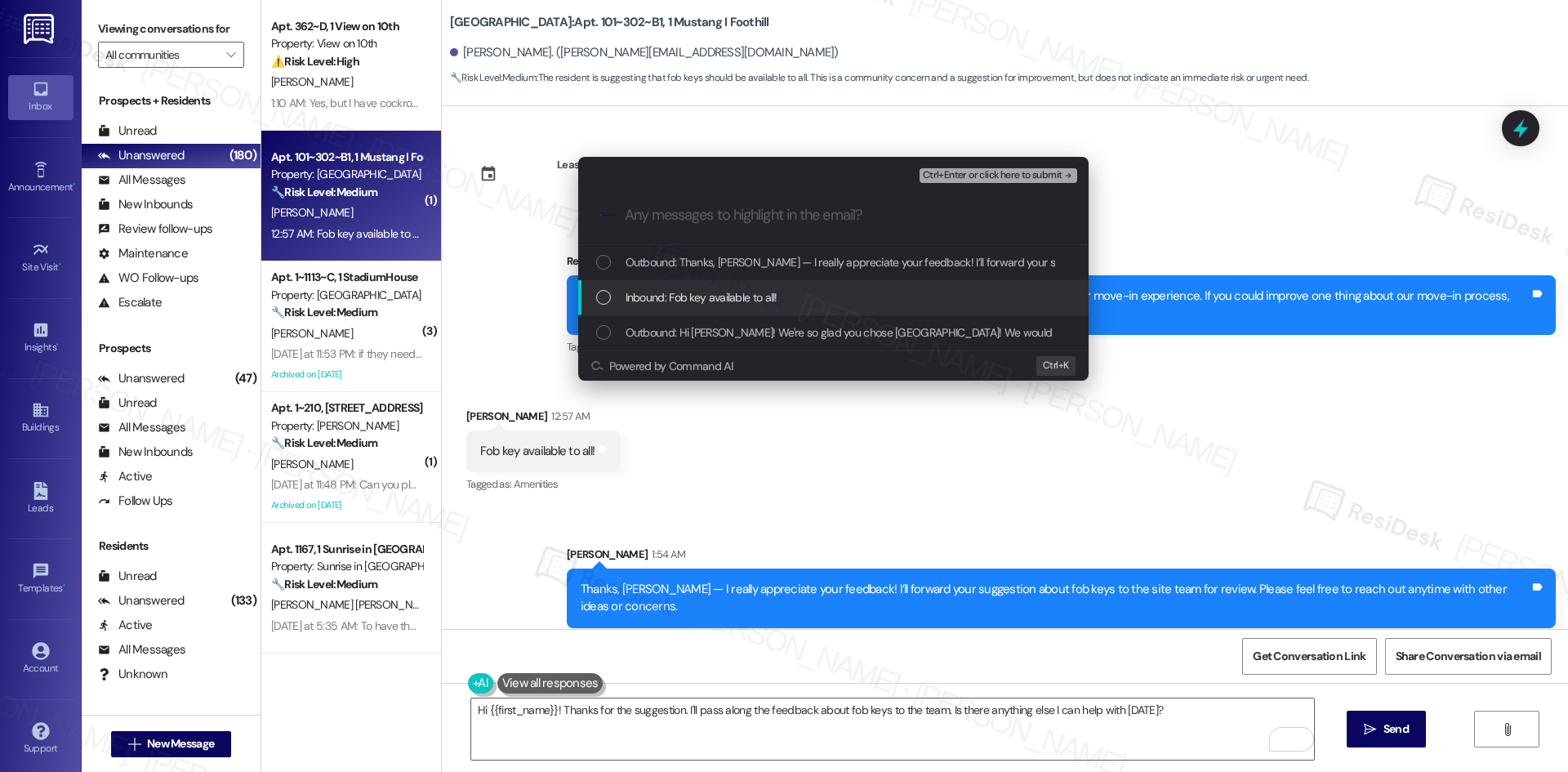
click at [750, 290] on span "Inbound: Fob key available to all!" at bounding box center [701, 298] width 152 height 18
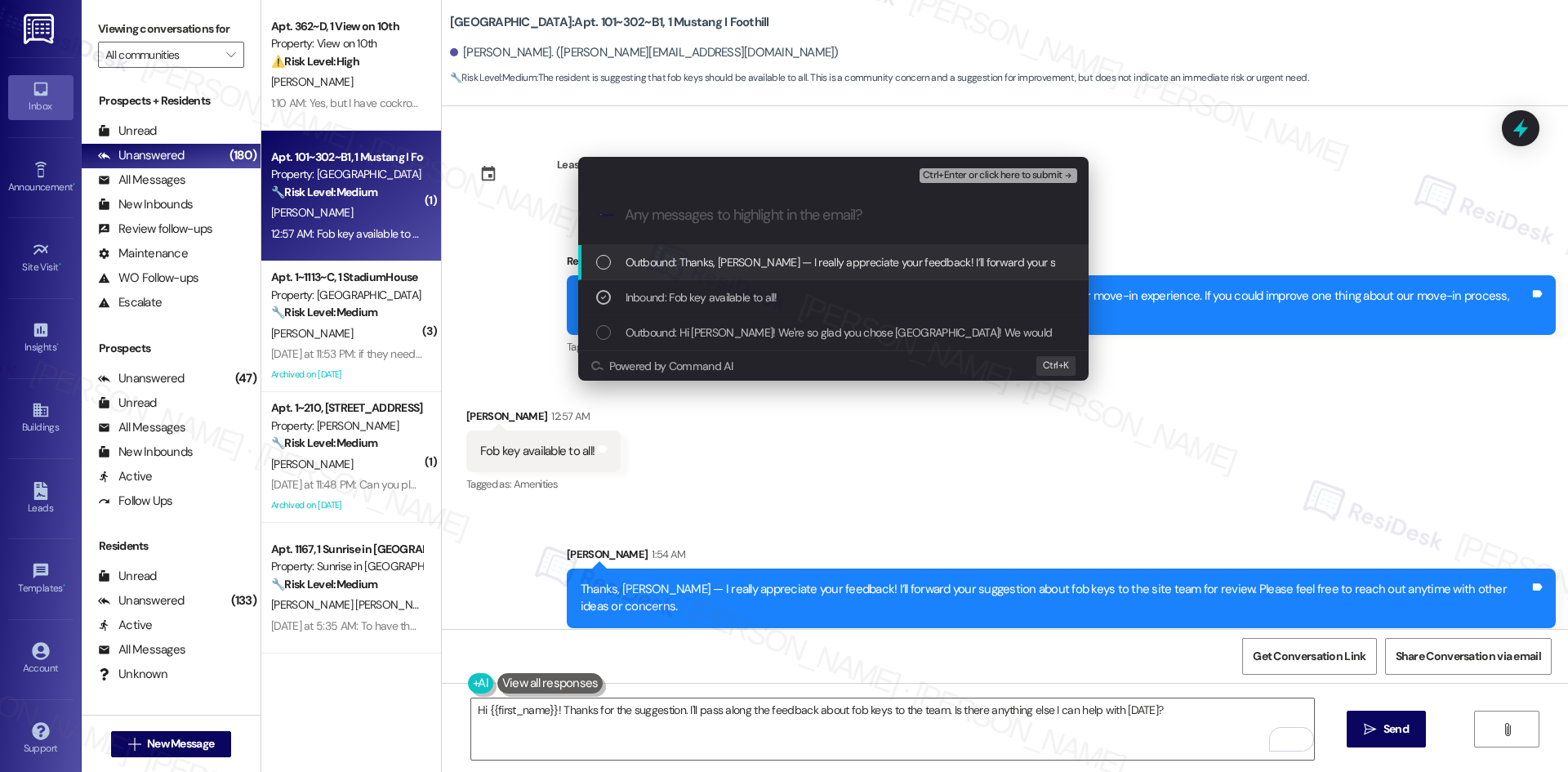
click at [1028, 179] on span "Ctrl+Enter or click here to submit" at bounding box center [992, 176] width 139 height 12
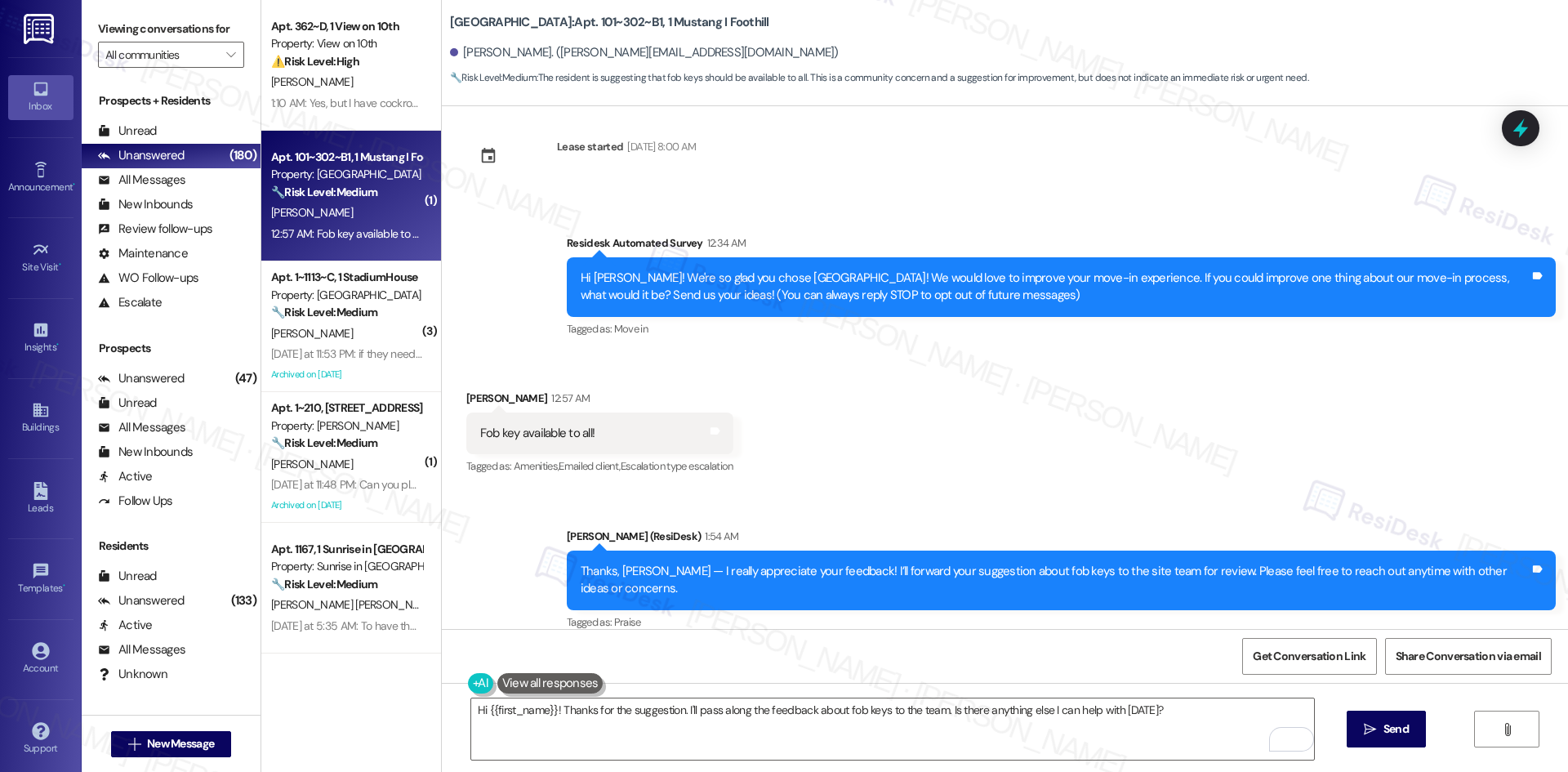
scroll to position [19, 0]
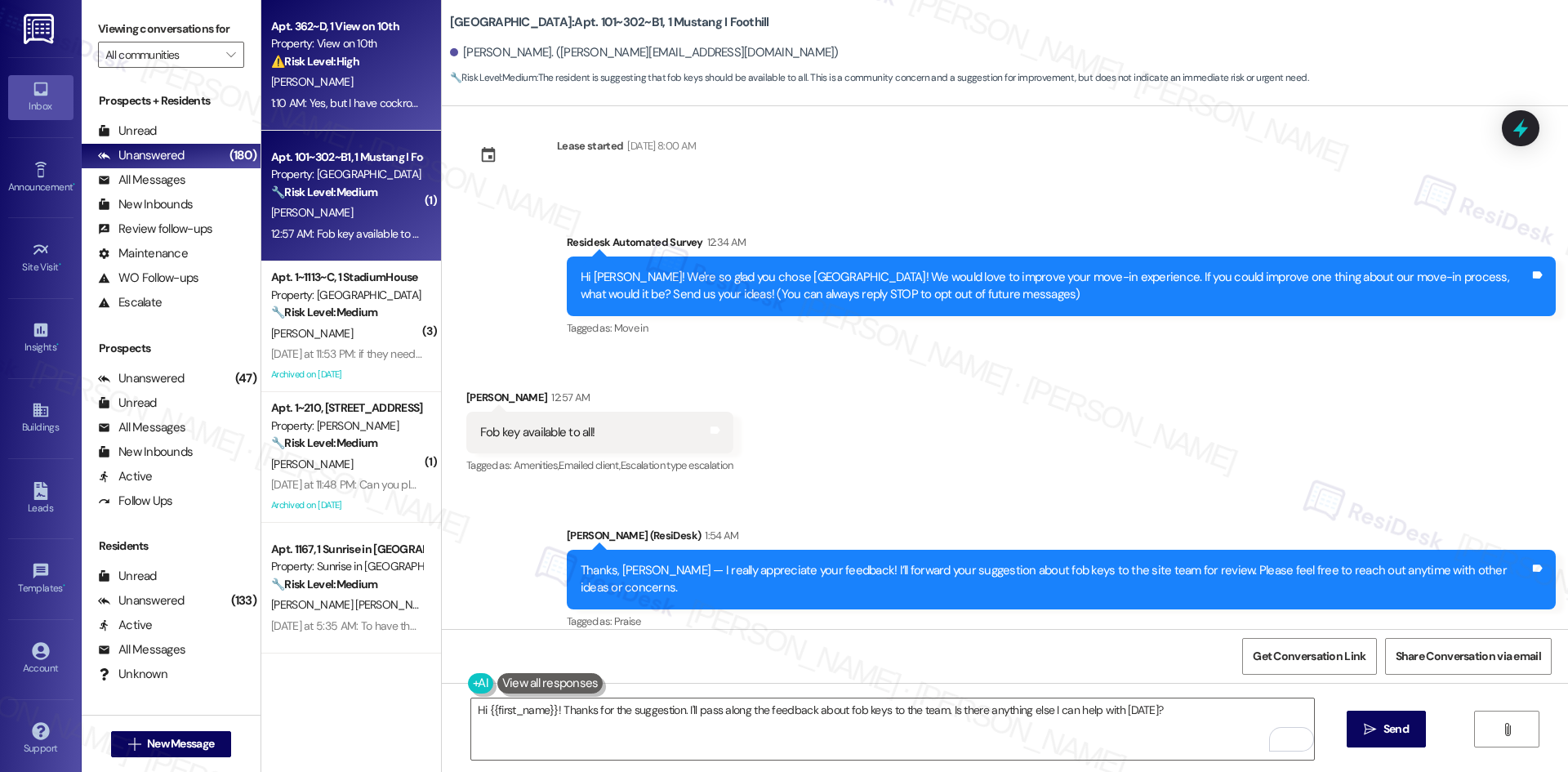
click at [359, 103] on div "1:10 AM: Yes, but I have cockroaches 1:10 AM: Yes, but I have cockroaches" at bounding box center [356, 103] width 170 height 15
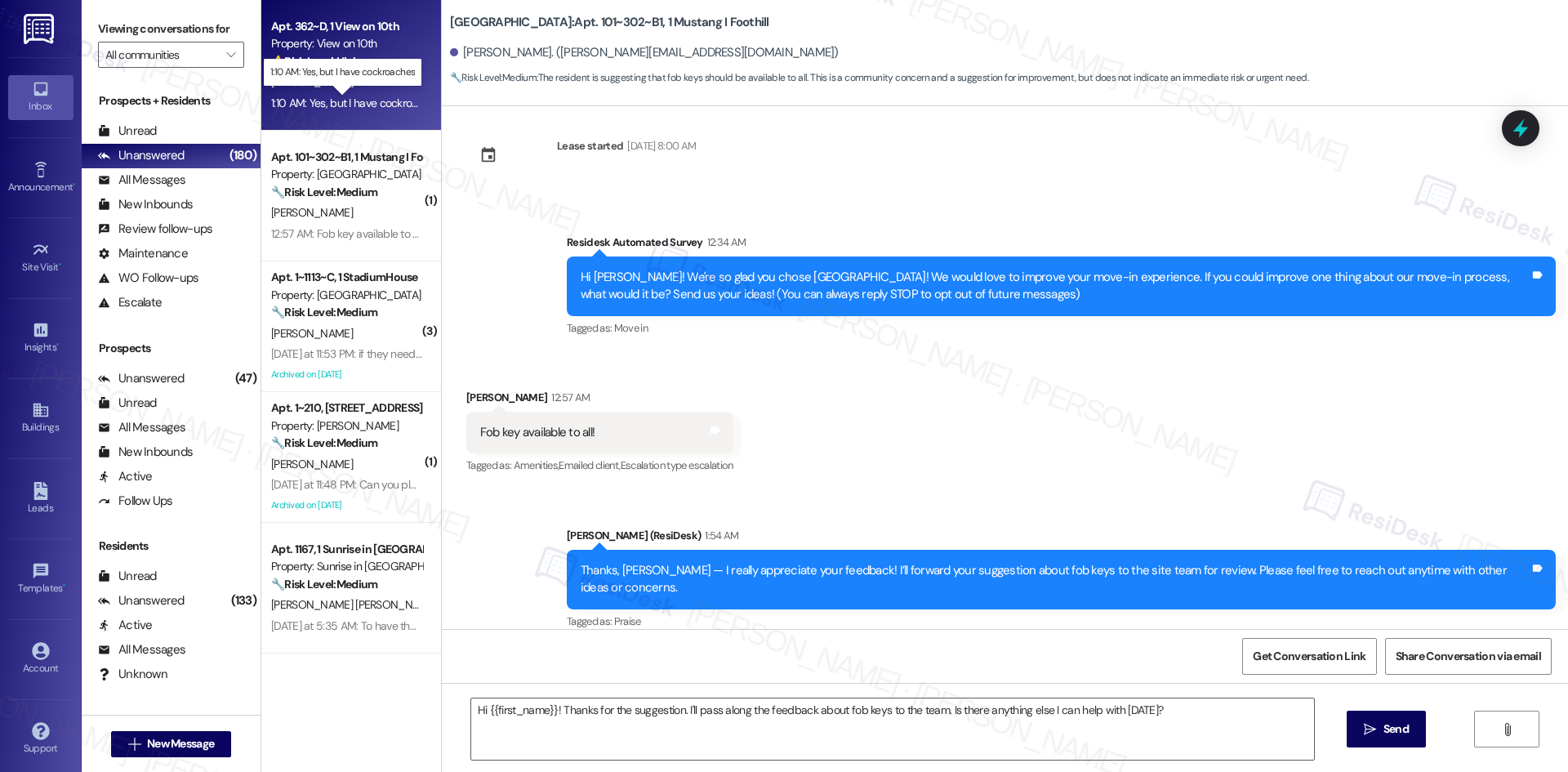
type textarea "Fetching suggested responses. Please feel free to read through the conversation…"
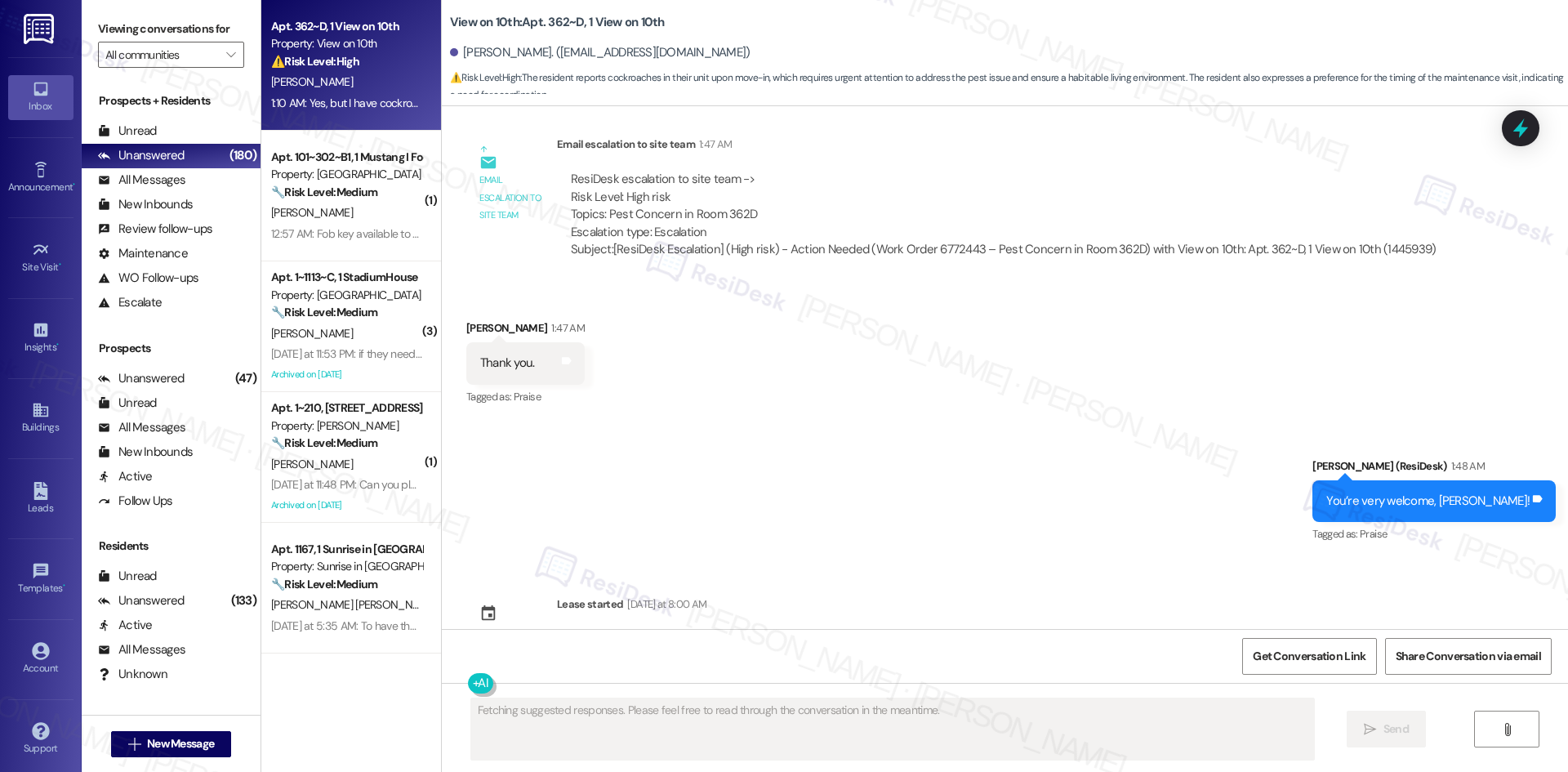
scroll to position [1478, 0]
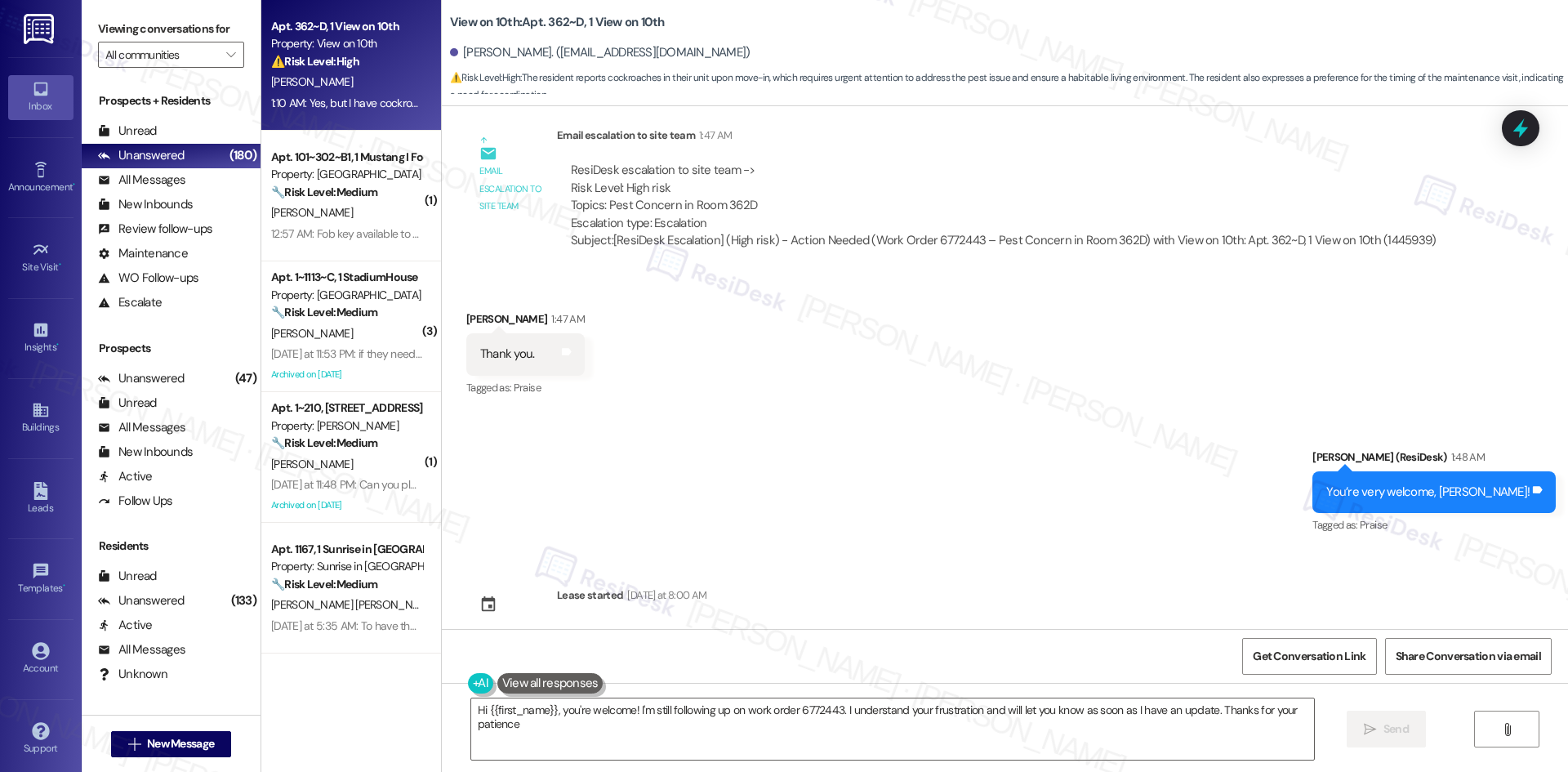
type textarea "Hi {{first_name}}, you're welcome! I'm still following up on work order 6772443…"
